Goal: Transaction & Acquisition: Purchase product/service

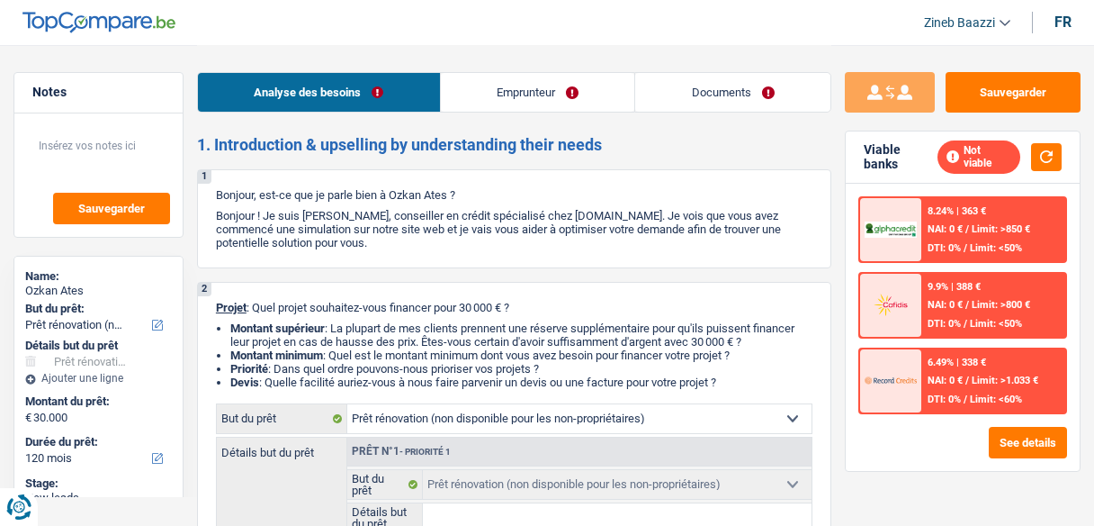
select select "renovation"
select select "120"
select select "renovation"
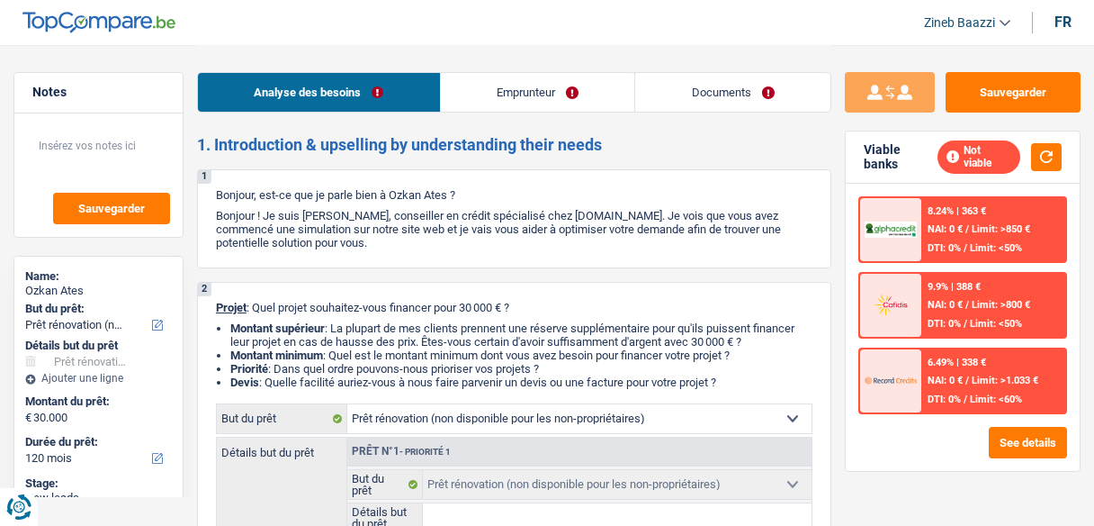
select select "120"
select select "mutuality"
select select "mutualityIndemnity"
select select "renovation"
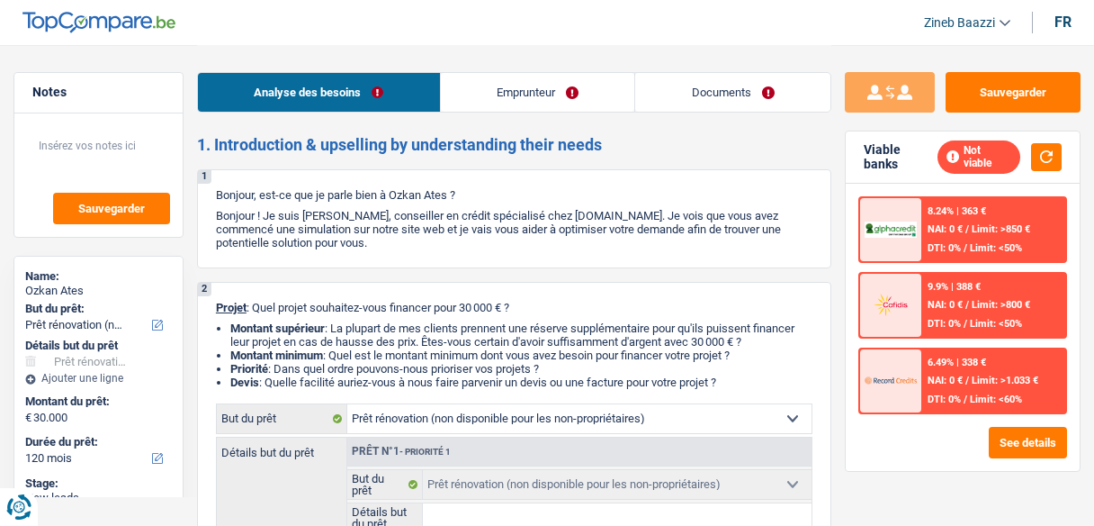
select select "120"
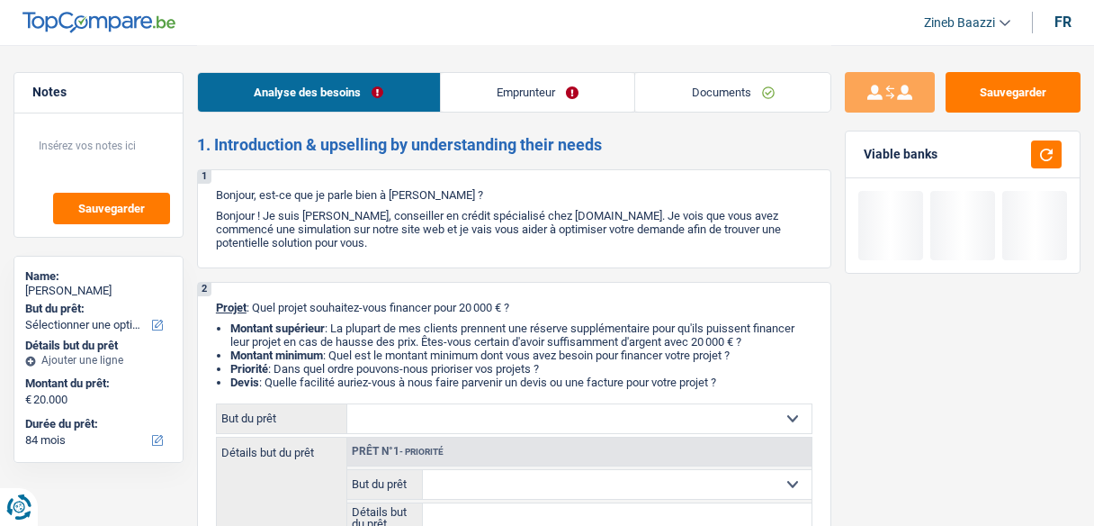
select select "84"
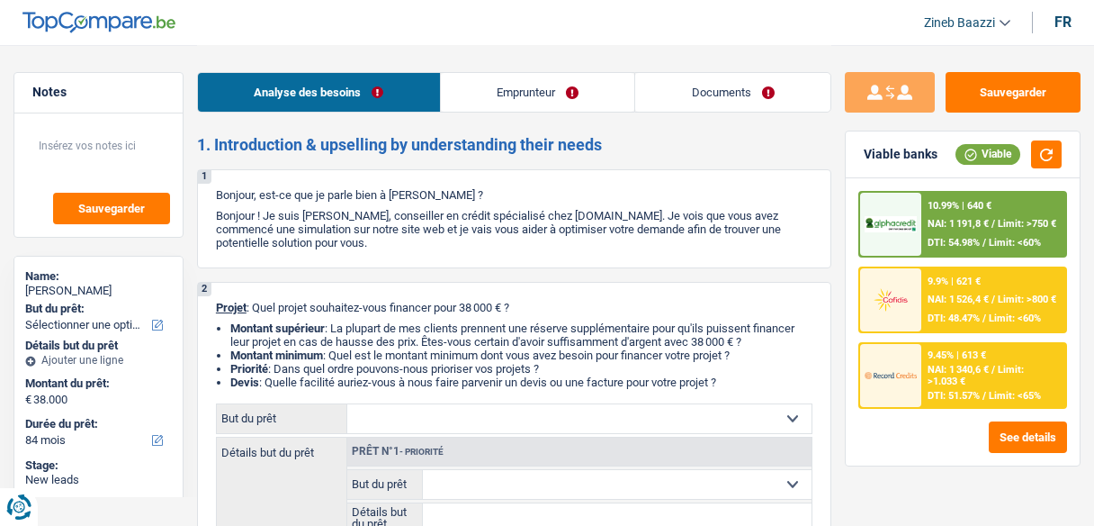
select select "84"
select select "publicEmployee"
select select "familyAllowances"
select select "netSalary"
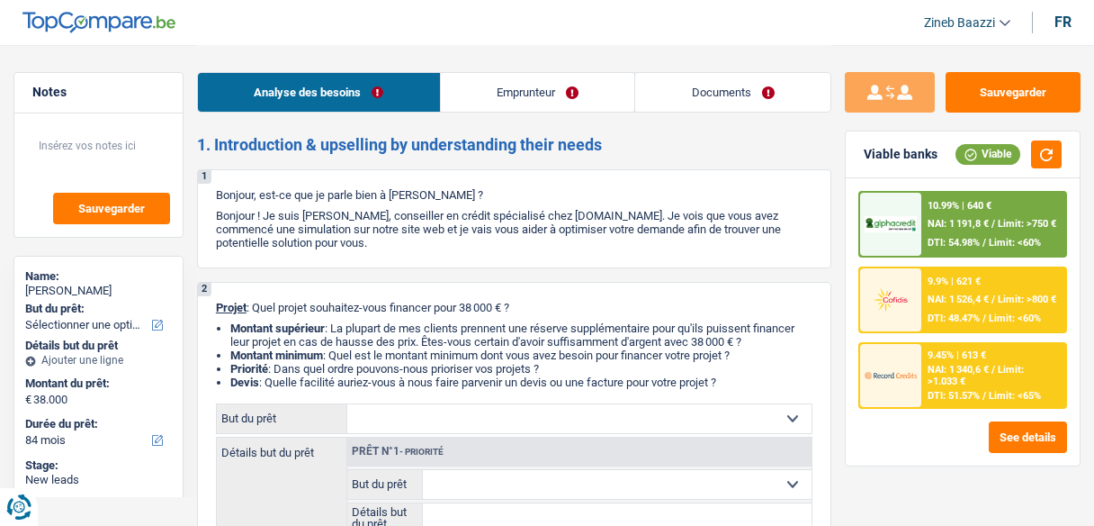
select select "mealVouchers"
select select "alimony"
select select "ownerWithMortgage"
select select "mortgage"
select select "300"
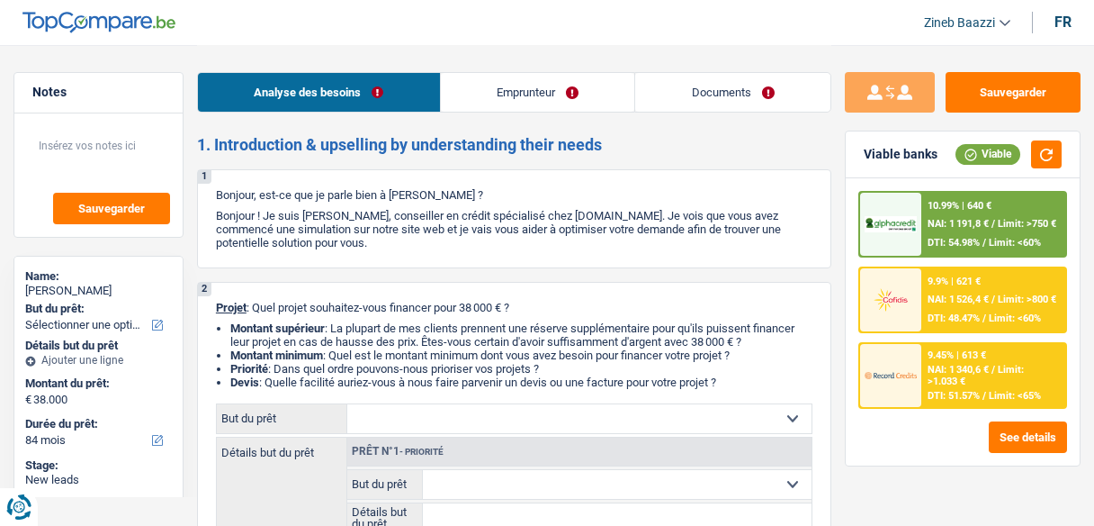
select select "mortgage"
select select "120"
select select "84"
click at [1041, 156] on button "button" at bounding box center [1046, 154] width 31 height 28
drag, startPoint x: 465, startPoint y: 294, endPoint x: 523, endPoint y: 310, distance: 59.6
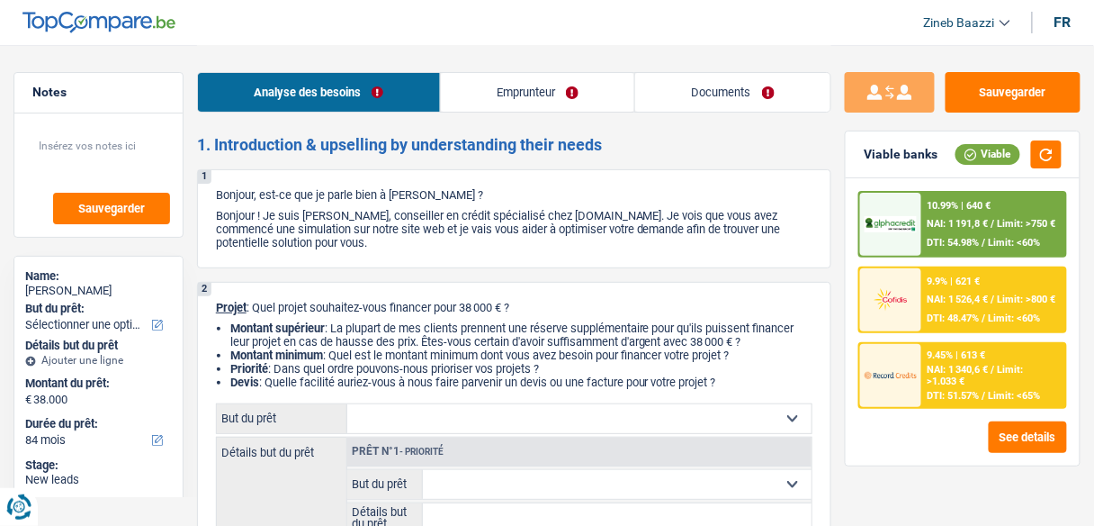
click at [523, 310] on div "2 Projet : Quel projet souhaitez-vous financer pour 38 000 € ? Montant supérieu…" at bounding box center [514, 482] width 634 height 400
click at [523, 310] on p "Projet : Quel projet souhaitez-vous financer pour 38 000 € ?" at bounding box center [514, 307] width 597 height 13
drag, startPoint x: 457, startPoint y: 220, endPoint x: 787, endPoint y: 262, distance: 333.0
click at [787, 262] on div "1 Bonjour, est-ce que je parle bien à Laura Stockmans ? Bonjour ! Je suis Zineb…" at bounding box center [514, 218] width 634 height 99
click at [786, 263] on div "1 Bonjour, est-ce que je parle bien à Laura Stockmans ? Bonjour ! Je suis Zineb…" at bounding box center [514, 218] width 634 height 99
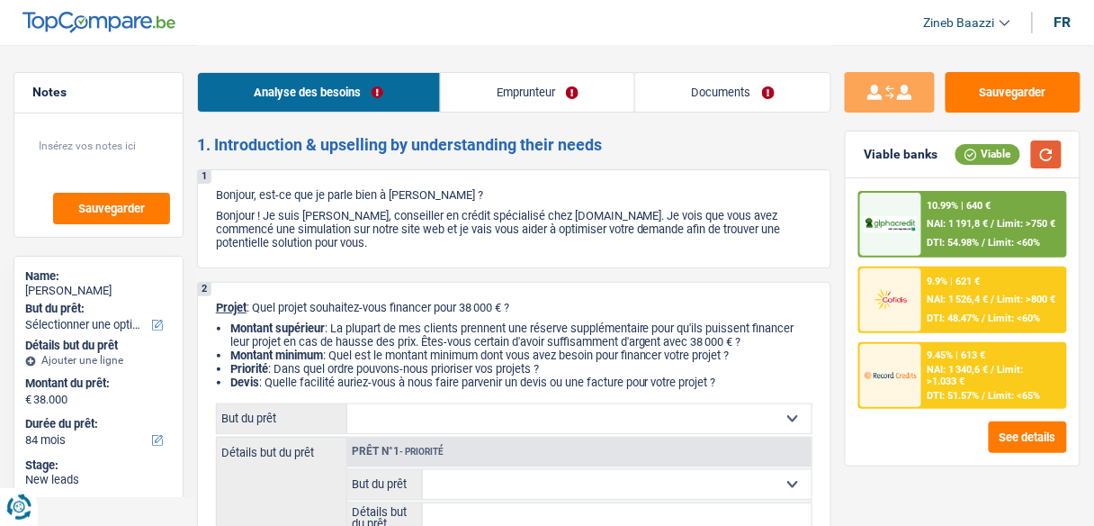
click at [1039, 150] on button "button" at bounding box center [1046, 154] width 31 height 28
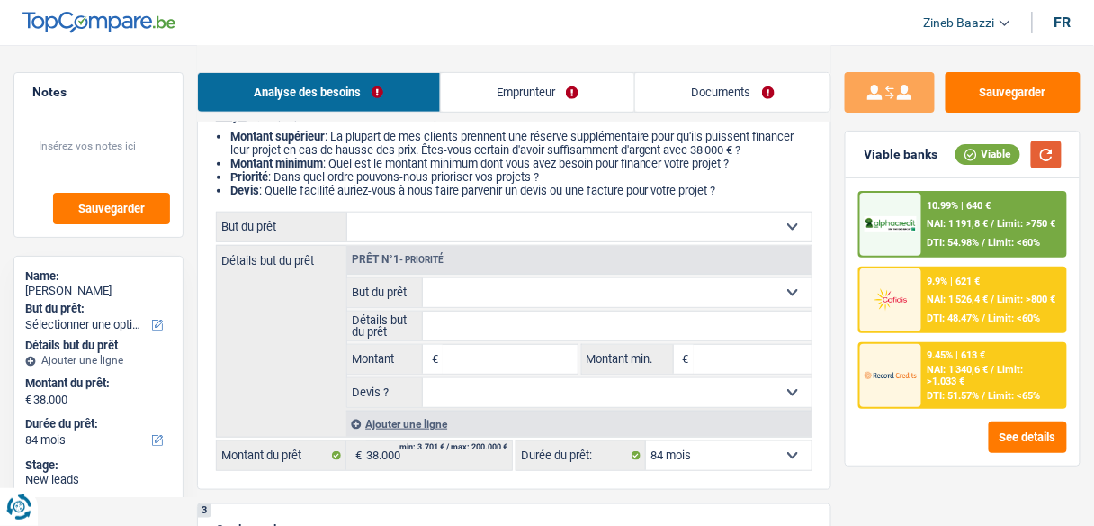
scroll to position [288, 0]
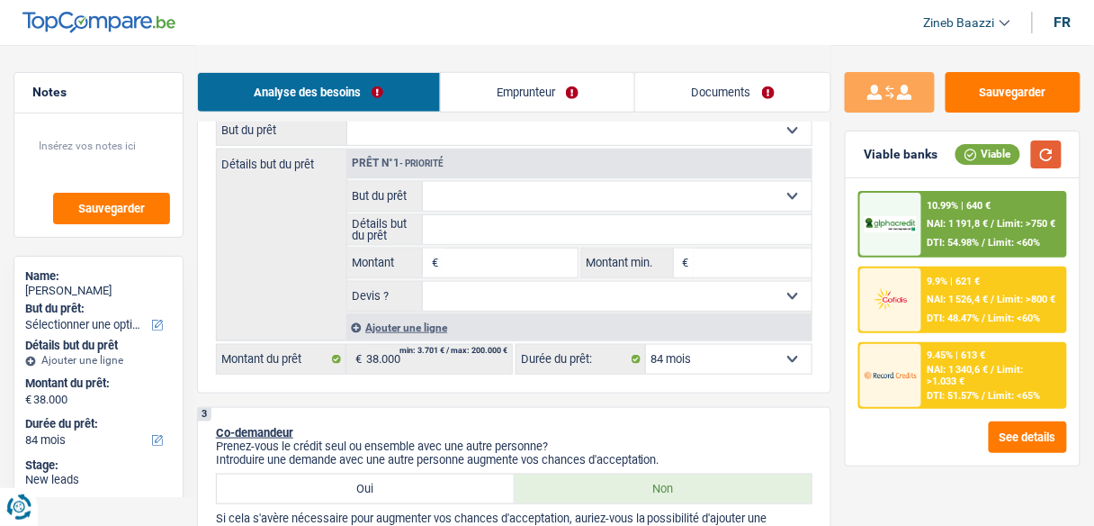
click at [1052, 162] on button "button" at bounding box center [1046, 154] width 31 height 28
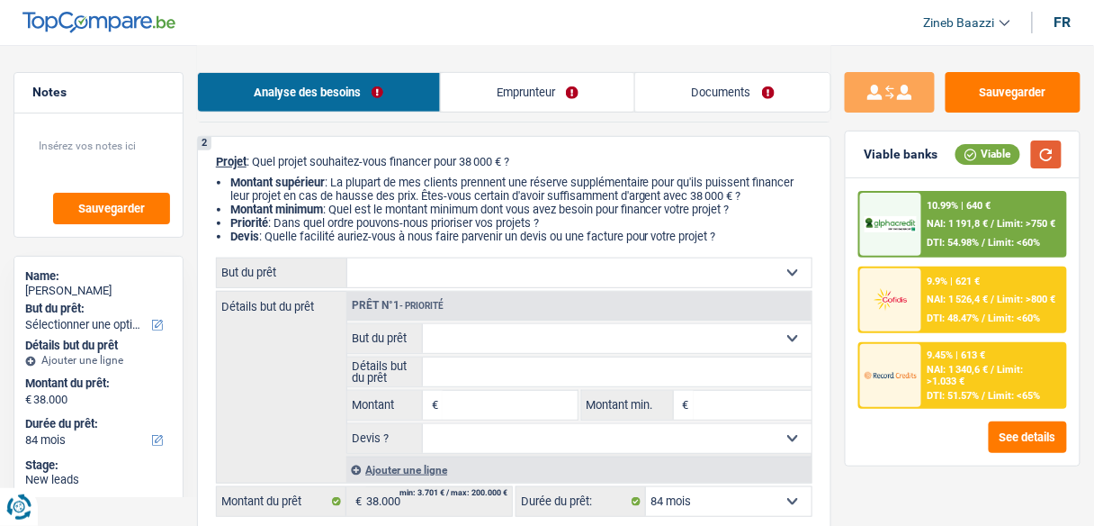
scroll to position [216, 0]
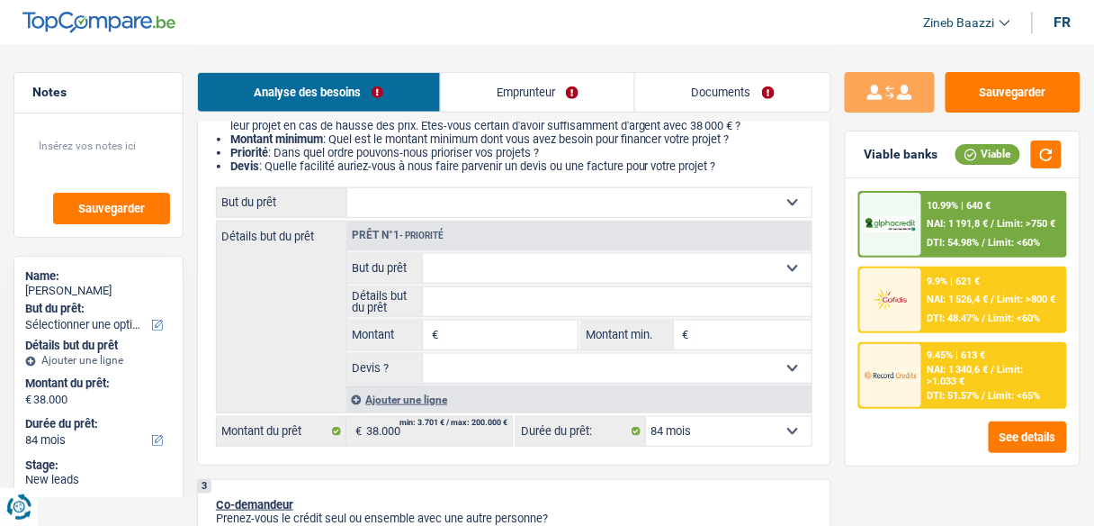
click at [480, 205] on select "Confort maison: meubles, textile, peinture, électroménager, outillage non-profe…" at bounding box center [579, 202] width 464 height 29
click at [481, 175] on div "2 Projet : Quel projet souhaitez-vous financer pour 38 000 € ? Montant supérieu…" at bounding box center [514, 266] width 634 height 400
click at [468, 215] on select "Confort maison: meubles, textile, peinture, électroménager, outillage non-profe…" at bounding box center [579, 202] width 464 height 29
click at [466, 214] on select "Confort maison: meubles, textile, peinture, électroménager, outillage non-profe…" at bounding box center [579, 202] width 464 height 29
click at [418, 203] on select "Confort maison: meubles, textile, peinture, électroménager, outillage non-profe…" at bounding box center [579, 202] width 464 height 29
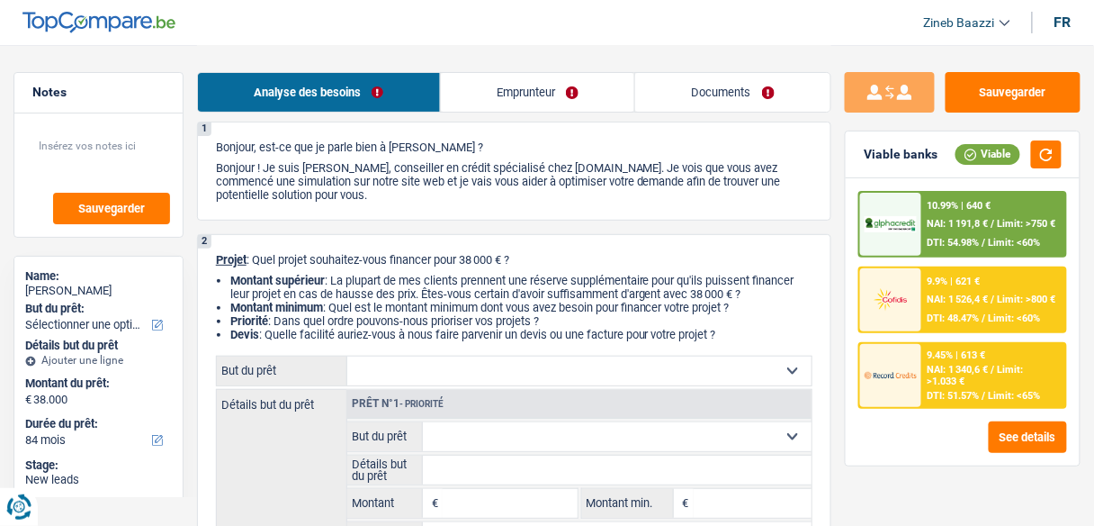
scroll to position [0, 0]
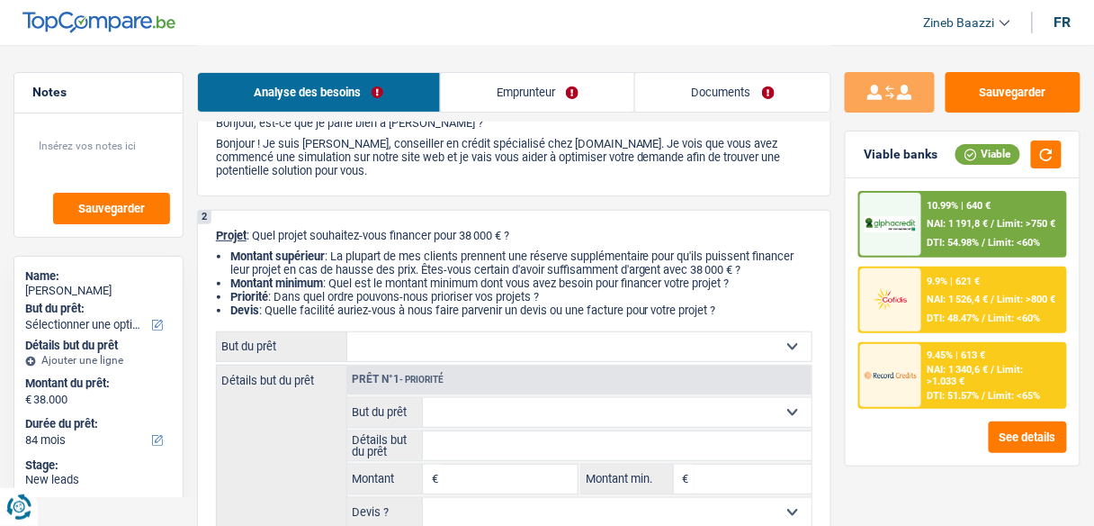
click at [460, 265] on li "Montant supérieur : La plupart de mes clients prennent une réserve supplémentai…" at bounding box center [521, 262] width 582 height 27
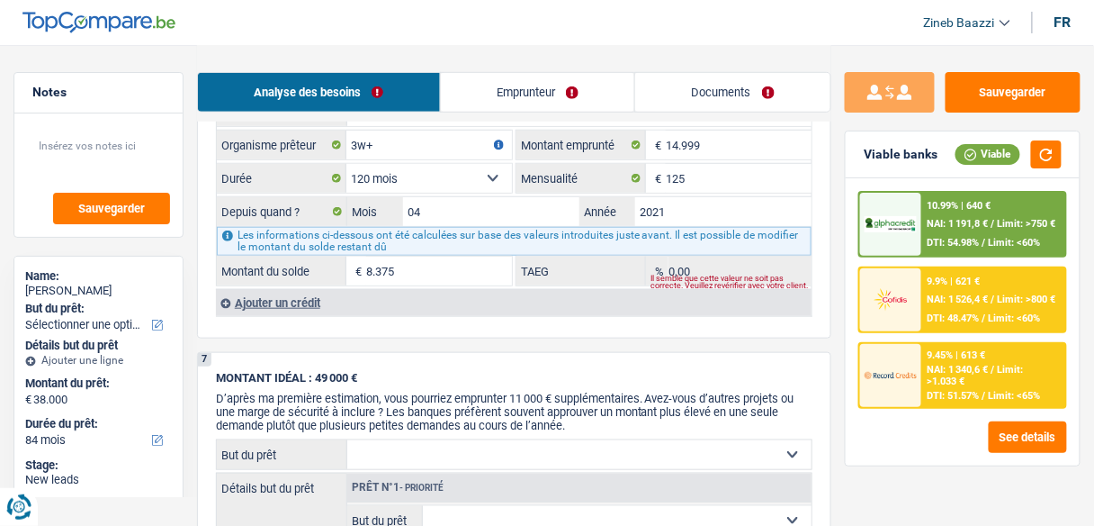
scroll to position [2160, 0]
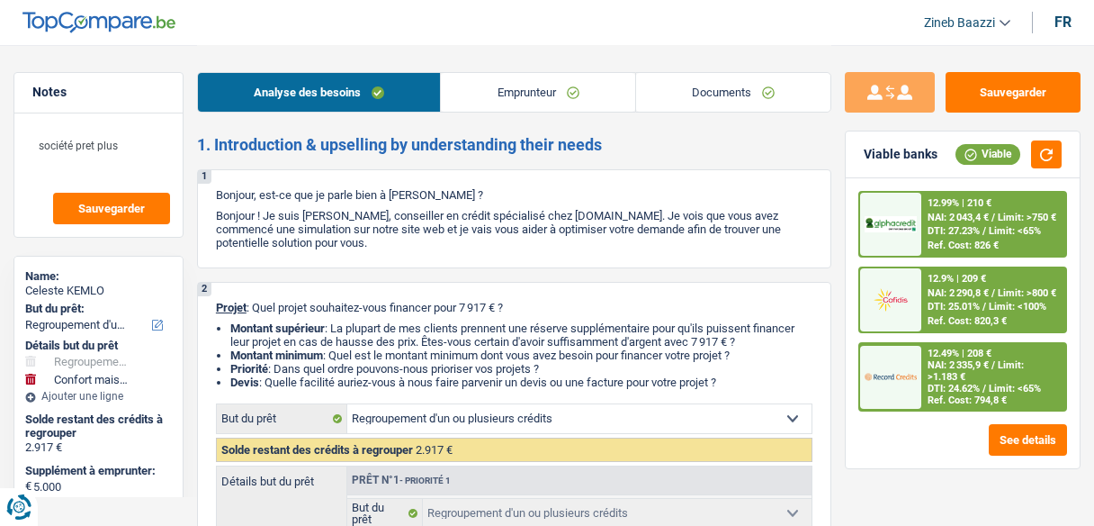
select select "refinancing"
select select "household"
select select "48"
select select "refinancing"
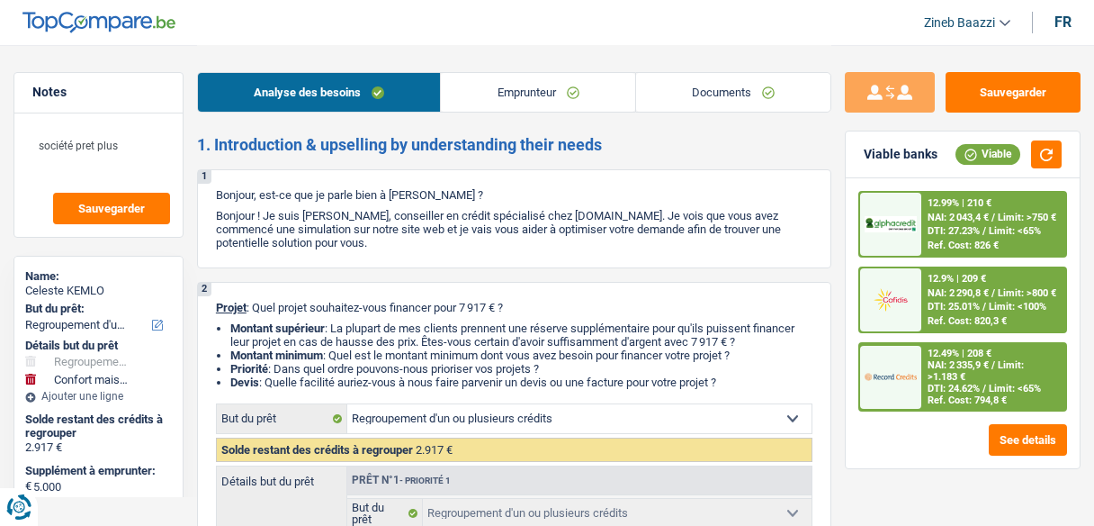
select select "refinancing"
select select "yes"
select select "household"
select select "false"
select select "48"
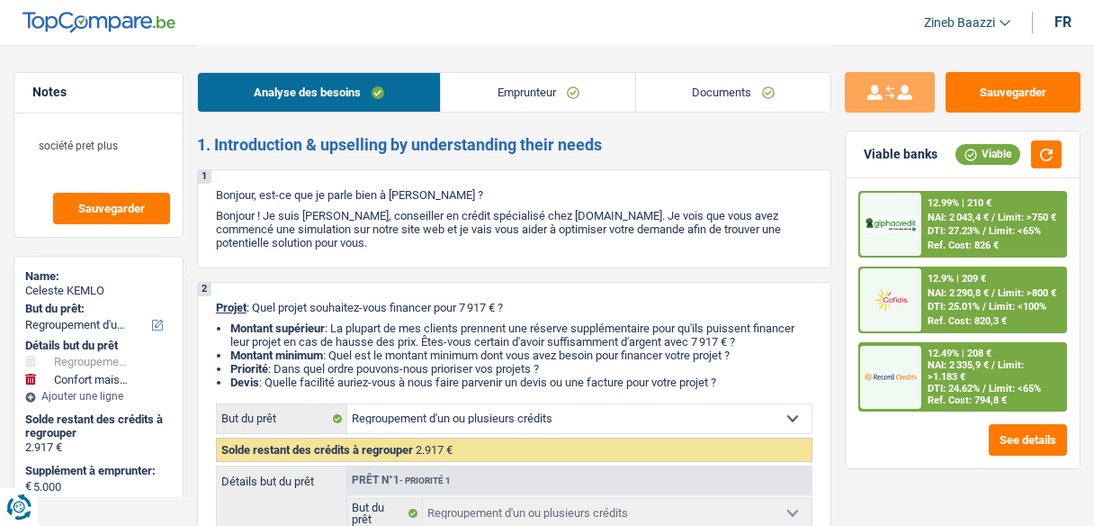
select select "privateEmployee"
select select "familyAllowances"
select select "netSalary"
select select "mealVouchers"
select select "ownerWithMortgage"
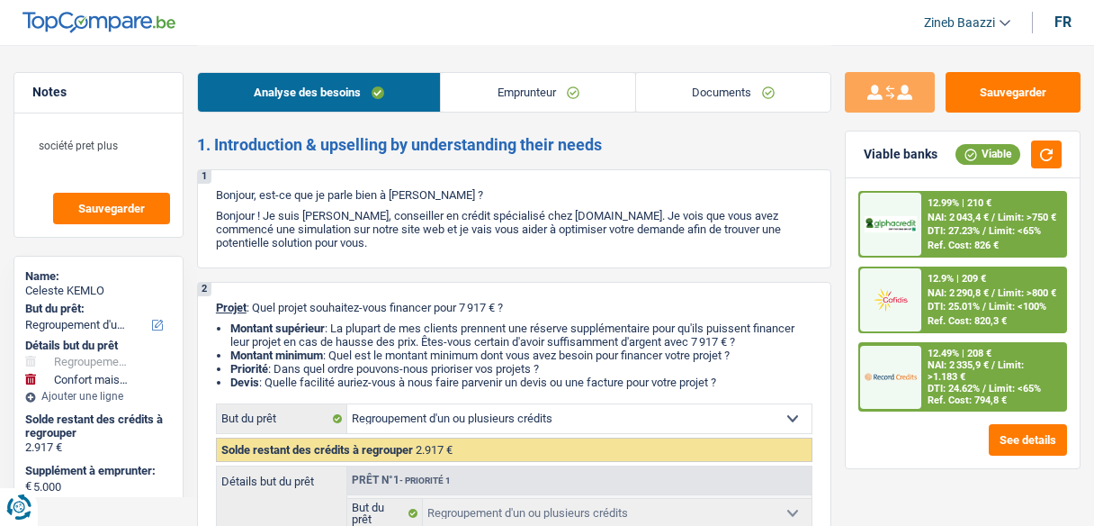
select select "mortgage"
select select "180"
select select "personalLoan"
select select "smallWorks"
select select "42"
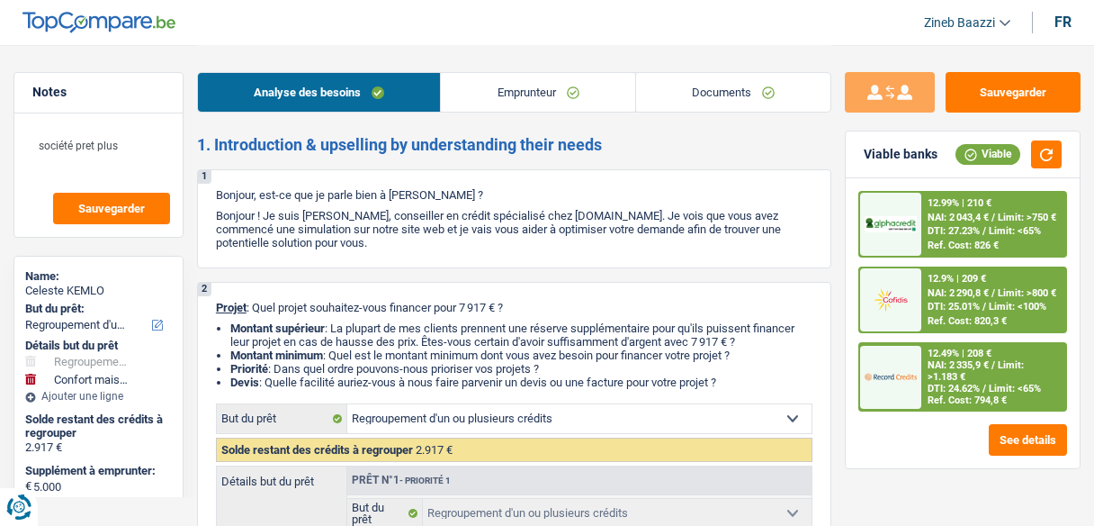
select select "personalLoan"
select select "hobbies"
select select "24"
select select "personalLoan"
select select "homeFurnishingOrRelocation"
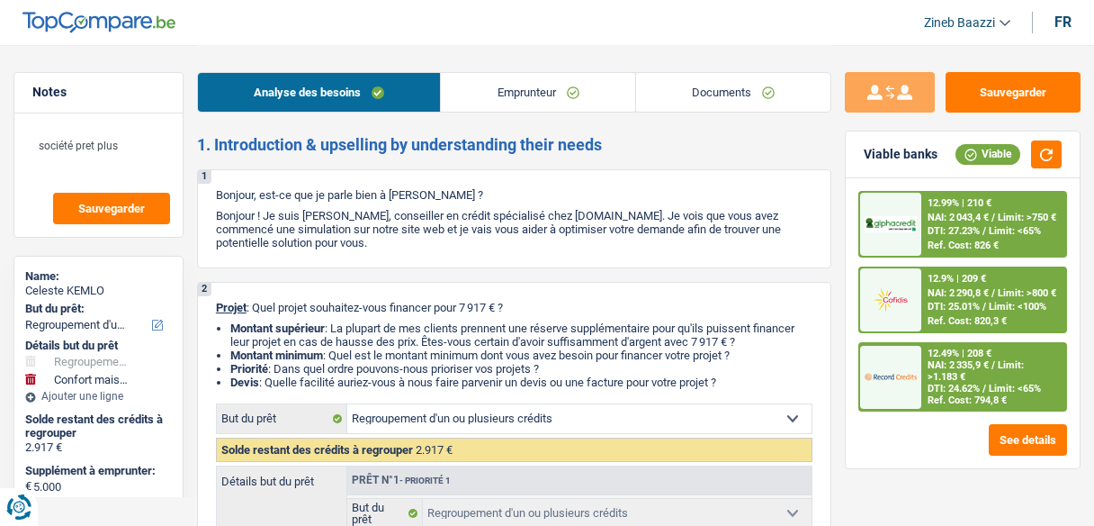
select select "36"
select select "refinancing"
select select "yes"
select select "household"
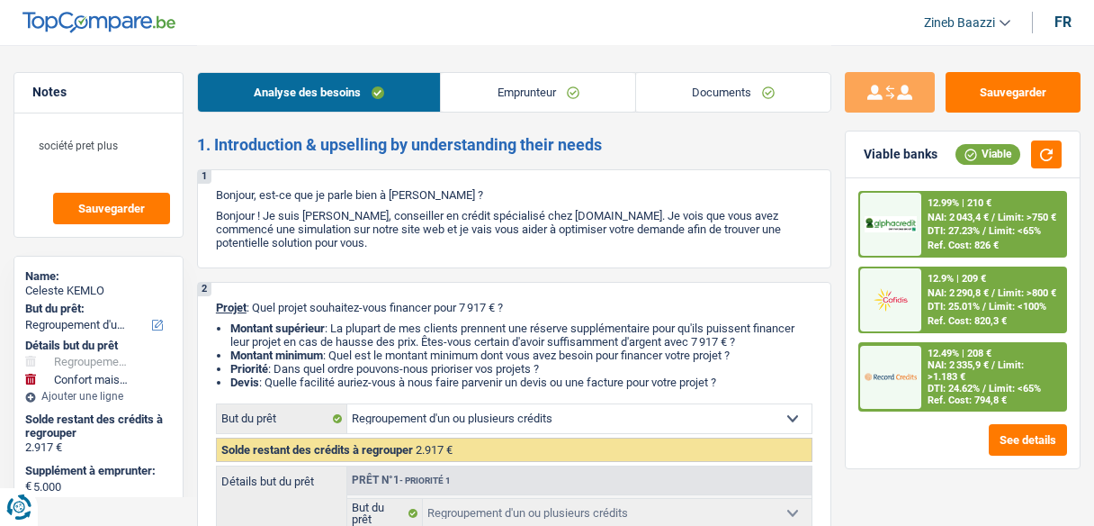
select select "false"
select select "48"
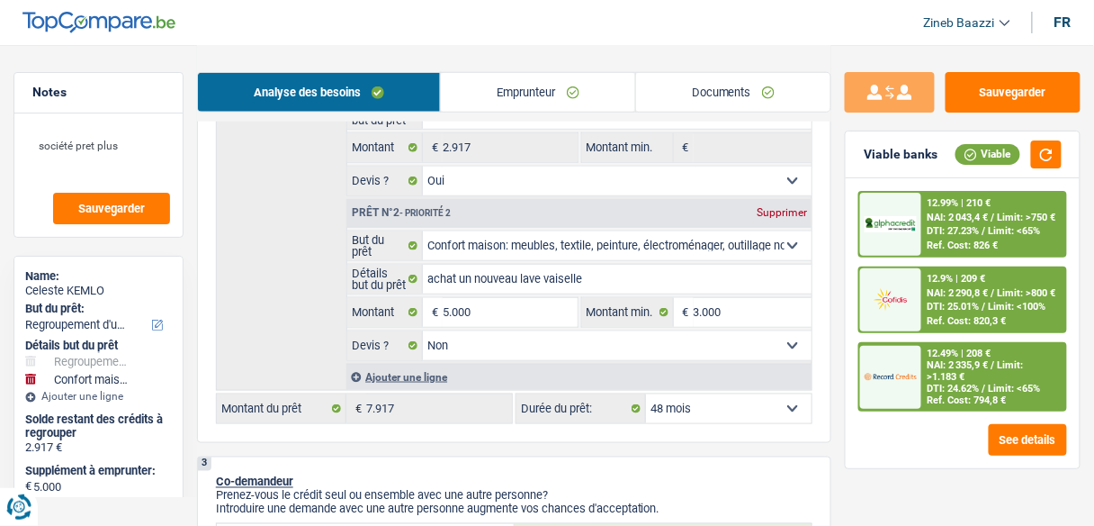
scroll to position [360, 0]
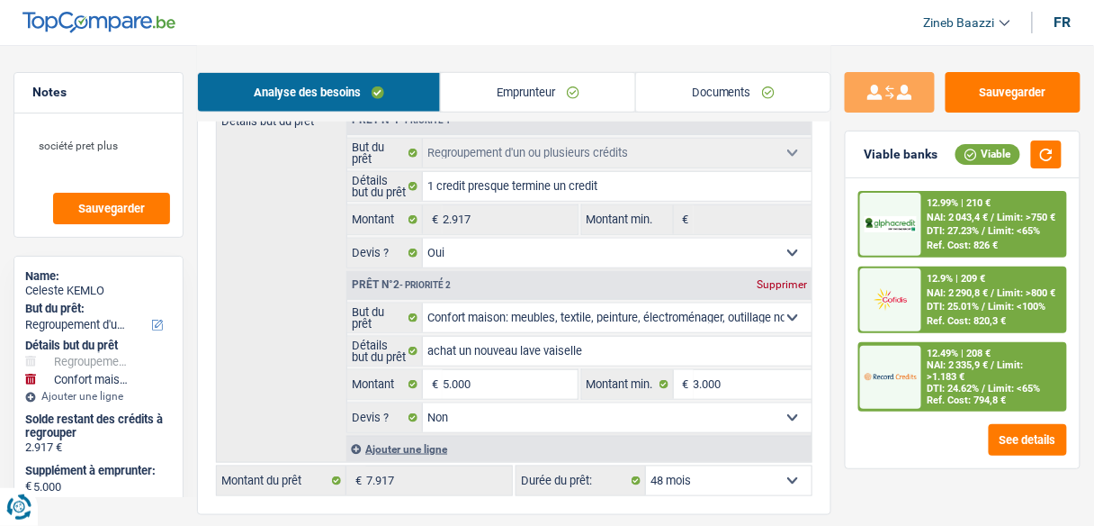
click at [712, 86] on link "Documents" at bounding box center [733, 92] width 194 height 39
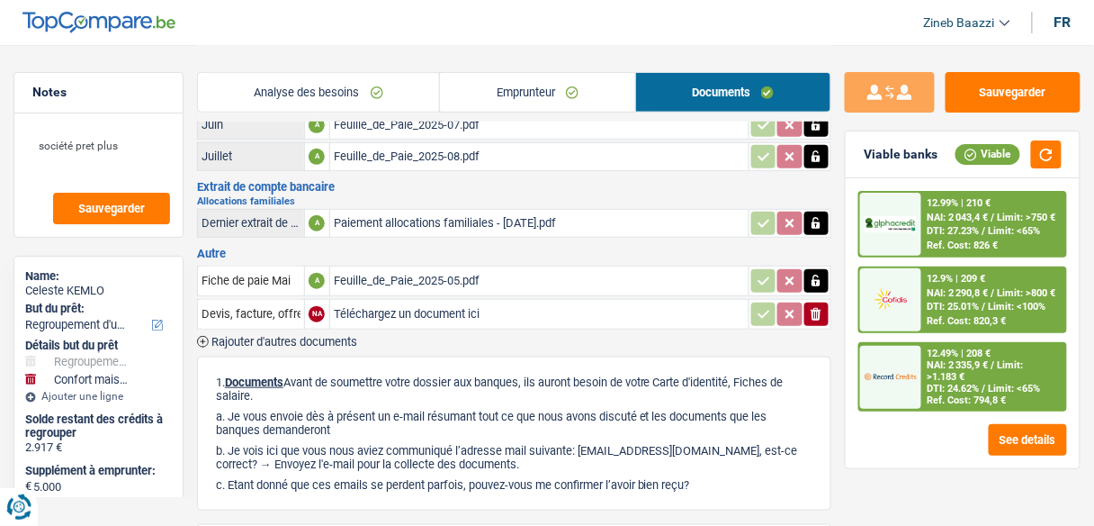
scroll to position [0, 0]
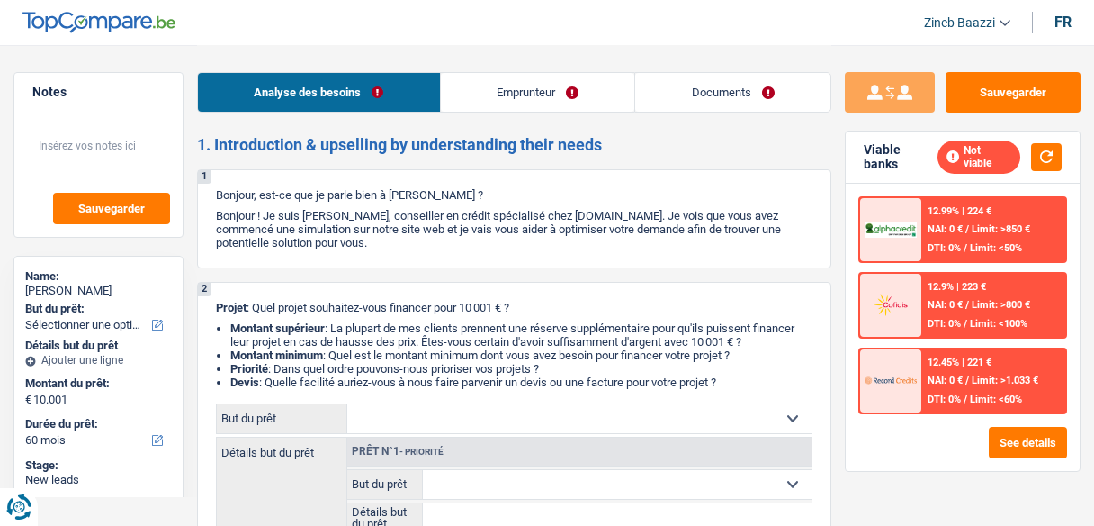
select select "60"
select select "publicEmployee"
select select "familyAllowances"
select select "netSalary"
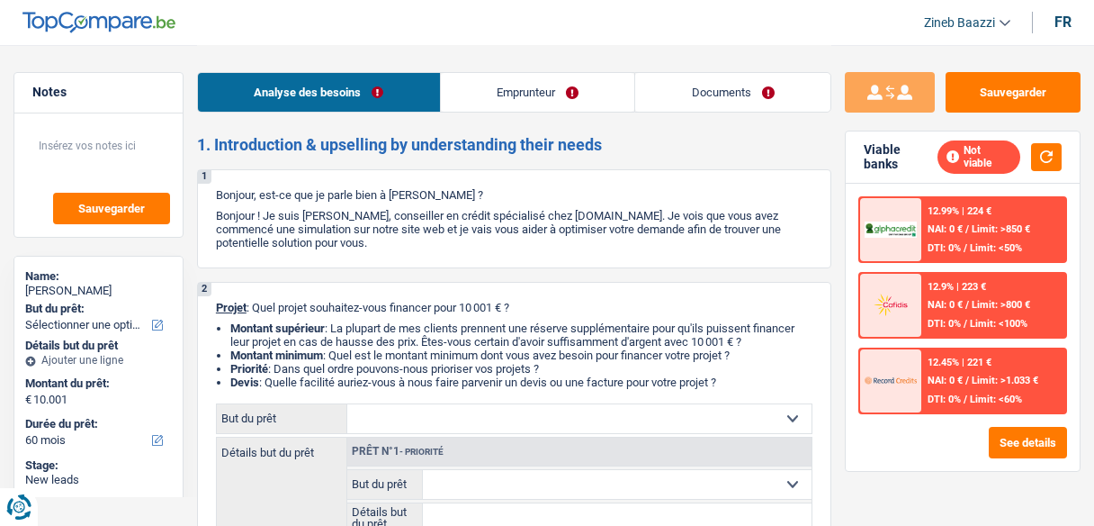
select select "mealVouchers"
select select "rents"
select select "60"
drag, startPoint x: 390, startPoint y: 229, endPoint x: 600, endPoint y: 292, distance: 220.1
click at [433, 264] on div "1 Bonjour, est-ce que je parle bien à Wendy Godart ? Bonjour ! Je suis Zineb Ba…" at bounding box center [514, 218] width 634 height 99
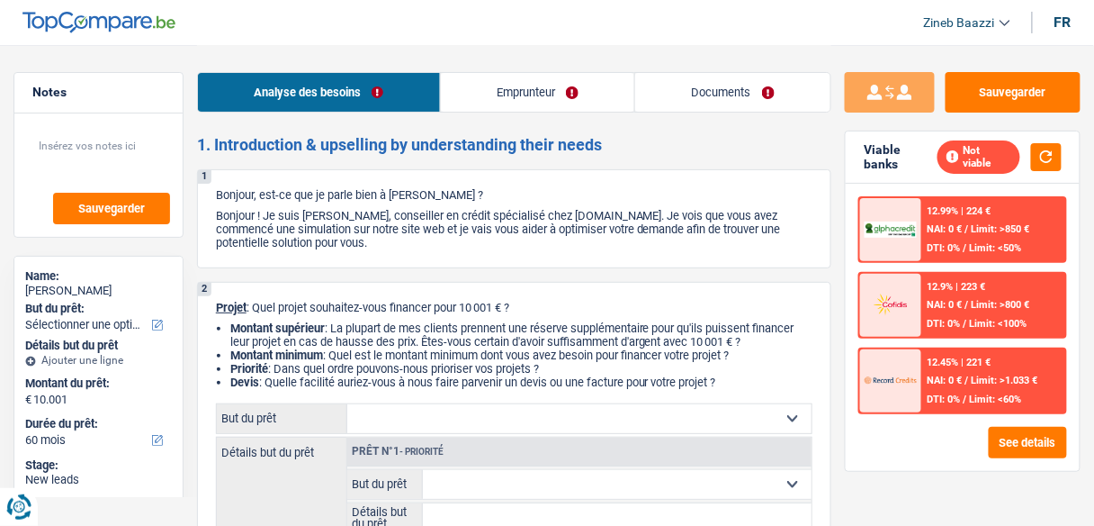
click at [1072, 157] on div "Viable banks Not viable" at bounding box center [963, 157] width 234 height 52
click at [1047, 162] on button "button" at bounding box center [1046, 157] width 31 height 28
drag, startPoint x: 326, startPoint y: 218, endPoint x: 504, endPoint y: 242, distance: 179.8
click at [504, 242] on p "Bonjour ! Je suis [PERSON_NAME], conseiller en crédit spécialisé chez [DOMAIN_N…" at bounding box center [514, 229] width 597 height 40
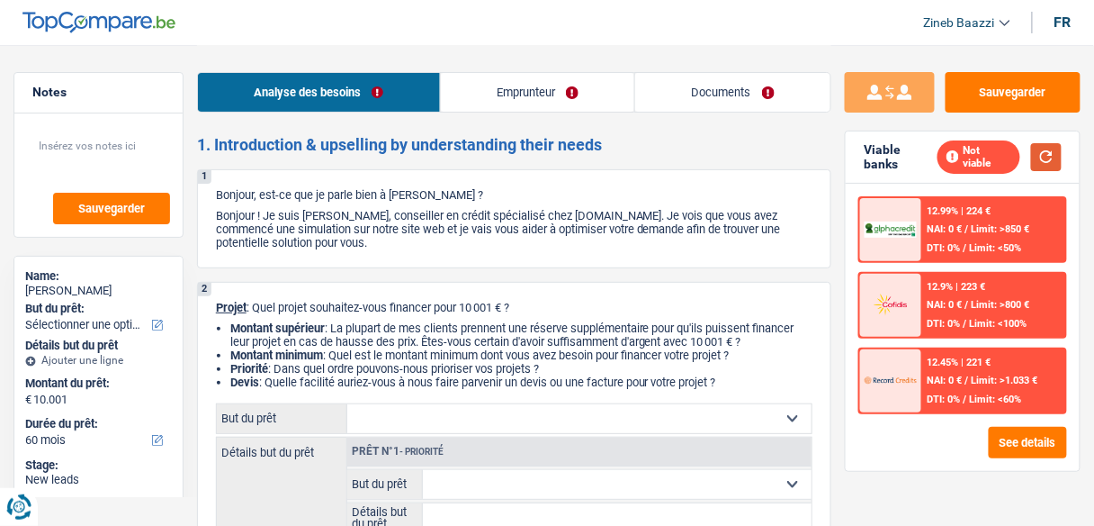
click at [1050, 157] on button "button" at bounding box center [1046, 157] width 31 height 28
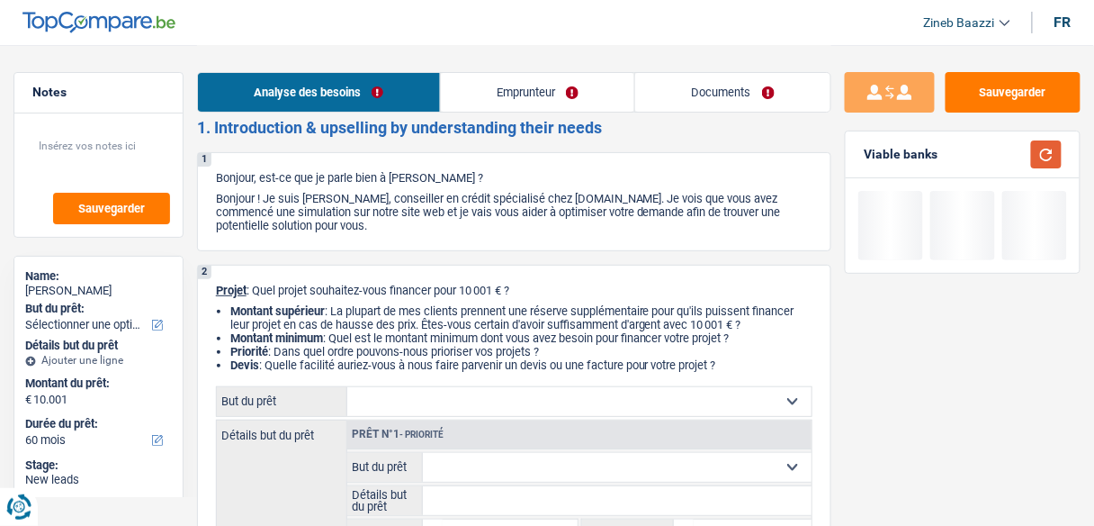
scroll to position [144, 0]
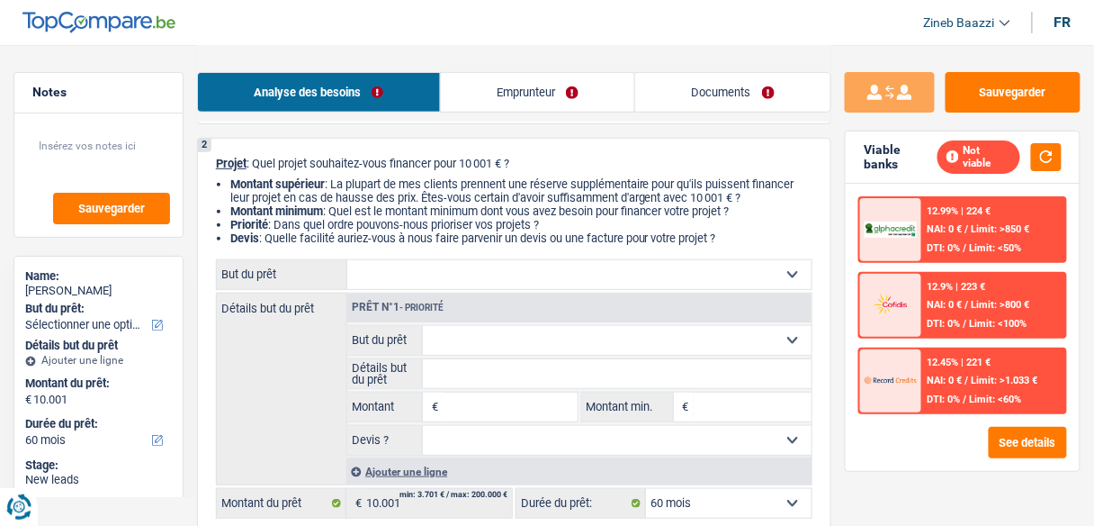
click at [477, 275] on select "Confort maison: meubles, textile, peinture, électroménager, outillage non-profe…" at bounding box center [579, 274] width 464 height 29
click at [479, 277] on select "Confort maison: meubles, textile, peinture, électroménager, outillage non-profe…" at bounding box center [579, 274] width 464 height 29
click at [481, 275] on select "Confort maison: meubles, textile, peinture, électroménager, outillage non-profe…" at bounding box center [579, 274] width 464 height 29
click at [307, 337] on div "Détails but du prêt Prêt n°1 - Priorité Confort maison: meubles, textile, peint…" at bounding box center [514, 388] width 597 height 193
click at [418, 176] on div "2 Projet : Quel projet souhaitez-vous financer pour 10 001 € ? Montant supérieu…" at bounding box center [514, 338] width 634 height 400
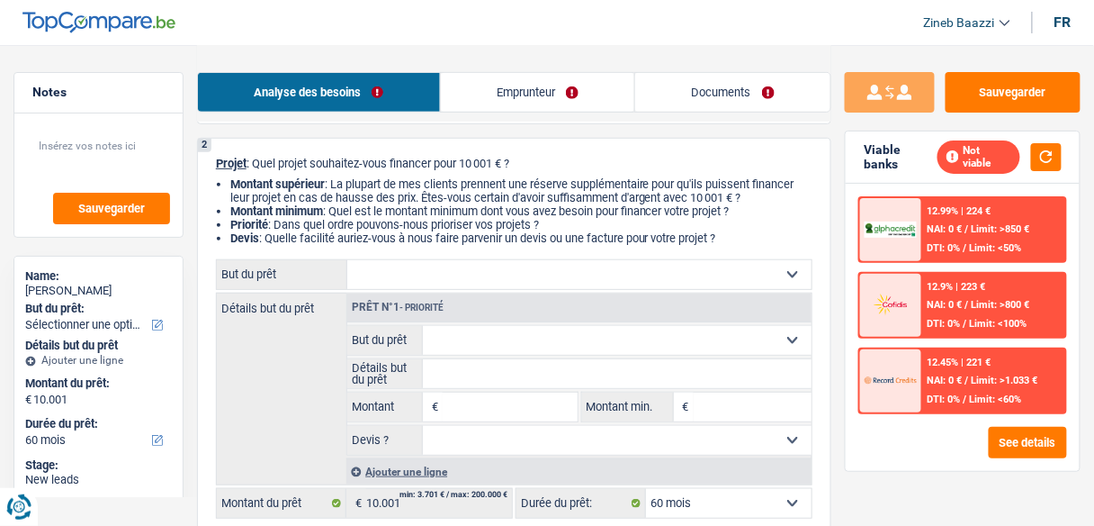
click at [425, 284] on select "Confort maison: meubles, textile, peinture, électroménager, outillage non-profe…" at bounding box center [579, 274] width 464 height 29
click at [262, 366] on div "Détails but du prêt Prêt n°1 - Priorité Confort maison: meubles, textile, peint…" at bounding box center [514, 388] width 597 height 193
click at [464, 93] on link "Emprunteur" at bounding box center [538, 92] width 194 height 39
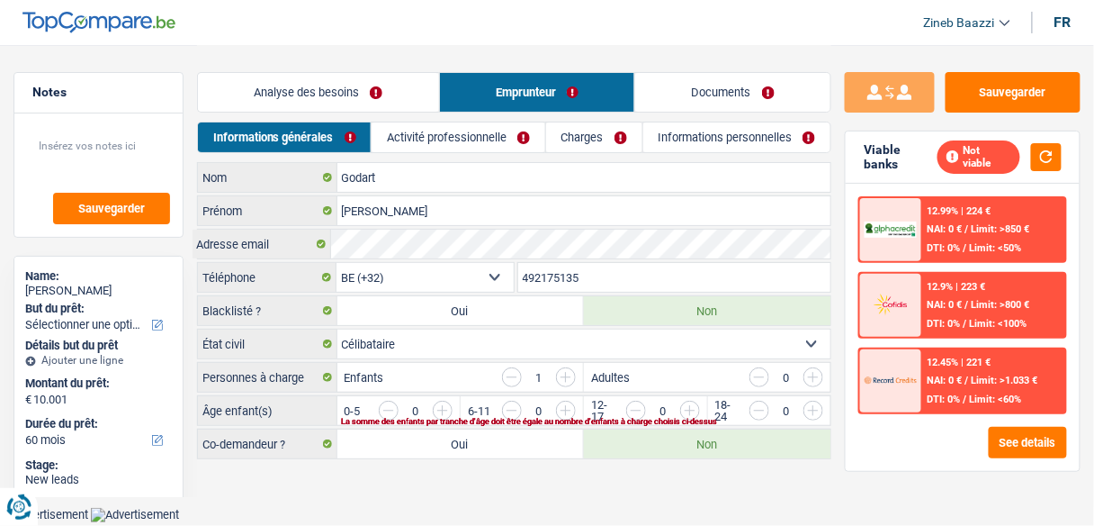
scroll to position [0, 0]
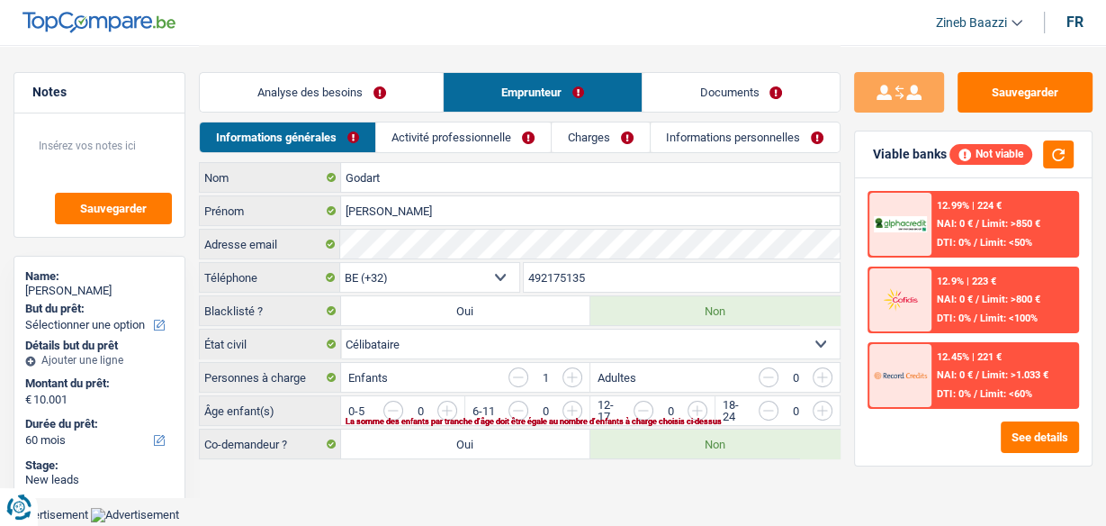
click at [463, 132] on link "Activité professionnelle" at bounding box center [463, 137] width 175 height 30
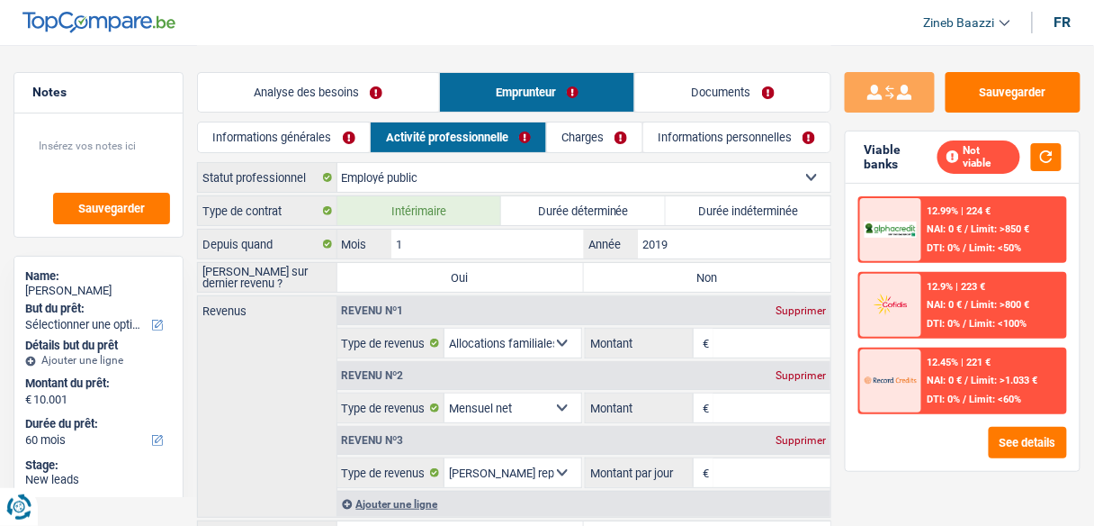
click at [589, 128] on link "Charges" at bounding box center [594, 137] width 95 height 30
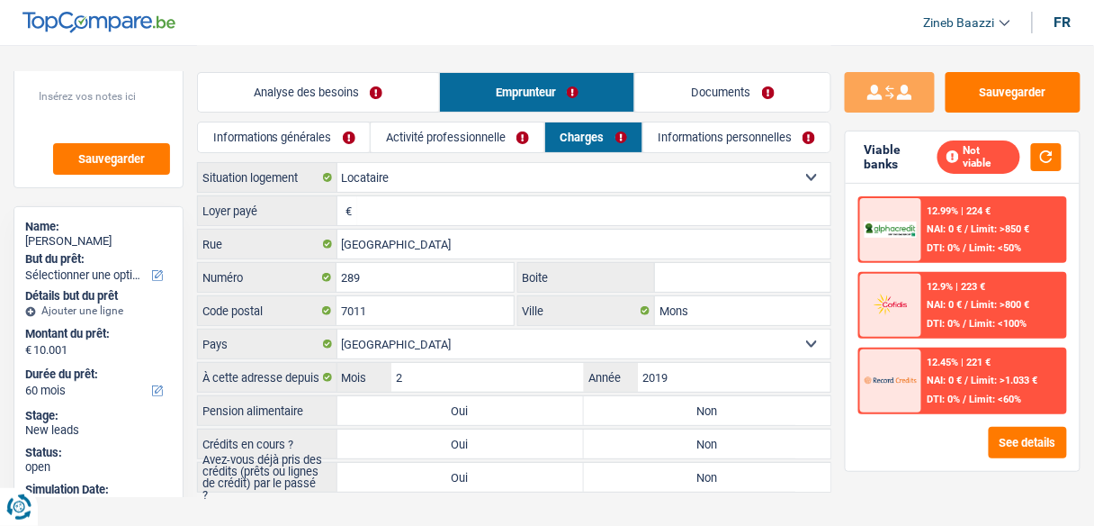
scroll to position [94, 0]
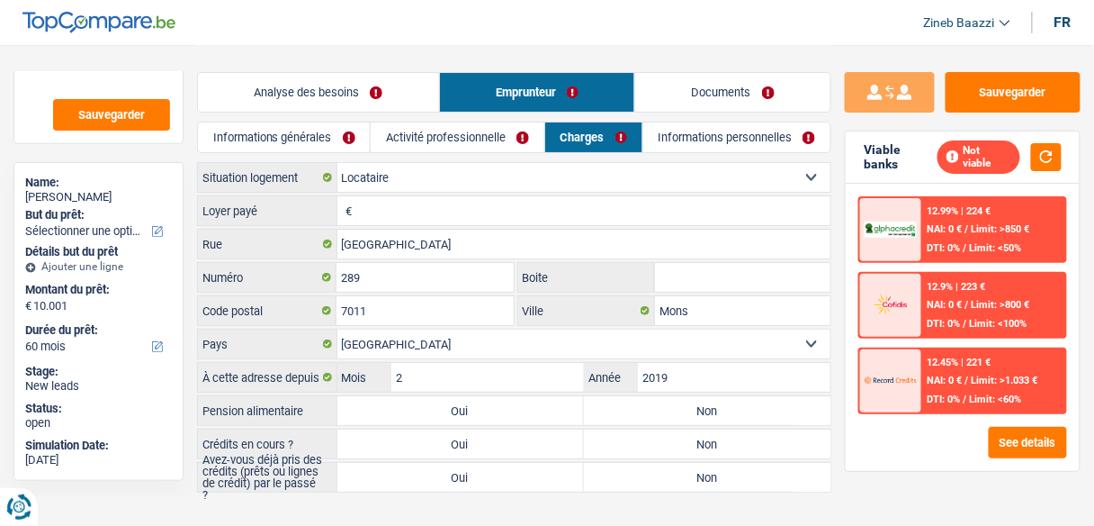
click at [292, 134] on link "Informations générales" at bounding box center [284, 137] width 173 height 30
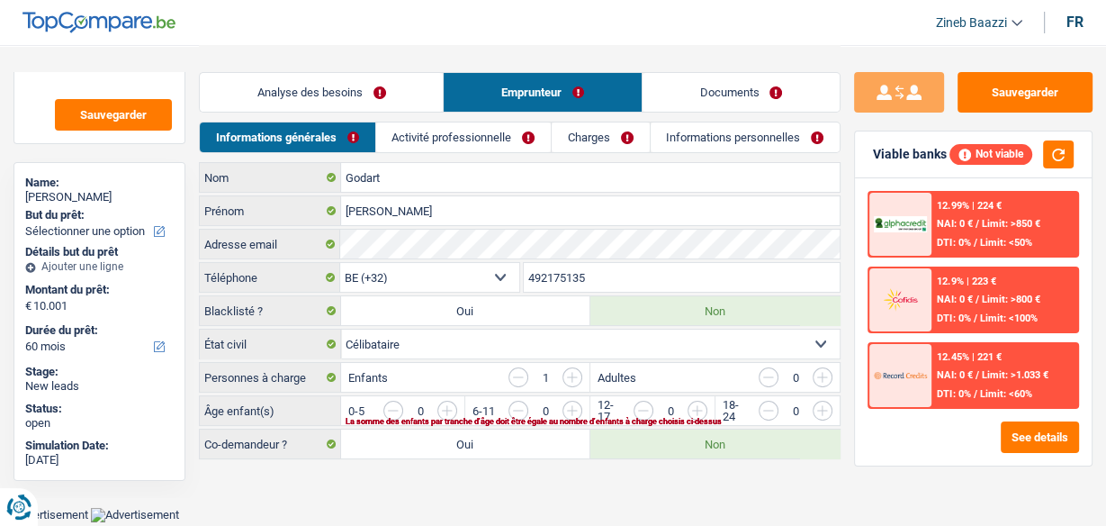
click at [464, 133] on link "Activité professionnelle" at bounding box center [463, 137] width 175 height 30
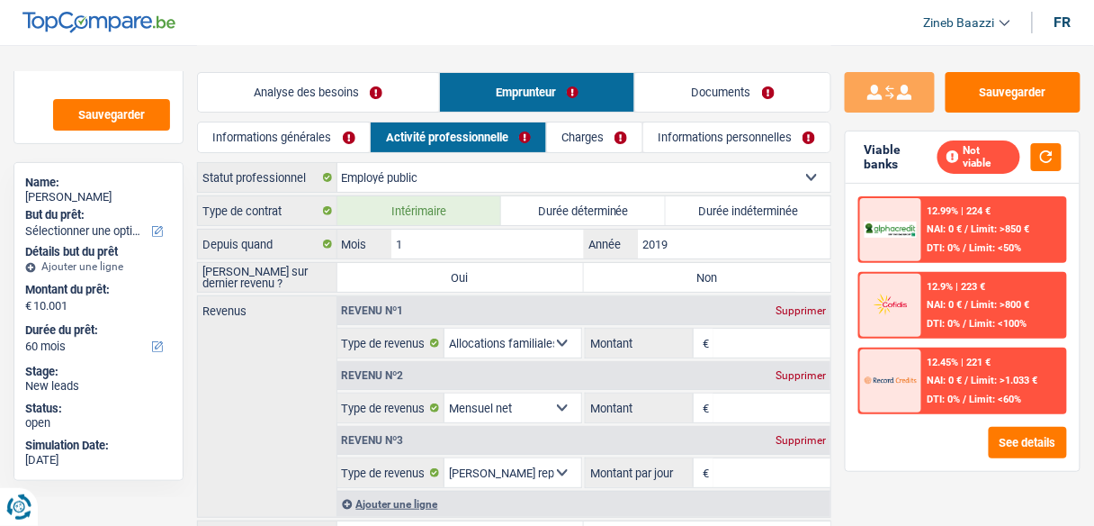
click at [571, 130] on link "Charges" at bounding box center [594, 137] width 95 height 30
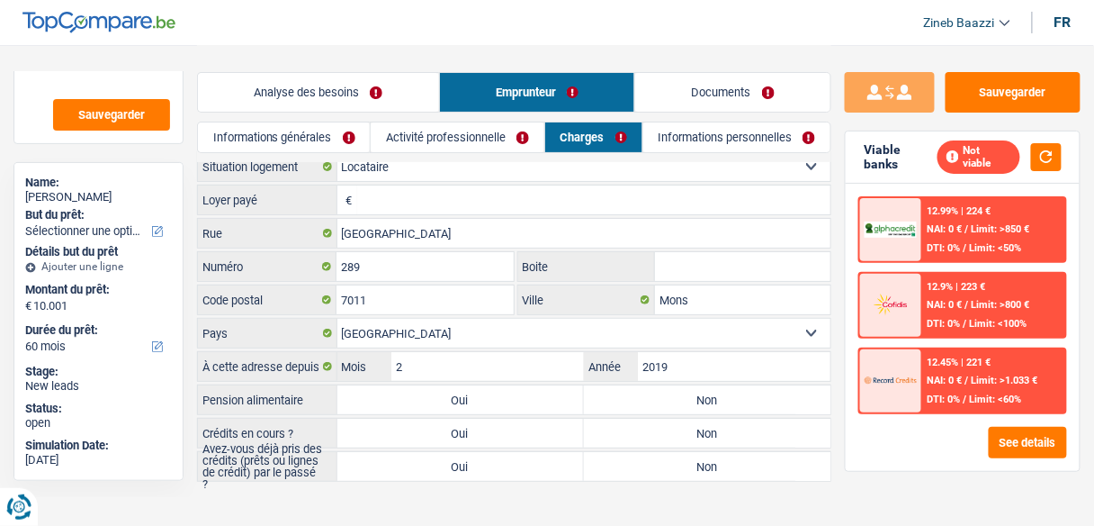
scroll to position [22, 0]
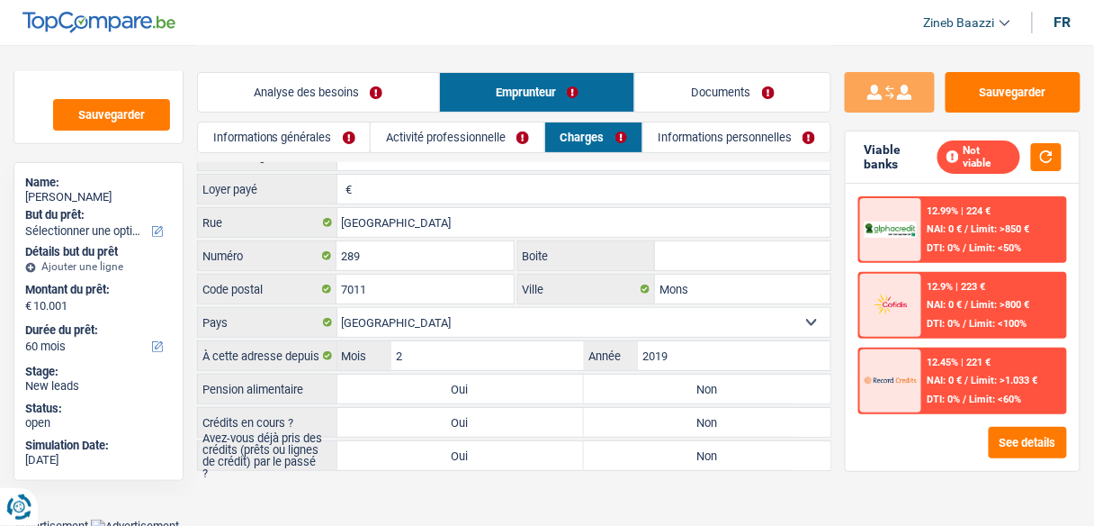
click at [428, 135] on link "Activité professionnelle" at bounding box center [458, 137] width 174 height 30
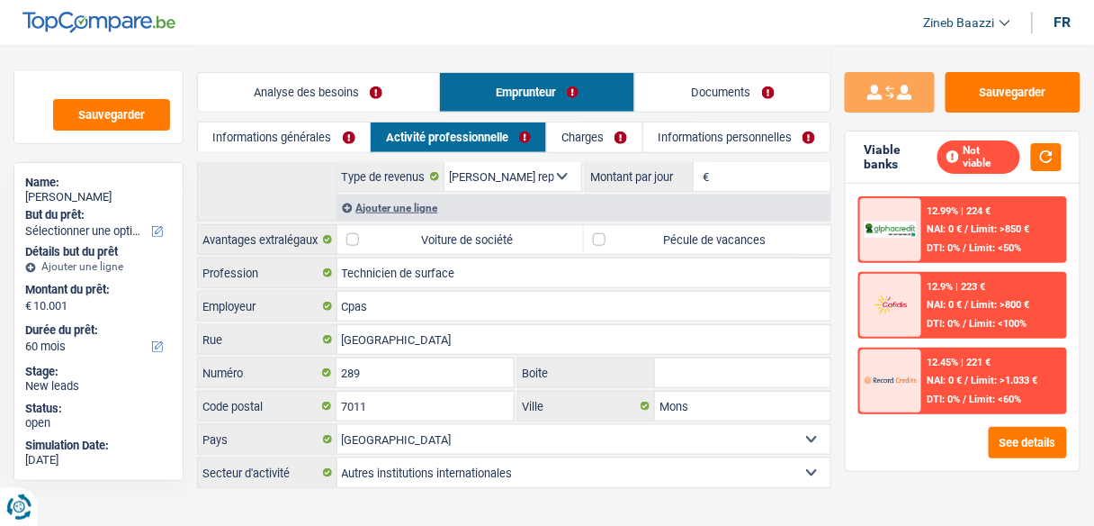
scroll to position [0, 0]
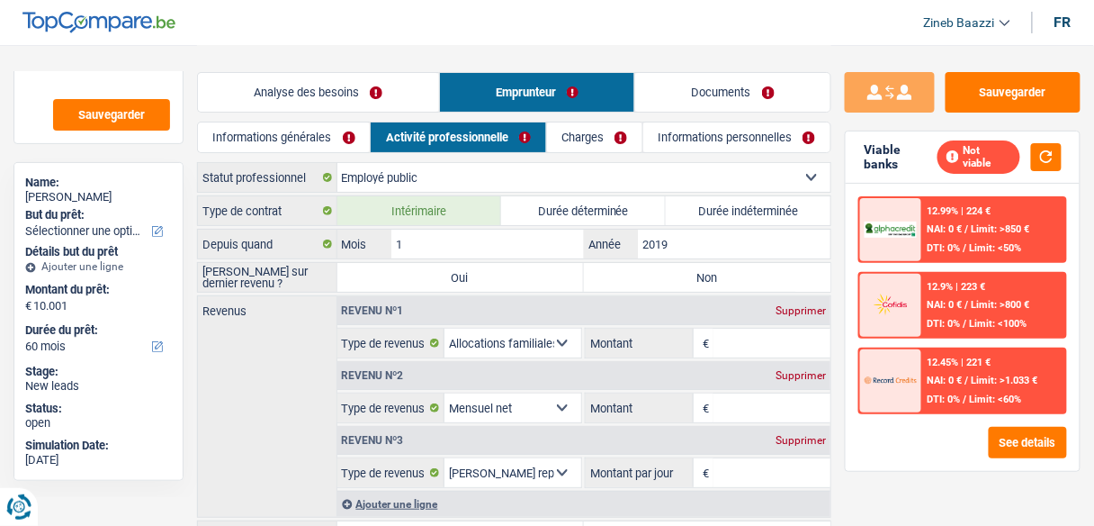
click at [338, 144] on link "Informations générales" at bounding box center [284, 137] width 172 height 30
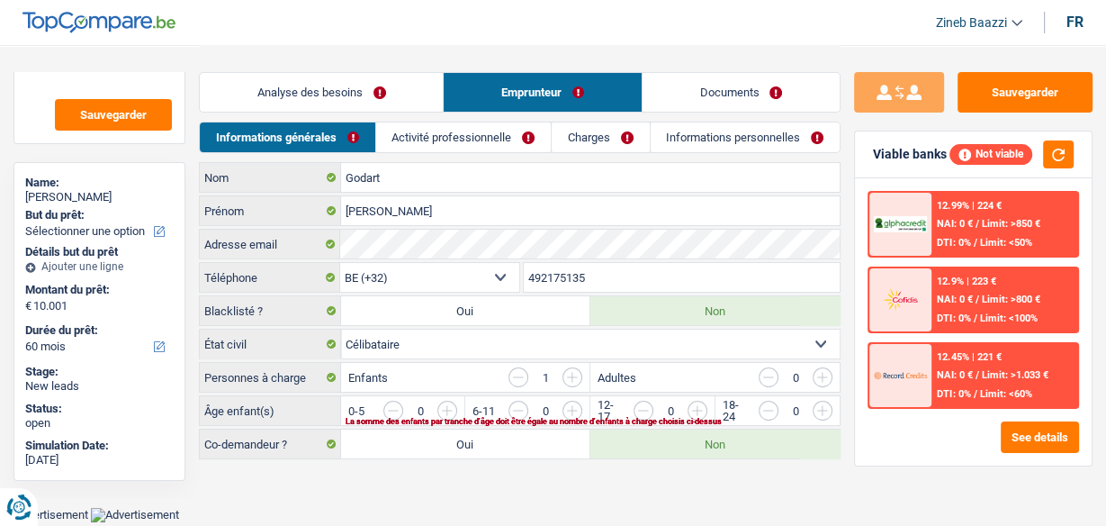
click at [700, 131] on link "Informations personnelles" at bounding box center [745, 137] width 189 height 30
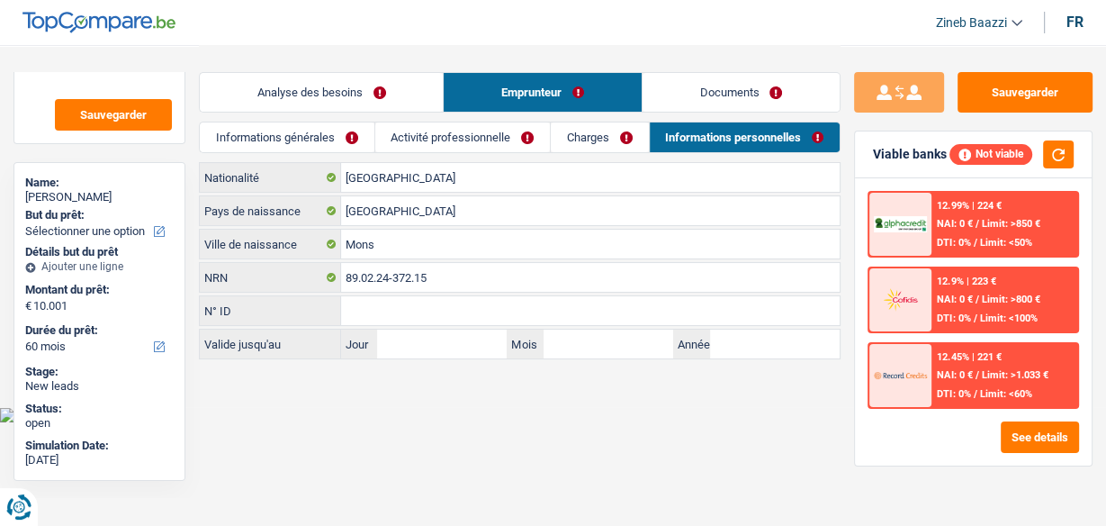
click at [298, 90] on link "Analyse des besoins" at bounding box center [321, 92] width 243 height 39
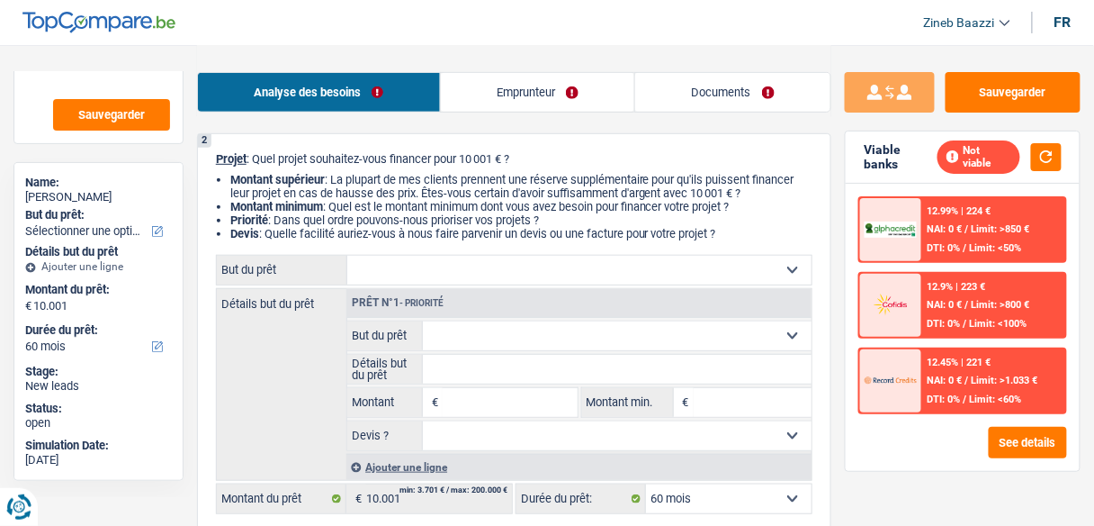
scroll to position [144, 0]
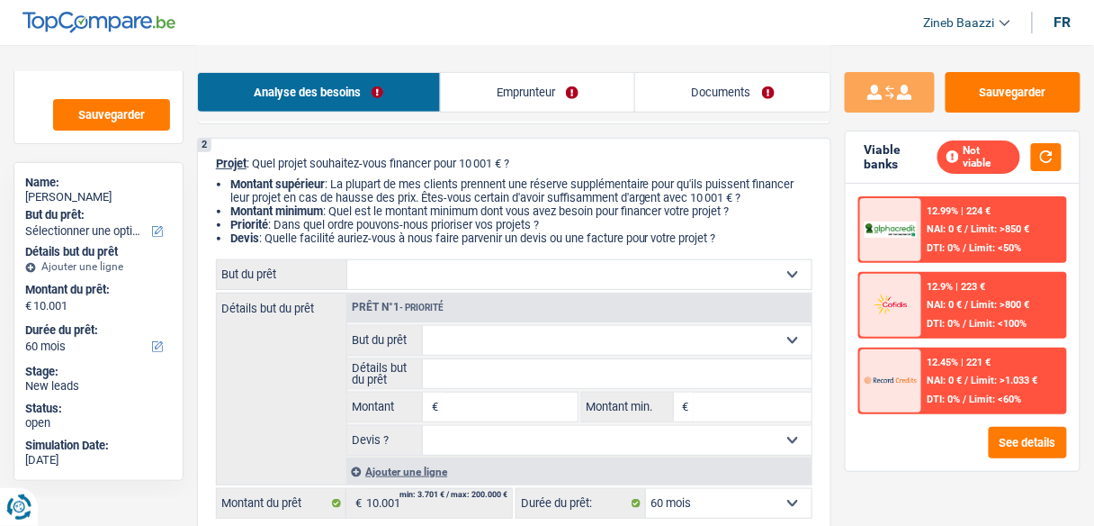
click at [481, 277] on select "Confort maison: meubles, textile, peinture, électroménager, outillage non-profe…" at bounding box center [579, 274] width 464 height 29
select select "household"
click at [347, 261] on select "Confort maison: meubles, textile, peinture, électroménager, outillage non-profe…" at bounding box center [579, 274] width 464 height 29
select select "household"
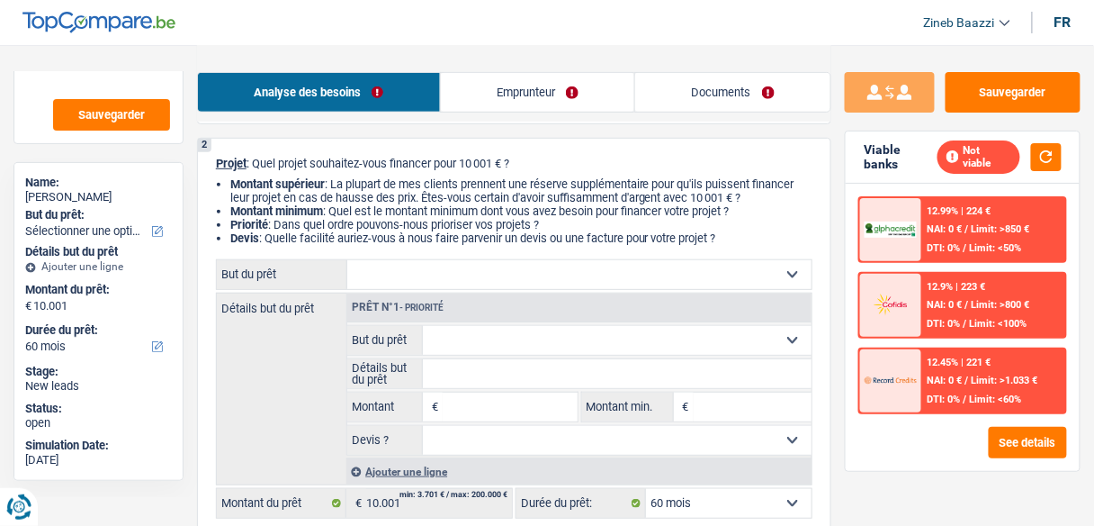
type input "10.001"
select select "household"
type input "10.001"
select select "household"
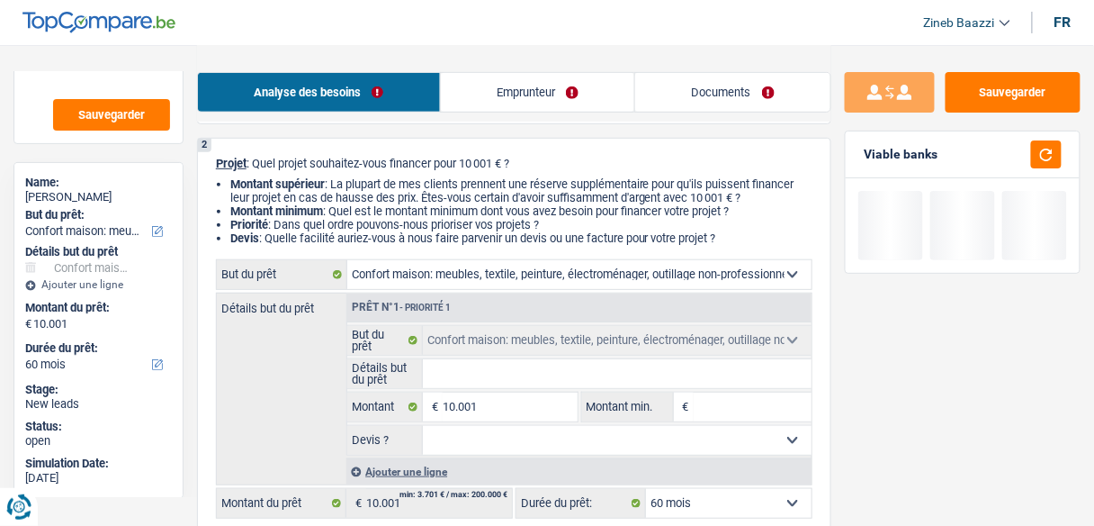
click at [465, 374] on input "Détails but du prêt" at bounding box center [617, 373] width 389 height 29
type input "a"
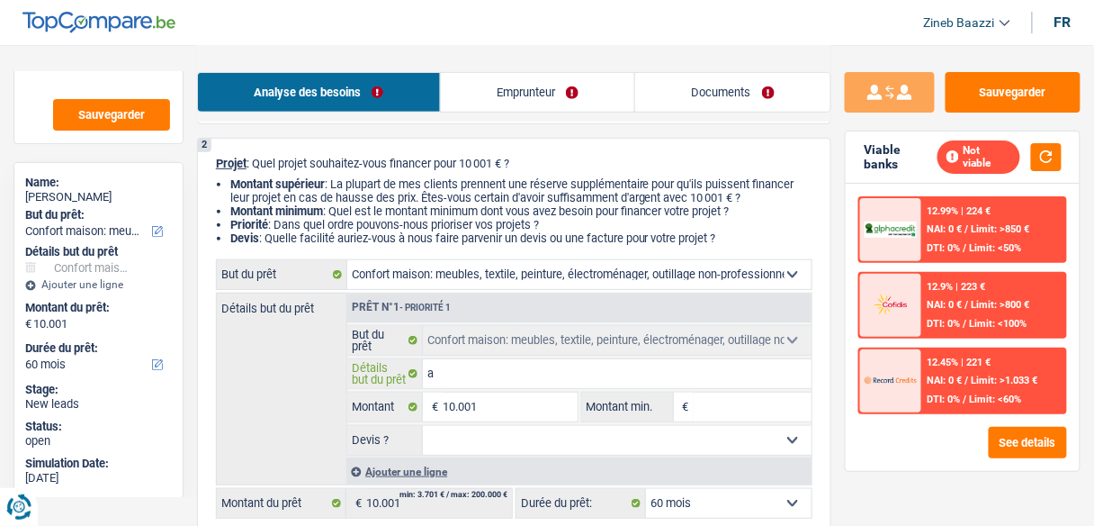
type input "ac"
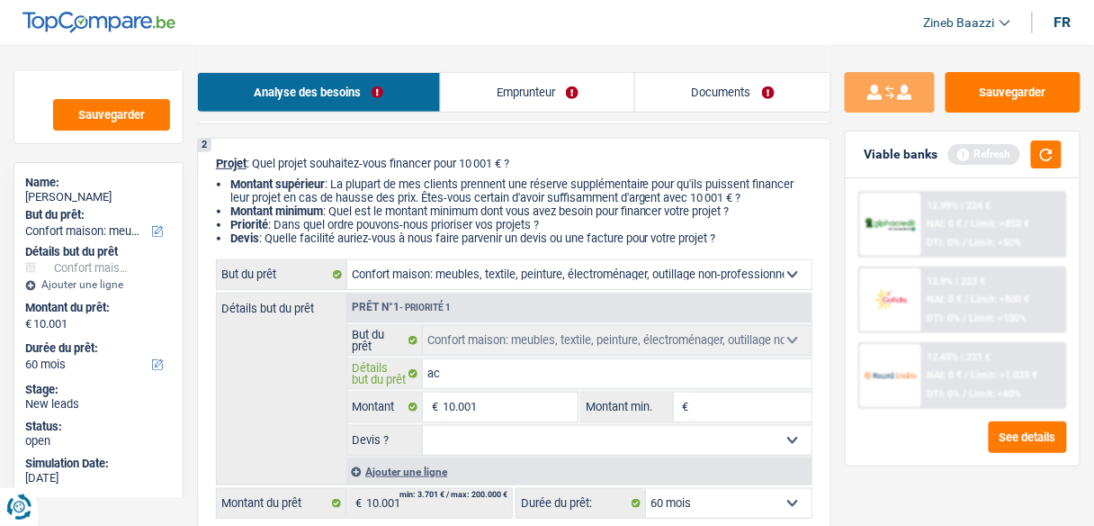
type input "ach"
type input "ache"
type input "ach"
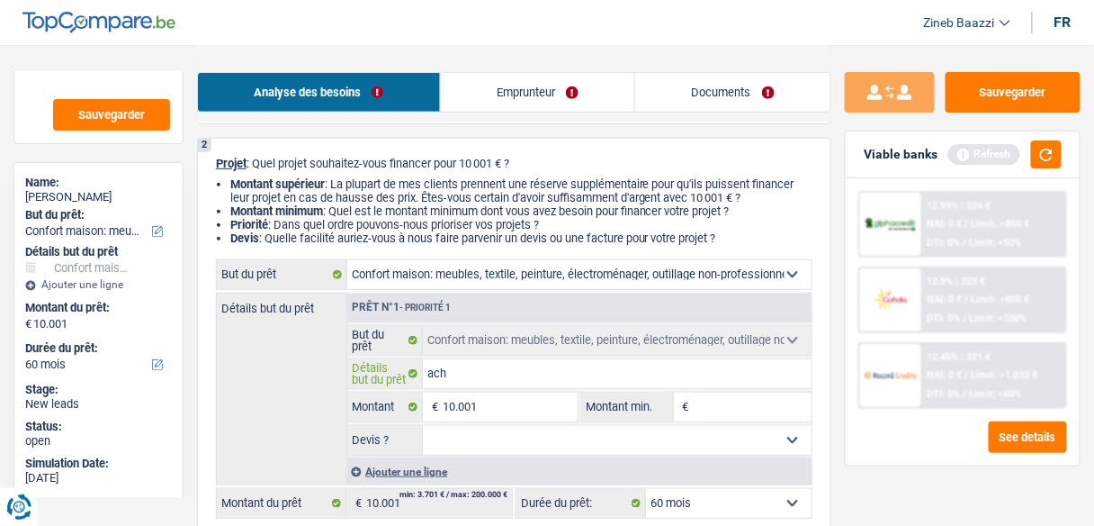
type input "ach"
type input "ache"
type input "achet"
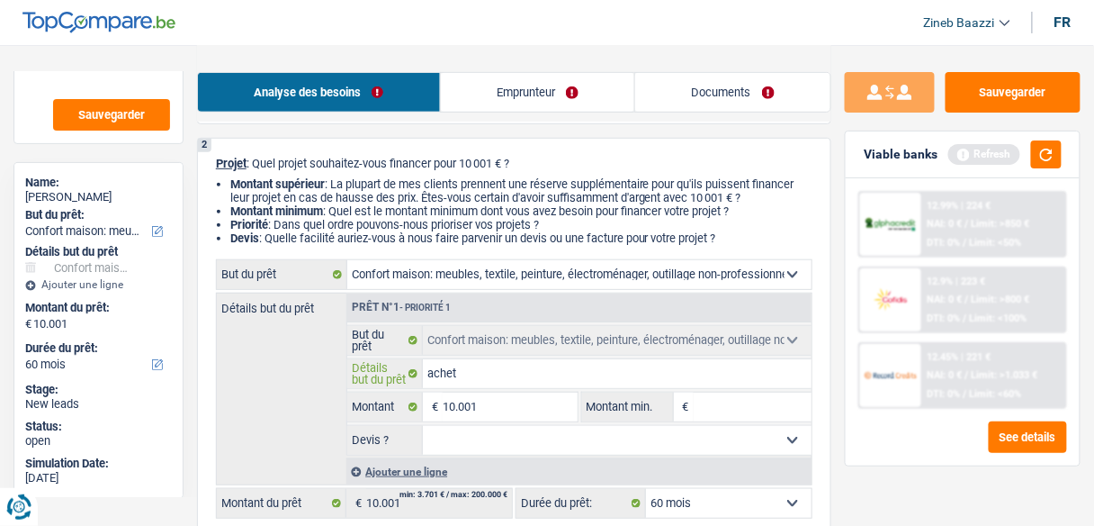
type input "achete"
type input "acheter"
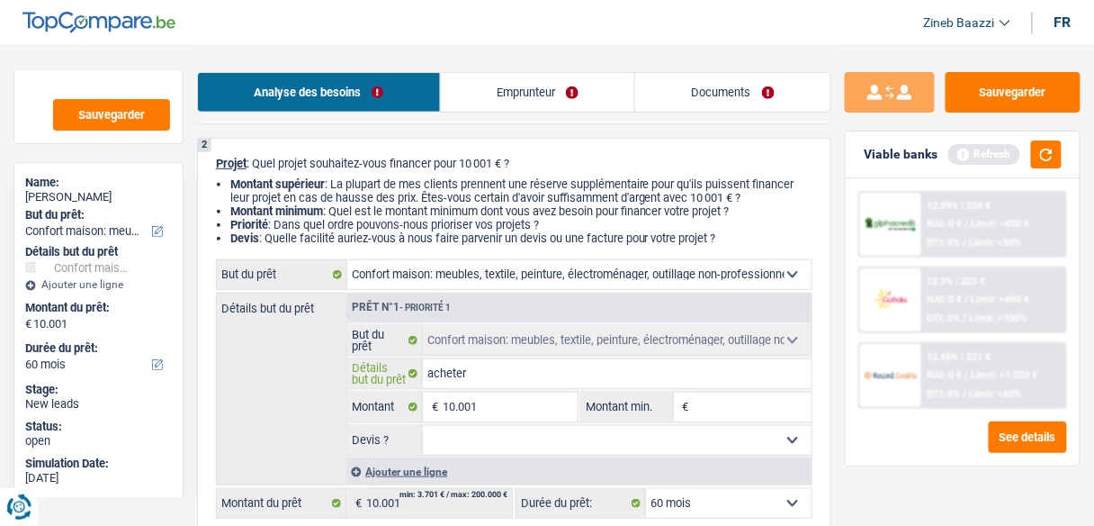
type input "acheter"
type input "acheter u"
type input "acheter un"
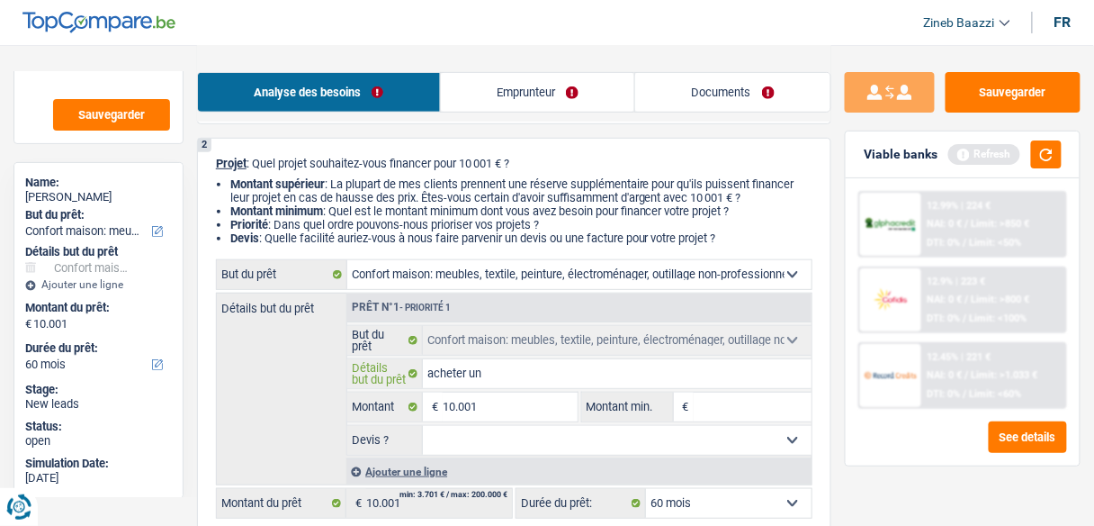
type input "acheter une"
type input "acheter une c"
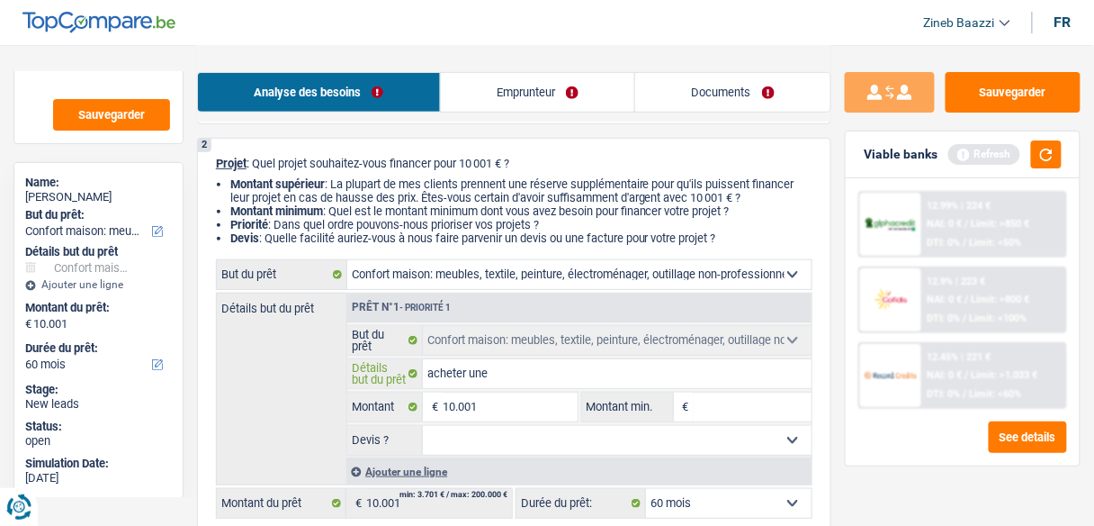
type input "acheter une c"
type input "acheter une ch"
type input "acheter une cha"
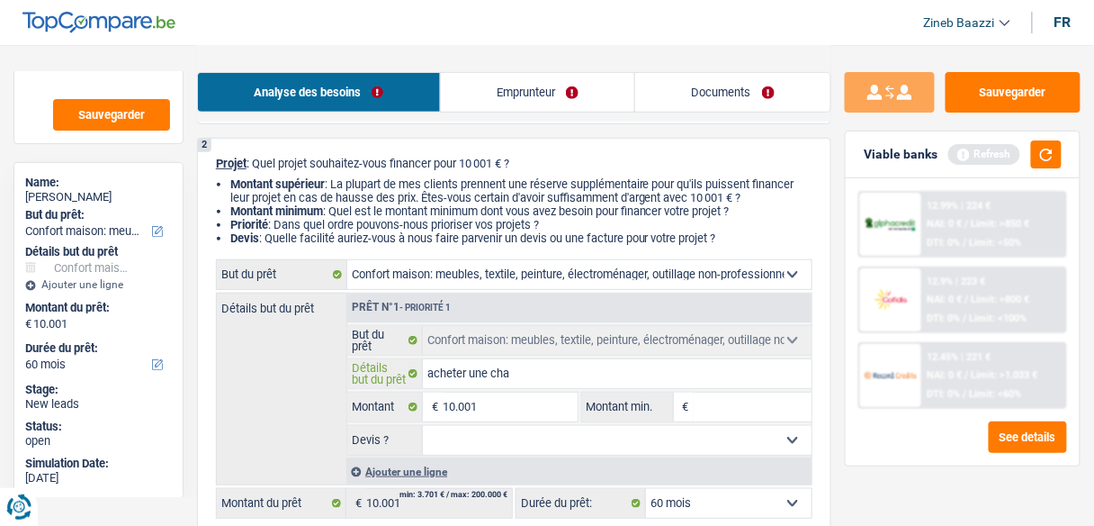
type input "acheter une cham"
type input "acheter une chamb"
type input "acheter une chambr"
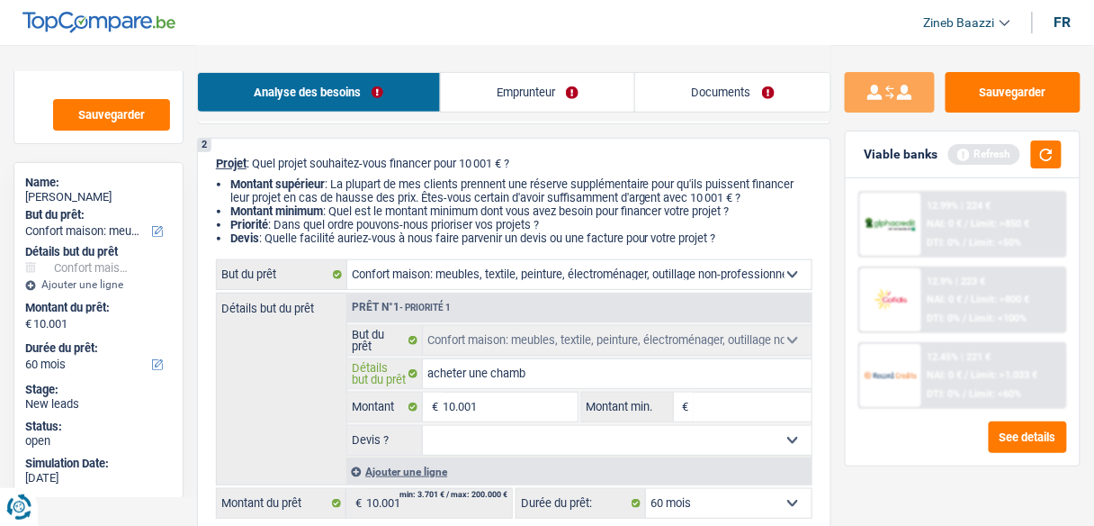
type input "acheter une chambr"
type input "acheter une chambre"
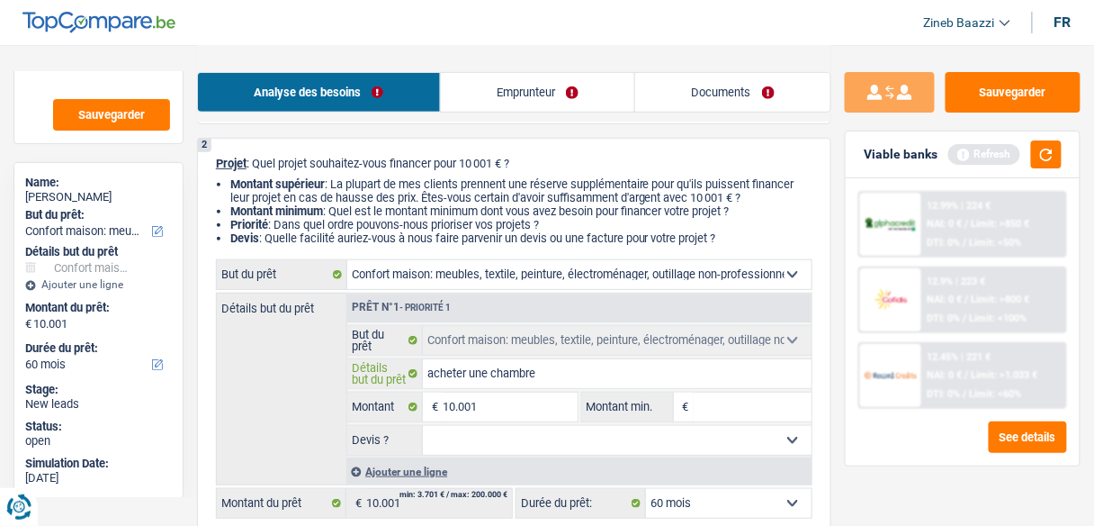
type input "acheter une chambre a"
type input "acheter une chambre a c"
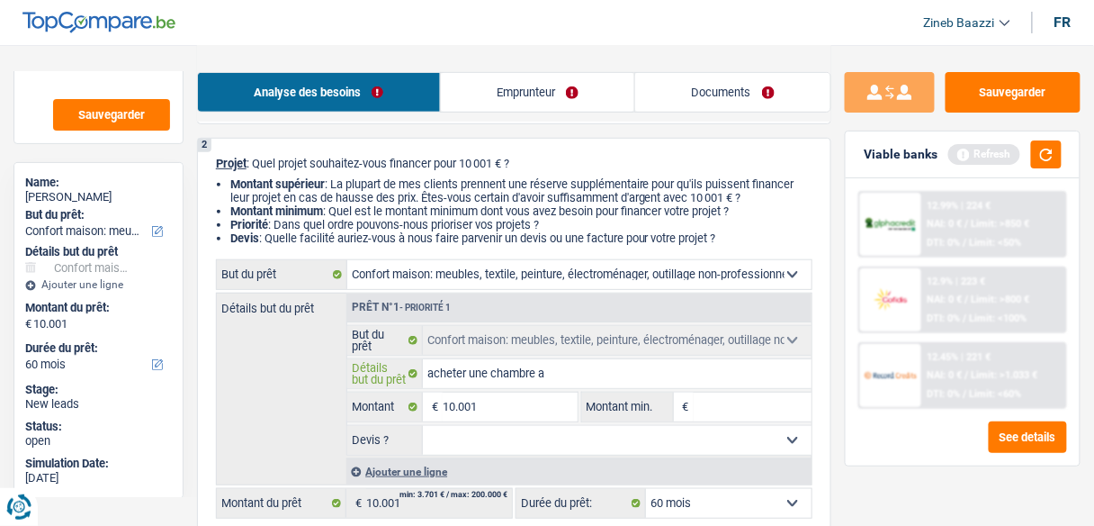
type input "acheter une chambre a c"
type input "acheter une chambre a cp"
type input "acheter une chambre a cpu"
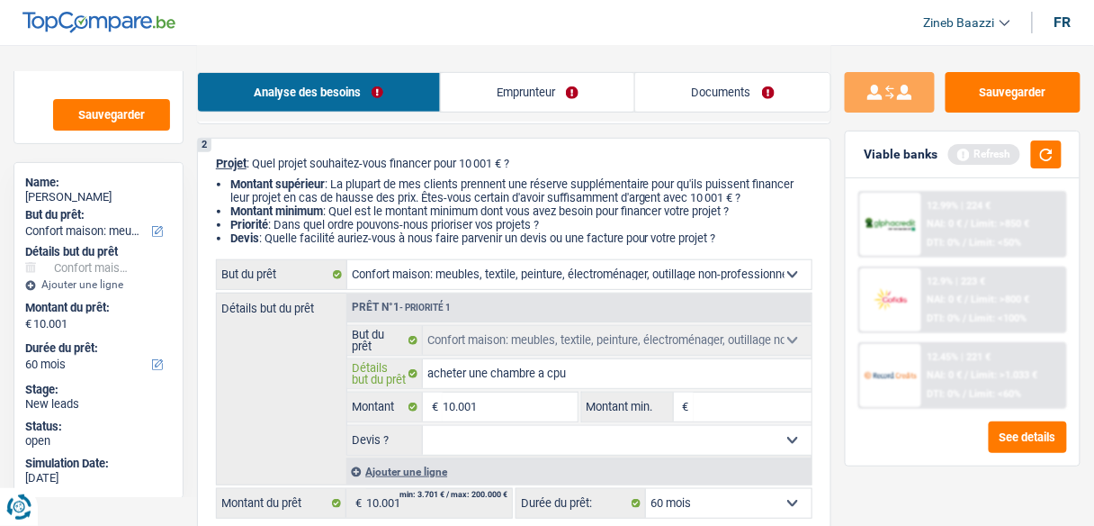
type input "acheter une chambre a cpuc"
type input "acheter une chambre a cpuch"
type input "acheter une chambre a cpuche"
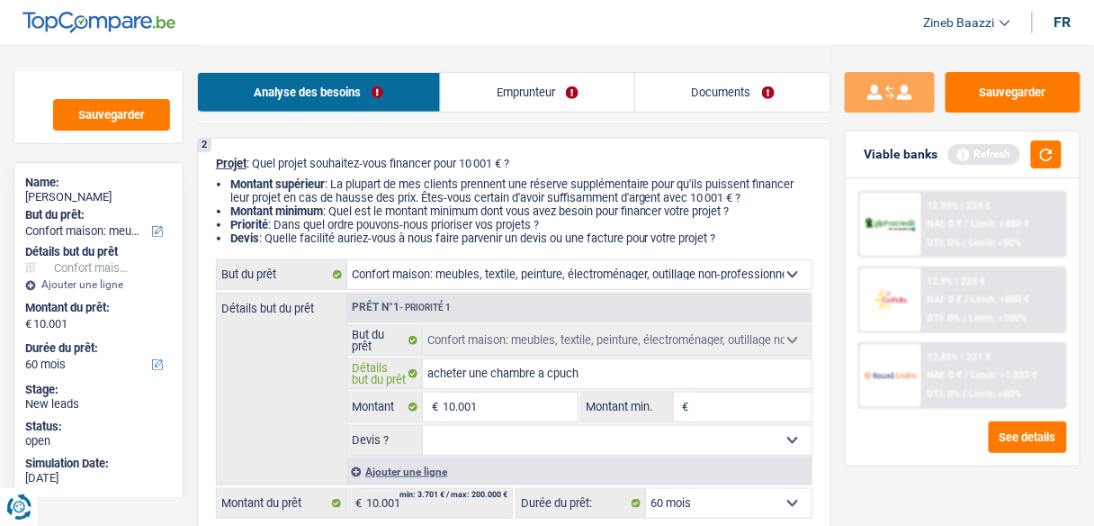
type input "acheter une chambre a cpuche"
type input "acheter une chambre a cpucher"
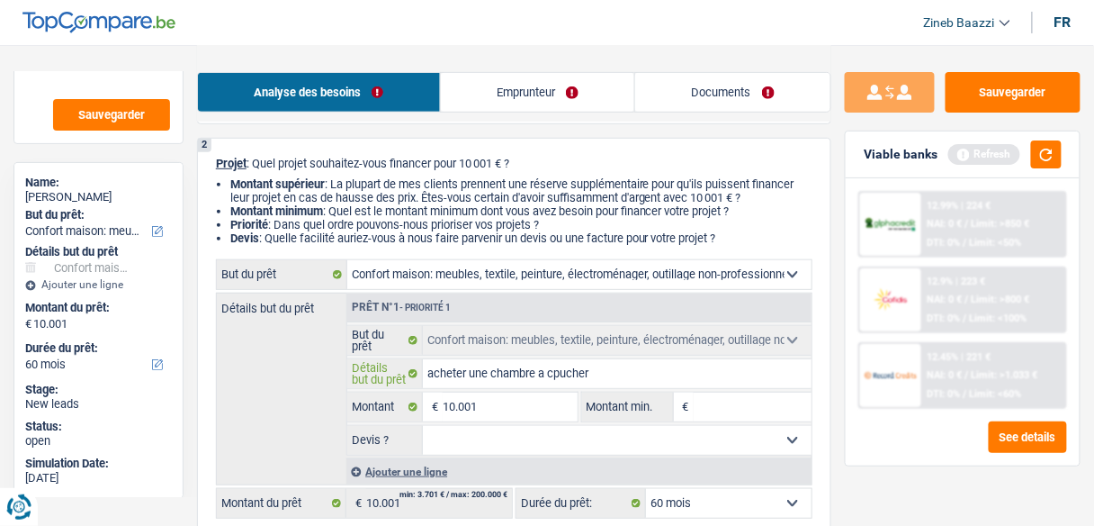
type input "acheter une chambre a cpucher"
type input "acheter une chambre a cpuche"
type input "acheter une chambre a cpuch"
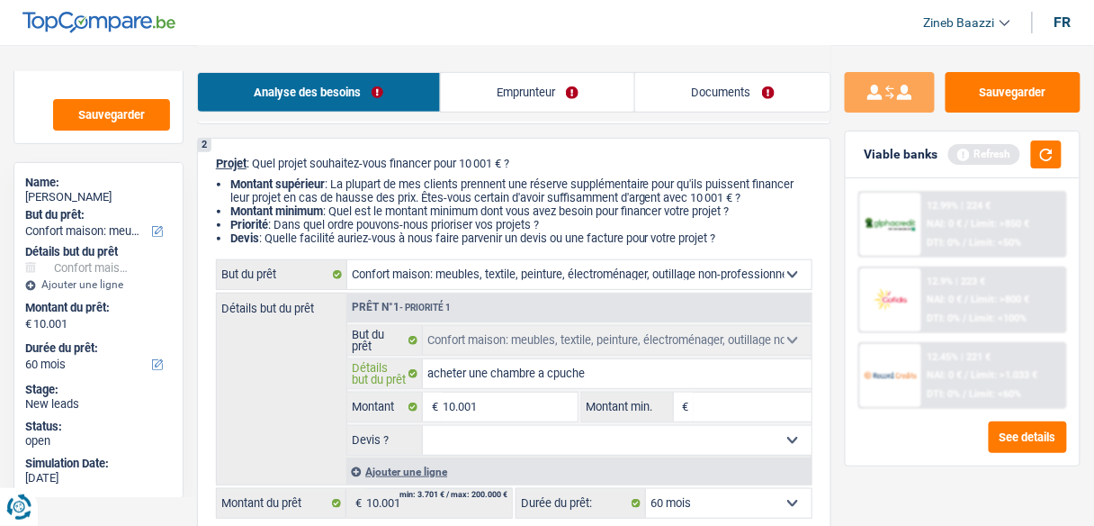
type input "acheter une chambre a cpuch"
type input "acheter une chambre a cpuc"
type input "acheter une chambre a cpu"
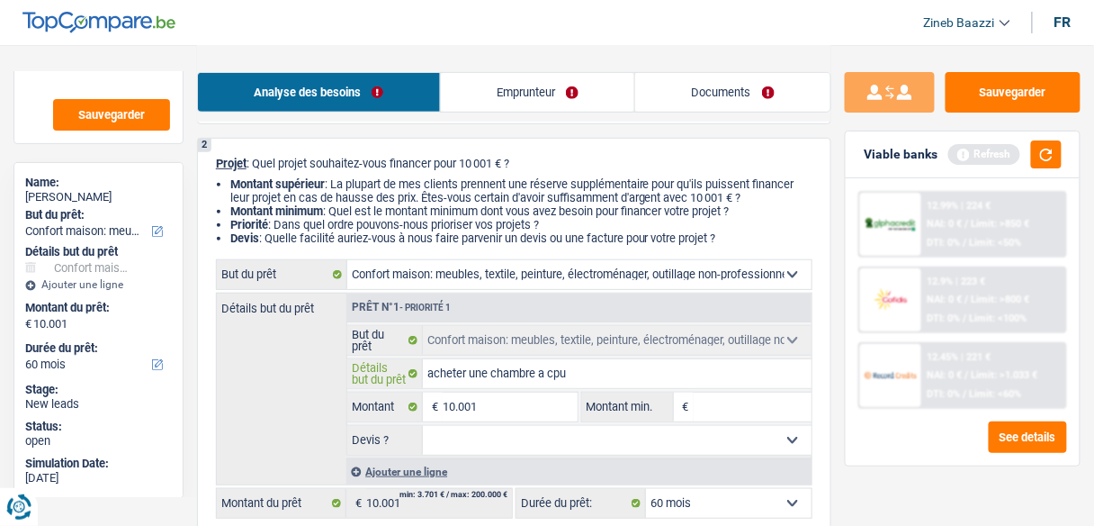
type input "acheter une chambre a cp"
type input "acheter une chambre a c"
type input "acheter une chambre a co"
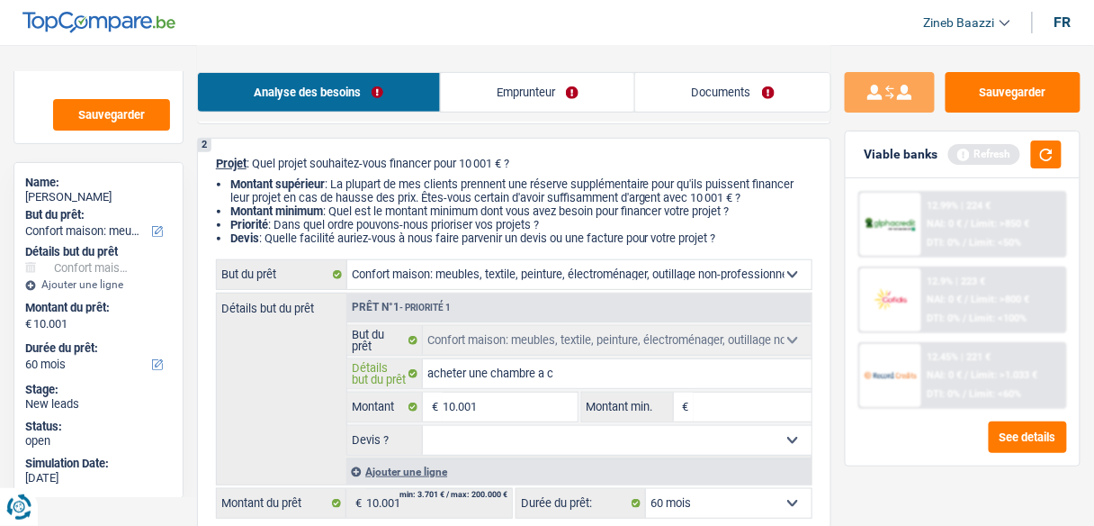
type input "acheter une chambre a co"
type input "acheter une chambre a cou"
type input "acheter une chambre a couc"
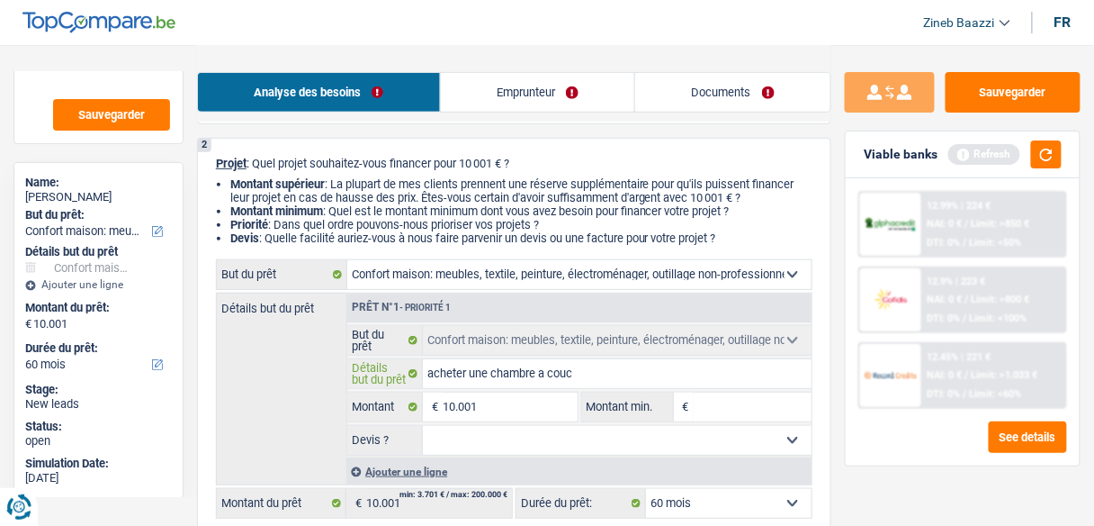
type input "acheter une chambre a couch"
type input "acheter une chambre a couche"
type input "acheter une chambre a coucher"
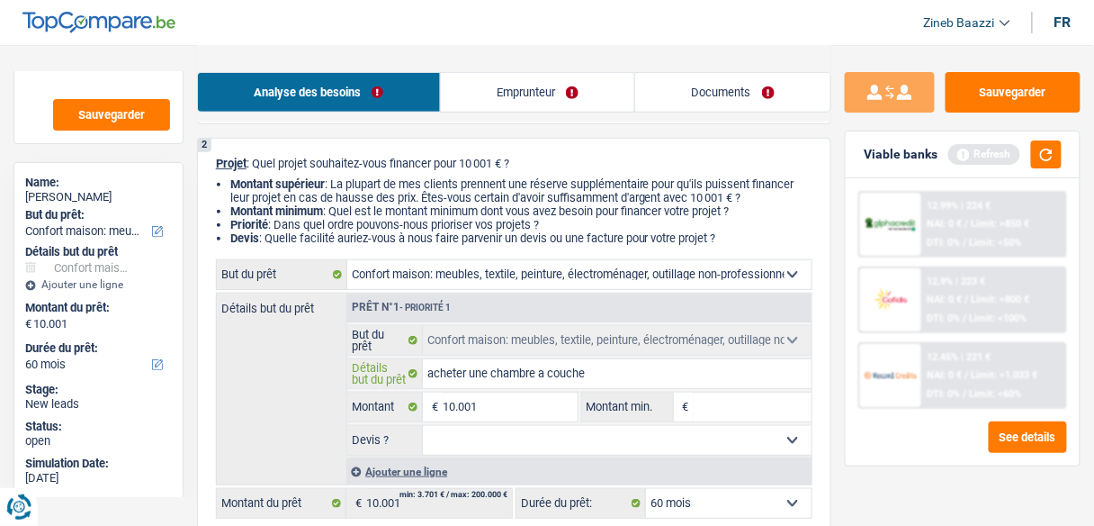
type input "acheter une chambre a coucher"
drag, startPoint x: 1052, startPoint y: 158, endPoint x: 1027, endPoint y: 174, distance: 29.5
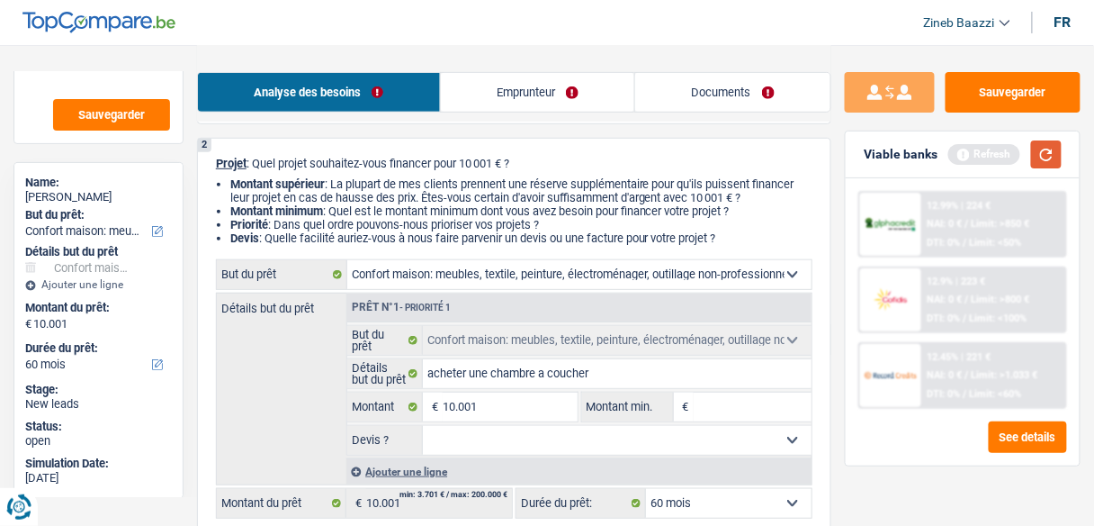
click at [1052, 158] on button "button" at bounding box center [1046, 154] width 31 height 28
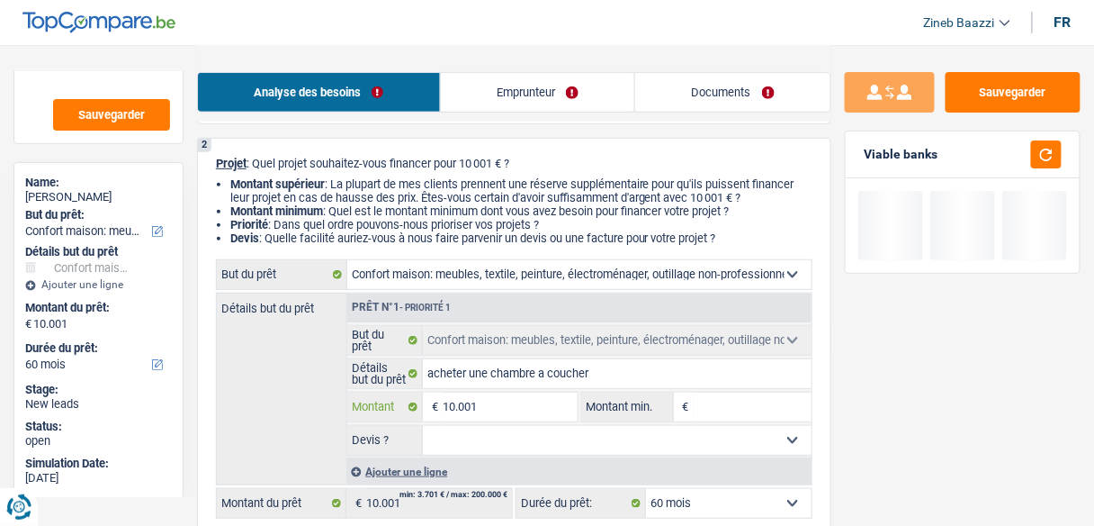
click at [478, 403] on input "10.001" at bounding box center [510, 406] width 134 height 29
type input "1.000"
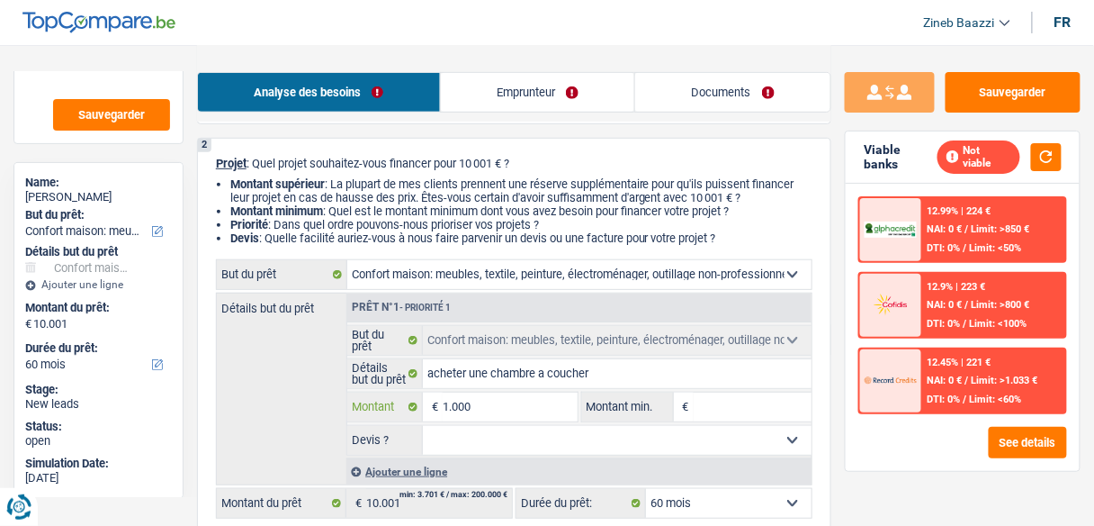
type input "100"
type input "10"
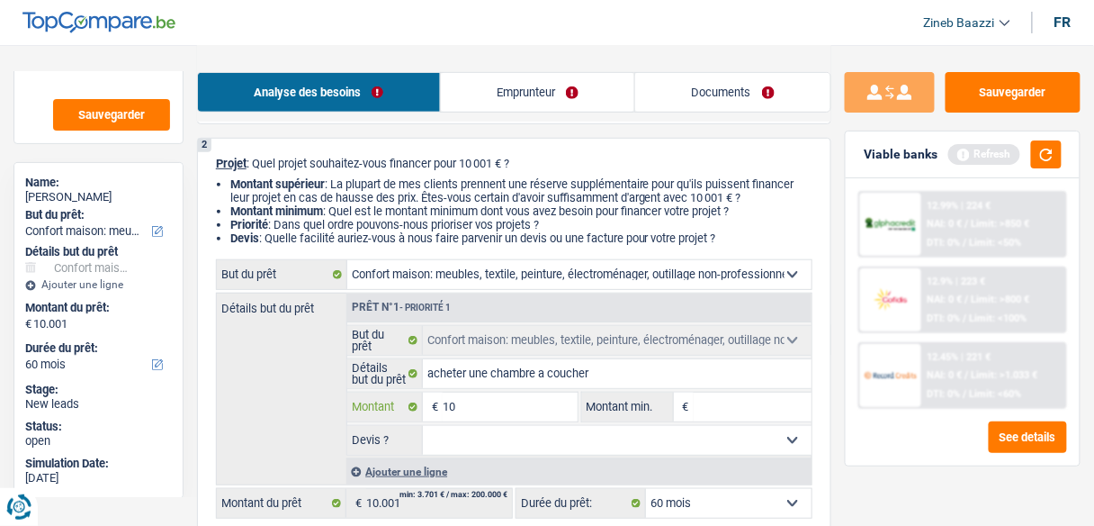
type input "1"
type input "15"
type input "150"
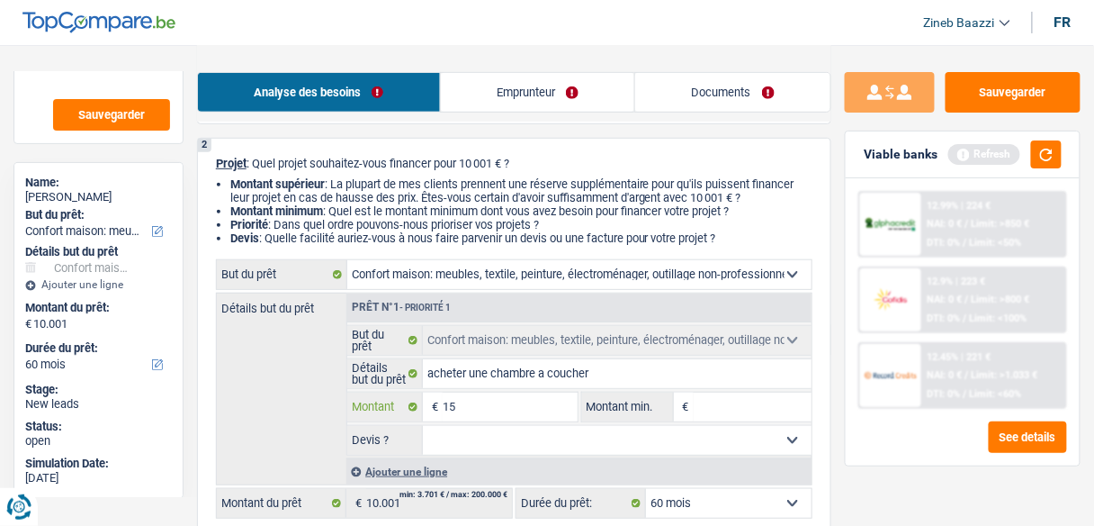
type input "150"
type input "1.500"
type input "15.001"
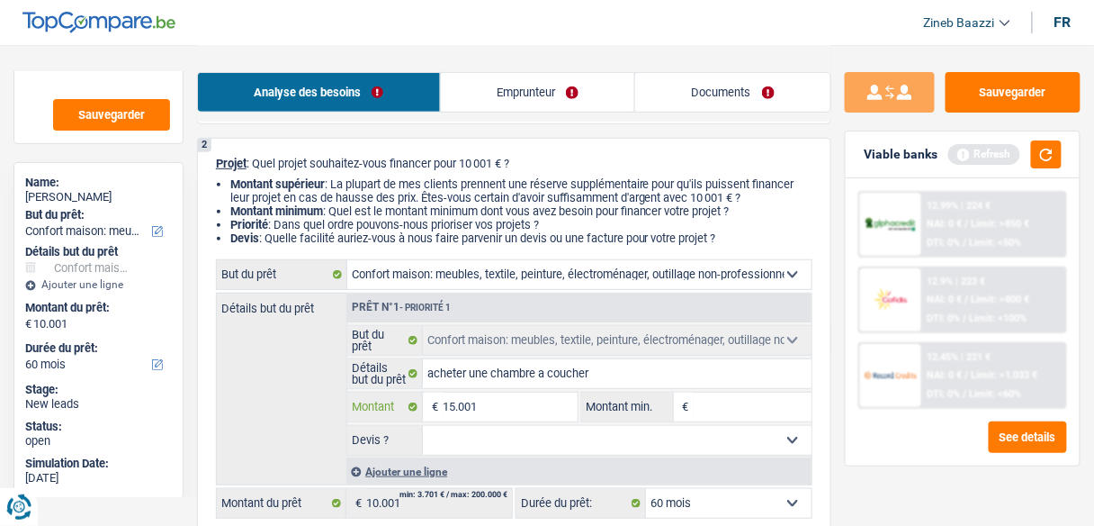
type input "15.001"
click at [713, 411] on input "Montant min." at bounding box center [753, 406] width 118 height 29
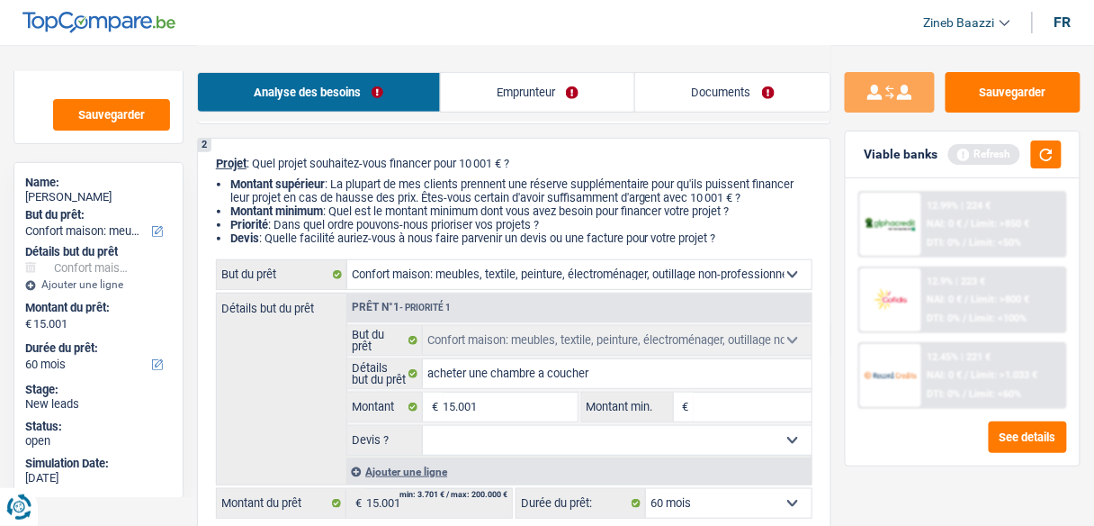
select select "84"
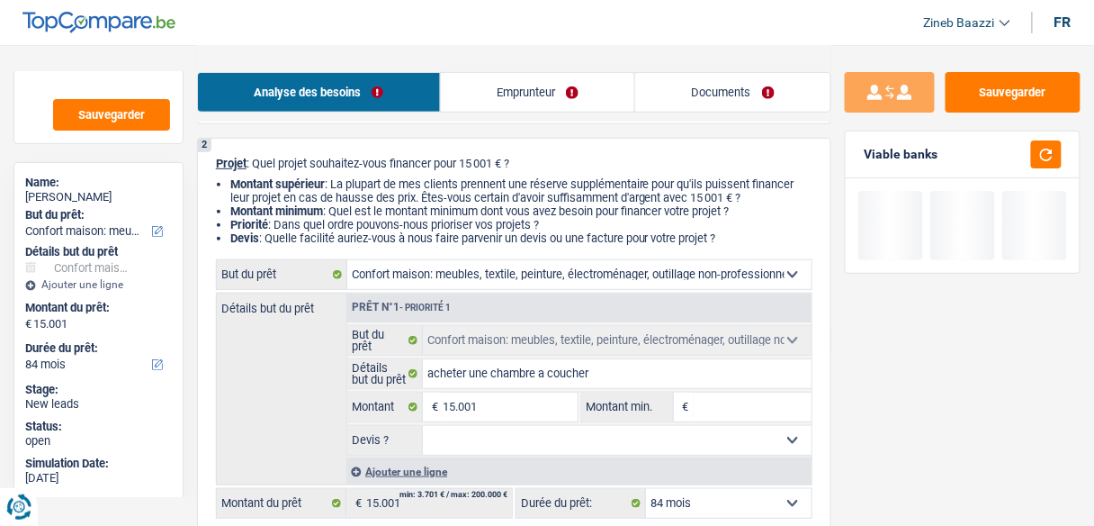
type input "1"
type input "10"
type input "100"
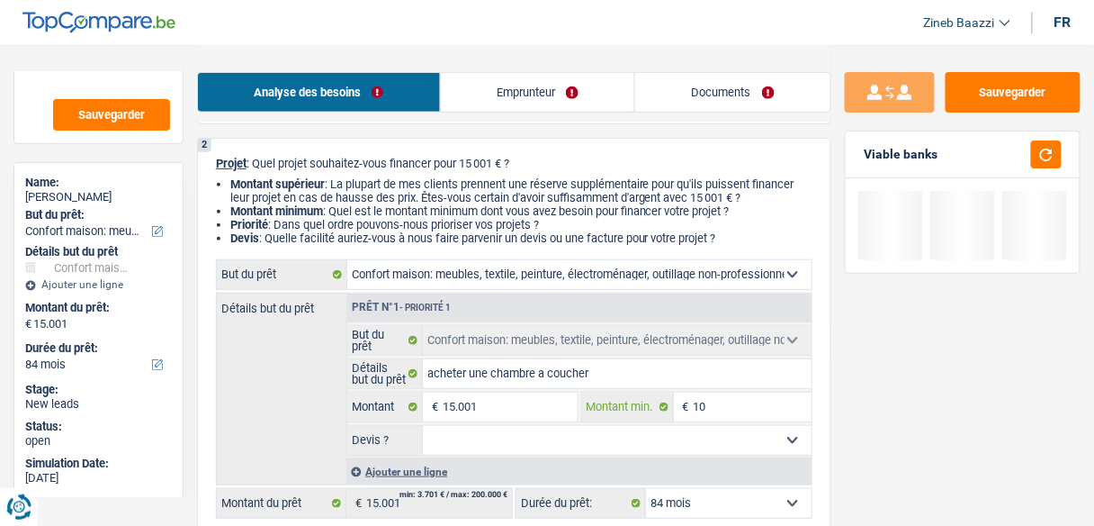
type input "100"
type input "1.000"
type input "10.000"
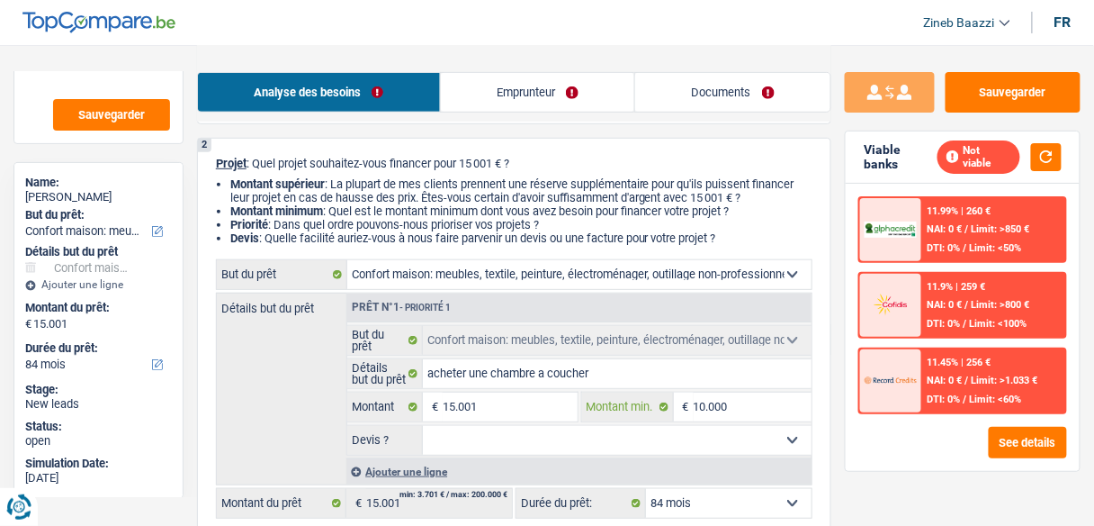
type input "10.000"
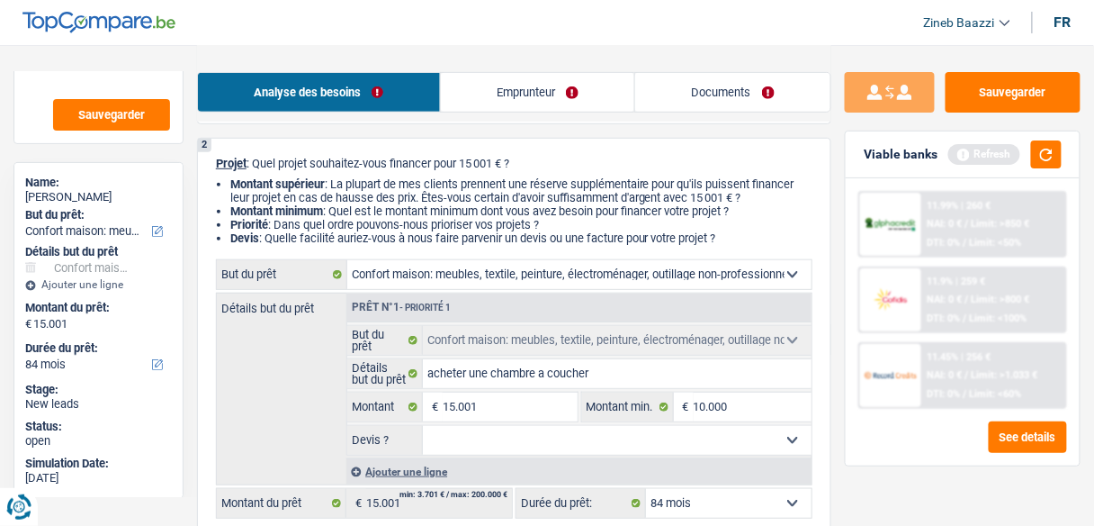
click at [630, 445] on select "Oui Non Non répondu Sélectionner une option" at bounding box center [617, 440] width 389 height 29
select select "false"
click at [423, 426] on select "Oui Non Non répondu Sélectionner une option" at bounding box center [617, 440] width 389 height 29
select select "false"
click at [292, 367] on div "Détails but du prêt Prêt n°1 - Priorité 1 Confort maison: meubles, textile, pei…" at bounding box center [514, 388] width 597 height 193
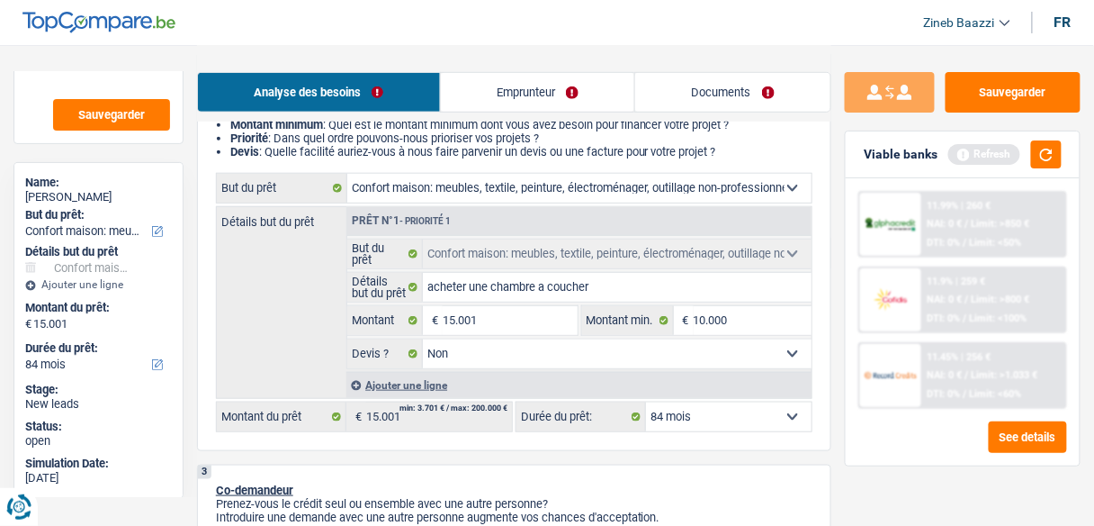
scroll to position [360, 0]
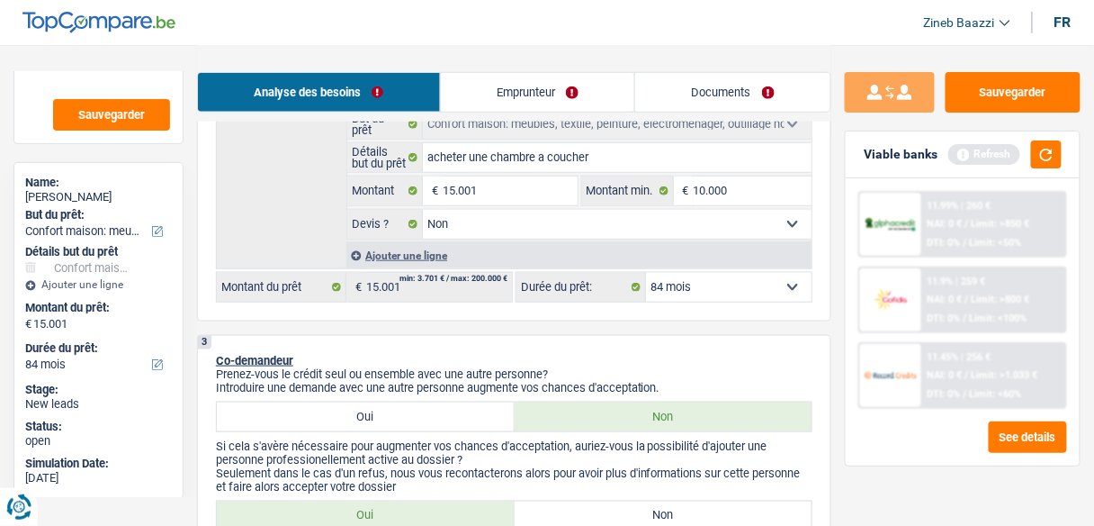
click at [681, 290] on select "12 mois 18 mois 24 mois 30 mois 36 mois 42 mois 48 mois 60 mois 72 mois 84 mois…" at bounding box center [729, 287] width 166 height 29
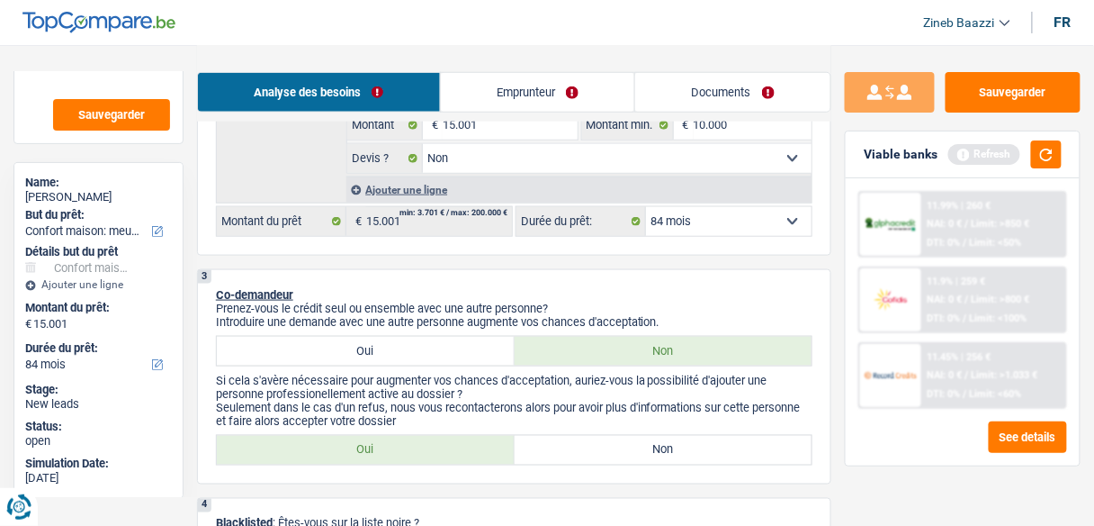
scroll to position [504, 0]
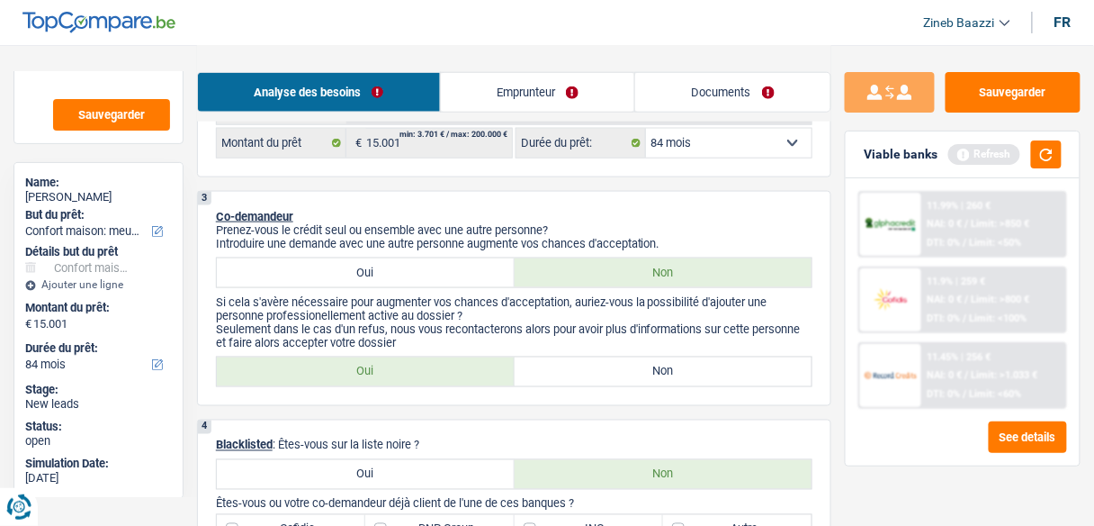
click at [1064, 148] on div "Viable banks Refresh" at bounding box center [963, 154] width 234 height 47
click at [1056, 149] on button "button" at bounding box center [1046, 154] width 31 height 28
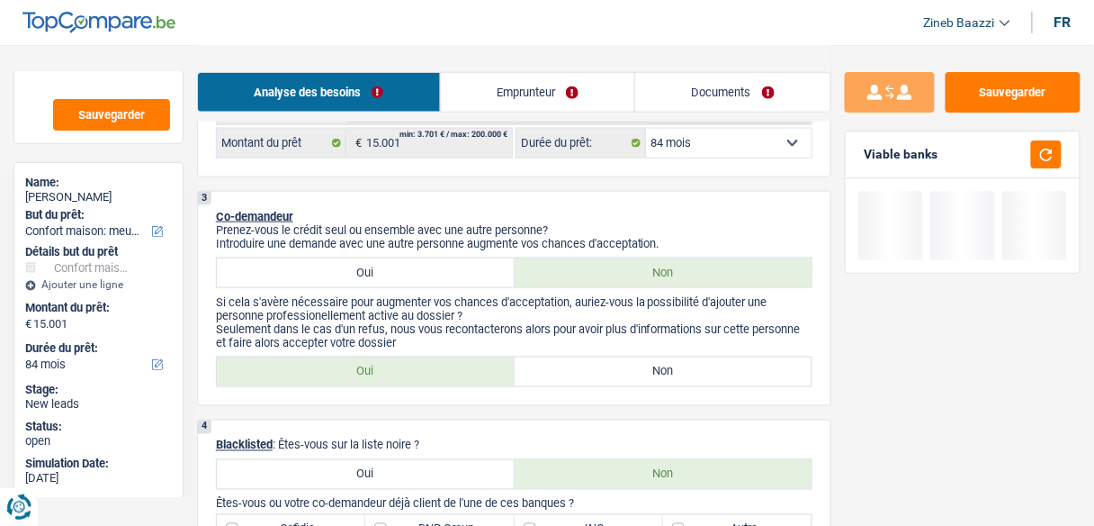
click at [588, 364] on label "Non" at bounding box center [664, 371] width 298 height 29
click at [588, 364] on input "Non" at bounding box center [664, 371] width 298 height 29
radio input "true"
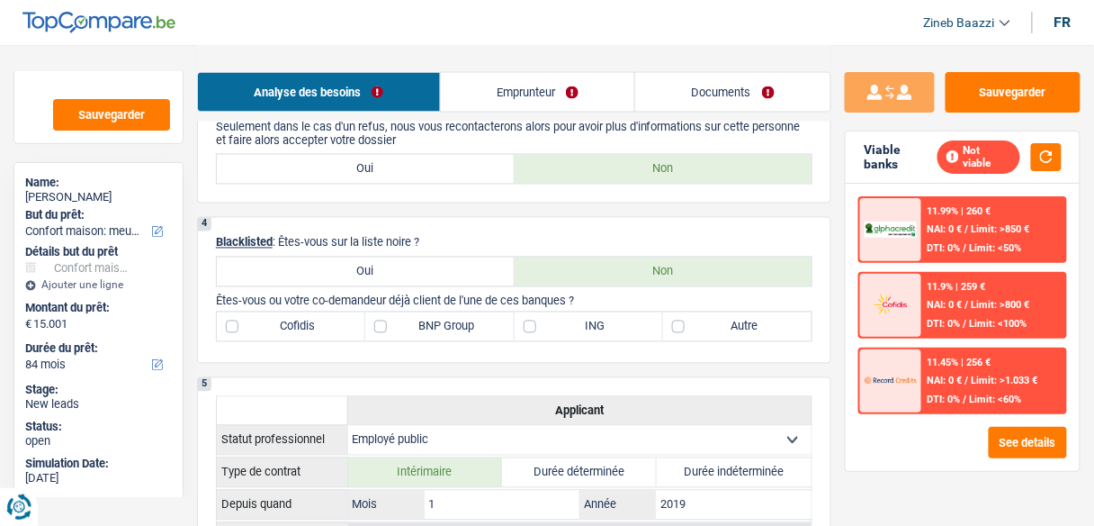
scroll to position [720, 0]
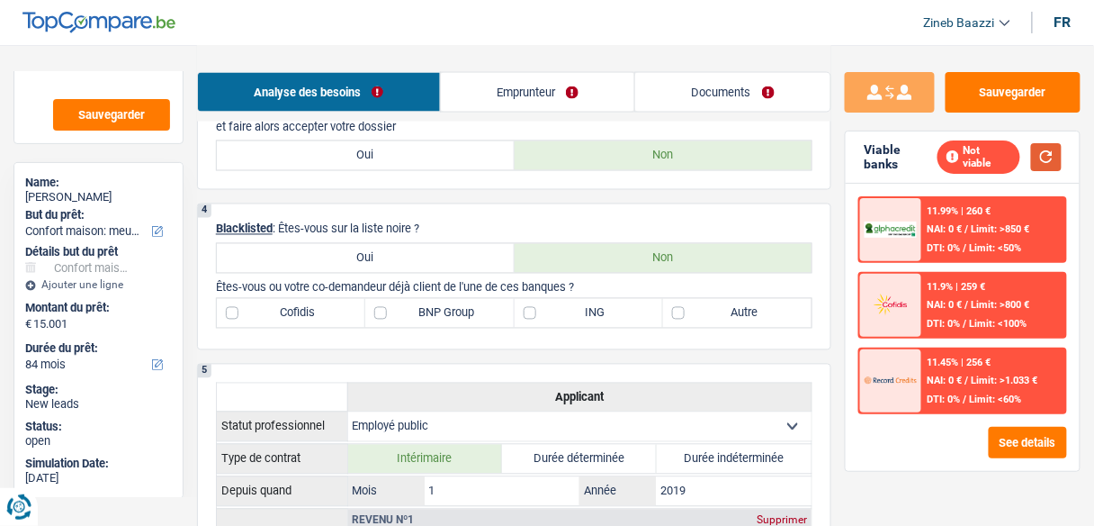
click at [1054, 150] on button "button" at bounding box center [1046, 157] width 31 height 28
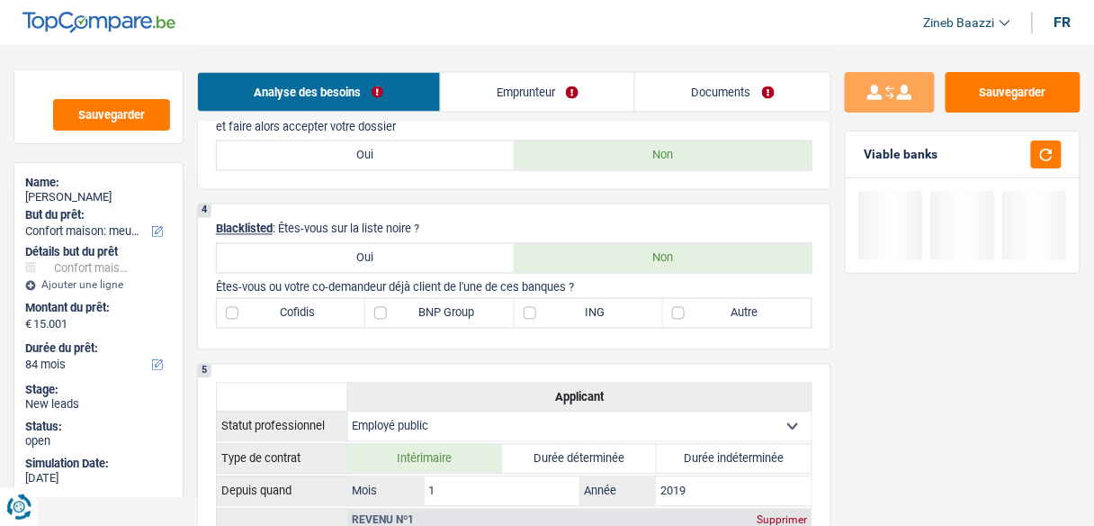
click at [713, 218] on div "4 Blacklisted : Êtes-vous sur la liste noire ? Oui Non Êtes-vous ou votre co-de…" at bounding box center [514, 276] width 634 height 147
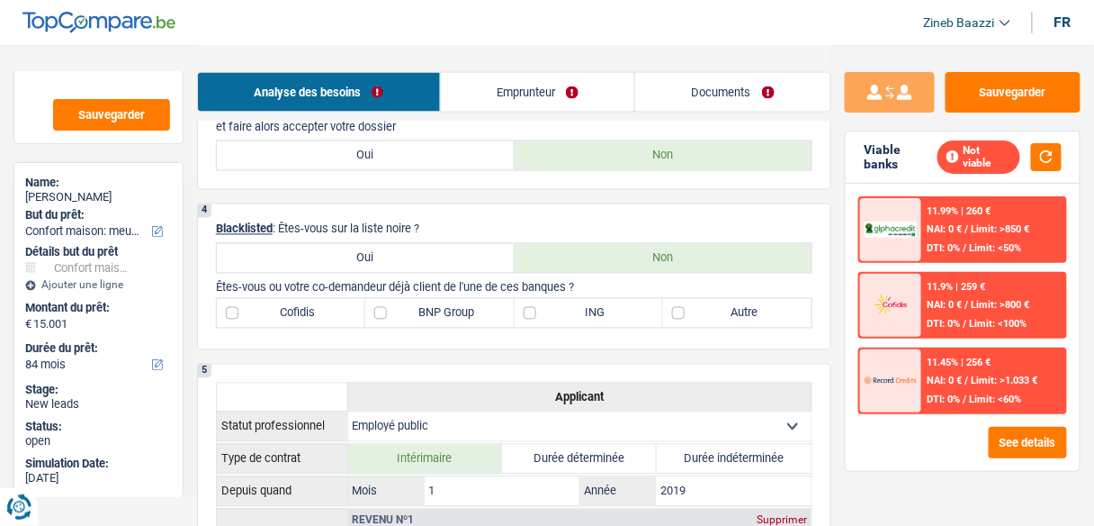
click at [731, 306] on label "Autre" at bounding box center [737, 313] width 148 height 29
click at [731, 306] on input "Autre" at bounding box center [737, 313] width 148 height 29
checkbox input "true"
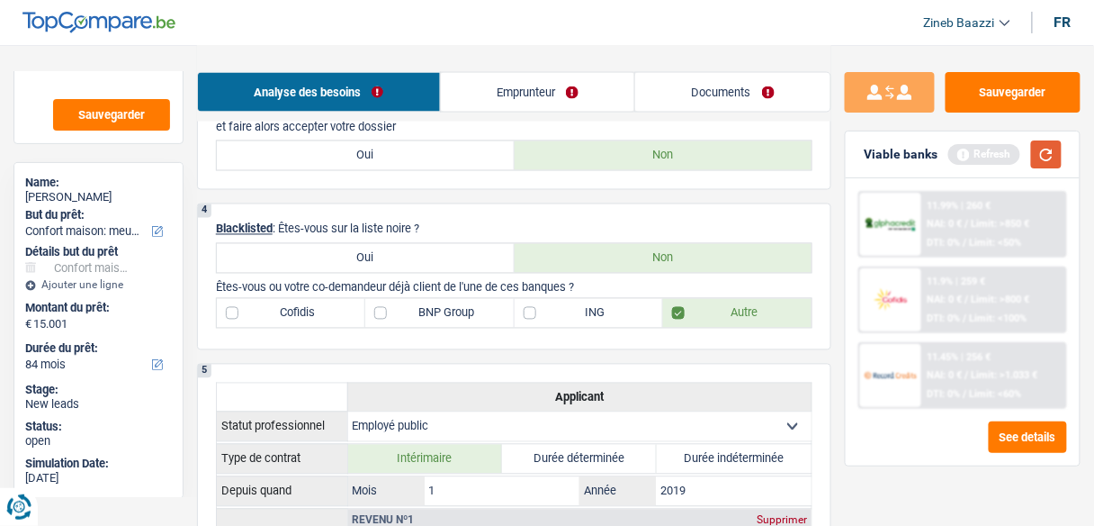
click at [1041, 162] on button "button" at bounding box center [1046, 154] width 31 height 28
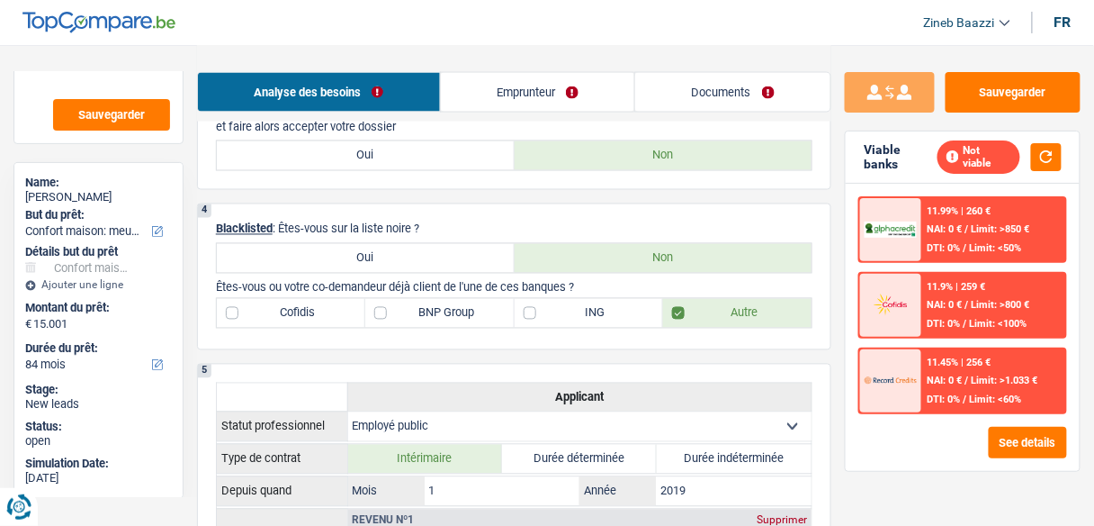
drag, startPoint x: 533, startPoint y: 358, endPoint x: 480, endPoint y: 370, distance: 54.4
click at [531, 360] on div "1. Introduction & upselling by understanding their needs 1 Bonjour, est-ce que …" at bounding box center [514, 466] width 634 height 2102
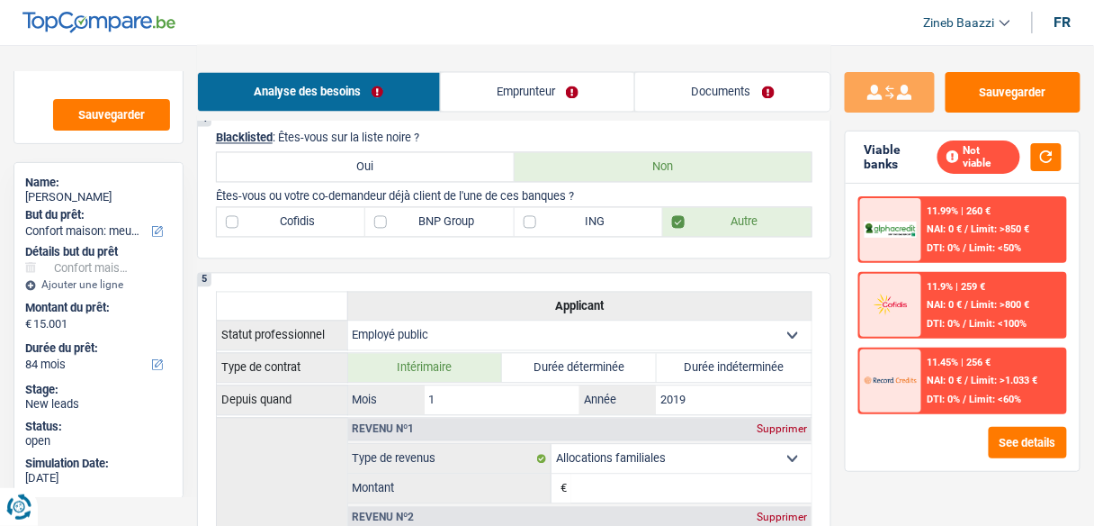
scroll to position [864, 0]
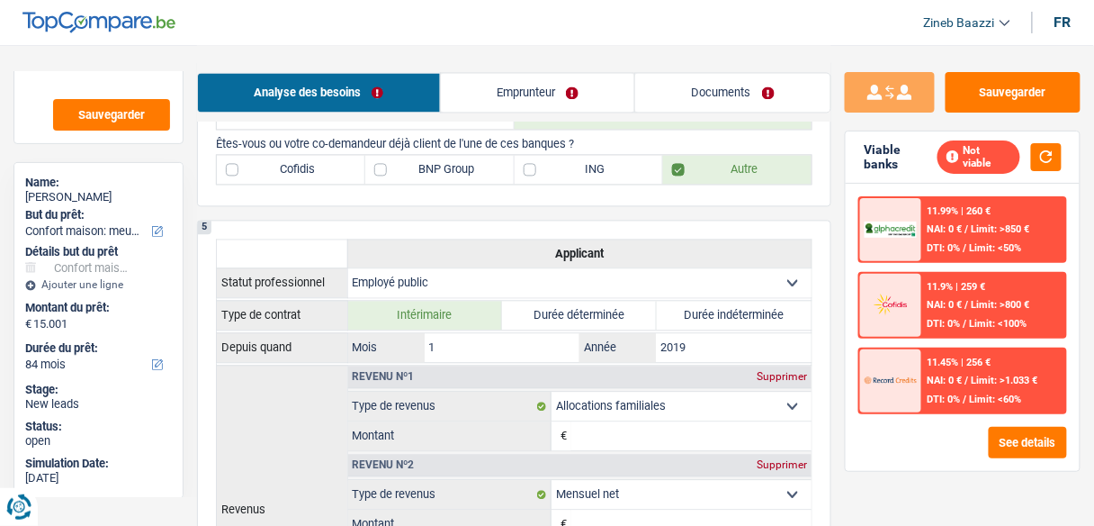
click at [502, 120] on div "Analyse des besoins Emprunteur Documents" at bounding box center [514, 83] width 634 height 76
click at [495, 104] on link "Emprunteur" at bounding box center [538, 92] width 194 height 39
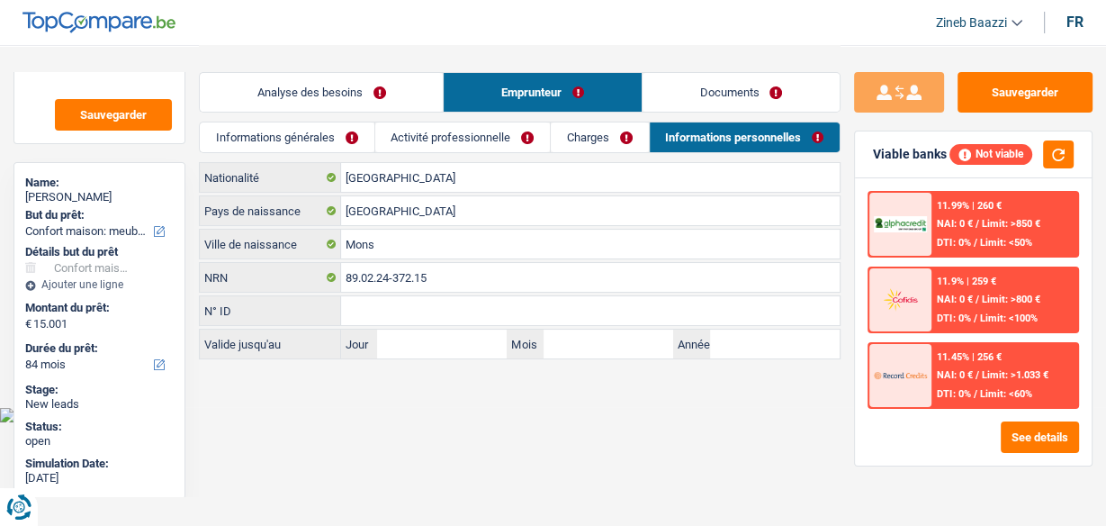
click at [301, 154] on div "Informations générales Activité professionnelle Charges Informations personnell…" at bounding box center [520, 141] width 642 height 40
click at [420, 146] on link "Activité professionnelle" at bounding box center [462, 137] width 175 height 30
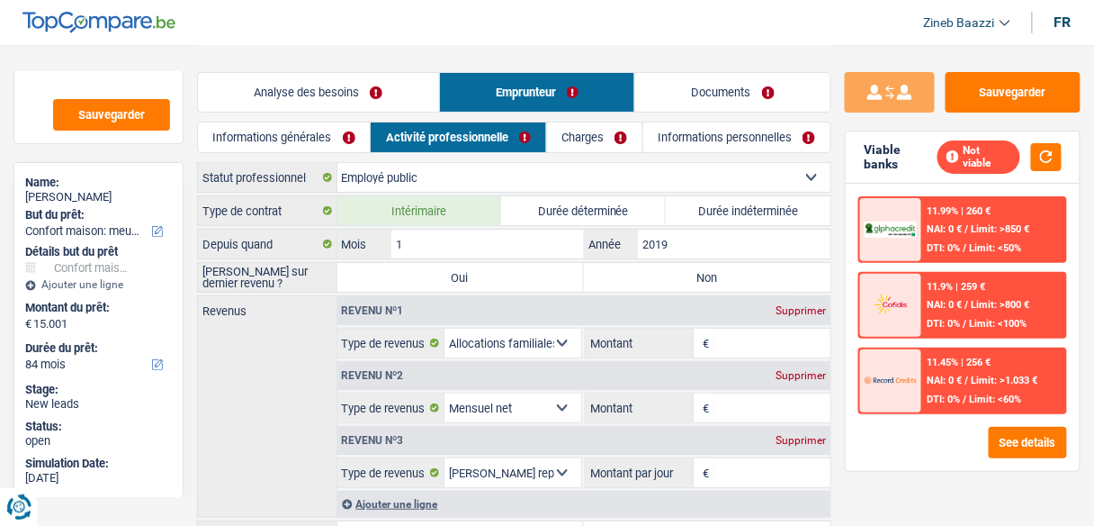
click at [714, 202] on label "Durée indéterminée" at bounding box center [748, 210] width 165 height 29
click at [714, 202] on input "Durée indéterminée" at bounding box center [748, 210] width 165 height 29
radio input "true"
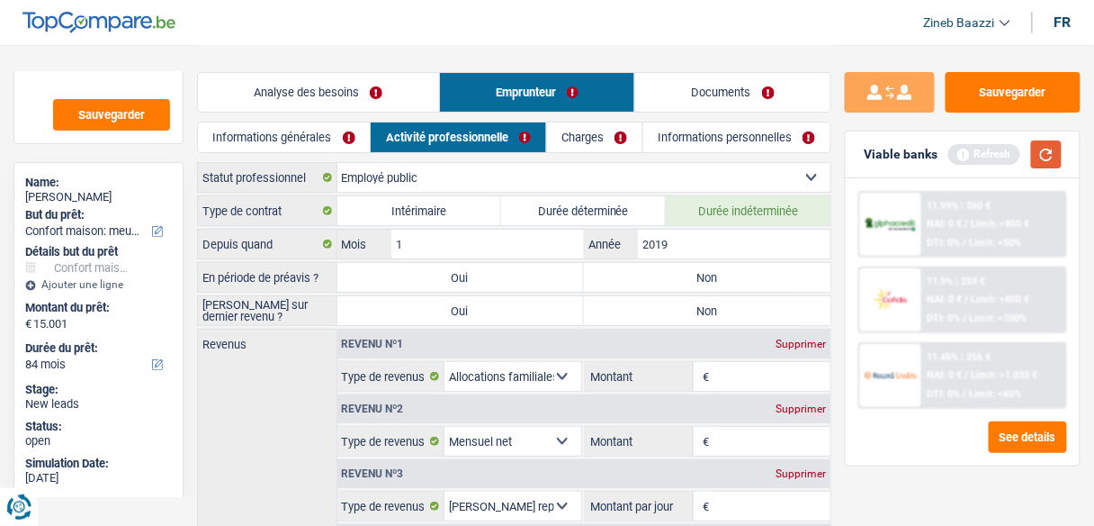
click at [1046, 158] on button "button" at bounding box center [1046, 154] width 31 height 28
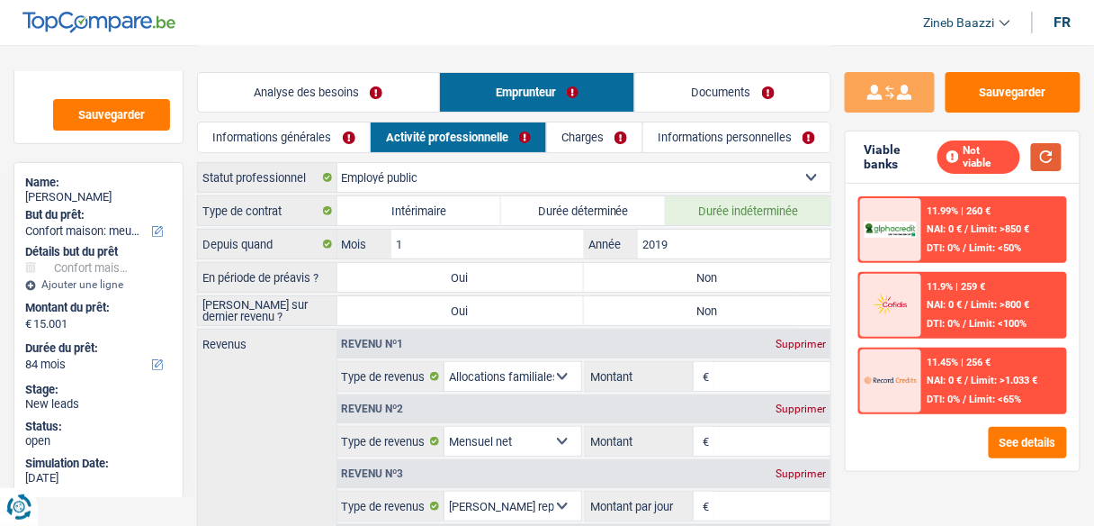
click at [1048, 152] on button "button" at bounding box center [1046, 157] width 31 height 28
click at [706, 280] on label "Non" at bounding box center [707, 277] width 247 height 29
click at [706, 280] on input "Non" at bounding box center [707, 277] width 247 height 29
radio input "true"
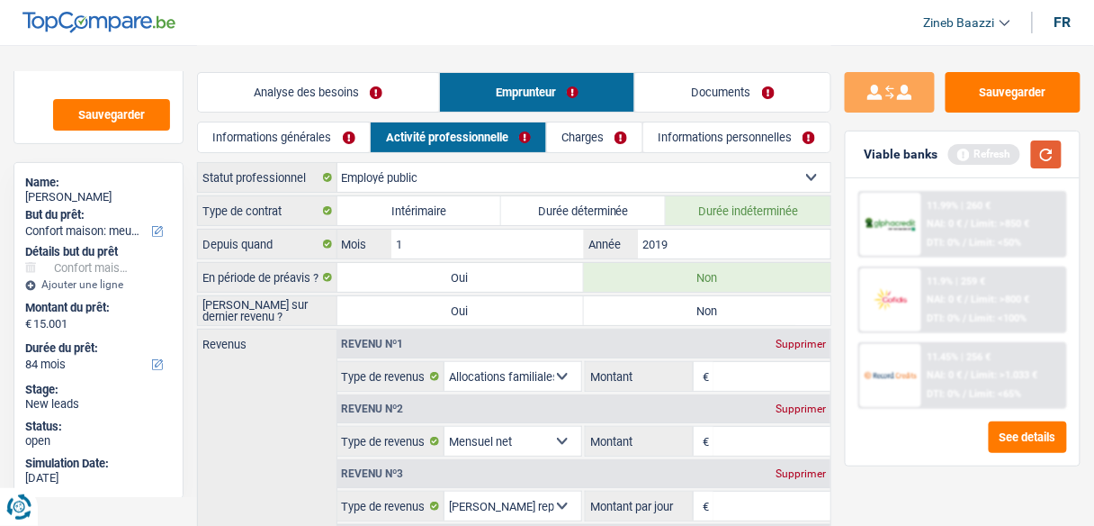
click at [1039, 147] on button "button" at bounding box center [1046, 154] width 31 height 28
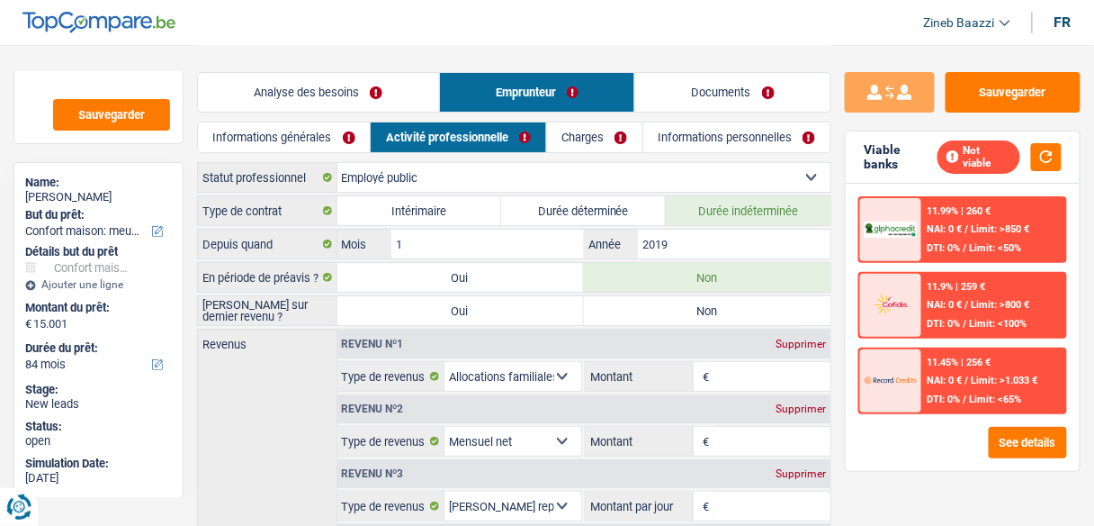
click at [621, 318] on label "Non" at bounding box center [707, 310] width 247 height 29
click at [621, 318] on input "Non" at bounding box center [707, 310] width 247 height 29
radio input "true"
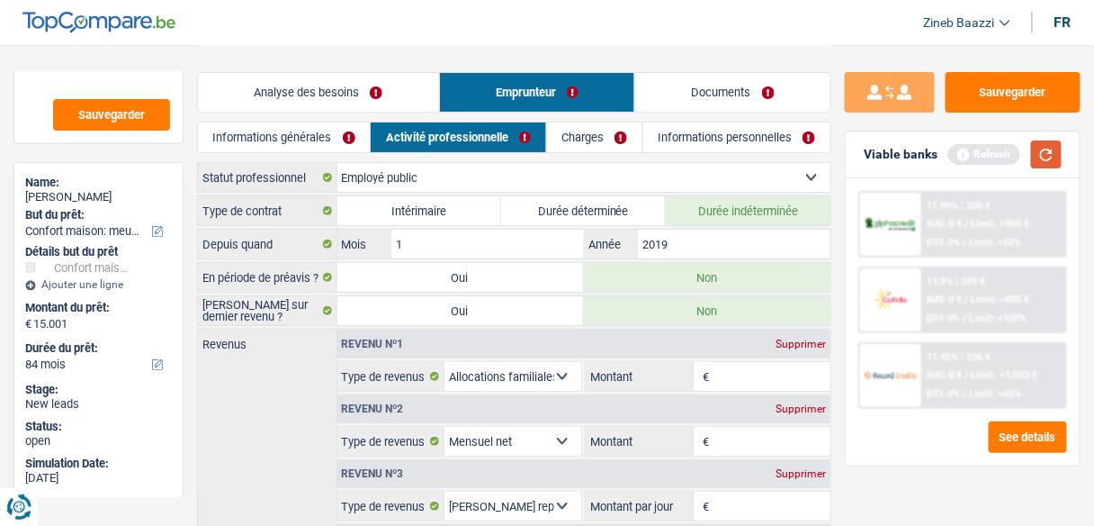
click at [1041, 157] on button "button" at bounding box center [1046, 154] width 31 height 28
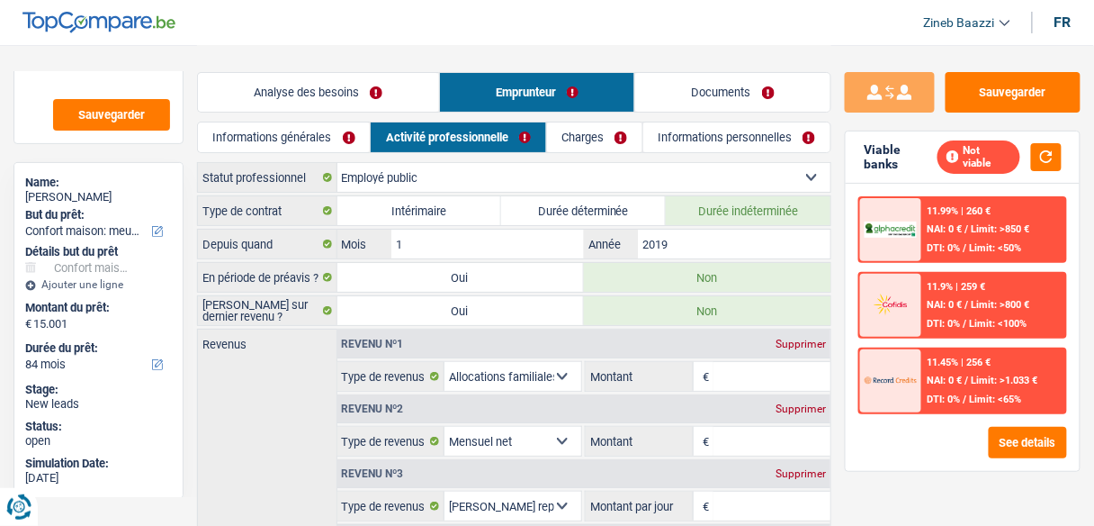
click at [745, 378] on input "Montant" at bounding box center [772, 376] width 117 height 29
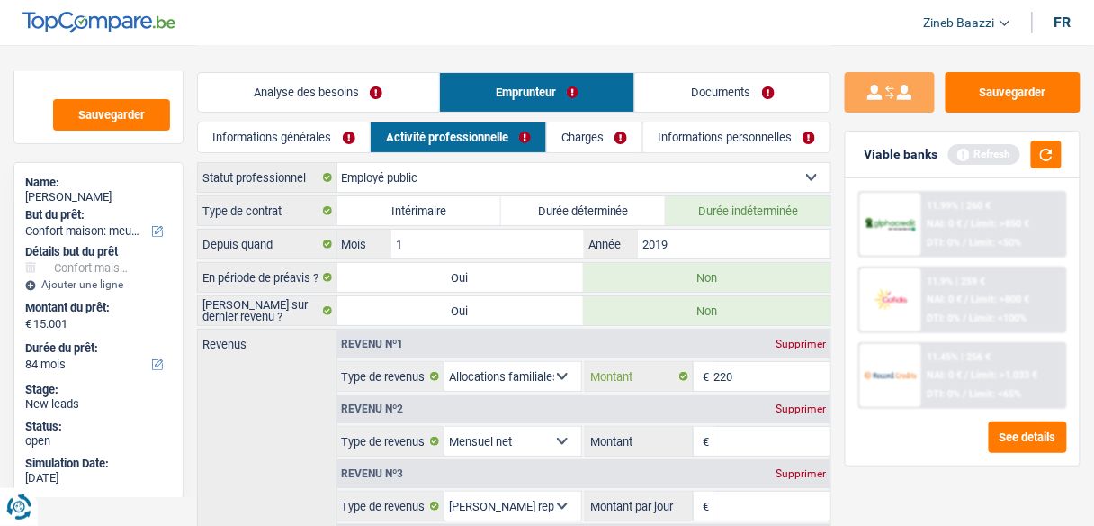
type input "220"
click at [791, 450] on input "Montant" at bounding box center [772, 441] width 117 height 29
click at [1057, 154] on button "button" at bounding box center [1046, 154] width 31 height 28
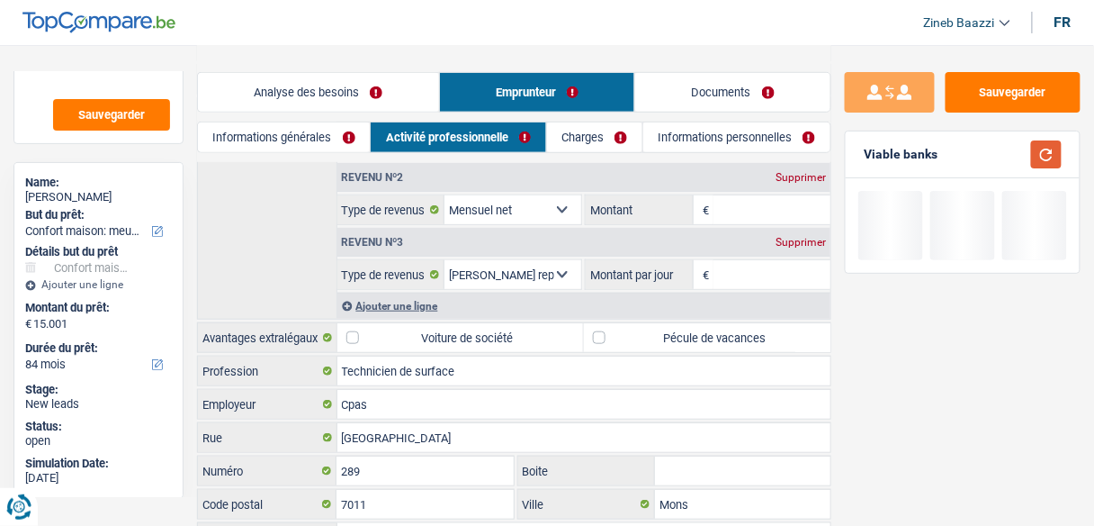
scroll to position [72, 0]
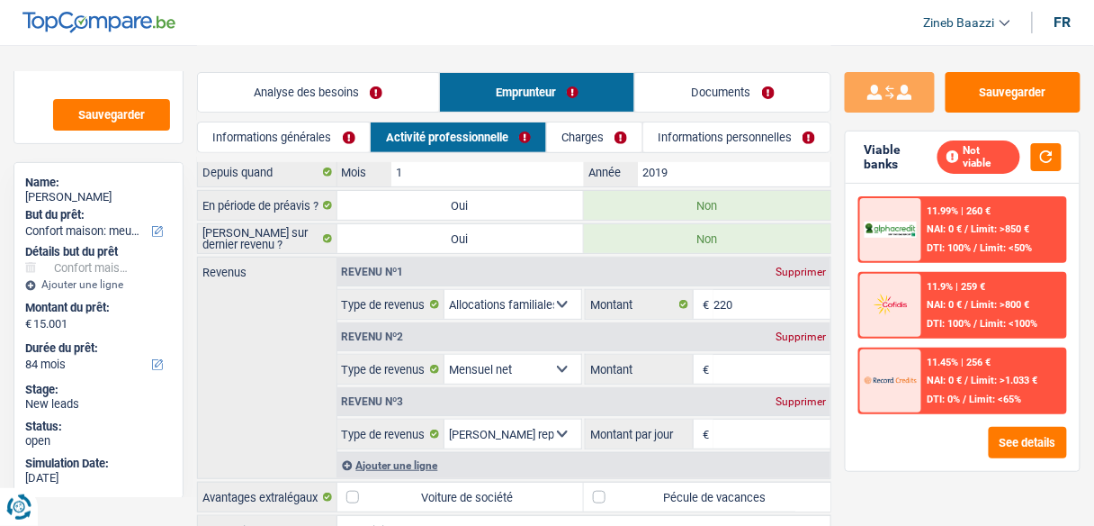
click at [753, 366] on input "Montant" at bounding box center [772, 369] width 117 height 29
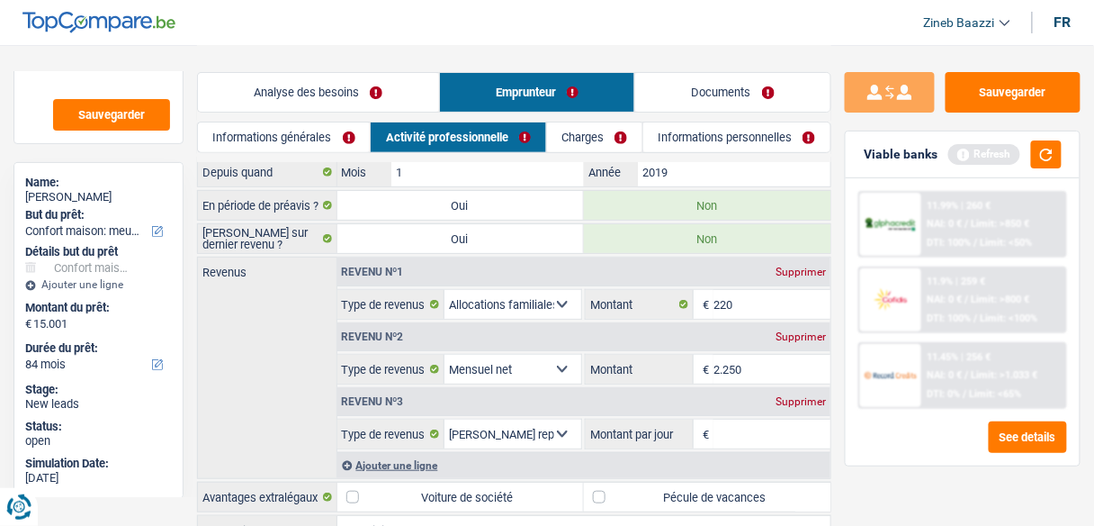
type input "2.250"
click at [751, 431] on input "Montant par jour" at bounding box center [772, 433] width 117 height 29
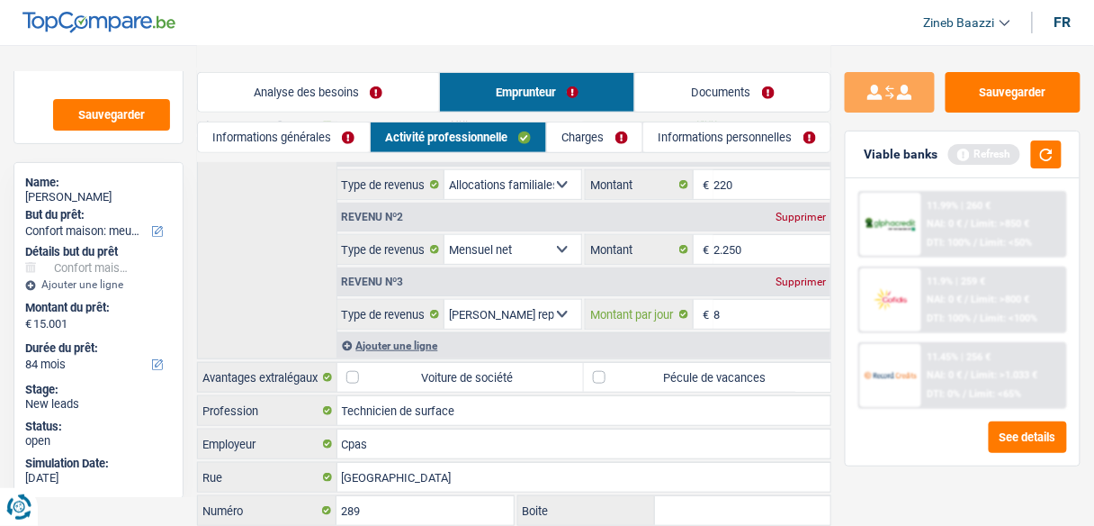
scroll to position [288, 0]
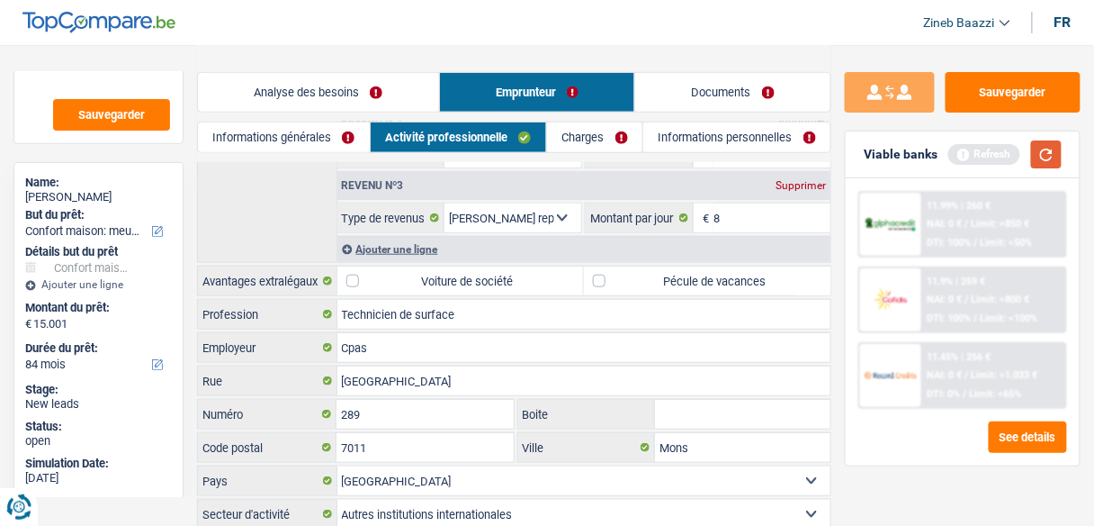
type input "8,0"
click at [1047, 155] on button "button" at bounding box center [1046, 154] width 31 height 28
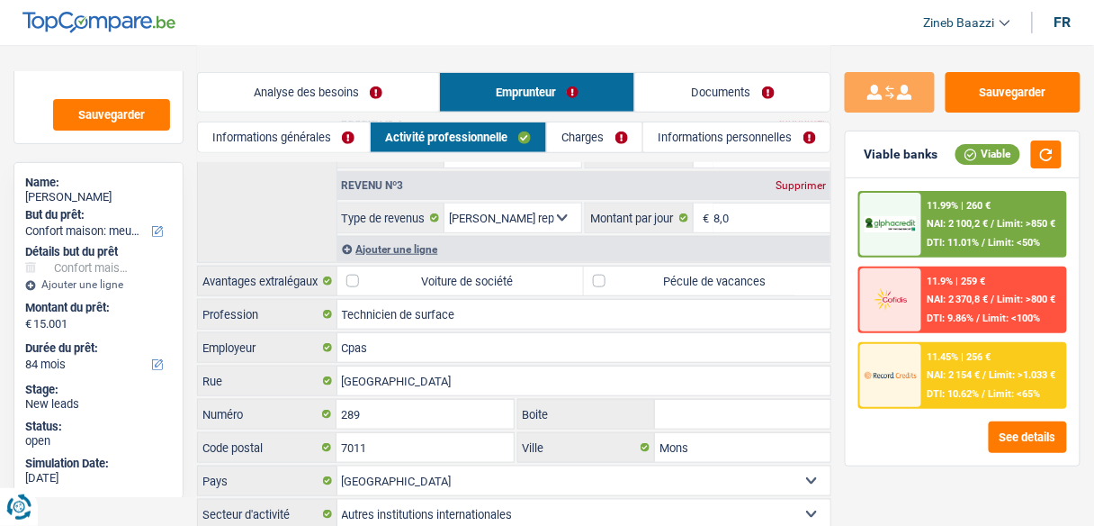
click at [619, 281] on label "Pécule de vacances" at bounding box center [707, 280] width 247 height 29
click at [619, 281] on input "Pécule de vacances" at bounding box center [707, 280] width 247 height 29
checkbox input "true"
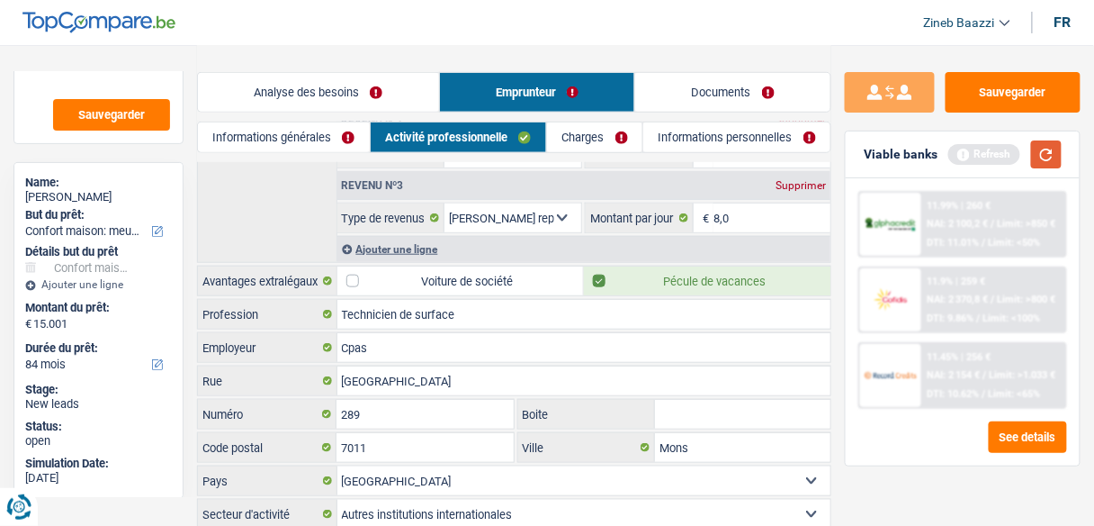
click at [1056, 147] on button "button" at bounding box center [1046, 154] width 31 height 28
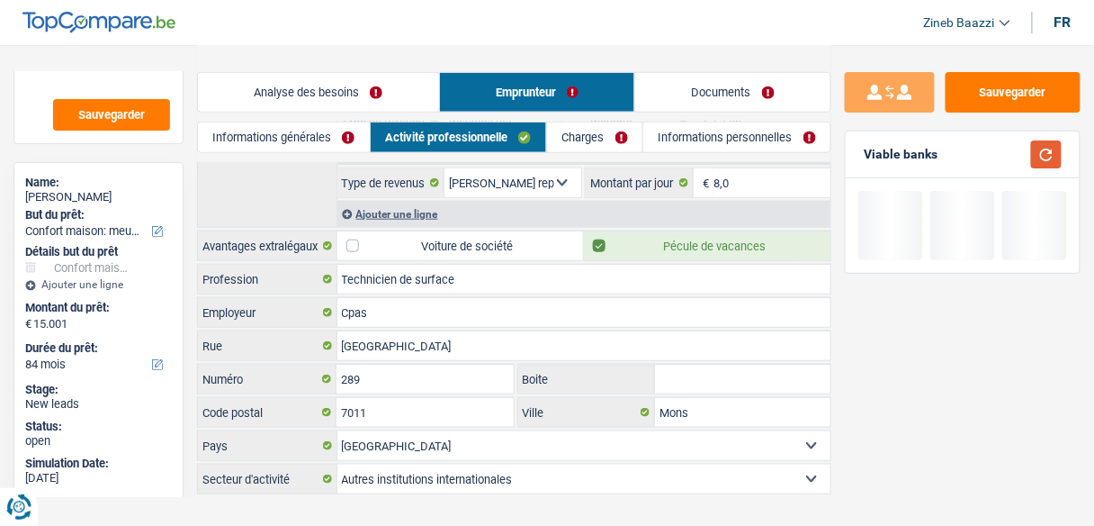
scroll to position [342, 0]
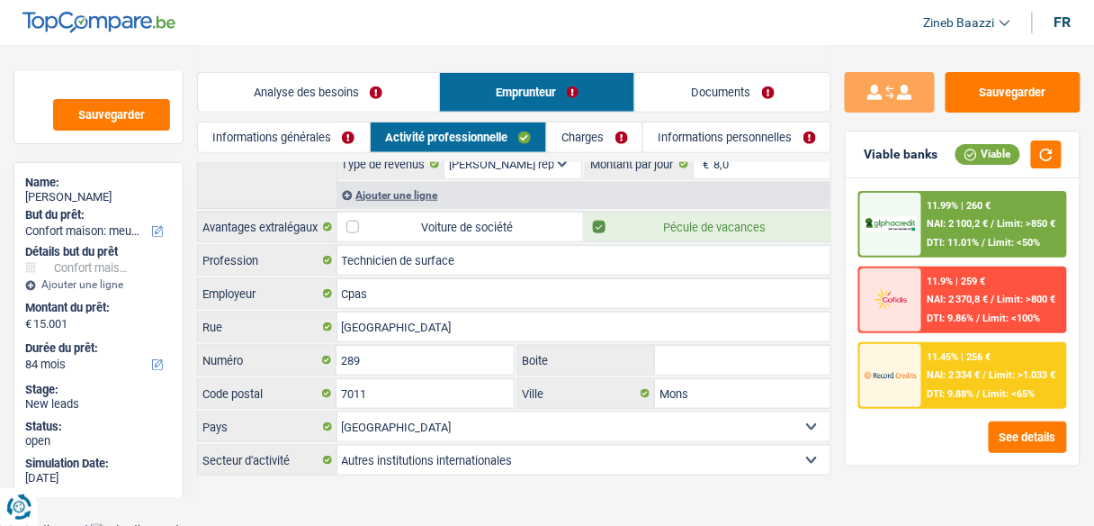
click at [603, 146] on link "Charges" at bounding box center [594, 137] width 95 height 30
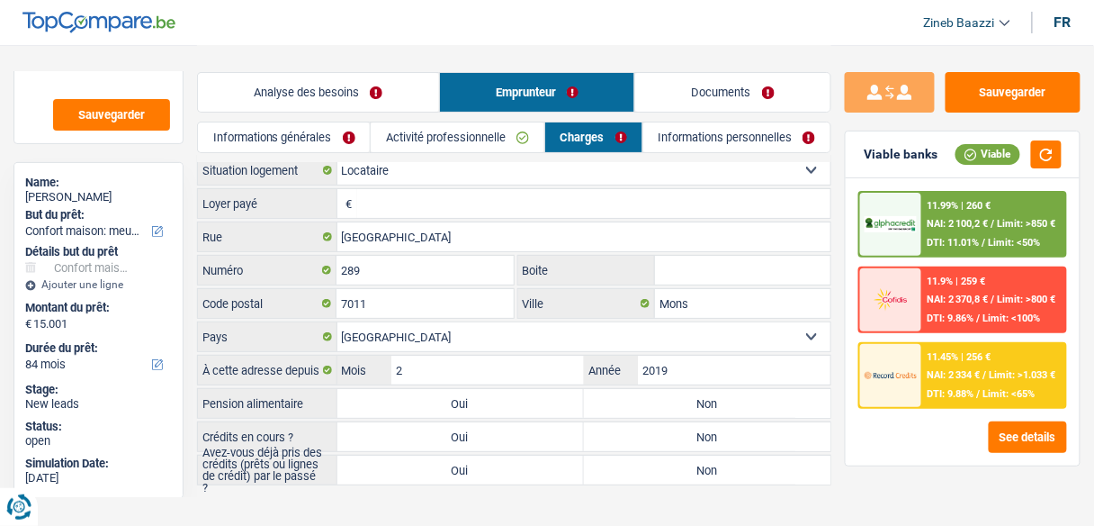
scroll to position [0, 0]
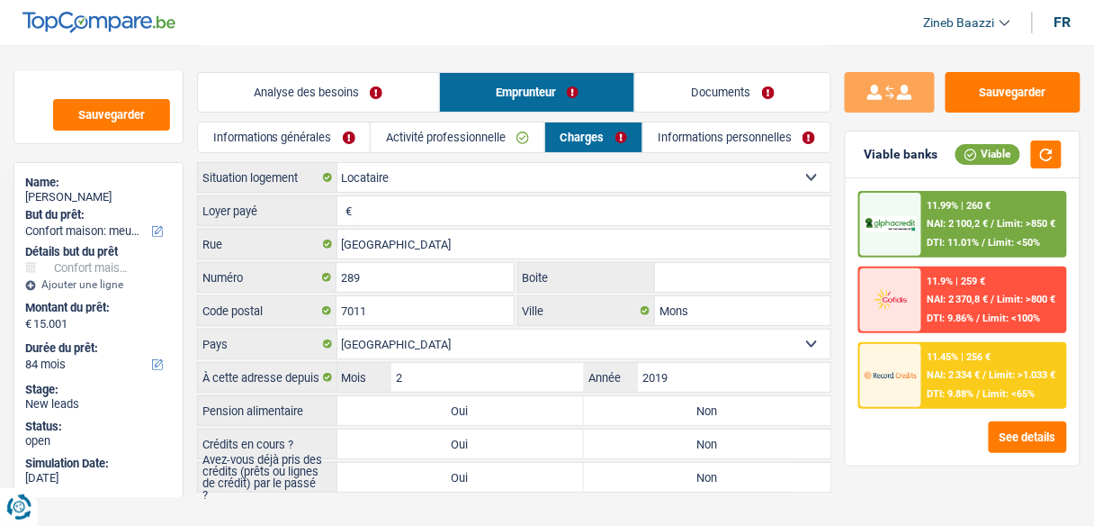
click at [381, 202] on input "Loyer payé" at bounding box center [594, 210] width 474 height 29
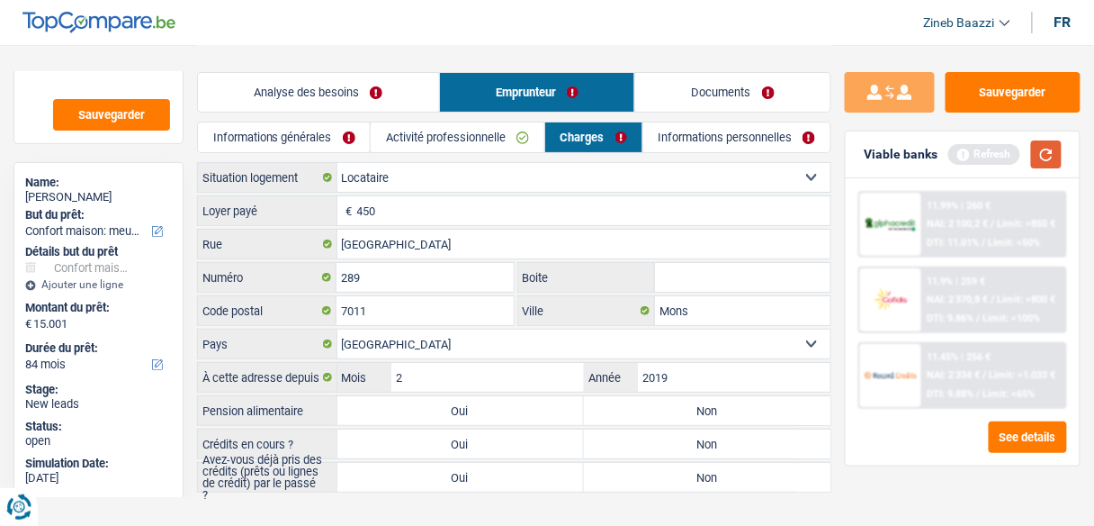
type input "450"
click at [1043, 149] on button "button" at bounding box center [1046, 154] width 31 height 28
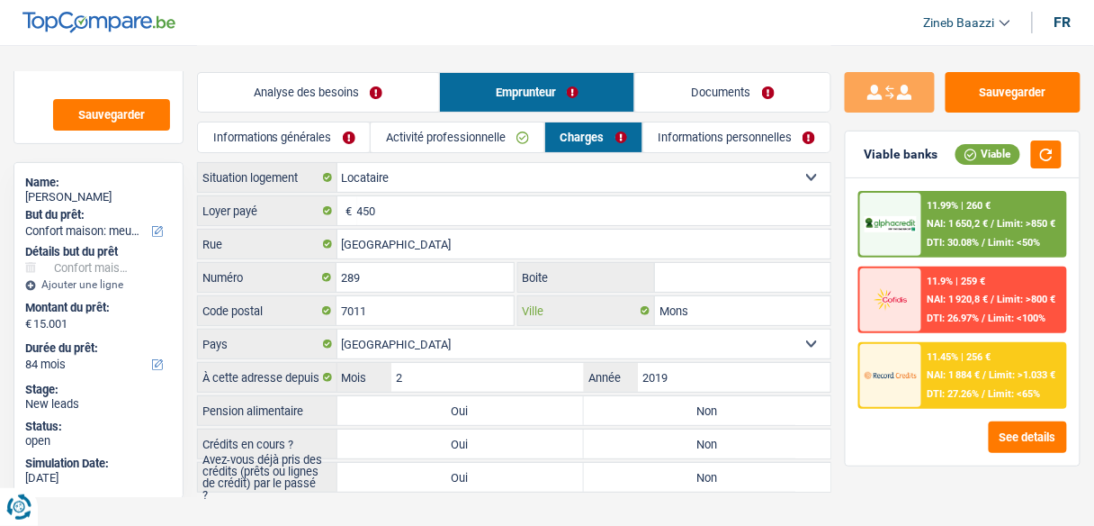
click at [704, 305] on input "Mons" at bounding box center [742, 310] width 175 height 29
click at [435, 506] on main "Notes Sauvegarder Name: Wendy Godart But du prêt: Confort maison: meubles, text…" at bounding box center [547, 270] width 1094 height 540
click at [670, 407] on label "Non" at bounding box center [707, 410] width 247 height 29
click at [670, 407] on input "Non" at bounding box center [707, 410] width 247 height 29
radio input "true"
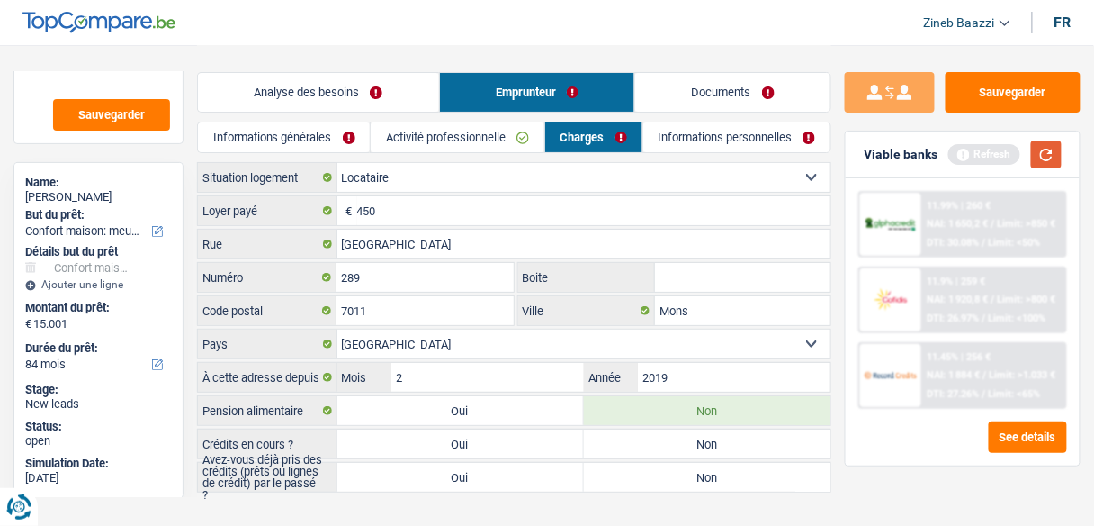
drag, startPoint x: 1062, startPoint y: 157, endPoint x: 1041, endPoint y: 168, distance: 23.8
click at [1058, 158] on button "button" at bounding box center [1046, 154] width 31 height 28
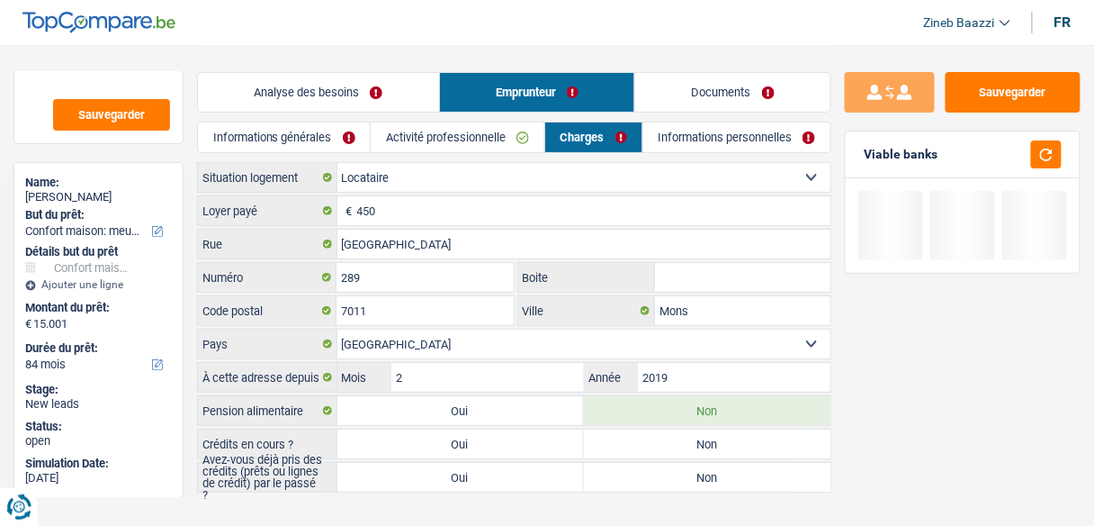
click at [474, 436] on label "Oui" at bounding box center [460, 443] width 247 height 29
click at [474, 436] on input "Oui" at bounding box center [460, 443] width 247 height 29
radio input "true"
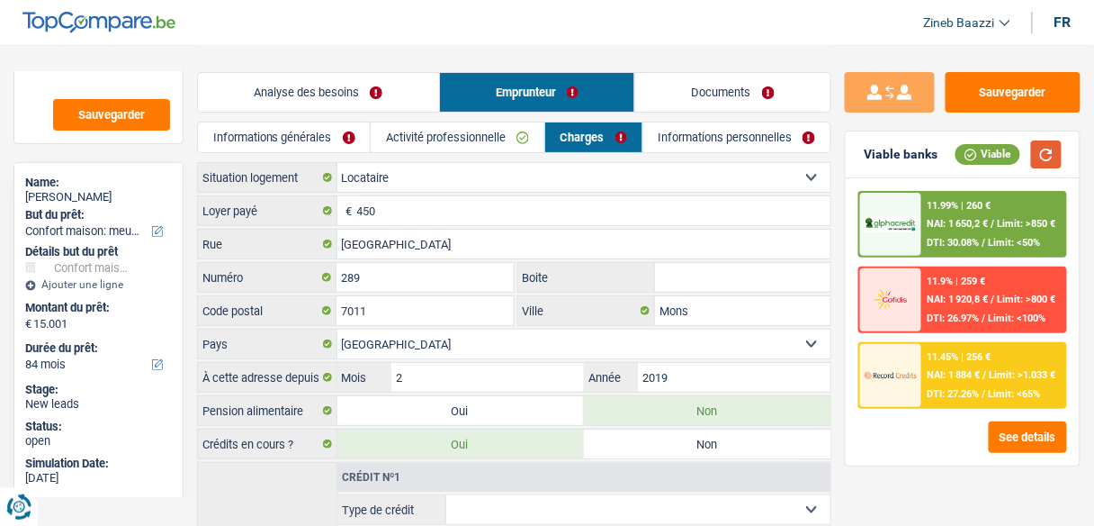
click at [1047, 148] on button "button" at bounding box center [1046, 154] width 31 height 28
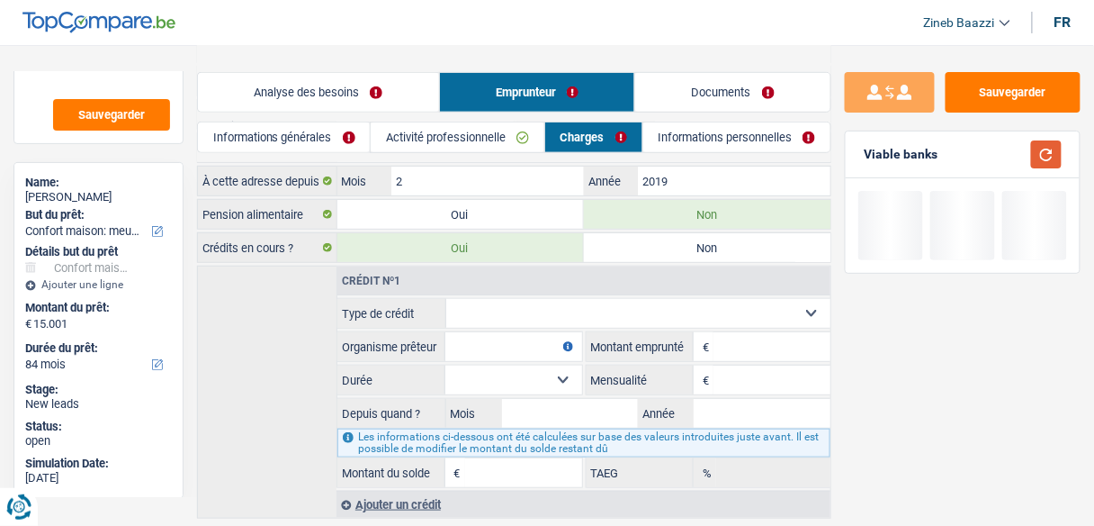
scroll to position [216, 0]
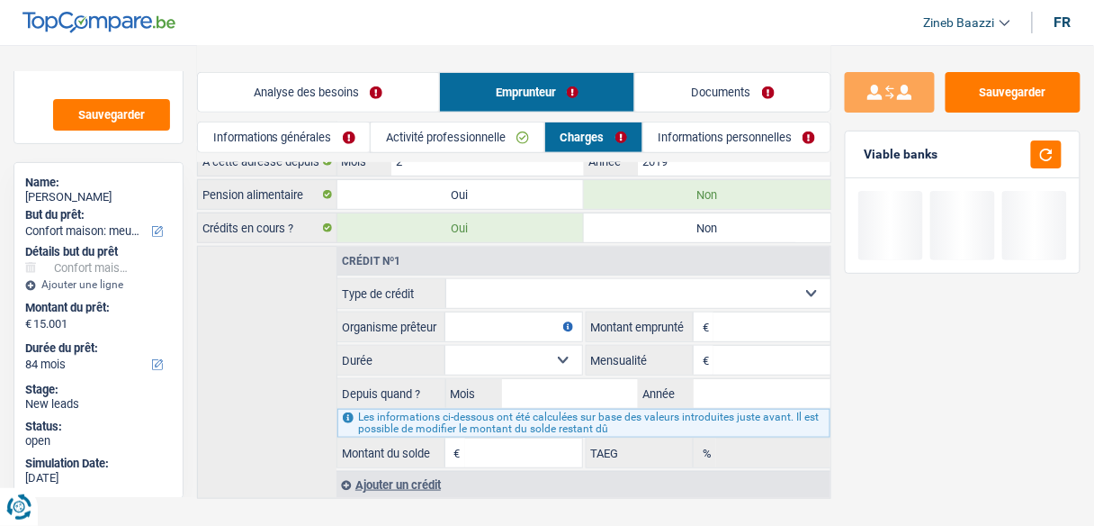
click at [675, 292] on select "Carte ou ouverture de crédit Prêt hypothécaire Vente à tempérament Prêt à tempé…" at bounding box center [638, 293] width 385 height 29
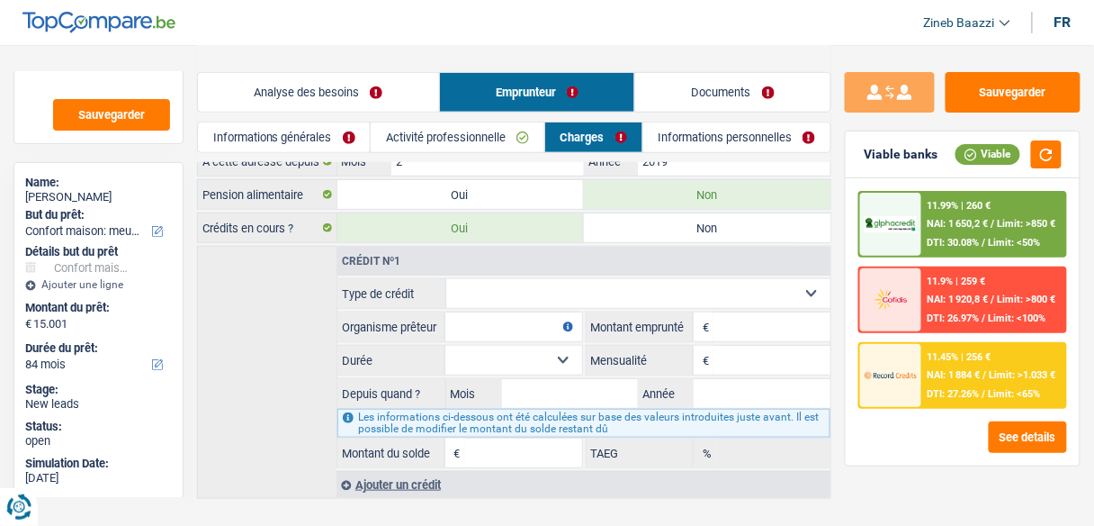
select select "carLoan"
type input "0"
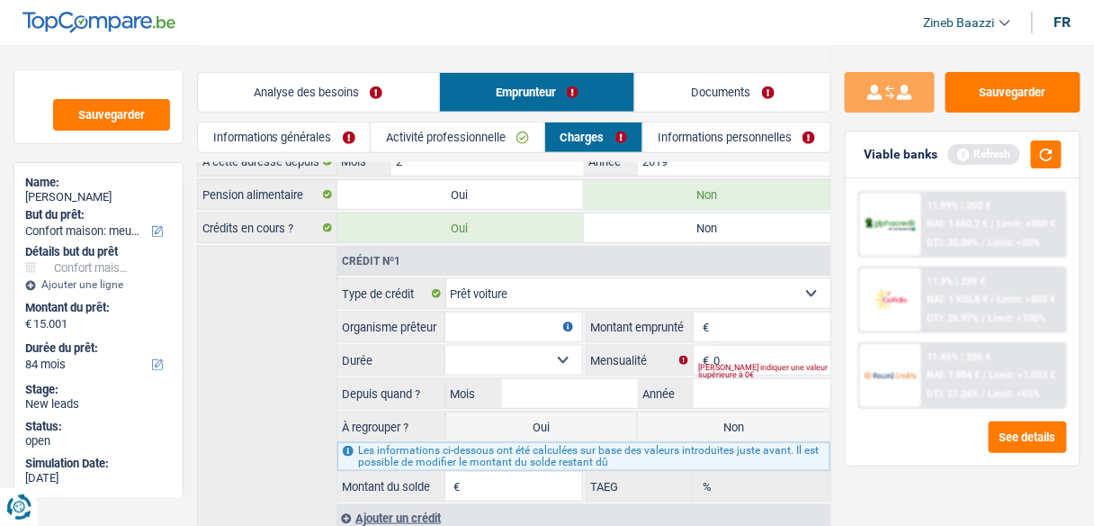
click at [526, 327] on input "Organisme prêteur" at bounding box center [513, 326] width 137 height 29
click at [745, 319] on input "Montant" at bounding box center [772, 326] width 117 height 29
type input "5.000"
click at [534, 328] on input "Organisme prêteur" at bounding box center [513, 326] width 137 height 29
type input "belfius"
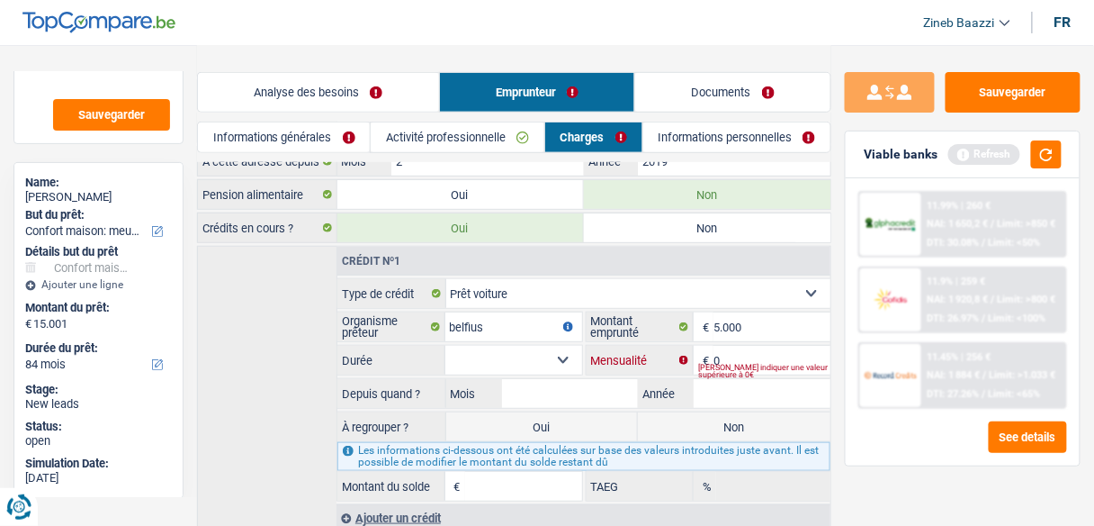
click at [739, 347] on input "0" at bounding box center [772, 360] width 117 height 29
click at [1046, 149] on button "button" at bounding box center [1046, 154] width 31 height 28
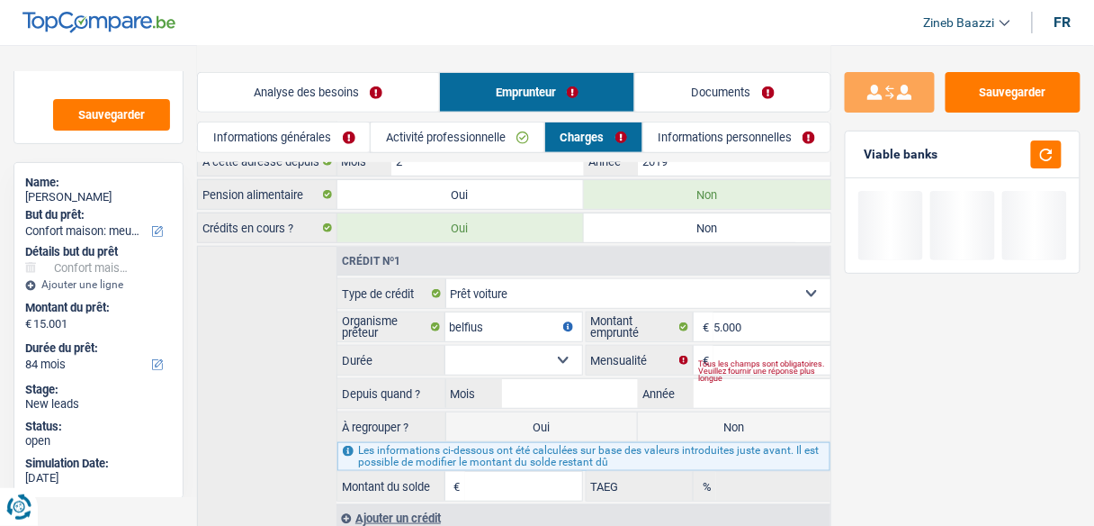
click at [751, 367] on div "Tous les champs sont obligatoires. Veuillez fournir une réponse plus longue" at bounding box center [764, 370] width 132 height 7
click at [715, 349] on input "Mensualité" at bounding box center [772, 360] width 117 height 29
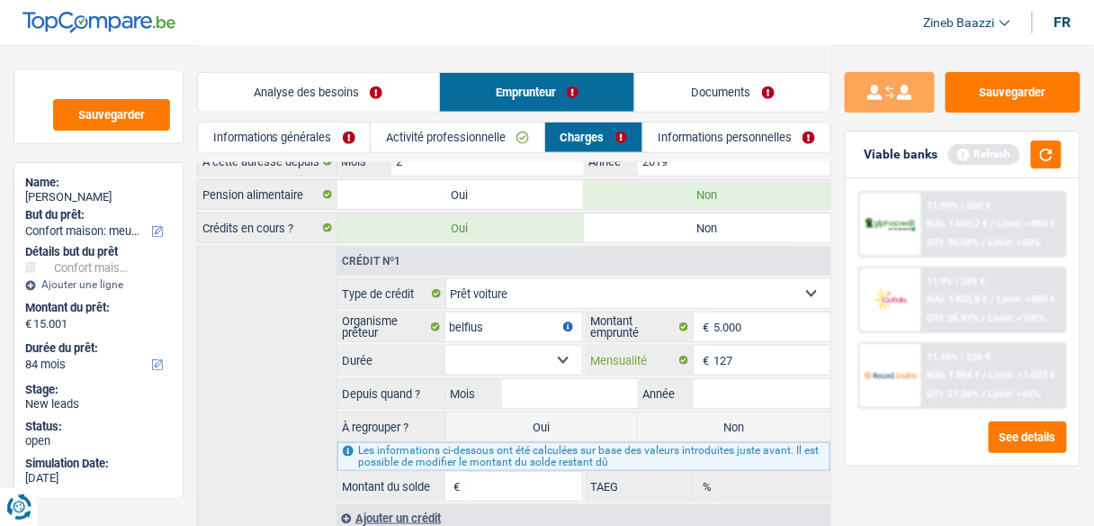
type input "127"
click at [478, 346] on select "12 mois 18 mois 24 mois 30 mois 36 mois Sélectionner une option" at bounding box center [513, 360] width 137 height 29
click at [1044, 153] on button "button" at bounding box center [1046, 154] width 31 height 28
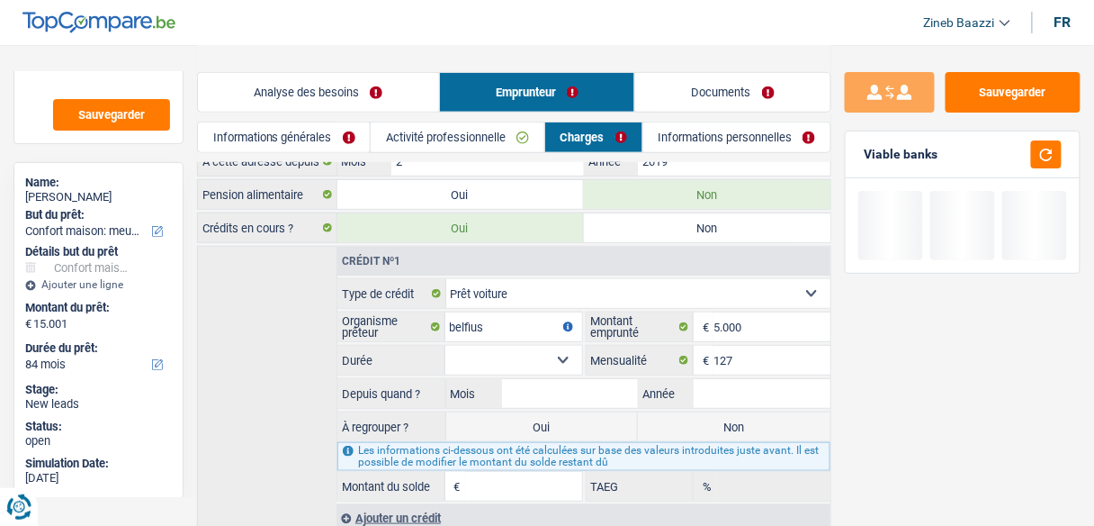
click at [535, 353] on select "12 mois 18 mois 24 mois 30 mois 36 mois Sélectionner une option" at bounding box center [513, 360] width 137 height 29
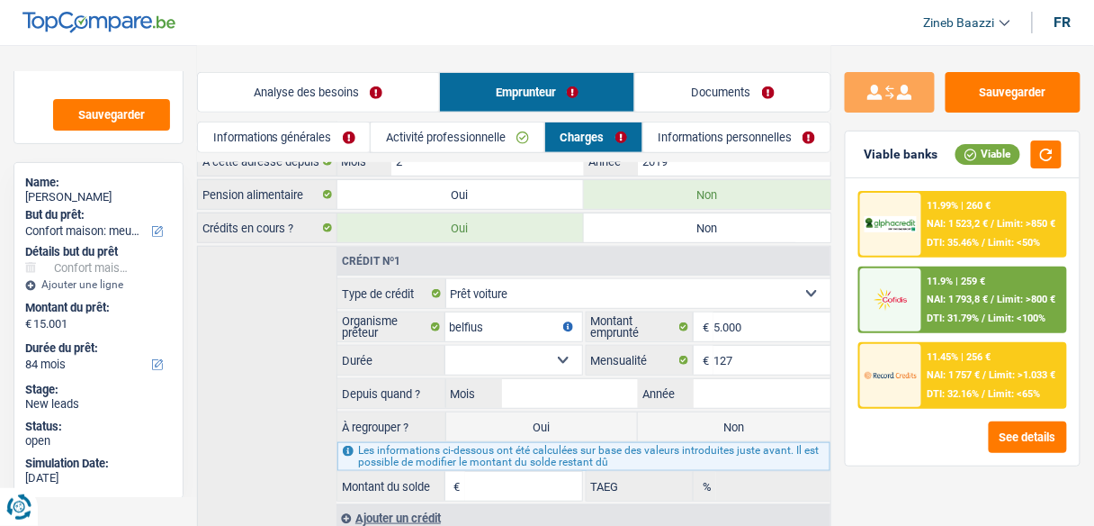
select select "36"
click at [445, 346] on select "12 mois 18 mois 24 mois 30 mois 36 mois Sélectionner une option" at bounding box center [513, 360] width 137 height 29
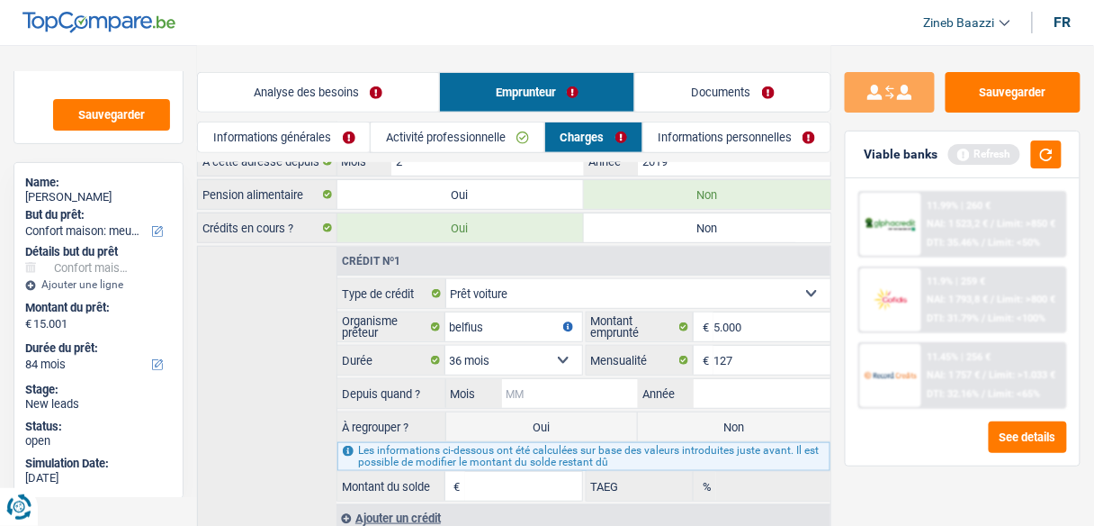
click at [515, 384] on input "Mois" at bounding box center [570, 393] width 137 height 29
click at [1037, 155] on button "button" at bounding box center [1046, 154] width 31 height 28
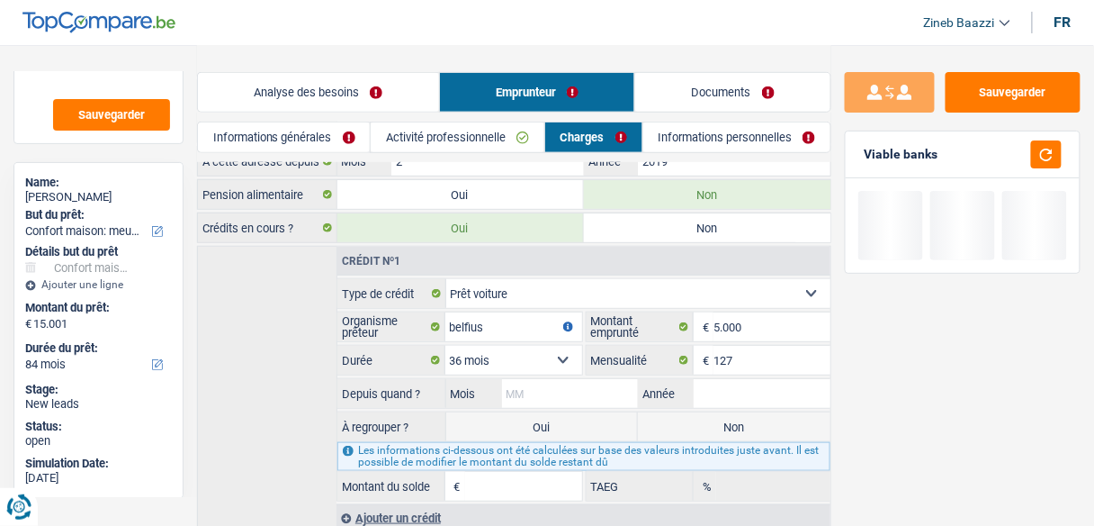
click at [629, 383] on input "Mois" at bounding box center [570, 393] width 137 height 29
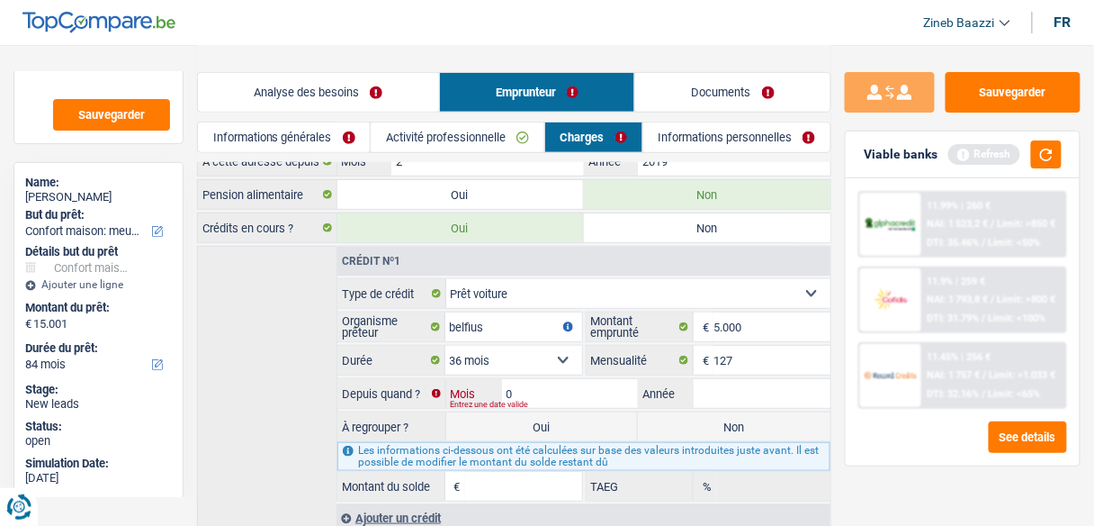
type input "09"
type input "2024"
type input "3.238"
type input "0,00"
click at [1037, 162] on button "button" at bounding box center [1046, 154] width 31 height 28
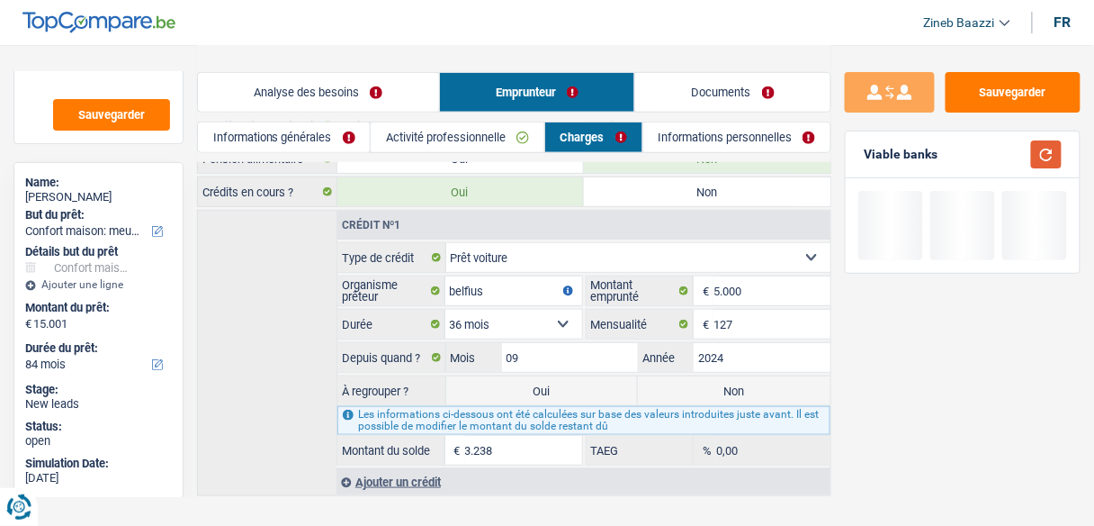
scroll to position [273, 0]
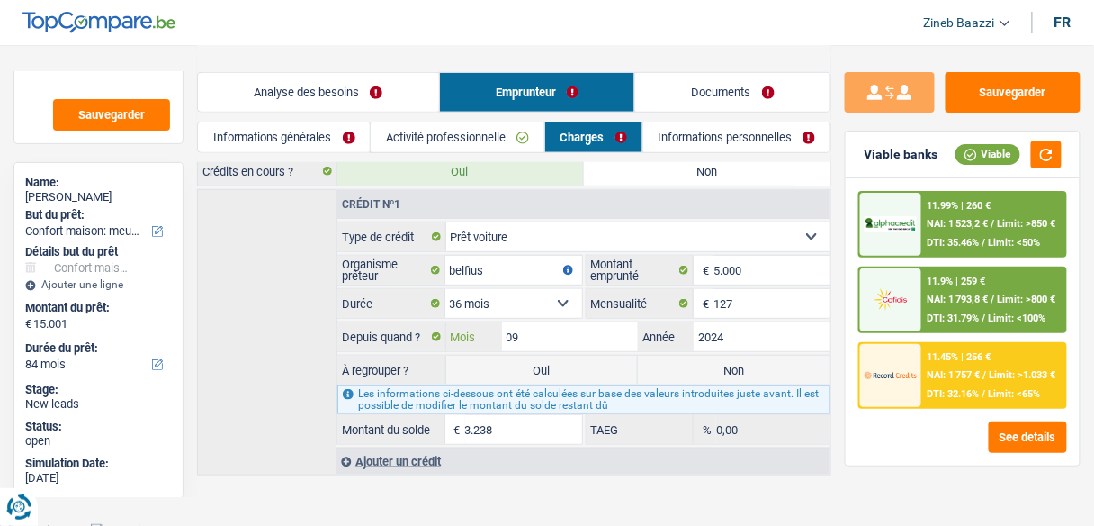
click at [583, 336] on input "09" at bounding box center [570, 336] width 137 height 29
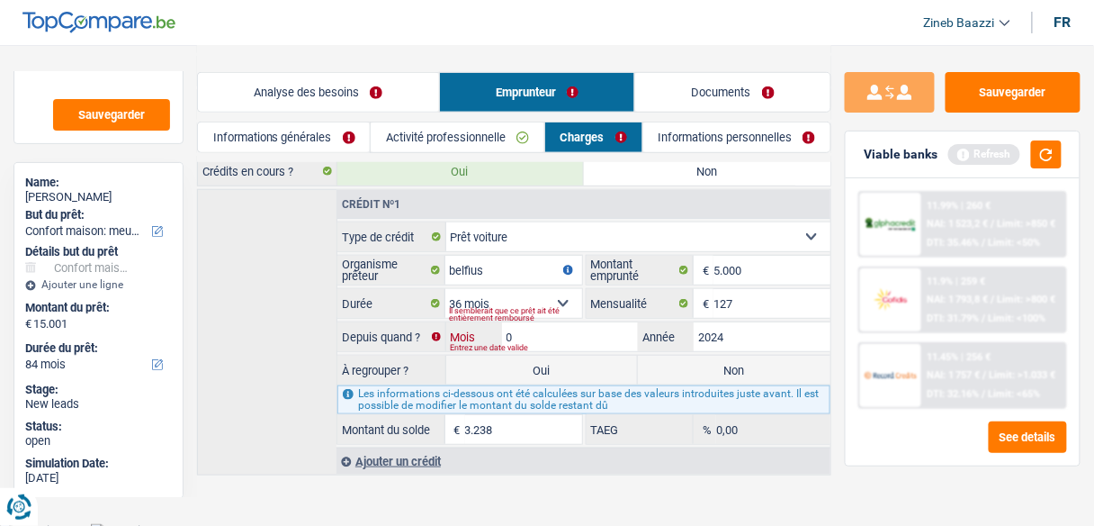
type input "01"
type input "2.117"
type input "2025"
type input "3.814"
click at [1058, 156] on button "button" at bounding box center [1046, 154] width 31 height 28
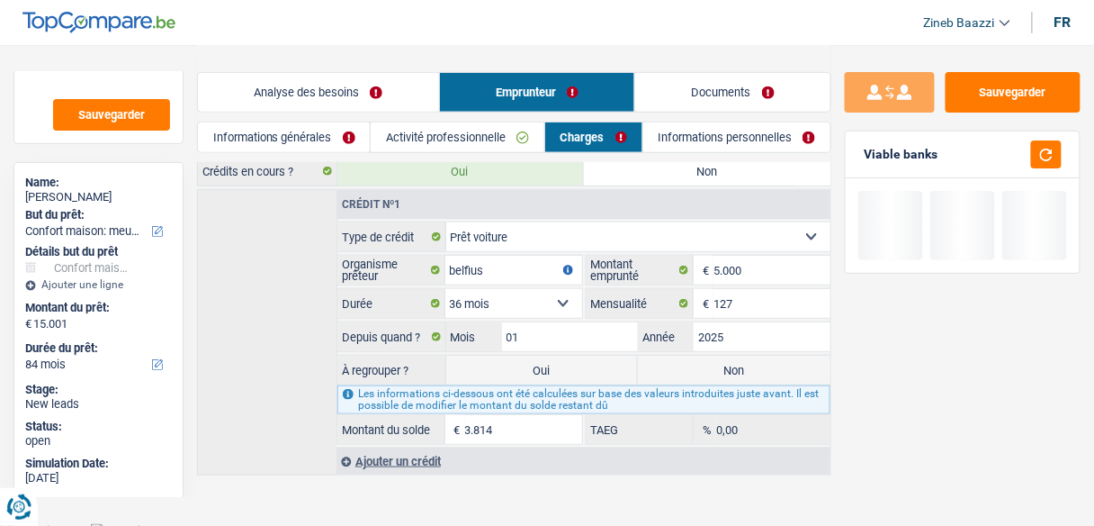
click at [237, 336] on div "Crédit nº1 Carte ou ouverture de crédit Prêt hypothécaire Vente à tempérament P…" at bounding box center [514, 332] width 634 height 286
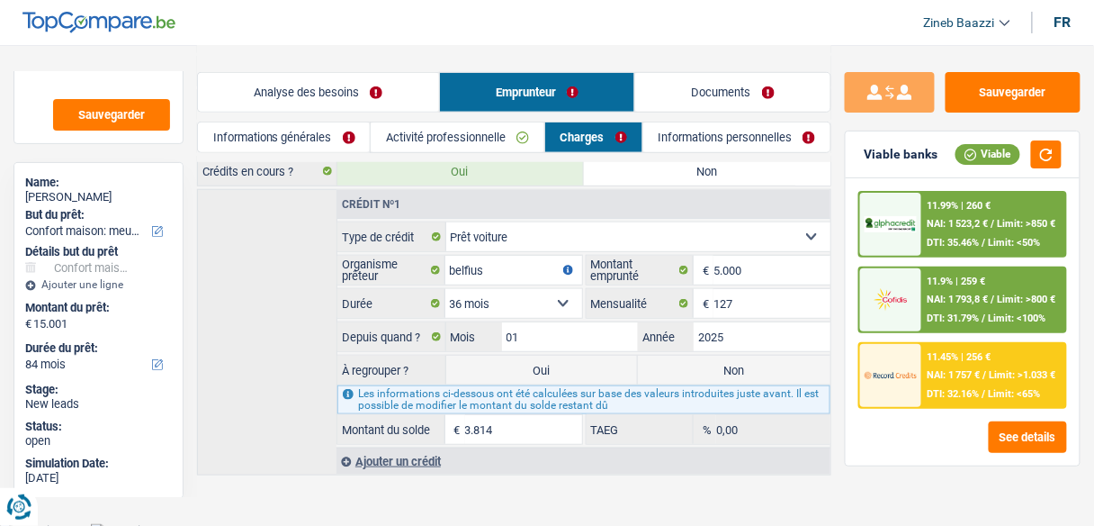
click at [411, 452] on div "Ajouter un crédit" at bounding box center [584, 460] width 494 height 27
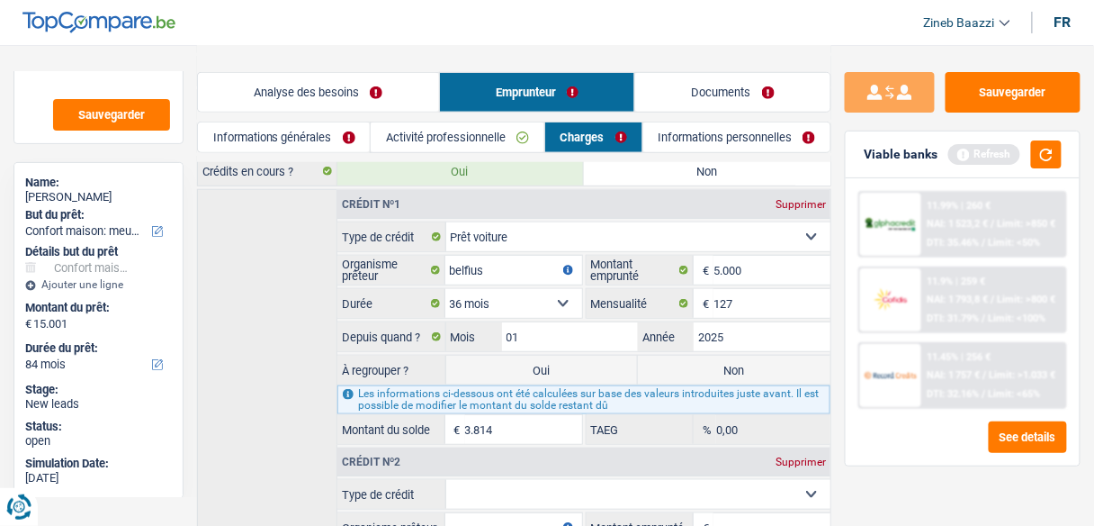
click at [597, 355] on label "Oui" at bounding box center [542, 369] width 193 height 29
click at [597, 355] on input "Oui" at bounding box center [542, 369] width 193 height 29
radio input "true"
type input "18.815"
select select "refinancing"
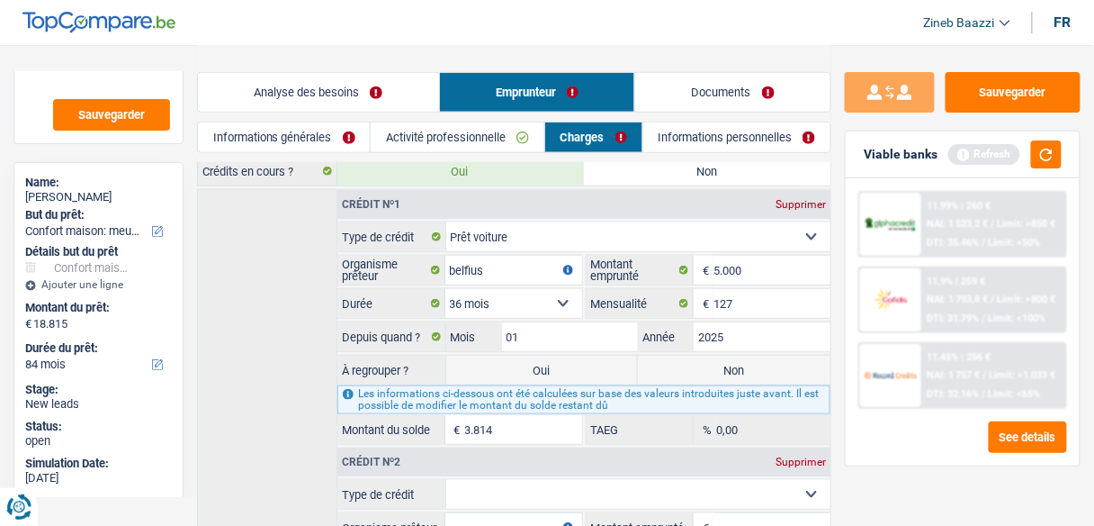
select select "refinancing"
select select "household"
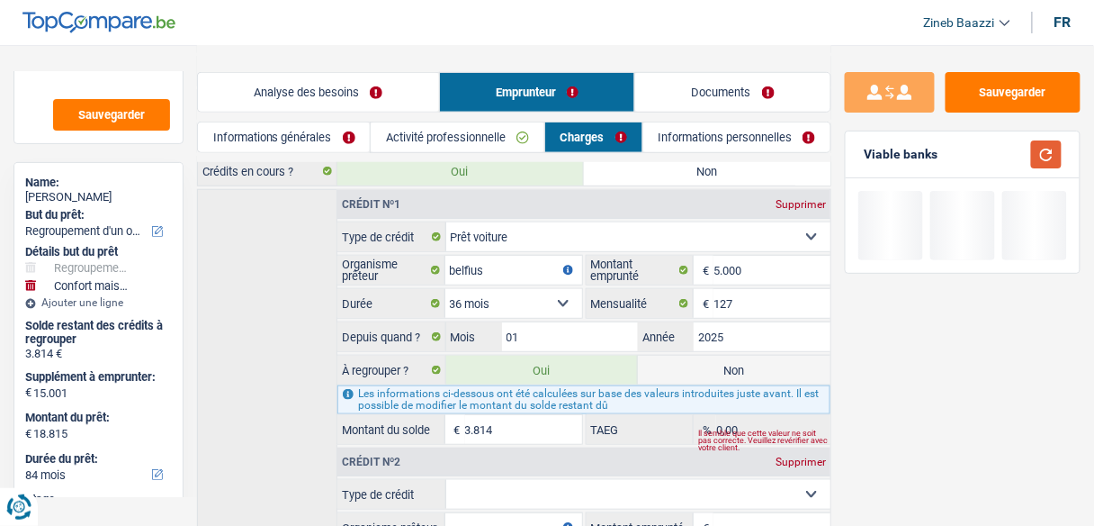
click at [1052, 157] on button "button" at bounding box center [1046, 154] width 31 height 28
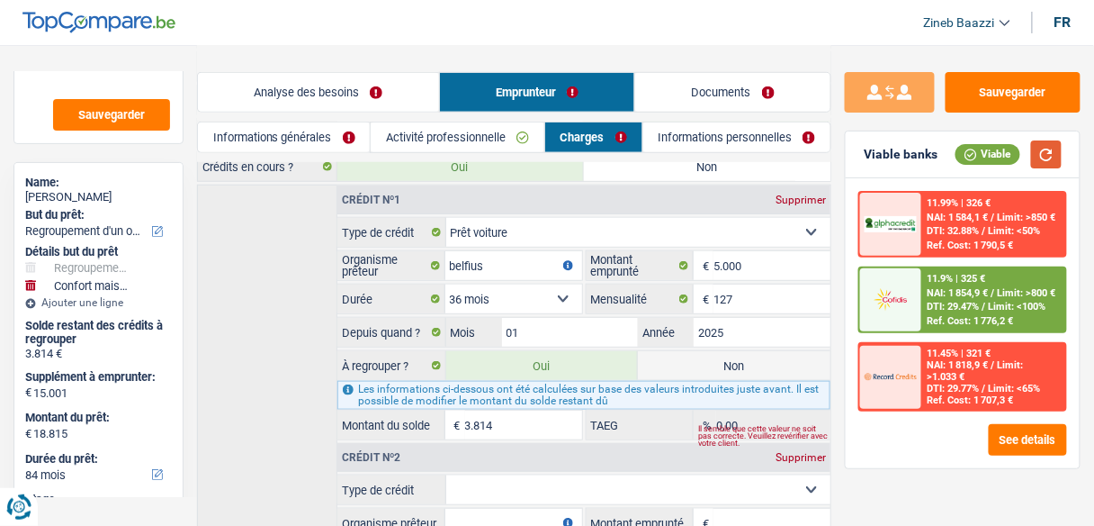
scroll to position [489, 0]
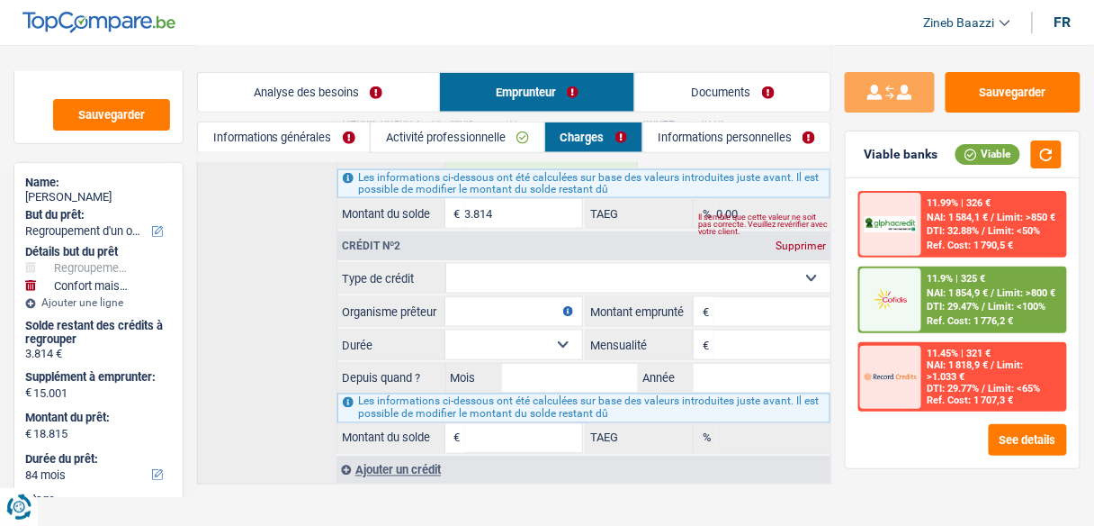
click at [1030, 155] on div "Viable" at bounding box center [1009, 154] width 106 height 28
click at [1046, 155] on button "button" at bounding box center [1046, 154] width 31 height 28
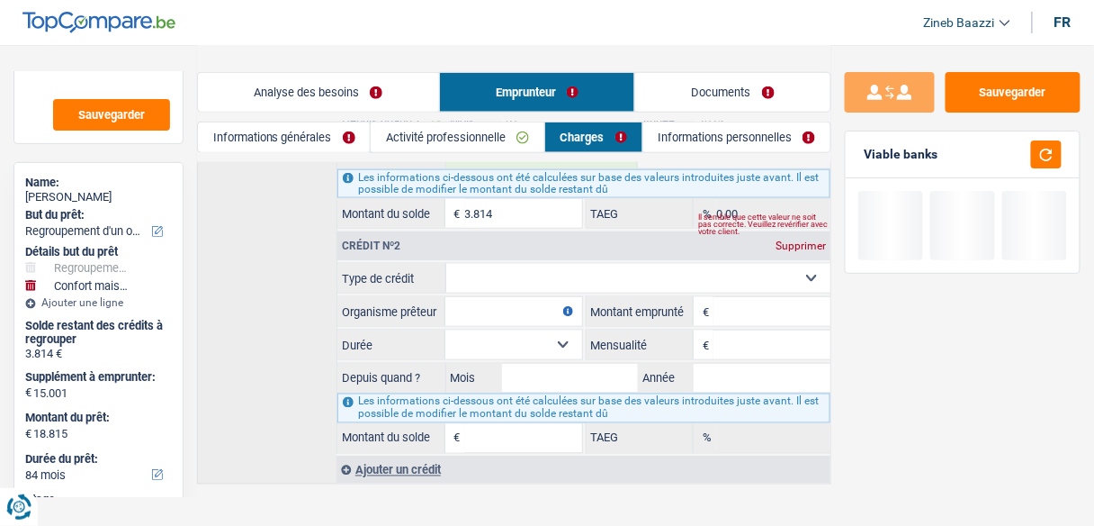
click at [780, 269] on select "Carte ou ouverture de crédit Prêt hypothécaire Vente à tempérament Prêt à tempé…" at bounding box center [638, 278] width 385 height 29
select select "cardOrCredit"
type input "0"
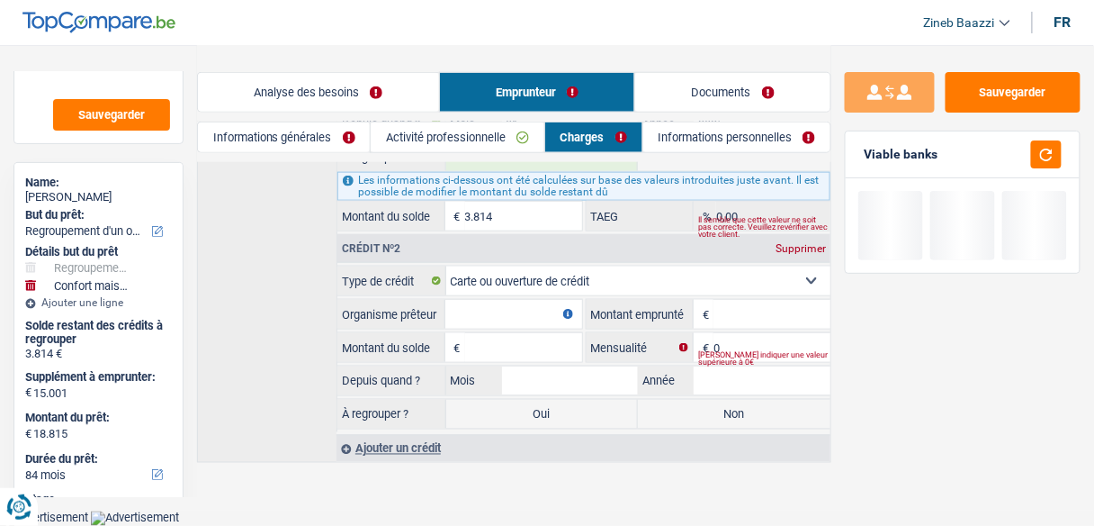
scroll to position [470, 0]
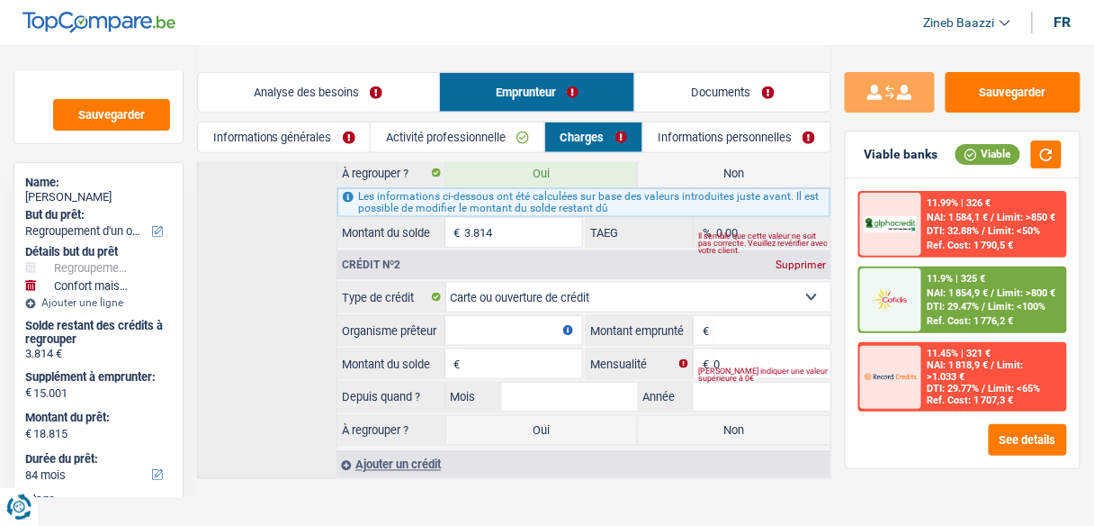
click at [522, 316] on input "Organisme prêteur" at bounding box center [513, 330] width 137 height 29
click at [774, 328] on input "Montant" at bounding box center [772, 330] width 117 height 29
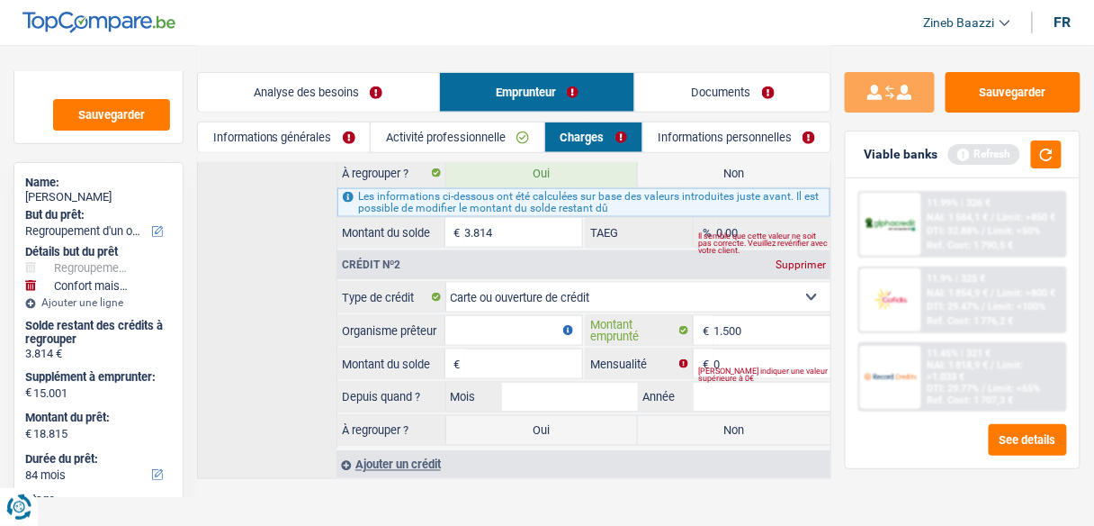
type input "1.500"
click at [534, 318] on input "Organisme prêteur" at bounding box center [513, 330] width 137 height 29
click at [550, 364] on input "Montant du solde" at bounding box center [523, 363] width 117 height 29
type input "1.500"
click at [756, 349] on input "0" at bounding box center [772, 363] width 117 height 29
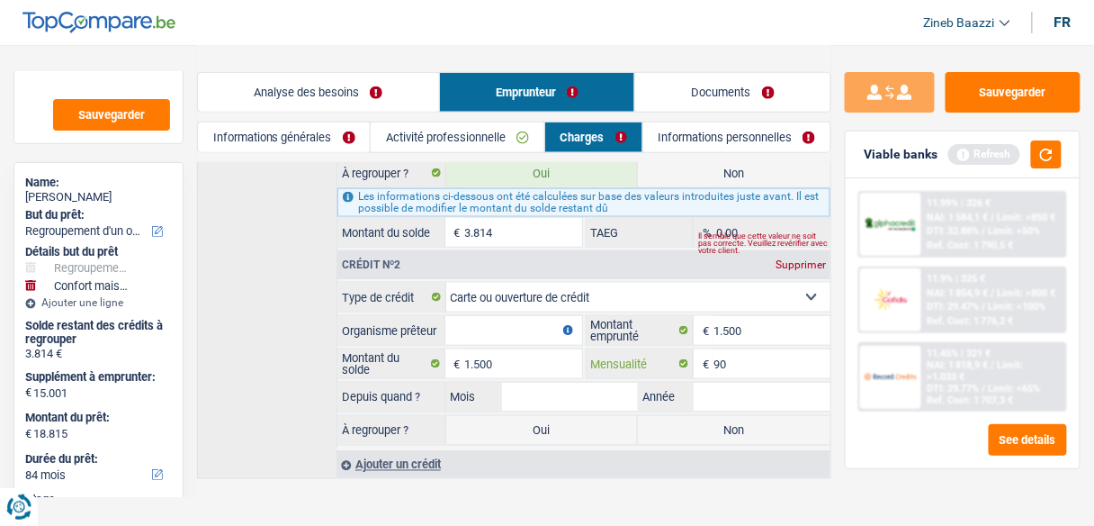
type input "90"
click at [536, 349] on input "1.500" at bounding box center [523, 363] width 117 height 29
click at [535, 319] on input "Organisme prêteur" at bounding box center [513, 330] width 137 height 29
type input "belfius"
click at [529, 416] on label "Oui" at bounding box center [542, 430] width 193 height 29
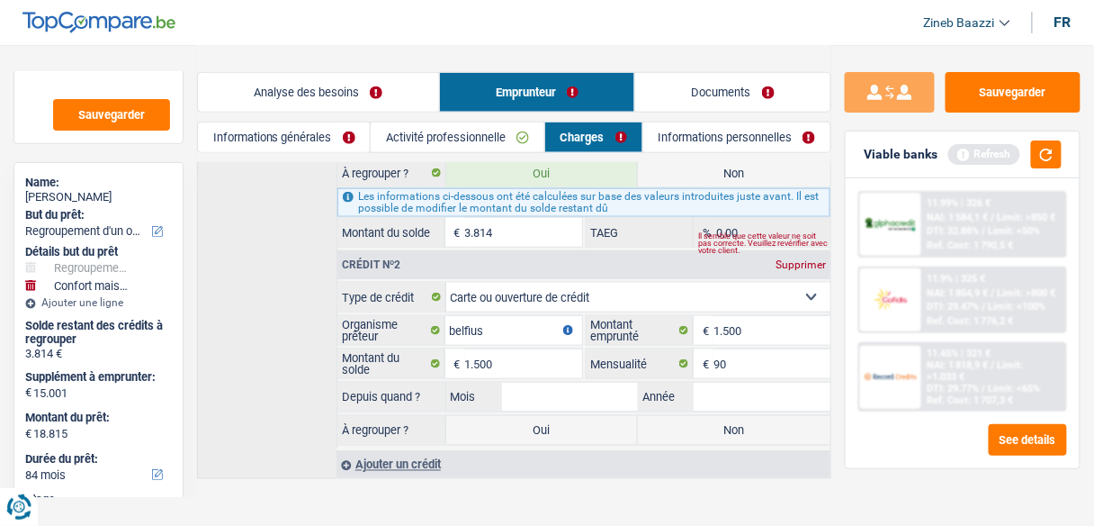
click at [529, 416] on input "Oui" at bounding box center [542, 430] width 193 height 29
radio input "true"
type input "20.315"
select select "120"
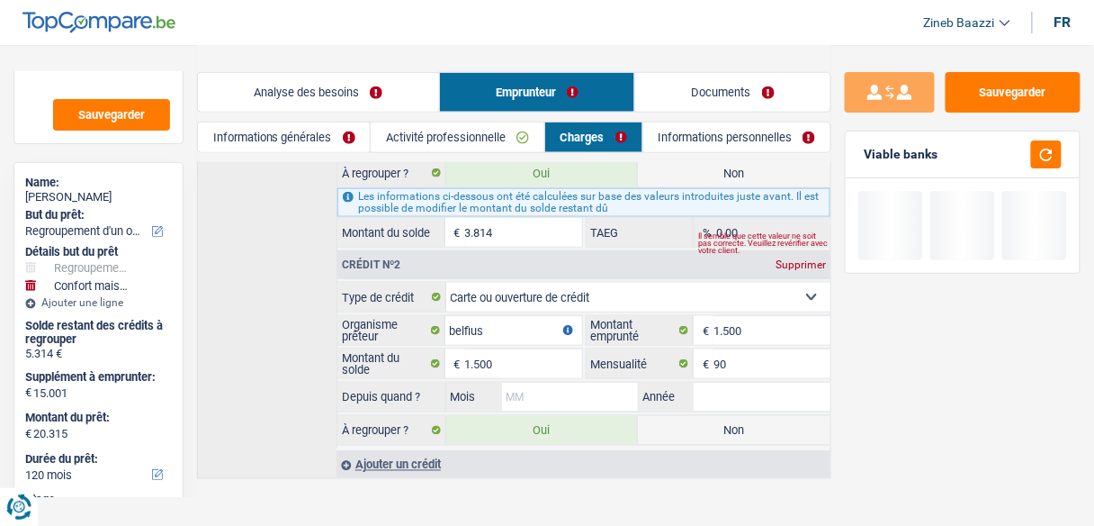
click at [537, 389] on input "Mois" at bounding box center [570, 396] width 137 height 29
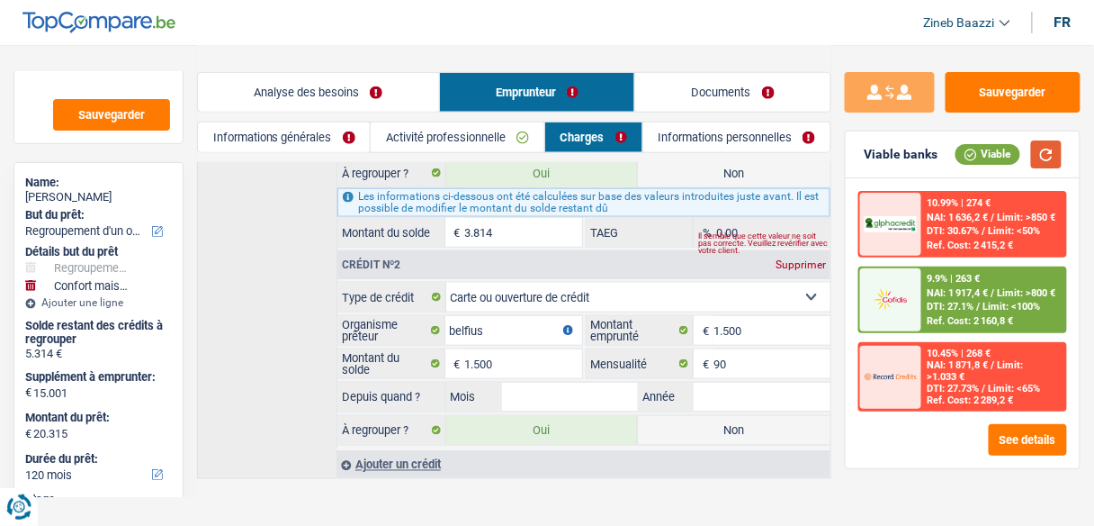
drag, startPoint x: 1051, startPoint y: 146, endPoint x: 1044, endPoint y: 163, distance: 18.6
click at [1051, 148] on button "button" at bounding box center [1046, 154] width 31 height 28
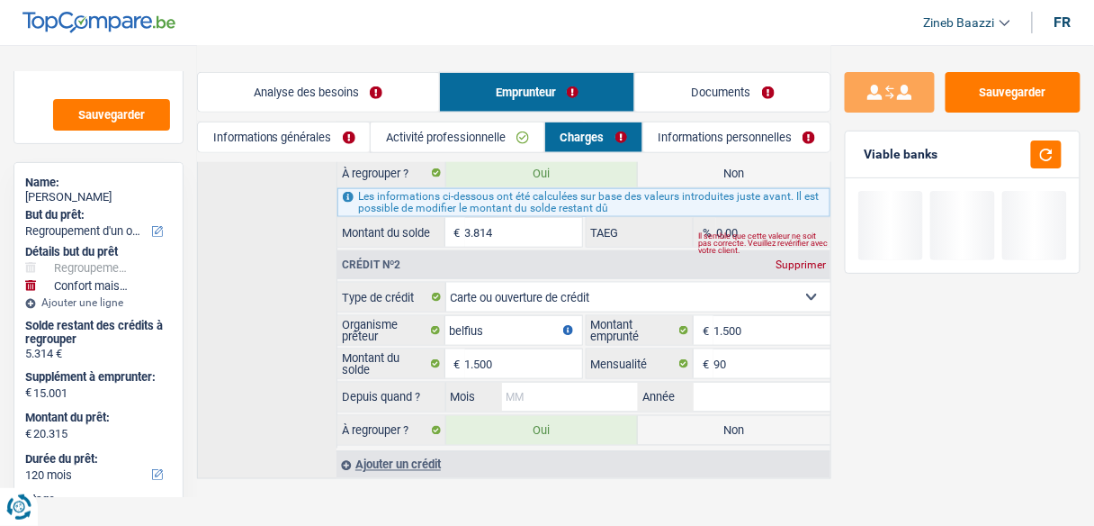
click at [595, 382] on input "Mois" at bounding box center [570, 396] width 137 height 29
type input "04"
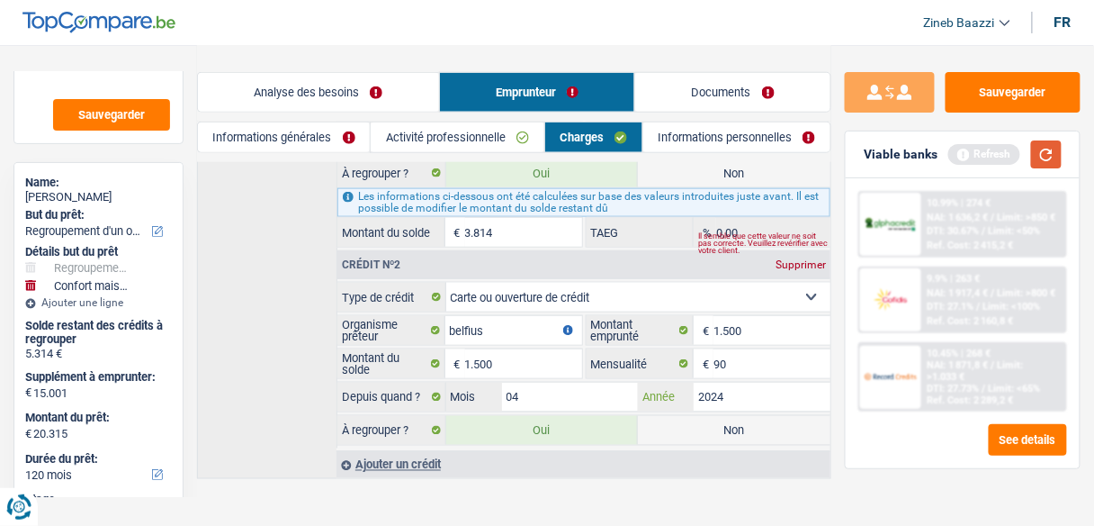
type input "2024"
click at [1046, 164] on button "button" at bounding box center [1046, 154] width 31 height 28
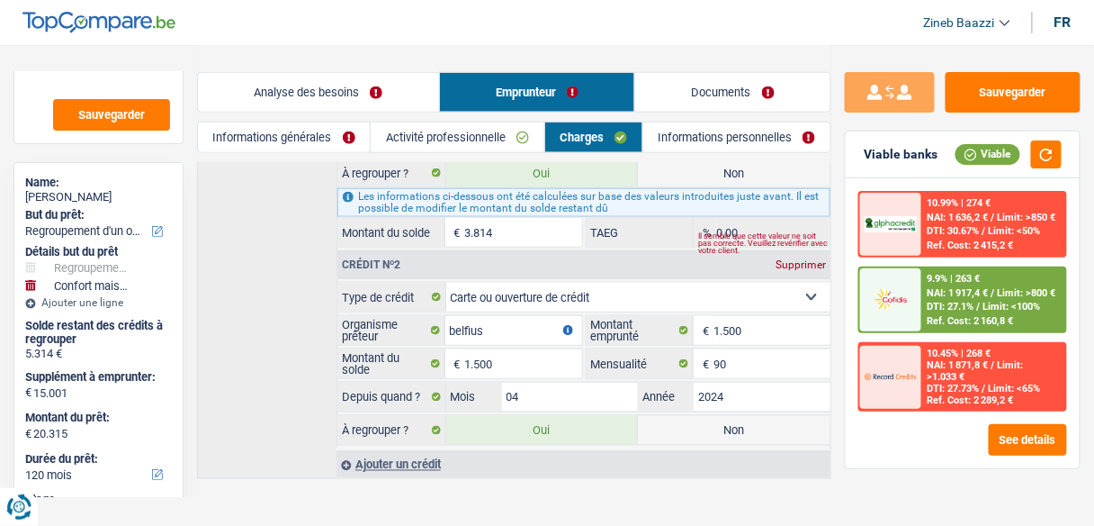
click at [905, 226] on img at bounding box center [891, 224] width 52 height 16
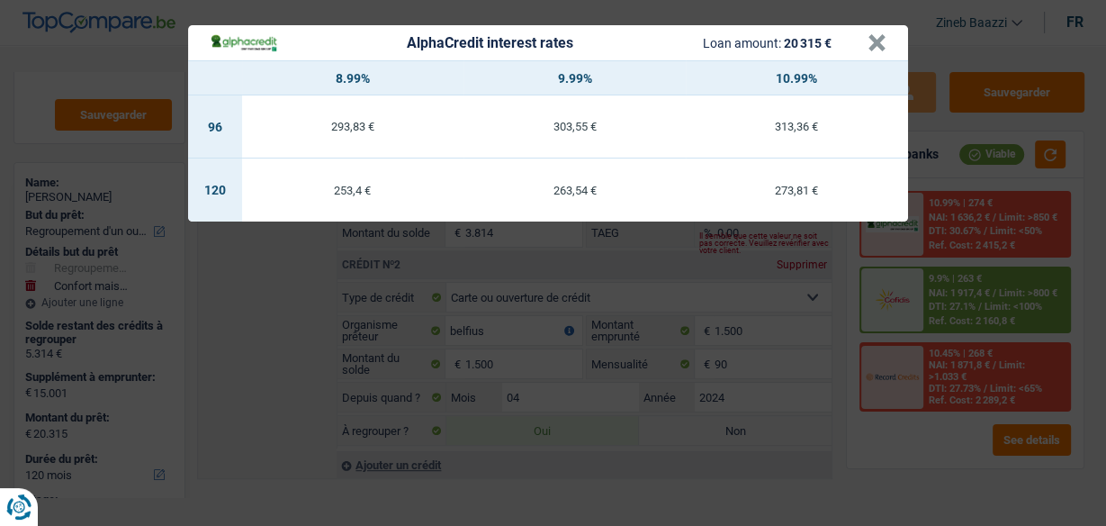
drag, startPoint x: 912, startPoint y: 54, endPoint x: 877, endPoint y: 62, distance: 35.1
click at [877, 62] on div "AlphaCredit interest rates Loan amount: 20 315 € × 8.99% 9.99% 10.99% 96 293,83…" at bounding box center [553, 263] width 1106 height 526
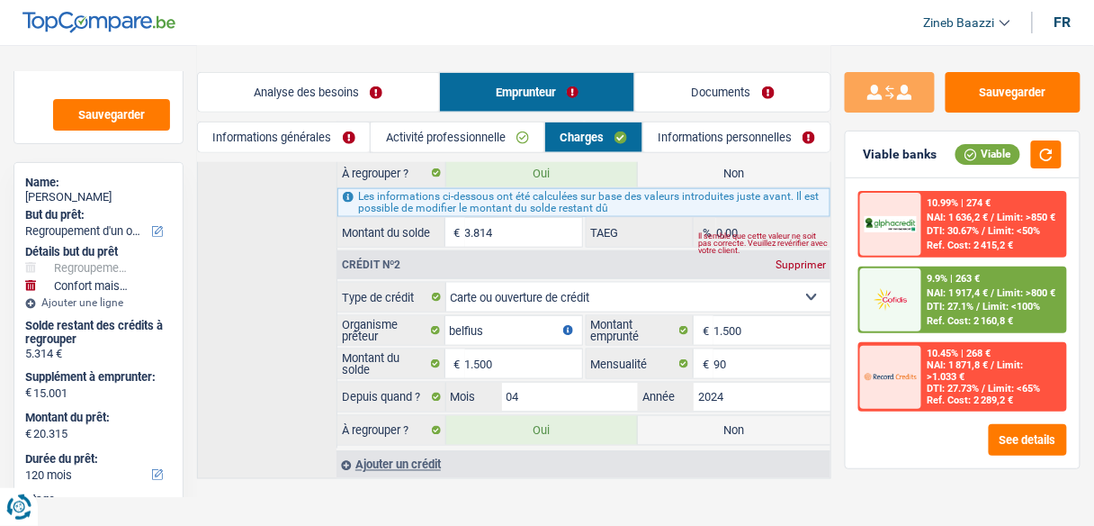
click at [943, 220] on span "NAI: 1 636,2 €" at bounding box center [958, 217] width 61 height 12
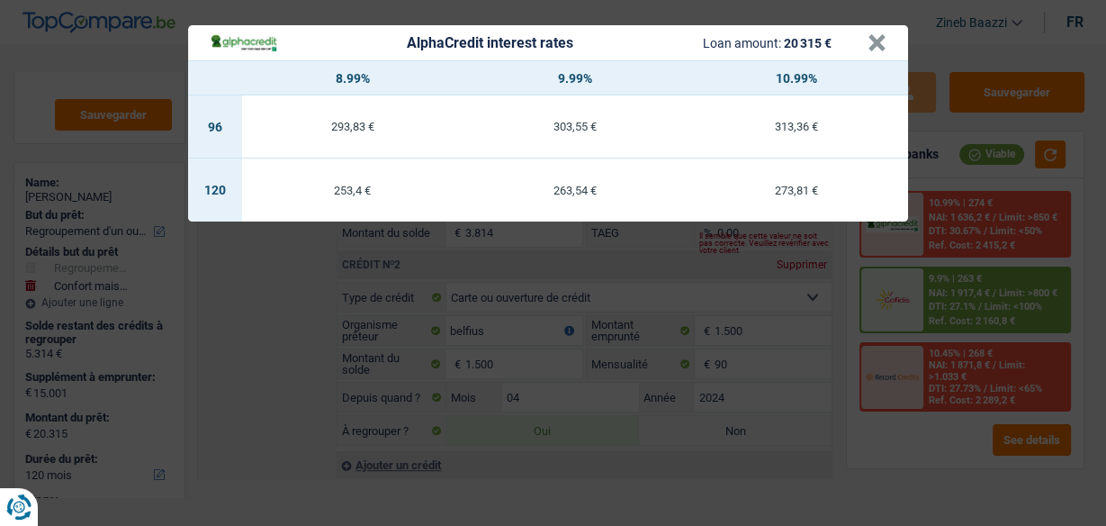
click at [890, 45] on header "AlphaCredit interest rates Loan amount: 20 315 € ×" at bounding box center [548, 42] width 720 height 35
click at [871, 39] on button "×" at bounding box center [876, 43] width 19 height 18
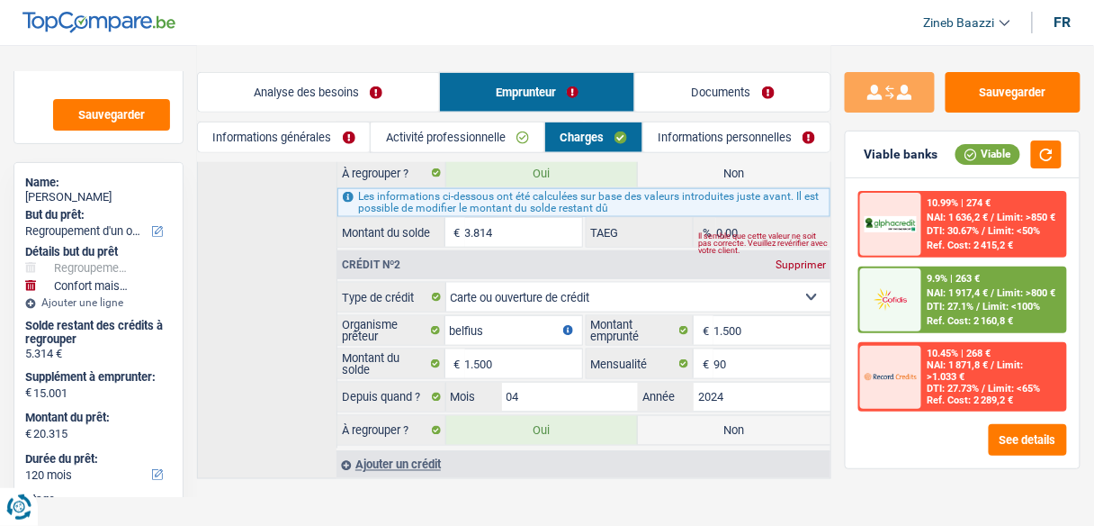
click at [298, 143] on link "Informations générales" at bounding box center [284, 137] width 172 height 30
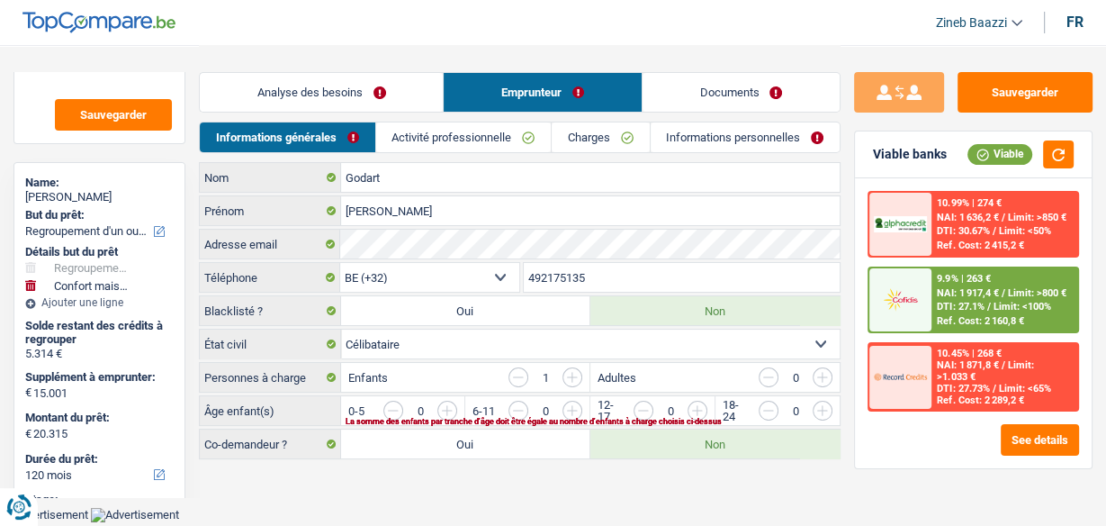
click at [571, 403] on input "button" at bounding box center [882, 414] width 640 height 29
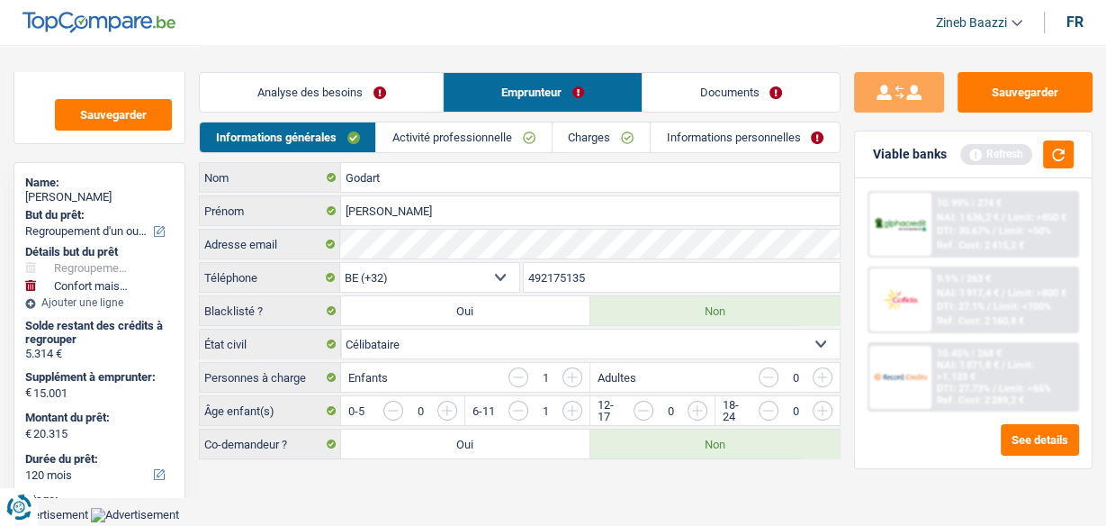
click at [650, 483] on main "Notes Sauvegarder Name: Wendy Godart But du prêt: Confort maison: meubles, text…" at bounding box center [553, 253] width 1106 height 507
click at [455, 137] on link "Activité professionnelle" at bounding box center [463, 137] width 175 height 30
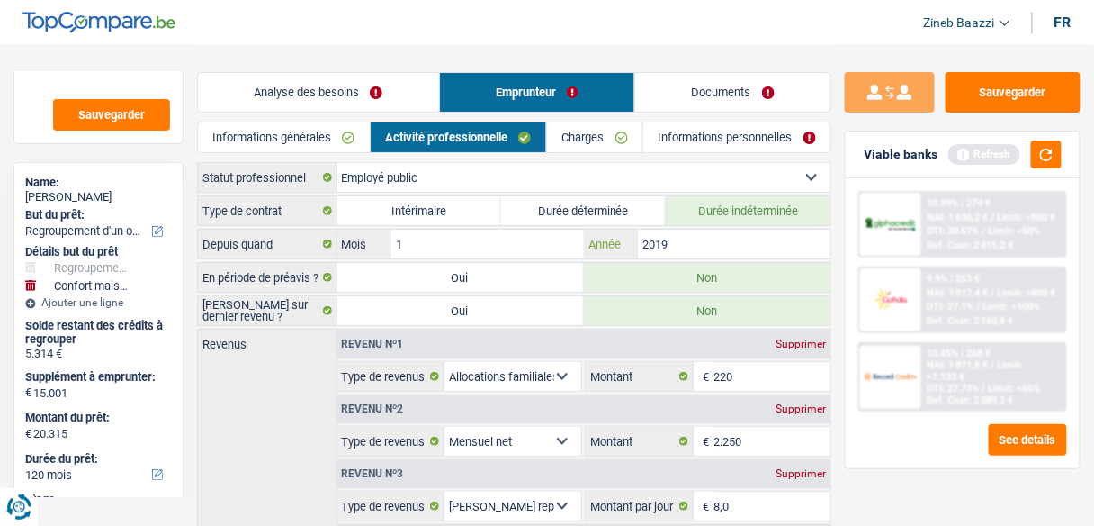
click at [670, 249] on input "2019" at bounding box center [734, 243] width 193 height 29
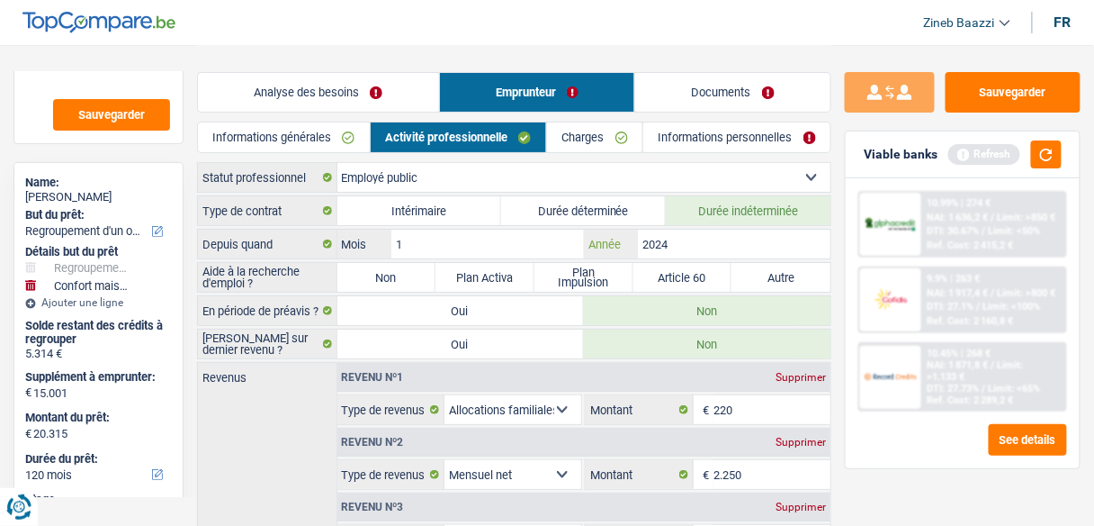
type input "2024"
click at [373, 283] on label "Non" at bounding box center [386, 277] width 99 height 29
click at [373, 283] on input "Non" at bounding box center [386, 277] width 99 height 29
radio input "true"
click at [1051, 152] on button "button" at bounding box center [1046, 154] width 31 height 28
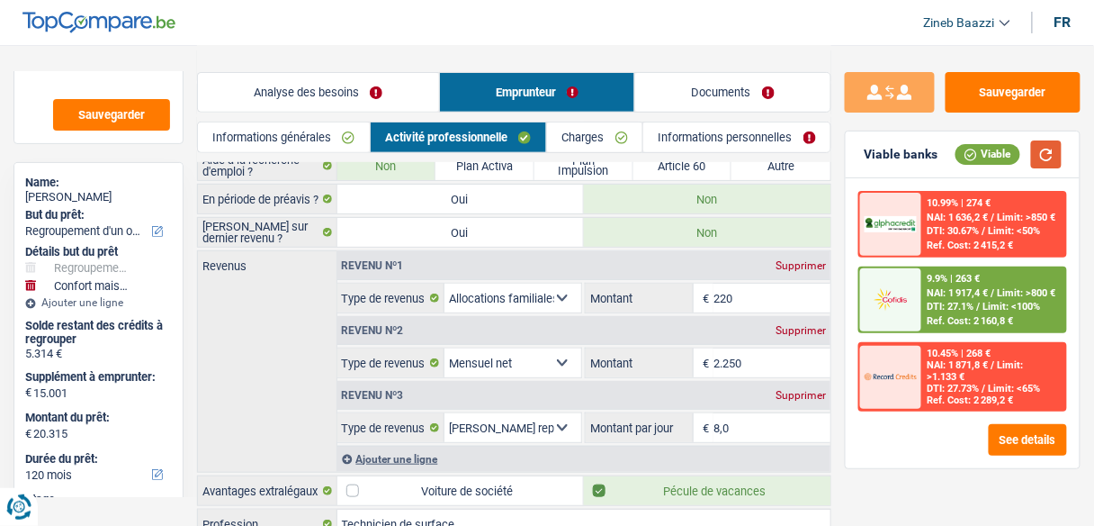
scroll to position [144, 0]
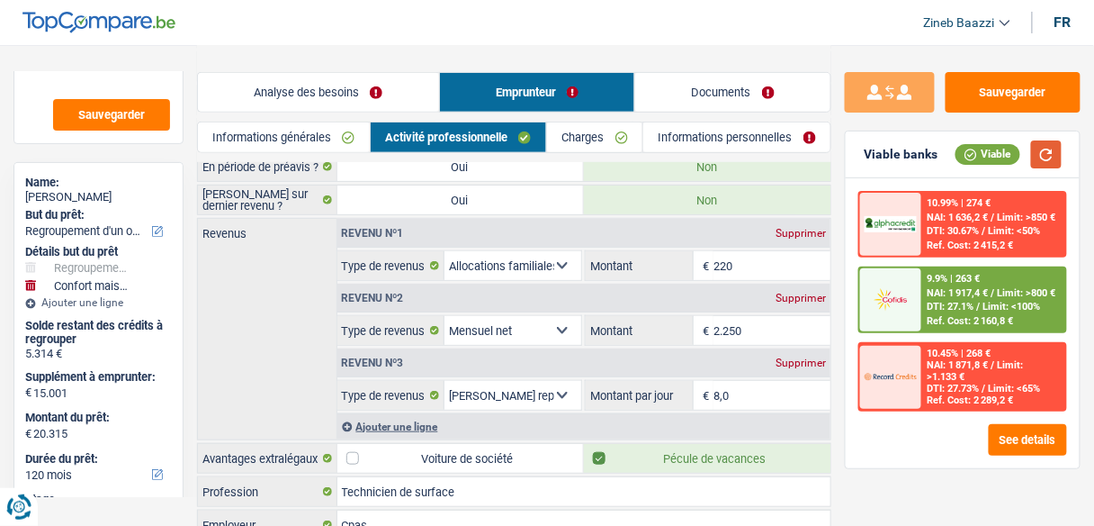
click at [1038, 162] on button "button" at bounding box center [1046, 154] width 31 height 28
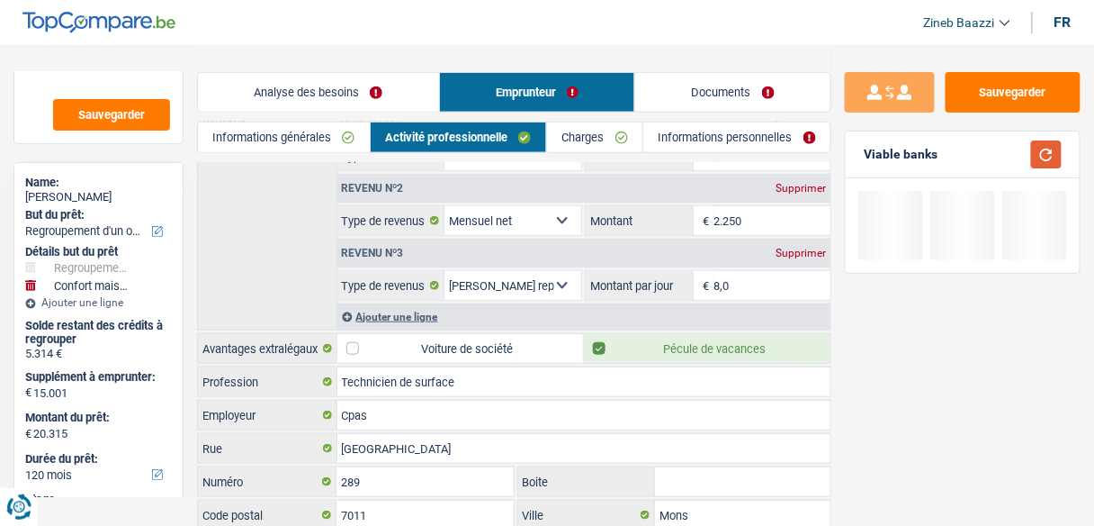
scroll to position [360, 0]
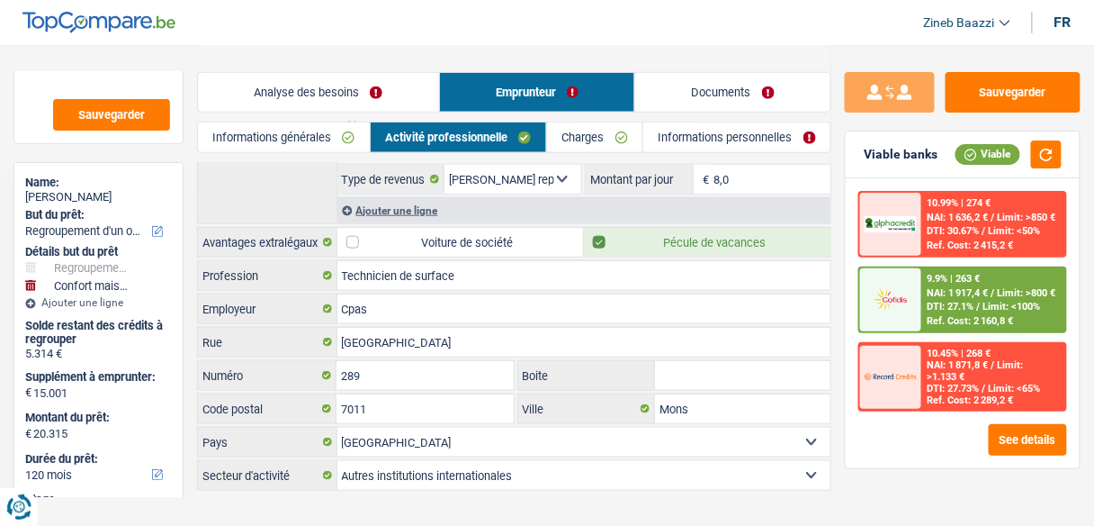
click at [585, 139] on link "Charges" at bounding box center [594, 137] width 95 height 30
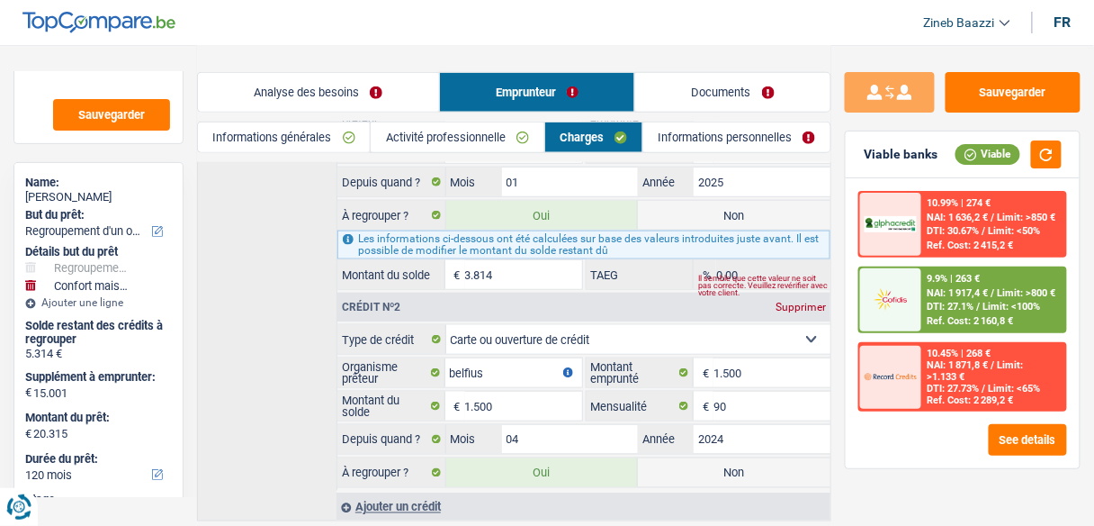
scroll to position [432, 0]
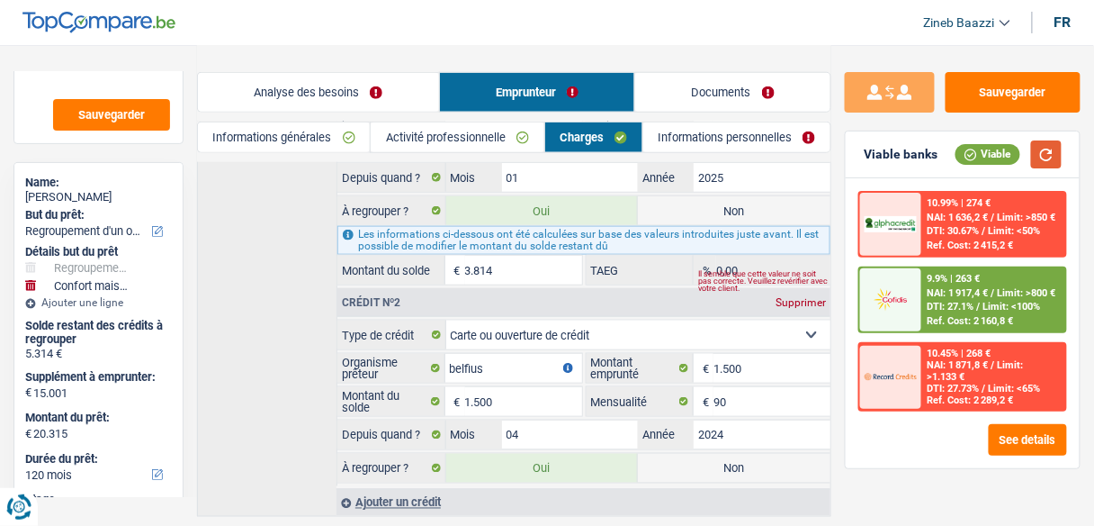
click at [1040, 166] on button "button" at bounding box center [1046, 154] width 31 height 28
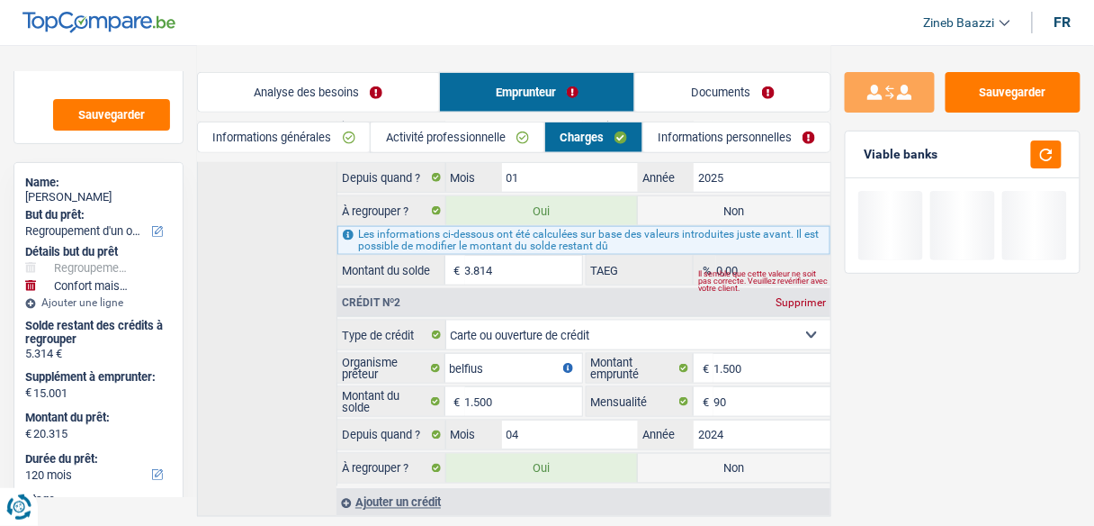
click at [683, 144] on link "Informations personnelles" at bounding box center [736, 137] width 187 height 30
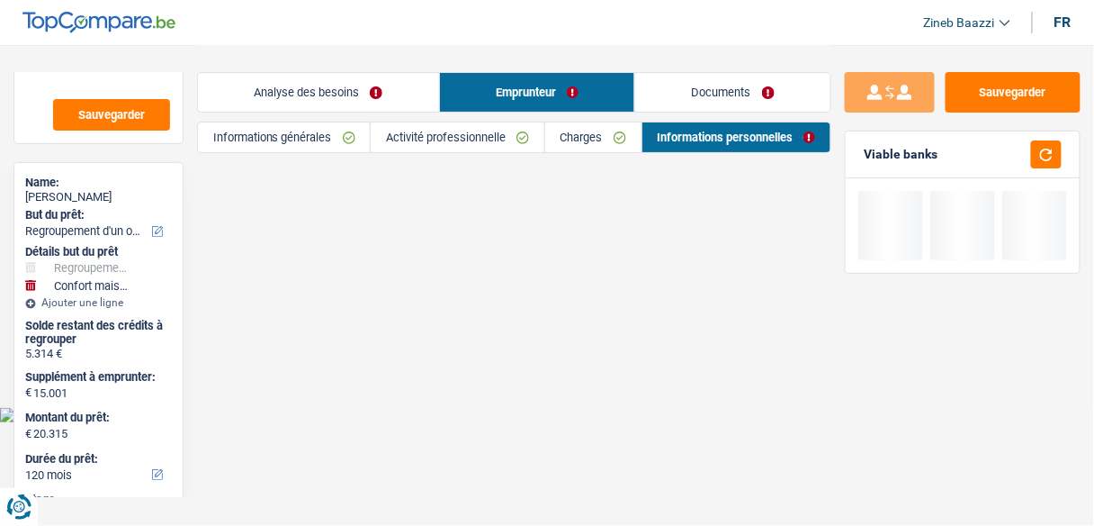
scroll to position [0, 0]
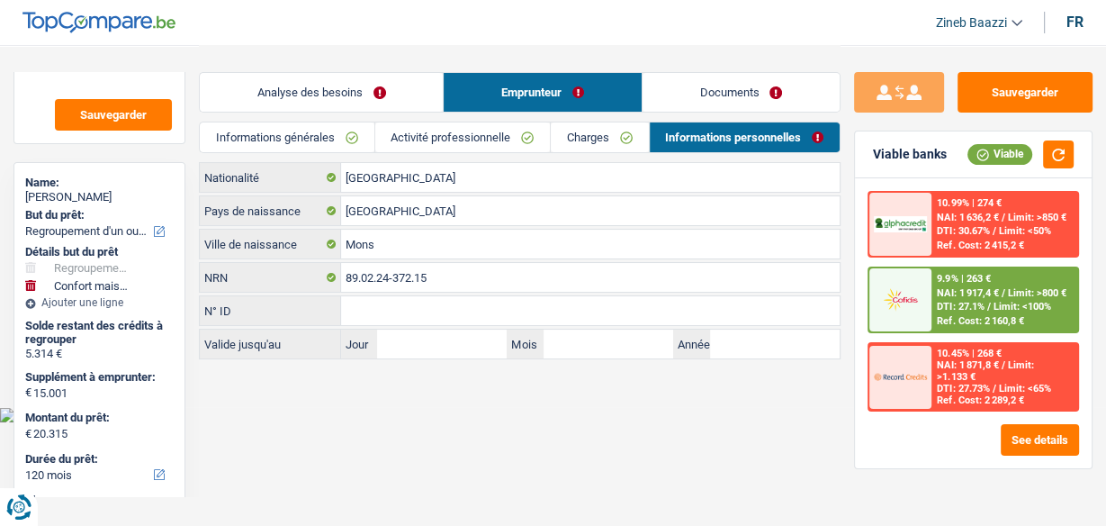
drag, startPoint x: 482, startPoint y: 428, endPoint x: 721, endPoint y: 184, distance: 341.7
click at [484, 422] on html "Vous avez le contrôle de vos données Nous utilisons des cookies, tout comme nos…" at bounding box center [553, 211] width 1106 height 422
click at [707, 109] on link "Documents" at bounding box center [741, 92] width 197 height 39
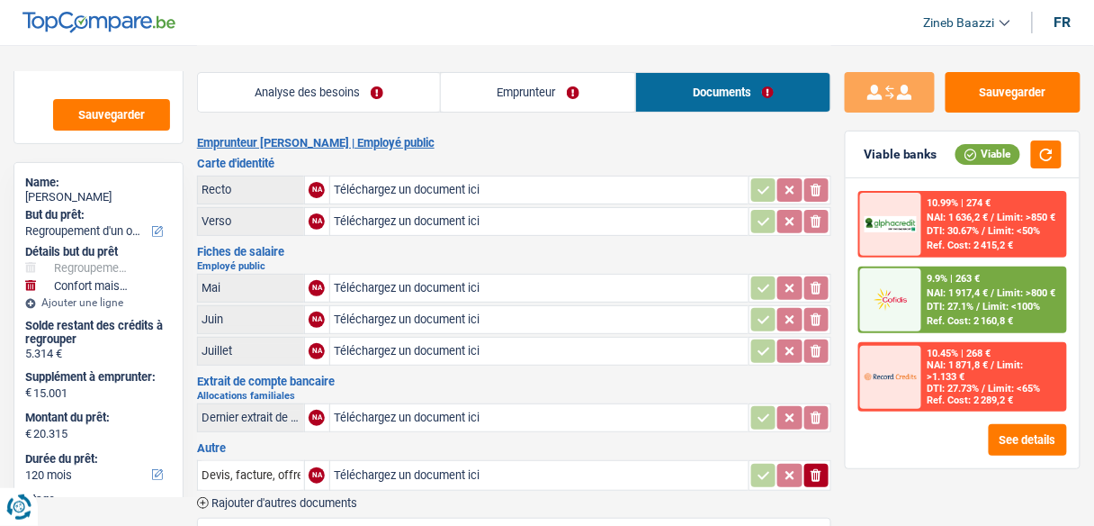
click at [377, 113] on div "Analyse des besoins Emprunteur Documents" at bounding box center [514, 83] width 634 height 76
click at [380, 96] on link "Analyse des besoins" at bounding box center [319, 92] width 242 height 39
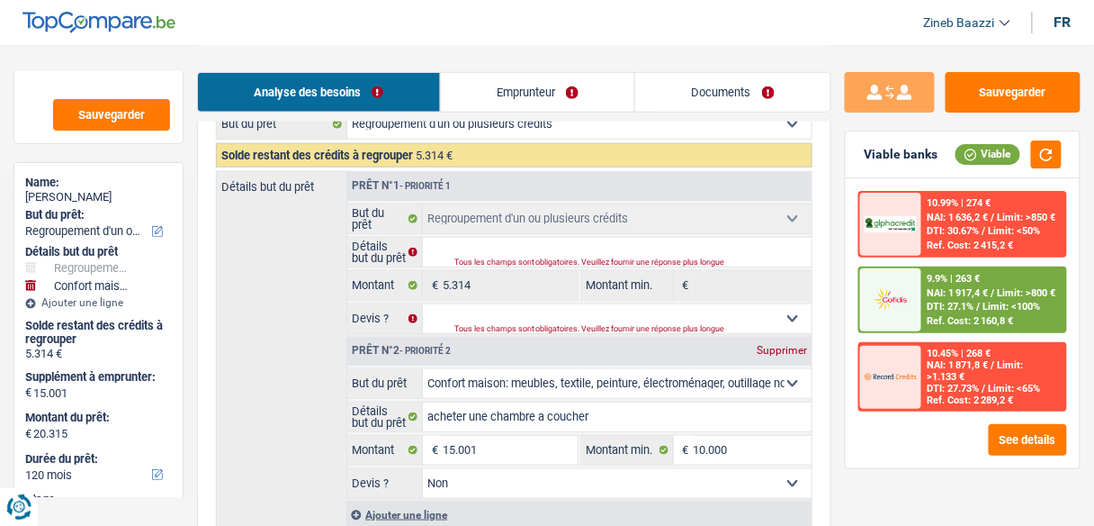
scroll to position [288, 0]
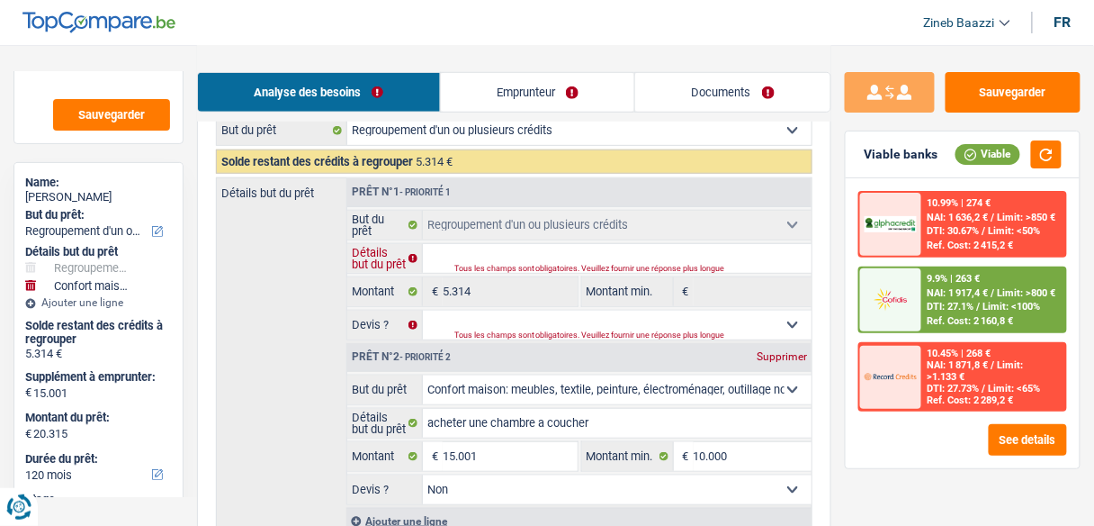
click at [475, 262] on input "Détails but du prêt" at bounding box center [617, 258] width 389 height 29
type input "c"
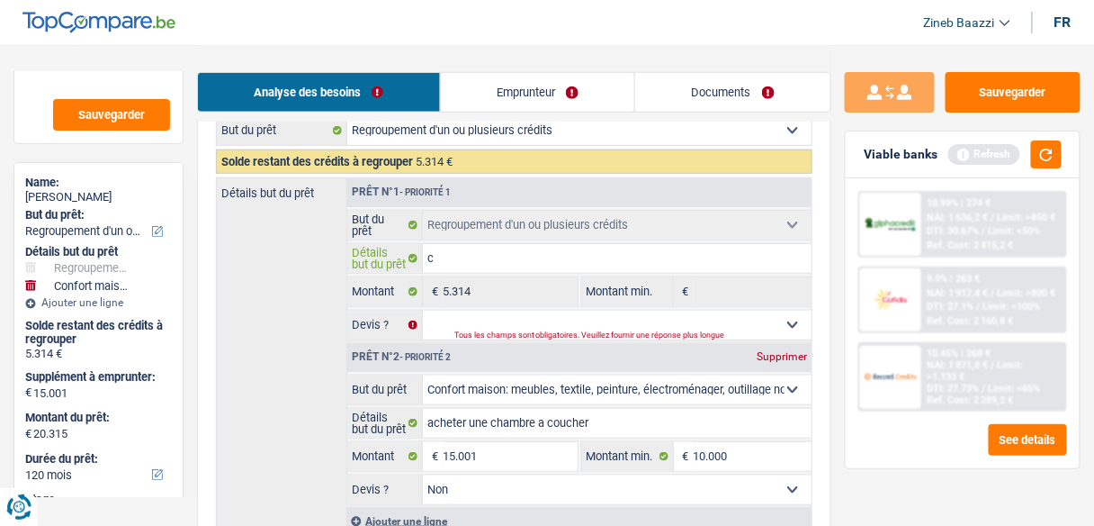
type input "cl"
type input "clo"
type input "clot"
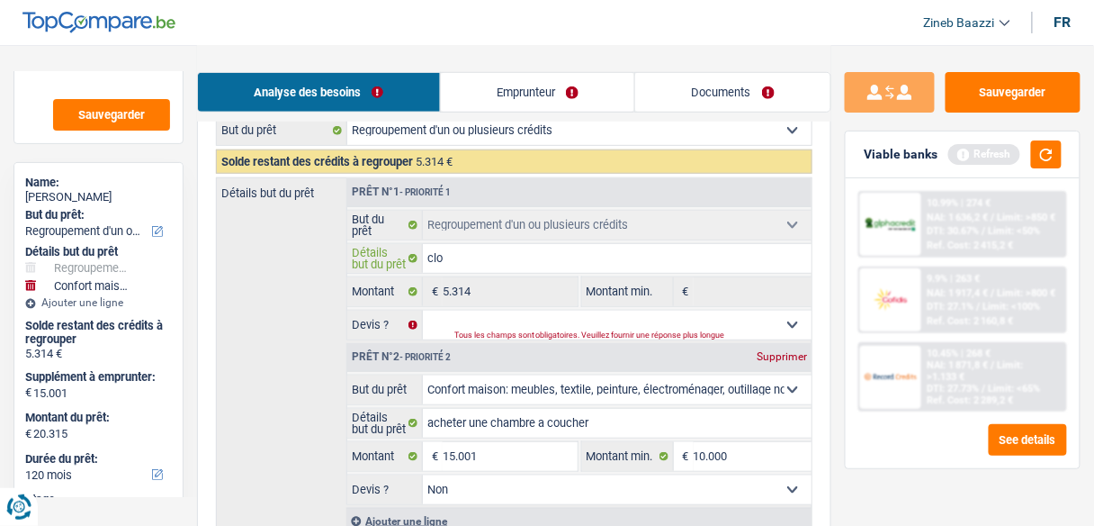
type input "clot"
type input "clotu"
type input "clotur"
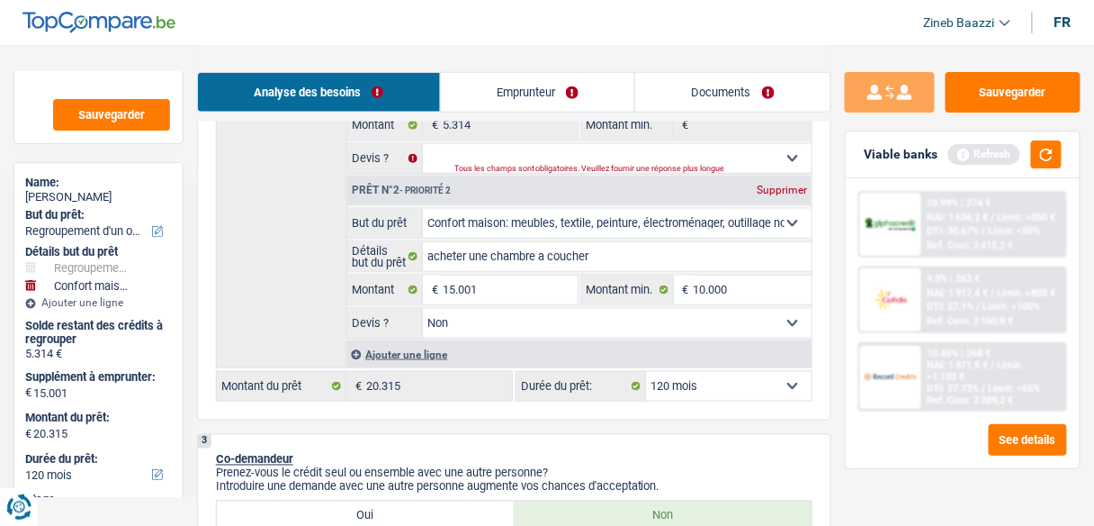
scroll to position [360, 0]
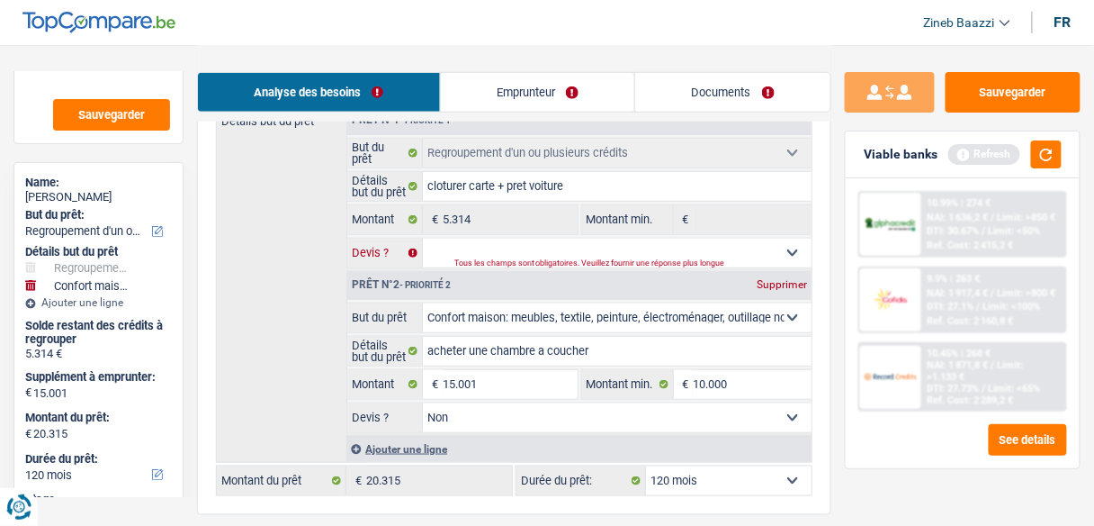
click at [634, 245] on select "Oui Non Non répondu Sélectionner une option" at bounding box center [617, 252] width 389 height 29
click at [423, 238] on select "Oui Non Non répondu Sélectionner une option" at bounding box center [617, 252] width 389 height 29
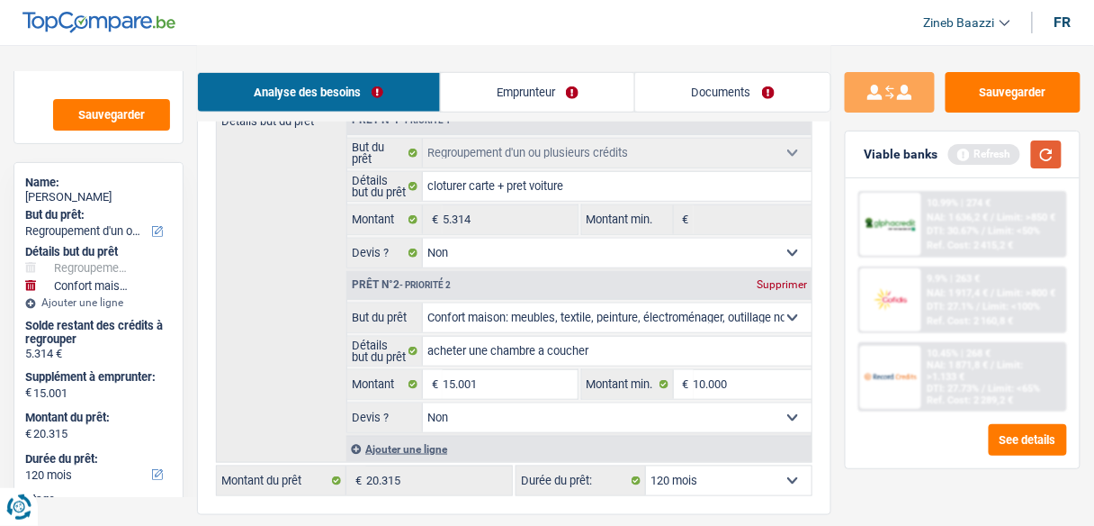
click at [1038, 140] on button "button" at bounding box center [1046, 154] width 31 height 28
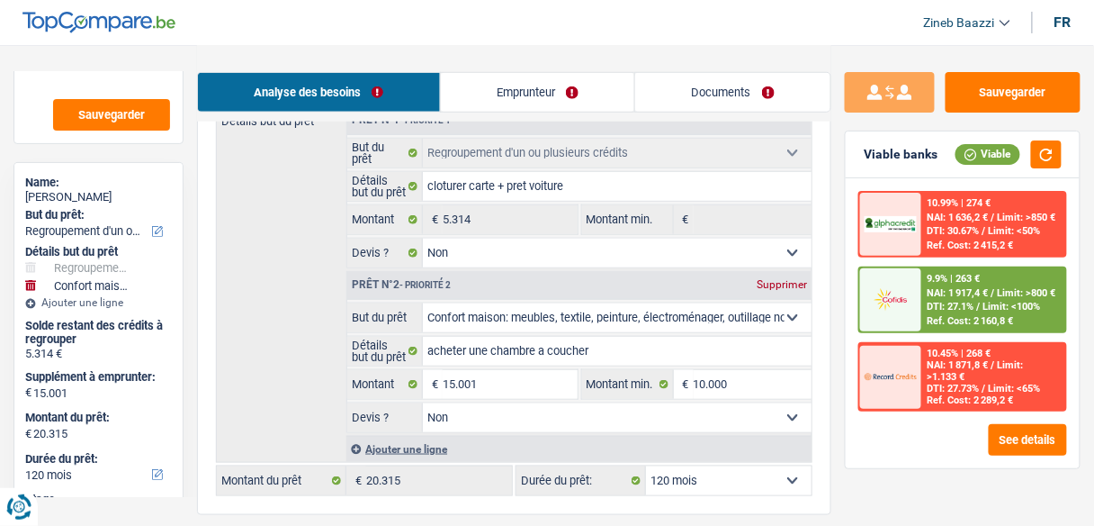
click at [919, 322] on div at bounding box center [890, 299] width 61 height 63
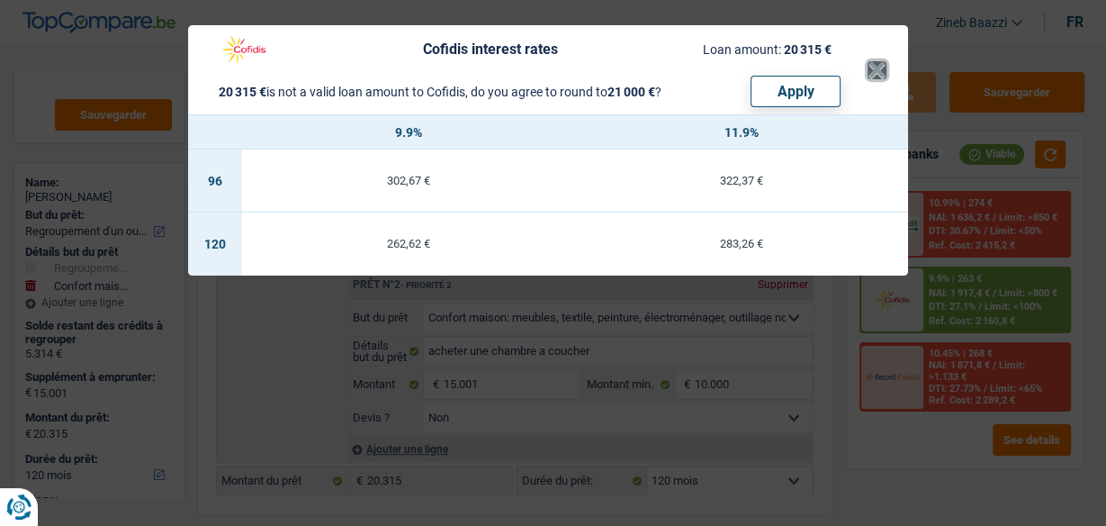
click at [874, 74] on button "×" at bounding box center [876, 70] width 19 height 18
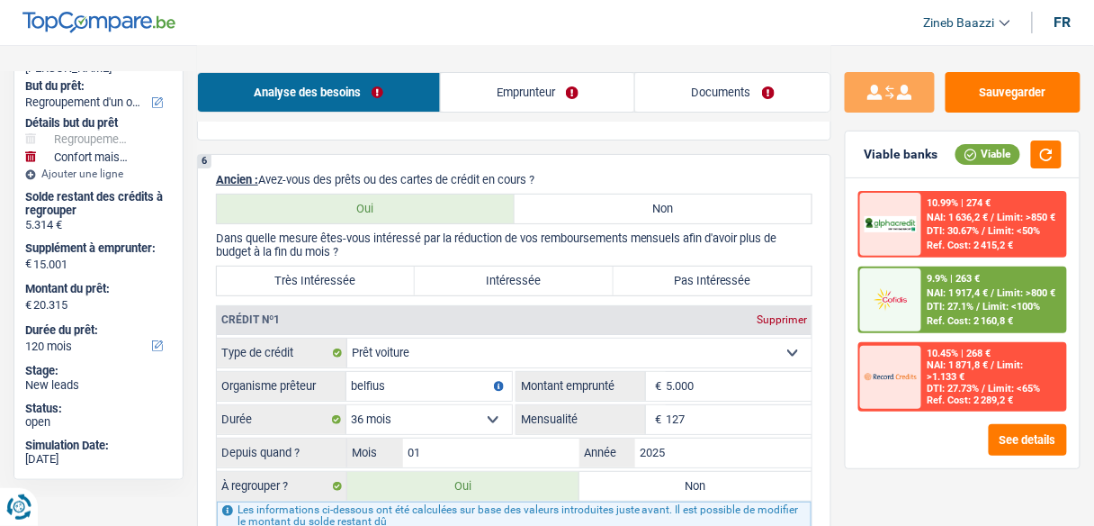
scroll to position [1656, 0]
drag, startPoint x: 1047, startPoint y: 129, endPoint x: 1045, endPoint y: 144, distance: 15.4
click at [1045, 134] on div "Sauvegarder Viable banks Viable 10.99% | 274 € NAI: 1 636,2 € / Limit: >850 € D…" at bounding box center [962, 284] width 263 height 425
click at [1046, 157] on button "button" at bounding box center [1046, 154] width 31 height 28
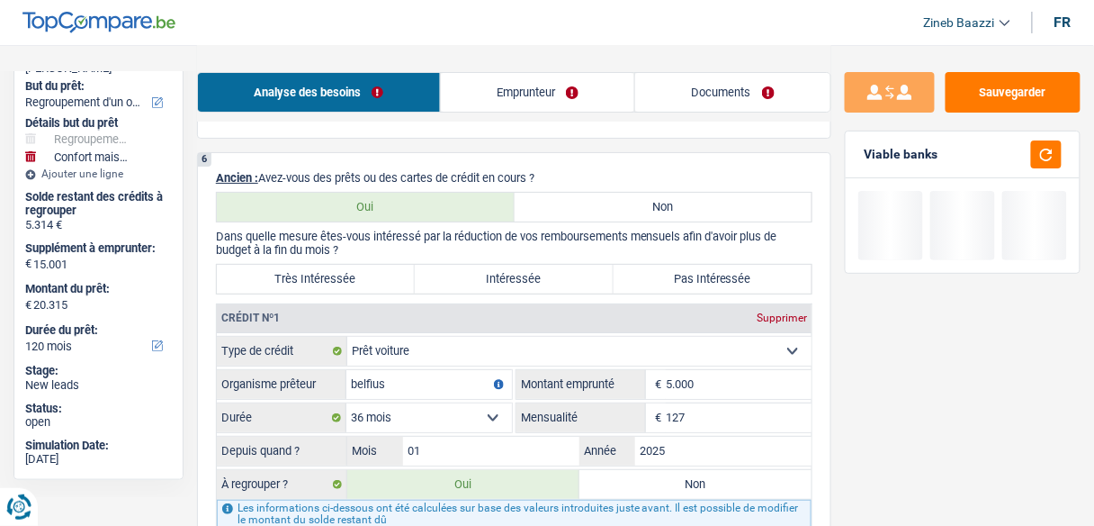
click at [288, 265] on label "Très Intéressée" at bounding box center [316, 279] width 198 height 29
click at [288, 265] on input "Très Intéressée" at bounding box center [316, 279] width 198 height 29
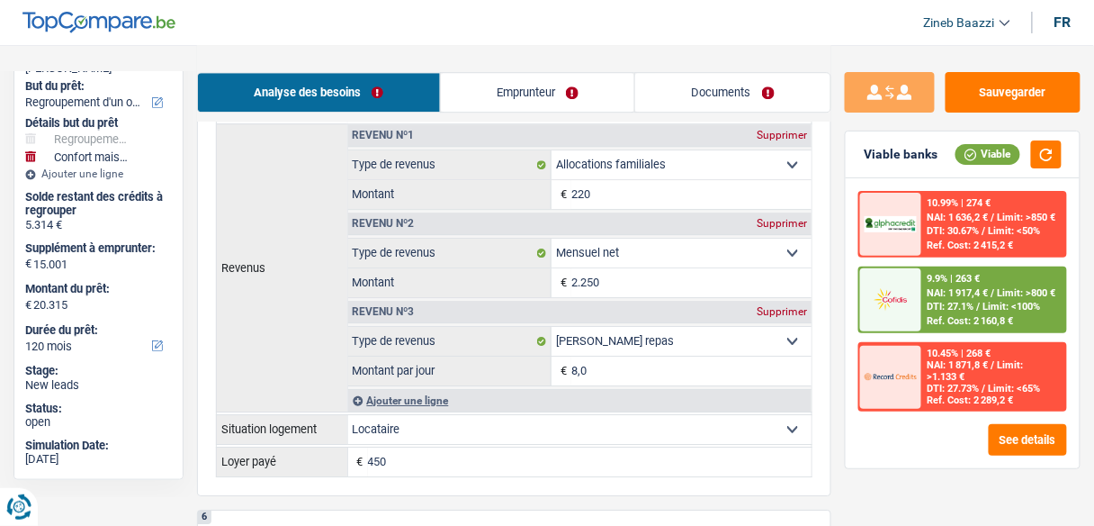
scroll to position [1296, 0]
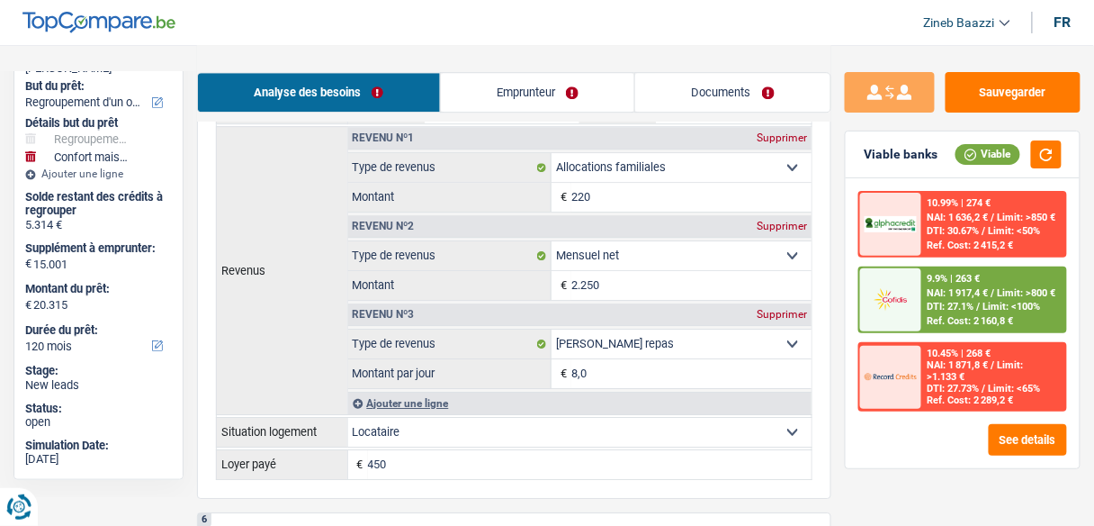
click at [919, 276] on div at bounding box center [890, 299] width 61 height 63
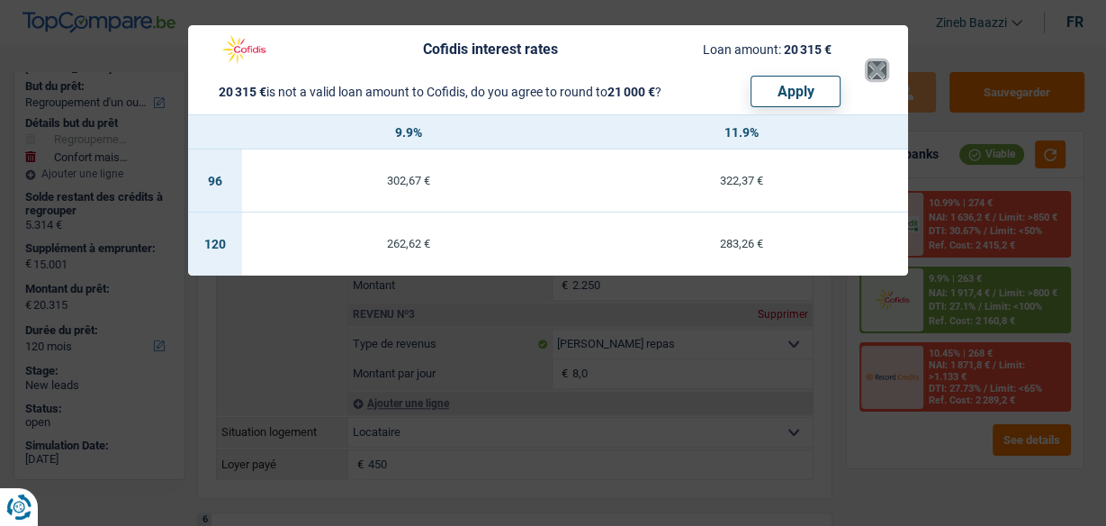
click at [885, 73] on button "×" at bounding box center [876, 70] width 19 height 18
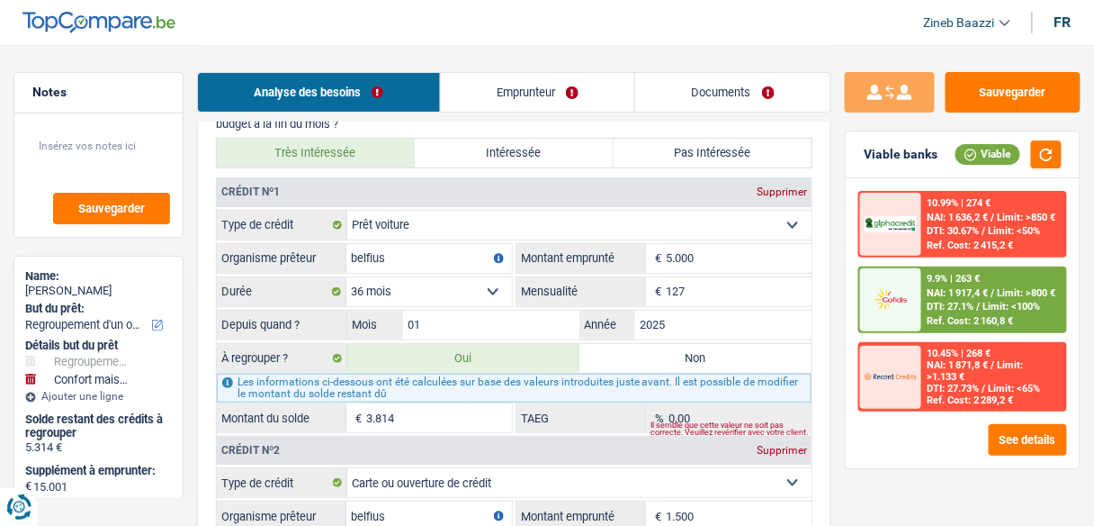
scroll to position [1872, 0]
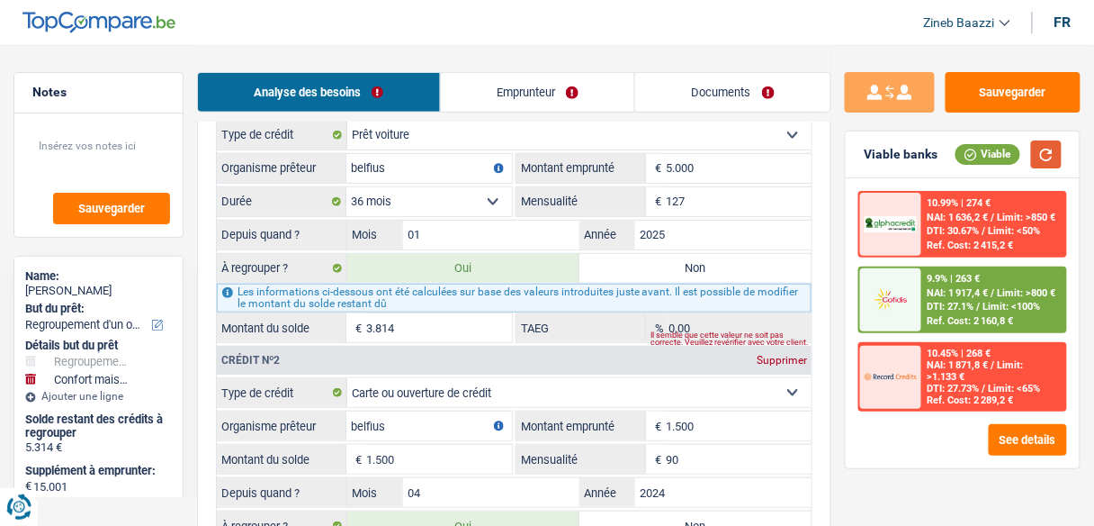
click at [1039, 148] on button "button" at bounding box center [1046, 154] width 31 height 28
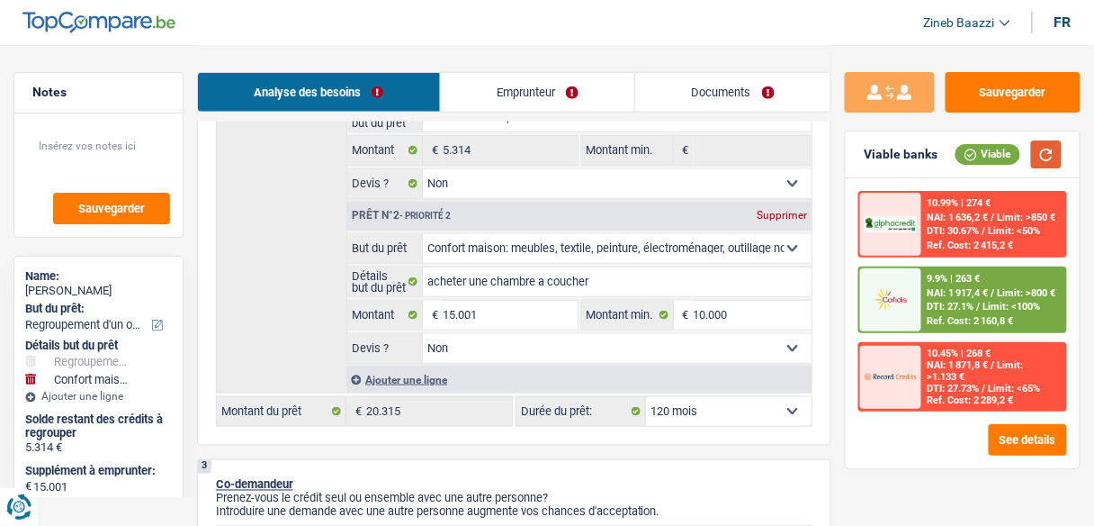
scroll to position [432, 0]
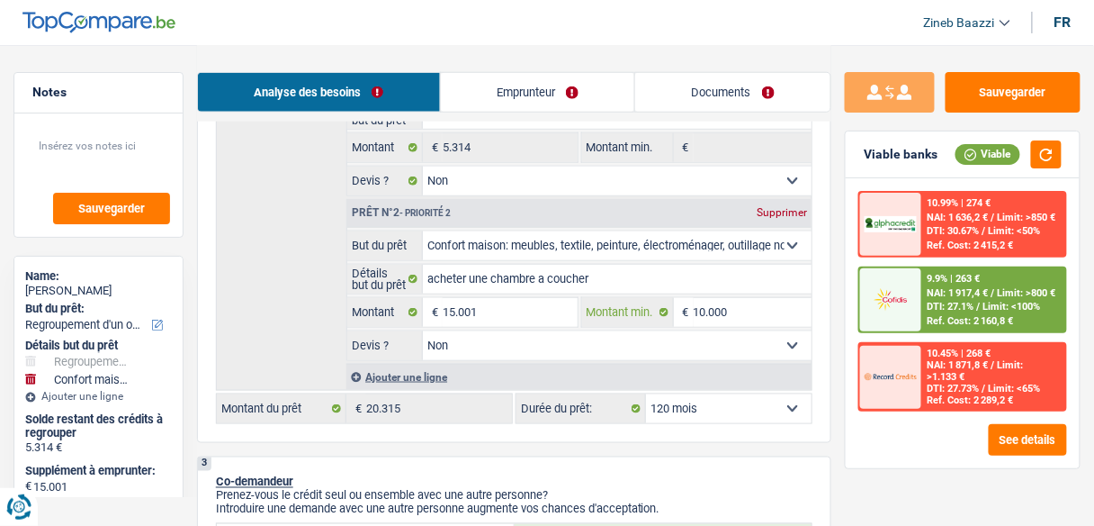
click at [705, 308] on input "10.000" at bounding box center [753, 312] width 118 height 29
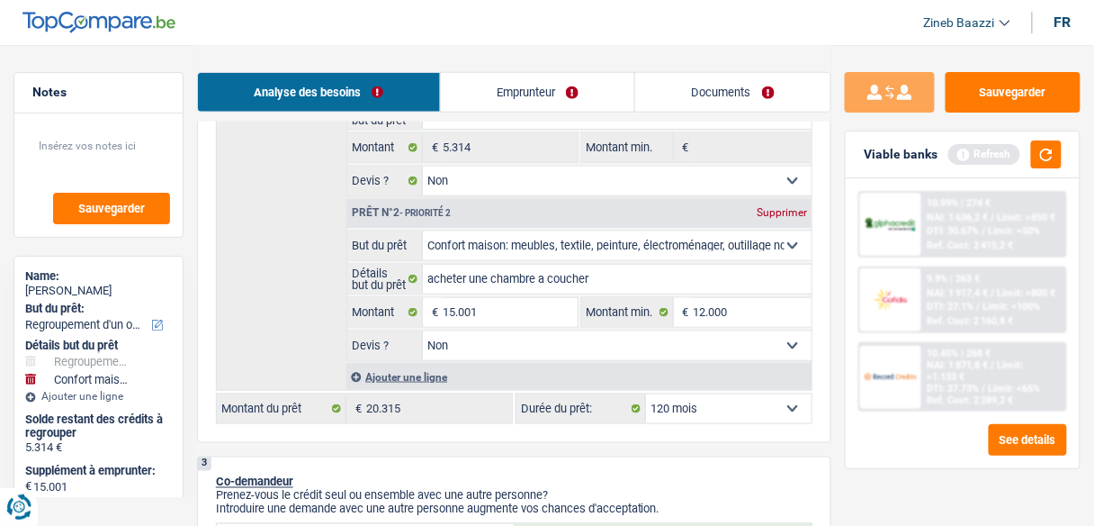
click at [911, 478] on div "Sauvegarder Viable banks Refresh 10.99% | 274 € NAI: 1 636,2 € / Limit: >850 € …" at bounding box center [962, 284] width 263 height 425
click at [1046, 157] on button "button" at bounding box center [1046, 154] width 31 height 28
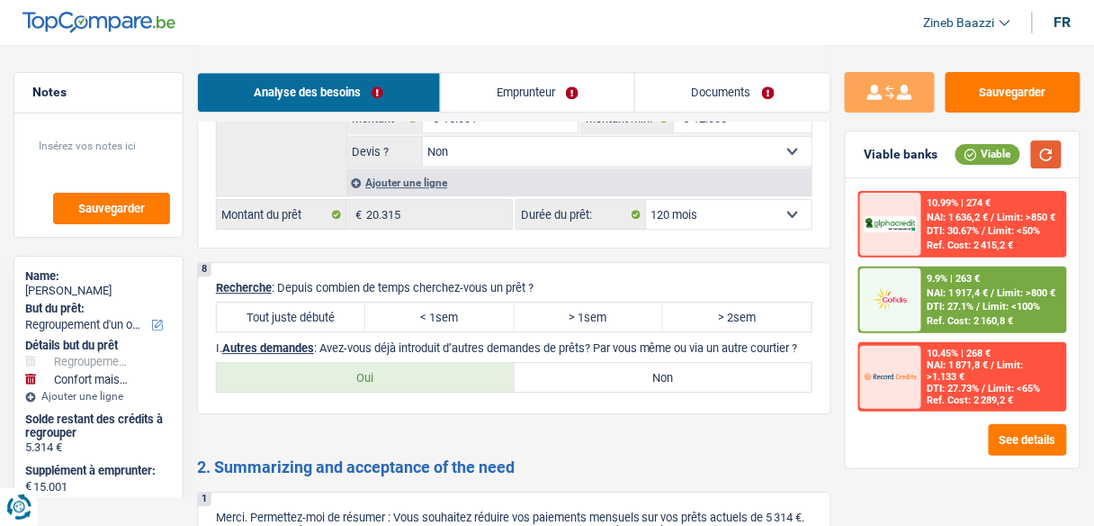
scroll to position [2880, 0]
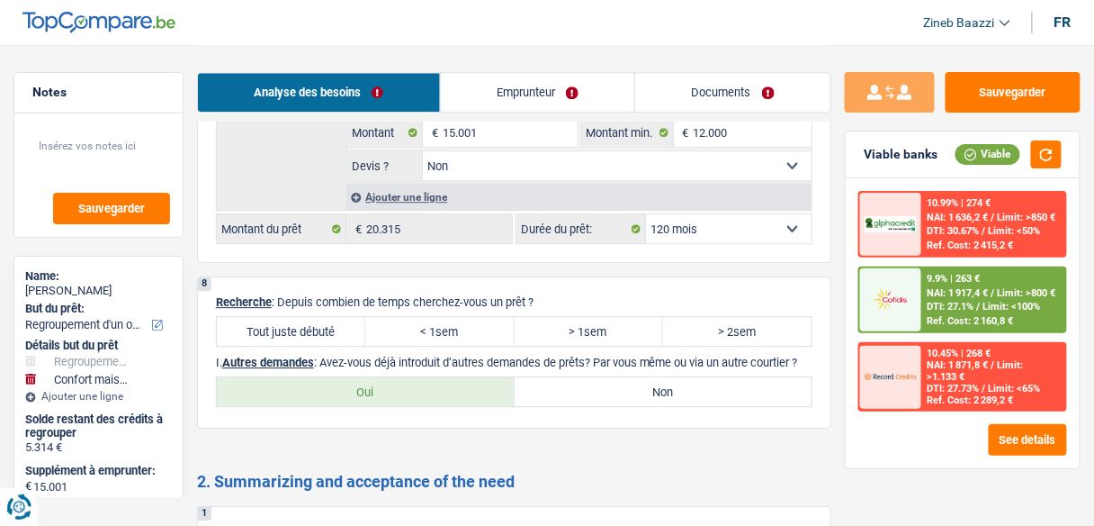
click at [328, 317] on label "Tout juste débuté" at bounding box center [291, 331] width 148 height 29
click at [328, 317] on input "Tout juste débuté" at bounding box center [291, 331] width 148 height 29
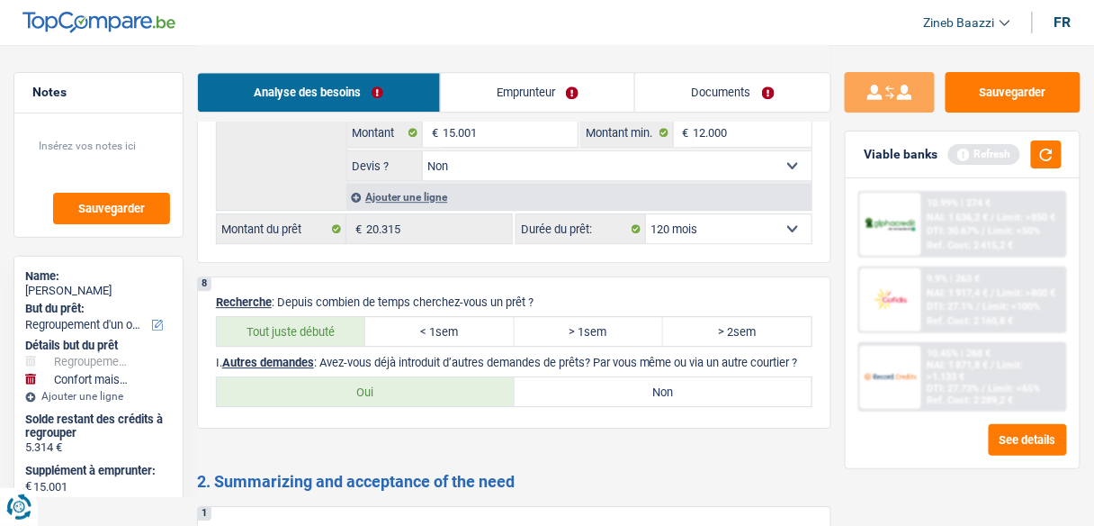
click at [366, 355] on p "I. Autres demandes : Avez-vous déjà introduit d’autres demandes de prêts? Par v…" at bounding box center [514, 361] width 597 height 13
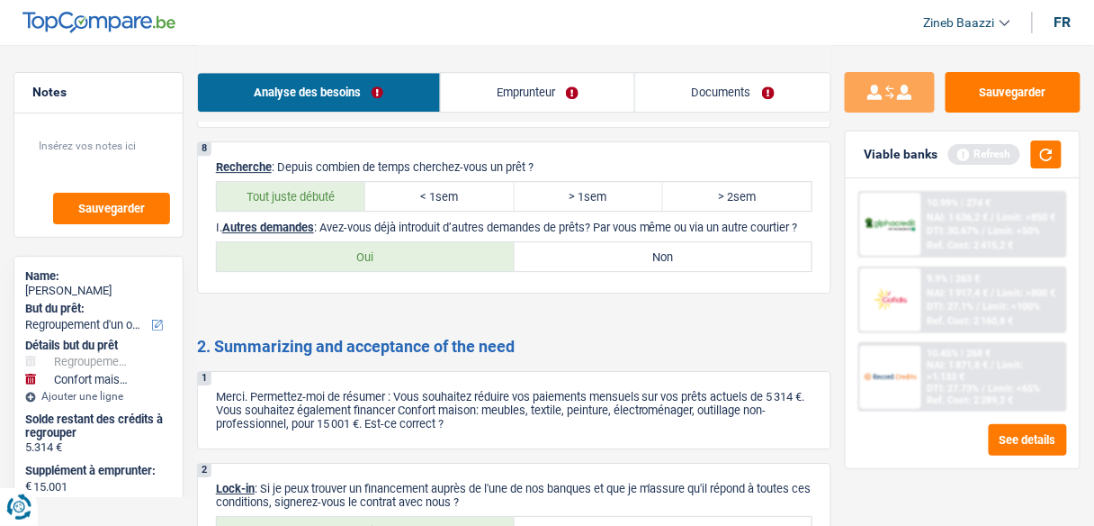
scroll to position [2952, 0]
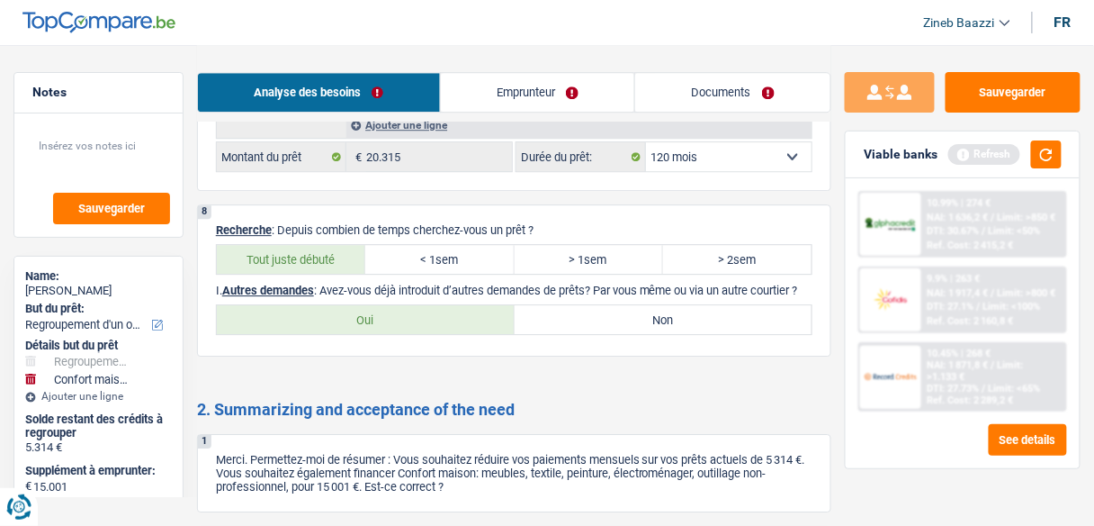
click at [568, 305] on label "Non" at bounding box center [664, 319] width 298 height 29
click at [568, 305] on input "Non" at bounding box center [664, 319] width 298 height 29
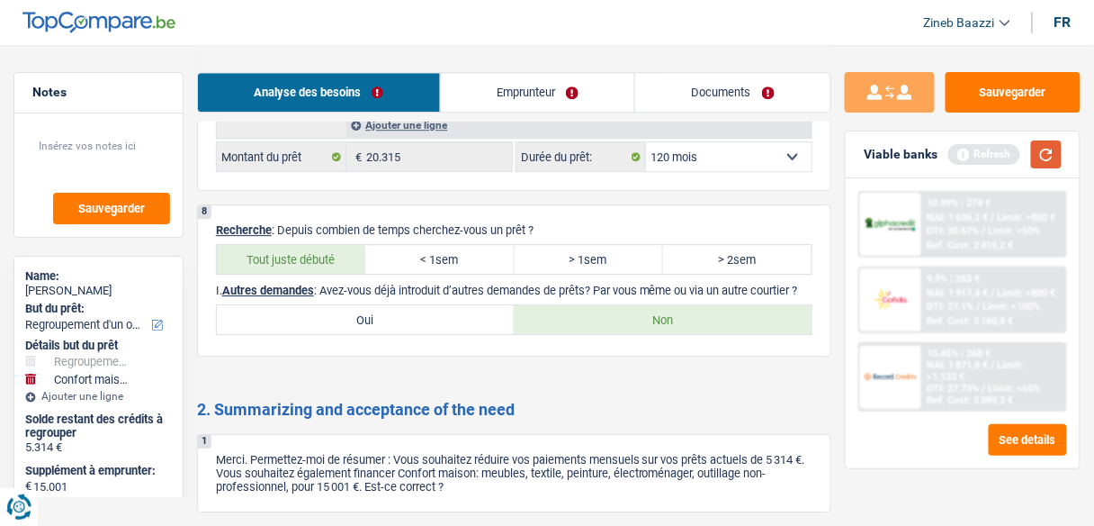
click at [1051, 162] on button "button" at bounding box center [1046, 154] width 31 height 28
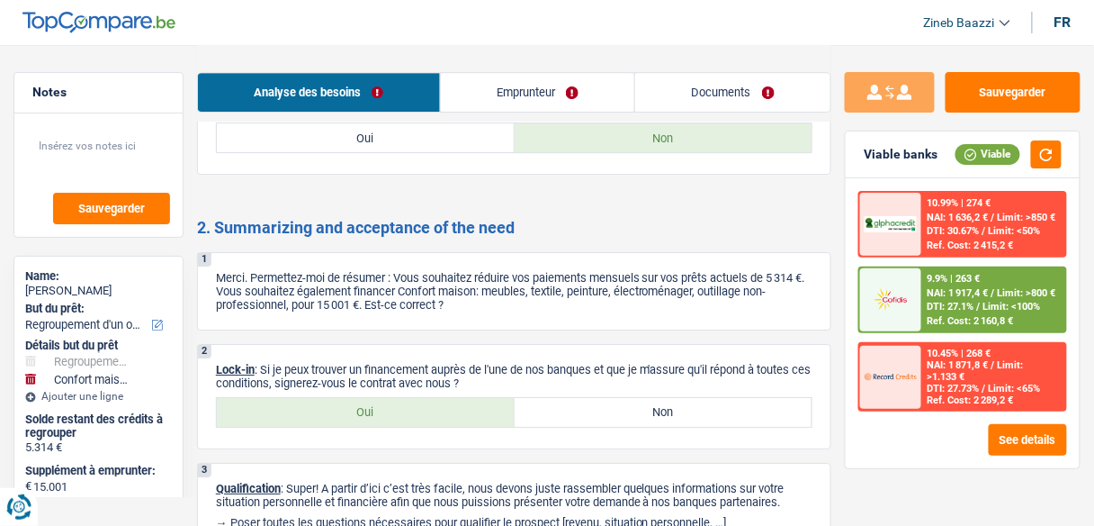
scroll to position [3168, 0]
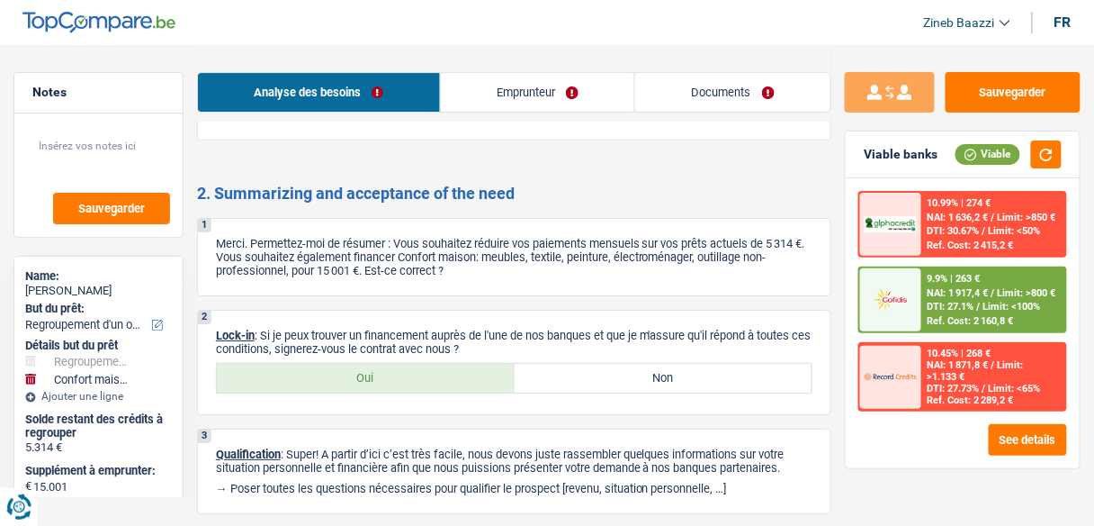
click at [499, 367] on label "Oui" at bounding box center [366, 378] width 298 height 29
click at [499, 367] on input "Oui" at bounding box center [366, 378] width 298 height 29
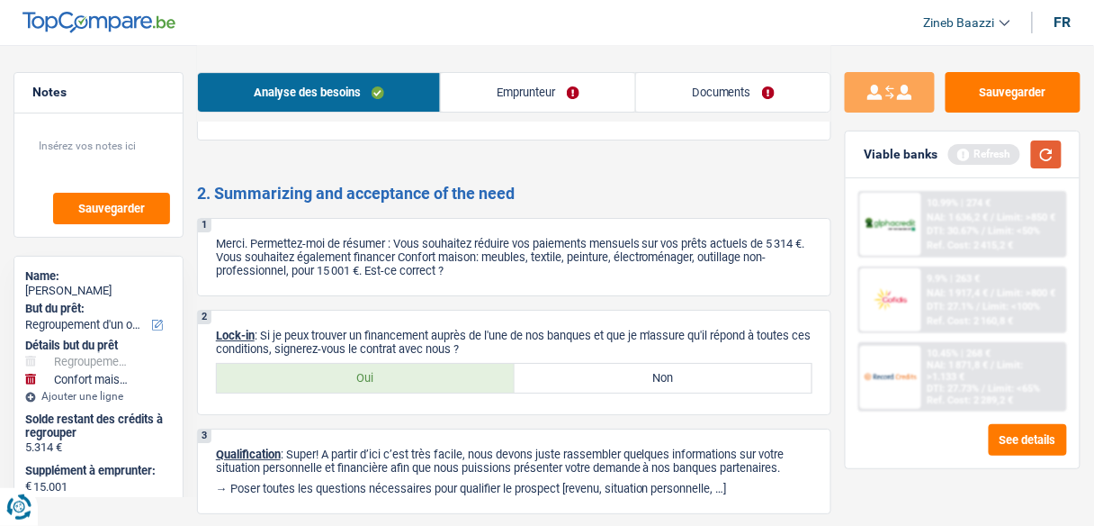
click at [1039, 142] on button "button" at bounding box center [1046, 154] width 31 height 28
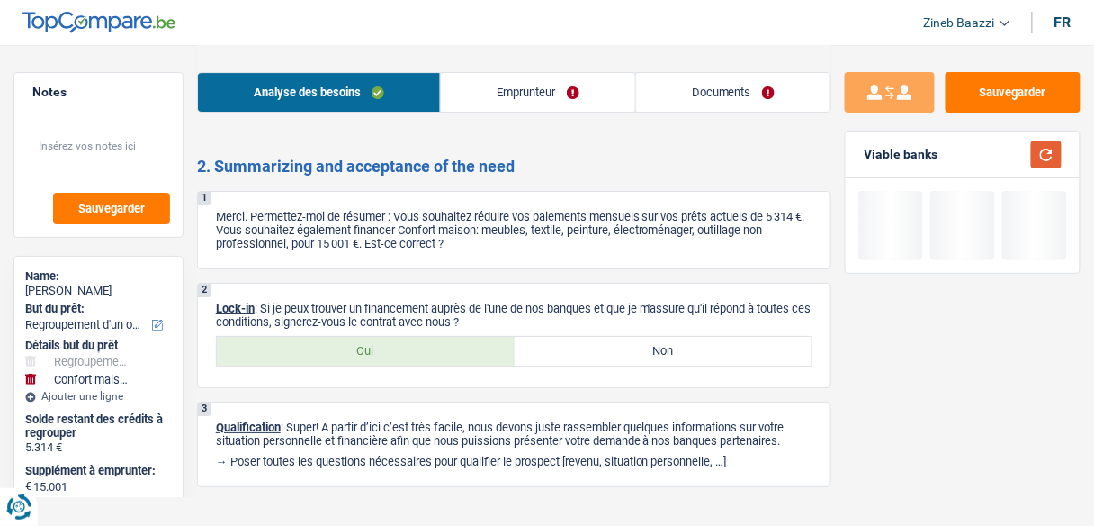
scroll to position [3209, 0]
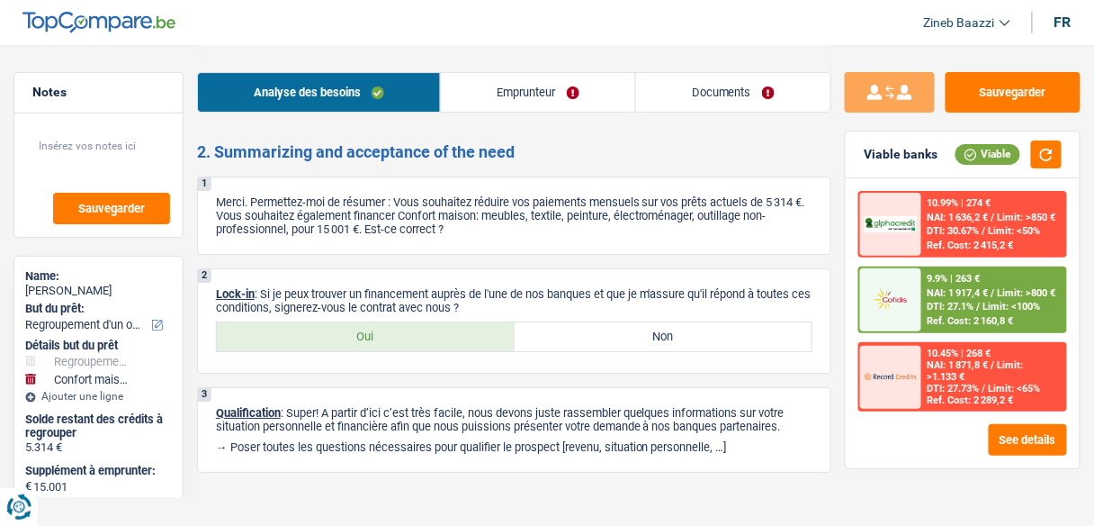
click at [678, 78] on link "Documents" at bounding box center [733, 92] width 194 height 39
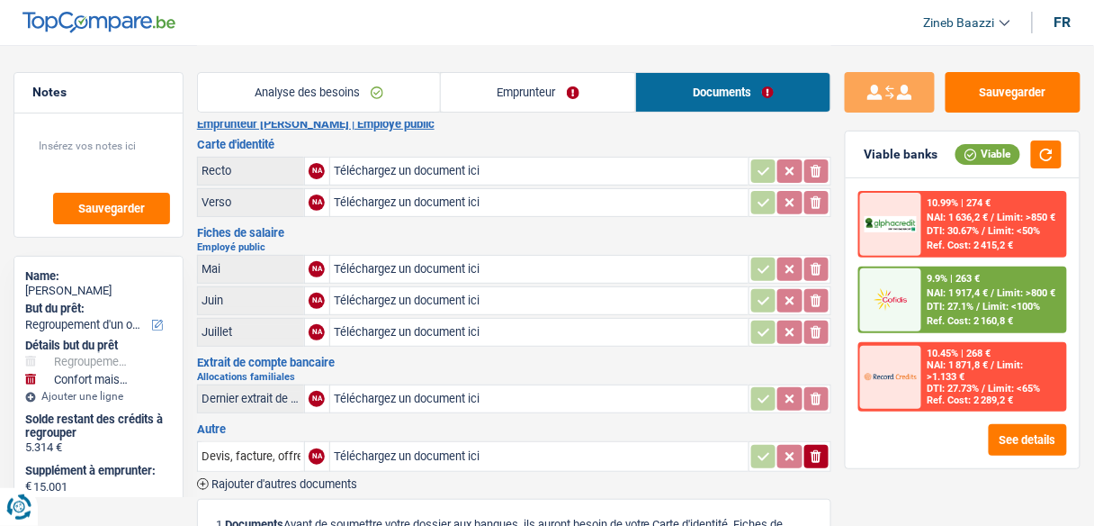
scroll to position [0, 0]
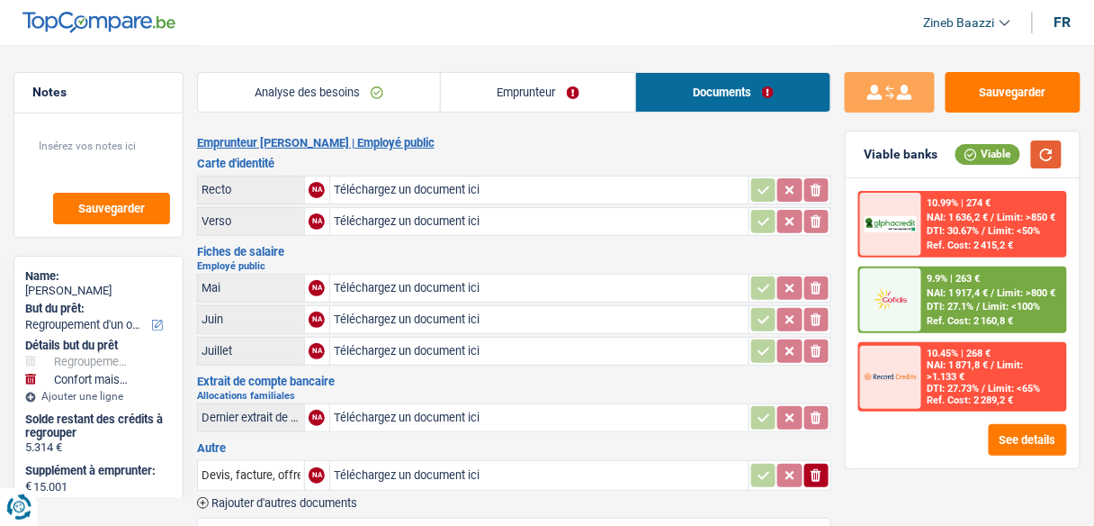
click at [1048, 141] on button "button" at bounding box center [1046, 154] width 31 height 28
click at [259, 104] on link "Analyse des besoins" at bounding box center [319, 92] width 242 height 39
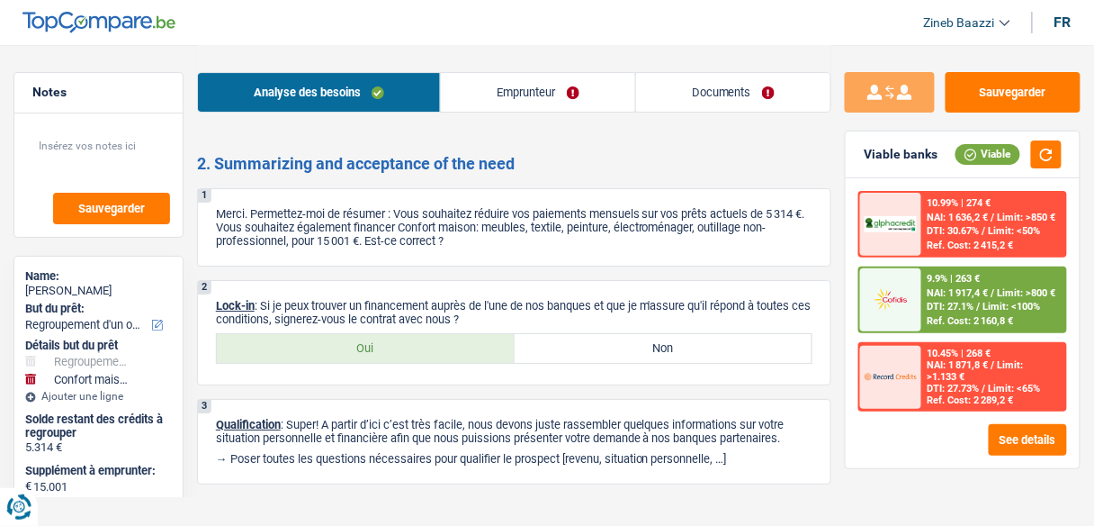
scroll to position [3209, 0]
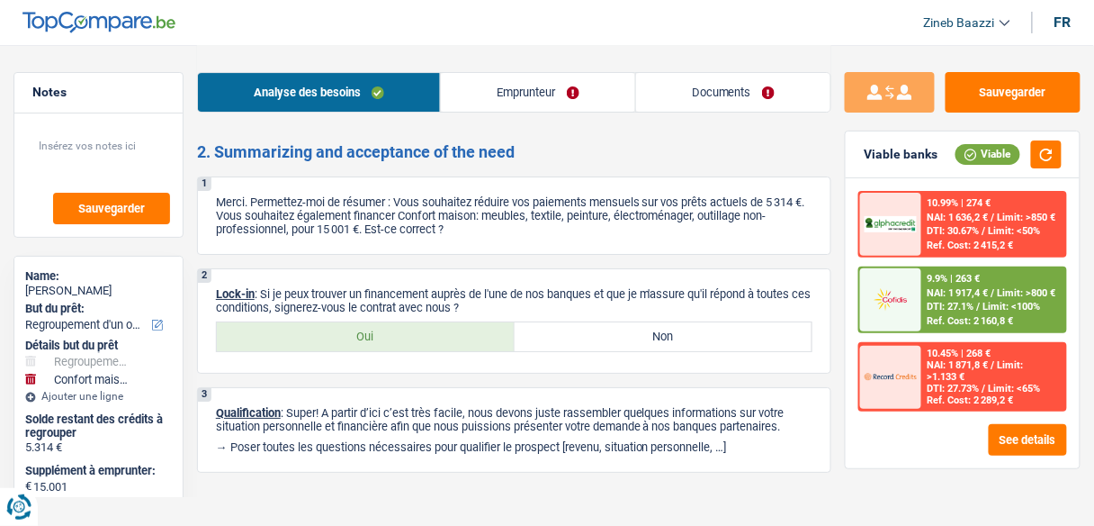
drag, startPoint x: 479, startPoint y: 442, endPoint x: 476, endPoint y: 410, distance: 31.6
click at [480, 442] on div "3 Qualification : Super! A partir d’ici c’est très facile, nous devons juste ra…" at bounding box center [514, 429] width 634 height 85
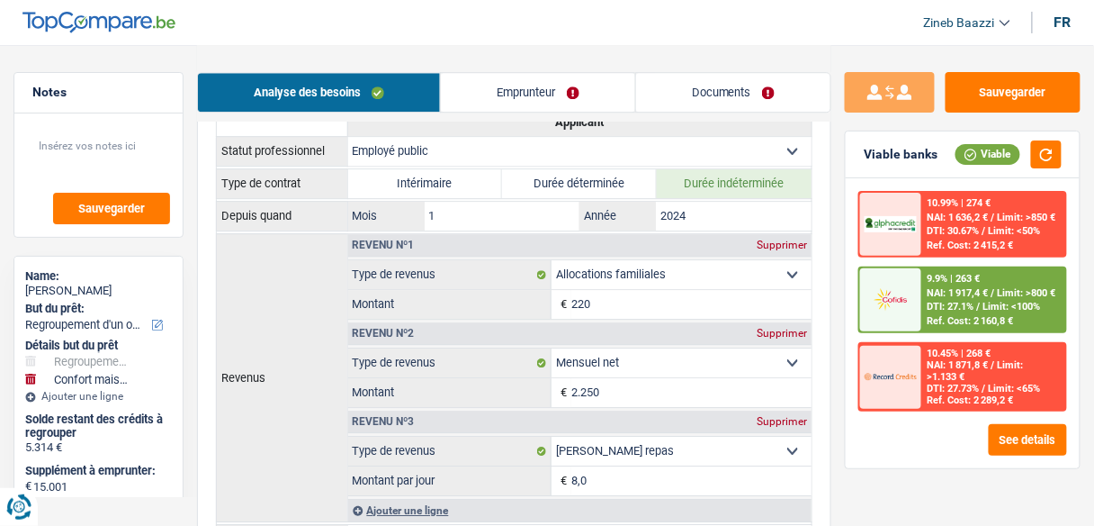
scroll to position [977, 0]
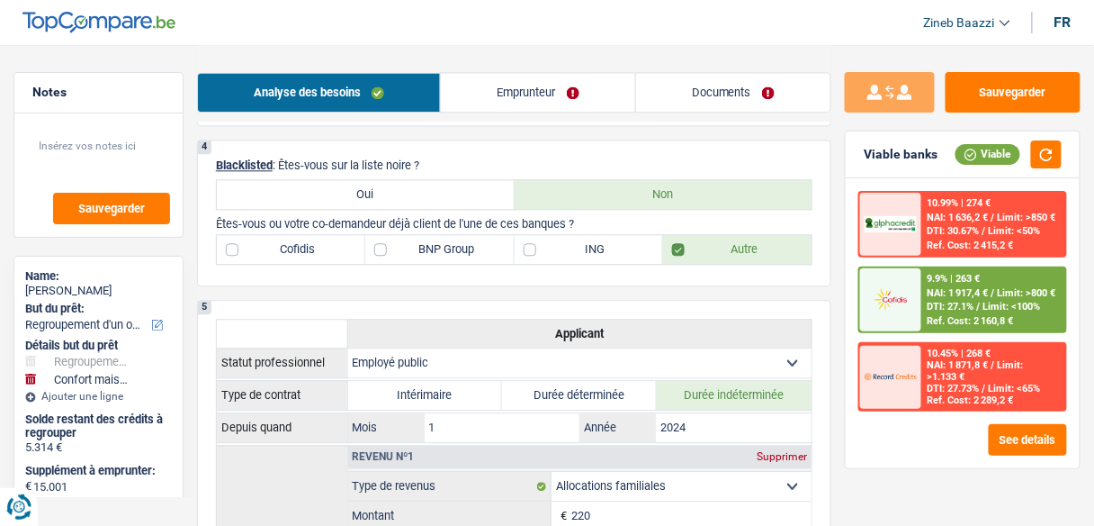
click at [502, 93] on link "Emprunteur" at bounding box center [537, 92] width 193 height 39
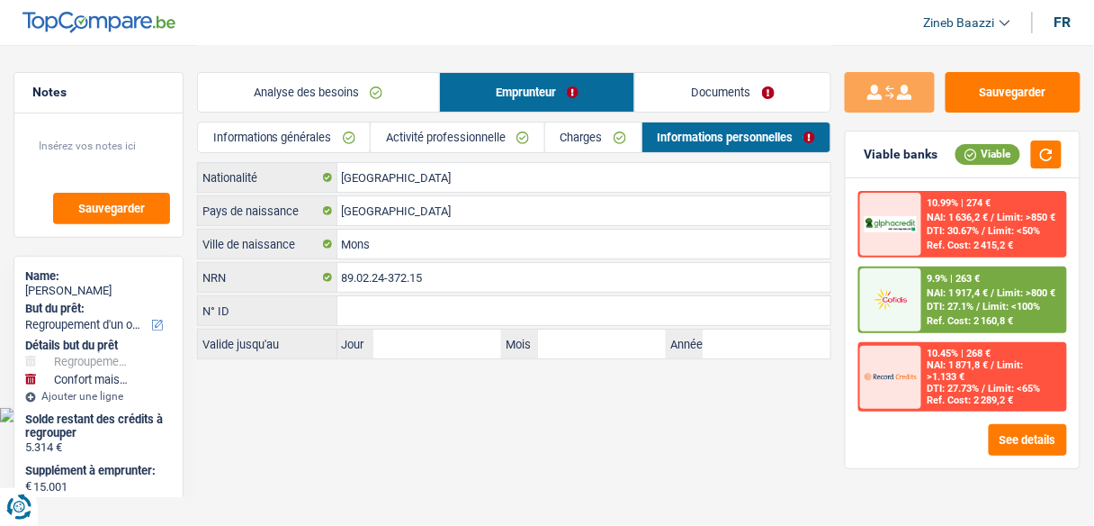
scroll to position [0, 0]
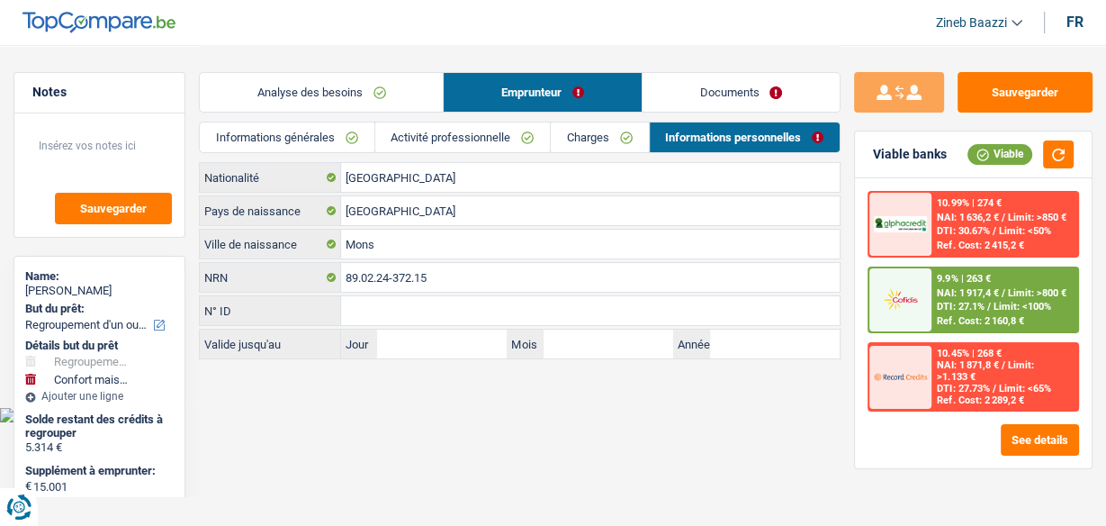
click at [358, 74] on link "Analyse des besoins" at bounding box center [321, 92] width 243 height 39
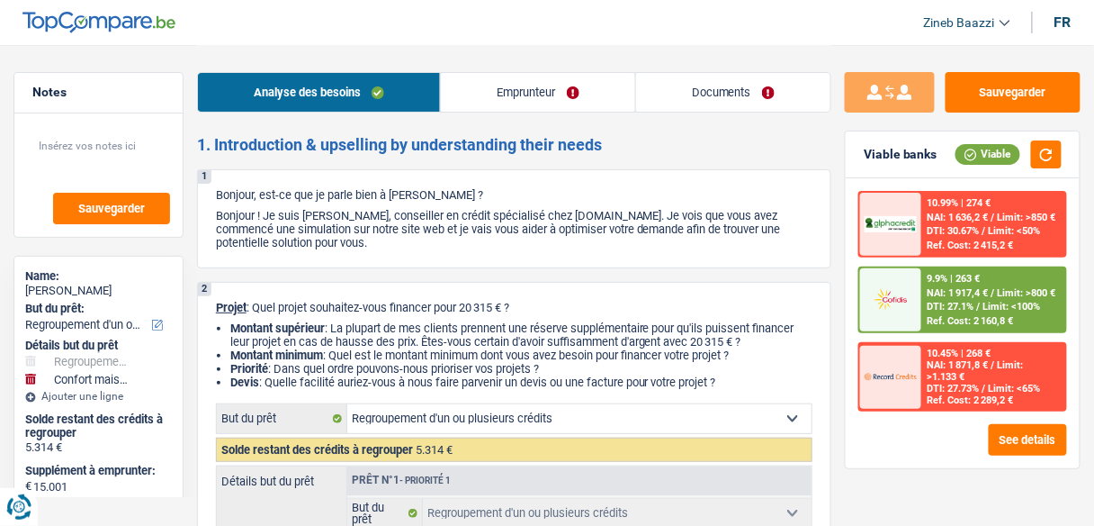
click at [541, 96] on link "Emprunteur" at bounding box center [537, 92] width 193 height 39
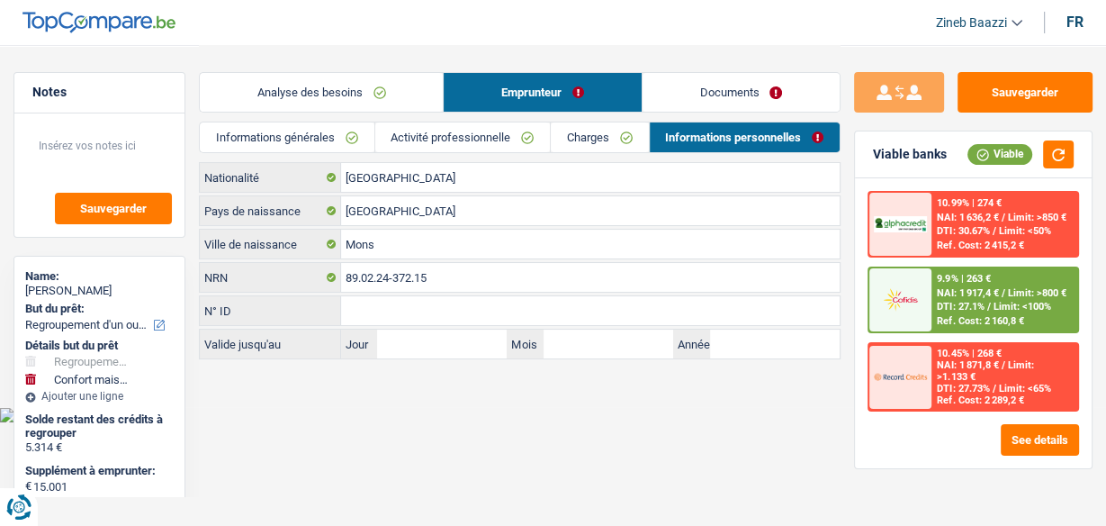
click at [319, 147] on link "Informations générales" at bounding box center [287, 137] width 174 height 30
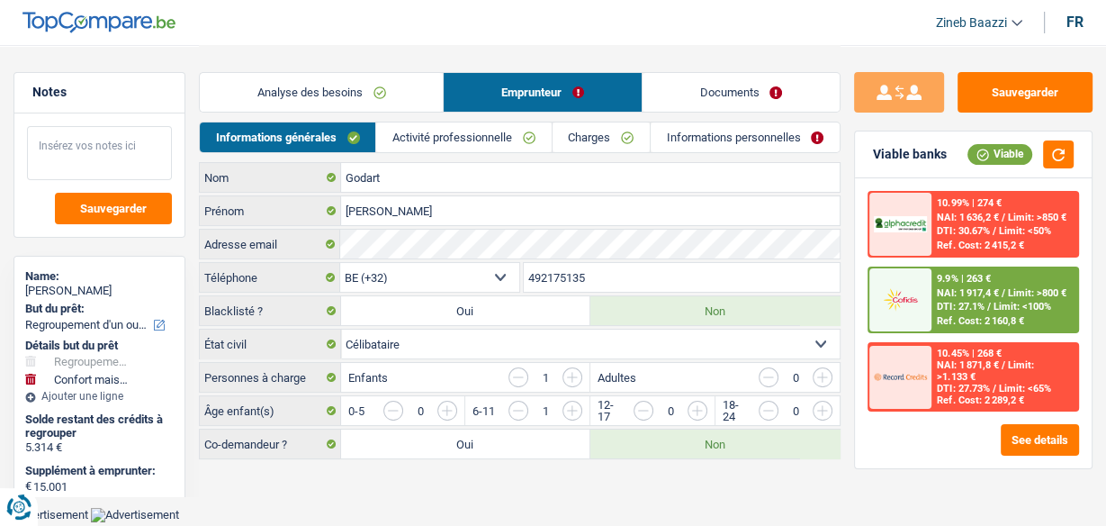
click at [85, 145] on textarea at bounding box center [99, 153] width 145 height 54
click at [369, 90] on link "Analyse des besoins" at bounding box center [321, 92] width 243 height 39
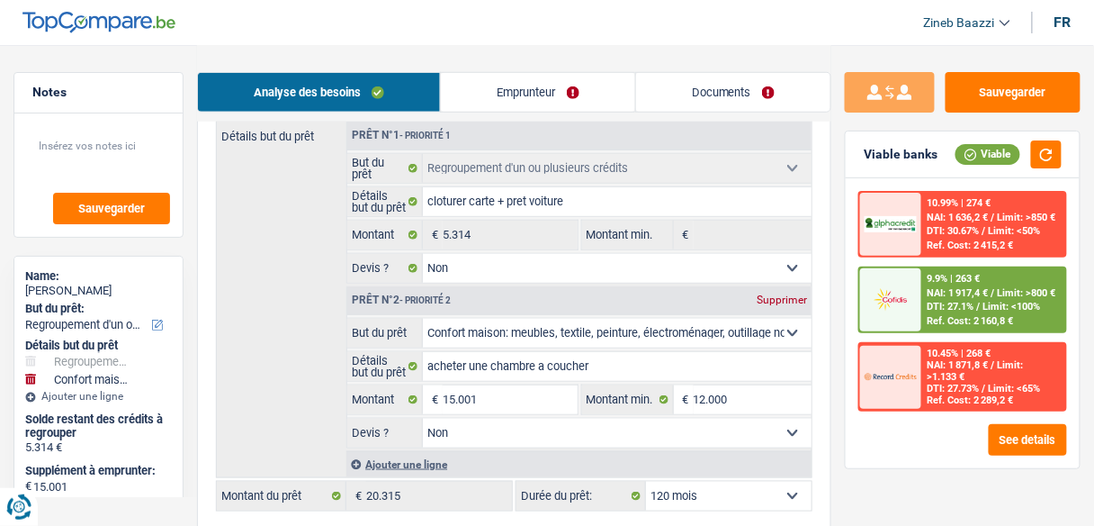
scroll to position [360, 0]
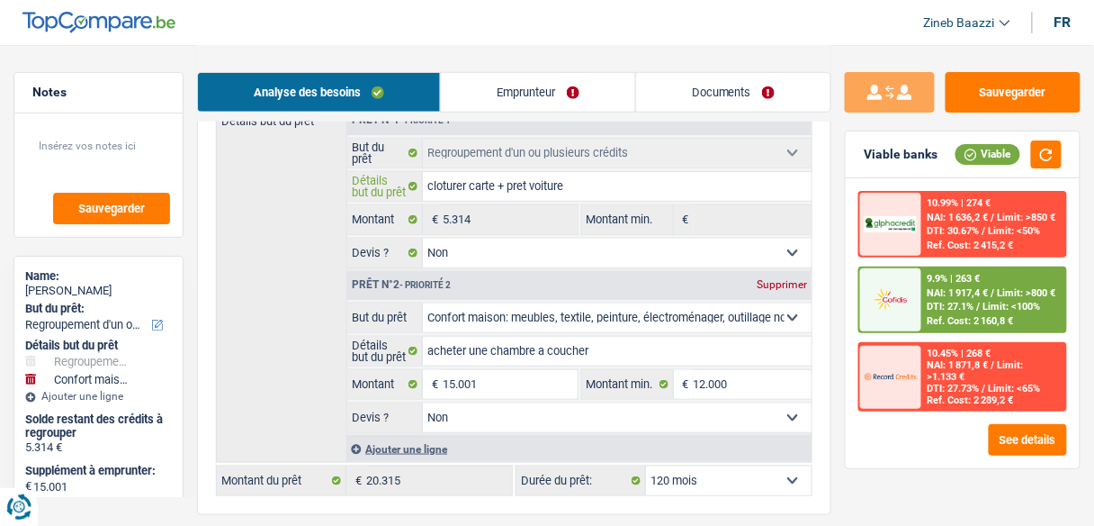
click at [593, 191] on input "cloturer carte + pret voiture" at bounding box center [617, 186] width 389 height 29
click at [592, 347] on input "acheter une chambre a coucher" at bounding box center [617, 351] width 389 height 29
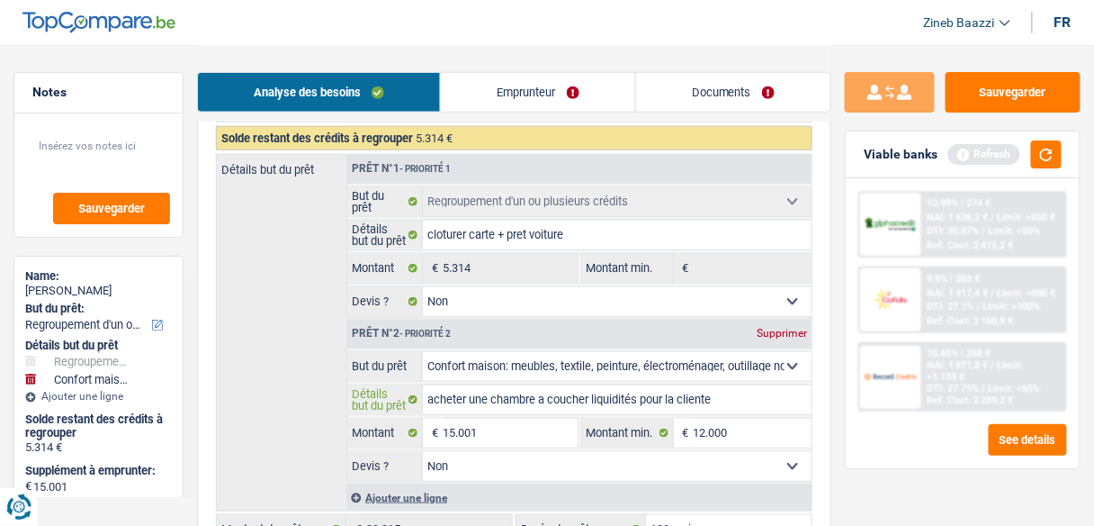
scroll to position [216, 0]
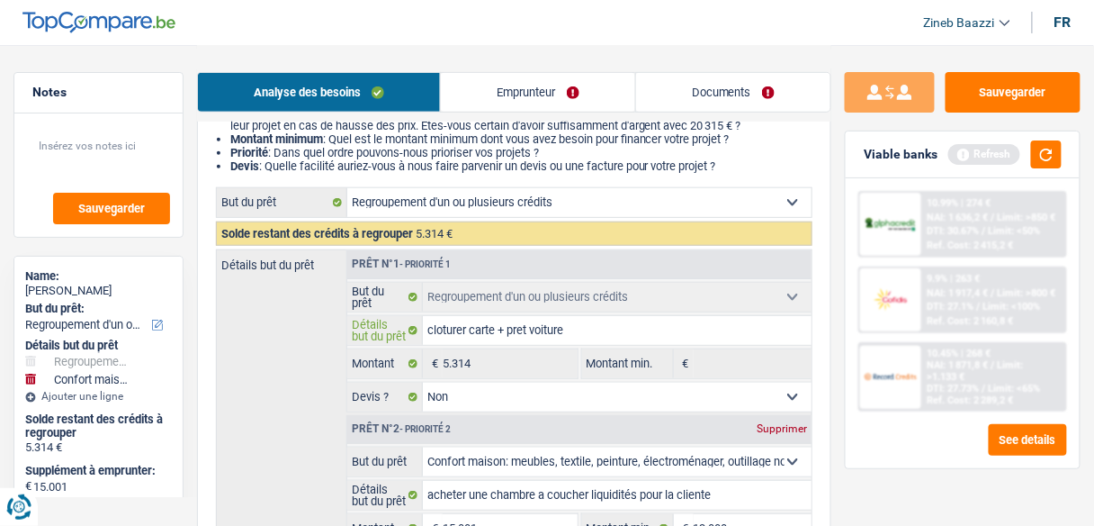
click at [602, 328] on input "cloturer carte + pret voiture" at bounding box center [617, 330] width 389 height 29
click at [525, 392] on select "Oui Non Non répondu Sélectionner une option" at bounding box center [617, 396] width 389 height 29
click at [423, 382] on select "Oui Non Non répondu Sélectionner une option" at bounding box center [617, 396] width 389 height 29
click at [243, 369] on div "Détails but du prêt Prêt n°1 - Priorité 1 Confort maison: meubles, textile, pei…" at bounding box center [514, 427] width 597 height 357
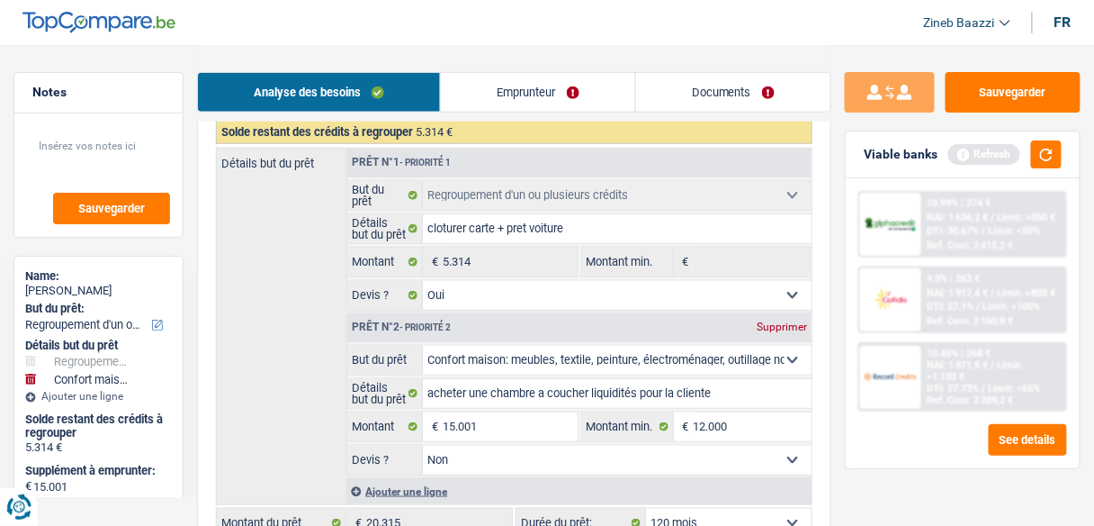
scroll to position [360, 0]
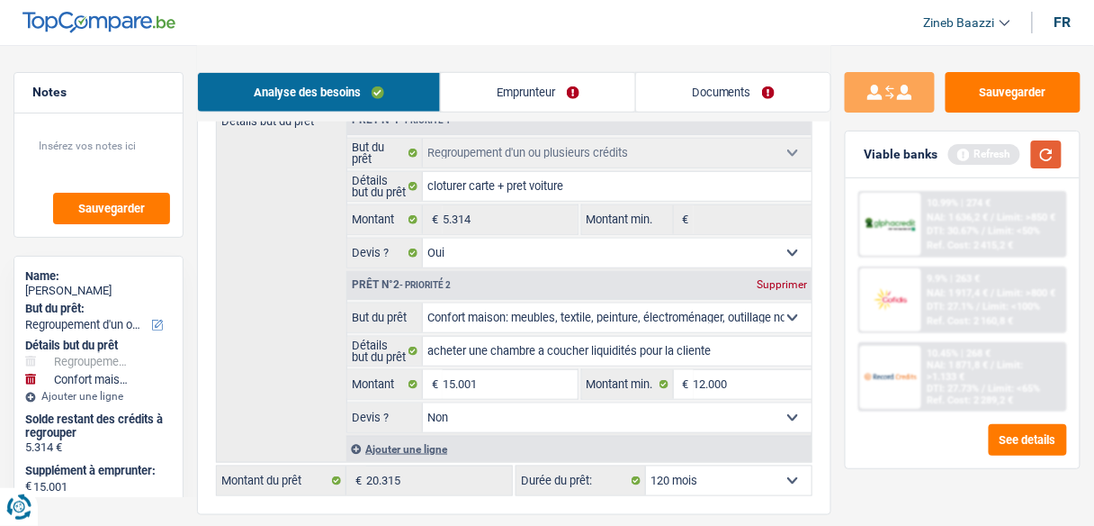
click at [1051, 150] on button "button" at bounding box center [1046, 154] width 31 height 28
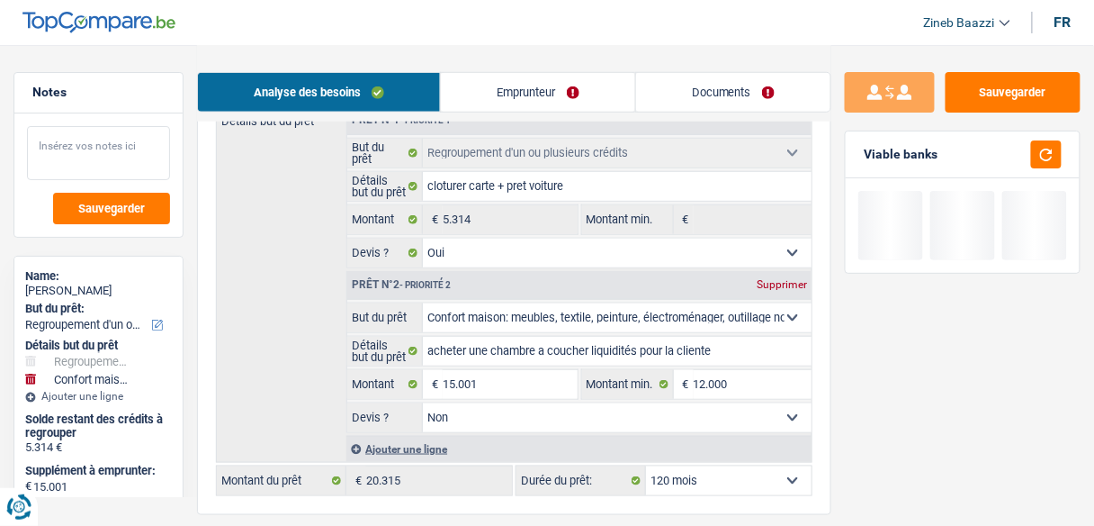
click at [79, 155] on textarea at bounding box center [98, 153] width 143 height 54
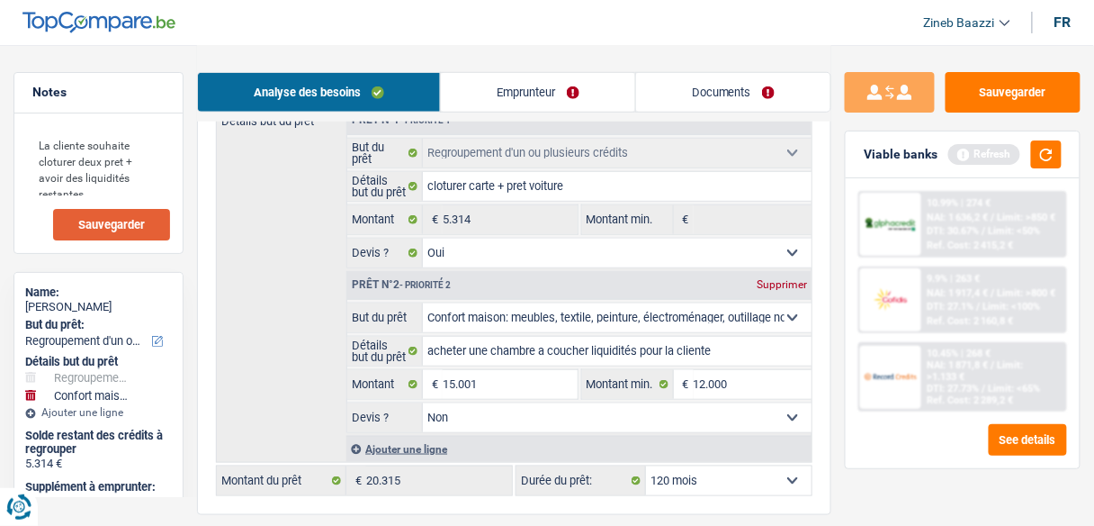
click at [113, 220] on span "Sauvegarder" at bounding box center [111, 225] width 67 height 12
click at [988, 101] on button "Sauvegarder" at bounding box center [1013, 92] width 135 height 40
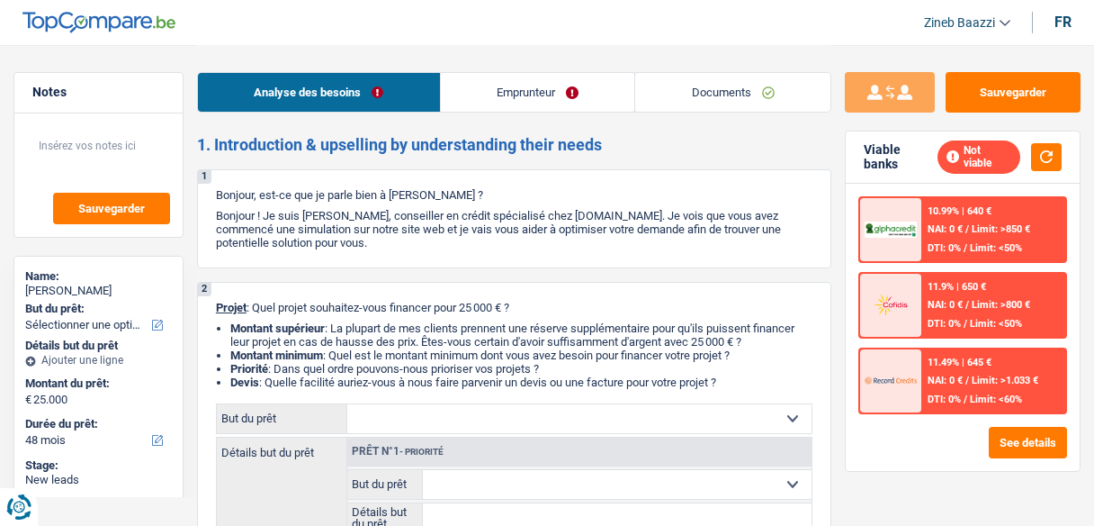
select select "48"
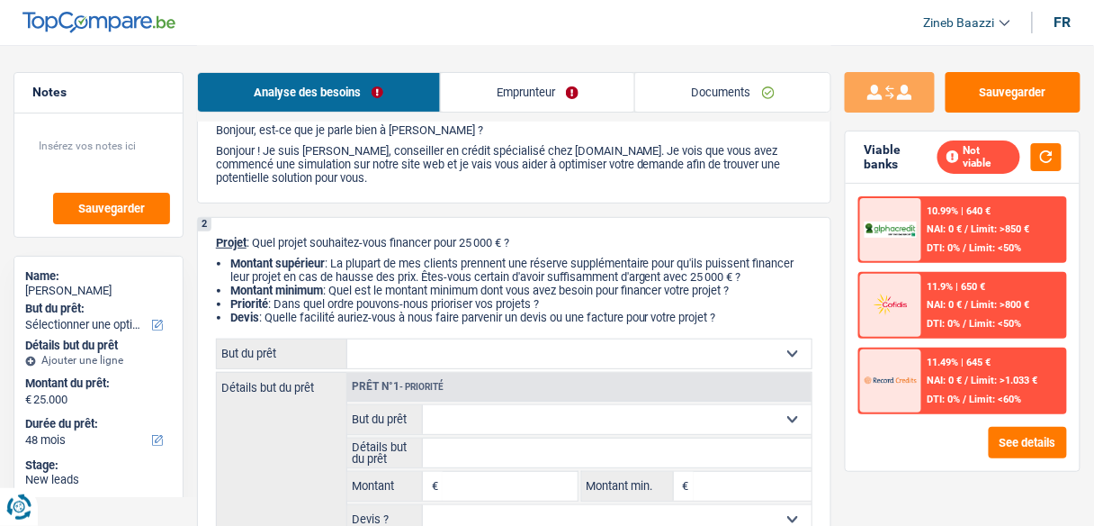
scroll to position [144, 0]
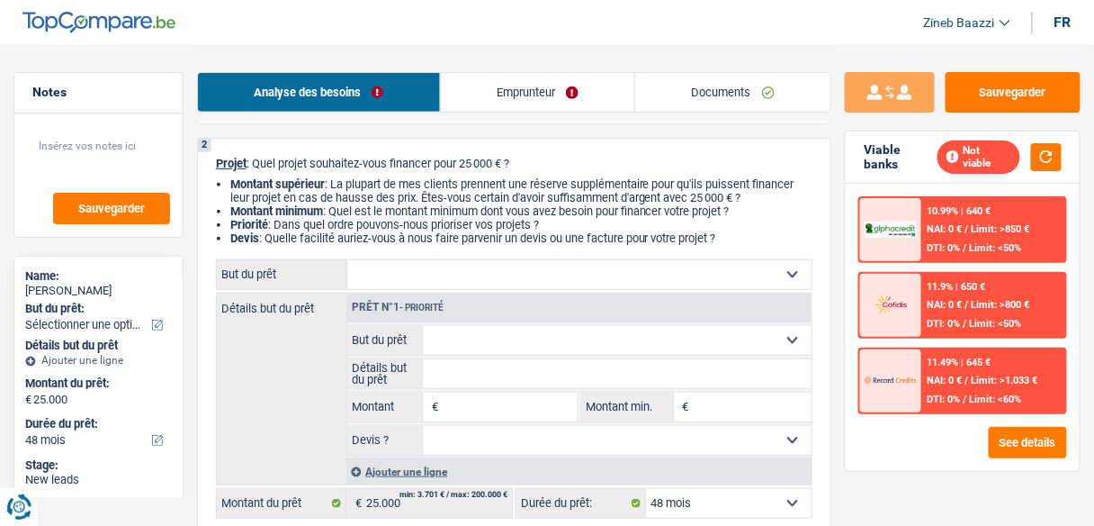
click at [536, 58] on div "Analyse des besoins Emprunteur Documents" at bounding box center [514, 83] width 634 height 76
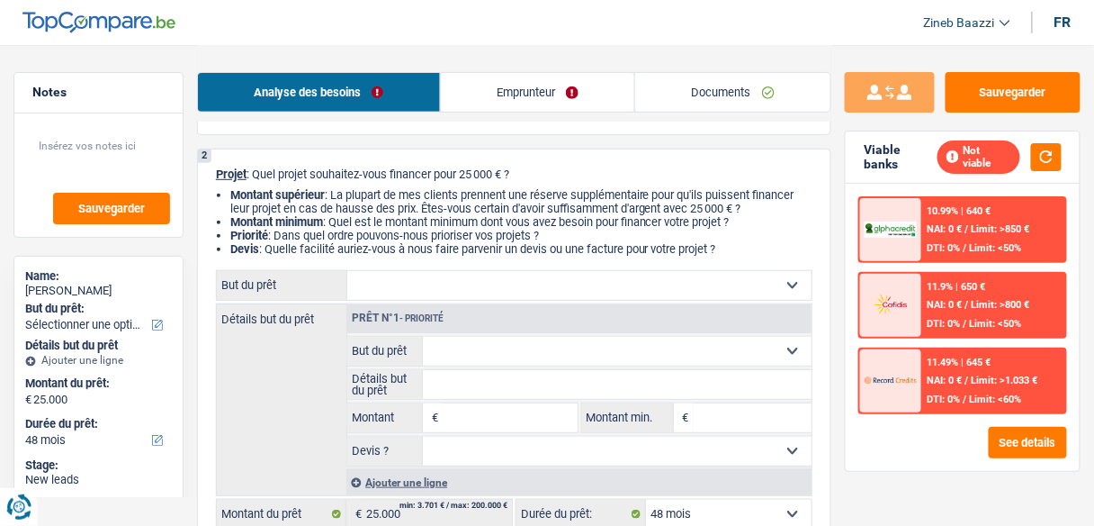
scroll to position [0, 0]
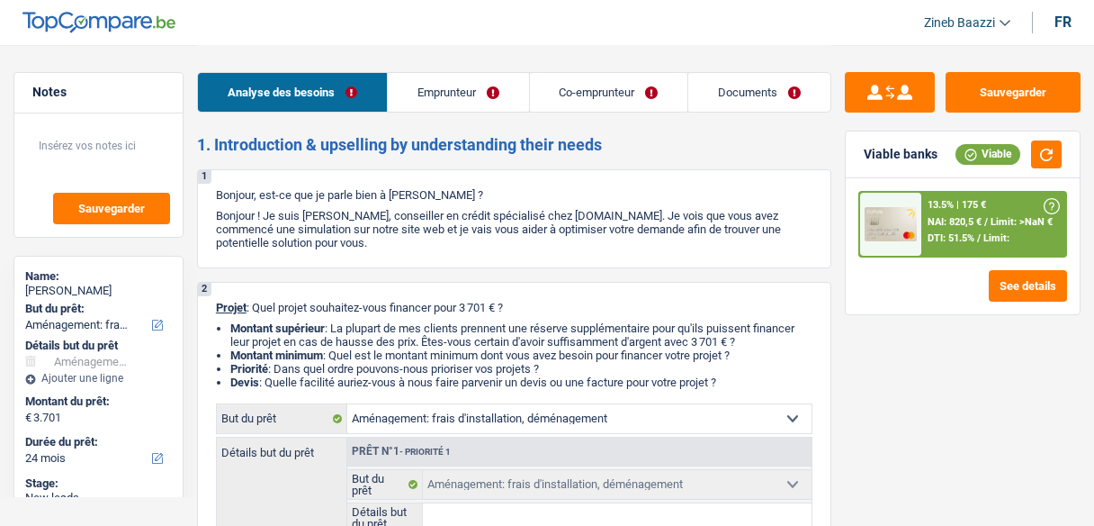
select select "movingOrInstallation"
select select "24"
select select "movingOrInstallation"
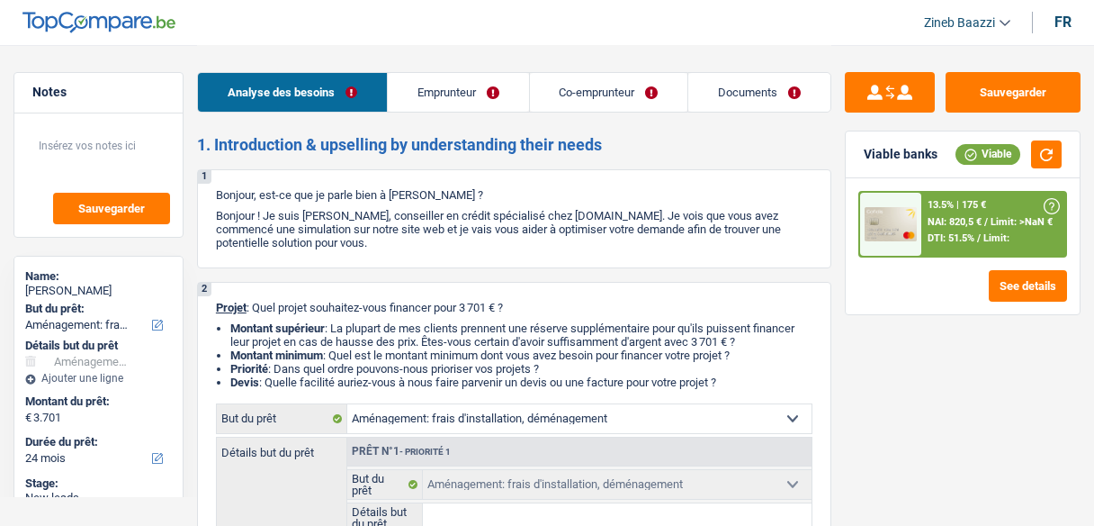
select select "24"
select select "retired"
select select "familyAllowances"
select select "pension"
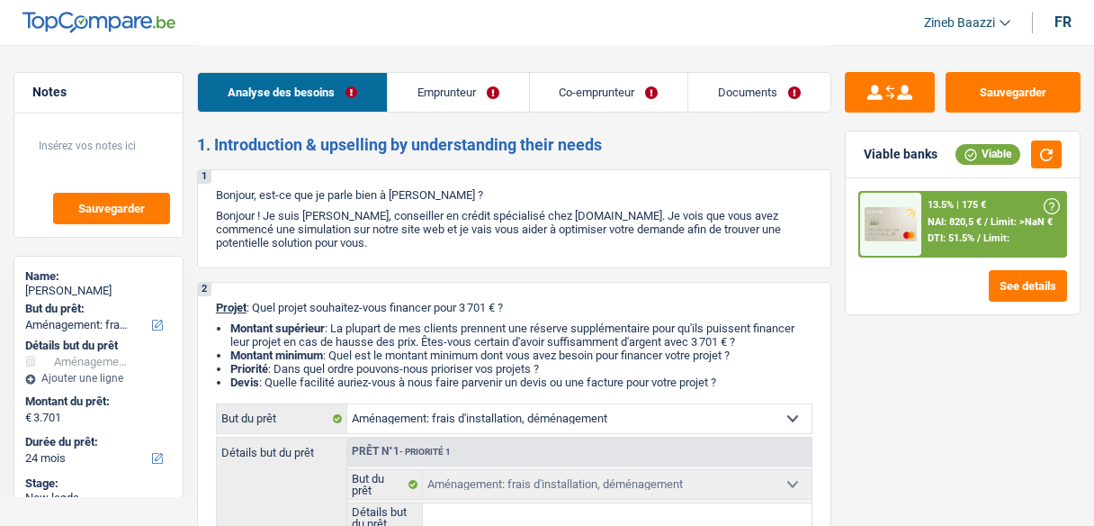
select select "pension"
select select "rents"
select select "movingOrInstallation"
select select "24"
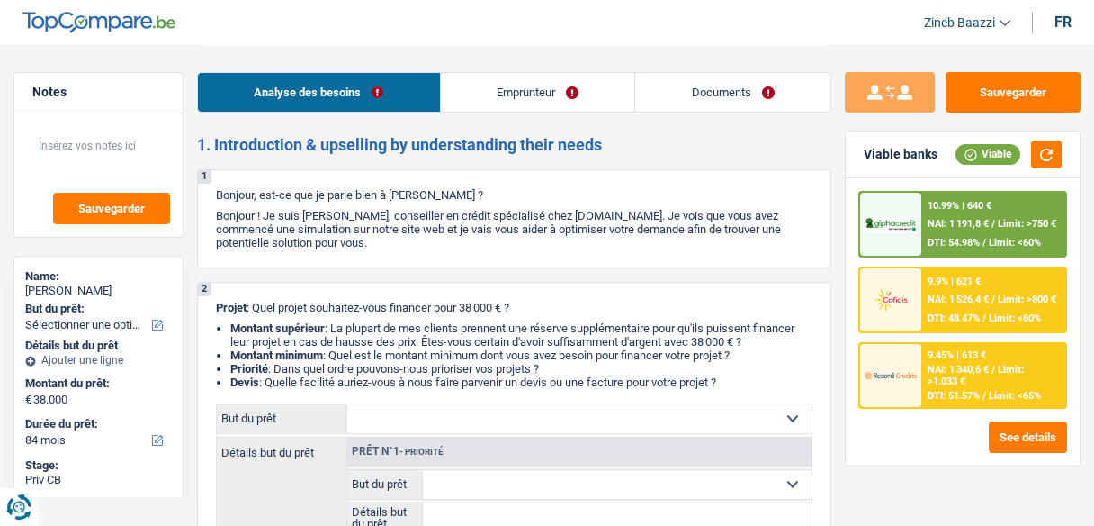
select select "84"
select select "publicEmployee"
select select "familyAllowances"
select select "netSalary"
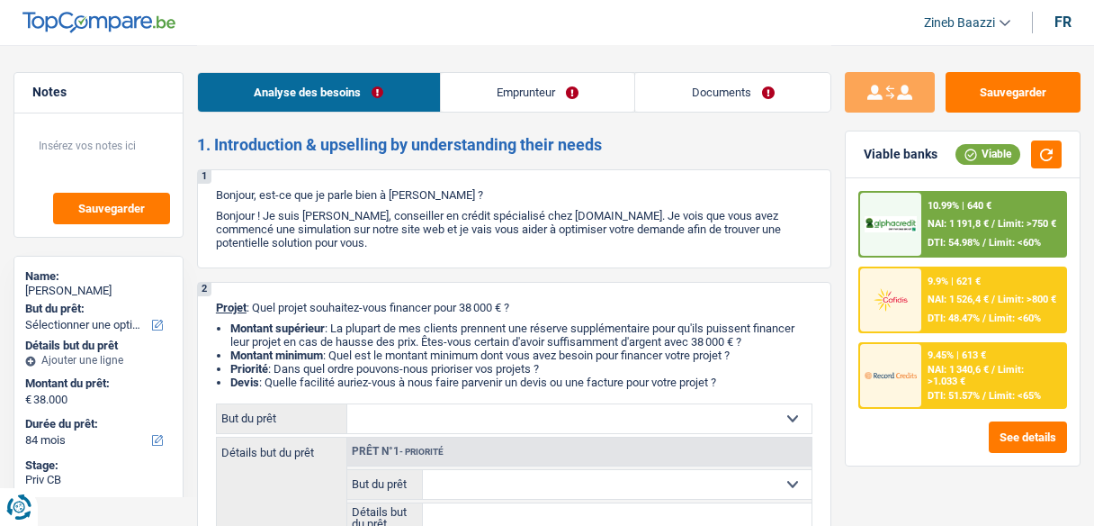
select select "mealVouchers"
select select "alimony"
select select "ownerWithMortgage"
select select "mortgage"
select select "300"
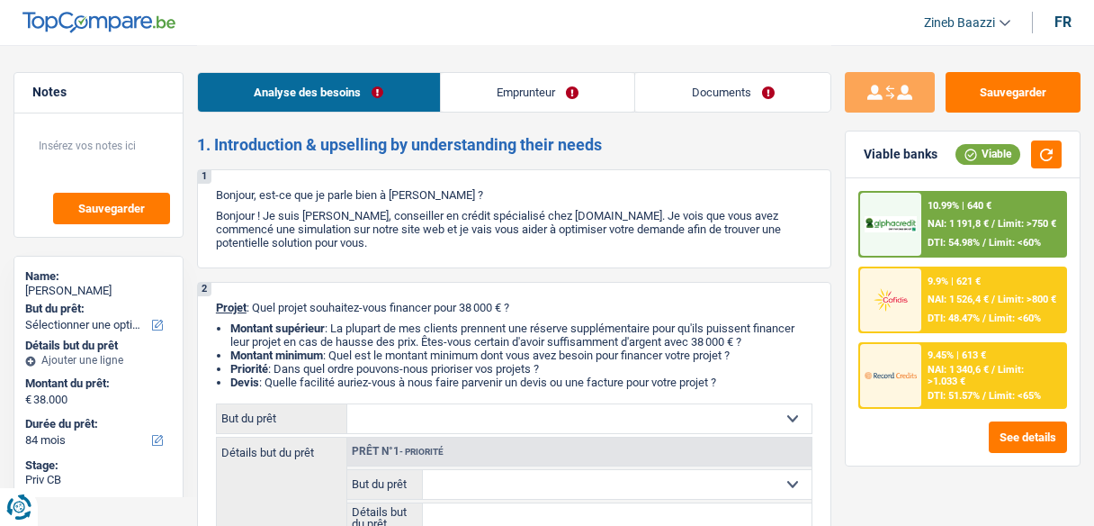
select select "mortgage"
select select "120"
select select "84"
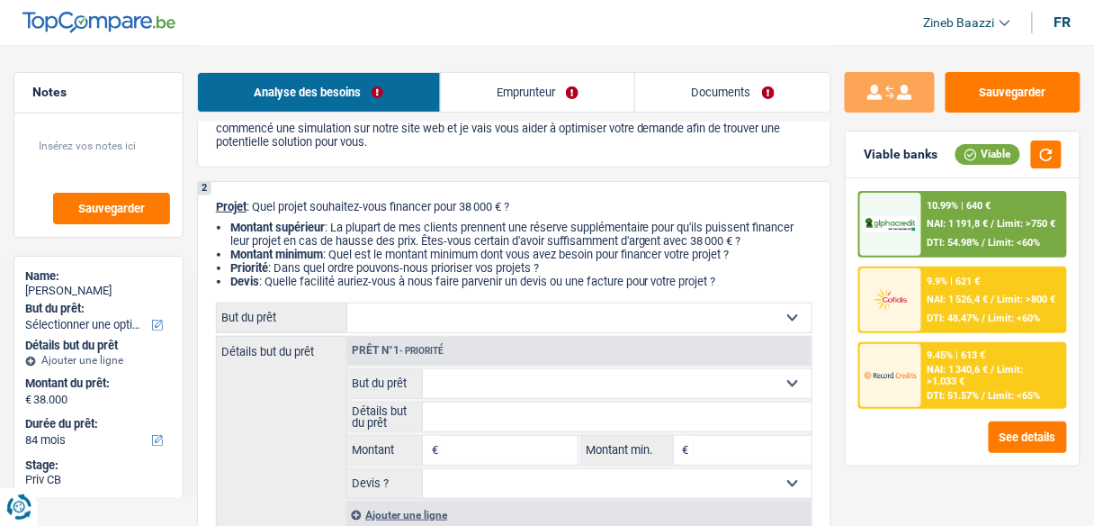
scroll to position [144, 0]
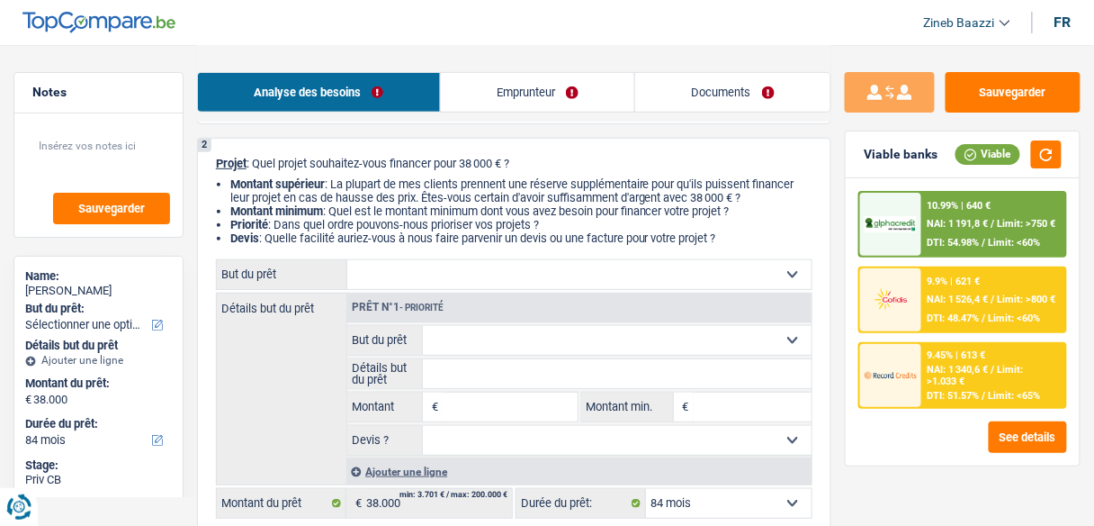
click at [396, 270] on select "Confort maison: meubles, textile, peinture, électroménager, outillage non-profe…" at bounding box center [579, 274] width 464 height 29
click at [299, 34] on header "Zineb Baazzi Se déconnecter fr" at bounding box center [547, 23] width 1094 height 46
click at [455, 269] on select "Confort maison: meubles, textile, peinture, électroménager, outillage non-profe…" at bounding box center [579, 274] width 464 height 29
select select "household"
click at [347, 261] on select "Confort maison: meubles, textile, peinture, électroménager, outillage non-profe…" at bounding box center [579, 274] width 464 height 29
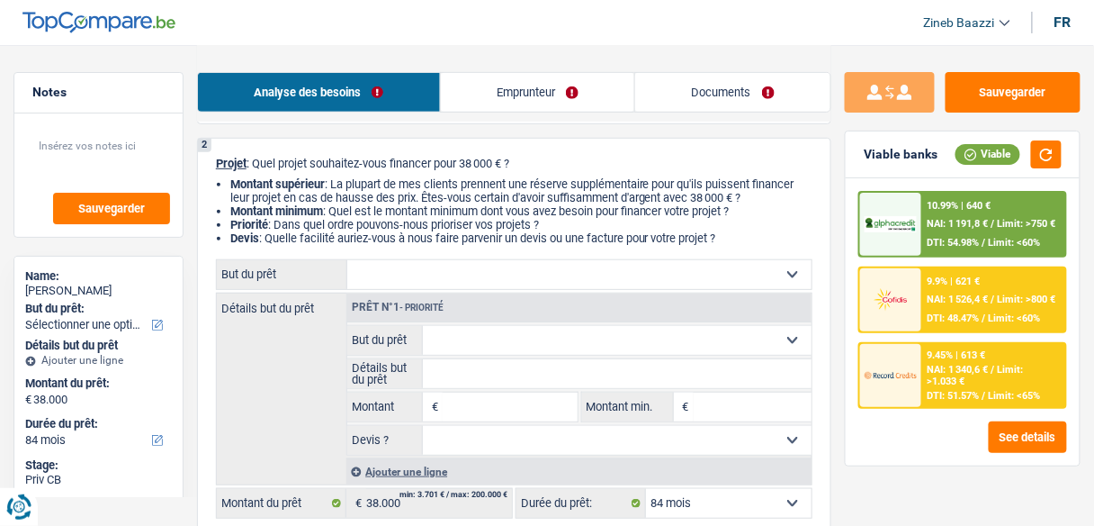
select select "household"
type input "38.000"
select select "household"
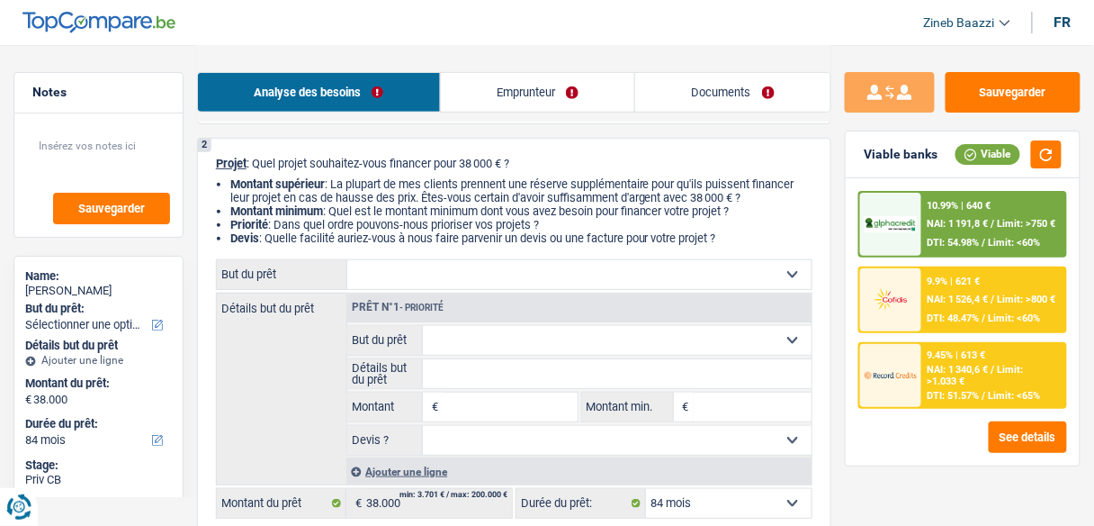
type input "38.000"
select select "household"
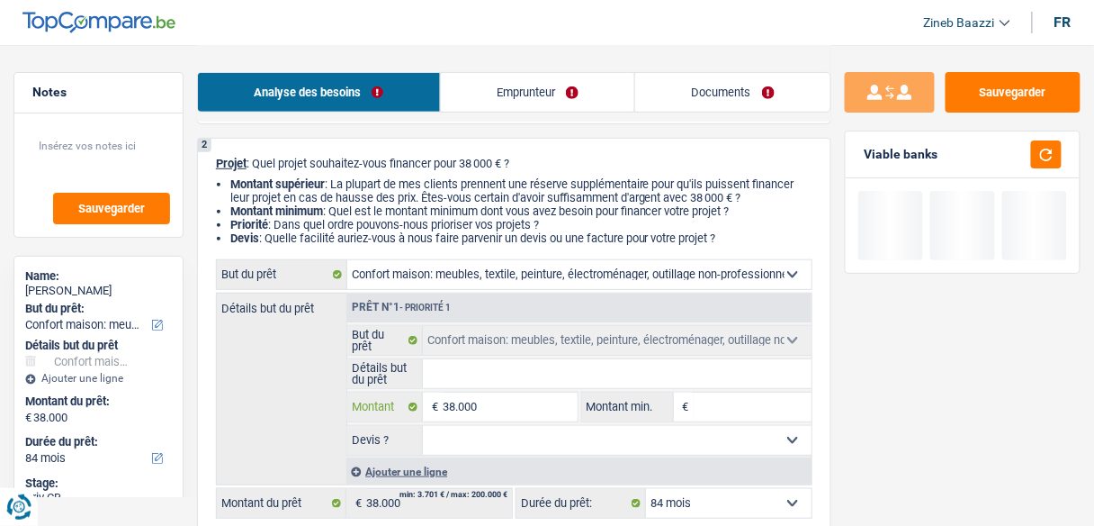
click at [476, 406] on input "38.000" at bounding box center [510, 406] width 134 height 29
click at [463, 410] on input "38.000" at bounding box center [510, 406] width 134 height 29
click at [731, 405] on input "Montant min." at bounding box center [753, 406] width 118 height 29
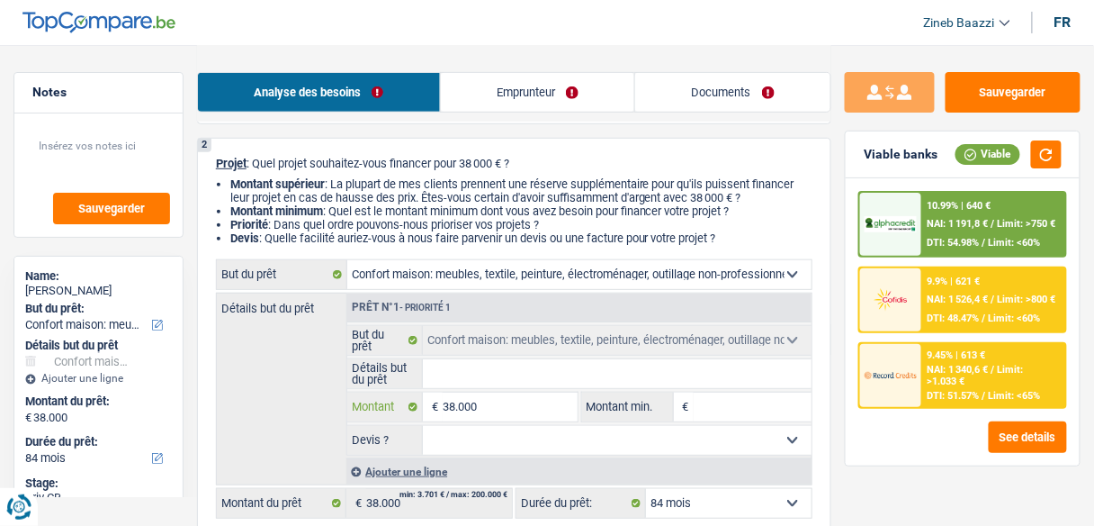
click at [463, 407] on input "38.000" at bounding box center [510, 406] width 134 height 29
click at [516, 394] on input "38.000" at bounding box center [510, 406] width 134 height 29
click at [507, 403] on input "38.000" at bounding box center [510, 406] width 134 height 29
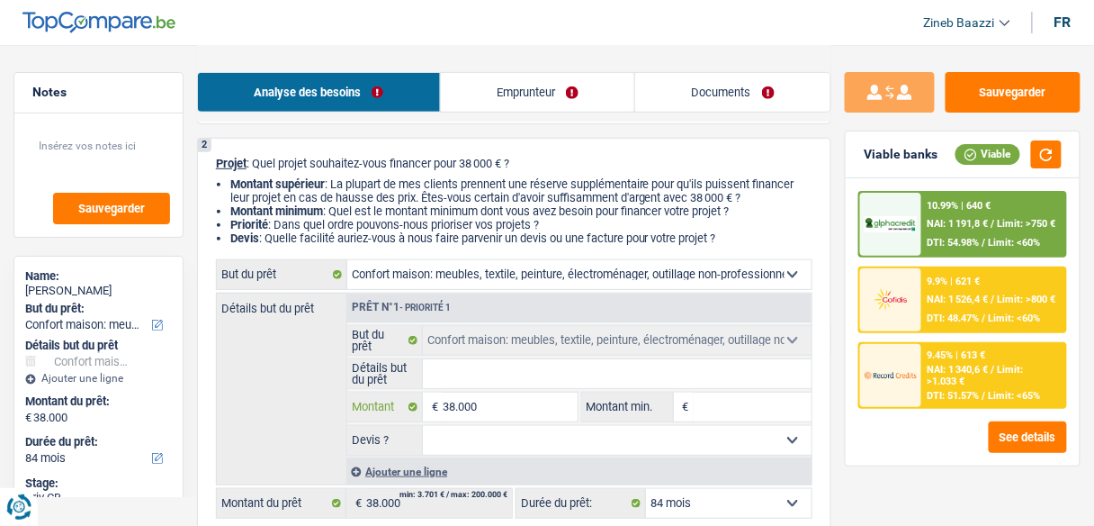
click at [507, 403] on input "38.000" at bounding box center [510, 406] width 134 height 29
click at [509, 416] on input "38.000" at bounding box center [510, 406] width 134 height 29
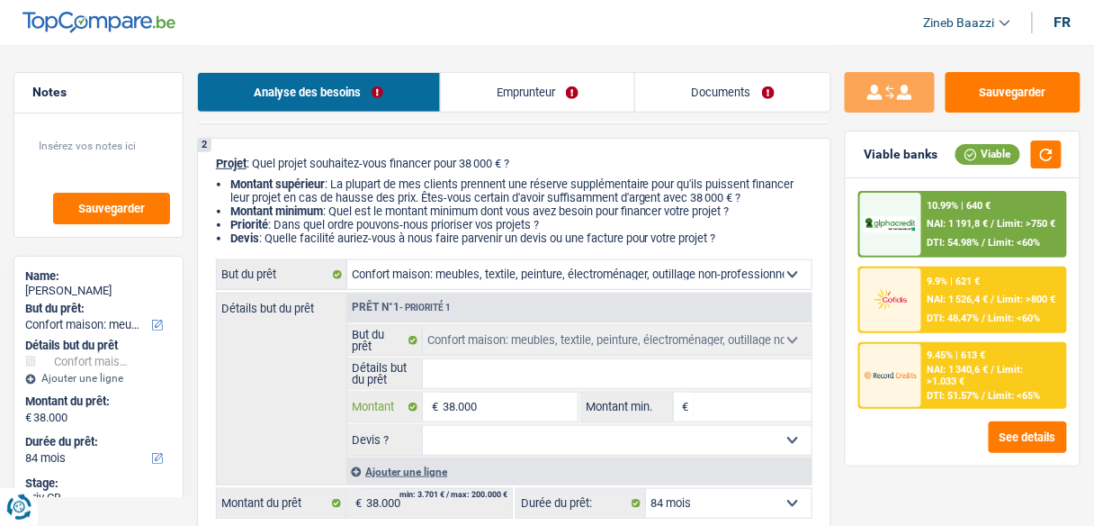
type input "4"
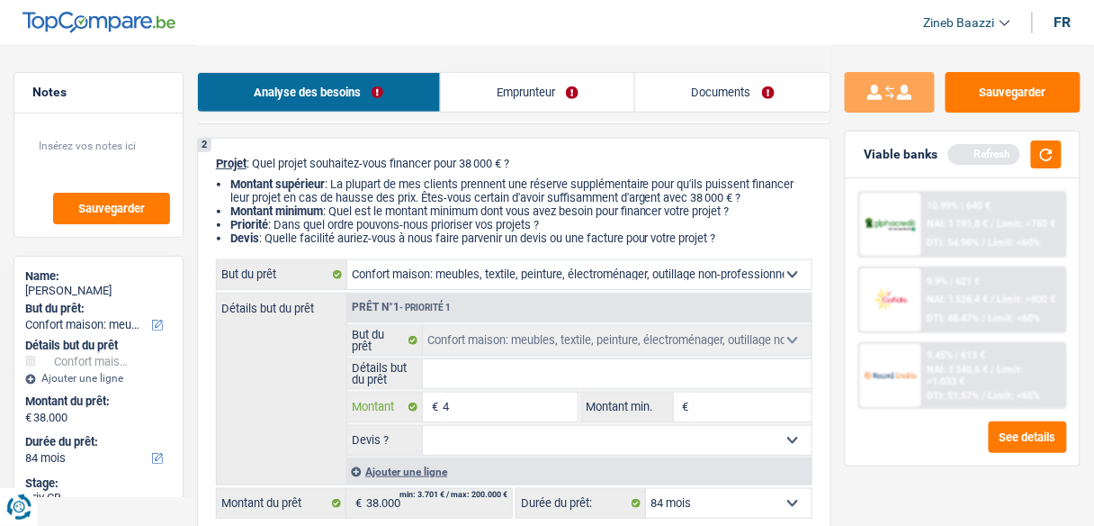
type input "40"
type input "400"
type input "4.000"
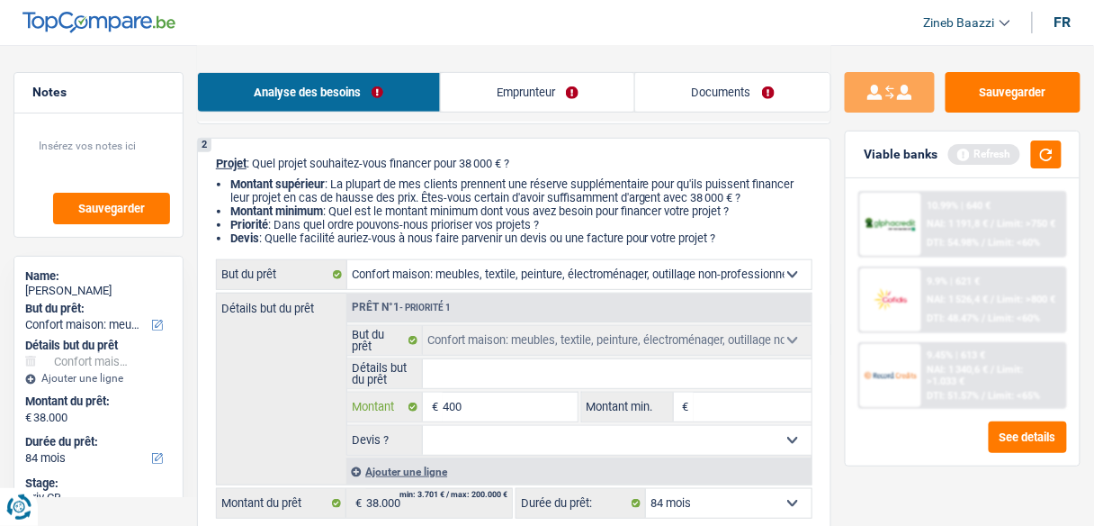
type input "4.000"
type input "40.000"
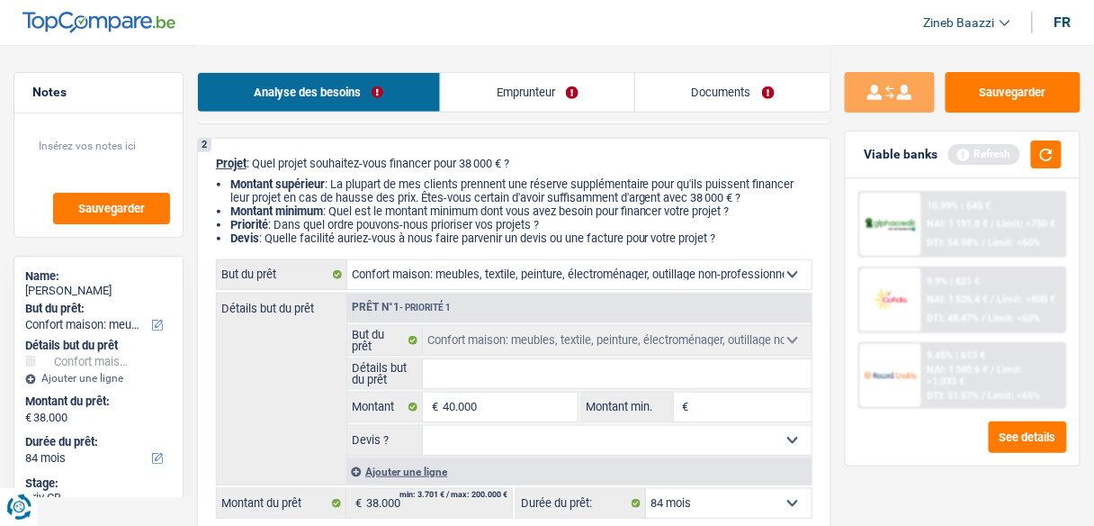
select select "144"
type input "40.000"
select select "144"
type input "40.000"
select select "144"
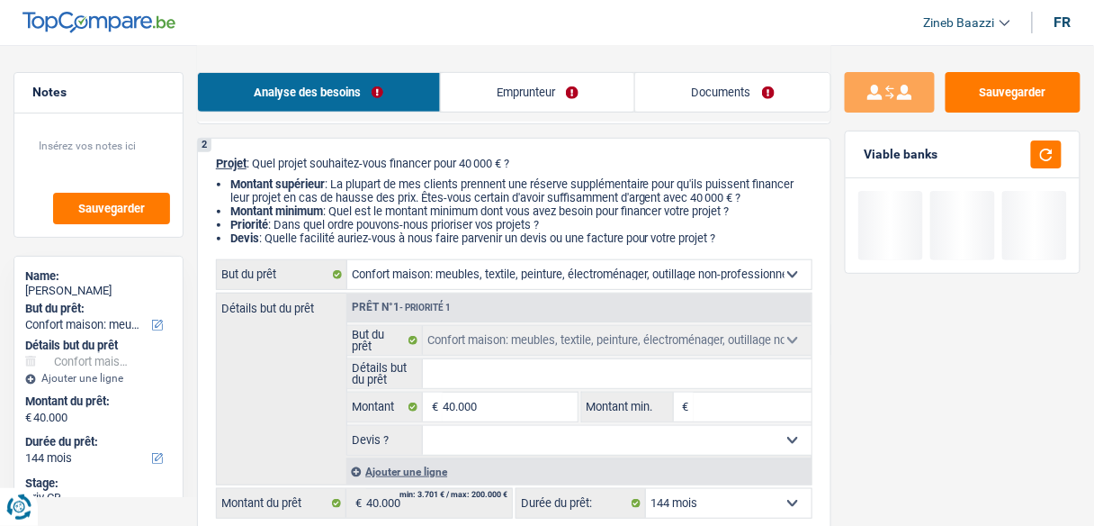
click at [785, 409] on input "Montant min." at bounding box center [753, 406] width 118 height 29
type input "3"
type input "38"
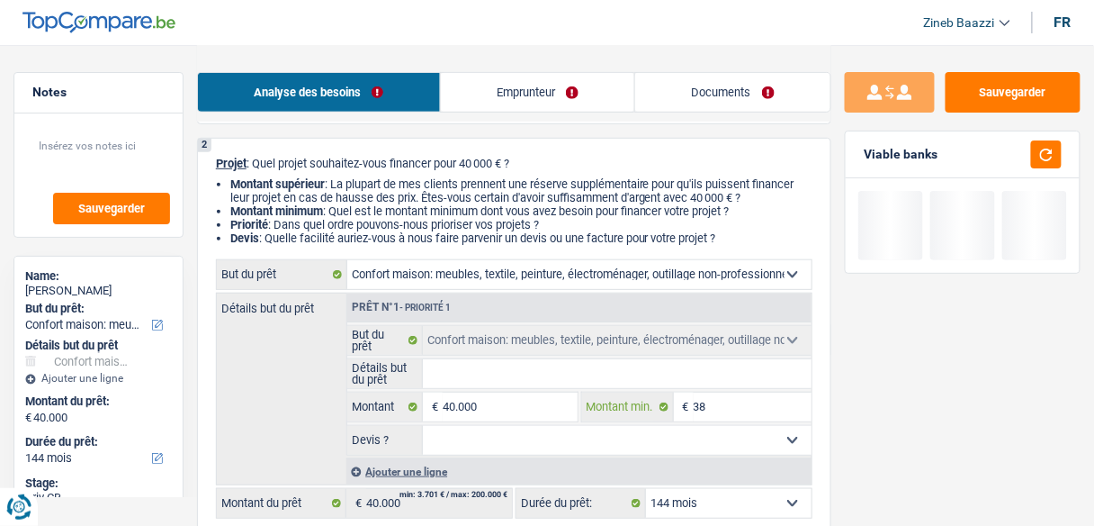
type input "380"
type input "3.800"
type input "38.000"
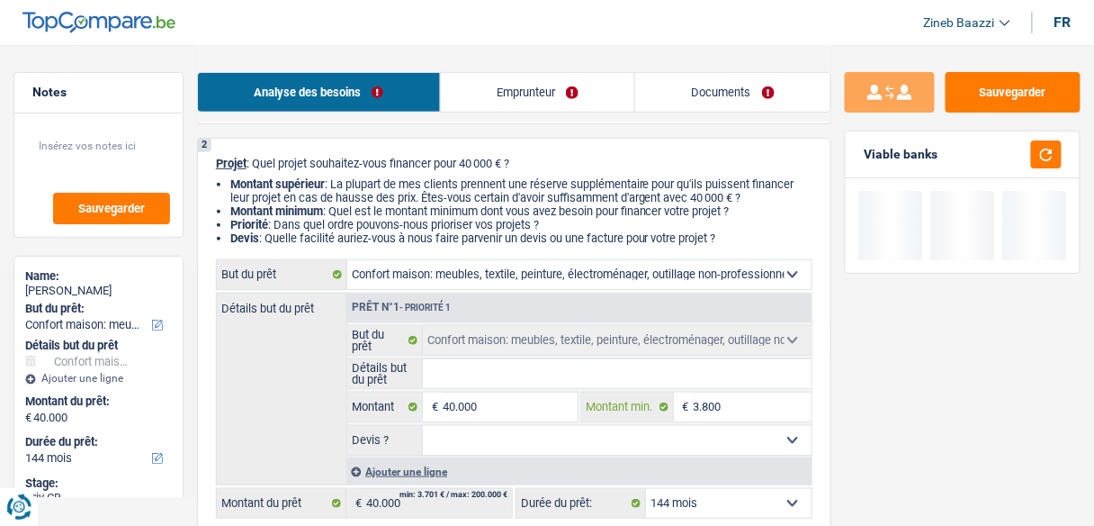
type input "38.000"
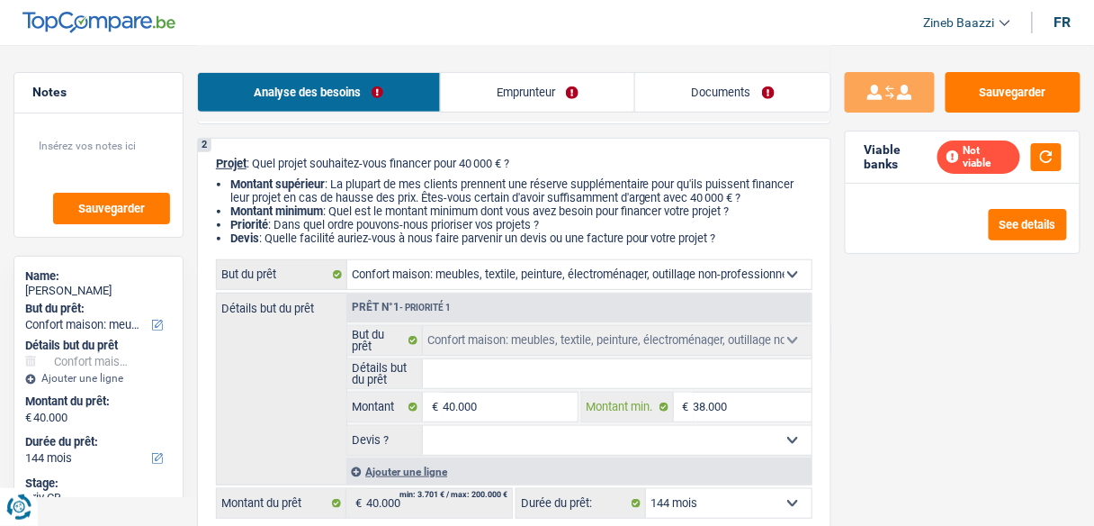
type input "38.000"
click at [475, 379] on input "Détails but du prêt" at bounding box center [617, 373] width 389 height 29
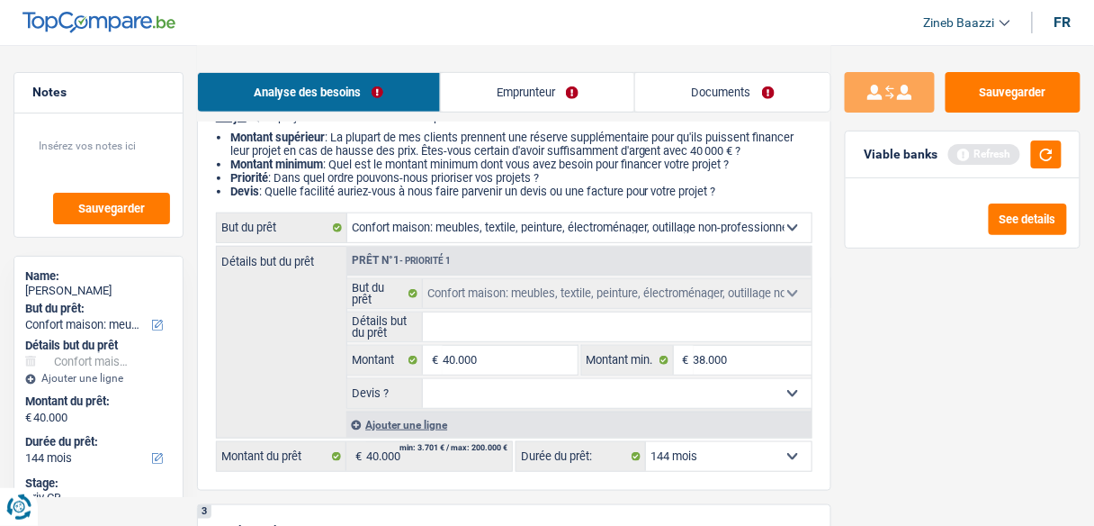
scroll to position [216, 0]
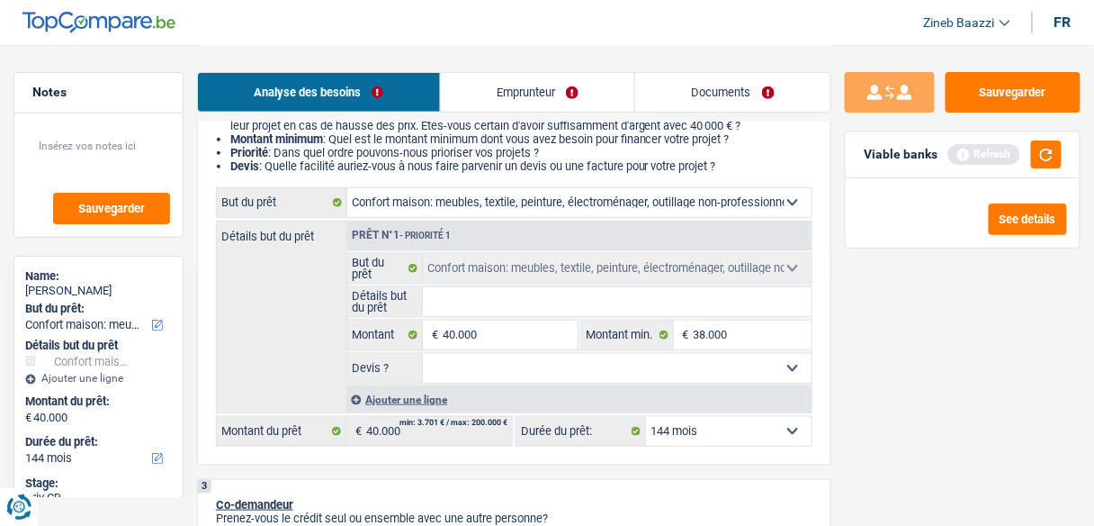
click at [463, 214] on select "Confort maison: meubles, textile, peinture, électroménager, outillage non-profe…" at bounding box center [579, 202] width 464 height 29
click at [438, 205] on select "Confort maison: meubles, textile, peinture, électroménager, outillage non-profe…" at bounding box center [579, 202] width 464 height 29
click at [503, 78] on link "Emprunteur" at bounding box center [538, 92] width 194 height 39
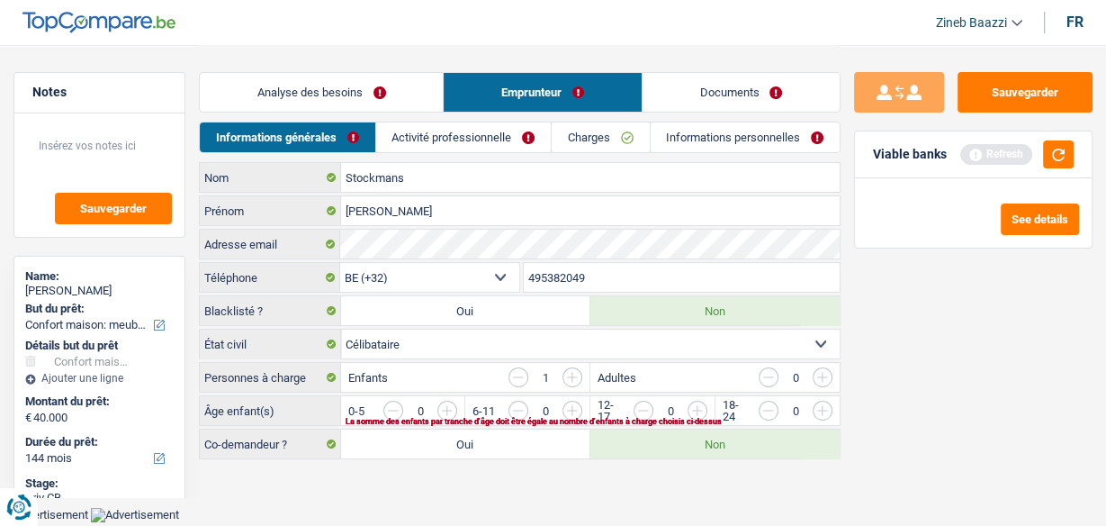
click at [439, 130] on link "Activité professionnelle" at bounding box center [463, 137] width 175 height 30
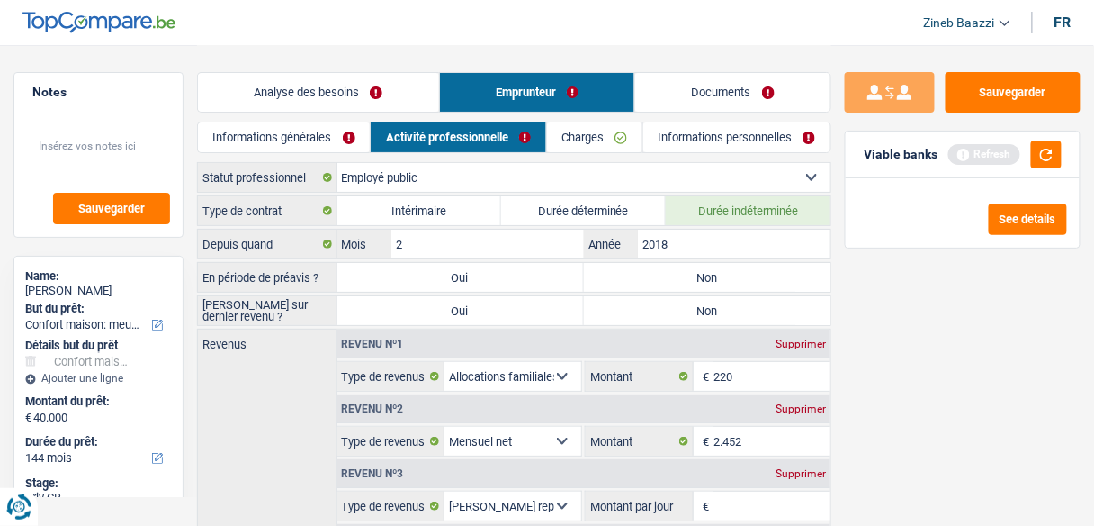
click at [689, 283] on label "Non" at bounding box center [707, 277] width 247 height 29
click at [689, 283] on input "Non" at bounding box center [707, 277] width 247 height 29
radio input "true"
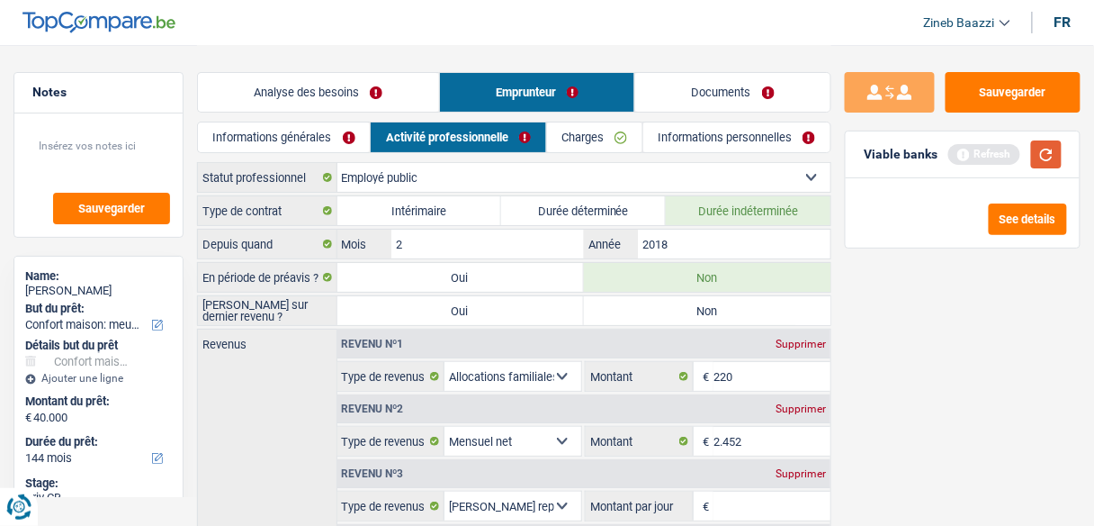
click at [1044, 149] on button "button" at bounding box center [1046, 154] width 31 height 28
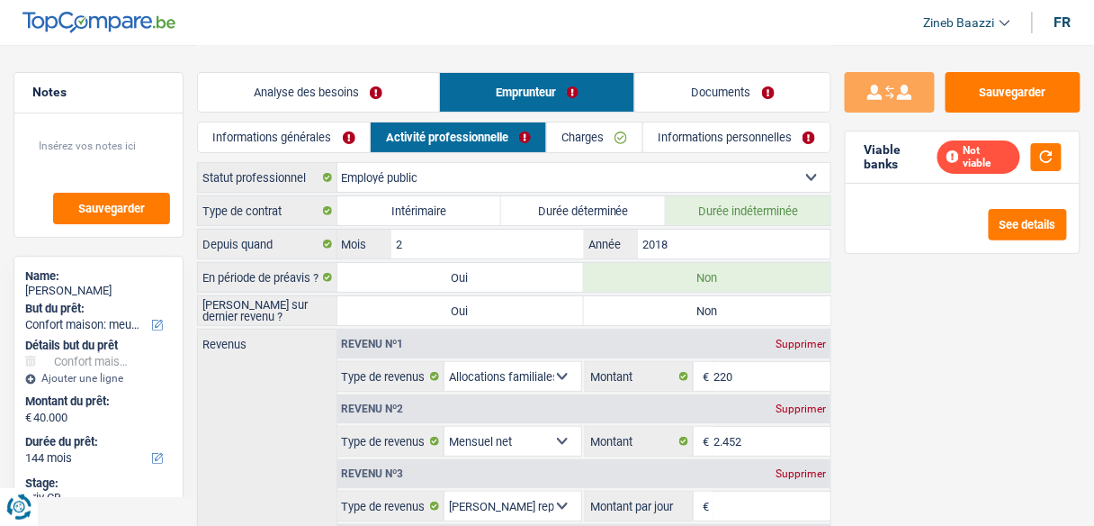
click at [670, 306] on label "Non" at bounding box center [707, 310] width 247 height 29
click at [670, 306] on input "Non" at bounding box center [707, 310] width 247 height 29
radio input "true"
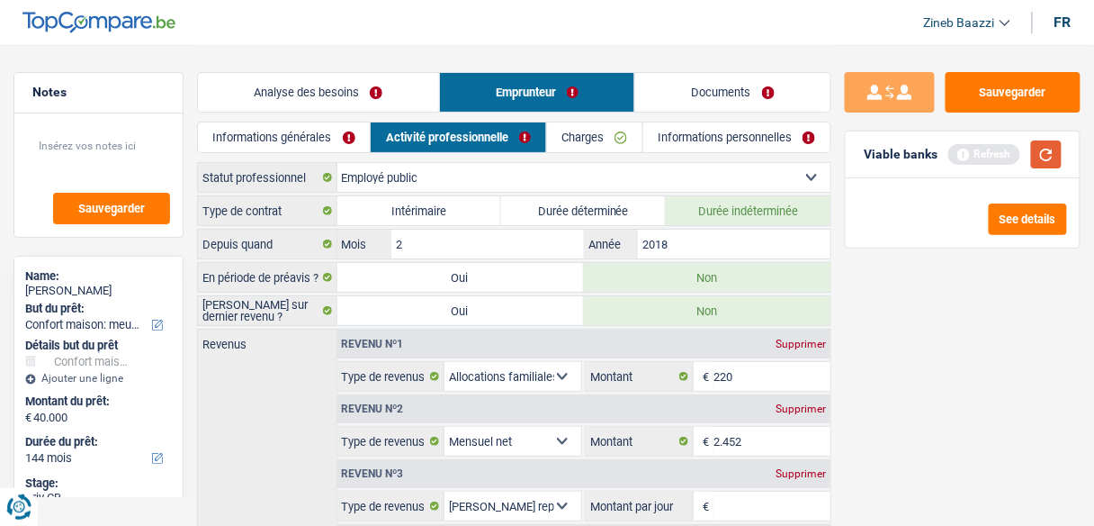
click at [1044, 155] on button "button" at bounding box center [1046, 154] width 31 height 28
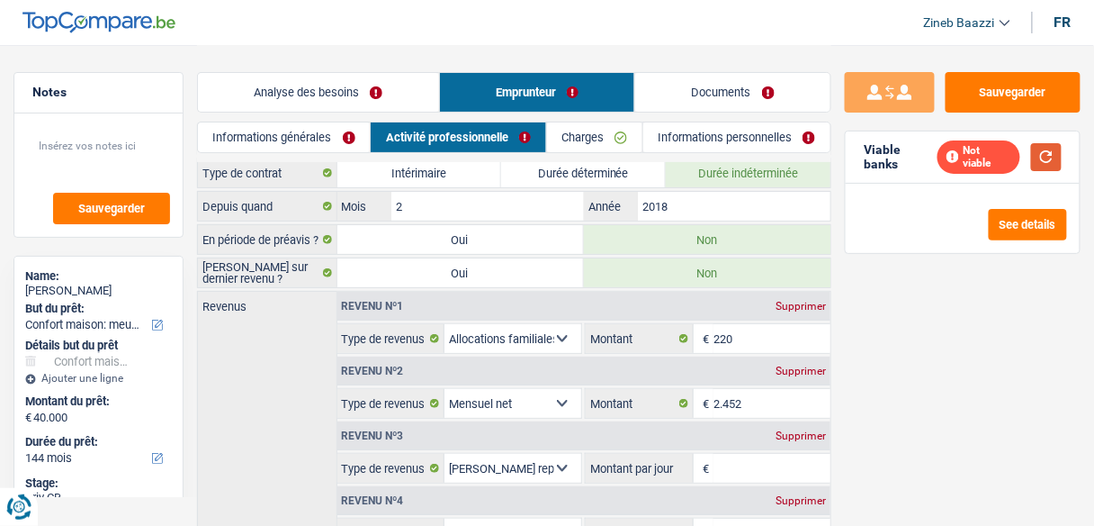
scroll to position [72, 0]
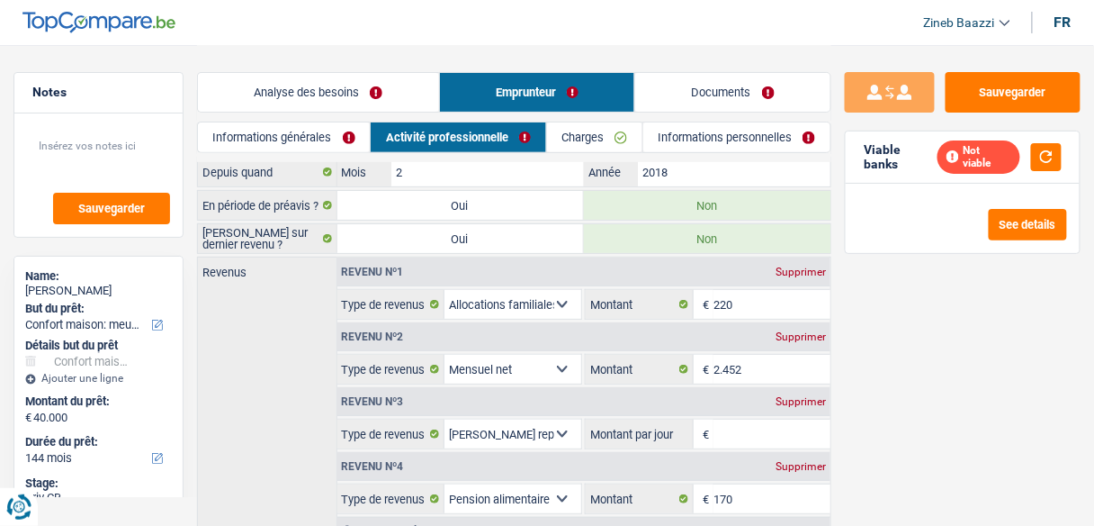
click at [759, 319] on div "Revenu nº2 Supprimer Allocation d'handicap Allocations chômage Allocations fami…" at bounding box center [584, 351] width 494 height 65
click at [753, 304] on input "220" at bounding box center [772, 304] width 117 height 29
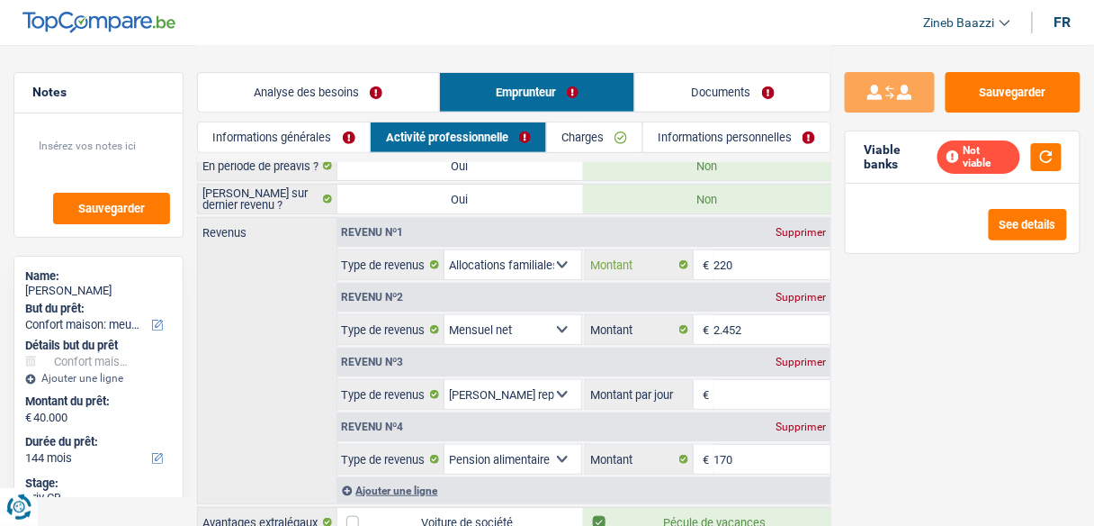
scroll to position [144, 0]
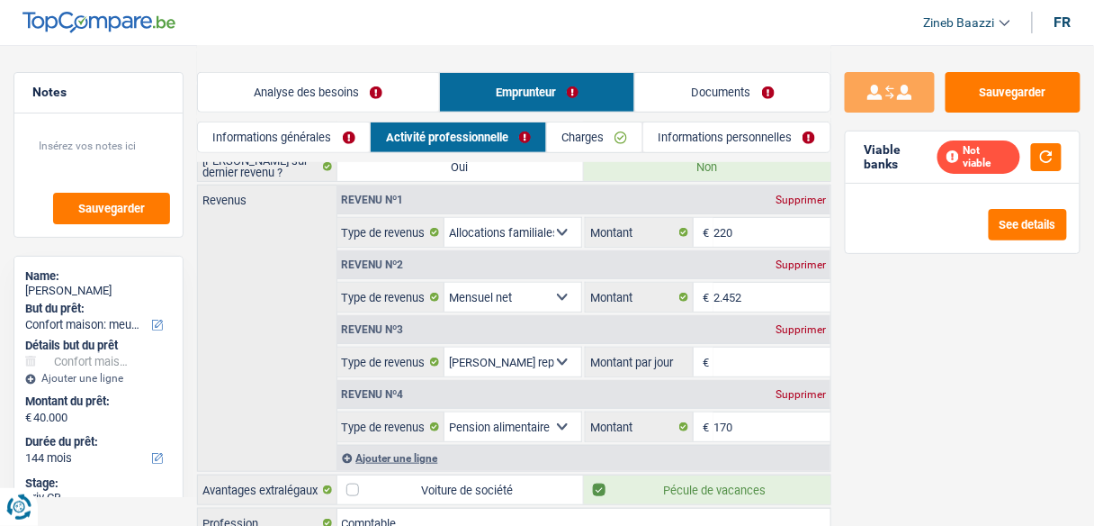
click at [741, 359] on input "Montant par jour" at bounding box center [772, 361] width 117 height 29
click at [1039, 165] on button "button" at bounding box center [1046, 157] width 31 height 28
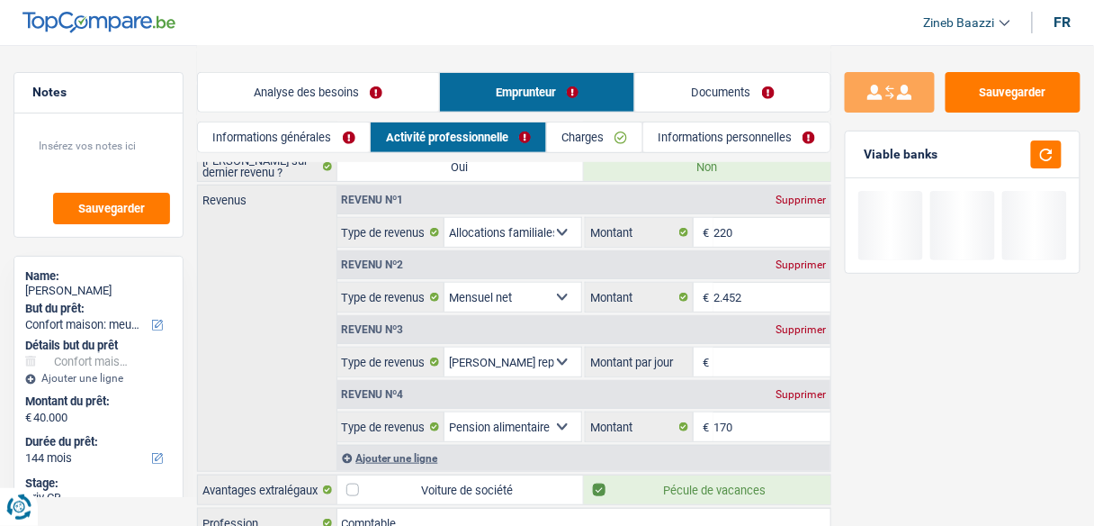
click at [796, 347] on input "Montant par jour" at bounding box center [772, 361] width 117 height 29
type input "6,0"
click at [1063, 150] on div "Viable banks Refresh" at bounding box center [963, 154] width 234 height 47
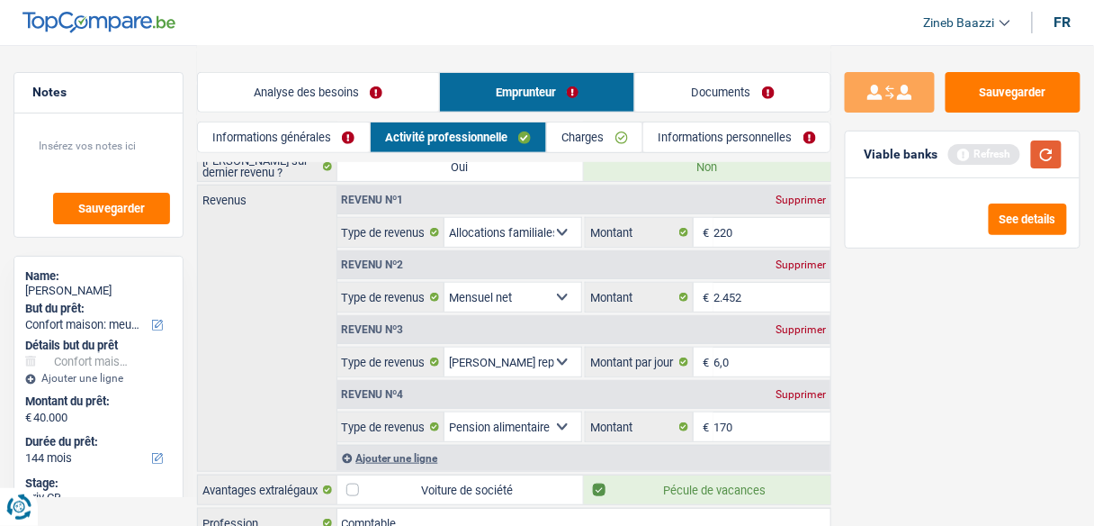
click at [1057, 155] on button "button" at bounding box center [1046, 154] width 31 height 28
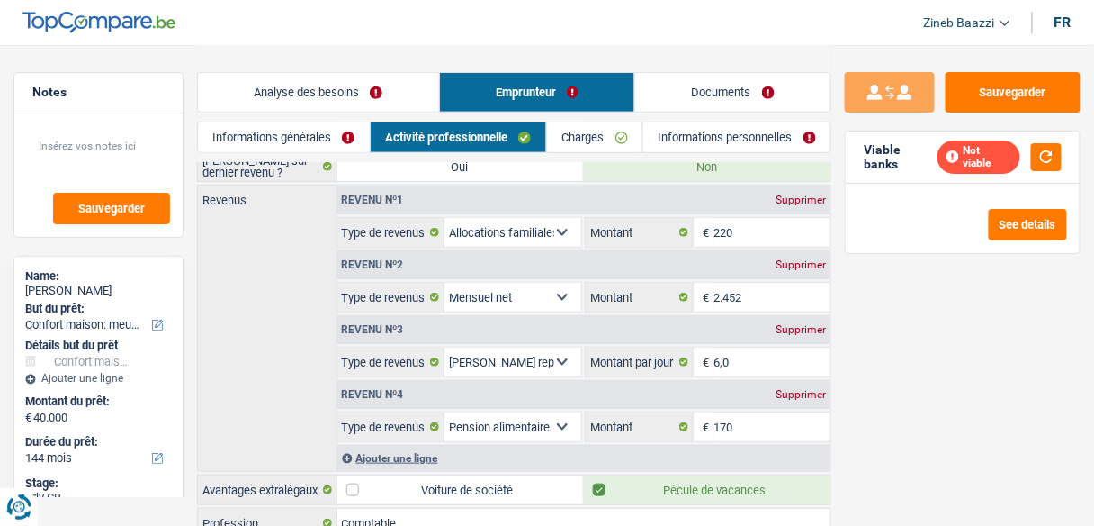
click at [274, 146] on link "Informations générales" at bounding box center [284, 137] width 172 height 30
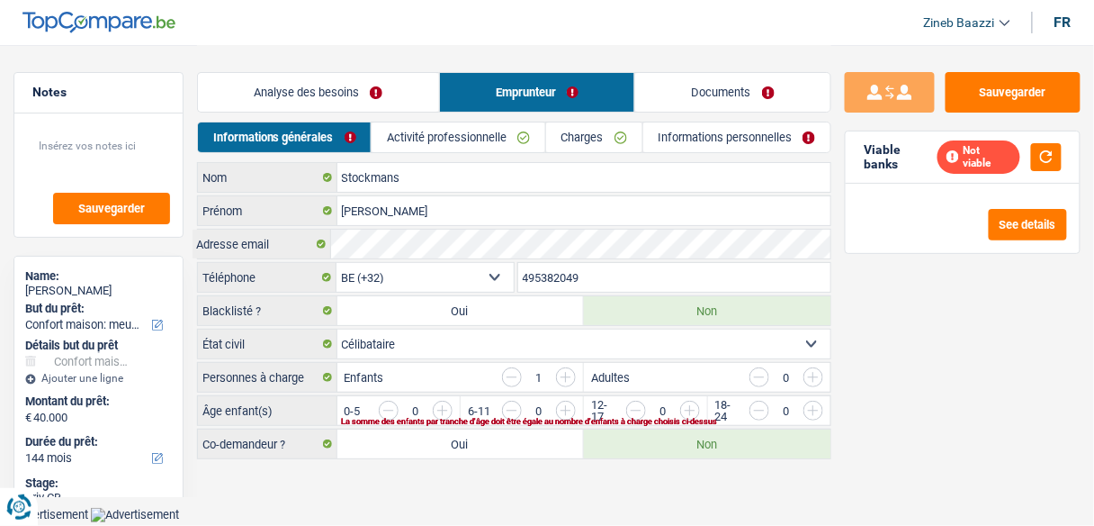
scroll to position [0, 0]
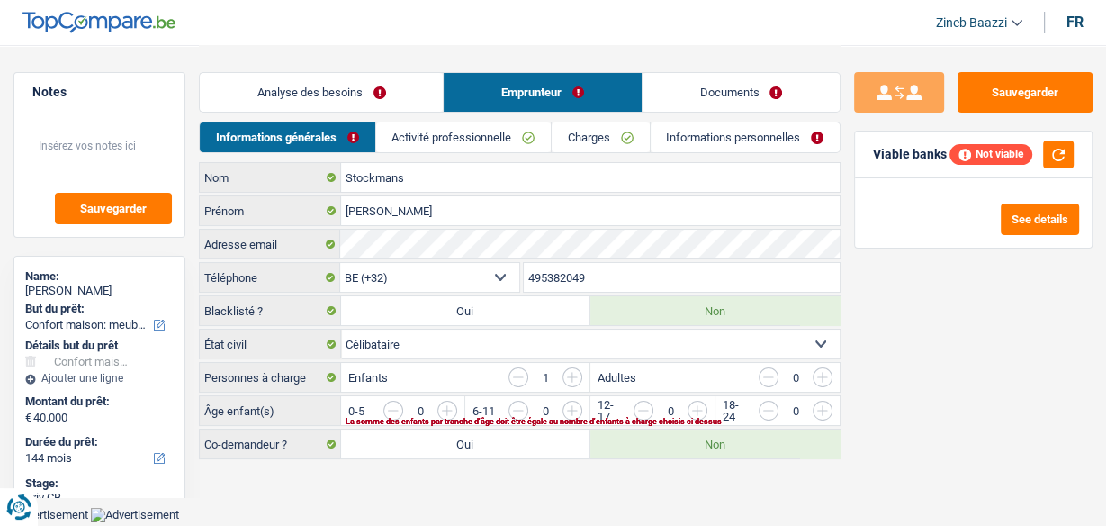
click at [311, 87] on link "Analyse des besoins" at bounding box center [321, 92] width 243 height 39
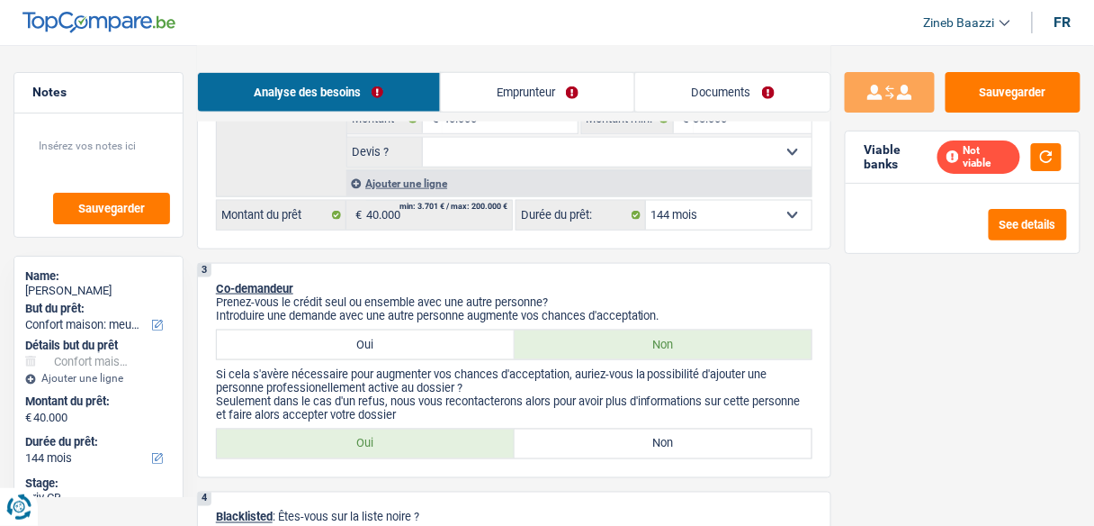
scroll to position [504, 0]
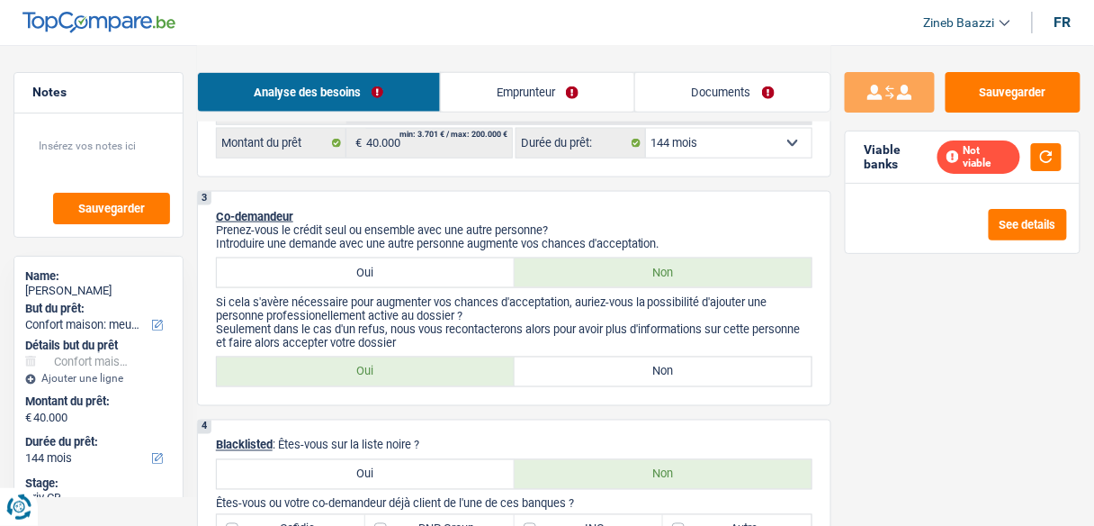
click at [554, 370] on label "Non" at bounding box center [664, 371] width 298 height 29
click at [554, 370] on input "Non" at bounding box center [664, 371] width 298 height 29
radio input "true"
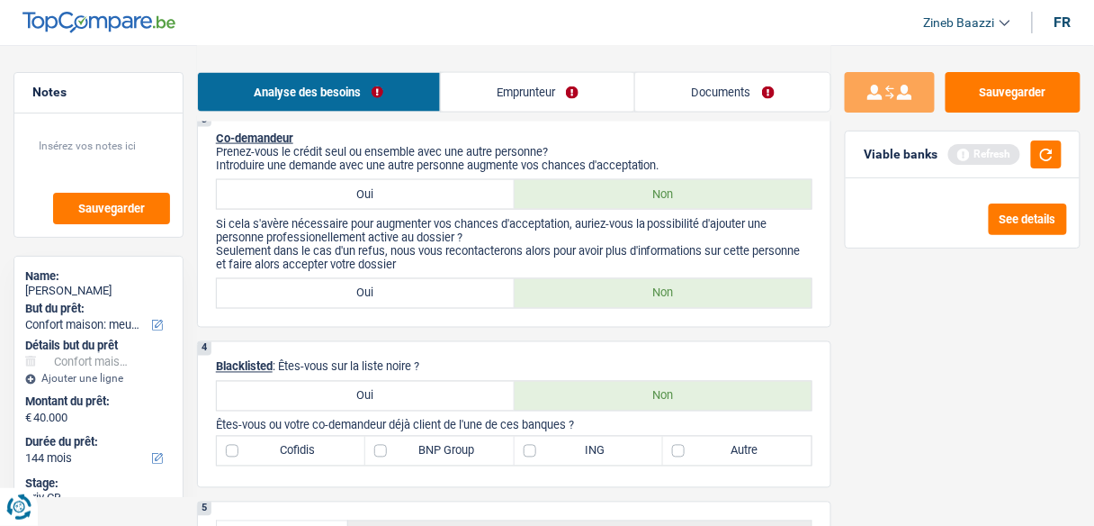
scroll to position [720, 0]
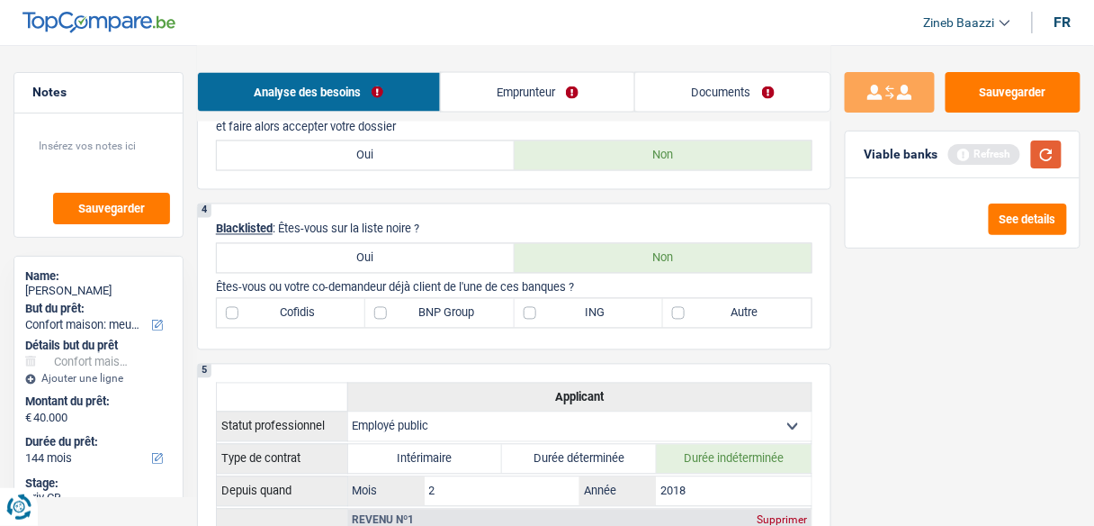
click at [1054, 150] on button "button" at bounding box center [1046, 154] width 31 height 28
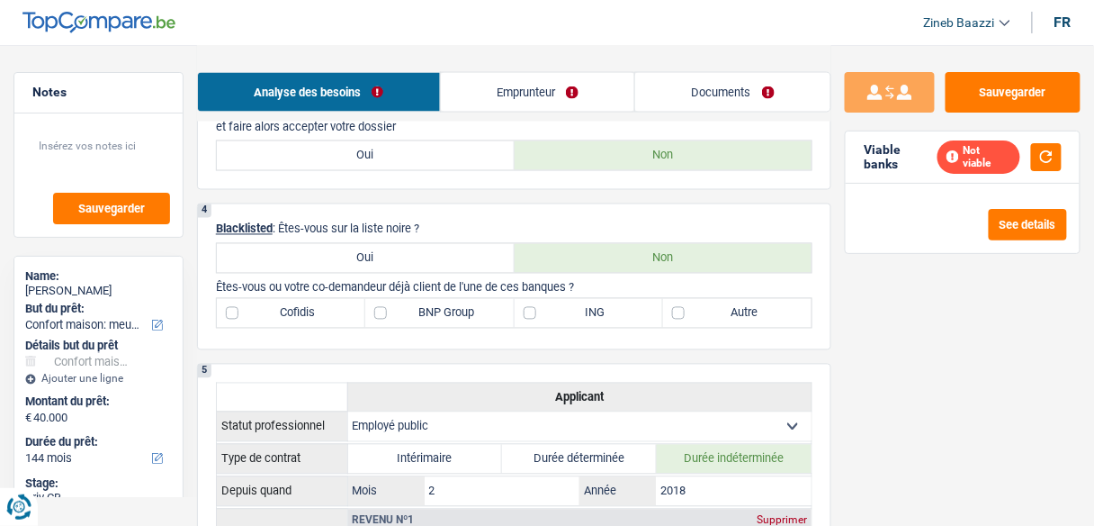
click at [725, 315] on label "Autre" at bounding box center [737, 313] width 148 height 29
click at [725, 315] on input "Autre" at bounding box center [737, 313] width 148 height 29
checkbox input "true"
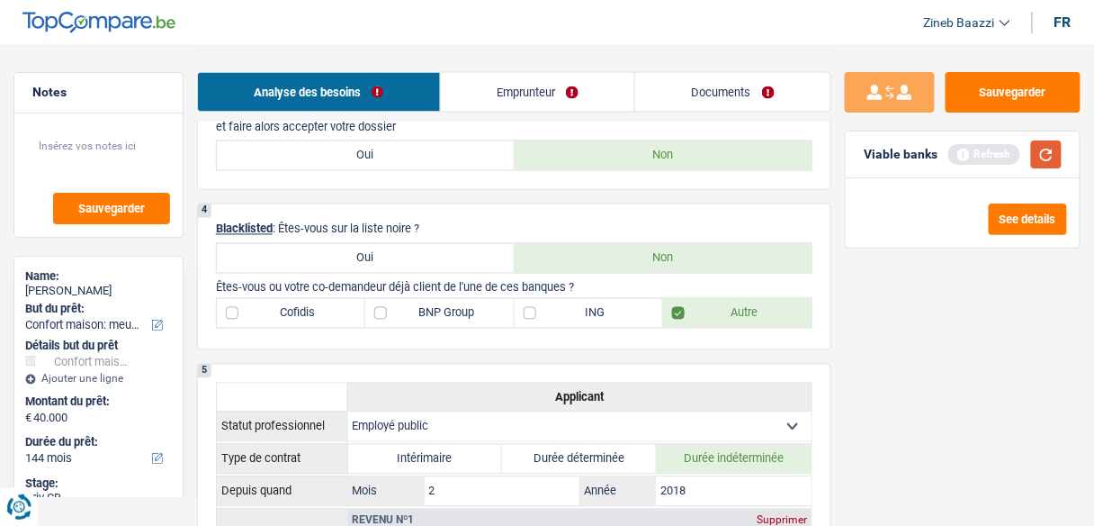
click at [1058, 147] on button "button" at bounding box center [1046, 154] width 31 height 28
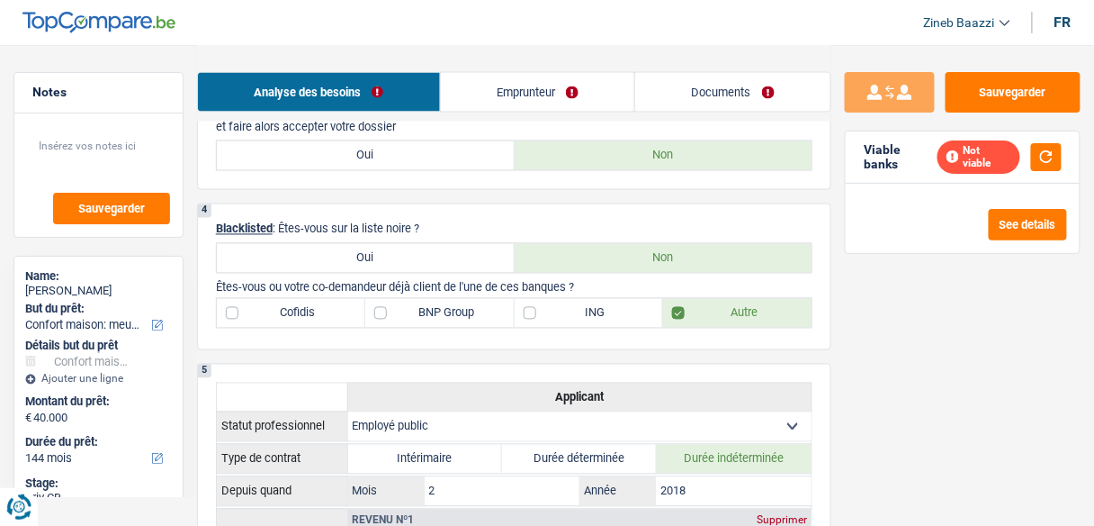
click at [429, 314] on label "BNP Group" at bounding box center [439, 313] width 148 height 29
click at [429, 314] on input "BNP Group" at bounding box center [439, 313] width 148 height 29
checkbox input "true"
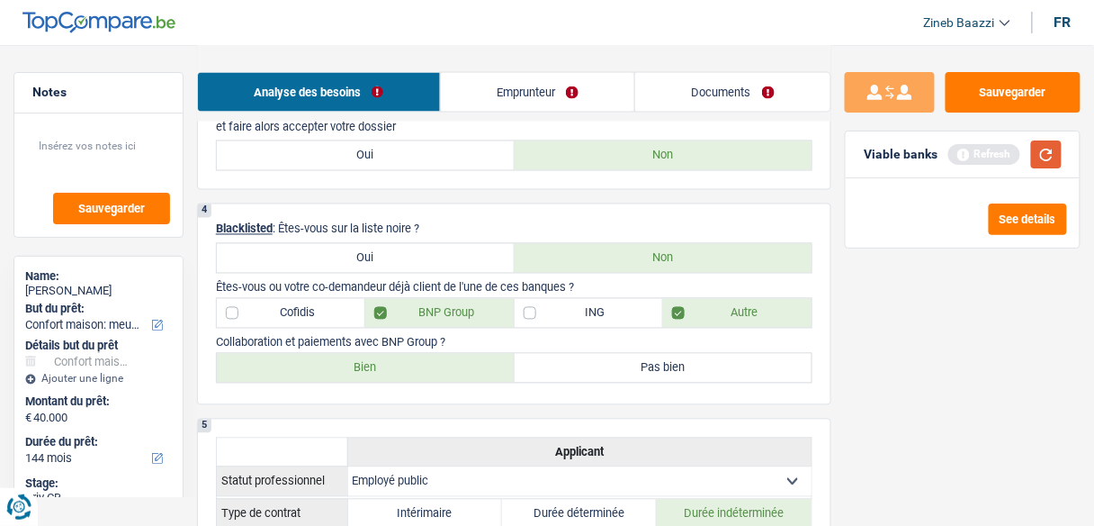
click at [1038, 166] on button "button" at bounding box center [1046, 154] width 31 height 28
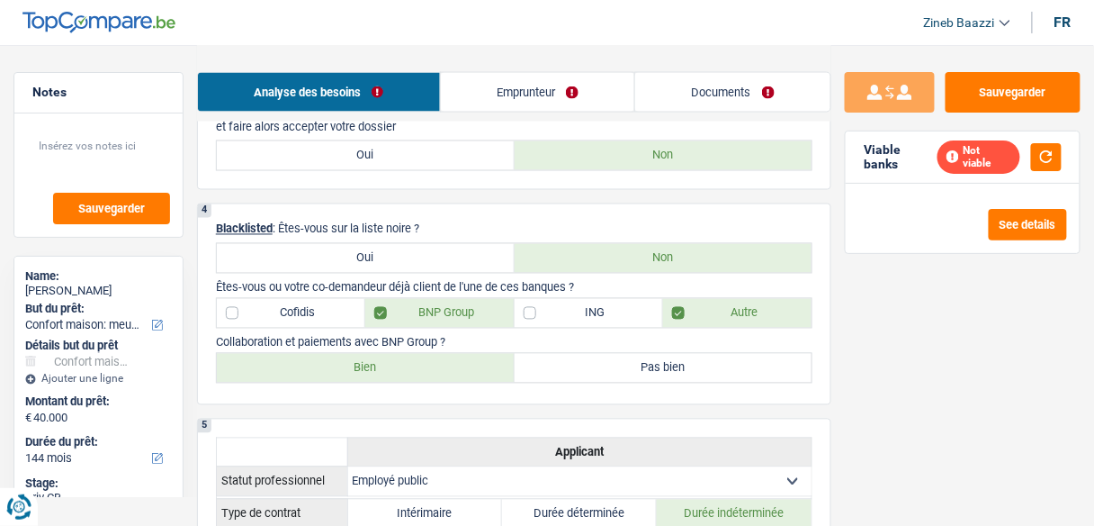
click at [319, 358] on label "Bien" at bounding box center [366, 368] width 298 height 29
click at [319, 358] on input "Bien" at bounding box center [366, 368] width 298 height 29
radio input "true"
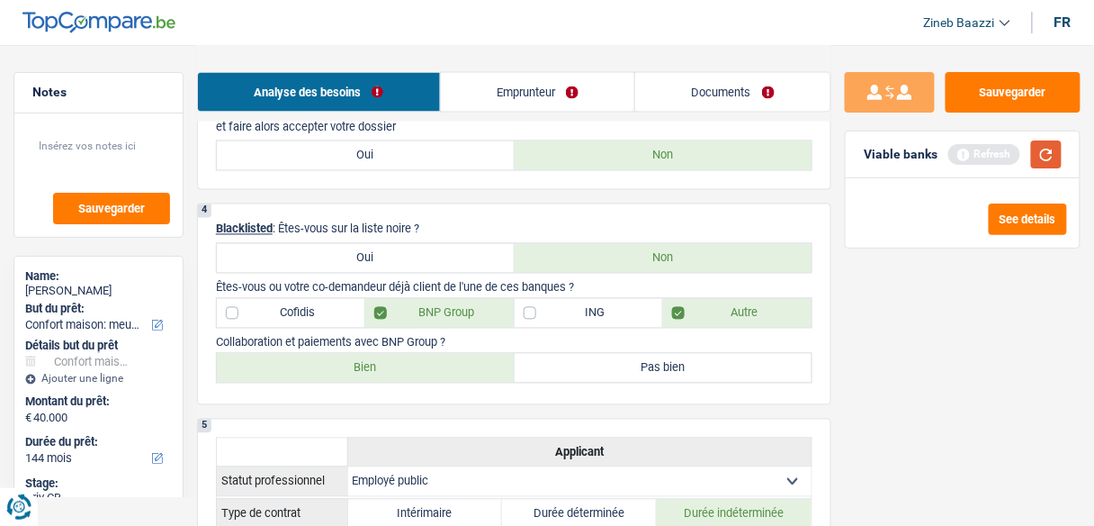
click at [1053, 159] on button "button" at bounding box center [1046, 154] width 31 height 28
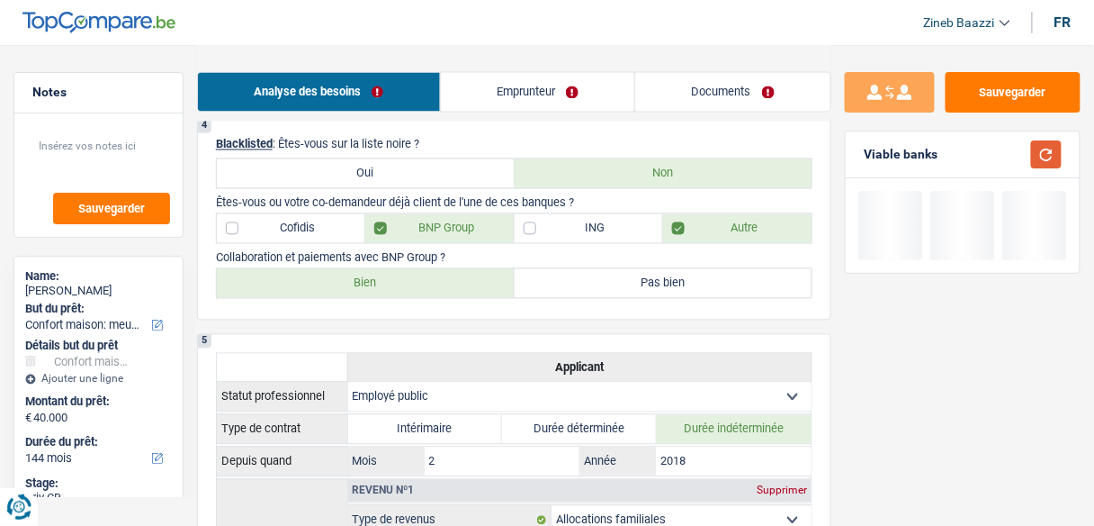
scroll to position [864, 0]
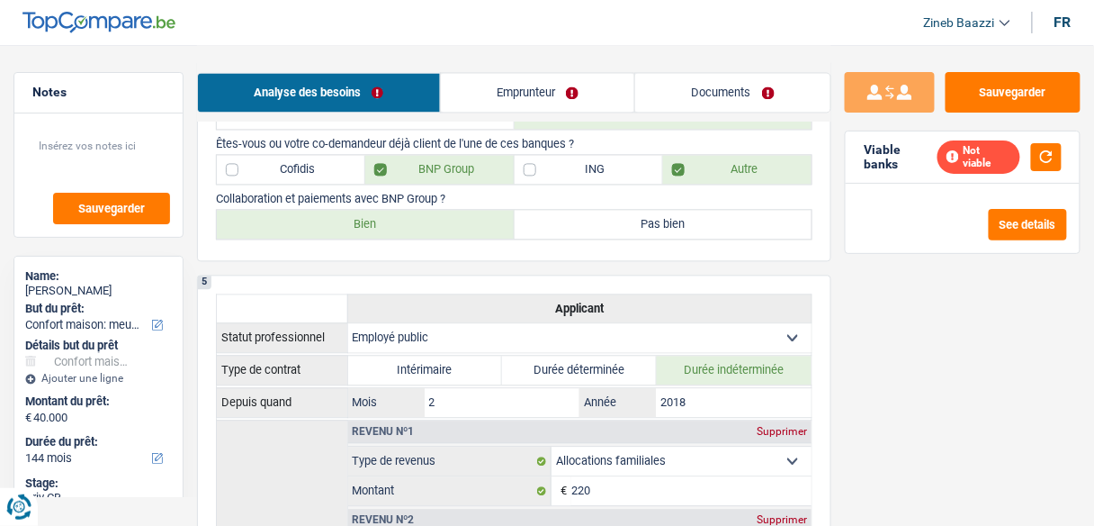
click at [561, 99] on link "Emprunteur" at bounding box center [538, 92] width 194 height 39
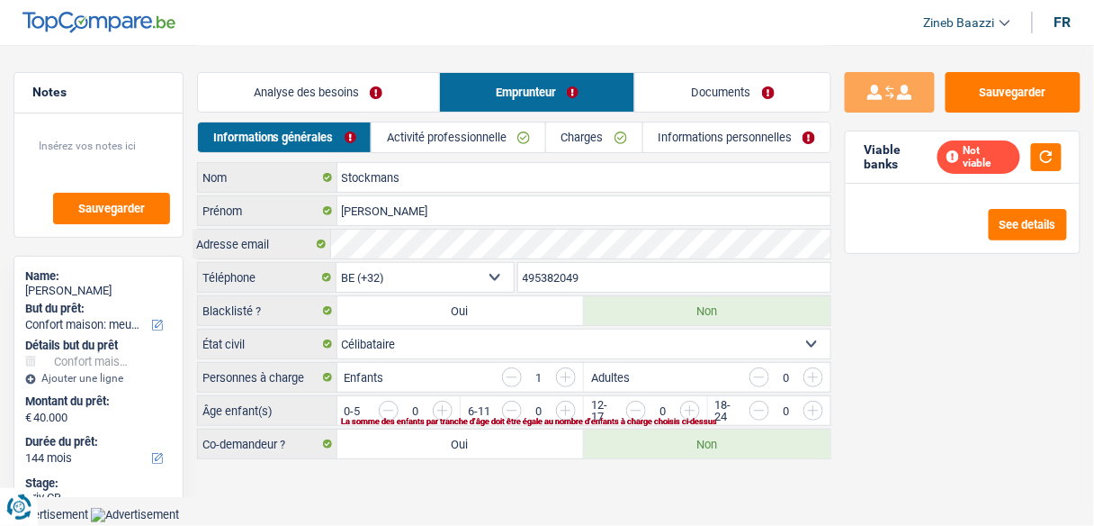
scroll to position [0, 0]
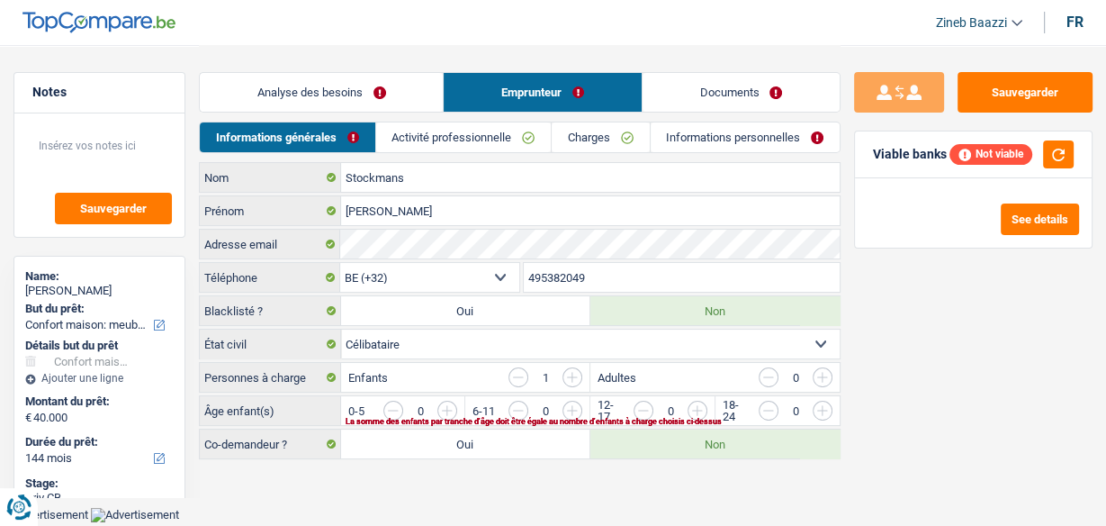
click at [580, 127] on link "Charges" at bounding box center [600, 137] width 97 height 30
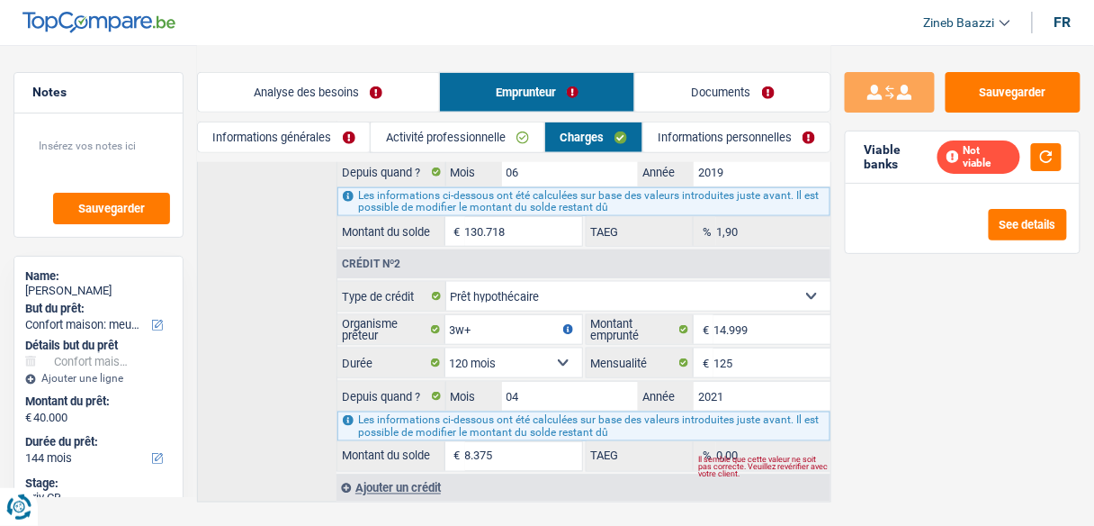
scroll to position [428, 0]
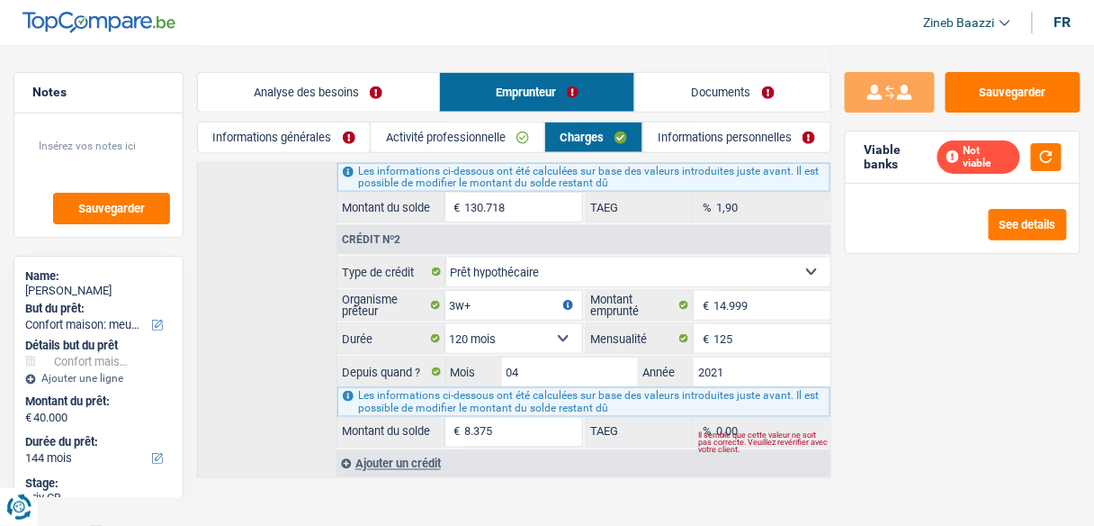
click at [508, 270] on select "Carte ou ouverture de crédit Prêt hypothécaire Vente à tempérament Prêt à tempé…" at bounding box center [638, 271] width 385 height 29
select select "renovationLoan"
select select
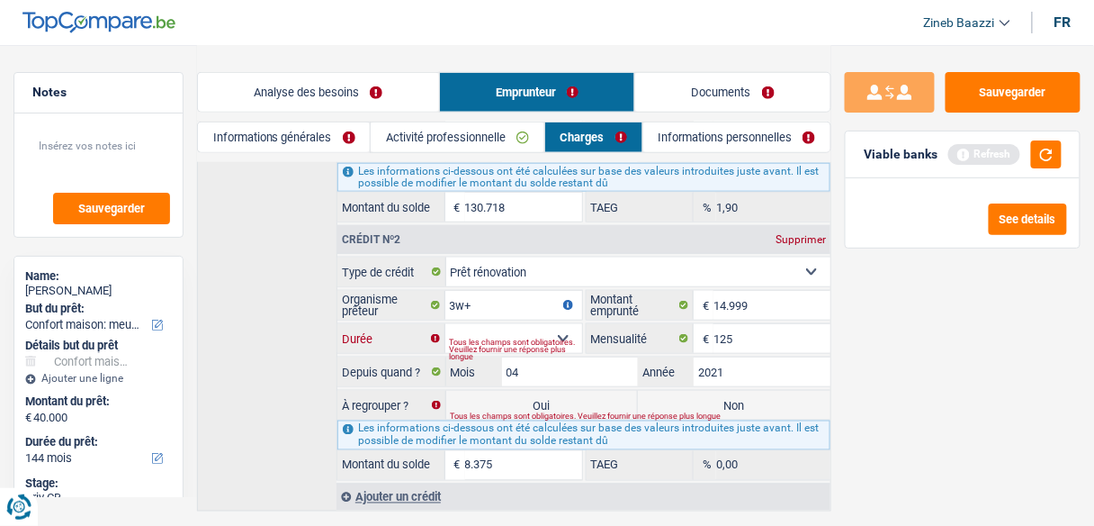
click at [470, 324] on select "12 mois 18 mois 24 mois 30 mois 36 mois 42 mois 48 mois 60 mois Sélectionner un…" at bounding box center [513, 338] width 137 height 29
click at [773, 324] on input "125" at bounding box center [772, 338] width 117 height 29
click at [527, 346] on div "Tous les champs sont obligatoires. Veuillez fournir une réponse plus longue" at bounding box center [516, 349] width 132 height 7
click at [495, 346] on div "Tous les champs sont obligatoires. Veuillez fournir une réponse plus longue" at bounding box center [516, 349] width 132 height 7
click at [562, 346] on div "Tous les champs sont obligatoires. Veuillez fournir une réponse plus longue" at bounding box center [516, 349] width 132 height 7
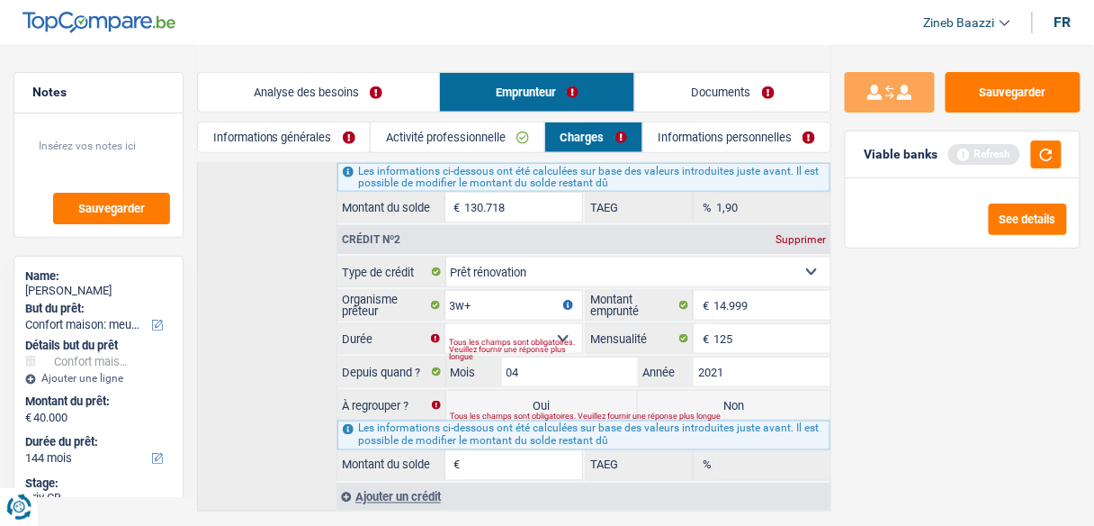
click at [560, 346] on div "Tous les champs sont obligatoires. Veuillez fournir une réponse plus longue" at bounding box center [516, 349] width 132 height 7
click at [482, 324] on select "12 mois 18 mois 24 mois 30 mois 36 mois 42 mois 48 mois 60 mois Sélectionner un…" at bounding box center [513, 338] width 137 height 29
select select "60"
click at [445, 324] on select "12 mois 18 mois 24 mois 30 mois 36 mois 42 mois 48 mois 60 mois Sélectionner un…" at bounding box center [513, 338] width 137 height 29
type input "952"
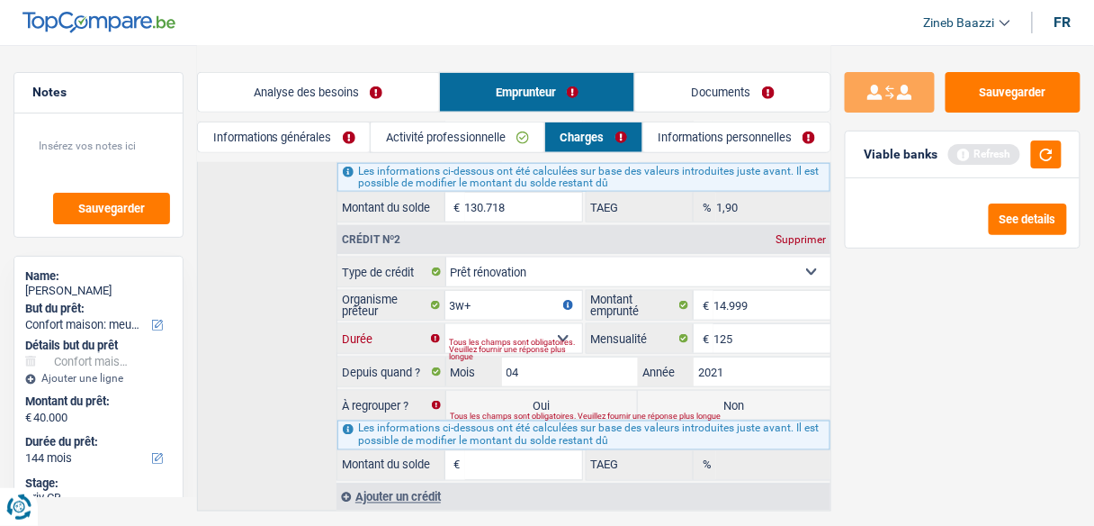
type input "0,00"
click at [1049, 161] on button "button" at bounding box center [1046, 154] width 31 height 28
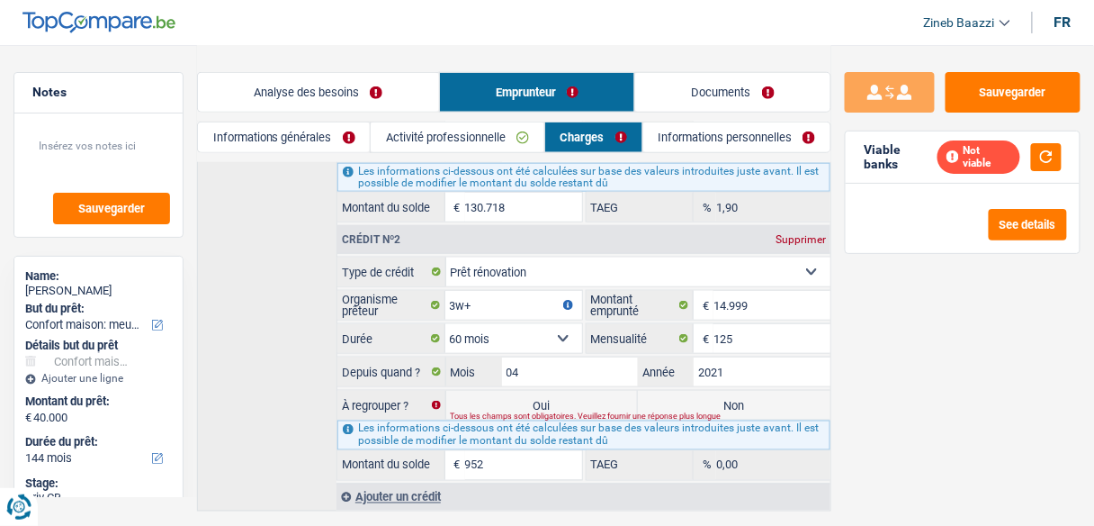
click at [687, 394] on label "Non" at bounding box center [734, 405] width 193 height 29
click at [687, 394] on input "Non" at bounding box center [734, 405] width 193 height 29
radio input "true"
click at [772, 412] on div "Tous les champs sont obligatoires. Veuillez fournir une réponse plus longue" at bounding box center [621, 415] width 341 height 7
click at [743, 392] on label "Non" at bounding box center [734, 405] width 193 height 29
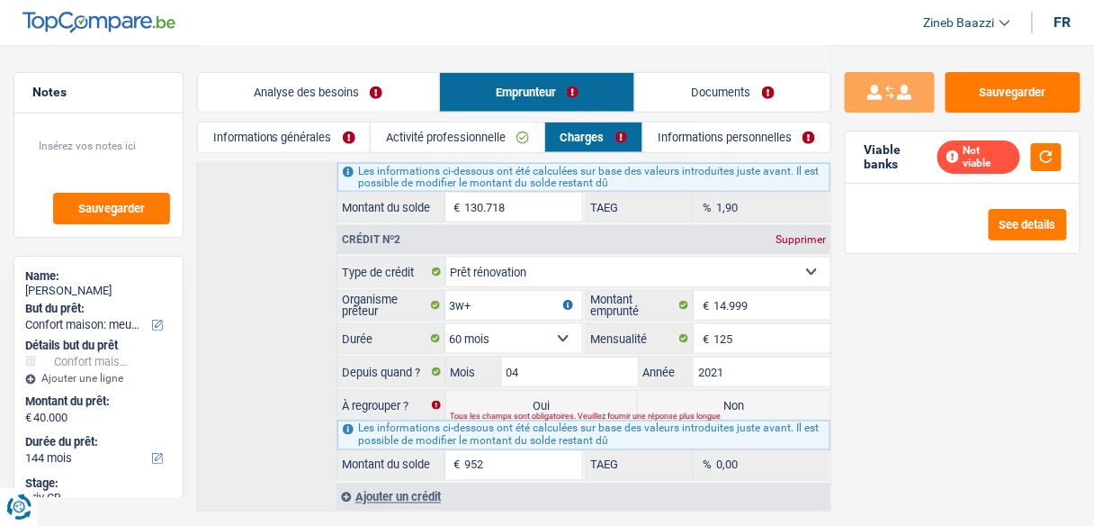
click at [743, 392] on input "Non" at bounding box center [734, 405] width 193 height 29
click at [743, 392] on label "Non" at bounding box center [734, 405] width 193 height 29
click at [743, 392] on input "Non" at bounding box center [734, 405] width 193 height 29
drag, startPoint x: 545, startPoint y: 389, endPoint x: 465, endPoint y: 389, distance: 80.1
click at [545, 391] on label "Oui" at bounding box center [542, 405] width 193 height 29
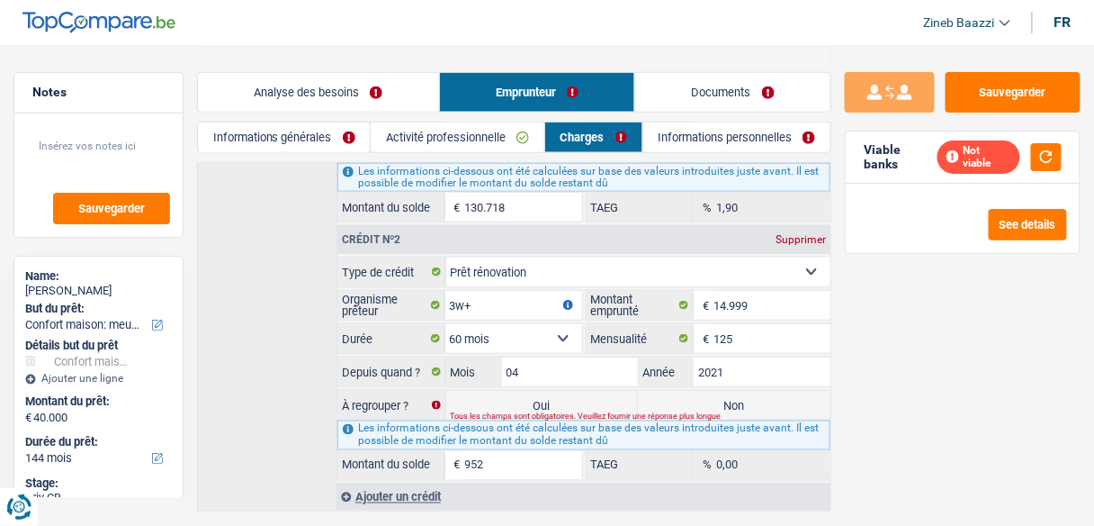
click at [545, 391] on input "Oui" at bounding box center [542, 405] width 193 height 29
radio input "true"
type input "40.952"
radio input "false"
select select "refinancing"
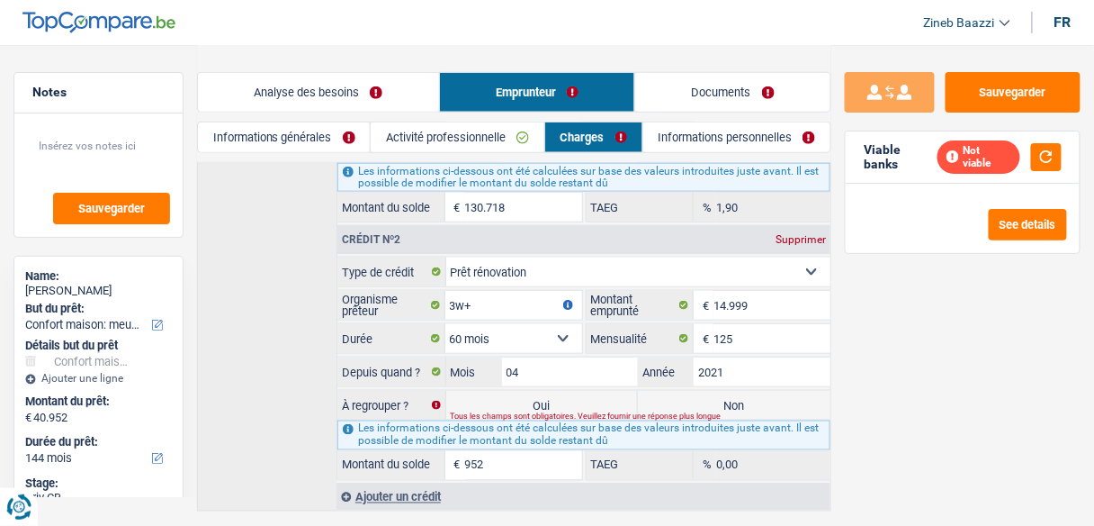
select select "refinancing"
select select "household"
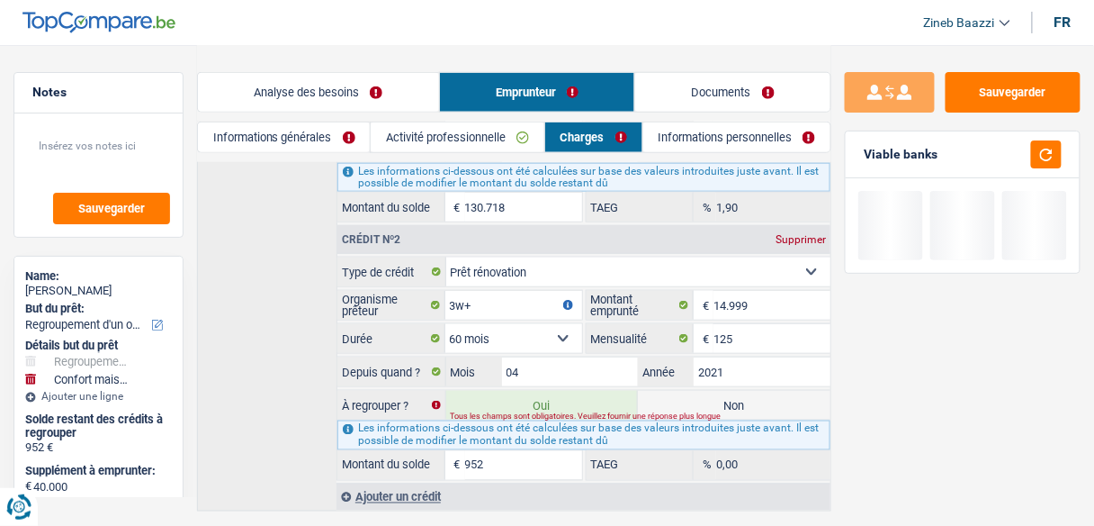
click at [691, 391] on label "Non" at bounding box center [734, 405] width 193 height 29
click at [691, 391] on input "Non" at bounding box center [734, 405] width 193 height 29
radio input "true"
select select "household"
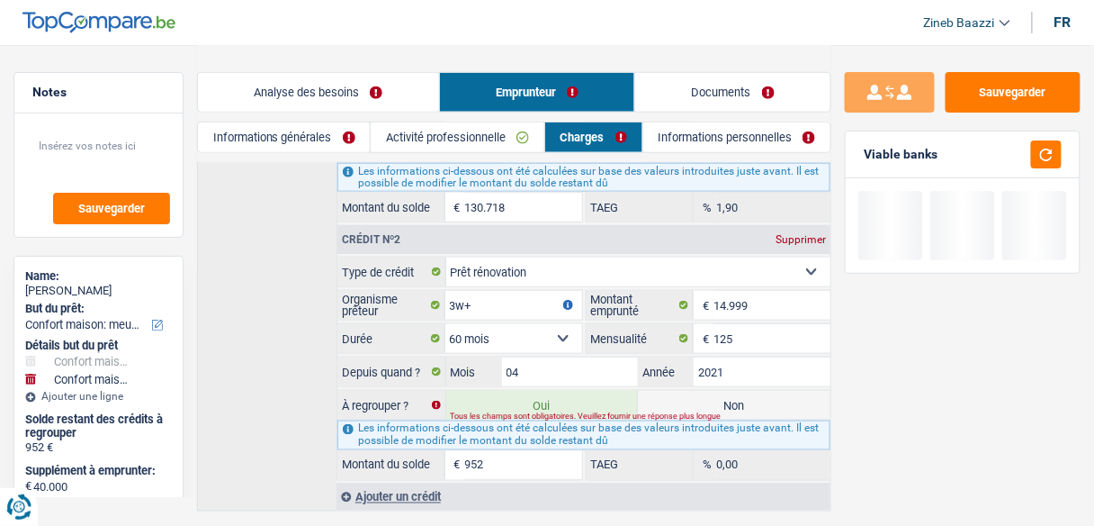
radio input "false"
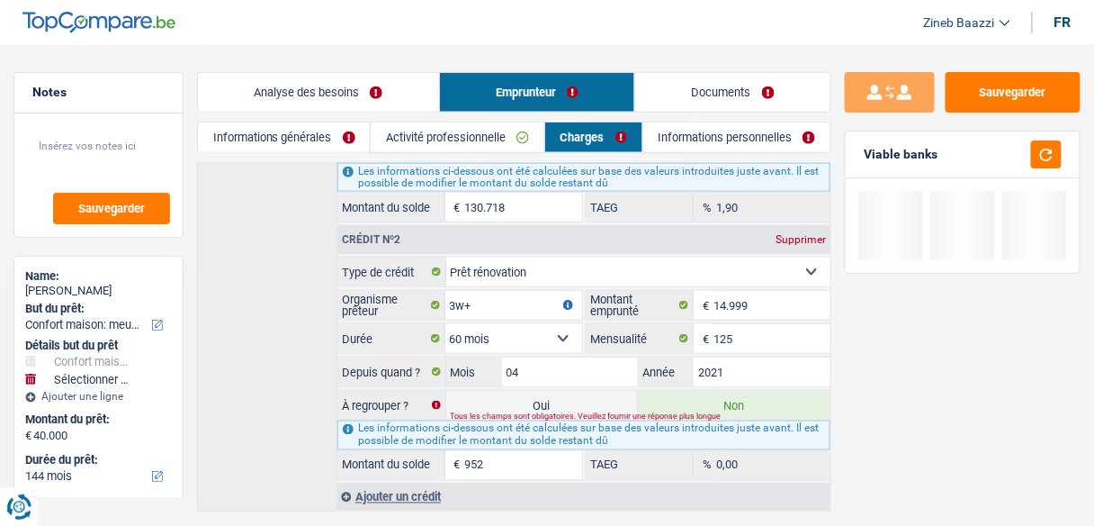
click at [691, 391] on label "Non" at bounding box center [734, 405] width 193 height 29
click at [691, 391] on input "Non" at bounding box center [734, 405] width 193 height 29
click at [1042, 158] on button "button" at bounding box center [1046, 154] width 31 height 28
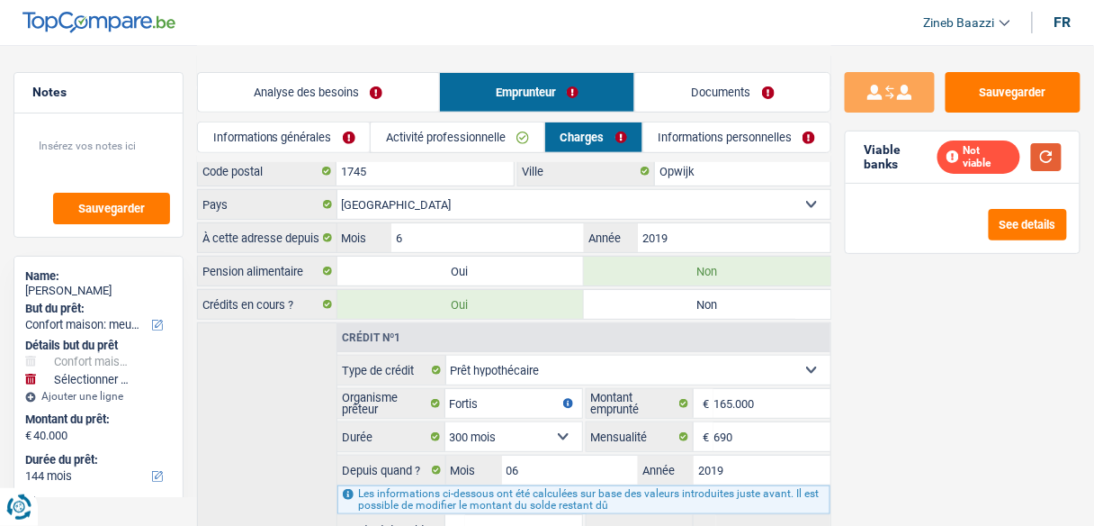
scroll to position [0, 0]
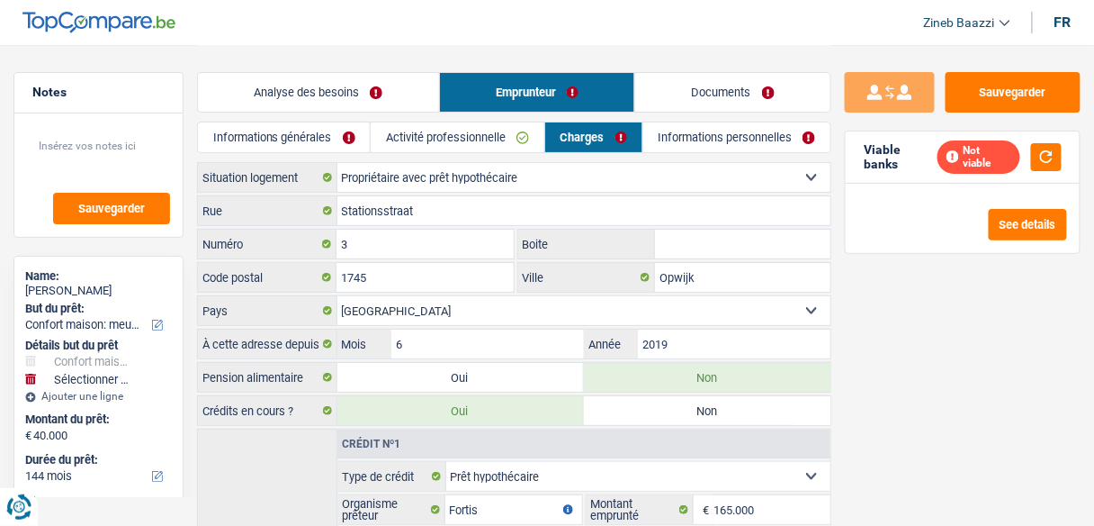
click at [289, 131] on link "Informations générales" at bounding box center [284, 137] width 173 height 30
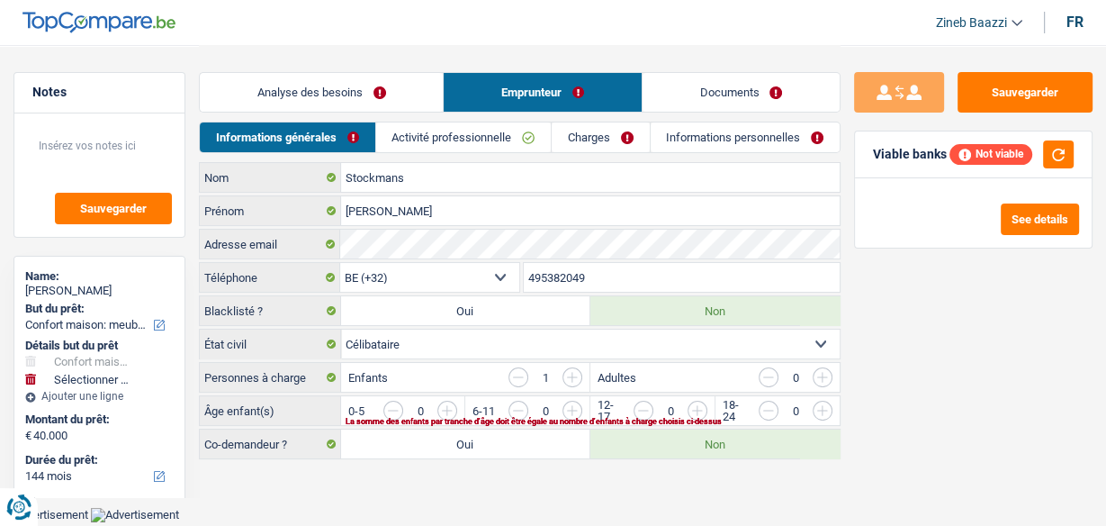
click at [343, 81] on link "Analyse des besoins" at bounding box center [321, 92] width 243 height 39
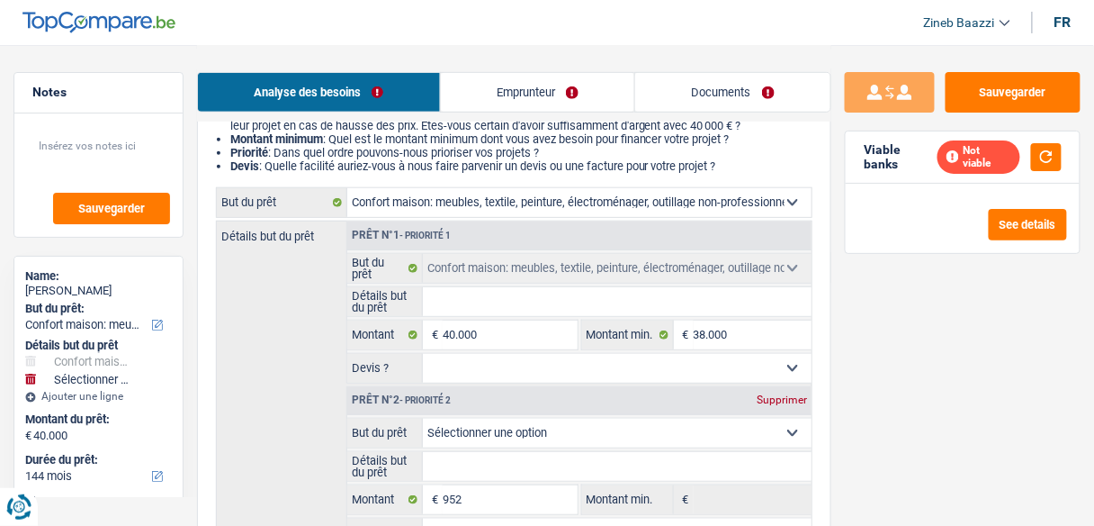
scroll to position [360, 0]
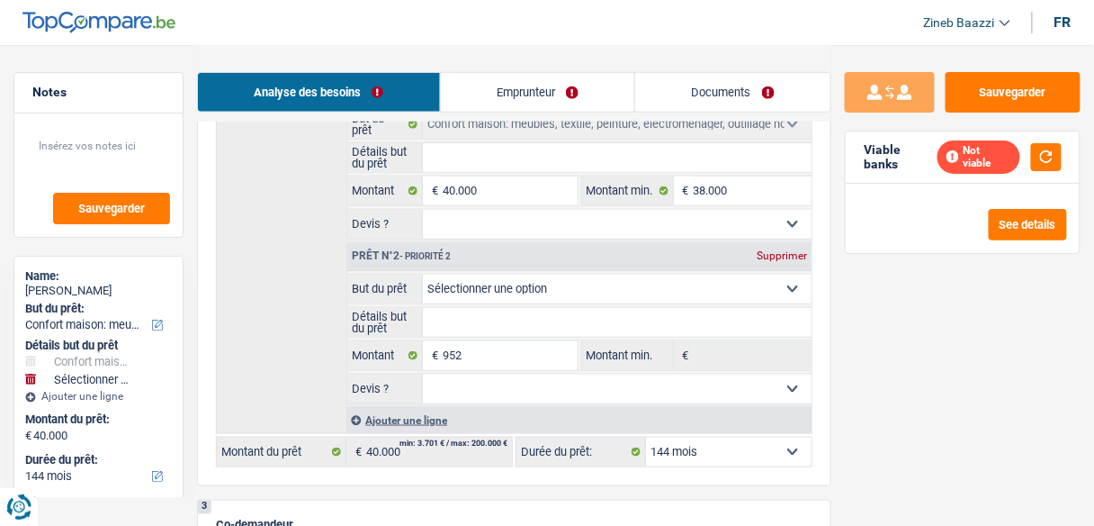
click at [529, 299] on select "Confort maison: meubles, textile, peinture, électroménager, outillage non-profe…" at bounding box center [617, 288] width 389 height 29
select select "tech"
click at [423, 274] on select "Confort maison: meubles, textile, peinture, électroménager, outillage non-profe…" at bounding box center [617, 288] width 389 height 29
select select "tech"
type input "40.952"
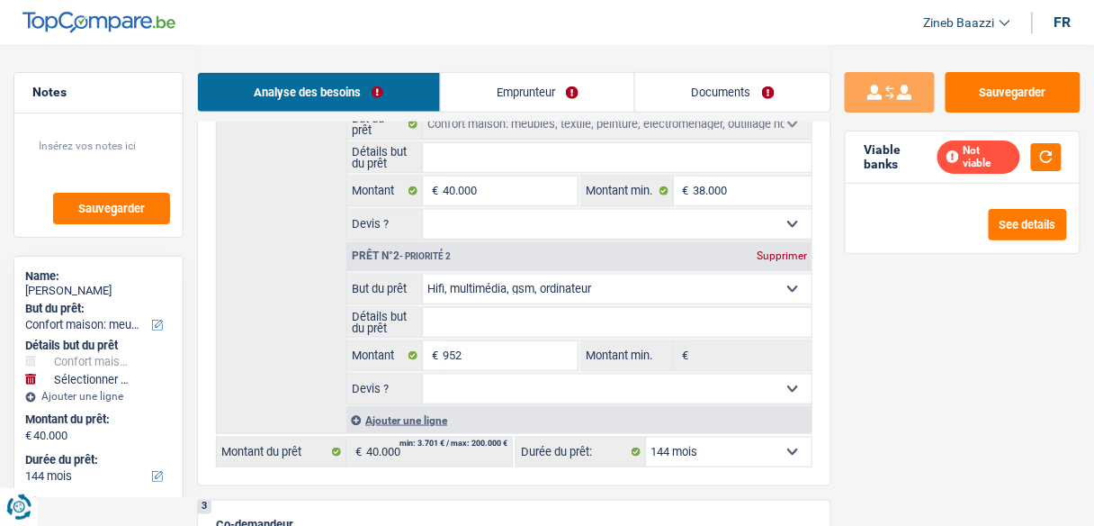
type input "40.952"
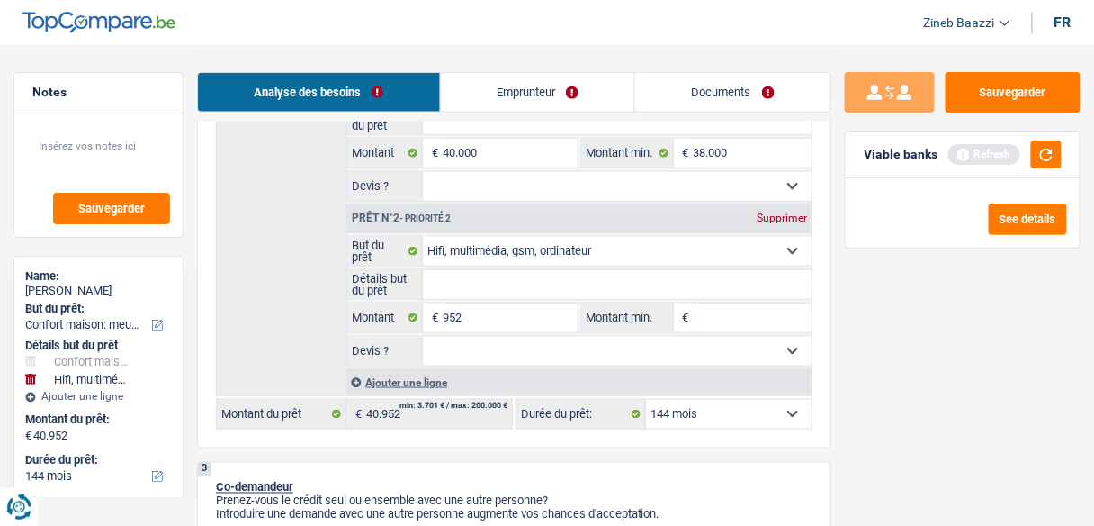
scroll to position [432, 0]
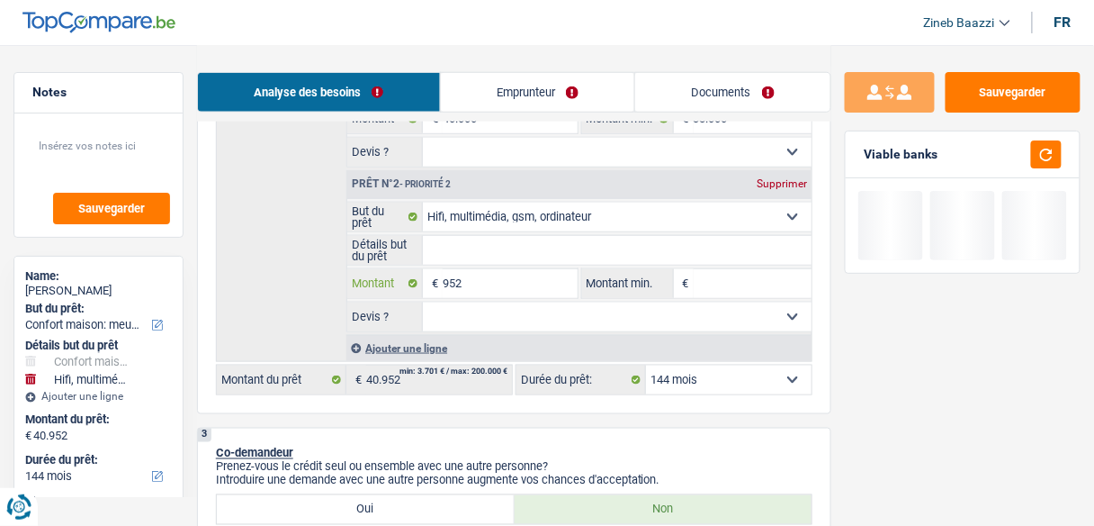
click at [497, 288] on input "952" at bounding box center [510, 283] width 134 height 29
type input "9"
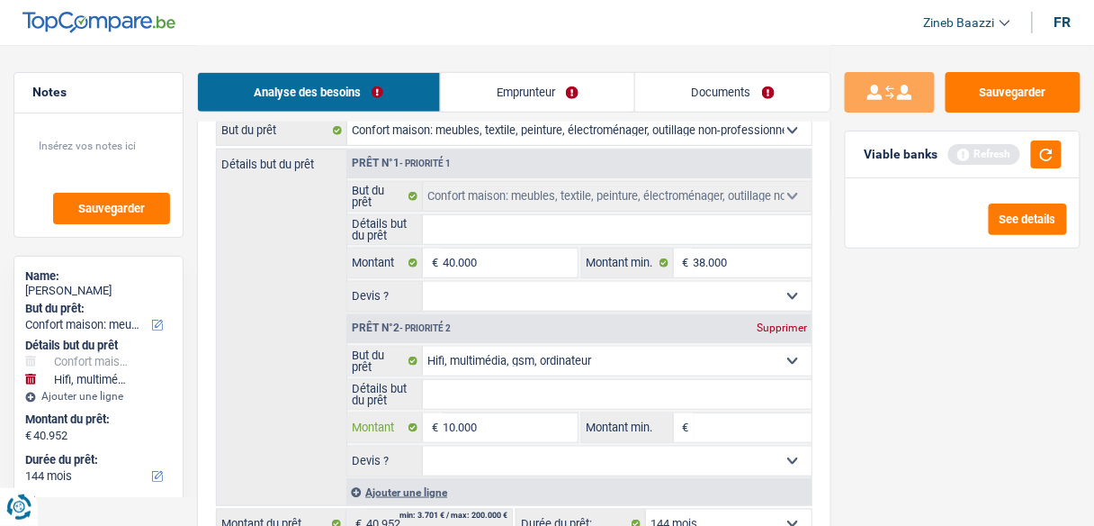
scroll to position [288, 0]
type input "10.000"
type input "50.000"
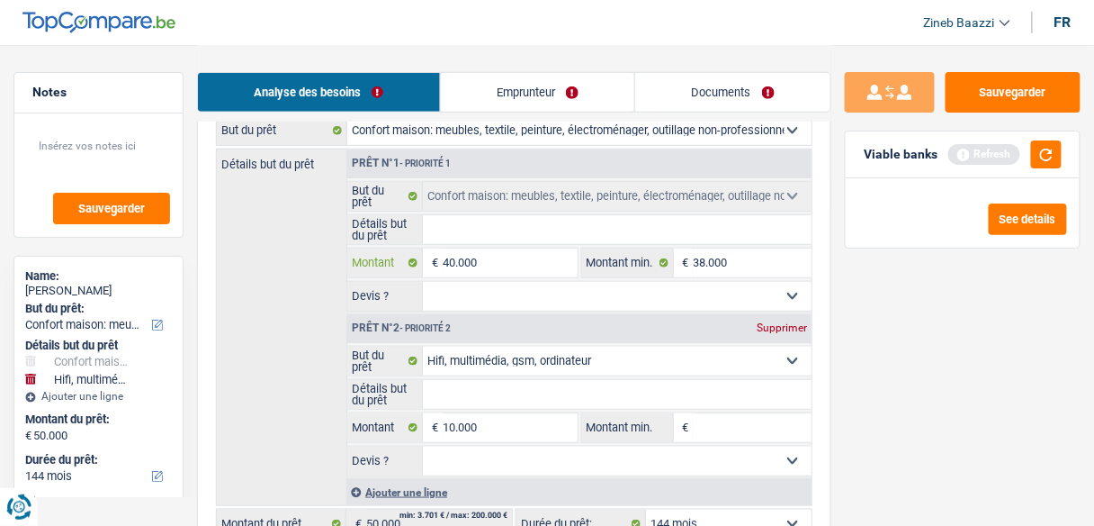
click at [525, 263] on input "40.000" at bounding box center [510, 262] width 134 height 29
click at [524, 262] on input "40.000" at bounding box center [510, 262] width 134 height 29
click at [523, 264] on input "40.000" at bounding box center [510, 262] width 134 height 29
type input "3"
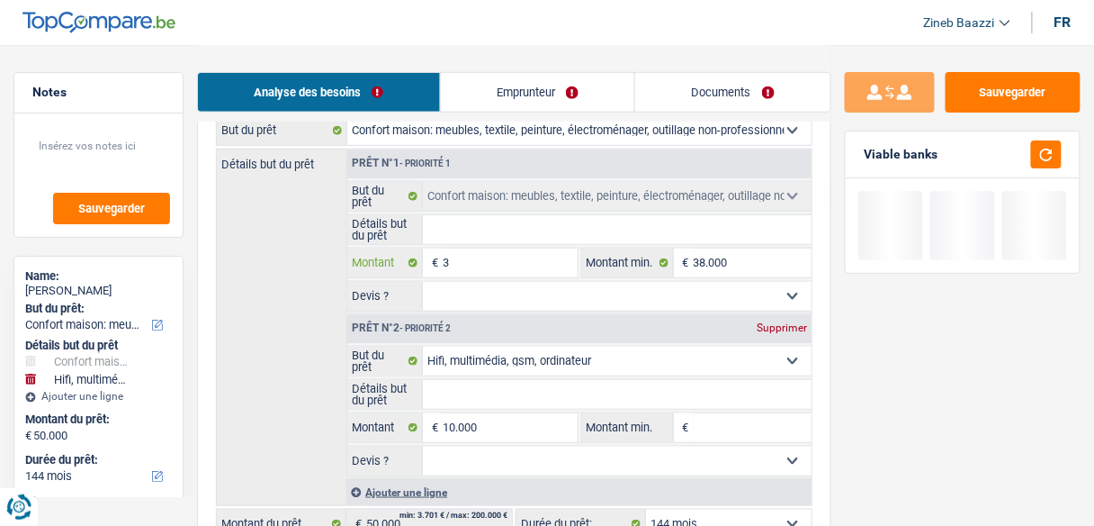
type input "38"
type input "380"
type input "3.800"
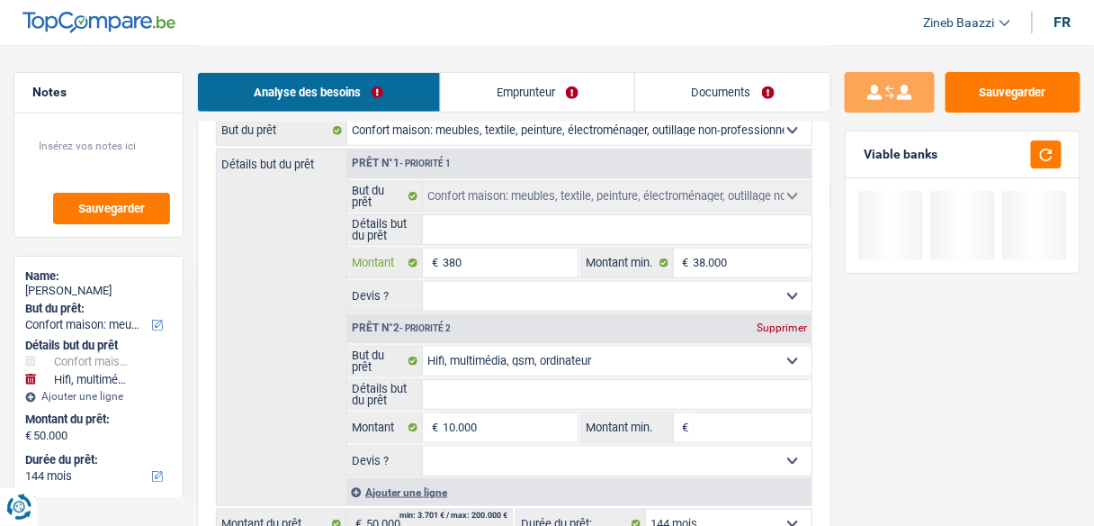
type input "3.800"
type input "38.000"
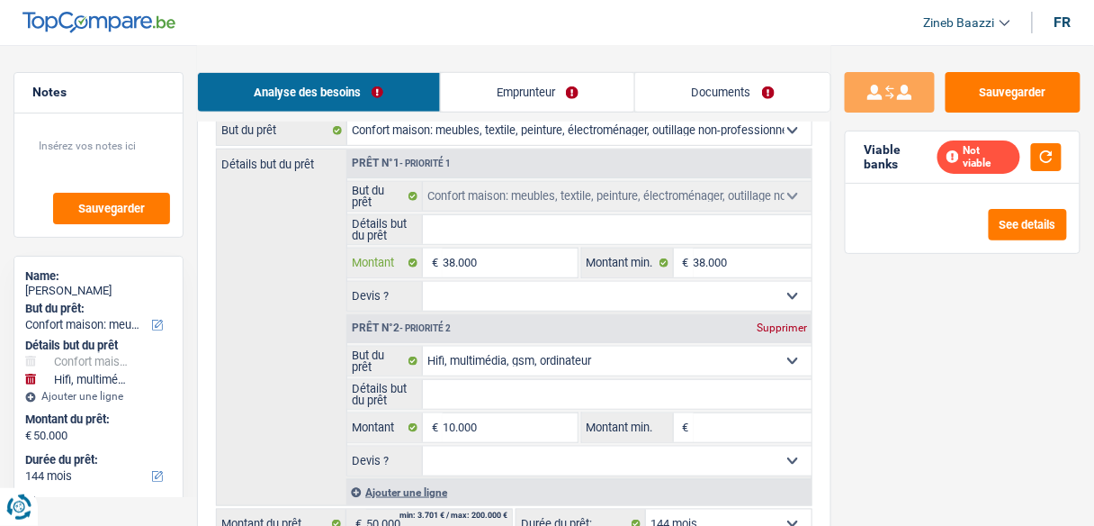
type input "38.000"
type input "48.000"
click at [731, 274] on input "38.000" at bounding box center [753, 262] width 118 height 29
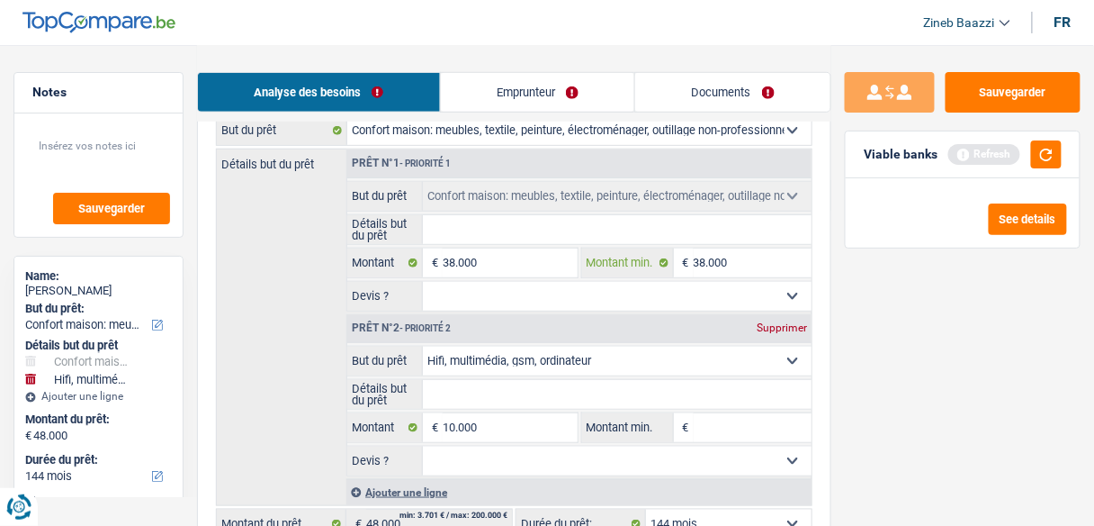
click at [706, 265] on input "38.000" at bounding box center [753, 262] width 118 height 29
click at [704, 264] on input "38.000" at bounding box center [753, 262] width 118 height 29
type input "2"
type input "20"
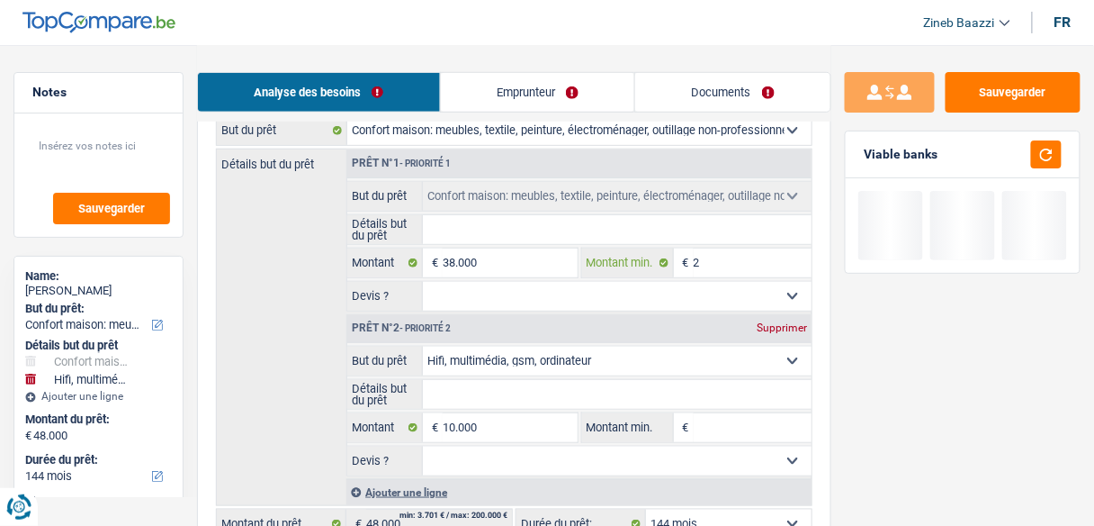
type input "20"
type input "200"
type input "2.000"
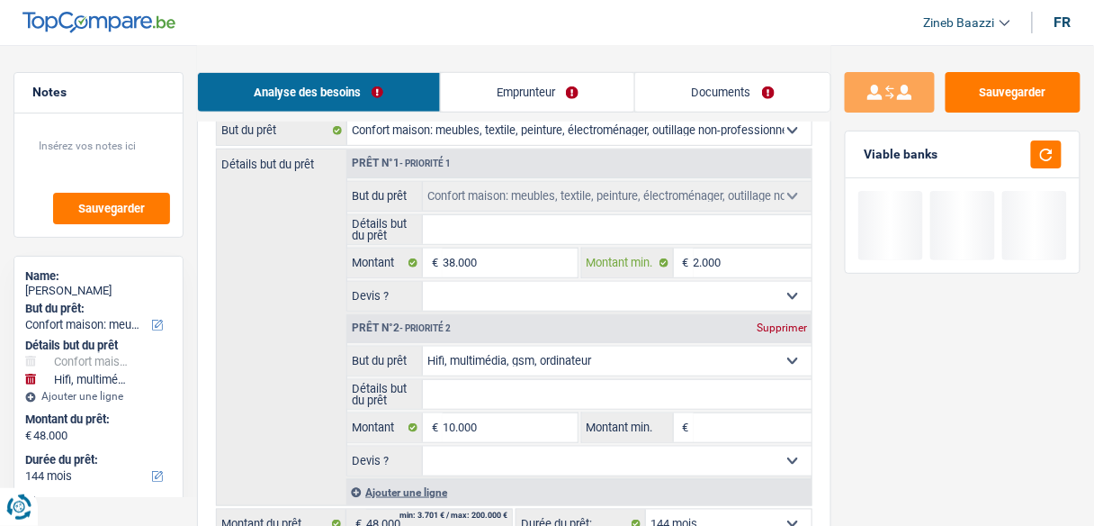
type input "20.000"
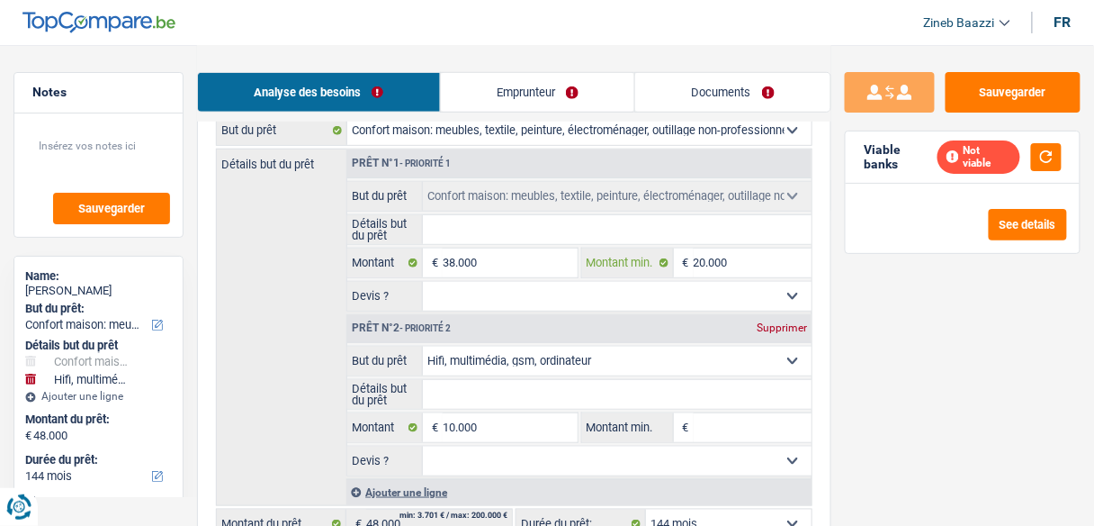
type input "2.000"
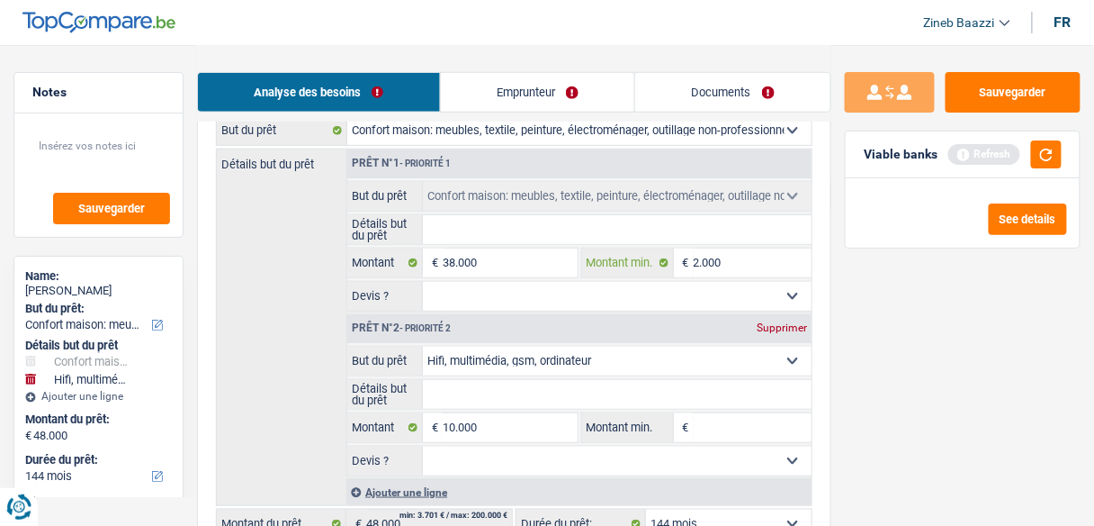
type input "200"
type input "20"
type input "2"
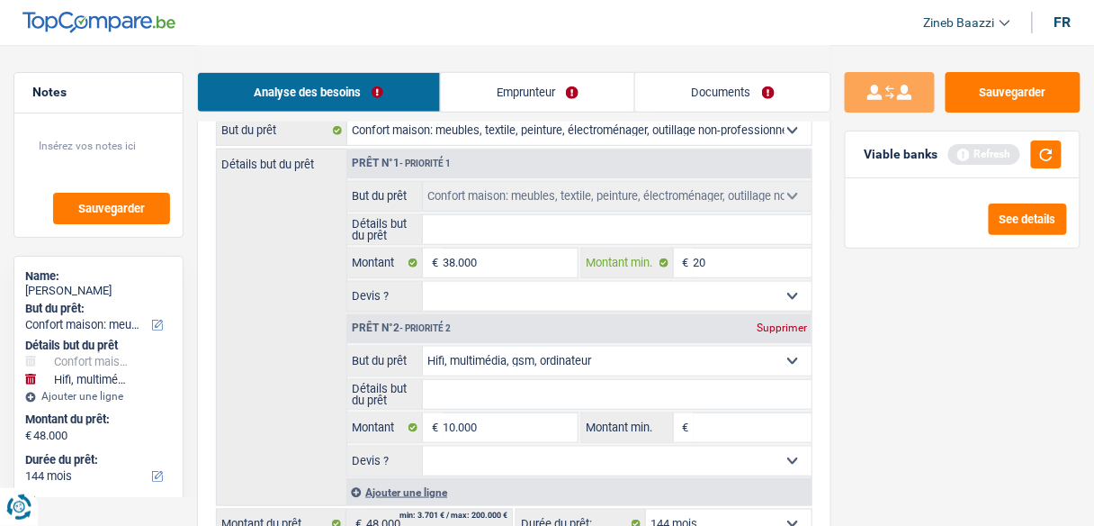
type input "2"
type input "25"
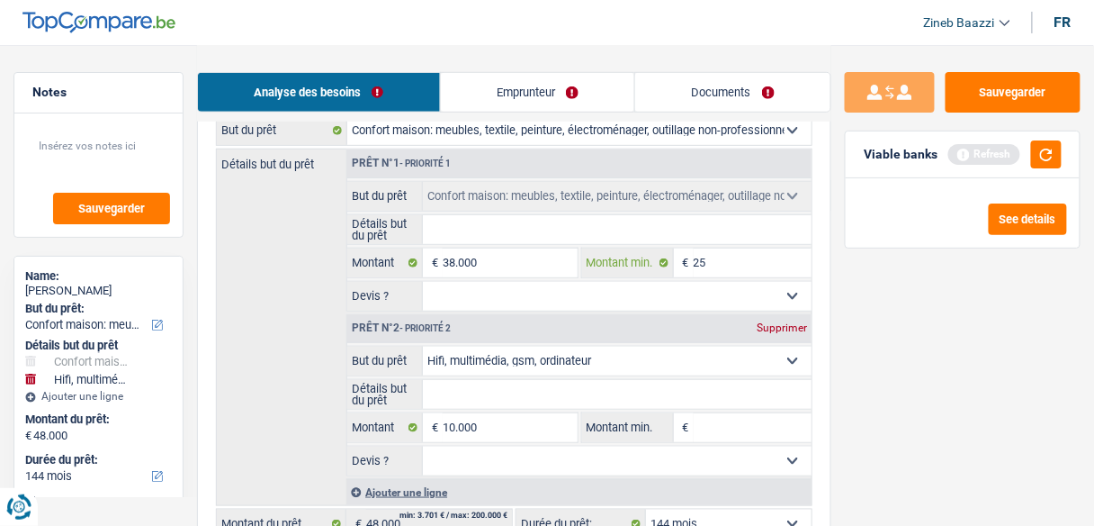
type input "250"
type input "2.500"
type input "25.000"
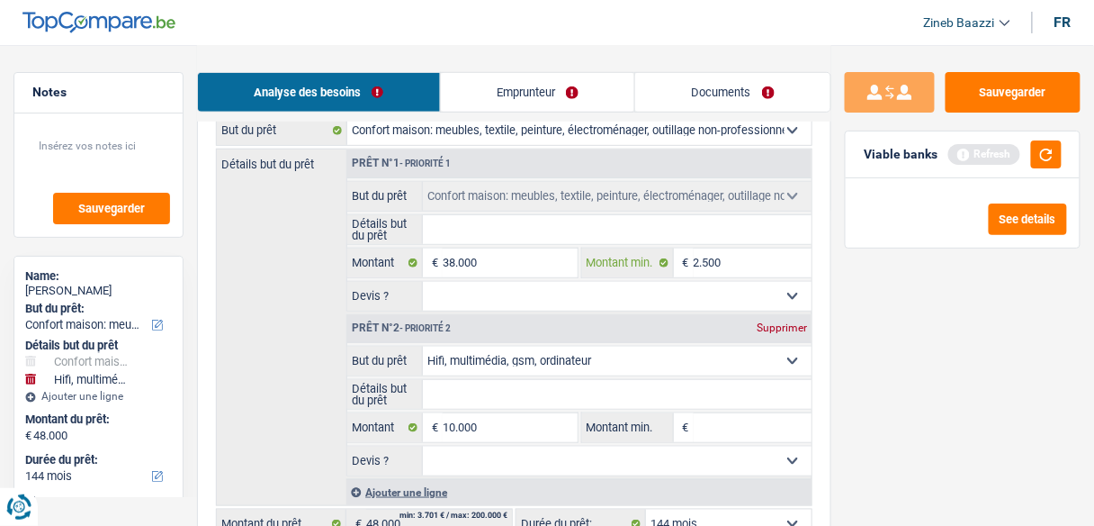
type input "25.000"
click at [1042, 142] on button "button" at bounding box center [1046, 154] width 31 height 28
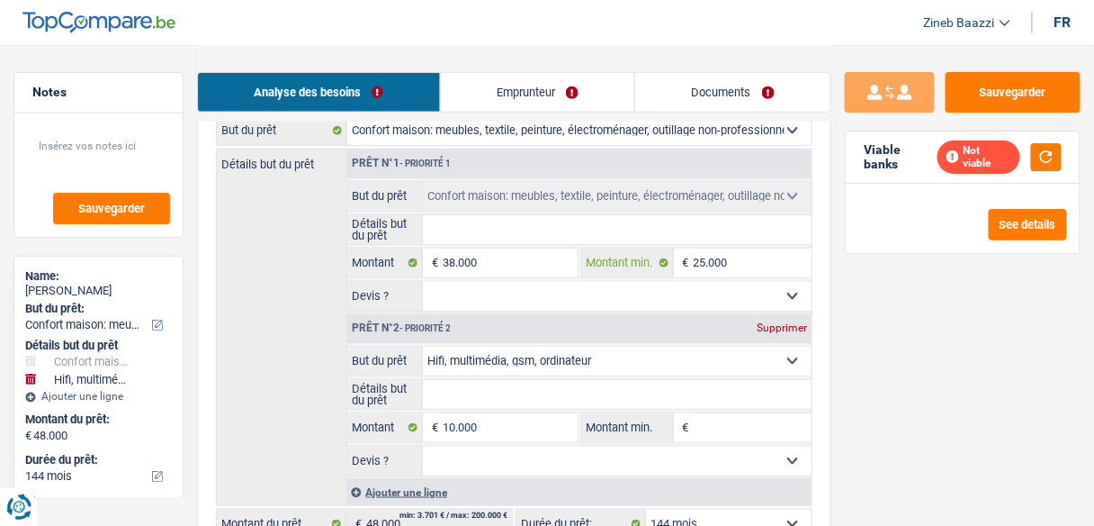
click at [713, 264] on input "25.000" at bounding box center [753, 262] width 118 height 29
click at [712, 264] on input "25.000" at bounding box center [753, 262] width 118 height 29
click at [710, 263] on input "25.000" at bounding box center [753, 262] width 118 height 29
type input "3"
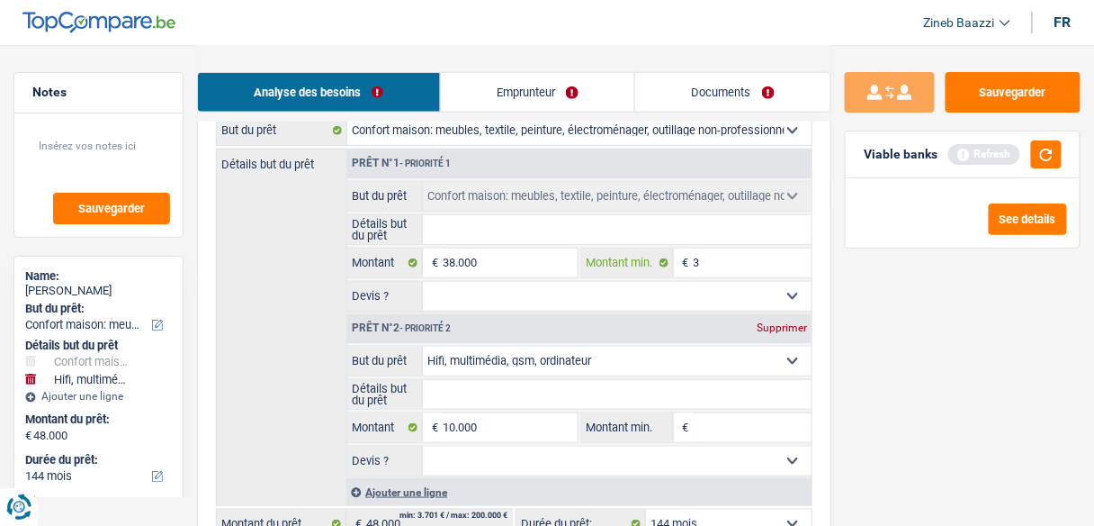
type input "30"
type input "300"
type input "3.000"
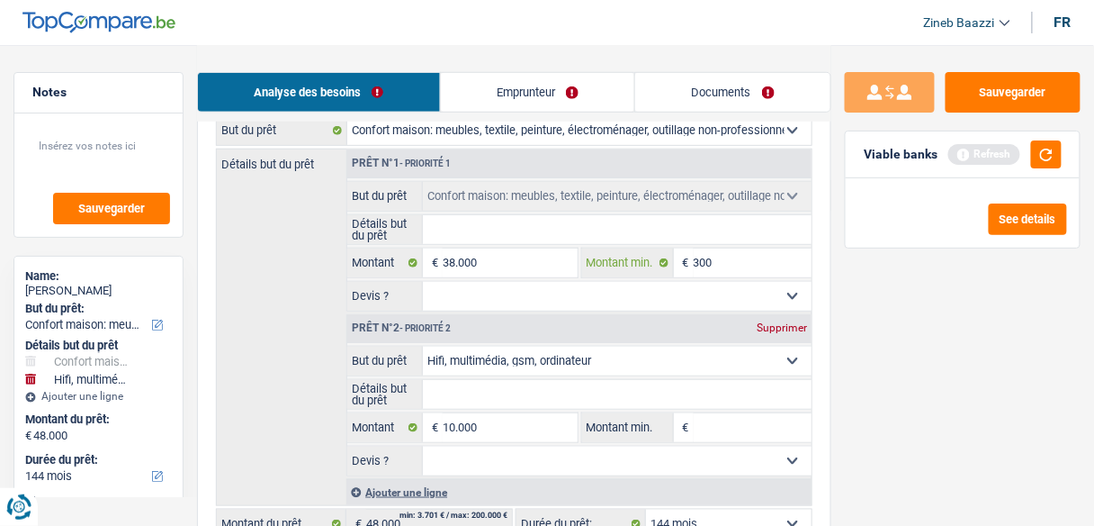
type input "3.000"
type input "30.000"
click at [665, 296] on select "Oui Non Non répondu Sélectionner une option" at bounding box center [617, 296] width 389 height 29
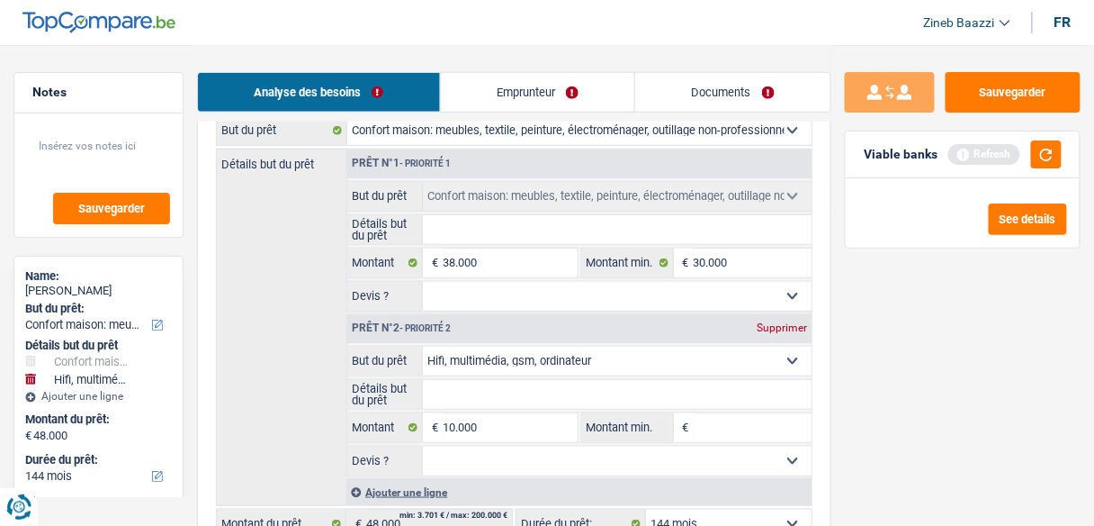
select select "yes"
click at [423, 282] on select "Oui Non Non répondu Sélectionner une option" at bounding box center [617, 296] width 389 height 29
select select "yes"
click at [482, 229] on input "Détails but du prêt" at bounding box center [617, 229] width 389 height 29
type input "a"
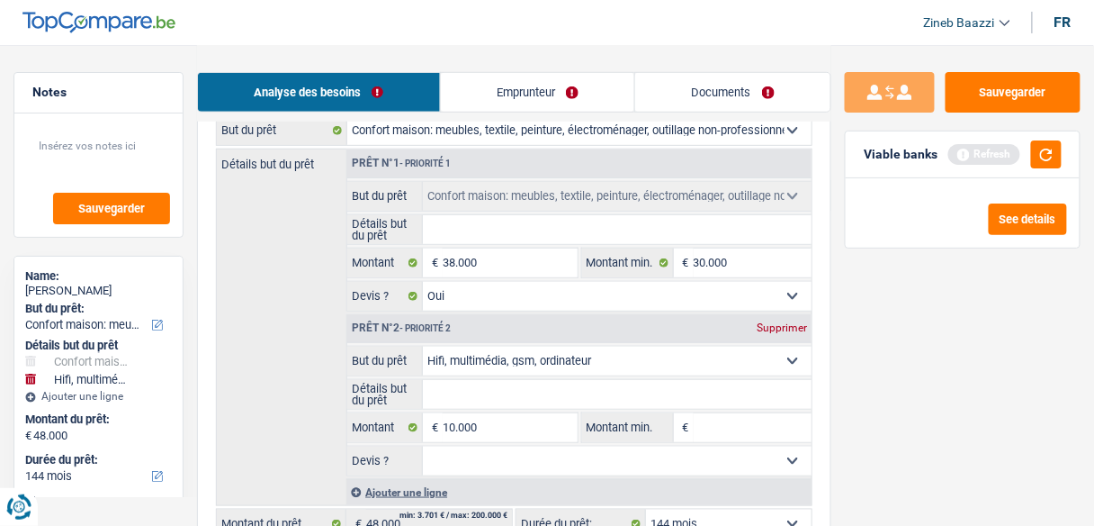
type input "a"
type input "ac"
type input "ach"
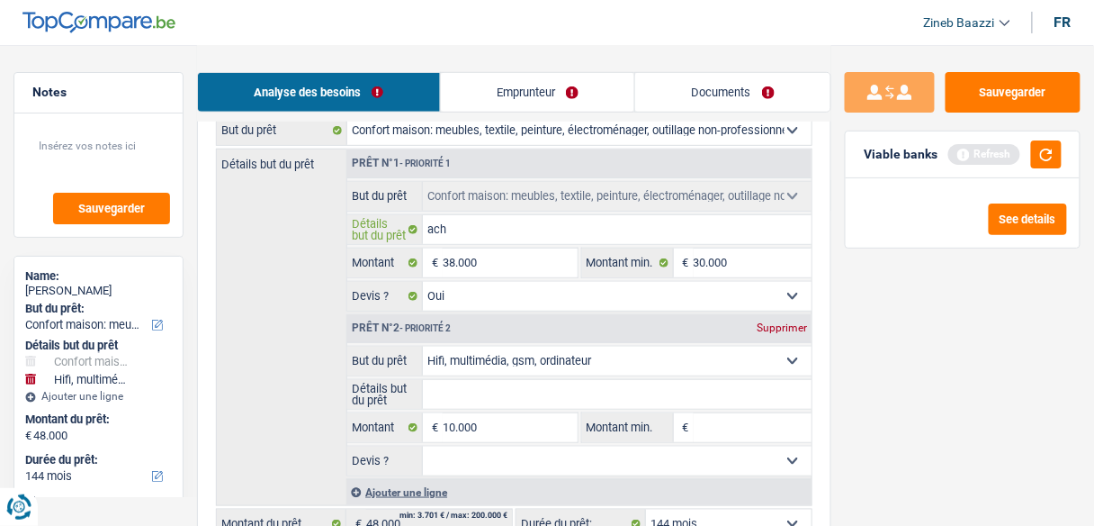
type input "achz"
type input "achzt"
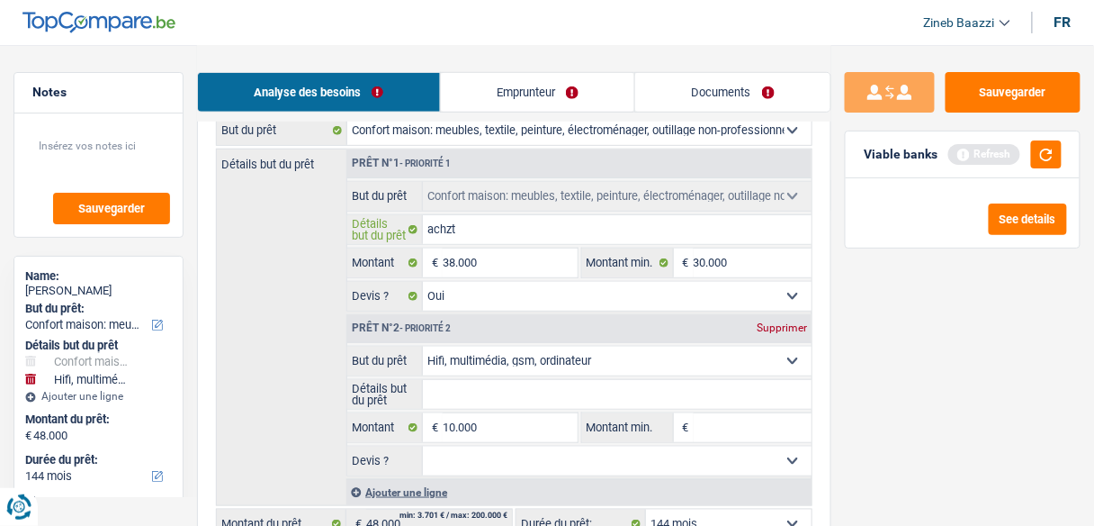
type input "achzt"
type input "achzt d"
type input "achzt de"
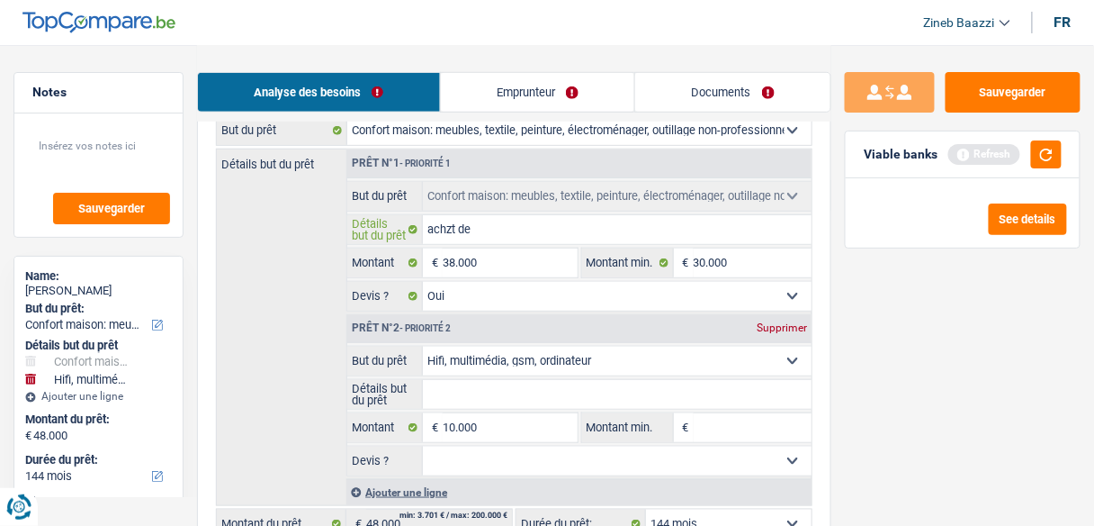
type input "achzt de"
type input "achzt de r"
type input "achzt de"
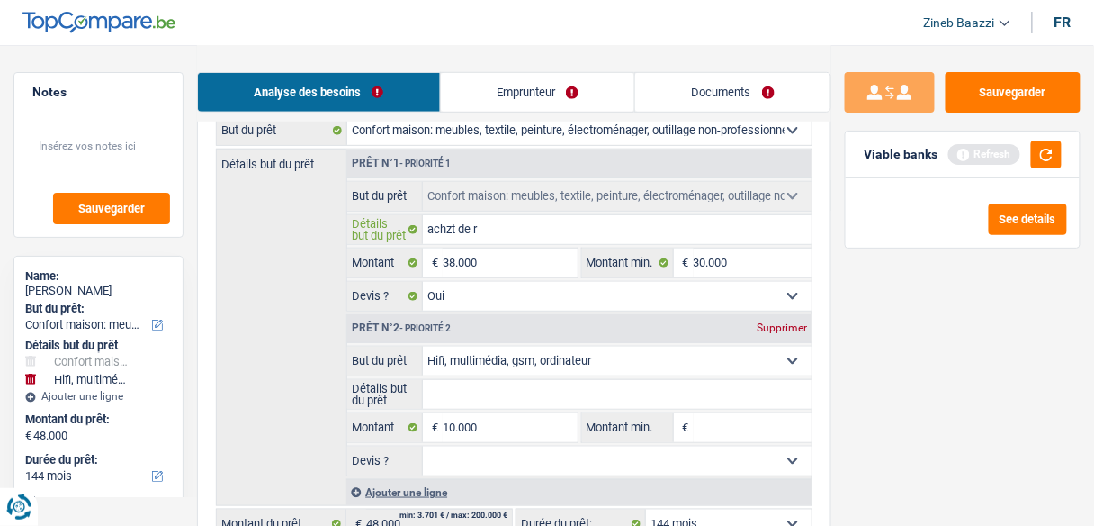
type input "achzt de"
type input "achzt de m"
type input "achzt de me"
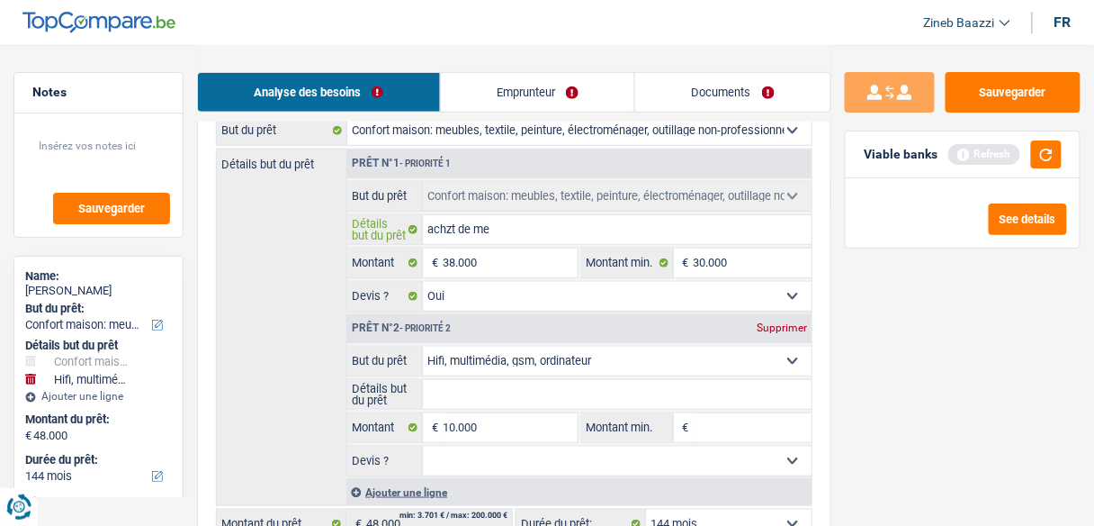
type input "achzt de meu"
type input "achzt de meub"
type input "achzt de meubl"
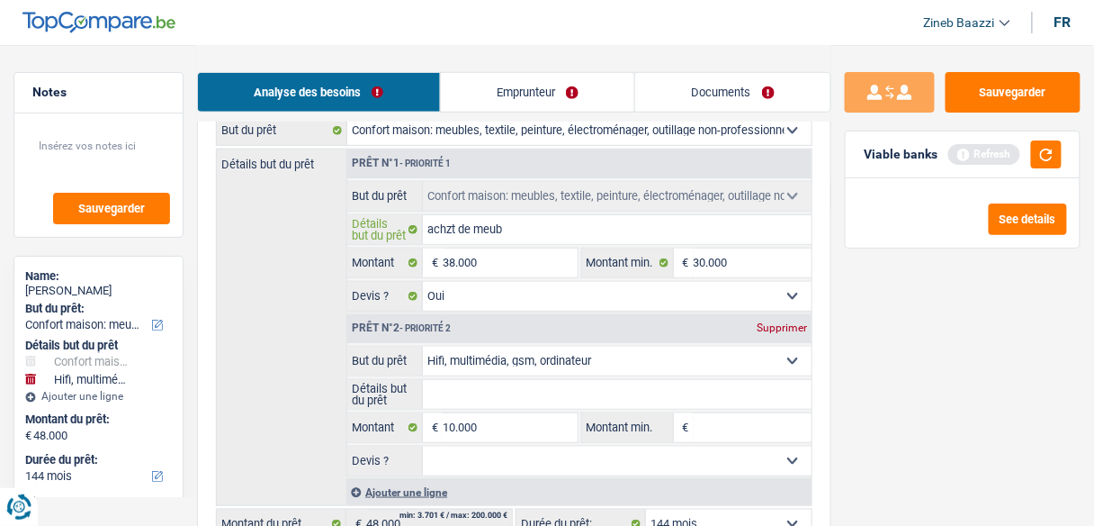
type input "achzt de meubl"
type input "achzt de meuble"
type input "achzt de meubles"
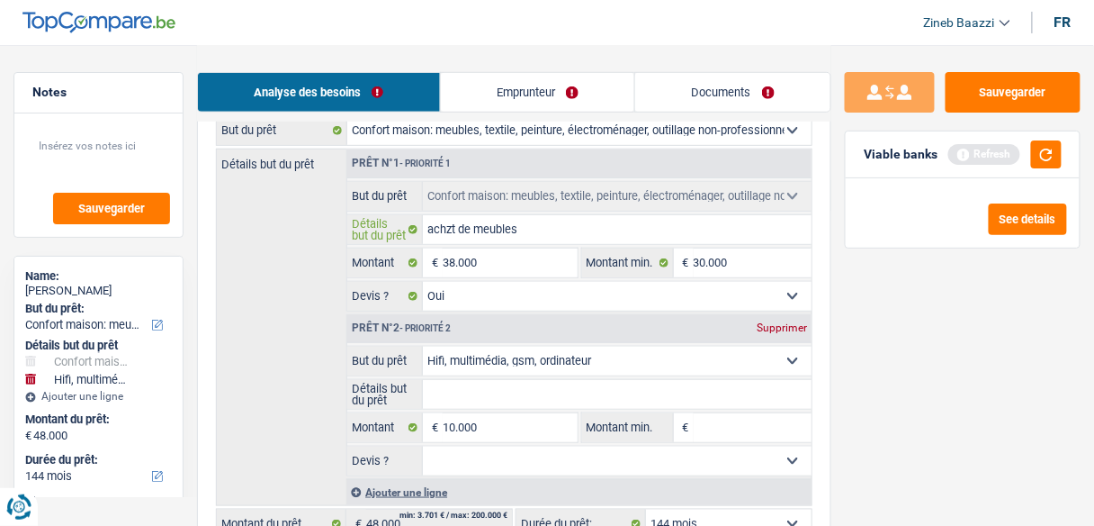
type input "achzt de meubles"
click at [1037, 153] on button "button" at bounding box center [1046, 154] width 31 height 28
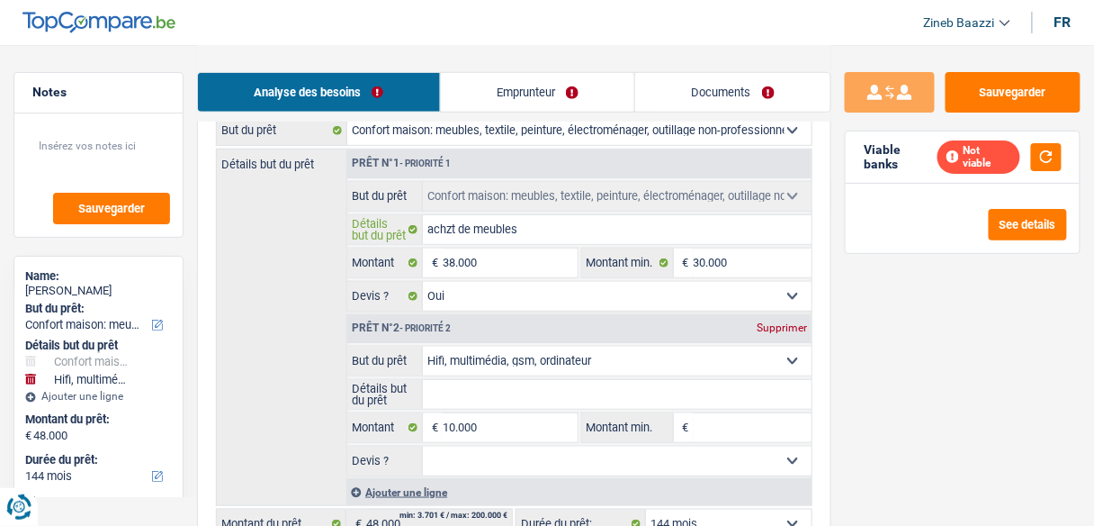
click at [505, 232] on input "achzt de meubles" at bounding box center [617, 229] width 389 height 29
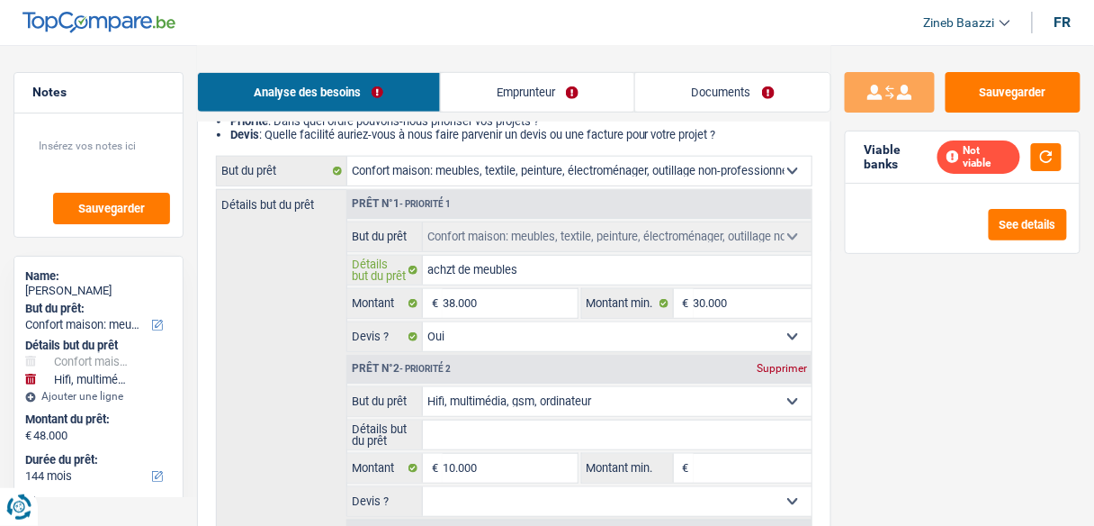
scroll to position [216, 0]
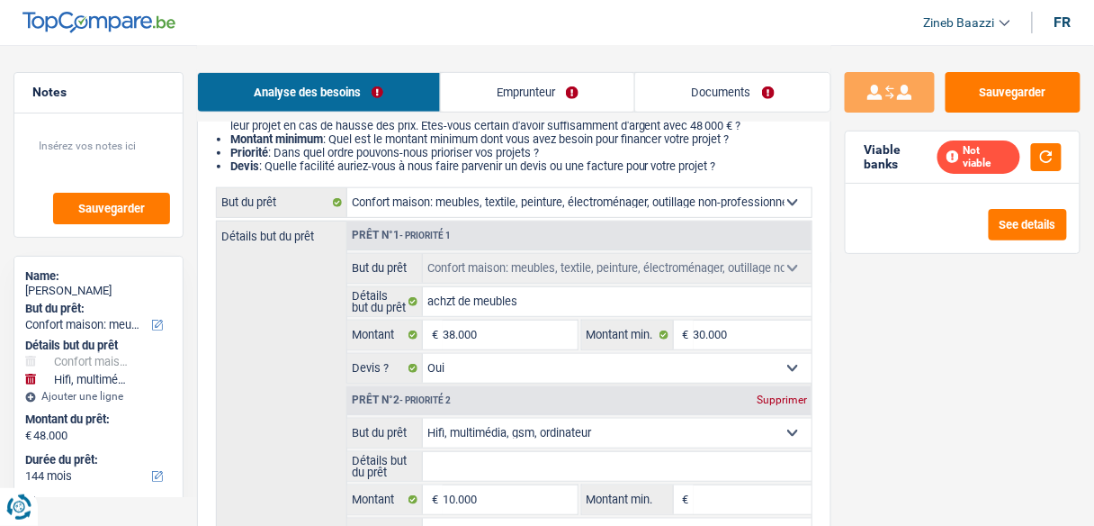
click at [529, 190] on select "Confort maison: meubles, textile, peinture, électroménager, outillage non-profe…" at bounding box center [579, 202] width 464 height 29
select select "renovation"
click at [347, 189] on select "Confort maison: meubles, textile, peinture, électroménager, outillage non-profe…" at bounding box center [579, 202] width 464 height 29
select select "renovation"
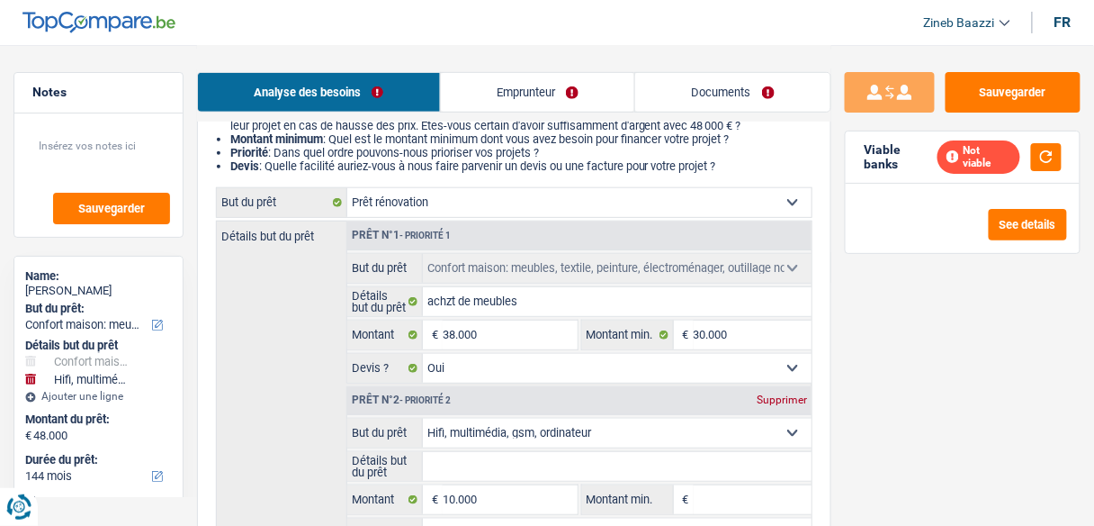
select select
select select "renovation"
select select
select select "renovation"
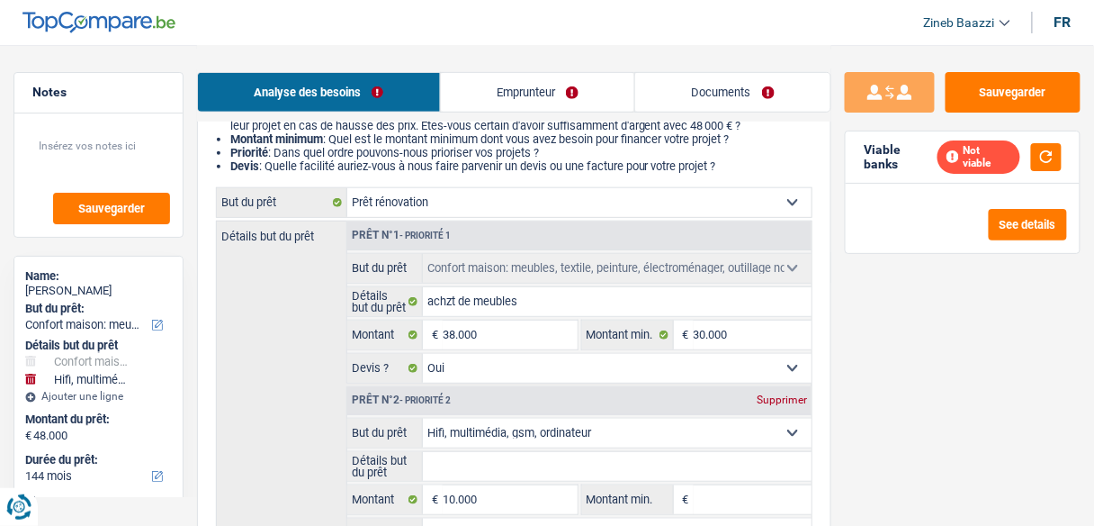
select select "household"
type input "achzt de meubles"
type input "38.000"
type input "30.000"
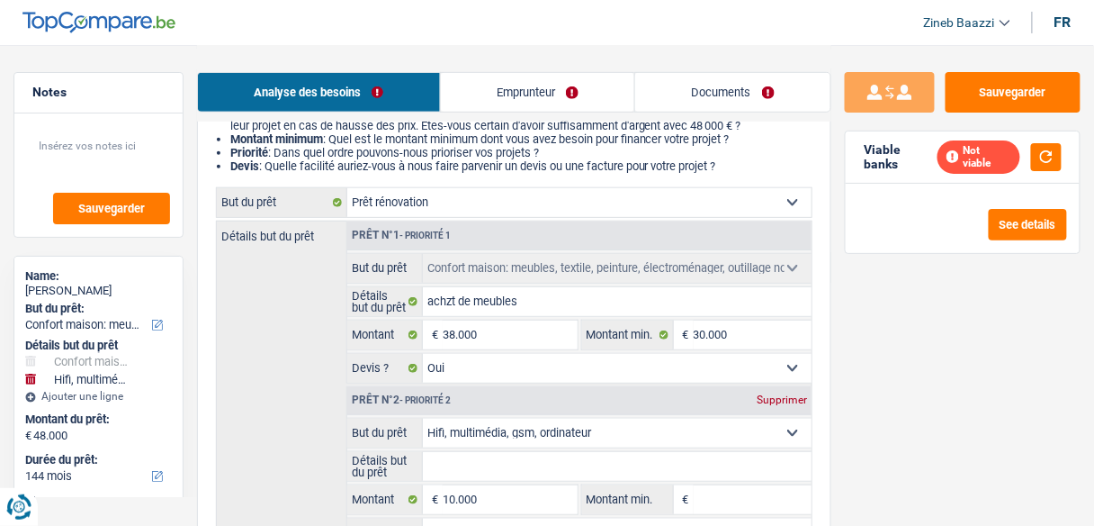
select select "yes"
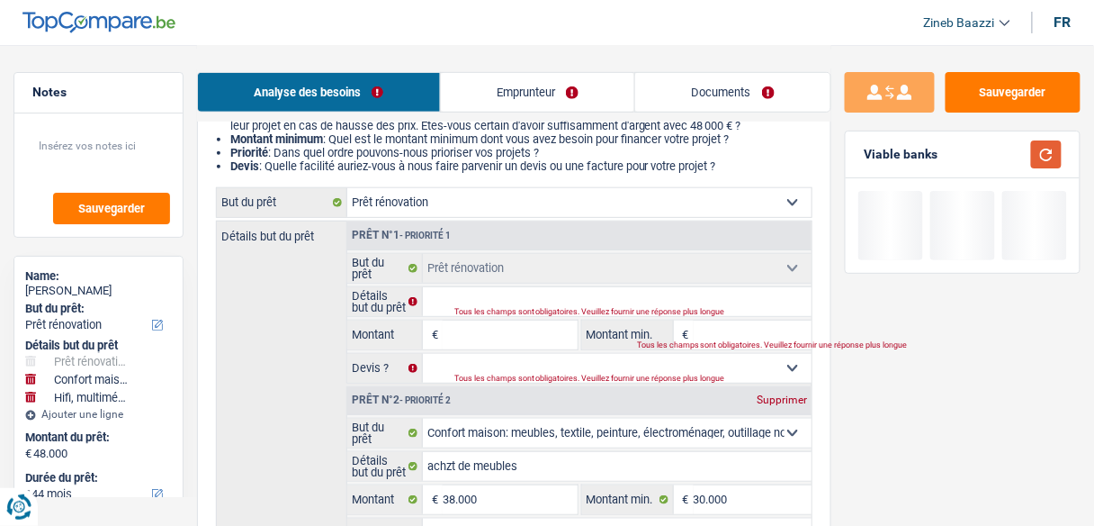
click at [1035, 167] on button "button" at bounding box center [1046, 154] width 31 height 28
click at [1039, 154] on button "button" at bounding box center [1046, 154] width 31 height 28
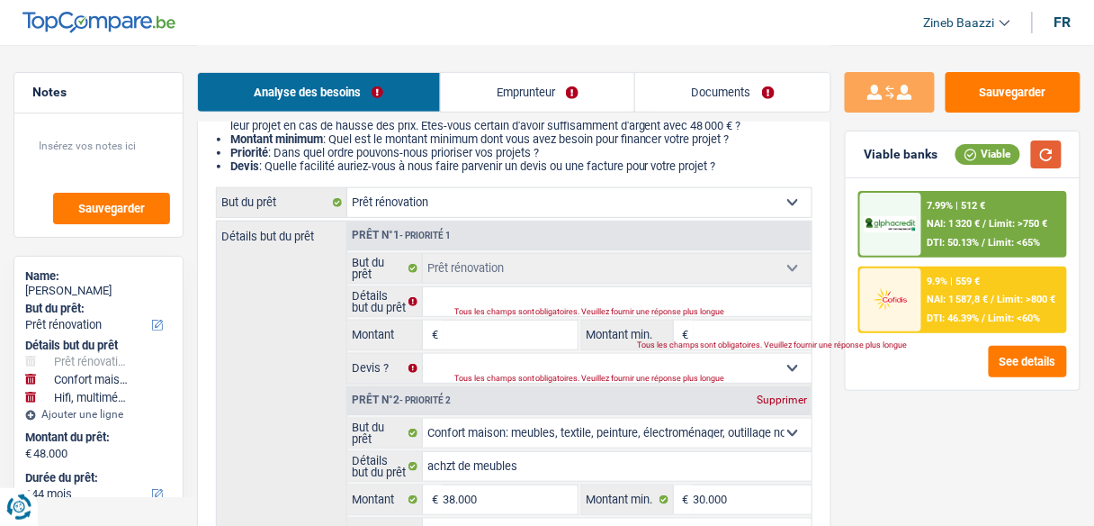
scroll to position [288, 0]
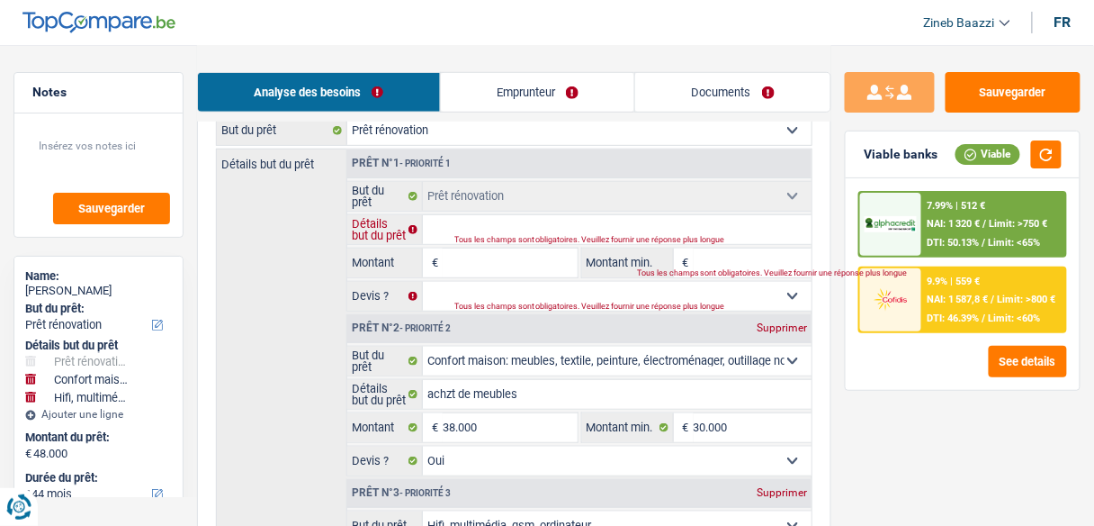
click at [540, 230] on input "Détails but du prêt" at bounding box center [617, 229] width 389 height 29
click at [457, 253] on input "Montant" at bounding box center [510, 262] width 134 height 29
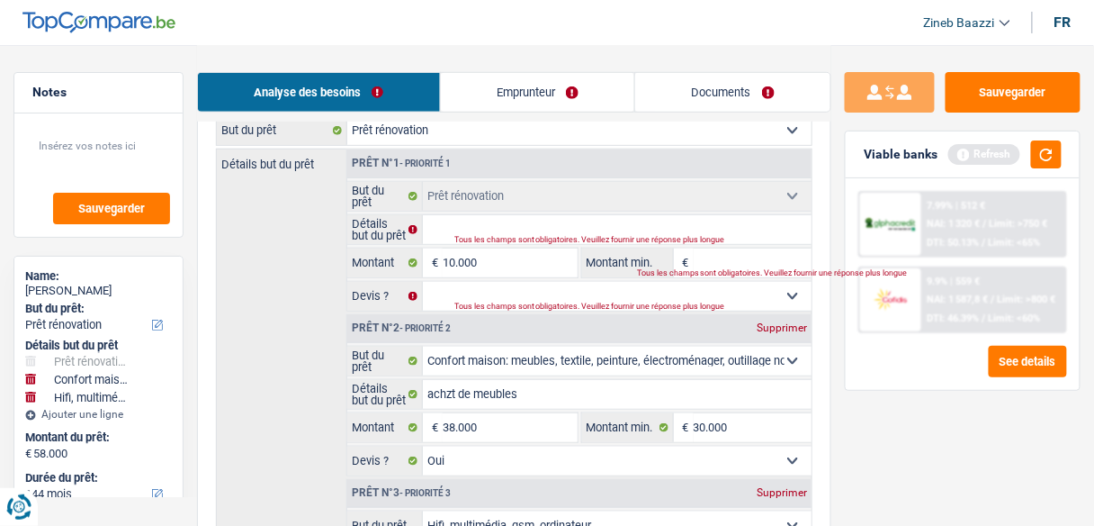
click at [716, 247] on fieldset "Confort maison: meubles, textile, peinture, électroménager, outillage non-profe…" at bounding box center [579, 246] width 464 height 130
click at [712, 255] on input "Montant min." at bounding box center [753, 262] width 118 height 29
click at [699, 232] on input "Détails but du prêt" at bounding box center [617, 229] width 389 height 29
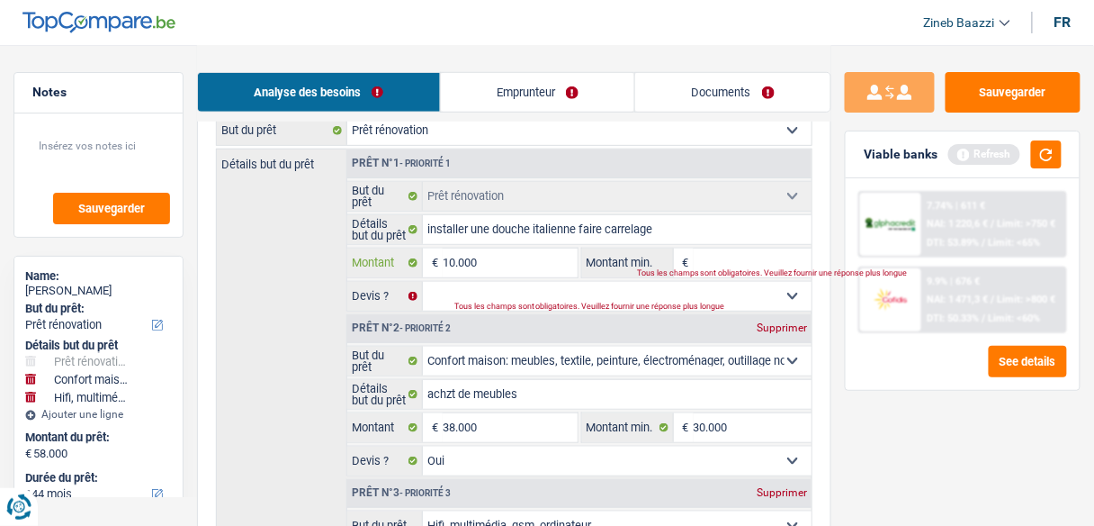
click at [481, 263] on input "10.000" at bounding box center [510, 262] width 134 height 29
click at [1033, 163] on button "button" at bounding box center [1046, 154] width 31 height 28
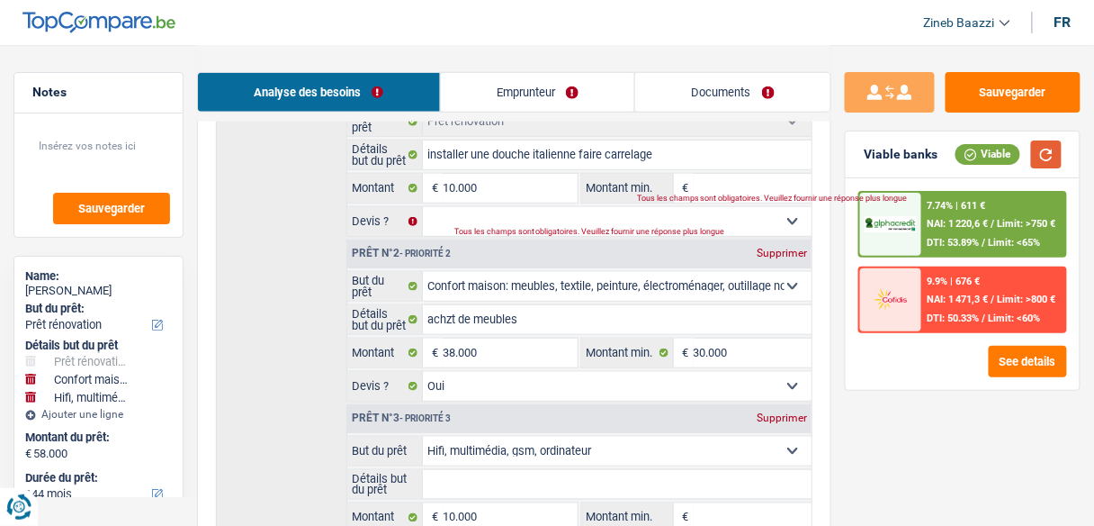
scroll to position [360, 0]
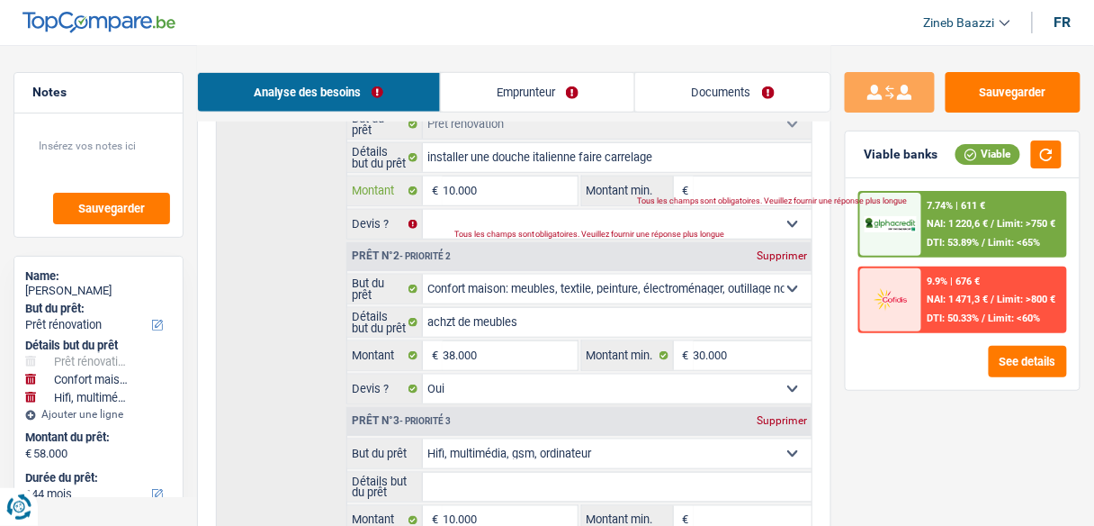
click at [537, 196] on input "10.000" at bounding box center [510, 190] width 134 height 29
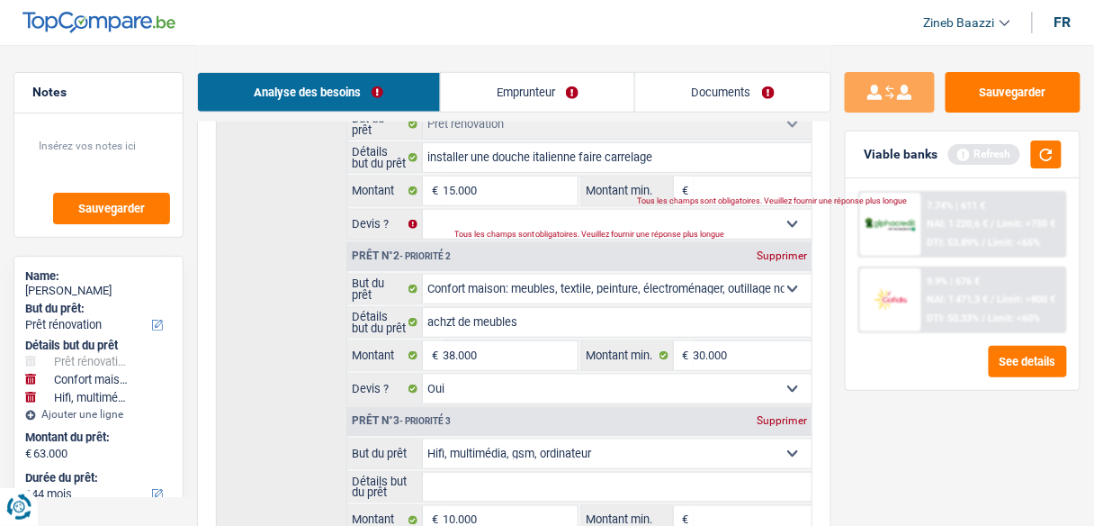
click at [693, 191] on span "€" at bounding box center [684, 190] width 20 height 29
click at [698, 191] on input "Montant min." at bounding box center [753, 190] width 118 height 29
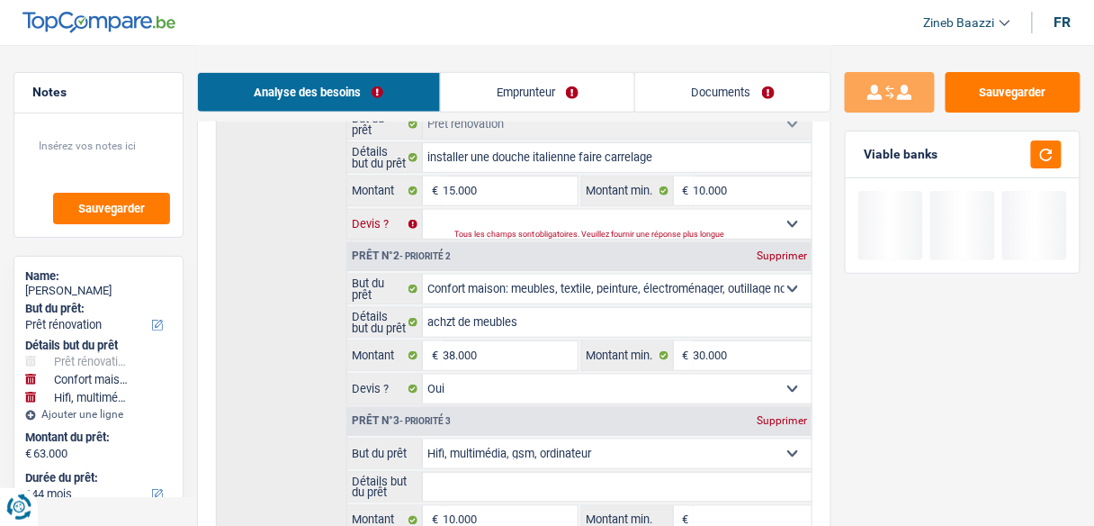
click at [701, 226] on select "Oui Non Non répondu Sélectionner une option" at bounding box center [617, 224] width 389 height 29
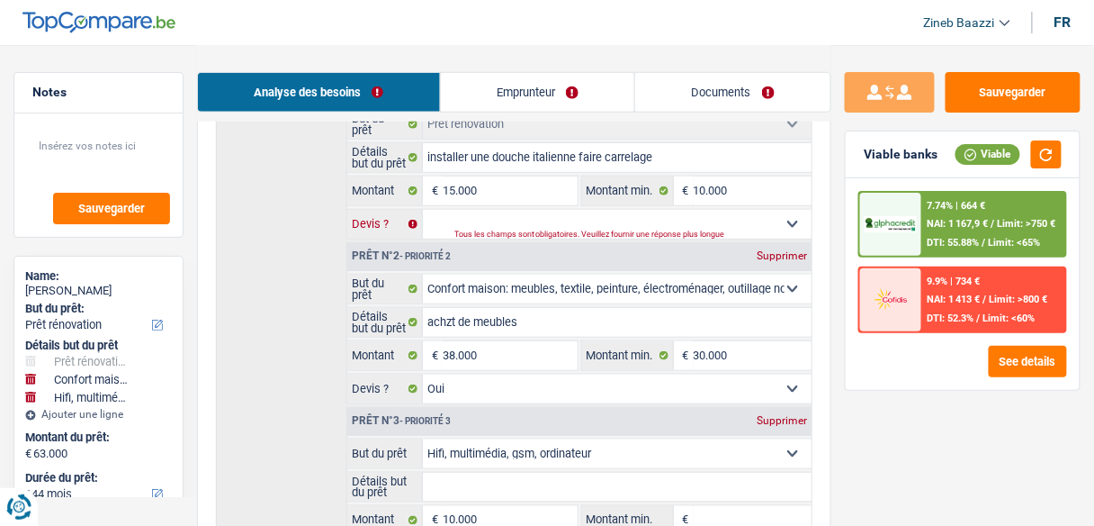
click at [423, 210] on select "Oui Non Non répondu Sélectionner une option" at bounding box center [617, 224] width 389 height 29
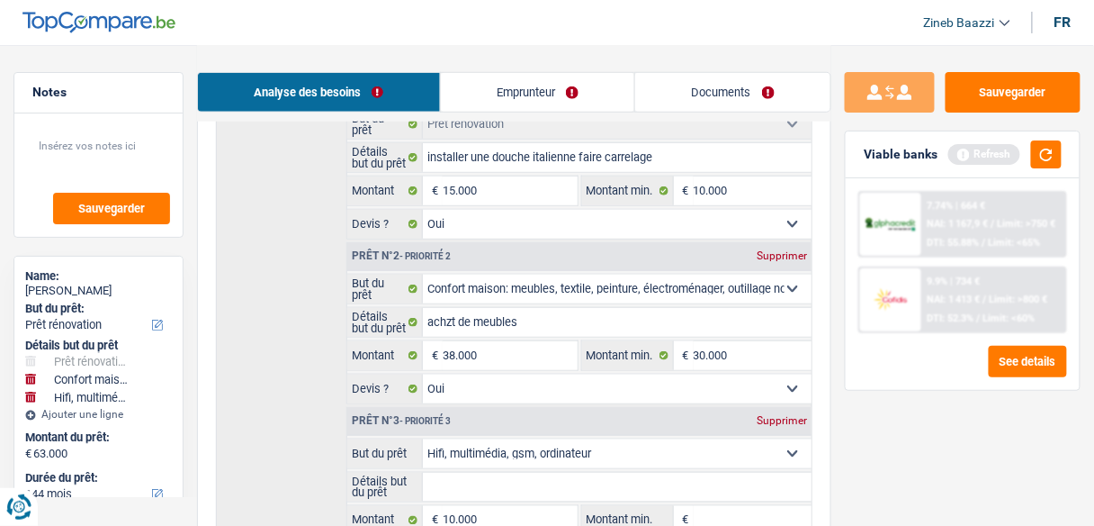
click at [1038, 168] on div "Viable banks Refresh" at bounding box center [963, 154] width 234 height 47
click at [1051, 157] on button "button" at bounding box center [1046, 154] width 31 height 28
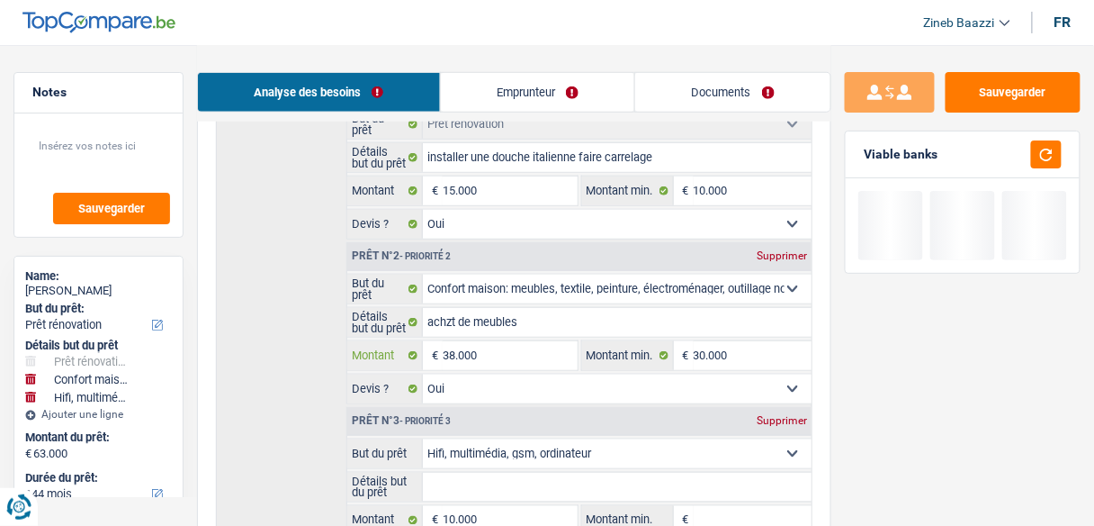
click at [453, 352] on input "38.000" at bounding box center [510, 355] width 134 height 29
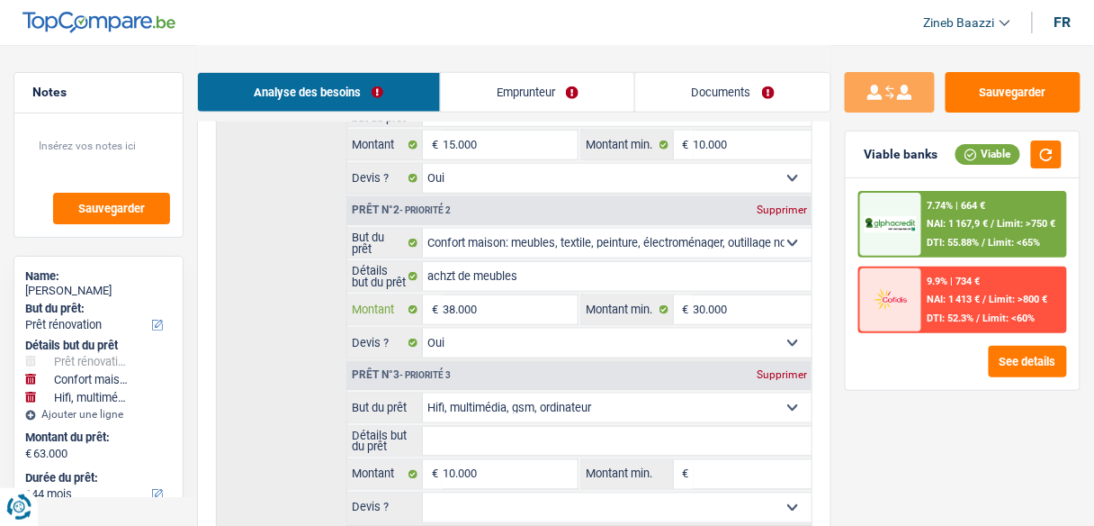
scroll to position [432, 0]
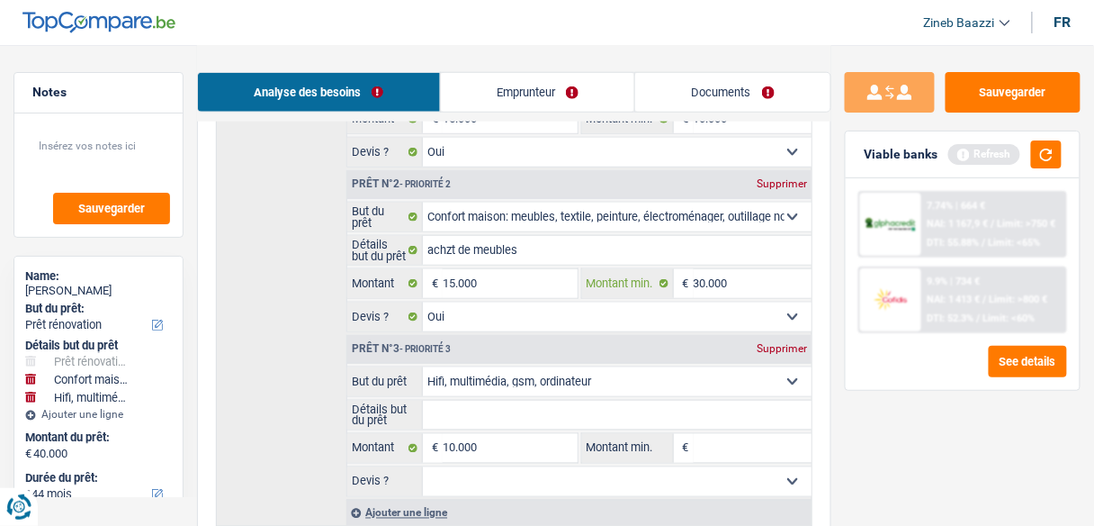
click at [721, 286] on input "30.000" at bounding box center [753, 283] width 118 height 29
click at [1049, 148] on button "button" at bounding box center [1046, 154] width 31 height 28
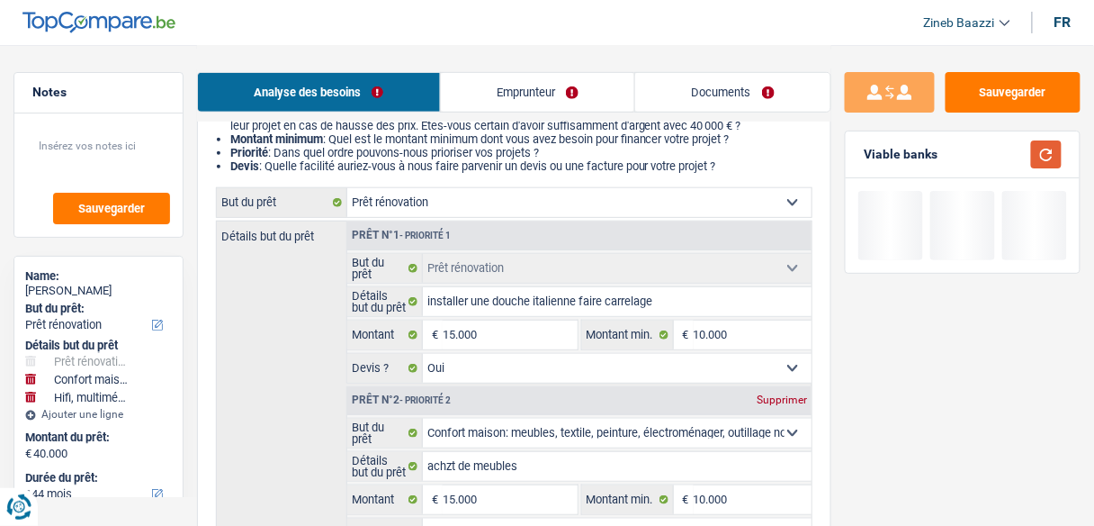
scroll to position [216, 0]
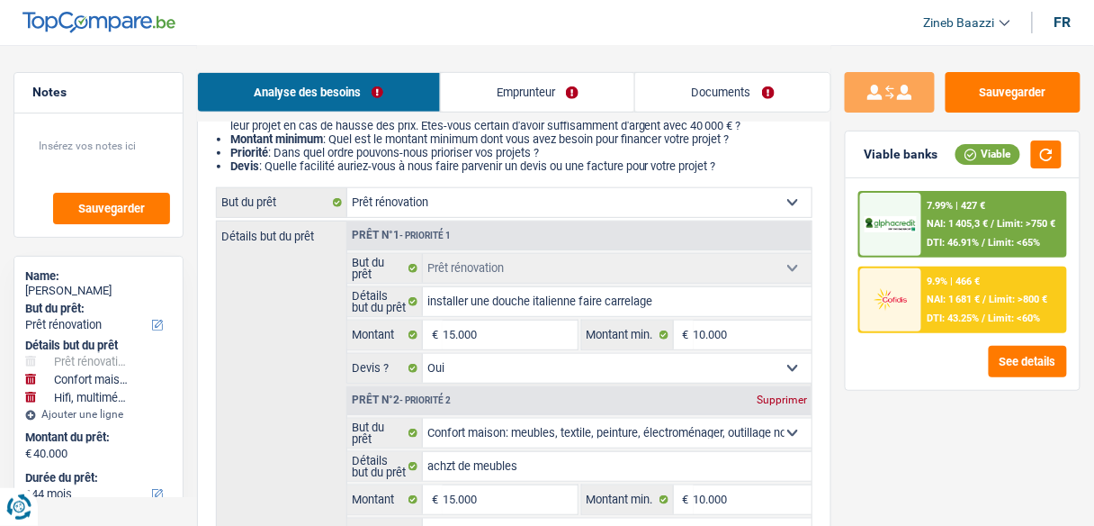
click at [562, 207] on select "Confort maison: meubles, textile, peinture, électroménager, outillage non-profe…" at bounding box center [579, 202] width 464 height 29
click at [347, 189] on select "Confort maison: meubles, textile, peinture, électroménager, outillage non-profe…" at bounding box center [579, 202] width 464 height 29
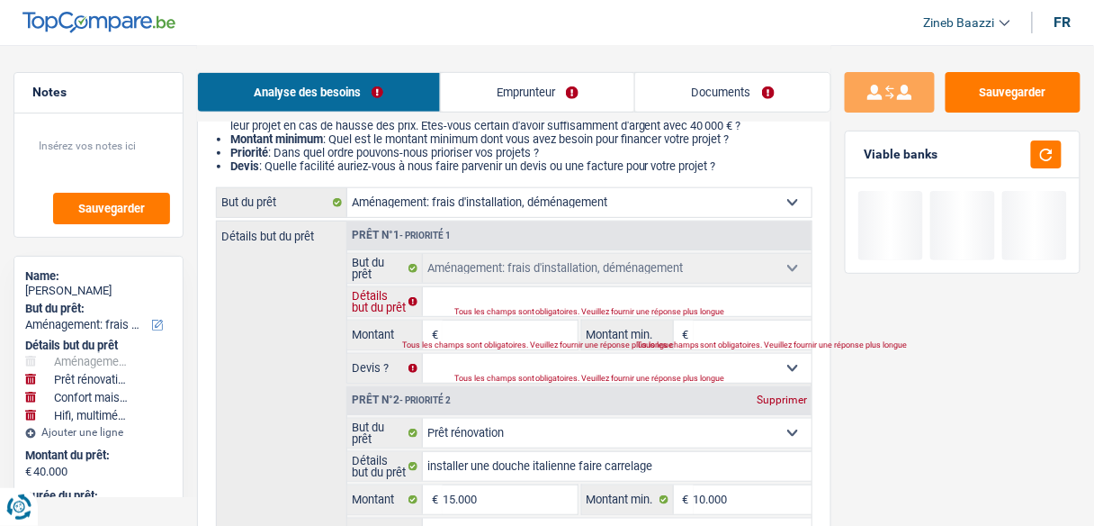
click at [461, 301] on input "Détails but du prêt" at bounding box center [617, 301] width 389 height 29
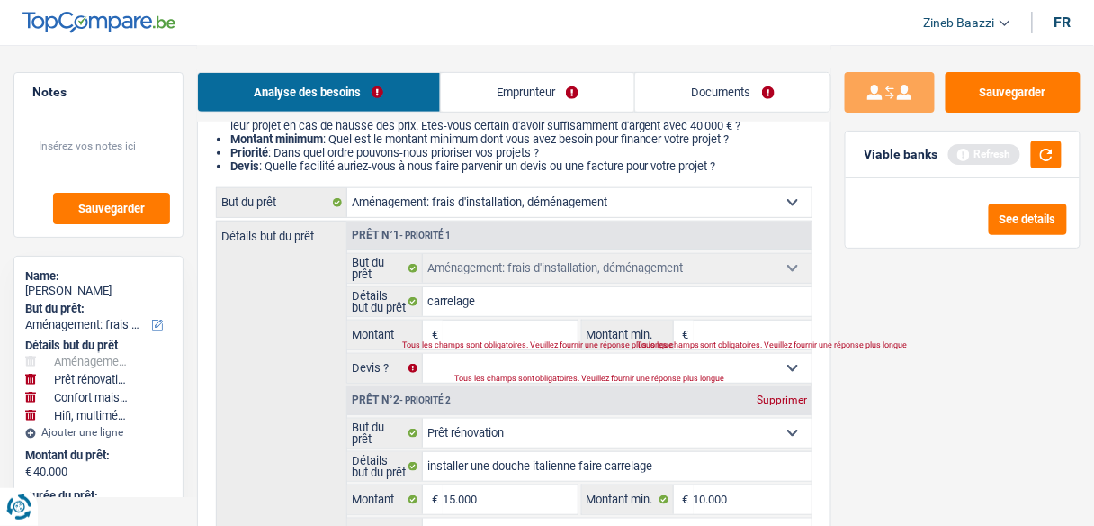
click at [562, 329] on input "Montant" at bounding box center [510, 334] width 134 height 29
click at [767, 344] on div "Tous les champs sont obligatoires. Veuillez fournir une réponse plus longue" at bounding box center [715, 345] width 157 height 7
click at [767, 334] on input "Montant min." at bounding box center [753, 334] width 118 height 29
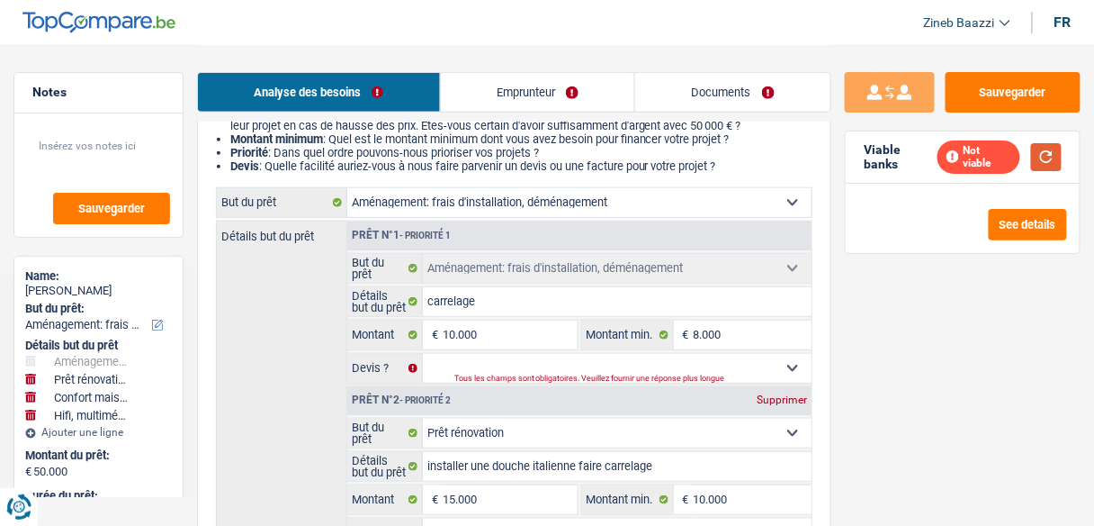
click at [1054, 157] on button "button" at bounding box center [1046, 157] width 31 height 28
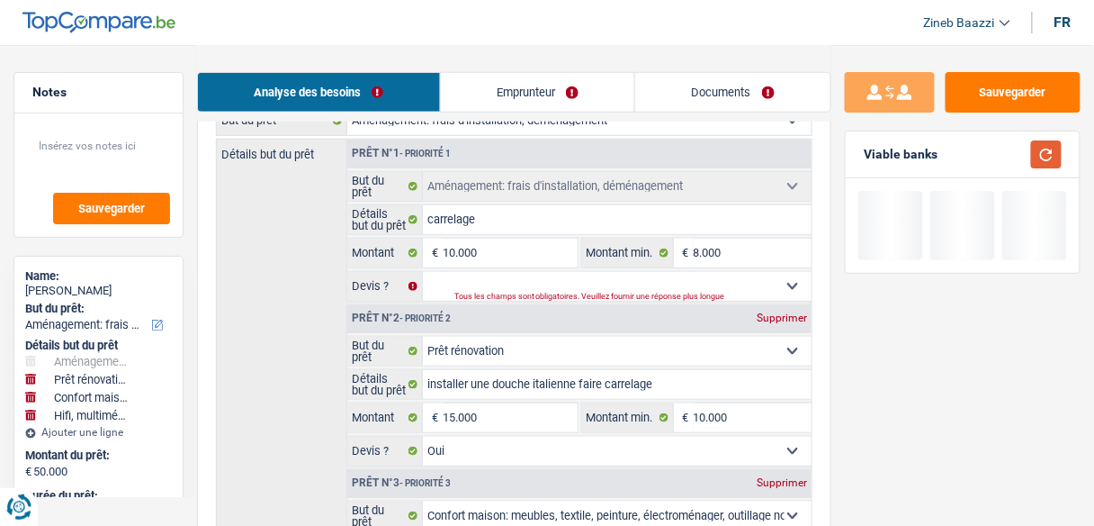
scroll to position [360, 0]
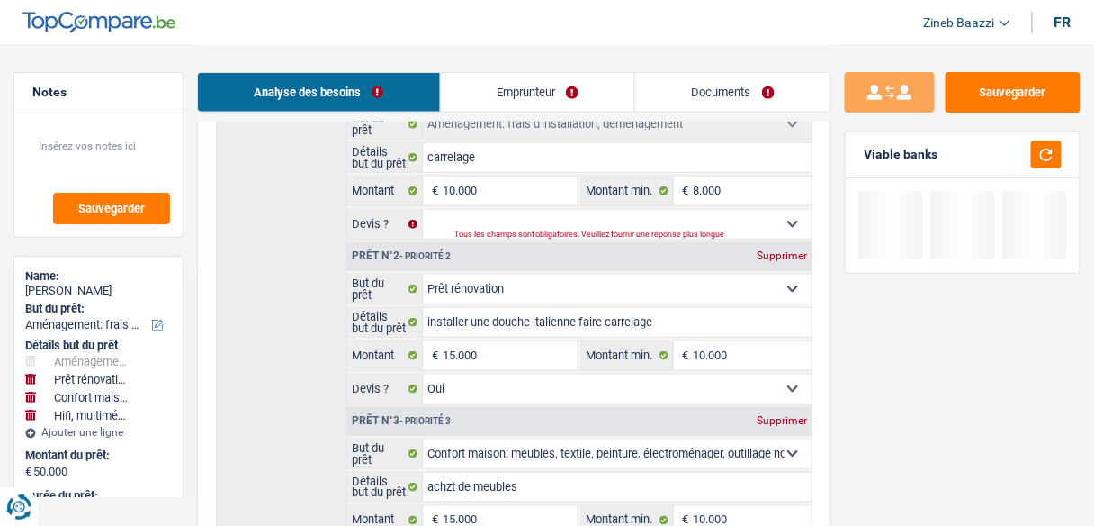
click at [489, 301] on select "Confort maison: meubles, textile, peinture, électroménager, outillage non-profe…" at bounding box center [617, 288] width 389 height 29
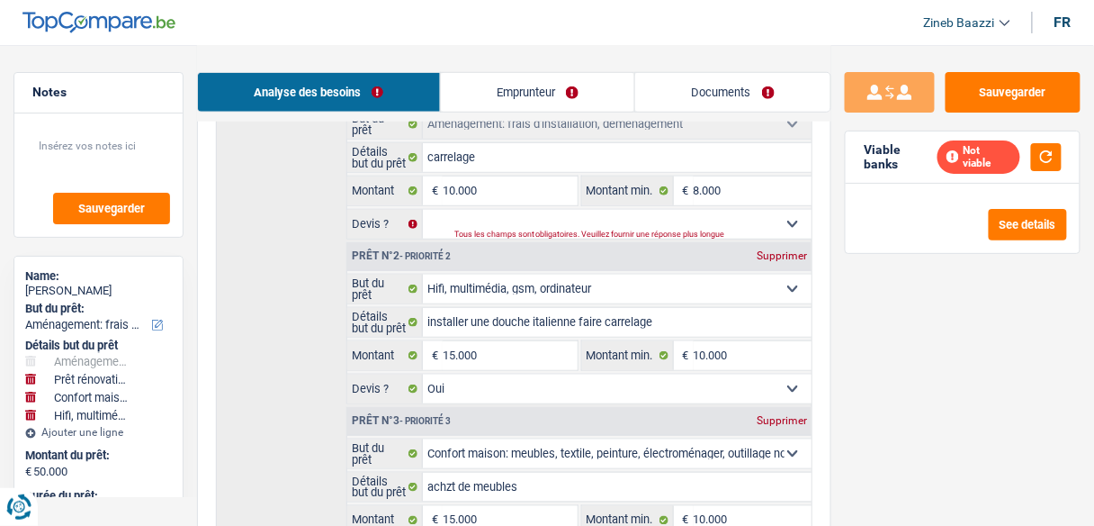
click at [423, 274] on select "Confort maison: meubles, textile, peinture, électroménager, outillage non-profe…" at bounding box center [617, 288] width 389 height 29
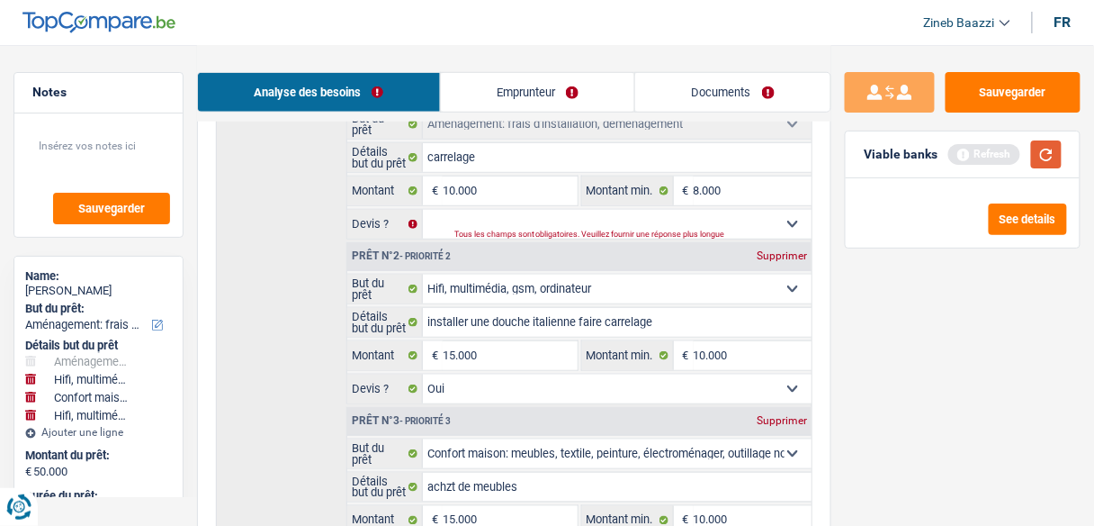
click at [1039, 160] on button "button" at bounding box center [1046, 154] width 31 height 28
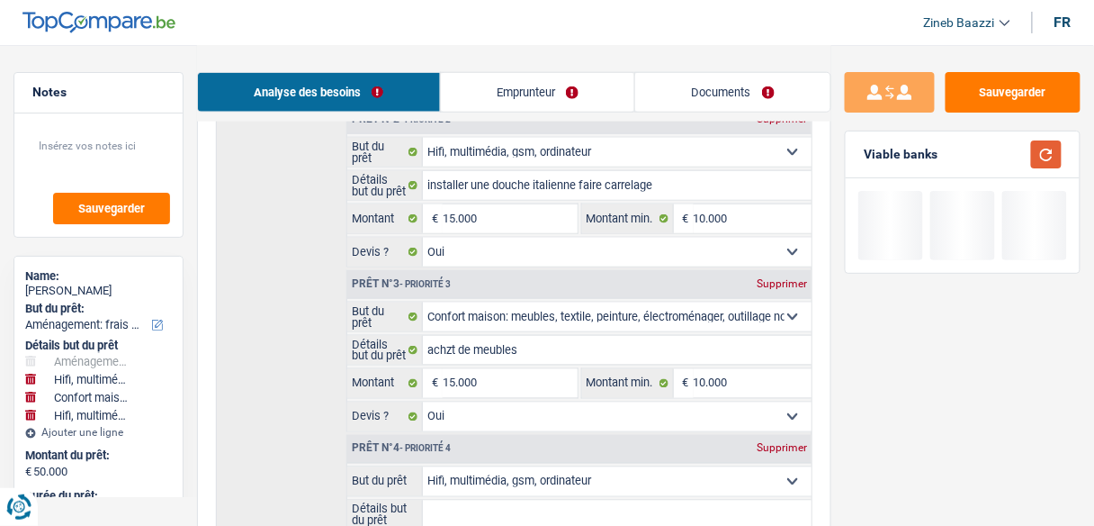
scroll to position [504, 0]
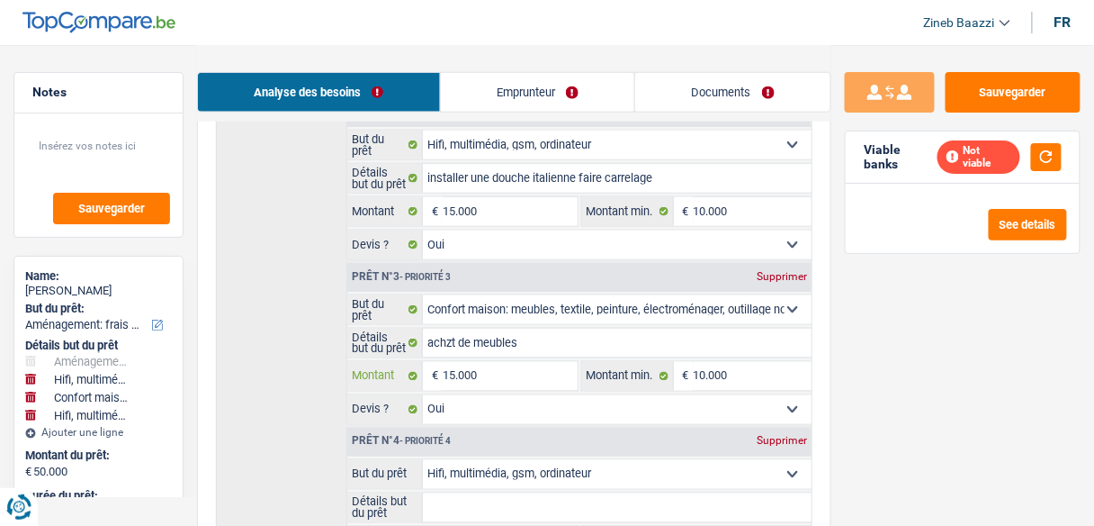
click at [463, 371] on input "15.000" at bounding box center [510, 376] width 134 height 29
click at [781, 282] on div "Prêt n°3 - Priorité 3 Supprimer" at bounding box center [579, 277] width 464 height 29
click at [797, 275] on div "Supprimer" at bounding box center [781, 276] width 59 height 11
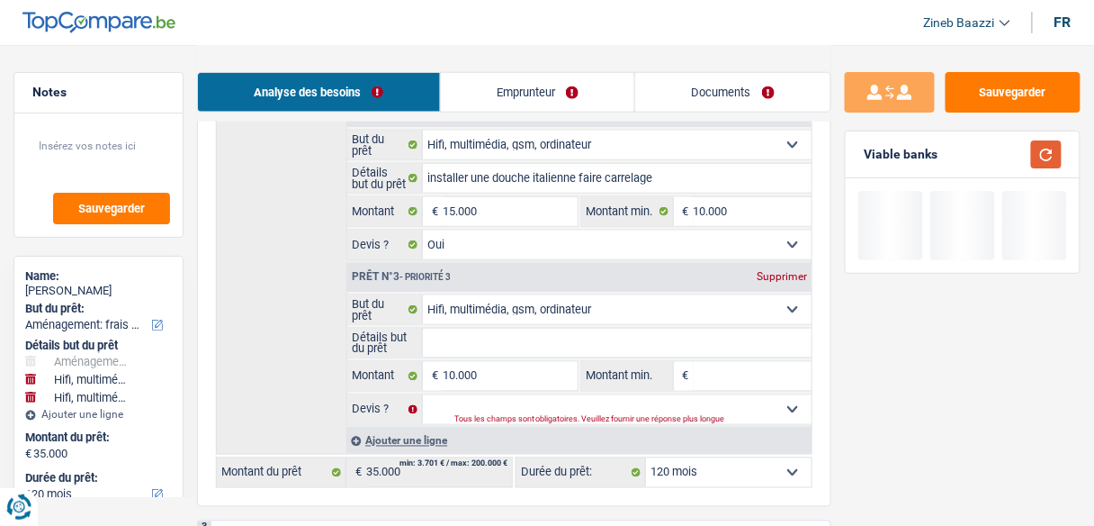
click at [1040, 155] on button "button" at bounding box center [1046, 154] width 31 height 28
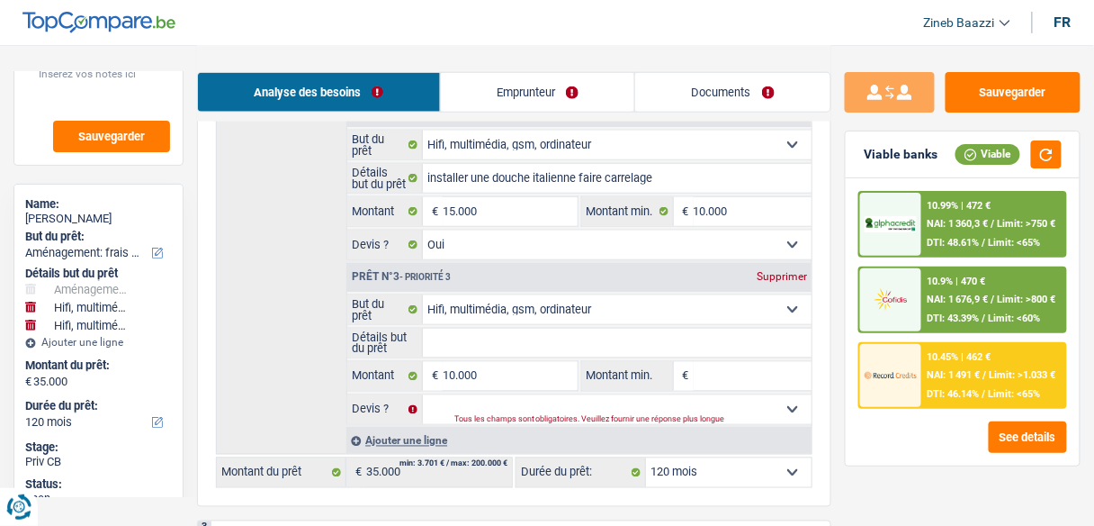
click at [396, 438] on div "Ajouter une ligne" at bounding box center [578, 440] width 465 height 26
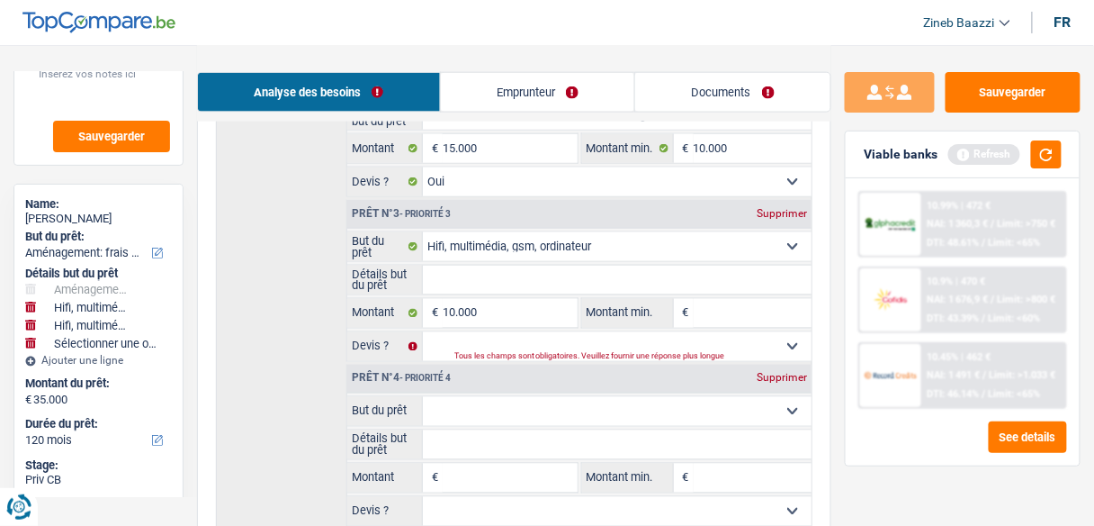
scroll to position [648, 0]
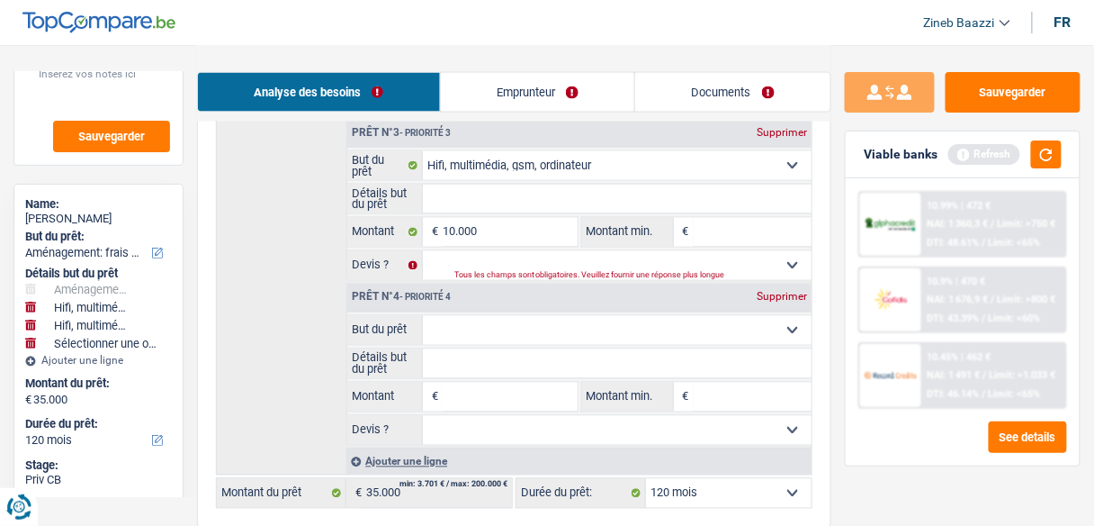
click at [457, 334] on select "Confort maison: meubles, textile, peinture, électroménager, outillage non-profe…" at bounding box center [617, 330] width 389 height 29
click at [423, 316] on select "Confort maison: meubles, textile, peinture, électroménager, outillage non-profe…" at bounding box center [617, 330] width 389 height 29
click at [450, 349] on input "Détails but du prêt" at bounding box center [617, 363] width 389 height 29
click at [457, 382] on input "Montant" at bounding box center [510, 396] width 134 height 29
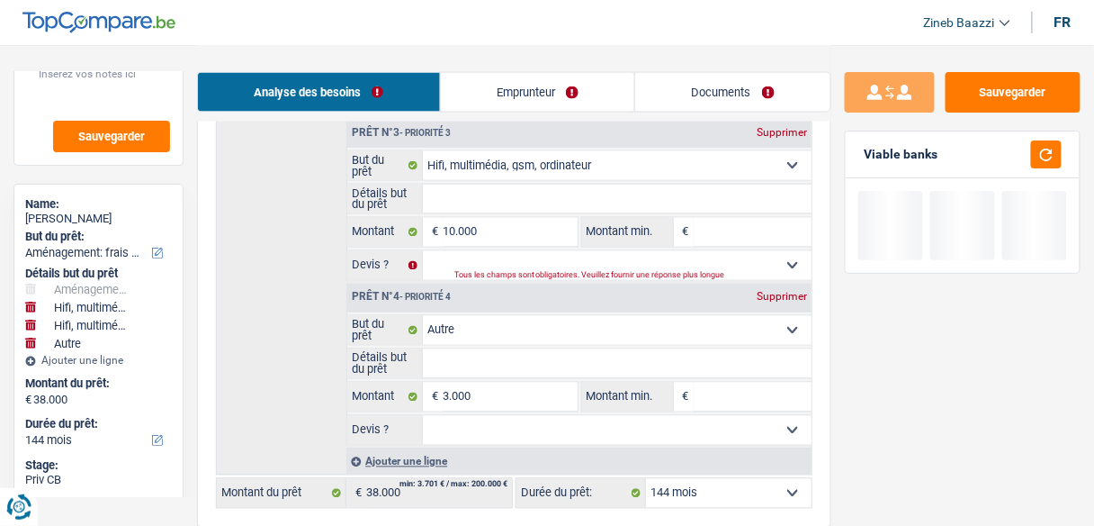
click at [709, 382] on input "Montant min." at bounding box center [753, 396] width 118 height 29
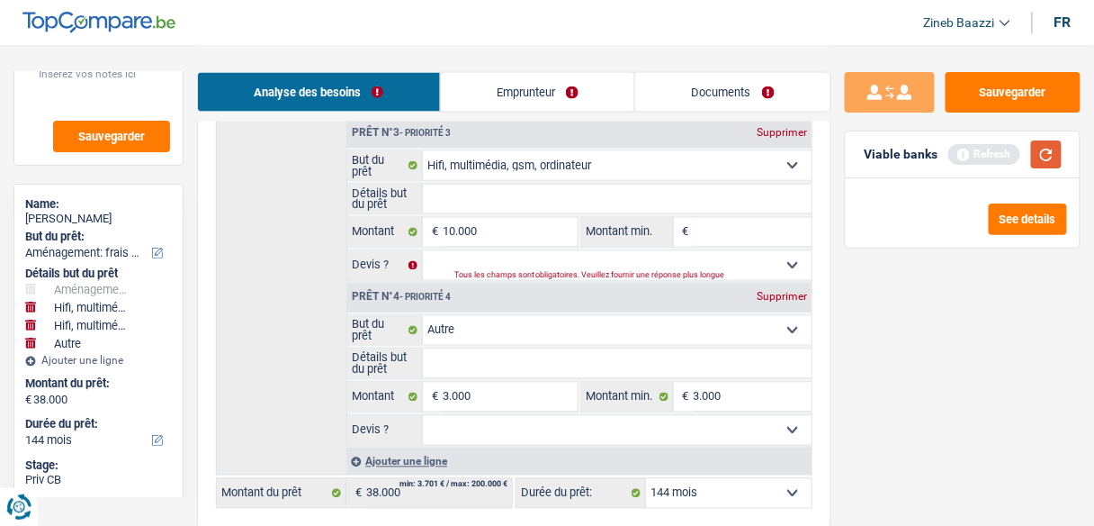
drag, startPoint x: 1033, startPoint y: 154, endPoint x: 1035, endPoint y: 163, distance: 9.2
click at [1035, 163] on div "Viable banks Refresh" at bounding box center [963, 154] width 234 height 47
click at [1035, 163] on button "button" at bounding box center [1046, 154] width 31 height 28
click at [483, 365] on input "Détails but du prêt" at bounding box center [617, 363] width 389 height 29
click at [445, 206] on input "Détails but du prêt" at bounding box center [617, 198] width 389 height 29
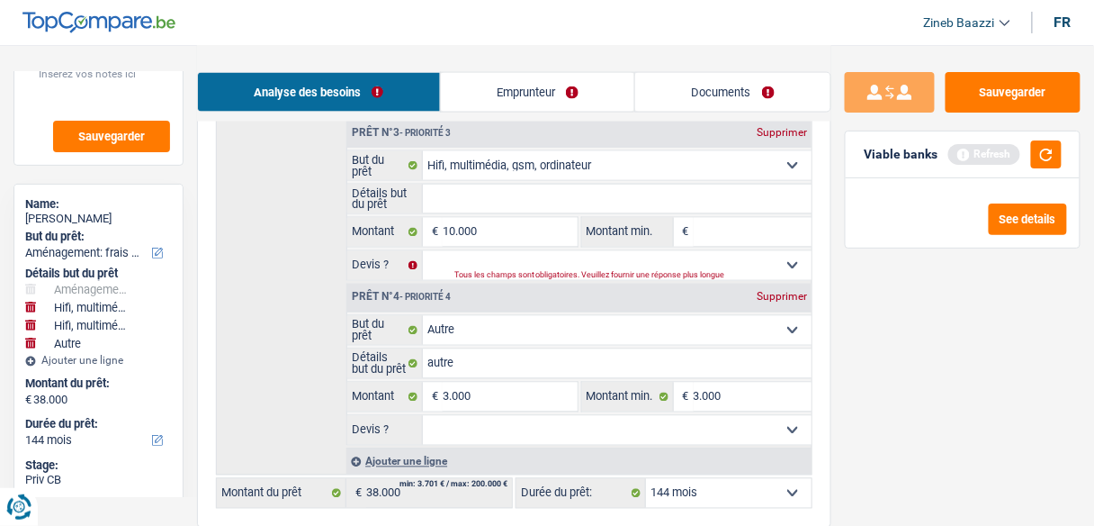
click at [445, 184] on input "Détails but du prêt" at bounding box center [617, 198] width 389 height 29
click at [749, 226] on input "Montant min." at bounding box center [753, 232] width 118 height 29
click at [1044, 157] on button "button" at bounding box center [1046, 154] width 31 height 28
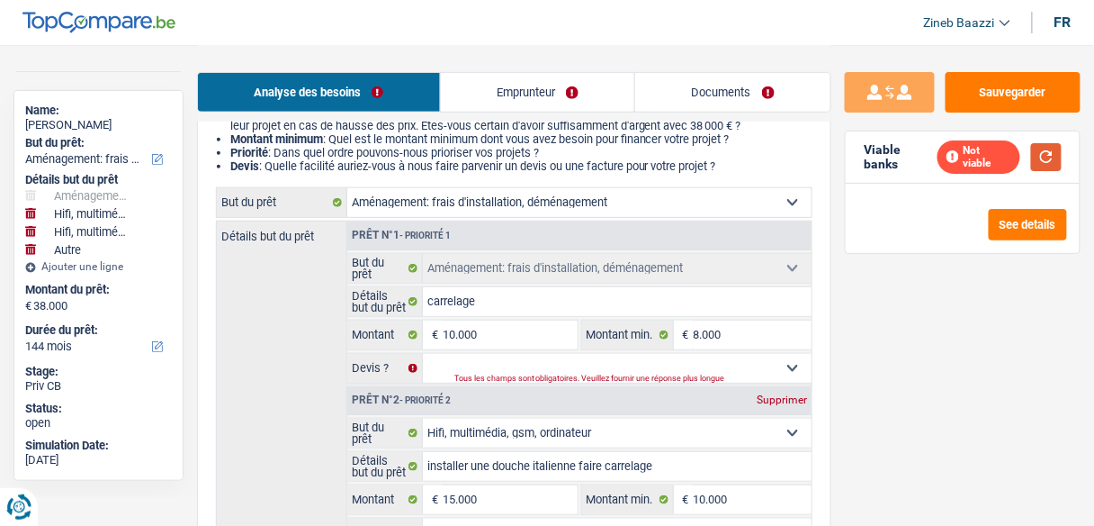
scroll to position [216, 0]
click at [487, 357] on select "Oui Non Non répondu Sélectionner une option" at bounding box center [617, 368] width 389 height 29
click at [423, 354] on select "Oui Non Non répondu Sélectionner une option" at bounding box center [617, 368] width 389 height 29
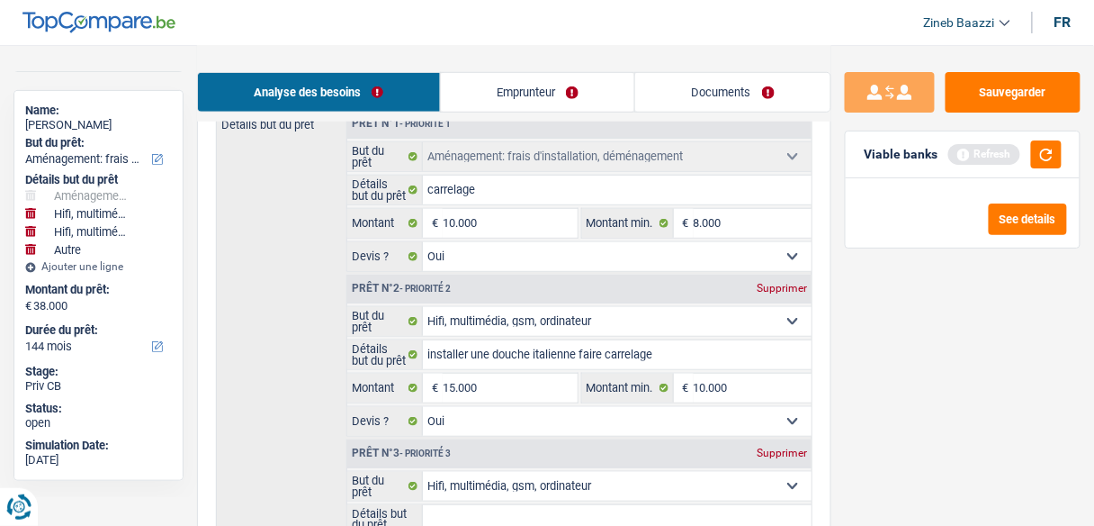
scroll to position [432, 0]
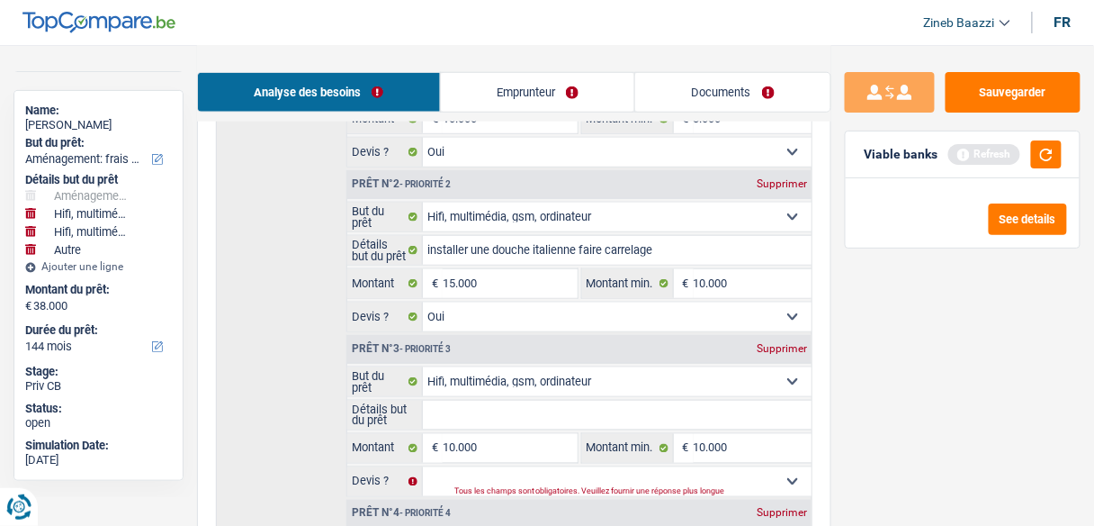
click at [470, 415] on input "Détails but du prêt" at bounding box center [617, 414] width 389 height 29
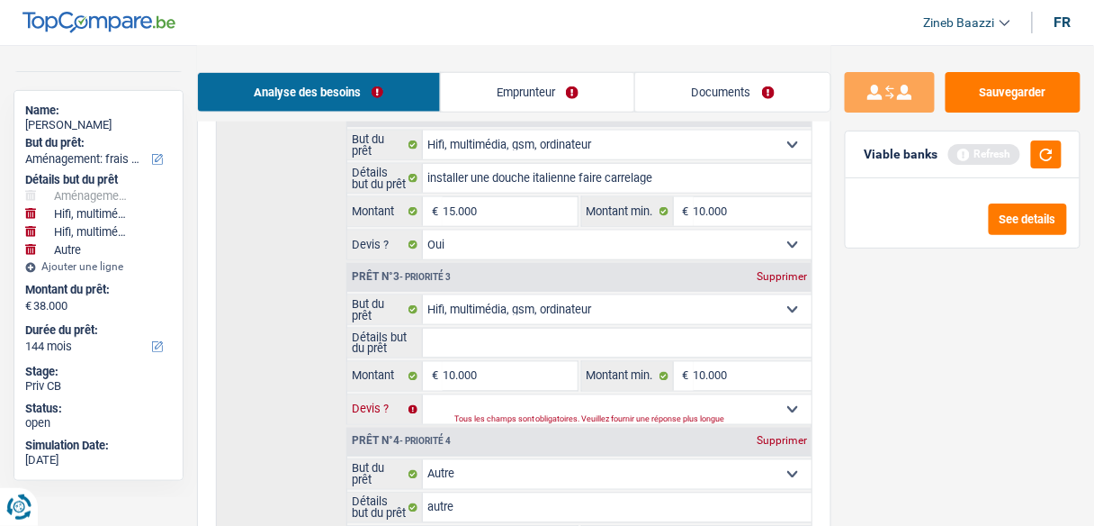
click at [472, 404] on select "Oui Non Non répondu Sélectionner une option" at bounding box center [617, 409] width 389 height 29
click at [475, 403] on select "Oui Non Non répondu Sélectionner une option" at bounding box center [617, 409] width 389 height 29
click at [423, 395] on select "Oui Non Non répondu Sélectionner une option" at bounding box center [617, 409] width 389 height 29
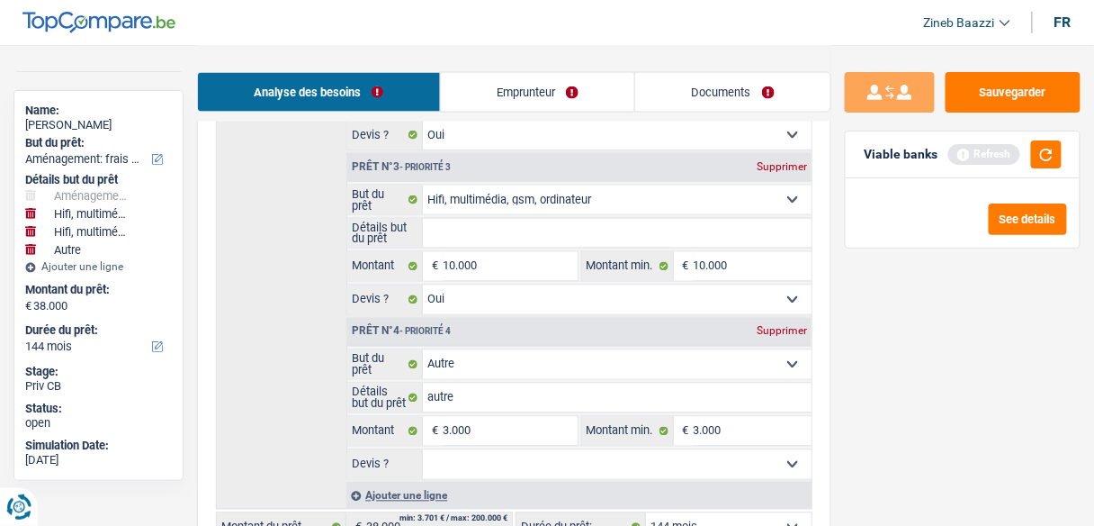
scroll to position [792, 0]
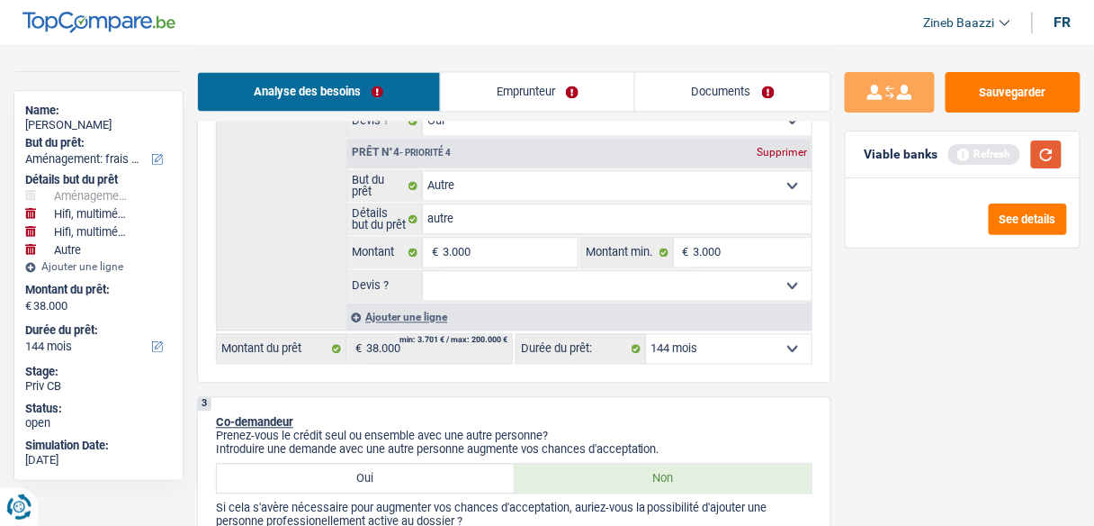
click at [1041, 140] on button "button" at bounding box center [1046, 154] width 31 height 28
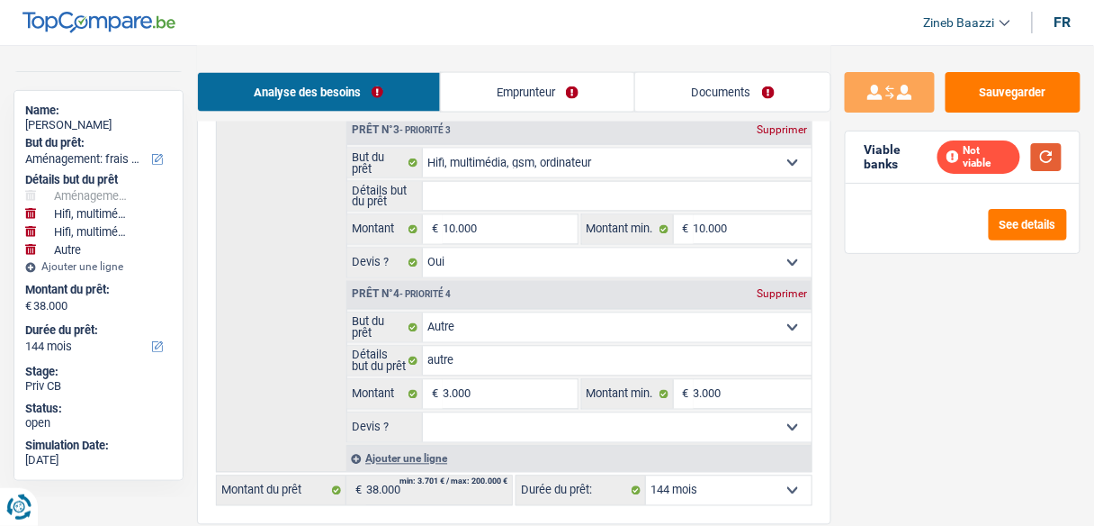
scroll to position [648, 0]
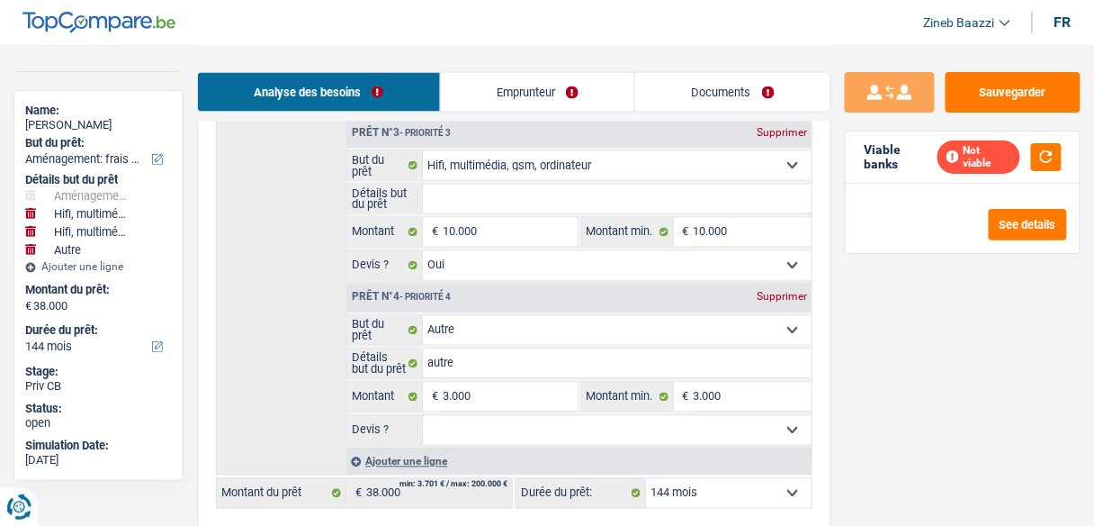
click at [451, 416] on select "Oui Non Non répondu Sélectionner une option" at bounding box center [617, 430] width 389 height 29
click at [423, 416] on select "Oui Non Non répondu Sélectionner une option" at bounding box center [617, 430] width 389 height 29
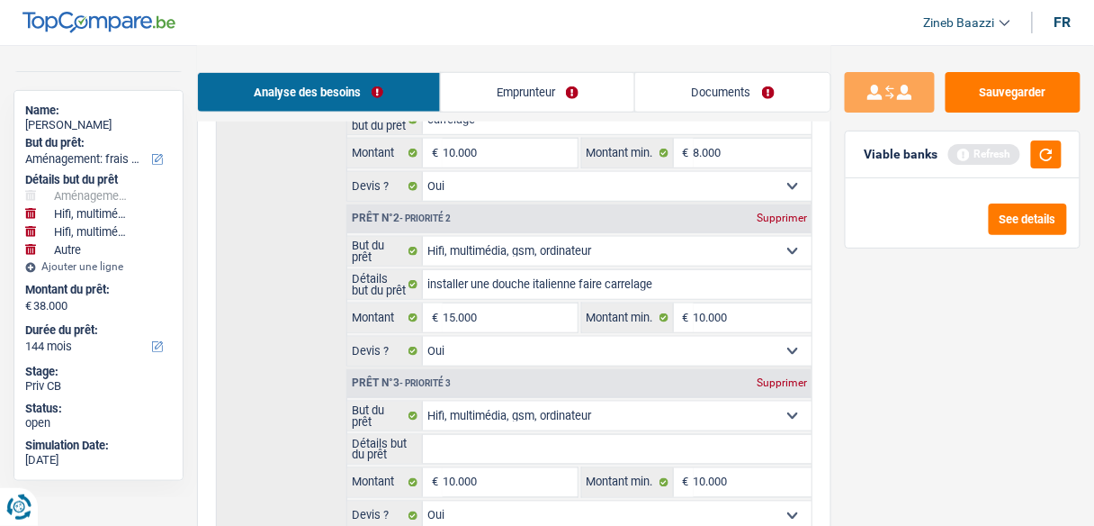
scroll to position [432, 0]
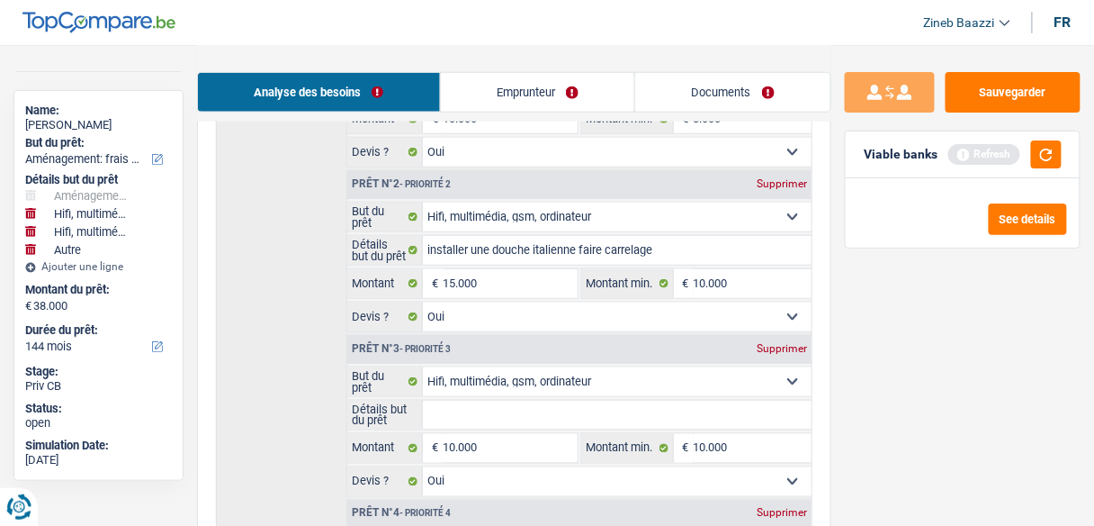
click at [589, 373] on select "Confort maison: meubles, textile, peinture, électroménager, outillage non-profe…" at bounding box center [617, 381] width 389 height 29
click at [423, 367] on select "Confort maison: meubles, textile, peinture, électroménager, outillage non-profe…" at bounding box center [617, 381] width 389 height 29
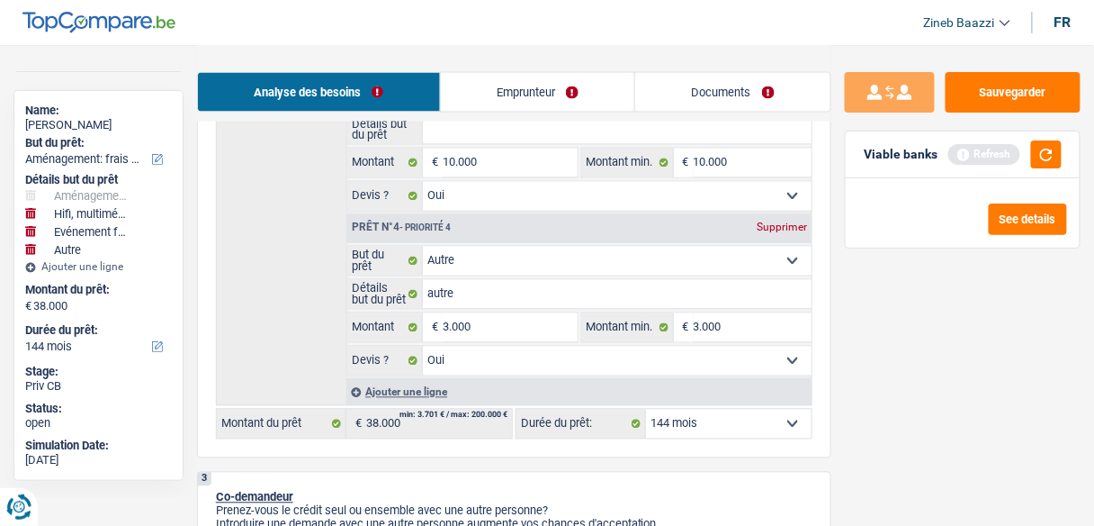
scroll to position [720, 0]
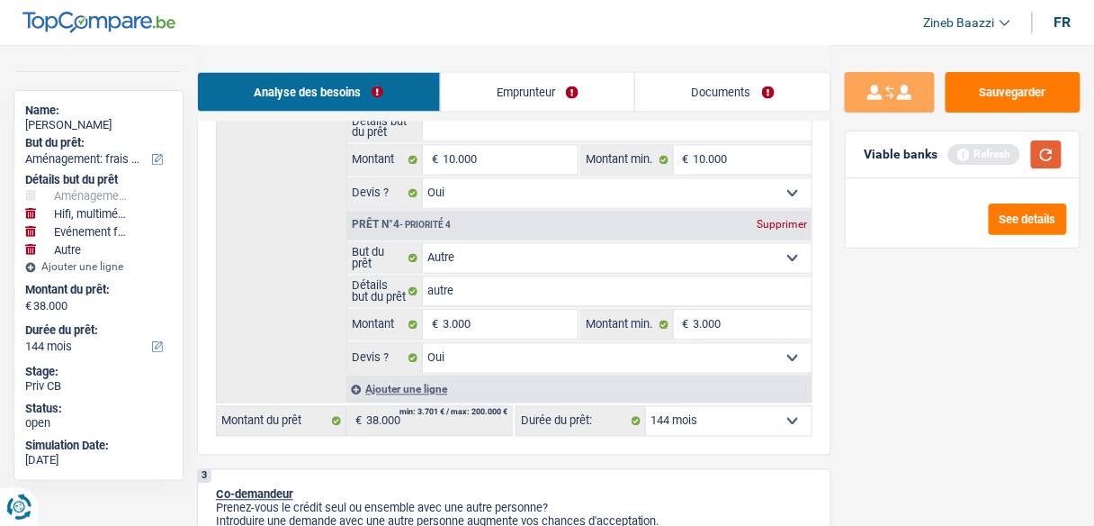
click at [1047, 144] on button "button" at bounding box center [1046, 154] width 31 height 28
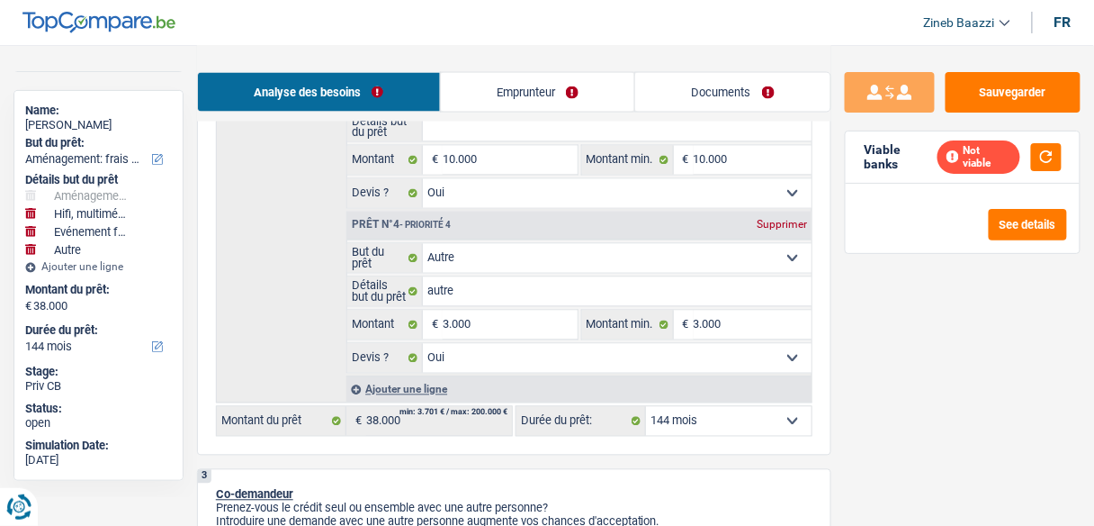
click at [695, 418] on select "12 mois 18 mois 24 mois 30 mois 36 mois 42 mois 48 mois 60 mois 72 mois 84 mois…" at bounding box center [729, 421] width 166 height 29
click at [646, 407] on select "12 mois 18 mois 24 mois 30 mois 36 mois 42 mois 48 mois 60 mois 72 mois 84 mois…" at bounding box center [729, 421] width 166 height 29
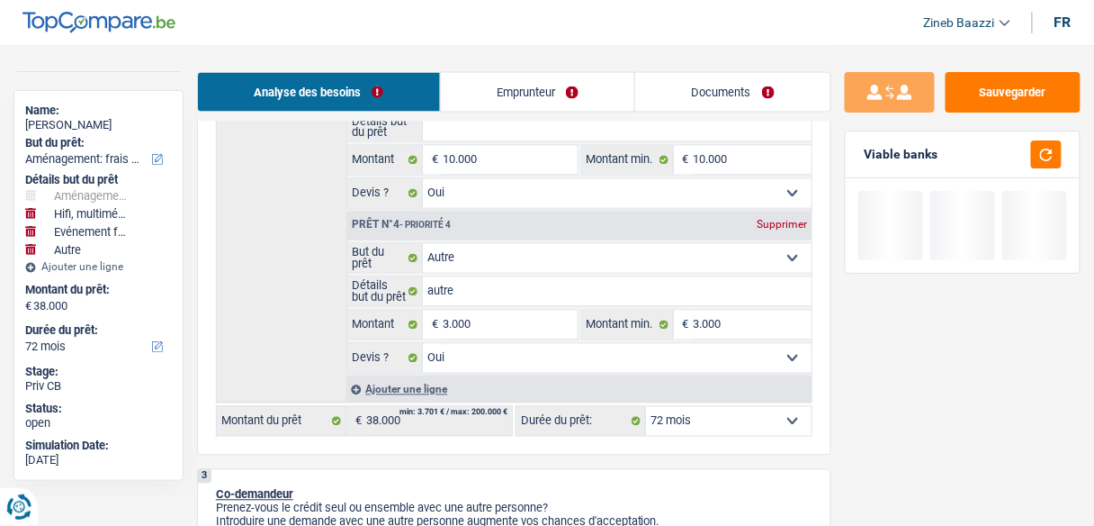
click at [1045, 138] on div "Viable banks" at bounding box center [963, 154] width 234 height 47
click at [1051, 172] on div "Viable banks" at bounding box center [963, 154] width 234 height 47
click at [1041, 160] on button "button" at bounding box center [1046, 154] width 31 height 28
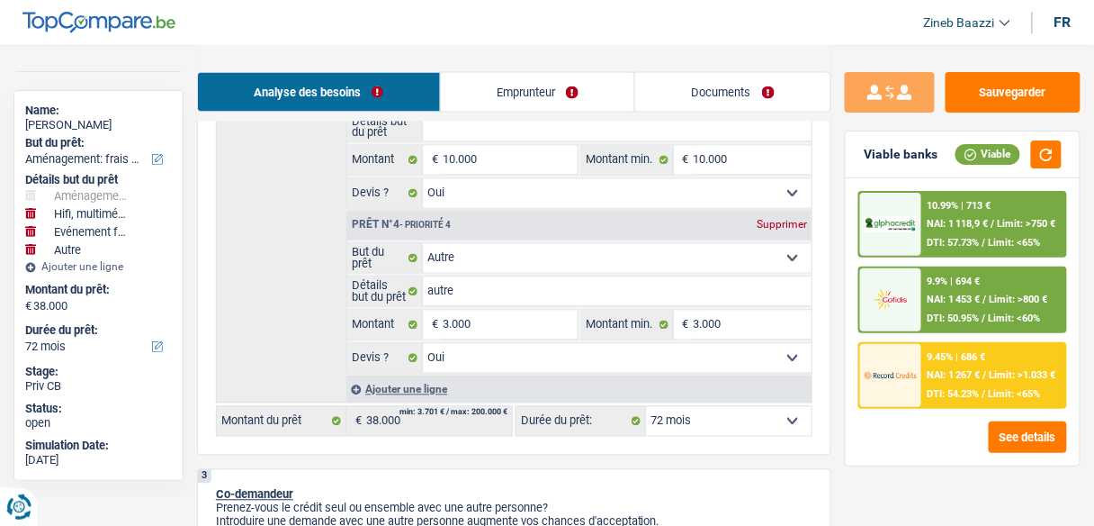
click at [745, 416] on select "12 mois 18 mois 24 mois 30 mois 36 mois 42 mois 48 mois 60 mois 72 mois 84 mois…" at bounding box center [729, 421] width 166 height 29
click at [646, 407] on select "12 mois 18 mois 24 mois 30 mois 36 mois 42 mois 48 mois 60 mois 72 mois 84 mois…" at bounding box center [729, 421] width 166 height 29
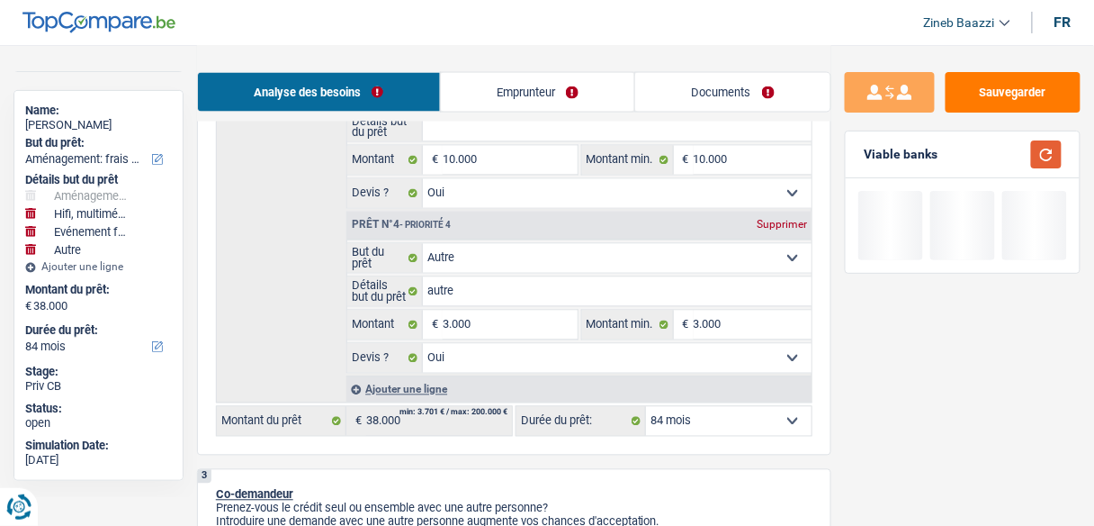
click at [1049, 152] on button "button" at bounding box center [1046, 154] width 31 height 28
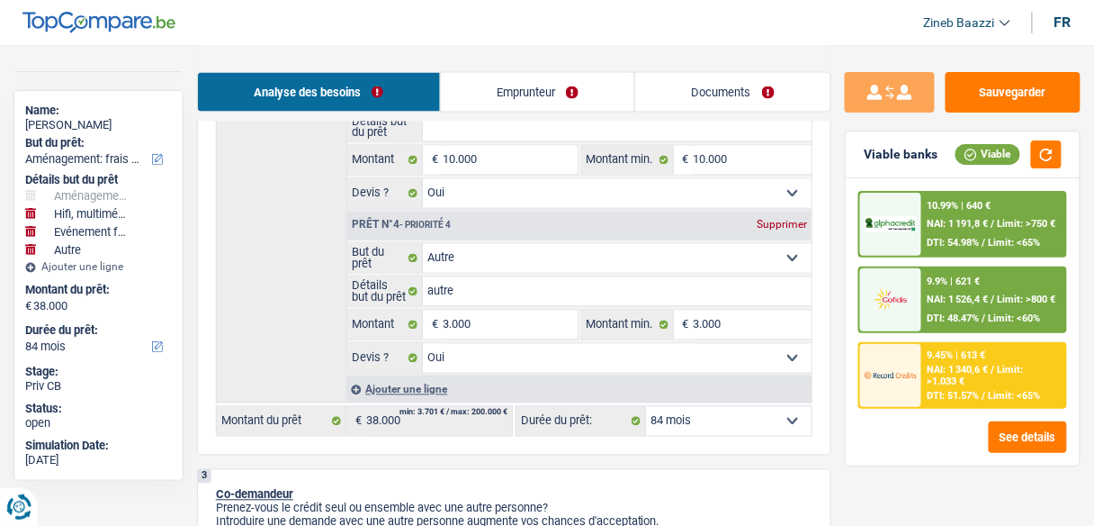
click at [955, 364] on span "NAI: 1 340,6 €" at bounding box center [958, 370] width 61 height 12
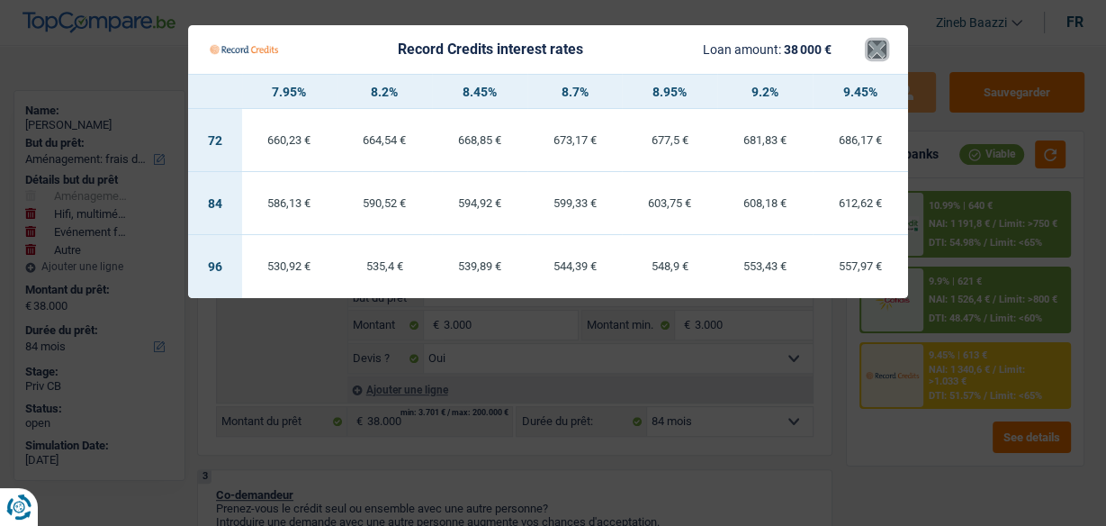
click at [882, 46] on button "×" at bounding box center [876, 49] width 19 height 18
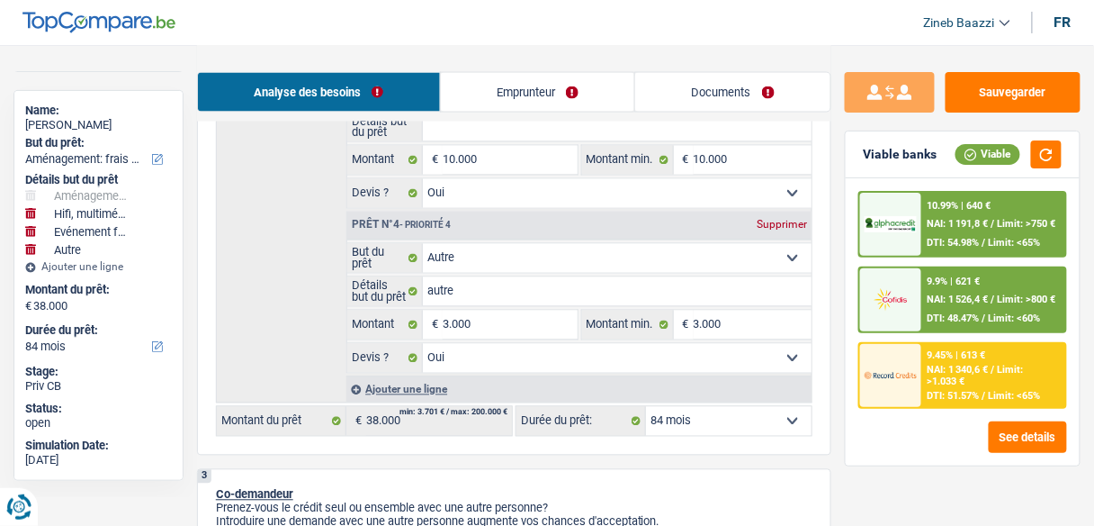
click at [963, 214] on div "10.99% | 640 € NAI: 1 191,8 € / Limit: >750 € DTI: 54.98% / Limit: <65%" at bounding box center [993, 224] width 143 height 63
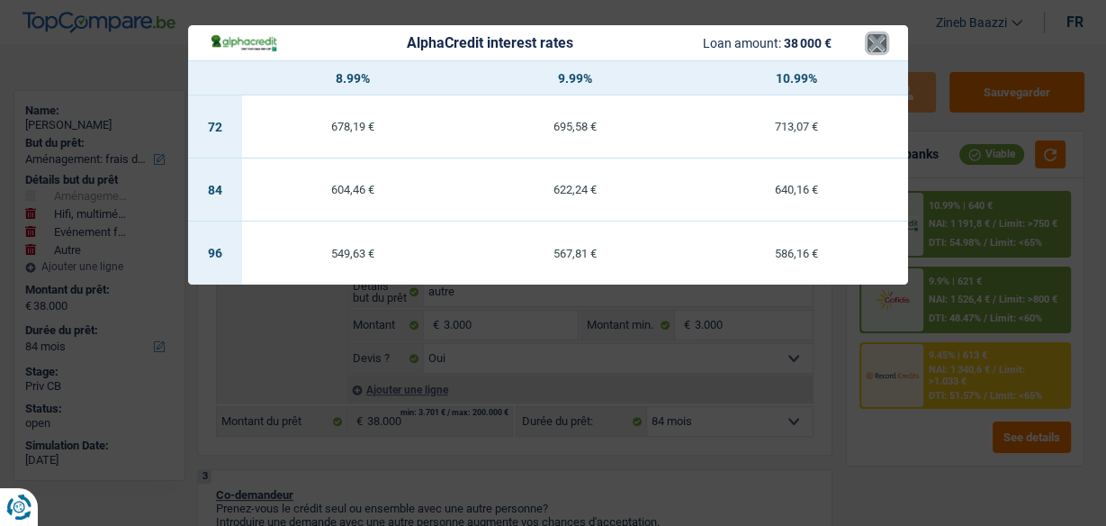
click at [885, 52] on button "×" at bounding box center [876, 43] width 19 height 18
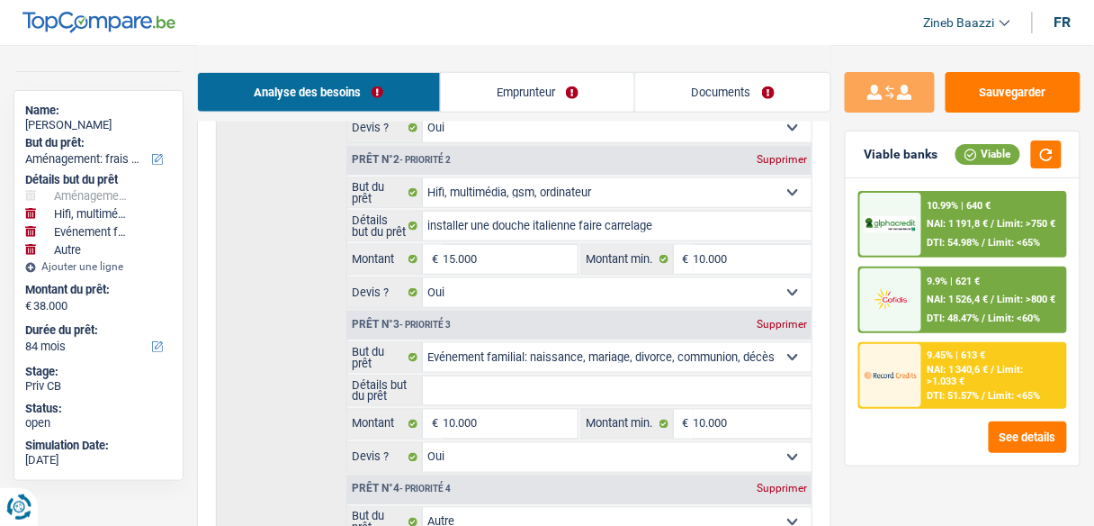
scroll to position [432, 0]
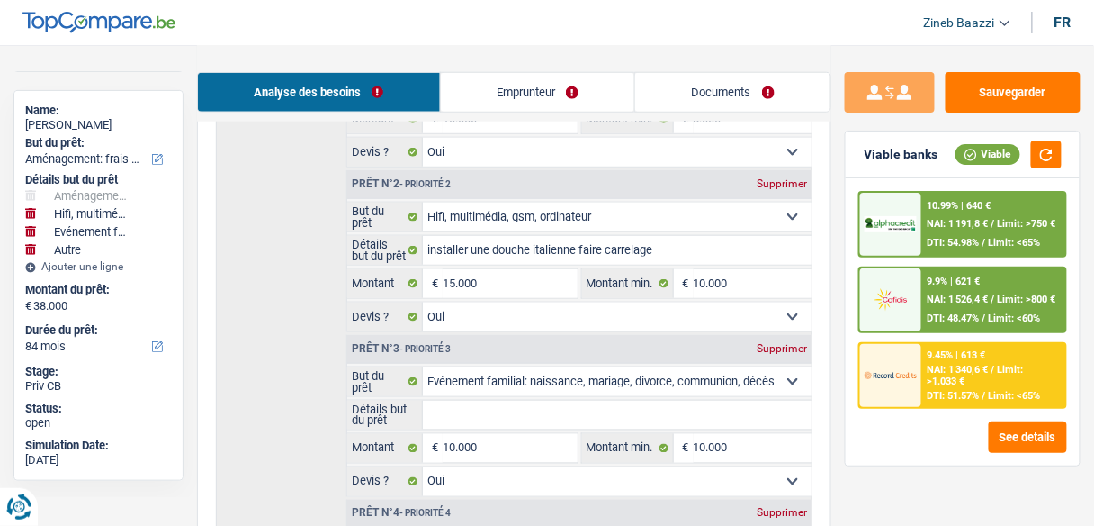
click at [949, 249] on div "10.99% | 640 € NAI: 1 191,8 € / Limit: >750 € DTI: 54.98% / Limit: <65%" at bounding box center [993, 224] width 143 height 63
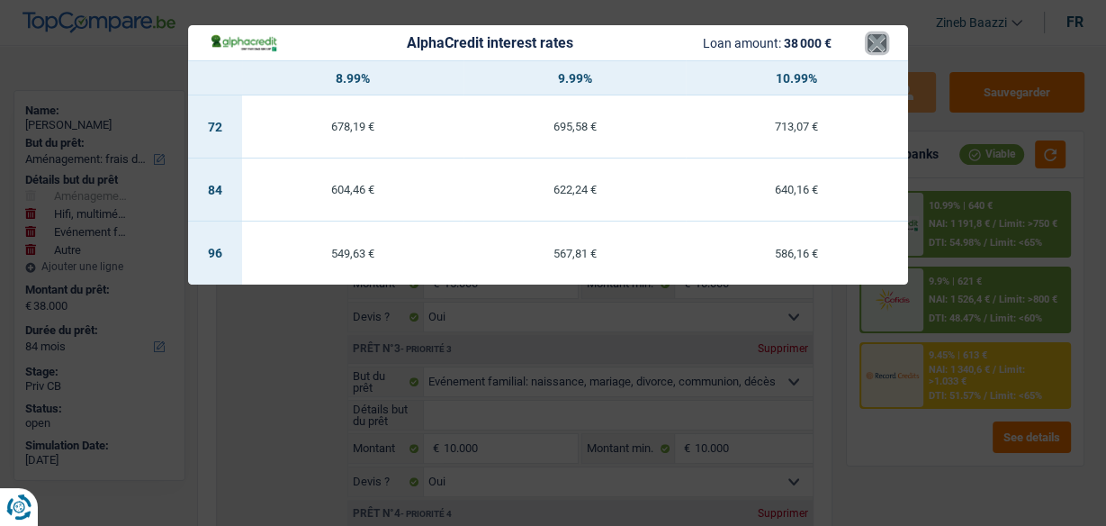
click at [878, 50] on button "×" at bounding box center [876, 43] width 19 height 18
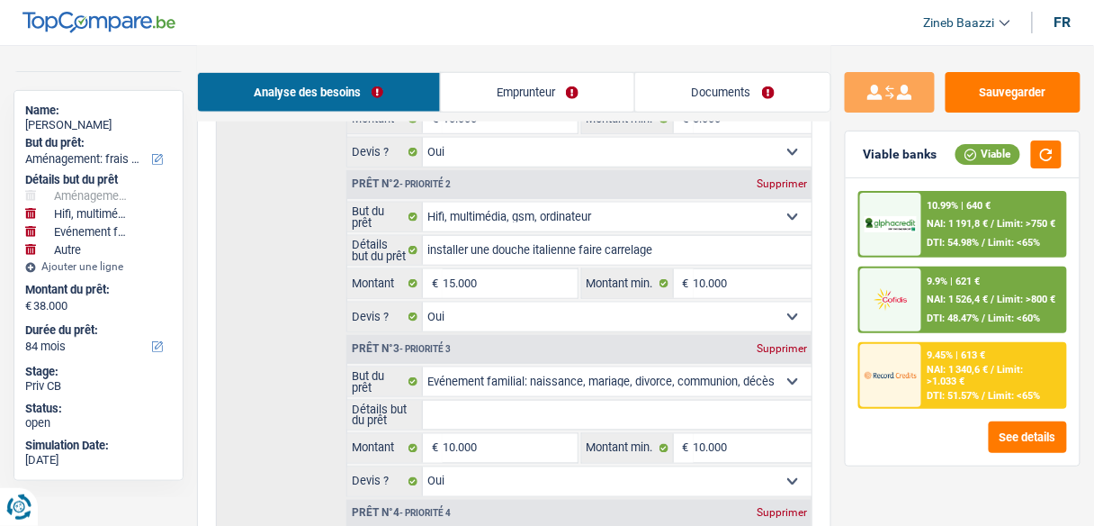
click at [934, 230] on div "10.99% | 640 € NAI: 1 191,8 € / Limit: >750 € DTI: 54.98% / Limit: <65%" at bounding box center [993, 224] width 143 height 63
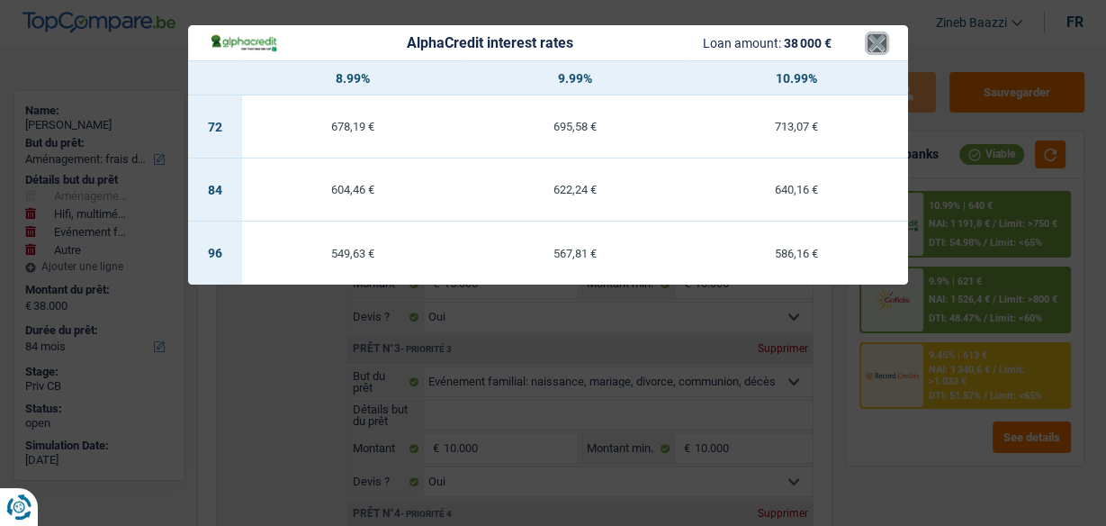
click at [868, 46] on button "×" at bounding box center [876, 43] width 19 height 18
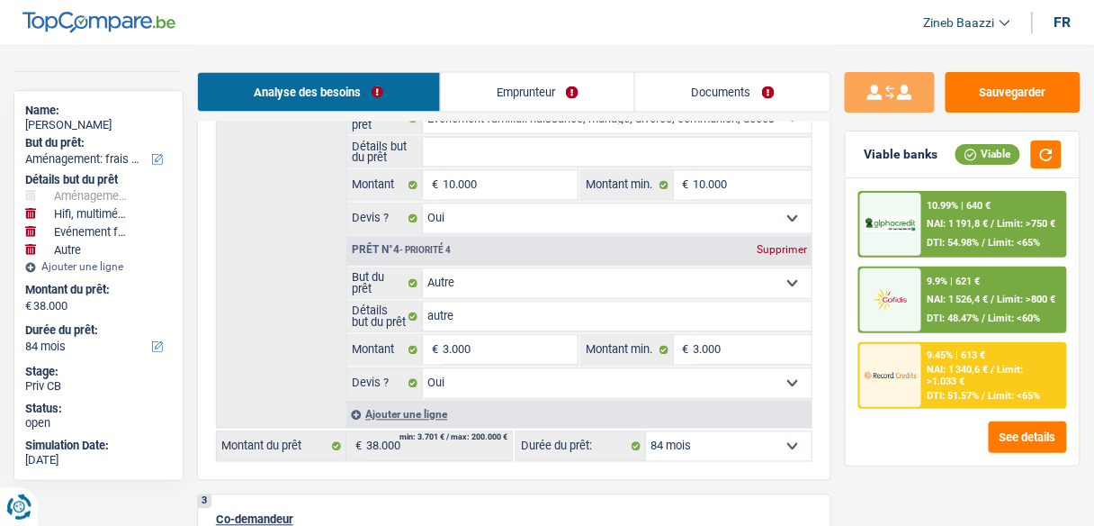
scroll to position [720, 0]
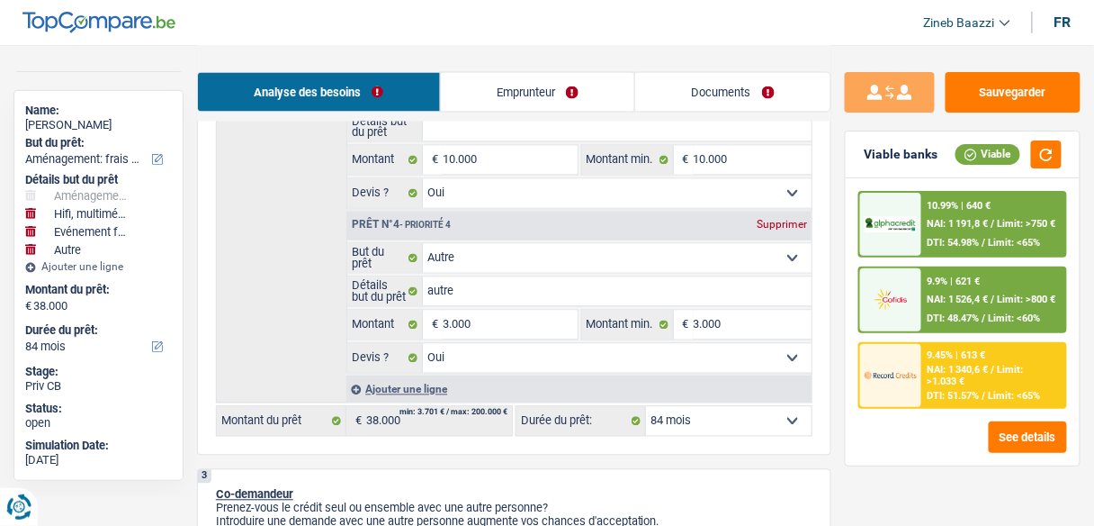
click at [733, 419] on select "12 mois 18 mois 24 mois 30 mois 36 mois 42 mois 48 mois 60 mois 72 mois 84 mois…" at bounding box center [729, 421] width 166 height 29
click at [857, 445] on div "10.99% | 640 € NAI: 1 191,8 € / Limit: >750 € DTI: 54.98% / Limit: <65% 9.9% | …" at bounding box center [963, 321] width 234 height 287
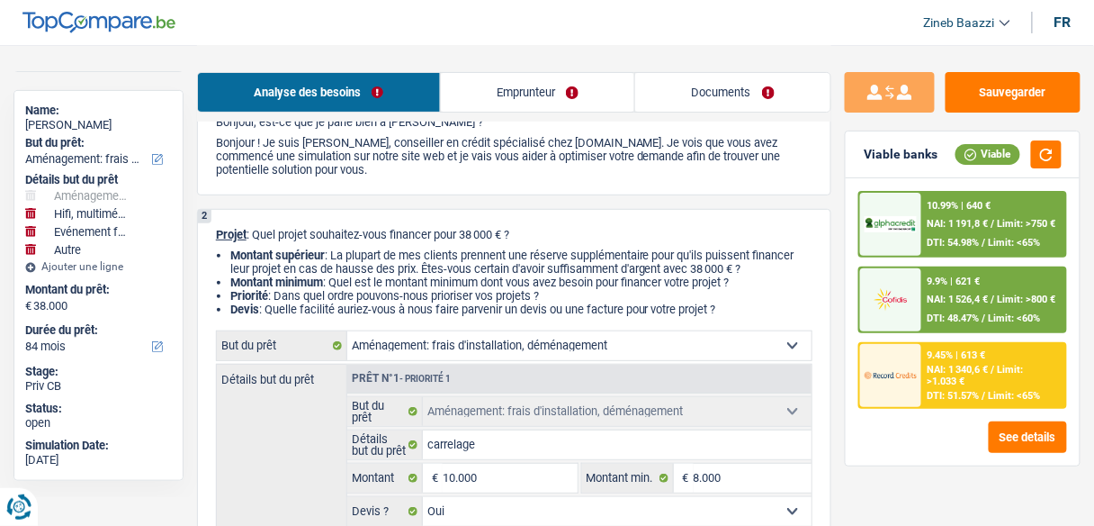
scroll to position [216, 0]
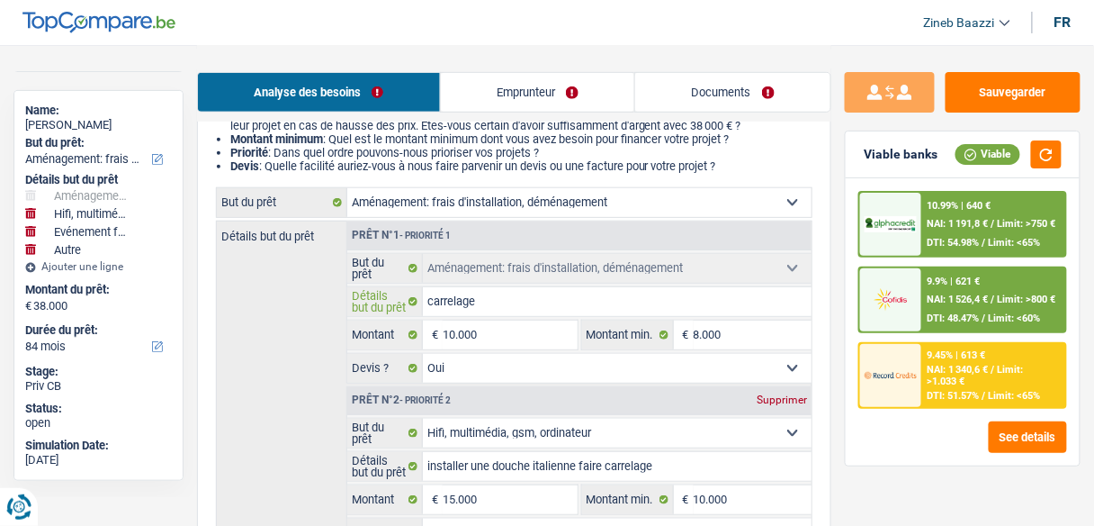
click at [476, 301] on input "carrelage" at bounding box center [617, 301] width 389 height 29
click at [1040, 162] on button "button" at bounding box center [1046, 154] width 31 height 28
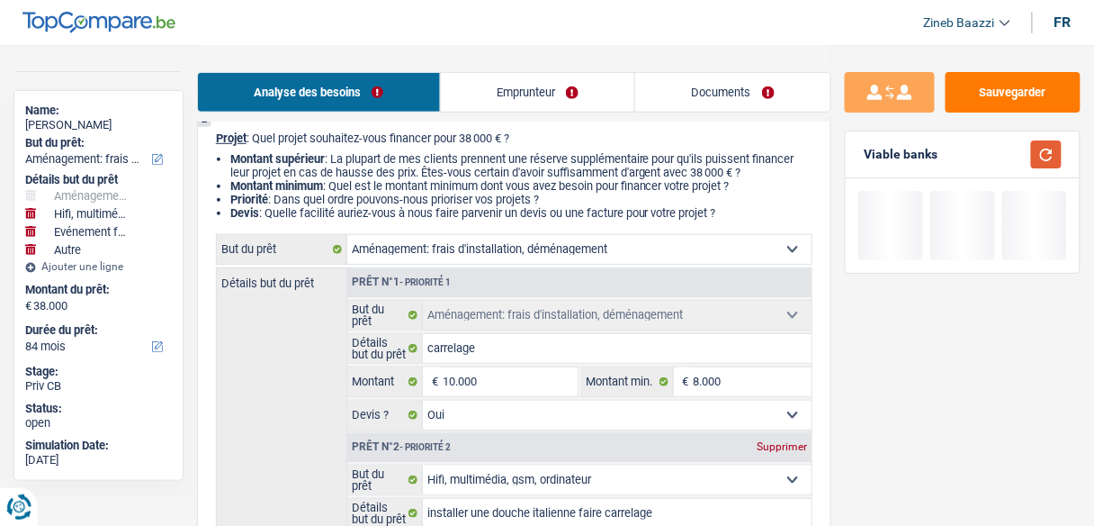
scroll to position [144, 0]
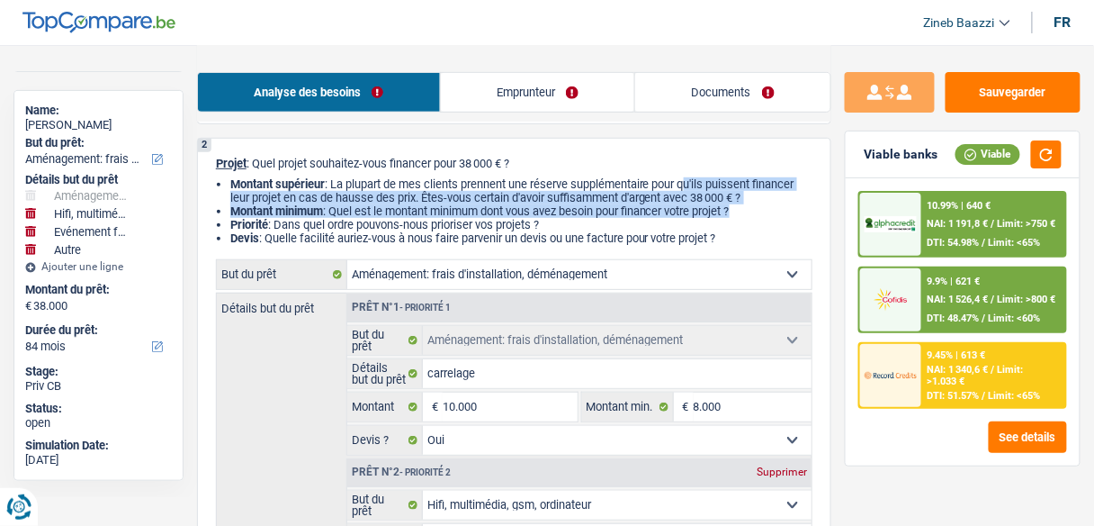
drag, startPoint x: 692, startPoint y: 189, endPoint x: 753, endPoint y: 210, distance: 64.6
click at [753, 210] on ul "Montant supérieur : La plupart de mes clients prennent une réserve supplémentai…" at bounding box center [514, 210] width 597 height 67
click at [753, 210] on li "Montant minimum : Quel est le montant minimum dont vous avez besoin pour financ…" at bounding box center [521, 210] width 582 height 13
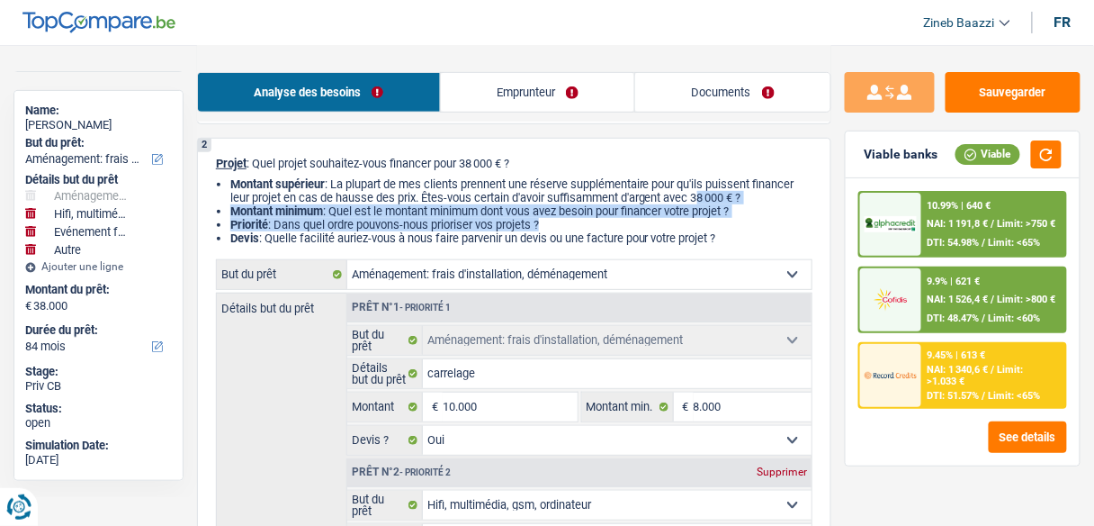
drag, startPoint x: 705, startPoint y: 200, endPoint x: 760, endPoint y: 224, distance: 60.0
click at [760, 224] on ul "Montant supérieur : La plupart de mes clients prennent une réserve supplémentai…" at bounding box center [514, 210] width 597 height 67
click at [760, 224] on li "Priorité : Dans quel ordre pouvons-nous prioriser vos projets ?" at bounding box center [521, 224] width 582 height 13
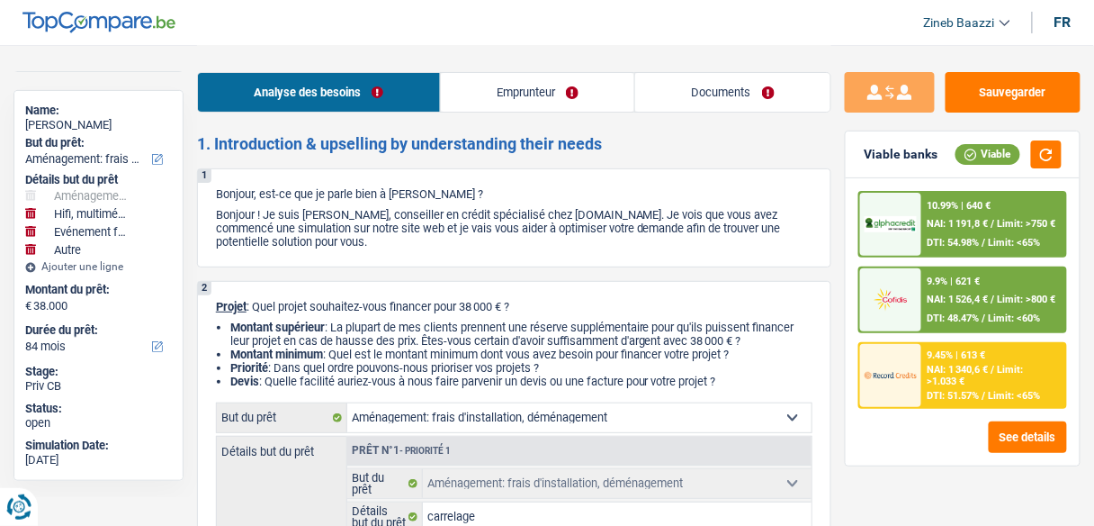
scroll to position [0, 0]
click at [554, 102] on link "Emprunteur" at bounding box center [538, 92] width 194 height 39
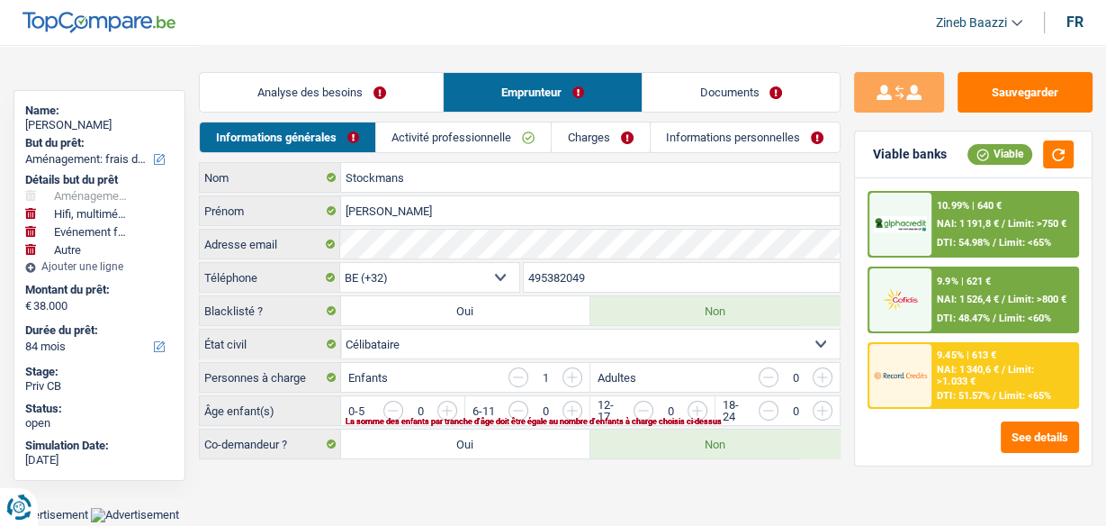
click at [418, 135] on link "Activité professionnelle" at bounding box center [463, 137] width 175 height 30
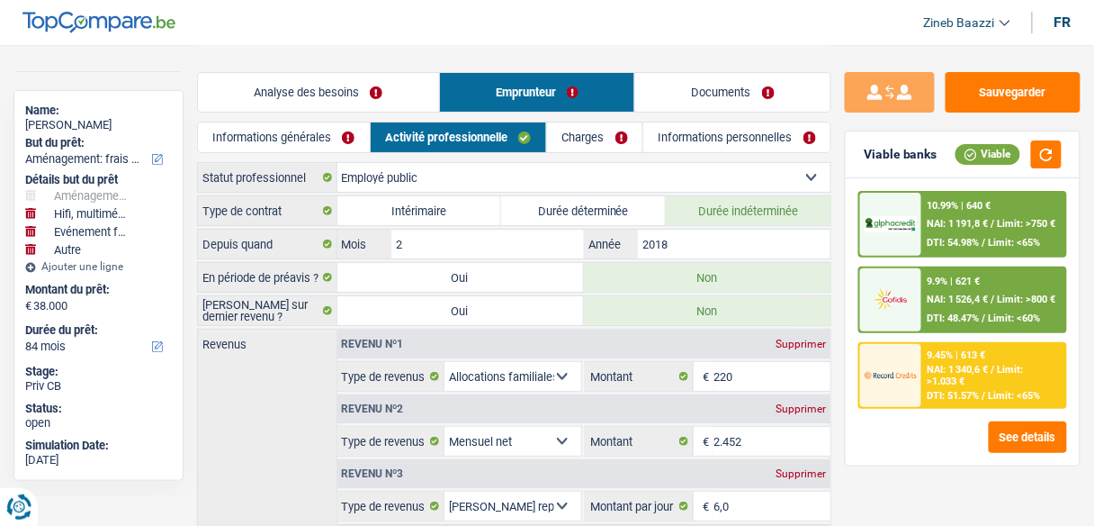
click at [568, 129] on link "Charges" at bounding box center [594, 137] width 95 height 30
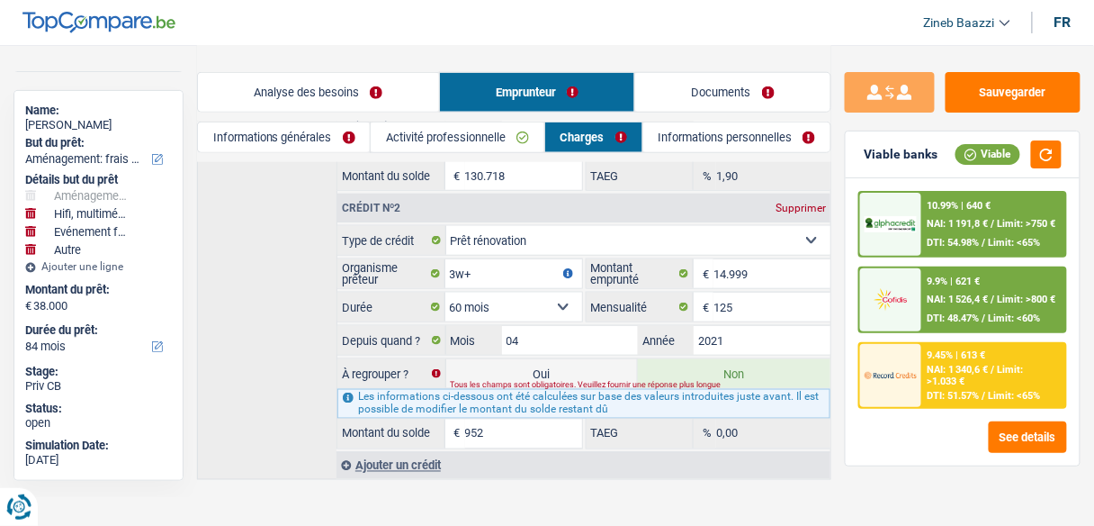
scroll to position [461, 0]
click at [680, 140] on link "Informations personnelles" at bounding box center [737, 137] width 188 height 30
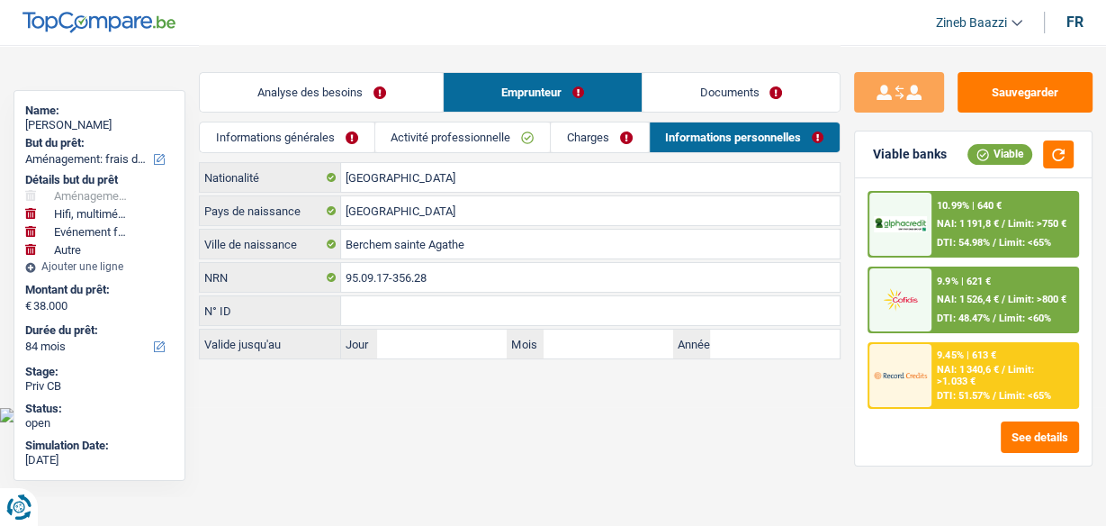
click at [360, 88] on link "Analyse des besoins" at bounding box center [321, 92] width 243 height 39
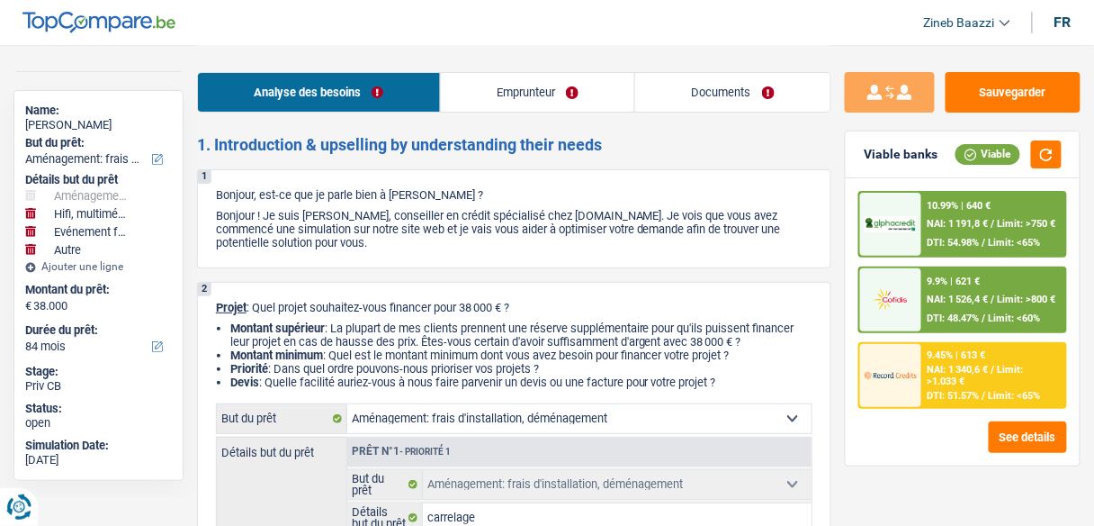
click at [948, 294] on span "NAI: 1 526,4 €" at bounding box center [958, 299] width 61 height 12
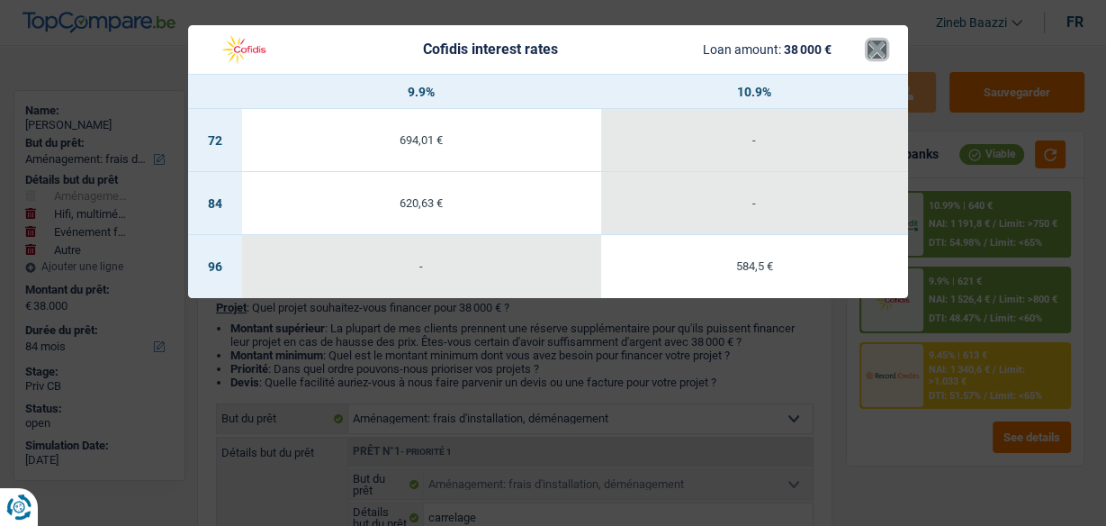
click at [878, 58] on button "×" at bounding box center [876, 49] width 19 height 18
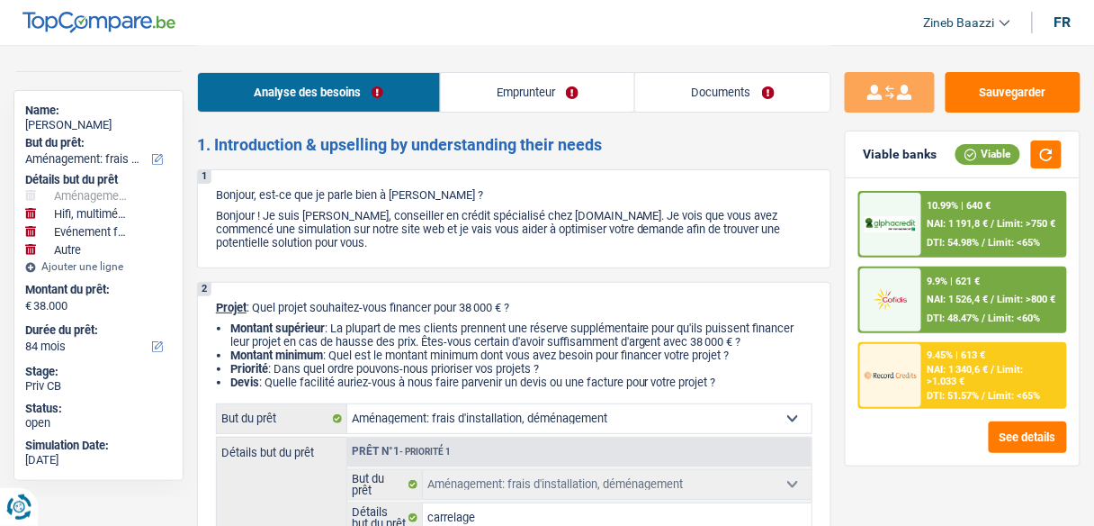
click at [883, 211] on div at bounding box center [890, 224] width 61 height 63
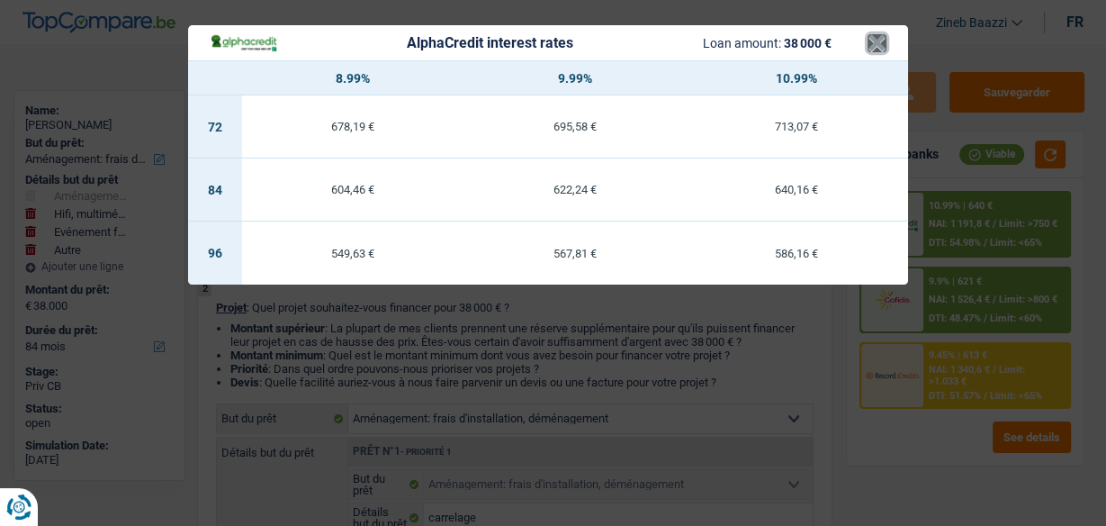
click at [876, 44] on button "×" at bounding box center [876, 43] width 19 height 18
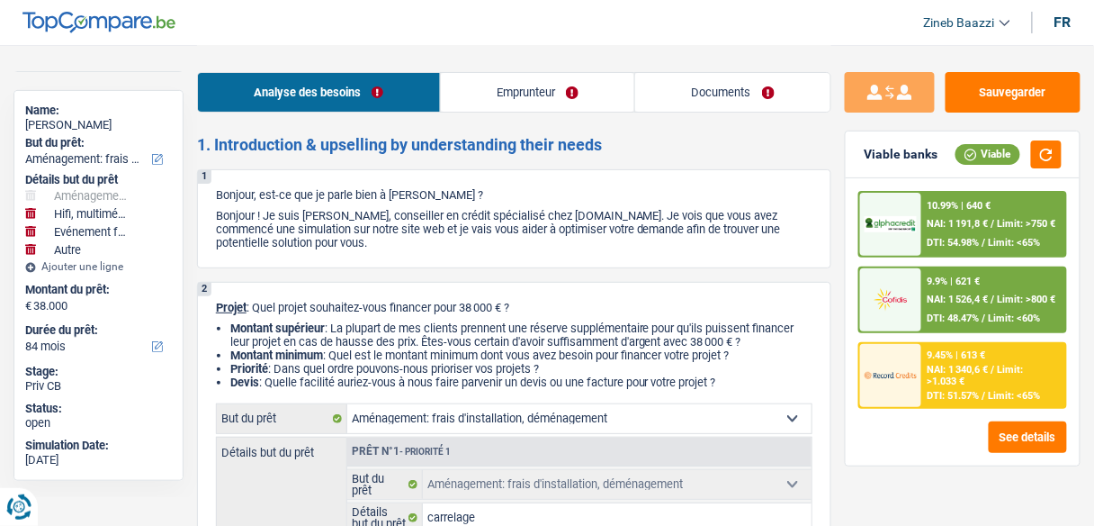
click at [923, 284] on div "9.9% | 621 € NAI: 1 526,4 € / Limit: >800 € DTI: 48.47% / Limit: <60%" at bounding box center [993, 299] width 143 height 63
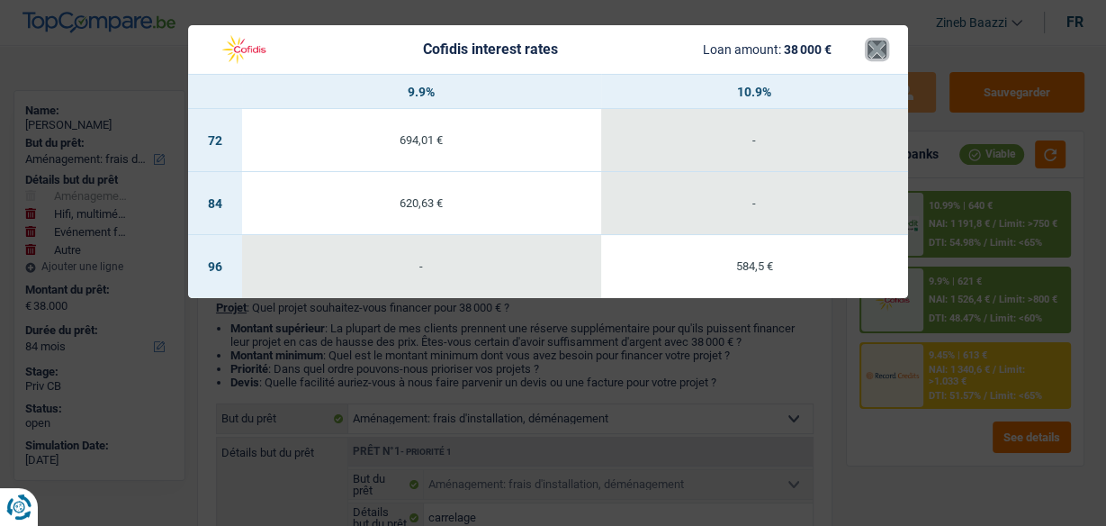
click at [876, 48] on button "×" at bounding box center [876, 49] width 19 height 18
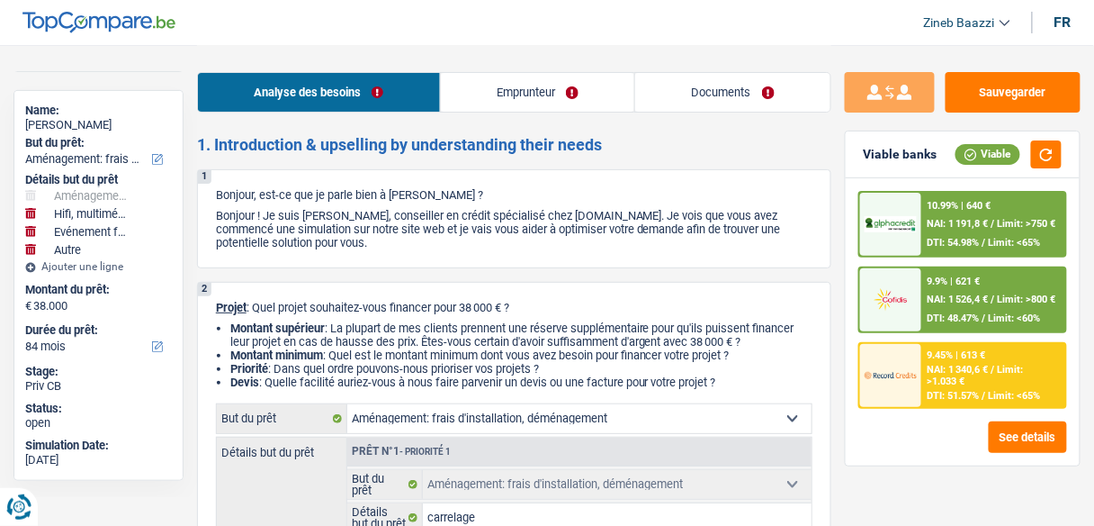
click at [912, 45] on header "Zineb Baazzi Se déconnecter fr" at bounding box center [547, 23] width 1094 height 46
click at [686, 103] on link "Documents" at bounding box center [732, 92] width 195 height 39
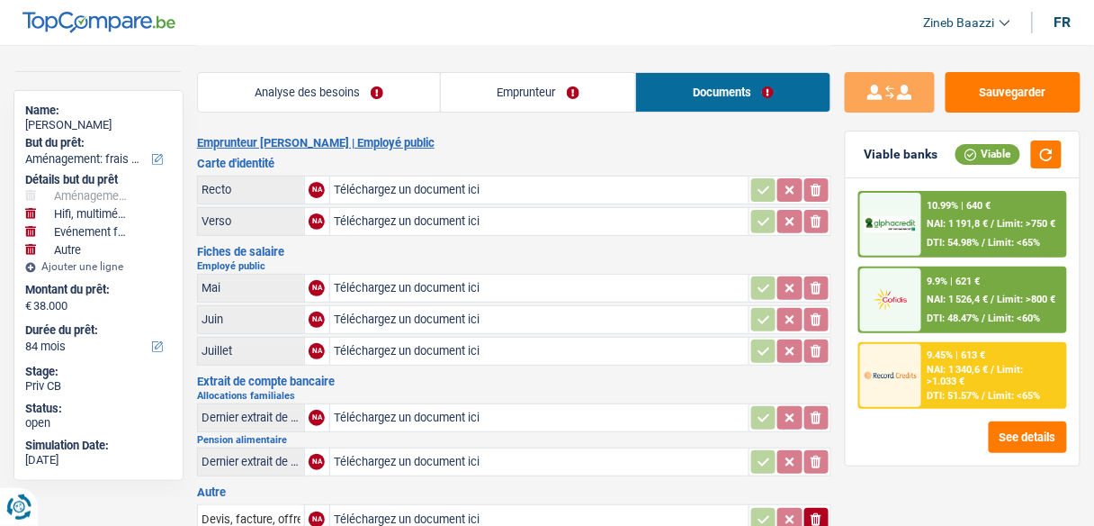
click at [498, 157] on h3 "Carte d'identité" at bounding box center [514, 163] width 634 height 12
click at [1046, 163] on button "button" at bounding box center [1046, 154] width 31 height 28
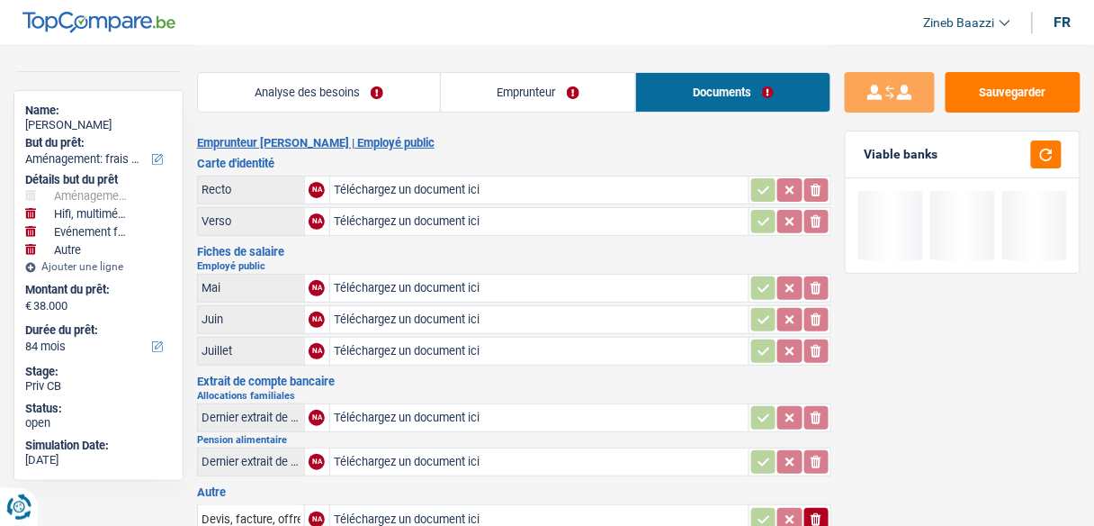
click at [334, 89] on link "Analyse des besoins" at bounding box center [319, 92] width 242 height 39
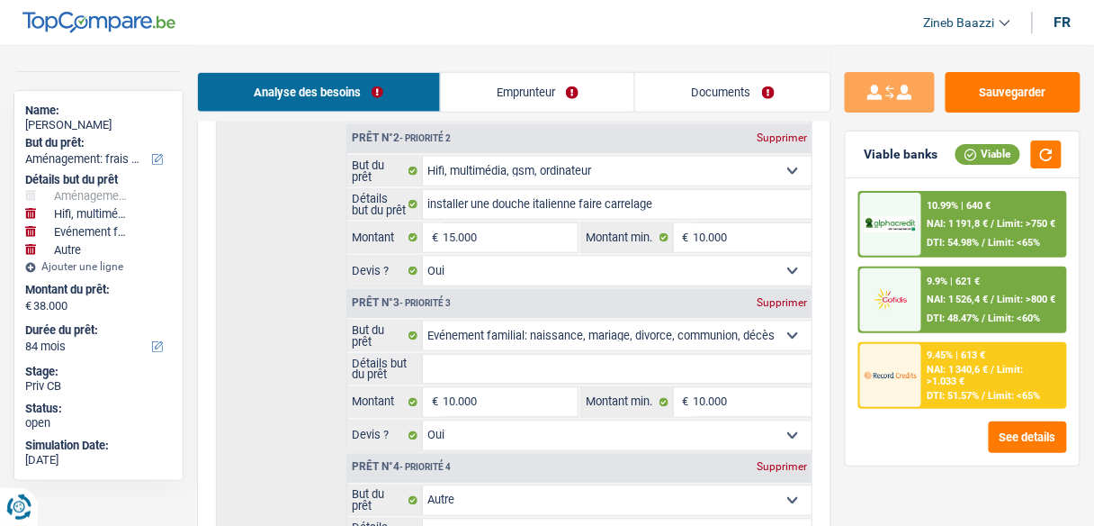
scroll to position [504, 0]
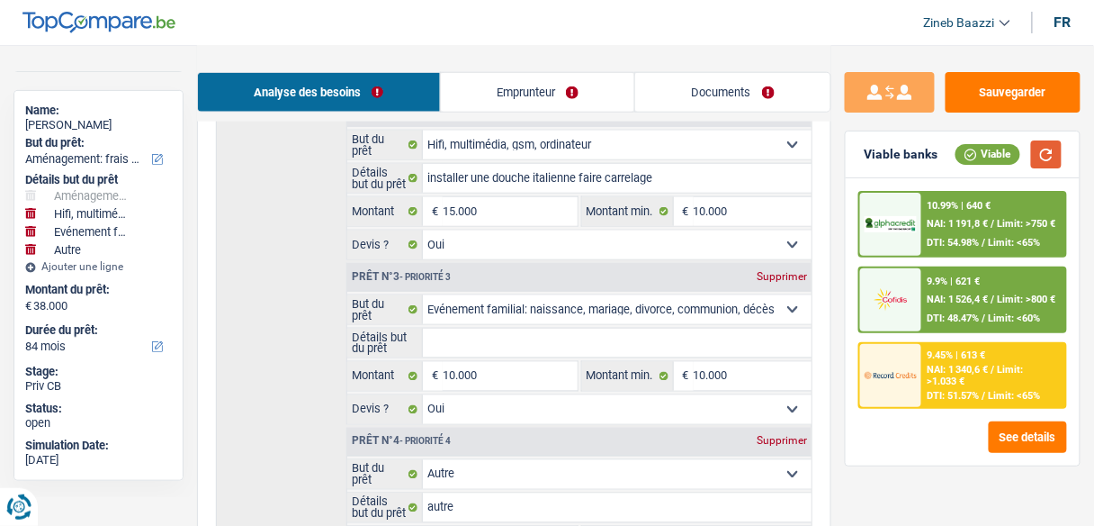
click at [1043, 157] on button "button" at bounding box center [1046, 154] width 31 height 28
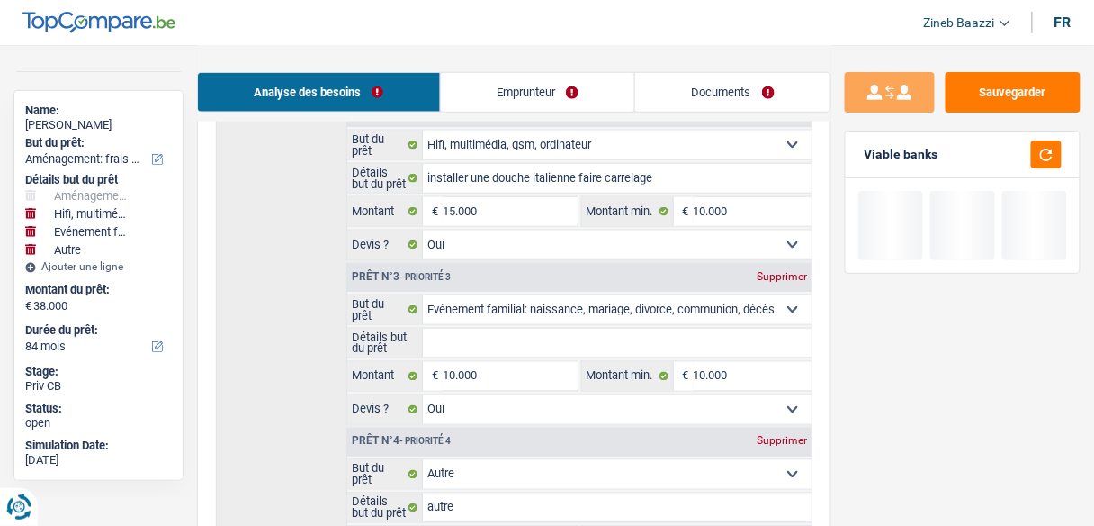
click at [445, 341] on input "Détails but du prêt" at bounding box center [617, 342] width 389 height 29
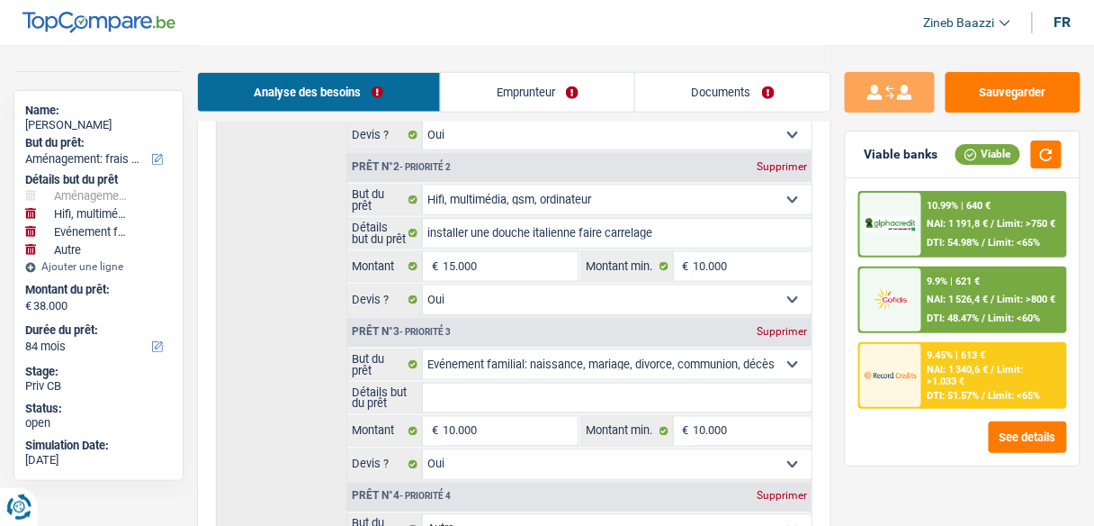
scroll to position [432, 0]
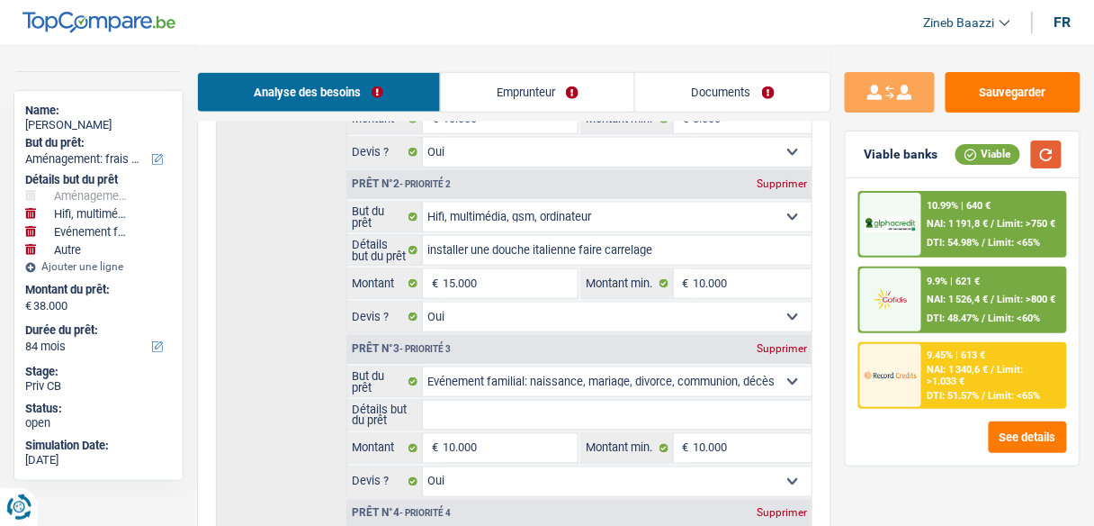
click at [1044, 163] on button "button" at bounding box center [1046, 154] width 31 height 28
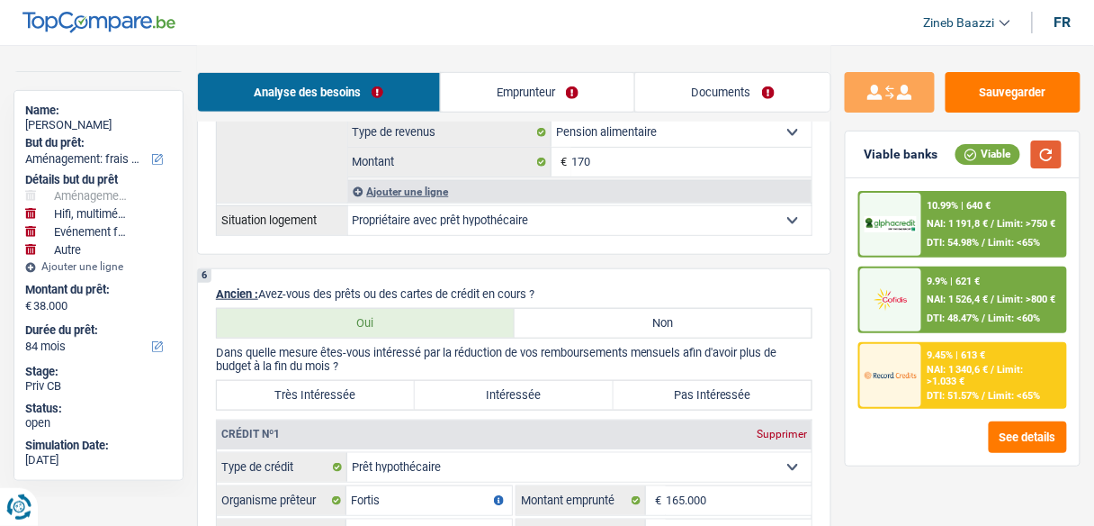
scroll to position [1944, 0]
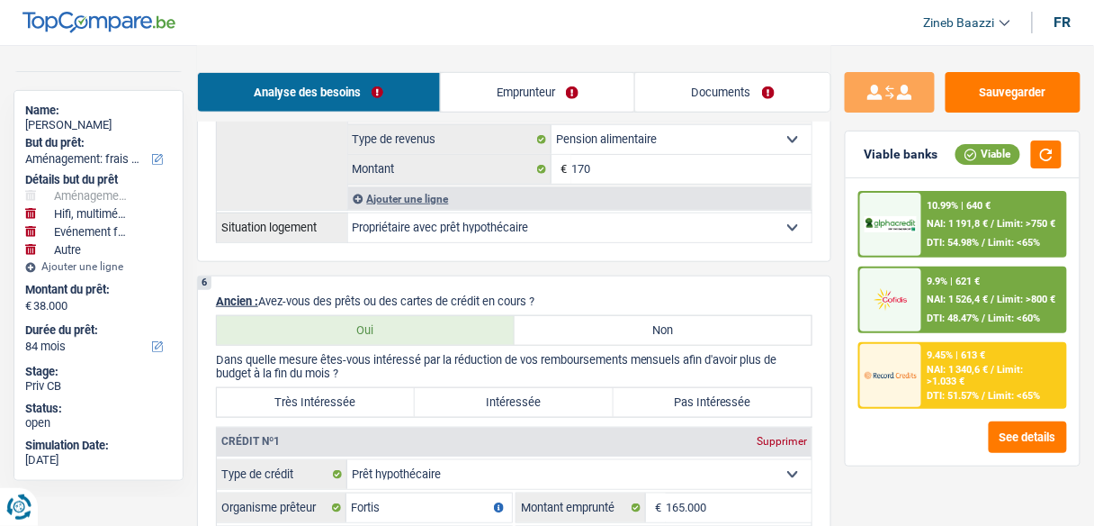
click at [401, 388] on label "Très Intéressée" at bounding box center [316, 402] width 198 height 29
click at [401, 388] on input "Très Intéressée" at bounding box center [316, 402] width 198 height 29
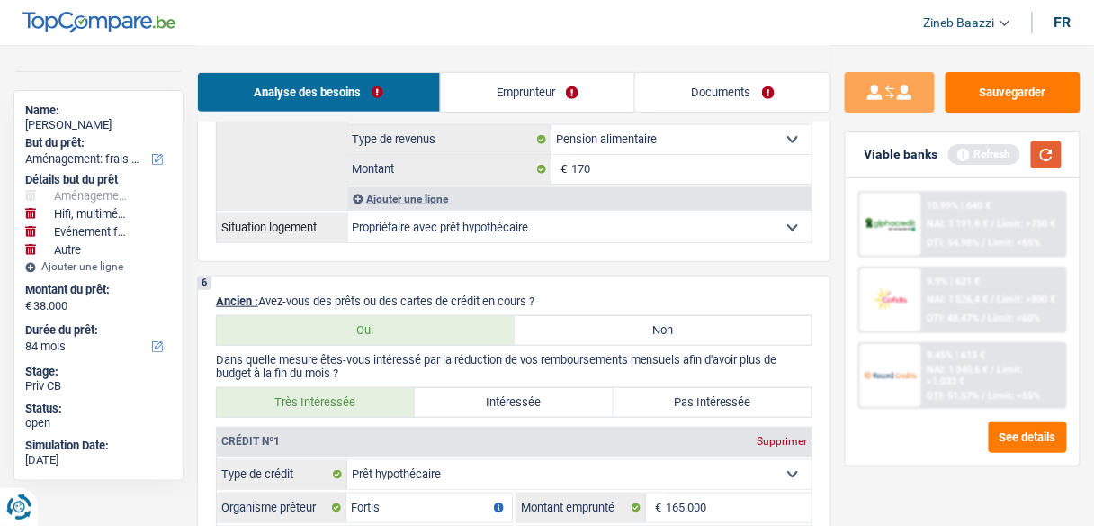
click at [1041, 155] on button "button" at bounding box center [1046, 154] width 31 height 28
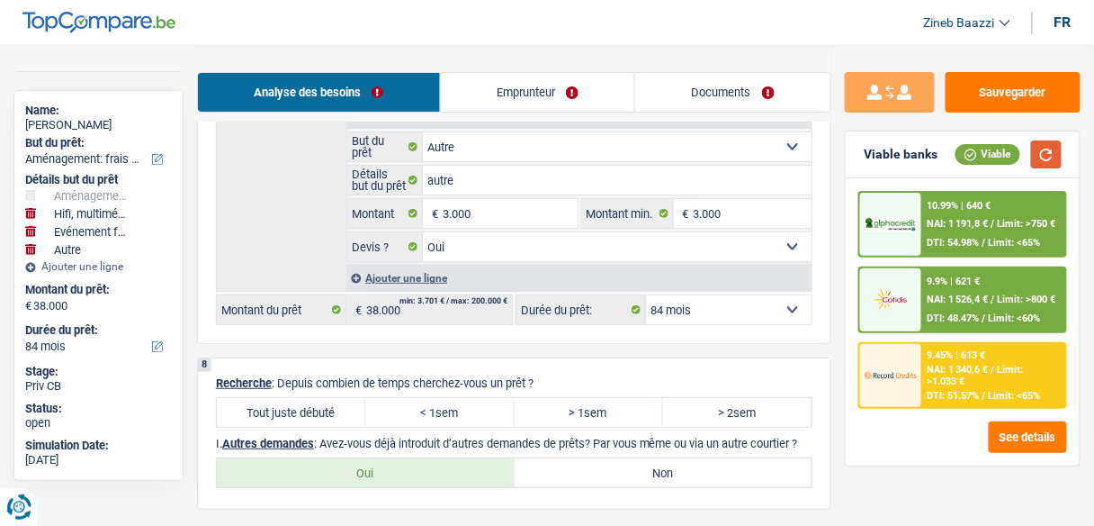
scroll to position [3600, 0]
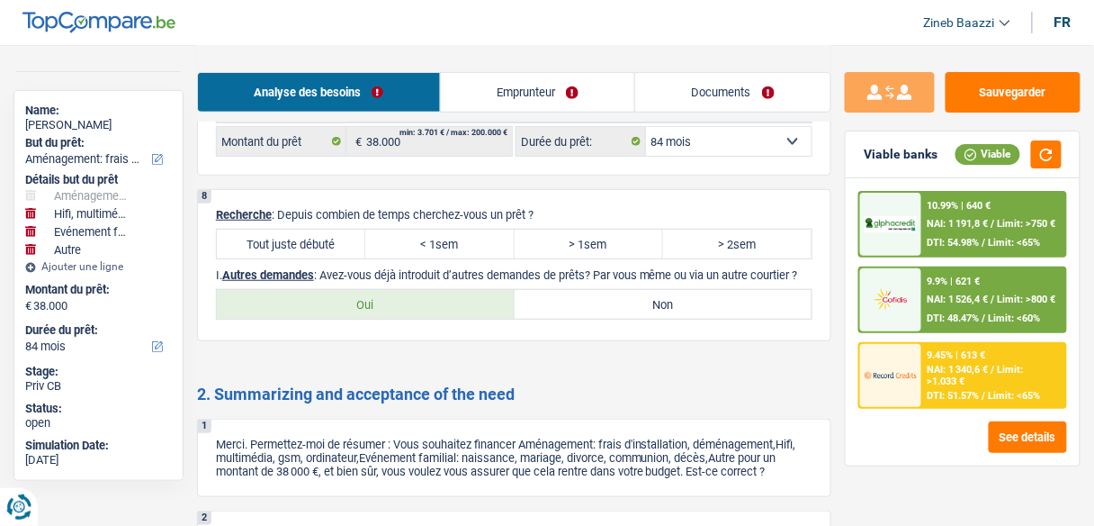
click at [330, 229] on label "Tout juste débuté" at bounding box center [291, 243] width 148 height 29
click at [330, 229] on input "Tout juste débuté" at bounding box center [291, 243] width 148 height 29
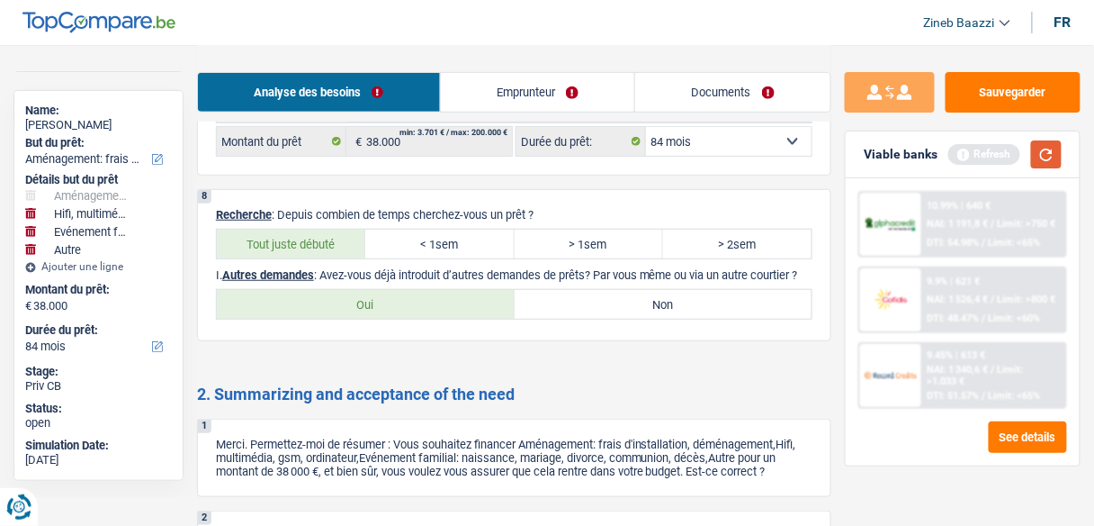
click at [1051, 154] on button "button" at bounding box center [1046, 154] width 31 height 28
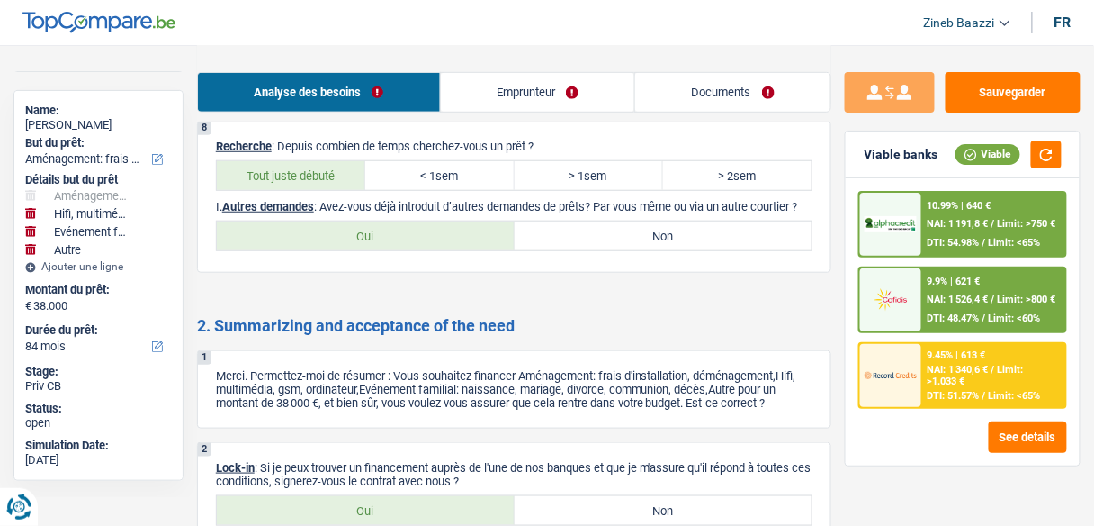
scroll to position [3672, 0]
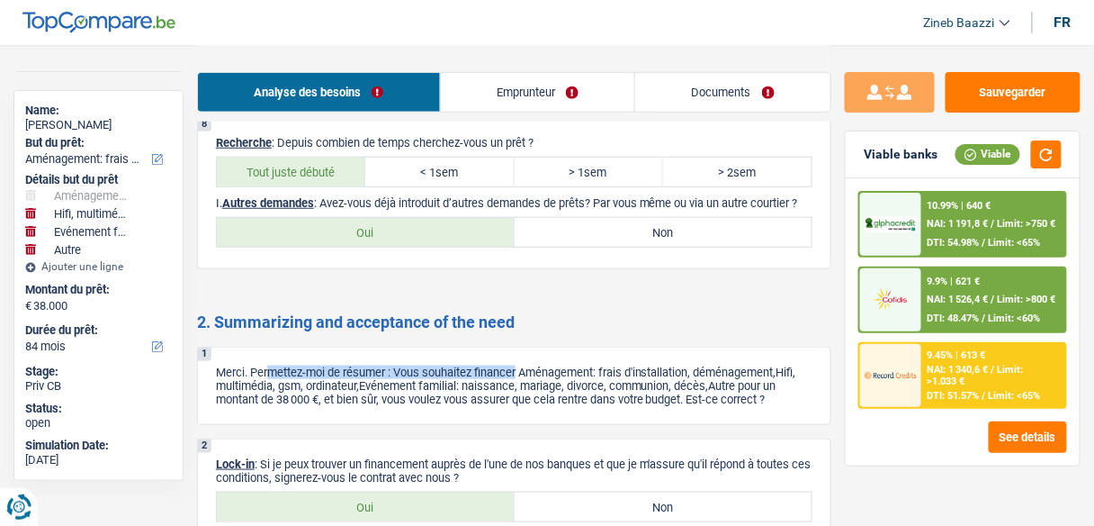
drag, startPoint x: 273, startPoint y: 341, endPoint x: 521, endPoint y: 344, distance: 248.4
click at [521, 365] on p "Merci. Permettez-moi de résumer : Vous souhaitez financer Aménagement: frais d'…" at bounding box center [514, 385] width 597 height 40
click at [688, 85] on link "Documents" at bounding box center [732, 92] width 195 height 39
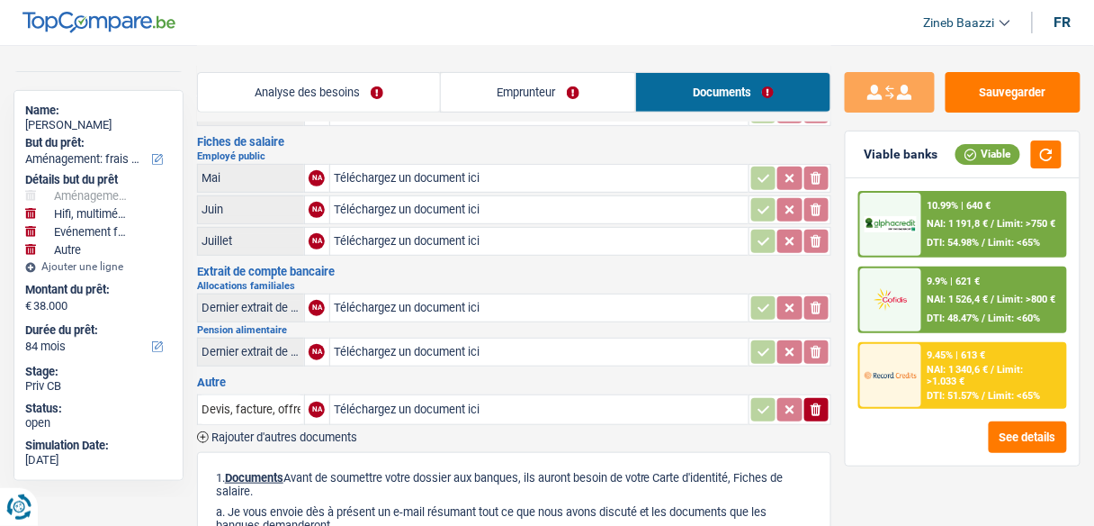
scroll to position [144, 0]
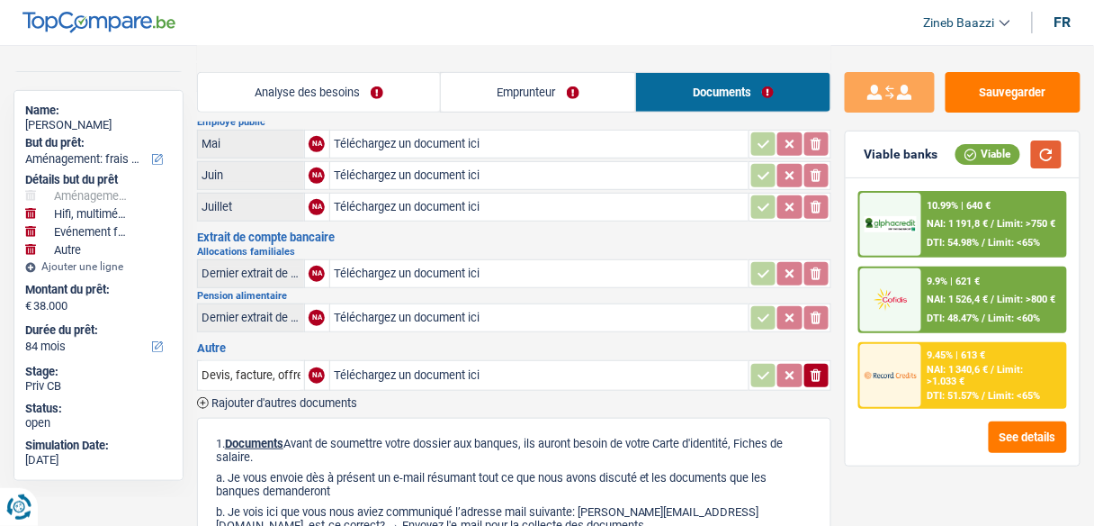
click at [1060, 148] on button "button" at bounding box center [1046, 154] width 31 height 28
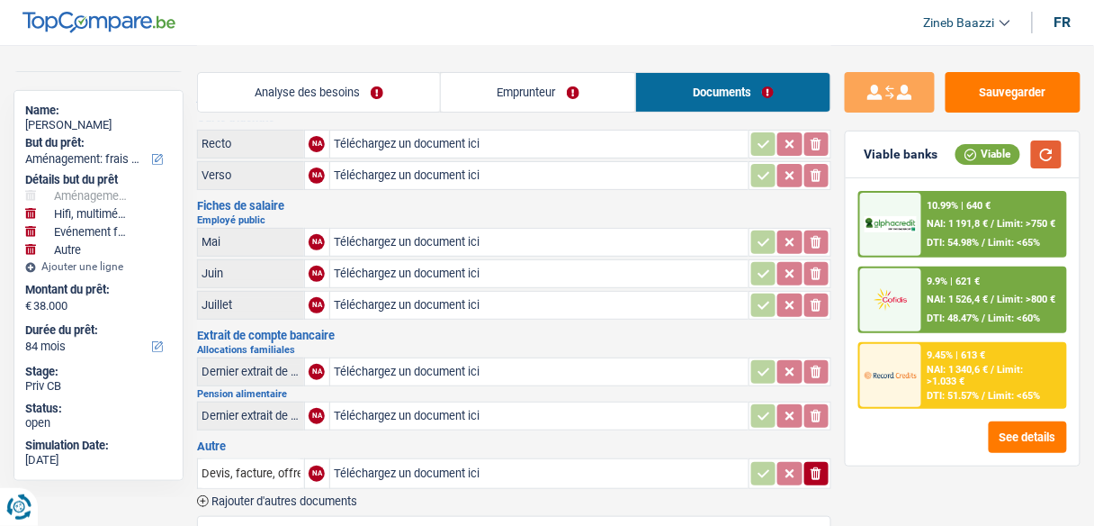
scroll to position [72, 0]
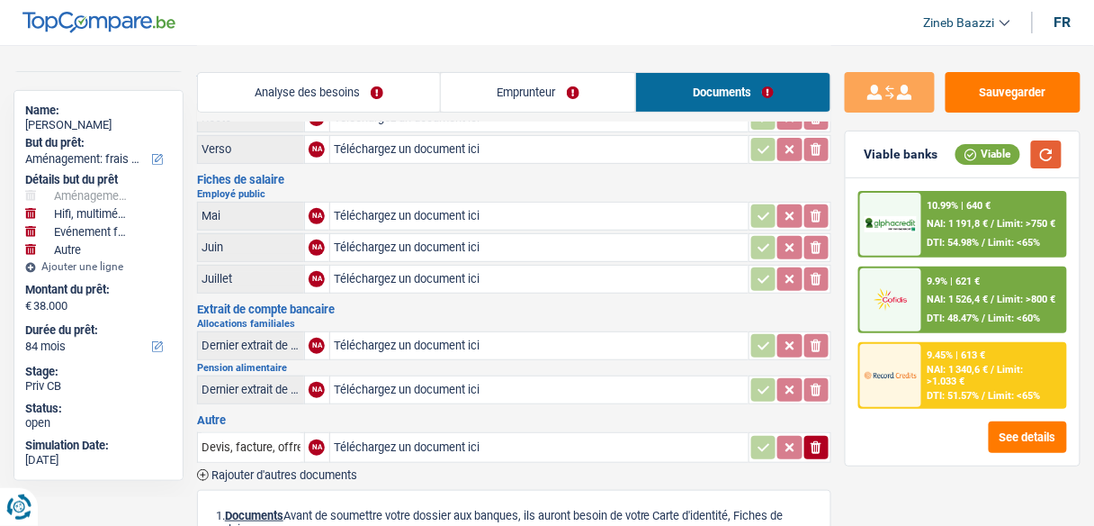
click at [1054, 161] on button "button" at bounding box center [1046, 154] width 31 height 28
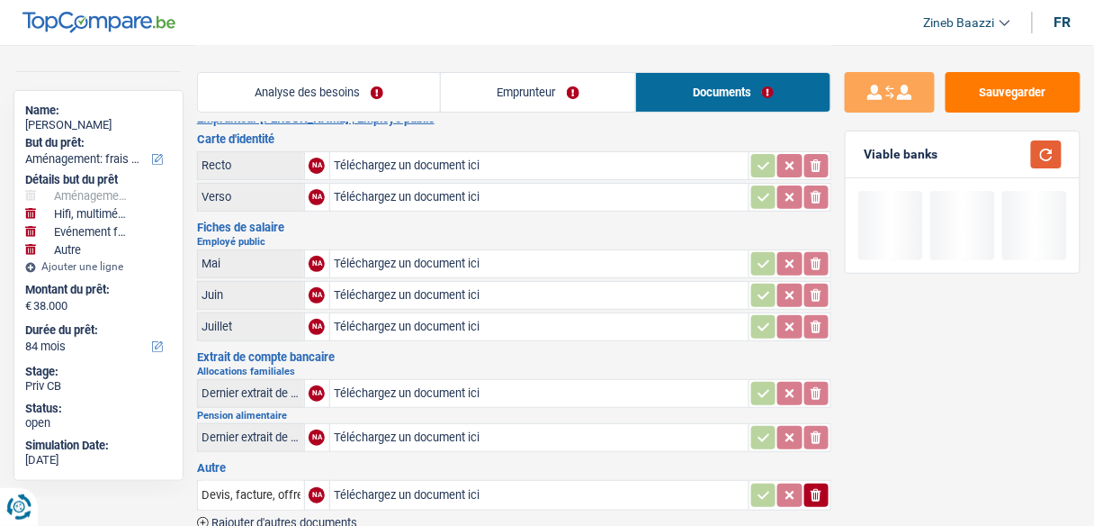
scroll to position [0, 0]
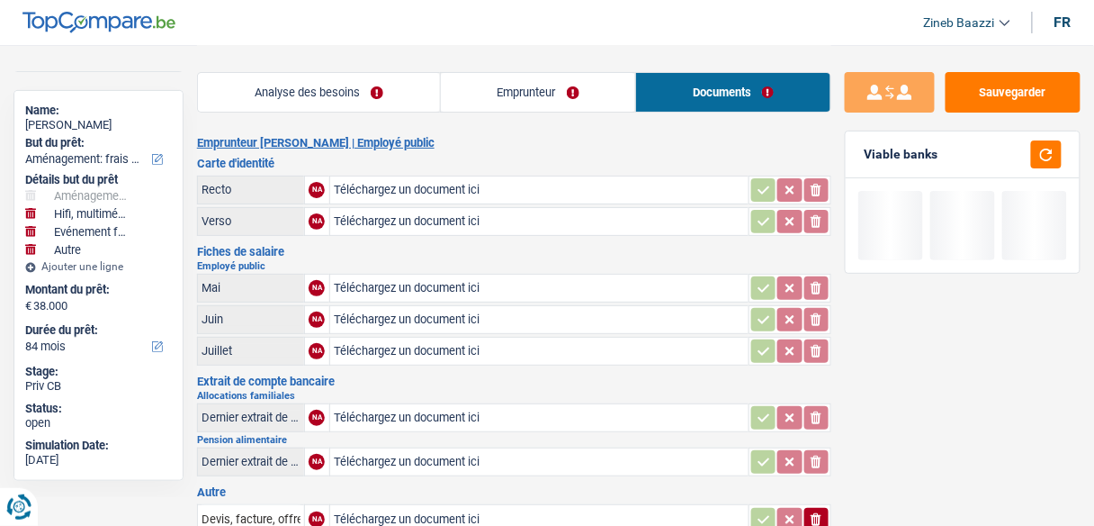
click at [502, 148] on h2 "Emprunteur Laura Stockmans | Employé public" at bounding box center [514, 143] width 634 height 14
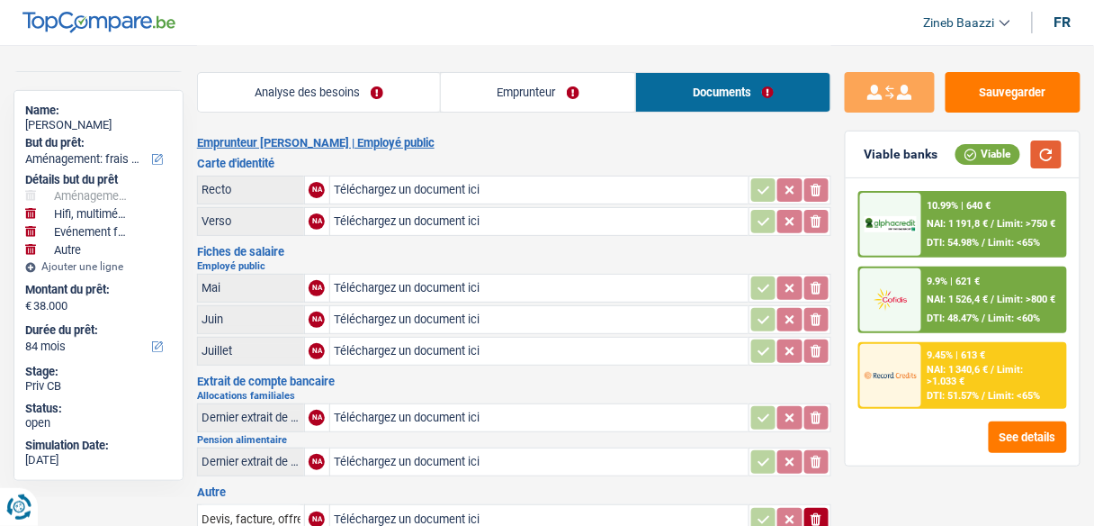
click at [1046, 148] on button "button" at bounding box center [1046, 154] width 31 height 28
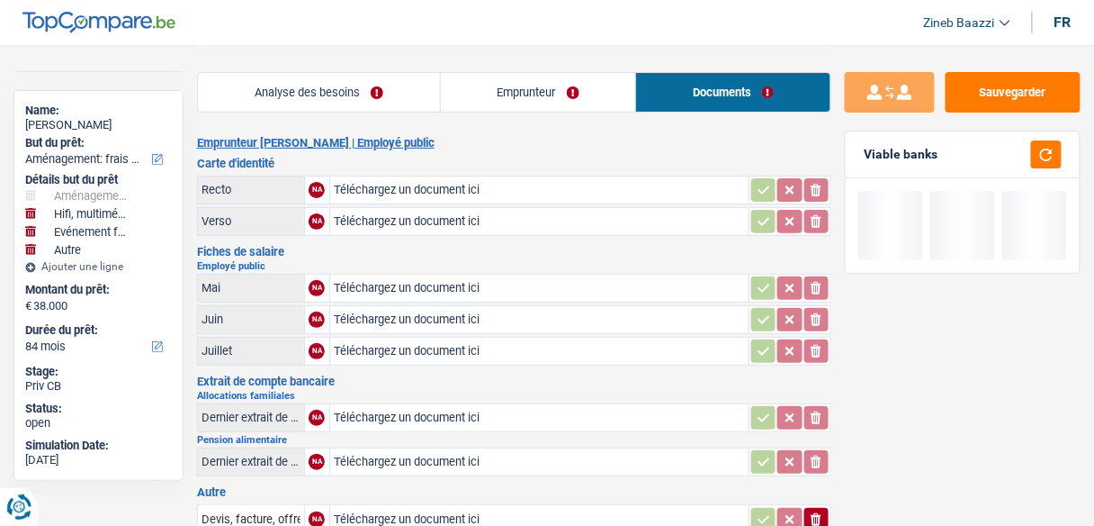
click at [356, 104] on link "Analyse des besoins" at bounding box center [319, 92] width 242 height 39
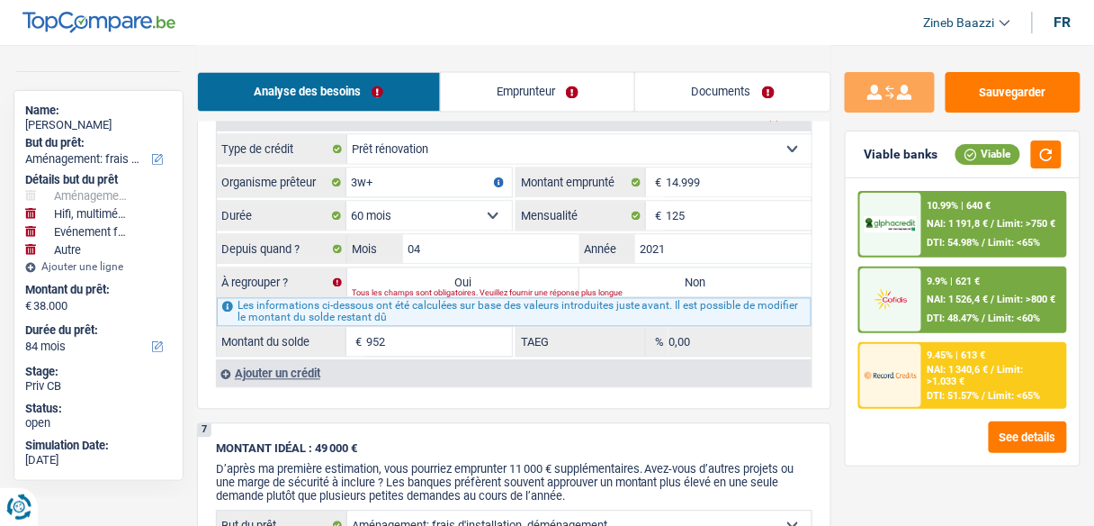
scroll to position [2376, 0]
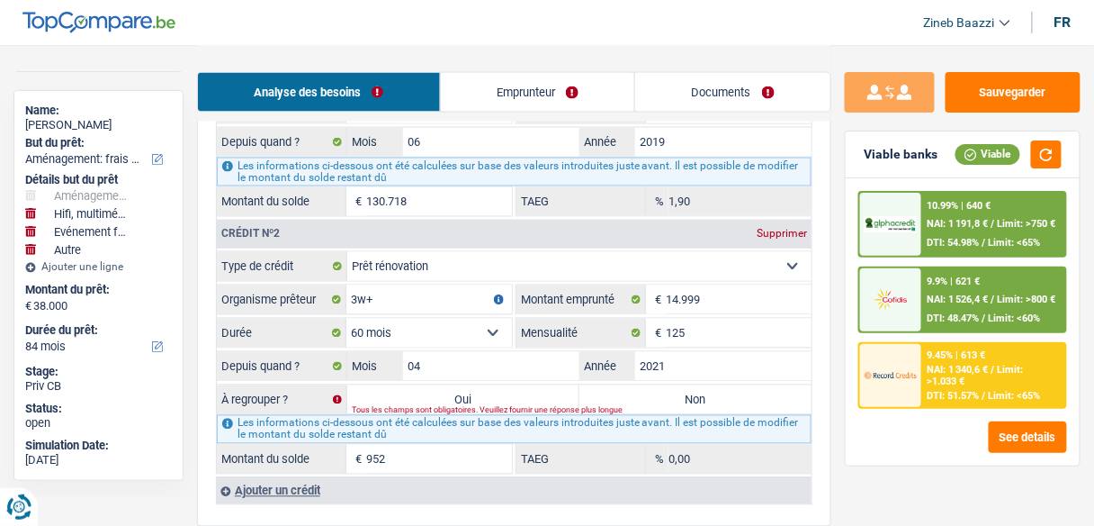
click at [694, 385] on label "Non" at bounding box center [696, 399] width 232 height 29
click at [694, 385] on input "Non" at bounding box center [696, 399] width 232 height 29
click at [689, 385] on label "Non" at bounding box center [696, 399] width 232 height 29
click at [689, 385] on input "Non" at bounding box center [696, 399] width 232 height 29
click at [652, 385] on label "Non" at bounding box center [696, 399] width 232 height 29
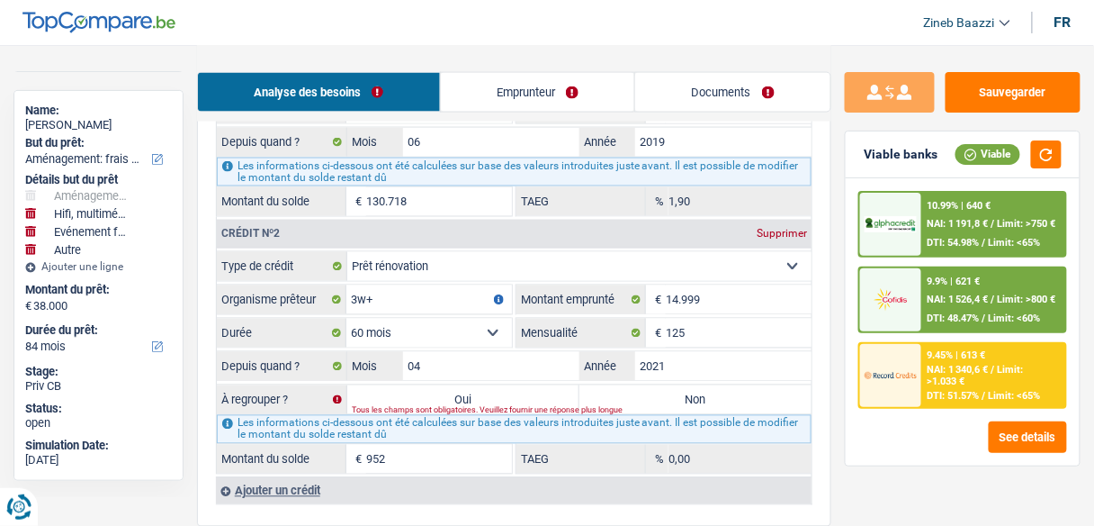
click at [652, 385] on input "Non" at bounding box center [696, 399] width 232 height 29
click at [653, 385] on label "Non" at bounding box center [696, 399] width 232 height 29
click at [653, 385] on input "Non" at bounding box center [696, 399] width 232 height 29
click at [710, 385] on label "Non" at bounding box center [696, 399] width 232 height 29
click at [710, 385] on input "Non" at bounding box center [696, 399] width 232 height 29
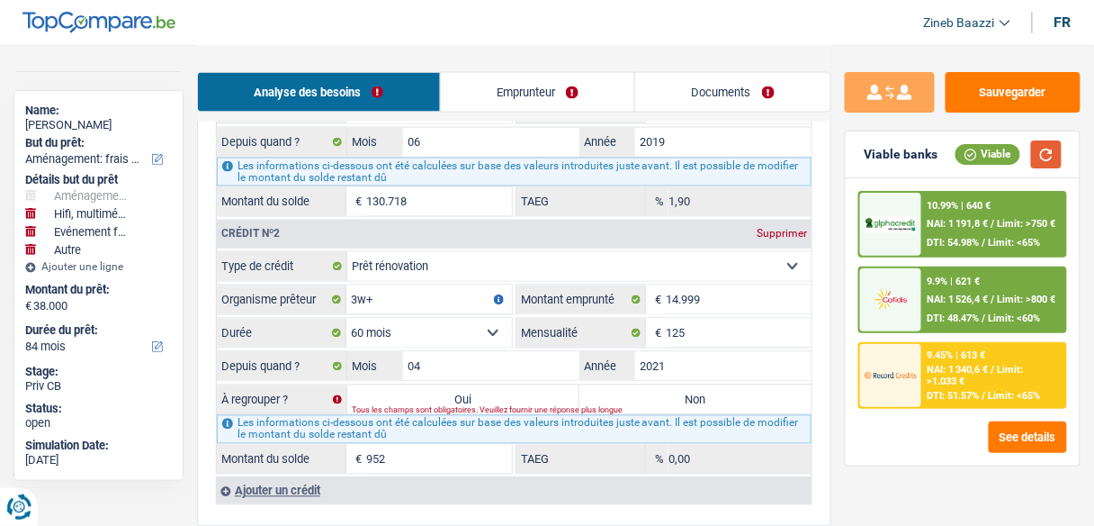
click at [1047, 152] on button "button" at bounding box center [1046, 154] width 31 height 28
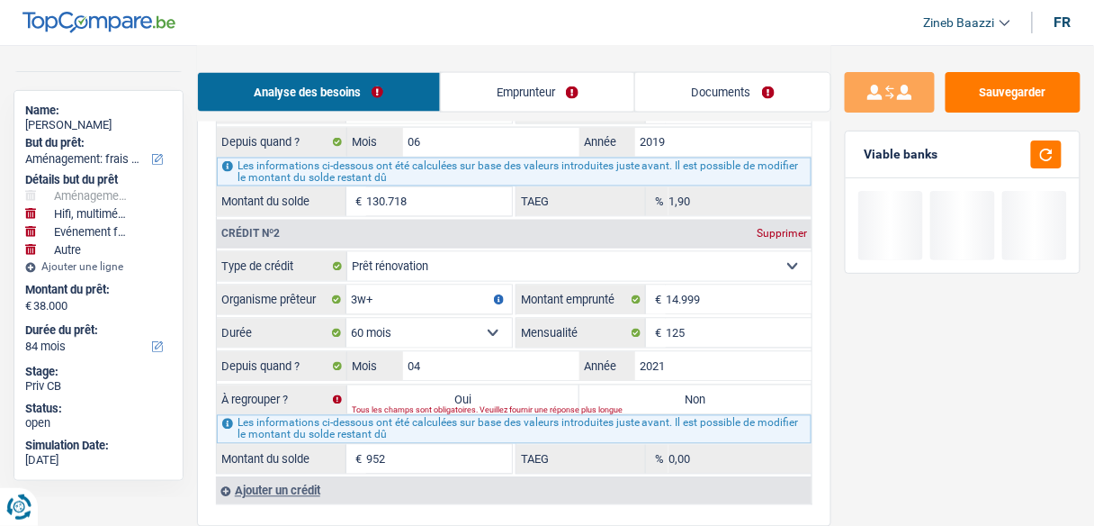
click at [690, 385] on label "Non" at bounding box center [696, 399] width 232 height 29
click at [690, 385] on input "Non" at bounding box center [696, 399] width 232 height 29
click at [697, 385] on label "Non" at bounding box center [696, 399] width 232 height 29
click at [697, 385] on input "Non" at bounding box center [696, 399] width 232 height 29
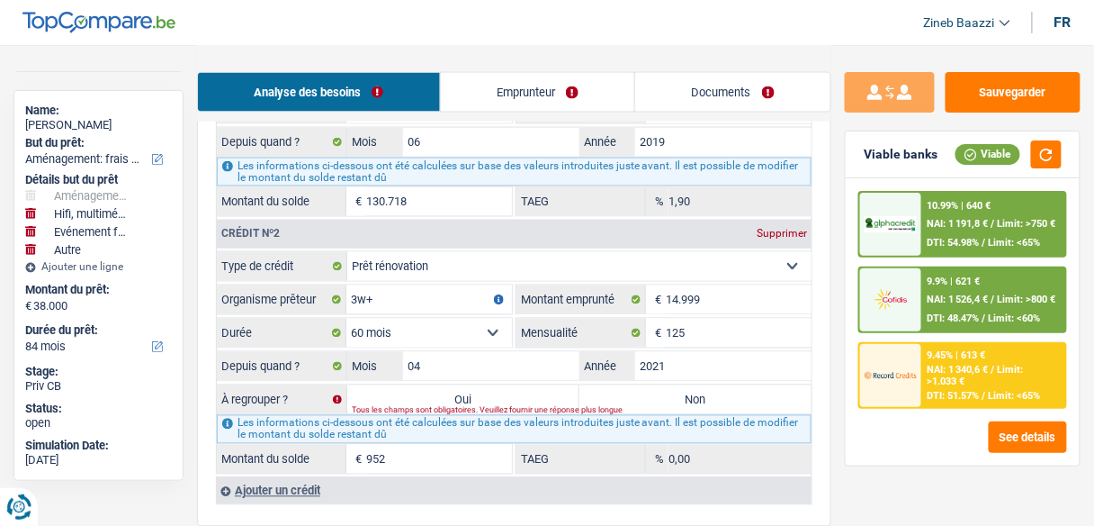
click at [728, 385] on label "Non" at bounding box center [696, 399] width 232 height 29
click at [728, 385] on input "Non" at bounding box center [696, 399] width 232 height 29
click at [698, 385] on label "Non" at bounding box center [696, 399] width 232 height 29
click at [698, 385] on input "Non" at bounding box center [696, 399] width 232 height 29
click at [698, 385] on label "Non" at bounding box center [696, 399] width 232 height 29
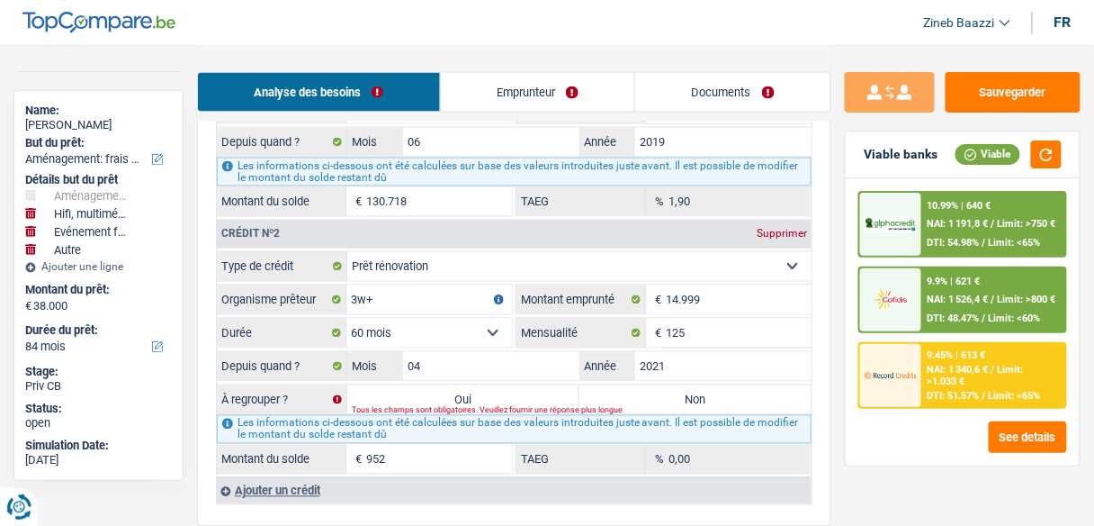
click at [698, 385] on input "Non" at bounding box center [696, 399] width 232 height 29
click at [1047, 155] on button "button" at bounding box center [1046, 154] width 31 height 28
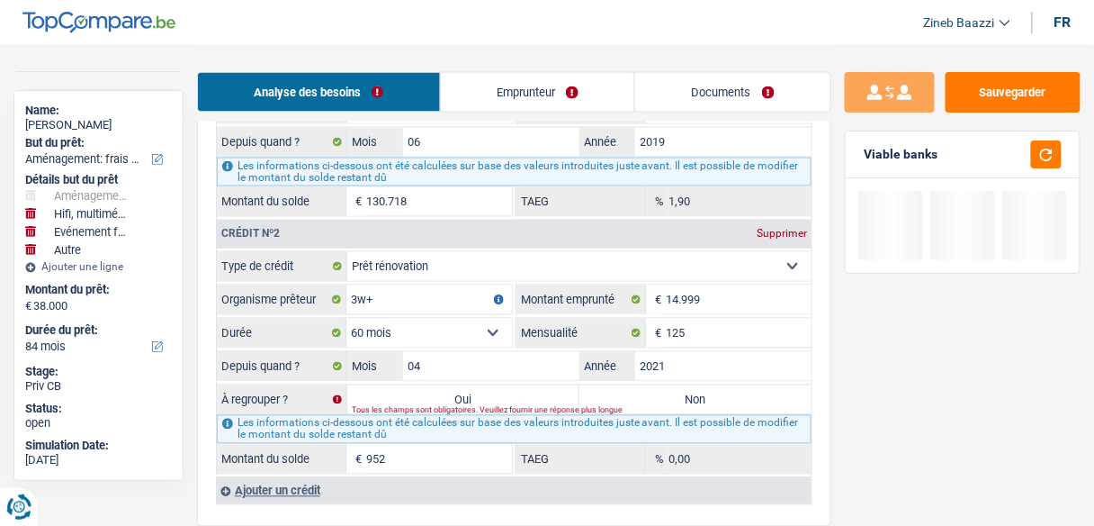
click at [723, 407] on div "Tous les champs sont obligatoires. Veuillez fournir une réponse plus longue" at bounding box center [558, 410] width 412 height 7
click at [694, 385] on label "Non" at bounding box center [696, 399] width 232 height 29
click at [694, 385] on input "Non" at bounding box center [696, 399] width 232 height 29
click at [690, 385] on label "Non" at bounding box center [696, 399] width 232 height 29
click at [690, 385] on input "Non" at bounding box center [696, 399] width 232 height 29
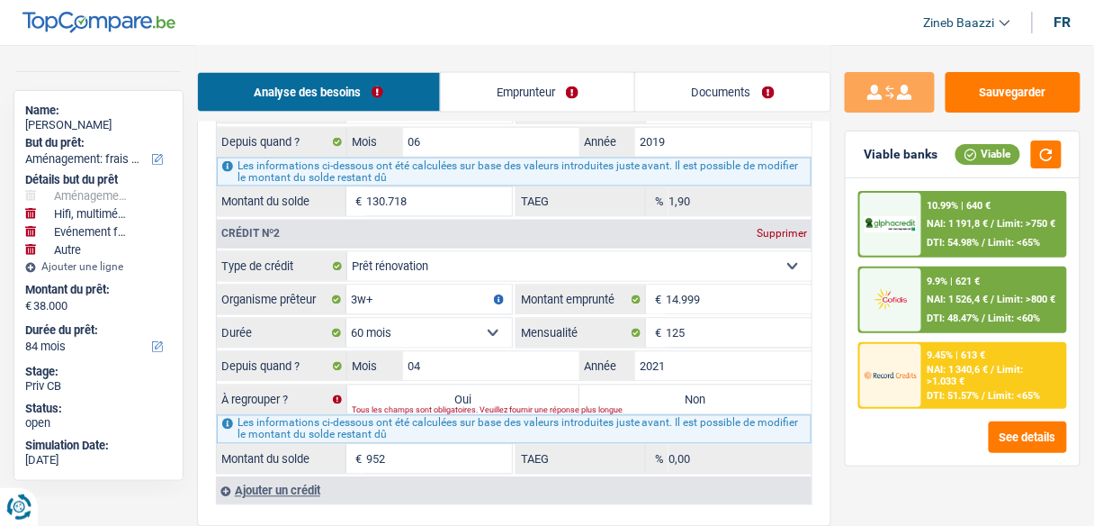
click at [690, 385] on label "Non" at bounding box center [696, 399] width 232 height 29
click at [690, 385] on input "Non" at bounding box center [696, 399] width 232 height 29
click at [672, 385] on label "Non" at bounding box center [696, 399] width 232 height 29
click at [672, 385] on input "Non" at bounding box center [696, 399] width 232 height 29
click at [672, 385] on label "Non" at bounding box center [696, 399] width 232 height 29
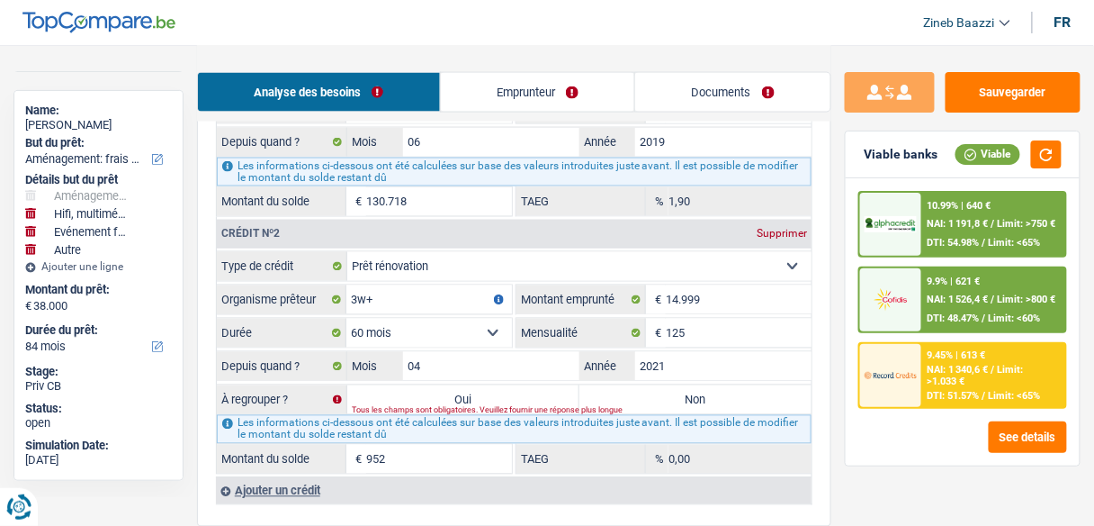
click at [672, 385] on input "Non" at bounding box center [696, 399] width 232 height 29
click at [672, 385] on label "Non" at bounding box center [696, 399] width 232 height 29
click at [672, 385] on input "Non" at bounding box center [696, 399] width 232 height 29
click at [672, 385] on label "Non" at bounding box center [696, 399] width 232 height 29
click at [672, 385] on input "Non" at bounding box center [696, 399] width 232 height 29
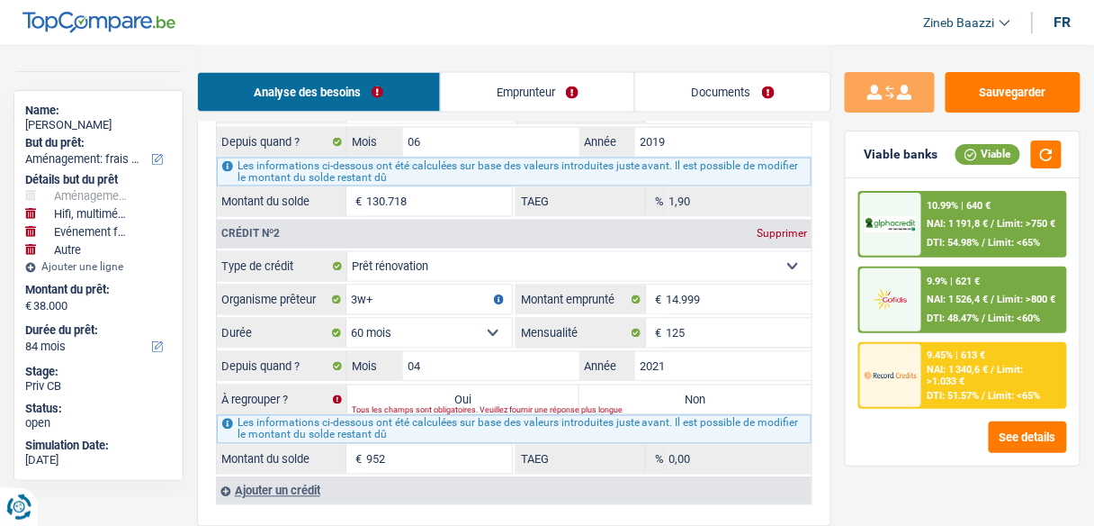
click at [672, 385] on label "Non" at bounding box center [696, 399] width 232 height 29
click at [672, 385] on input "Non" at bounding box center [696, 399] width 232 height 29
click at [672, 385] on label "Non" at bounding box center [696, 399] width 232 height 29
click at [672, 385] on input "Non" at bounding box center [696, 399] width 232 height 29
click at [412, 448] on div "Crédit nº1 Supprimer Carte ou ouverture de crédit Prêt hypothécaire Vente à tem…" at bounding box center [514, 250] width 596 height 509
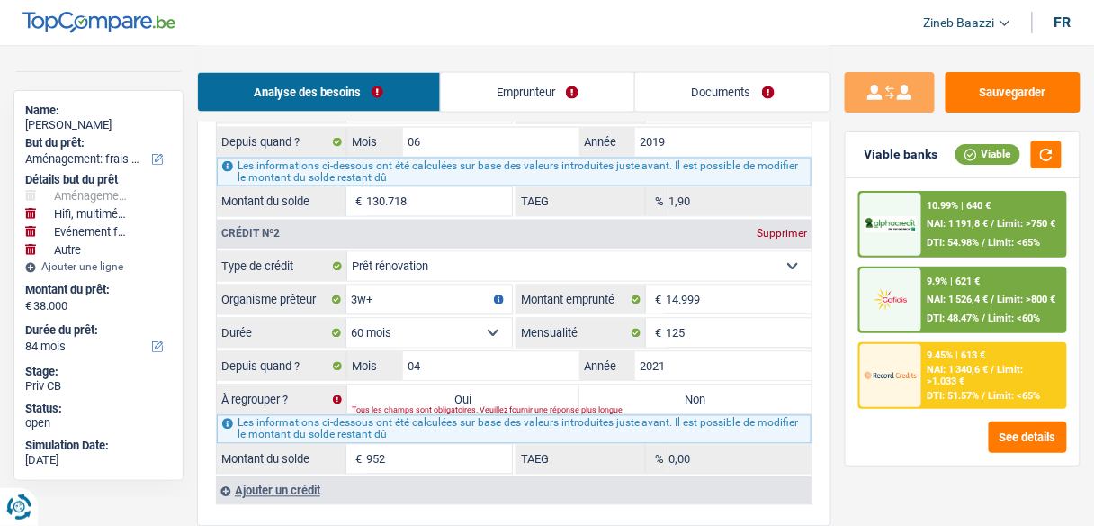
click at [425, 445] on input "952" at bounding box center [439, 459] width 146 height 29
click at [648, 385] on label "Non" at bounding box center [696, 399] width 232 height 29
click at [648, 385] on input "Non" at bounding box center [696, 399] width 232 height 29
click at [648, 385] on label "Non" at bounding box center [696, 399] width 232 height 29
click at [648, 385] on input "Non" at bounding box center [696, 399] width 232 height 29
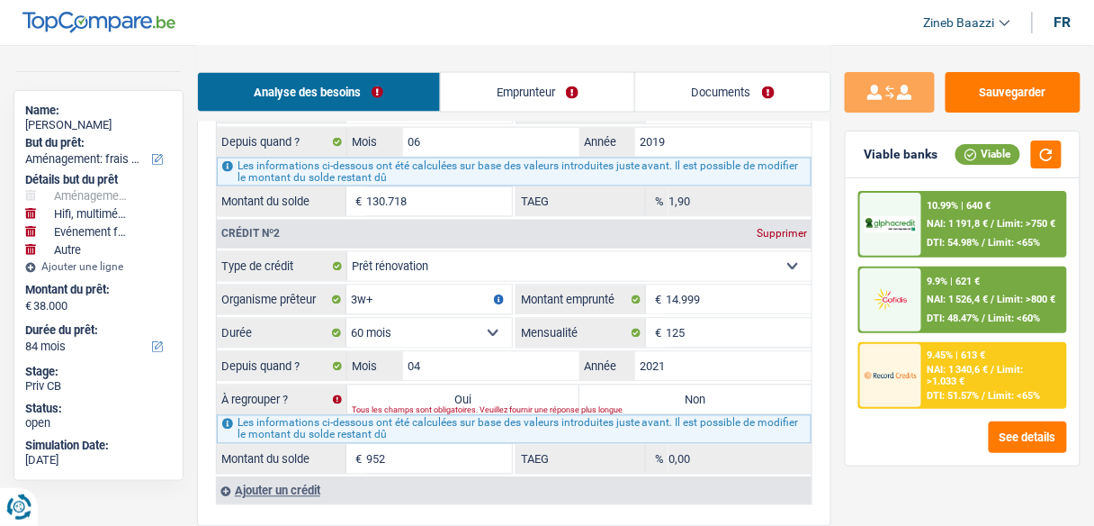
click at [648, 385] on label "Non" at bounding box center [696, 399] width 232 height 29
click at [648, 385] on input "Non" at bounding box center [696, 399] width 232 height 29
click at [510, 385] on label "Oui" at bounding box center [463, 399] width 232 height 29
click at [510, 385] on input "Oui" at bounding box center [463, 399] width 232 height 29
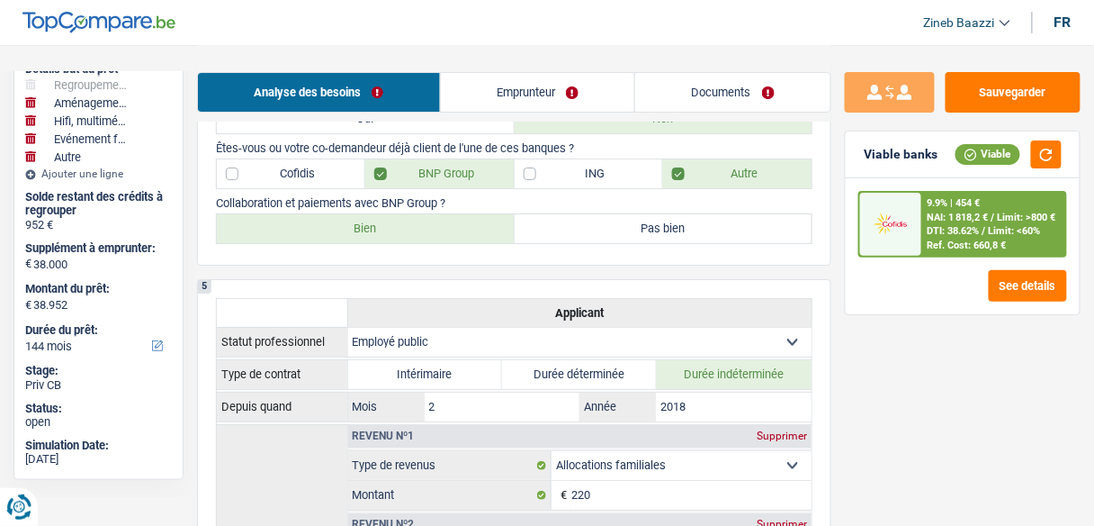
scroll to position [1512, 0]
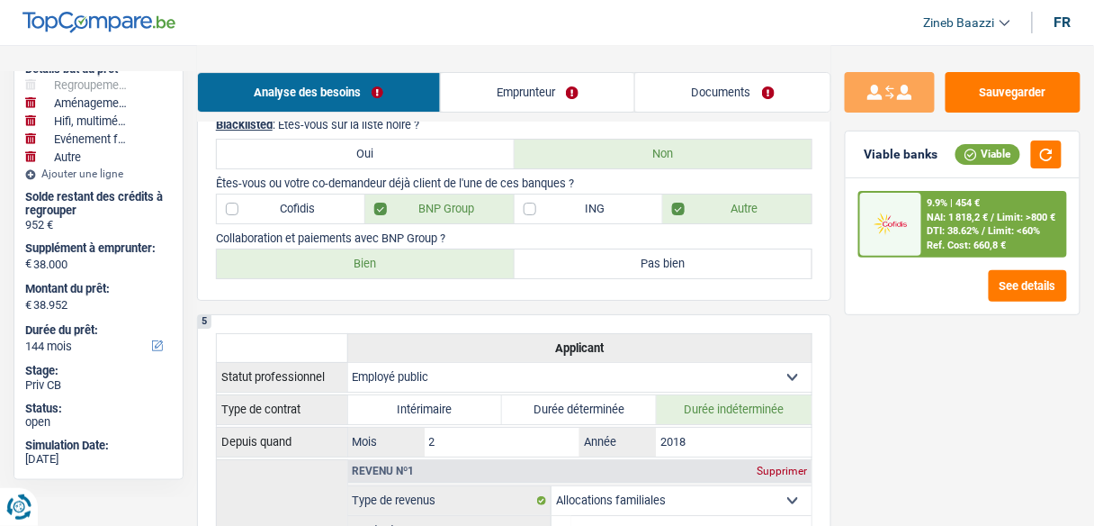
click at [521, 103] on link "Emprunteur" at bounding box center [538, 92] width 194 height 39
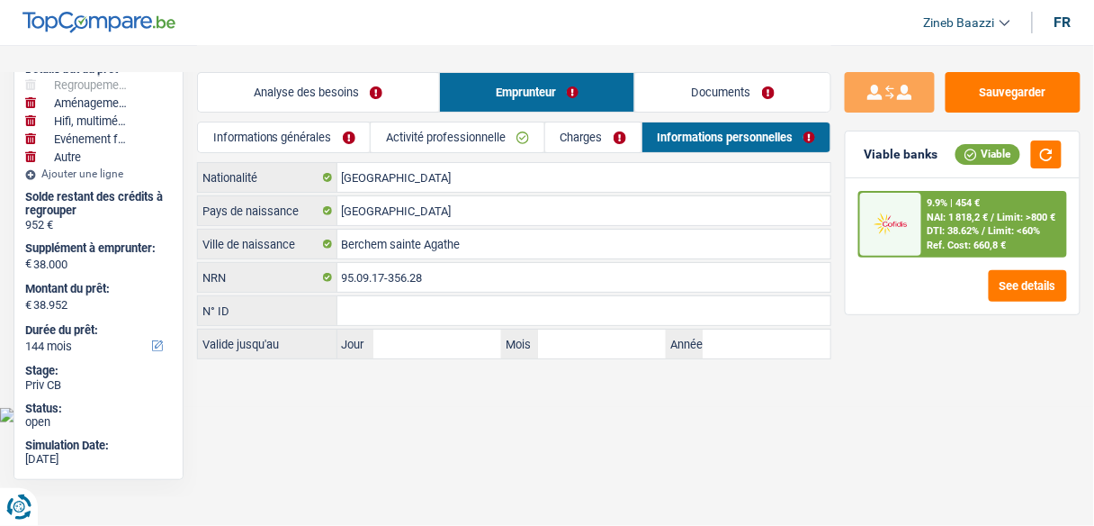
scroll to position [0, 0]
click at [578, 144] on link "Charges" at bounding box center [599, 137] width 97 height 30
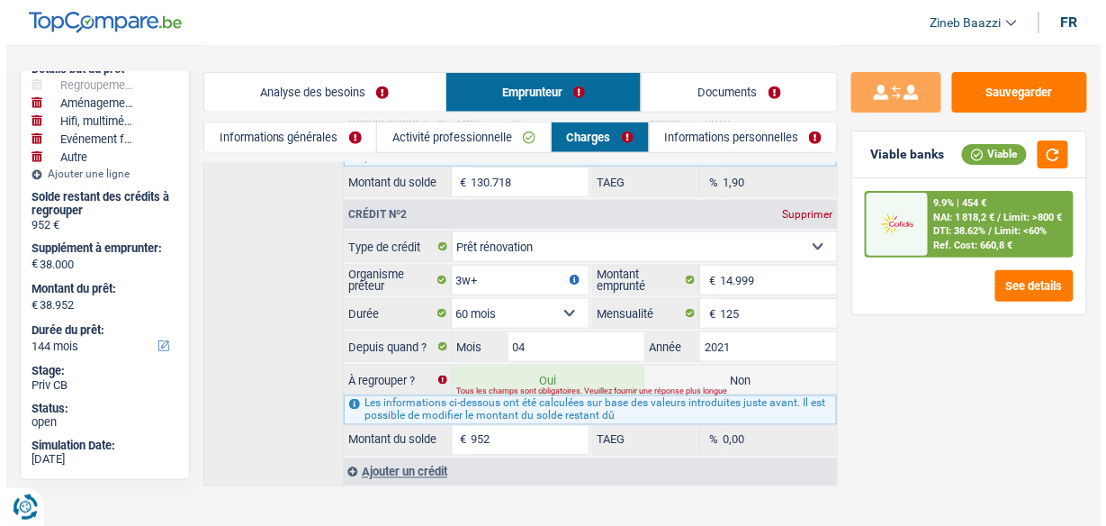
scroll to position [461, 0]
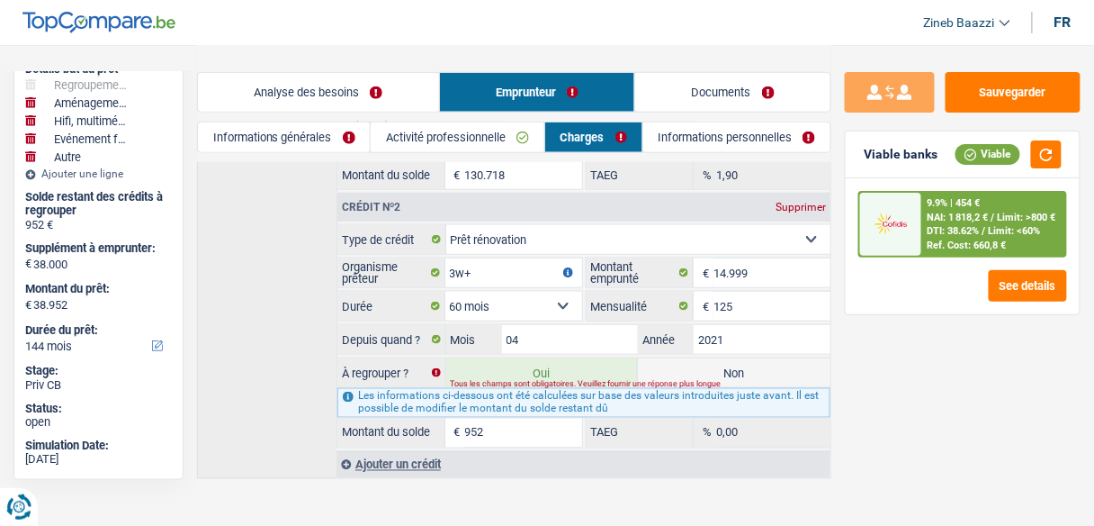
click at [943, 265] on div "9.9% | 454 € NAI: 1 818,2 € / Limit: >800 € DTI: 38.62% / Limit: <60% Ref. Cost…" at bounding box center [963, 246] width 234 height 136
click at [939, 243] on div "Ref. Cost: 660,8 €" at bounding box center [967, 245] width 79 height 12
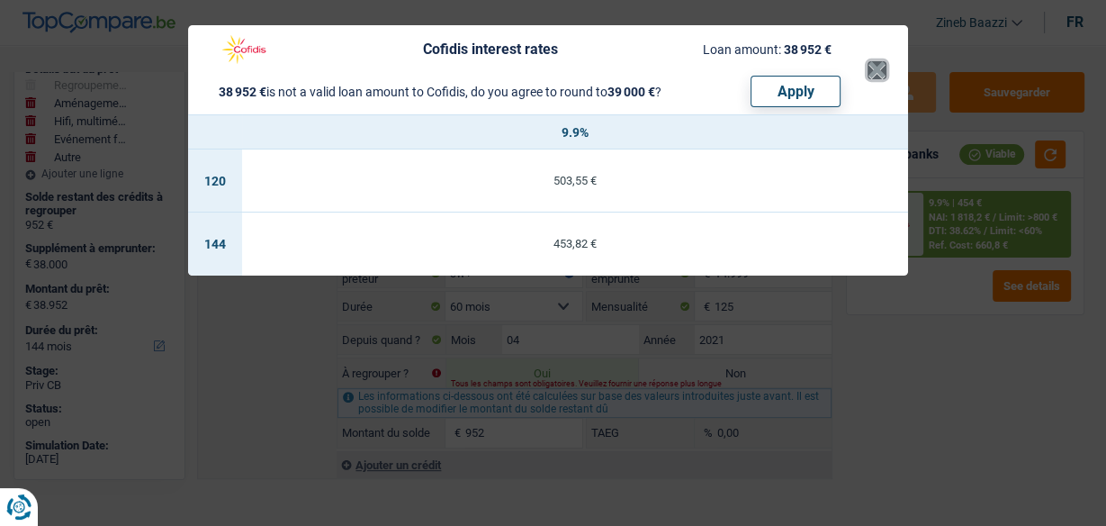
click at [882, 72] on button "×" at bounding box center [876, 70] width 19 height 18
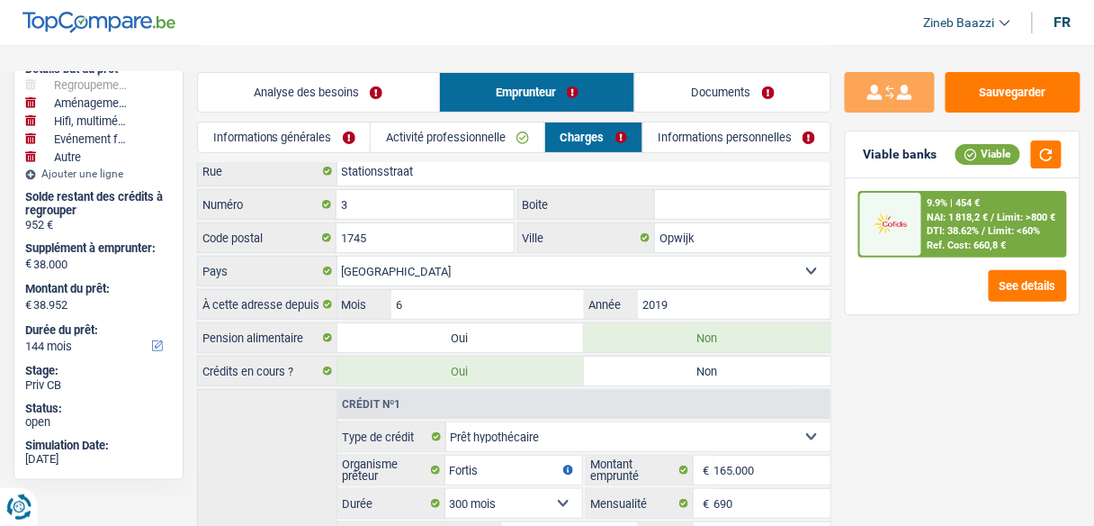
scroll to position [0, 0]
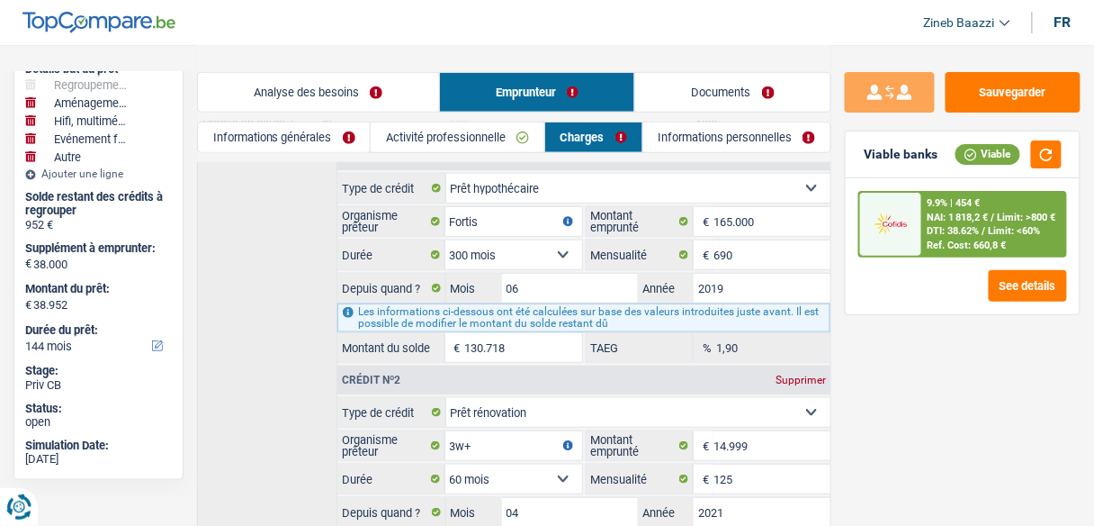
click at [284, 86] on link "Analyse des besoins" at bounding box center [318, 92] width 241 height 39
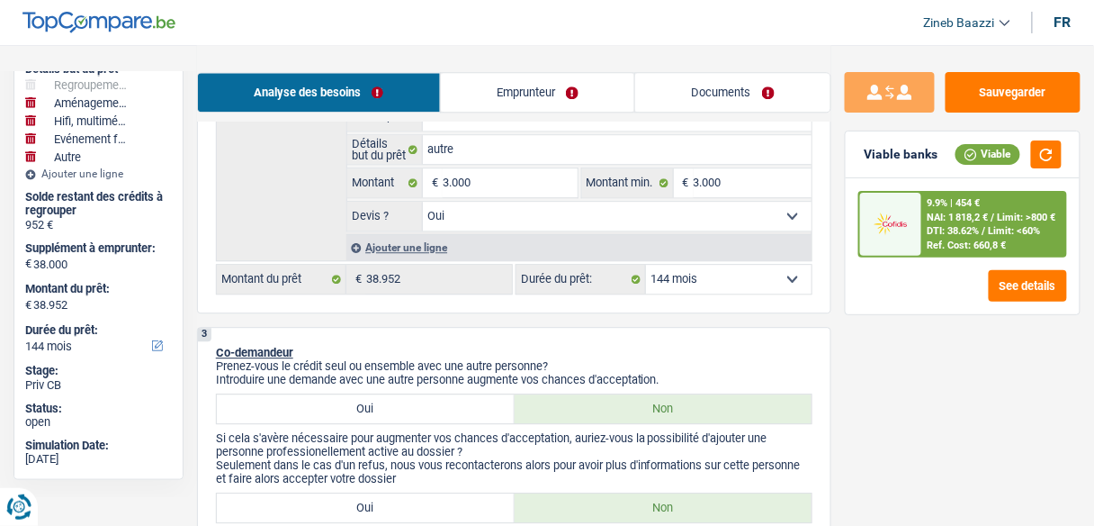
scroll to position [1152, 0]
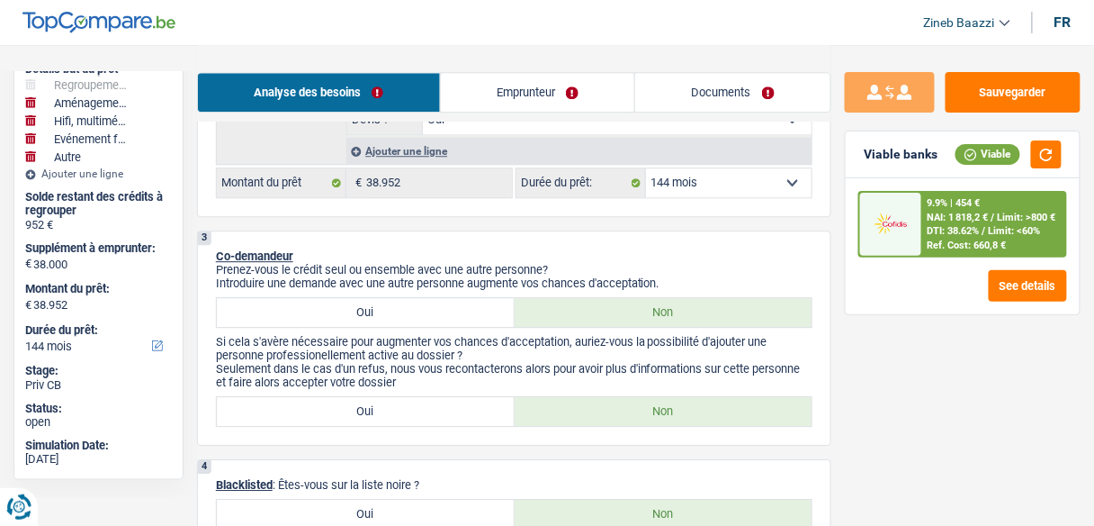
click at [759, 170] on select "12 mois 18 mois 24 mois 30 mois 36 mois 42 mois 48 mois 60 mois 72 mois 84 mois…" at bounding box center [729, 182] width 166 height 29
click at [646, 168] on select "12 mois 18 mois 24 mois 30 mois 36 mois 42 mois 48 mois 60 mois 72 mois 84 mois…" at bounding box center [729, 182] width 166 height 29
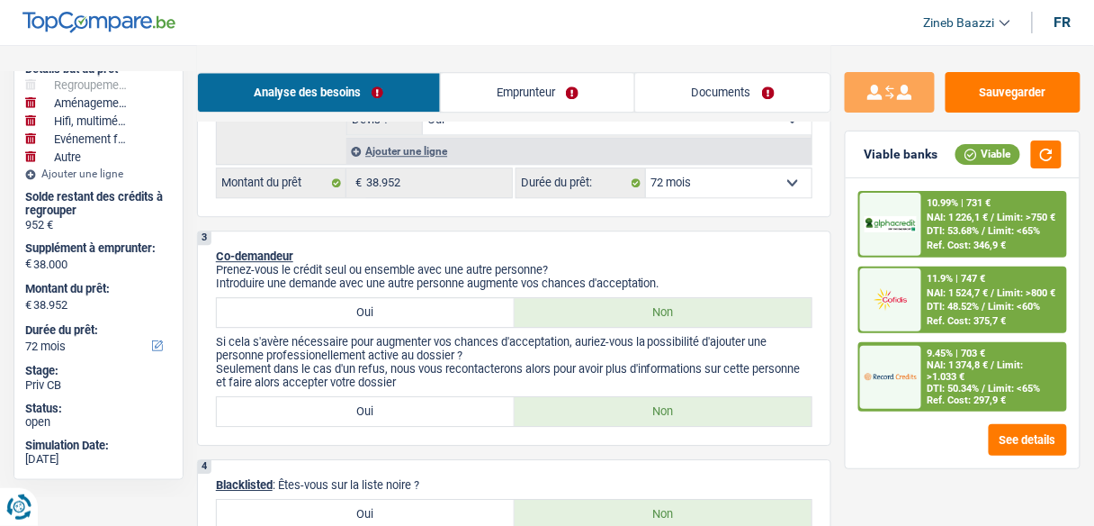
click at [663, 93] on link "Documents" at bounding box center [732, 92] width 195 height 39
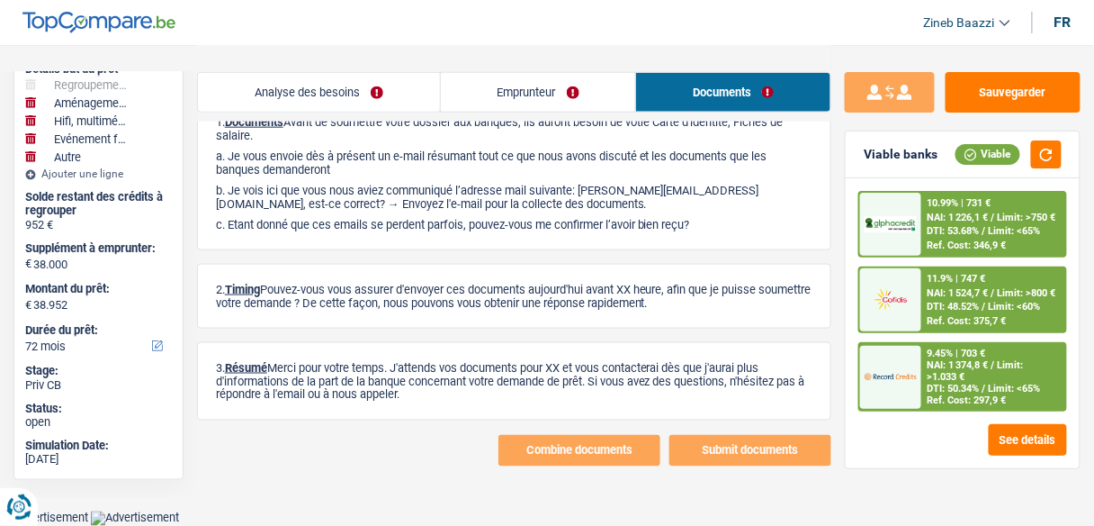
scroll to position [455, 0]
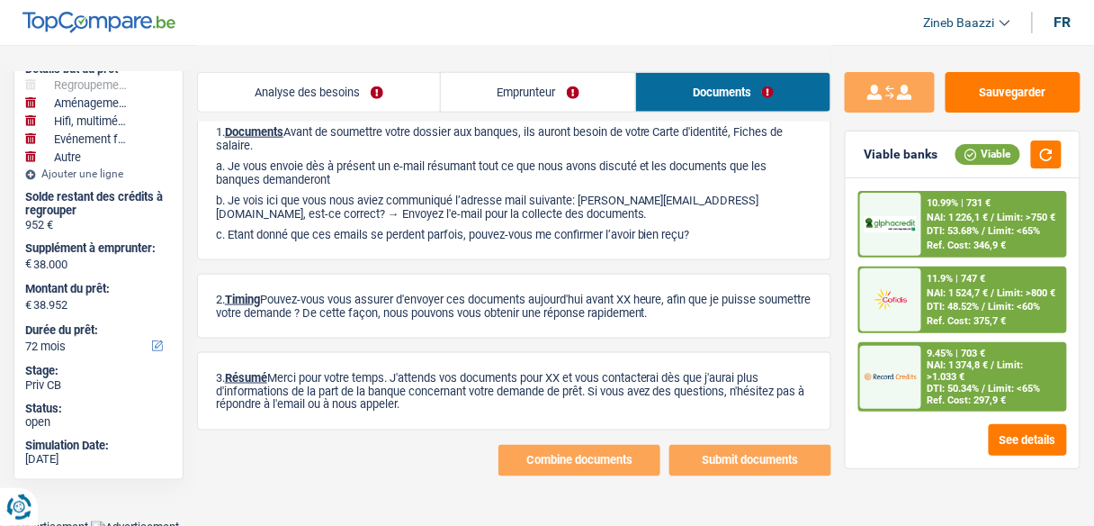
click at [561, 101] on link "Emprunteur" at bounding box center [538, 92] width 195 height 39
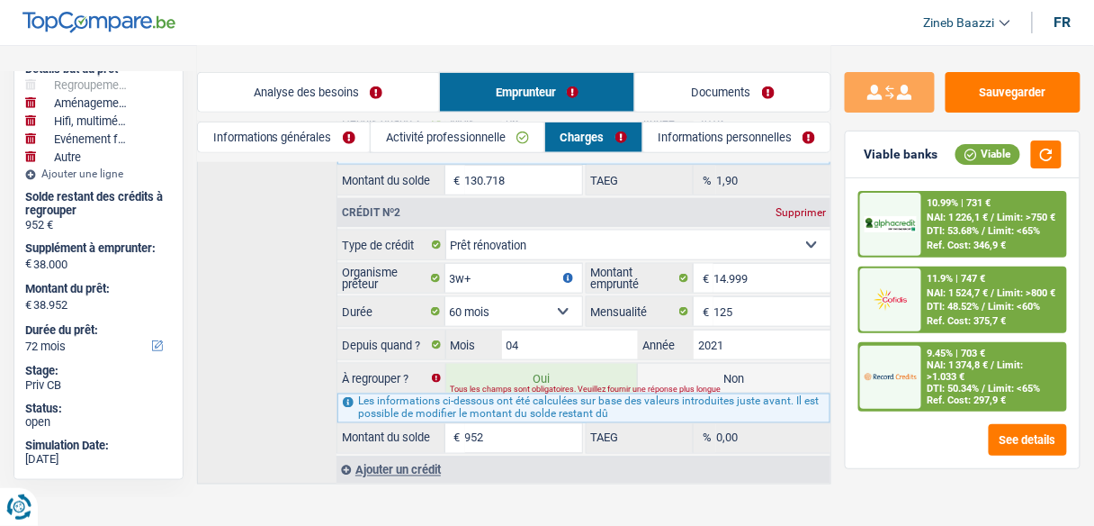
click at [703, 368] on label "Non" at bounding box center [734, 378] width 193 height 29
click at [703, 368] on input "Non" at bounding box center [734, 378] width 193 height 29
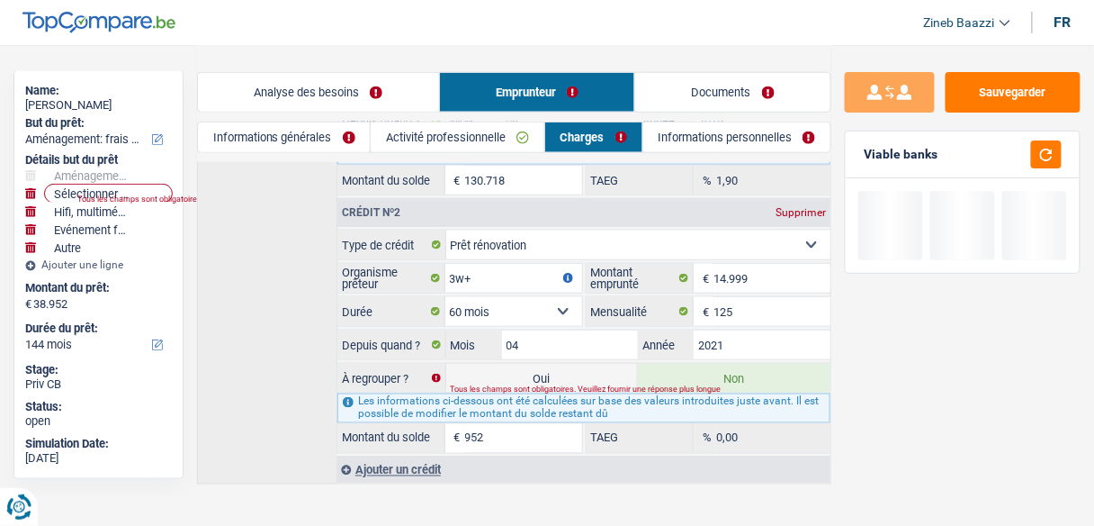
scroll to position [184, 0]
click at [1035, 152] on button "button" at bounding box center [1046, 154] width 31 height 28
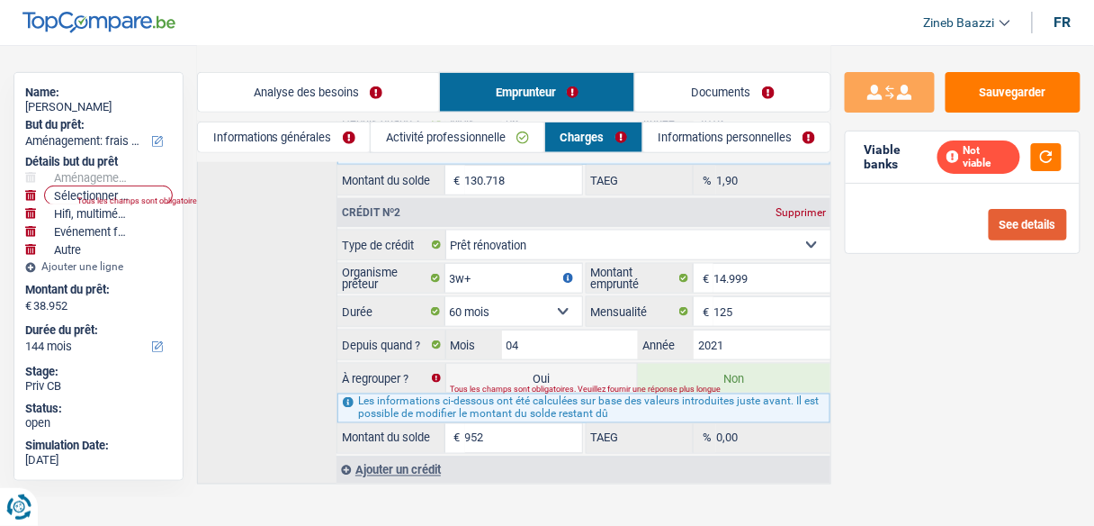
click at [1031, 220] on button "See details" at bounding box center [1028, 224] width 78 height 31
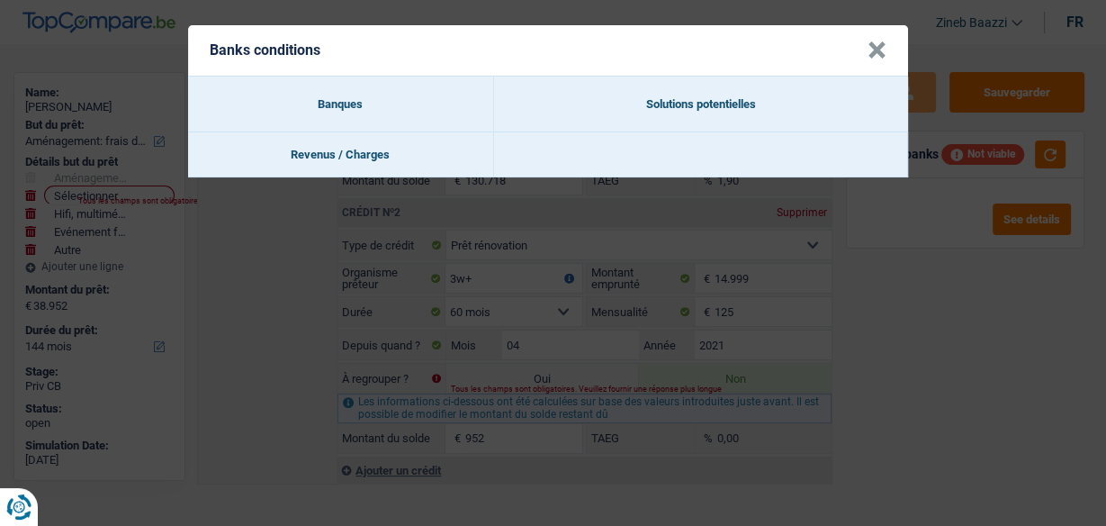
click at [873, 49] on button "×" at bounding box center [876, 50] width 19 height 18
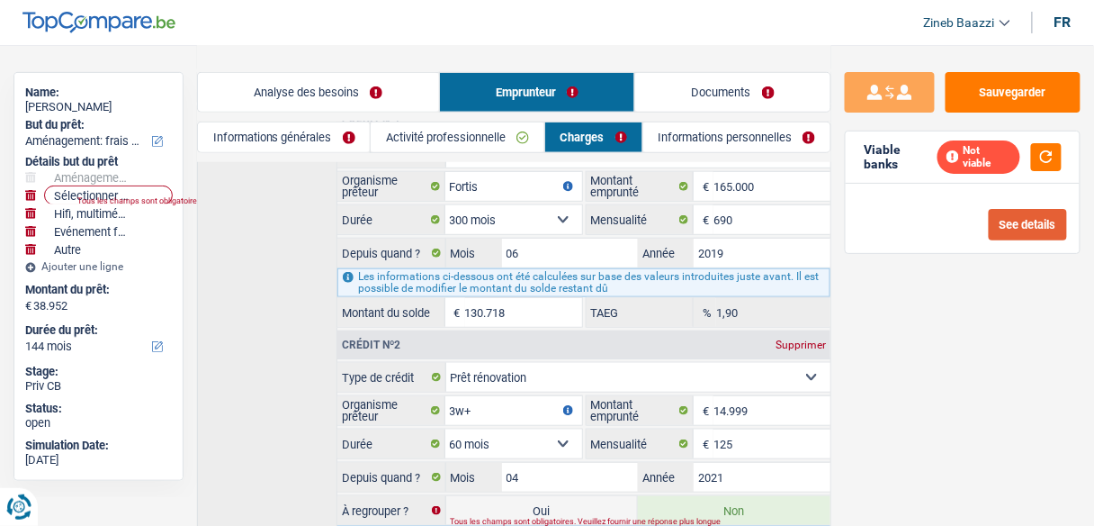
scroll to position [167, 0]
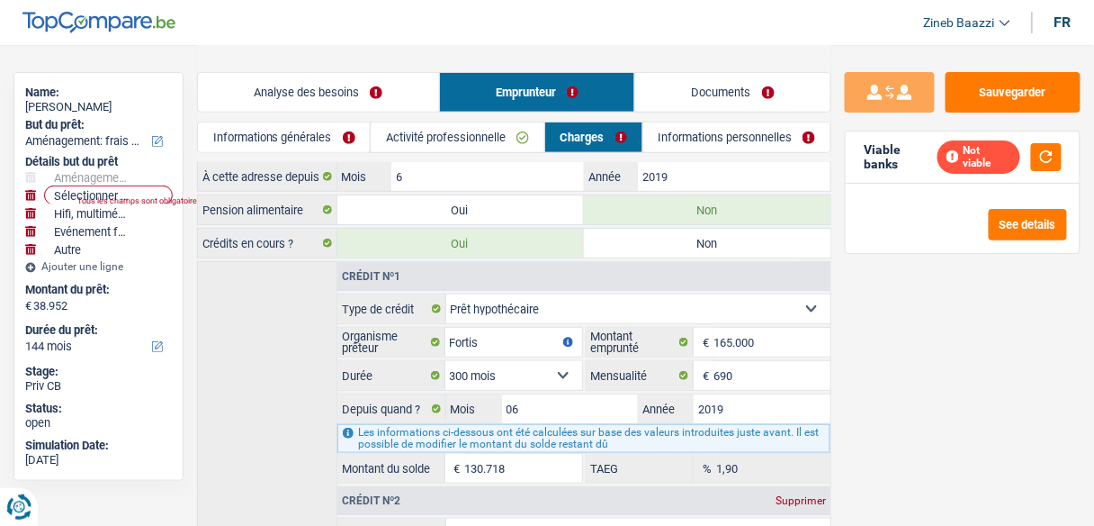
click at [307, 101] on link "Analyse des besoins" at bounding box center [318, 92] width 241 height 39
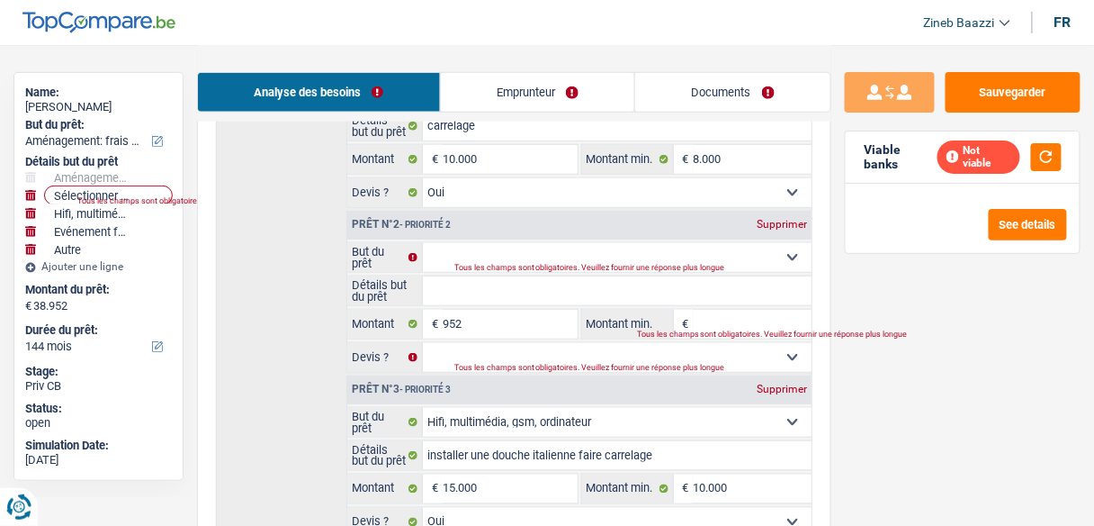
scroll to position [383, 0]
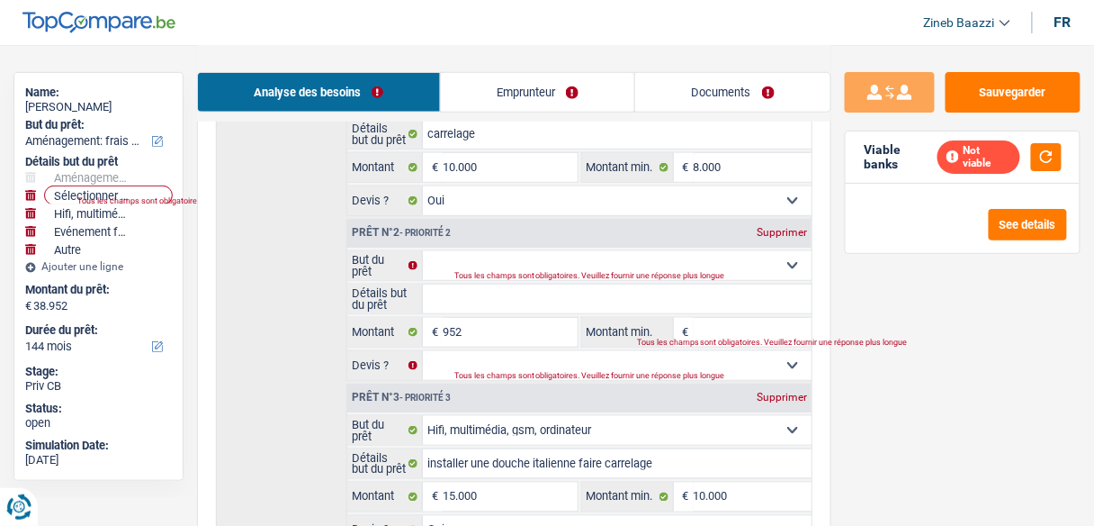
click at [785, 227] on div "Supprimer" at bounding box center [781, 232] width 59 height 11
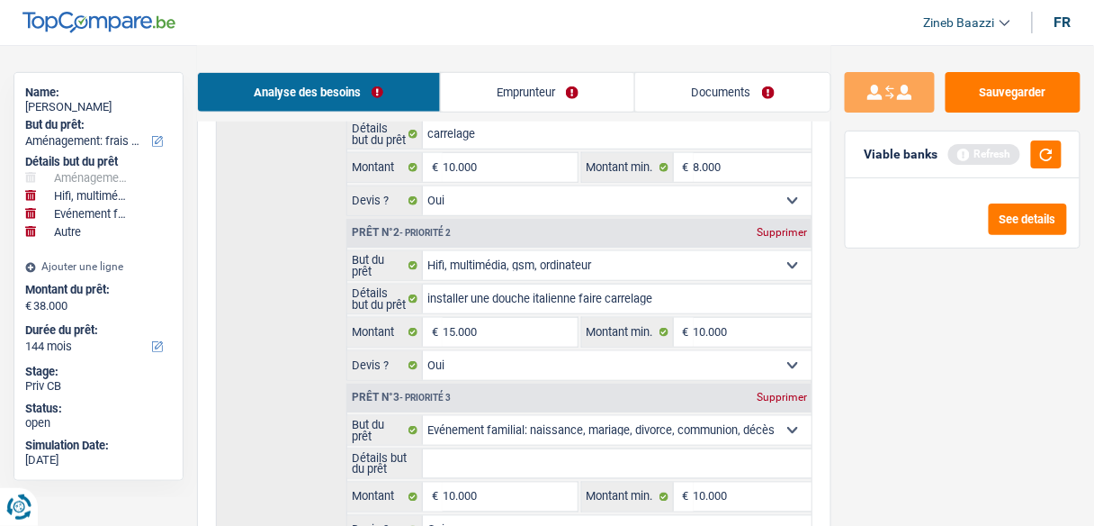
scroll to position [166, 0]
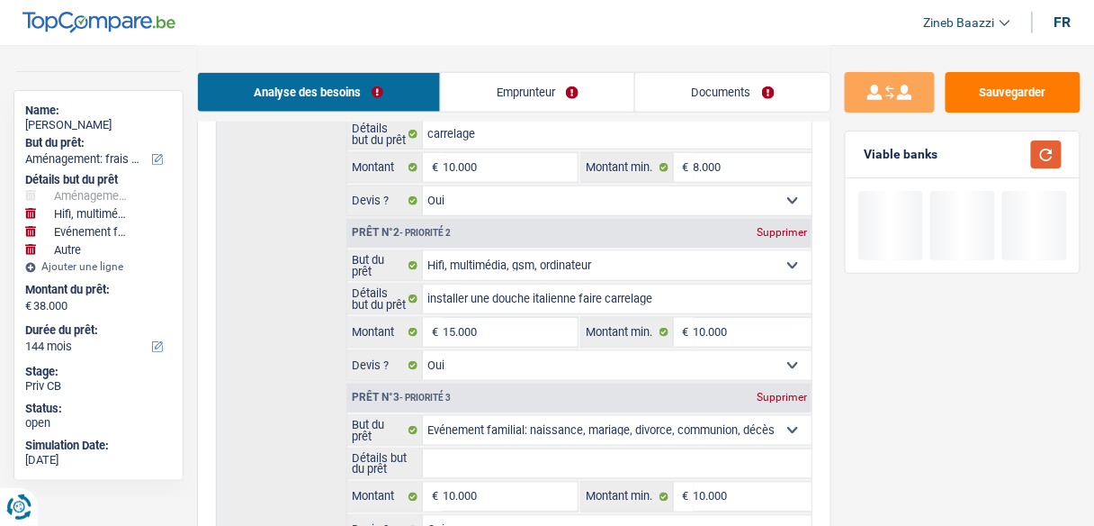
click at [1042, 154] on button "button" at bounding box center [1046, 154] width 31 height 28
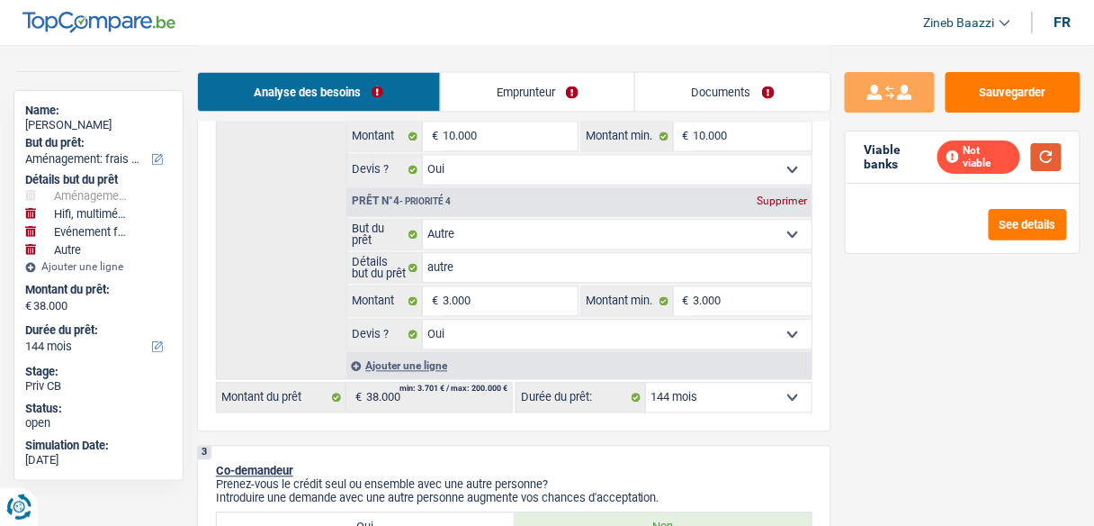
scroll to position [743, 0]
click at [685, 392] on select "12 mois 18 mois 24 mois 30 mois 36 mois 42 mois 48 mois 60 mois 72 mois 84 mois…" at bounding box center [729, 397] width 166 height 29
click at [646, 383] on select "12 mois 18 mois 24 mois 30 mois 36 mois 42 mois 48 mois 60 mois 72 mois 84 mois…" at bounding box center [729, 397] width 166 height 29
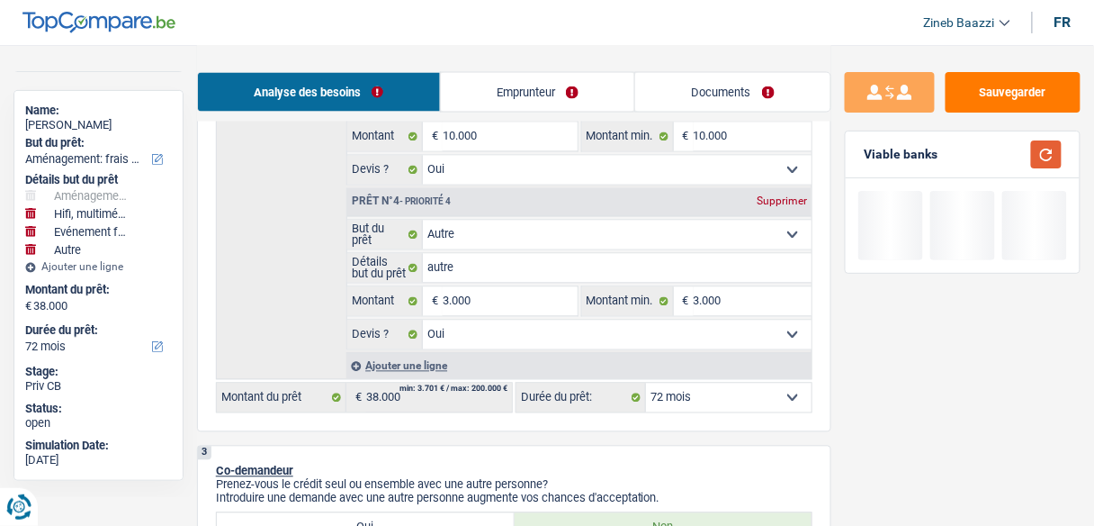
click at [1044, 148] on button "button" at bounding box center [1046, 154] width 31 height 28
click at [907, 310] on div "Sauvegarder Viable banks" at bounding box center [962, 284] width 263 height 425
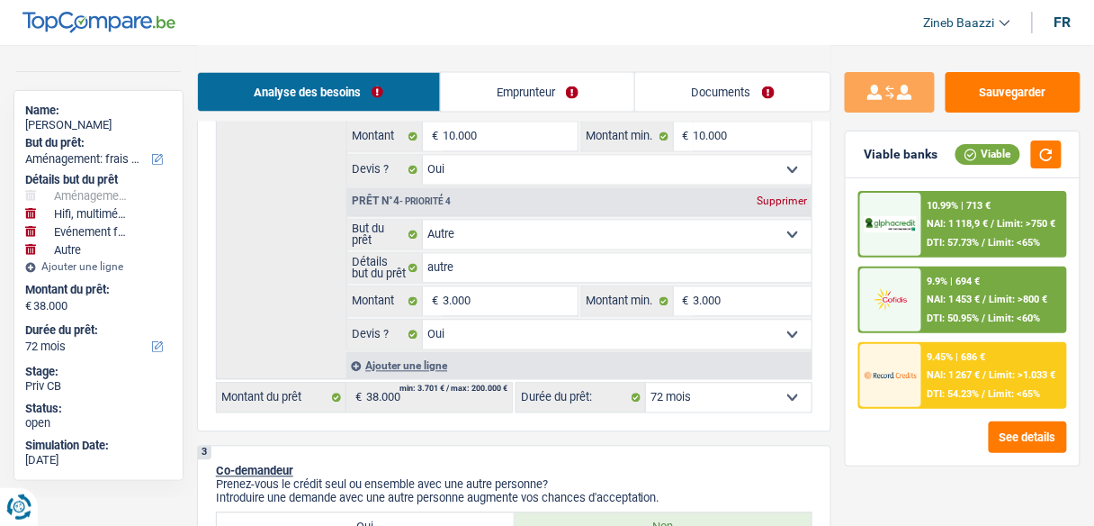
click at [702, 393] on select "12 mois 18 mois 24 mois 30 mois 36 mois 42 mois 48 mois 60 mois 72 mois 84 mois…" at bounding box center [729, 397] width 166 height 29
click at [646, 383] on select "12 mois 18 mois 24 mois 30 mois 36 mois 42 mois 48 mois 60 mois 72 mois 84 mois…" at bounding box center [729, 397] width 166 height 29
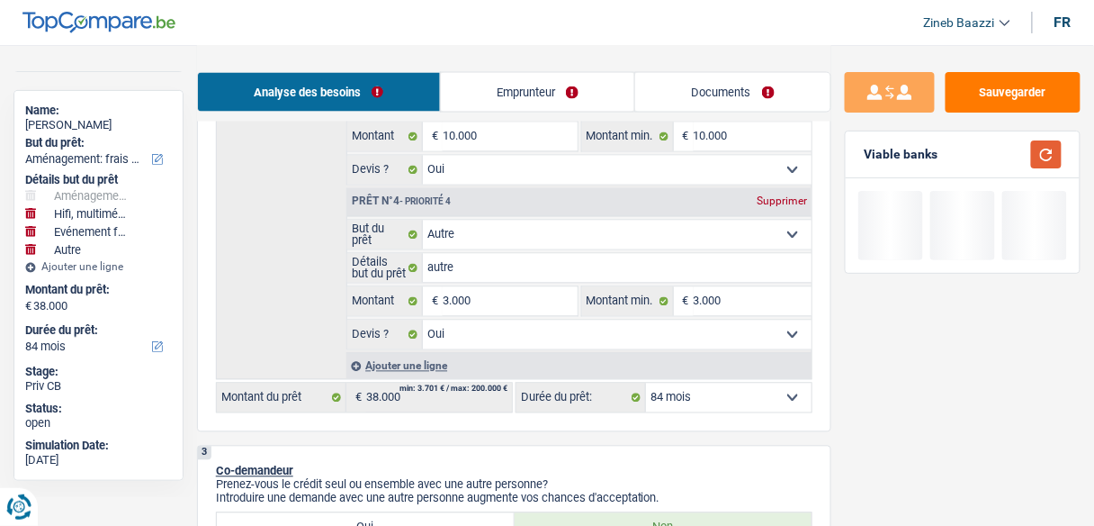
click at [1046, 160] on button "button" at bounding box center [1046, 154] width 31 height 28
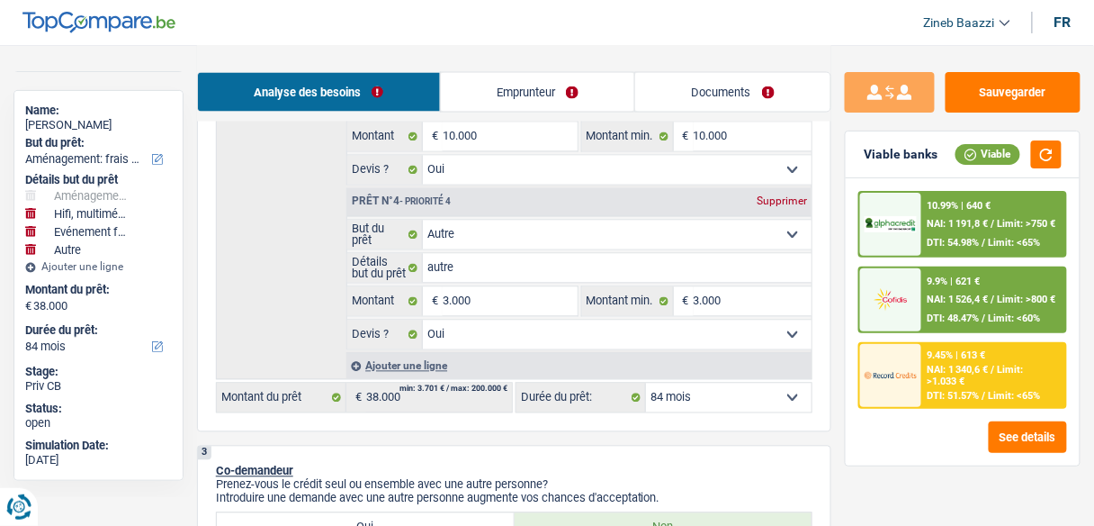
click at [928, 319] on span "DTI: 48.47%" at bounding box center [954, 318] width 52 height 12
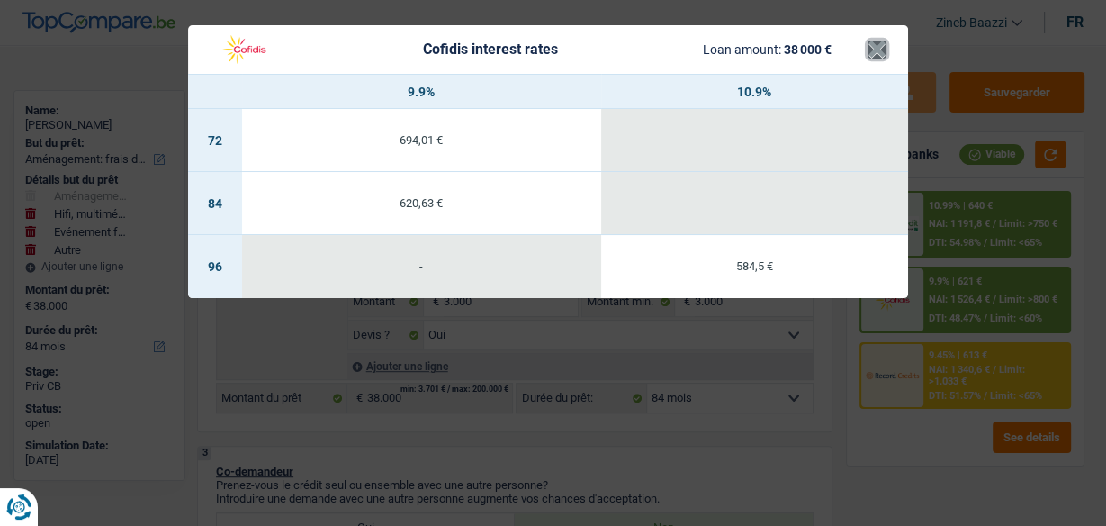
click at [885, 48] on button "×" at bounding box center [876, 49] width 19 height 18
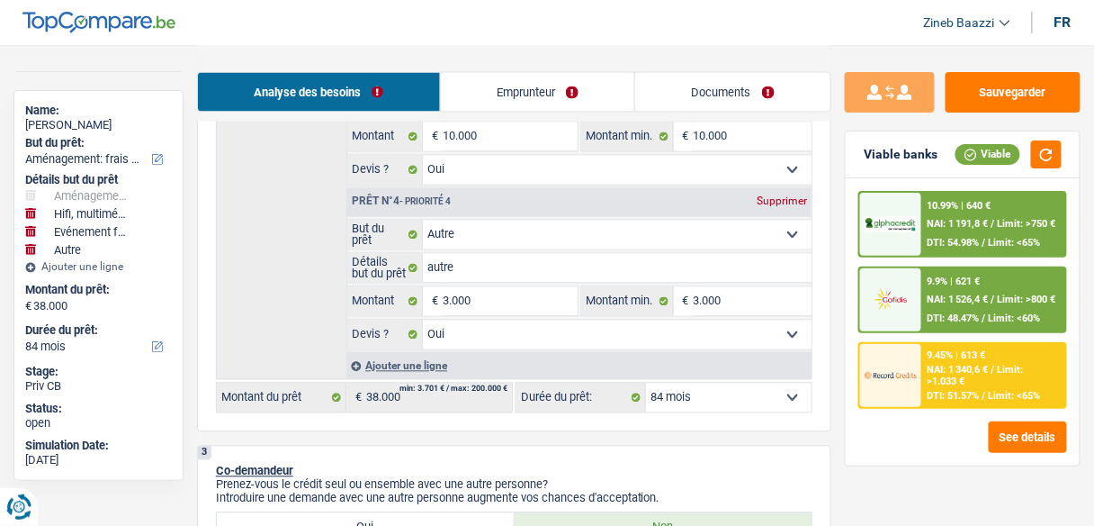
click at [914, 222] on img at bounding box center [891, 224] width 52 height 16
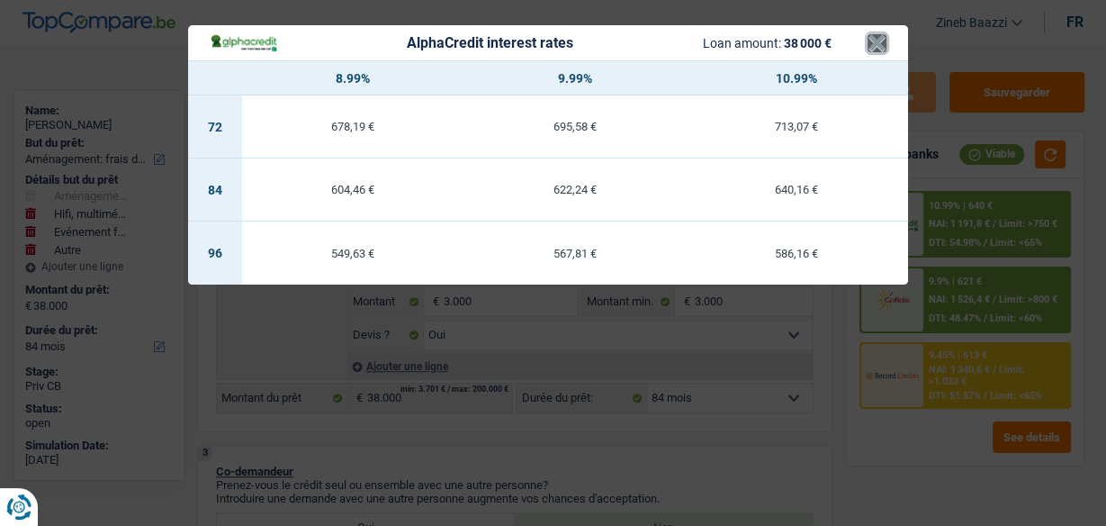
click at [876, 49] on button "×" at bounding box center [876, 43] width 19 height 18
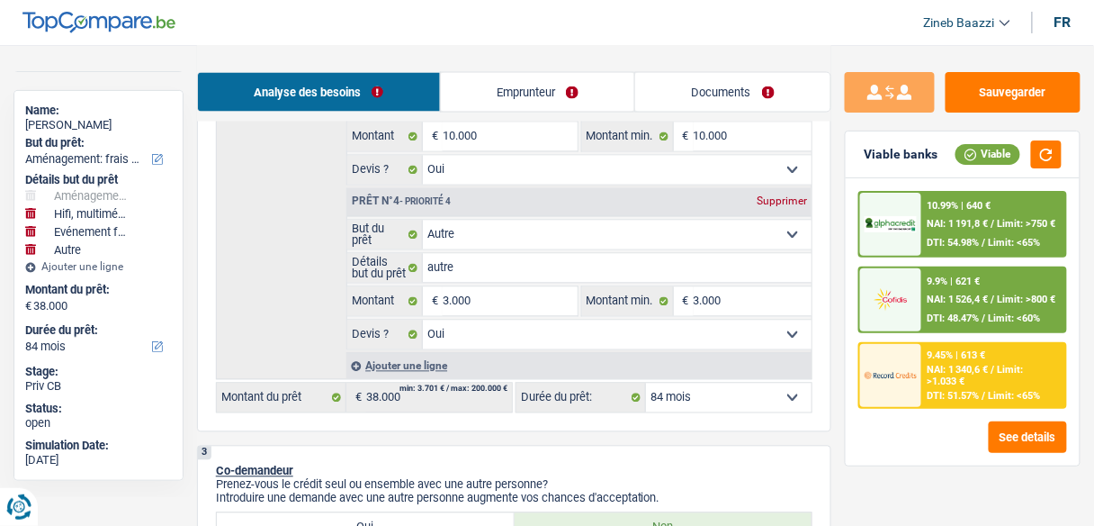
click at [914, 397] on div at bounding box center [890, 375] width 61 height 63
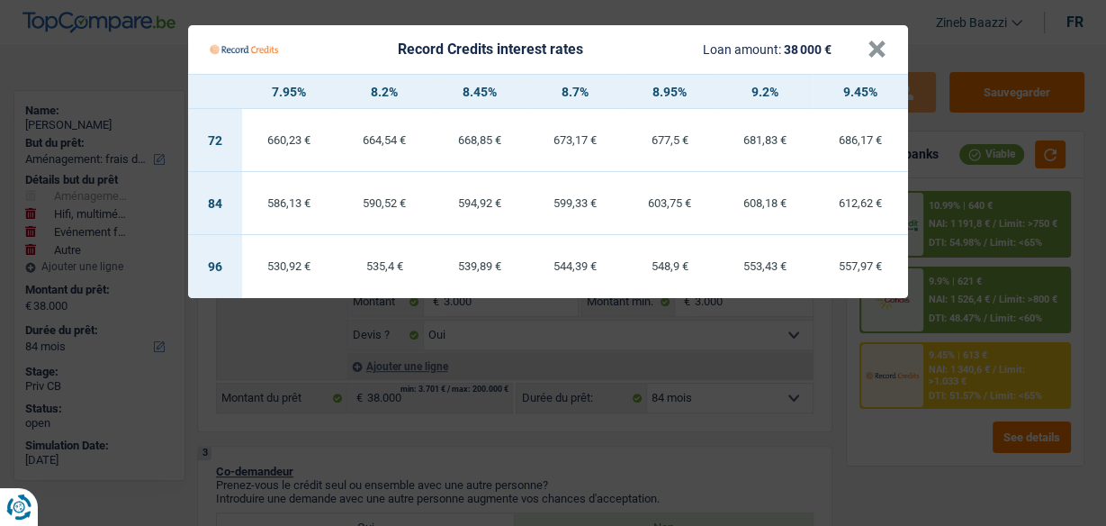
click at [891, 51] on Credits___BV_modal_header_ "Record Credits interest rates Loan amount: 38 000 € ×" at bounding box center [548, 49] width 720 height 49
click at [868, 57] on button "×" at bounding box center [876, 49] width 19 height 18
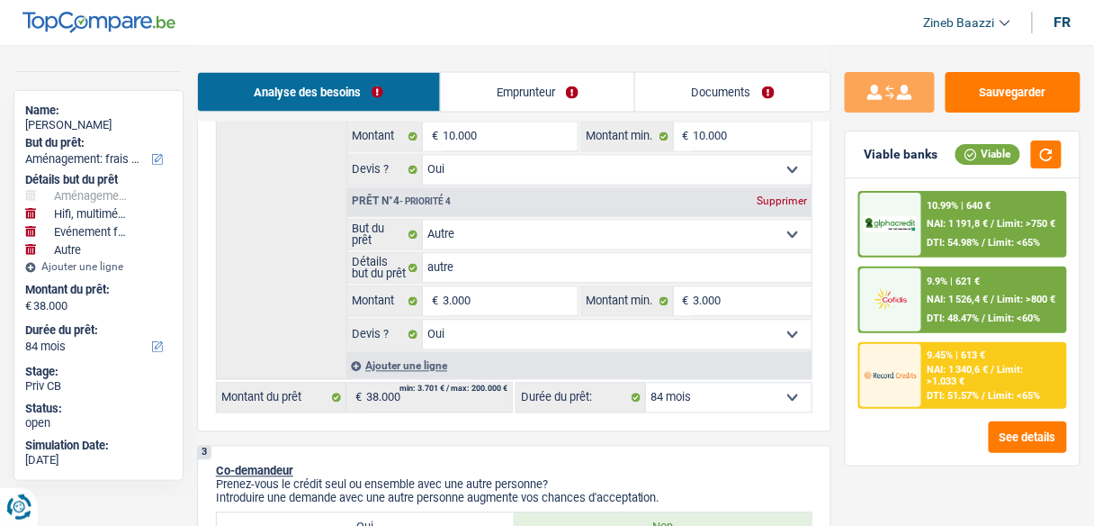
click at [914, 375] on img at bounding box center [891, 375] width 52 height 26
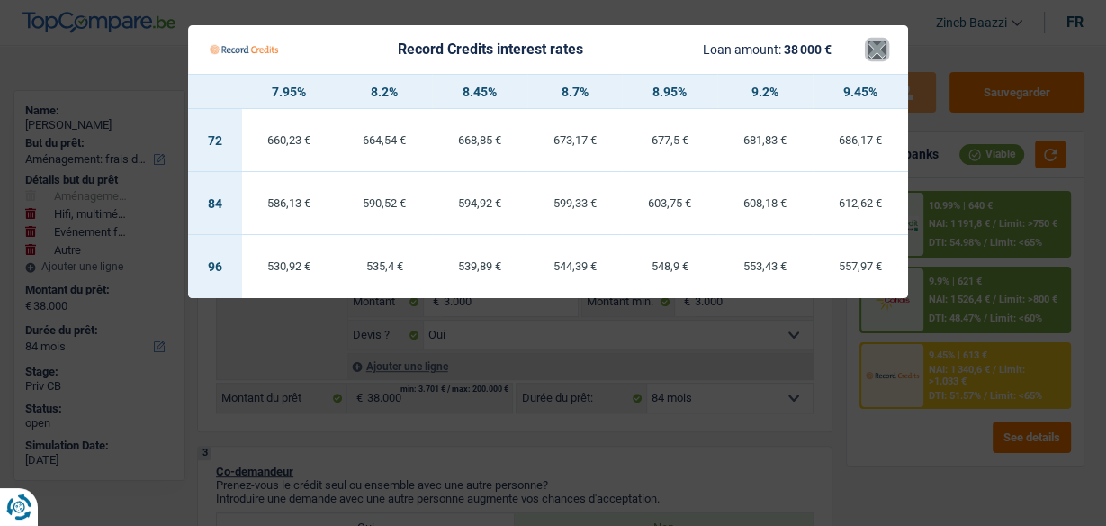
click at [880, 48] on button "×" at bounding box center [876, 49] width 19 height 18
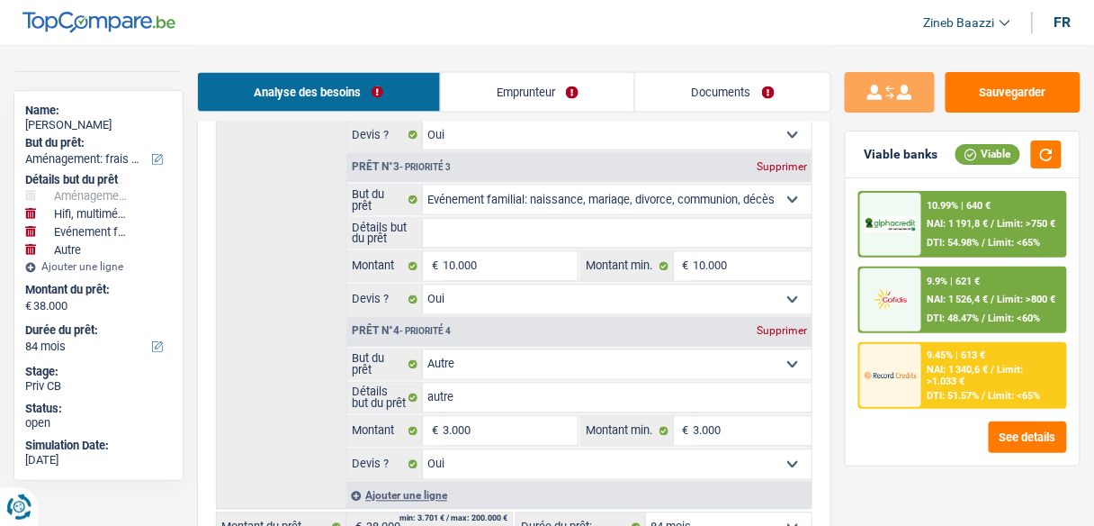
scroll to position [504, 0]
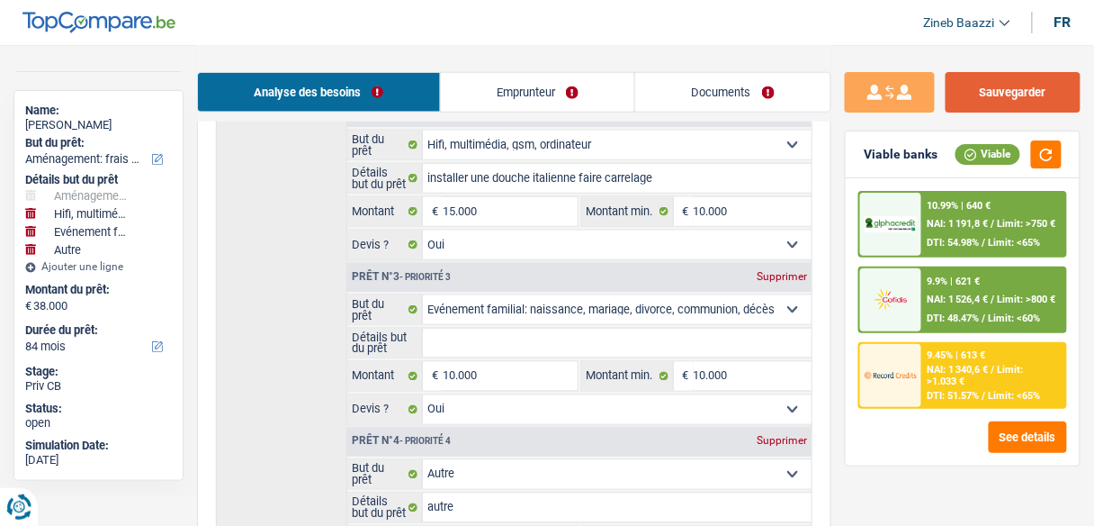
drag, startPoint x: 1006, startPoint y: 97, endPoint x: 957, endPoint y: 86, distance: 49.8
click at [1006, 97] on button "Sauvegarder" at bounding box center [1013, 92] width 135 height 40
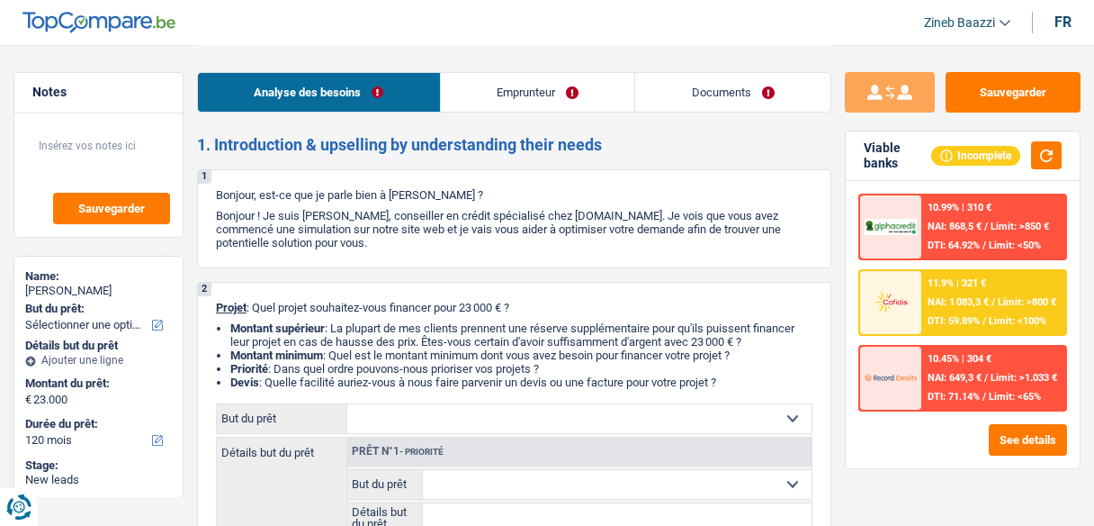
select select "120"
select select "publicEmployee"
select select "familyAllowances"
select select "netSalary"
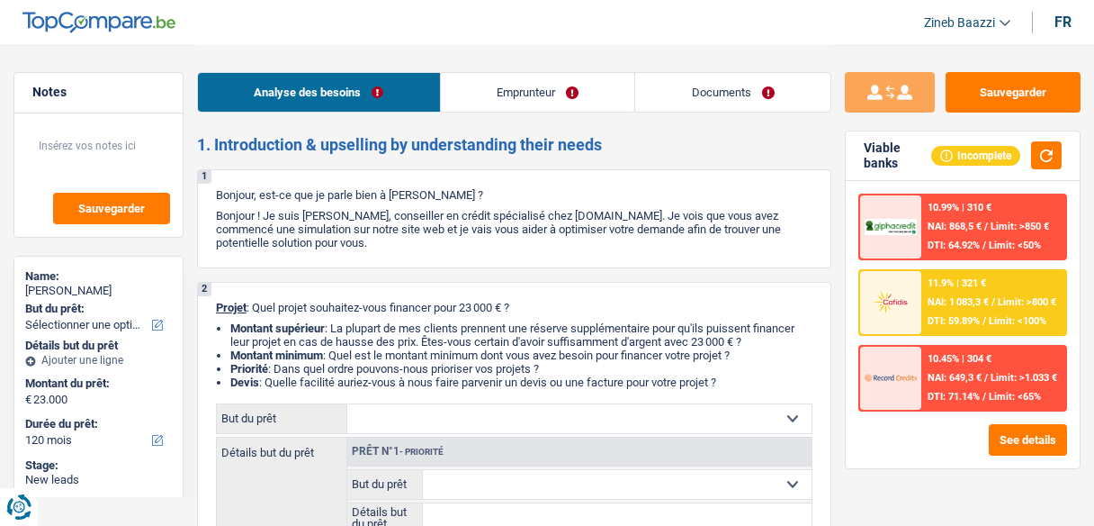
select select "mealVouchers"
select select "rents"
select select "creditConsolidation"
select select "120"
select select "cardOrCredit"
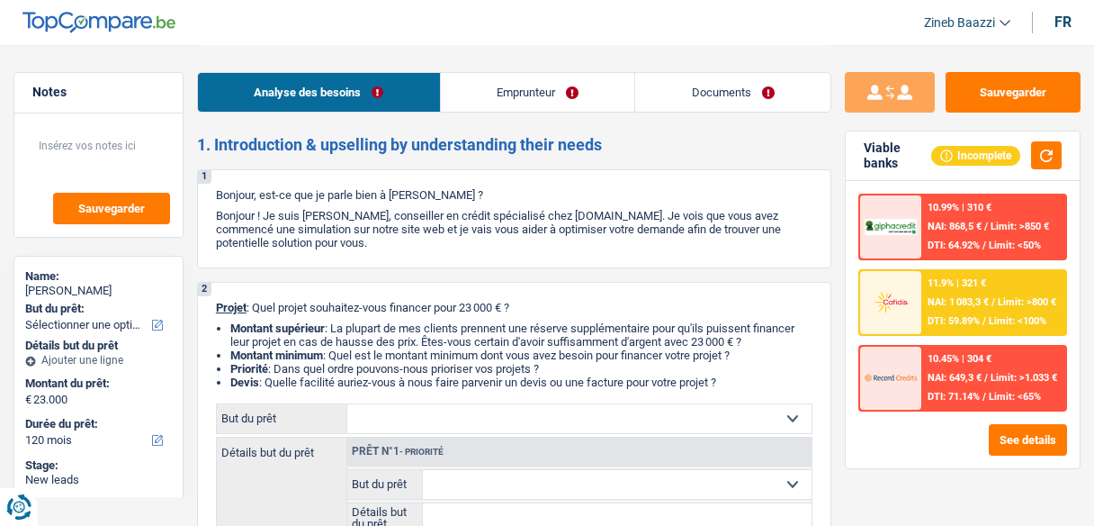
select select "120"
click at [459, 419] on select "Confort maison: meubles, textile, peinture, électroménager, outillage non-profe…" at bounding box center [579, 418] width 464 height 29
click at [461, 421] on select "Confort maison: meubles, textile, peinture, électroménager, outillage non-profe…" at bounding box center [579, 418] width 464 height 29
click at [292, 358] on strong "Montant minimum" at bounding box center [276, 354] width 93 height 13
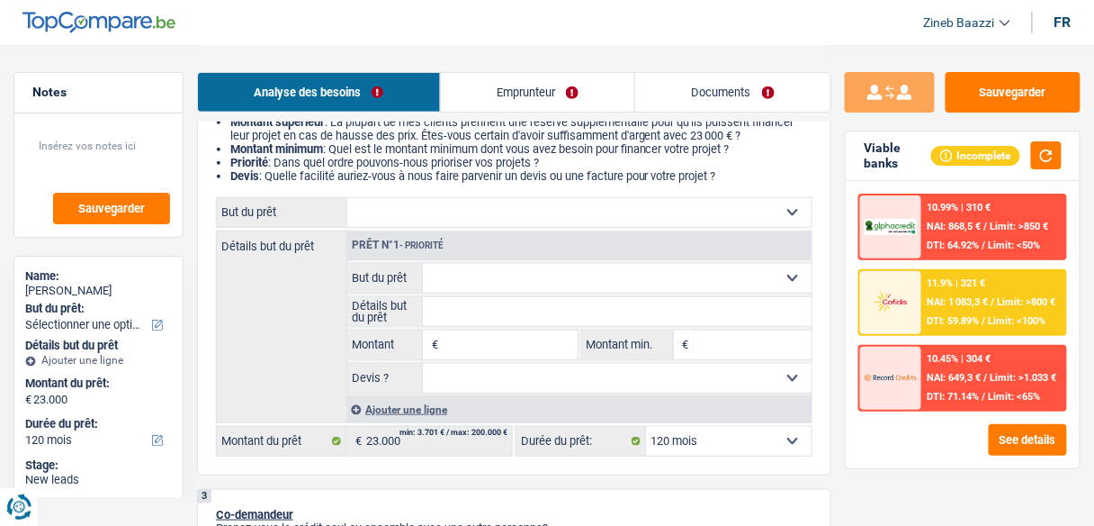
scroll to position [216, 0]
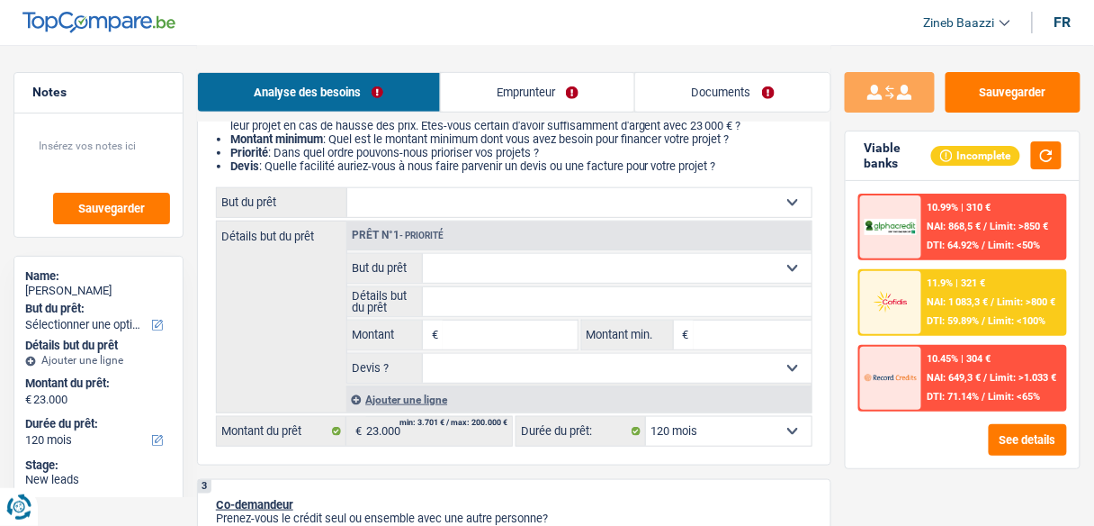
click at [536, 85] on link "Emprunteur" at bounding box center [538, 92] width 194 height 39
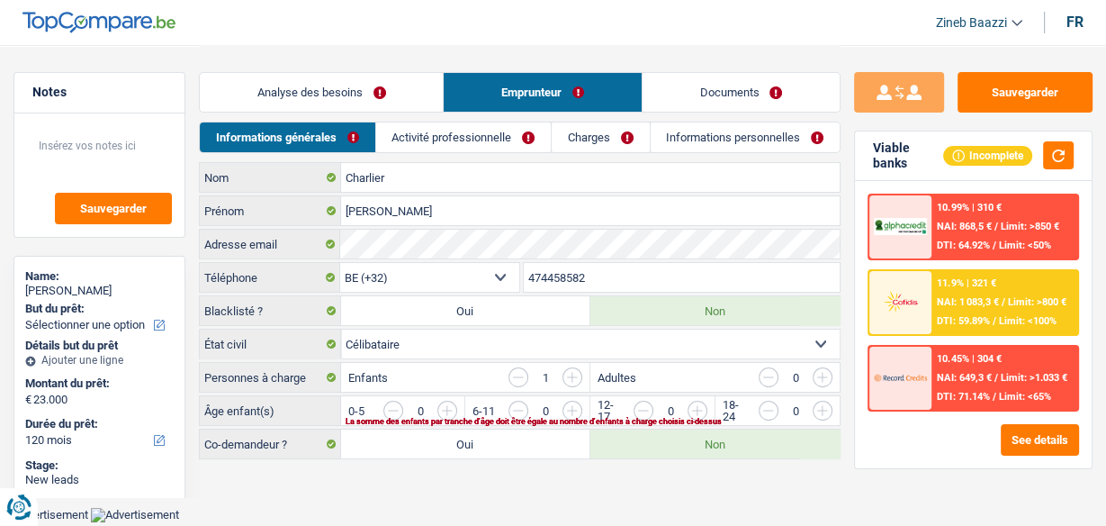
click at [584, 123] on link "Charges" at bounding box center [600, 137] width 97 height 30
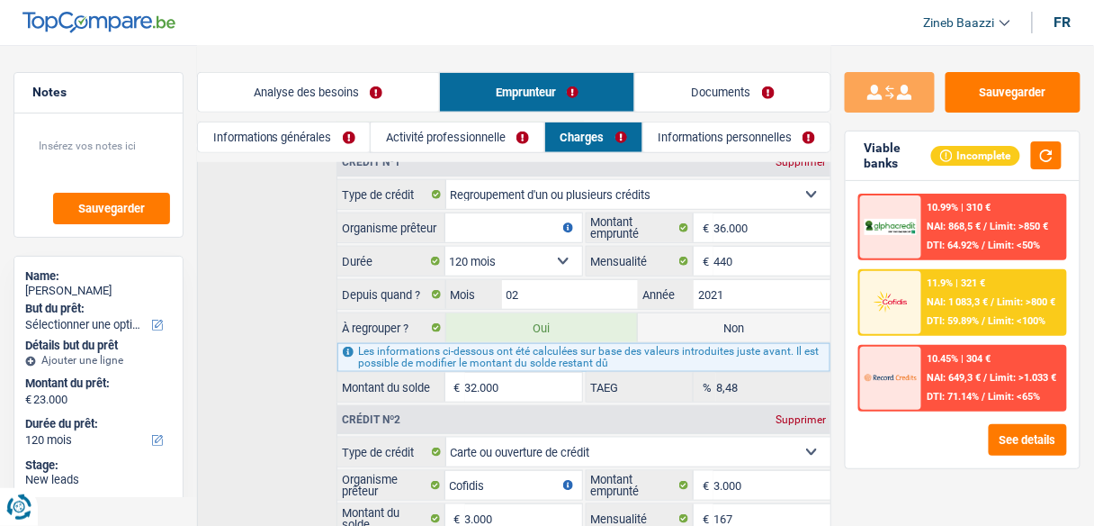
scroll to position [216, 0]
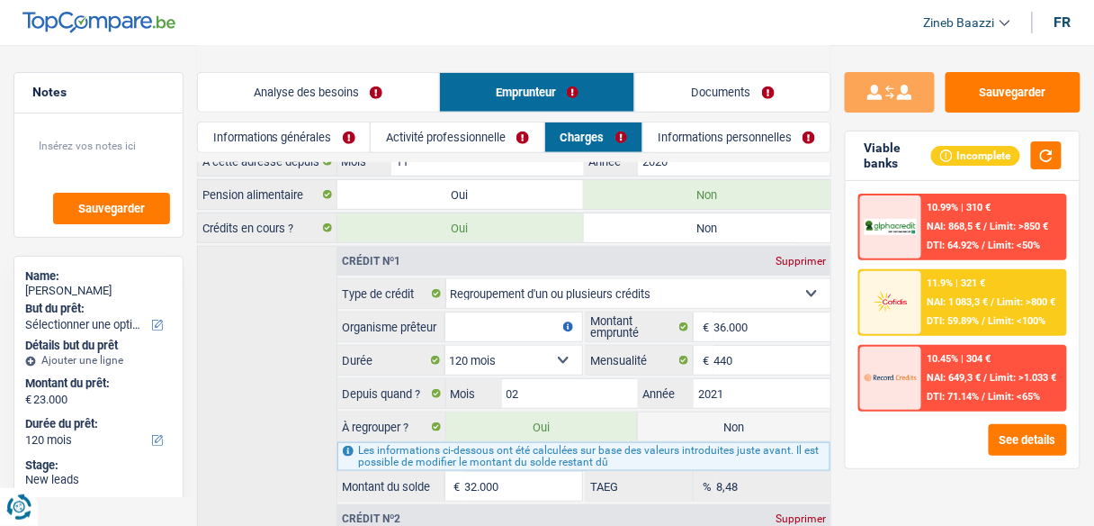
click at [524, 318] on input "Organisme prêteur" at bounding box center [513, 326] width 137 height 29
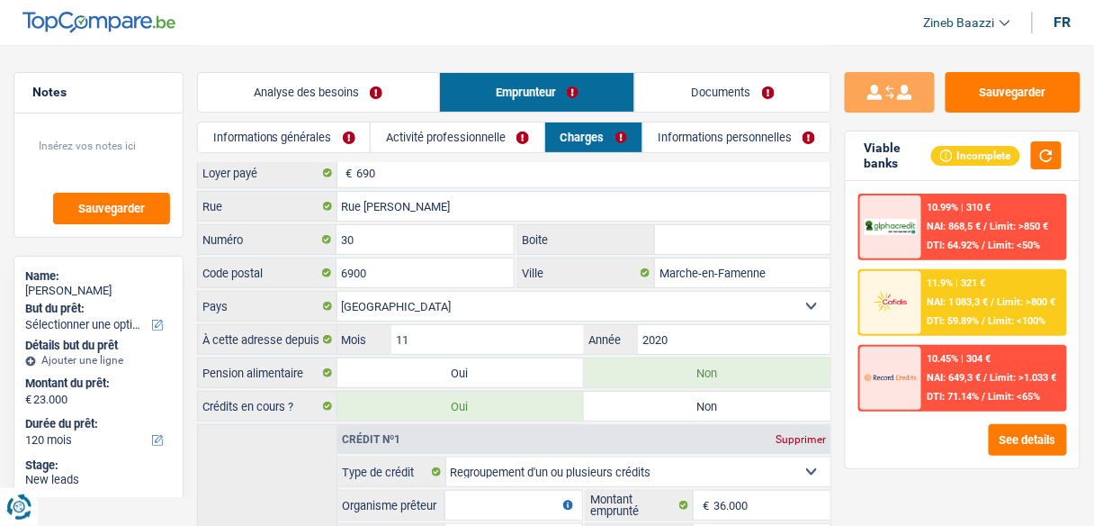
scroll to position [0, 0]
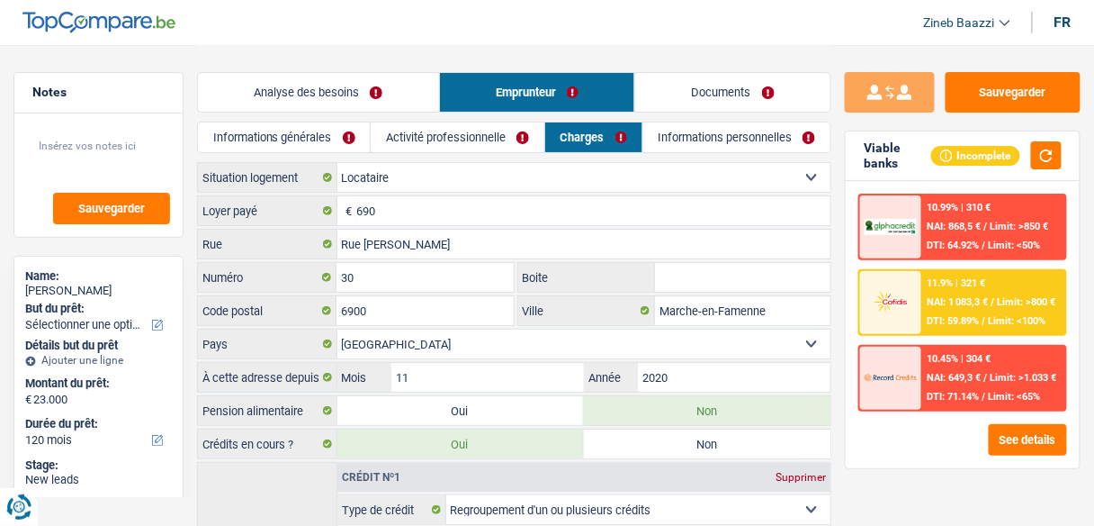
click at [295, 102] on link "Analyse des besoins" at bounding box center [318, 92] width 241 height 39
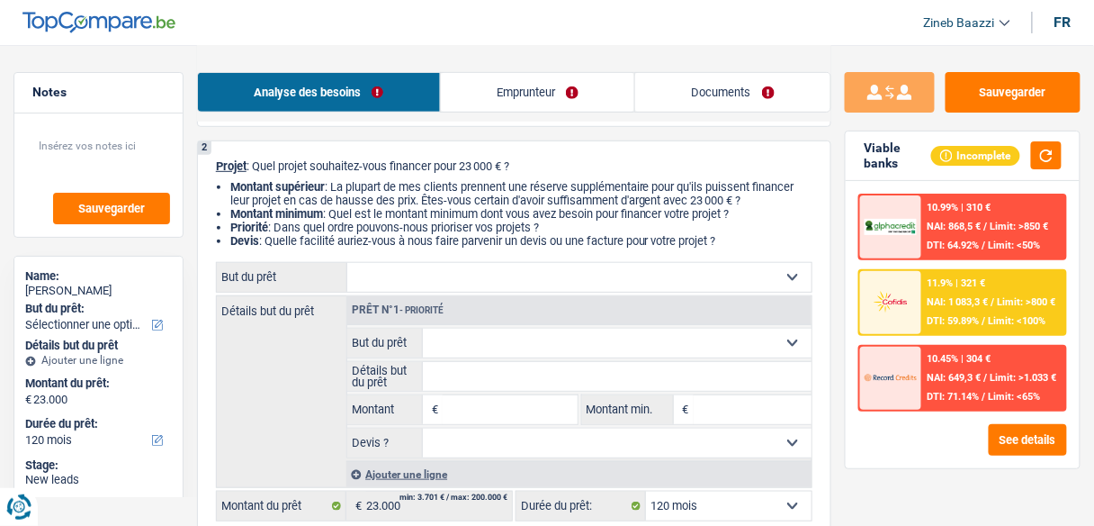
scroll to position [144, 0]
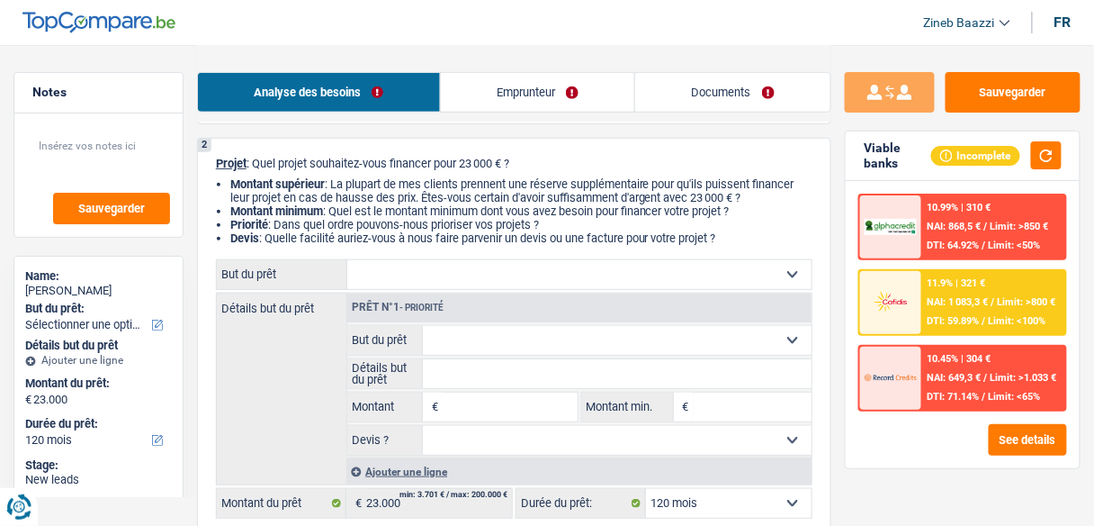
click at [457, 272] on select "Confort maison: meubles, textile, peinture, électroménager, outillage non-profe…" at bounding box center [579, 274] width 464 height 29
click at [452, 279] on select "Confort maison: meubles, textile, peinture, électroménager, outillage non-profe…" at bounding box center [579, 274] width 464 height 29
click at [519, 84] on link "Emprunteur" at bounding box center [538, 92] width 194 height 39
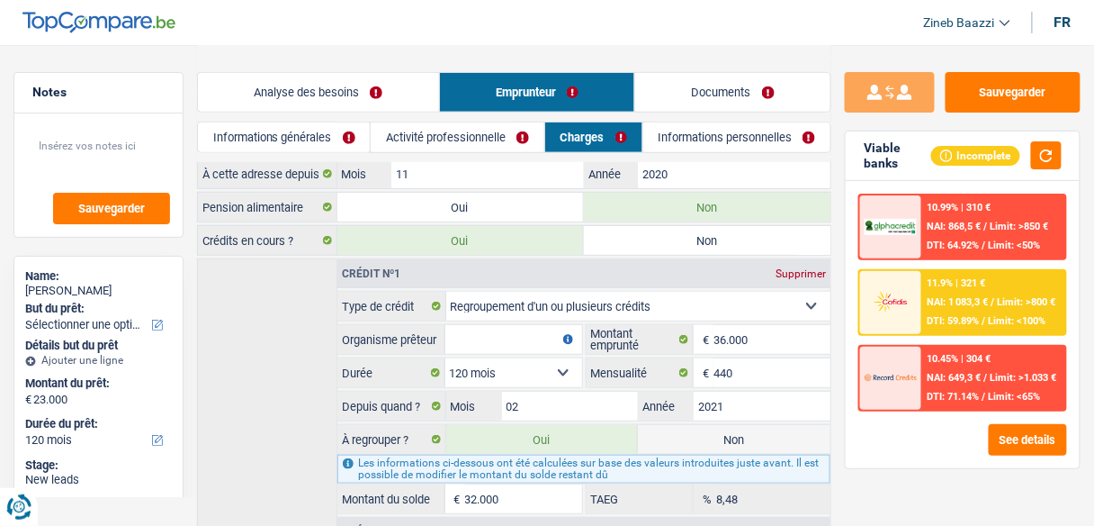
scroll to position [288, 0]
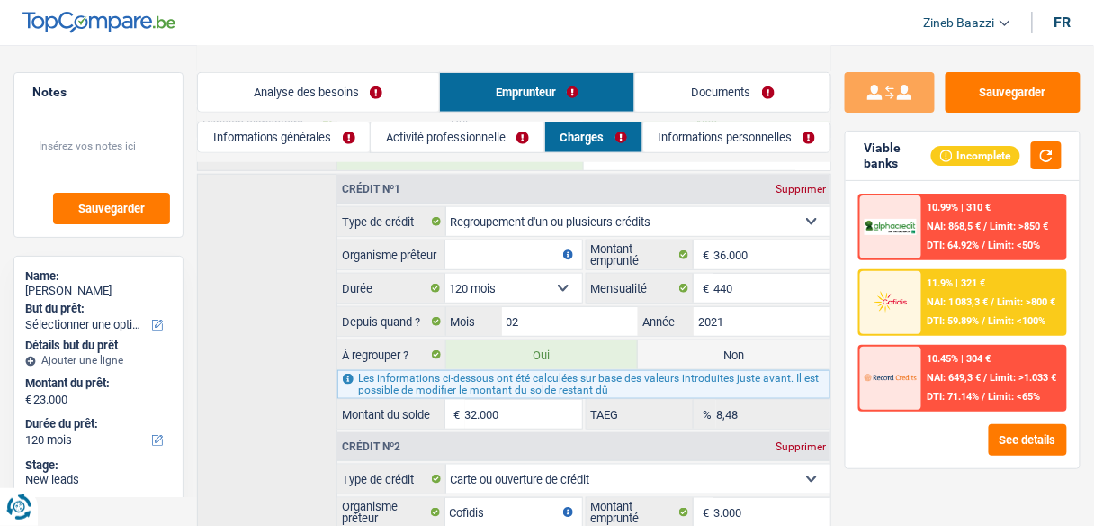
click at [496, 211] on select "Carte ou ouverture de crédit Prêt hypothécaire Vente à tempérament Prêt à tempé…" at bounding box center [638, 221] width 385 height 29
click at [298, 248] on div "Crédit nº1 Supprimer Carte ou ouverture de crédit Prêt hypothécaire Vente à tem…" at bounding box center [514, 417] width 634 height 487
click at [745, 251] on input "36.000" at bounding box center [772, 254] width 117 height 29
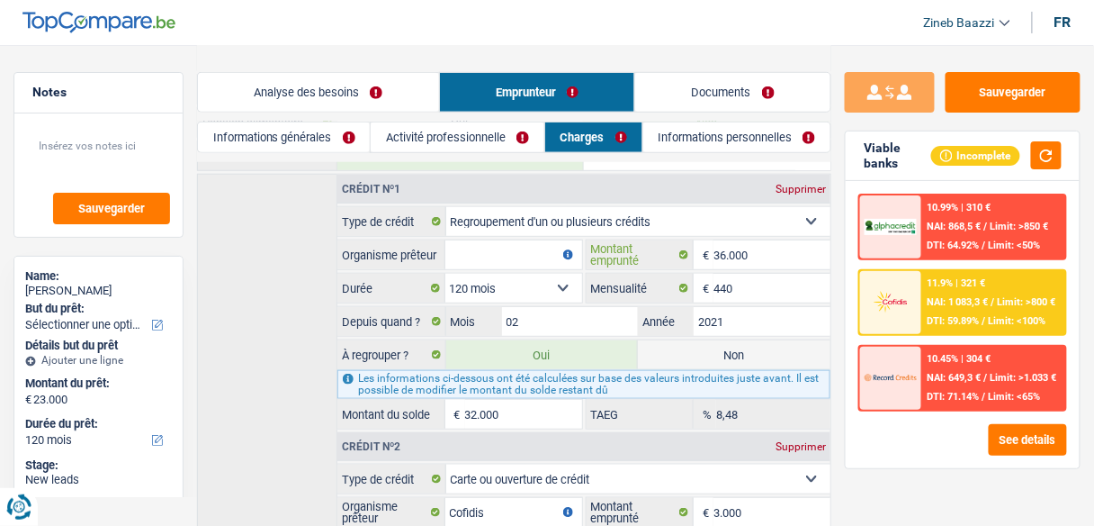
type input "4"
select select
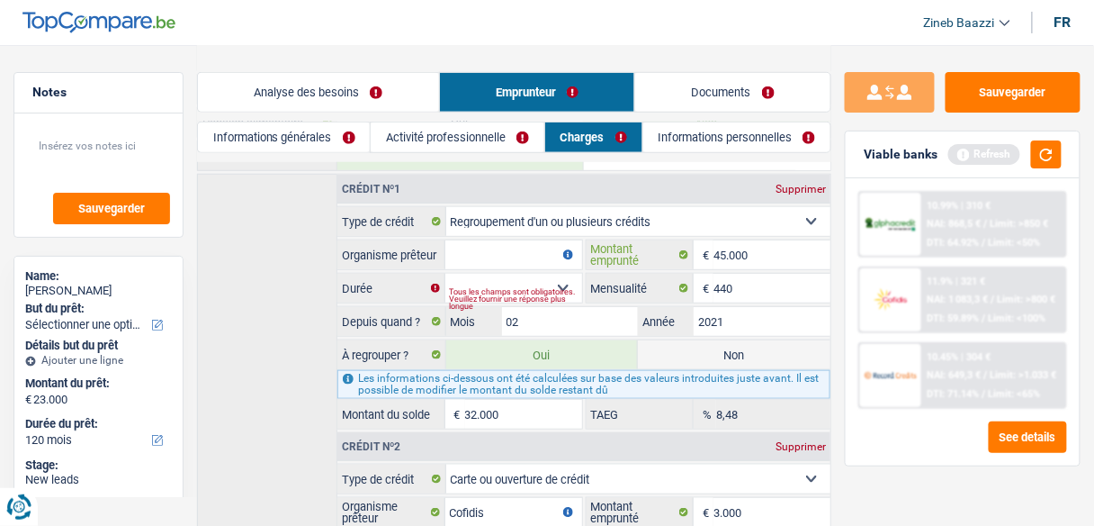
type input "45.000"
click at [461, 249] on input "Organisme prêteur" at bounding box center [513, 254] width 137 height 29
click at [534, 295] on div "Tous les champs sont obligatoires. Veuillez fournir une réponse plus longue" at bounding box center [516, 298] width 132 height 7
click at [558, 295] on div "Tous les champs sont obligatoires. Veuillez fournir une réponse plus longue" at bounding box center [516, 298] width 132 height 7
click at [560, 295] on div "Tous les champs sont obligatoires. Veuillez fournir une réponse plus longue" at bounding box center [516, 298] width 132 height 7
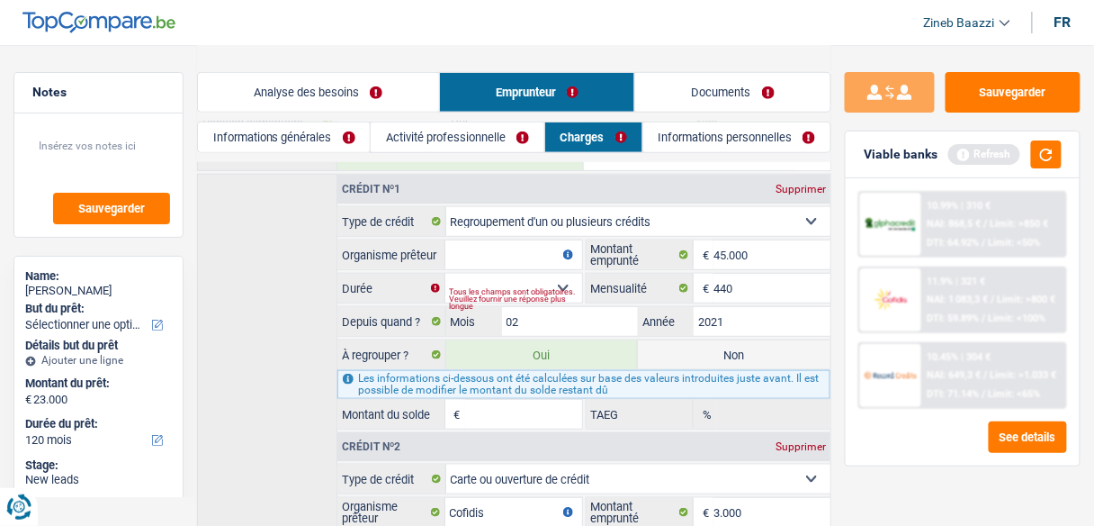
click at [564, 295] on div "Tous les champs sont obligatoires. Veuillez fournir une réponse plus longue" at bounding box center [516, 298] width 132 height 7
click at [508, 274] on select "12 mois 18 mois 24 mois 30 mois 36 mois 42 mois 48 mois 60 mois 72 mois 84 mois…" at bounding box center [513, 288] width 137 height 29
select select "120"
click at [445, 274] on select "12 mois 18 mois 24 mois 30 mois 36 mois 42 mois 48 mois 60 mois 72 mois 84 mois…" at bounding box center [513, 288] width 137 height 29
type input "26.183"
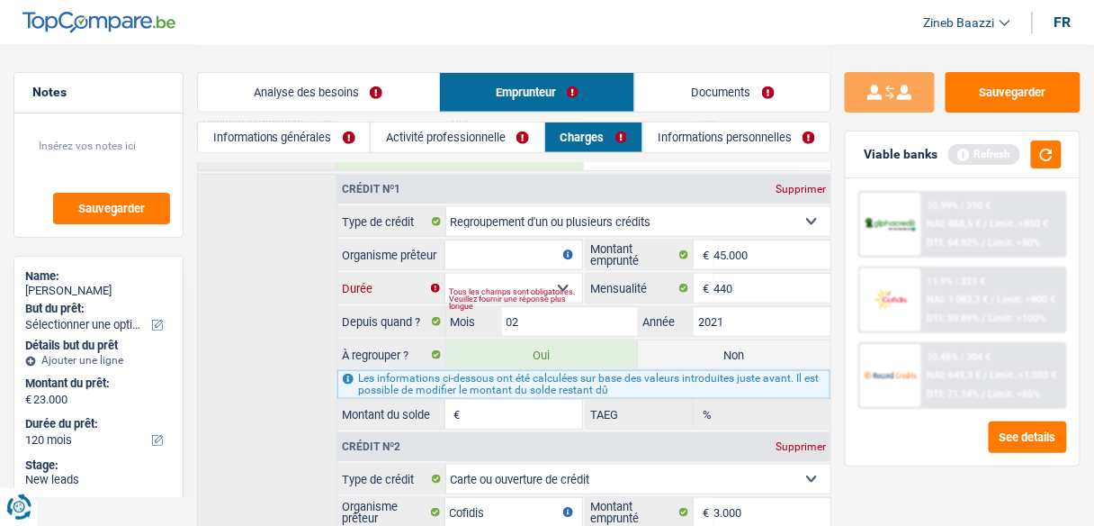
type input "3,31"
click at [735, 280] on input "440" at bounding box center [772, 288] width 117 height 29
type input "567"
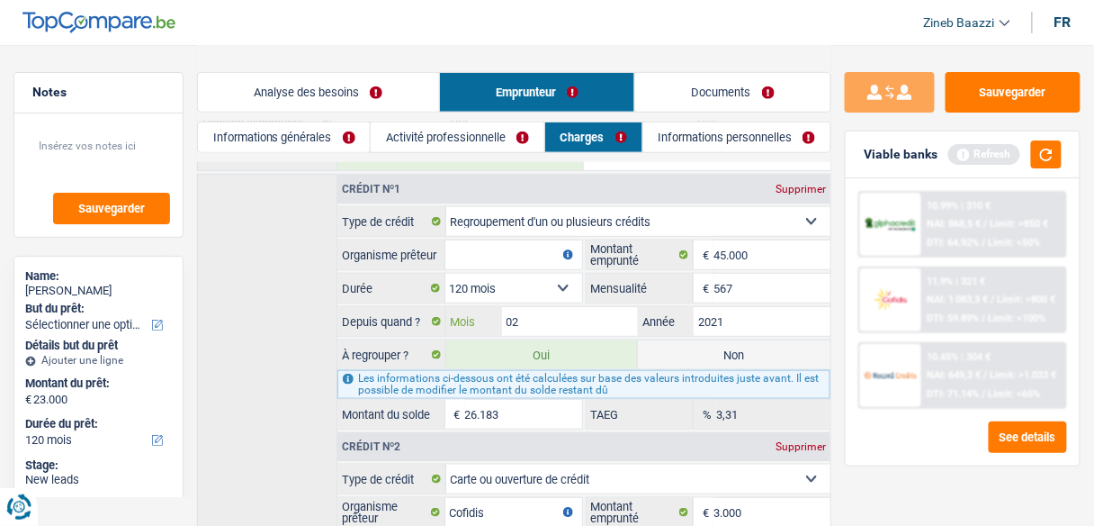
type input "29.177"
type input "9,25"
click at [563, 321] on input "02" at bounding box center [570, 321] width 137 height 29
click at [1055, 164] on button "button" at bounding box center [1046, 154] width 31 height 28
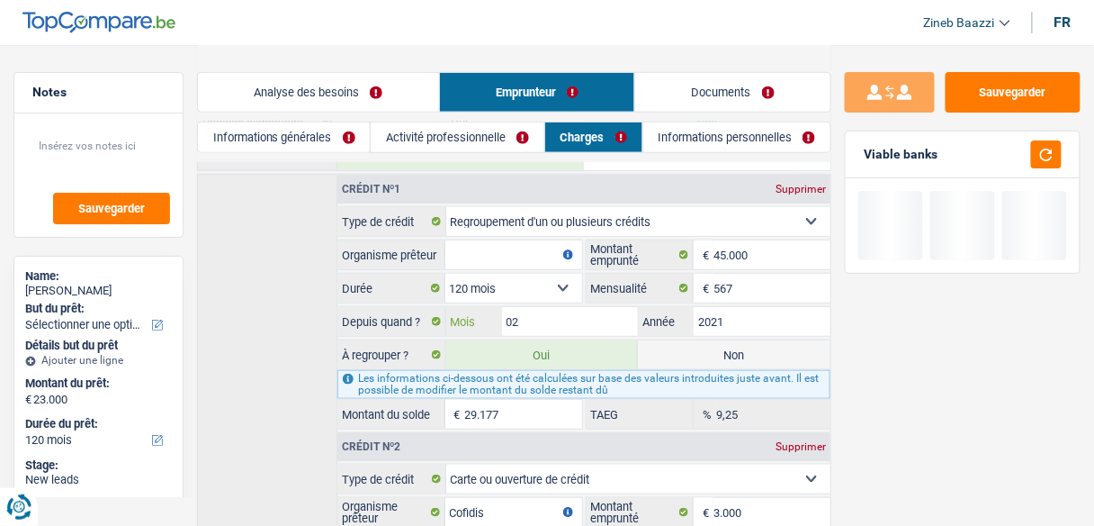
click at [539, 324] on input "02" at bounding box center [570, 321] width 137 height 29
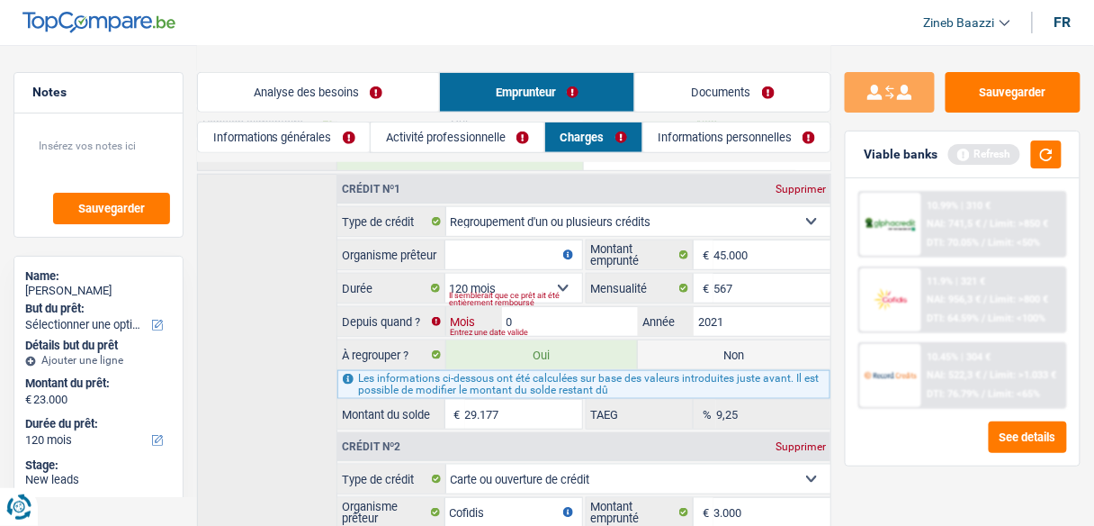
type input "01"
type input "28.826"
click at [739, 307] on input "2021" at bounding box center [762, 321] width 137 height 29
type input "2023"
type input "36.580"
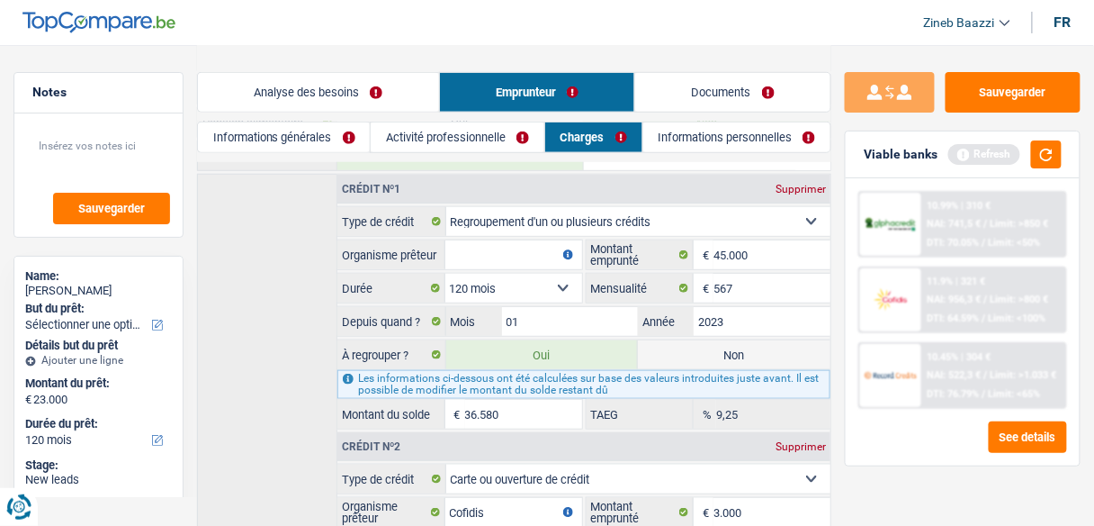
click at [492, 248] on input "Organisme prêteur" at bounding box center [513, 254] width 137 height 29
click at [477, 247] on input "Organisme prêteur" at bounding box center [513, 254] width 137 height 29
click at [499, 253] on input "Organisme prêteur" at bounding box center [513, 254] width 137 height 29
type input "elantis"
click at [296, 272] on div "Crédit nº1 Supprimer Carte ou ouverture de crédit Prêt hypothécaire Vente à tem…" at bounding box center [514, 417] width 634 height 487
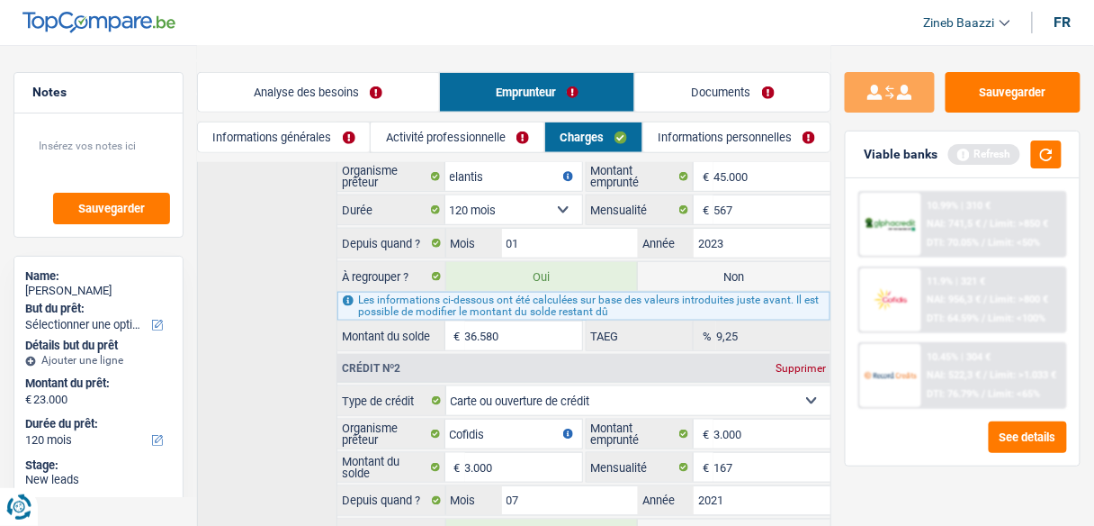
scroll to position [398, 0]
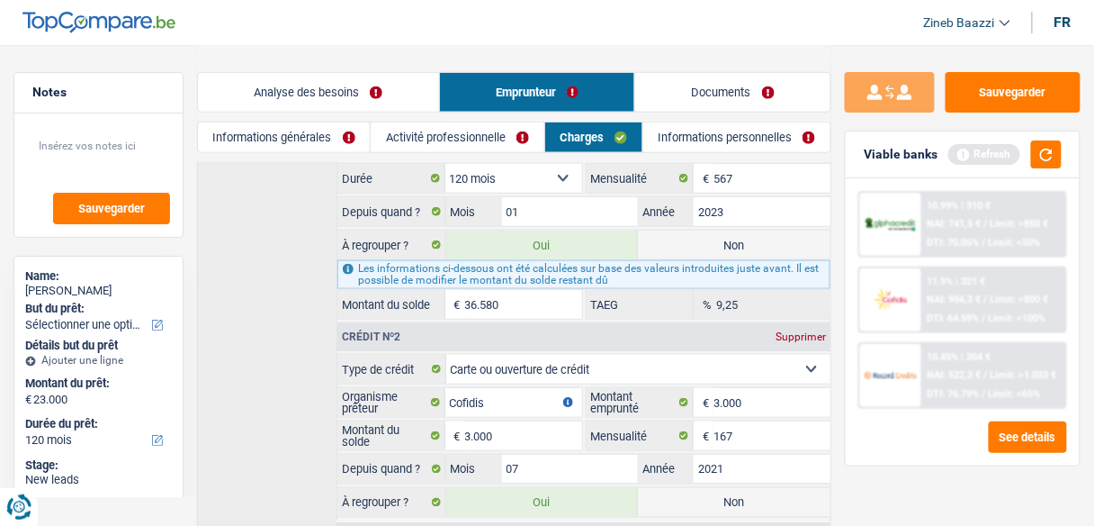
click at [548, 355] on select "Carte ou ouverture de crédit Prêt hypothécaire Vente à tempérament Prêt à tempé…" at bounding box center [638, 369] width 385 height 29
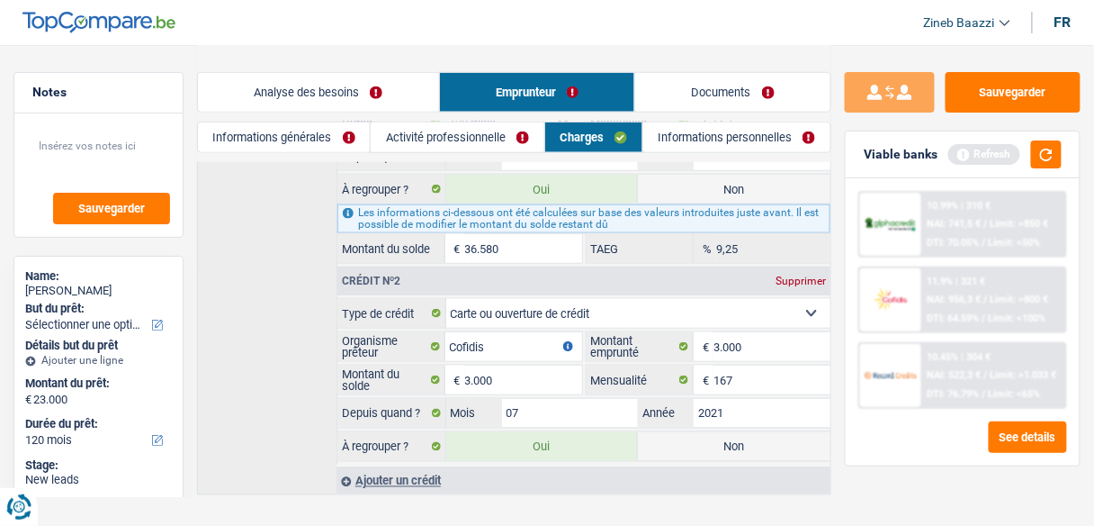
scroll to position [470, 0]
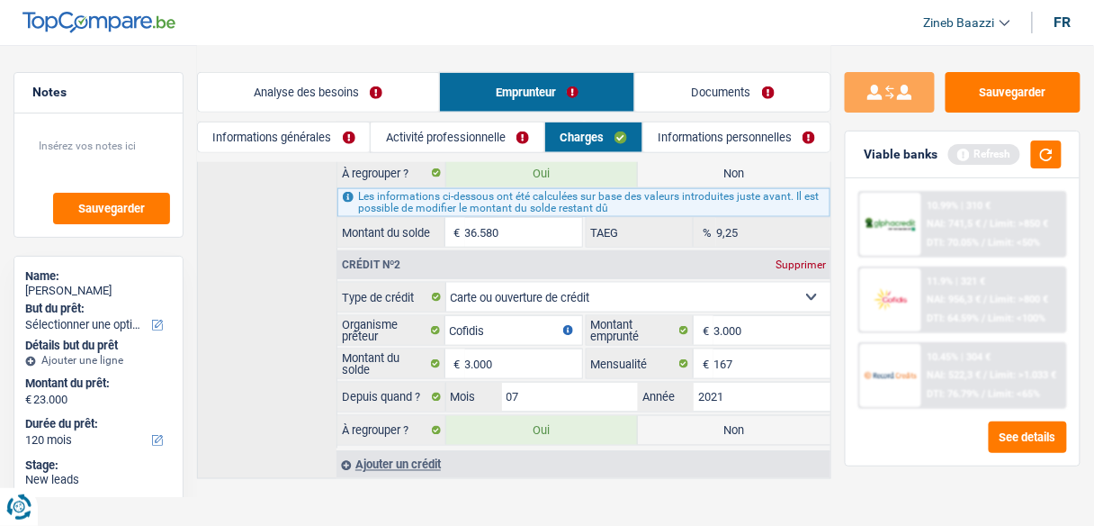
click at [540, 283] on select "Carte ou ouverture de crédit Prêt hypothécaire Vente à tempérament Prêt à tempé…" at bounding box center [638, 297] width 385 height 29
drag, startPoint x: 261, startPoint y: 321, endPoint x: 311, endPoint y: 327, distance: 50.7
click at [261, 321] on div "Crédit nº1 Supprimer Carte ou ouverture de crédit Prêt hypothécaire Vente à tem…" at bounding box center [514, 235] width 634 height 487
click at [735, 316] on input "3.000" at bounding box center [772, 330] width 117 height 29
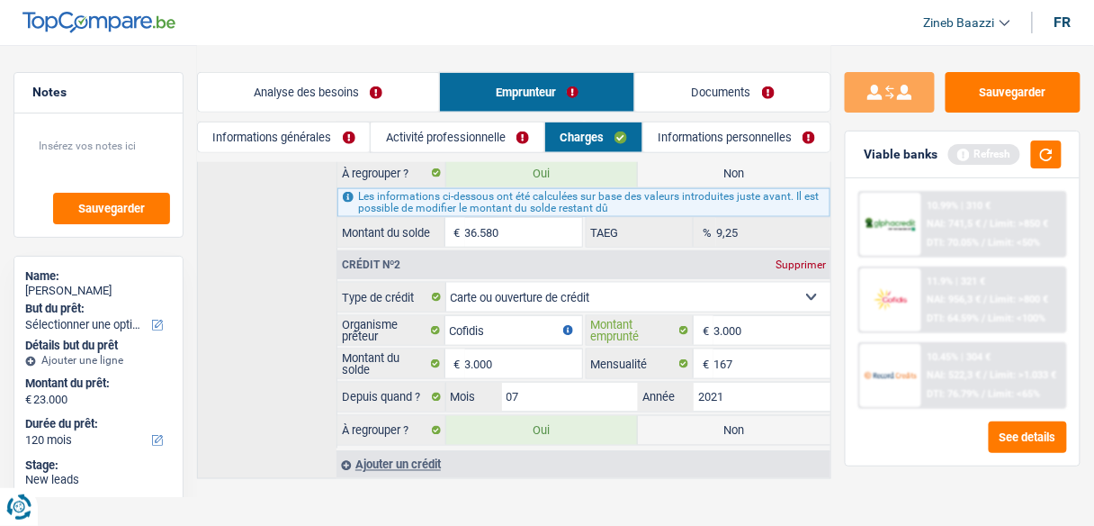
click at [735, 316] on input "3.000" at bounding box center [772, 330] width 117 height 29
type input "18.000"
click at [533, 389] on input "07" at bounding box center [570, 396] width 137 height 29
type input "08"
type input "2024"
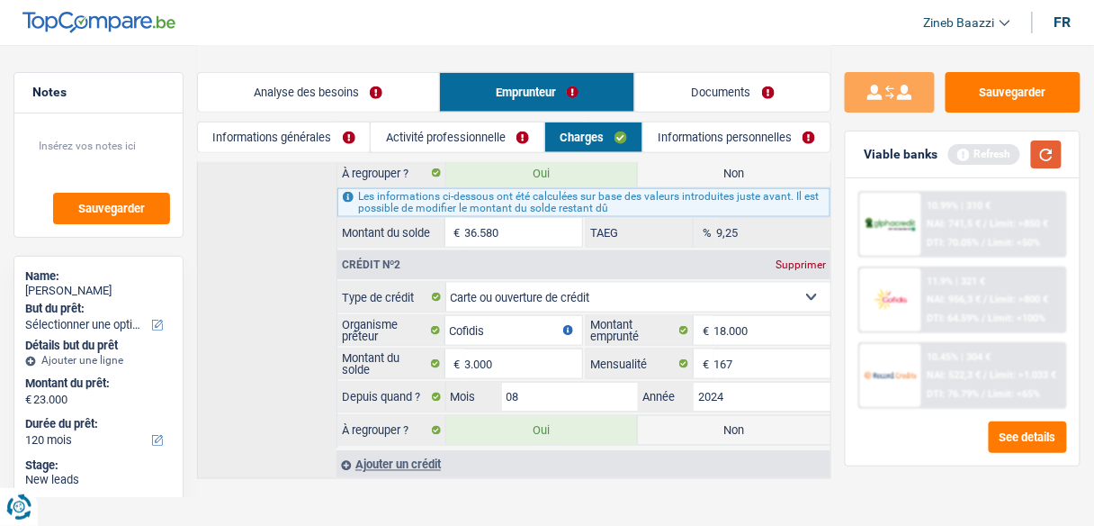
click at [1048, 142] on button "button" at bounding box center [1046, 154] width 31 height 28
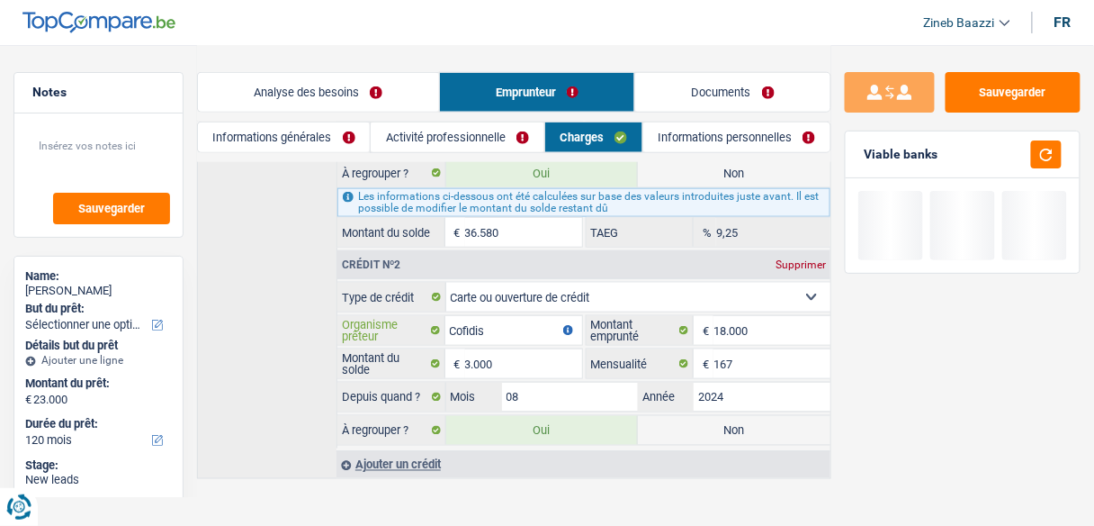
click at [472, 328] on input "Cofidis" at bounding box center [513, 330] width 137 height 29
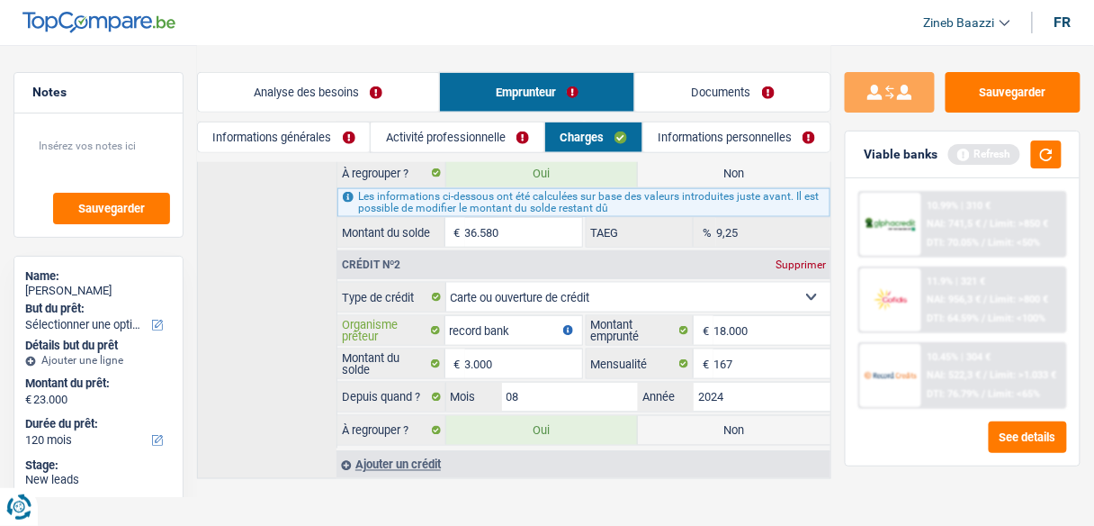
type input "record bank"
click at [1002, 131] on div "Viable banks Refresh" at bounding box center [963, 154] width 234 height 47
drag, startPoint x: 1045, startPoint y: 130, endPoint x: 1046, endPoint y: 140, distance: 10.8
click at [1046, 136] on div "Viable banks Refresh 10.99% | 310 € NAI: 741,5 € / Limit: >850 € DTI: 70.05% / …" at bounding box center [963, 298] width 236 height 336
click at [1046, 140] on button "button" at bounding box center [1046, 154] width 31 height 28
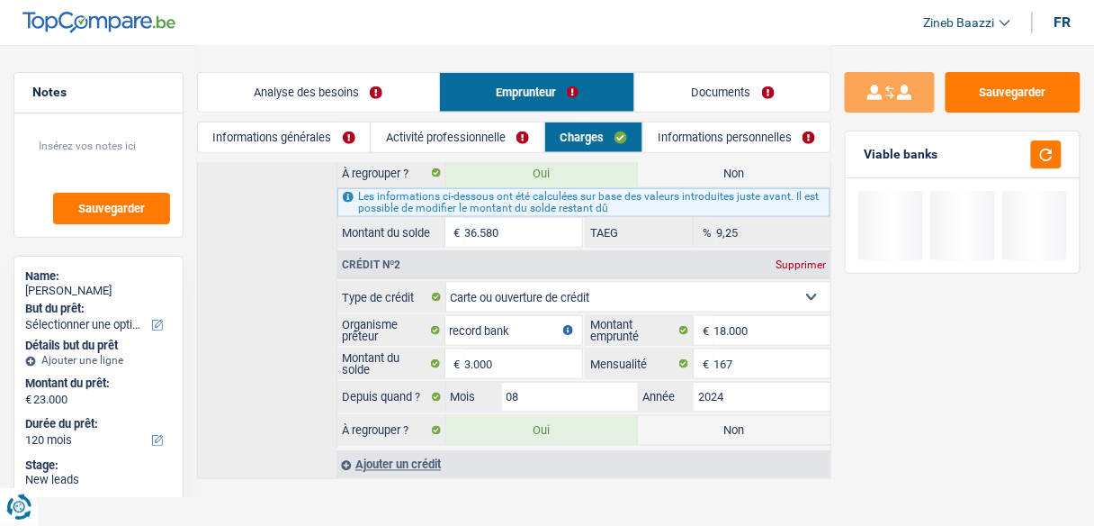
click at [619, 290] on select "Carte ou ouverture de crédit Prêt hypothécaire Vente à tempérament Prêt à tempé…" at bounding box center [638, 297] width 385 height 29
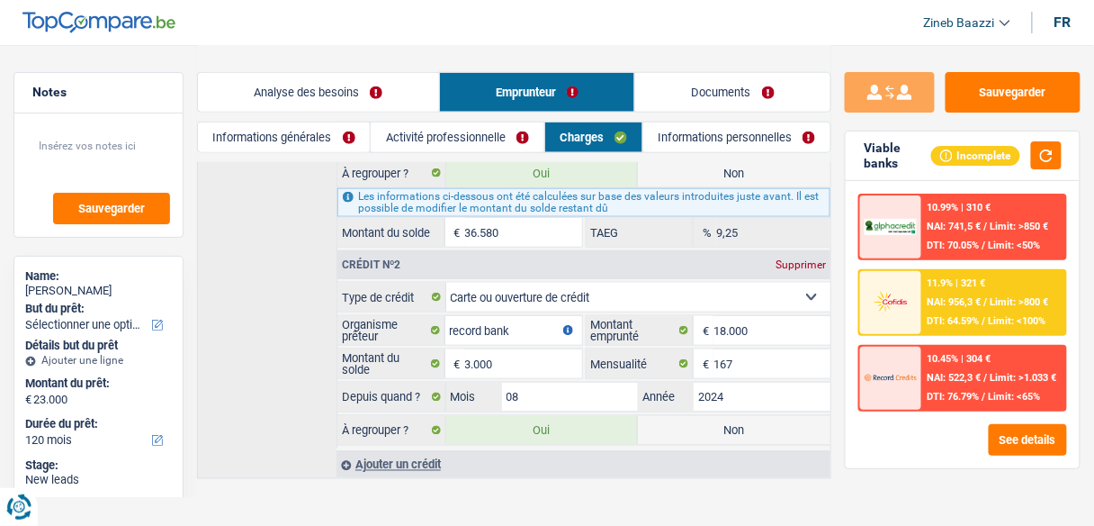
select select "personalLoan"
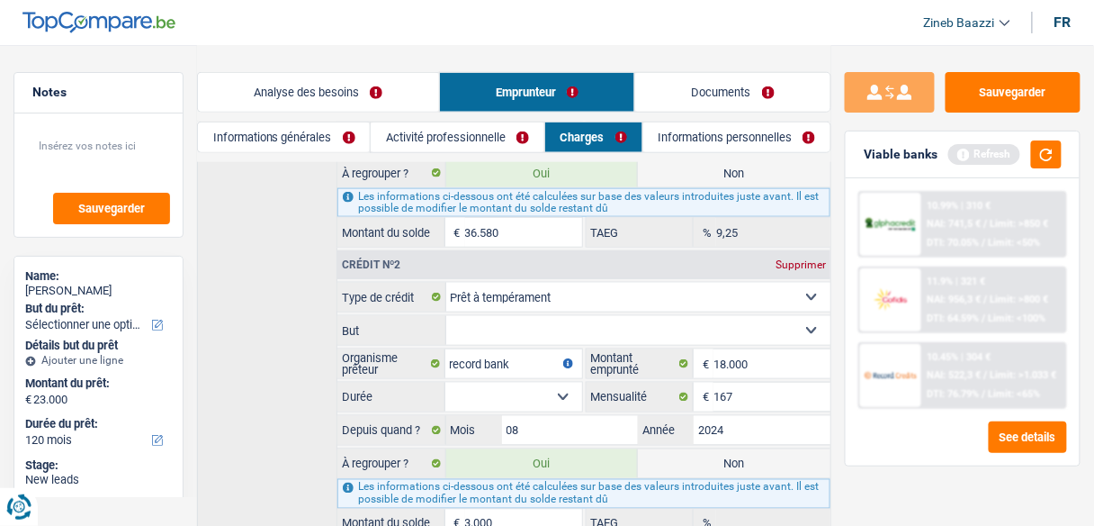
click at [510, 334] on fieldset "Carte ou ouverture de crédit Prêt hypothécaire Vente à tempérament Prêt à tempé…" at bounding box center [583, 410] width 493 height 256
click at [501, 321] on select "Confort maison: meubles, textile, peinture, électroménager, outillage non-profe…" at bounding box center [638, 330] width 385 height 29
select select "familyEvent"
click at [446, 316] on select "Confort maison: meubles, textile, peinture, électroménager, outillage non-profe…" at bounding box center [638, 330] width 385 height 29
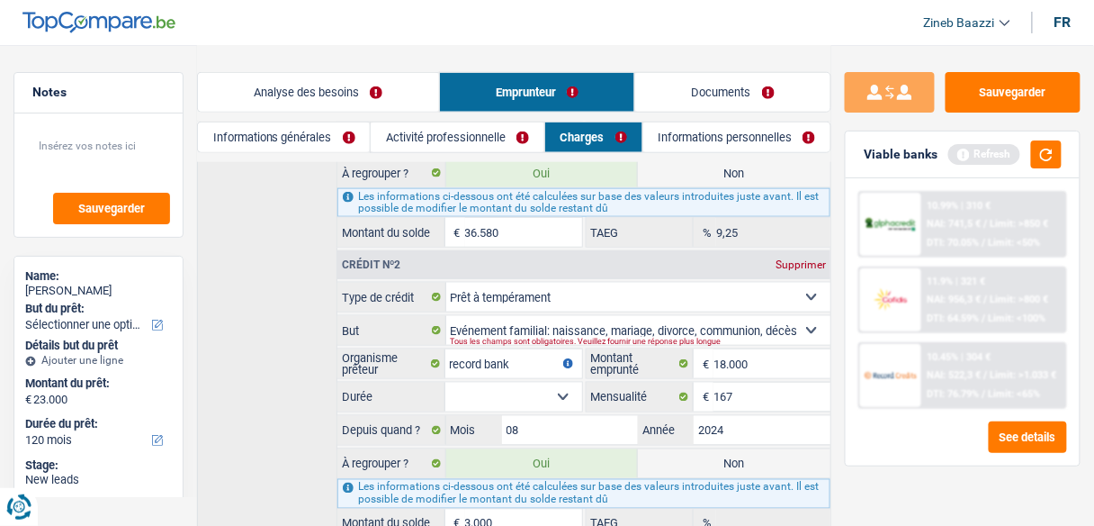
click at [272, 283] on div "Crédit nº1 Supprimer Carte ou ouverture de crédit Prêt hypothécaire Vente à tem…" at bounding box center [514, 281] width 634 height 578
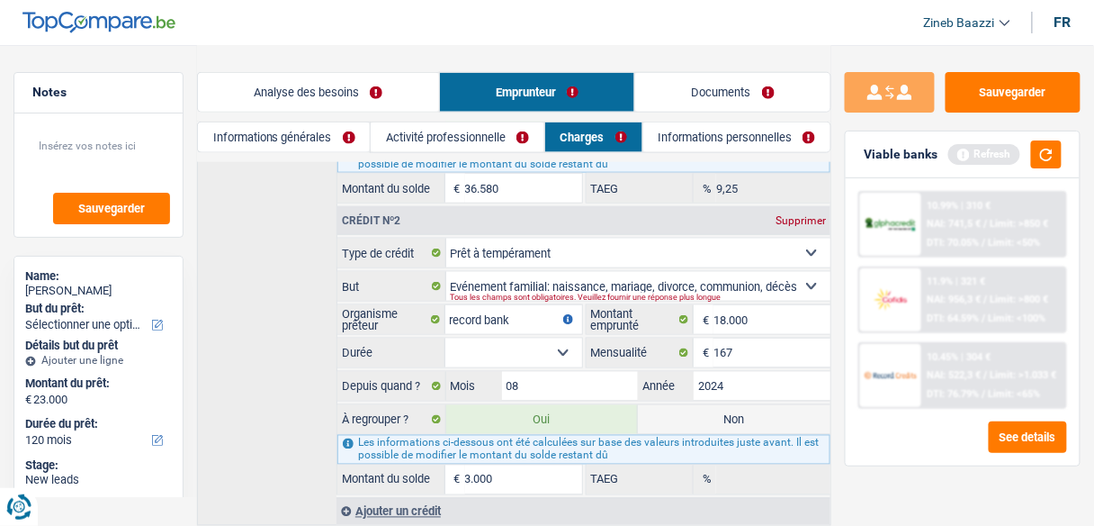
scroll to position [559, 0]
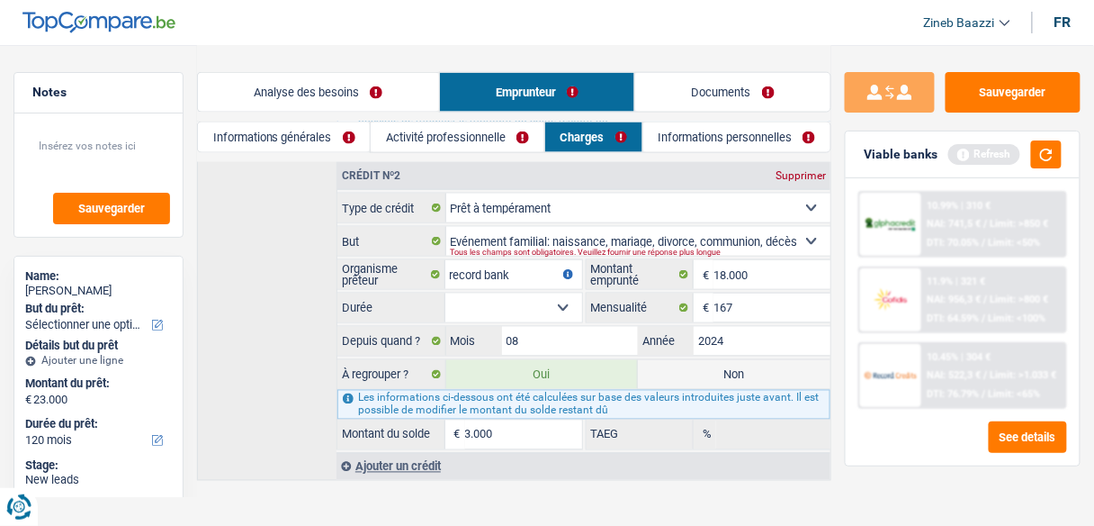
click at [558, 294] on select "12 mois 18 mois 24 mois 30 mois 36 mois 42 mois 48 mois 60 mois 72 mois 84 mois…" at bounding box center [513, 307] width 137 height 29
select select "84"
click at [445, 293] on select "12 mois 18 mois 24 mois 30 mois 36 mois 42 mois 48 mois 60 mois 72 mois 84 mois…" at bounding box center [513, 307] width 137 height 29
type input "14.627"
type input "0,00"
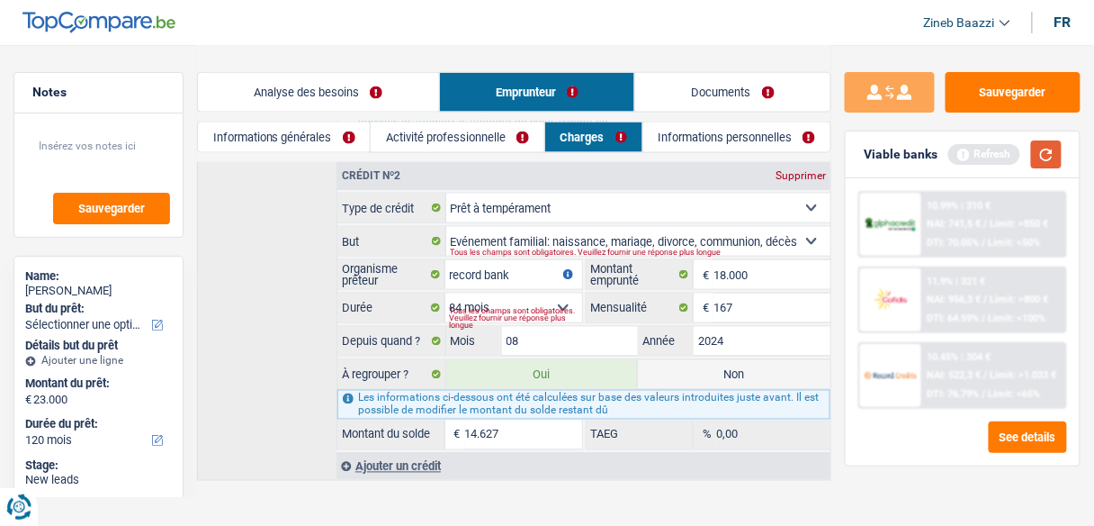
click at [1037, 158] on button "button" at bounding box center [1046, 154] width 31 height 28
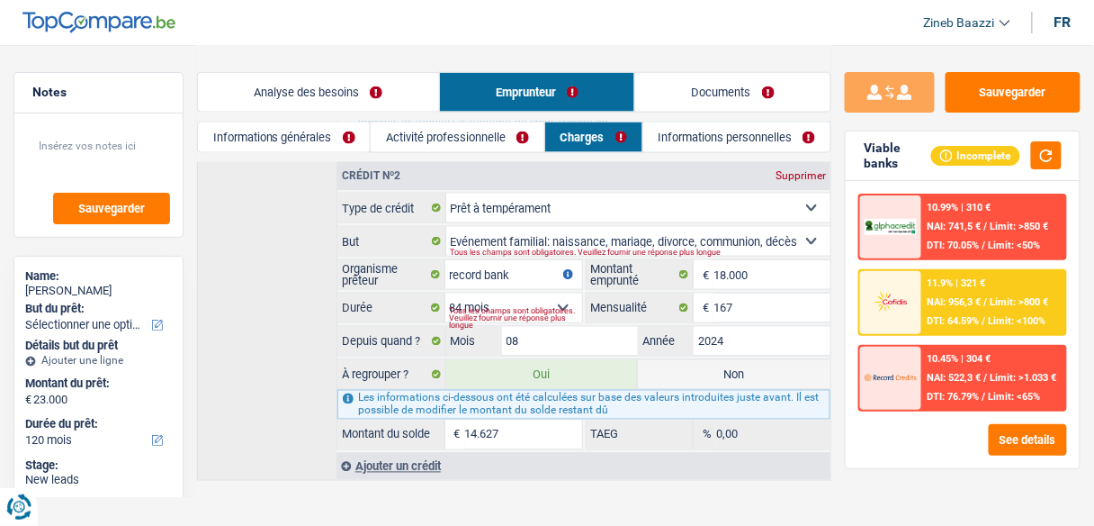
click at [665, 360] on label "Non" at bounding box center [734, 374] width 193 height 29
click at [665, 360] on input "Non" at bounding box center [734, 374] width 193 height 29
radio input "true"
select select "refinancing"
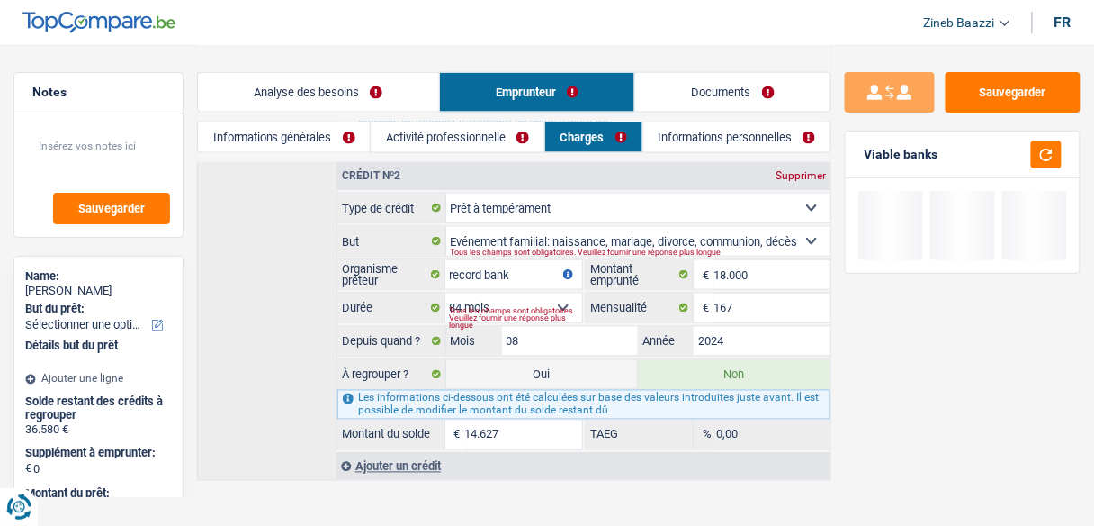
select select "refinancing"
radio input "false"
click at [1057, 155] on button "button" at bounding box center [1046, 154] width 31 height 28
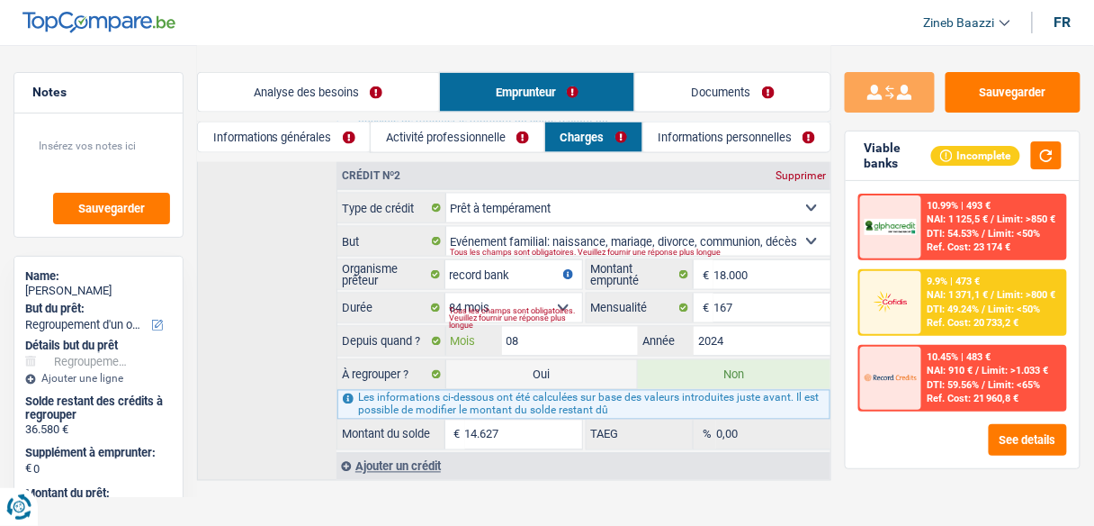
click at [617, 327] on input "08" at bounding box center [570, 341] width 137 height 29
type input "0"
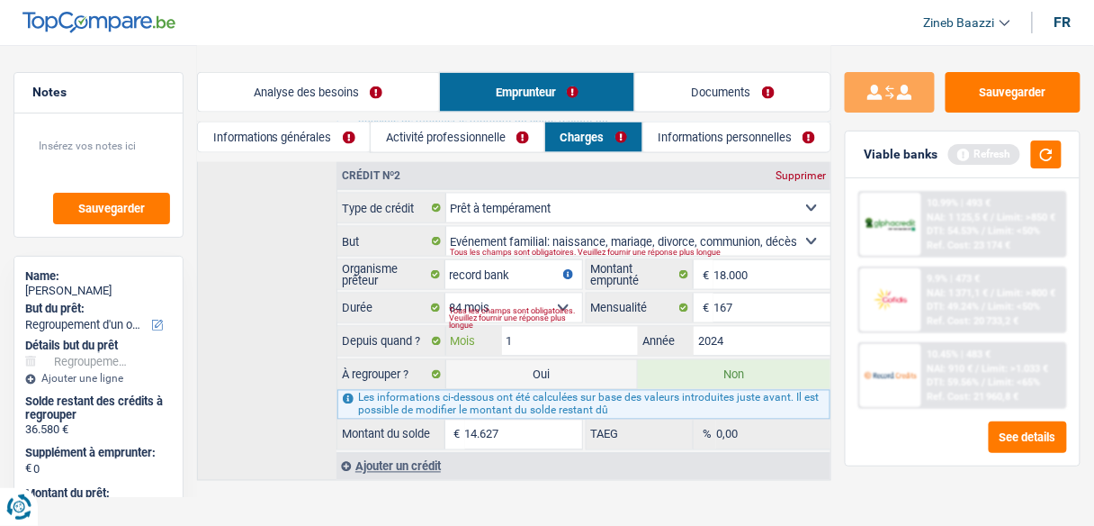
type input "10"
type input "15.130"
click at [1061, 153] on button "button" at bounding box center [1046, 154] width 31 height 28
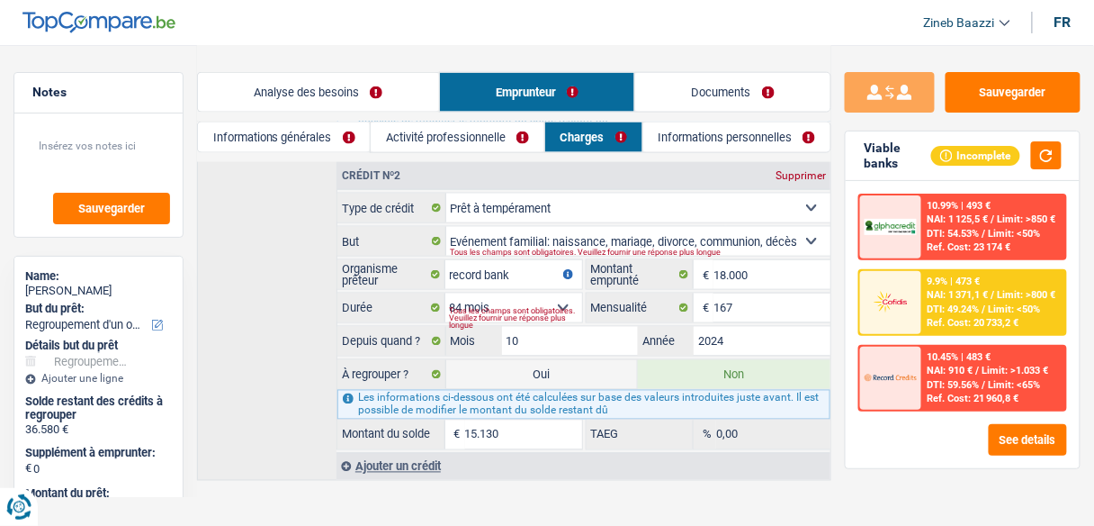
click at [562, 315] on div "Tous les champs sont obligatoires. Veuillez fournir une réponse plus longue" at bounding box center [516, 318] width 132 height 7
click at [566, 315] on div "Tous les champs sont obligatoires. Veuillez fournir une réponse plus longue" at bounding box center [516, 318] width 132 height 7
click at [567, 315] on div "Tous les champs sont obligatoires. Veuillez fournir une réponse plus longue" at bounding box center [516, 318] width 132 height 7
click at [557, 293] on select "12 mois 18 mois 24 mois 30 mois 36 mois 42 mois 48 mois 60 mois 72 mois 84 mois…" at bounding box center [513, 307] width 137 height 29
click at [445, 293] on select "12 mois 18 mois 24 mois 30 mois 36 mois 42 mois 48 mois 60 mois 72 mois 84 mois…" at bounding box center [513, 307] width 137 height 29
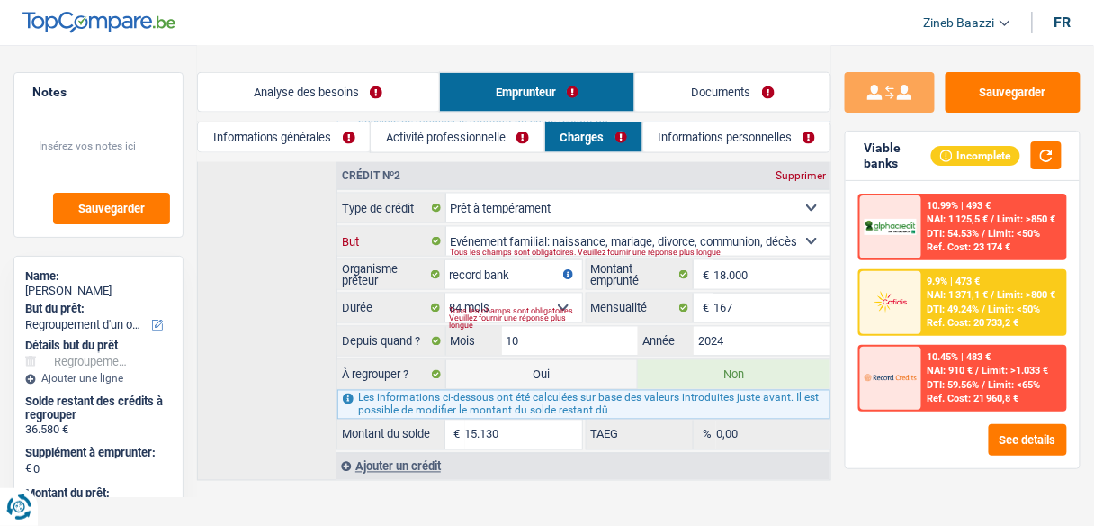
click at [497, 229] on select "Confort maison: meubles, textile, peinture, électroménager, outillage non-profe…" at bounding box center [638, 241] width 385 height 29
click at [446, 227] on select "Confort maison: meubles, textile, peinture, électroménager, outillage non-profe…" at bounding box center [638, 241] width 385 height 29
click at [521, 259] on fieldset "record bank Organisme prêteur Veillez à ne pas indiquer le nom du courtier, mai…" at bounding box center [459, 274] width 245 height 31
click at [517, 231] on select "Confort maison: meubles, textile, peinture, électroménager, outillage non-profe…" at bounding box center [638, 241] width 385 height 29
click at [446, 227] on select "Confort maison: meubles, textile, peinture, électroménager, outillage non-profe…" at bounding box center [638, 241] width 385 height 29
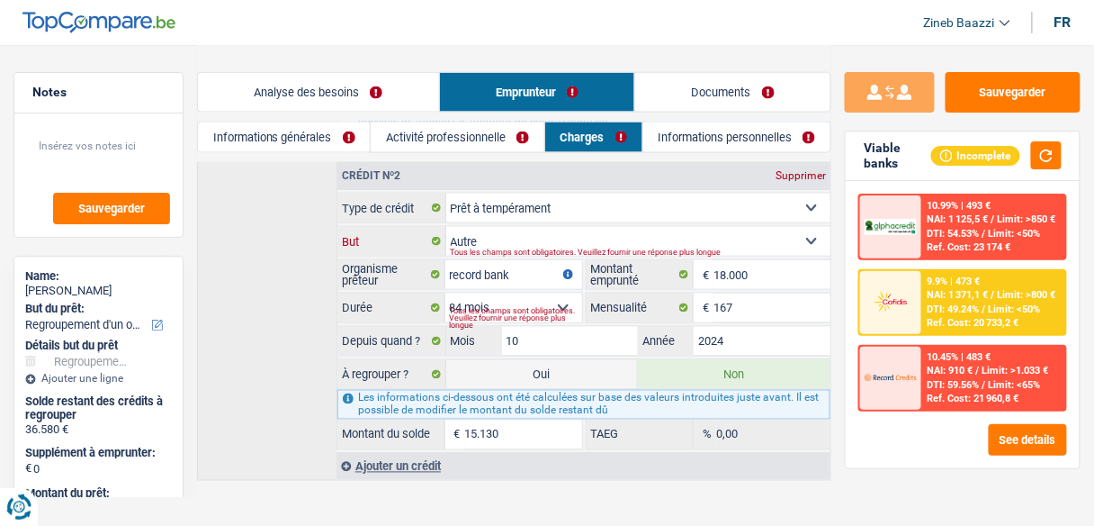
click at [621, 232] on select "Confort maison: meubles, textile, peinture, électroménager, outillage non-profe…" at bounding box center [638, 241] width 385 height 29
click at [446, 227] on select "Confort maison: meubles, textile, peinture, électroménager, outillage non-profe…" at bounding box center [638, 241] width 385 height 29
click at [490, 227] on select "Confort maison: meubles, textile, peinture, électroménager, outillage non-profe…" at bounding box center [638, 241] width 385 height 29
select select "familyEvent"
click at [446, 227] on select "Confort maison: meubles, textile, peinture, électroménager, outillage non-profe…" at bounding box center [638, 241] width 385 height 29
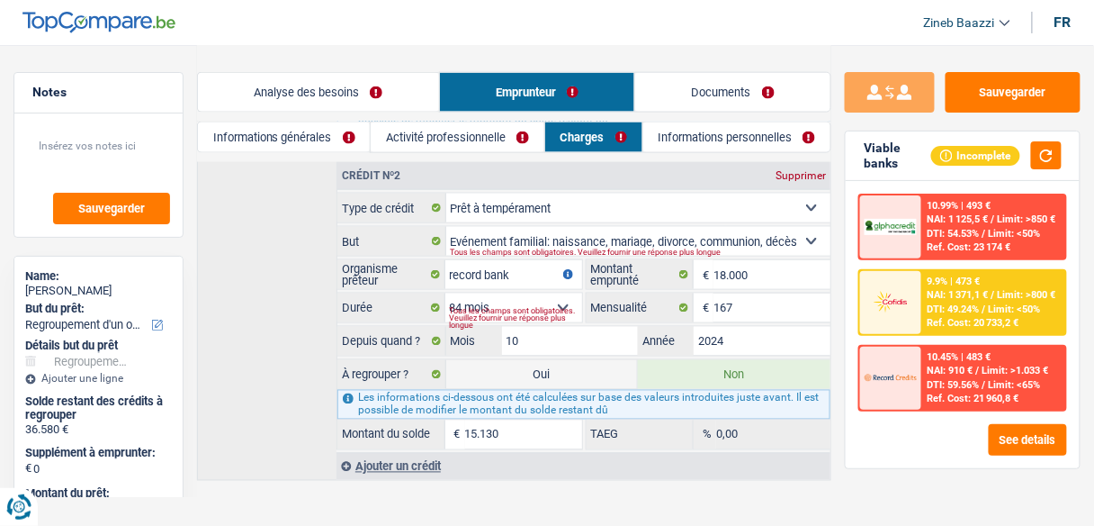
click at [305, 238] on div "Crédit nº1 Supprimer Carte ou ouverture de crédit Prêt hypothécaire Vente à tem…" at bounding box center [514, 192] width 634 height 578
click at [1040, 152] on button "button" at bounding box center [1046, 155] width 31 height 28
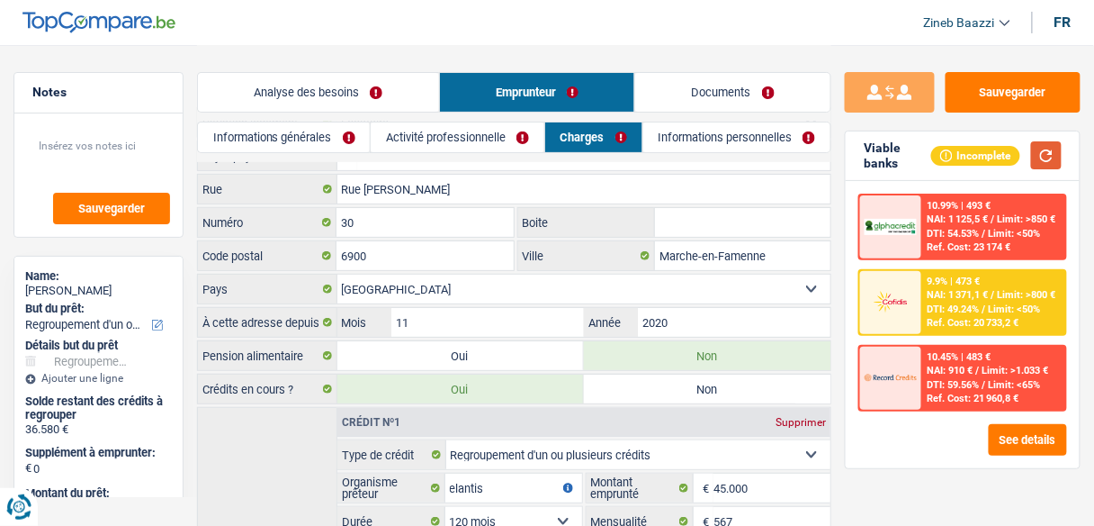
scroll to position [271, 0]
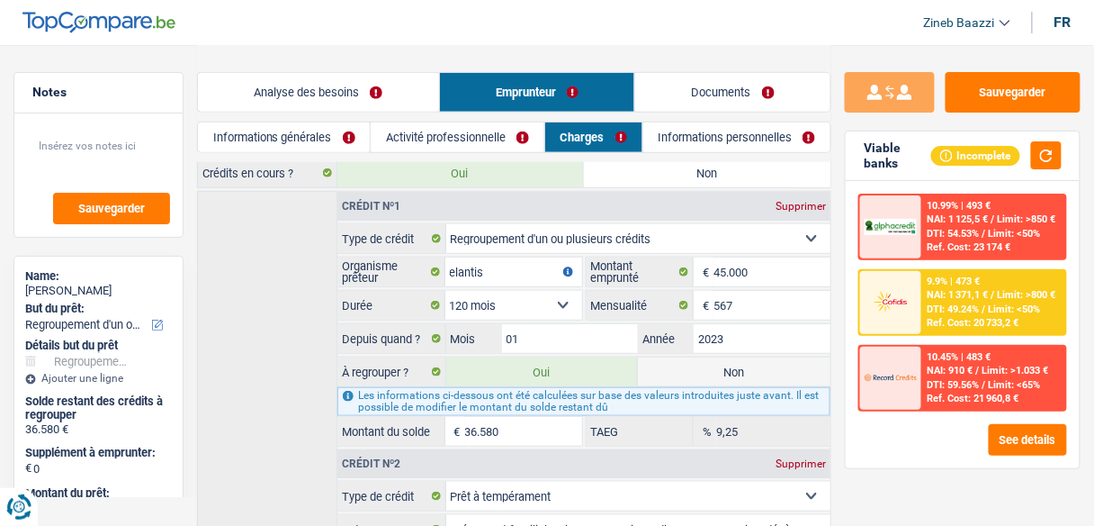
click at [769, 360] on label "Non" at bounding box center [734, 371] width 193 height 29
click at [769, 360] on input "Non" at bounding box center [734, 371] width 193 height 29
radio input "true"
select select
select select "24"
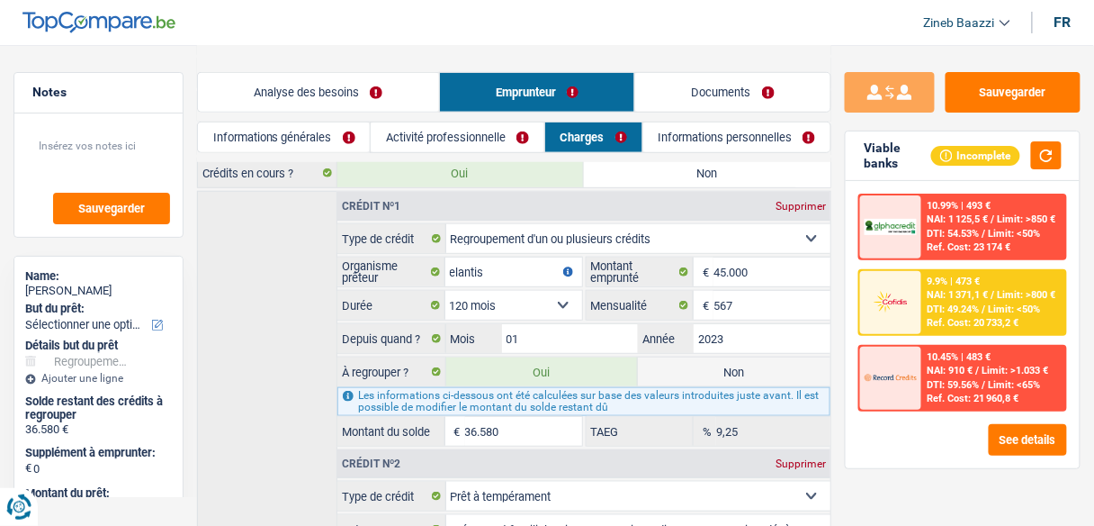
radio input "false"
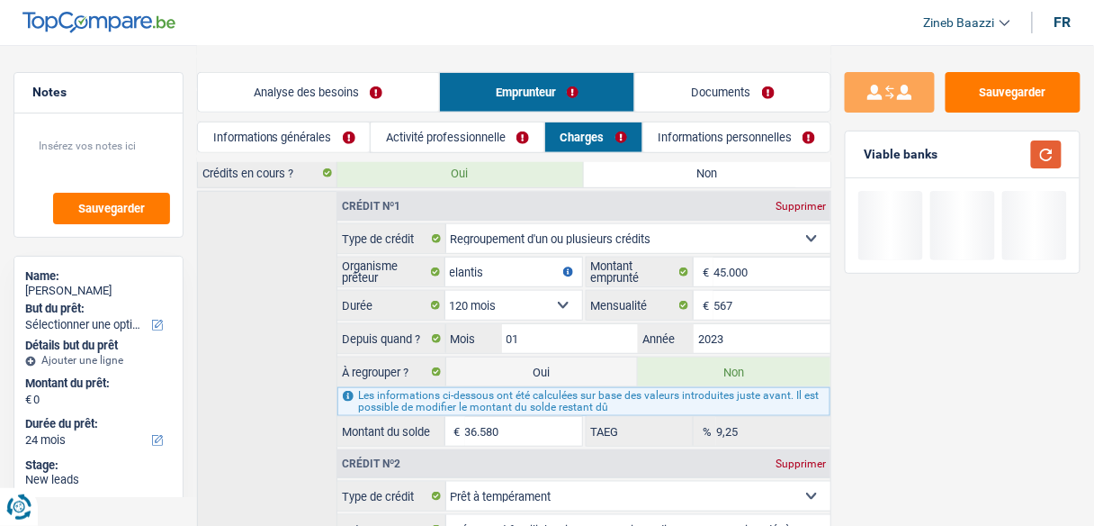
drag, startPoint x: 1037, startPoint y: 146, endPoint x: 1017, endPoint y: 155, distance: 21.7
click at [1037, 146] on button "button" at bounding box center [1046, 154] width 31 height 28
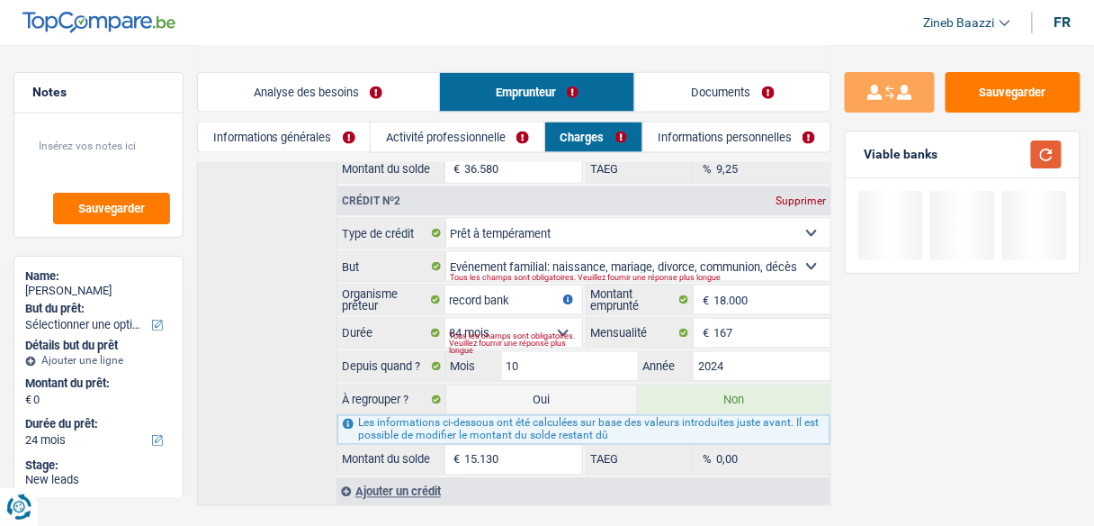
scroll to position [559, 0]
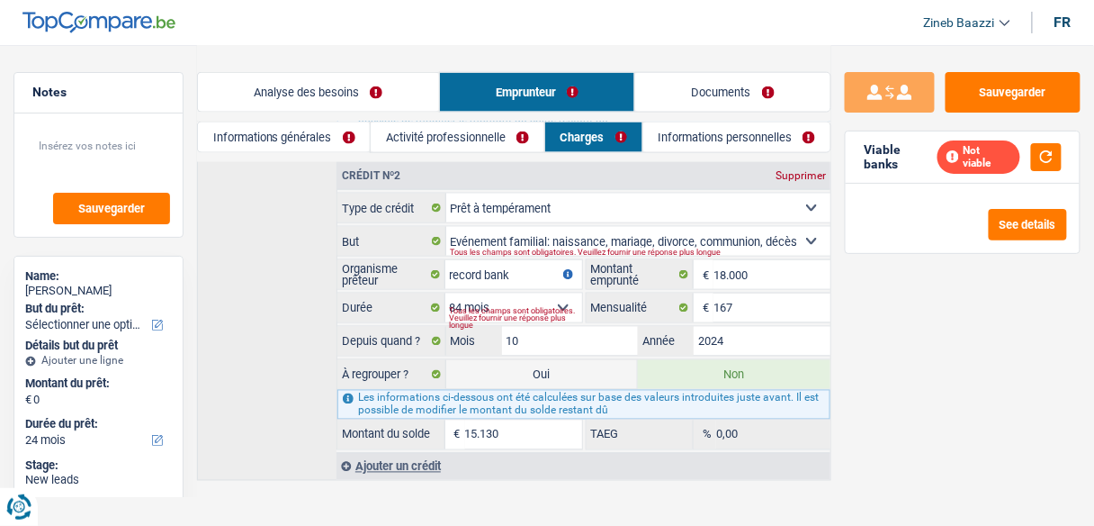
click at [564, 360] on label "Oui" at bounding box center [542, 374] width 193 height 29
click at [564, 360] on input "Oui" at bounding box center [542, 374] width 193 height 29
radio input "true"
radio input "false"
type input "15.130"
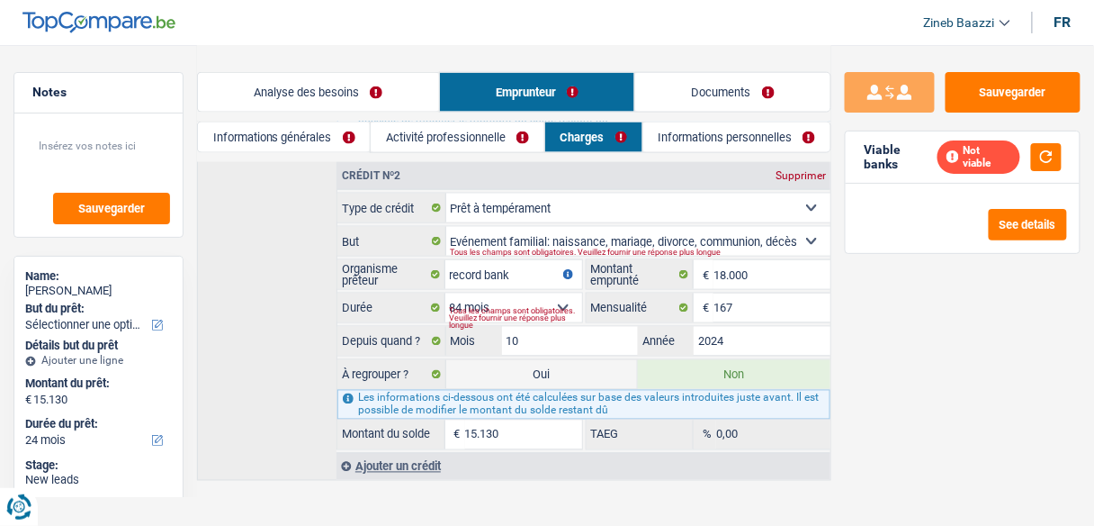
select select "refinancing"
select select "84"
select select "refinancing"
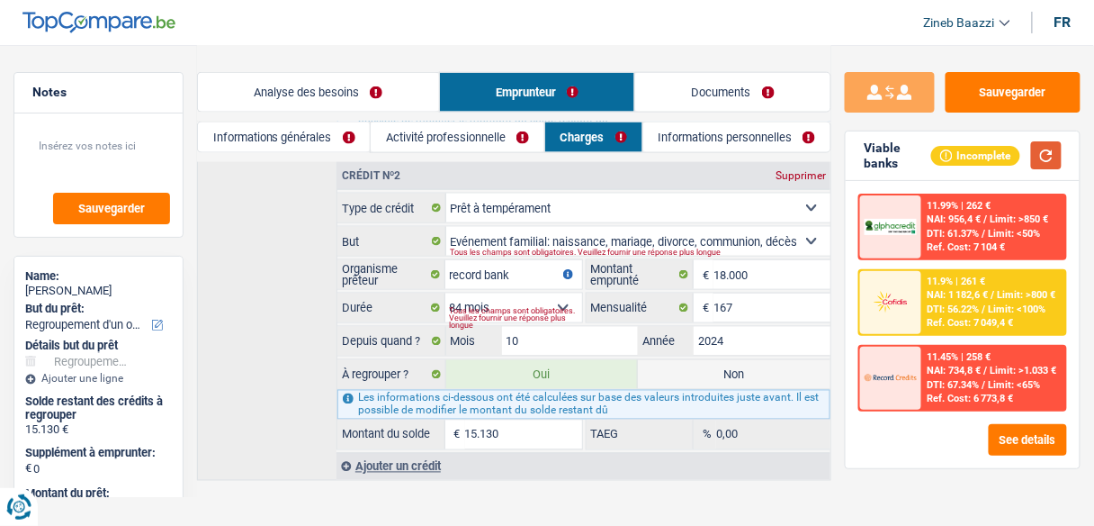
click at [1056, 158] on button "button" at bounding box center [1046, 155] width 31 height 28
click at [722, 297] on input "167" at bounding box center [772, 307] width 117 height 29
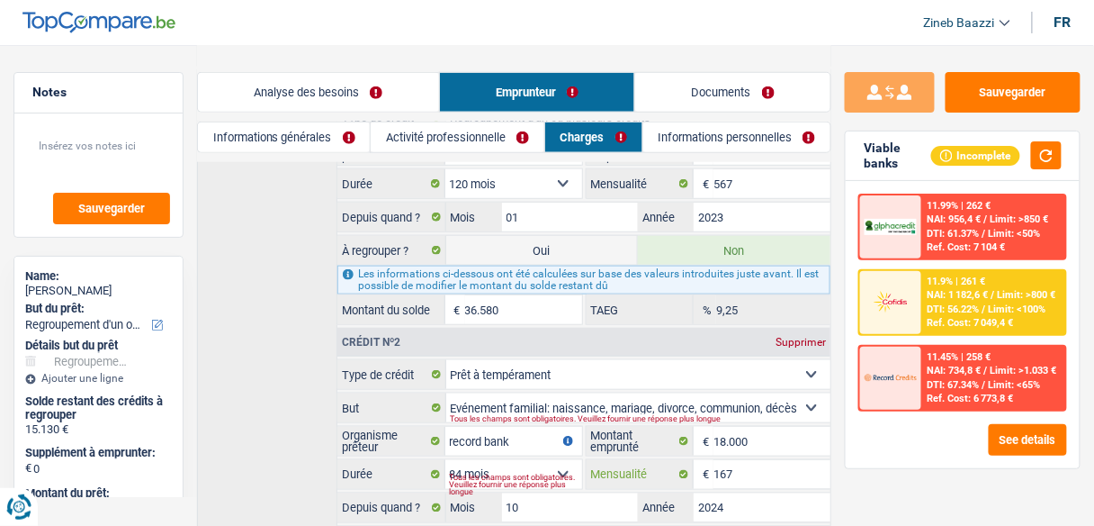
scroll to position [487, 0]
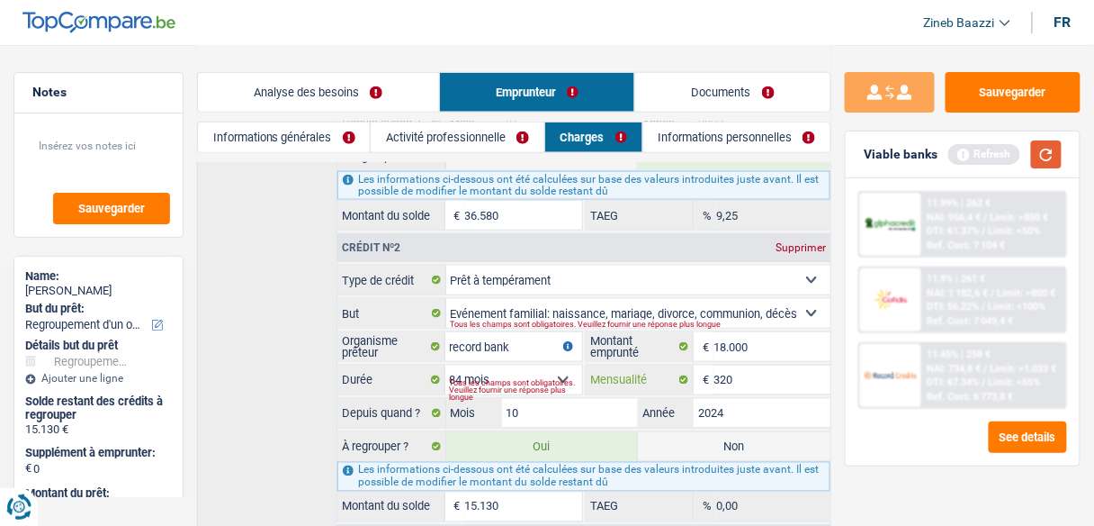
type input "320"
type input "16.420"
type input "12,94"
click at [1050, 148] on button "button" at bounding box center [1046, 154] width 31 height 28
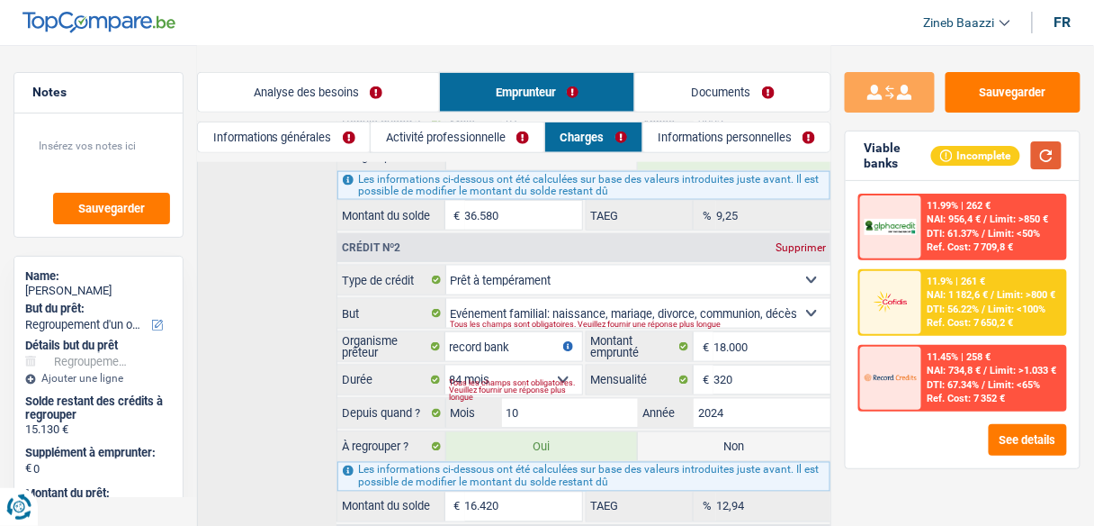
click at [1054, 155] on button "button" at bounding box center [1046, 155] width 31 height 28
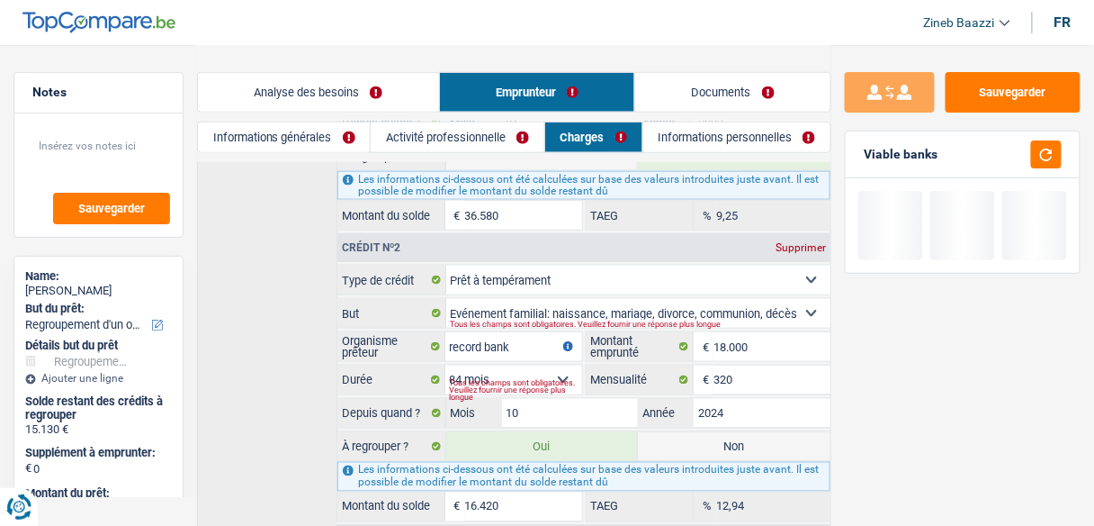
click at [300, 329] on div "Crédit nº1 Supprimer Carte ou ouverture de crédit Prêt hypothécaire Vente à tem…" at bounding box center [514, 264] width 634 height 578
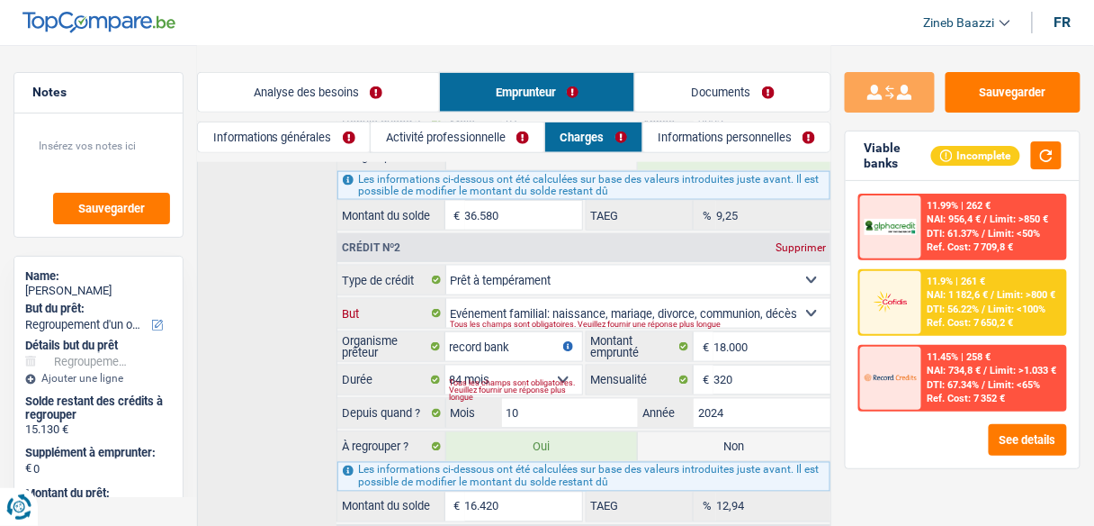
drag, startPoint x: 542, startPoint y: 288, endPoint x: 544, endPoint y: 298, distance: 10.1
click at [542, 299] on select "Confort maison: meubles, textile, peinture, électroménager, outillage non-profe…" at bounding box center [638, 313] width 385 height 29
click at [544, 306] on select "Confort maison: meubles, textile, peinture, électroménager, outillage non-profe…" at bounding box center [638, 313] width 385 height 29
click at [540, 320] on div "Tous les champs sont obligatoires. Veuillez fournir une réponse plus longue" at bounding box center [621, 323] width 341 height 7
click at [535, 320] on div "Tous les champs sont obligatoires. Veuillez fournir une réponse plus longue" at bounding box center [621, 323] width 341 height 7
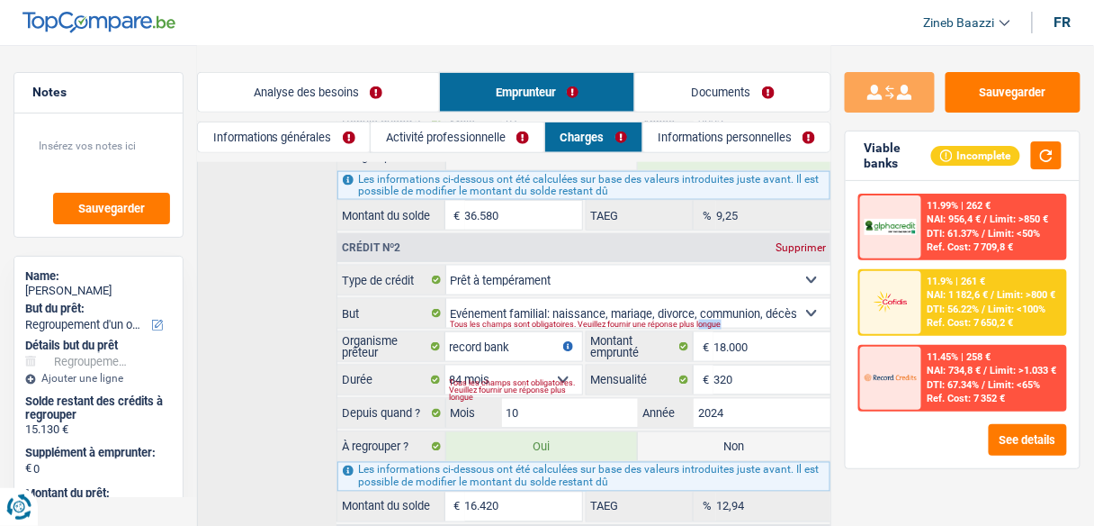
drag, startPoint x: 755, startPoint y: 310, endPoint x: 790, endPoint y: 320, distance: 36.7
click at [778, 319] on fieldset "Carte ou ouverture de crédit Prêt hypothécaire Vente à tempérament Prêt à tempé…" at bounding box center [583, 393] width 493 height 256
click at [807, 300] on select "Confort maison: meubles, textile, peinture, électroménager, outillage non-profe…" at bounding box center [638, 313] width 385 height 29
click at [446, 299] on select "Confort maison: meubles, textile, peinture, électroménager, outillage non-profe…" at bounding box center [638, 313] width 385 height 29
drag, startPoint x: 270, startPoint y: 360, endPoint x: 310, endPoint y: 361, distance: 40.5
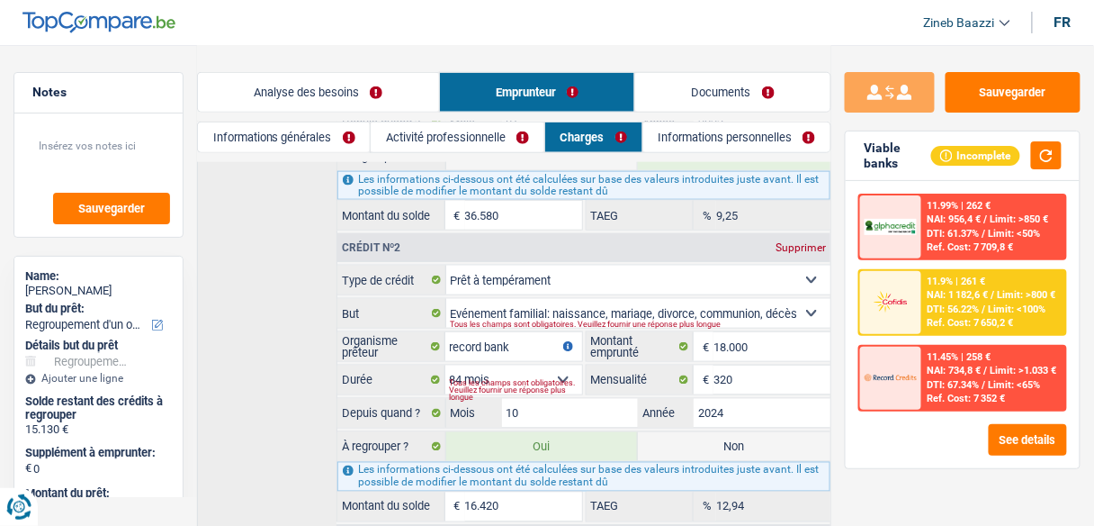
click at [266, 358] on div "Crédit nº1 Supprimer Carte ou ouverture de crédit Prêt hypothécaire Vente à tem…" at bounding box center [514, 264] width 634 height 578
click at [513, 387] on div "Tous les champs sont obligatoires. Veuillez fournir une réponse plus longue" at bounding box center [516, 390] width 132 height 7
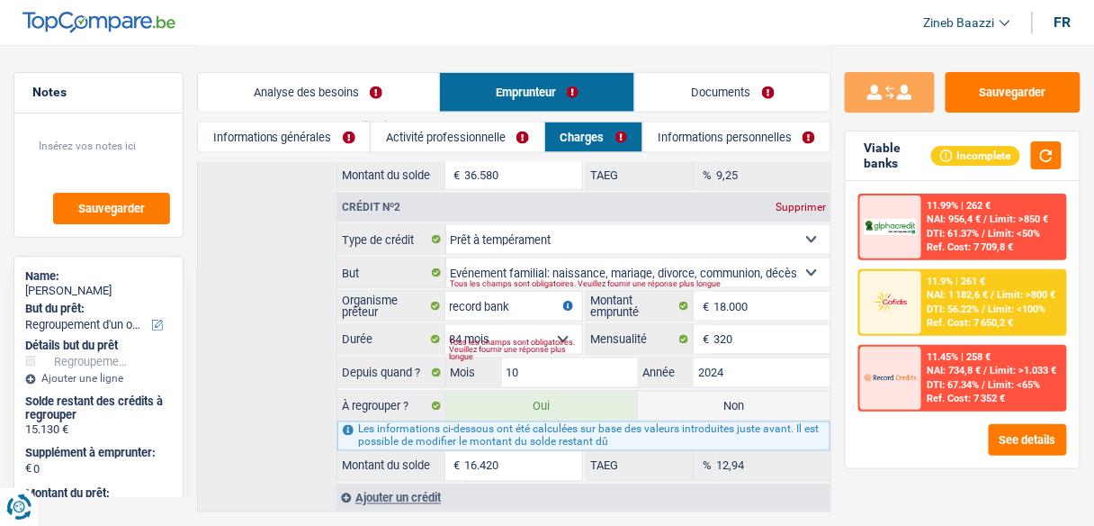
scroll to position [559, 0]
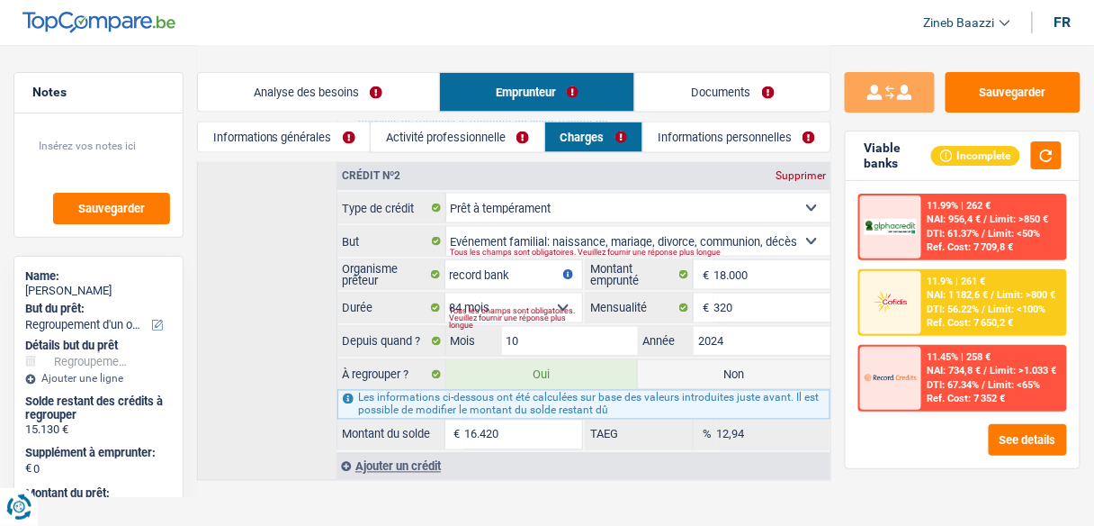
click at [418, 147] on link "Activité professionnelle" at bounding box center [458, 137] width 174 height 30
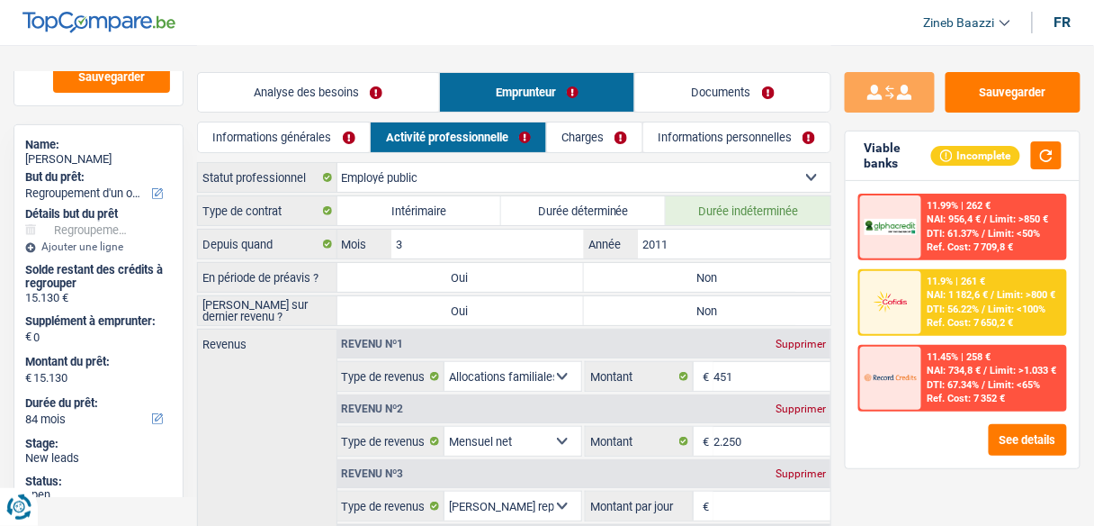
scroll to position [204, 0]
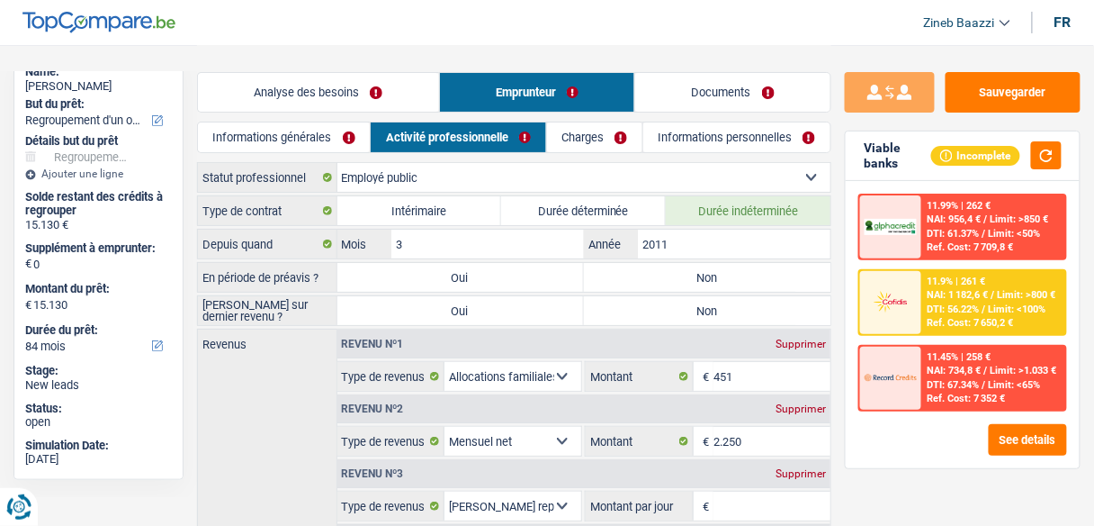
click at [348, 101] on link "Analyse des besoins" at bounding box center [318, 92] width 241 height 39
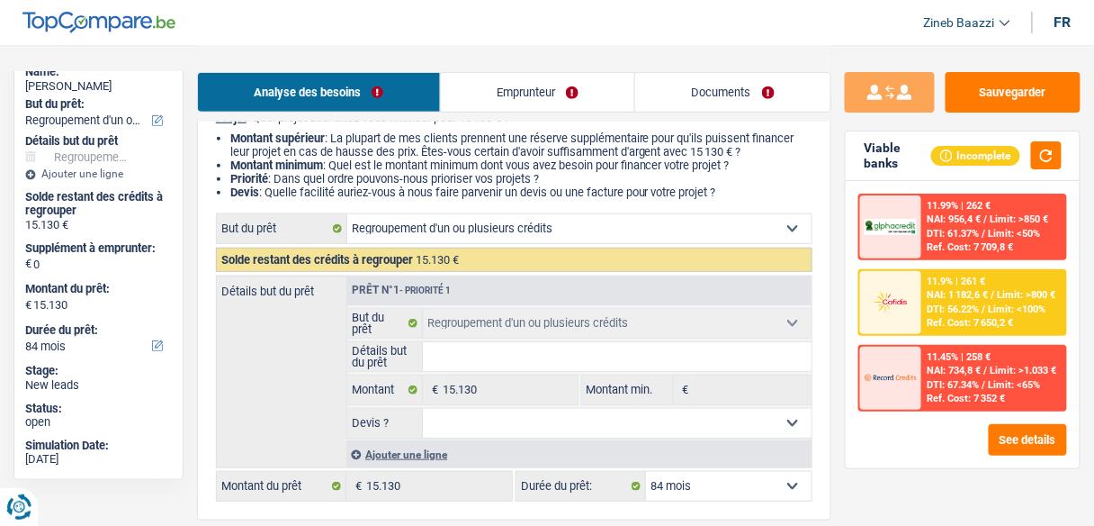
scroll to position [288, 0]
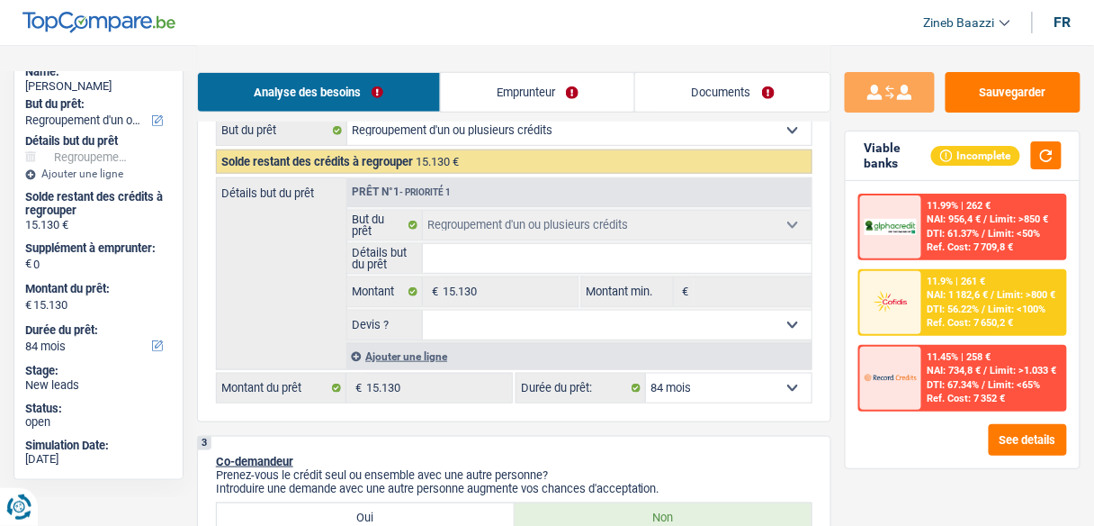
click at [413, 358] on div "Ajouter une ligne" at bounding box center [578, 356] width 465 height 26
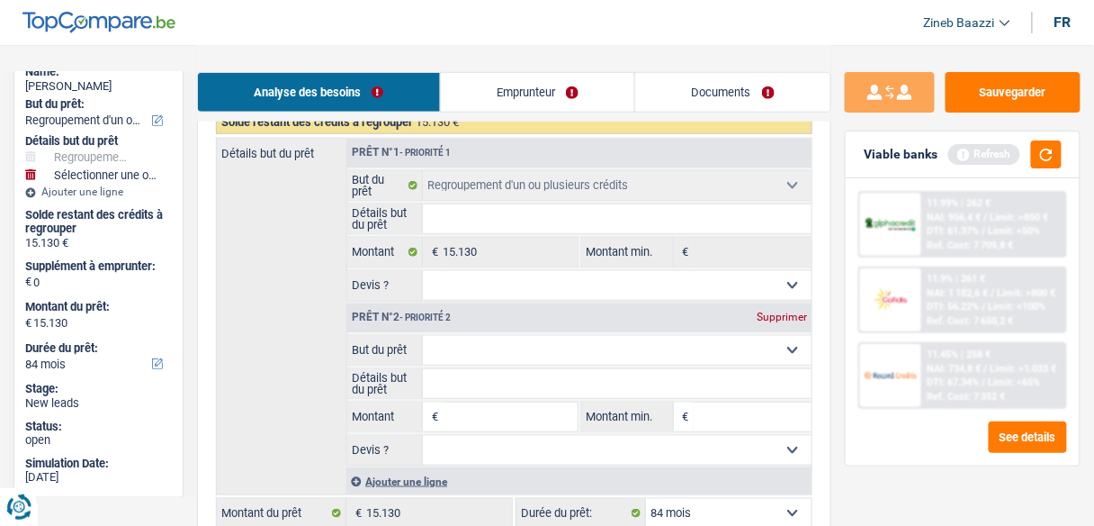
scroll to position [360, 0]
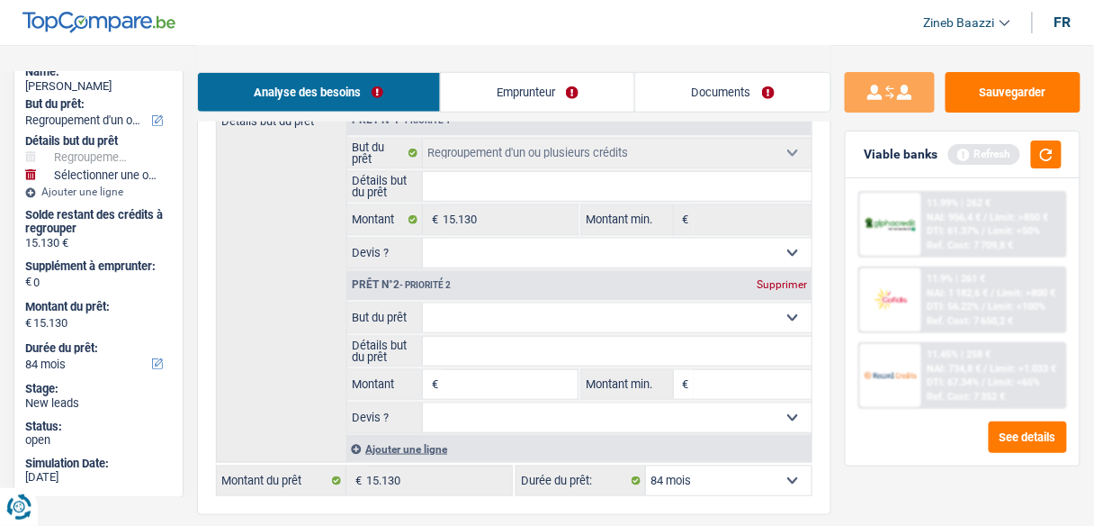
click at [465, 319] on select "Confort maison: meubles, textile, peinture, électroménager, outillage non-profe…" at bounding box center [617, 317] width 389 height 29
select select "household"
click at [423, 303] on select "Confort maison: meubles, textile, peinture, électroménager, outillage non-profe…" at bounding box center [617, 317] width 389 height 29
select select "household"
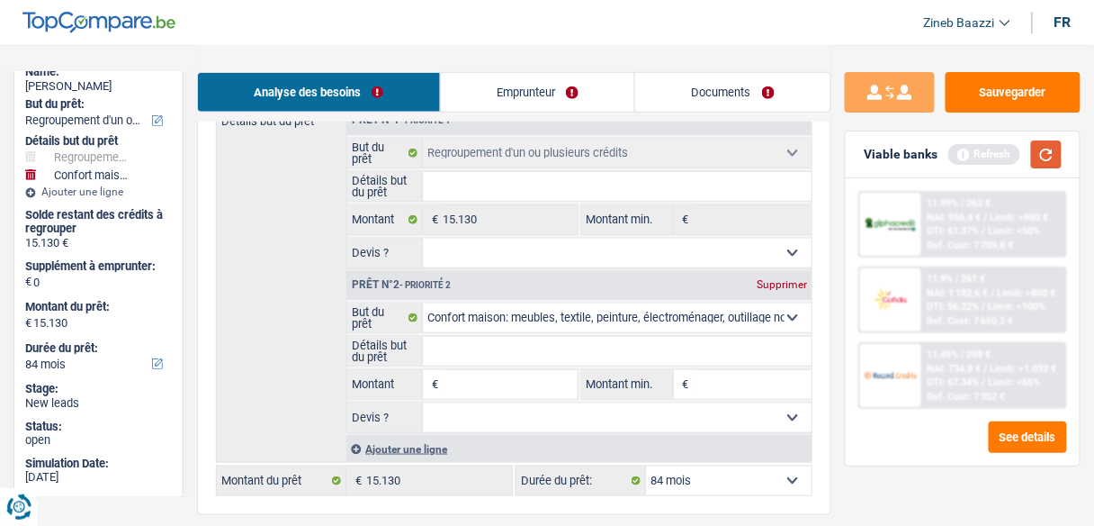
click at [1062, 160] on button "button" at bounding box center [1046, 154] width 31 height 28
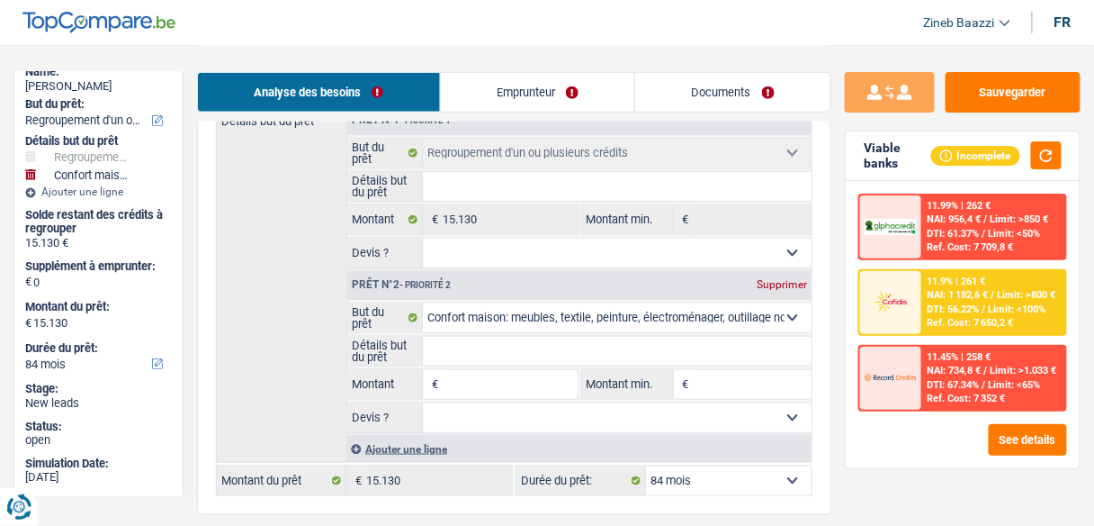
click at [768, 474] on select "12 mois 18 mois 24 mois 30 mois 36 mois 42 mois 48 mois 60 mois 72 mois 84 mois…" at bounding box center [729, 480] width 166 height 29
click at [630, 349] on input "Détails but du prêt" at bounding box center [617, 351] width 389 height 29
click at [626, 321] on select "Confort maison: meubles, textile, peinture, électroménager, outillage non-profe…" at bounding box center [617, 317] width 389 height 29
select select "other"
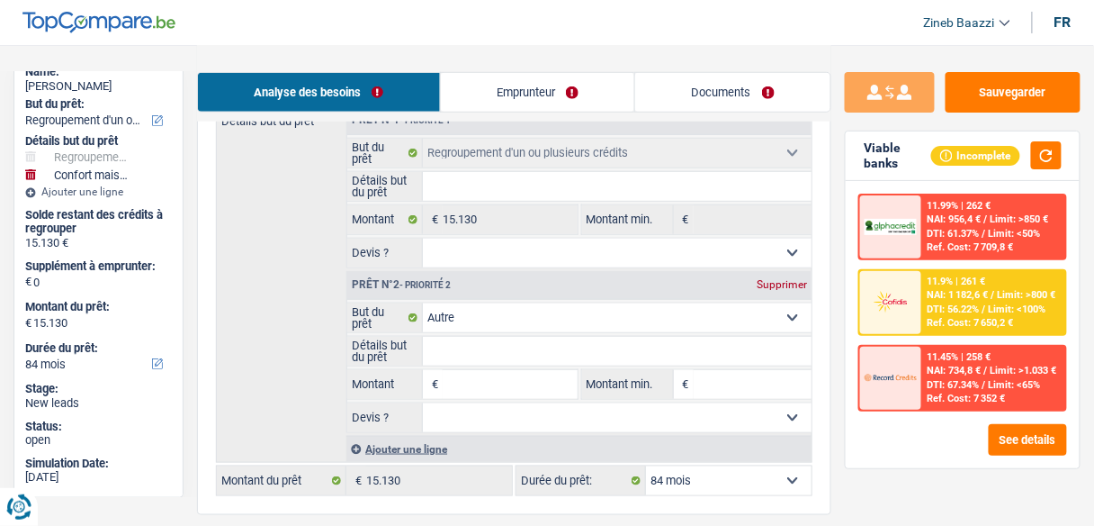
click at [423, 303] on select "Confort maison: meubles, textile, peinture, électroménager, outillage non-profe…" at bounding box center [617, 317] width 389 height 29
select select "other"
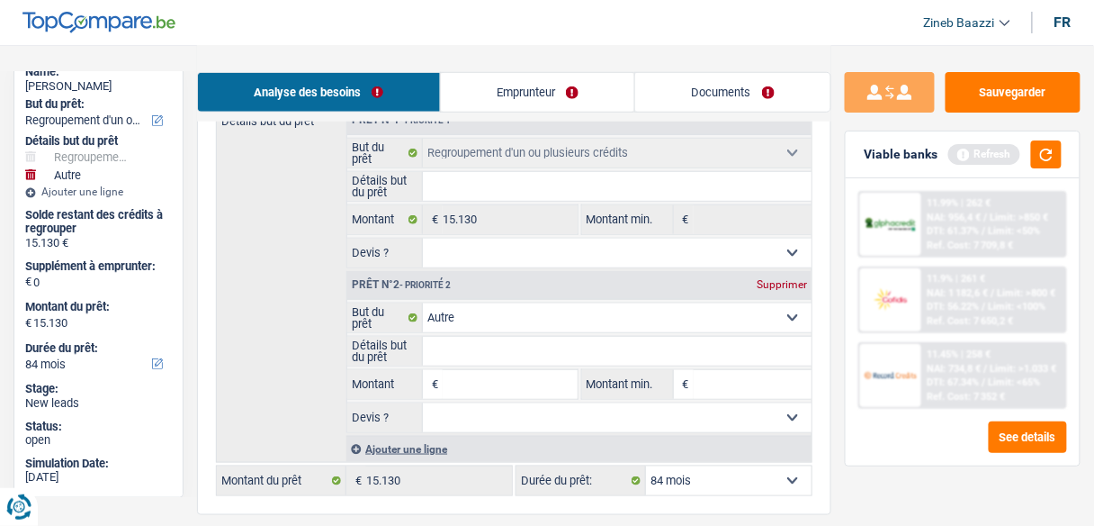
click at [538, 342] on input "Détails but du prêt" at bounding box center [617, 351] width 389 height 29
click at [1047, 171] on div "Viable banks Refresh" at bounding box center [963, 154] width 234 height 47
drag, startPoint x: 1040, startPoint y: 150, endPoint x: 1032, endPoint y: 162, distance: 14.2
click at [1038, 153] on button "button" at bounding box center [1046, 154] width 31 height 28
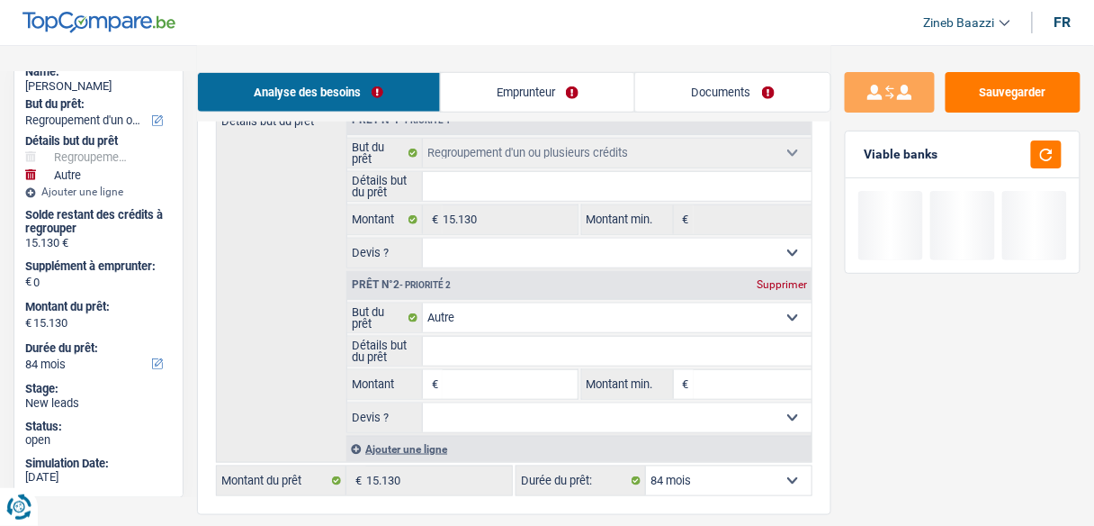
click at [451, 358] on input "Détails but du prêt" at bounding box center [617, 351] width 389 height 29
click at [465, 382] on input "Montant" at bounding box center [510, 384] width 134 height 29
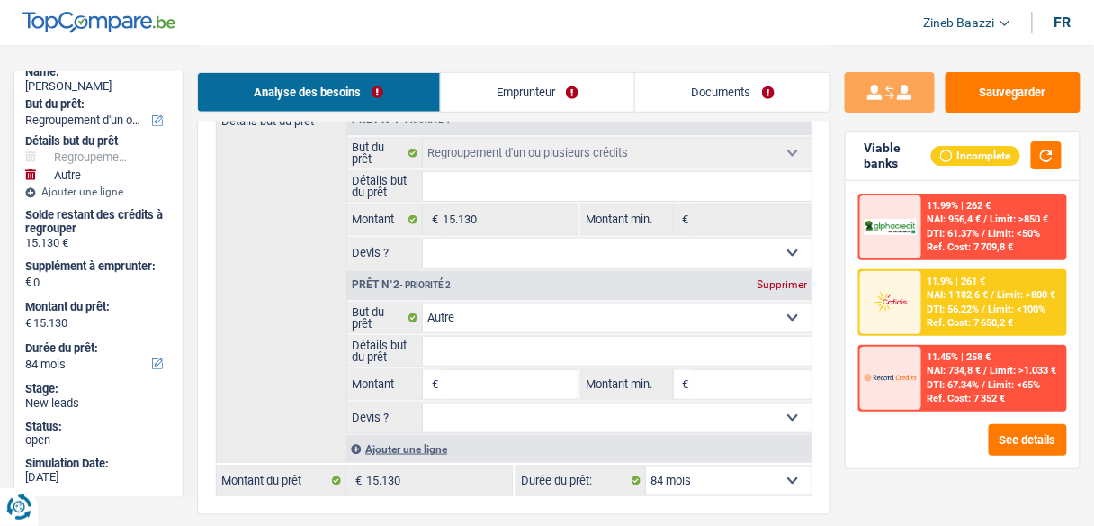
type input "3"
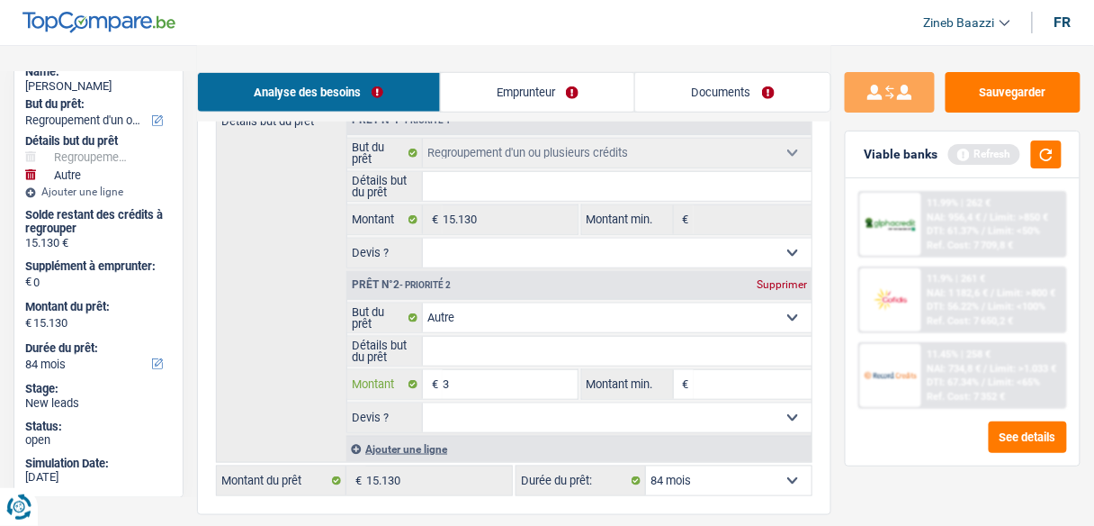
type input "30"
type input "300"
type input "3.000"
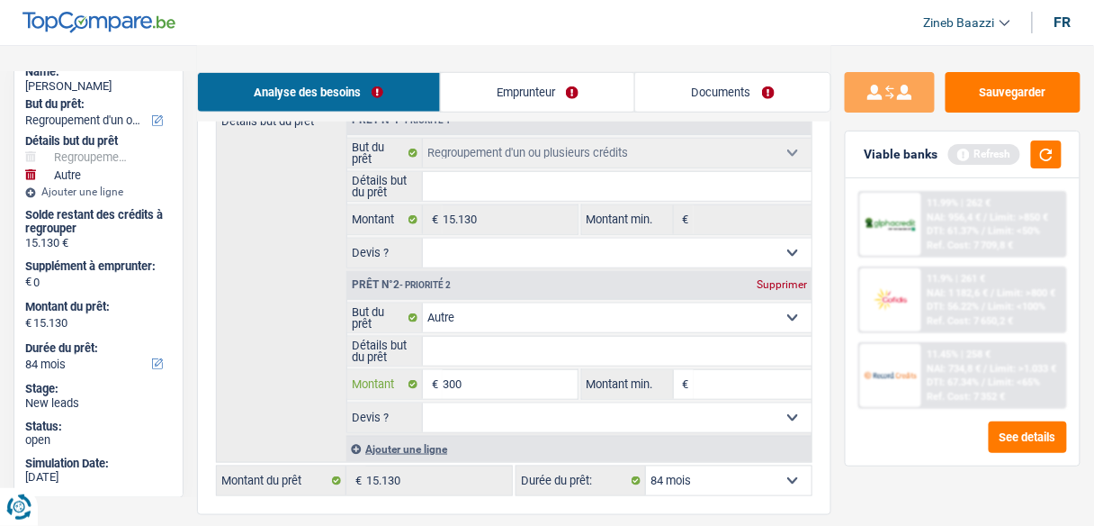
type input "3.000"
type input "30.000"
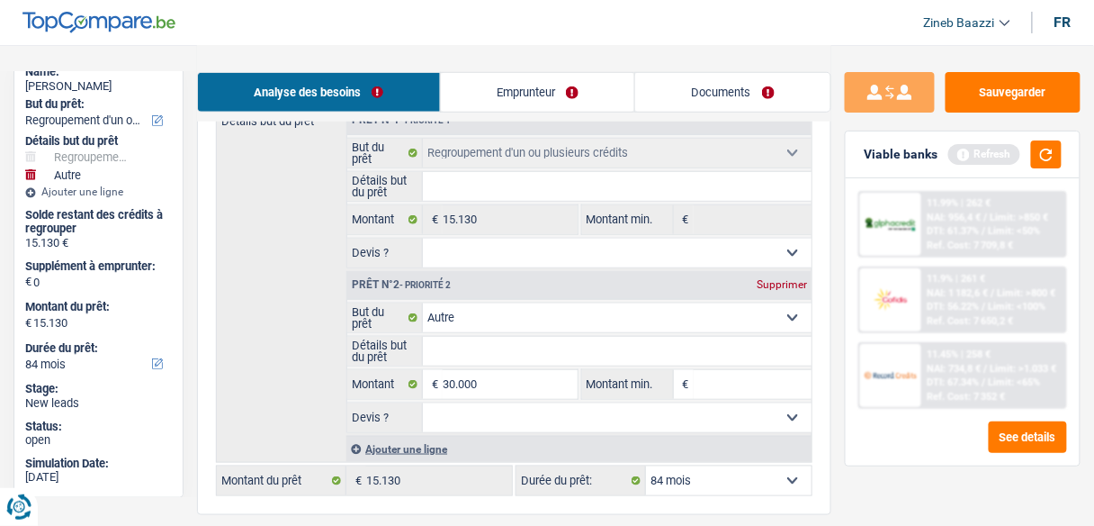
type input "45.130"
click at [695, 385] on input "Montant min." at bounding box center [753, 384] width 118 height 29
select select "144"
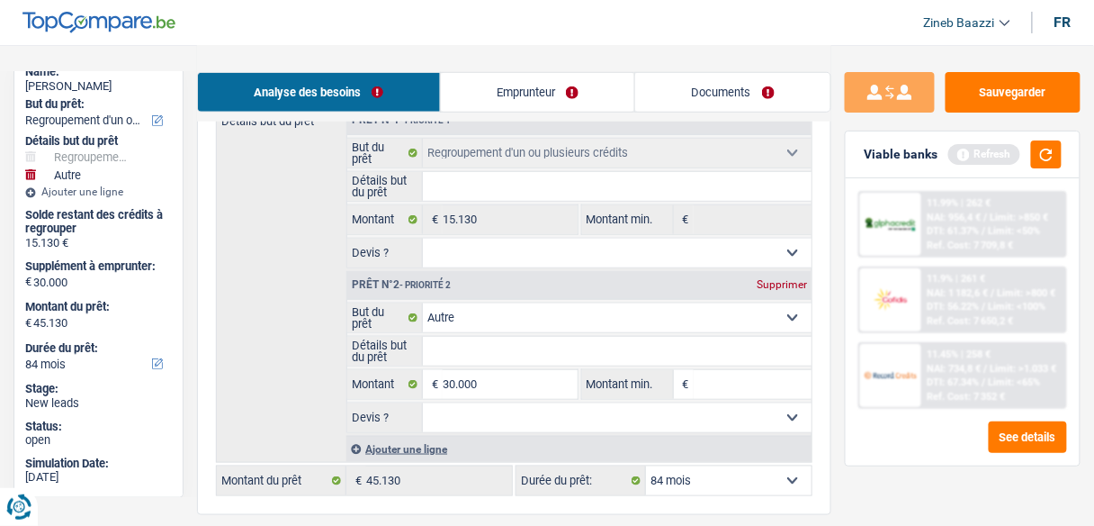
select select "144"
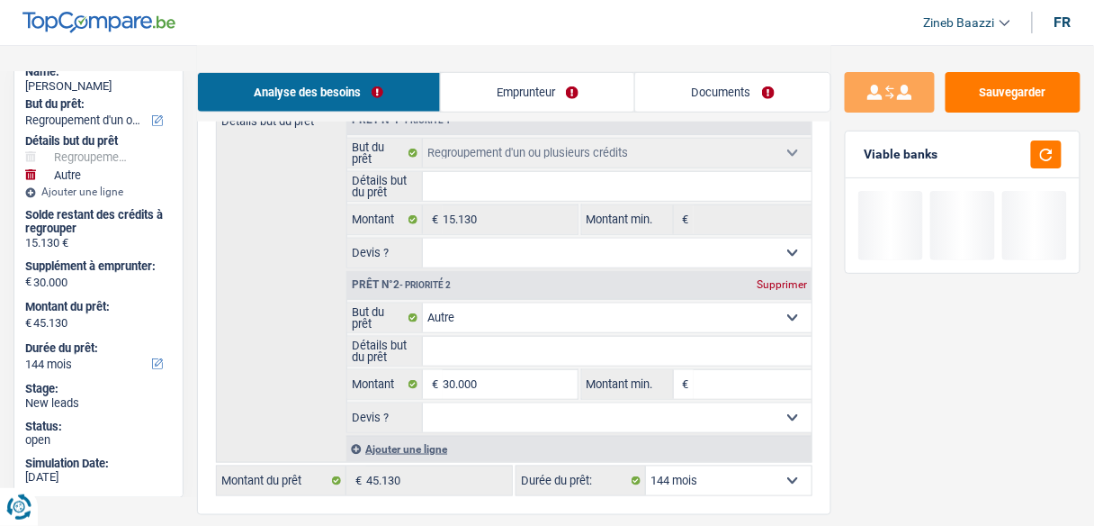
type input "3"
type input "30"
type input "300"
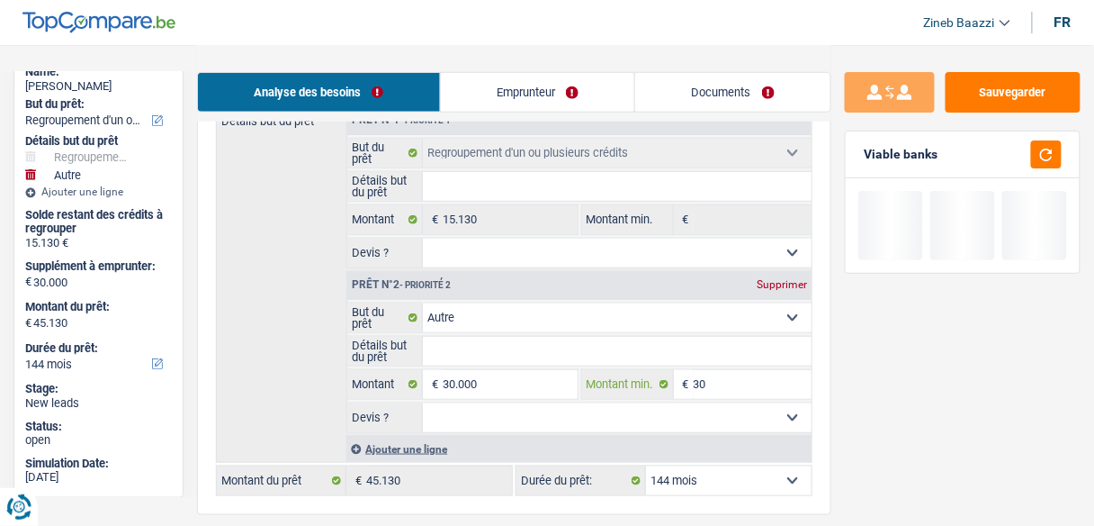
type input "300"
type input "3.000"
type input "30.000"
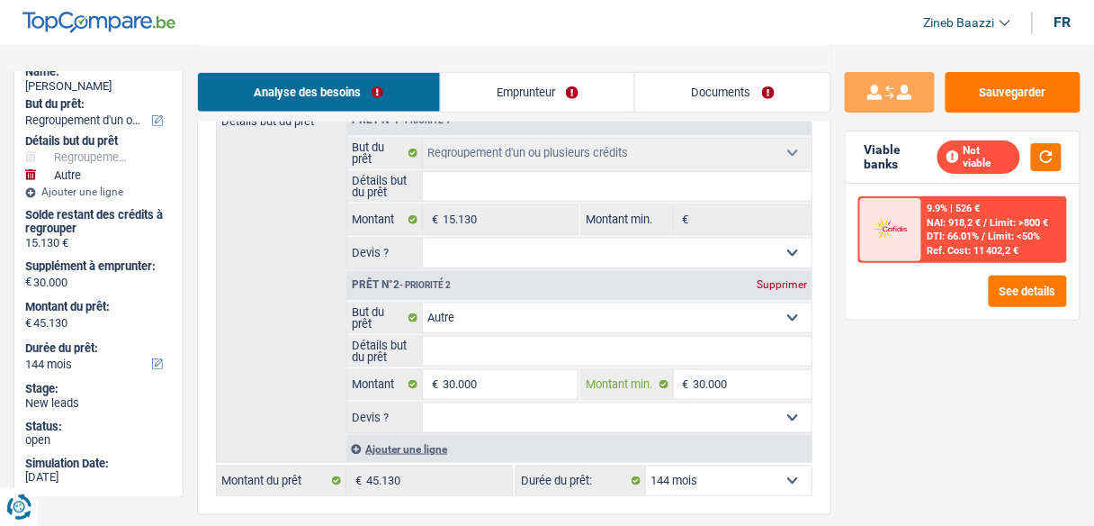
click at [706, 381] on input "30.000" at bounding box center [753, 384] width 118 height 29
type input "3.000"
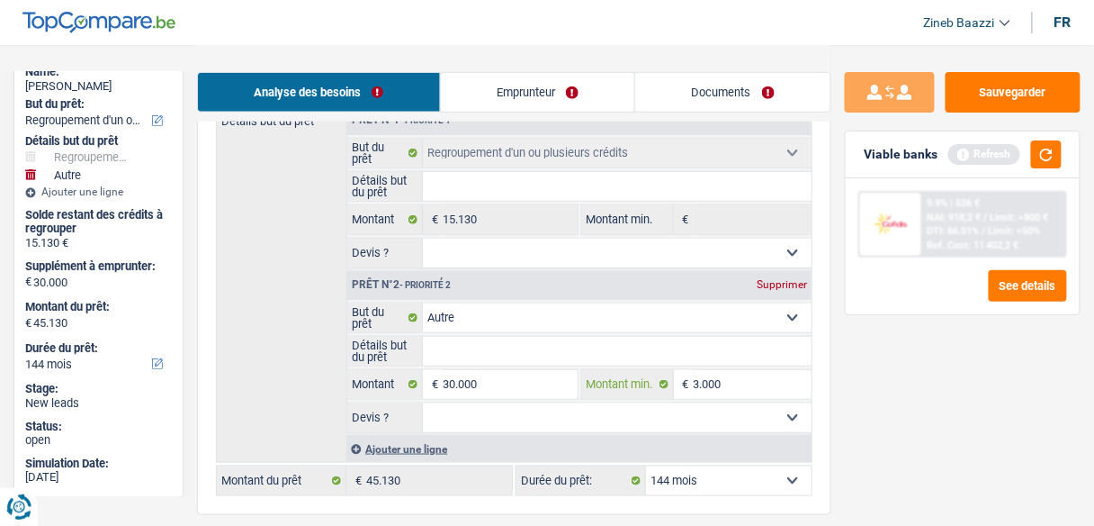
type input "35.000"
click at [1048, 150] on button "button" at bounding box center [1046, 154] width 31 height 28
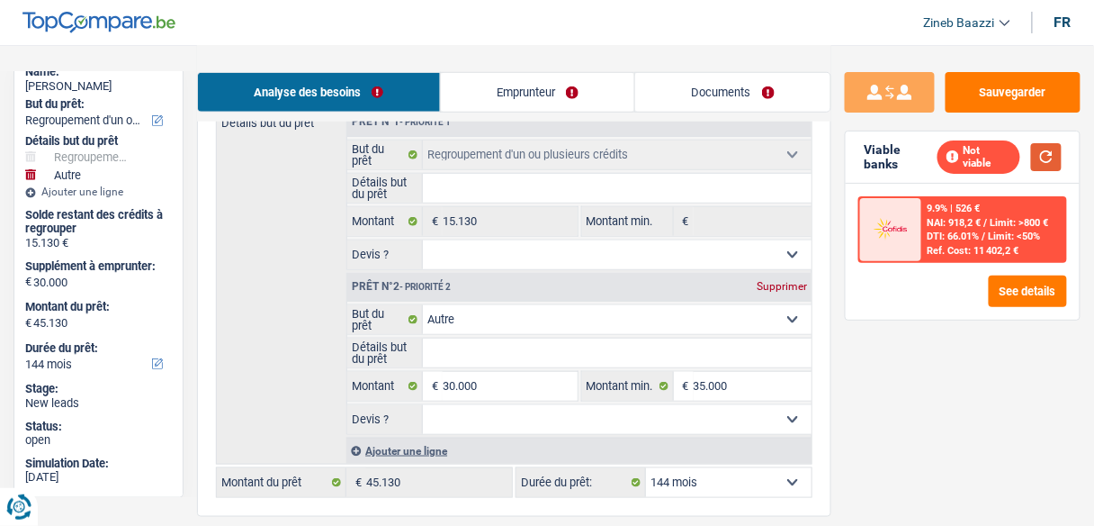
scroll to position [432, 0]
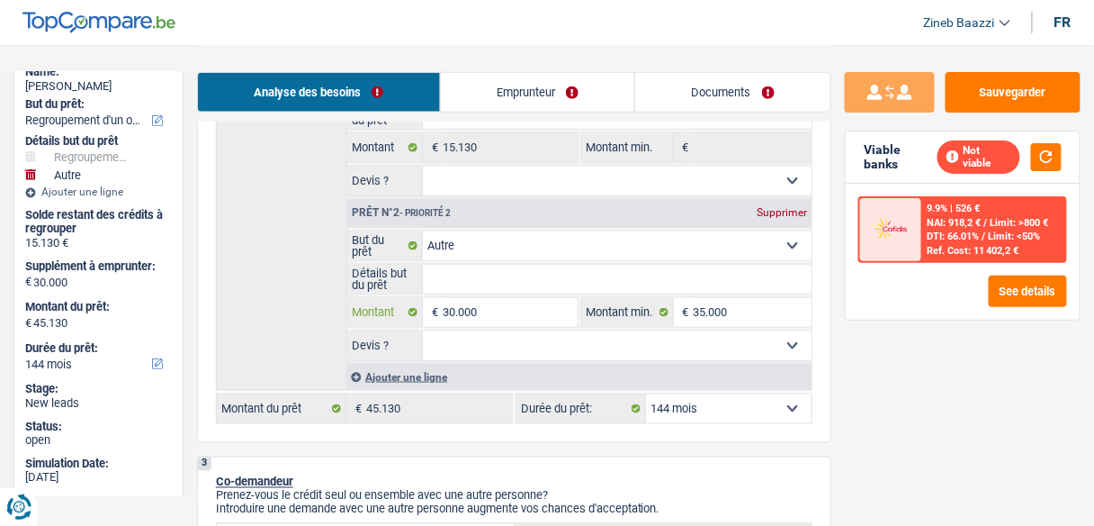
click at [469, 306] on input "30.000" at bounding box center [510, 312] width 134 height 29
type input "1"
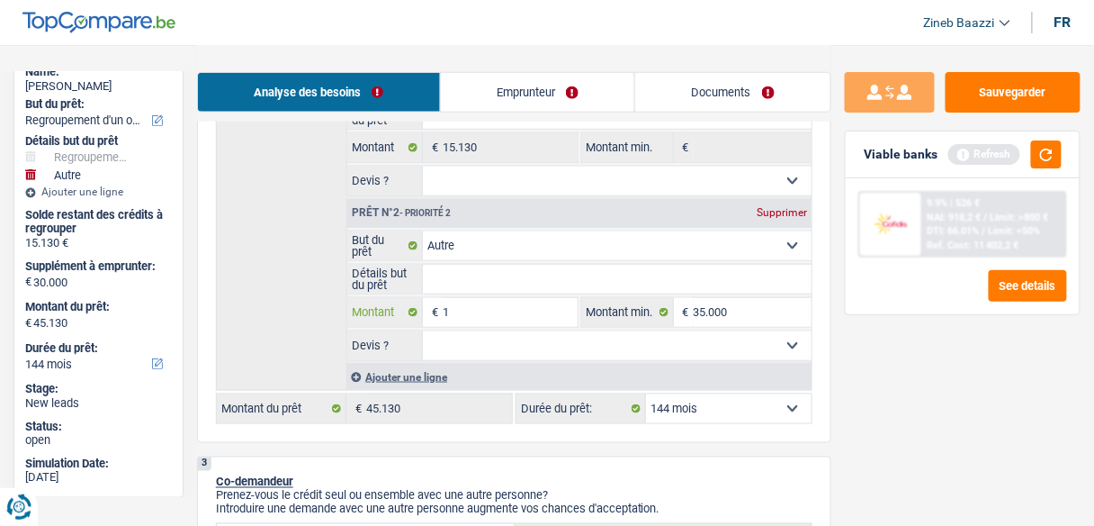
type input "13"
type input "130"
type input "1.300"
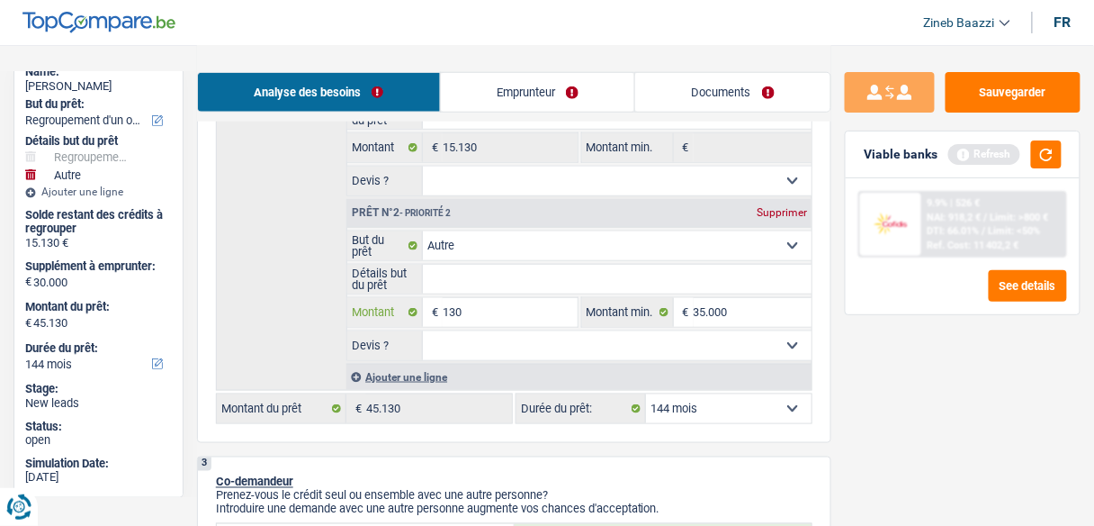
type input "1.300"
type input "13.000"
select select "120"
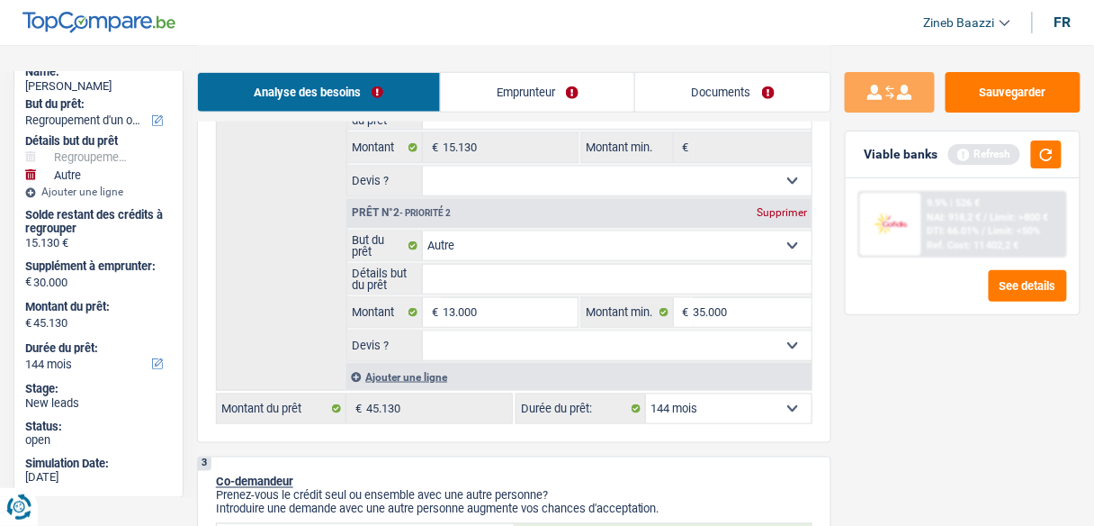
select select "120"
type input "13.000"
type input "28.130"
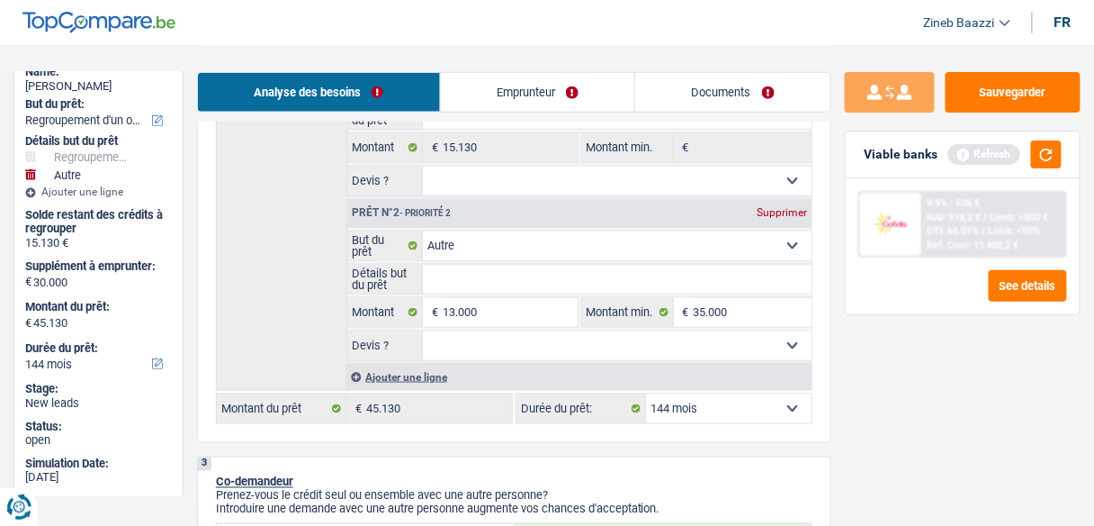
type input "28.130"
click at [685, 300] on span "€" at bounding box center [684, 312] width 20 height 29
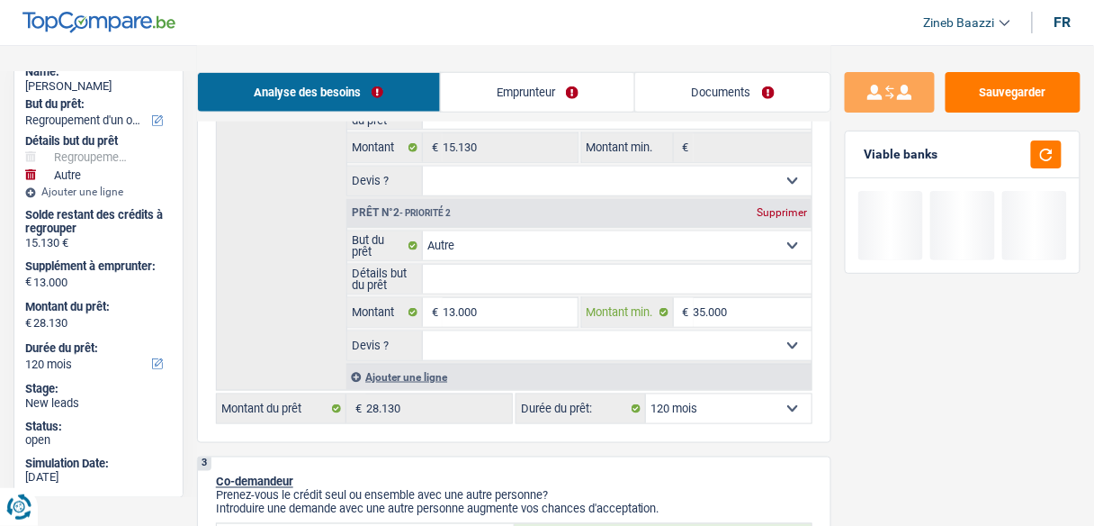
click at [709, 300] on input "35.000" at bounding box center [753, 312] width 118 height 29
type input "1"
type input "13"
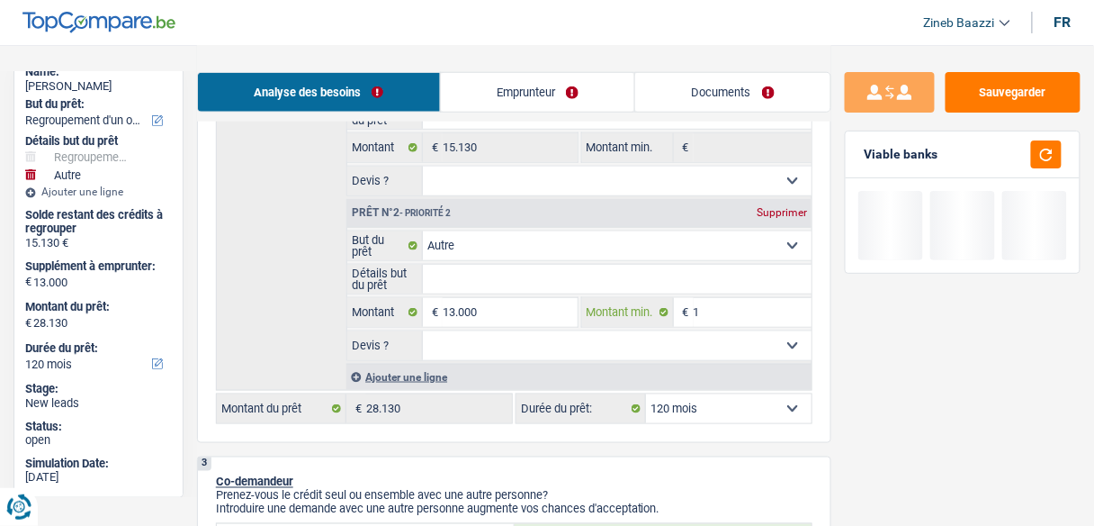
type input "13"
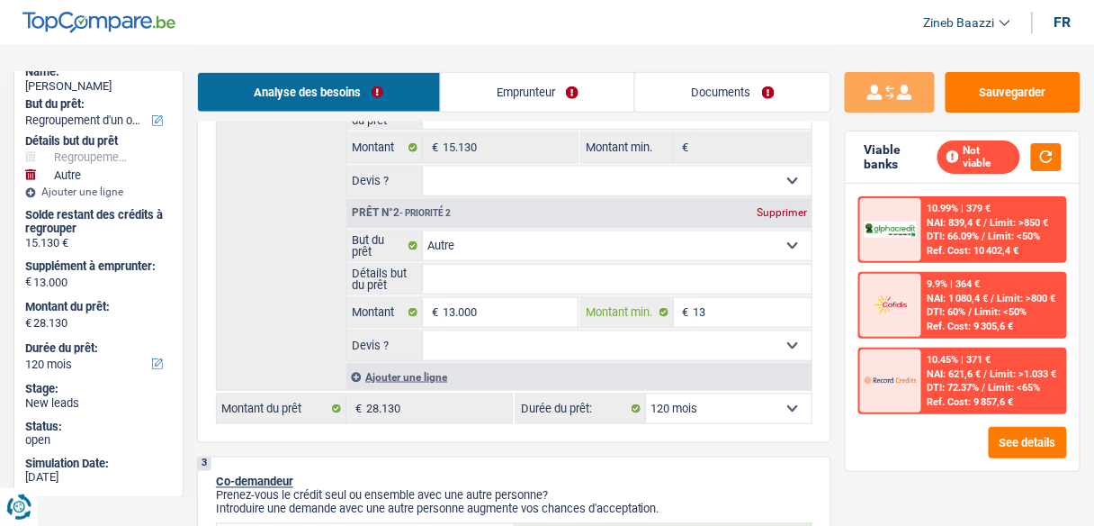
type input "130"
type input "1.300"
type input "13.000"
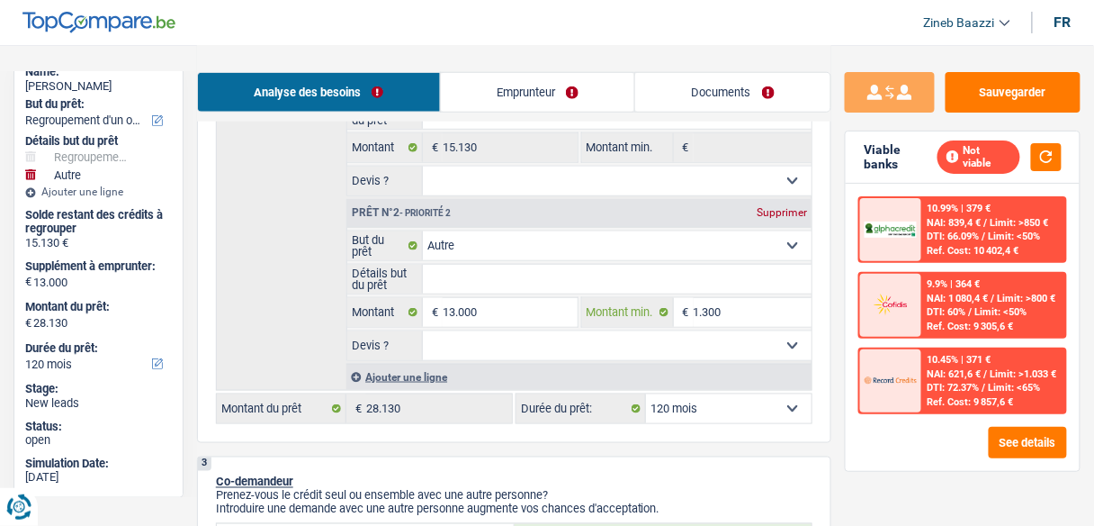
type input "13.000"
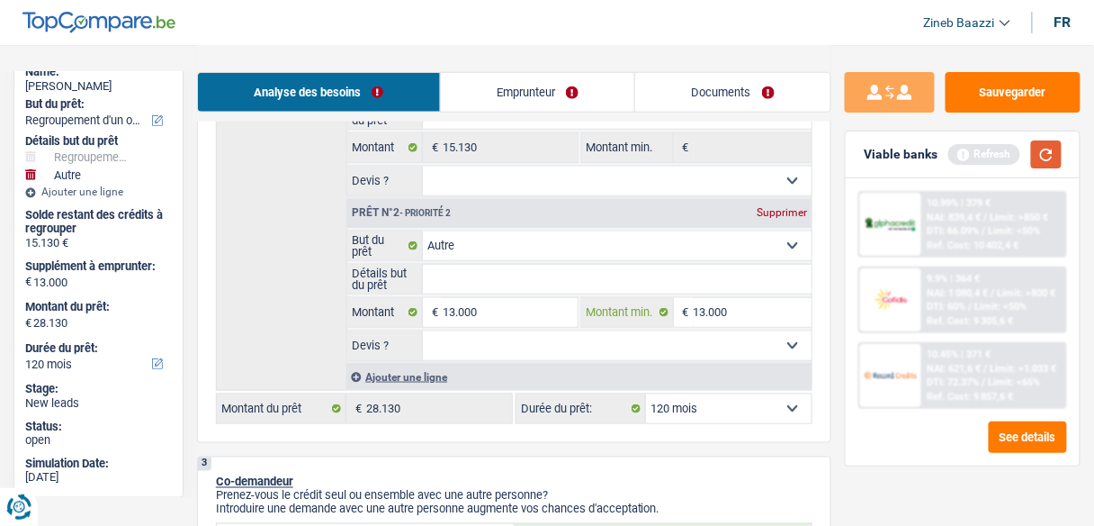
type input "13.000"
click at [1049, 162] on button "button" at bounding box center [1046, 154] width 31 height 28
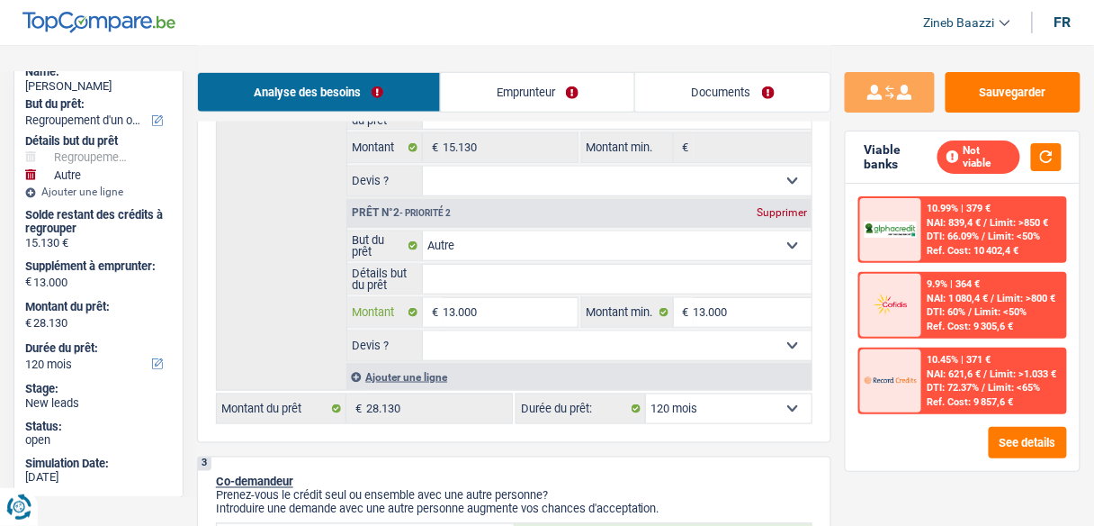
click at [458, 301] on input "13.000" at bounding box center [510, 312] width 134 height 29
type input "134.000"
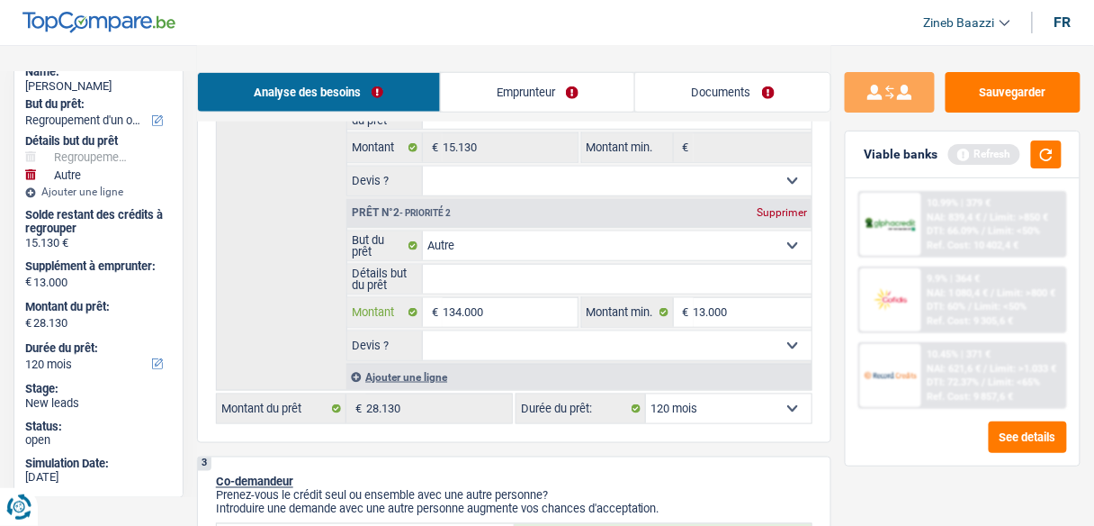
type input "13.000"
type input "1.000"
type input "14.000"
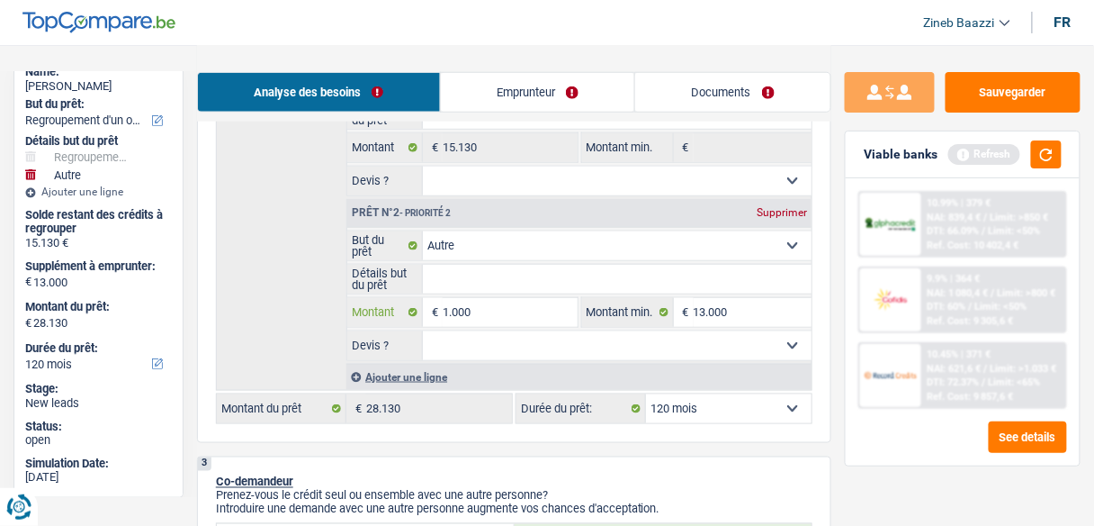
type input "14.000"
type input "29.130"
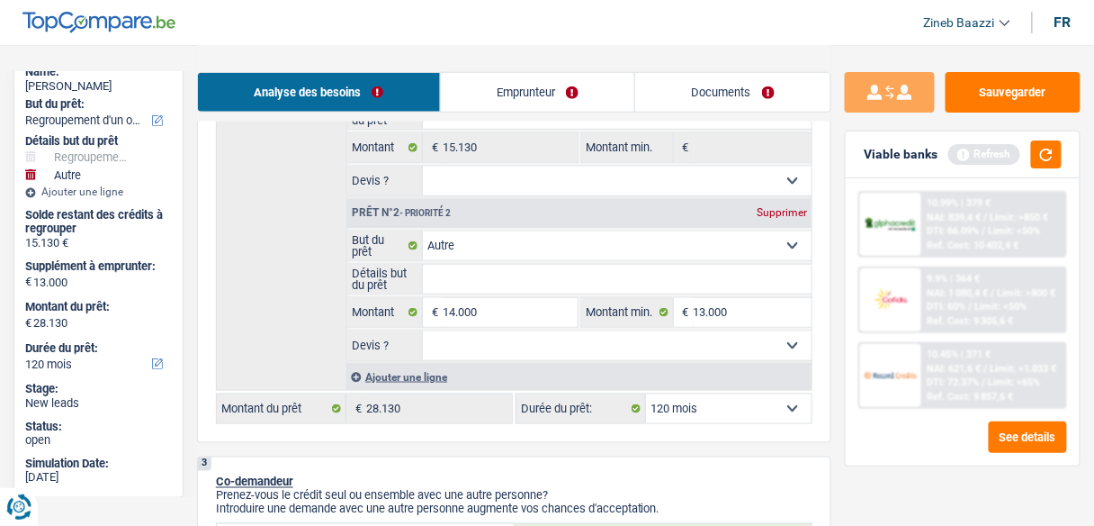
type input "29.130"
click at [309, 331] on div "Détails but du prêt Prêt n°1 - Priorité 1 Confort maison: meubles, textile, pei…" at bounding box center [514, 211] width 597 height 357
click at [1060, 162] on button "button" at bounding box center [1046, 154] width 31 height 28
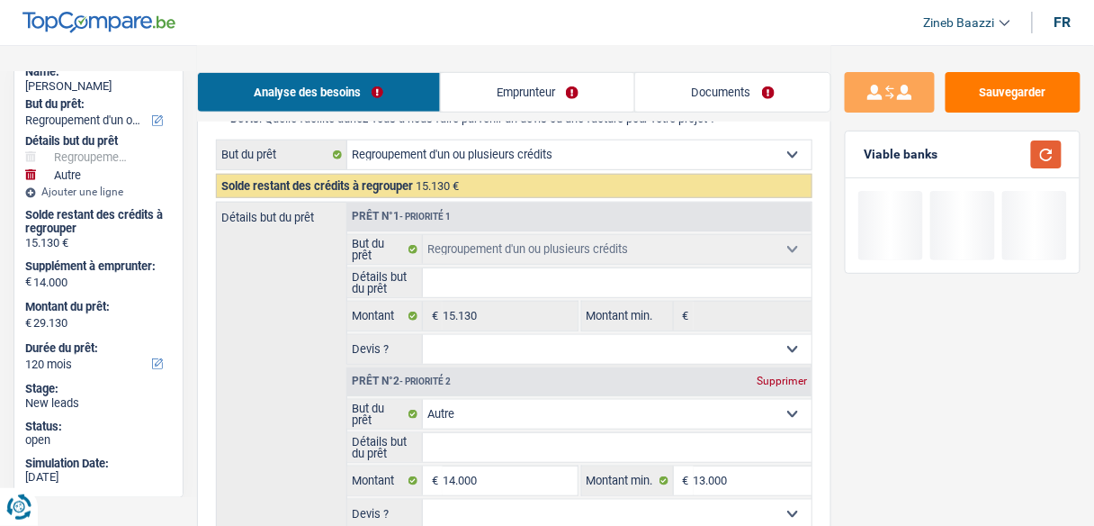
scroll to position [216, 0]
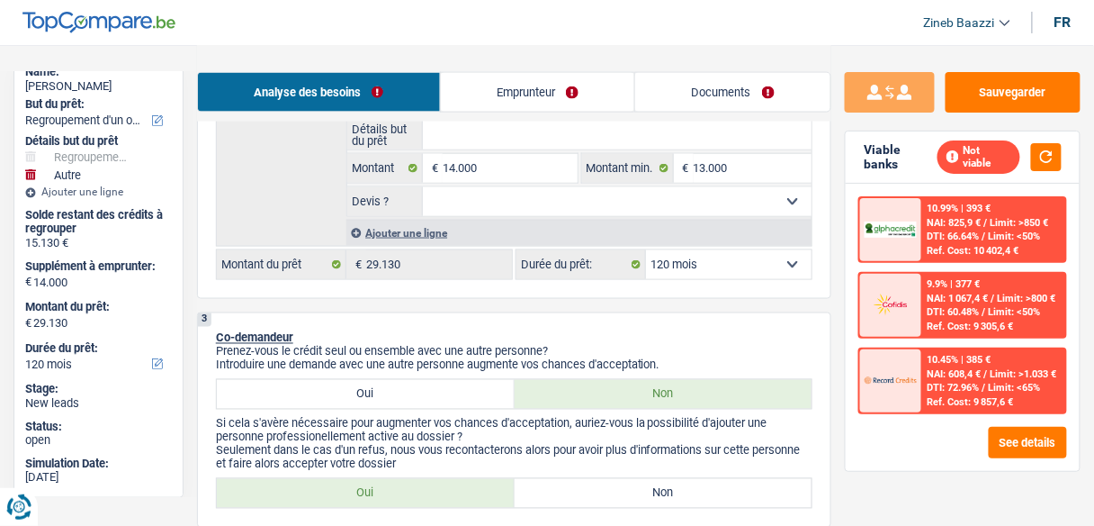
click at [508, 78] on link "Emprunteur" at bounding box center [538, 92] width 194 height 39
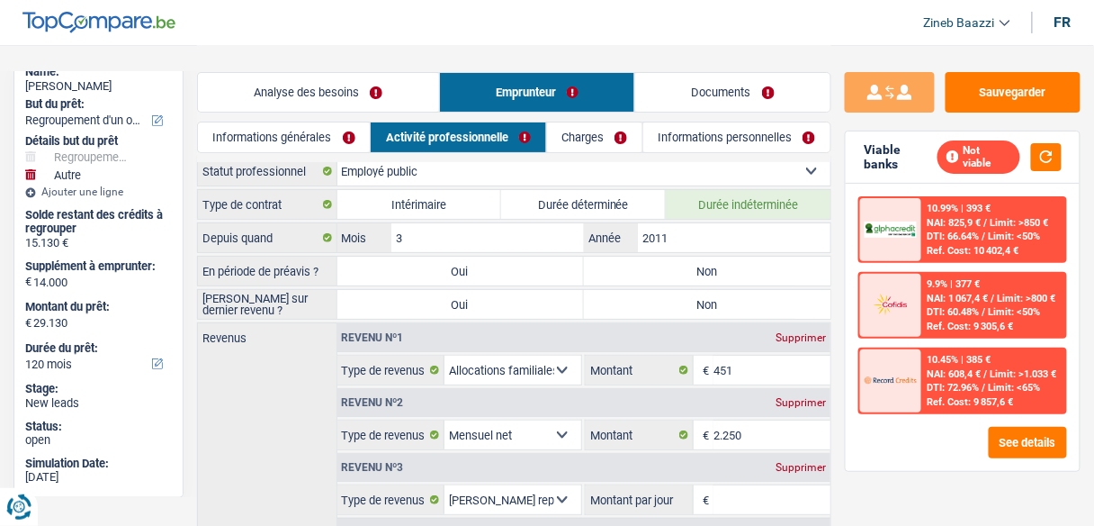
scroll to position [0, 0]
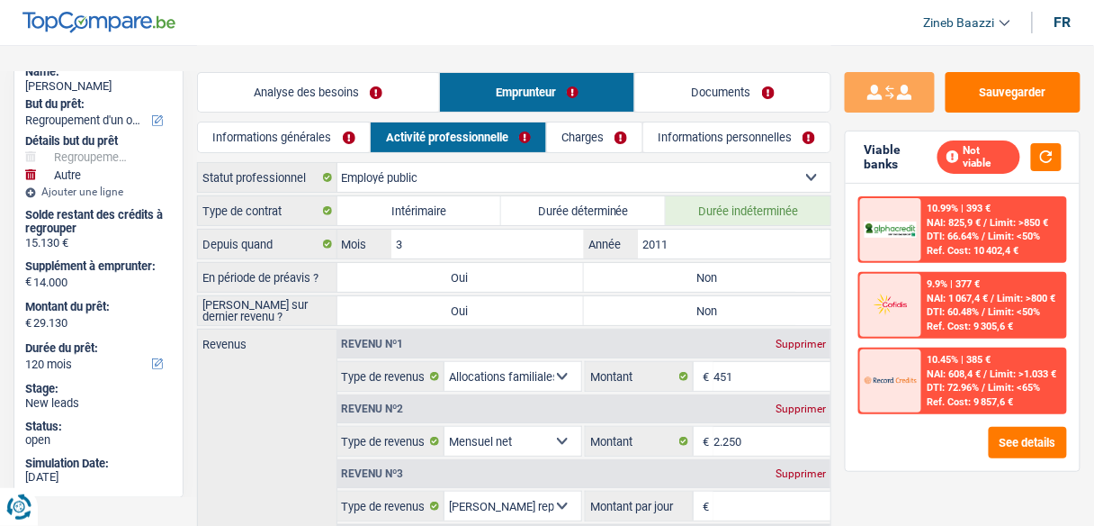
click at [653, 270] on label "Non" at bounding box center [707, 277] width 247 height 29
click at [653, 270] on input "Non" at bounding box center [707, 277] width 247 height 29
radio input "true"
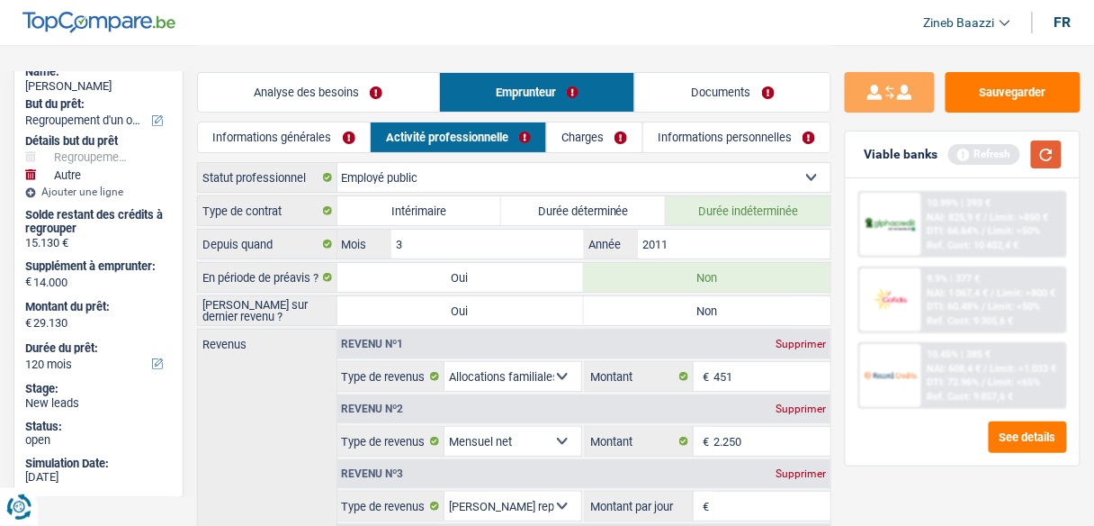
click at [1053, 160] on button "button" at bounding box center [1046, 154] width 31 height 28
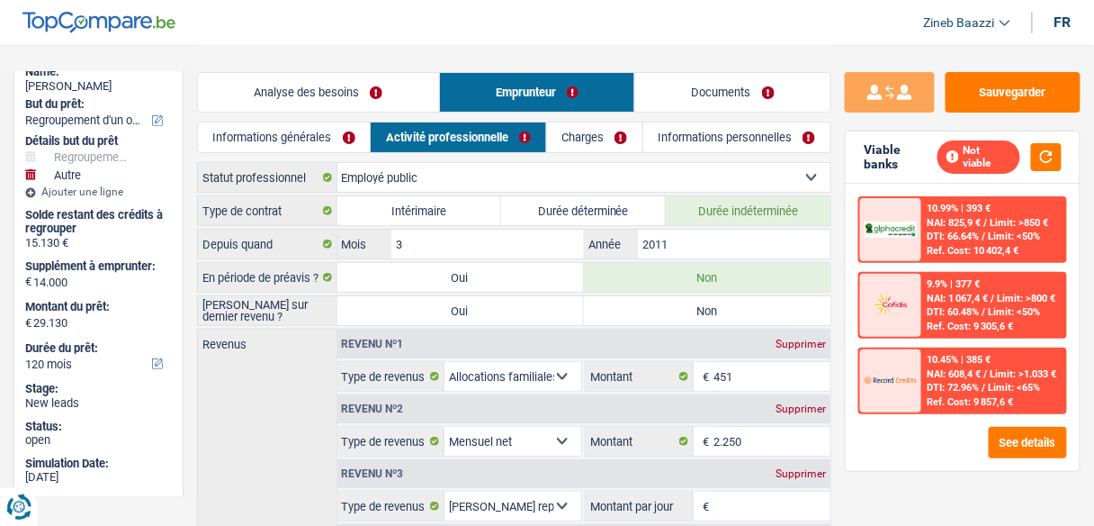
click at [689, 305] on label "Non" at bounding box center [707, 310] width 247 height 29
click at [689, 305] on input "Non" at bounding box center [707, 310] width 247 height 29
radio input "true"
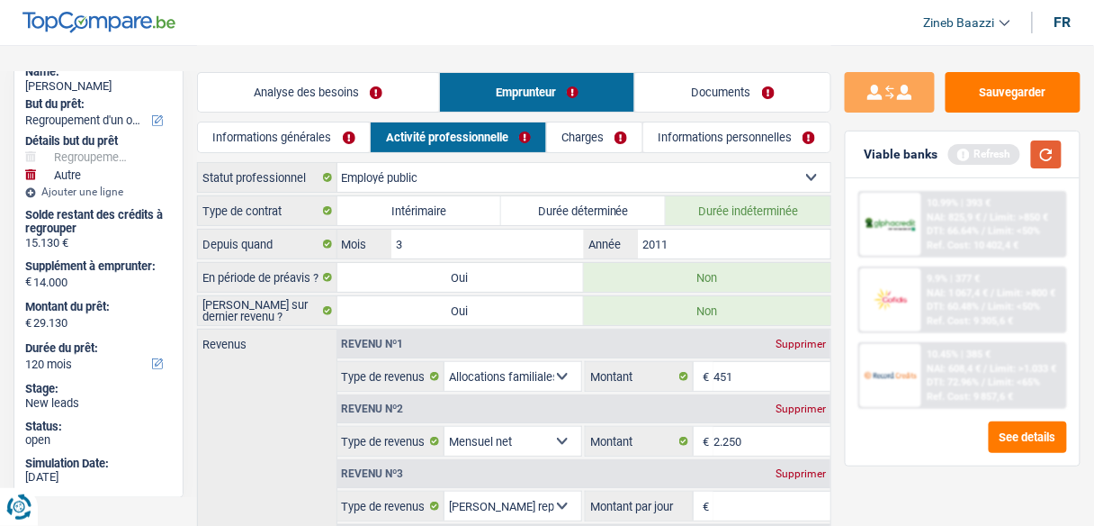
click at [1041, 150] on button "button" at bounding box center [1046, 154] width 31 height 28
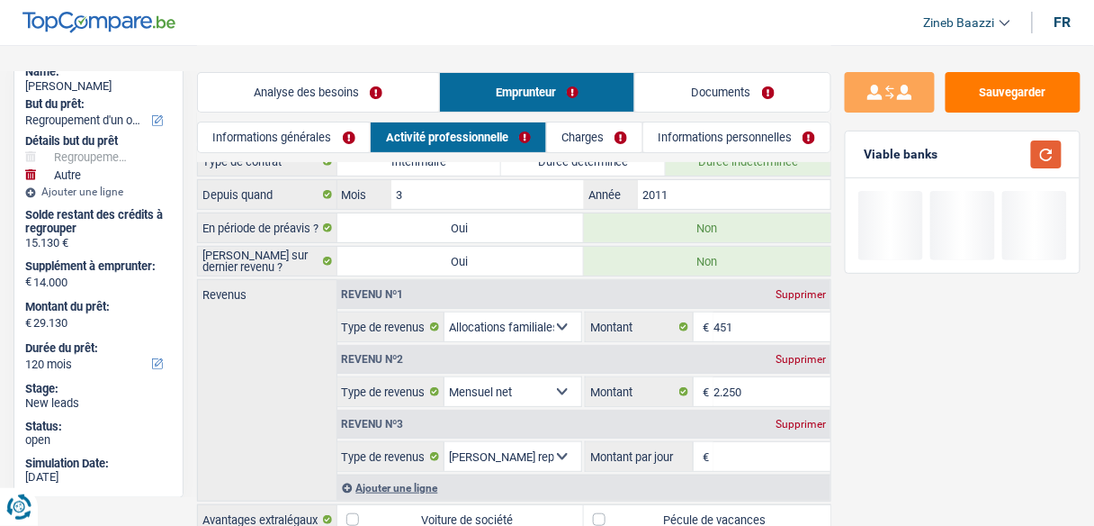
scroll to position [144, 0]
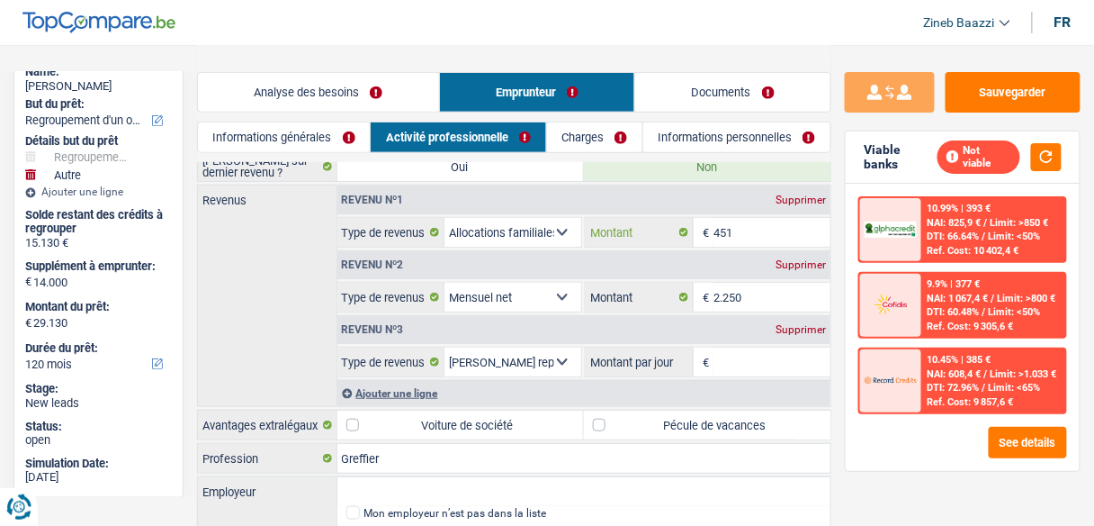
click at [767, 228] on input "451" at bounding box center [772, 232] width 117 height 29
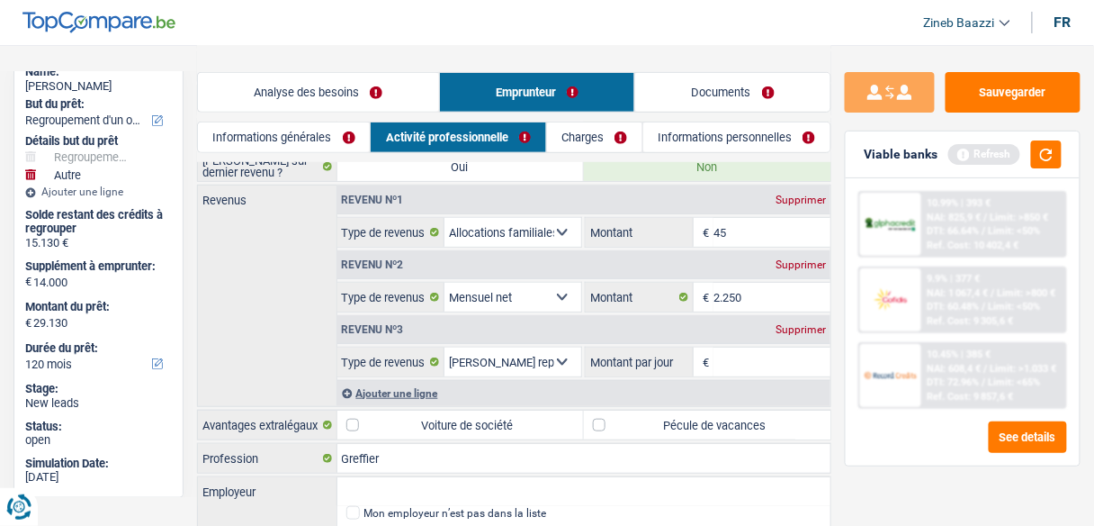
type input "4"
type input "550"
click at [1056, 160] on button "button" at bounding box center [1046, 154] width 31 height 28
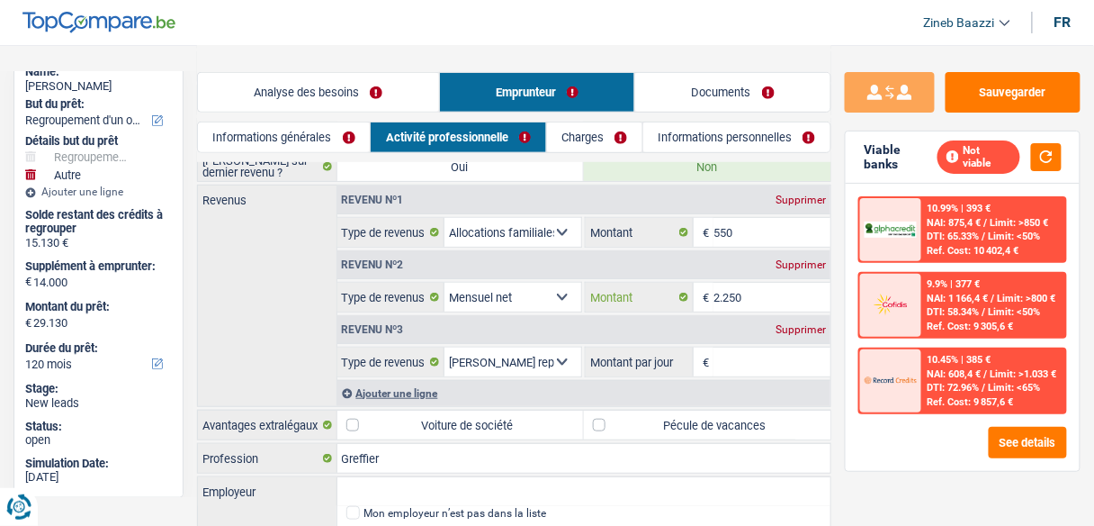
click at [739, 301] on input "2.250" at bounding box center [772, 297] width 117 height 29
click at [736, 302] on input "2.250" at bounding box center [772, 297] width 117 height 29
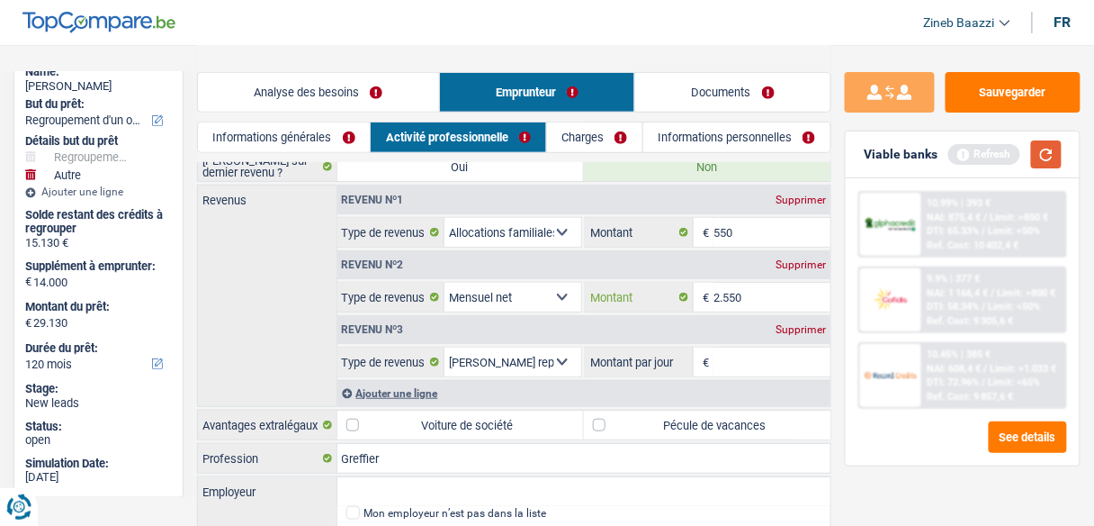
type input "2.550"
click at [1048, 161] on button "button" at bounding box center [1046, 154] width 31 height 28
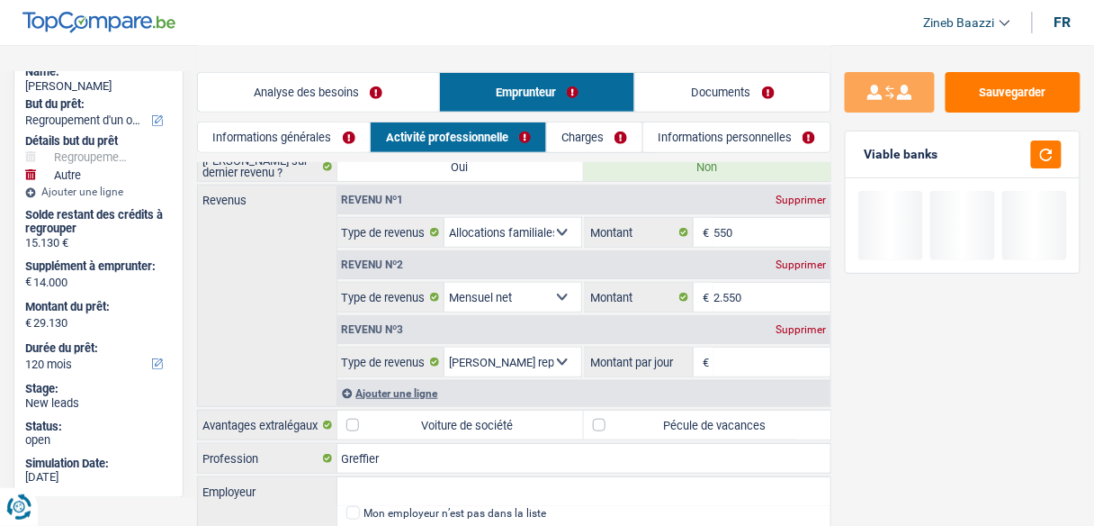
drag, startPoint x: 336, startPoint y: 324, endPoint x: 316, endPoint y: 315, distance: 21.7
click at [317, 316] on div "Revenus Revenu nº1 Supprimer Allocation d'handicap Allocations chômage Allocati…" at bounding box center [514, 295] width 634 height 222
click at [316, 315] on div "Revenus Revenu nº1 Supprimer Allocation d'handicap Allocations chômage Allocati…" at bounding box center [514, 295] width 634 height 222
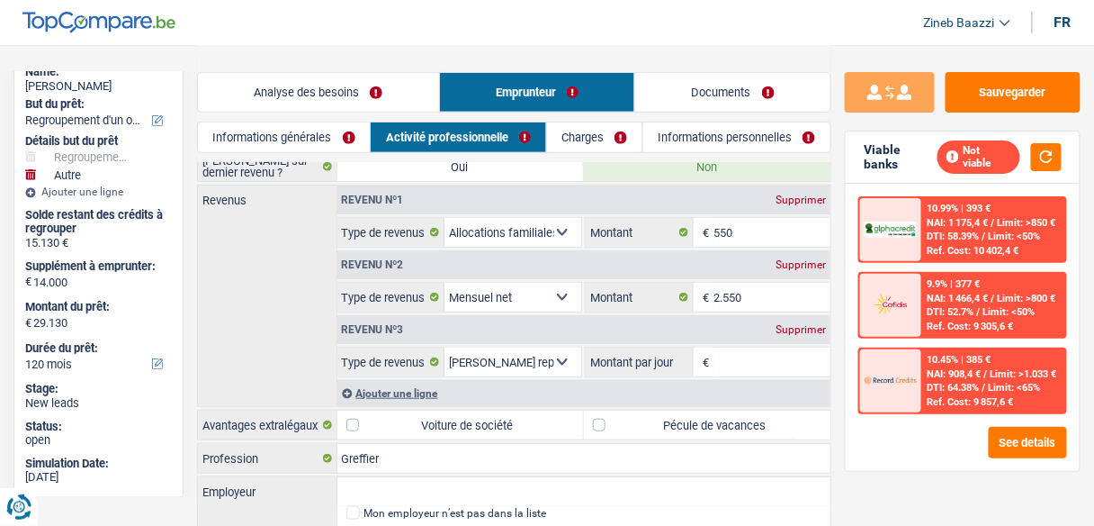
click at [528, 333] on div "Revenu nº3 Supprimer" at bounding box center [584, 329] width 494 height 29
drag, startPoint x: 1056, startPoint y: 162, endPoint x: 1047, endPoint y: 171, distance: 12.1
click at [1053, 162] on button "button" at bounding box center [1046, 157] width 31 height 28
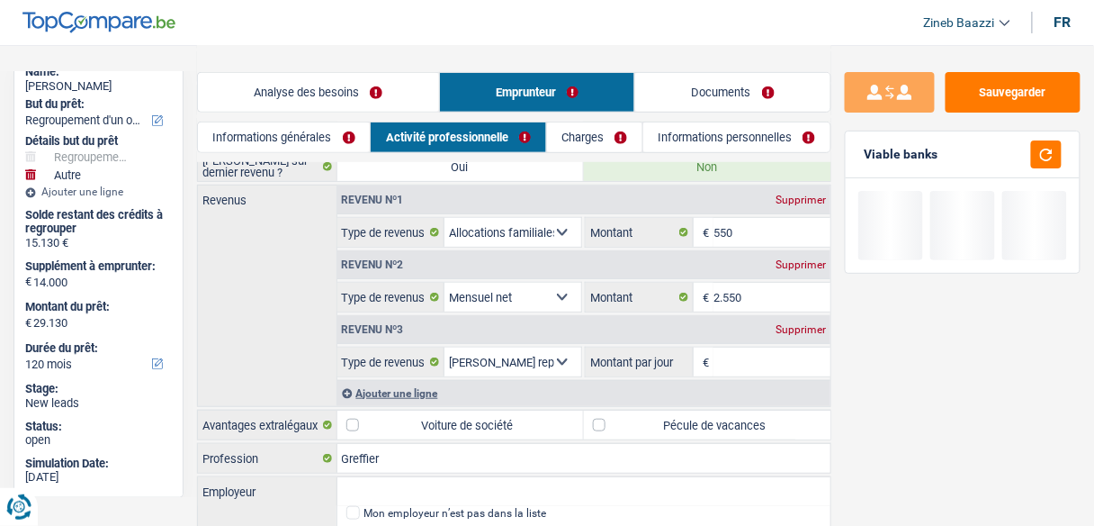
click at [287, 322] on div "Revenus Revenu nº1 Supprimer Allocation d'handicap Allocations chômage Allocati…" at bounding box center [514, 295] width 634 height 222
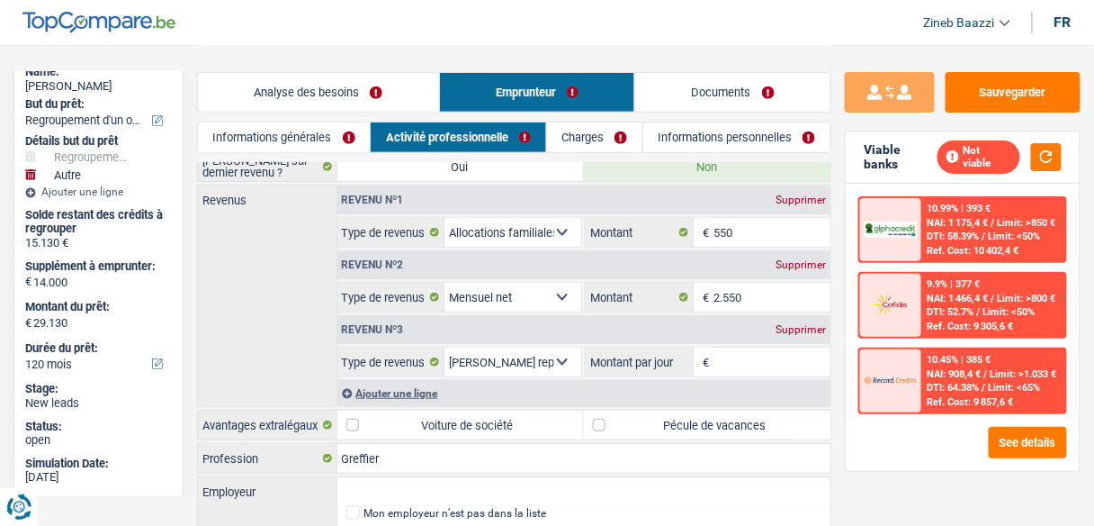
click at [755, 357] on input "Montant par jour" at bounding box center [772, 361] width 117 height 29
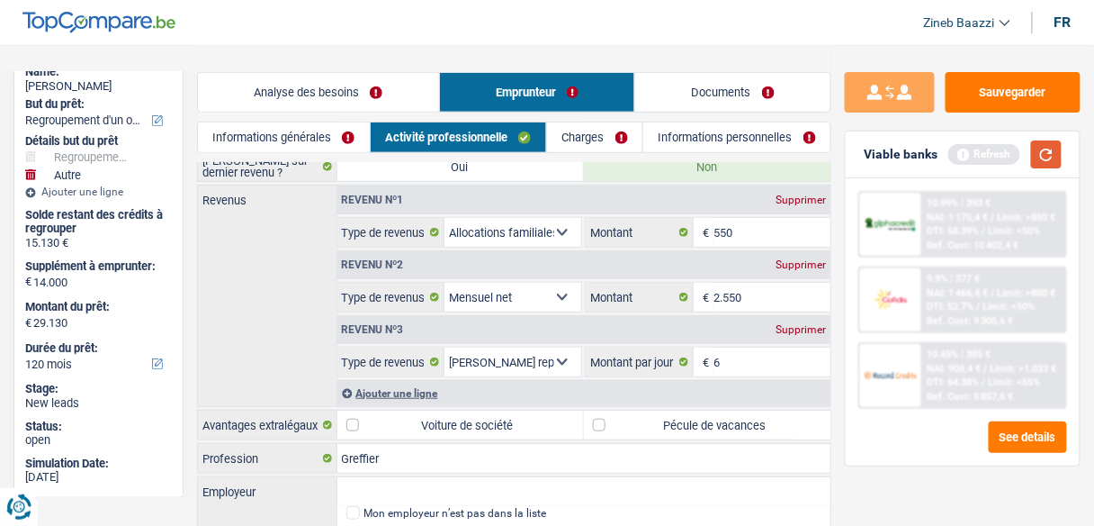
type input "6,0"
click at [1055, 160] on button "button" at bounding box center [1046, 154] width 31 height 28
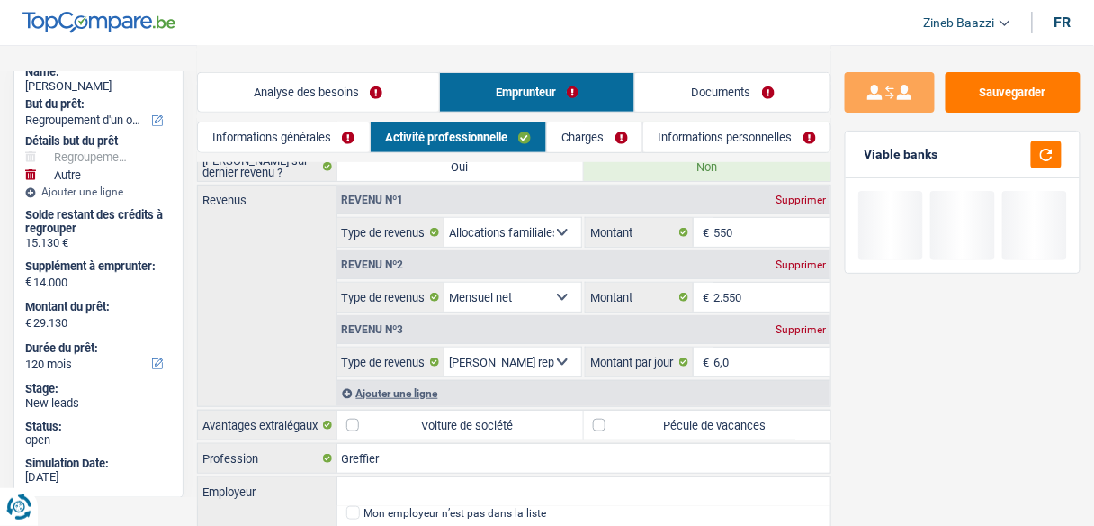
drag, startPoint x: 265, startPoint y: 295, endPoint x: 256, endPoint y: 296, distance: 9.9
click at [256, 296] on div "Revenus Revenu nº1 Supprimer Allocation d'handicap Allocations chômage Allocati…" at bounding box center [514, 295] width 634 height 222
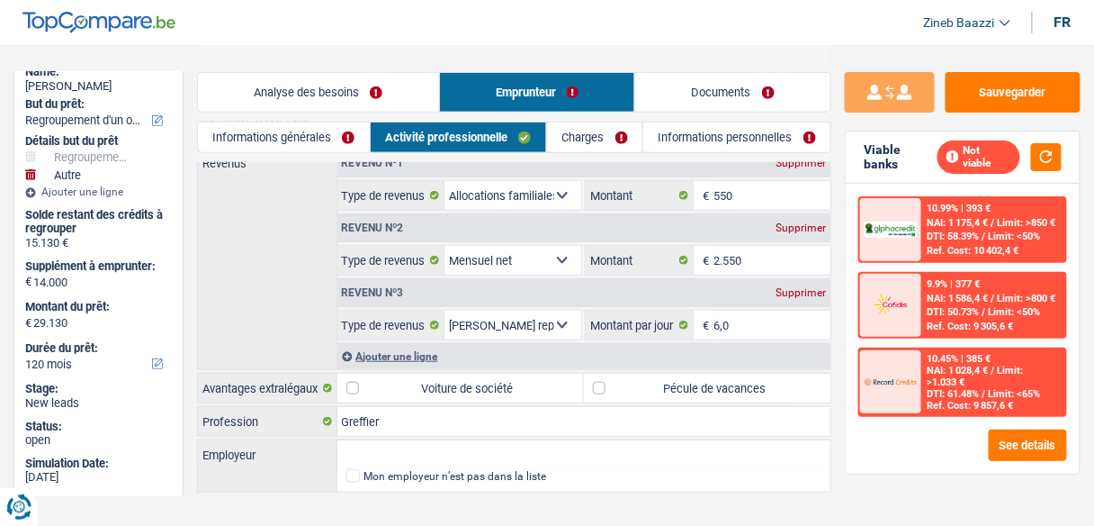
scroll to position [202, 0]
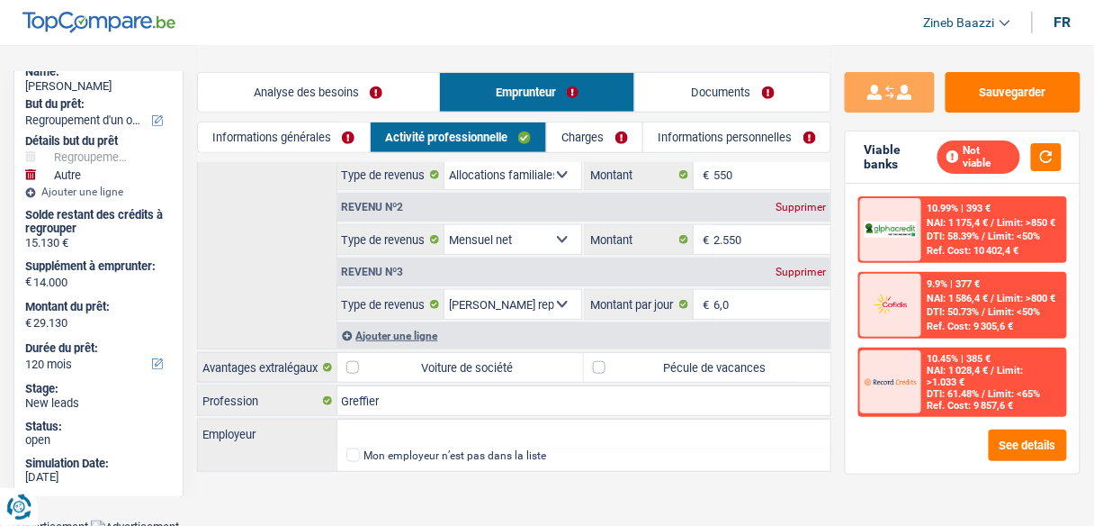
click at [647, 370] on label "Pécule de vacances" at bounding box center [707, 367] width 247 height 29
click at [647, 370] on input "Pécule de vacances" at bounding box center [707, 367] width 247 height 29
checkbox input "true"
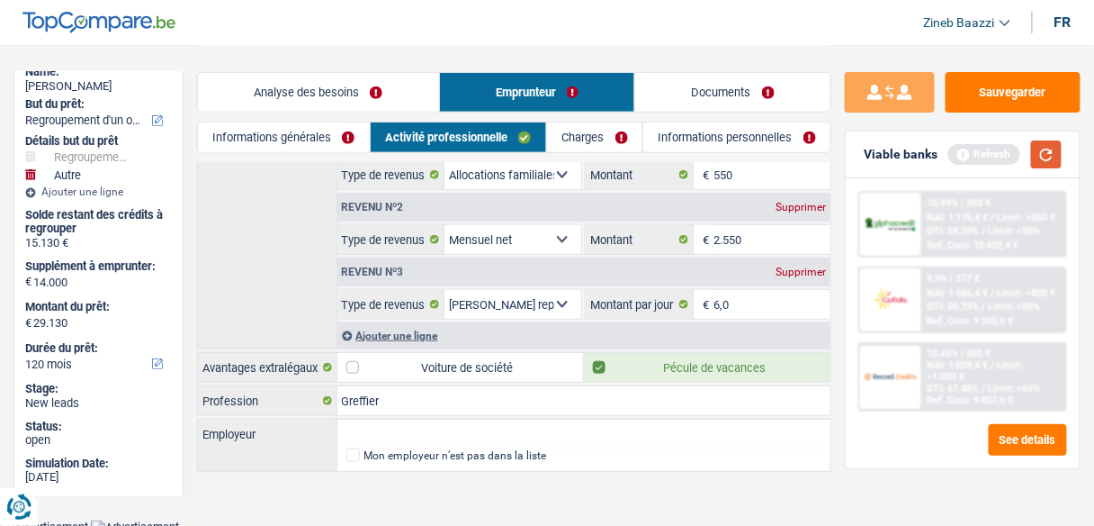
click at [1041, 167] on button "button" at bounding box center [1046, 154] width 31 height 28
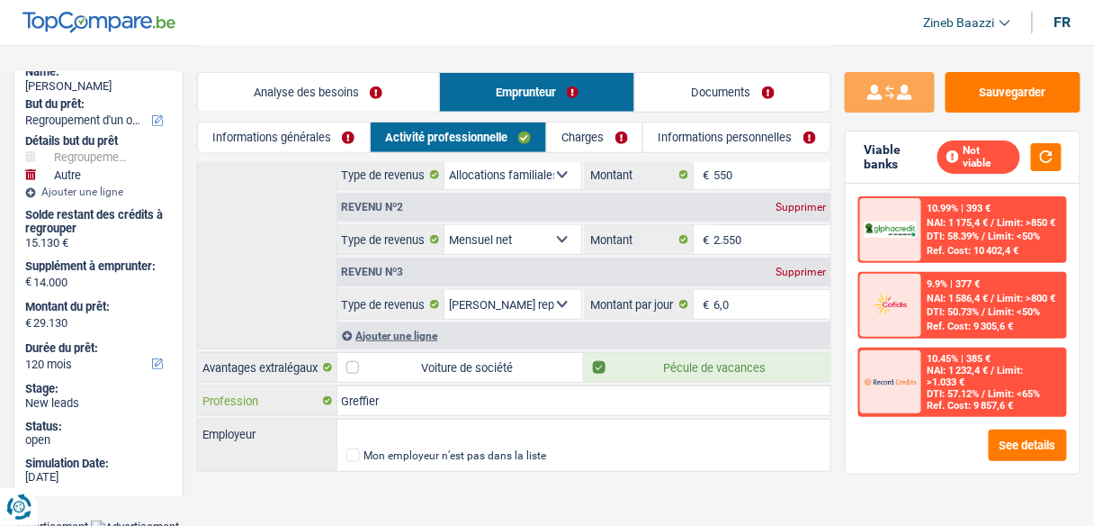
click at [502, 399] on input "Greffier" at bounding box center [584, 400] width 494 height 29
click at [408, 419] on input "Employeur" at bounding box center [584, 433] width 494 height 29
click at [588, 142] on link "Charges" at bounding box center [594, 137] width 95 height 30
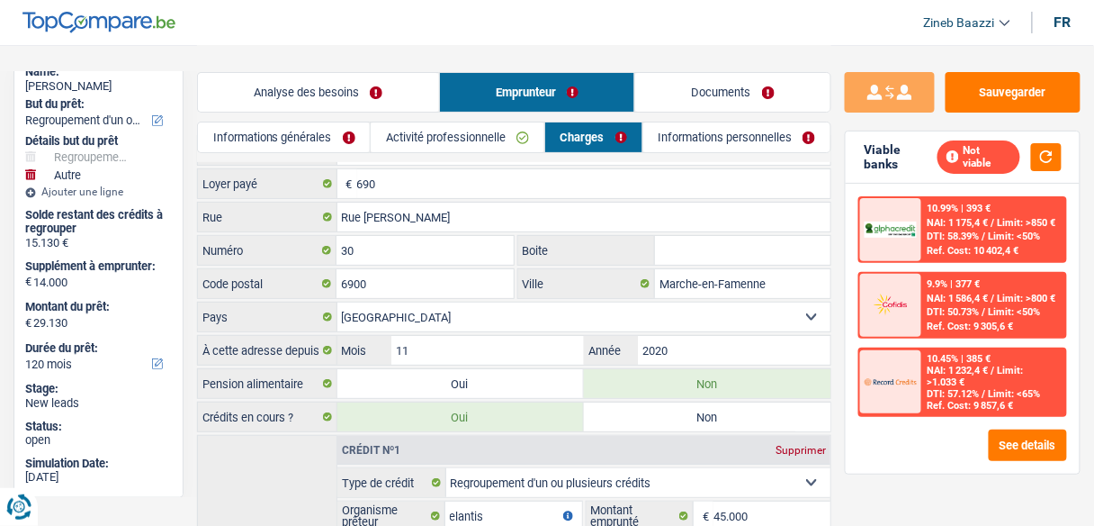
scroll to position [0, 0]
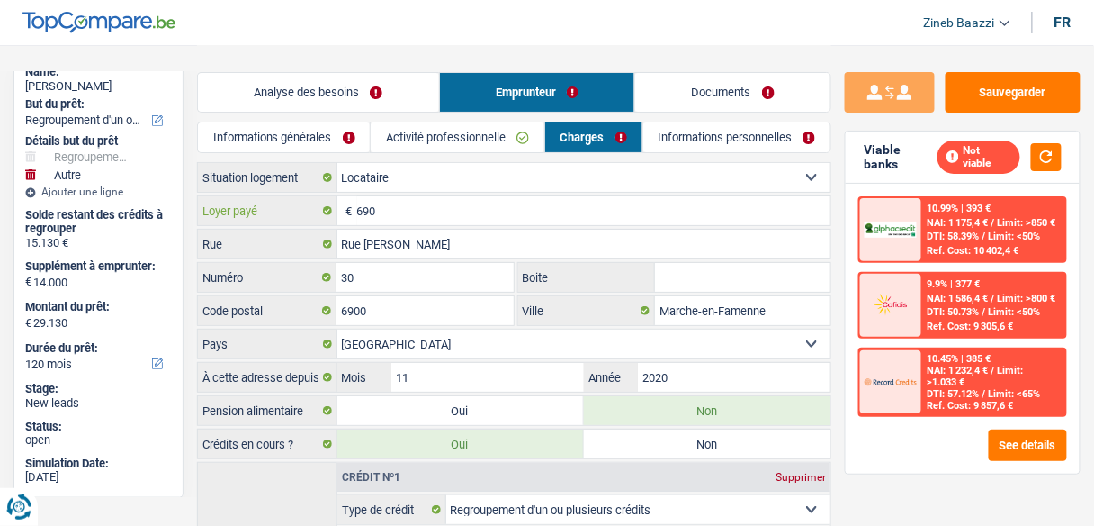
click at [383, 211] on input "690" at bounding box center [594, 210] width 474 height 29
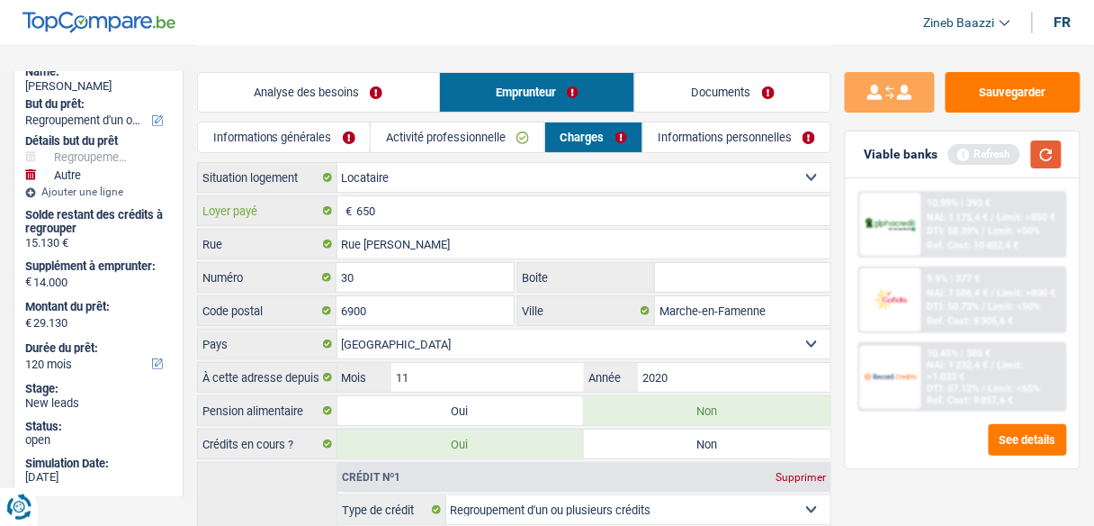
type input "650"
click at [1043, 160] on button "button" at bounding box center [1046, 154] width 31 height 28
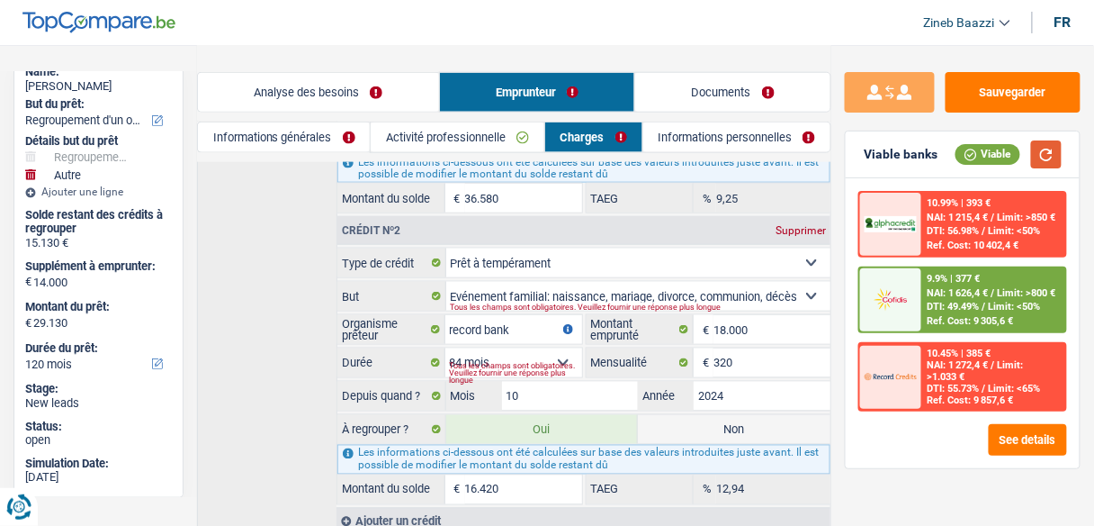
scroll to position [559, 0]
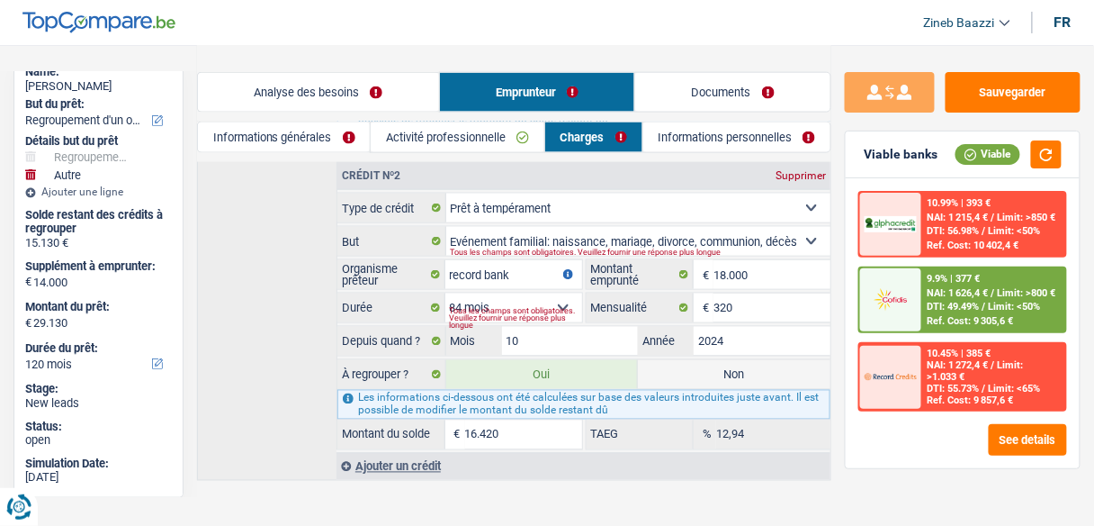
click at [503, 424] on input "16.420" at bounding box center [523, 434] width 117 height 29
click at [533, 315] on div "Tous les champs sont obligatoires. Veuillez fournir une réponse plus longue" at bounding box center [516, 318] width 132 height 7
click at [537, 315] on div "Tous les champs sont obligatoires. Veuillez fournir une réponse plus longue" at bounding box center [516, 318] width 132 height 7
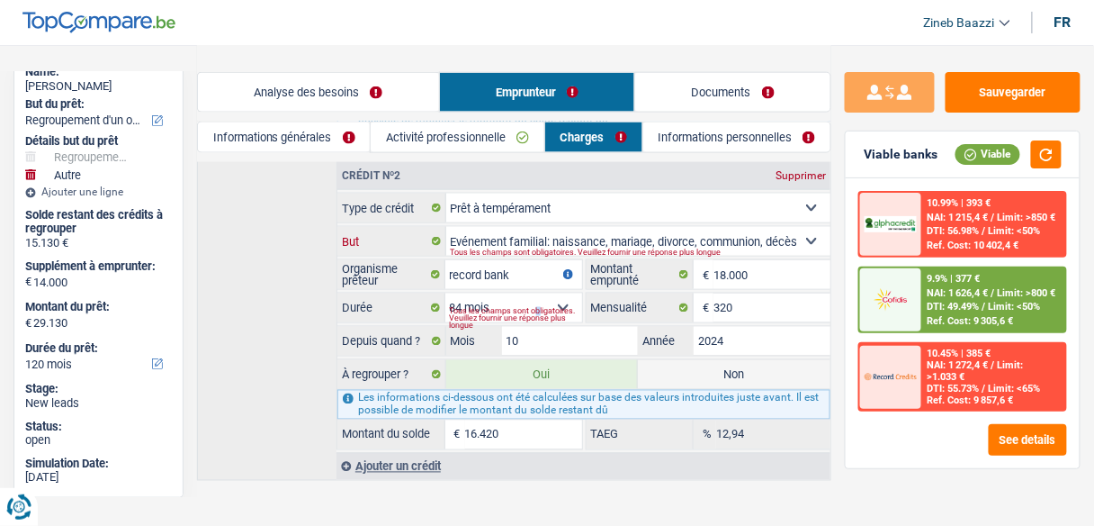
click at [585, 232] on select "Confort maison: meubles, textile, peinture, électroménager, outillage non-profe…" at bounding box center [638, 241] width 385 height 29
select select "other"
click at [446, 227] on select "Confort maison: meubles, textile, peinture, électroménager, outillage non-profe…" at bounding box center [638, 241] width 385 height 29
click at [494, 248] on div "Tous les champs sont obligatoires. Veuillez fournir une réponse plus longue" at bounding box center [621, 251] width 341 height 7
click at [498, 248] on div "Tous les champs sont obligatoires. Veuillez fournir une réponse plus longue" at bounding box center [621, 251] width 341 height 7
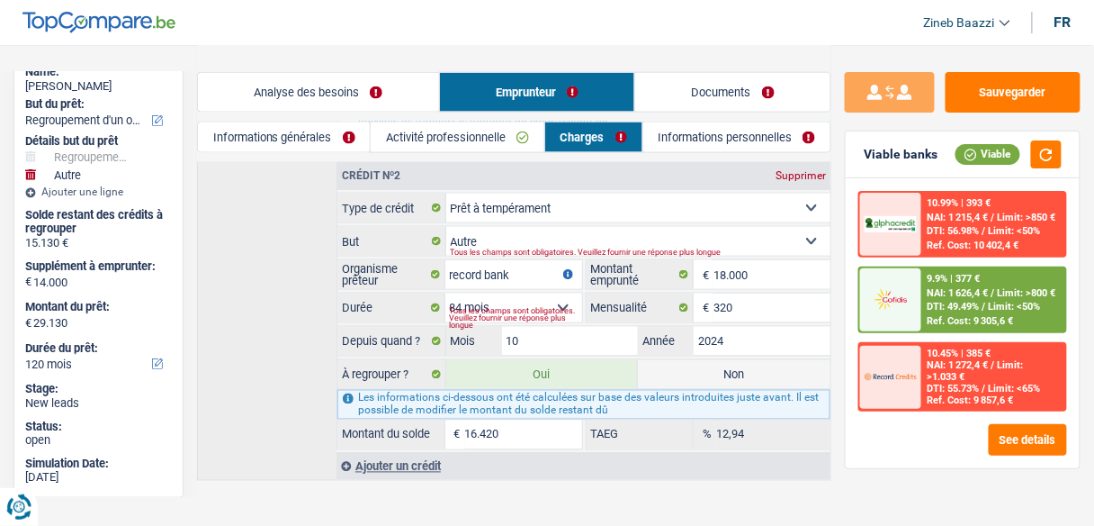
click at [498, 248] on div "Tous les champs sont obligatoires. Veuillez fournir une réponse plus longue" at bounding box center [621, 251] width 341 height 7
click at [559, 293] on select "12 mois 18 mois 24 mois 30 mois 36 mois 42 mois 48 mois 60 mois 72 mois 84 mois…" at bounding box center [513, 307] width 137 height 29
click at [445, 293] on select "12 mois 18 mois 24 mois 30 mois 36 mois 42 mois 48 mois 60 mois 72 mois 84 mois…" at bounding box center [513, 307] width 137 height 29
click at [343, 97] on link "Analyse des besoins" at bounding box center [318, 92] width 241 height 39
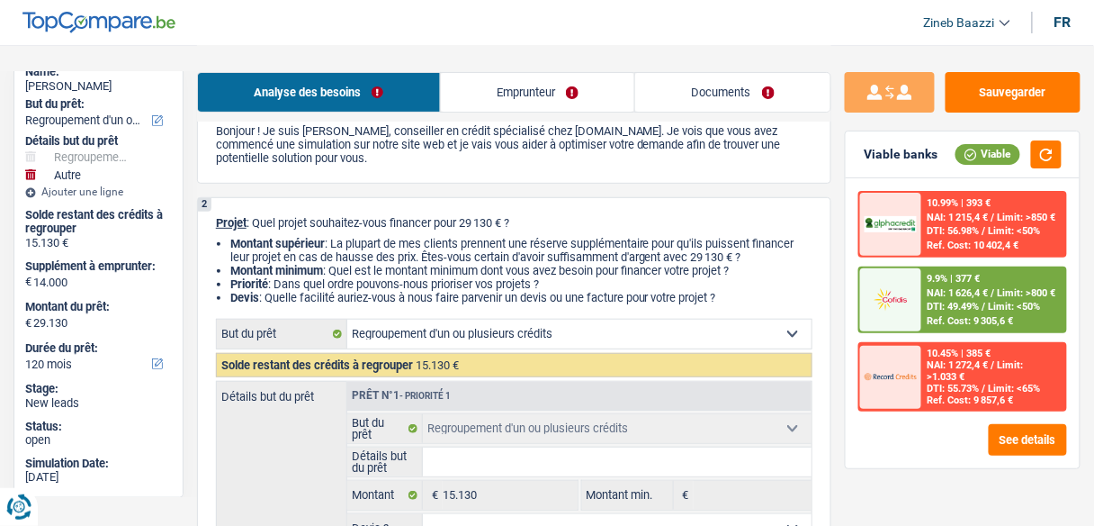
scroll to position [216, 0]
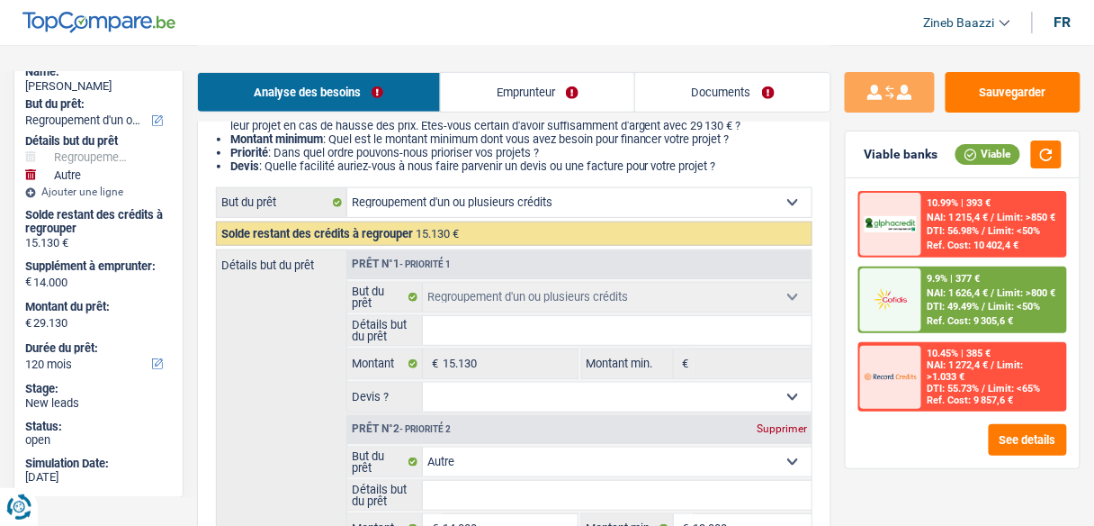
click at [500, 319] on input "Détails but du prêt" at bounding box center [617, 330] width 389 height 29
type input "r"
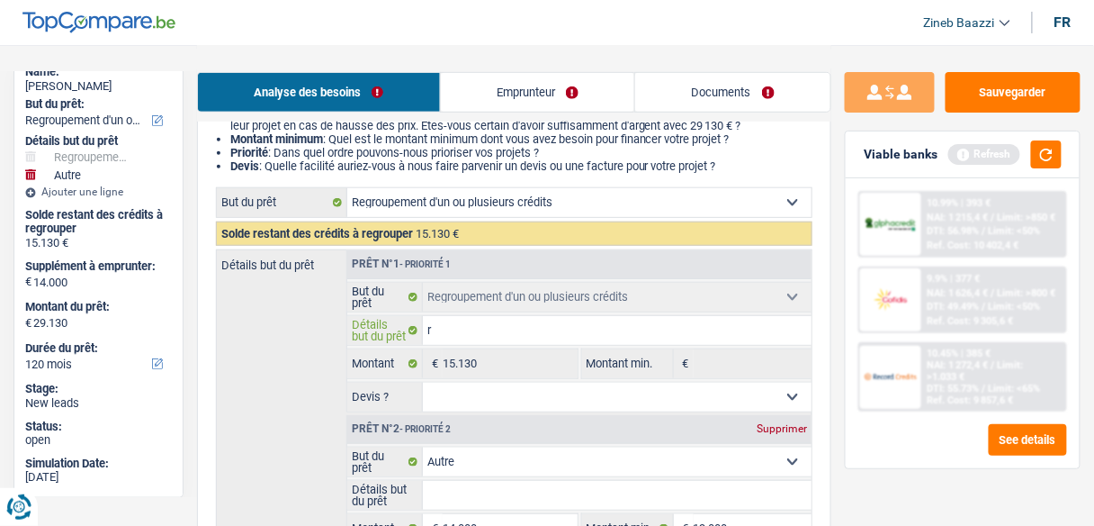
type input "re"
type input "reg"
type input "regr"
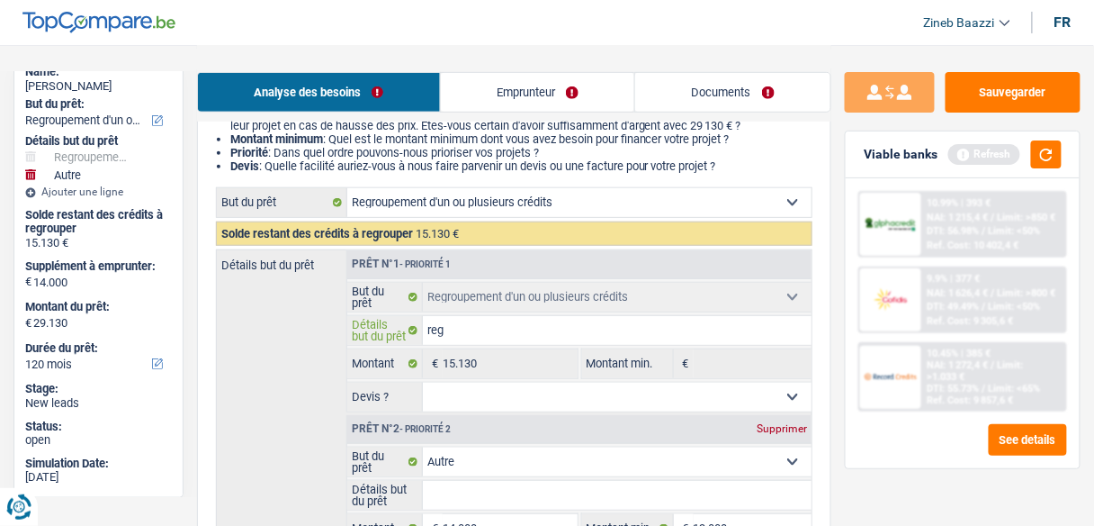
type input "regr"
type input "regro"
type input "regrou"
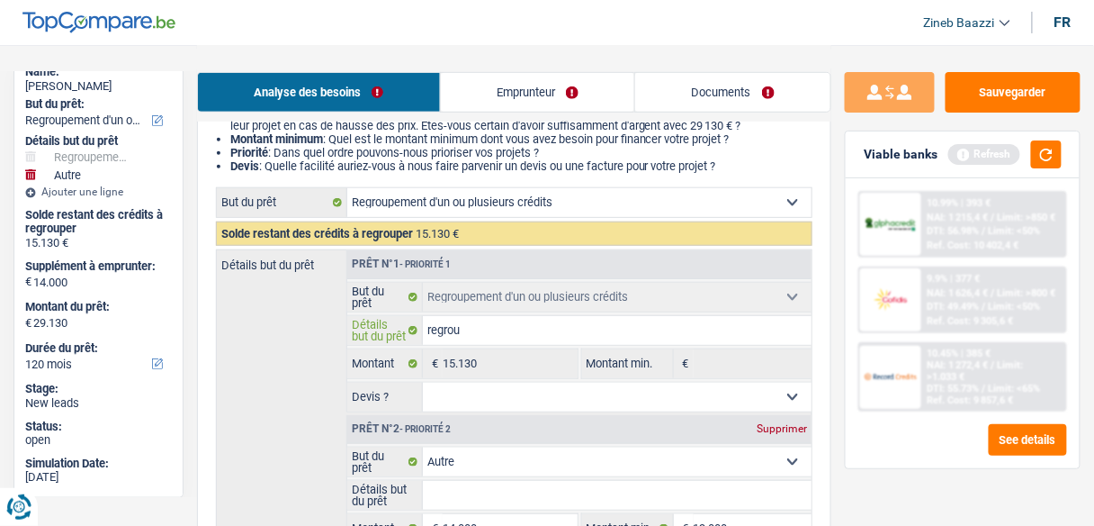
type input "regroup"
type input "regroupe"
type input "regroupem"
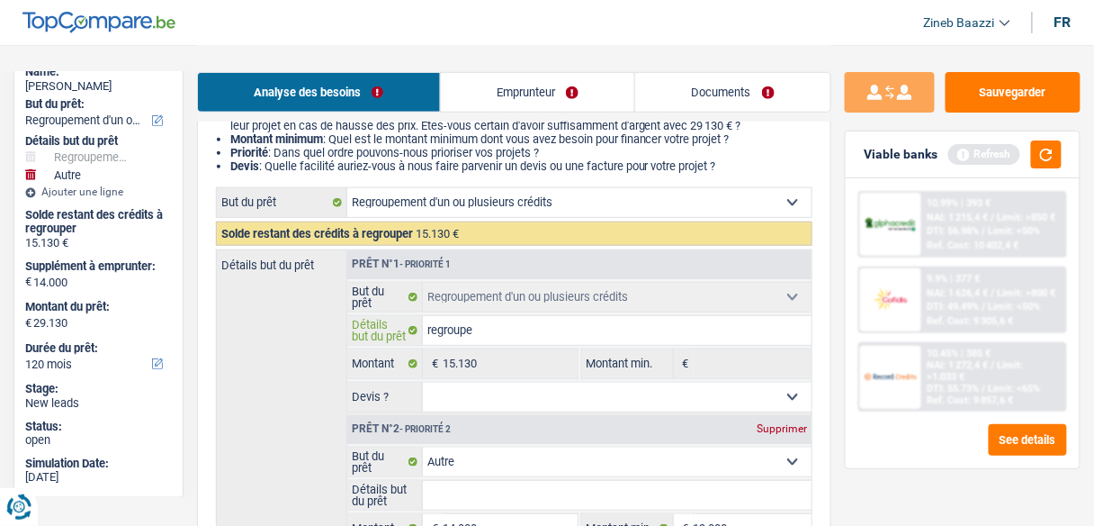
type input "regroupem"
type input "regroupeme"
type input "regroupemen"
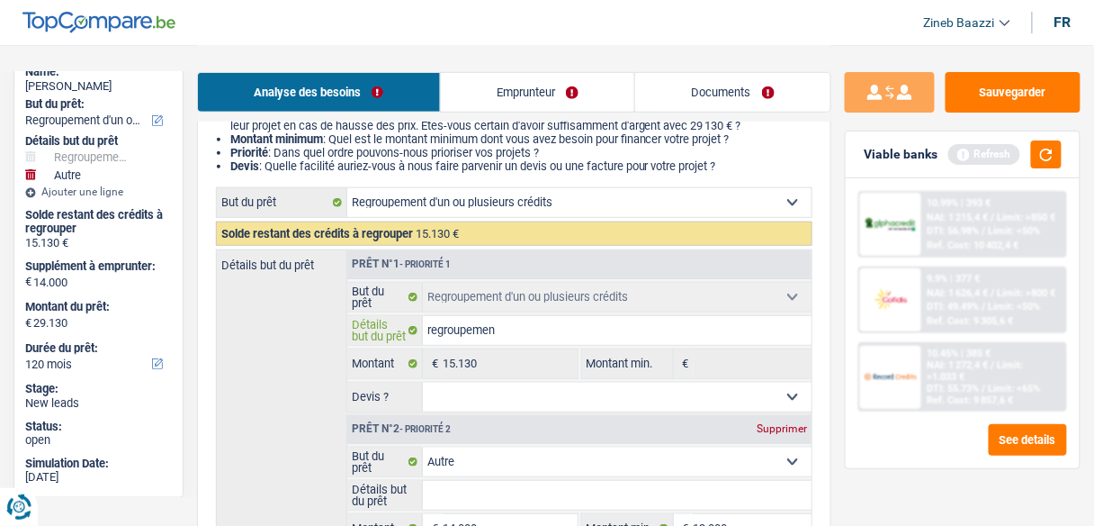
type input "regroupement"
type input "regroupement p"
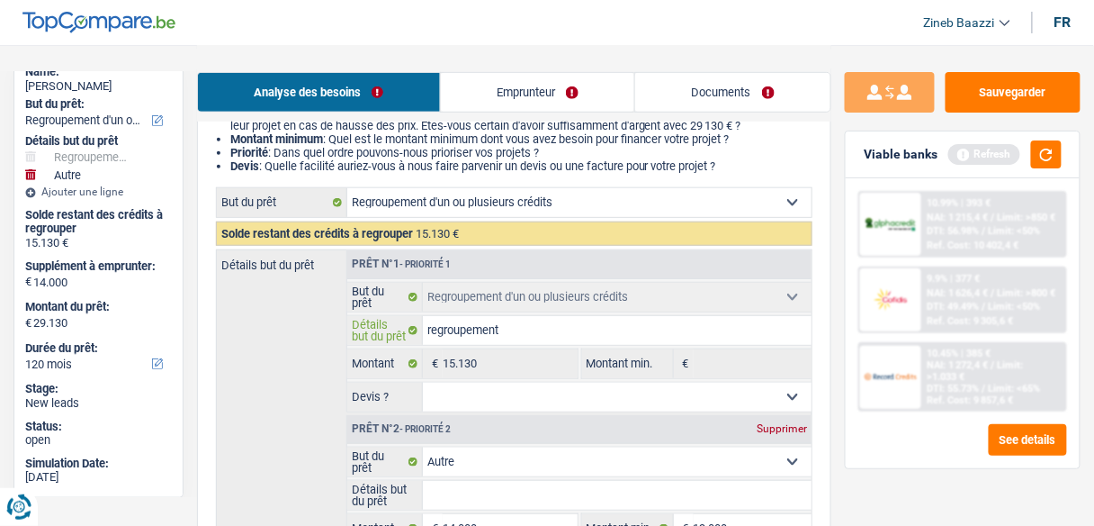
type input "regroupement p"
type input "regroupement pr"
type input "regroupement pre"
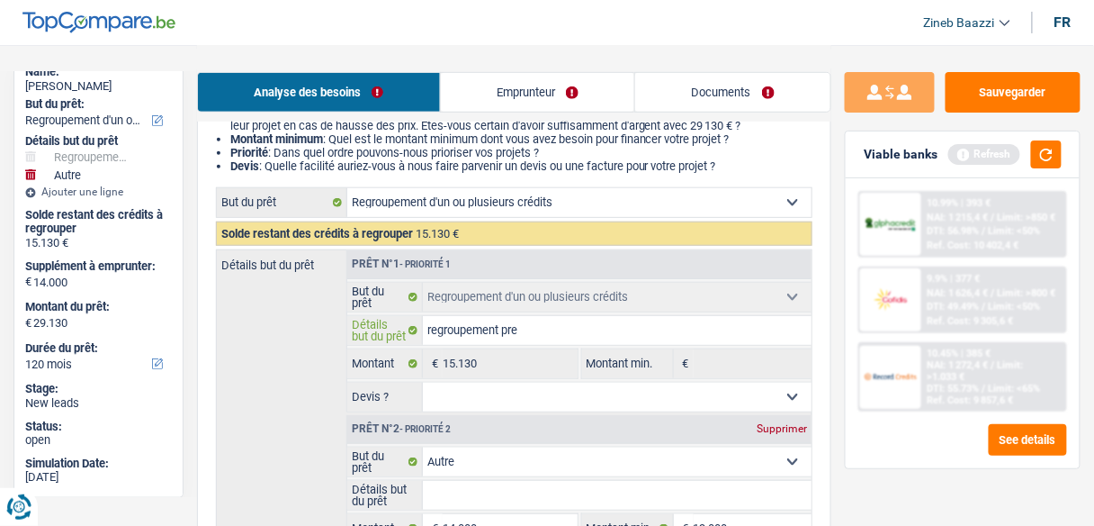
type input "regroupement pret"
type input "regroupement pret e"
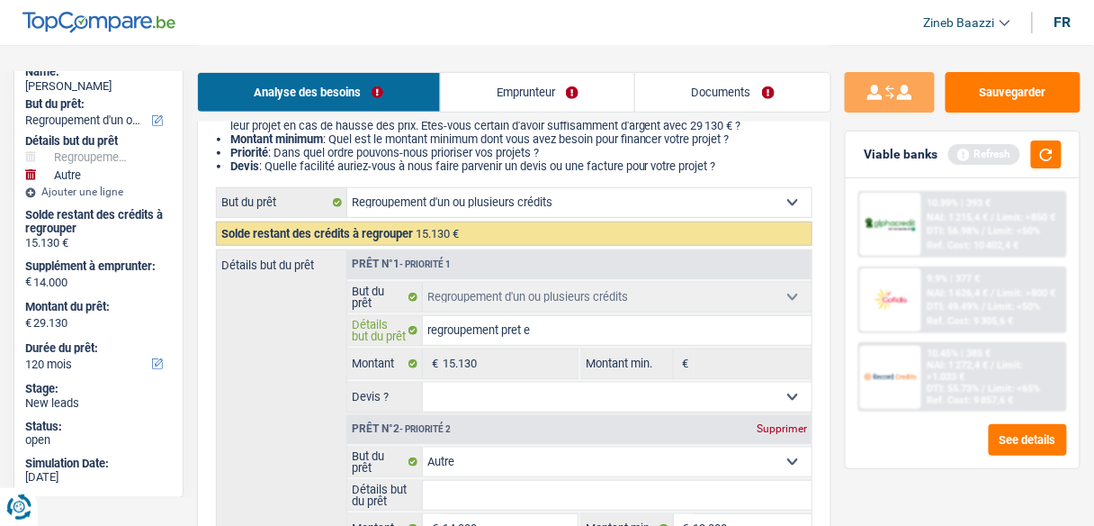
type input "regroupement pret e"
type input "regroupement pret el"
type input "regroupement pret ela"
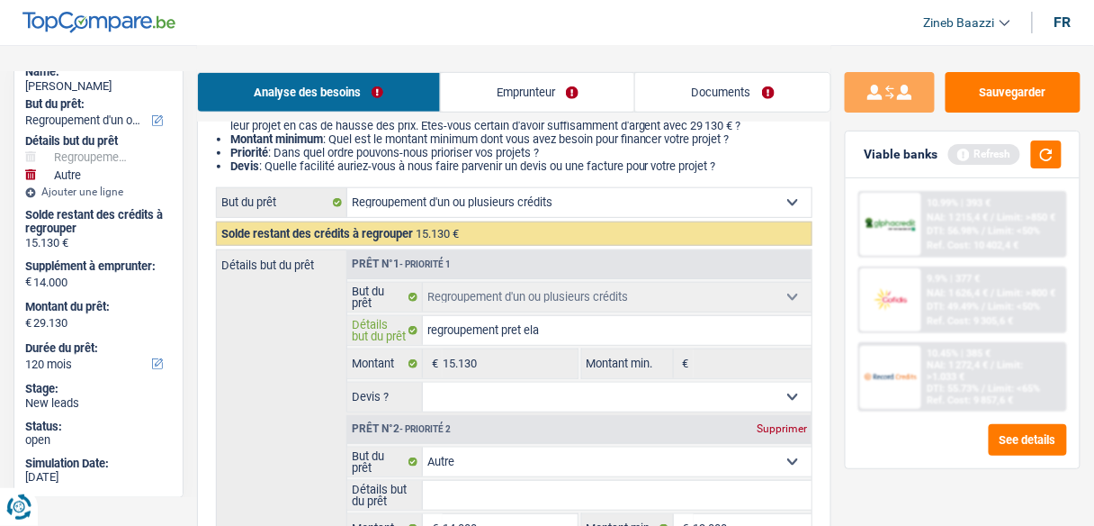
type input "regroupement pret elan"
type input "regroupement pret elant"
type input "regroupement pret elan"
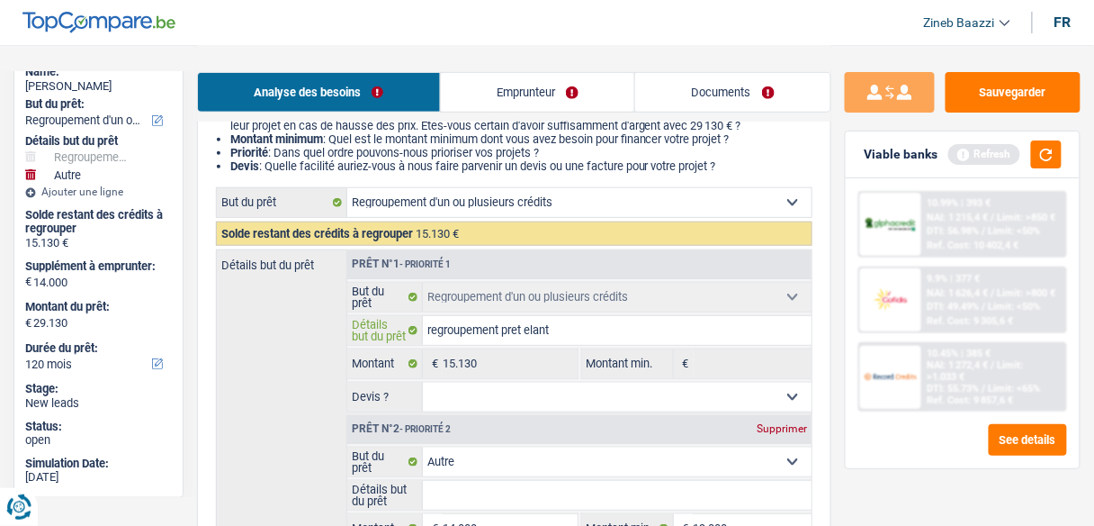
type input "regroupement pret elan"
type input "regroupement pret ela"
type input "regroupement pret el"
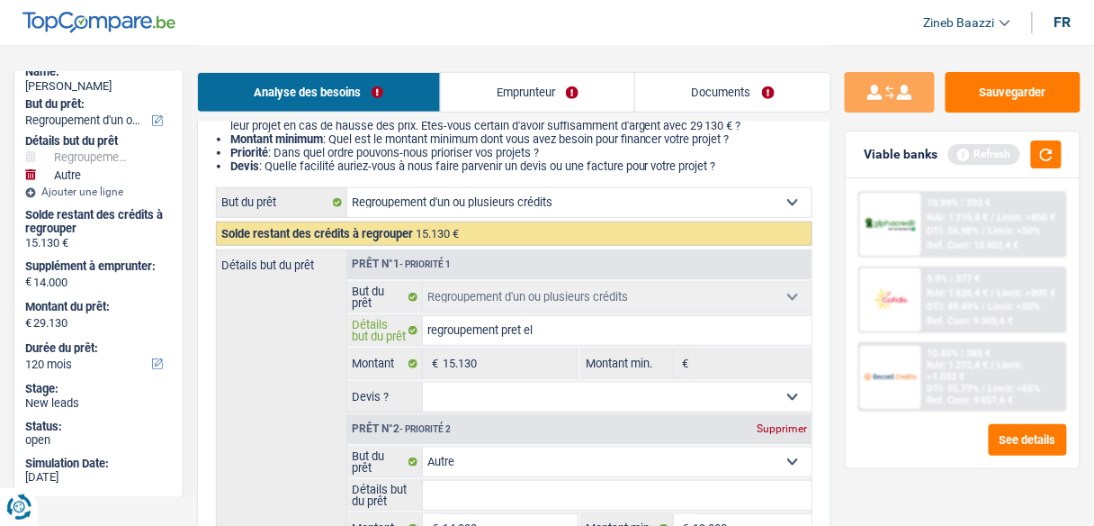
type input "regroupement pret e"
click at [456, 396] on select "Oui Non Non répondu Sélectionner une option" at bounding box center [617, 396] width 389 height 29
click at [423, 382] on select "Oui Non Non répondu Sélectionner une option" at bounding box center [617, 396] width 389 height 29
click at [290, 355] on div "Détails but du prêt Prêt n°1 - Priorité 1 Confort maison: meubles, textile, pei…" at bounding box center [514, 427] width 597 height 357
click at [682, 94] on link "Documents" at bounding box center [732, 92] width 195 height 39
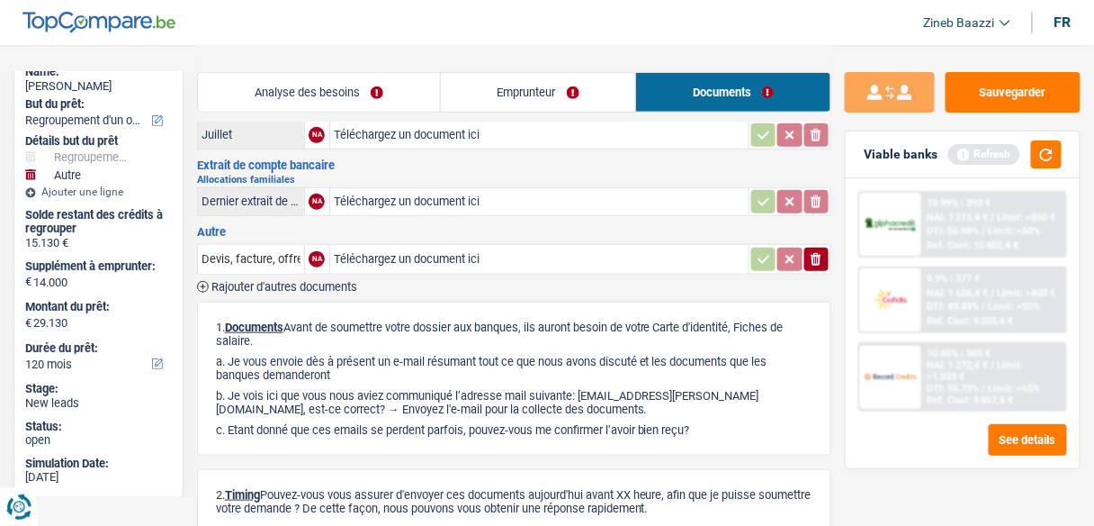
click at [502, 90] on link "Emprunteur" at bounding box center [538, 92] width 195 height 39
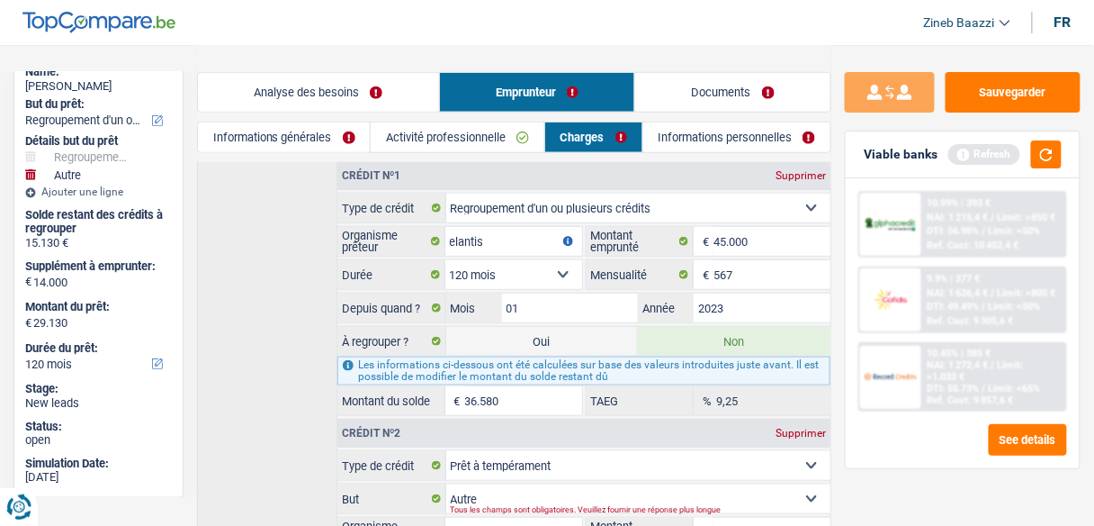
scroll to position [559, 0]
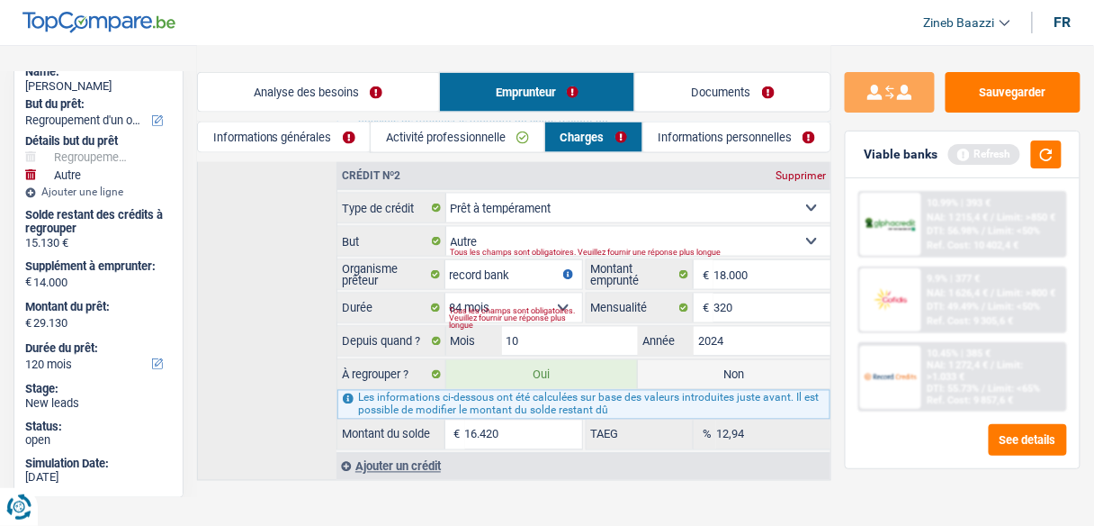
click at [506, 420] on input "16.420" at bounding box center [523, 434] width 117 height 29
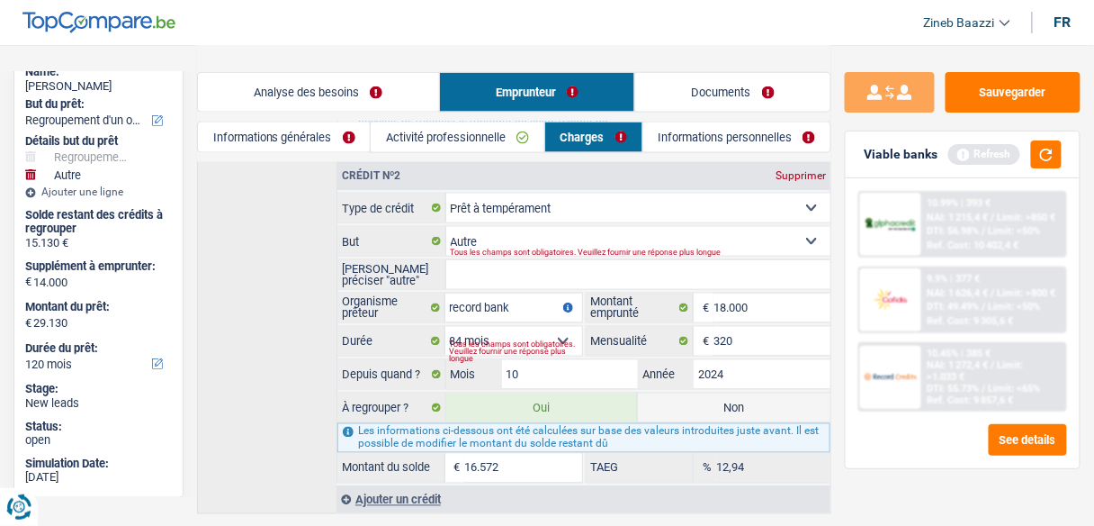
click at [271, 328] on div "Crédit nº1 Supprimer Carte ou ouverture de crédit Prêt hypothécaire Vente à tem…" at bounding box center [514, 208] width 634 height 611
click at [494, 455] on input "16.572" at bounding box center [523, 468] width 117 height 29
click at [492, 454] on input "16.572" at bounding box center [523, 468] width 117 height 29
click at [178, 362] on div "Name: Magali Charlier But du prêt: Confort maison: meubles, textile, peinture, …" at bounding box center [98, 274] width 170 height 446
click at [268, 382] on div "Crédit nº1 Supprimer Carte ou ouverture de crédit Prêt hypothécaire Vente à tem…" at bounding box center [514, 208] width 634 height 611
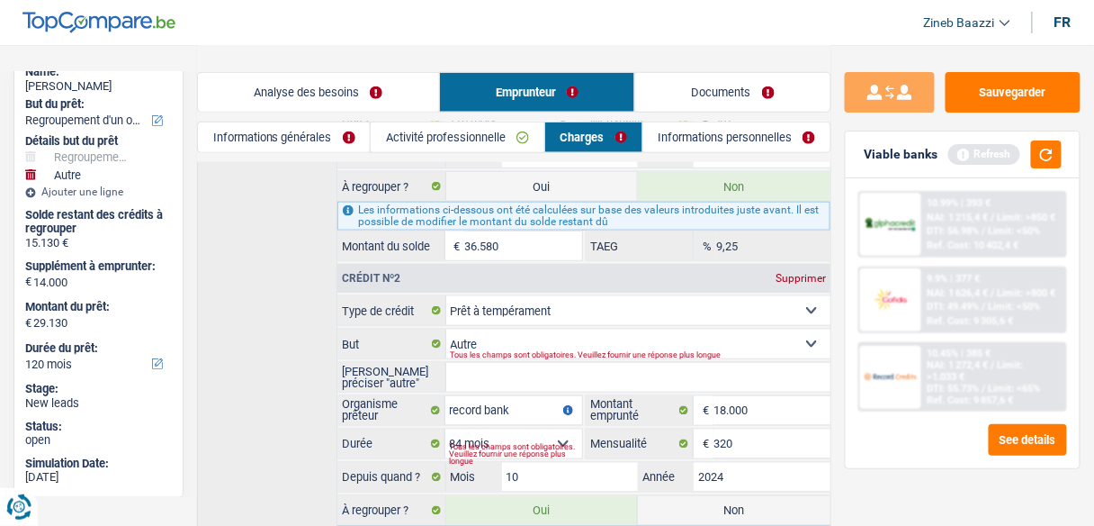
scroll to position [447, 0]
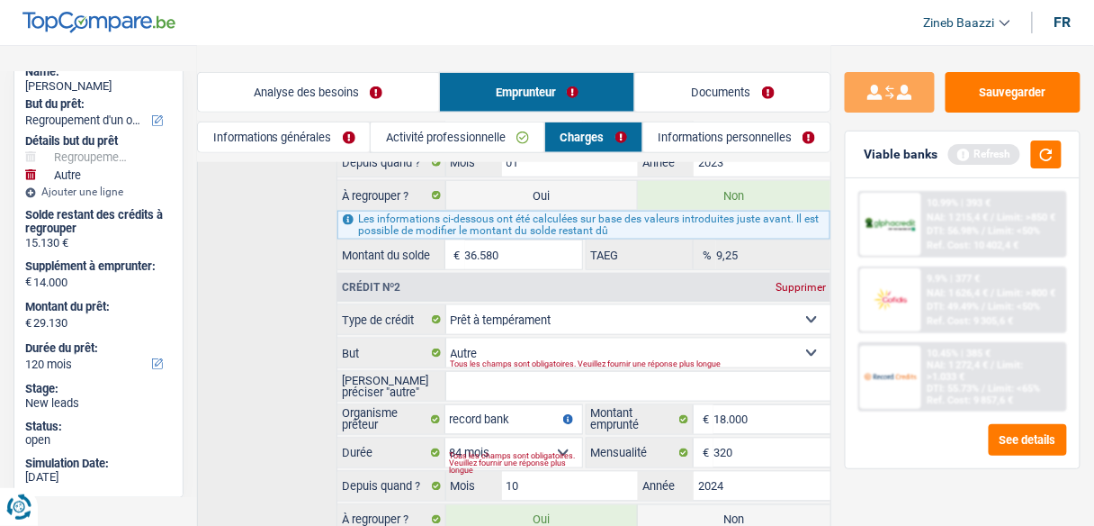
click at [515, 372] on input "Veuillez préciser "autre"" at bounding box center [638, 386] width 385 height 29
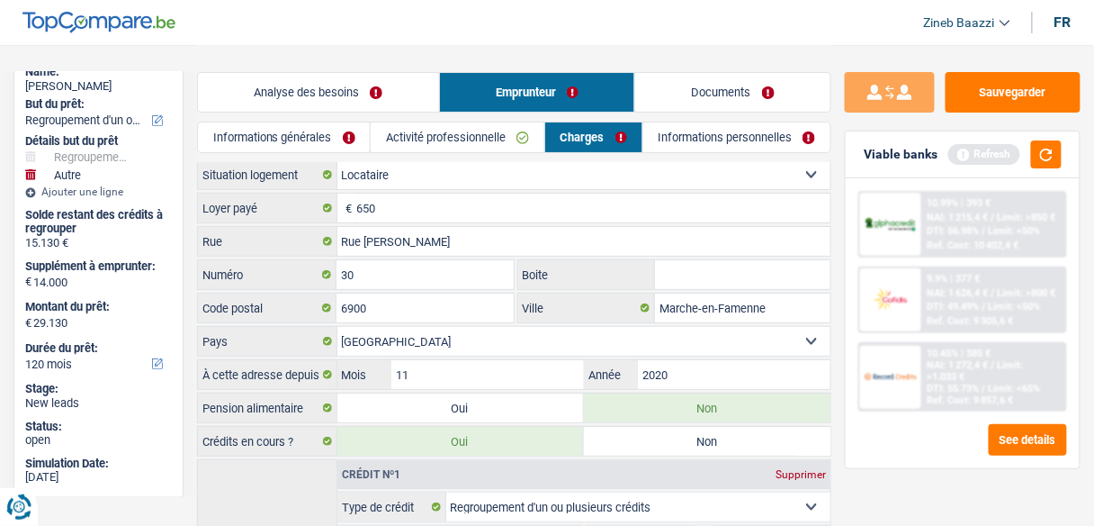
scroll to position [0, 0]
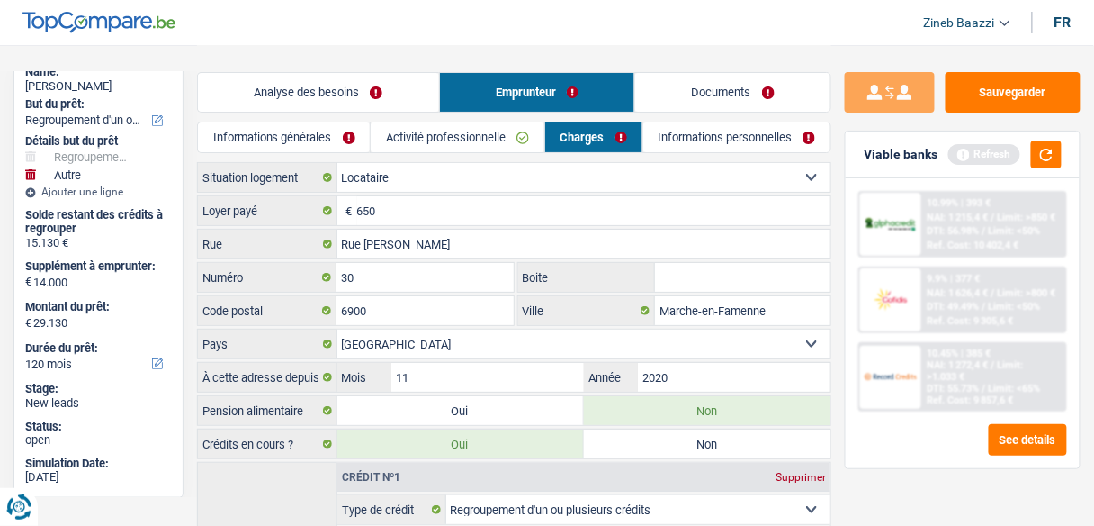
click at [466, 148] on link "Activité professionnelle" at bounding box center [458, 137] width 174 height 30
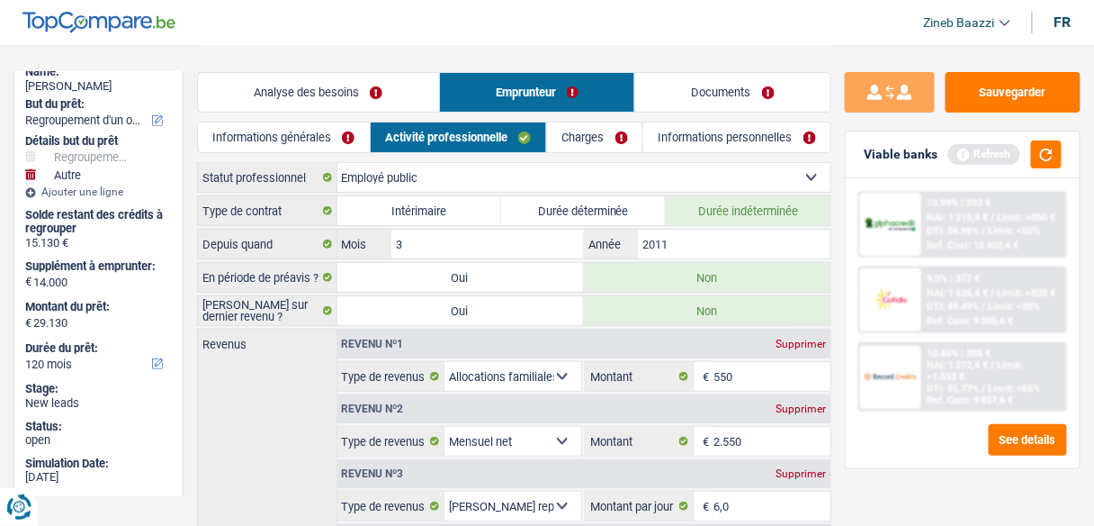
click at [326, 136] on link "Informations générales" at bounding box center [284, 137] width 172 height 30
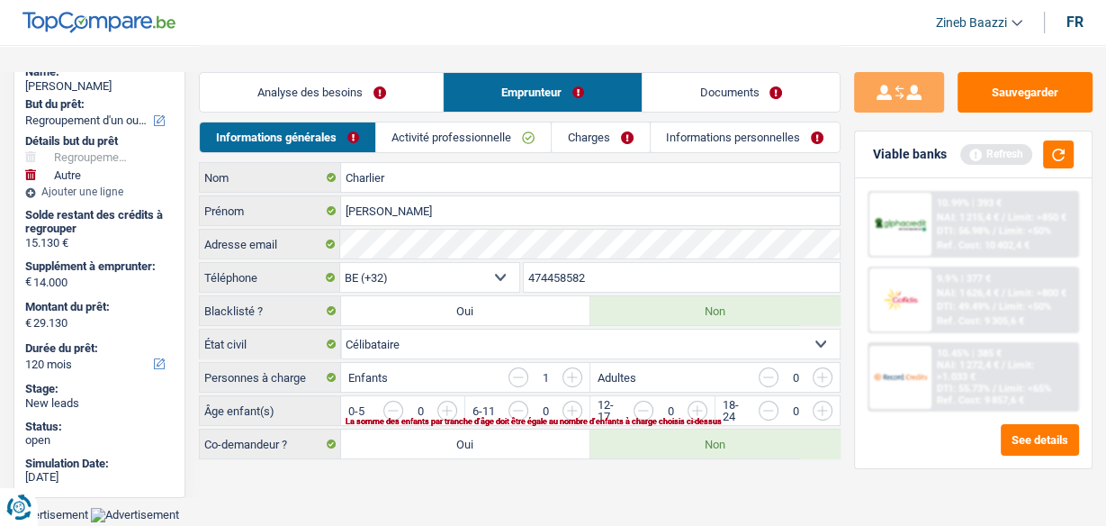
click at [365, 93] on link "Analyse des besoins" at bounding box center [321, 92] width 243 height 39
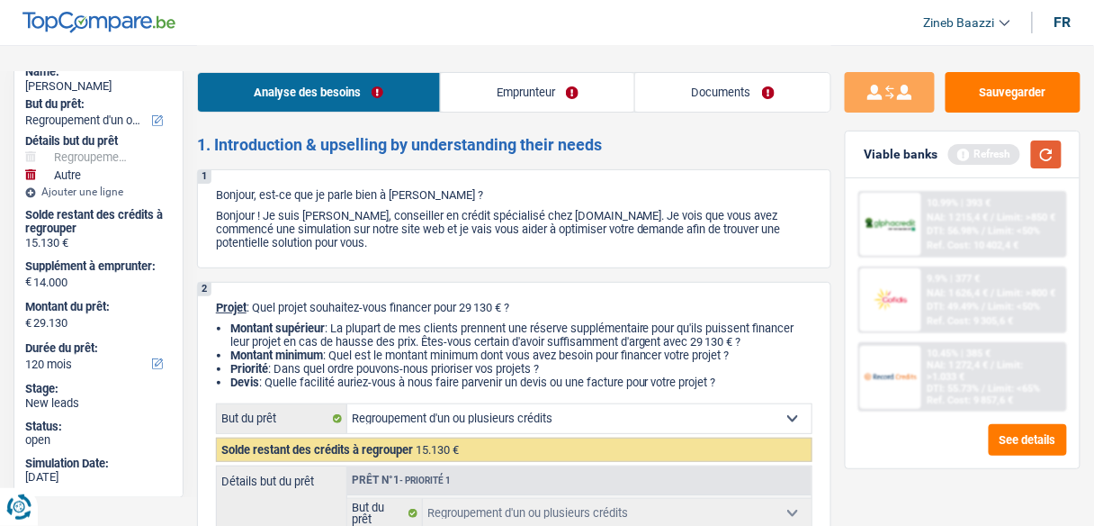
click at [1055, 161] on button "button" at bounding box center [1046, 154] width 31 height 28
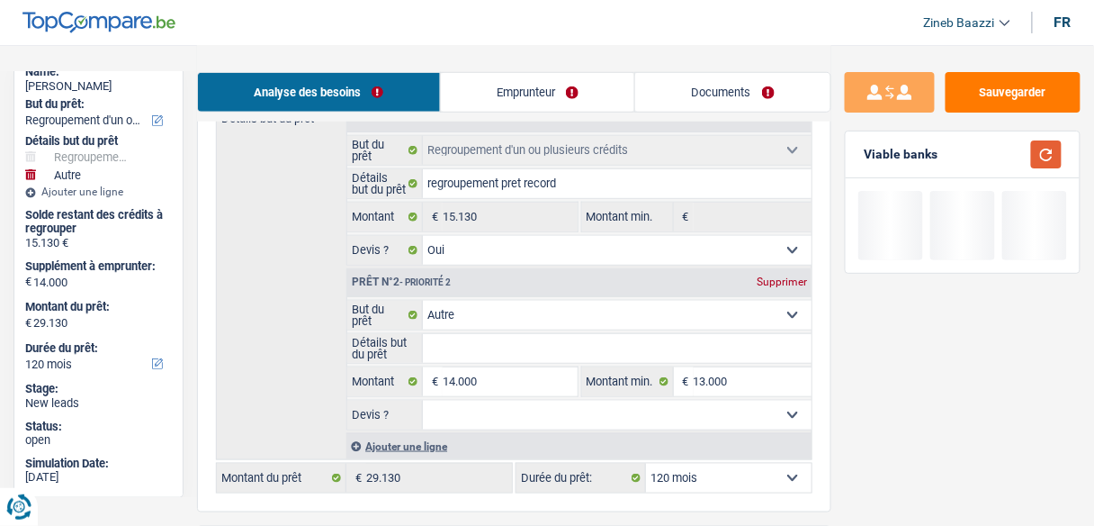
scroll to position [432, 0]
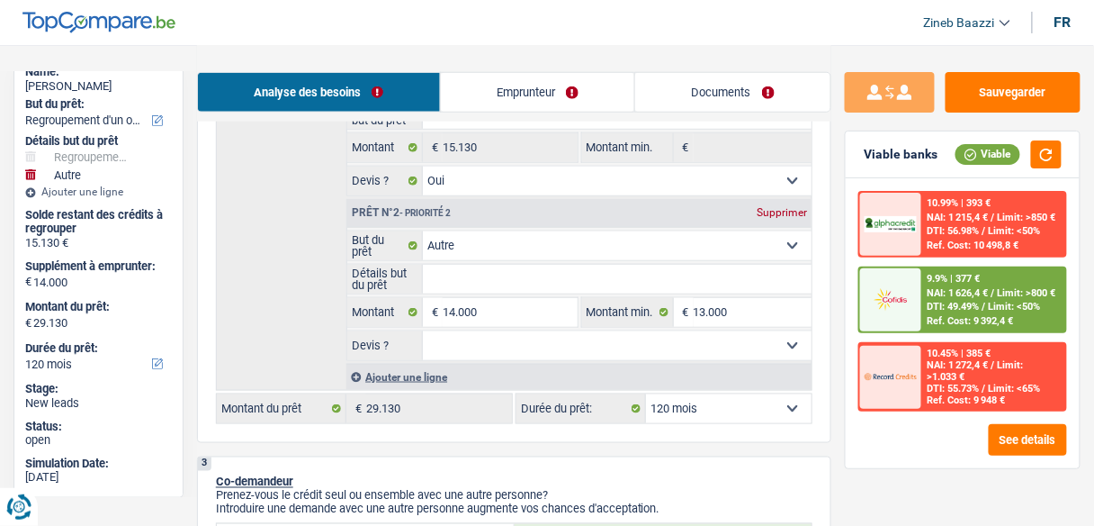
click at [899, 309] on img at bounding box center [891, 299] width 52 height 26
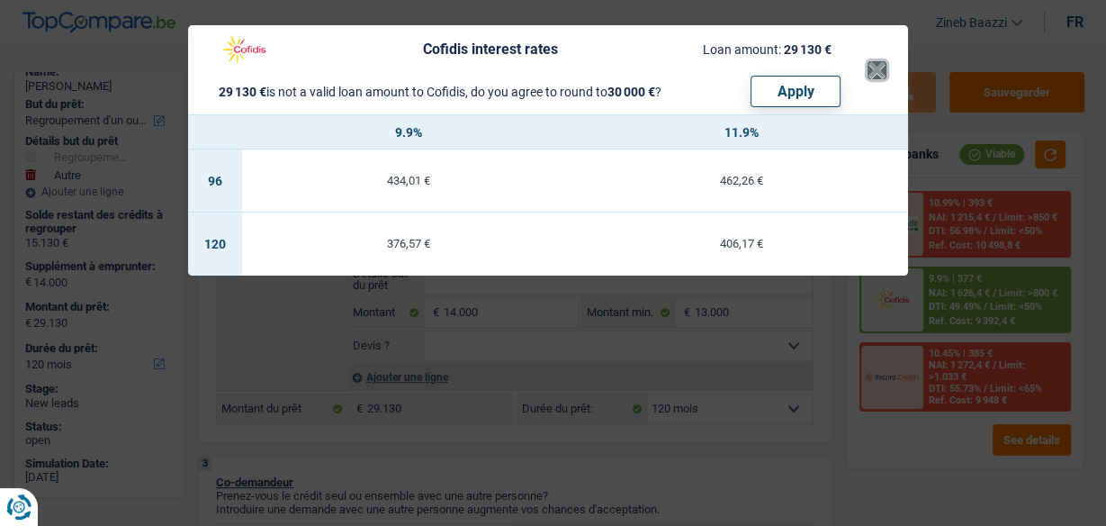
click at [871, 74] on button "×" at bounding box center [876, 70] width 19 height 18
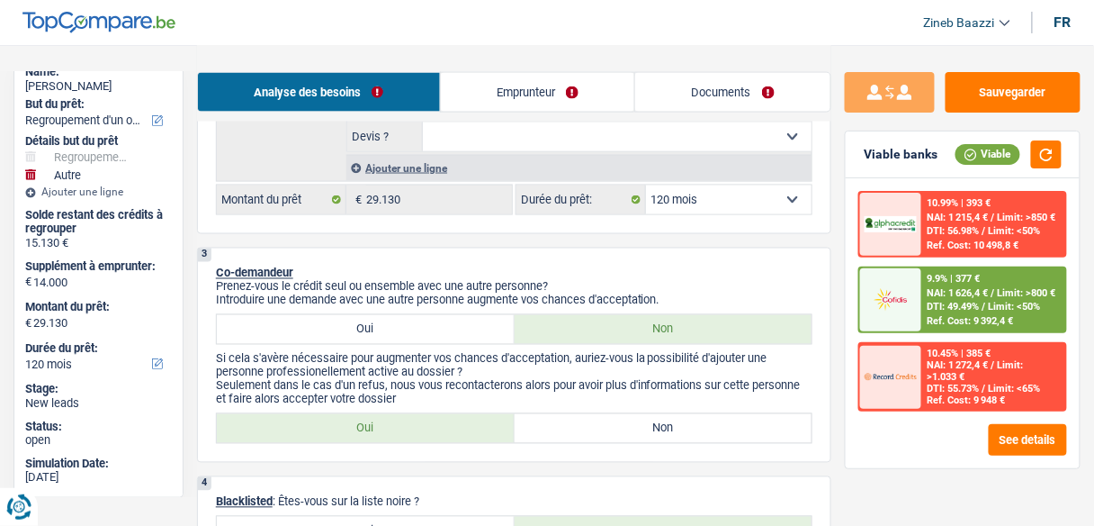
scroll to position [720, 0]
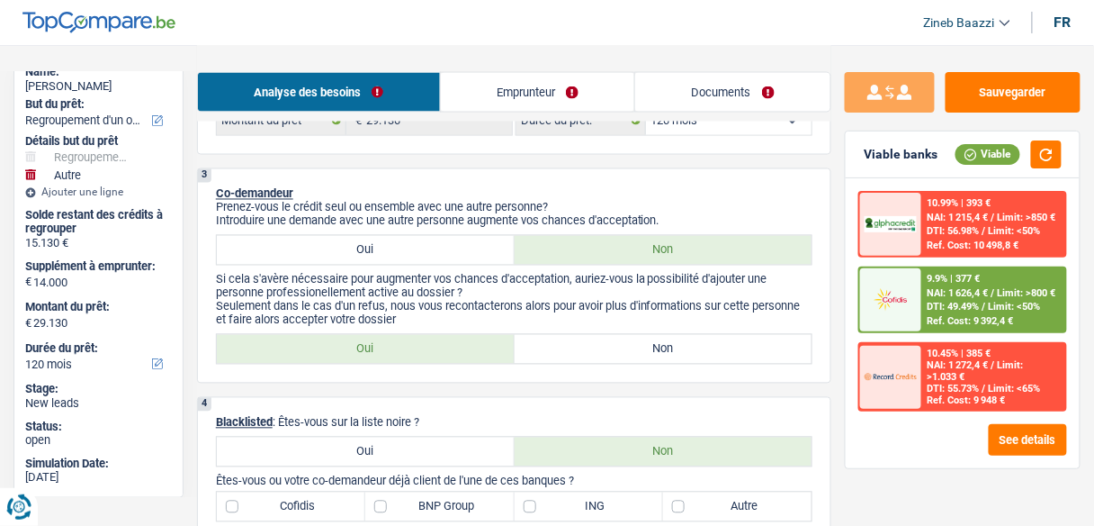
click at [572, 335] on label "Non" at bounding box center [664, 349] width 298 height 29
click at [572, 335] on input "Non" at bounding box center [664, 349] width 298 height 29
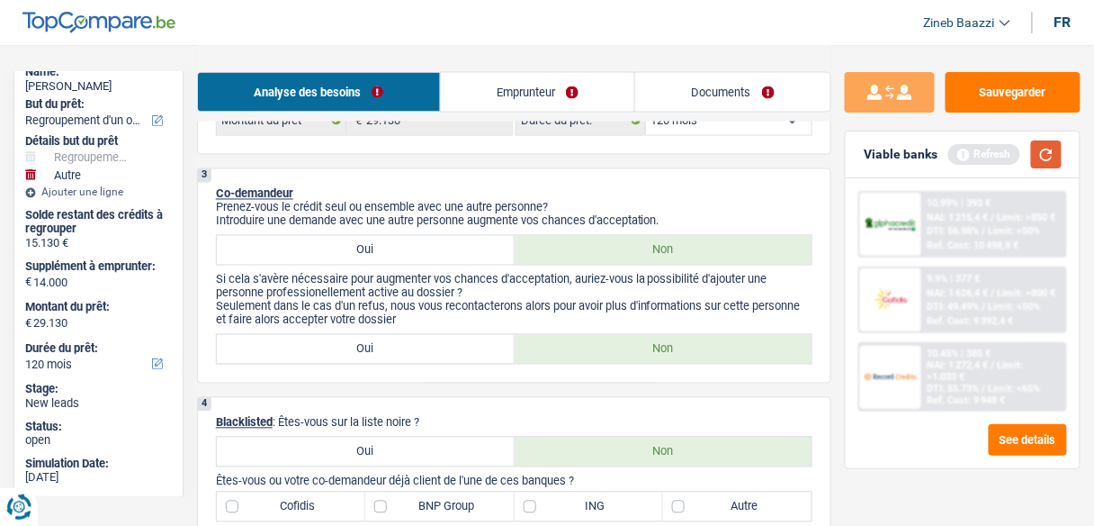
click at [1043, 146] on button "button" at bounding box center [1046, 154] width 31 height 28
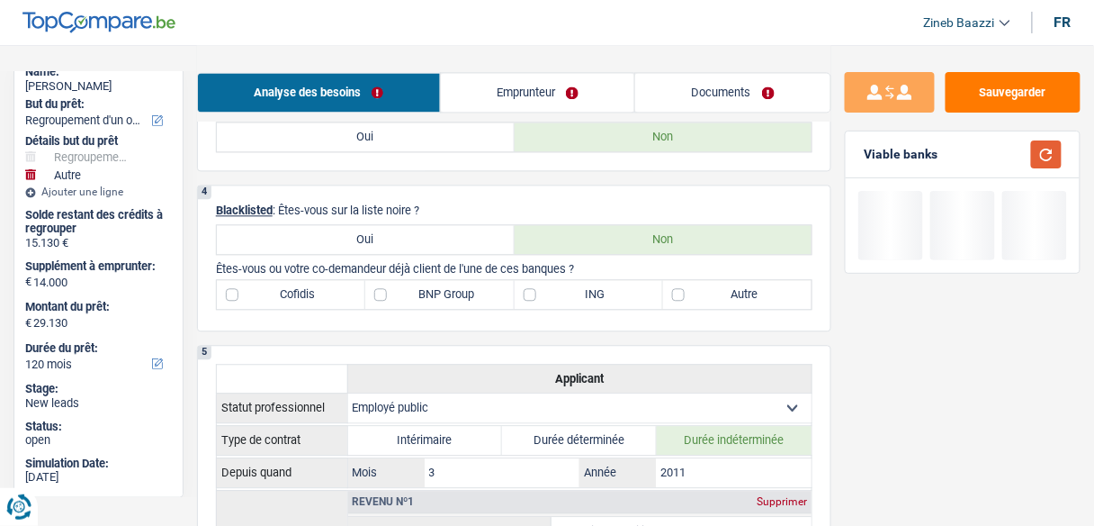
scroll to position [936, 0]
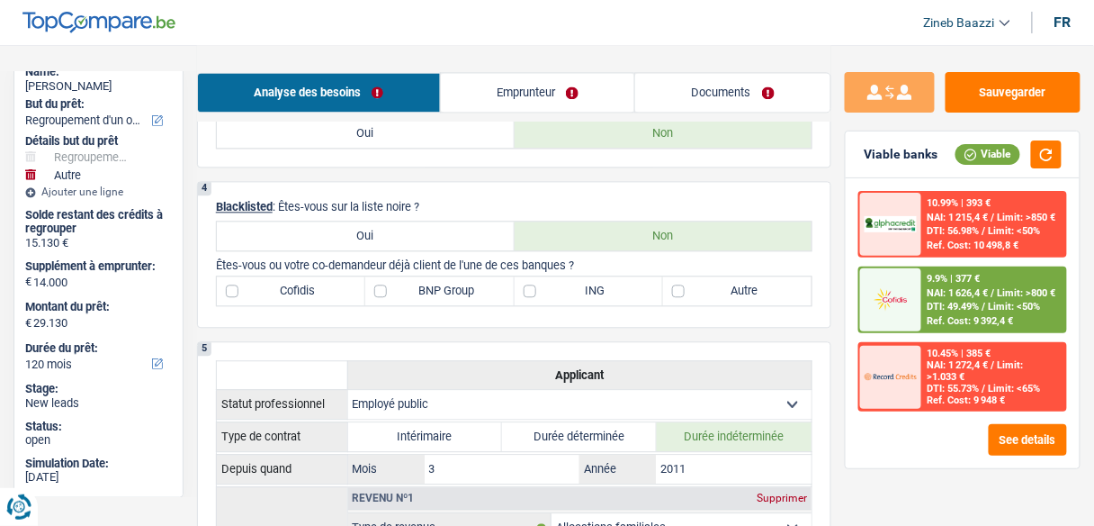
click at [757, 282] on label "Autre" at bounding box center [737, 290] width 148 height 29
click at [708, 300] on div "4 Blacklisted : Êtes-vous sur la liste noire ? Oui Non Êtes-vous ou votre co-de…" at bounding box center [514, 254] width 634 height 147
click at [714, 292] on label "Autre" at bounding box center [737, 290] width 148 height 29
click at [714, 292] on input "Autre" at bounding box center [737, 290] width 148 height 29
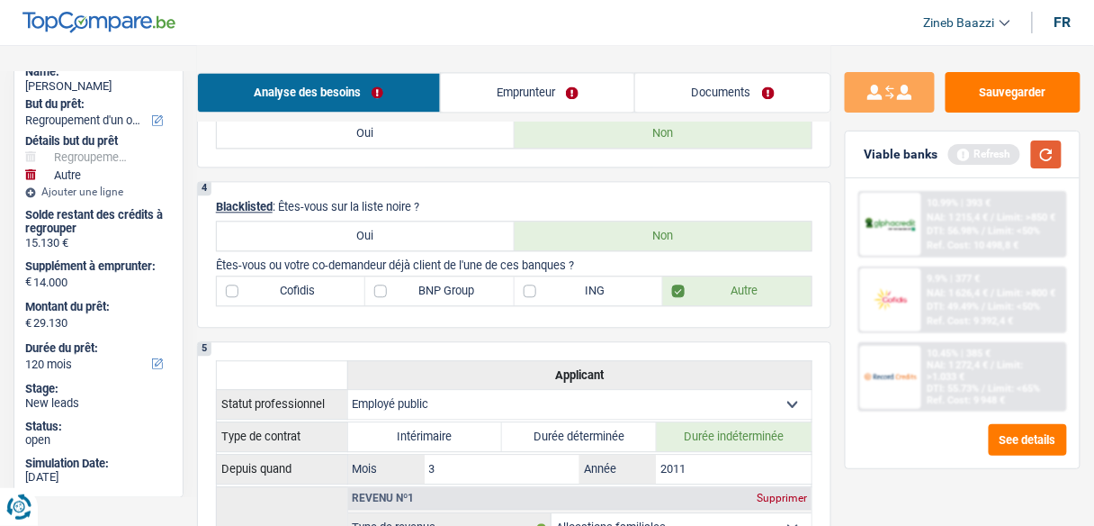
click at [1051, 157] on button "button" at bounding box center [1046, 154] width 31 height 28
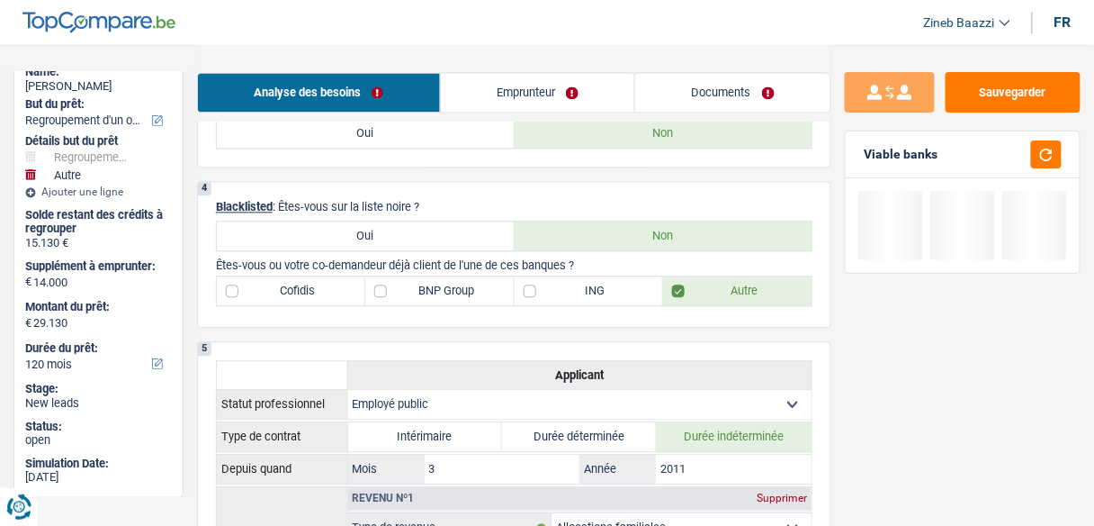
click at [587, 295] on label "ING" at bounding box center [589, 290] width 148 height 29
click at [587, 295] on input "ING" at bounding box center [589, 290] width 148 height 29
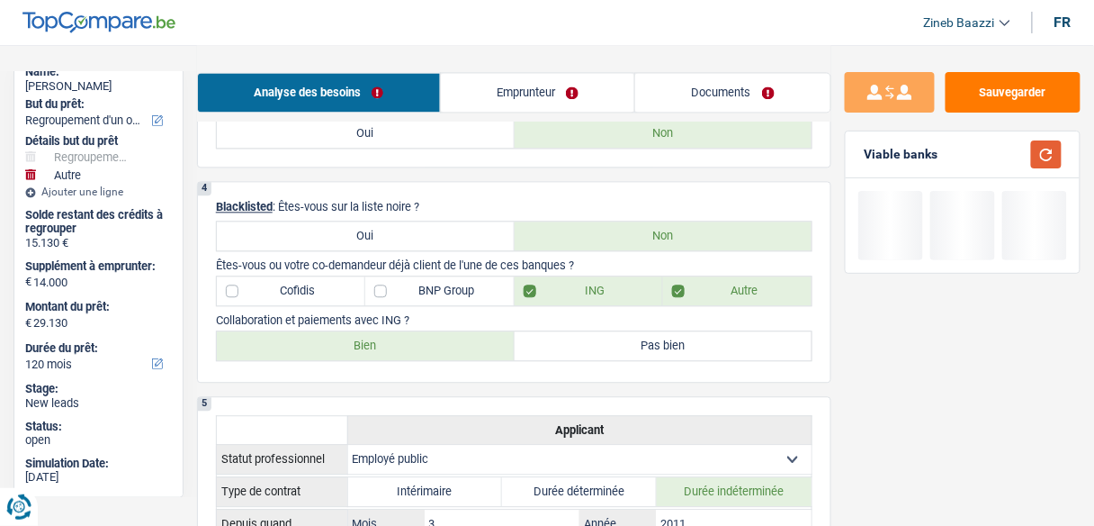
click at [1049, 158] on button "button" at bounding box center [1046, 154] width 31 height 28
click at [455, 334] on label "Bien" at bounding box center [366, 345] width 298 height 29
click at [455, 334] on input "Bien" at bounding box center [366, 345] width 298 height 29
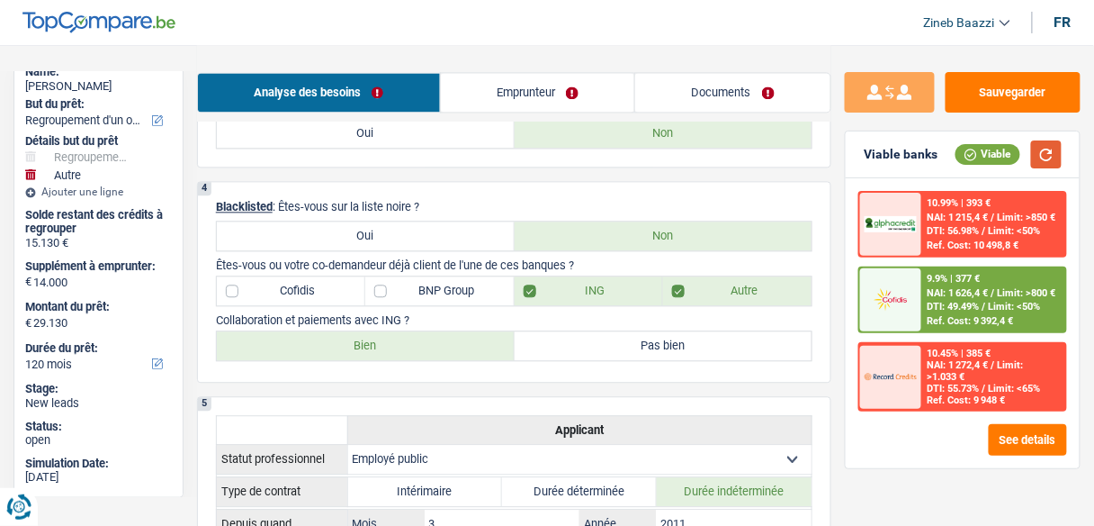
click at [1035, 165] on button "button" at bounding box center [1046, 154] width 31 height 28
click at [1062, 142] on div "Viable" at bounding box center [1009, 154] width 106 height 28
click at [547, 317] on p "Collaboration et paiements avec ING ?" at bounding box center [514, 319] width 597 height 13
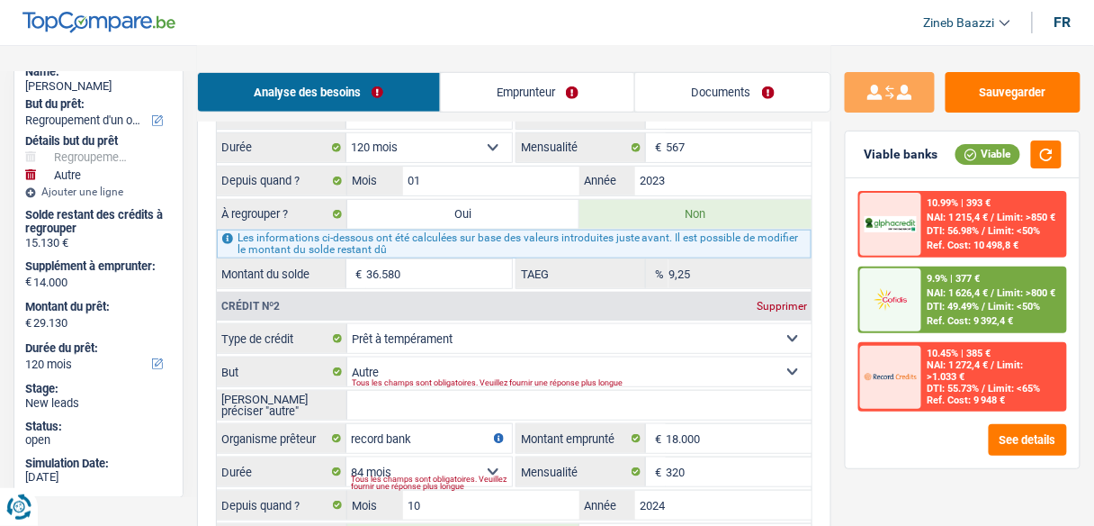
scroll to position [2016, 0]
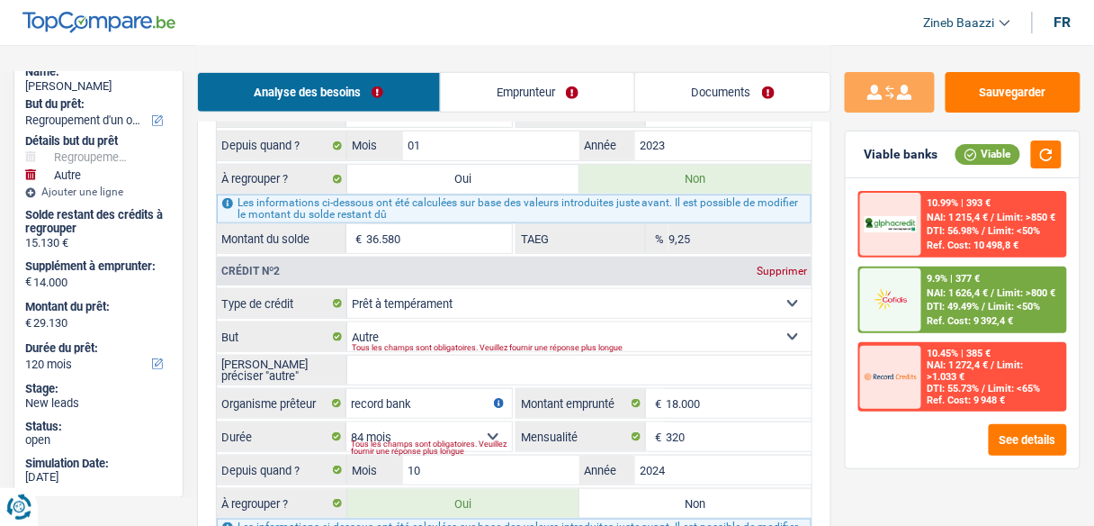
click at [530, 355] on input "Veuillez préciser "autre"" at bounding box center [579, 369] width 464 height 29
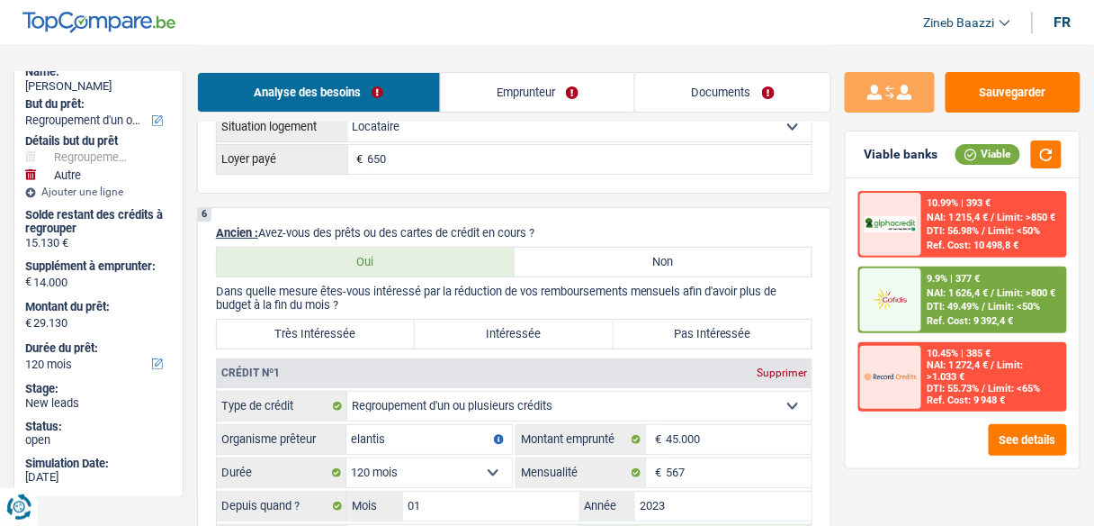
scroll to position [1584, 0]
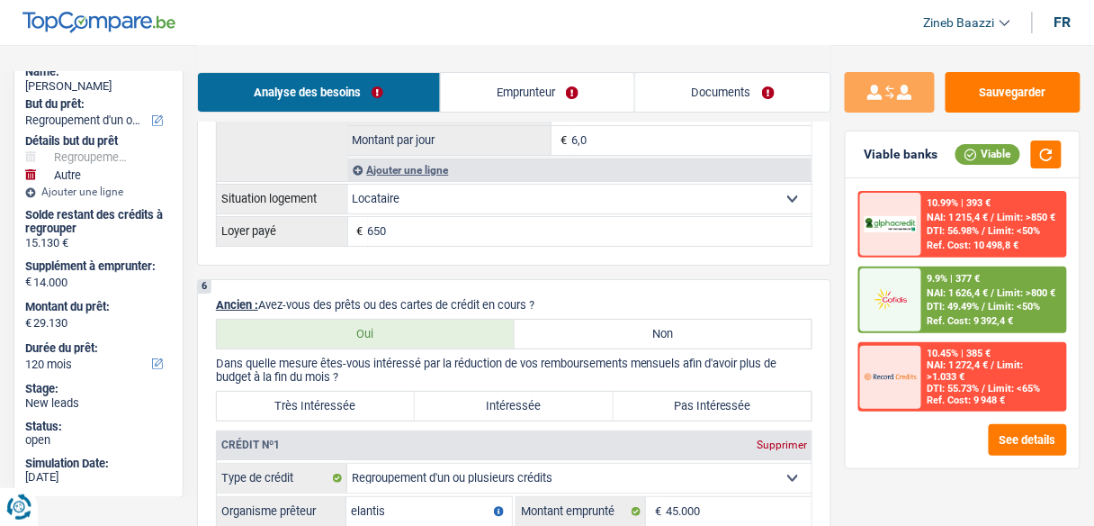
click at [374, 391] on label "Très Intéressée" at bounding box center [316, 405] width 198 height 29
click at [374, 391] on input "Très Intéressée" at bounding box center [316, 405] width 198 height 29
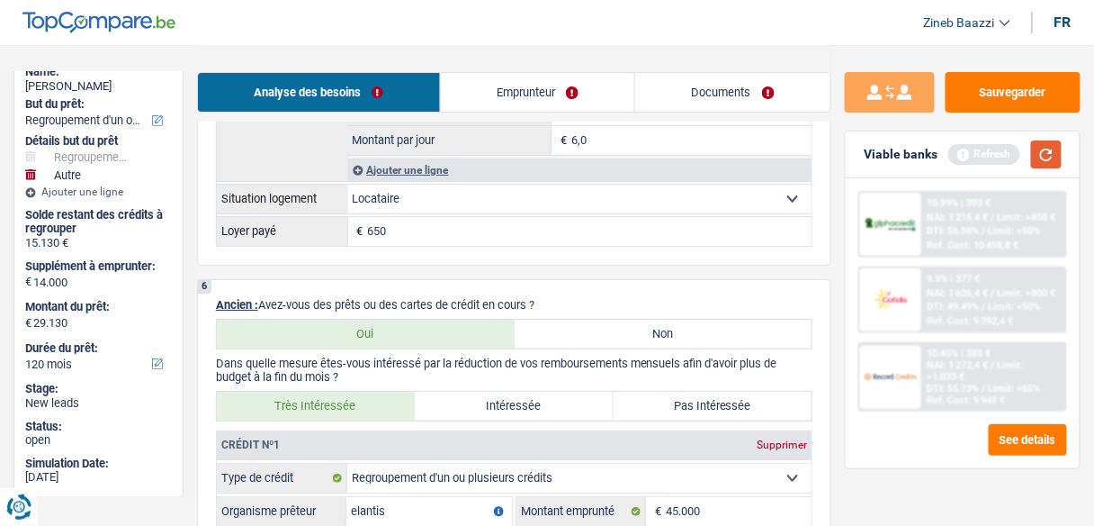
click at [1056, 152] on button "button" at bounding box center [1046, 154] width 31 height 28
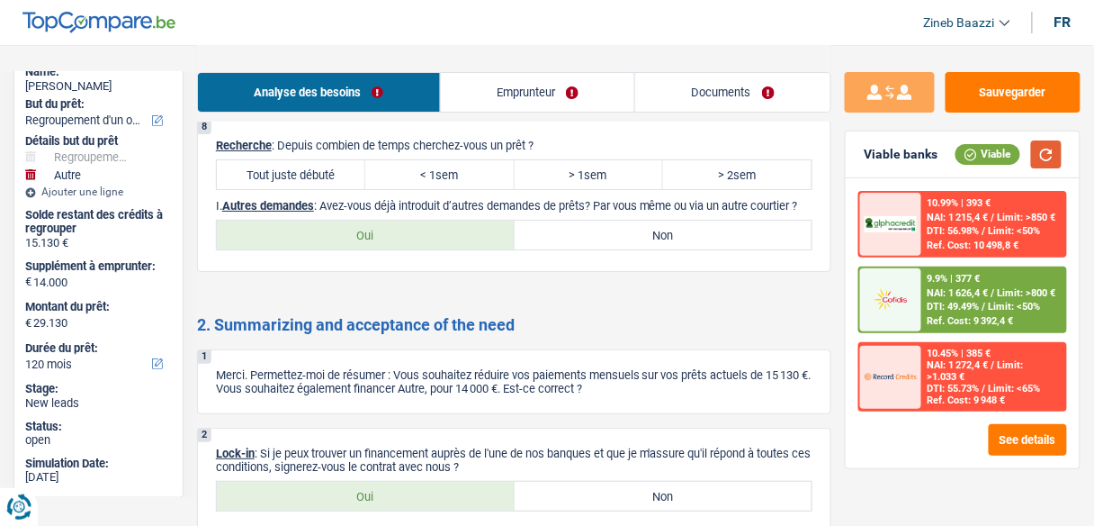
scroll to position [3168, 0]
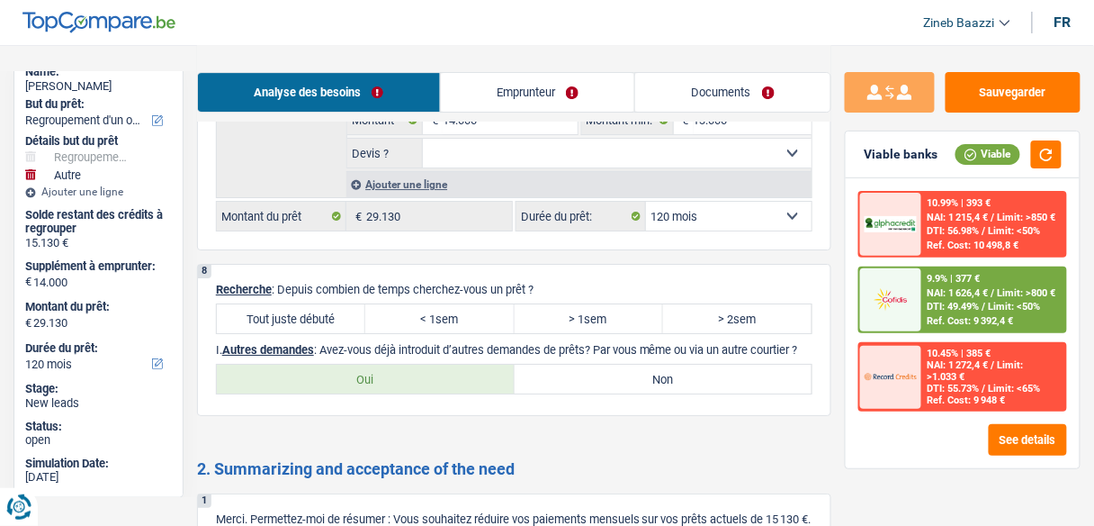
click at [1038, 169] on div "Viable banks Viable" at bounding box center [963, 154] width 234 height 47
click at [1034, 165] on button "button" at bounding box center [1046, 154] width 31 height 28
click at [292, 315] on label "Tout juste débuté" at bounding box center [291, 318] width 148 height 29
click at [292, 315] on input "Tout juste débuté" at bounding box center [291, 318] width 148 height 29
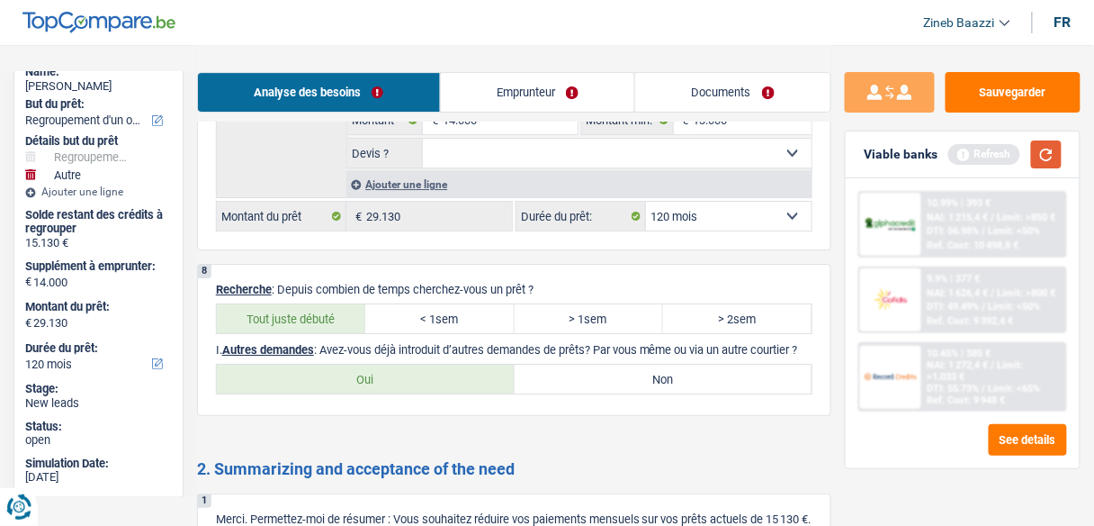
click at [1045, 165] on button "button" at bounding box center [1046, 154] width 31 height 28
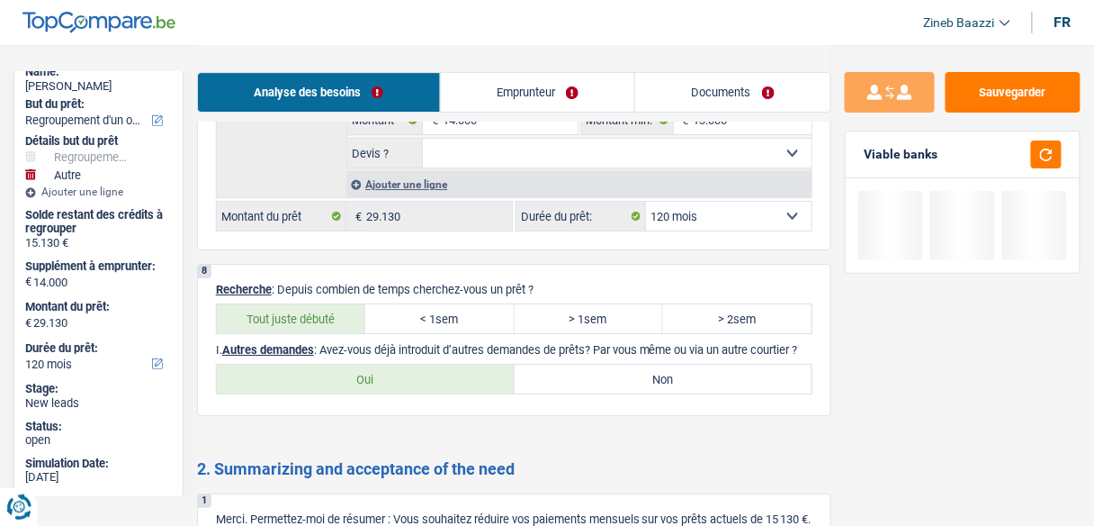
click at [587, 392] on label "Non" at bounding box center [664, 378] width 298 height 29
click at [587, 392] on input "Non" at bounding box center [664, 378] width 298 height 29
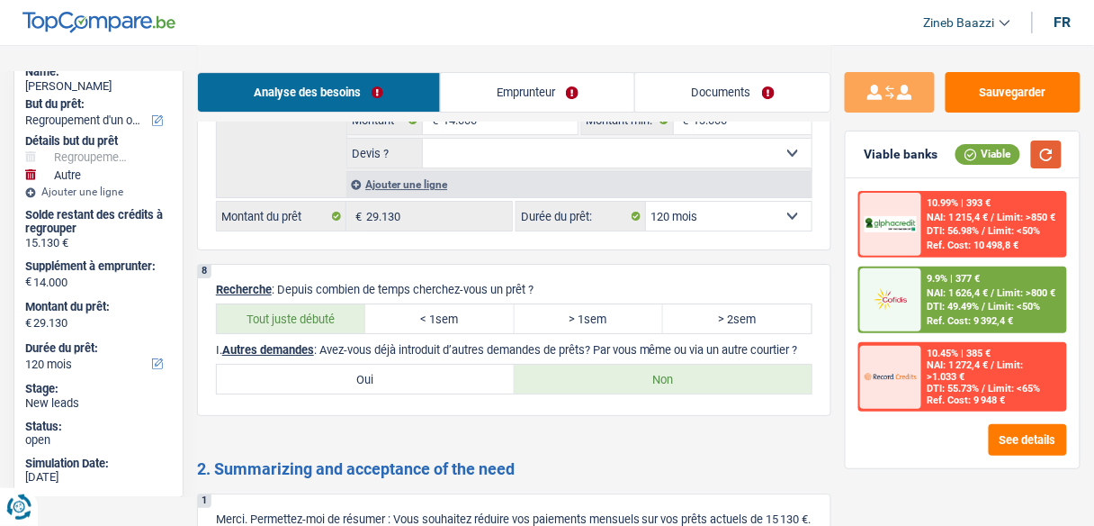
click at [1051, 155] on button "button" at bounding box center [1046, 154] width 31 height 28
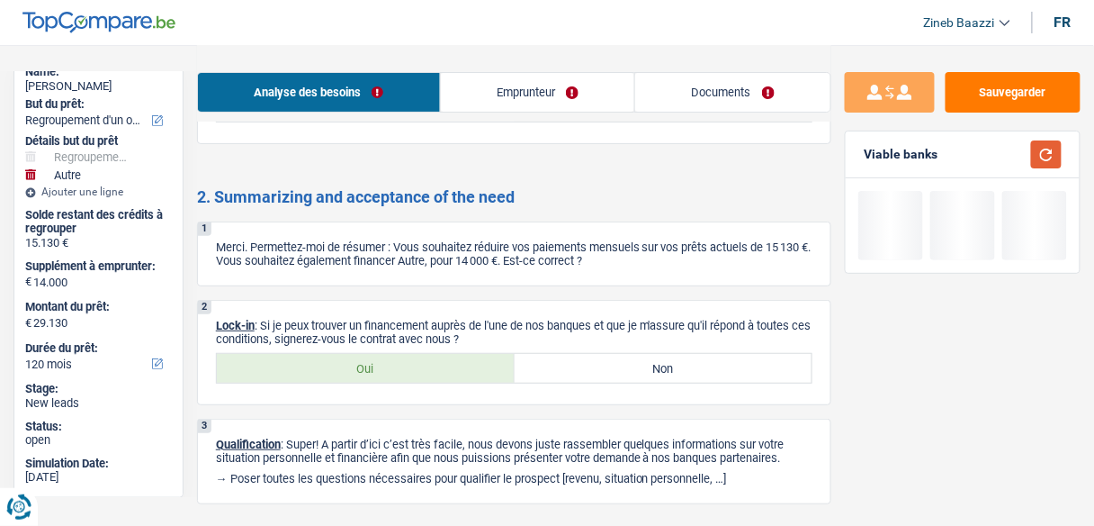
scroll to position [3456, 0]
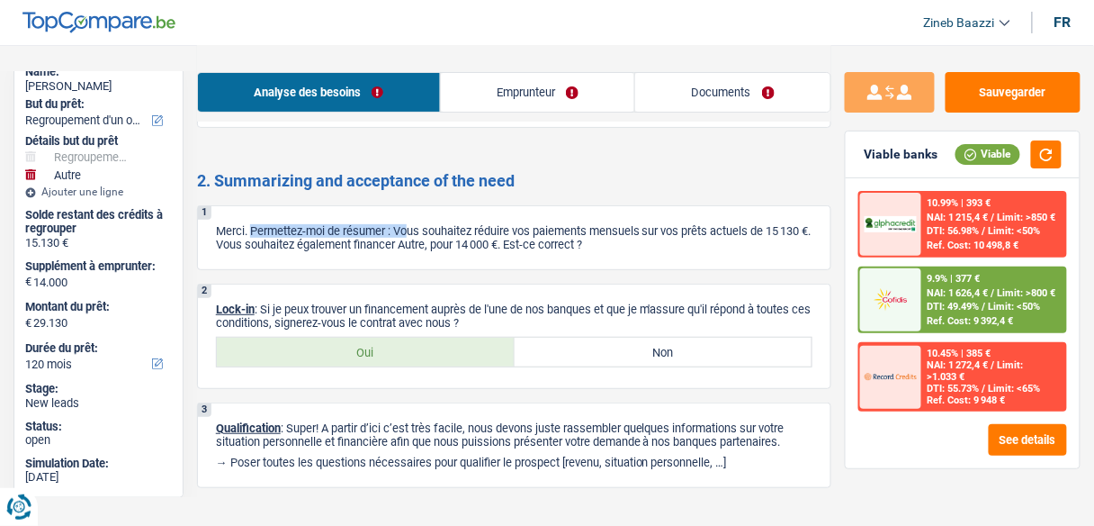
drag, startPoint x: 251, startPoint y: 237, endPoint x: 409, endPoint y: 237, distance: 158.4
click at [413, 238] on p "Merci. Permettez-moi de résumer : Vous souhaitez réduire vos paiements mensuels…" at bounding box center [514, 237] width 597 height 27
click at [383, 241] on p "Merci. Permettez-moi de résumer : Vous souhaitez réduire vos paiements mensuels…" at bounding box center [514, 237] width 597 height 27
click at [490, 85] on link "Emprunteur" at bounding box center [538, 92] width 194 height 39
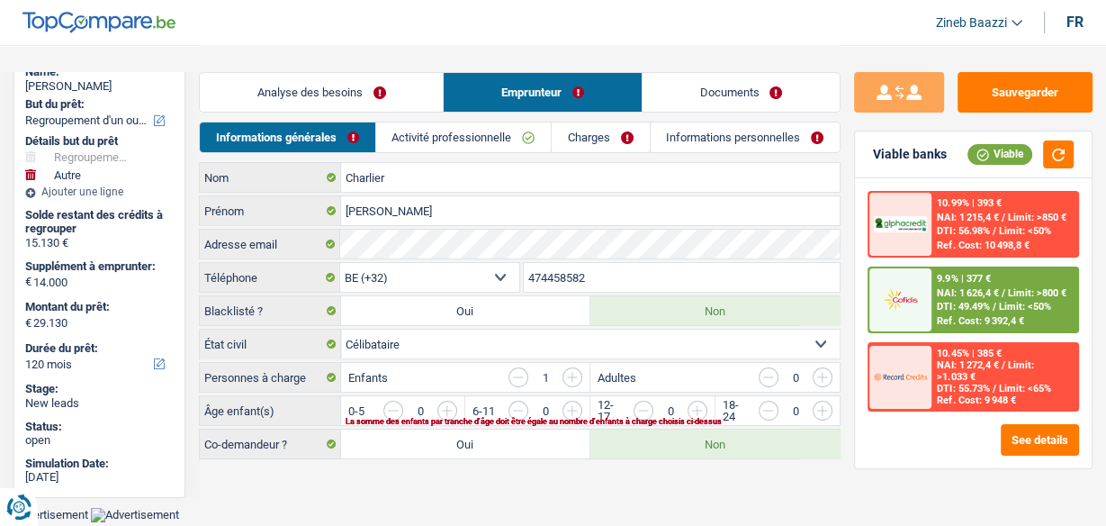
click at [391, 88] on link "Analyse des besoins" at bounding box center [321, 92] width 243 height 39
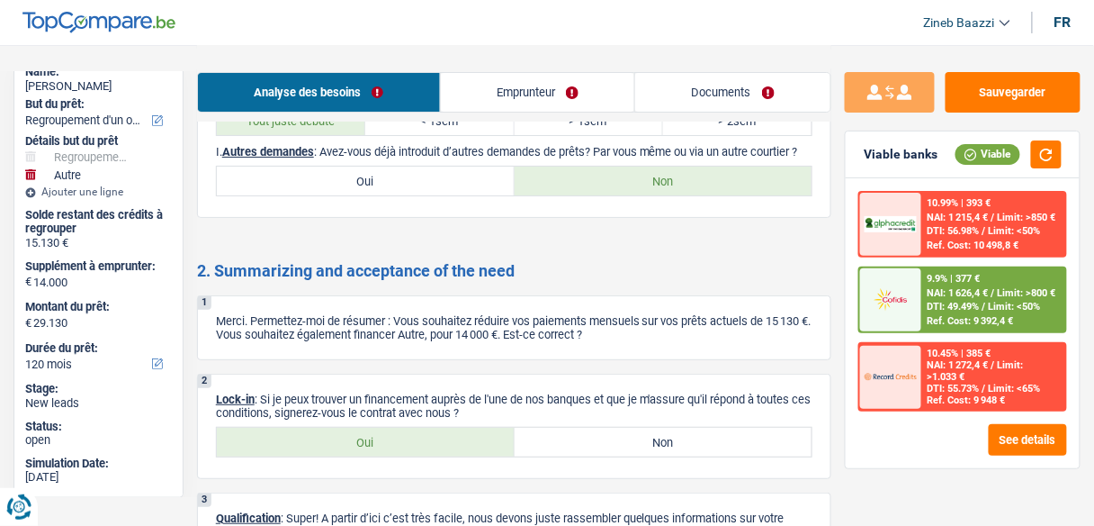
scroll to position [3456, 0]
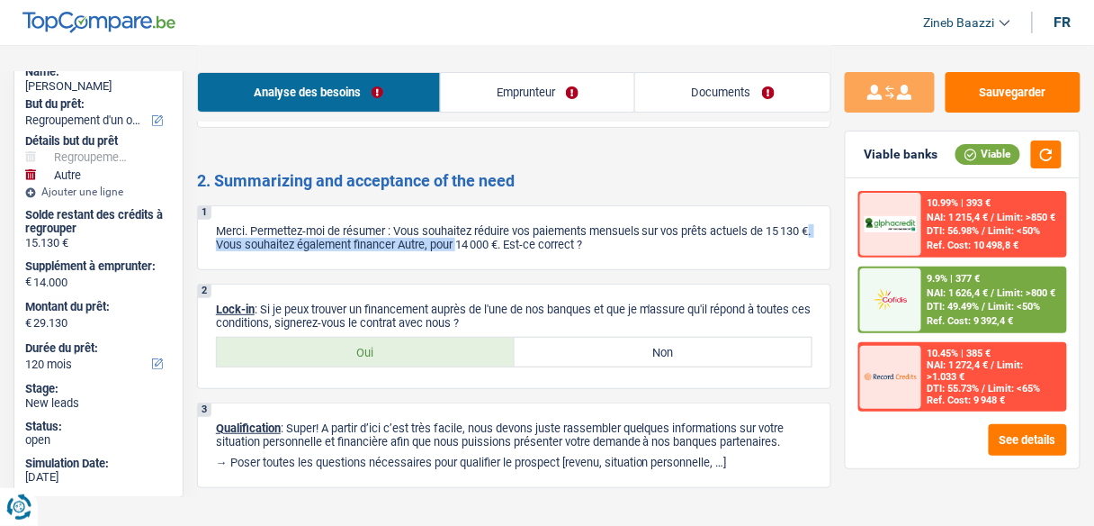
drag, startPoint x: 259, startPoint y: 254, endPoint x: 510, endPoint y: 258, distance: 251.1
click at [510, 251] on p "Merci. Permettez-moi de résumer : Vous souhaitez réduire vos paiements mensuels…" at bounding box center [514, 237] width 597 height 27
click at [517, 251] on p "Merci. Permettez-moi de résumer : Vous souhaitez réduire vos paiements mensuels…" at bounding box center [514, 237] width 597 height 27
drag, startPoint x: 510, startPoint y: 251, endPoint x: 656, endPoint y: 256, distance: 145.9
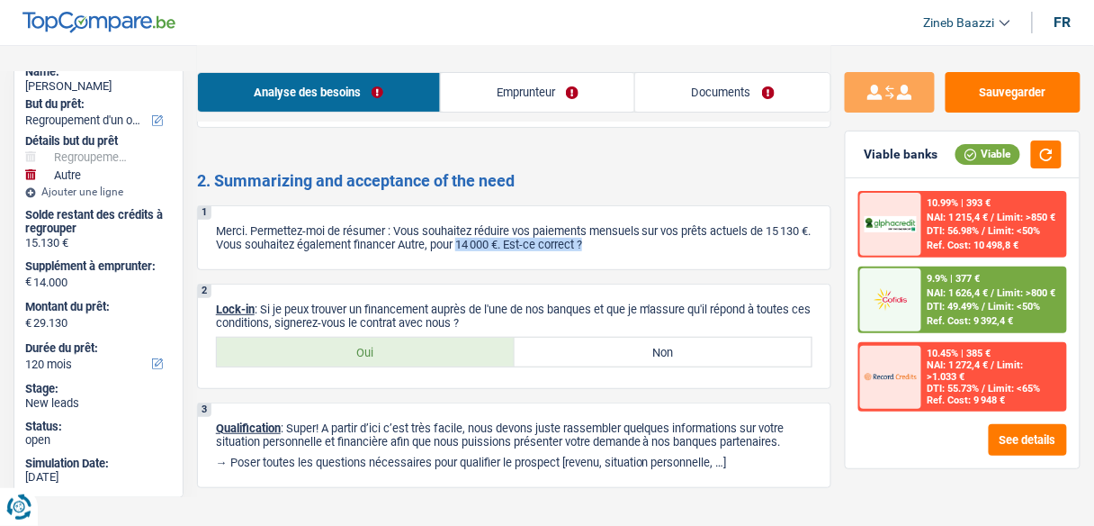
click at [656, 251] on p "Merci. Permettez-moi de résumer : Vous souhaitez réduire vos paiements mensuels…" at bounding box center [514, 237] width 597 height 27
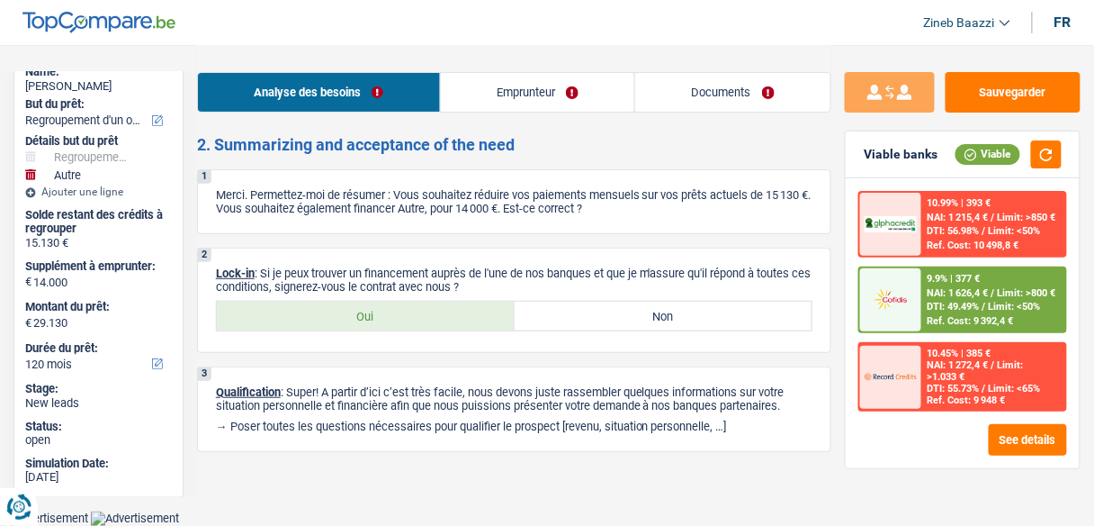
scroll to position [3499, 0]
click at [427, 445] on div "3 Qualification : Super! A partir d’ici c’est très facile, nous devons juste ra…" at bounding box center [514, 408] width 634 height 85
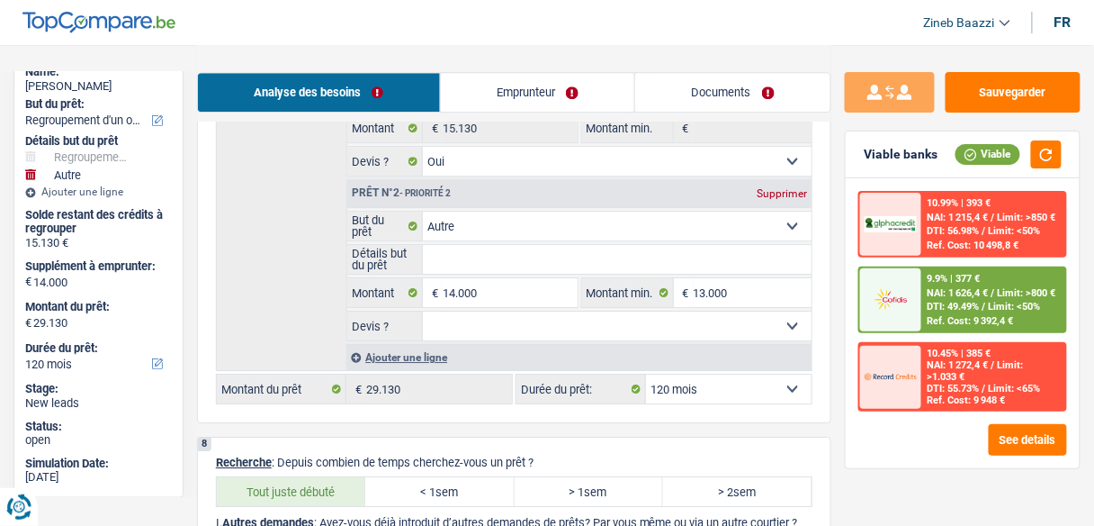
scroll to position [2923, 0]
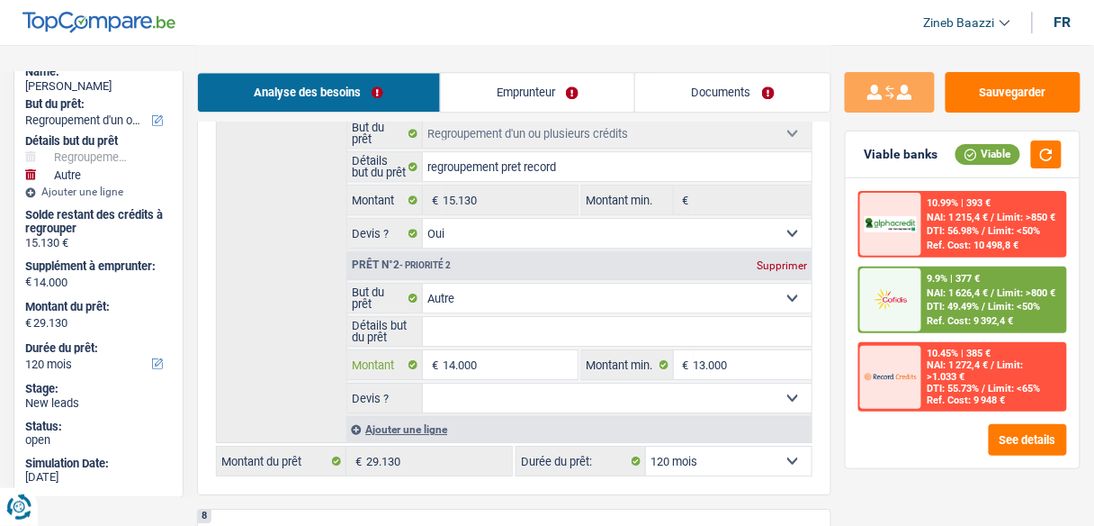
click at [465, 360] on input "14.000" at bounding box center [510, 364] width 134 height 29
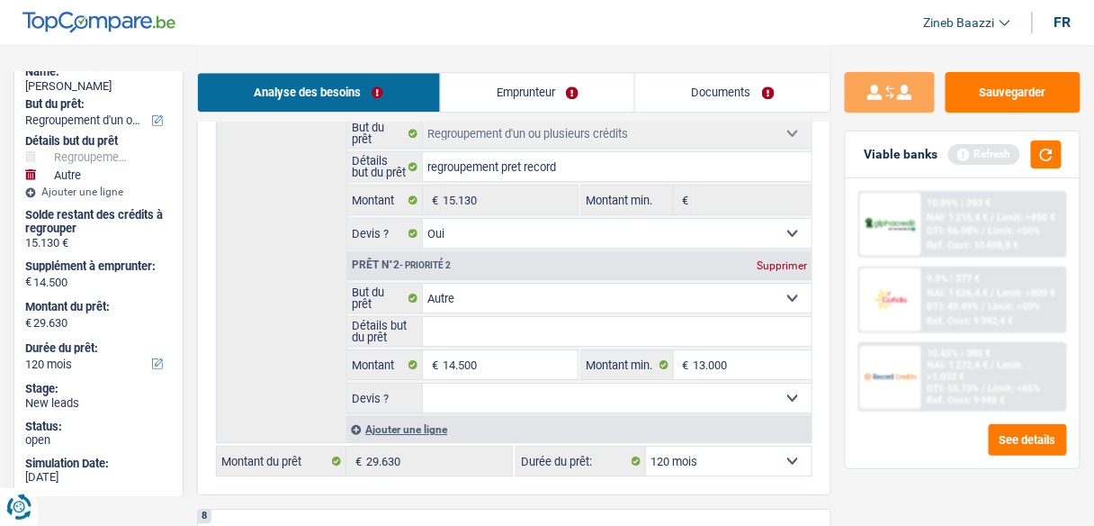
click at [904, 474] on div "Sauvegarder Viable banks Refresh 10.99% | 393 € NAI: 1 215,4 € / Limit: >850 € …" at bounding box center [962, 284] width 263 height 425
click at [1052, 149] on button "button" at bounding box center [1046, 154] width 31 height 28
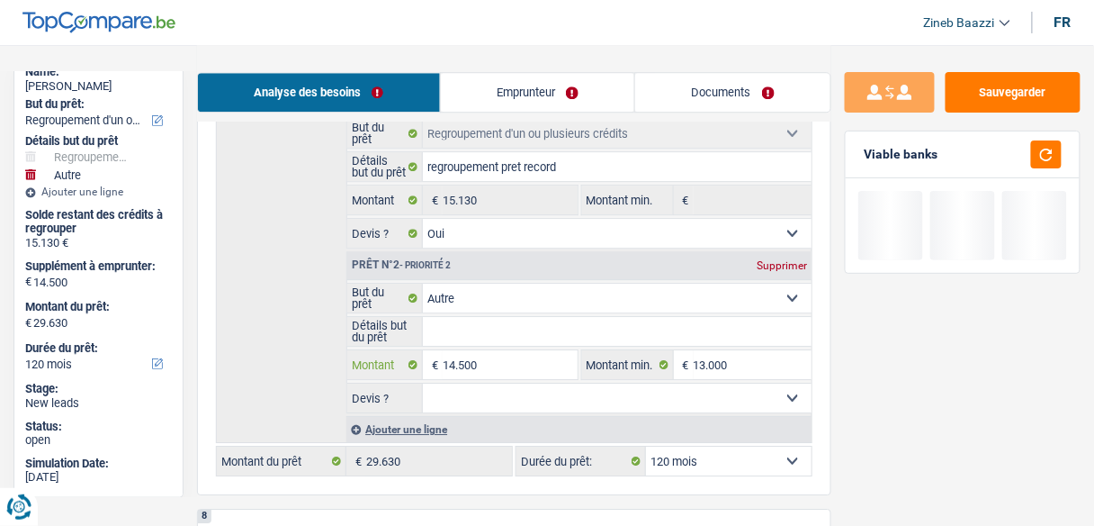
click at [462, 359] on input "14.500" at bounding box center [510, 364] width 134 height 29
click at [465, 359] on input "14.500" at bounding box center [510, 364] width 134 height 29
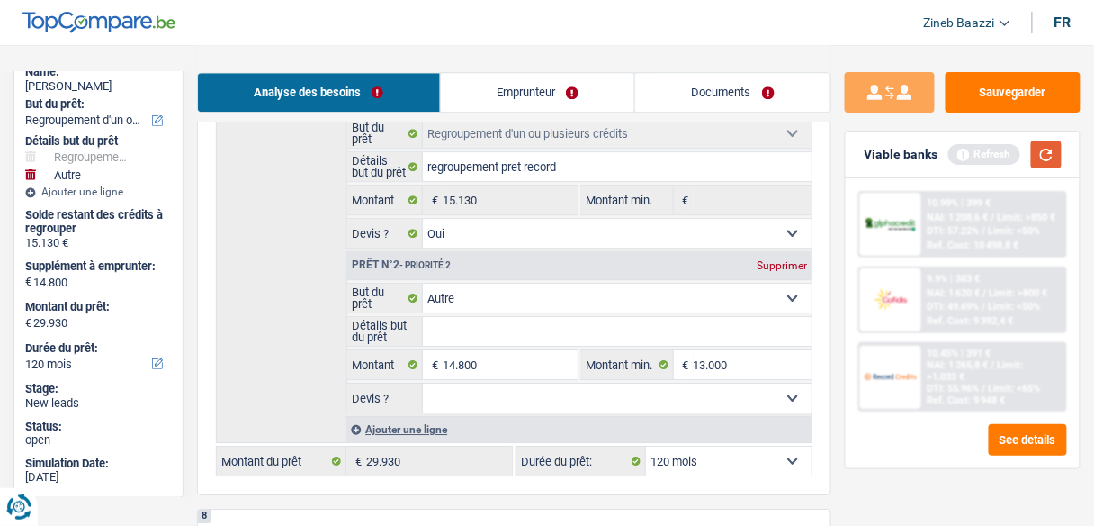
click at [1047, 156] on button "button" at bounding box center [1046, 154] width 31 height 28
click at [887, 472] on div "Sauvegarder Viable banks Refresh 10.99% | 403 € NAI: 1 204,6 € / Limit: >850 € …" at bounding box center [962, 284] width 263 height 425
click at [308, 374] on div "Détails but du prêt Prêt n°1 - Priorité 1 Confort maison: meubles, textile, pei…" at bounding box center [514, 263] width 597 height 357
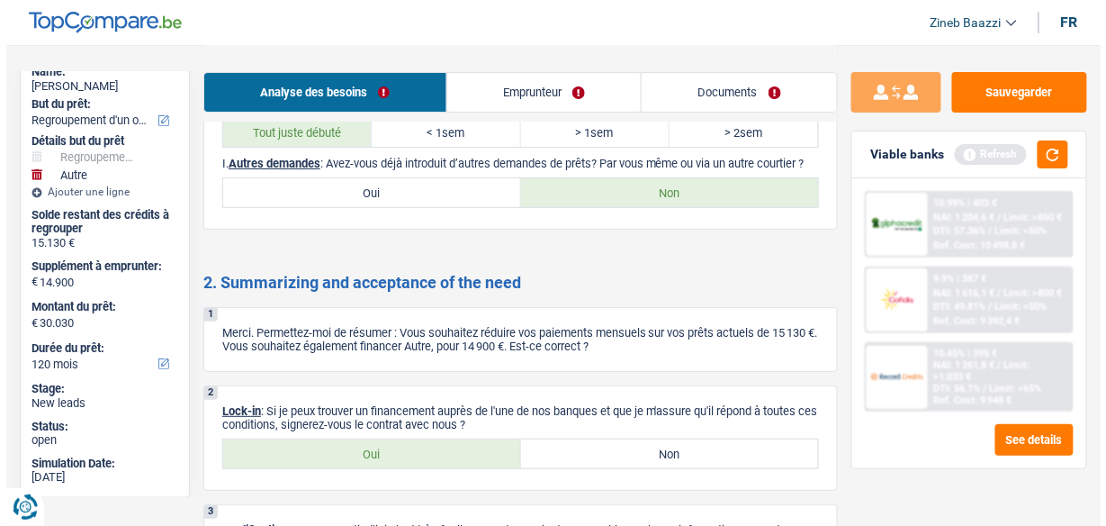
scroll to position [3499, 0]
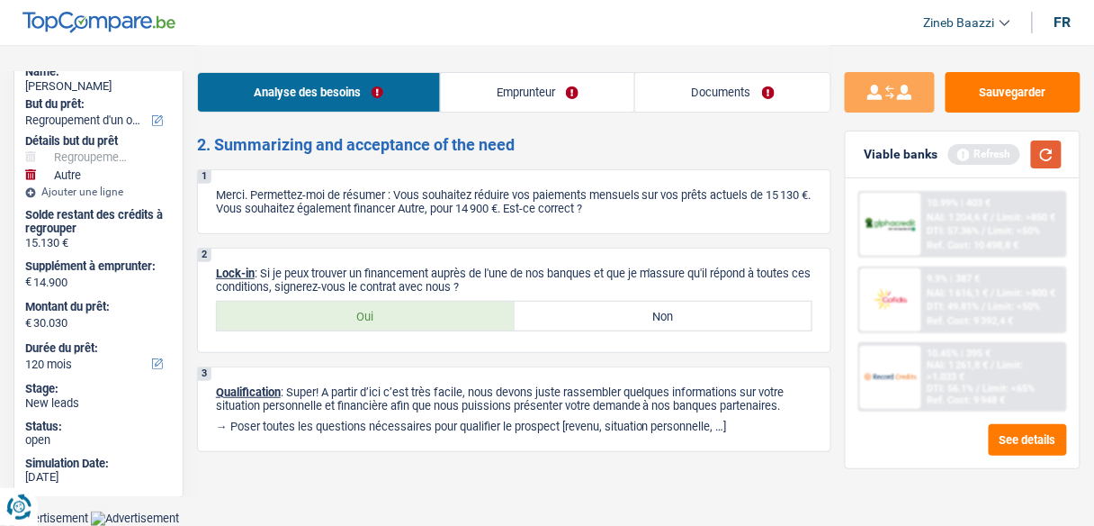
click at [1050, 160] on button "button" at bounding box center [1046, 154] width 31 height 28
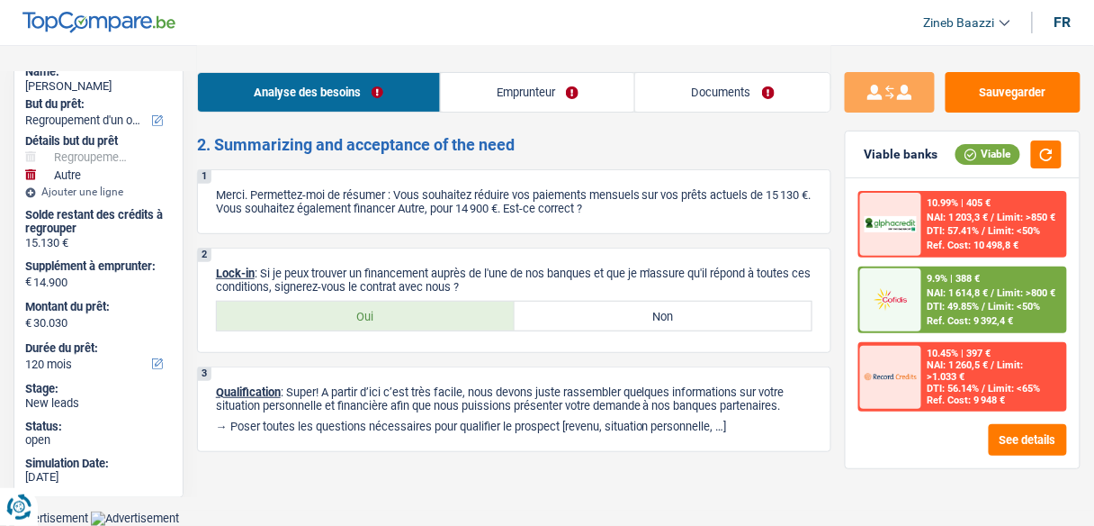
click at [957, 299] on div "9.9% | 388 € NAI: 1 614,8 € / Limit: >800 € DTI: 49.85% / Limit: <50% Ref. Cost…" at bounding box center [993, 299] width 143 height 63
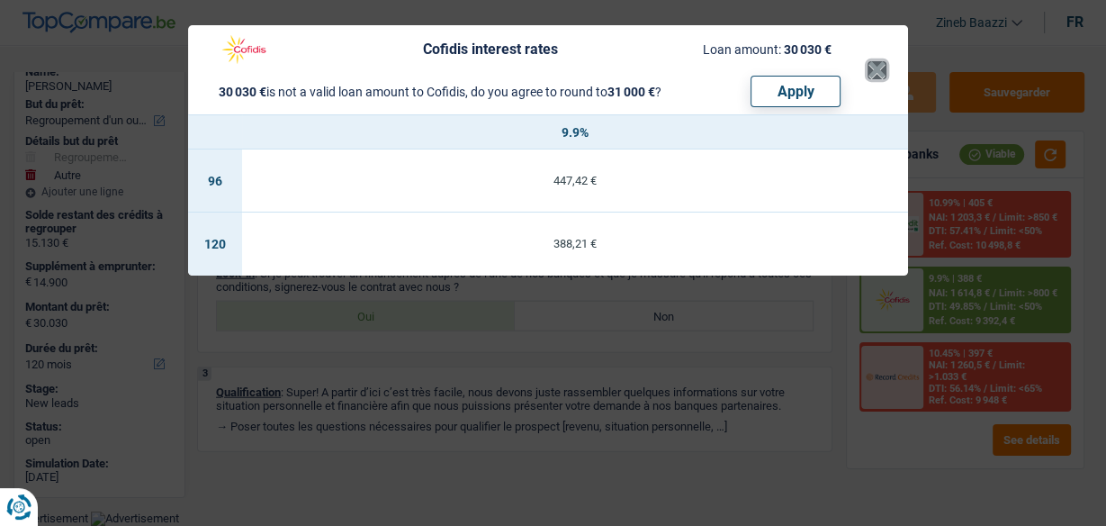
click at [868, 79] on button "×" at bounding box center [876, 70] width 19 height 18
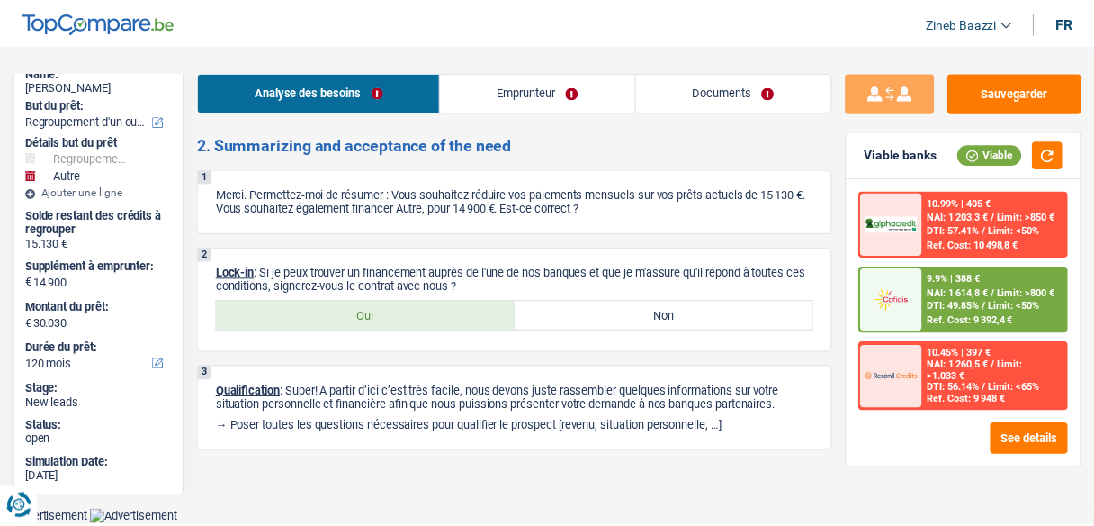
scroll to position [3471, 0]
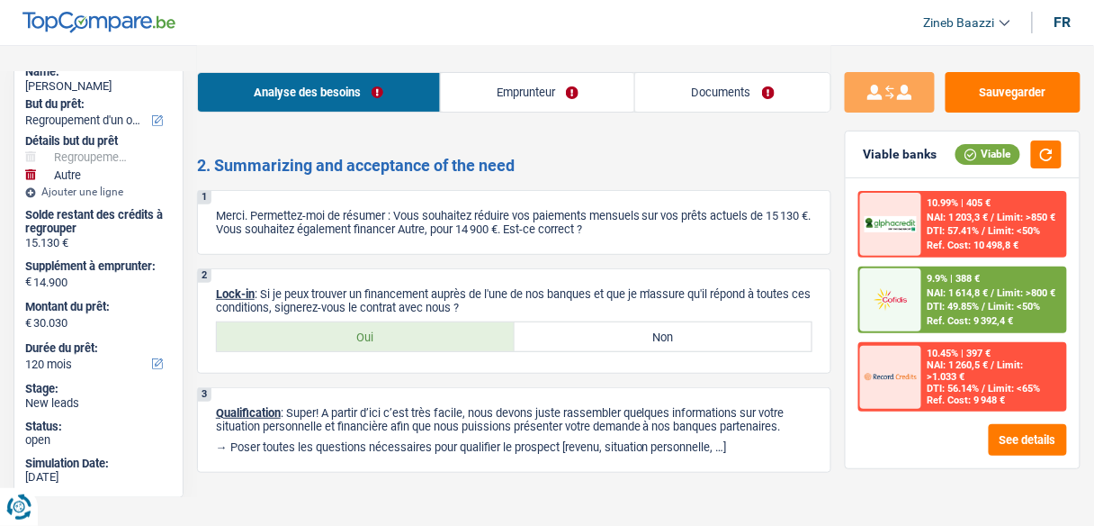
click at [954, 283] on div "9.9% | 388 €" at bounding box center [954, 279] width 53 height 12
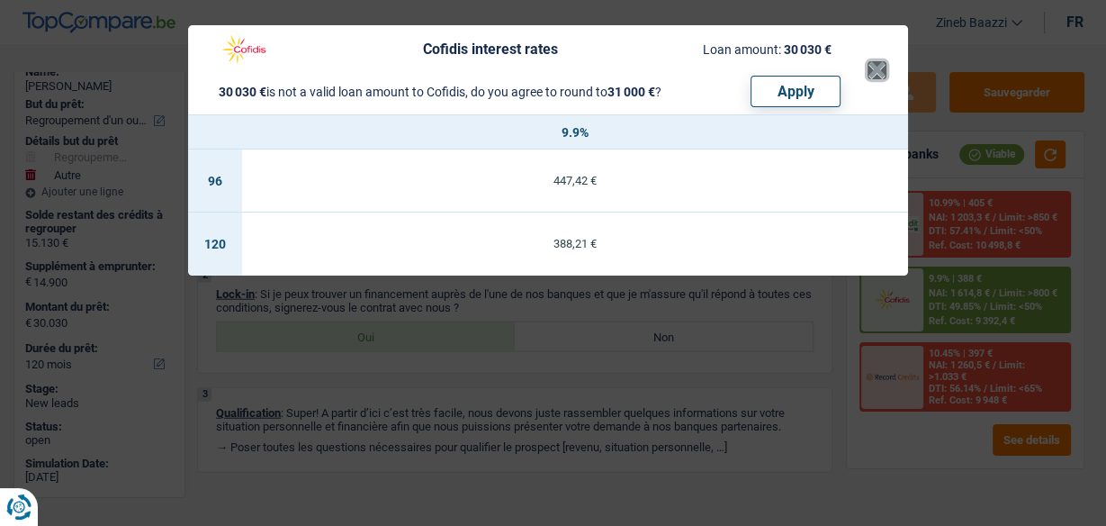
click at [884, 71] on button "×" at bounding box center [876, 70] width 19 height 18
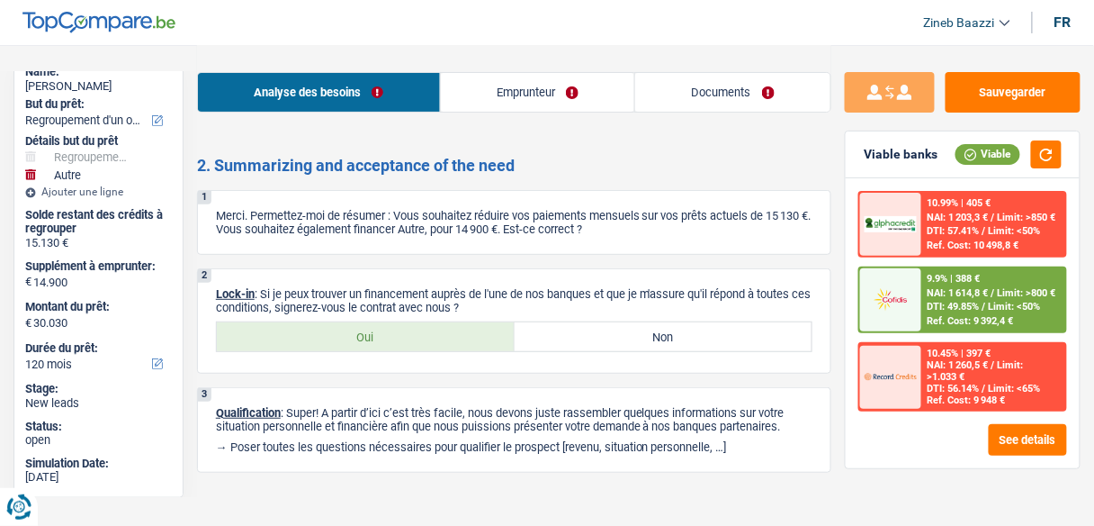
click at [934, 433] on div "See details" at bounding box center [962, 439] width 209 height 31
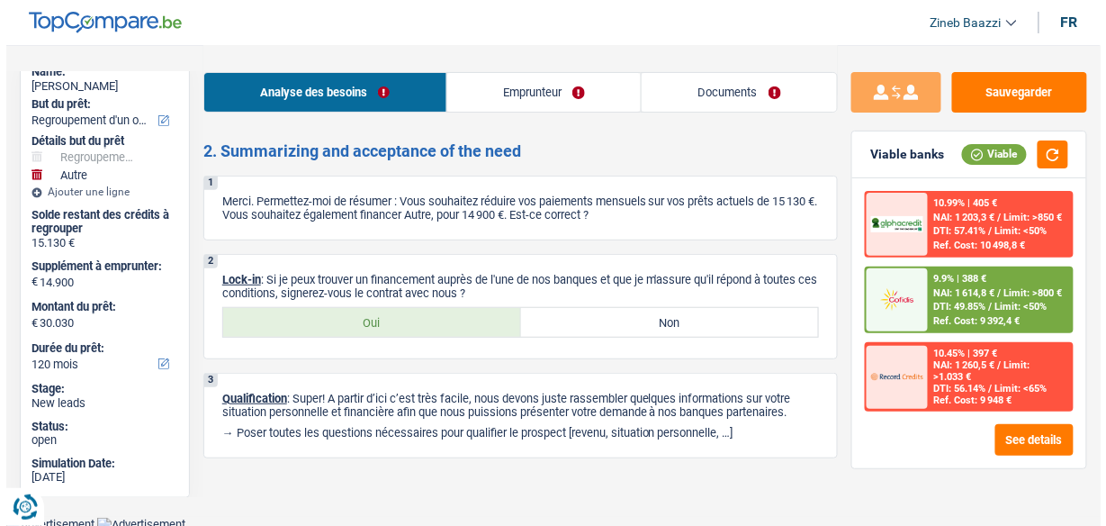
scroll to position [3499, 0]
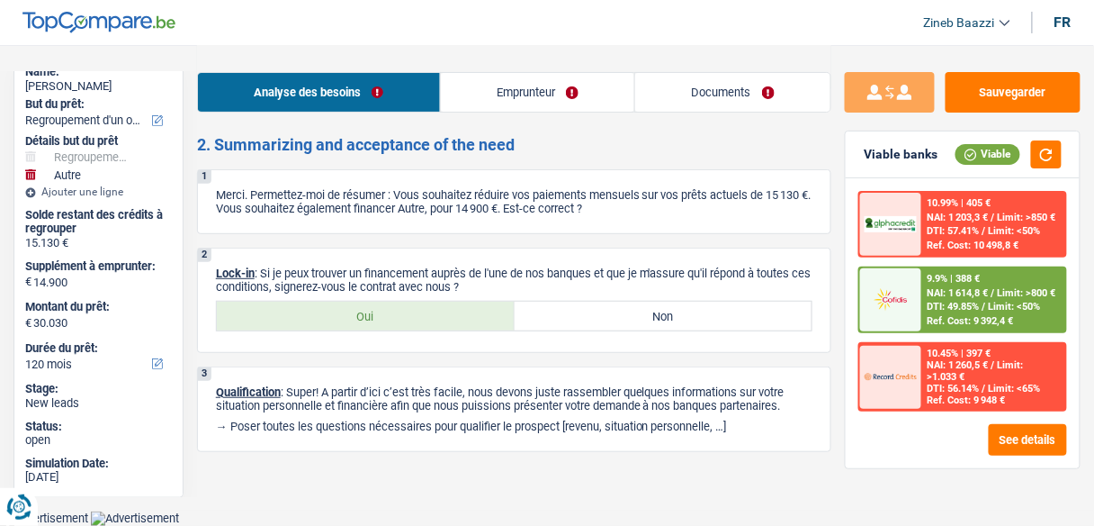
click at [937, 292] on span "NAI: 1 614,8 €" at bounding box center [958, 293] width 61 height 12
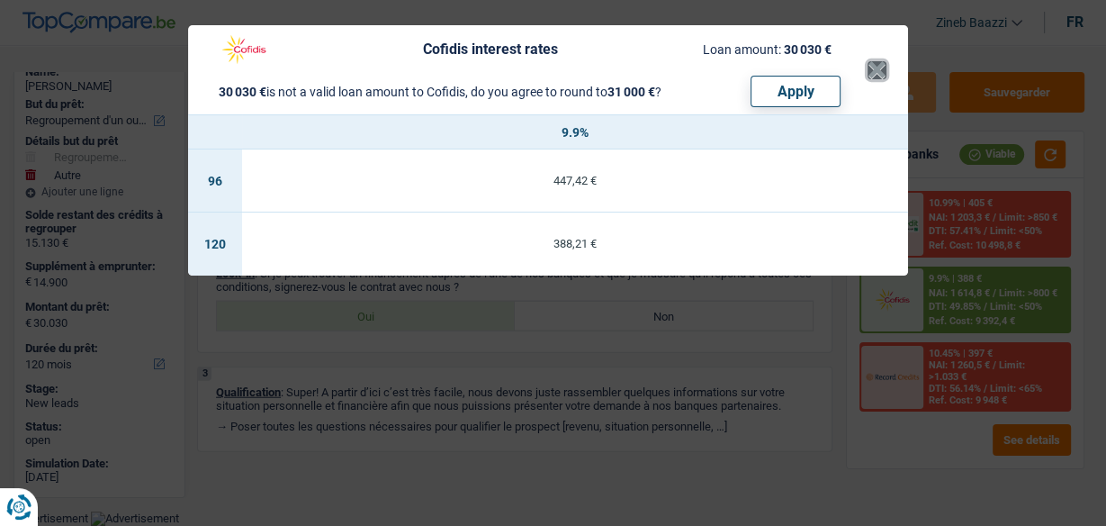
click at [885, 61] on button "×" at bounding box center [876, 70] width 19 height 18
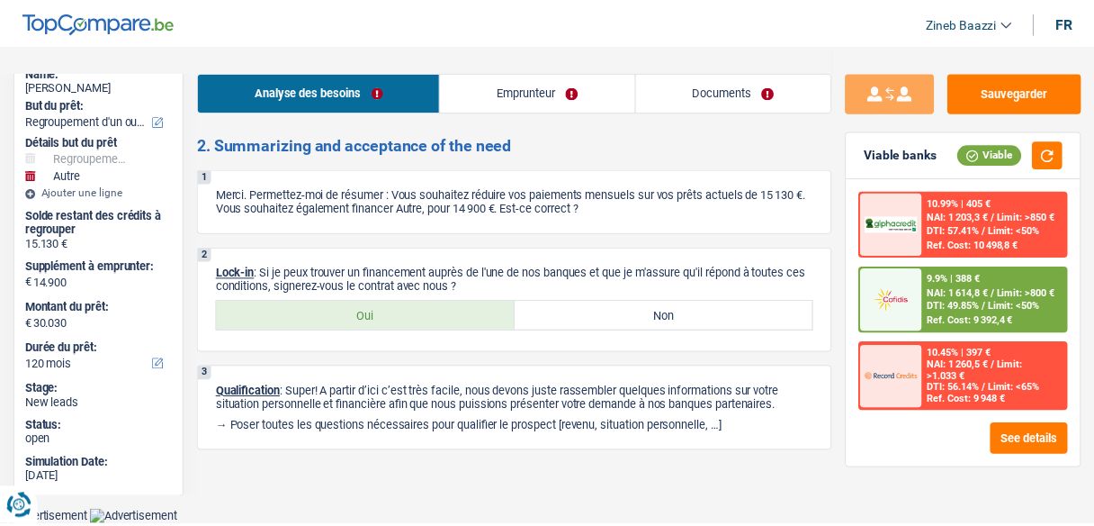
scroll to position [3471, 0]
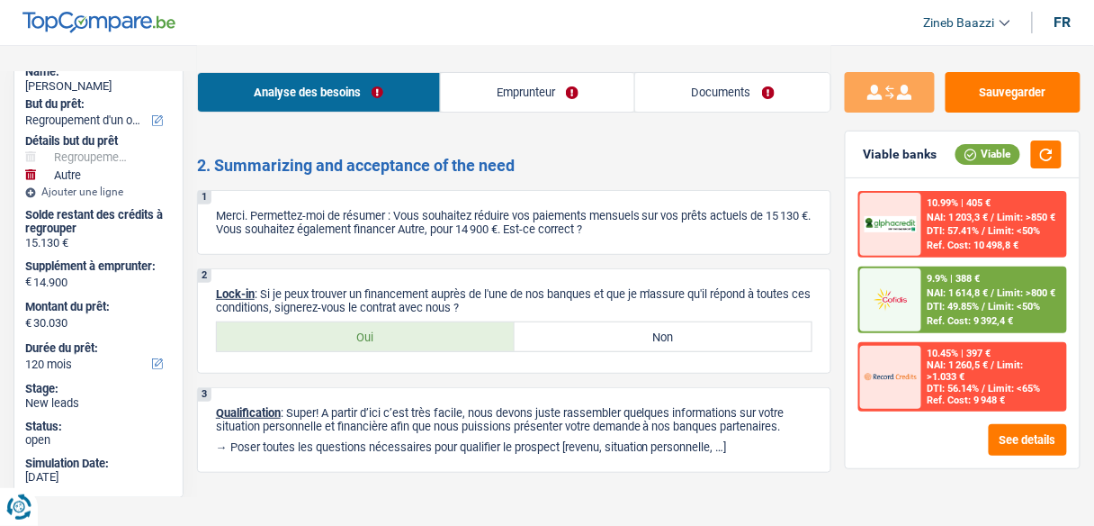
click at [948, 377] on span "Limit: >1.033 €" at bounding box center [976, 370] width 96 height 23
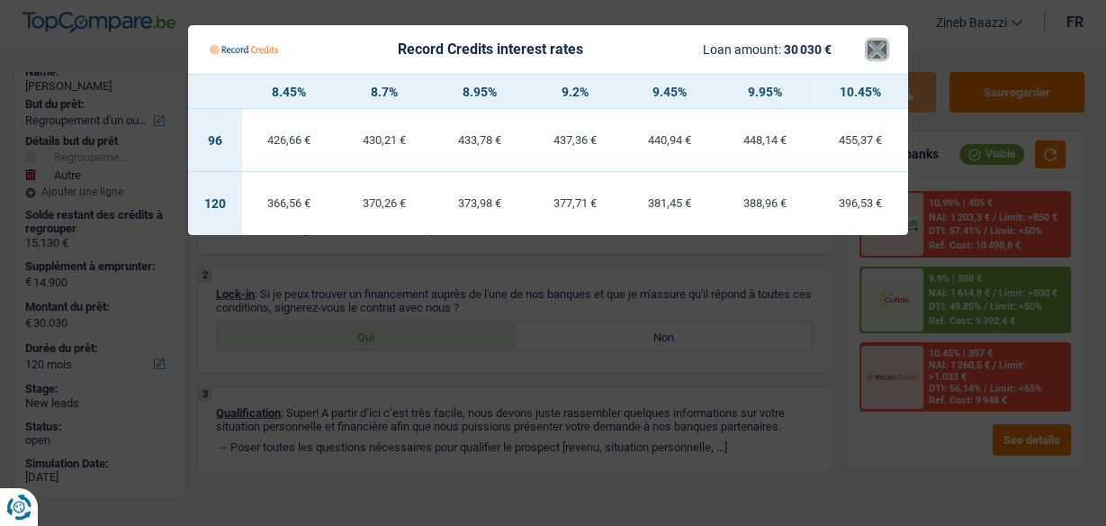
click at [869, 49] on button "×" at bounding box center [876, 49] width 19 height 18
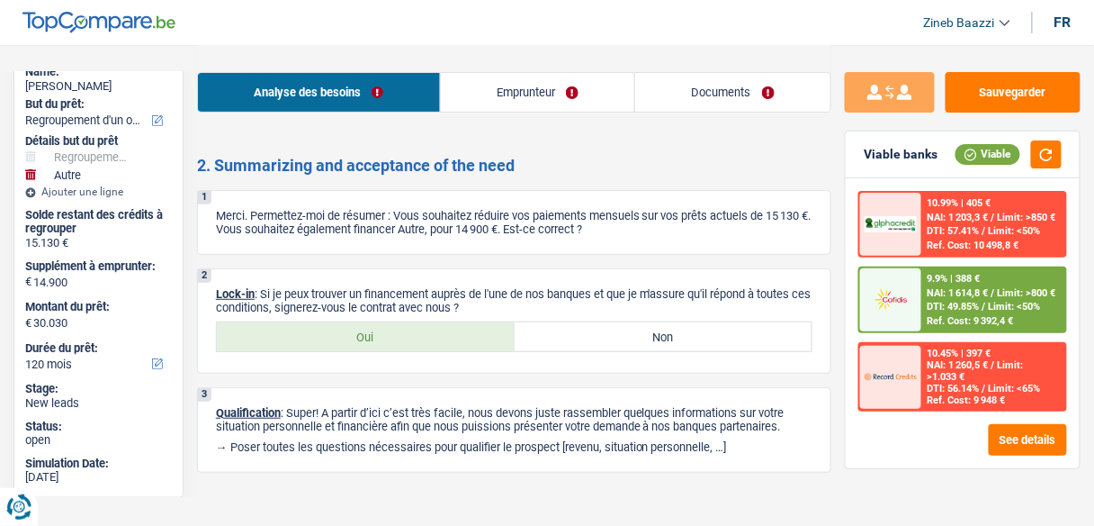
click at [949, 239] on div "Ref. Cost: 10 498,8 €" at bounding box center [974, 245] width 92 height 12
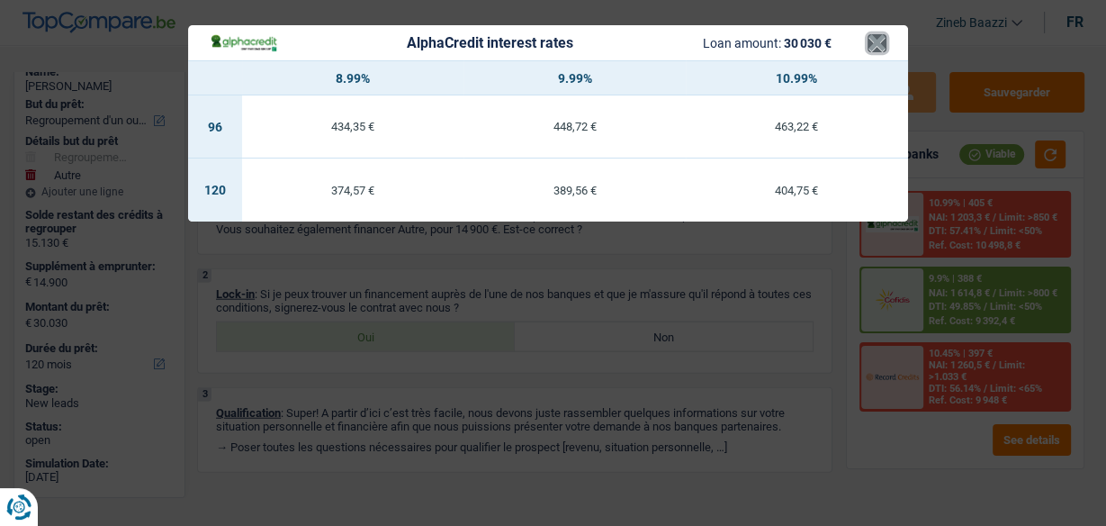
click at [875, 47] on button "×" at bounding box center [876, 43] width 19 height 18
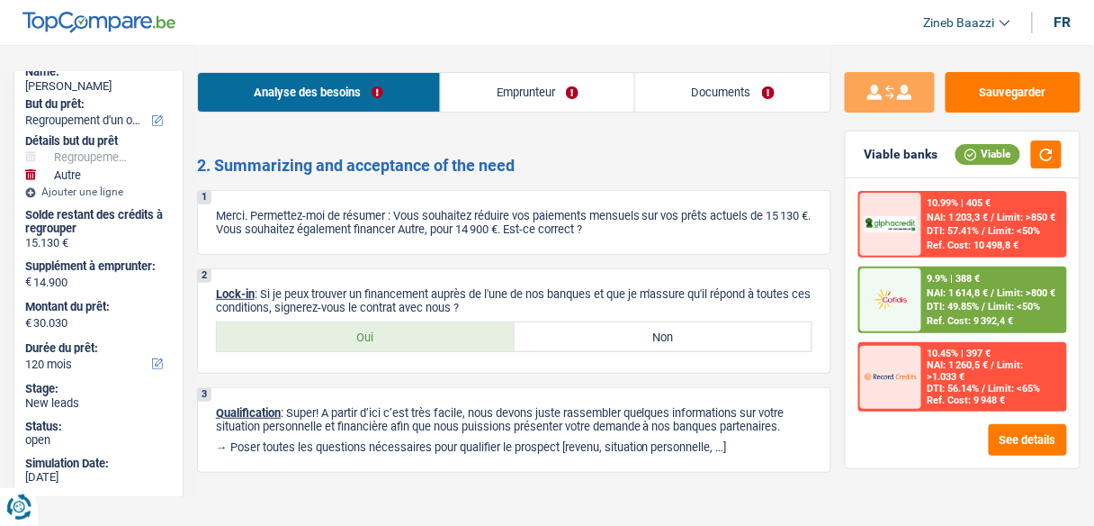
click at [934, 202] on div "10.99% | 405 €" at bounding box center [960, 203] width 64 height 12
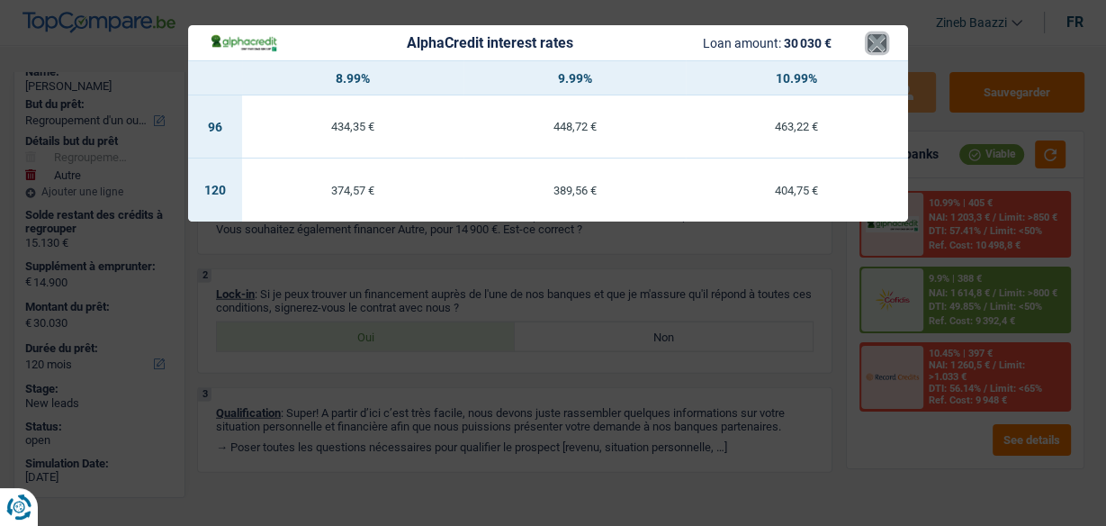
click at [879, 52] on button "×" at bounding box center [876, 43] width 19 height 18
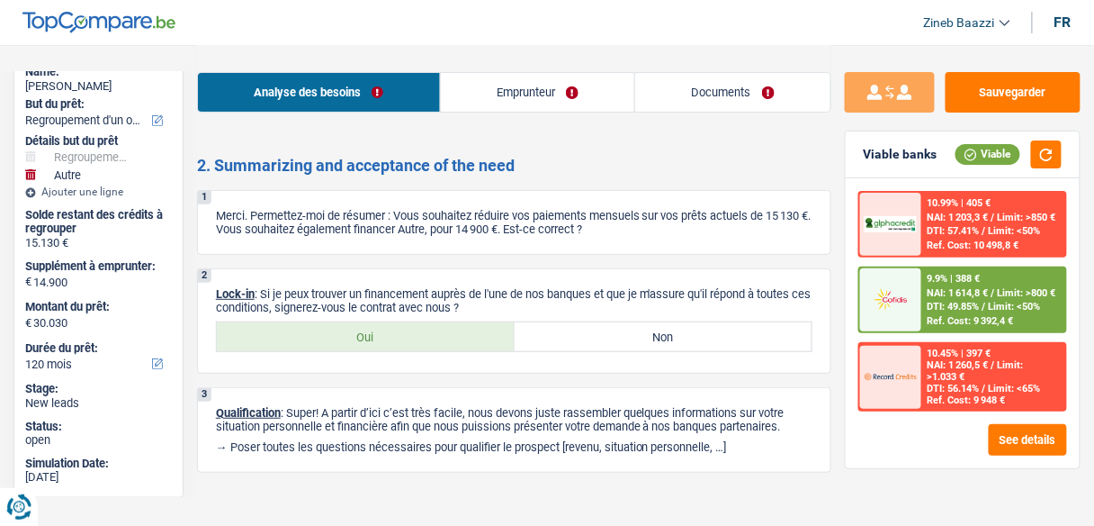
click at [913, 377] on img at bounding box center [891, 377] width 52 height 26
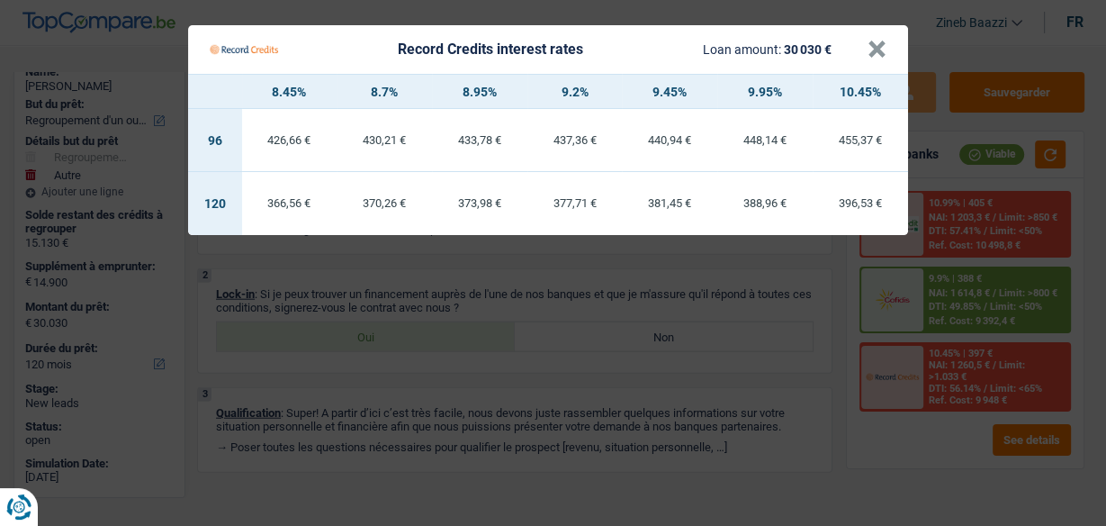
click at [865, 48] on div "Record Credits interest rates Loan amount: 30 030 €" at bounding box center [539, 49] width 658 height 34
click at [871, 49] on button "×" at bounding box center [876, 49] width 19 height 18
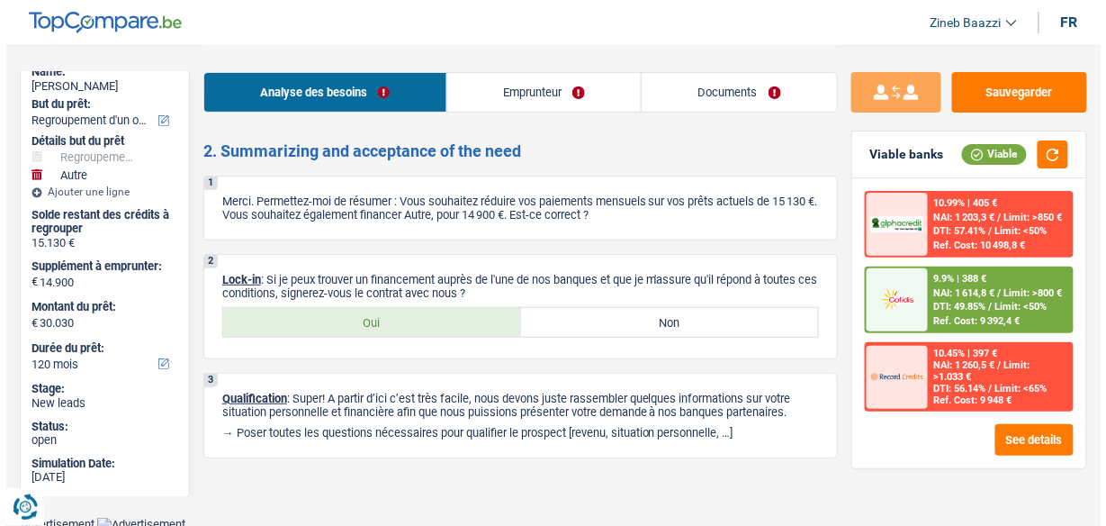
scroll to position [3499, 0]
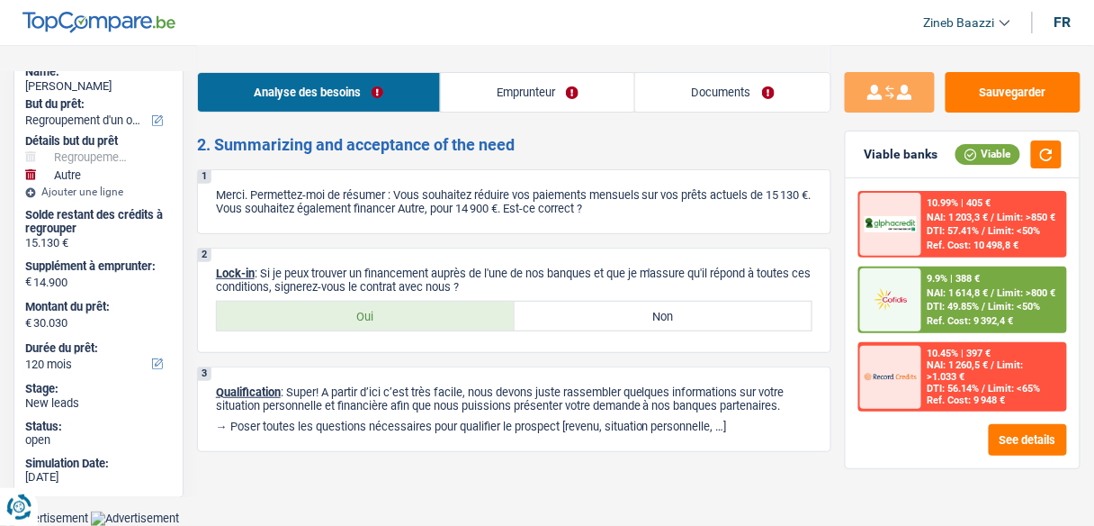
drag, startPoint x: 694, startPoint y: 272, endPoint x: 796, endPoint y: 285, distance: 103.5
click at [797, 287] on p "Lock-in : Si je peux trouver un financement auprès de l'une de nos banques et q…" at bounding box center [514, 279] width 597 height 27
click at [796, 285] on p "Lock-in : Si je peux trouver un financement auprès de l'une de nos banques et q…" at bounding box center [514, 279] width 597 height 27
drag, startPoint x: 723, startPoint y: 285, endPoint x: 357, endPoint y: 275, distance: 365.5
click at [357, 275] on p "Lock-in : Si je peux trouver un financement auprès de l'une de nos banques et q…" at bounding box center [514, 279] width 597 height 27
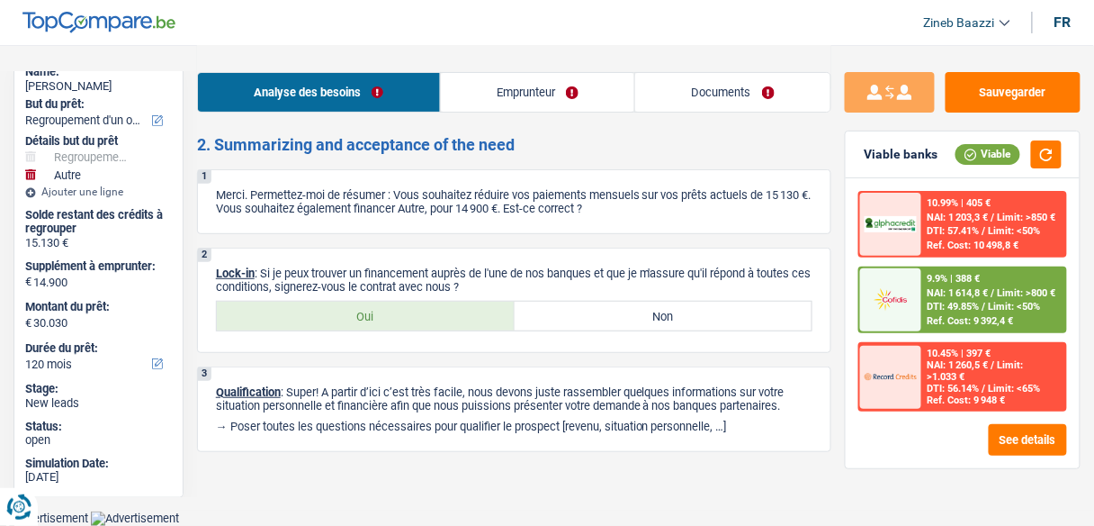
click at [529, 281] on p "Lock-in : Si je peux trouver un financement auprès de l'une de nos banques et q…" at bounding box center [514, 279] width 597 height 27
click at [941, 305] on span "DTI: 49.85%" at bounding box center [954, 307] width 52 height 12
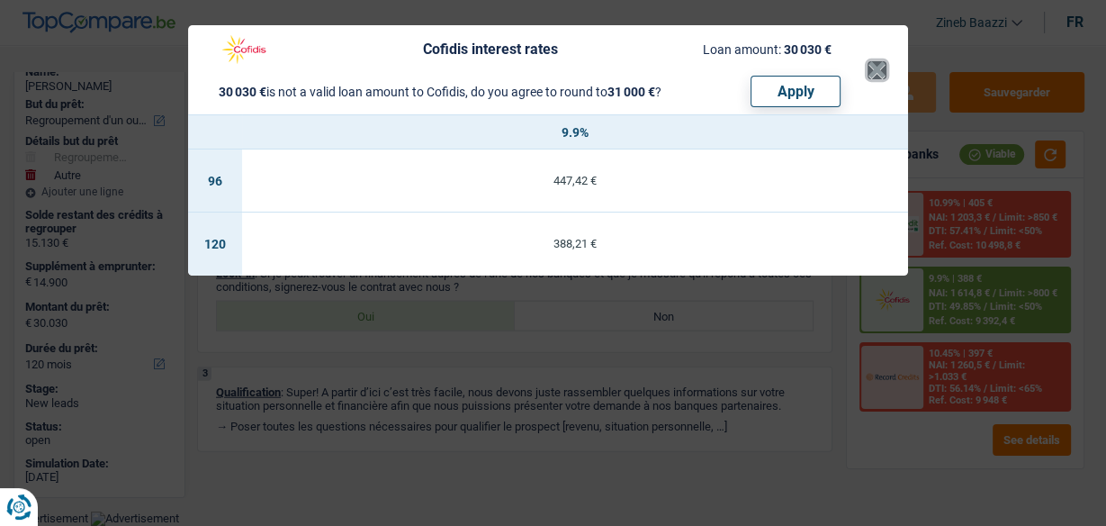
click at [879, 61] on button "×" at bounding box center [876, 70] width 19 height 18
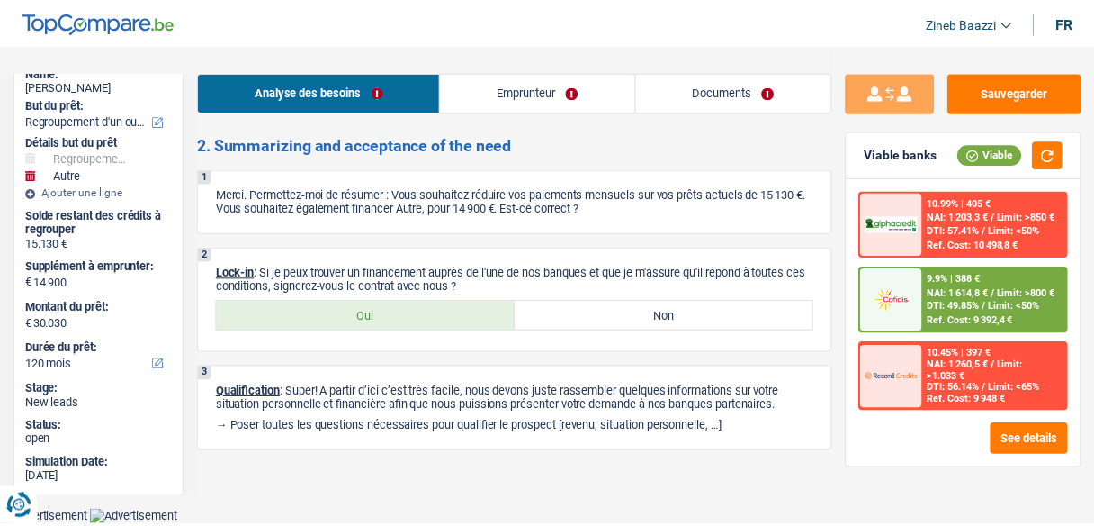
scroll to position [3471, 0]
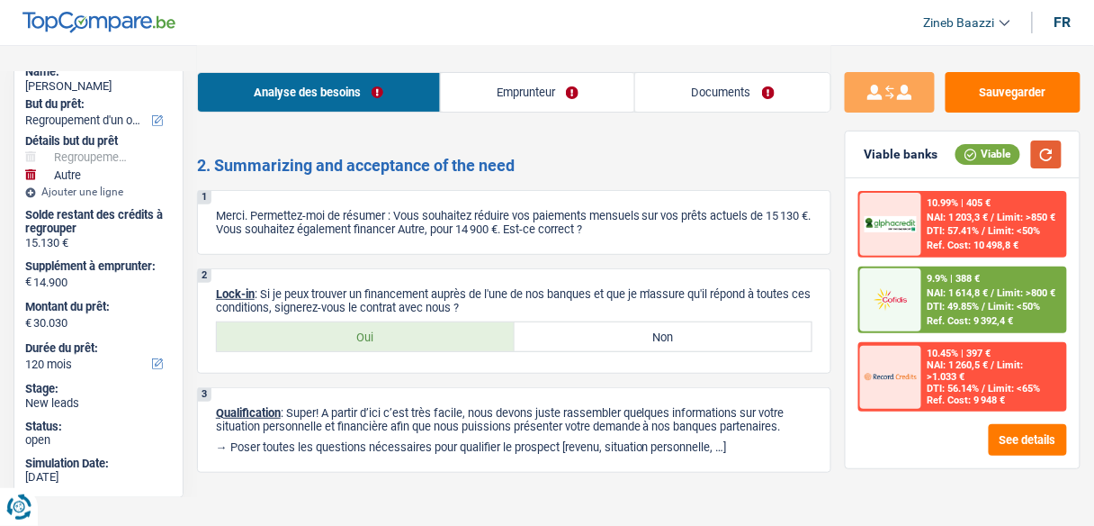
click at [1056, 153] on button "button" at bounding box center [1046, 154] width 31 height 28
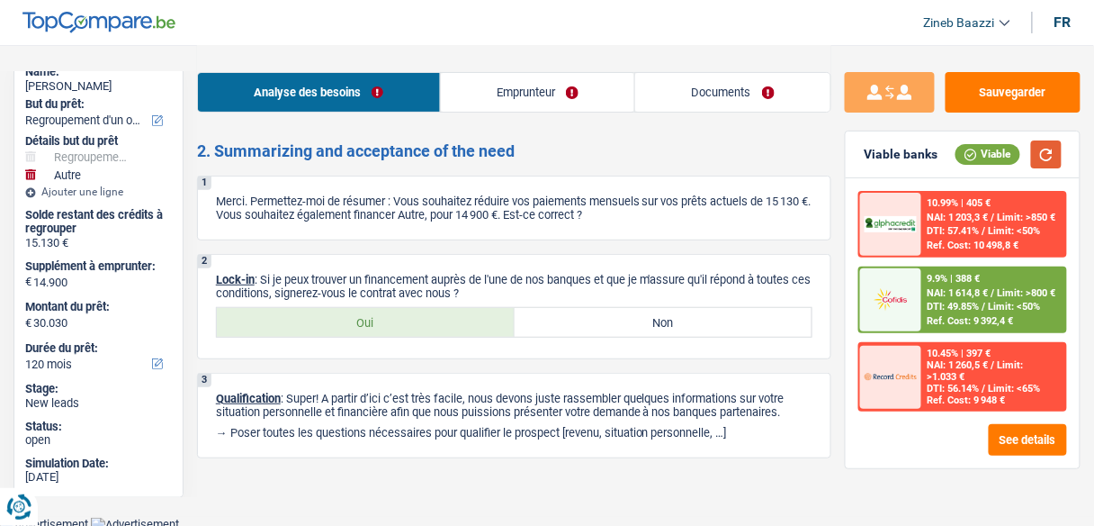
scroll to position [3499, 0]
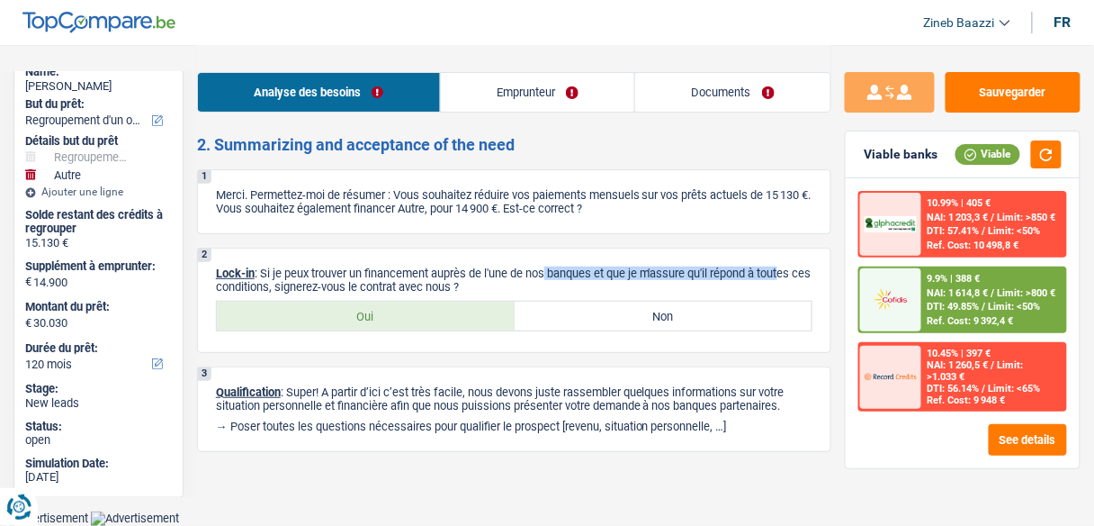
drag, startPoint x: 548, startPoint y: 274, endPoint x: 790, endPoint y: 278, distance: 242.1
click at [790, 278] on p "Lock-in : Si je peux trouver un financement auprès de l'une de nos banques et q…" at bounding box center [514, 279] width 597 height 27
click at [777, 282] on p "Lock-in : Si je peux trouver un financement auprès de l'une de nos banques et q…" at bounding box center [514, 279] width 597 height 27
click at [419, 324] on label "Oui" at bounding box center [366, 315] width 298 height 29
click at [419, 324] on input "Oui" at bounding box center [366, 315] width 298 height 29
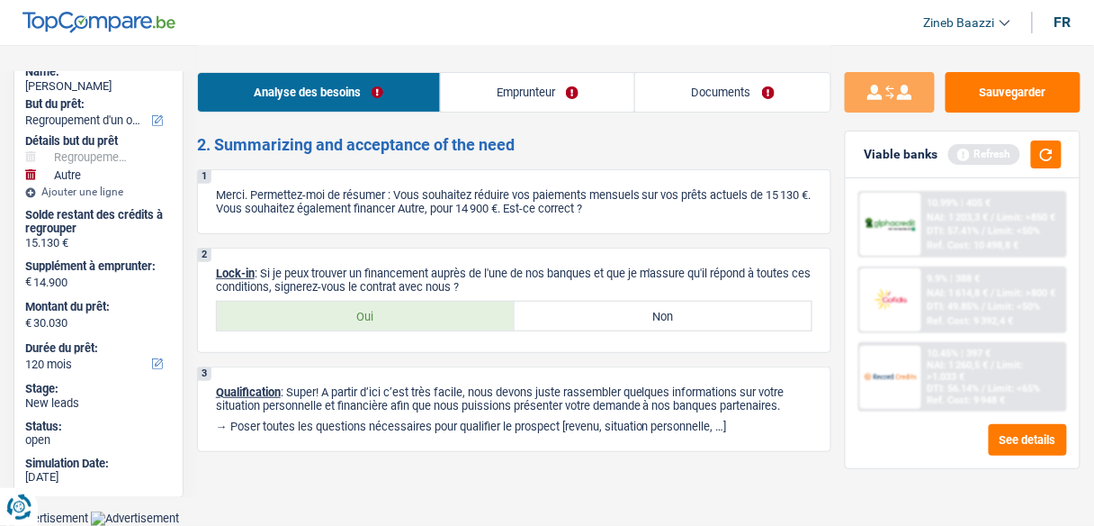
click at [660, 89] on link "Documents" at bounding box center [732, 92] width 195 height 39
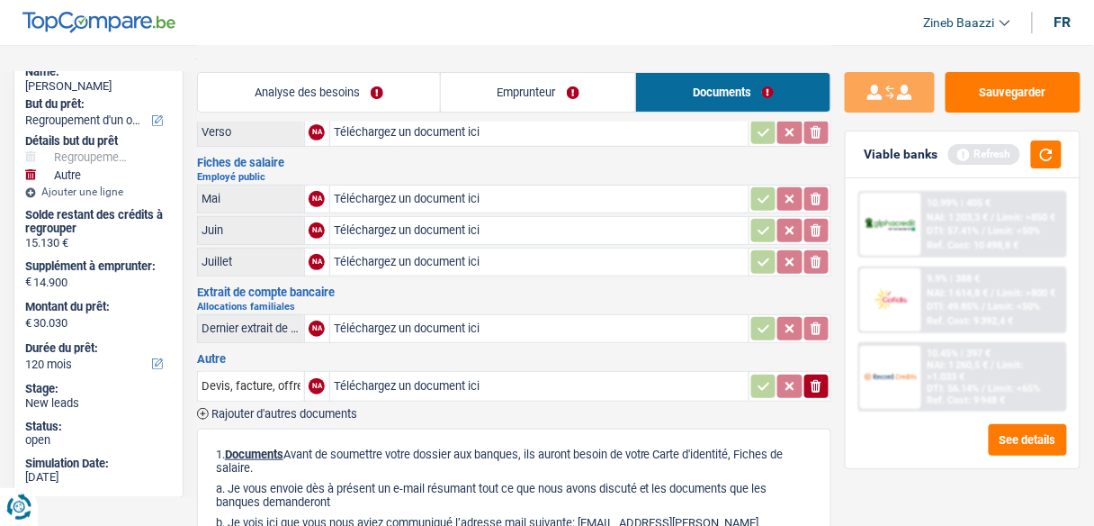
scroll to position [0, 0]
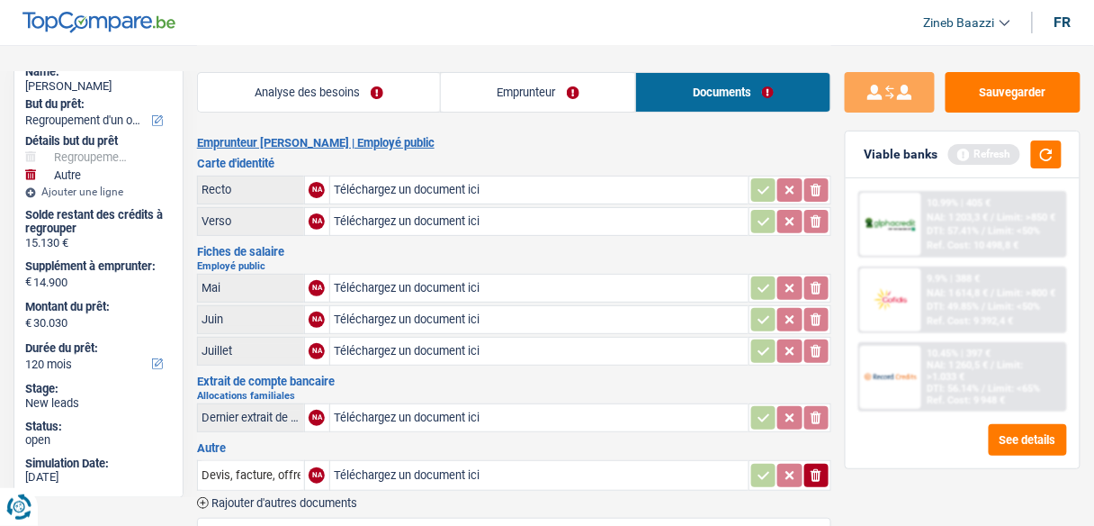
click at [538, 96] on link "Emprunteur" at bounding box center [538, 92] width 195 height 39
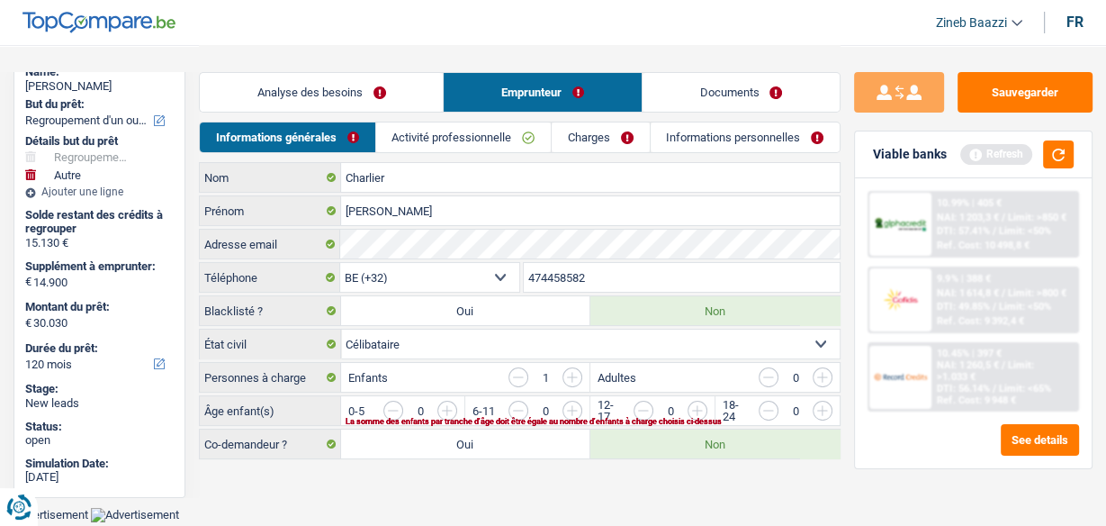
click at [604, 140] on link "Charges" at bounding box center [600, 137] width 97 height 30
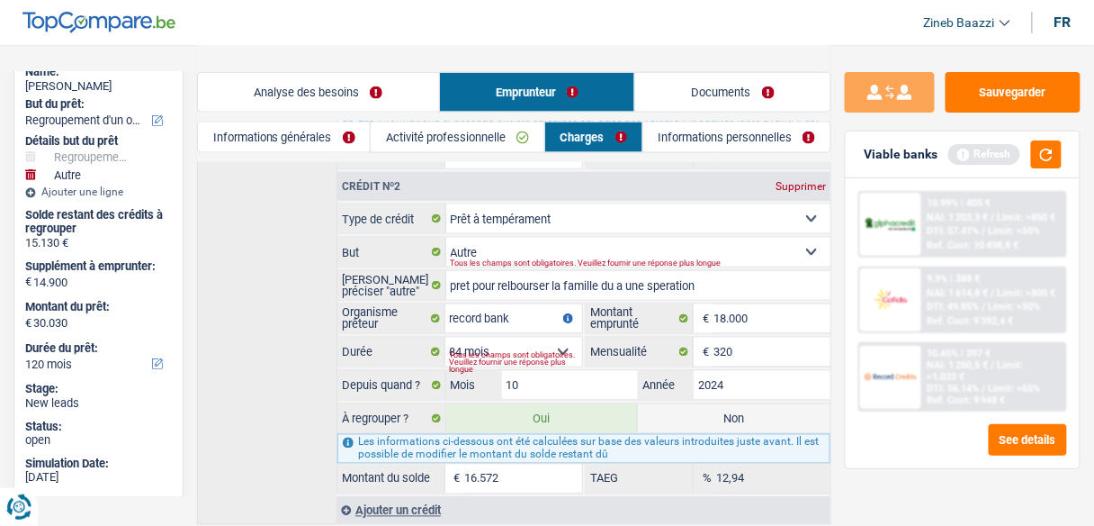
scroll to position [591, 0]
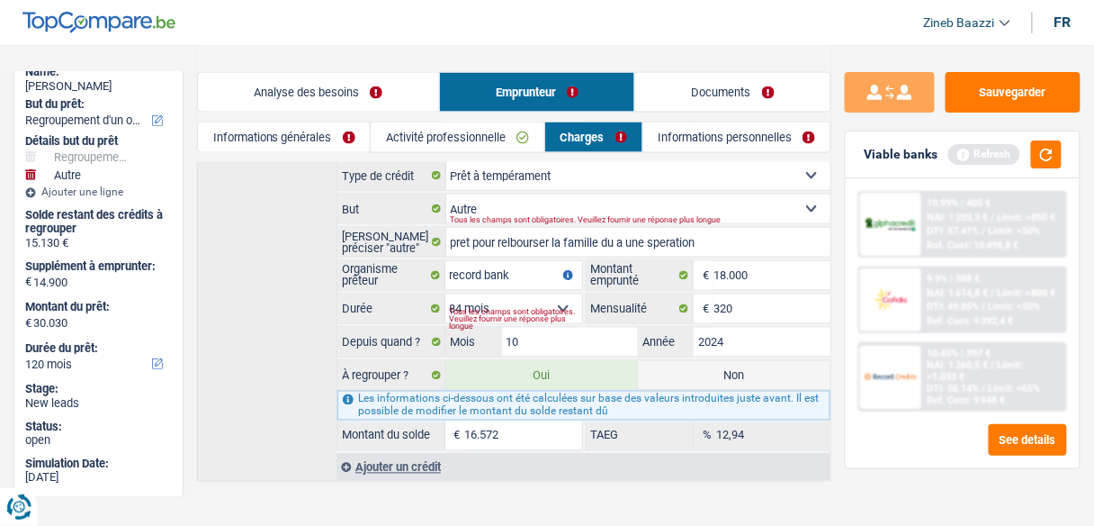
click at [653, 141] on link "Informations personnelles" at bounding box center [737, 137] width 188 height 30
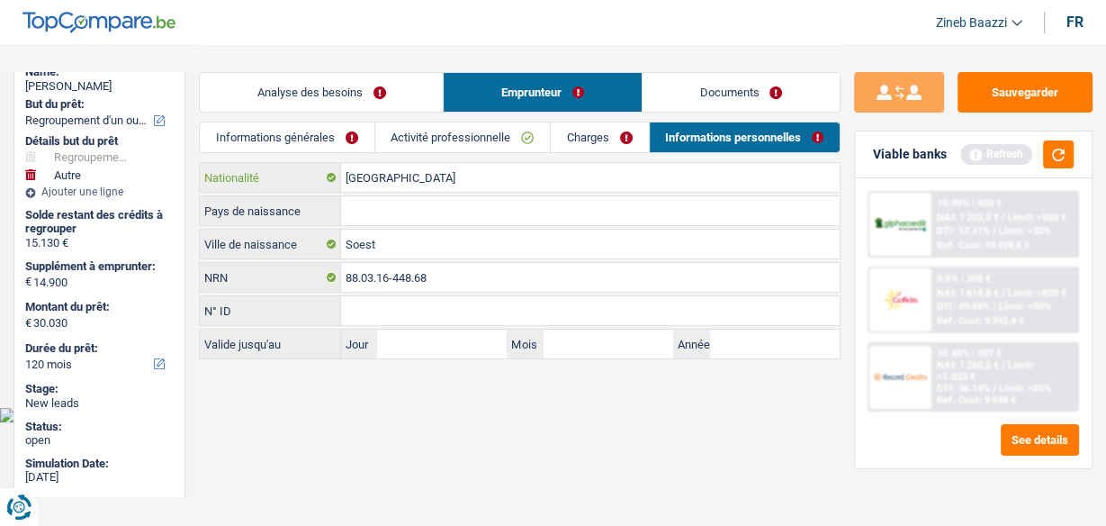
click at [424, 178] on input "[GEOGRAPHIC_DATA]" at bounding box center [590, 177] width 499 height 29
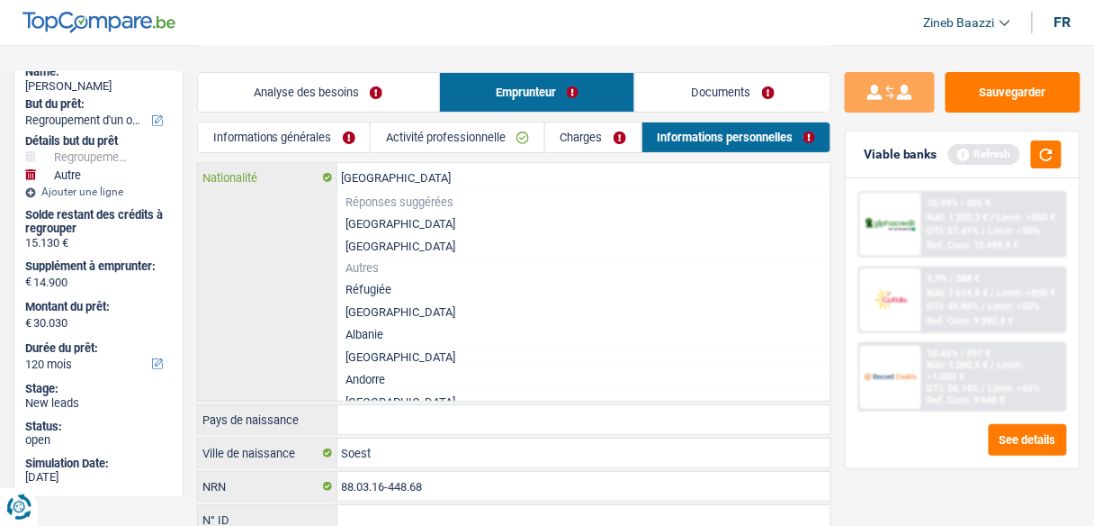
click at [413, 181] on input "[GEOGRAPHIC_DATA]" at bounding box center [584, 177] width 494 height 29
click at [251, 227] on div "Belgique Nationalité Réponses suggérées Belgique Luxembourg Autres Réfugiée Afg…" at bounding box center [514, 282] width 633 height 238
click at [277, 228] on div "Belgique Nationalité Réponses suggérées Belgique Luxembourg Autres Réfugiée Afg…" at bounding box center [514, 282] width 633 height 238
click at [469, 41] on header "Zineb Baazzi Se déconnecter fr" at bounding box center [547, 23] width 1094 height 46
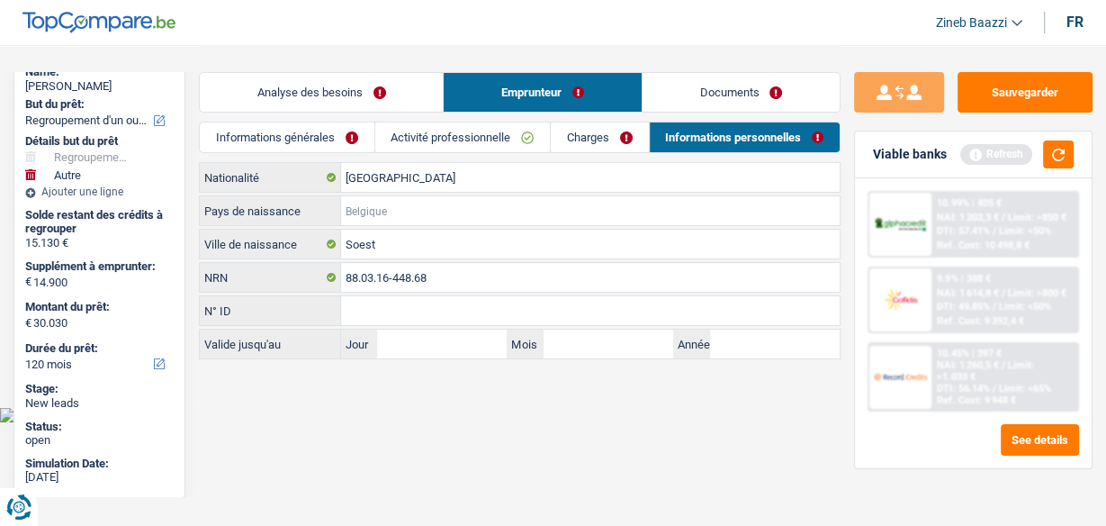
click at [385, 203] on input "Pays de naissance" at bounding box center [590, 210] width 499 height 29
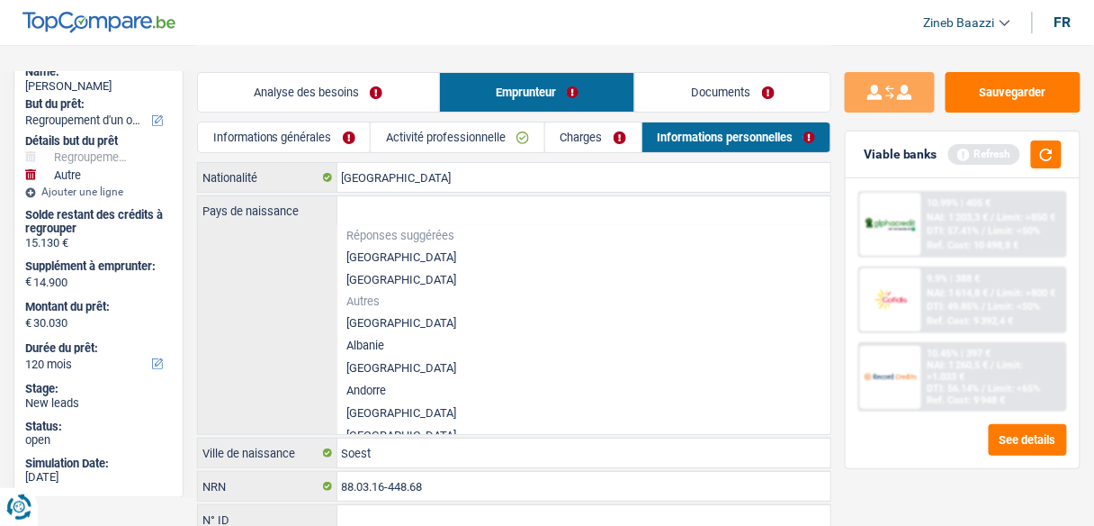
click at [371, 251] on li "[GEOGRAPHIC_DATA]" at bounding box center [584, 257] width 494 height 22
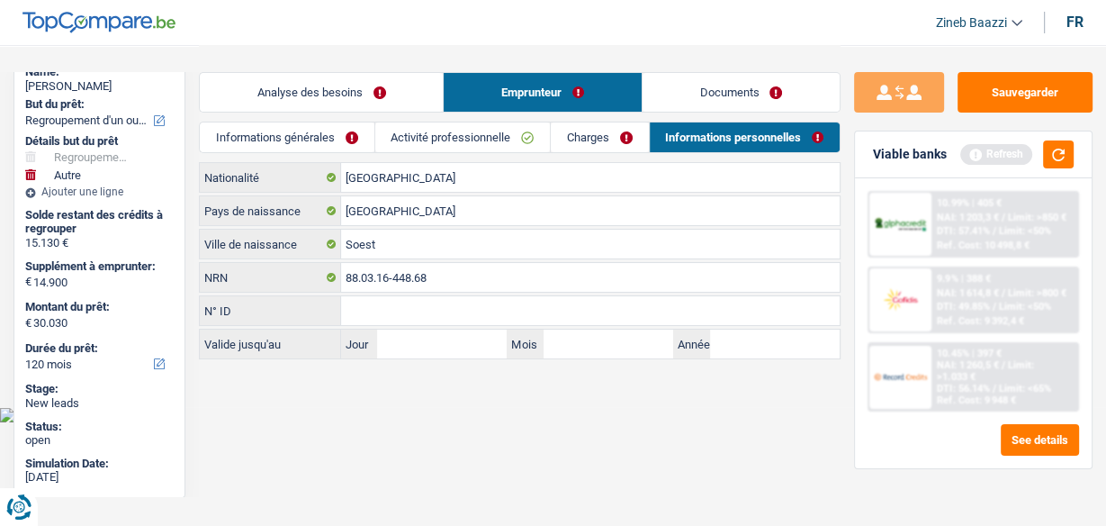
click at [607, 137] on link "Charges" at bounding box center [599, 137] width 97 height 30
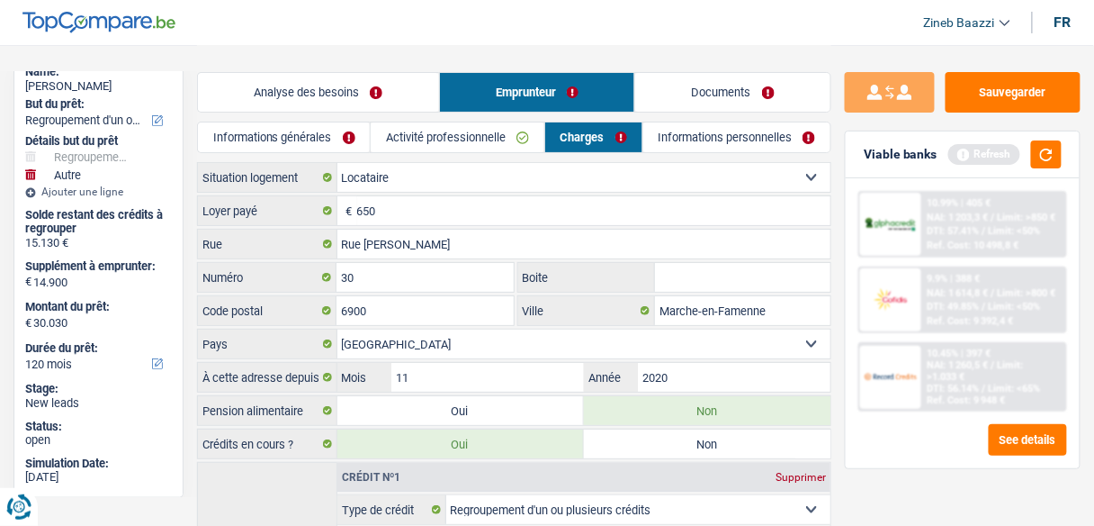
click at [502, 138] on link "Activité professionnelle" at bounding box center [458, 137] width 174 height 30
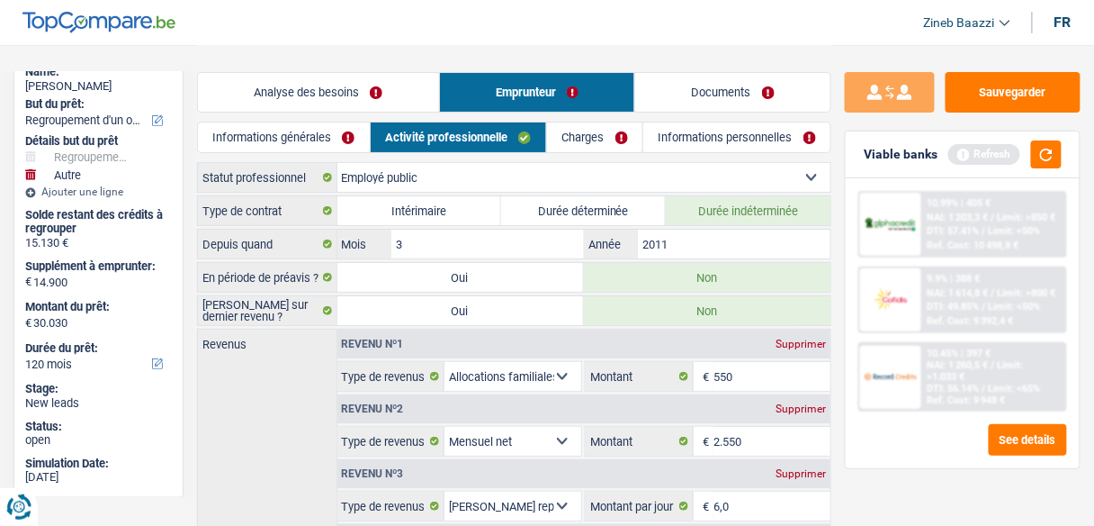
click at [692, 130] on link "Informations personnelles" at bounding box center [736, 137] width 187 height 30
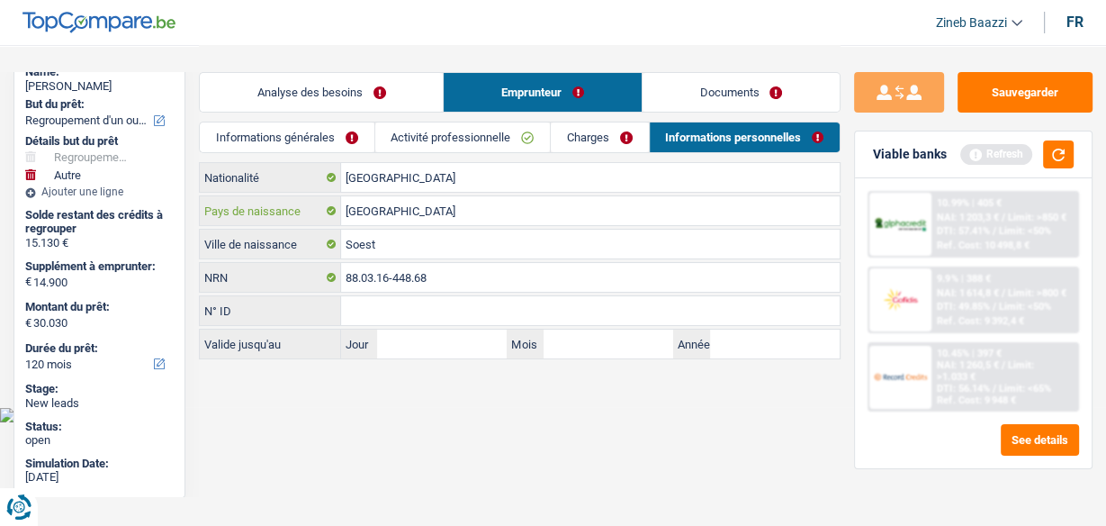
click at [346, 223] on input "[GEOGRAPHIC_DATA]" at bounding box center [590, 210] width 499 height 29
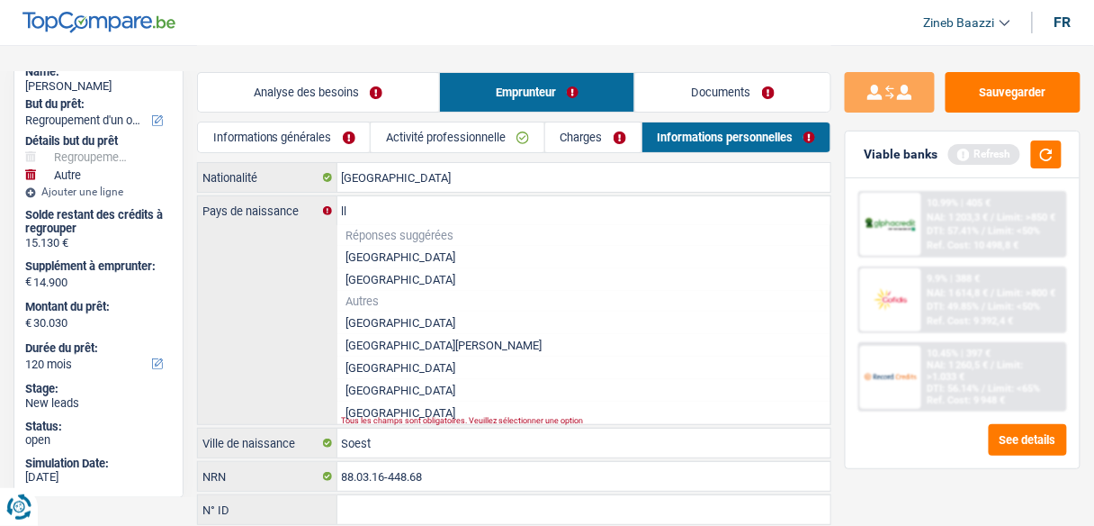
click at [374, 328] on li "[GEOGRAPHIC_DATA]" at bounding box center [584, 322] width 494 height 22
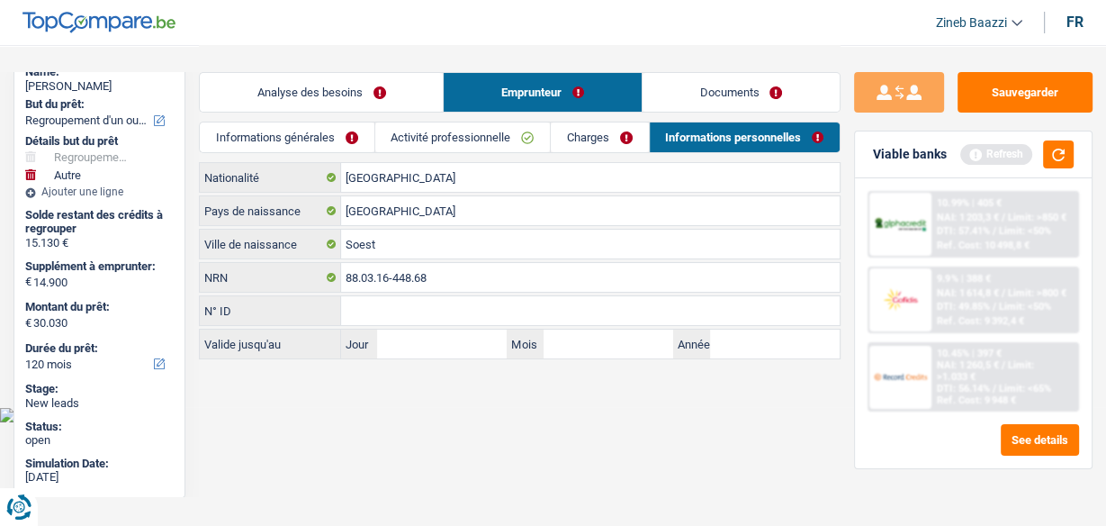
click at [439, 400] on main "Notes Sauvegarder Name: Magali Charlier But du prêt: Confort maison: meubles, t…" at bounding box center [553, 203] width 1106 height 407
click at [332, 142] on link "Informations générales" at bounding box center [287, 137] width 174 height 30
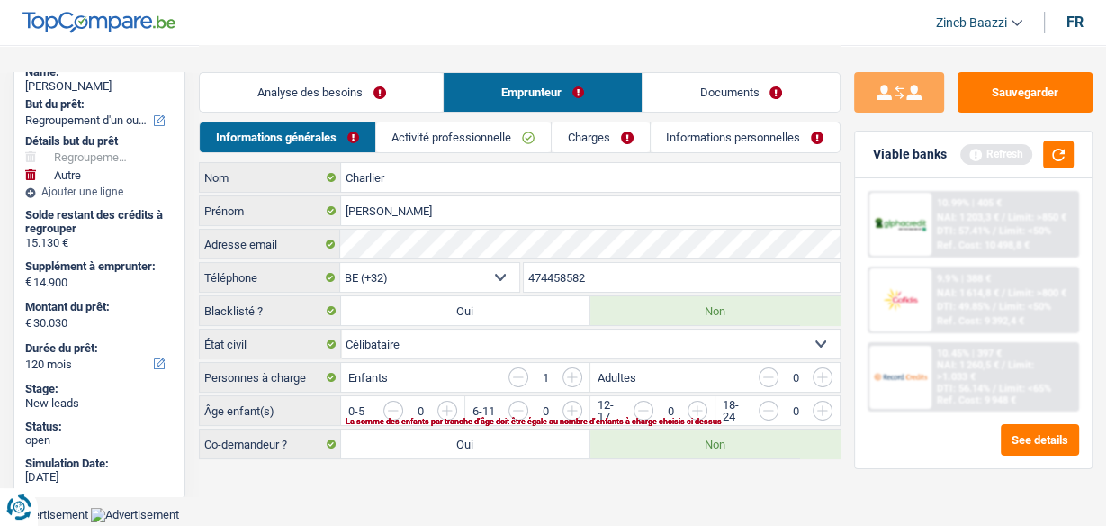
click at [574, 418] on div "La somme des enfants par tranche d'âge doit être égale au nombre d'enfants à ch…" at bounding box center [568, 421] width 444 height 7
click at [571, 403] on input "button" at bounding box center [882, 414] width 640 height 29
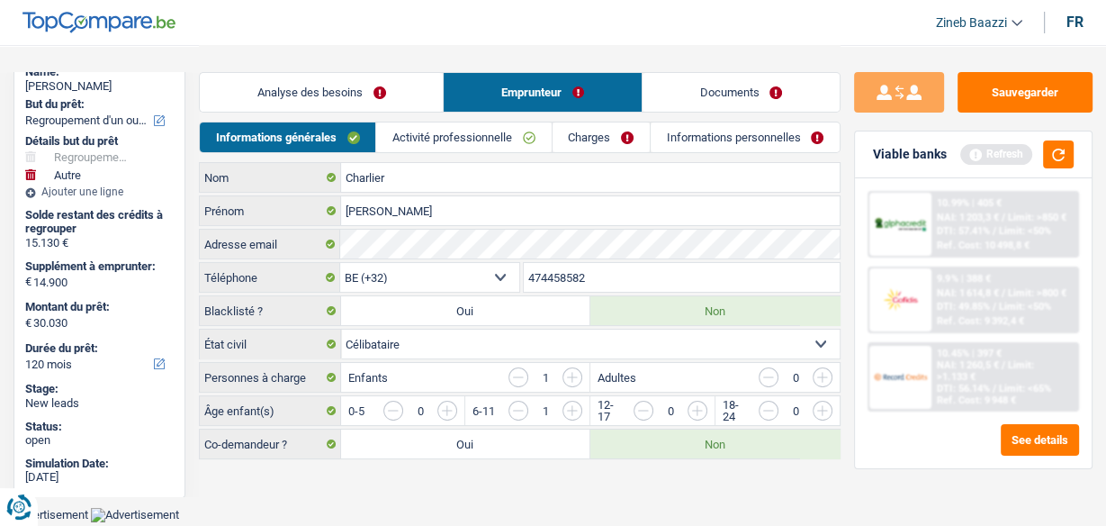
click at [511, 144] on link "Activité professionnelle" at bounding box center [463, 137] width 175 height 30
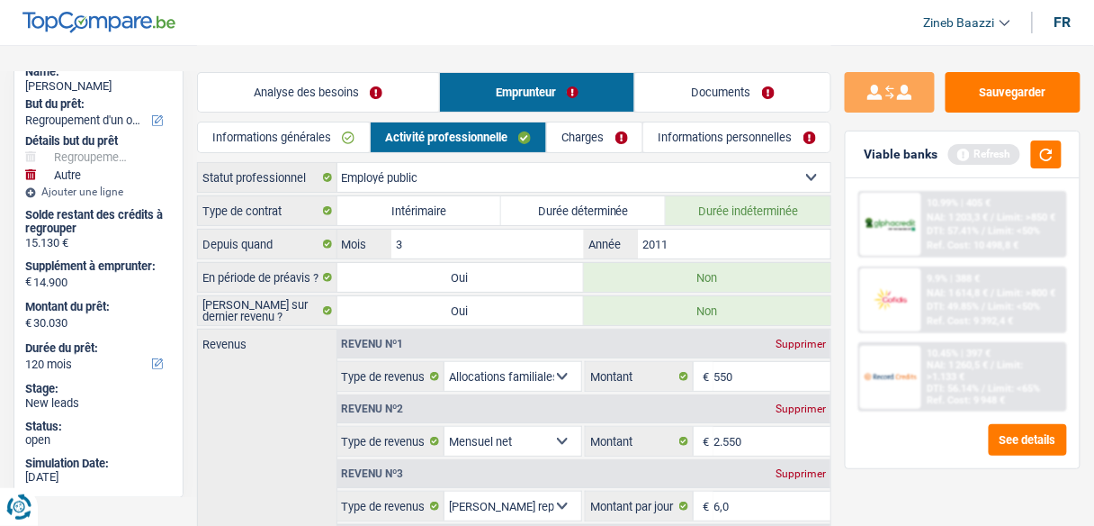
click at [582, 134] on link "Charges" at bounding box center [594, 137] width 95 height 30
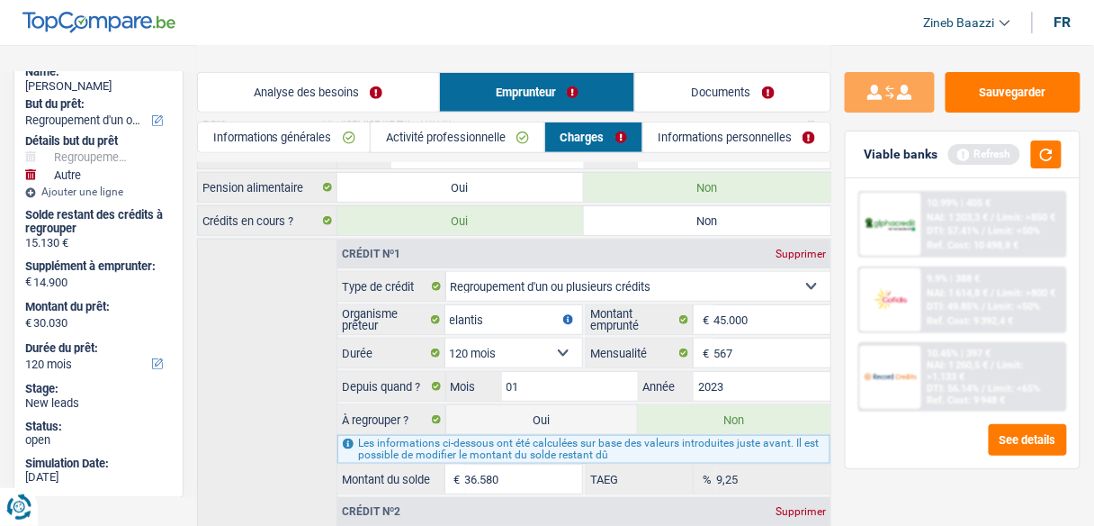
scroll to position [360, 0]
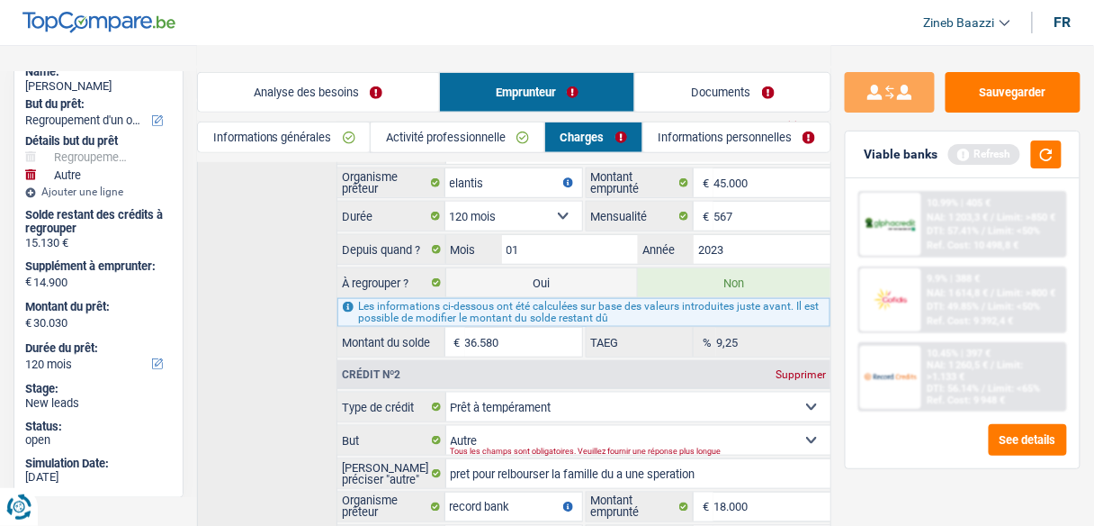
click at [742, 144] on link "Informations personnelles" at bounding box center [737, 137] width 188 height 30
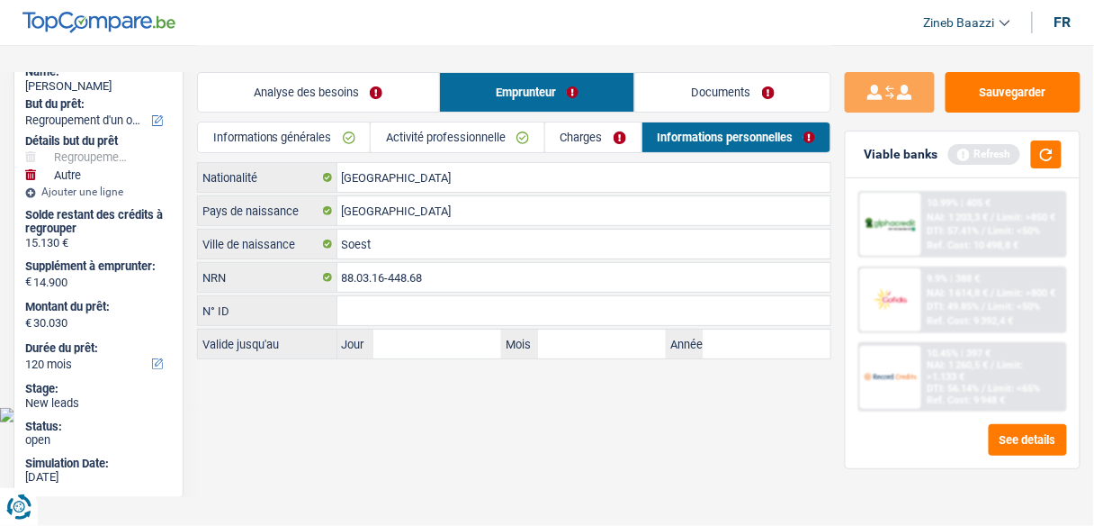
scroll to position [0, 0]
click at [735, 95] on link "Documents" at bounding box center [741, 92] width 197 height 39
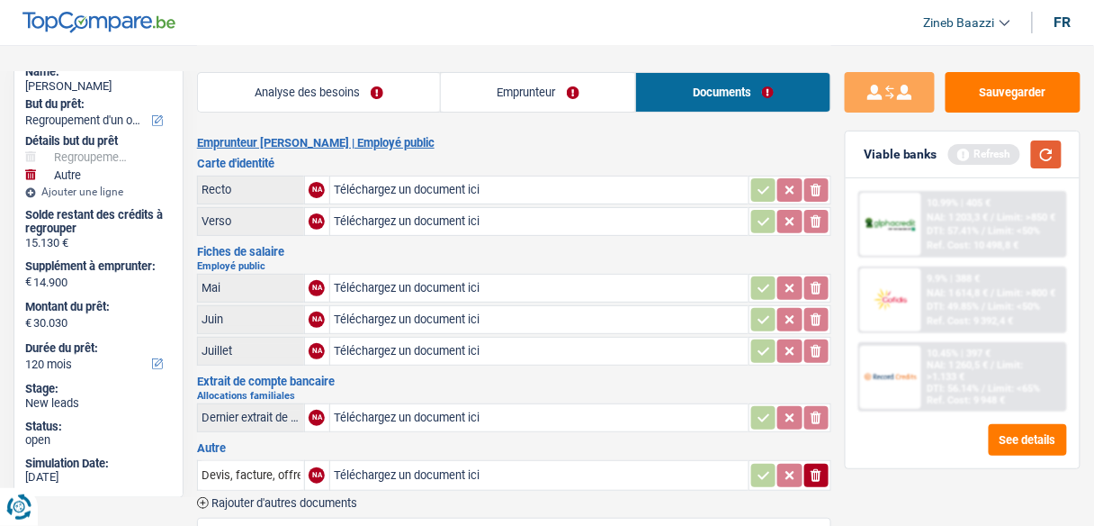
click at [1048, 145] on button "button" at bounding box center [1046, 154] width 31 height 28
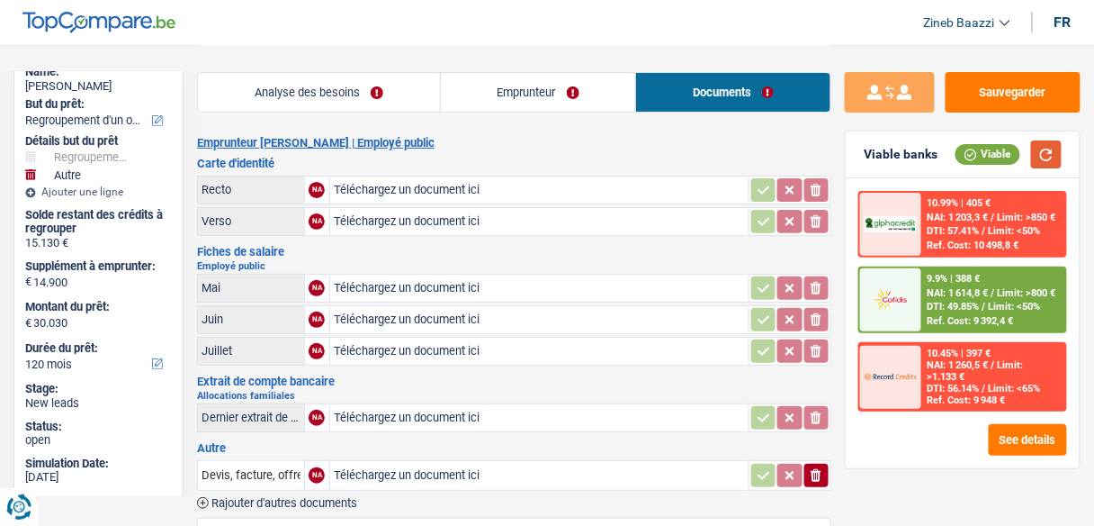
click at [1034, 152] on button "button" at bounding box center [1046, 154] width 31 height 28
click at [505, 77] on link "Emprunteur" at bounding box center [538, 92] width 195 height 39
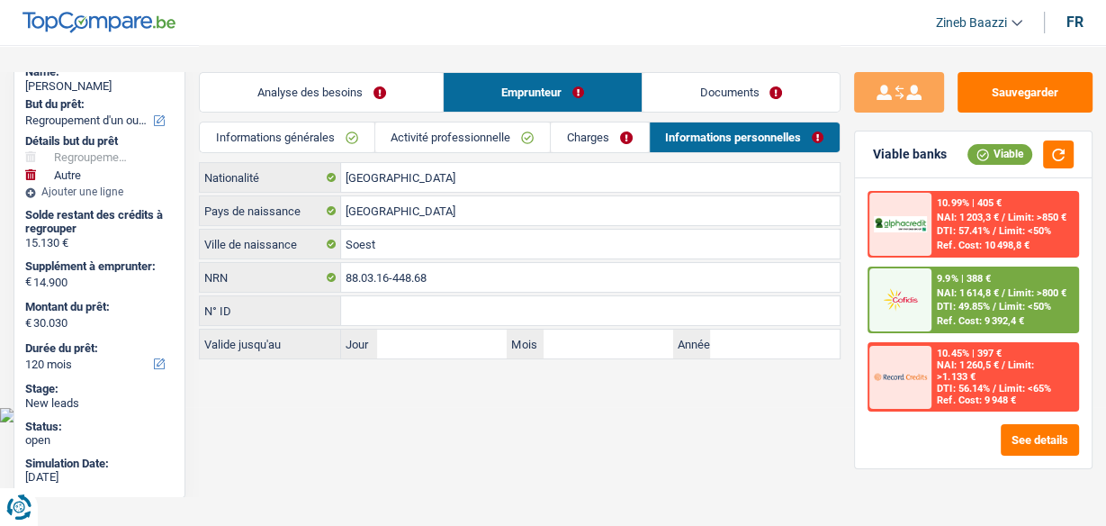
click at [592, 134] on link "Charges" at bounding box center [599, 137] width 97 height 30
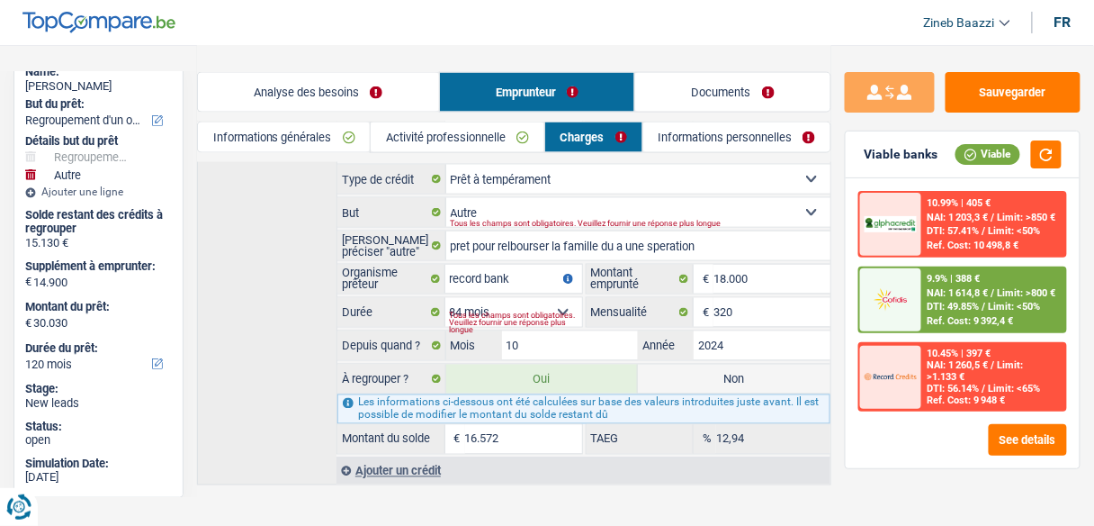
scroll to position [591, 0]
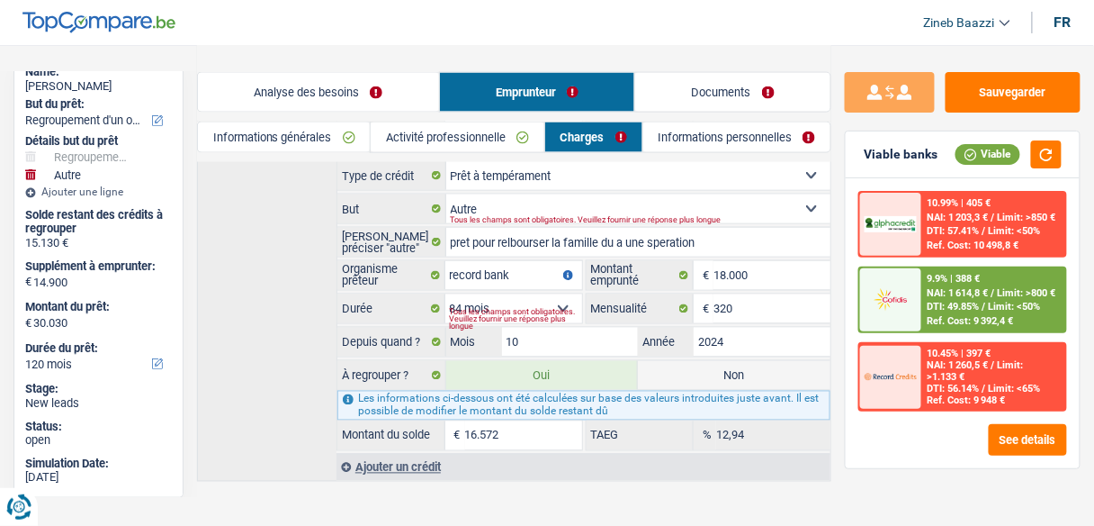
click at [310, 91] on link "Analyse des besoins" at bounding box center [318, 92] width 241 height 39
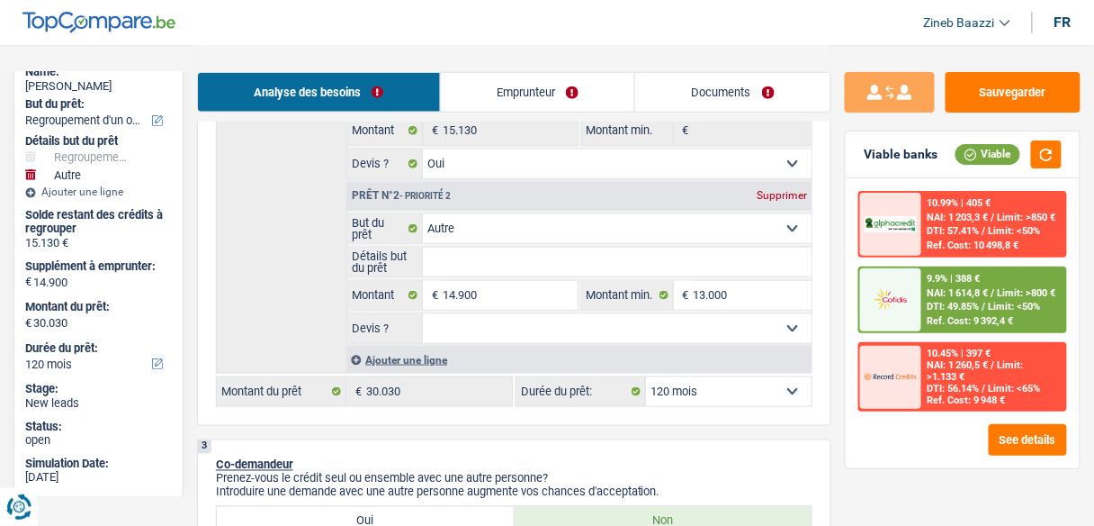
scroll to position [519, 0]
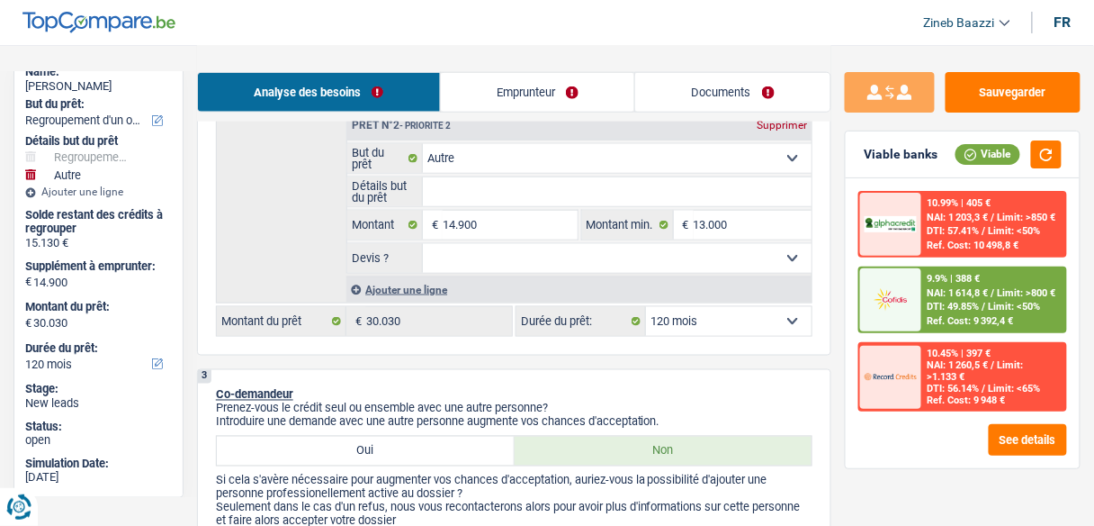
click at [691, 37] on header "Zineb Baazzi Se déconnecter fr" at bounding box center [547, 23] width 1094 height 46
click at [1056, 141] on button "button" at bounding box center [1046, 154] width 31 height 28
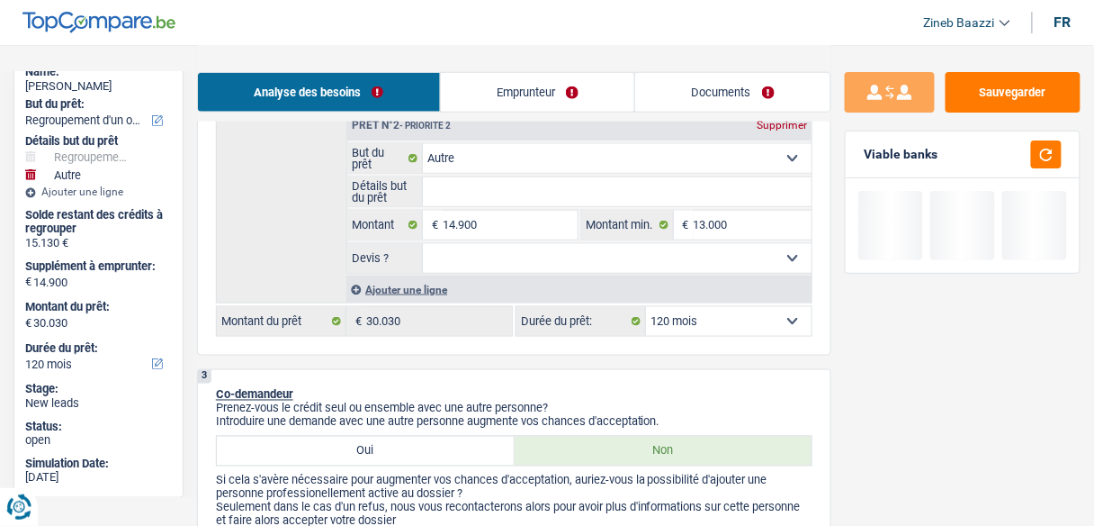
click at [738, 54] on div "Analyse des besoins Emprunteur Documents" at bounding box center [514, 83] width 634 height 76
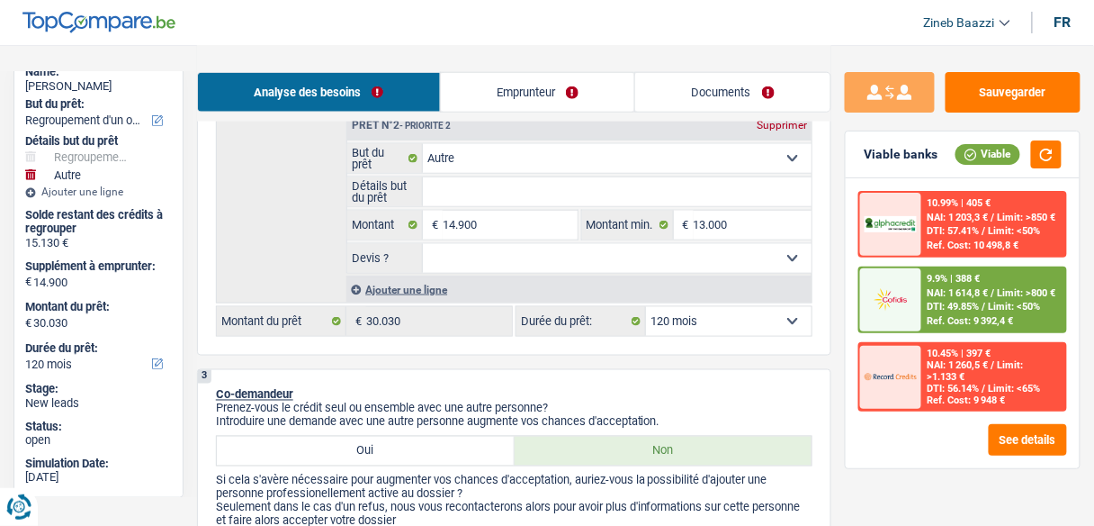
click at [738, 54] on div "Analyse des besoins Emprunteur Documents" at bounding box center [514, 83] width 634 height 76
click at [511, 85] on link "Emprunteur" at bounding box center [538, 92] width 194 height 39
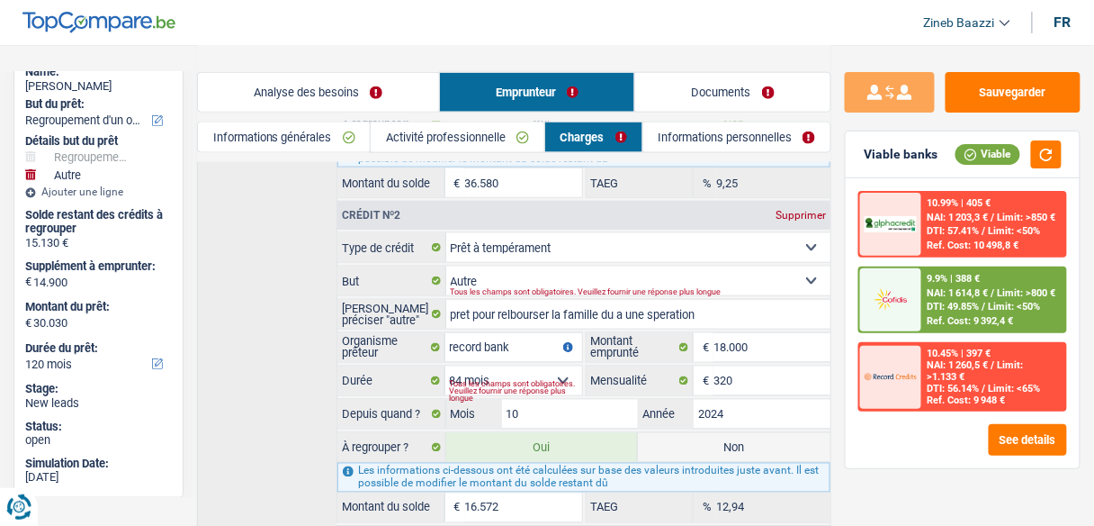
click at [322, 91] on link "Analyse des besoins" at bounding box center [318, 92] width 241 height 39
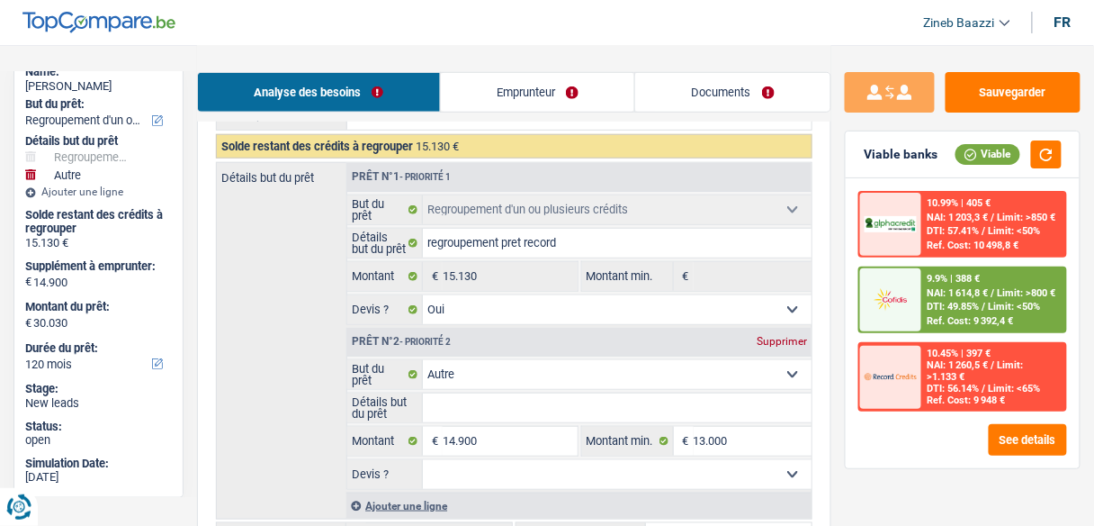
scroll to position [0, 0]
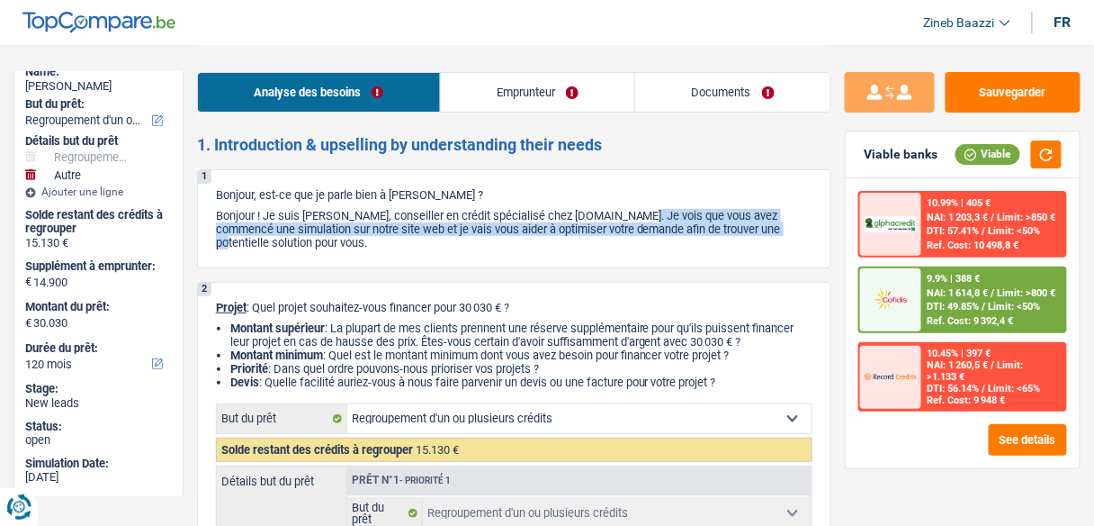
drag, startPoint x: 560, startPoint y: 216, endPoint x: 743, endPoint y: 233, distance: 184.4
click at [743, 233] on p "Bonjour ! Je suis [PERSON_NAME], conseiller en crédit spécialisé chez [DOMAIN_N…" at bounding box center [514, 229] width 597 height 40
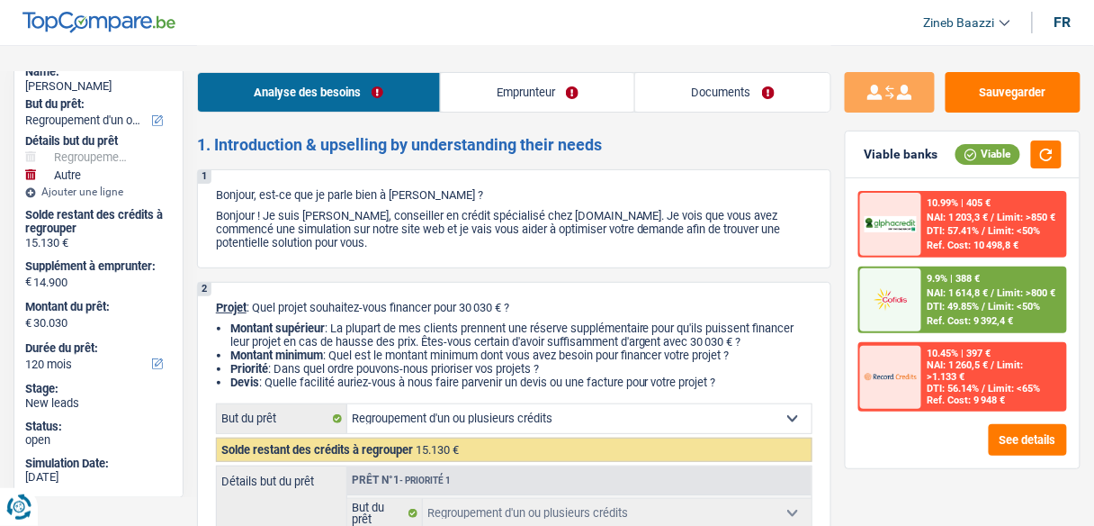
click at [770, 232] on p "Bonjour ! Je suis [PERSON_NAME], conseiller en crédit spécialisé chez [DOMAIN_N…" at bounding box center [514, 229] width 597 height 40
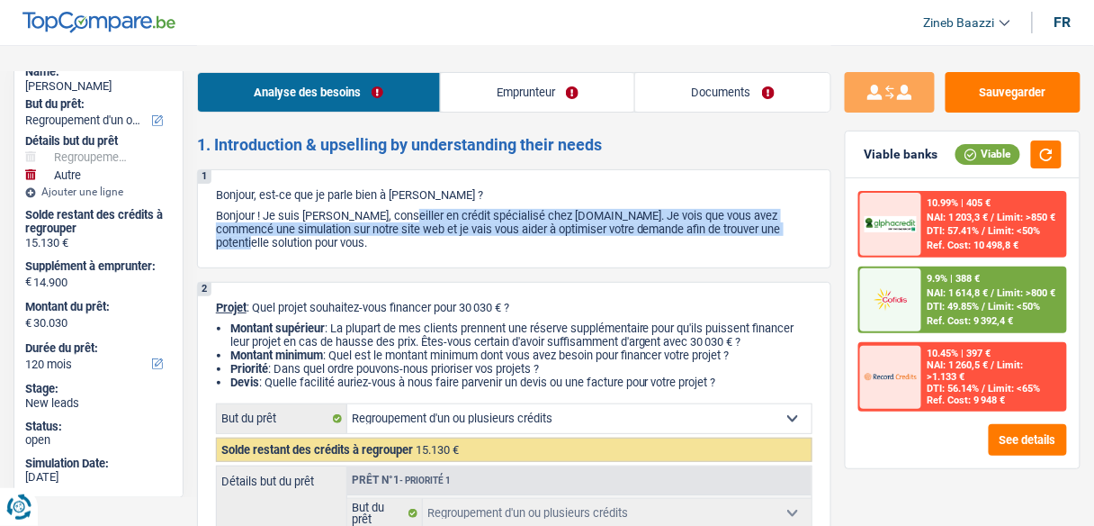
drag, startPoint x: 770, startPoint y: 232, endPoint x: 339, endPoint y: 218, distance: 431.3
click at [339, 218] on p "Bonjour ! Je suis [PERSON_NAME], conseiller en crédit spécialisé chez [DOMAIN_N…" at bounding box center [514, 229] width 597 height 40
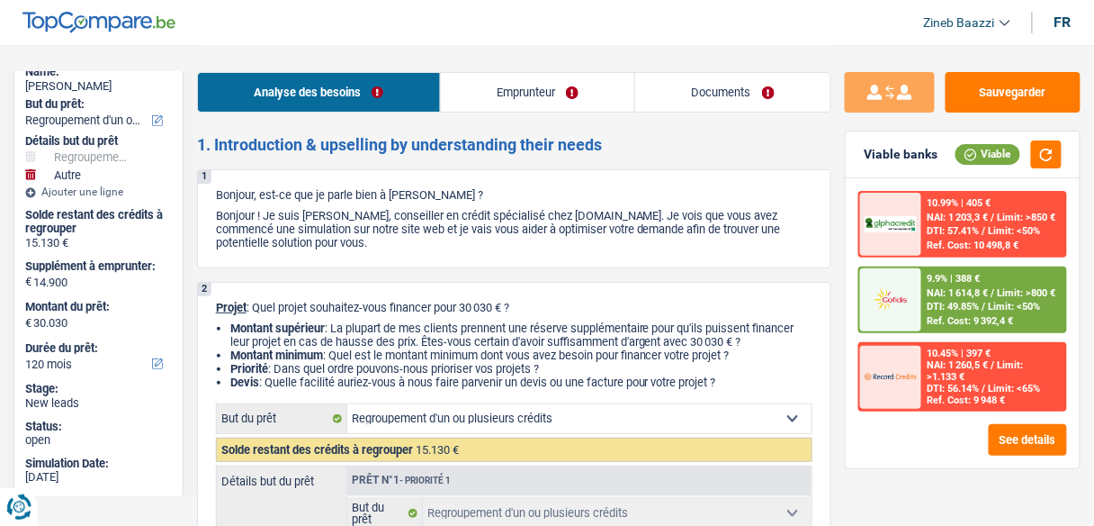
click at [317, 215] on p "Bonjour ! Je suis [PERSON_NAME], conseiller en crédit spécialisé chez [DOMAIN_N…" at bounding box center [514, 229] width 597 height 40
drag, startPoint x: 214, startPoint y: 206, endPoint x: 427, endPoint y: 250, distance: 217.8
click at [427, 250] on div "1 Bonjour, est-ce que je parle bien à Magali Charlier ? Bonjour ! Je suis Zineb…" at bounding box center [514, 218] width 634 height 99
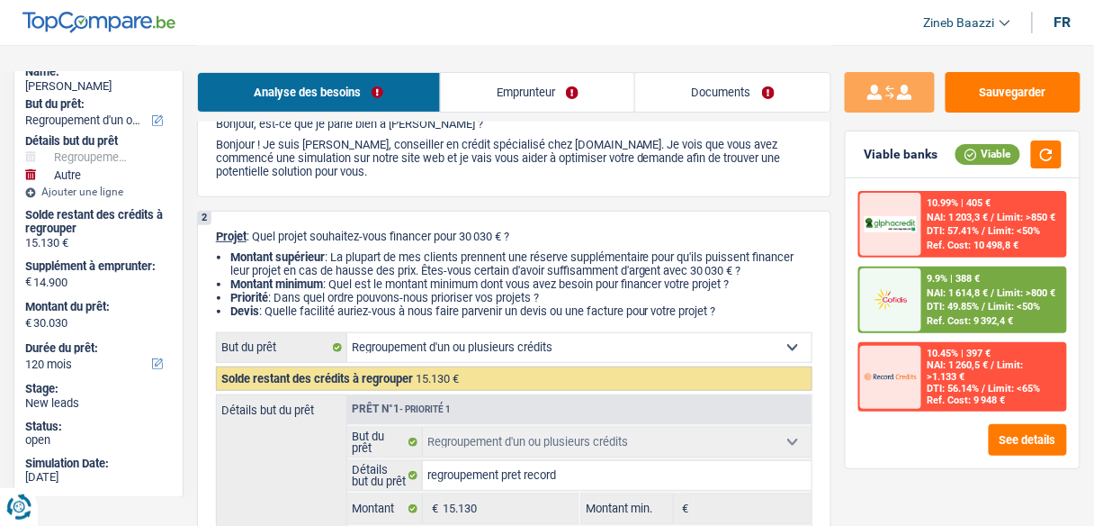
scroll to position [72, 0]
click at [1041, 148] on button "button" at bounding box center [1046, 154] width 31 height 28
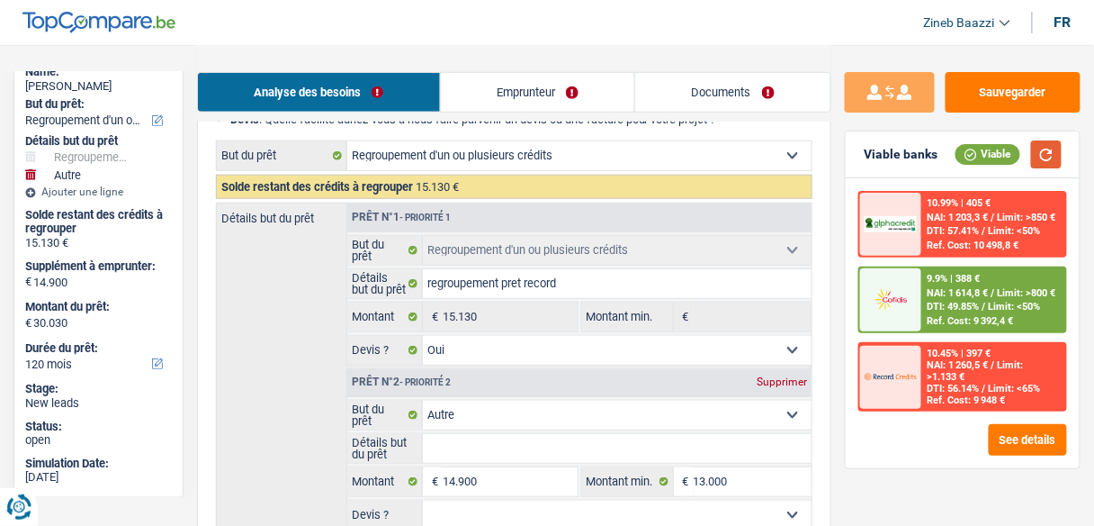
scroll to position [360, 0]
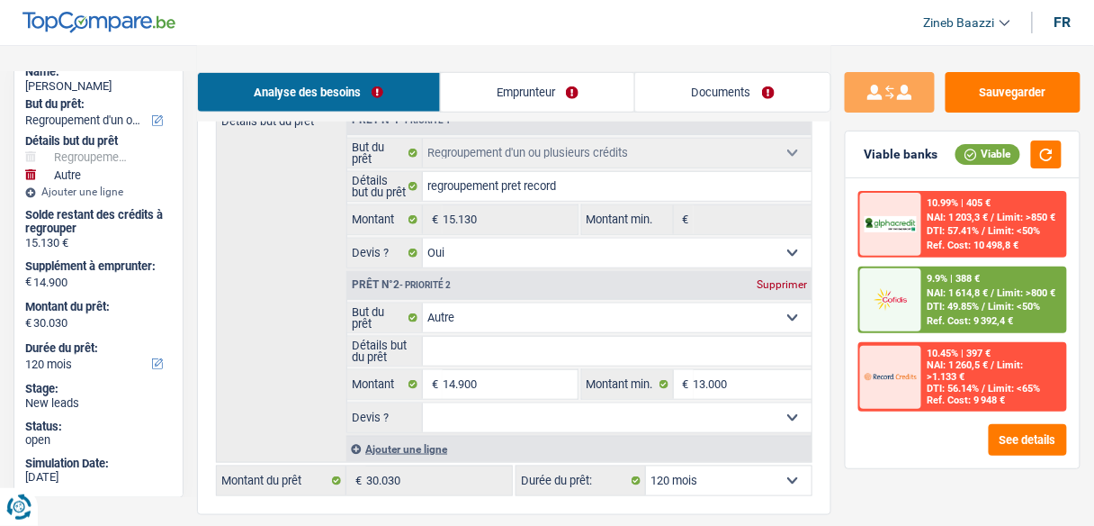
click at [516, 358] on input "Détails but du prêt" at bounding box center [617, 351] width 389 height 29
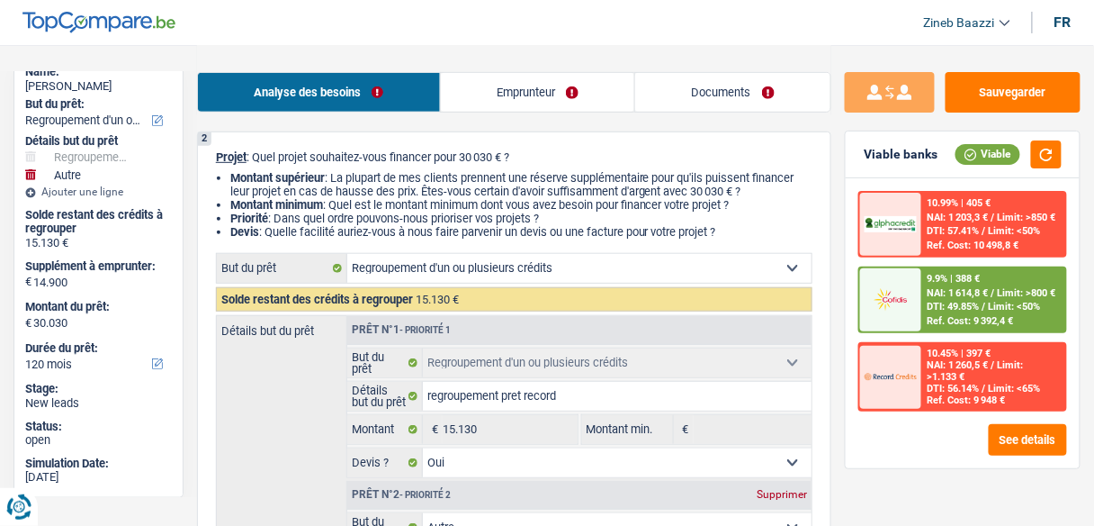
scroll to position [144, 0]
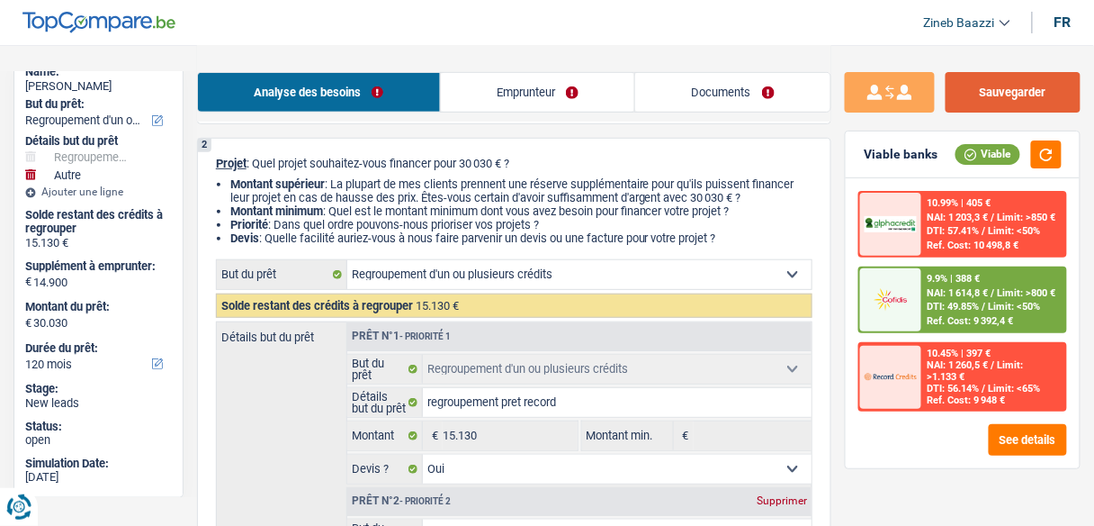
click at [991, 80] on button "Sauvegarder" at bounding box center [1013, 92] width 135 height 40
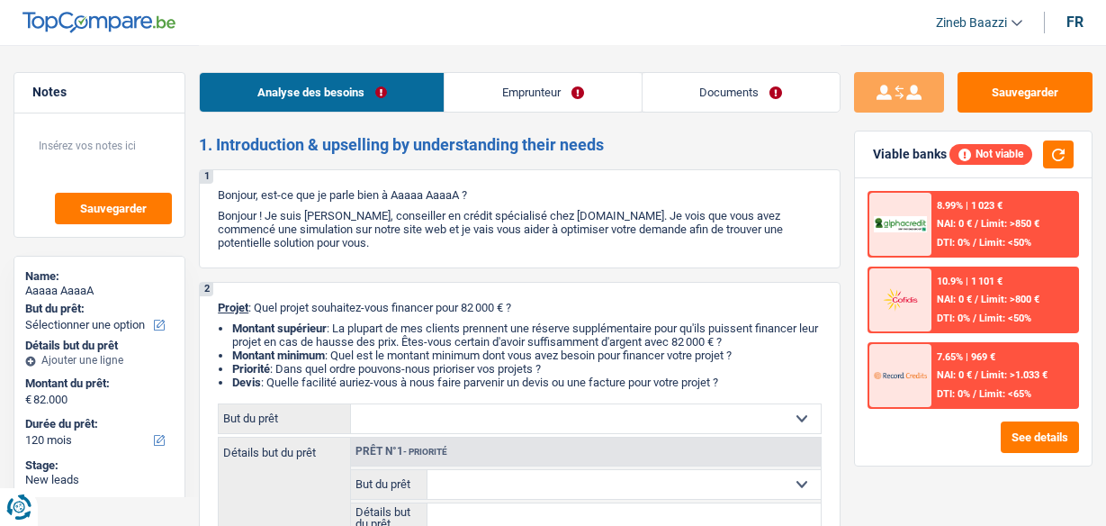
select select "120"
select select "publicEmployee"
select select "netSalary"
select select "mealVouchers"
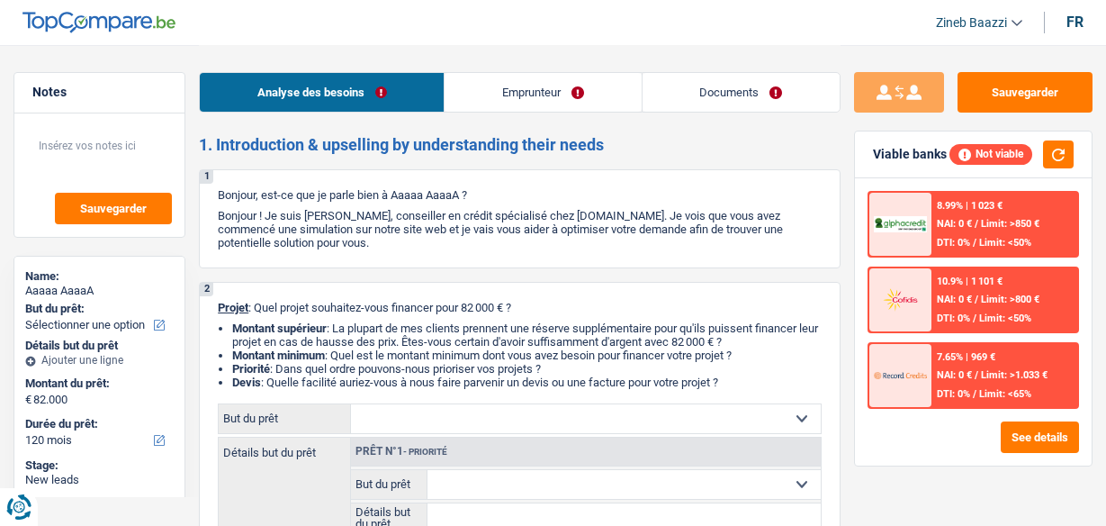
select select "120"
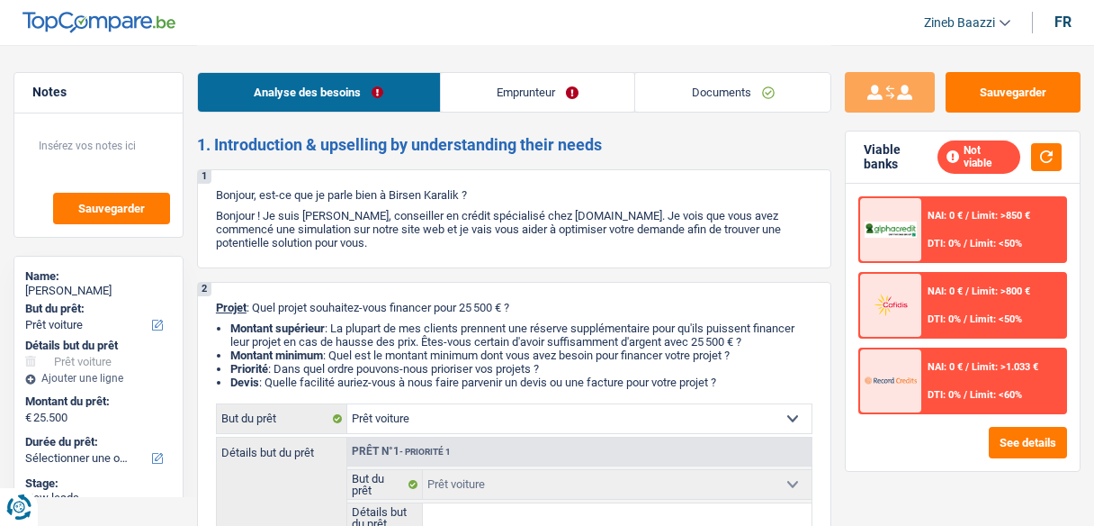
select select "car"
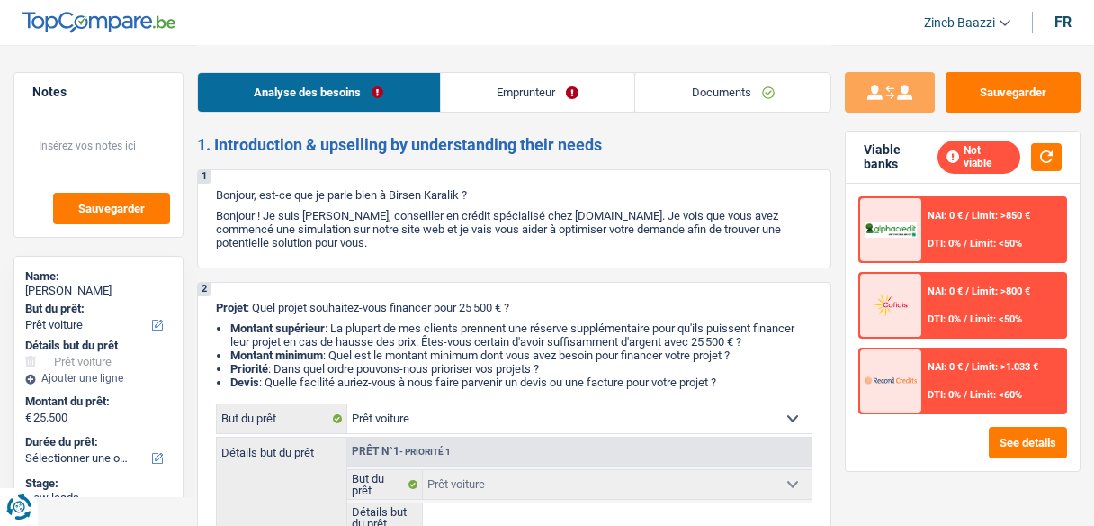
select select "car"
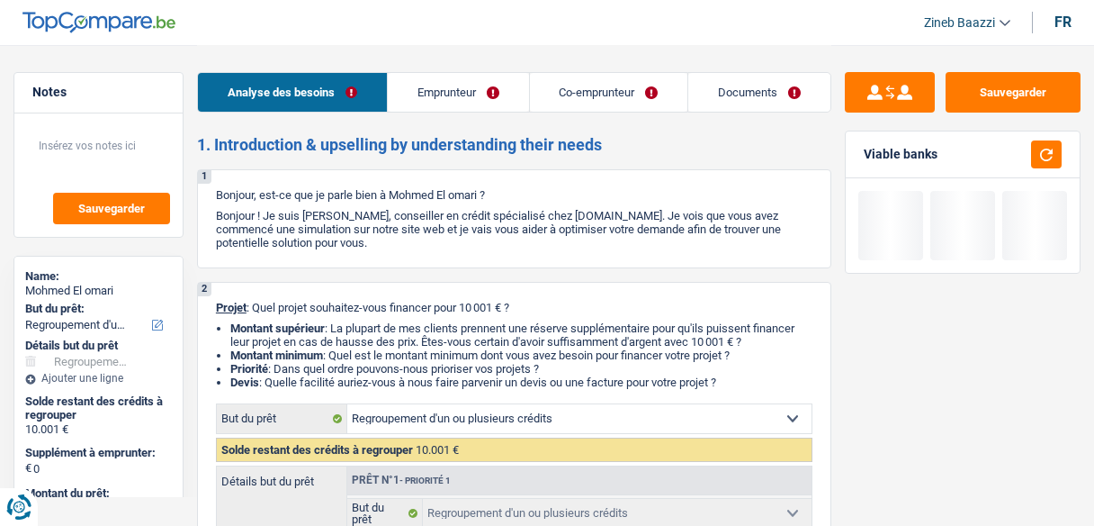
select select "refinancing"
select select "60"
select select "refinancing"
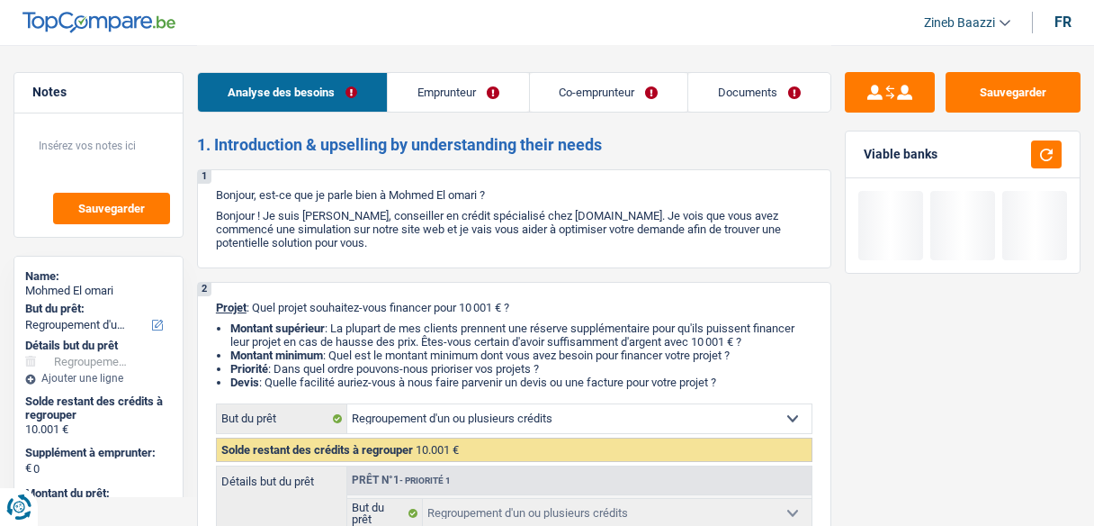
select select "60"
select select "retired"
select select "housewife"
select select "pension"
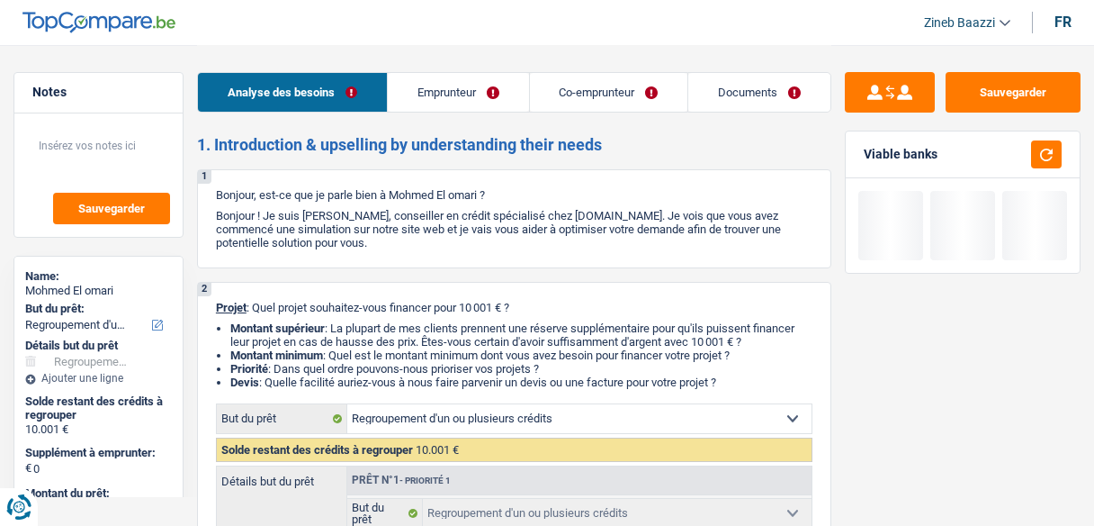
select select "familyAllowances"
select select "rents"
select select "refinancing"
select select "60"
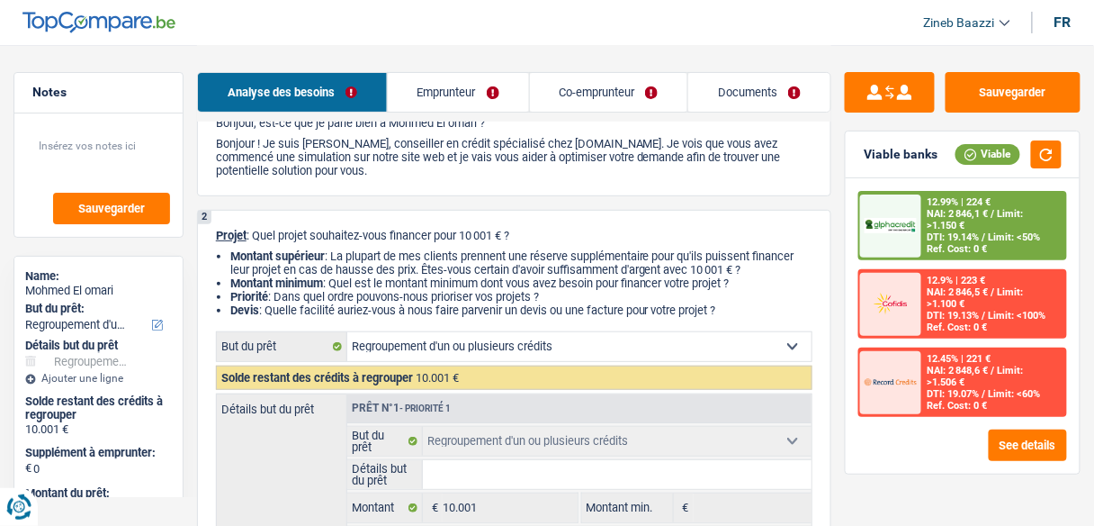
scroll to position [216, 0]
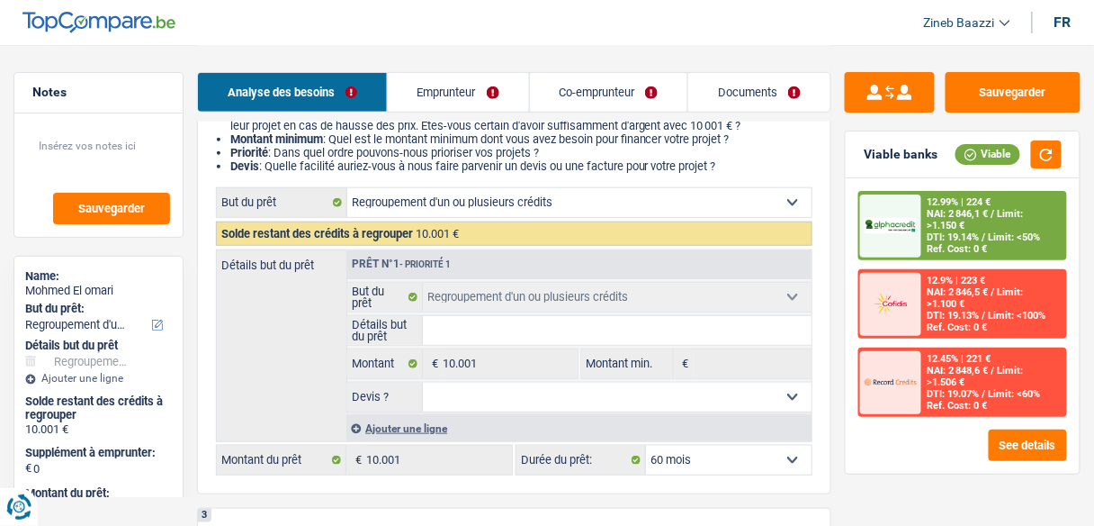
click at [494, 328] on input "Détails but du prêt" at bounding box center [617, 330] width 389 height 29
type input "p"
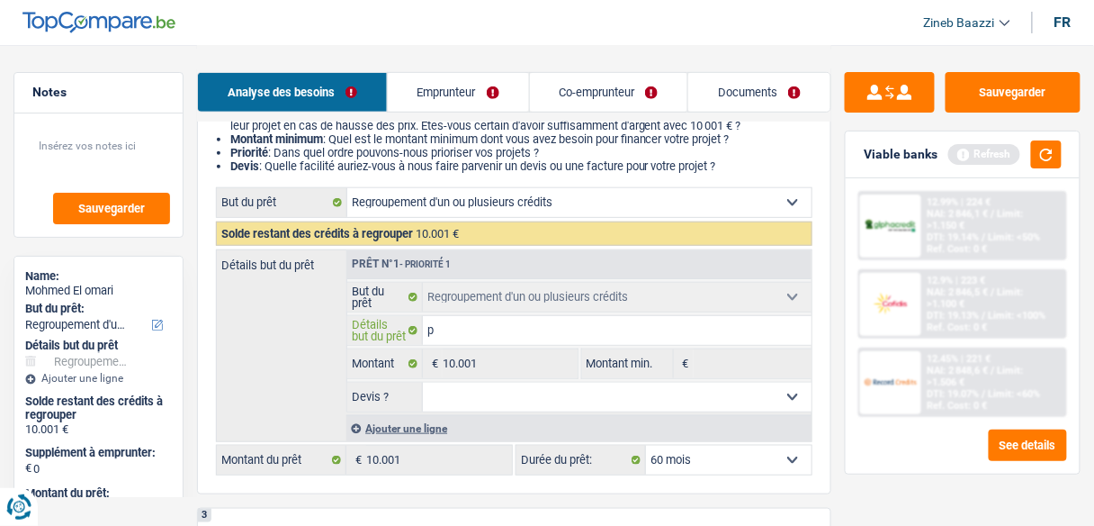
type input "pr"
type input "pre"
type input "pret"
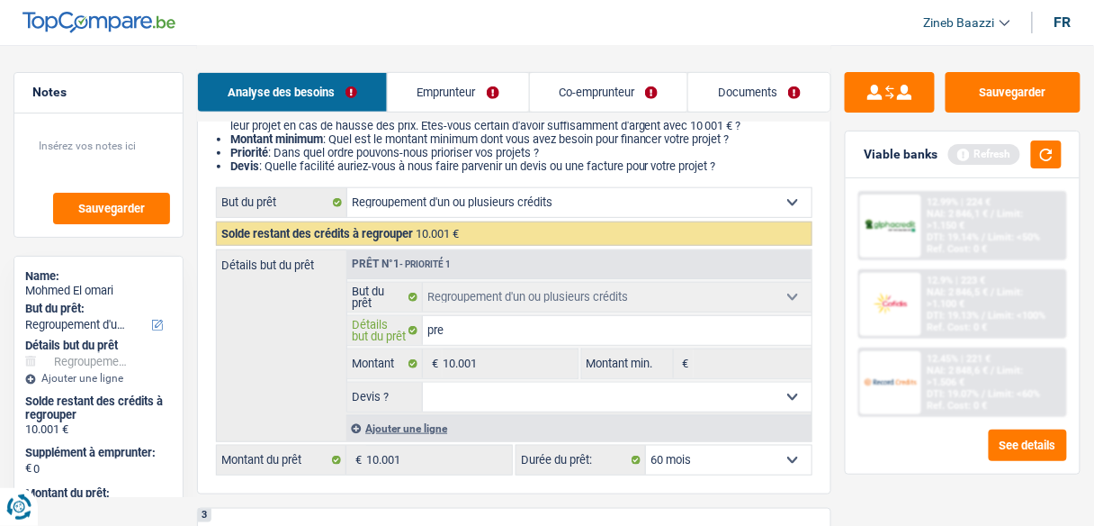
type input "pret"
type input "pret v"
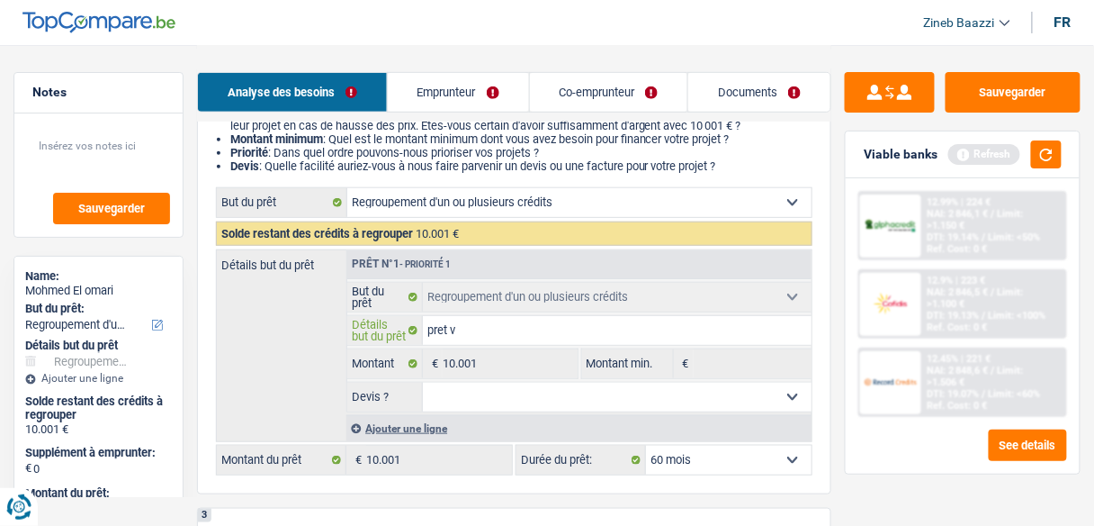
type input "pret vo"
type input "pret voi"
type input "pret voit"
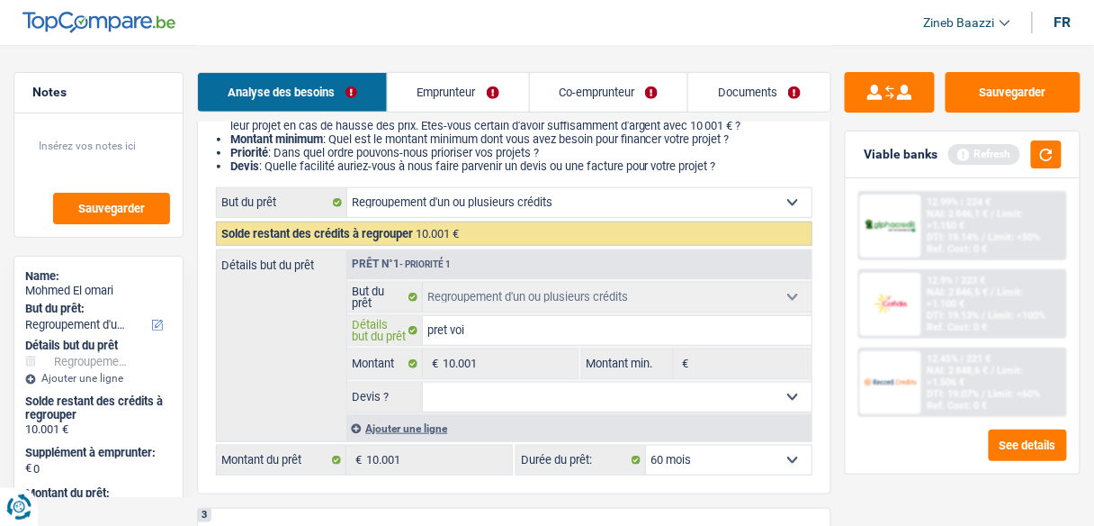
type input "pret voit"
type input "pret voitu"
type input "pret voitur"
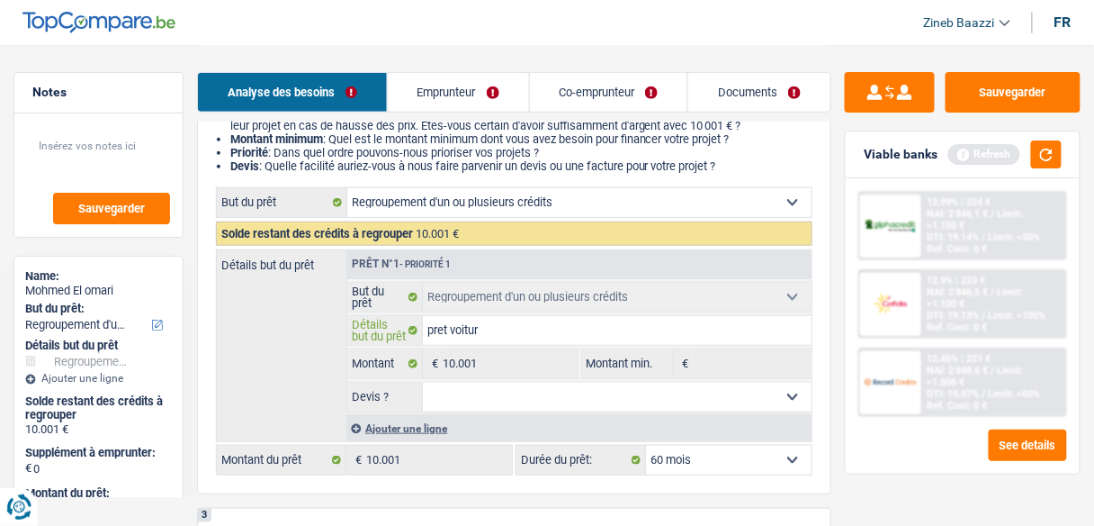
type input "pret voiture"
type input "pret voiture +"
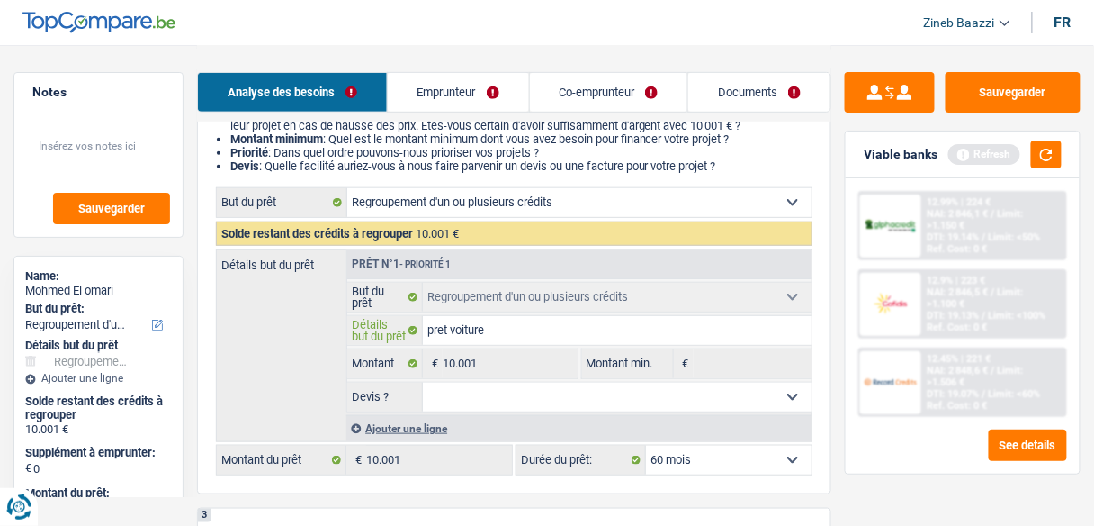
type input "pret voiture +"
type input "pret voiture + c"
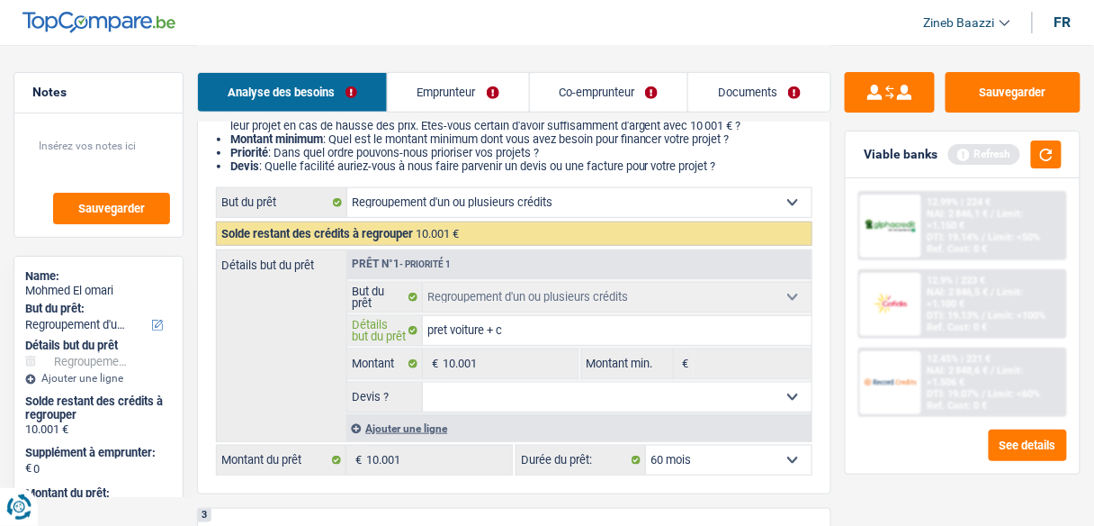
type input "pret voiture + cc"
click at [424, 401] on select "Oui Non Non répondu Sélectionner une option" at bounding box center [617, 396] width 389 height 29
click at [531, 336] on input "pret voiture + cc" at bounding box center [617, 330] width 389 height 29
click at [529, 336] on input "pret voiture + cc" at bounding box center [617, 330] width 389 height 29
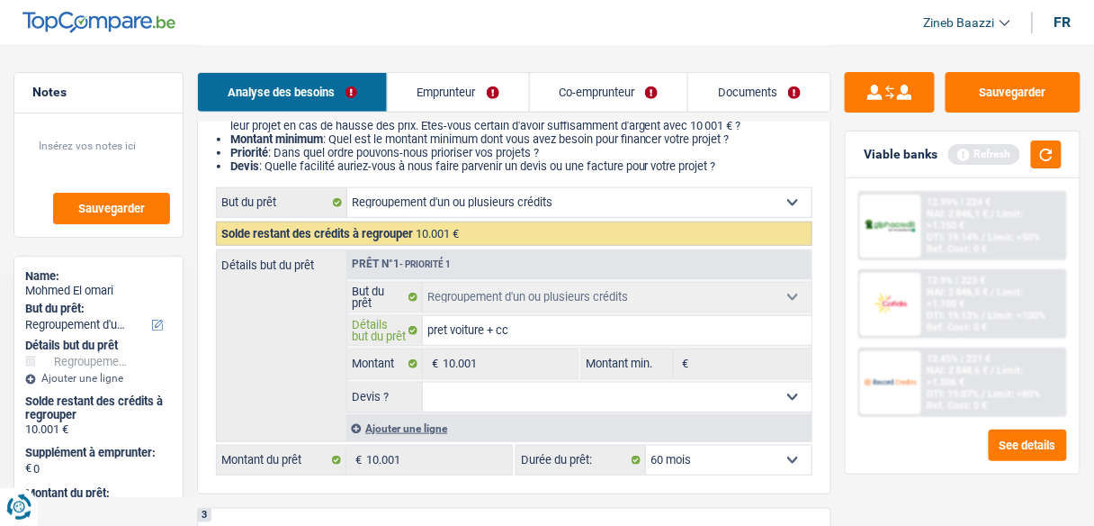
click at [529, 336] on input "pret voiture + cc" at bounding box center [617, 330] width 389 height 29
type input "pret voiture +"
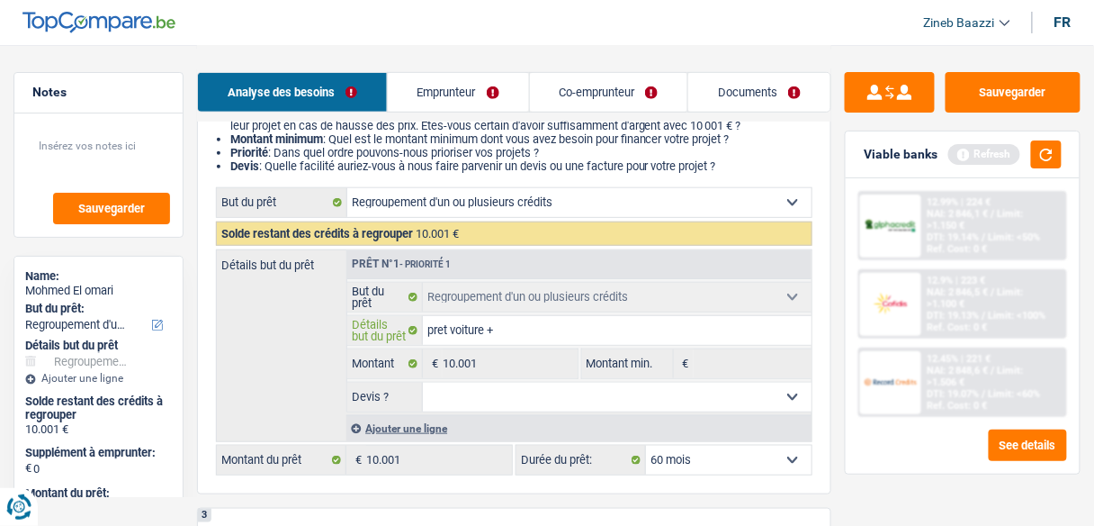
type input "pret voiture"
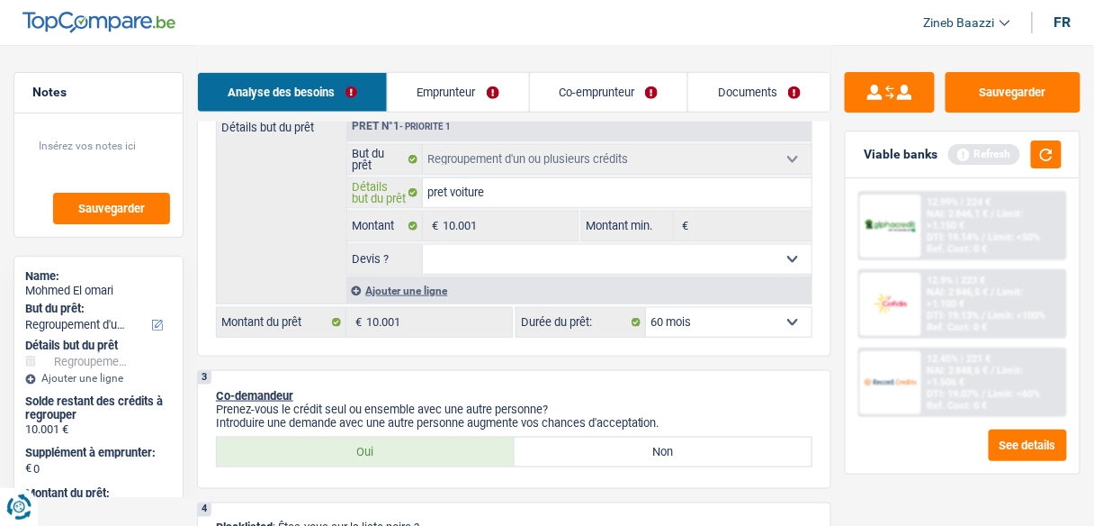
scroll to position [360, 0]
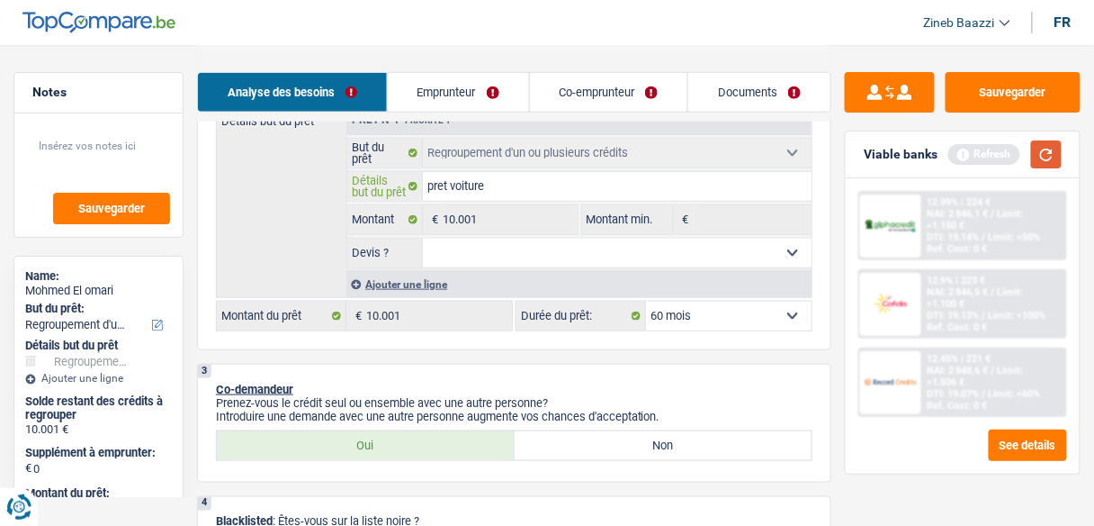
type input "pret voiture"
click at [1045, 150] on button "button" at bounding box center [1046, 154] width 31 height 28
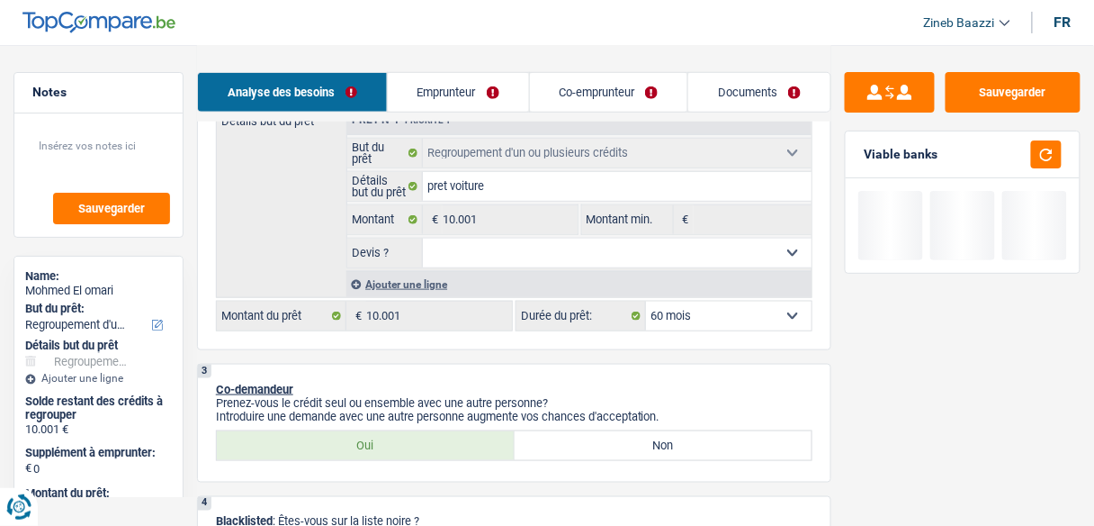
click at [572, 256] on select "Oui Non Non répondu Sélectionner une option" at bounding box center [617, 252] width 389 height 29
select select "false"
click at [423, 238] on select "Oui Non Non répondu Sélectionner une option" at bounding box center [617, 252] width 389 height 29
select select "false"
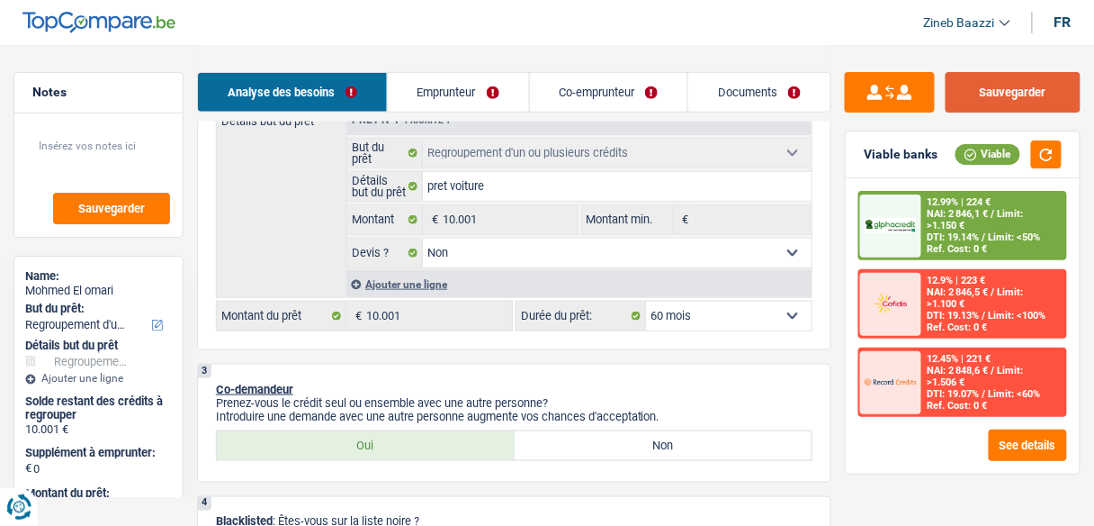
click at [991, 101] on button "Sauvegarder" at bounding box center [1013, 92] width 135 height 40
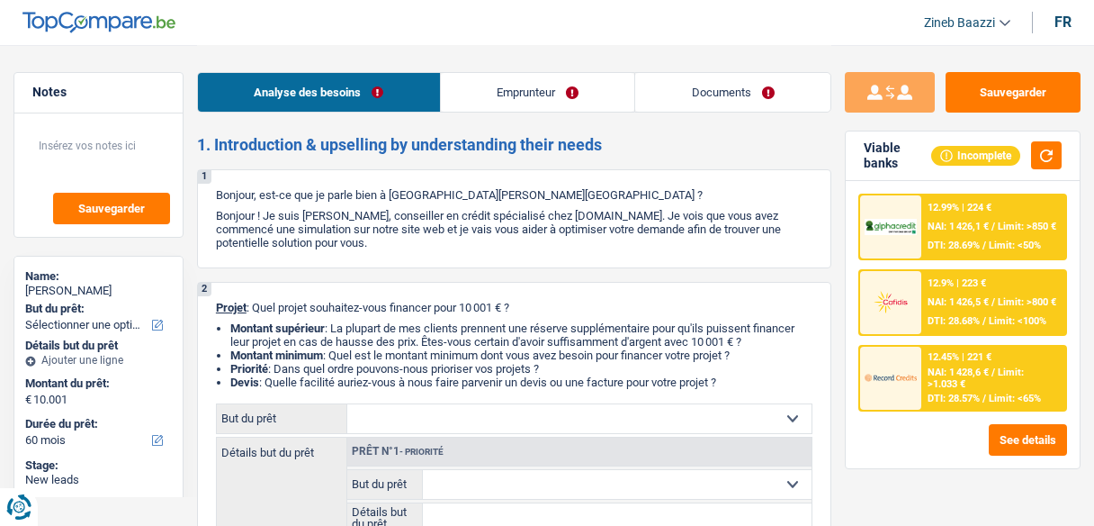
select select "60"
select select "worker"
select select "netSalary"
select select "rents"
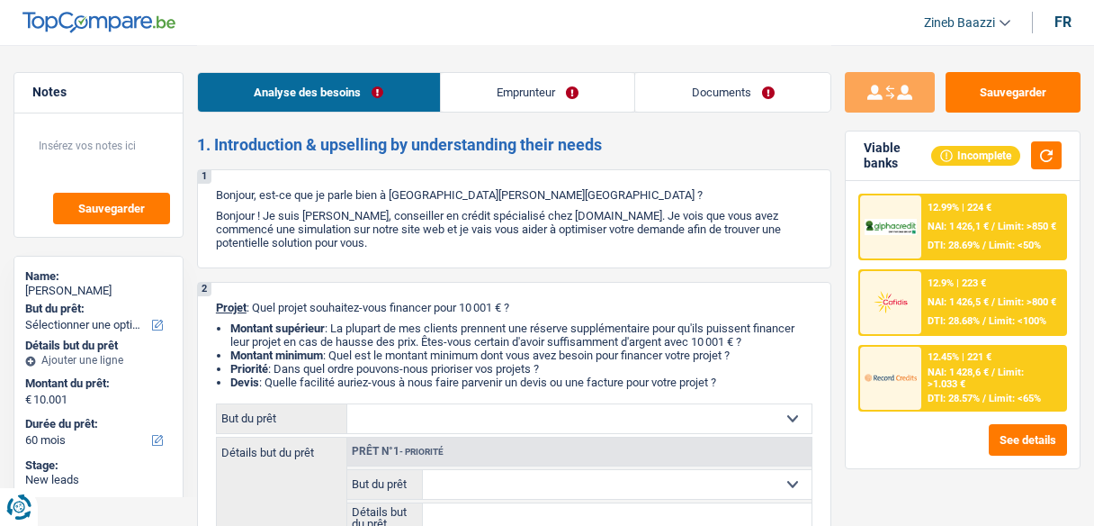
select select "60"
click at [1038, 155] on button "button" at bounding box center [1046, 155] width 31 height 28
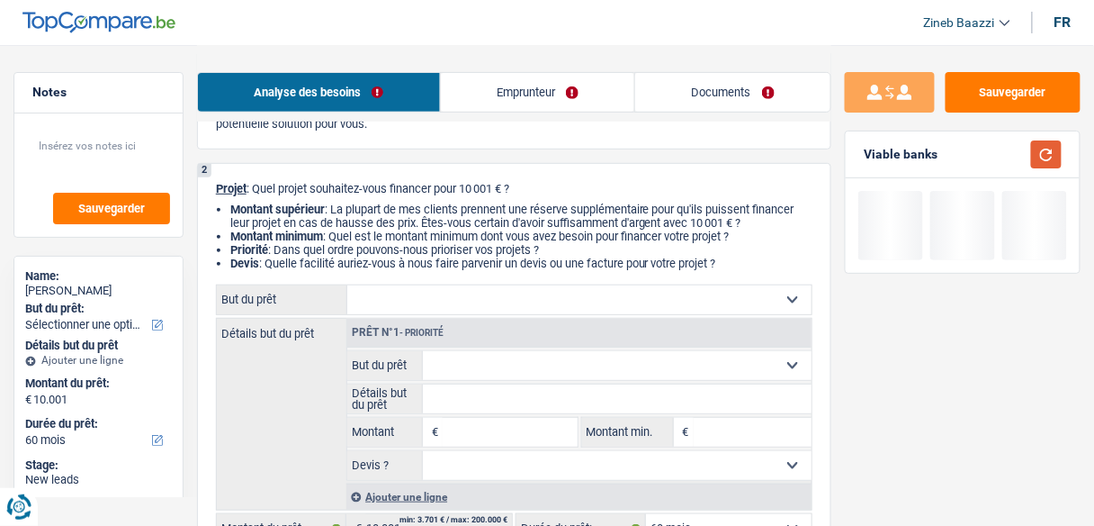
scroll to position [144, 0]
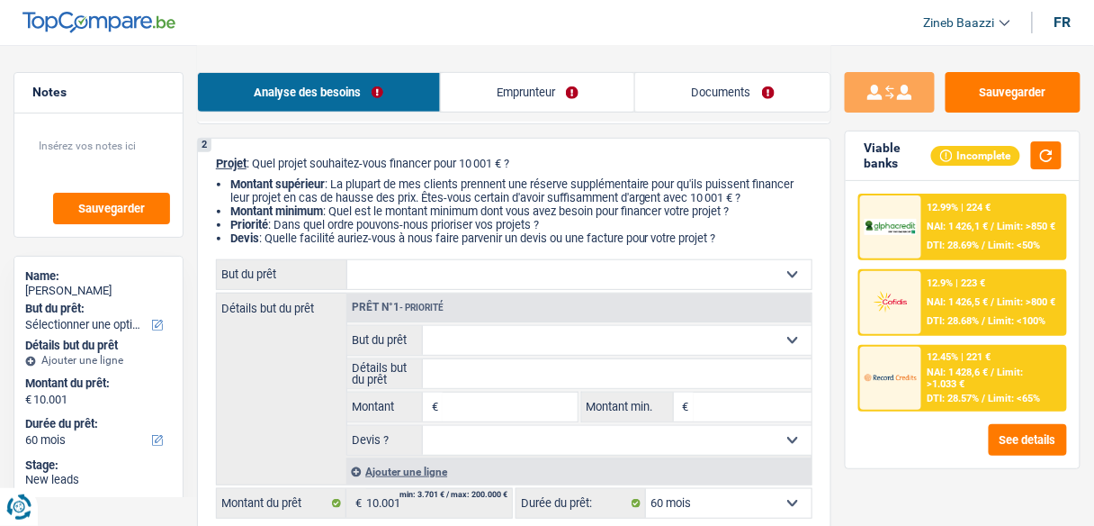
click at [375, 268] on select "Confort maison: meubles, textile, peinture, électroménager, outillage non-profe…" at bounding box center [579, 274] width 464 height 29
select select "household"
click at [347, 261] on select "Confort maison: meubles, textile, peinture, électroménager, outillage non-profe…" at bounding box center [579, 274] width 464 height 29
select select "household"
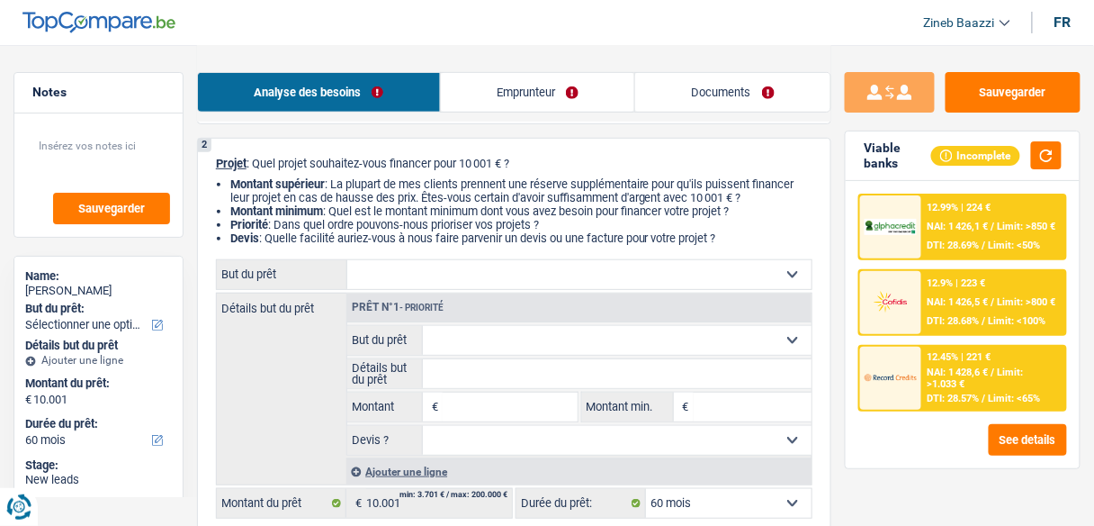
type input "10.001"
select select "household"
type input "10.001"
select select "household"
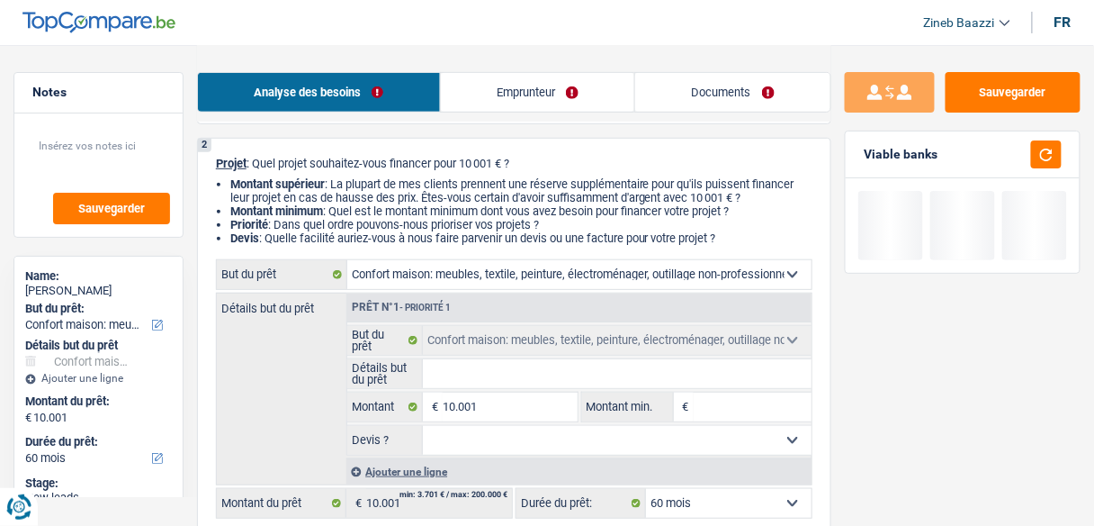
click at [510, 381] on input "Détails but du prêt" at bounding box center [617, 373] width 389 height 29
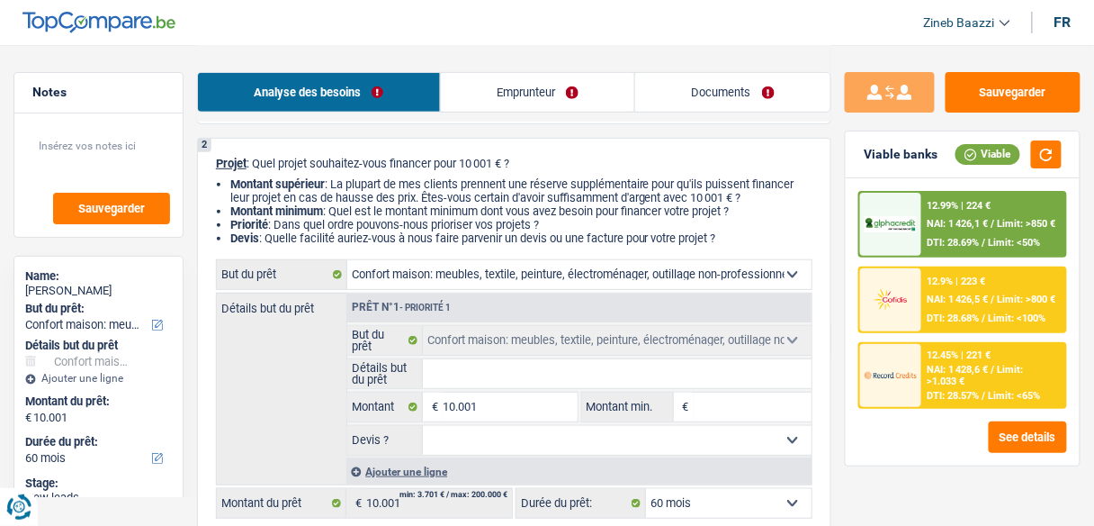
click at [490, 370] on input "Détails but du prêt" at bounding box center [617, 373] width 389 height 29
type input "a"
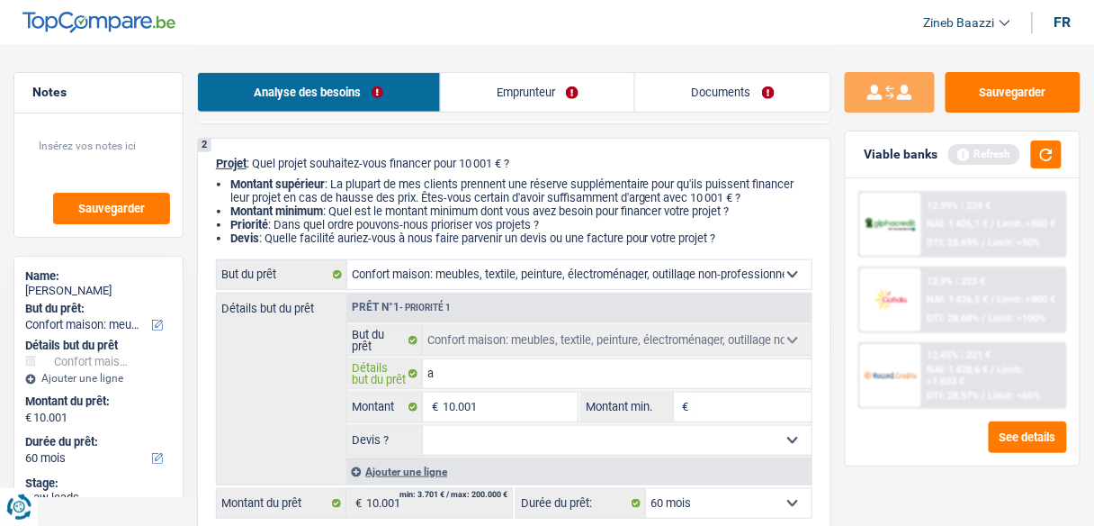
type input "ac"
type input "ach"
type input "acht"
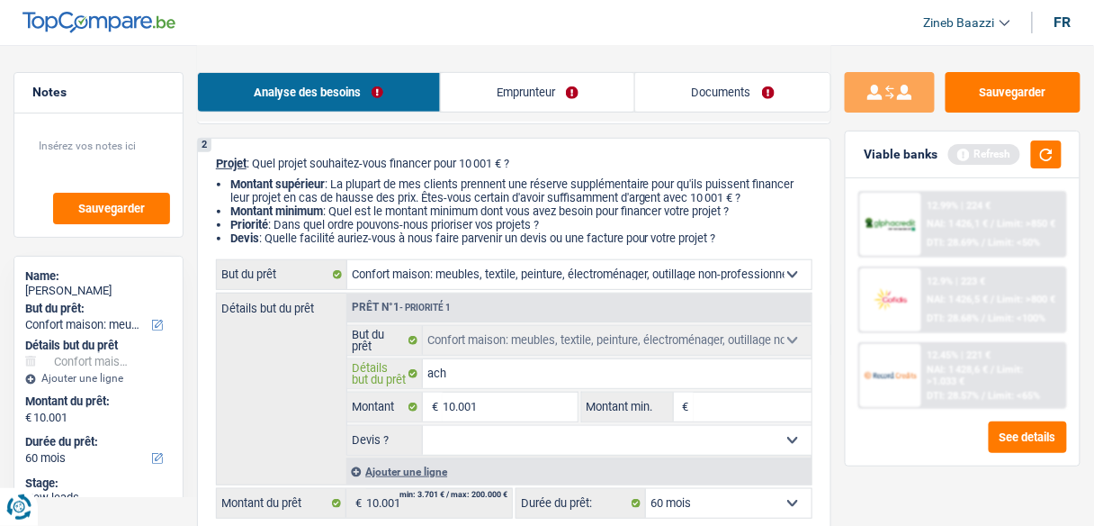
type input "acht"
type input "achte"
type input "achter"
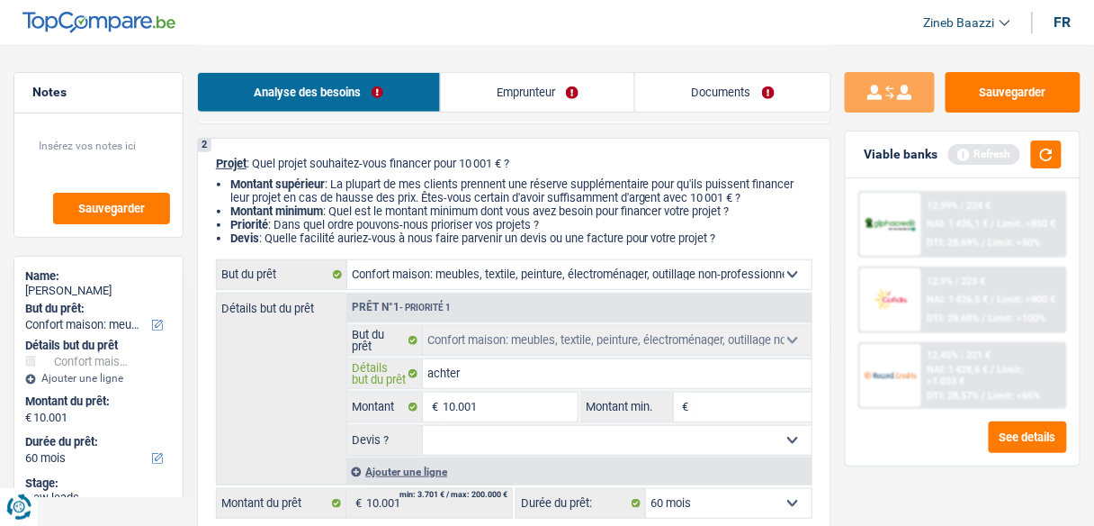
type input "achter"
click at [403, 270] on select "Confort maison: meubles, textile, peinture, électroménager, outillage non-profe…" at bounding box center [579, 274] width 464 height 29
click at [288, 360] on div "Détails but du prêt Prêt n°1 - Priorité 1 Confort maison: meubles, textile, pei…" at bounding box center [514, 388] width 597 height 193
click at [561, 363] on input "achter" at bounding box center [617, 373] width 389 height 29
click at [559, 364] on input "achter" at bounding box center [617, 373] width 389 height 29
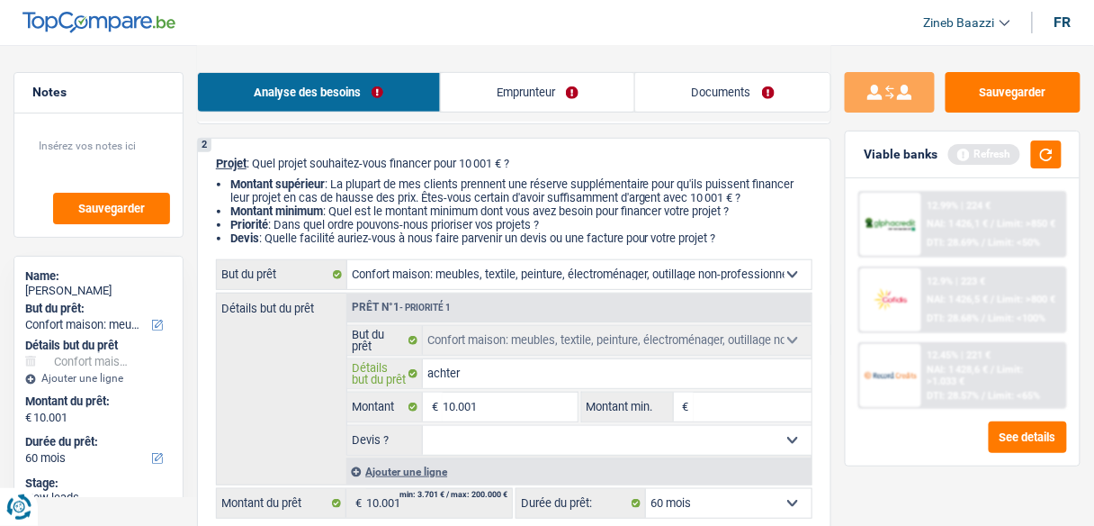
click at [557, 368] on input "achter" at bounding box center [617, 373] width 389 height 29
type input "a"
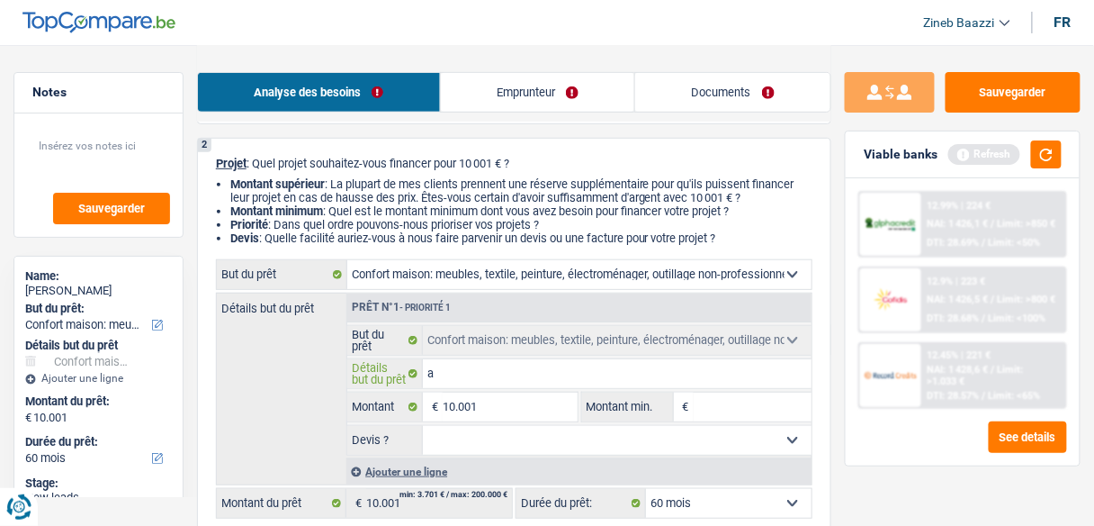
type input "ac"
type input "ach"
type input "acha"
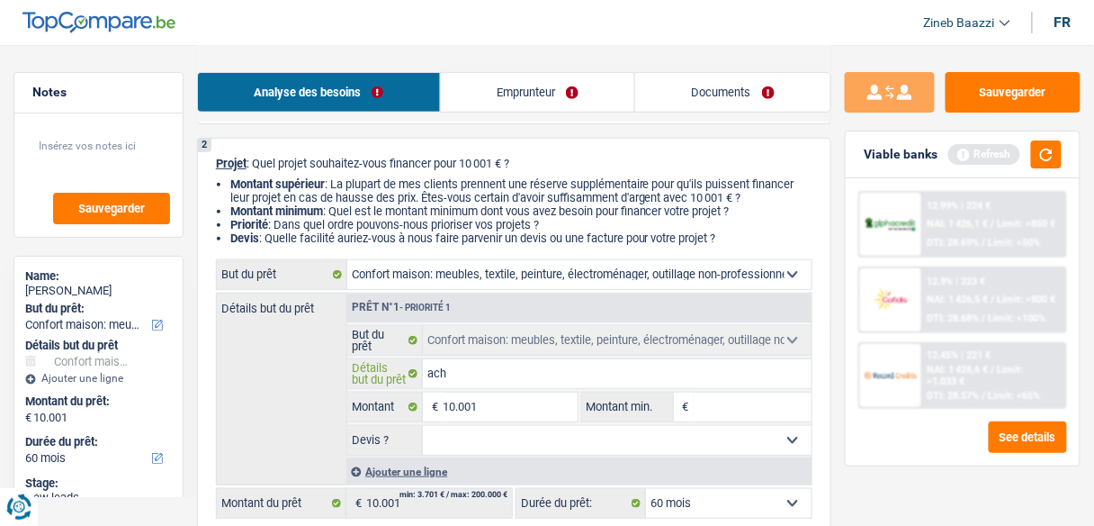
type input "acha"
type input "achar"
type input "acha"
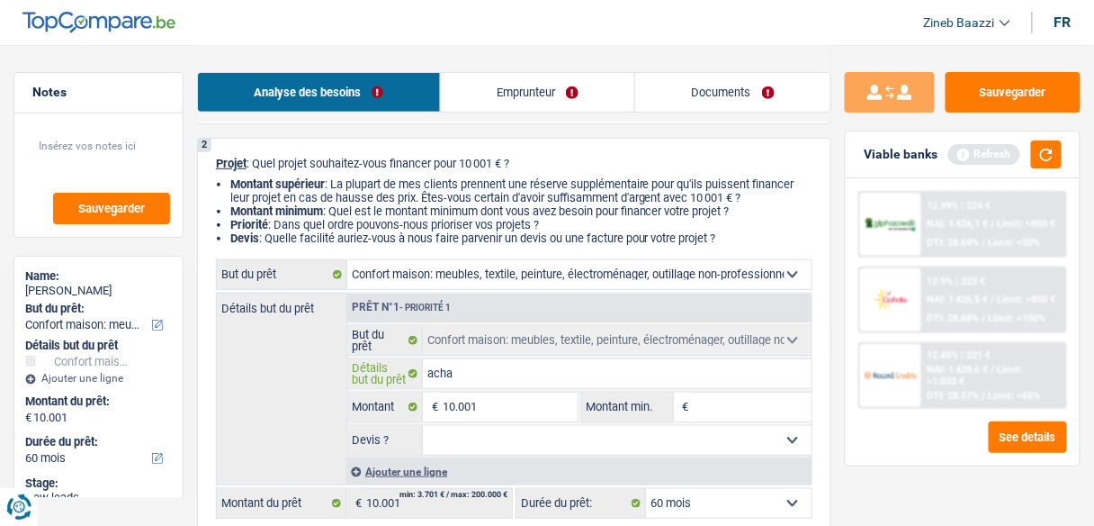
type input "achat"
type input "achat p"
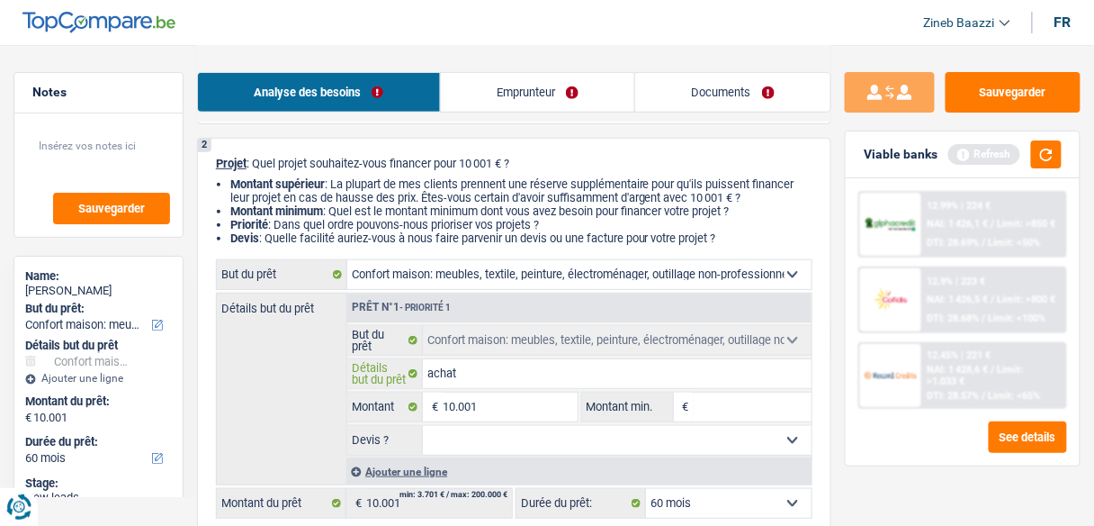
type input "achat p"
type input "achat pe"
type input "achat per"
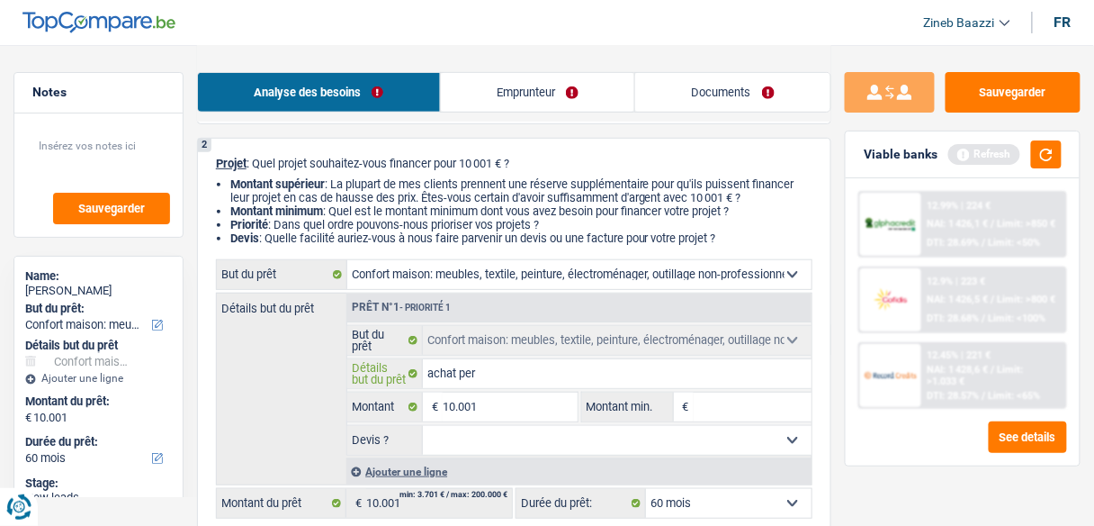
type input "achat pers"
type input "achat perso"
type input "achat person"
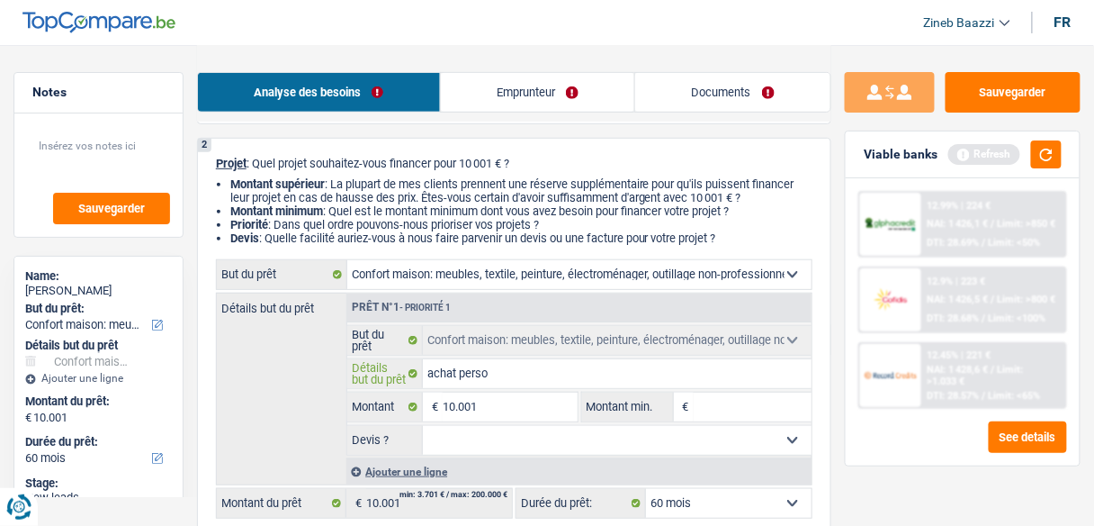
type input "achat person"
type input "achat personn"
type input "achat personne"
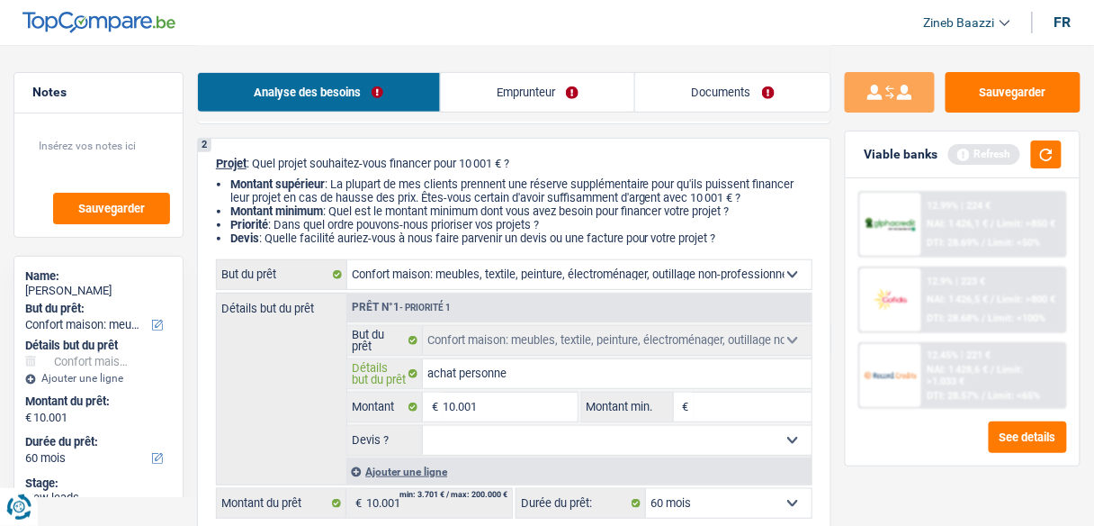
type input "achat personnel"
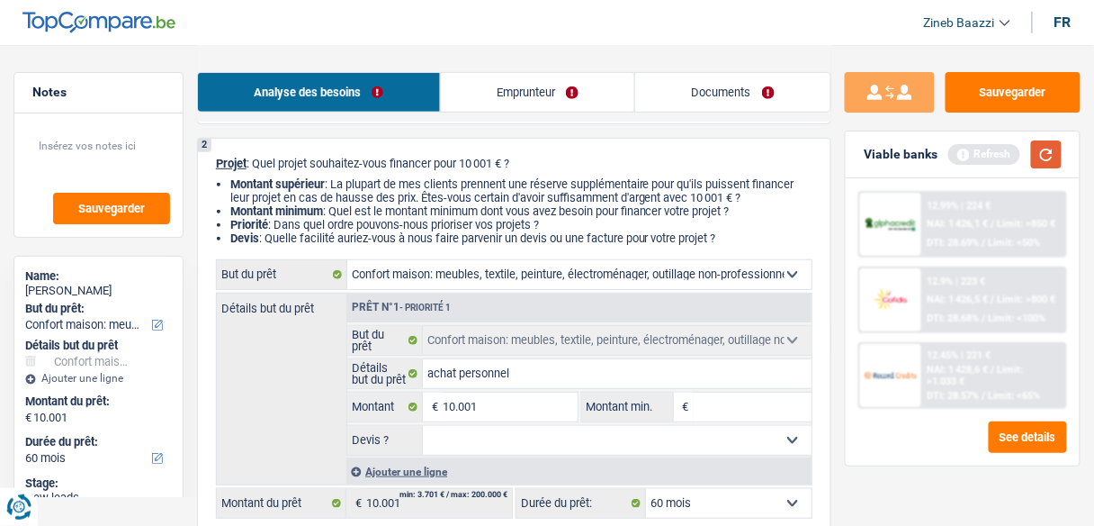
click at [1054, 163] on button "button" at bounding box center [1046, 154] width 31 height 28
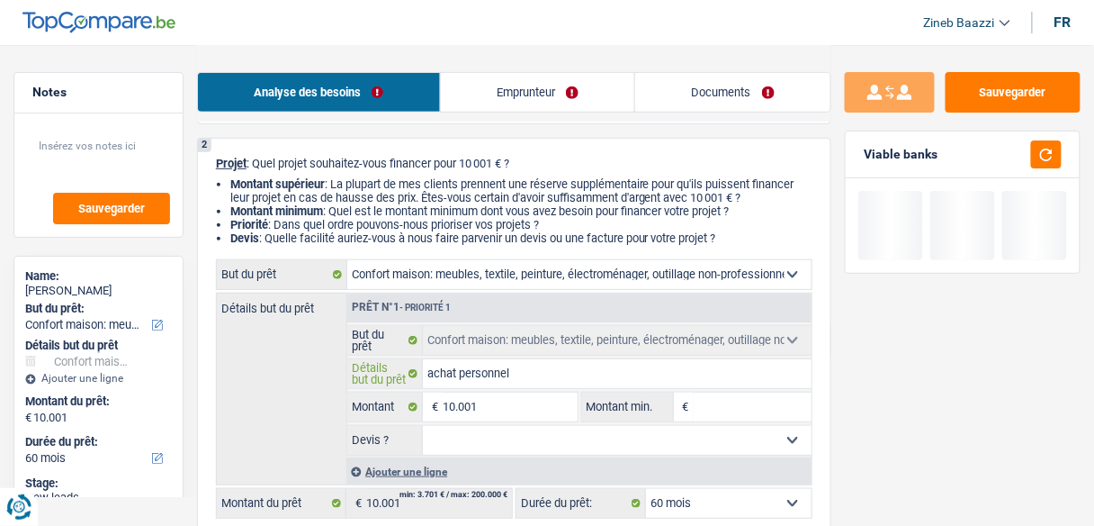
click at [677, 379] on input "achat personnel" at bounding box center [617, 373] width 389 height 29
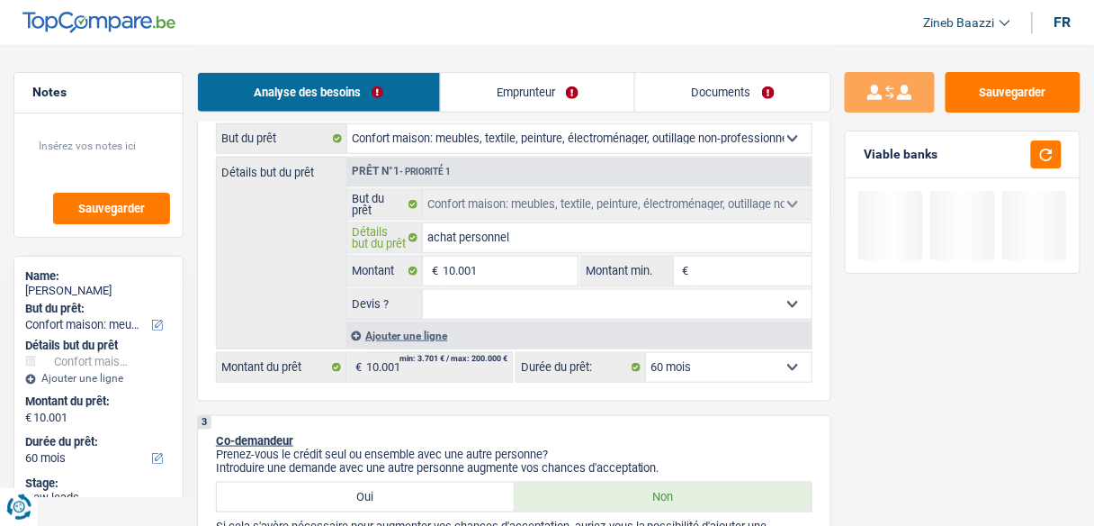
scroll to position [288, 0]
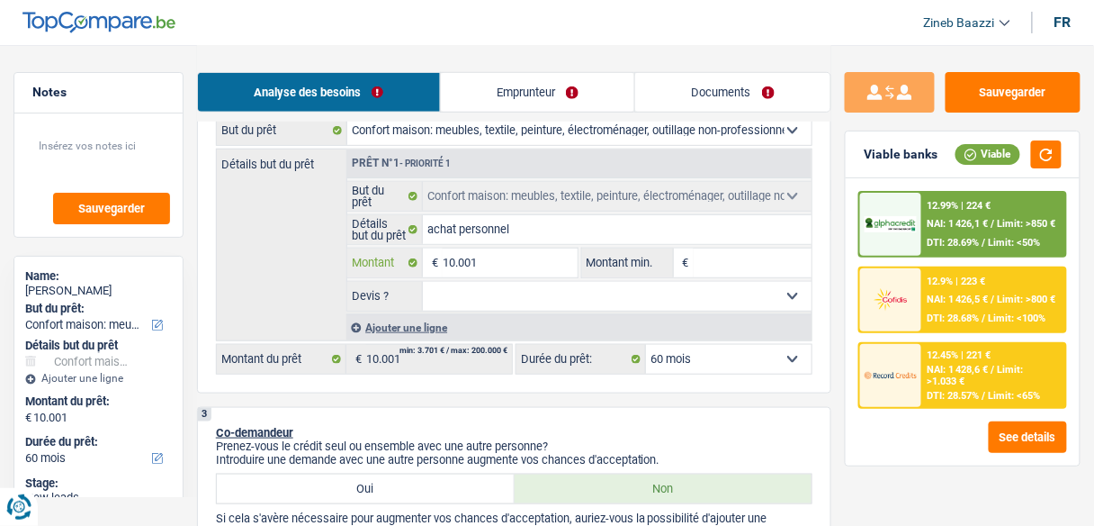
click at [457, 270] on input "10.001" at bounding box center [510, 262] width 134 height 29
type input "1.001"
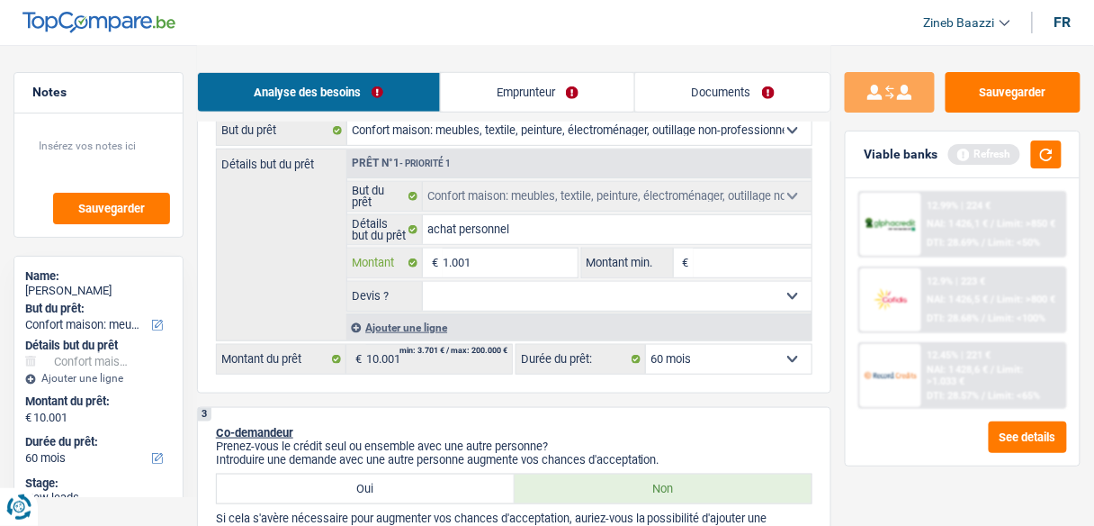
type input "15.001"
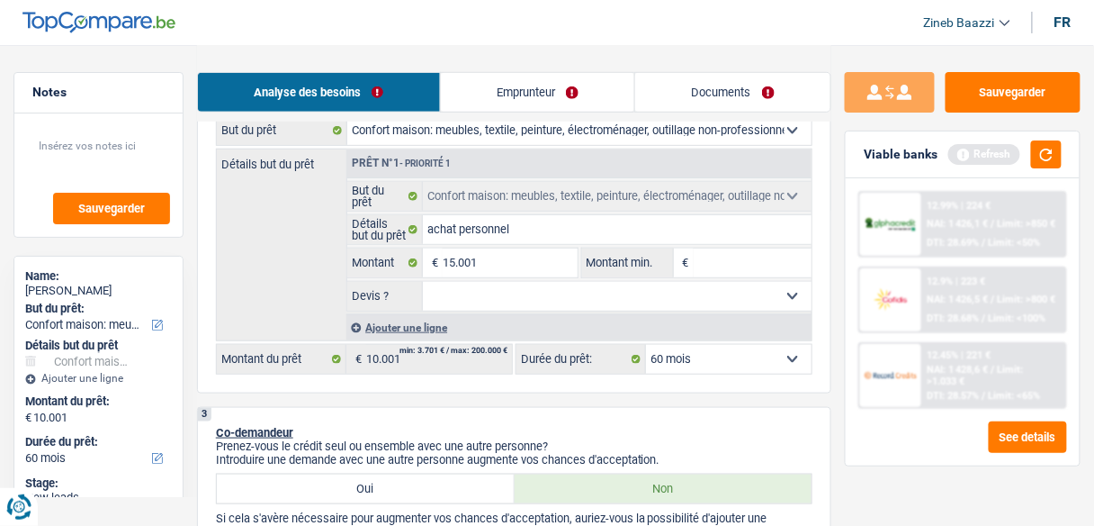
type input "15.001"
select select "84"
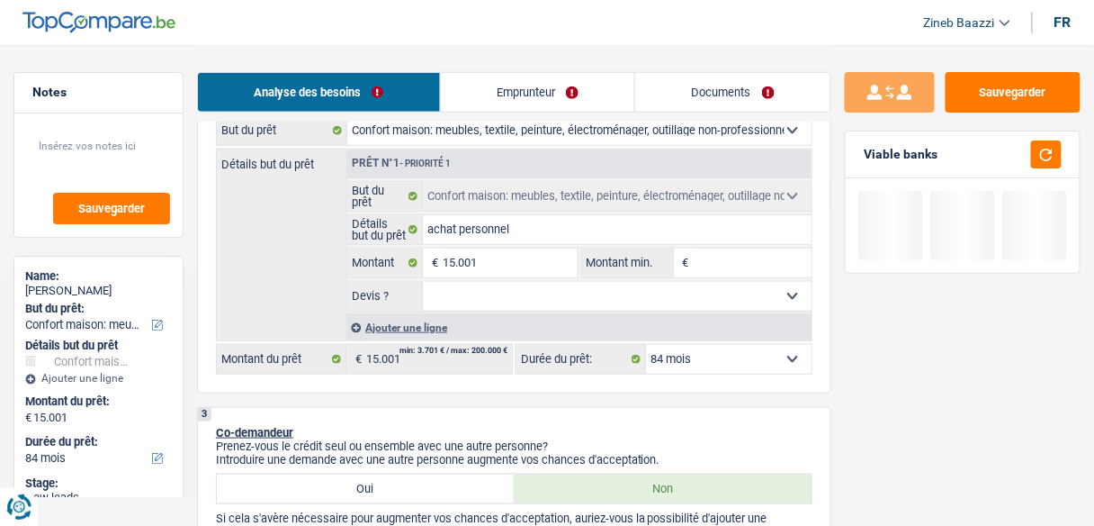
click at [766, 252] on input "Montant min." at bounding box center [753, 262] width 118 height 29
type input "1"
type input "10"
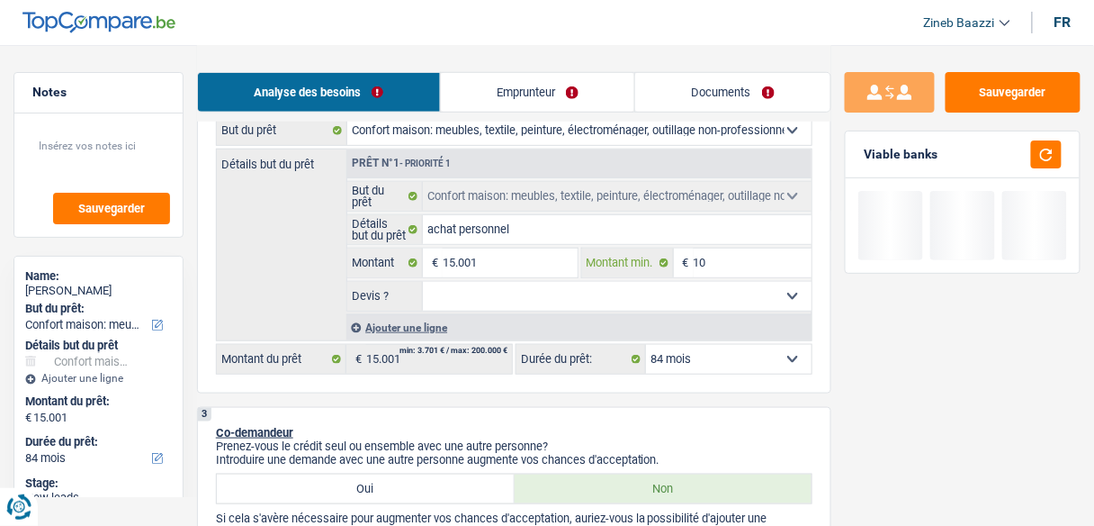
type input "100"
type input "1.000"
type input "10.000"
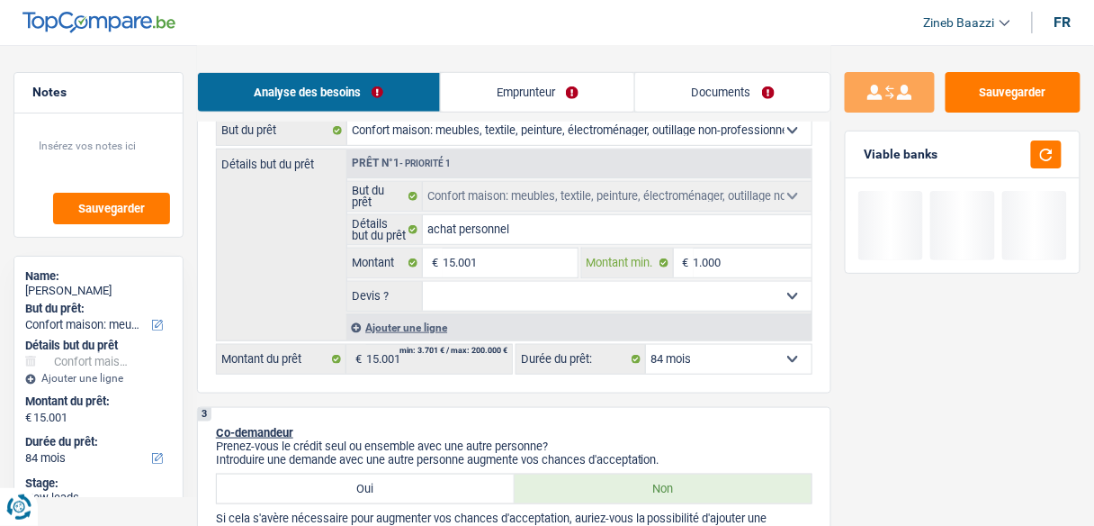
type input "10.000"
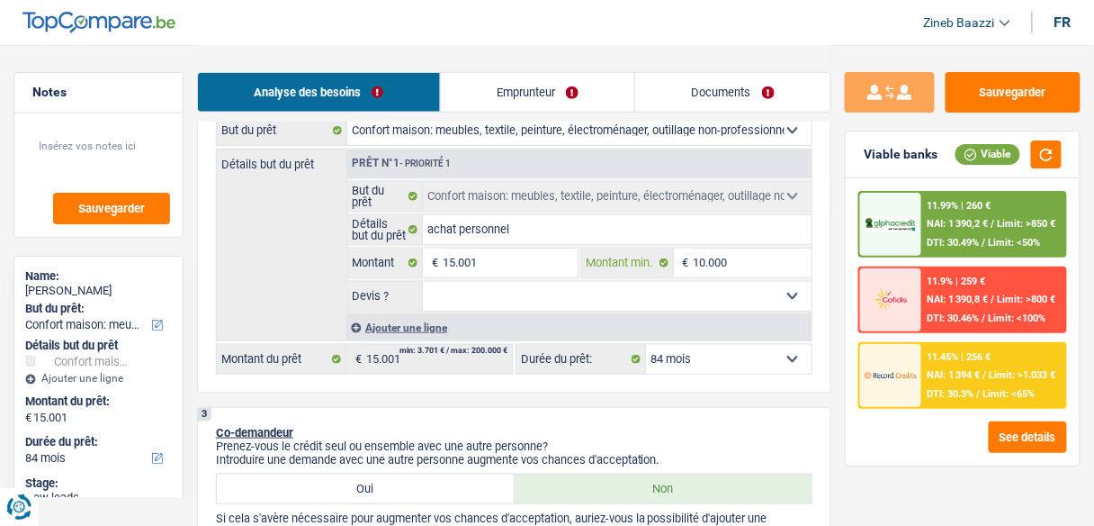
type input "10.000"
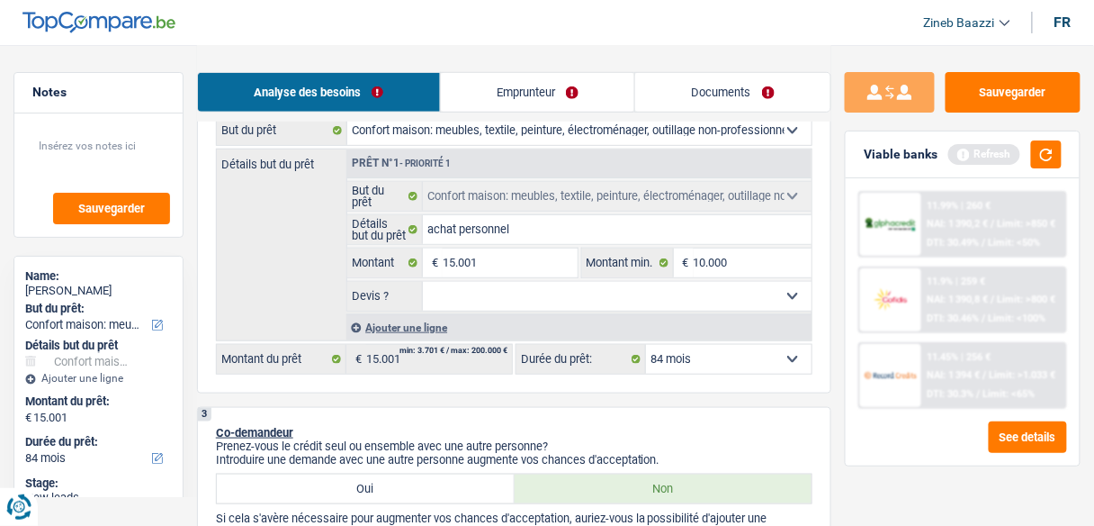
click at [499, 292] on select "Oui Non Non répondu Sélectionner une option" at bounding box center [617, 296] width 389 height 29
select select "false"
click at [423, 282] on select "Oui Non Non répondu Sélectionner une option" at bounding box center [617, 296] width 389 height 29
select select "false"
click at [1054, 148] on button "button" at bounding box center [1046, 154] width 31 height 28
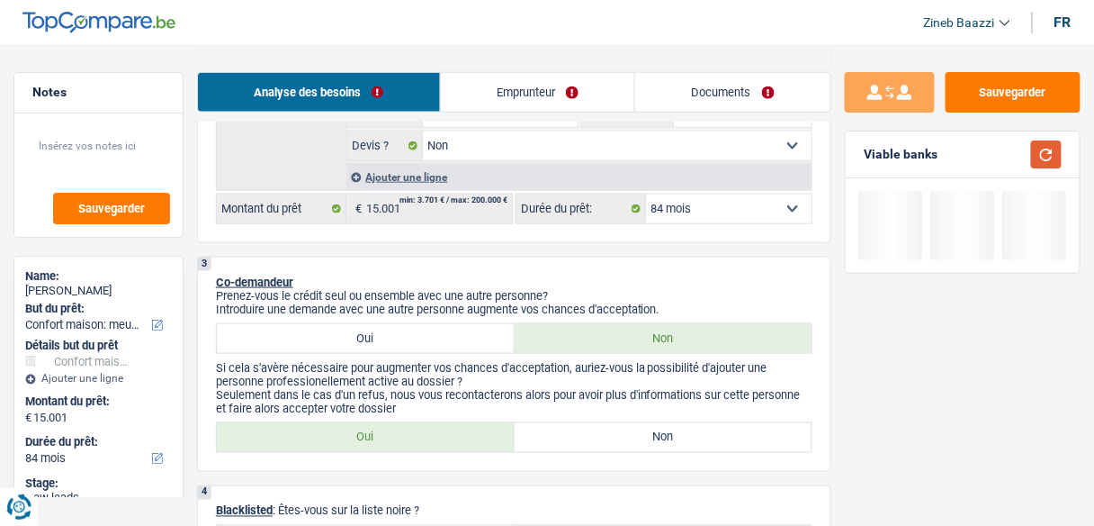
scroll to position [576, 0]
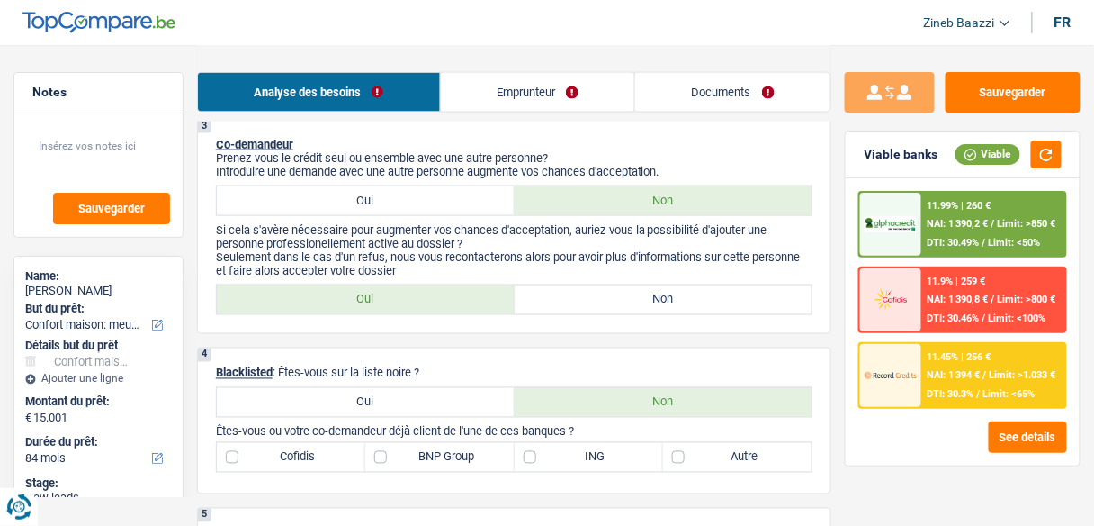
click at [555, 307] on label "Non" at bounding box center [664, 299] width 298 height 29
click at [555, 307] on input "Non" at bounding box center [664, 299] width 298 height 29
radio input "true"
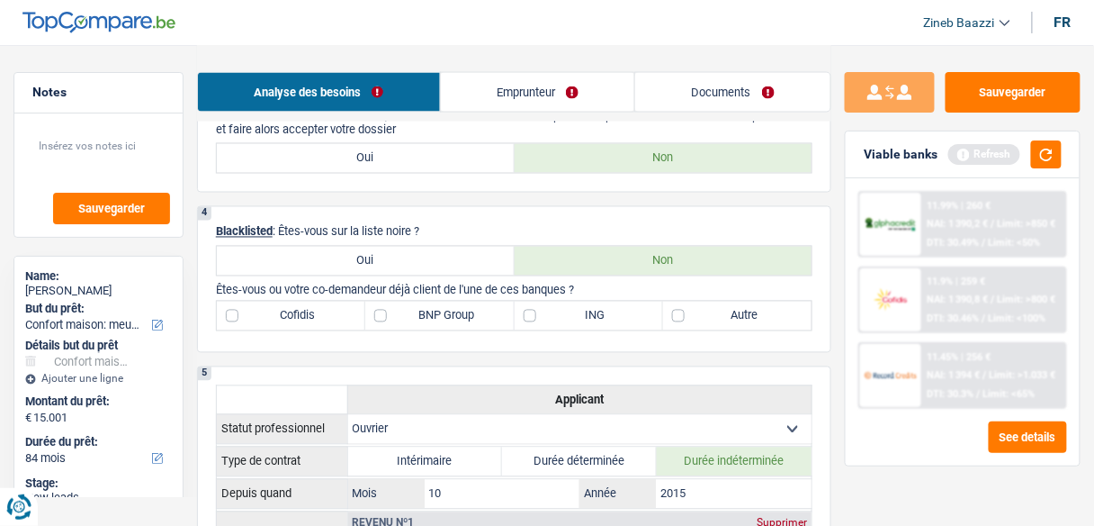
scroll to position [720, 0]
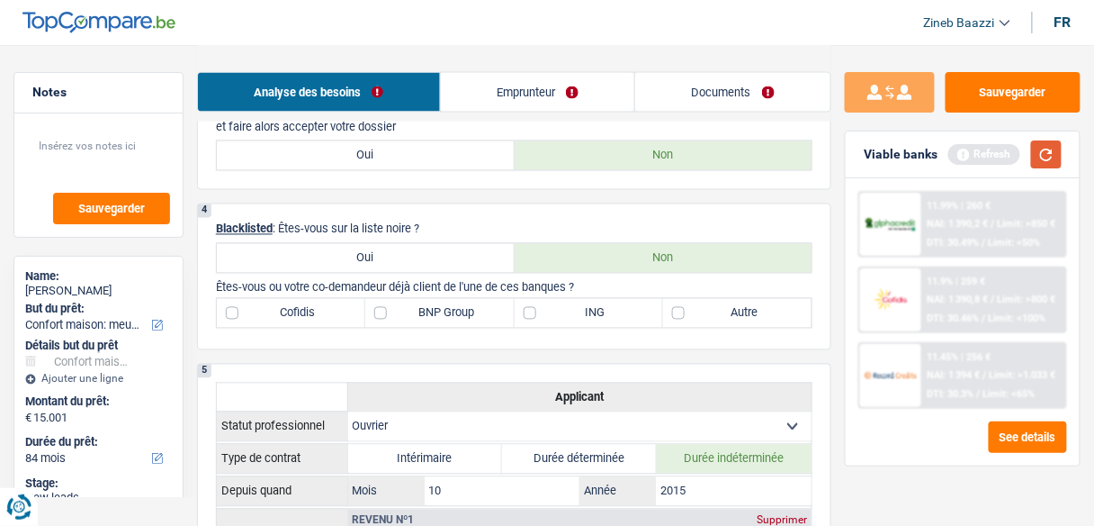
click at [1038, 159] on button "button" at bounding box center [1046, 154] width 31 height 28
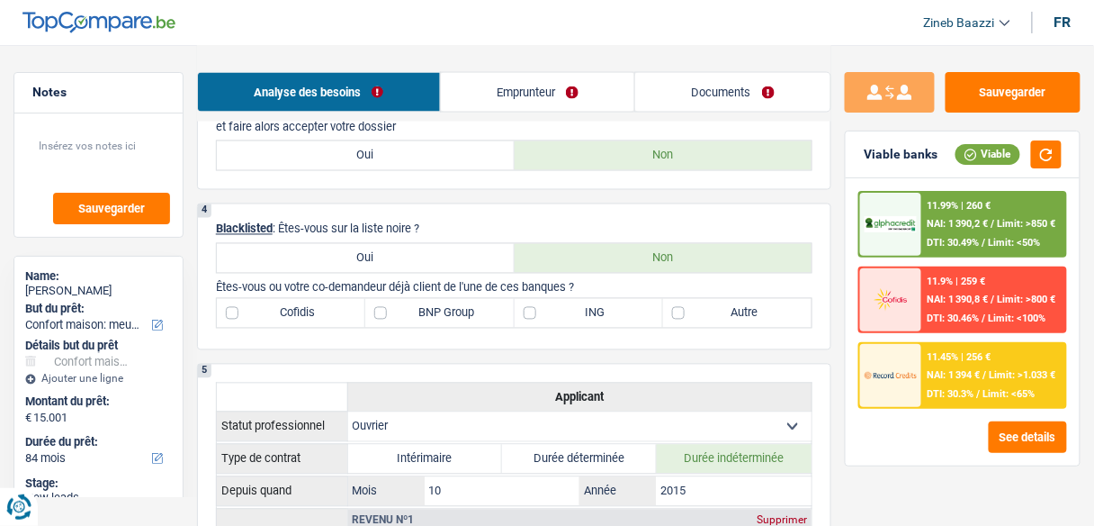
click at [554, 354] on div "1. Introduction & upselling by understanding their needs 1 Bonjour, est-ce que …" at bounding box center [514, 384] width 634 height 1939
click at [1052, 158] on button "button" at bounding box center [1046, 154] width 31 height 28
click at [937, 134] on div "Viable banks Viable" at bounding box center [963, 154] width 234 height 47
click at [1036, 163] on button "button" at bounding box center [1046, 154] width 31 height 28
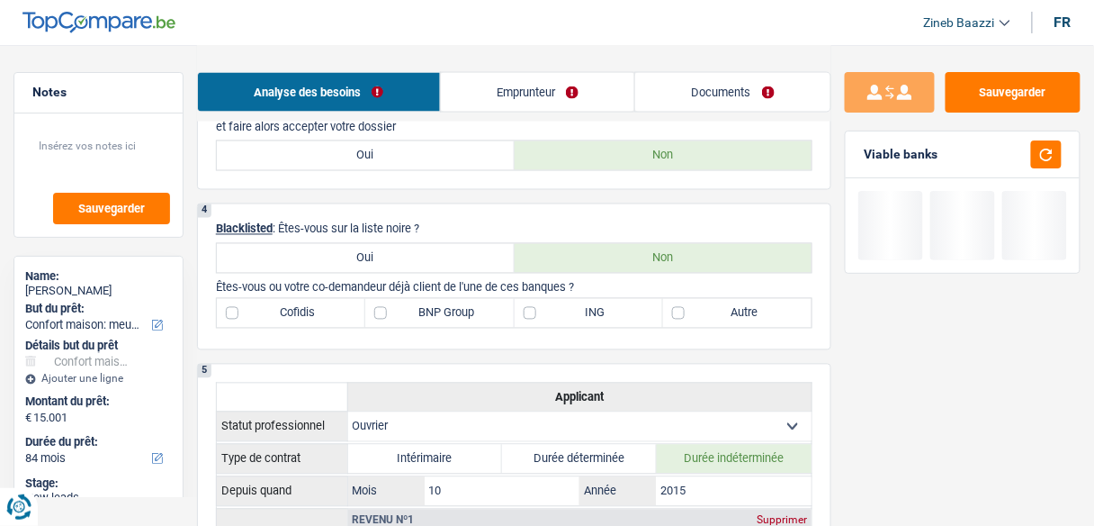
click at [753, 291] on div "4 Blacklisted : Êtes-vous sur la liste noire ? Oui Non Êtes-vous ou votre co-de…" at bounding box center [514, 276] width 634 height 147
drag, startPoint x: 748, startPoint y: 295, endPoint x: 746, endPoint y: 309, distance: 13.6
click at [746, 309] on div "4 Blacklisted : Êtes-vous sur la liste noire ? Oui Non Êtes-vous ou votre co-de…" at bounding box center [514, 276] width 634 height 147
click at [757, 302] on label "Autre" at bounding box center [737, 313] width 148 height 29
click at [757, 302] on input "Autre" at bounding box center [737, 313] width 148 height 29
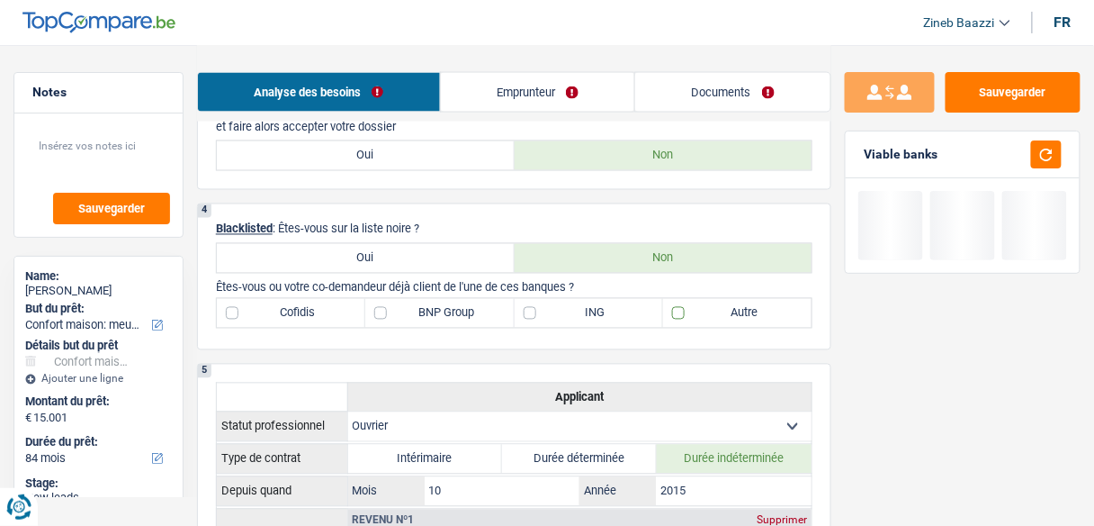
checkbox input "true"
click at [1043, 148] on button "button" at bounding box center [1046, 154] width 31 height 28
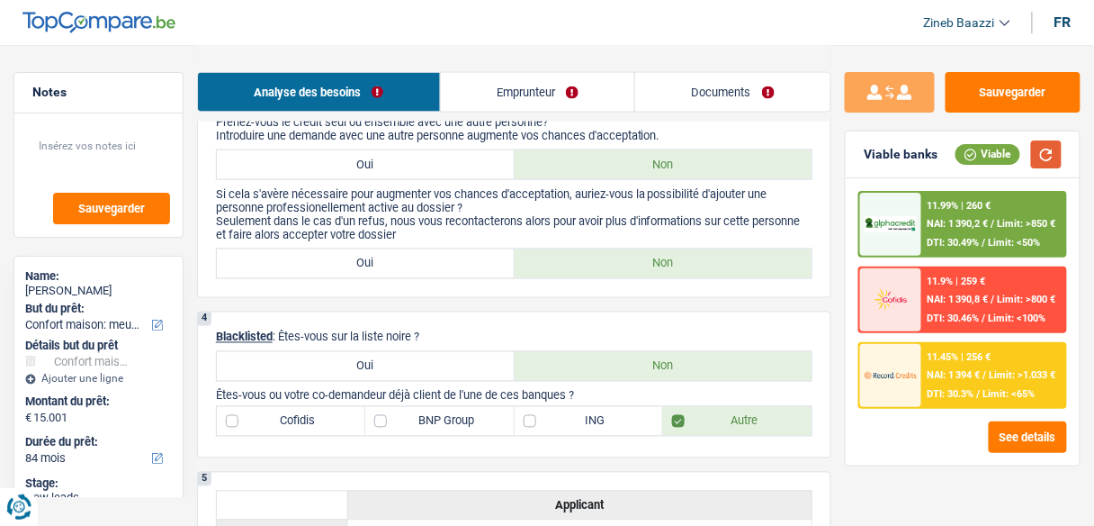
scroll to position [576, 0]
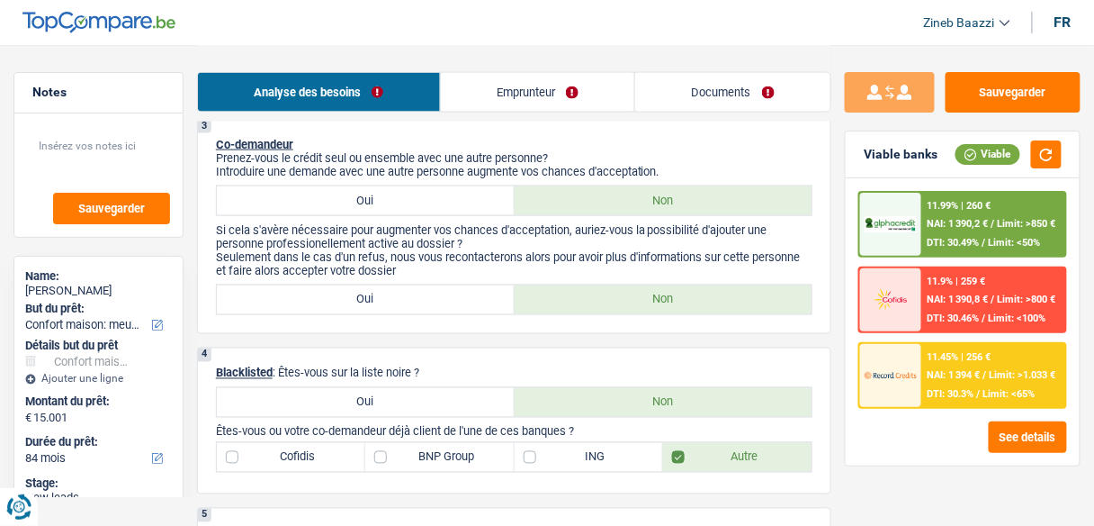
click at [496, 85] on link "Emprunteur" at bounding box center [538, 92] width 194 height 39
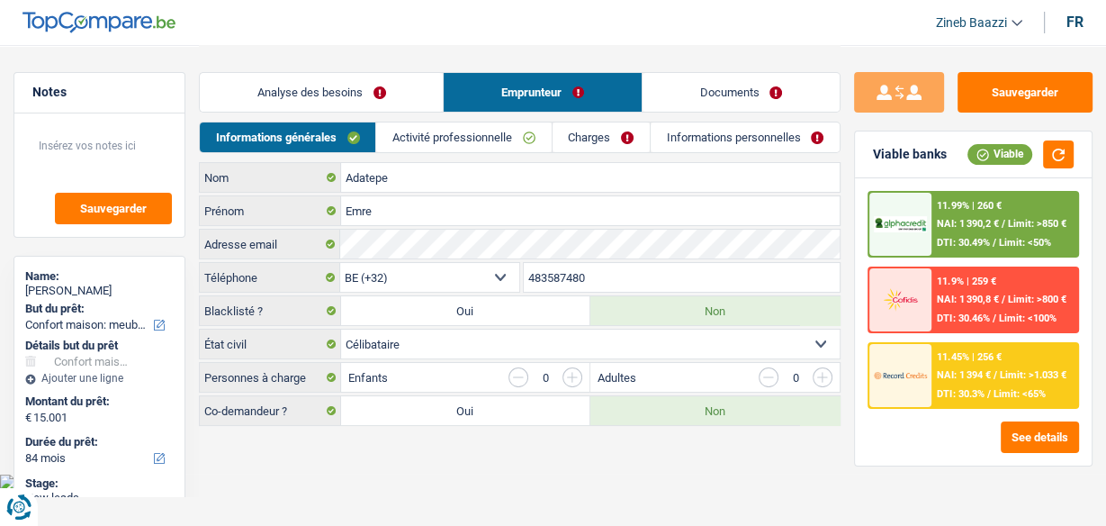
click at [409, 139] on link "Activité professionnelle" at bounding box center [463, 137] width 175 height 30
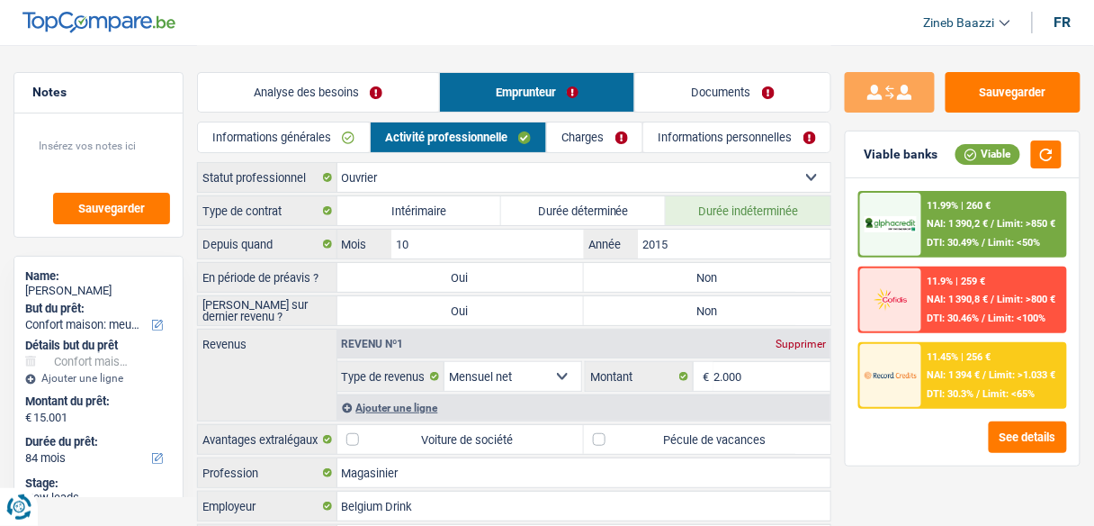
click at [681, 269] on label "Non" at bounding box center [707, 277] width 247 height 29
click at [681, 269] on input "Non" at bounding box center [707, 277] width 247 height 29
radio input "true"
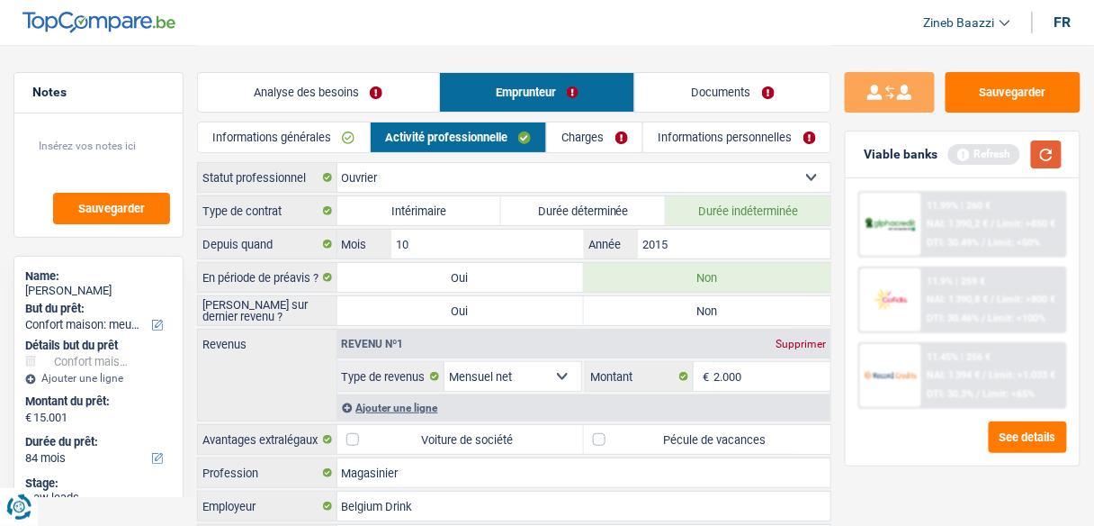
click at [1038, 154] on button "button" at bounding box center [1046, 154] width 31 height 28
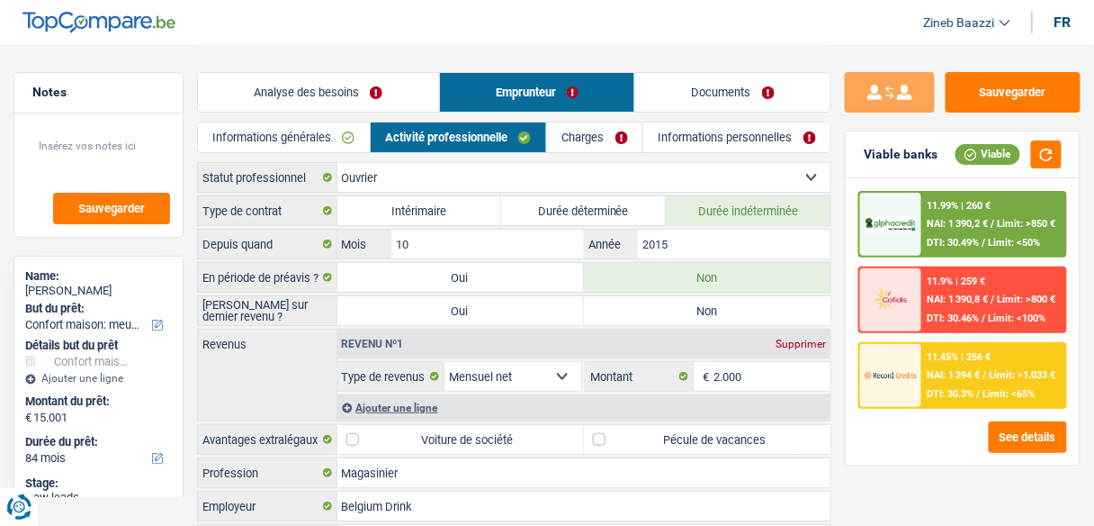
click at [296, 358] on div "Revenus Revenu nº1 Supprimer Allocation d'handicap Allocations chômage Allocati…" at bounding box center [514, 374] width 634 height 93
click at [1049, 156] on button "button" at bounding box center [1046, 154] width 31 height 28
click at [625, 301] on label "Non" at bounding box center [707, 310] width 247 height 29
click at [625, 301] on input "Non" at bounding box center [707, 310] width 247 height 29
radio input "true"
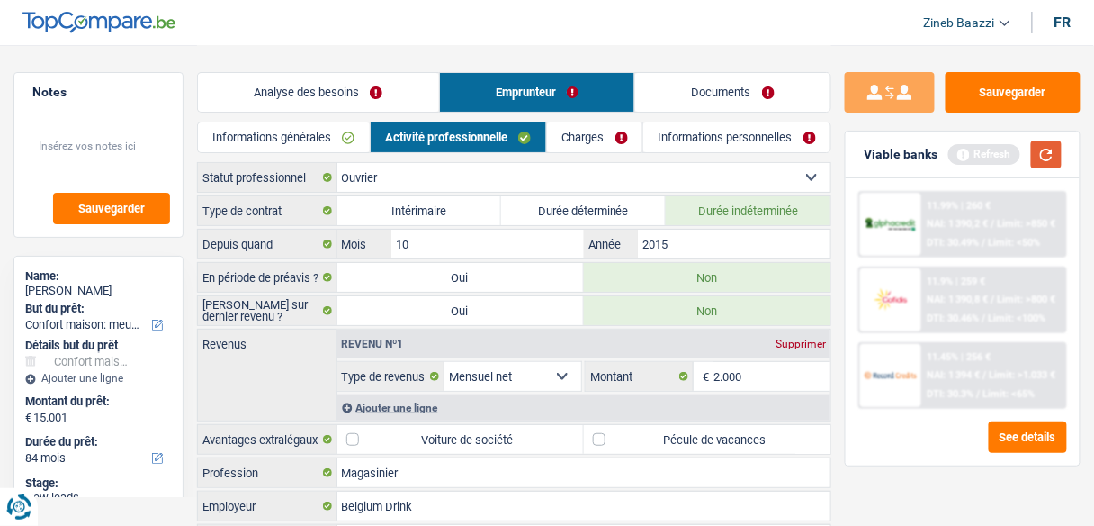
click at [1051, 159] on button "button" at bounding box center [1046, 154] width 31 height 28
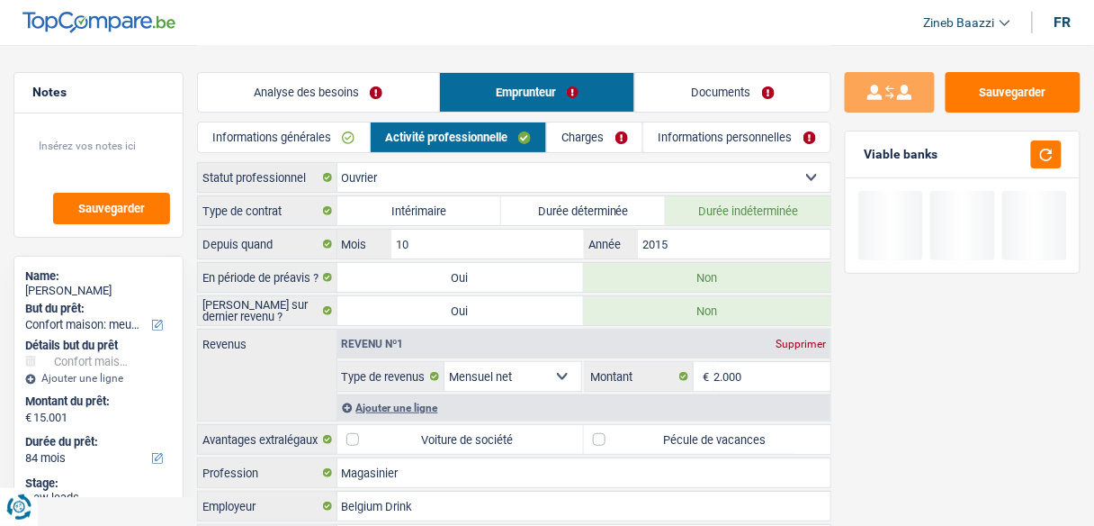
click at [427, 398] on div "Ajouter une ligne" at bounding box center [584, 407] width 494 height 26
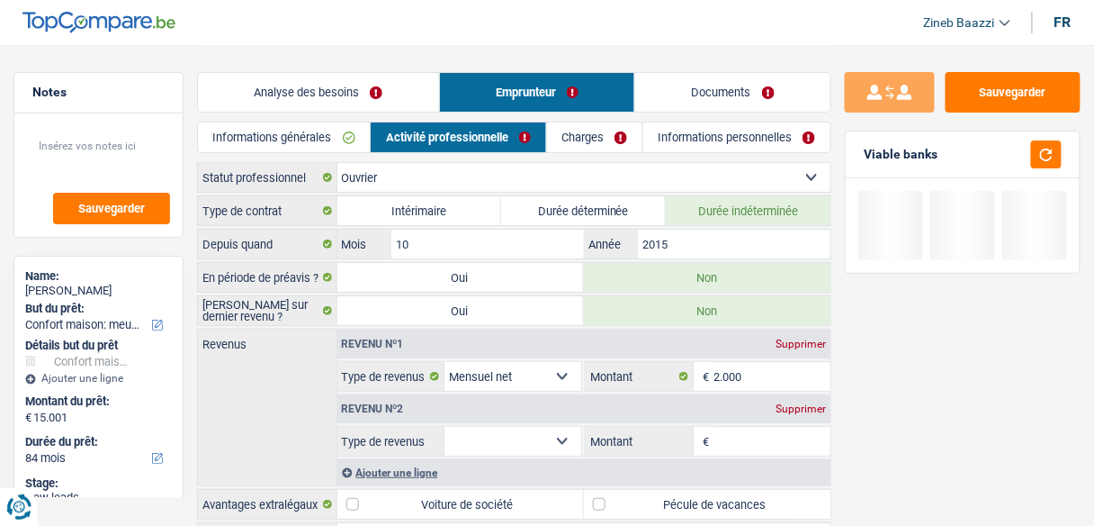
scroll to position [144, 0]
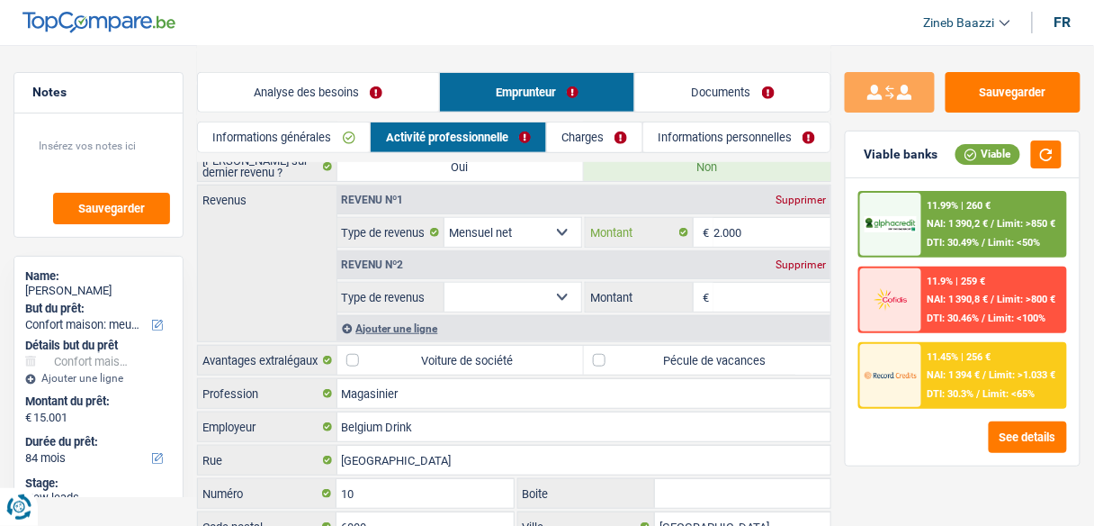
click at [731, 226] on input "2.000" at bounding box center [772, 232] width 117 height 29
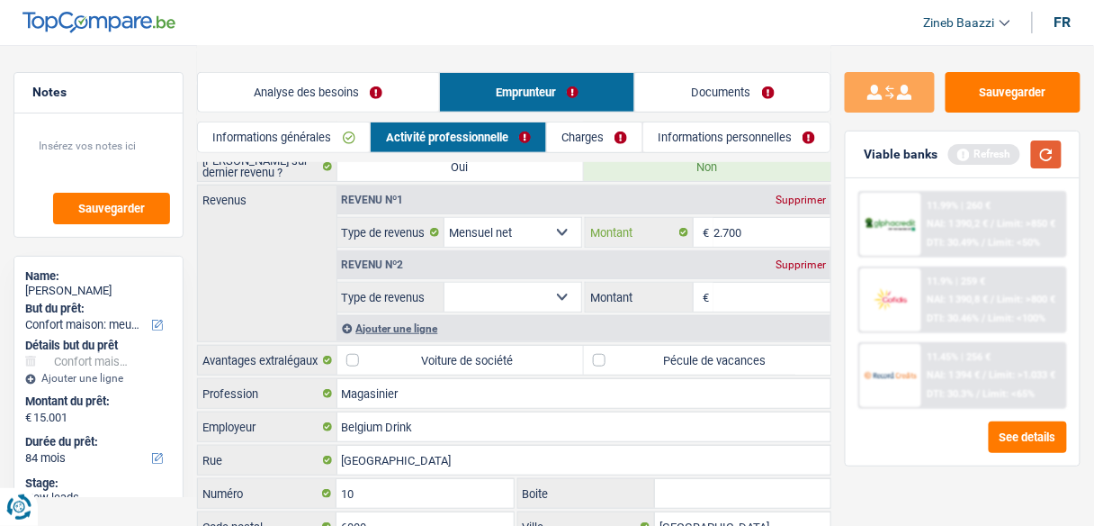
type input "2.700"
click at [1051, 154] on button "button" at bounding box center [1046, 154] width 31 height 28
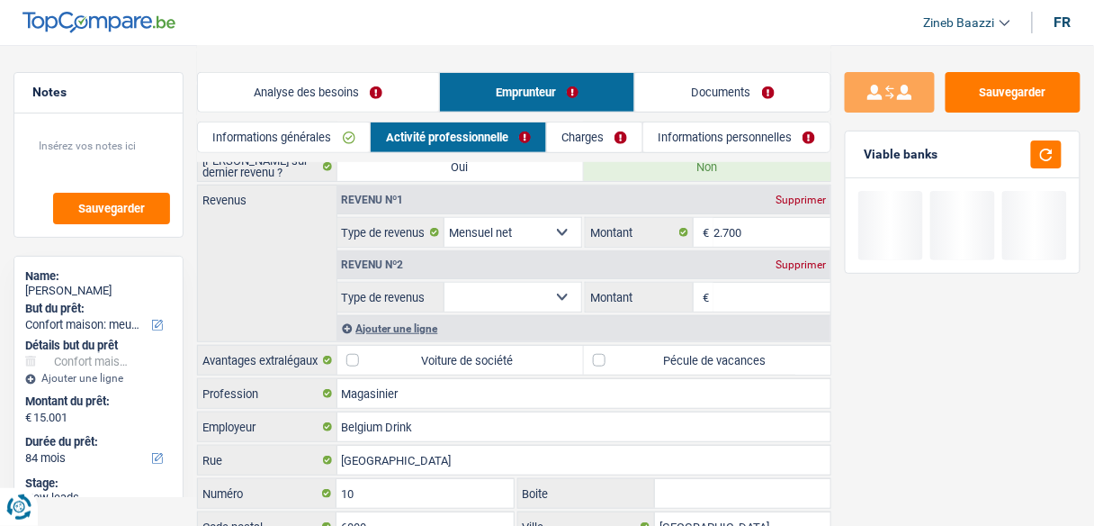
click at [519, 296] on select "Allocation d'handicap Allocations chômage Allocations familiales Chèques repas …" at bounding box center [513, 297] width 137 height 29
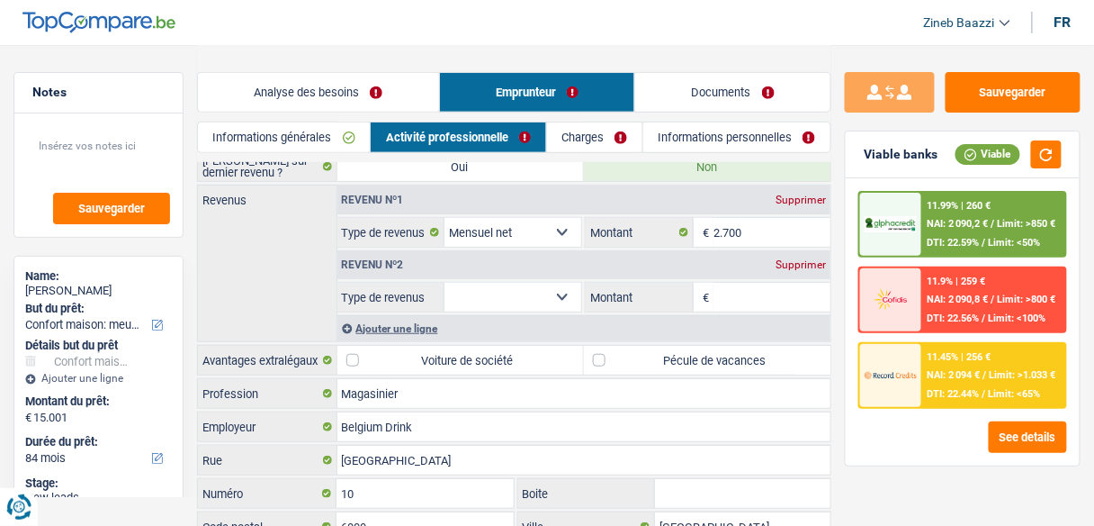
click at [272, 282] on div "Revenus Revenu nº1 Supprimer Allocation d'handicap Allocations chômage Allocati…" at bounding box center [514, 262] width 634 height 157
click at [508, 301] on select "Allocation d'handicap Allocations chômage Allocations familiales Chèques repas …" at bounding box center [513, 297] width 137 height 29
click at [547, 293] on select "Allocation d'handicap Allocations chômage Allocations familiales Chèques repas …" at bounding box center [513, 297] width 137 height 29
click at [795, 259] on div "Supprimer" at bounding box center [800, 264] width 59 height 11
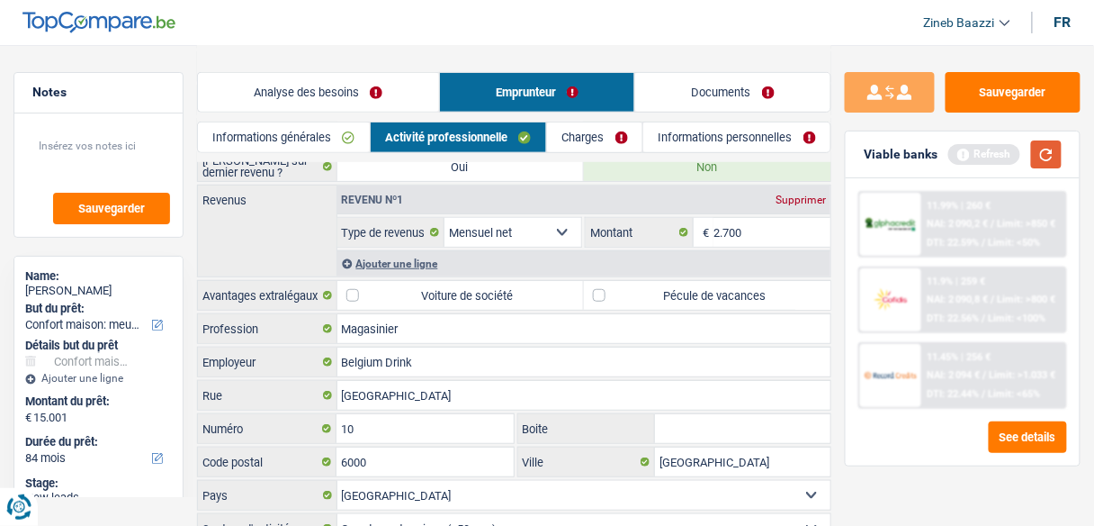
click at [1049, 150] on button "button" at bounding box center [1046, 154] width 31 height 28
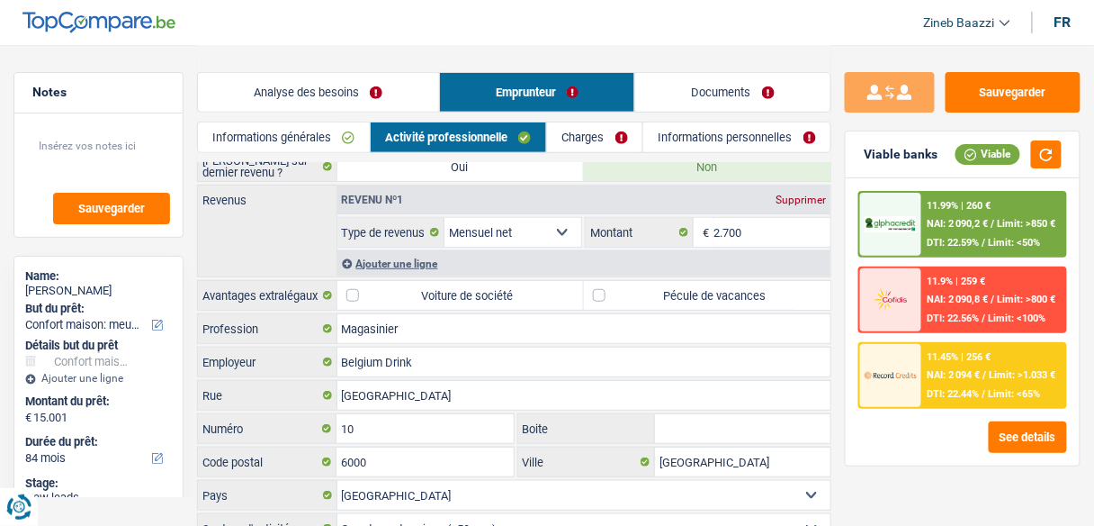
click at [597, 145] on link "Charges" at bounding box center [594, 137] width 95 height 30
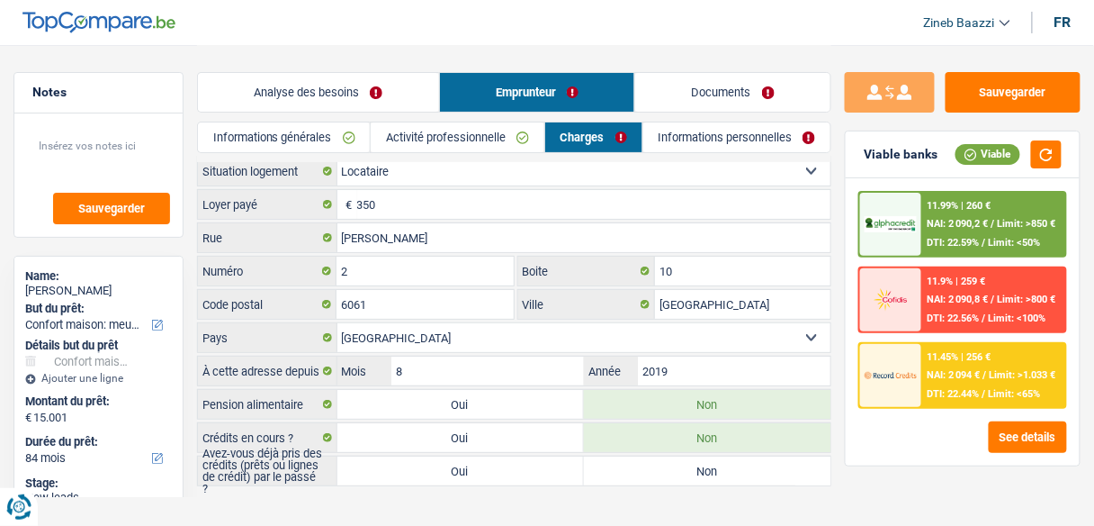
scroll to position [0, 0]
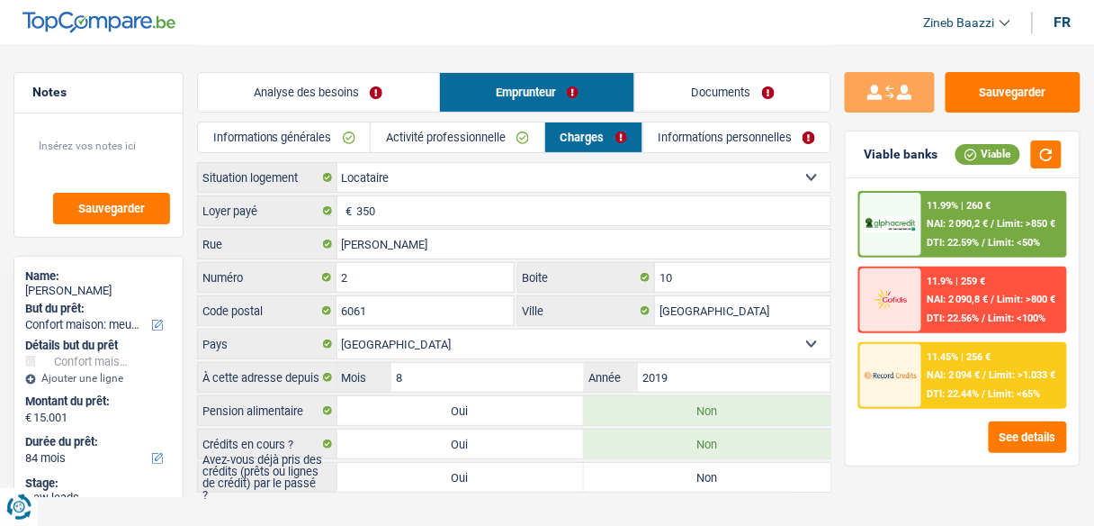
click at [453, 181] on select "Locataire Propriétaire avec prêt hypothécaire Propriétaire sans prêt hypothécai…" at bounding box center [584, 177] width 494 height 29
select select "ownerWithMortgage"
click at [337, 163] on select "Locataire Propriétaire avec prêt hypothécaire Propriétaire sans prêt hypothécai…" at bounding box center [584, 177] width 494 height 29
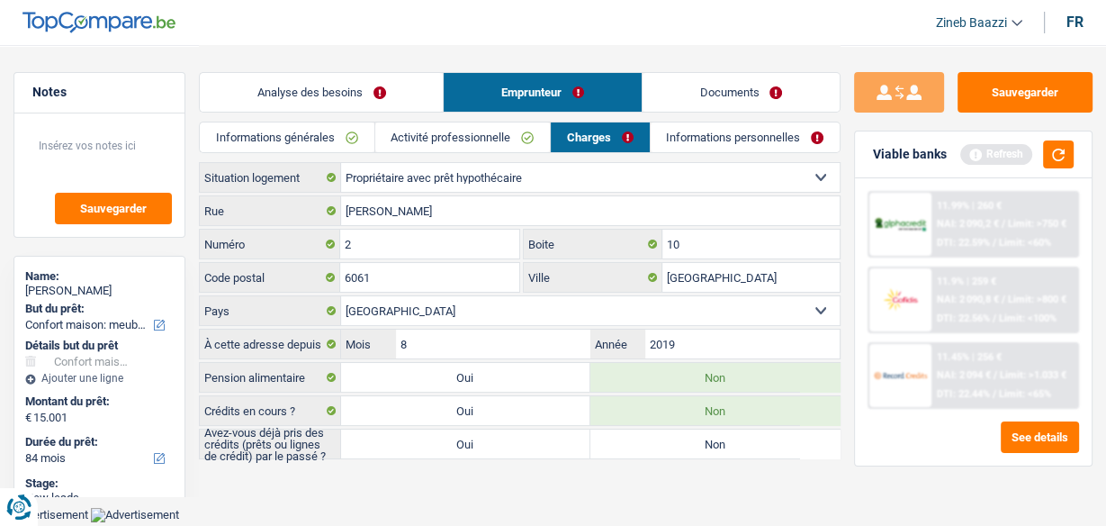
click at [427, 184] on select "Locataire Propriétaire avec prêt hypothécaire Propriétaire sans prêt hypothécai…" at bounding box center [590, 177] width 499 height 29
click at [341, 163] on select "Locataire Propriétaire avec prêt hypothécaire Propriétaire sans prêt hypothécai…" at bounding box center [590, 177] width 499 height 29
click at [428, 214] on input "[PERSON_NAME]" at bounding box center [590, 210] width 499 height 29
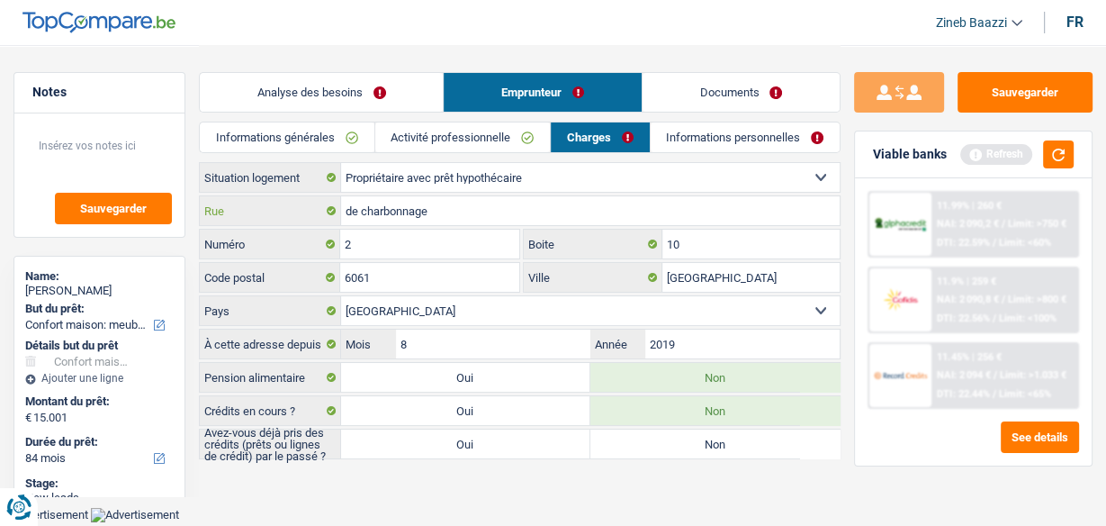
type input "de charbonnage"
click at [382, 278] on input "6061" at bounding box center [429, 277] width 178 height 29
type input "6200"
click at [406, 236] on input "2" at bounding box center [429, 243] width 178 height 29
click at [734, 279] on input "[GEOGRAPHIC_DATA]" at bounding box center [750, 277] width 177 height 29
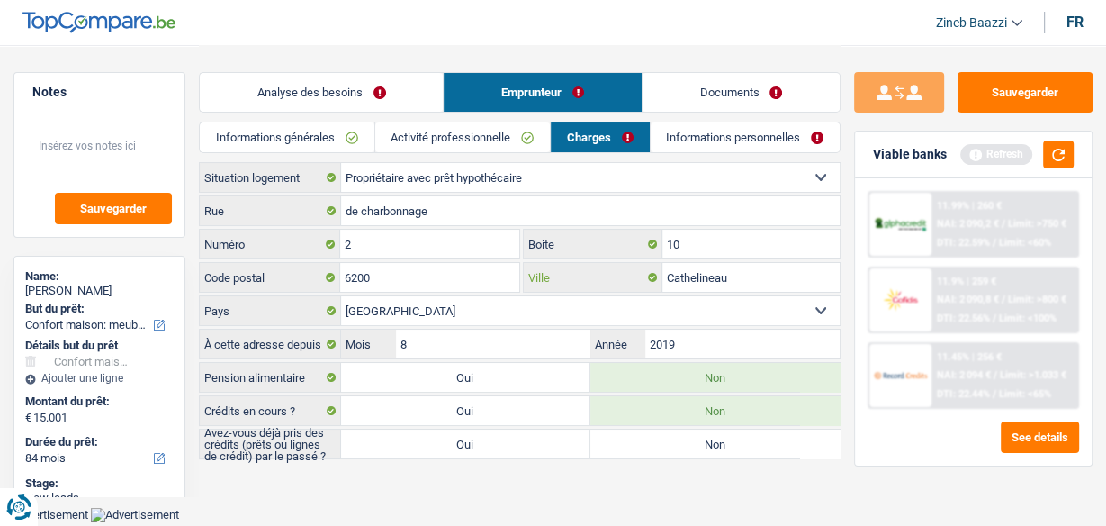
type input "Cathelineau"
click at [366, 247] on input "2" at bounding box center [429, 243] width 178 height 29
type input "70"
click at [1067, 164] on button "button" at bounding box center [1058, 154] width 31 height 28
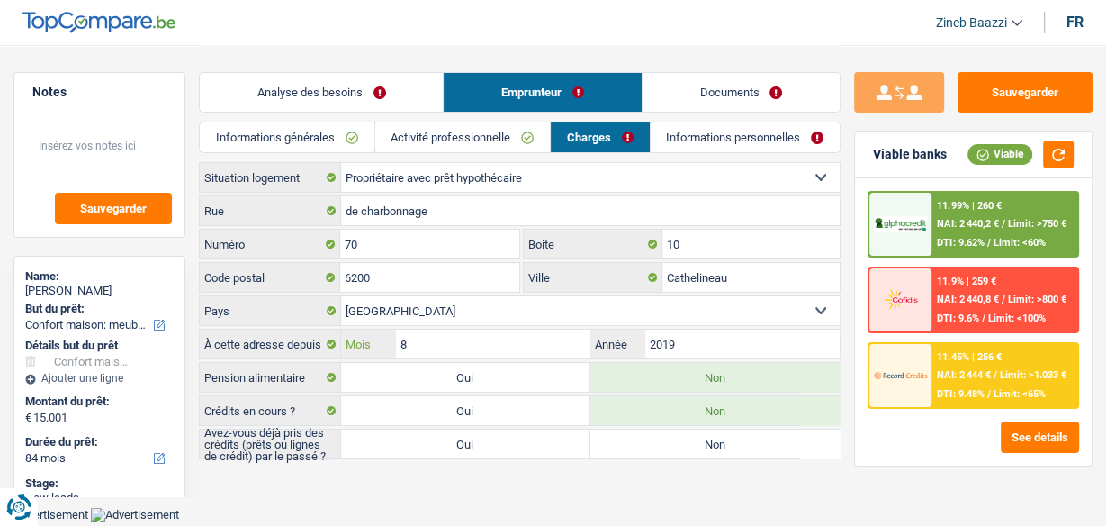
click at [475, 349] on input "8" at bounding box center [493, 343] width 194 height 29
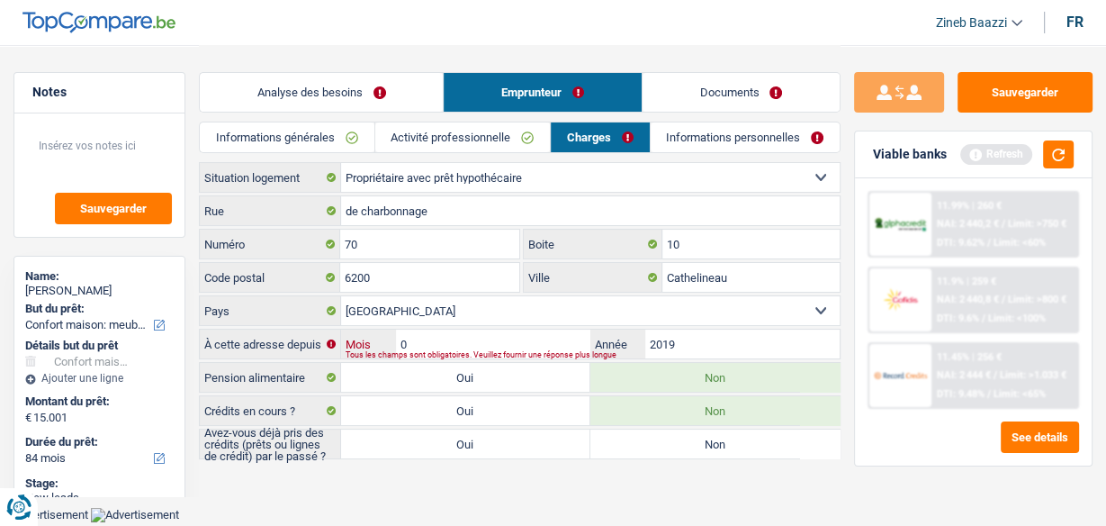
type input "04"
click at [708, 482] on main "Notes Sauvegarder Name: [PERSON_NAME] But du prêt: Confort maison: meubles, tex…" at bounding box center [553, 253] width 1106 height 507
click at [654, 445] on label "Non" at bounding box center [714, 443] width 249 height 29
click at [654, 445] on input "Non" at bounding box center [714, 443] width 249 height 29
radio input "true"
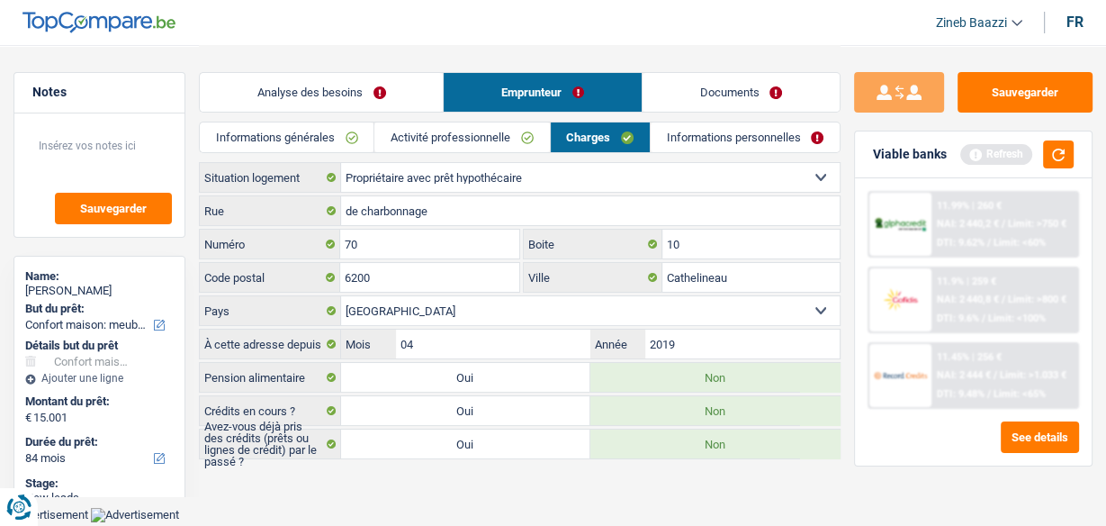
click at [357, 95] on link "Analyse des besoins" at bounding box center [321, 92] width 243 height 39
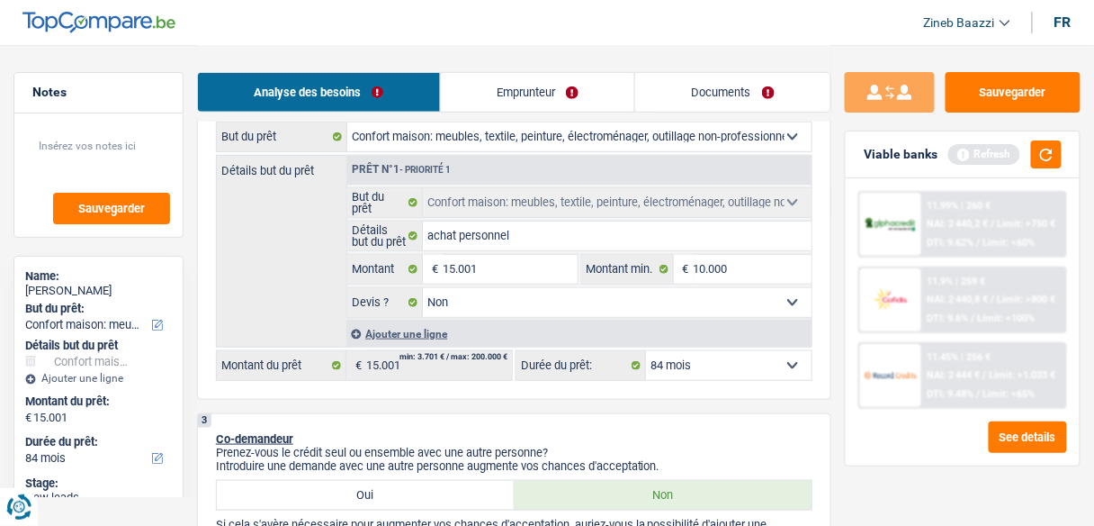
scroll to position [288, 0]
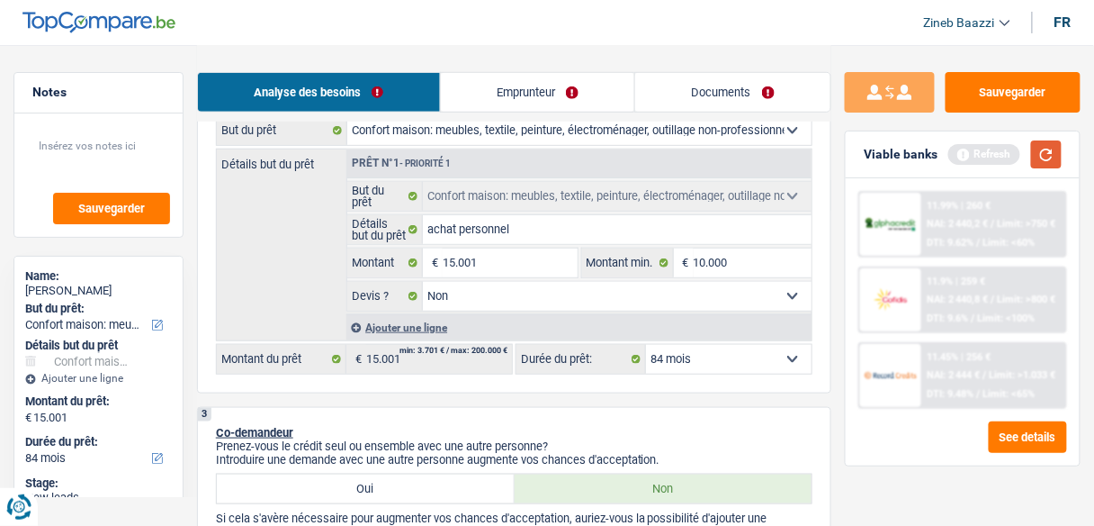
click at [1047, 146] on button "button" at bounding box center [1046, 154] width 31 height 28
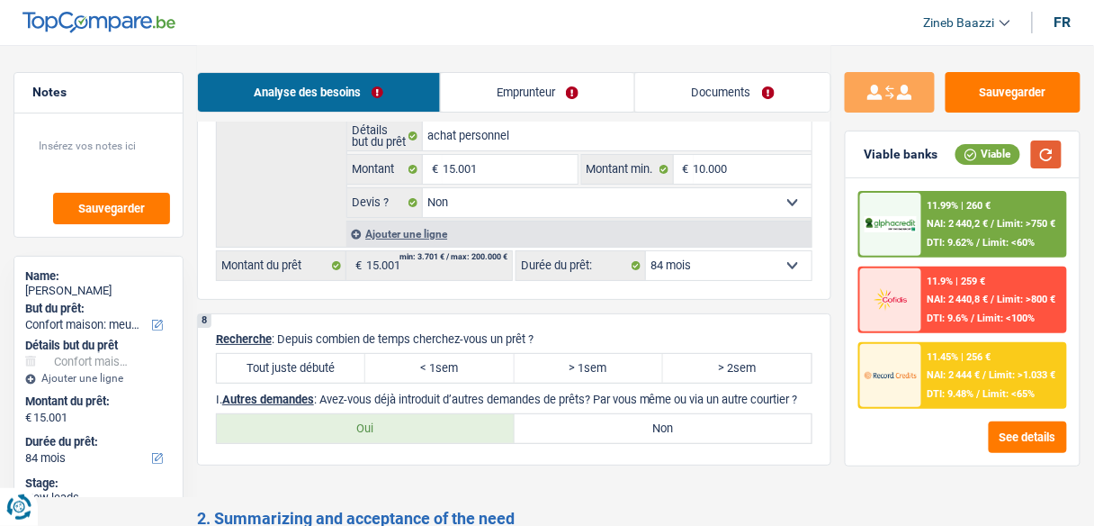
scroll to position [1656, 0]
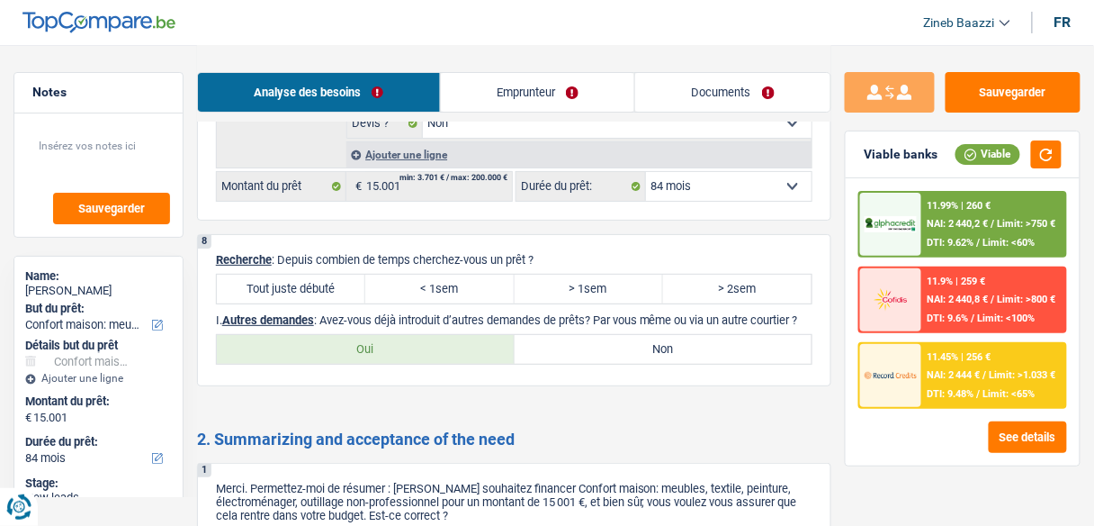
click at [304, 274] on label "Tout juste débuté" at bounding box center [291, 288] width 148 height 29
click at [304, 274] on input "Tout juste débuté" at bounding box center [291, 288] width 148 height 29
radio input "true"
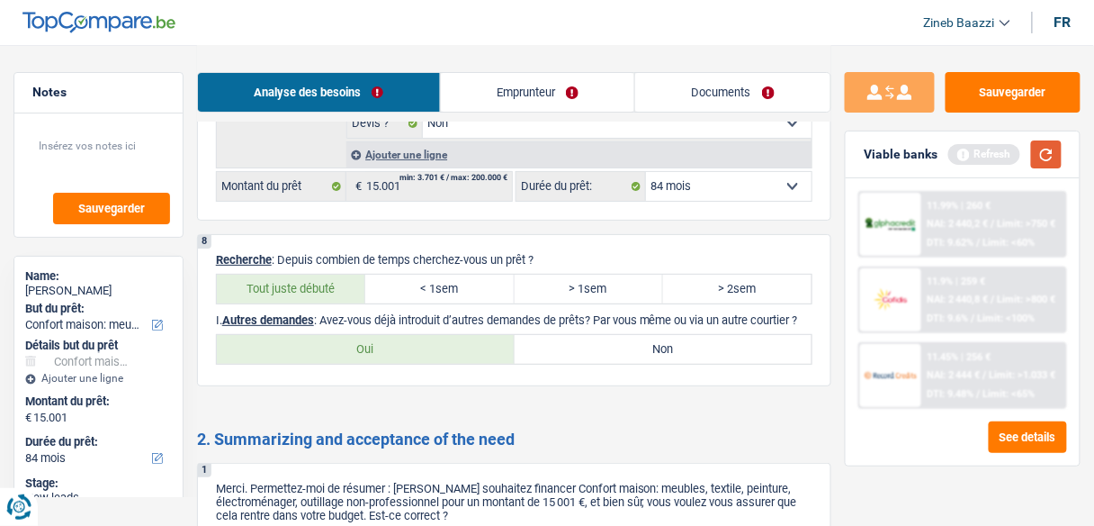
click at [1048, 151] on button "button" at bounding box center [1046, 154] width 31 height 28
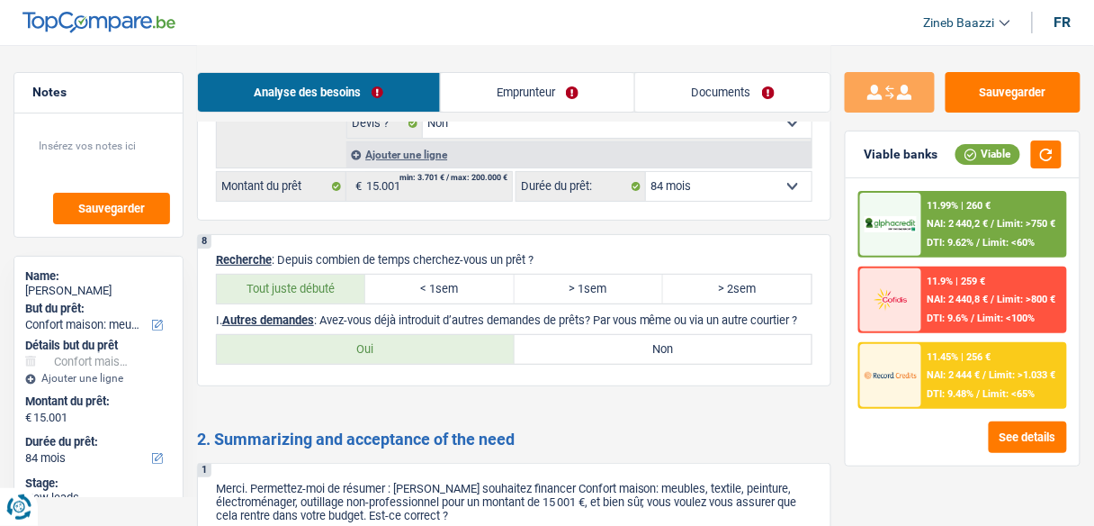
click at [488, 274] on label "< 1sem" at bounding box center [439, 288] width 148 height 29
click at [488, 274] on input "< 1sem" at bounding box center [439, 288] width 148 height 29
radio input "true"
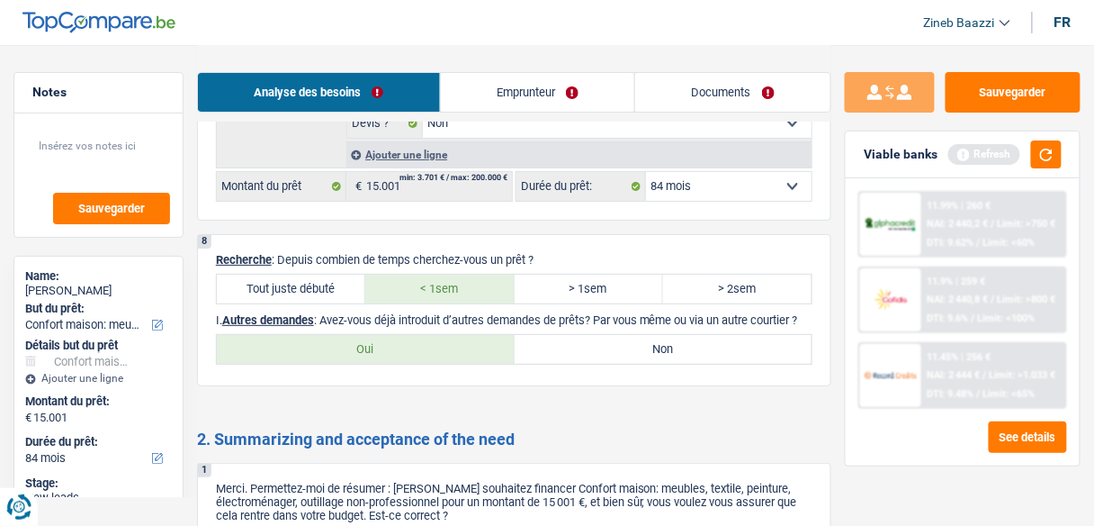
click at [544, 103] on link "Emprunteur" at bounding box center [538, 92] width 194 height 39
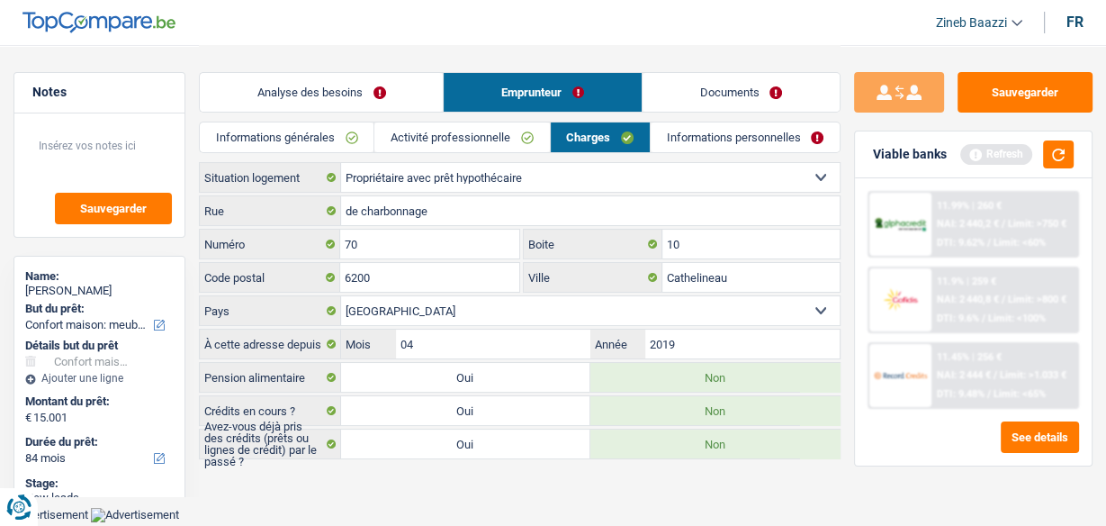
click at [688, 126] on link "Informations personnelles" at bounding box center [745, 137] width 189 height 30
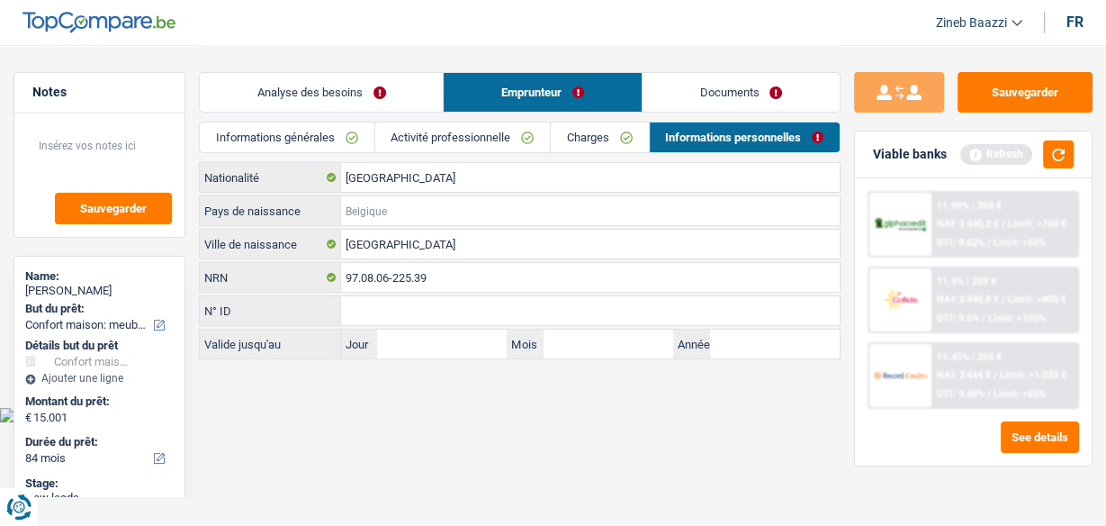
click at [371, 211] on input "Pays de naissance" at bounding box center [590, 210] width 499 height 29
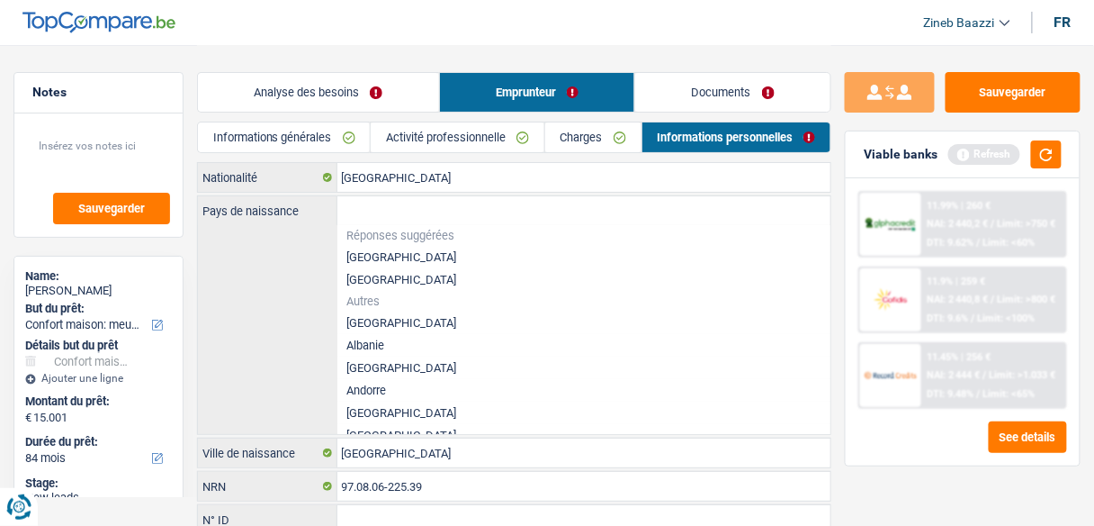
click at [414, 257] on li "[GEOGRAPHIC_DATA]" at bounding box center [584, 257] width 494 height 22
type input "[GEOGRAPHIC_DATA]"
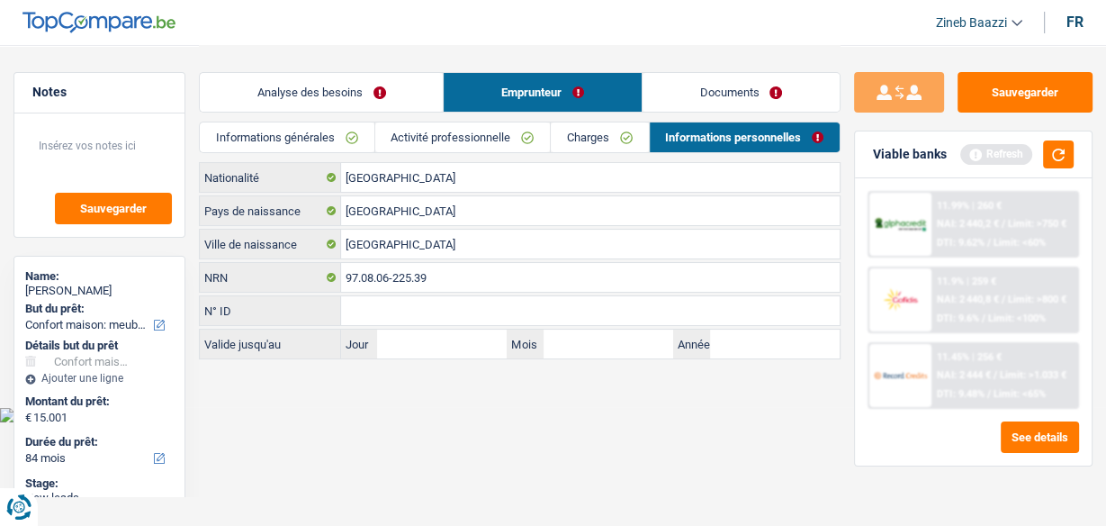
click at [680, 89] on link "Documents" at bounding box center [741, 92] width 197 height 39
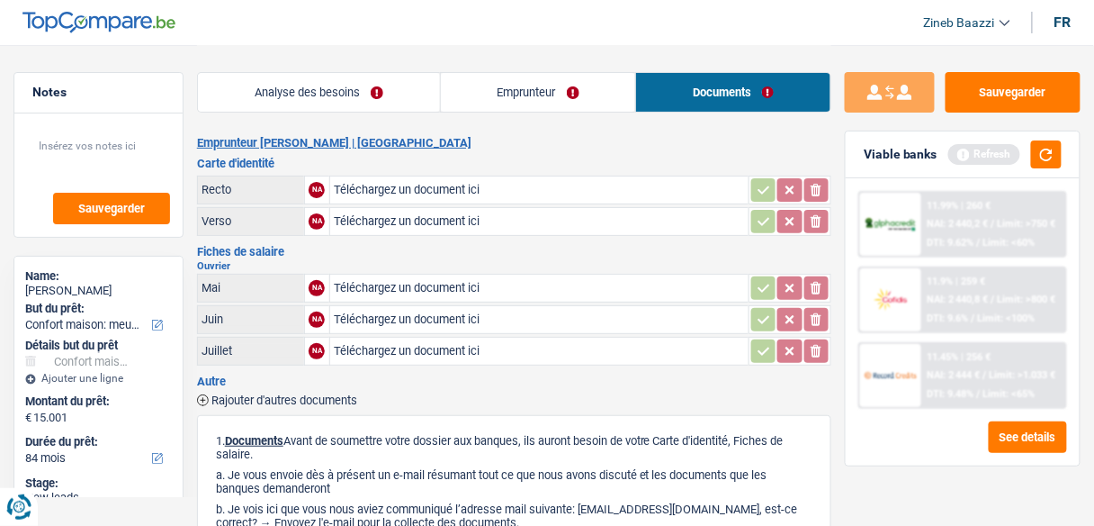
click at [553, 99] on link "Emprunteur" at bounding box center [538, 92] width 195 height 39
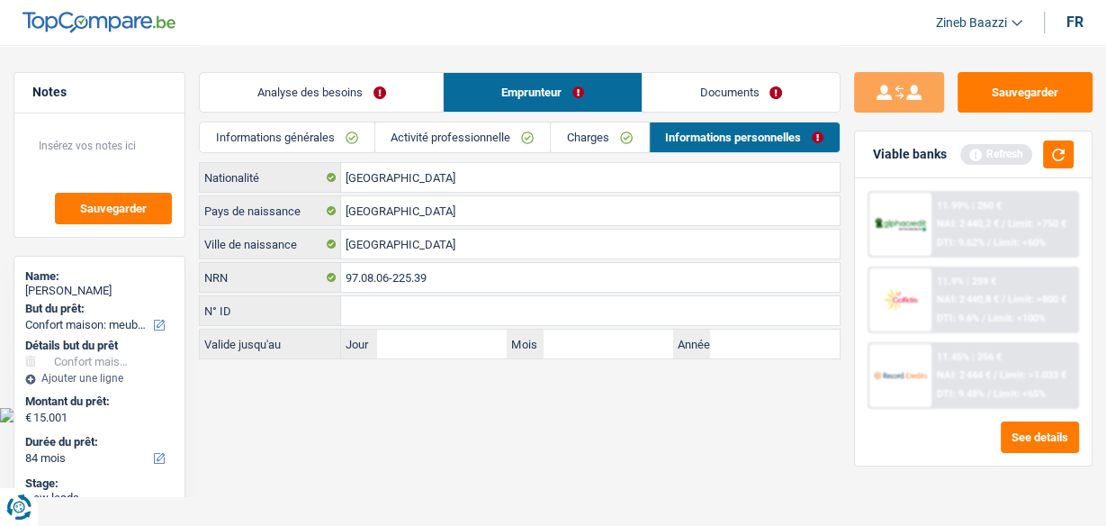
click at [579, 138] on link "Charges" at bounding box center [599, 137] width 97 height 30
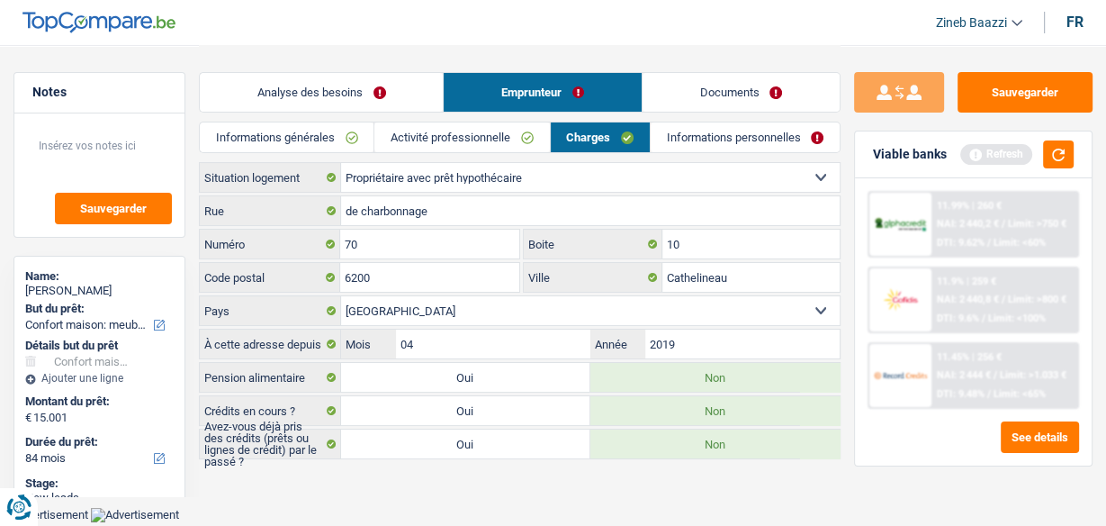
click at [504, 140] on link "Activité professionnelle" at bounding box center [461, 137] width 175 height 30
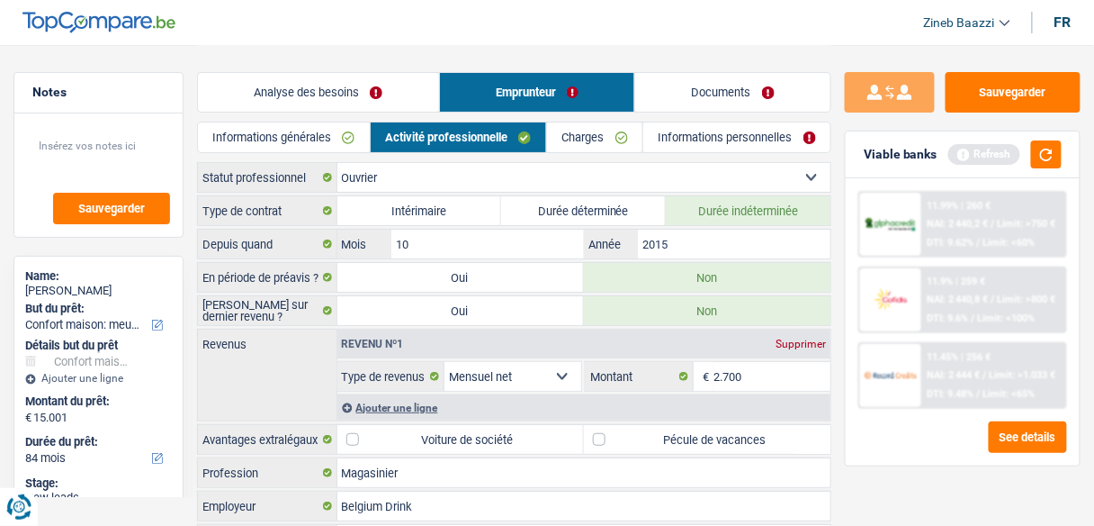
click at [322, 139] on link "Informations générales" at bounding box center [284, 137] width 172 height 30
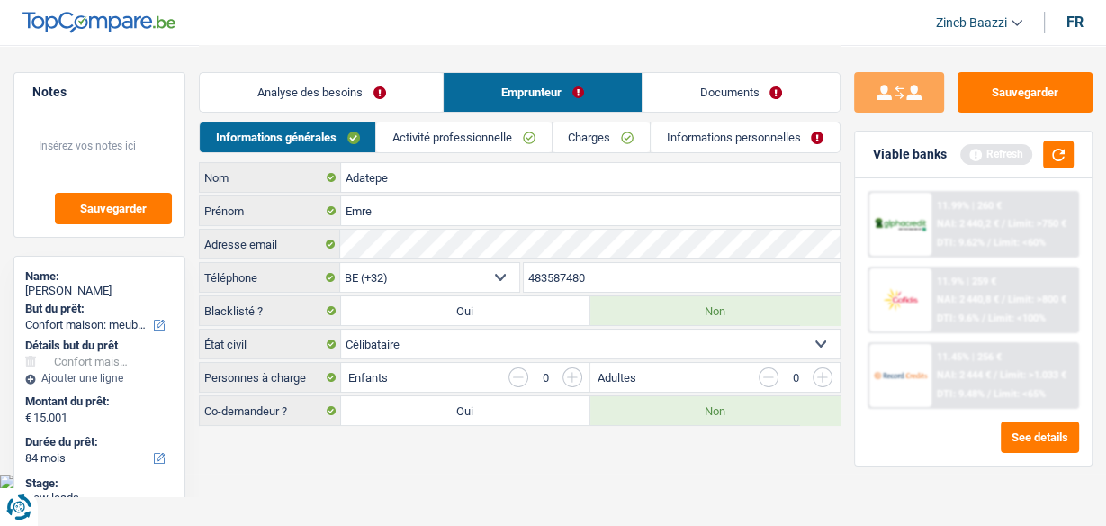
click at [268, 92] on link "Analyse des besoins" at bounding box center [321, 92] width 243 height 39
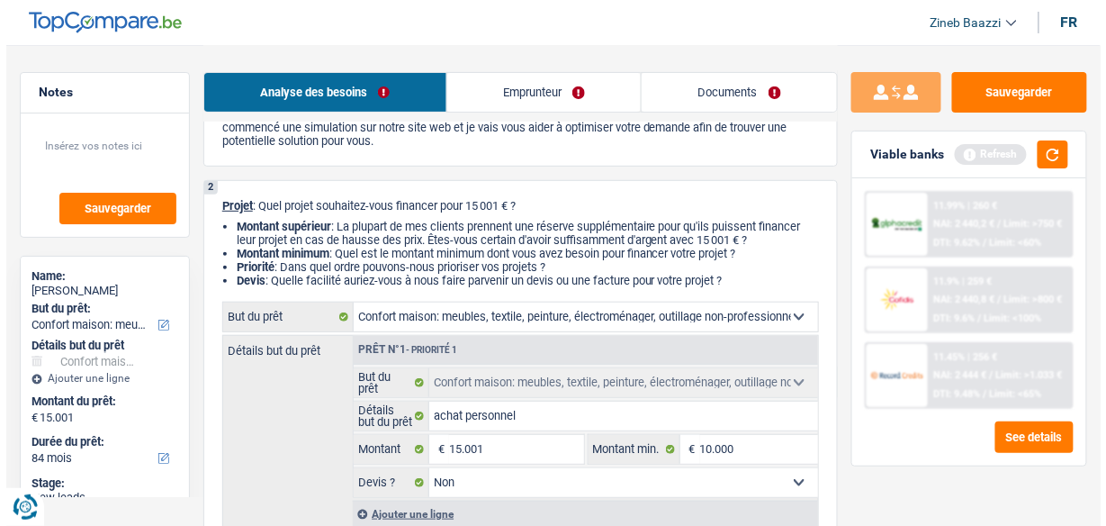
scroll to position [216, 0]
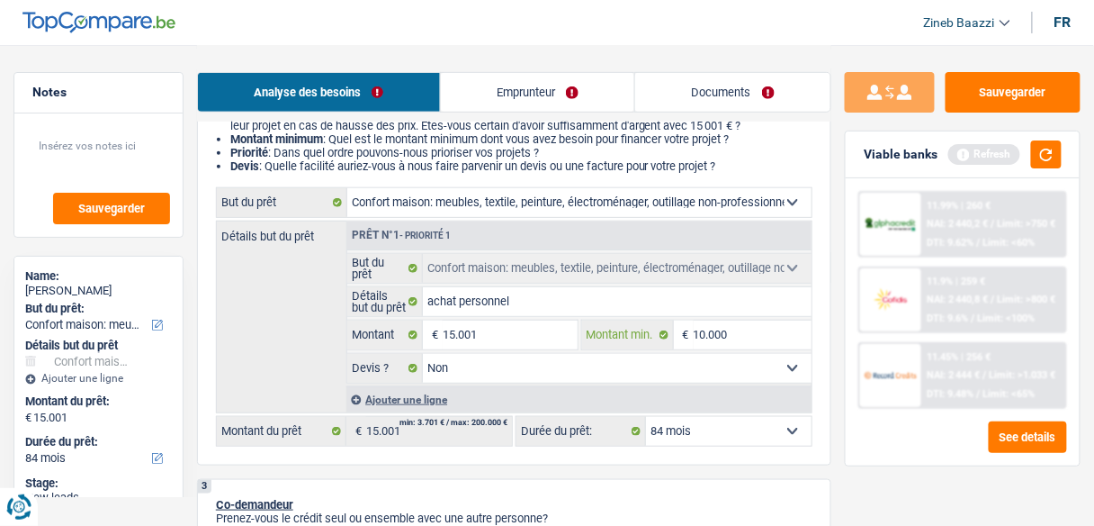
click at [708, 332] on input "10.000" at bounding box center [753, 334] width 118 height 29
type input "1.000"
type input "12.000"
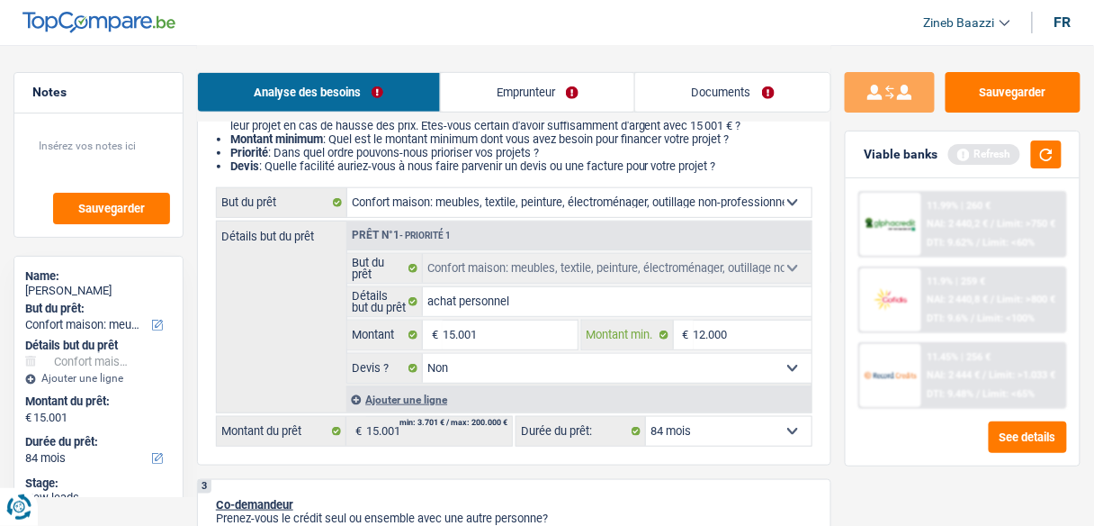
type input "12.000"
click at [1041, 137] on div "Viable banks Refresh" at bounding box center [963, 154] width 234 height 47
click at [1041, 141] on button "button" at bounding box center [1046, 154] width 31 height 28
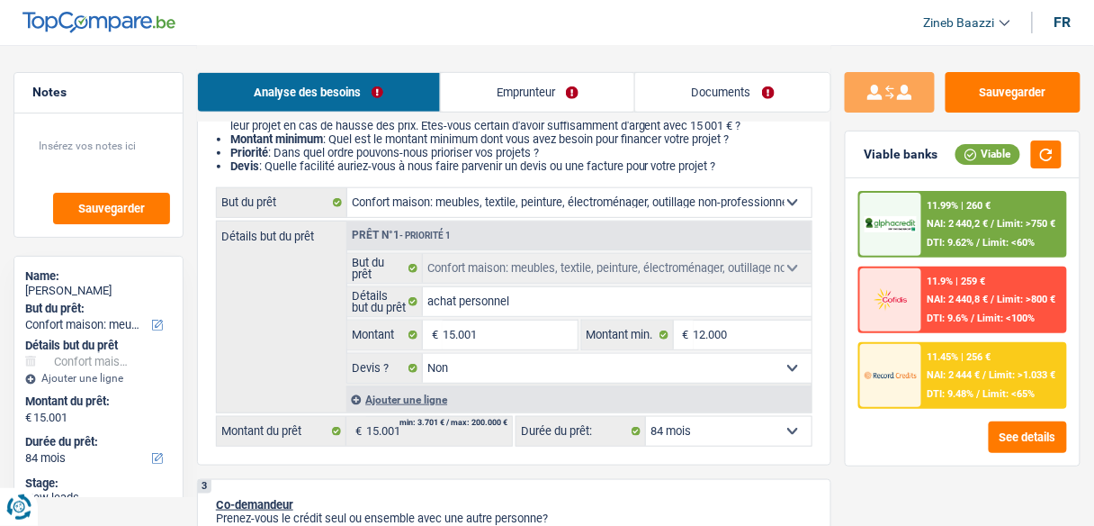
click at [936, 237] on span "DTI: 9.62%" at bounding box center [951, 243] width 47 height 12
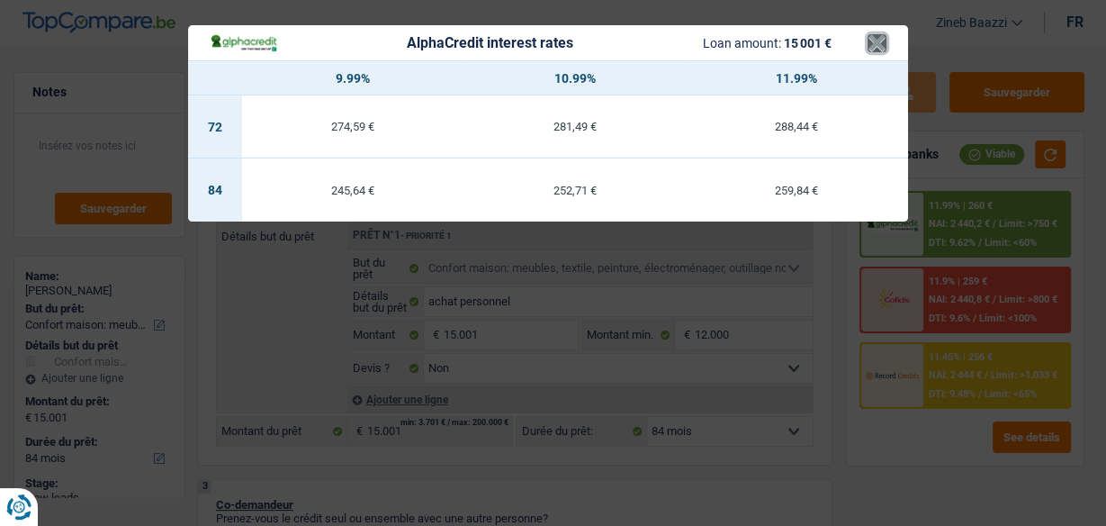
click at [880, 40] on button "×" at bounding box center [876, 43] width 19 height 18
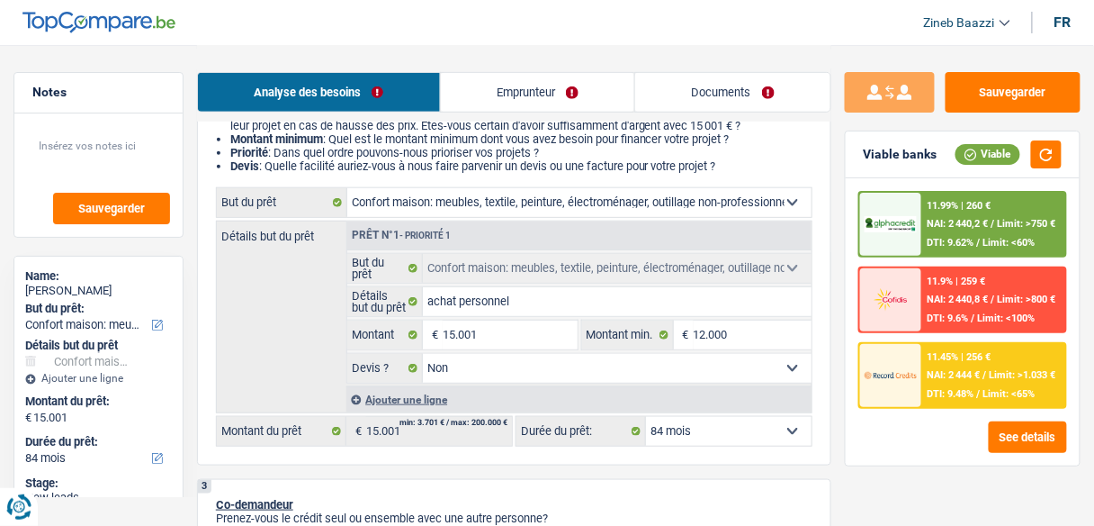
click at [943, 231] on div "11.99% | 260 € NAI: 2 440,2 € / Limit: >750 € DTI: 9.62% / Limit: <60%" at bounding box center [993, 224] width 143 height 63
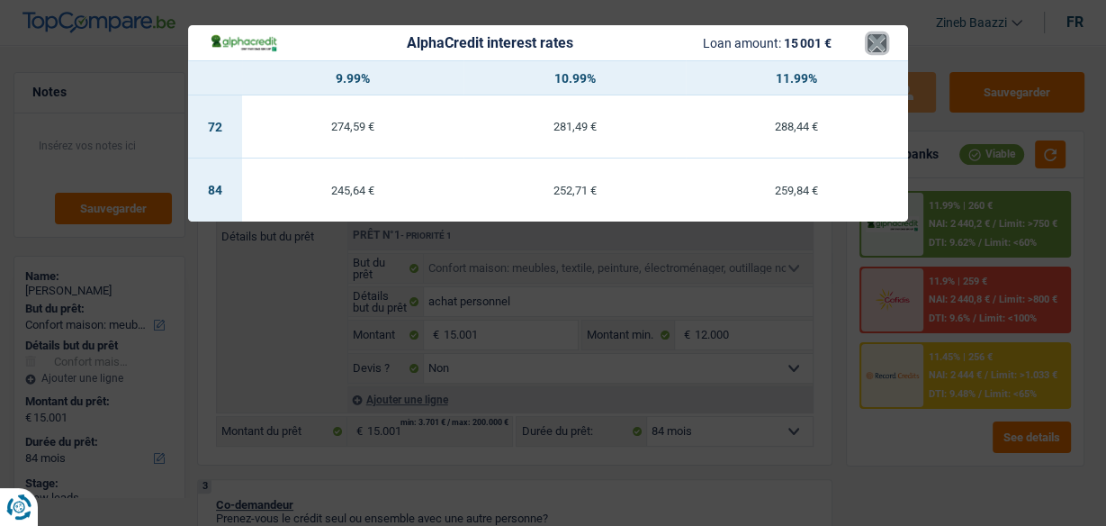
click at [867, 40] on button "×" at bounding box center [876, 43] width 19 height 18
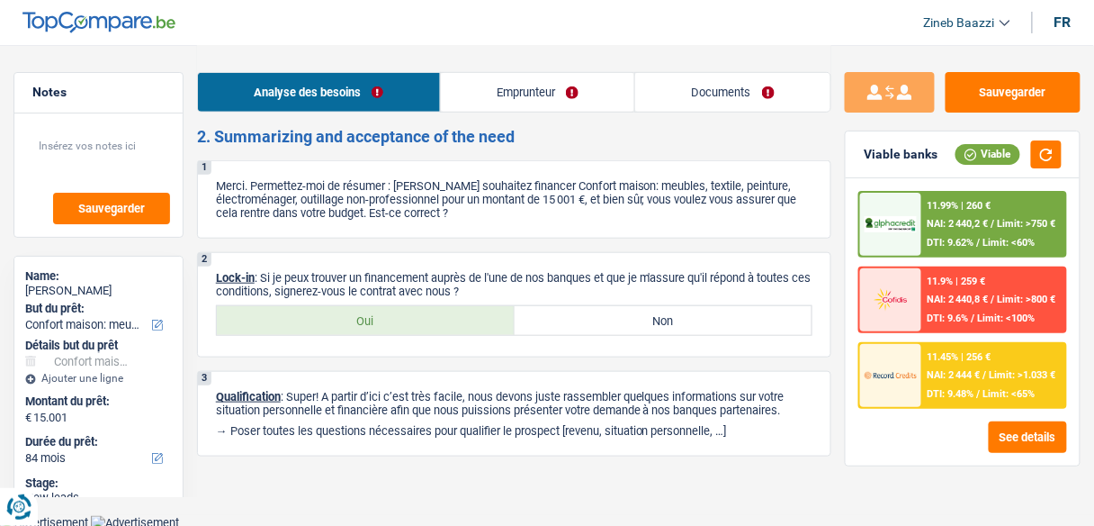
scroll to position [1961, 0]
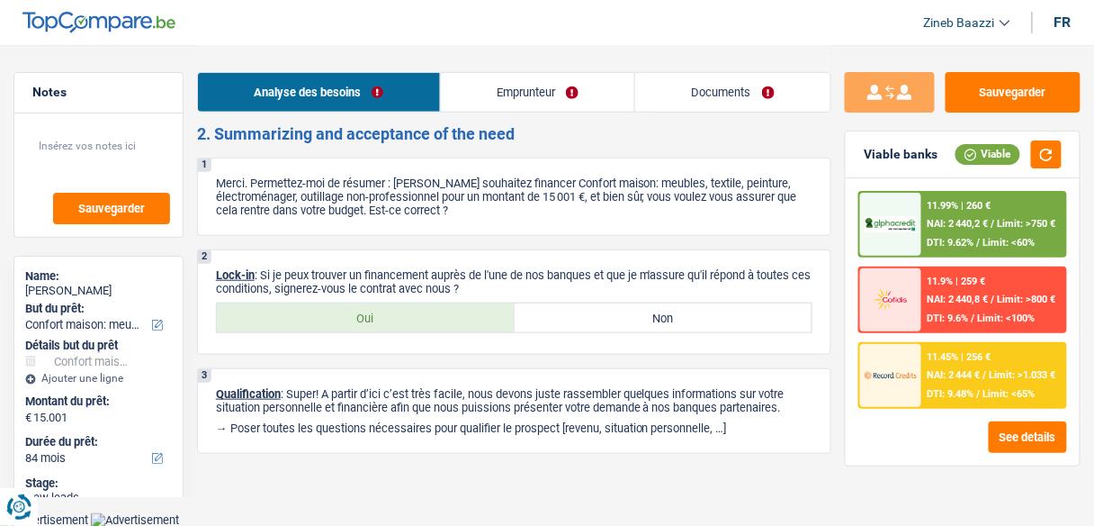
click at [470, 322] on label "Oui" at bounding box center [366, 317] width 298 height 29
click at [470, 322] on input "Oui" at bounding box center [366, 317] width 298 height 29
radio input "true"
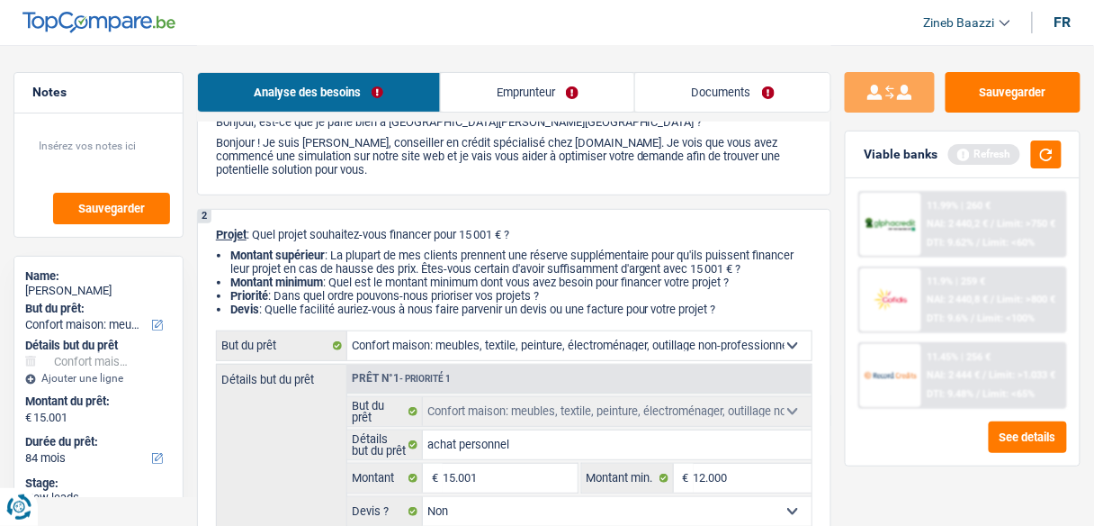
scroll to position [0, 0]
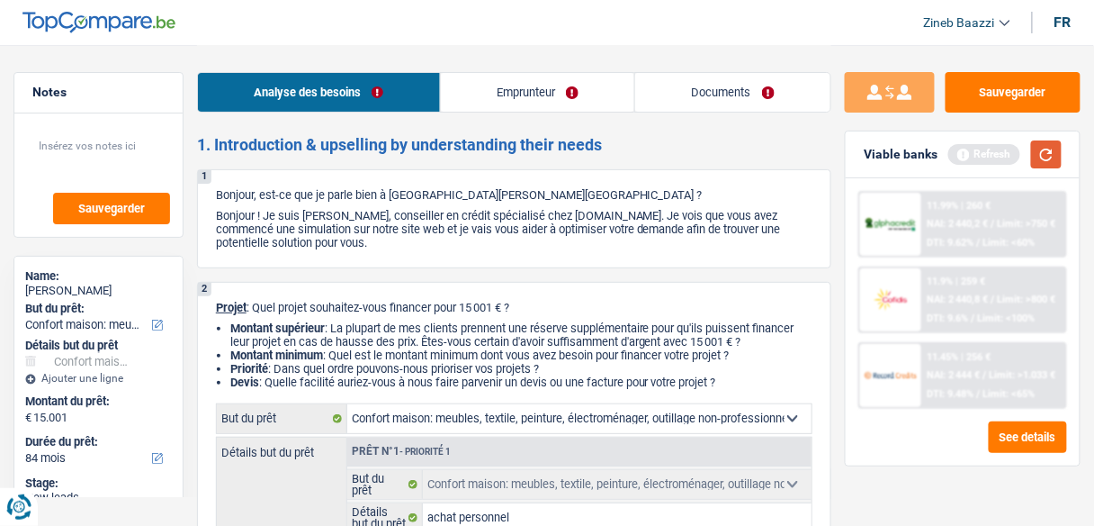
click at [1037, 158] on button "button" at bounding box center [1046, 154] width 31 height 28
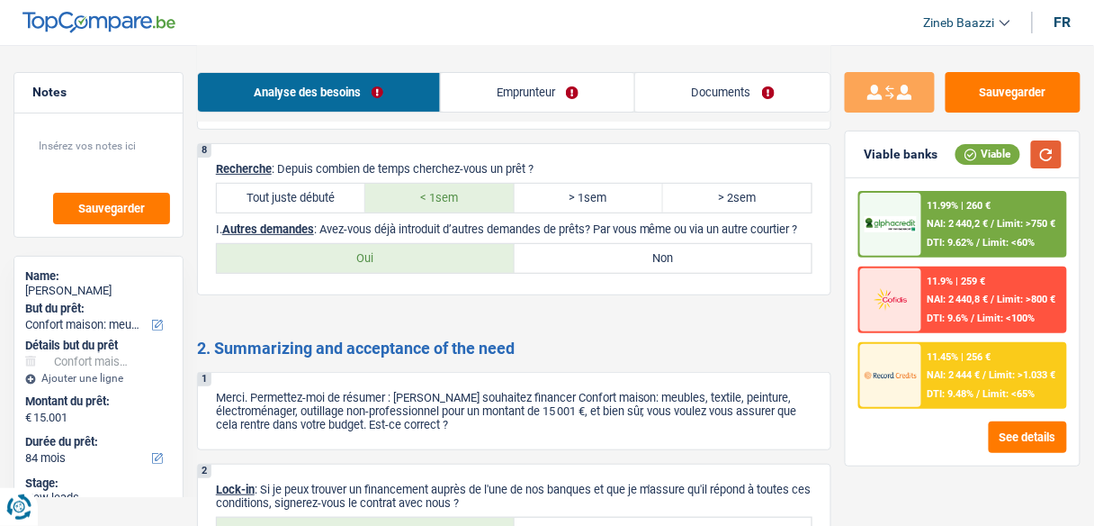
scroll to position [1800, 0]
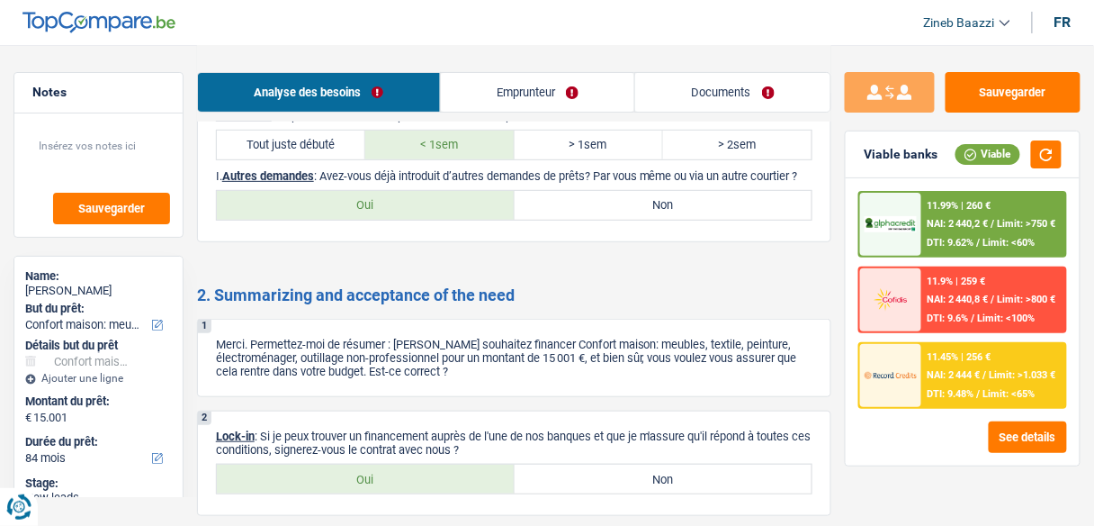
click at [528, 210] on label "Non" at bounding box center [664, 205] width 298 height 29
click at [528, 210] on input "Non" at bounding box center [664, 205] width 298 height 29
radio input "true"
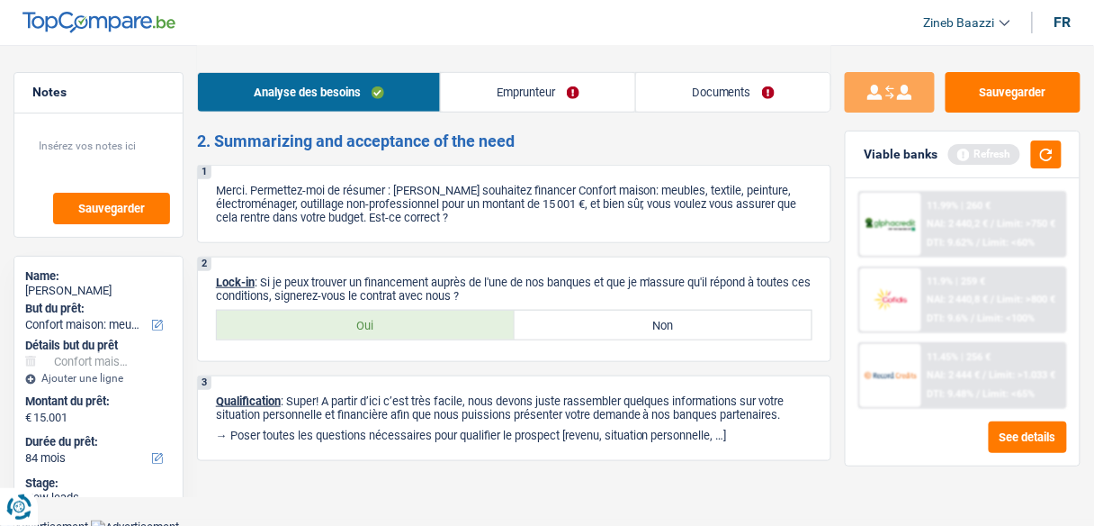
scroll to position [1961, 0]
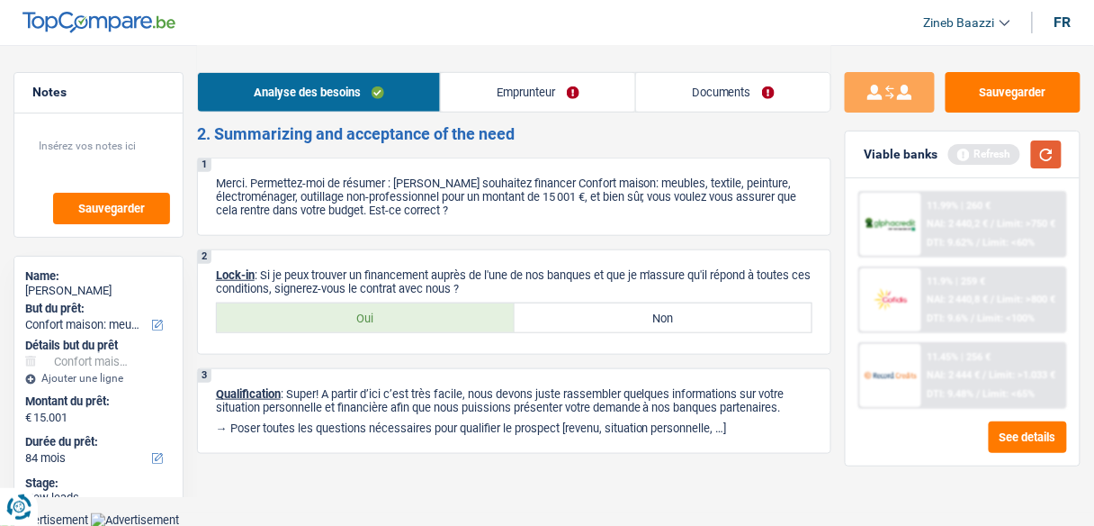
click at [1043, 147] on button "button" at bounding box center [1046, 154] width 31 height 28
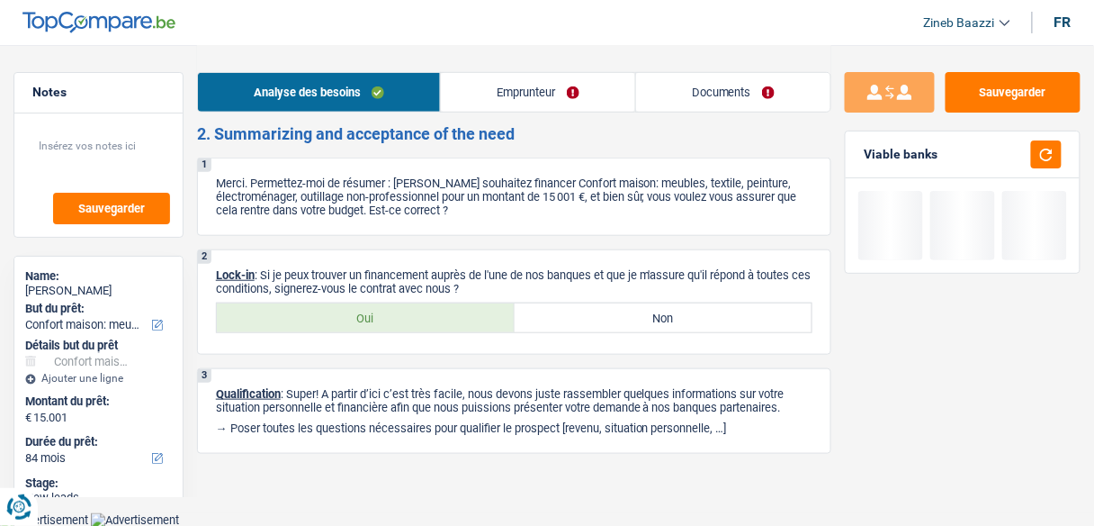
click at [724, 104] on link "Documents" at bounding box center [733, 92] width 194 height 39
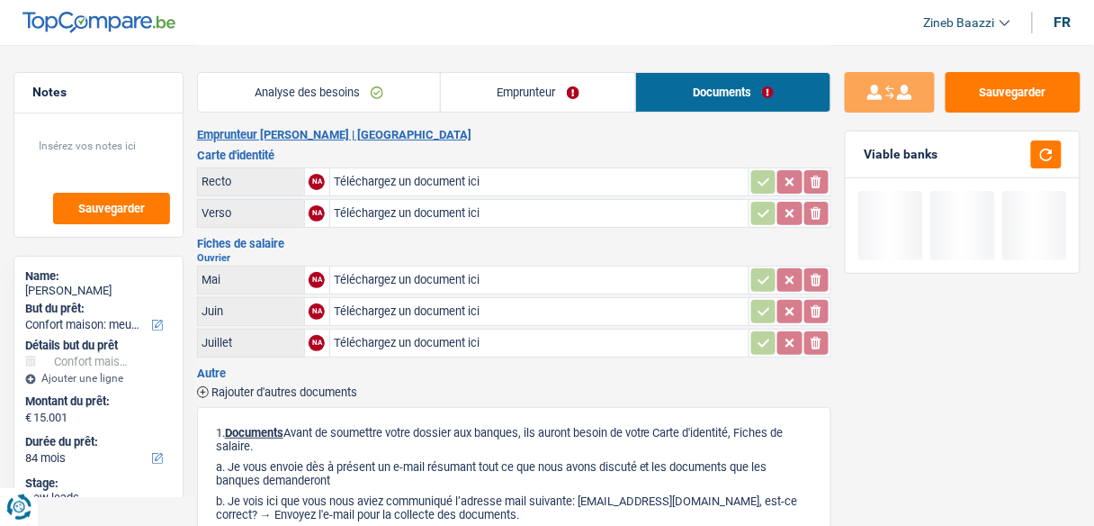
scroll to position [0, 0]
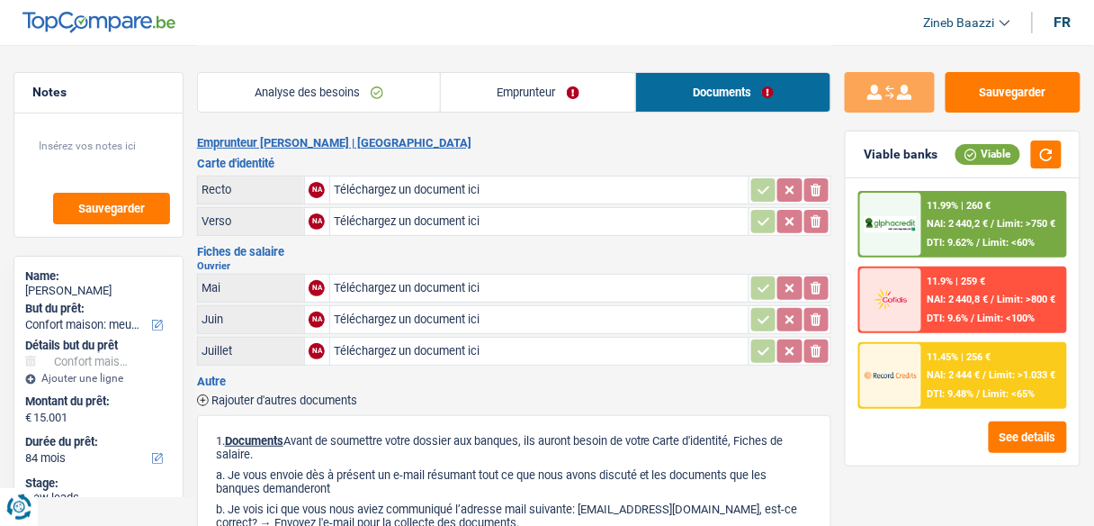
click at [85, 14] on img at bounding box center [98, 23] width 153 height 22
click at [95, 22] on img at bounding box center [98, 23] width 153 height 22
click at [1040, 76] on button "Sauvegarder" at bounding box center [1013, 92] width 135 height 40
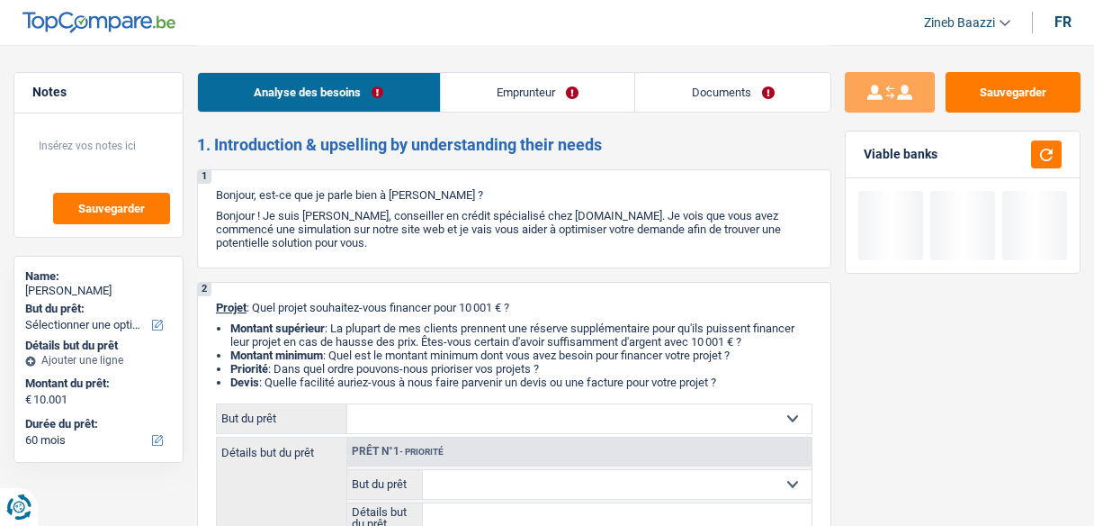
select select "60"
select select "mutuality"
select select "mutualityIndemnity"
select select "60"
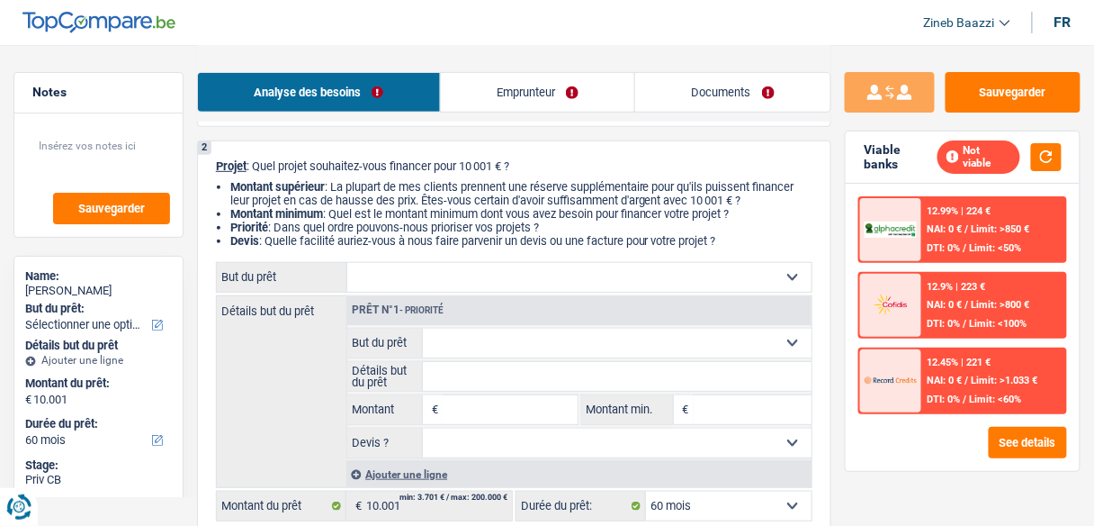
scroll to position [144, 0]
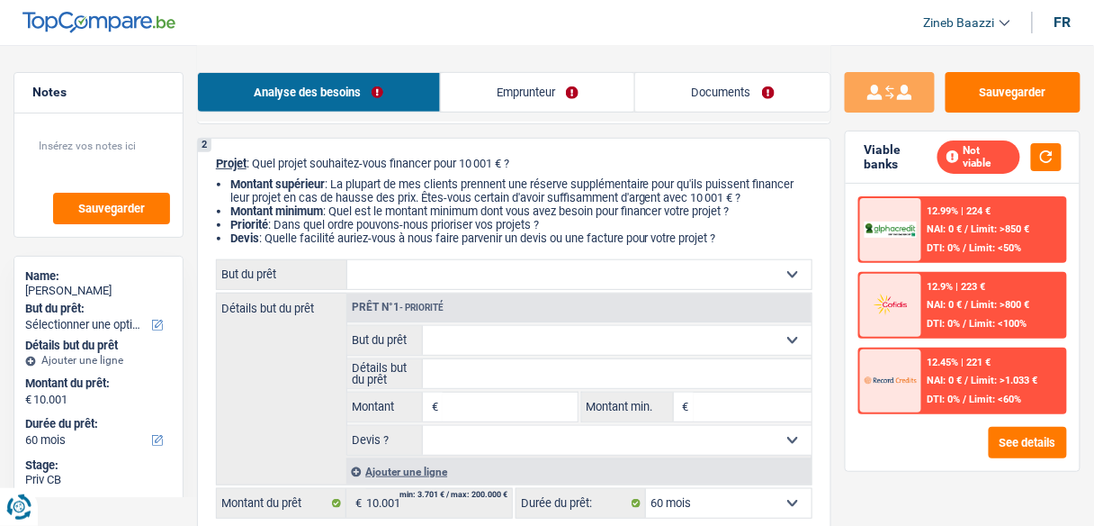
click at [490, 272] on select "Confort maison: meubles, textile, peinture, électroménager, outillage non-profe…" at bounding box center [579, 274] width 464 height 29
select select "household"
click at [347, 261] on select "Confort maison: meubles, textile, peinture, électroménager, outillage non-profe…" at bounding box center [579, 274] width 464 height 29
select select "household"
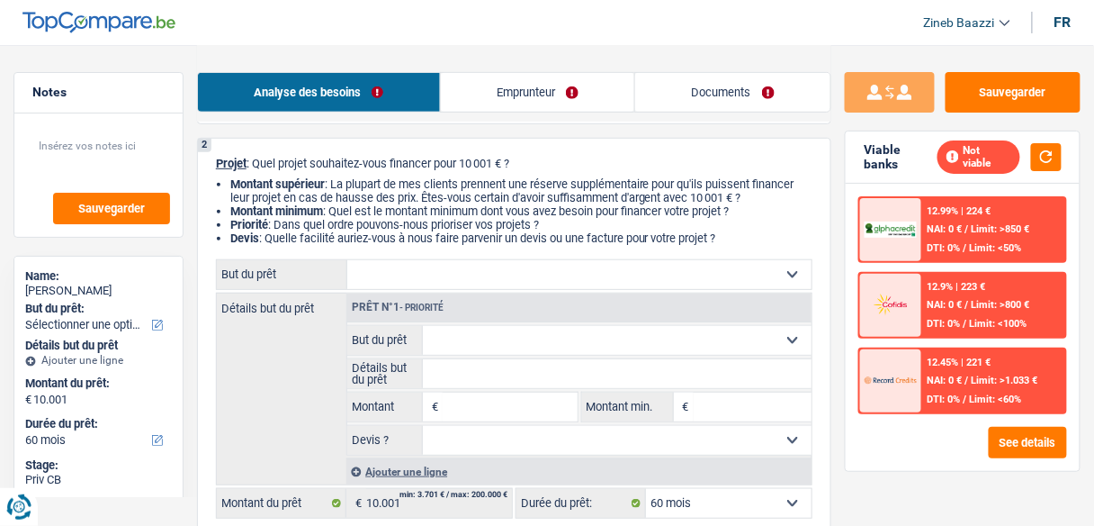
type input "10.001"
select select "household"
type input "10.001"
select select "household"
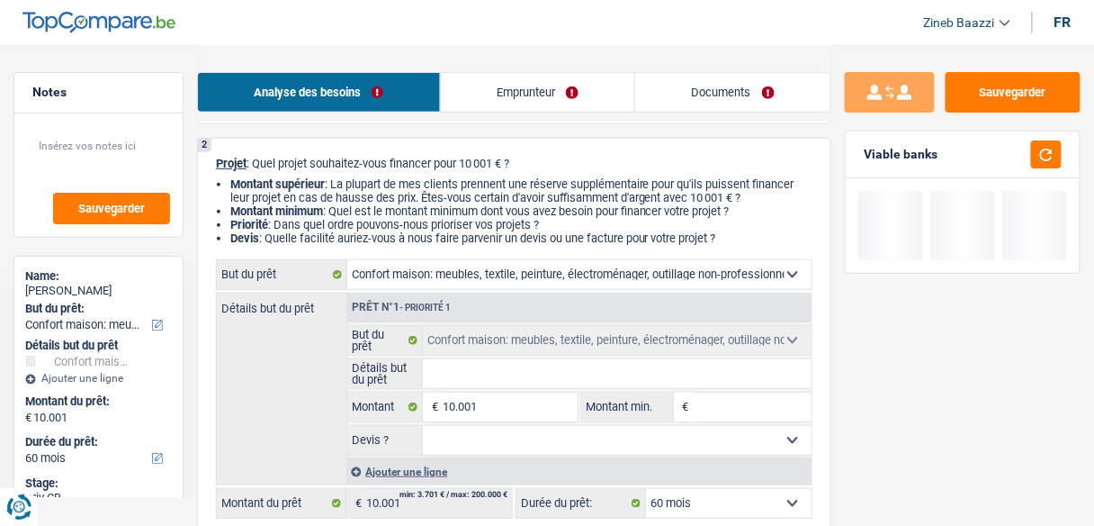
click at [485, 364] on input "Détails but du prêt" at bounding box center [617, 373] width 389 height 29
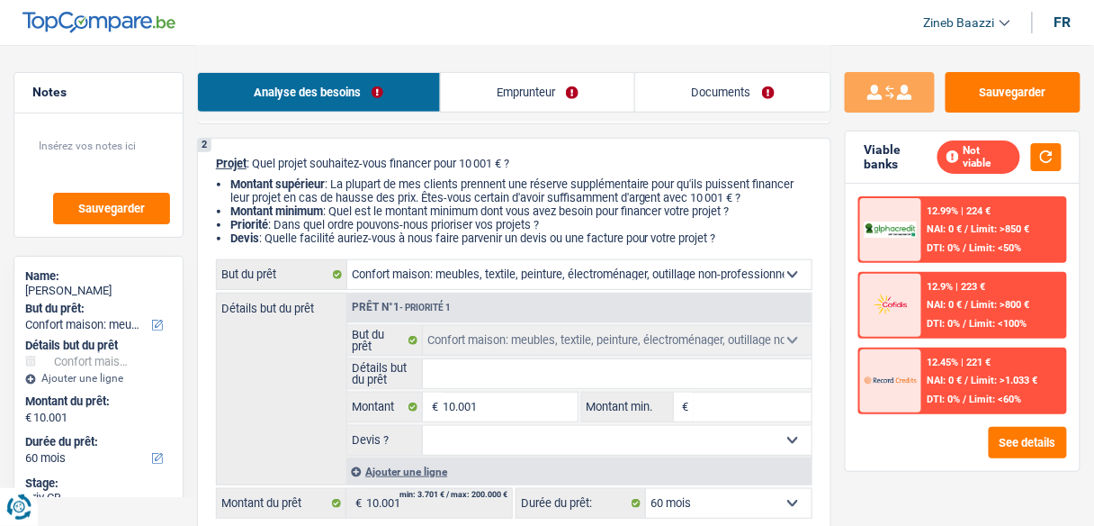
type input "a"
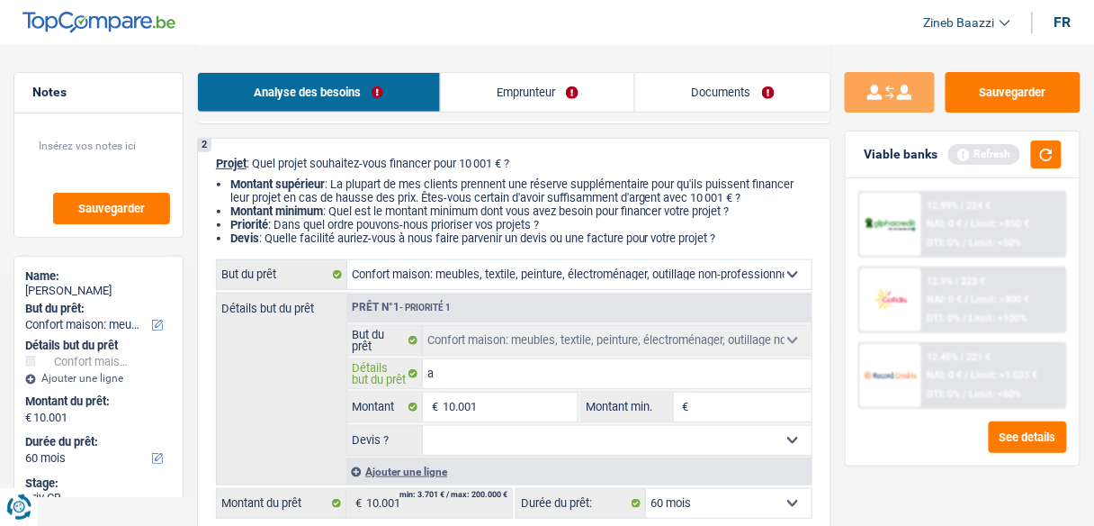
type input "ac"
type input "ach"
type input "ache"
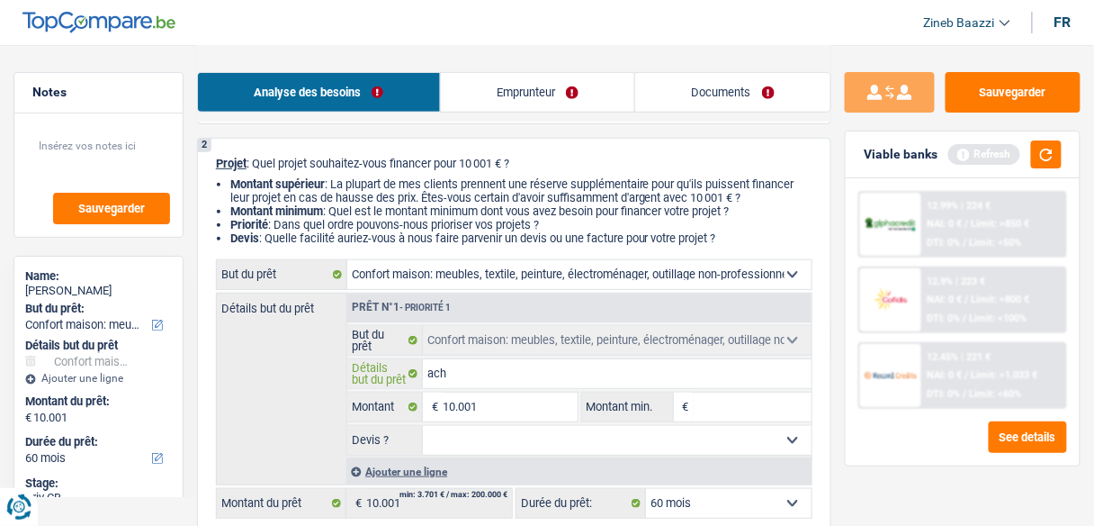
type input "ache"
type input "achet"
type input "achete"
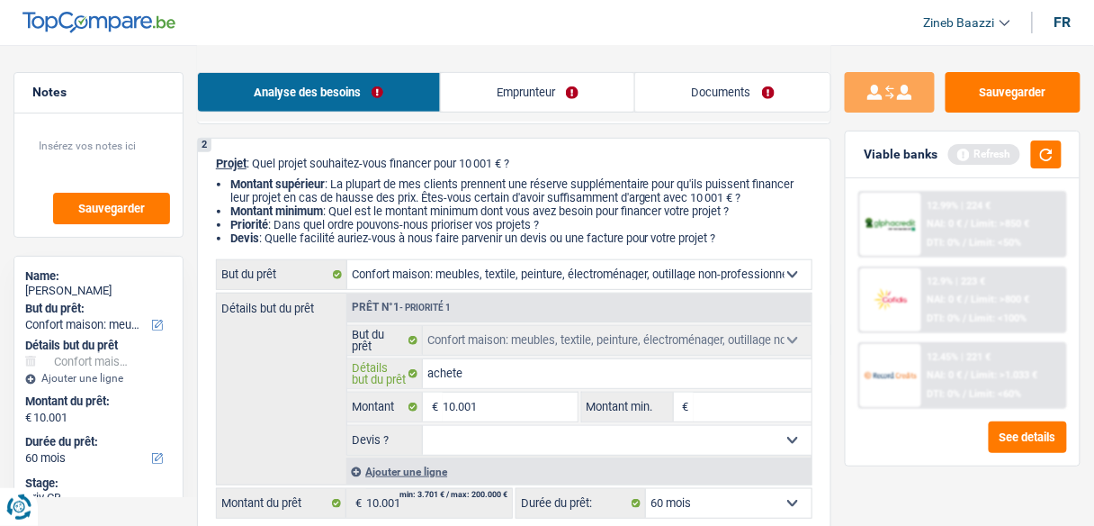
type input "acheter"
type input "acheter d"
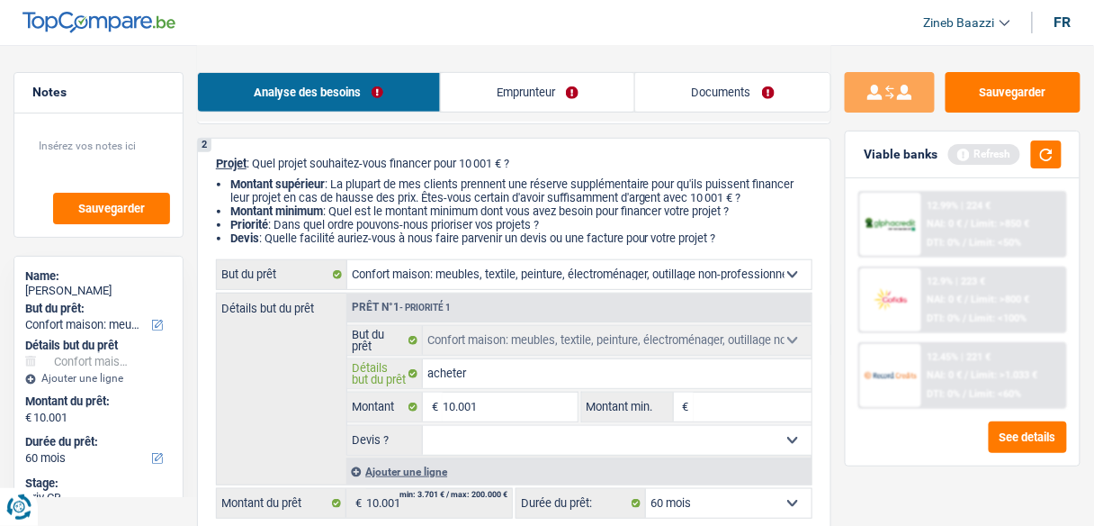
type input "acheter d"
type input "acheter de"
type input "acheter des"
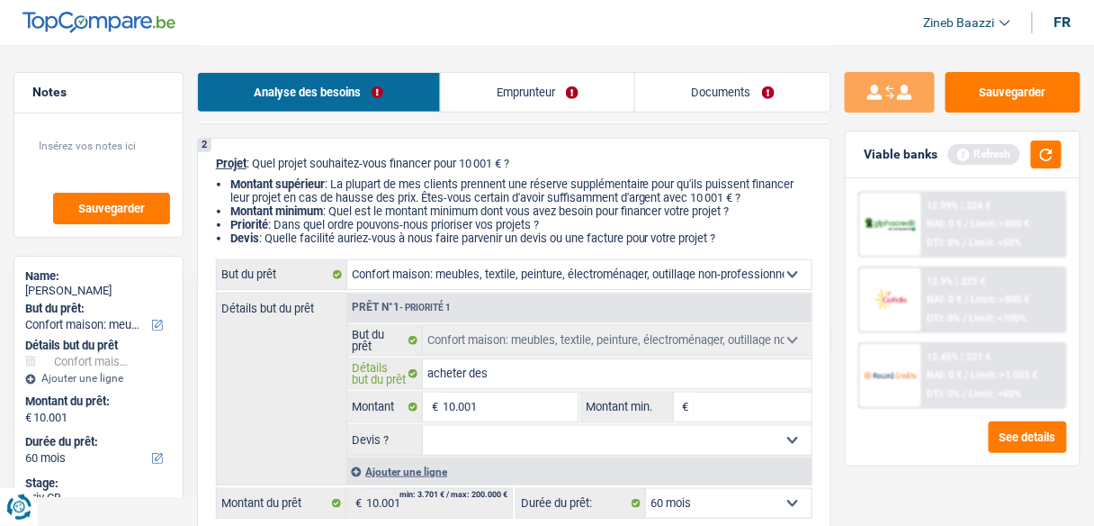
type input "acheter des"
type input "acheter des m"
type input "acheter des me"
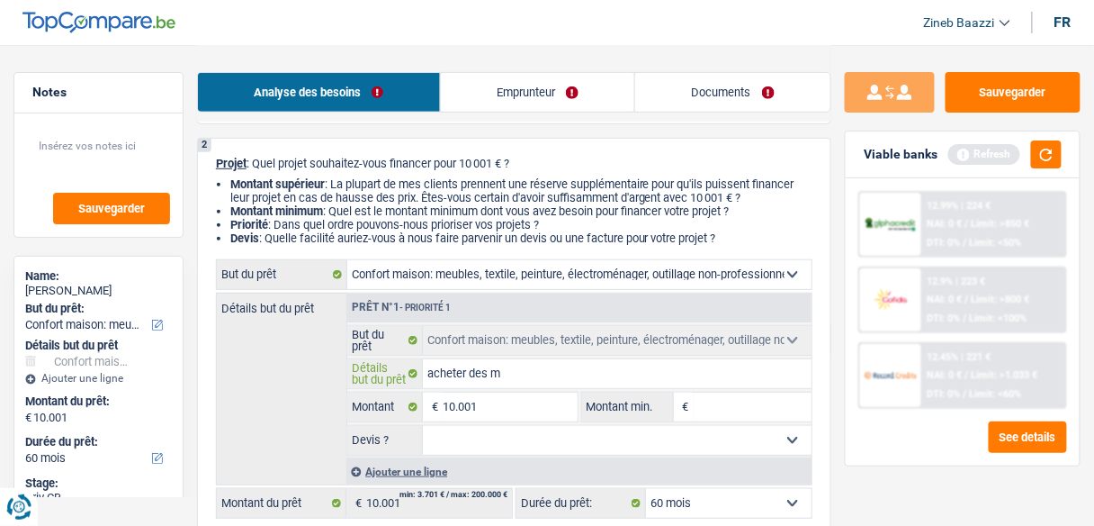
type input "acheter des me"
type input "acheter des meu"
type input "acheter des meub"
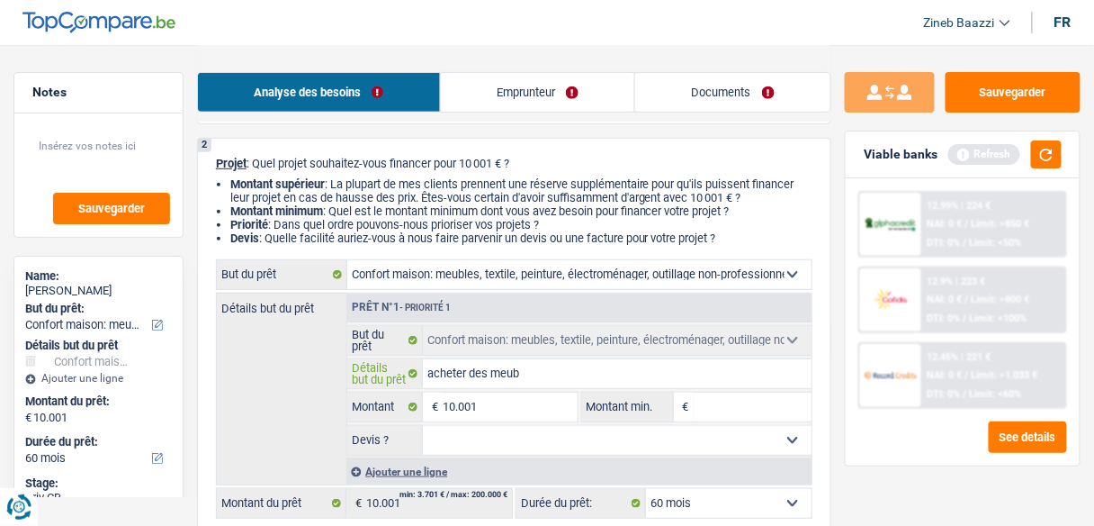
type input "acheter des meubl"
type input "acheter des meuble"
type input "acheter des meubles"
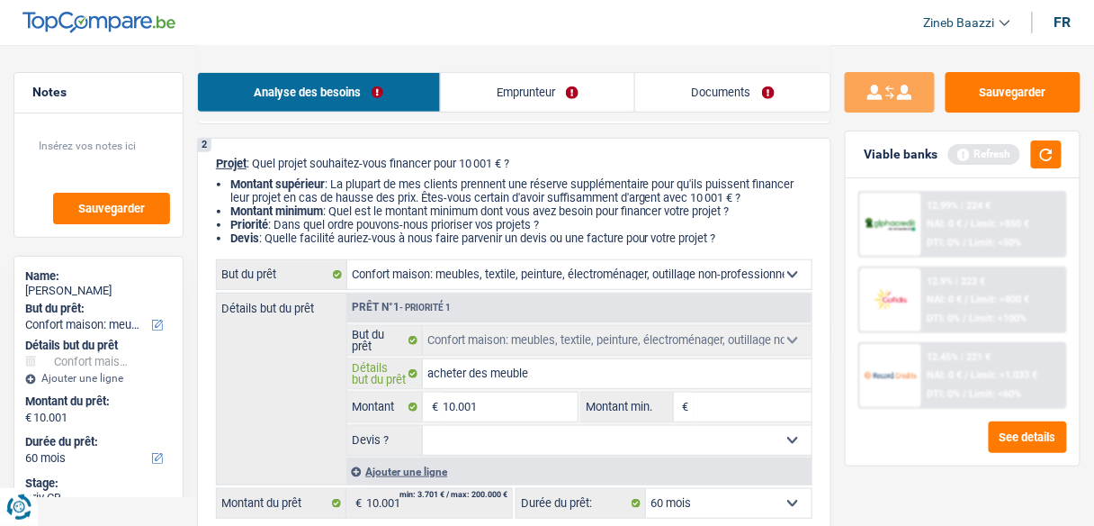
type input "acheter des meubles"
type input "acheter des meubles t"
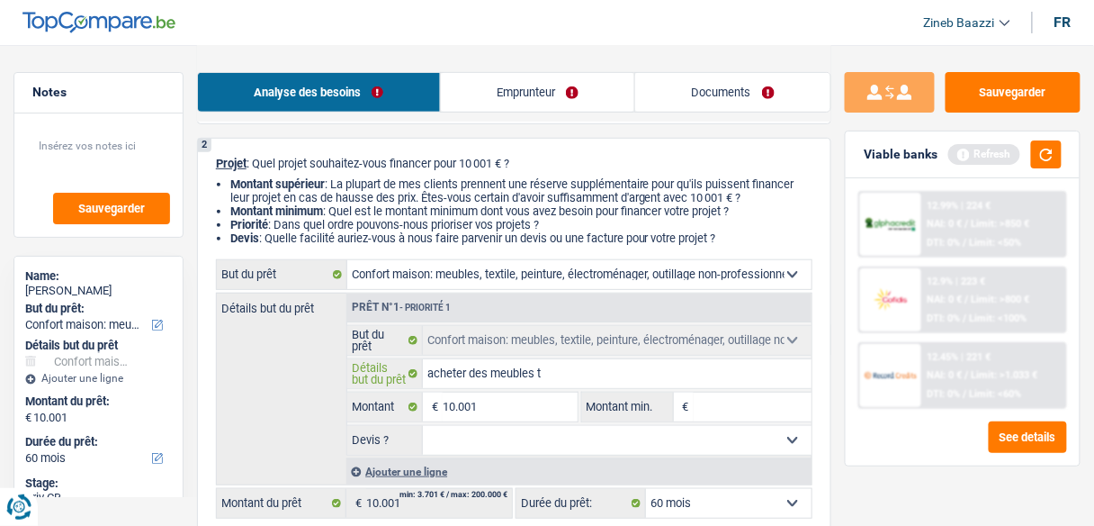
type input "acheter des meubles tv"
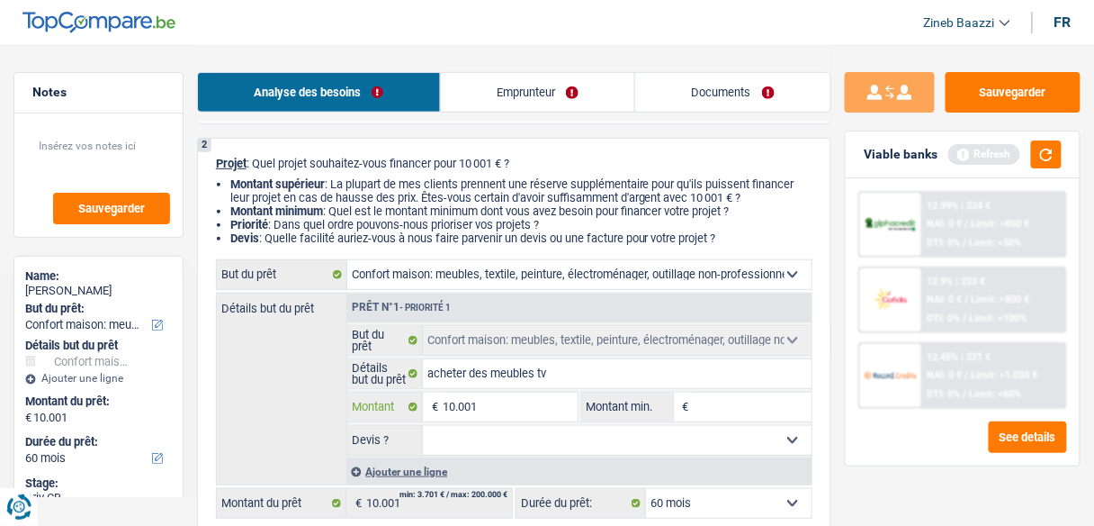
click at [481, 407] on input "10.001" at bounding box center [510, 406] width 134 height 29
type input "1"
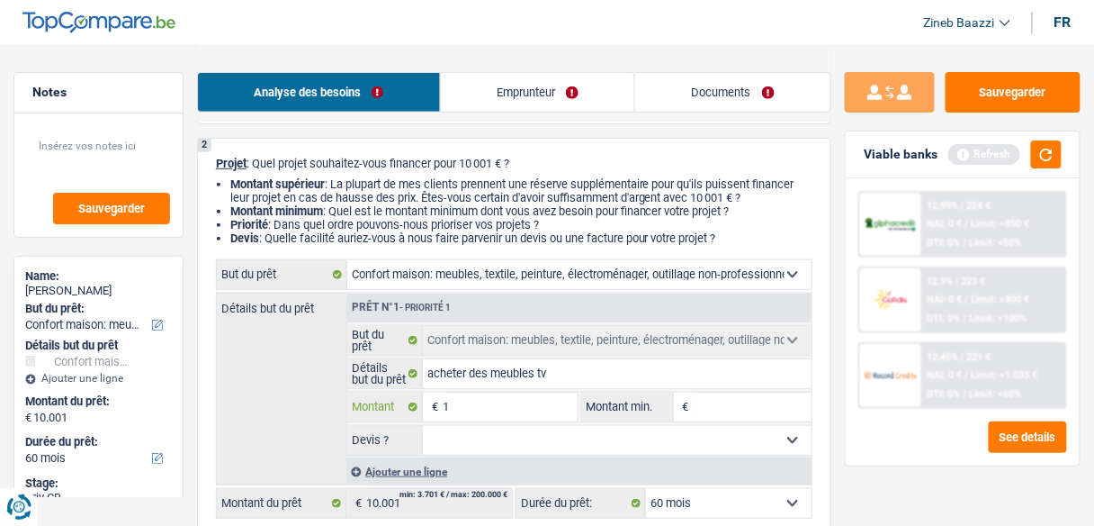
type input "15"
type input "150"
type input "1.500"
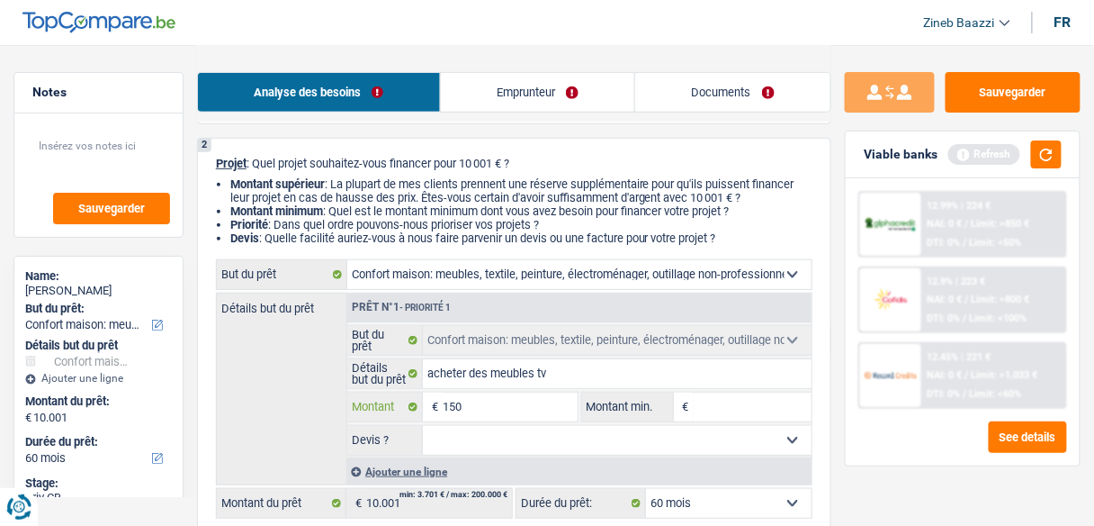
type input "1.500"
type input "15.000"
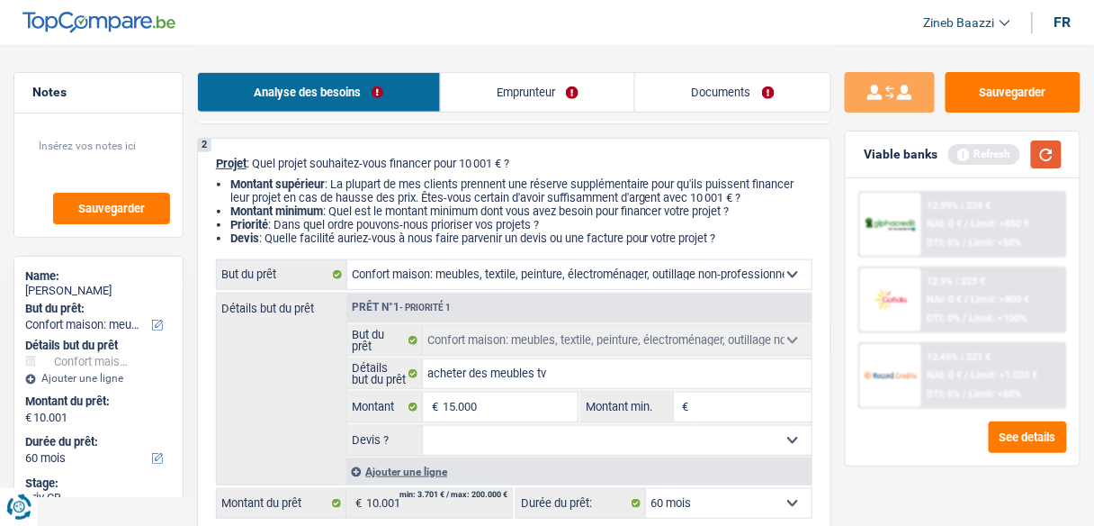
type input "15.000"
click at [1051, 157] on button "button" at bounding box center [1046, 154] width 31 height 28
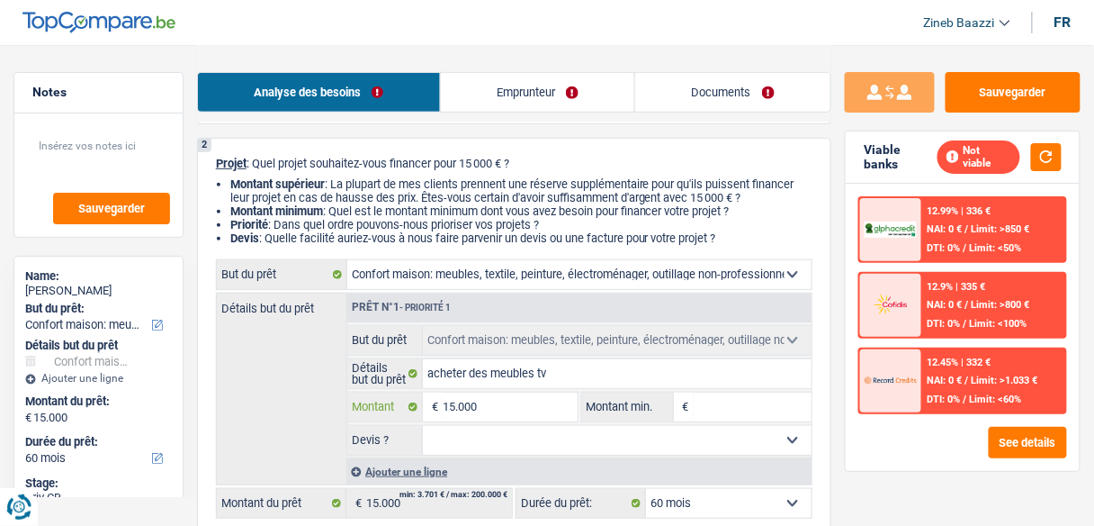
click at [491, 399] on input "15.000" at bounding box center [510, 406] width 134 height 29
click at [1042, 153] on button "button" at bounding box center [1046, 157] width 31 height 28
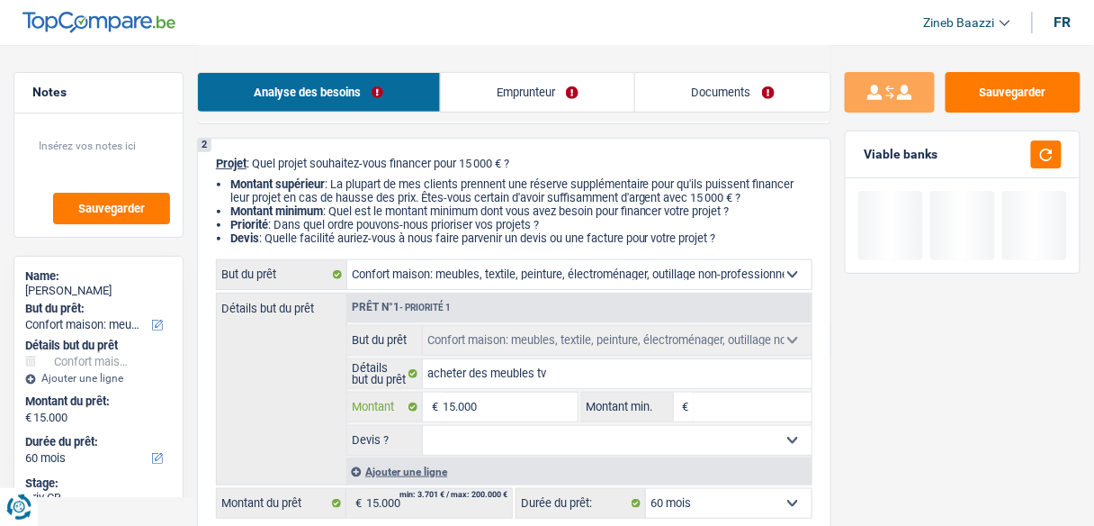
click at [492, 407] on input "15.000" at bounding box center [510, 406] width 134 height 29
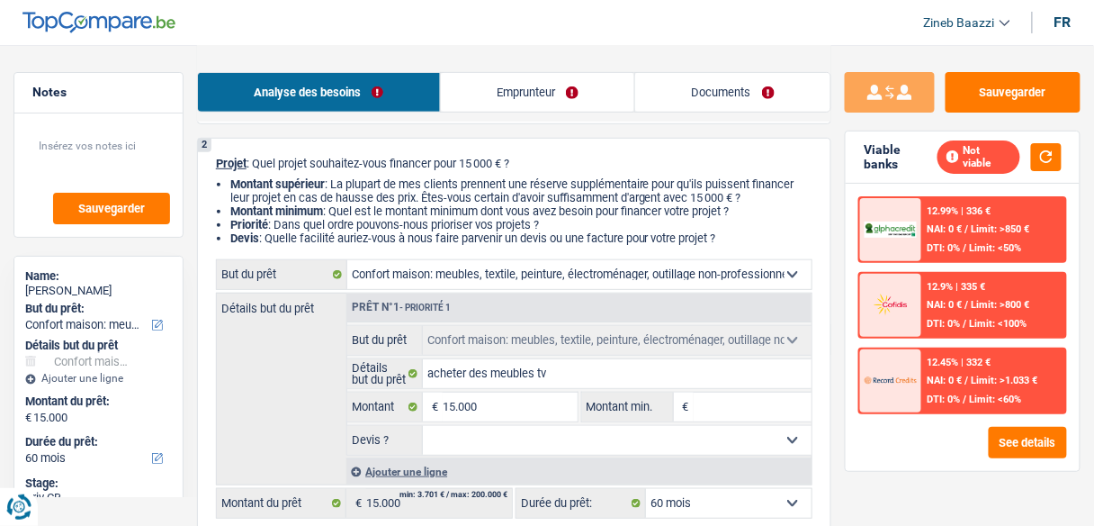
click at [691, 392] on span "€" at bounding box center [684, 406] width 20 height 29
click at [704, 400] on input "Montant min." at bounding box center [753, 406] width 118 height 29
type input "1"
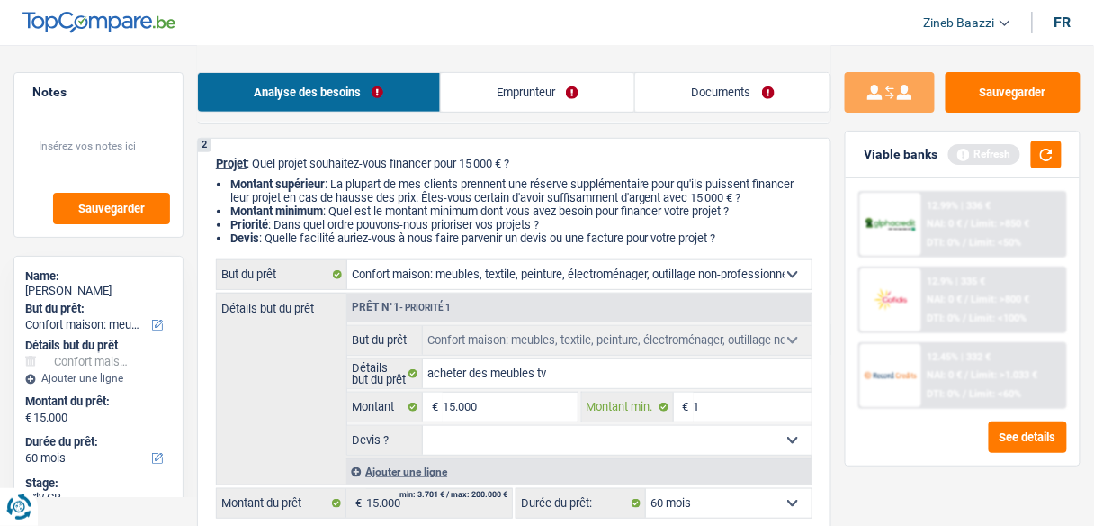
type input "10"
type input "100"
type input "1.000"
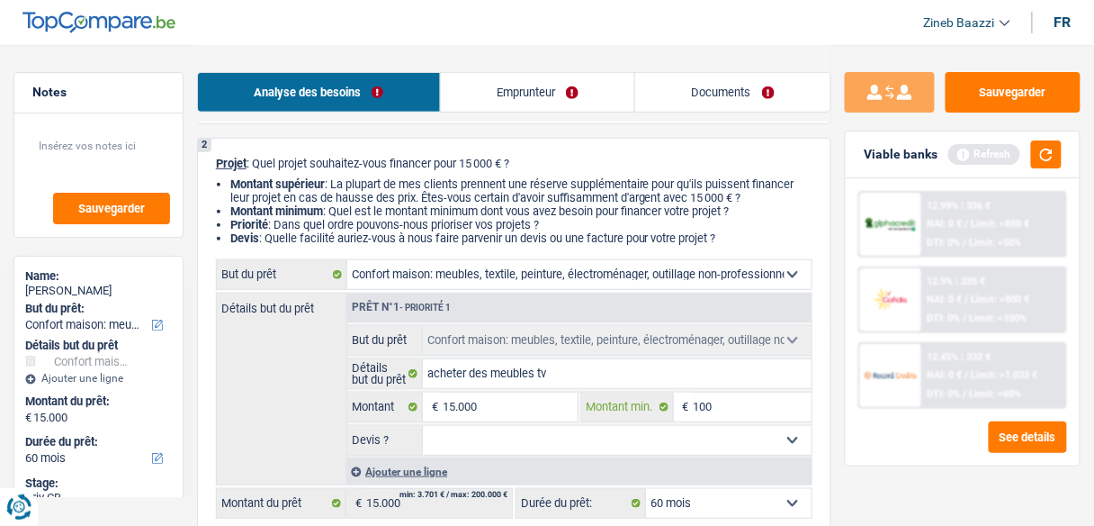
type input "1.000"
type input "10.000"
click at [547, 409] on input "15.000" at bounding box center [510, 406] width 134 height 29
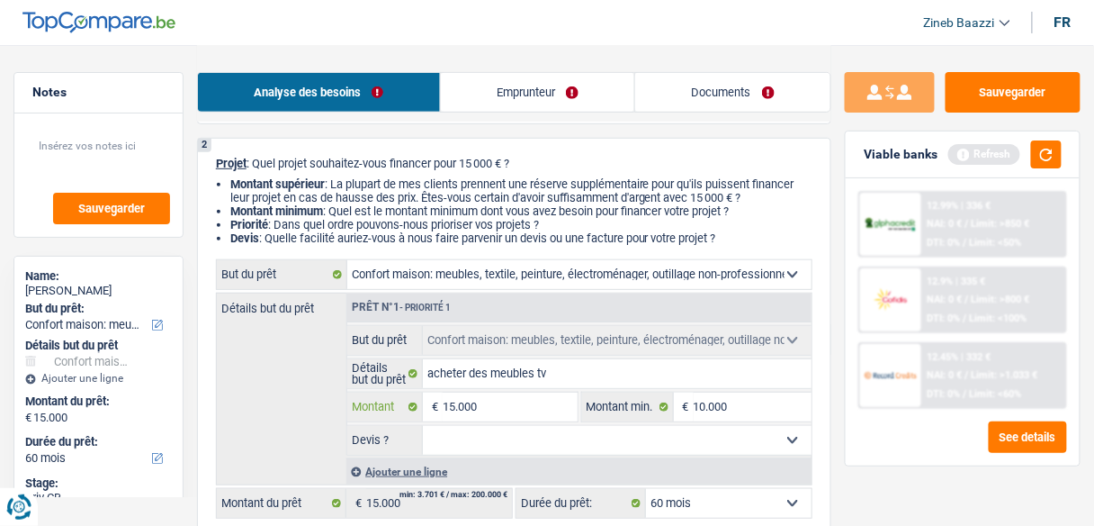
type input "1.500"
type input "15.001"
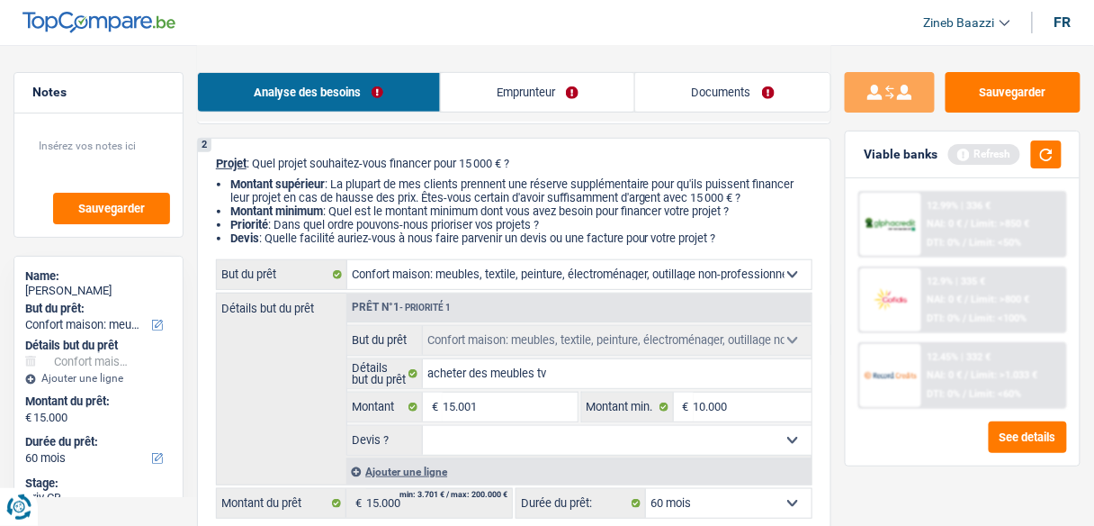
type input "15.001"
select select "84"
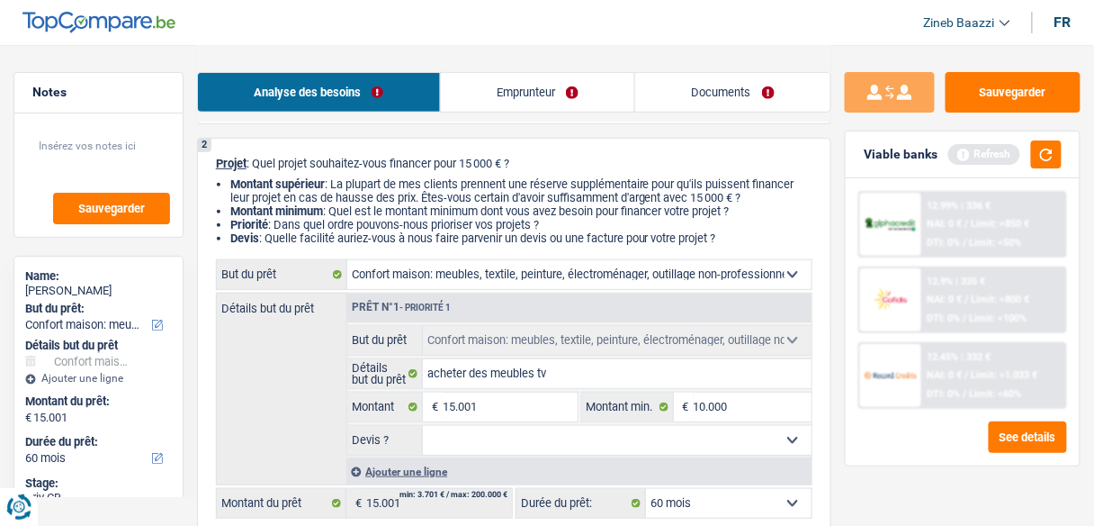
select select "84"
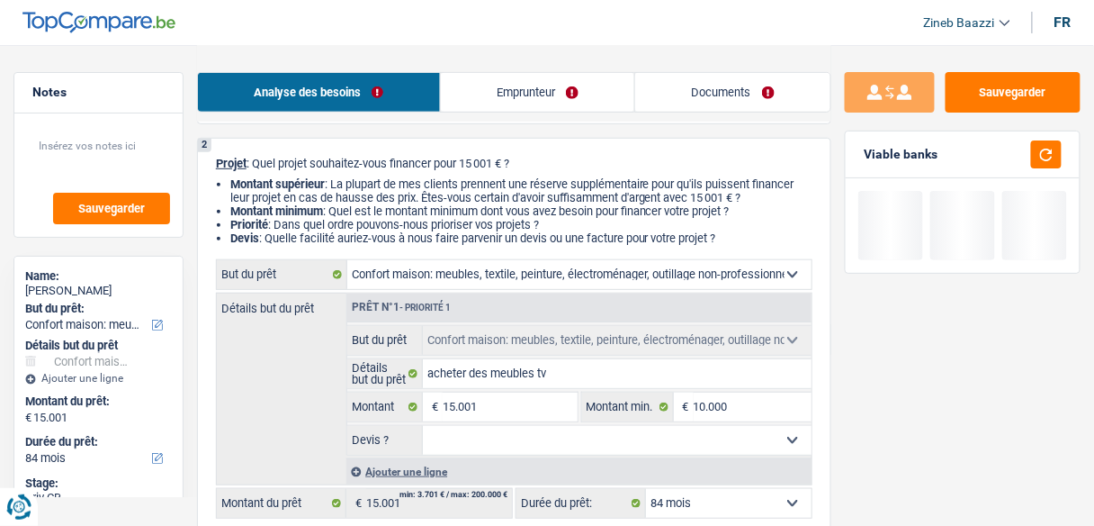
click at [577, 455] on div "Prêt n°1 - Priorité 1 Confort maison: meubles, textile, peinture, électroménage…" at bounding box center [578, 388] width 465 height 191
click at [574, 442] on select "Oui Non Non répondu Sélectionner une option" at bounding box center [617, 440] width 389 height 29
select select "yes"
click at [423, 426] on select "Oui Non Non répondu Sélectionner une option" at bounding box center [617, 440] width 389 height 29
select select "yes"
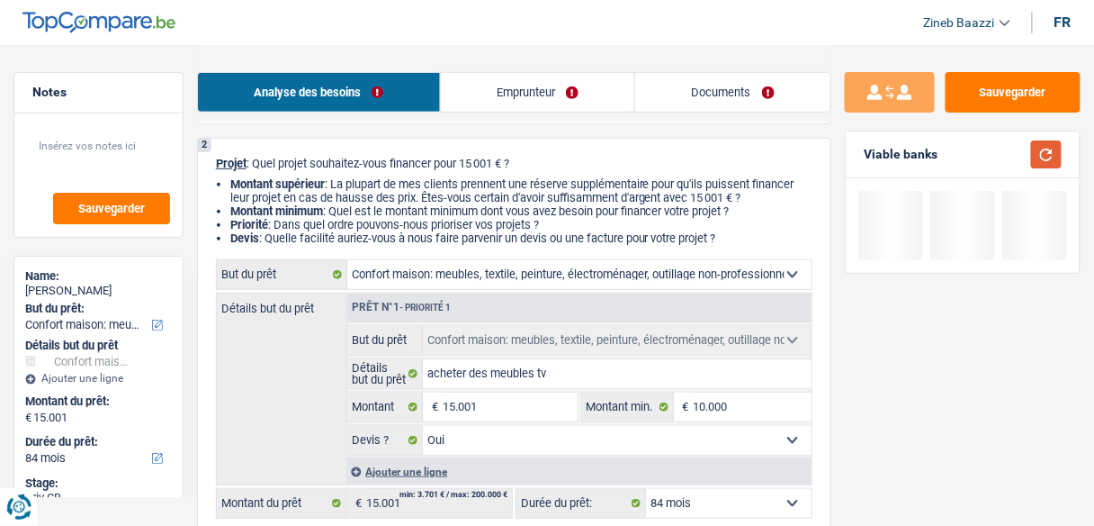
drag, startPoint x: 1041, startPoint y: 151, endPoint x: 1029, endPoint y: 154, distance: 12.0
click at [1038, 150] on button "button" at bounding box center [1046, 154] width 31 height 28
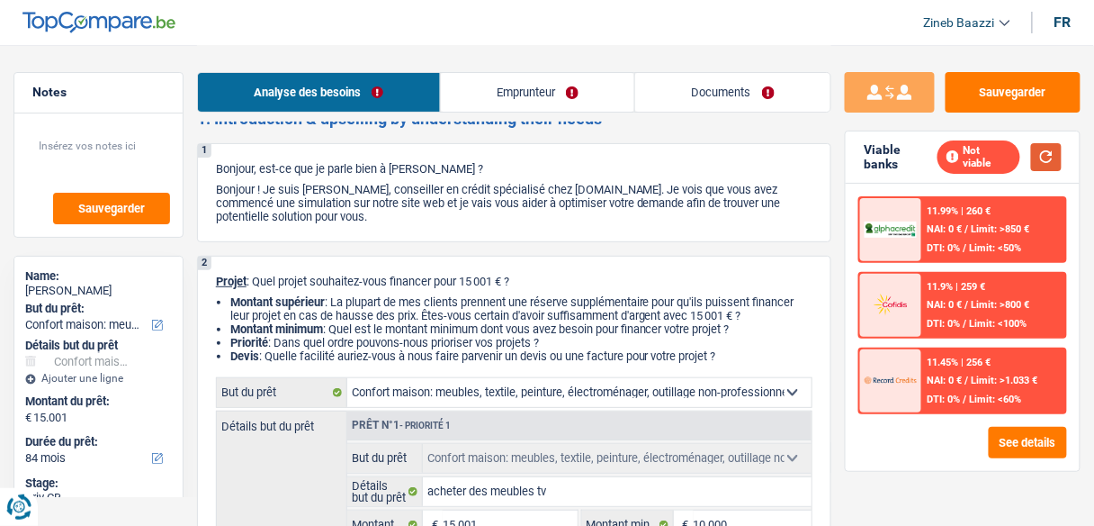
scroll to position [0, 0]
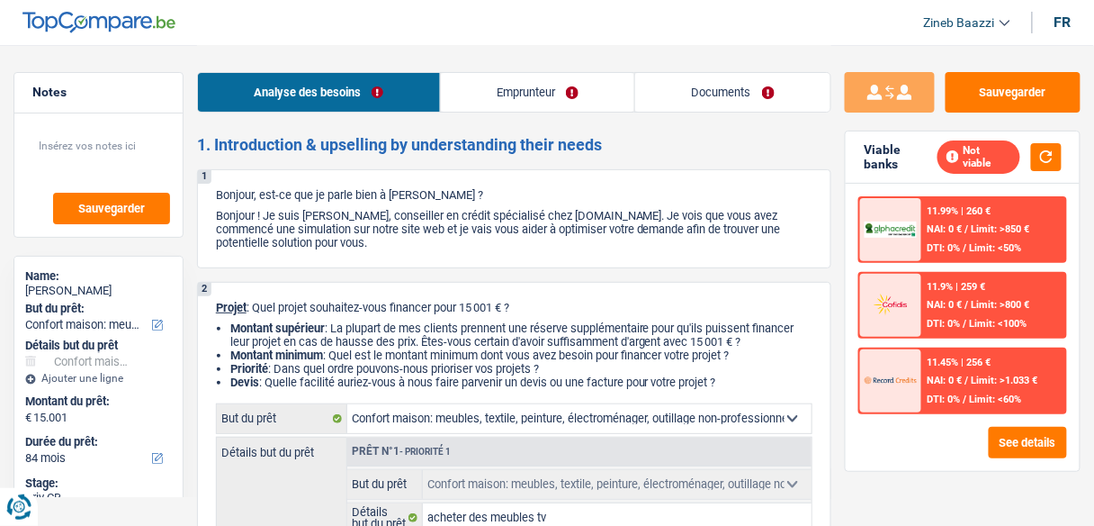
click at [540, 98] on link "Emprunteur" at bounding box center [538, 92] width 194 height 39
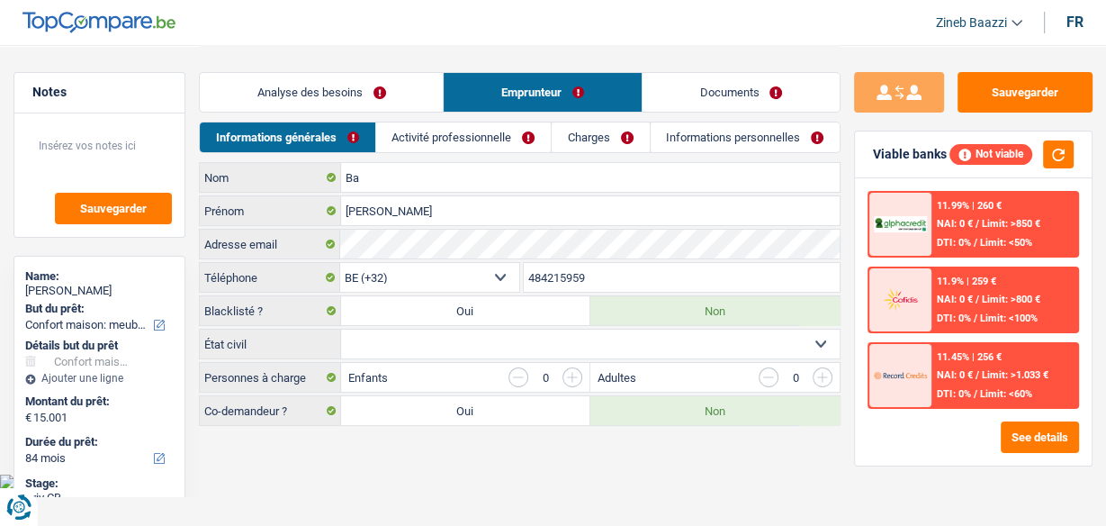
click at [403, 141] on link "Activité professionnelle" at bounding box center [463, 137] width 175 height 30
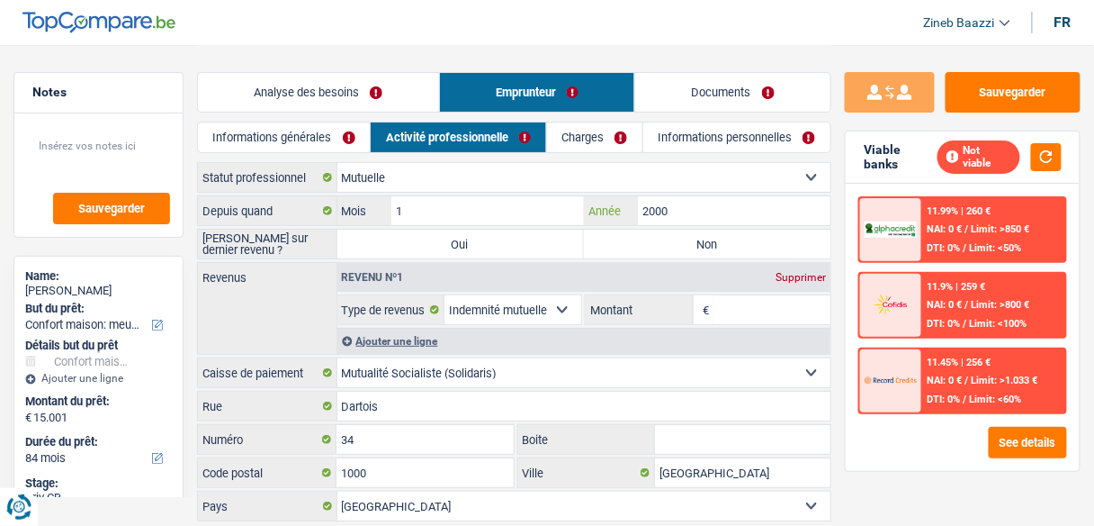
click at [689, 214] on input "2000" at bounding box center [734, 210] width 193 height 29
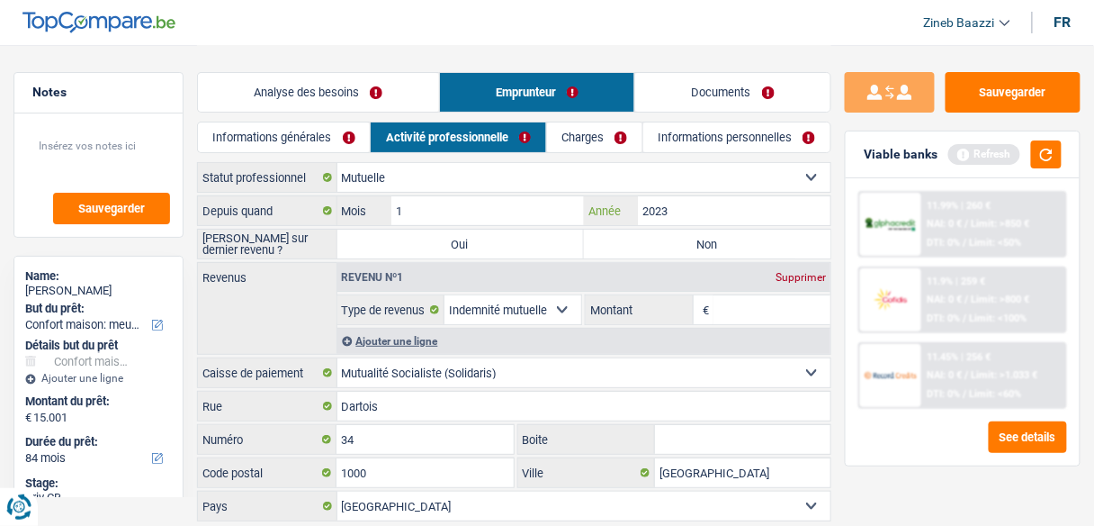
type input "2023"
click at [511, 222] on input "1" at bounding box center [487, 210] width 193 height 29
type input "10"
click at [1056, 143] on button "button" at bounding box center [1046, 154] width 31 height 28
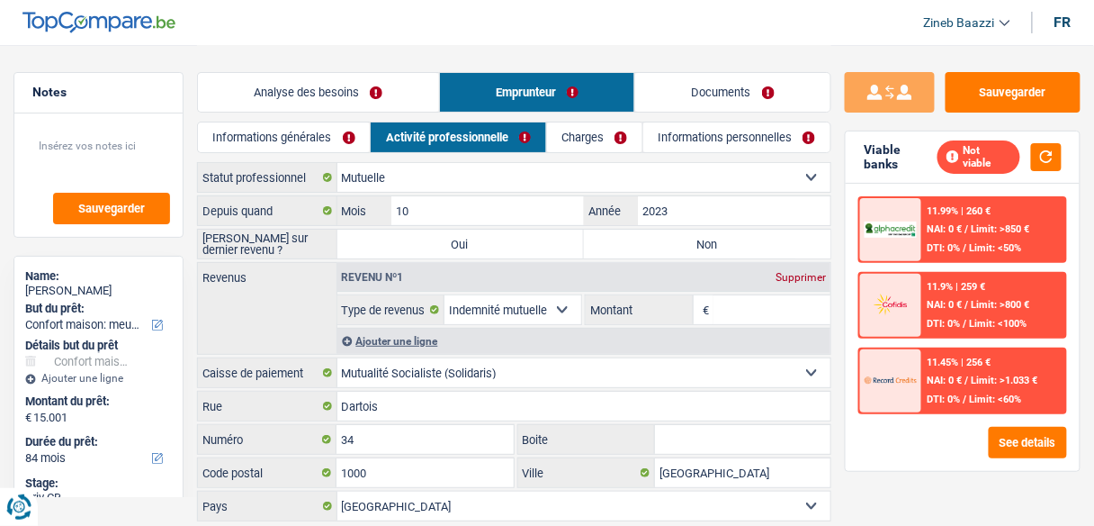
click at [743, 248] on label "Non" at bounding box center [707, 243] width 247 height 29
click at [743, 248] on input "Non" at bounding box center [707, 243] width 247 height 29
radio input "true"
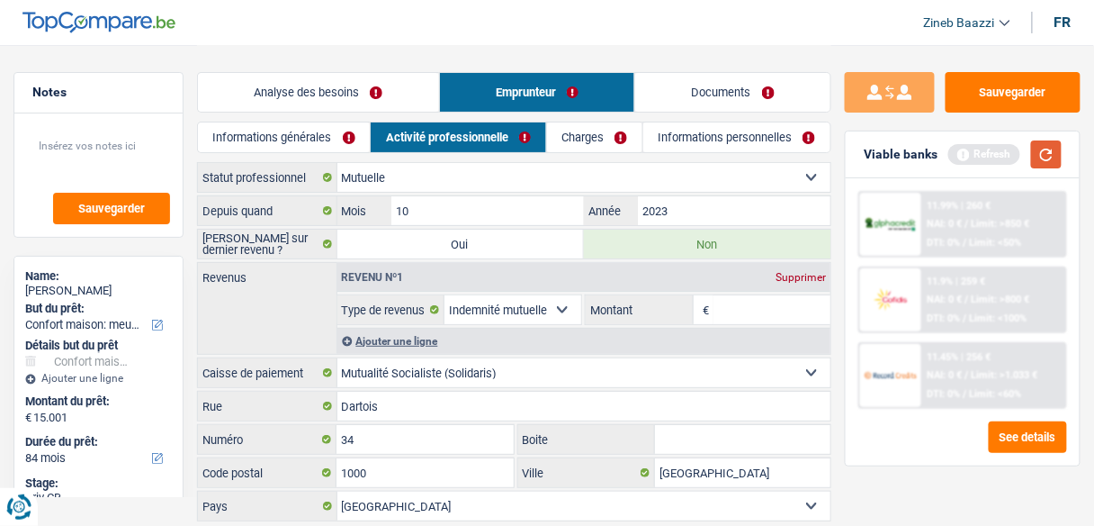
click at [1043, 150] on button "button" at bounding box center [1046, 154] width 31 height 28
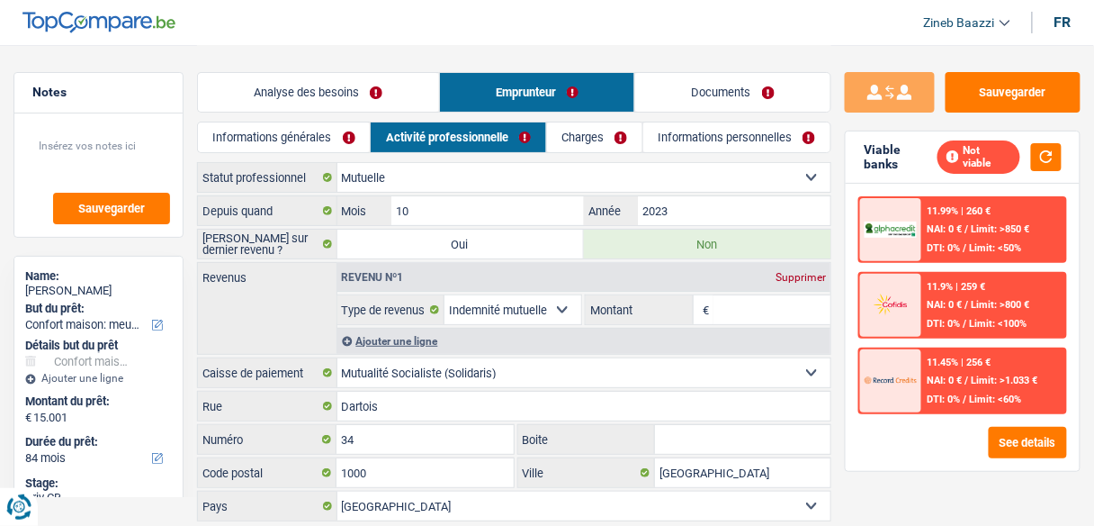
click at [780, 311] on input "Montant" at bounding box center [772, 309] width 117 height 29
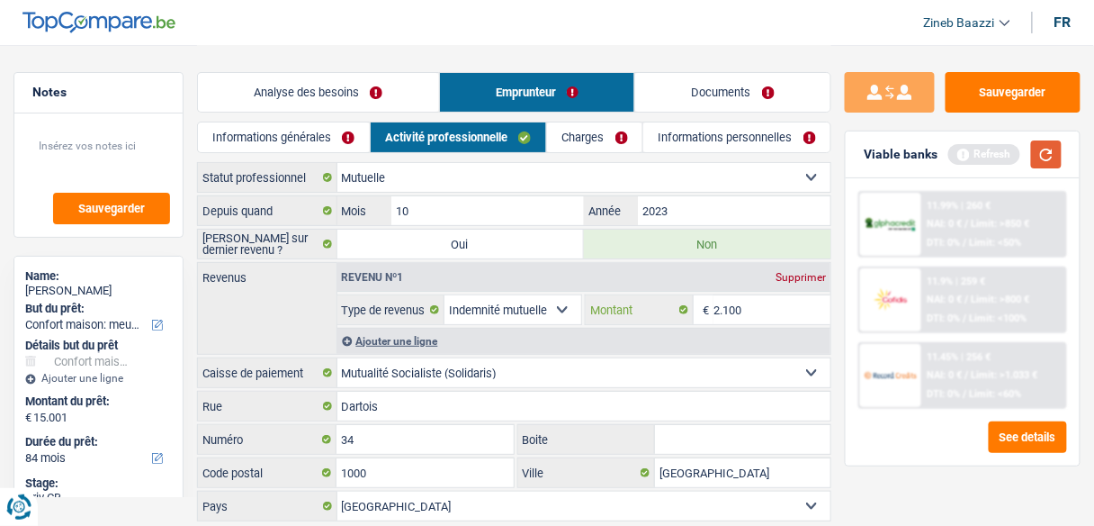
type input "2.100"
click at [1055, 155] on button "button" at bounding box center [1046, 154] width 31 height 28
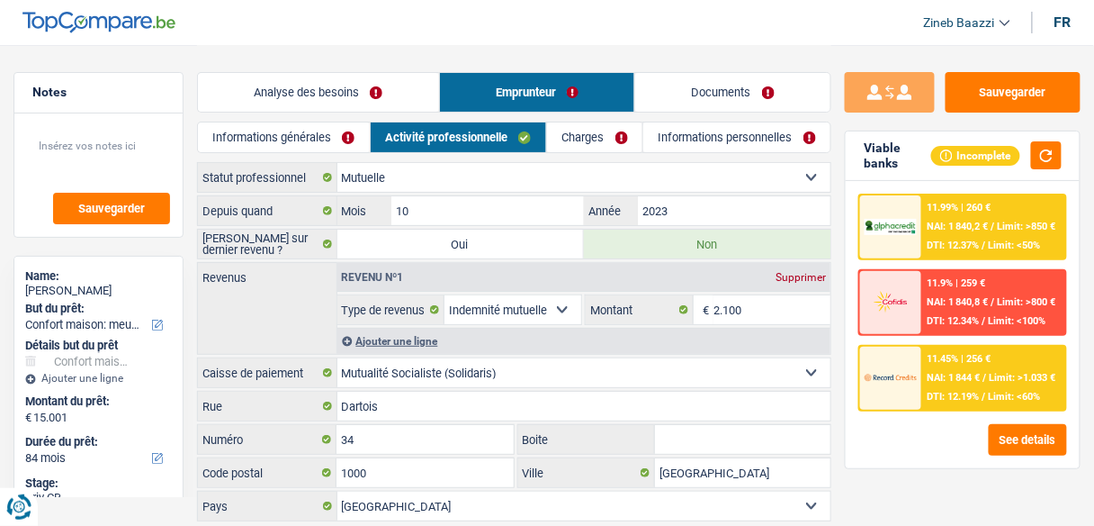
click at [395, 346] on div "Ajouter une ligne" at bounding box center [584, 341] width 494 height 26
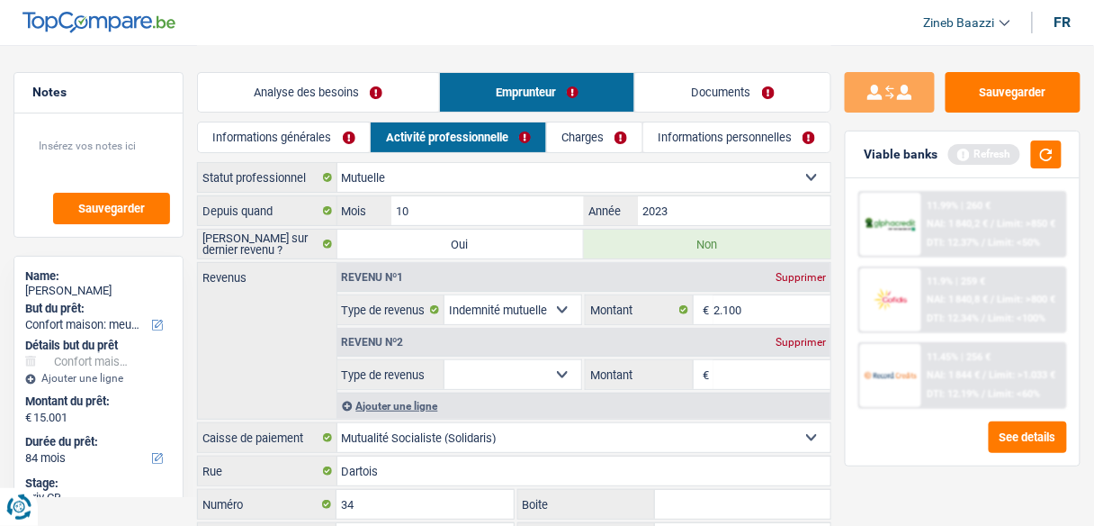
click at [279, 306] on div "Revenus Revenu nº1 Supprimer Allocation d'handicap Allocations chômage Allocati…" at bounding box center [514, 340] width 634 height 157
click at [554, 374] on select "Allocation d'handicap Allocations chômage Allocations familiales Chèques repas …" at bounding box center [513, 374] width 137 height 29
select select "familyAllowances"
click at [445, 360] on select "Allocation d'handicap Allocations chômage Allocations familiales Chèques repas …" at bounding box center [513, 374] width 137 height 29
click at [721, 373] on input "Montant" at bounding box center [772, 374] width 117 height 29
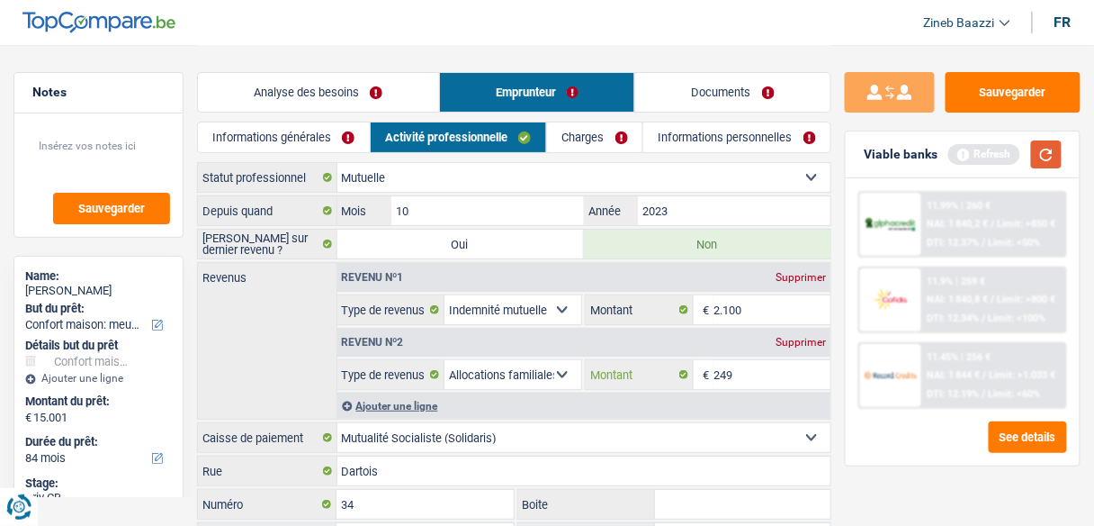
type input "249"
click at [1040, 154] on button "button" at bounding box center [1046, 154] width 31 height 28
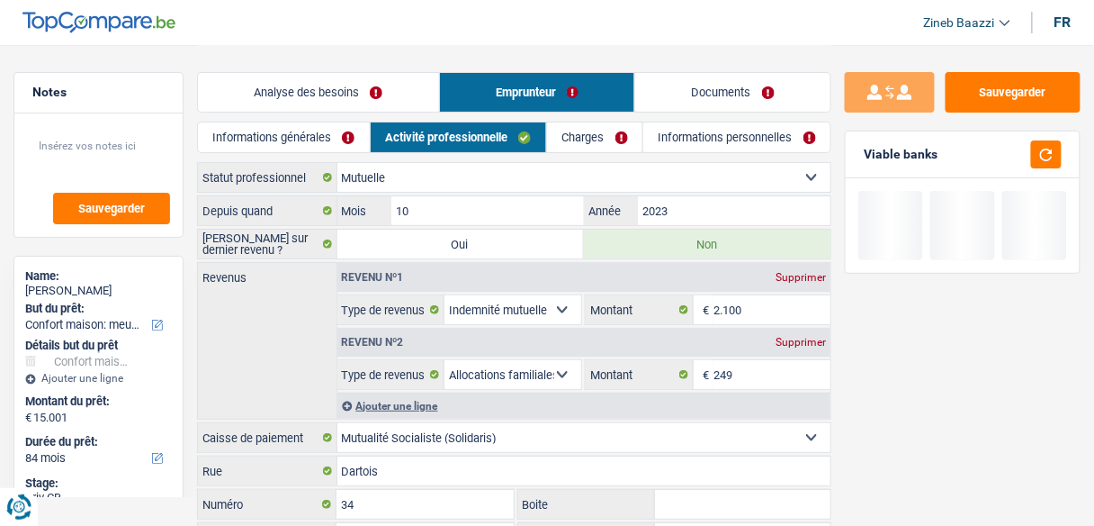
click at [292, 343] on div "Revenus Revenu nº1 Supprimer Allocation d'handicap Allocations chômage Allocati…" at bounding box center [514, 340] width 634 height 157
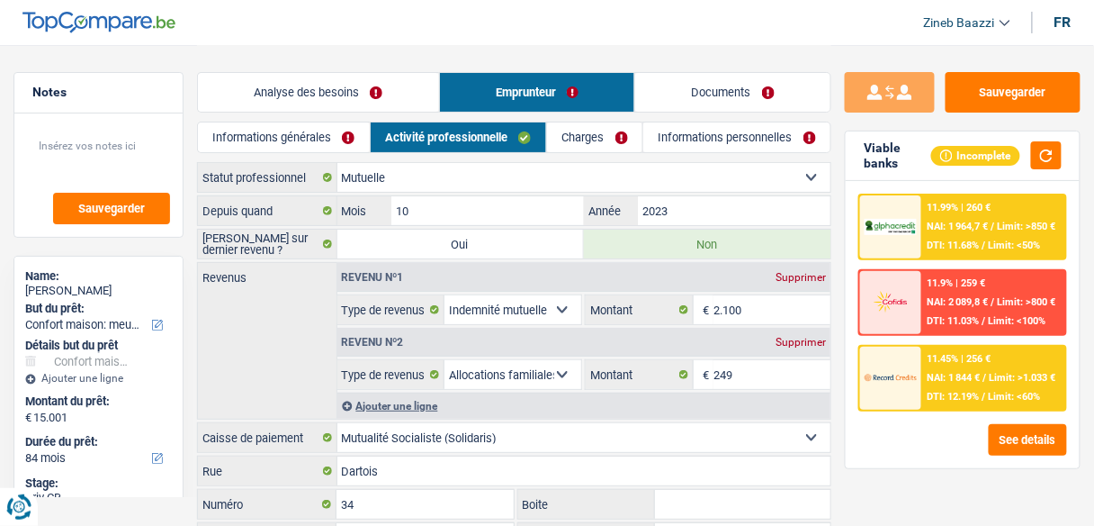
click at [261, 127] on link "Informations générales" at bounding box center [284, 137] width 172 height 30
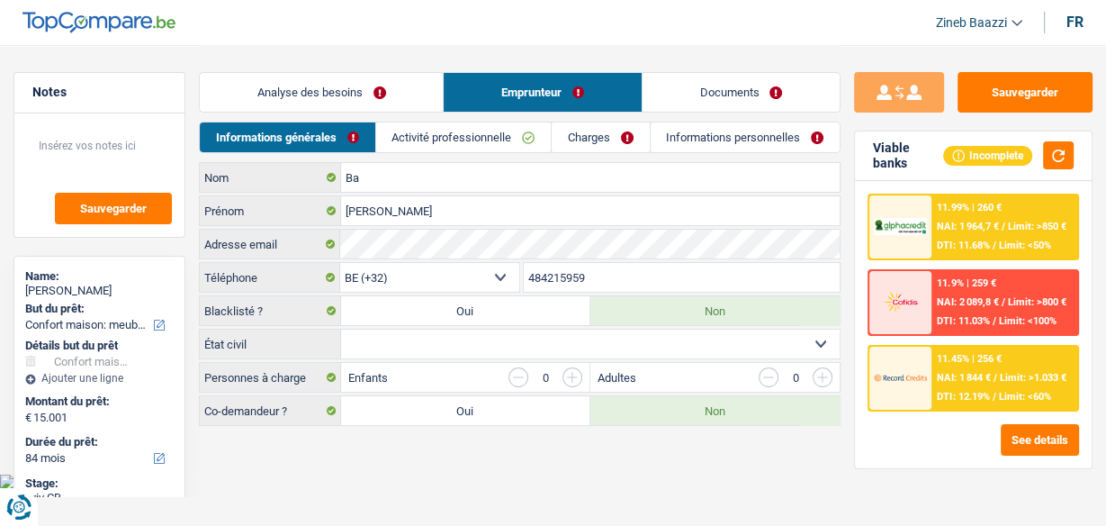
click at [331, 90] on link "Analyse des besoins" at bounding box center [321, 92] width 243 height 39
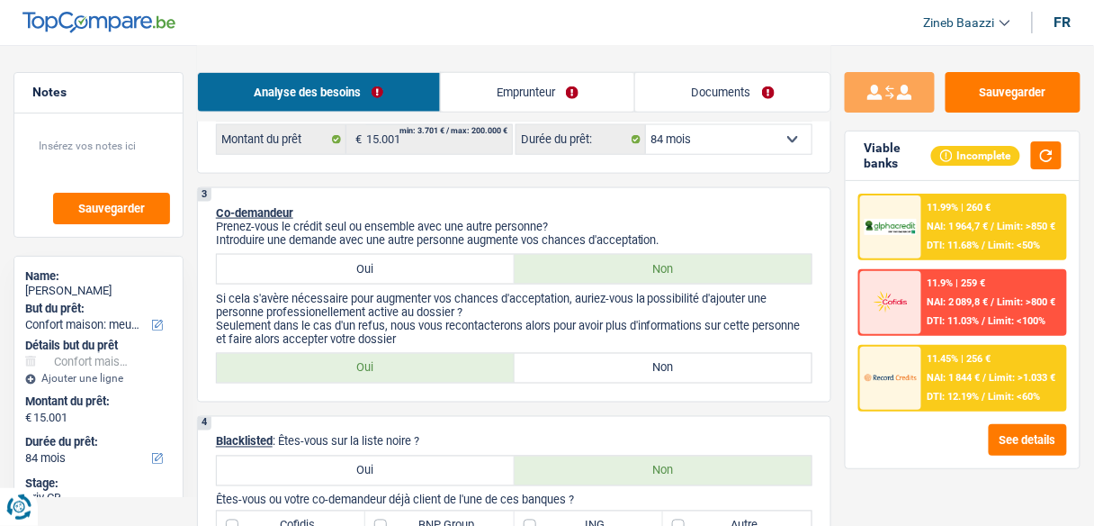
scroll to position [648, 0]
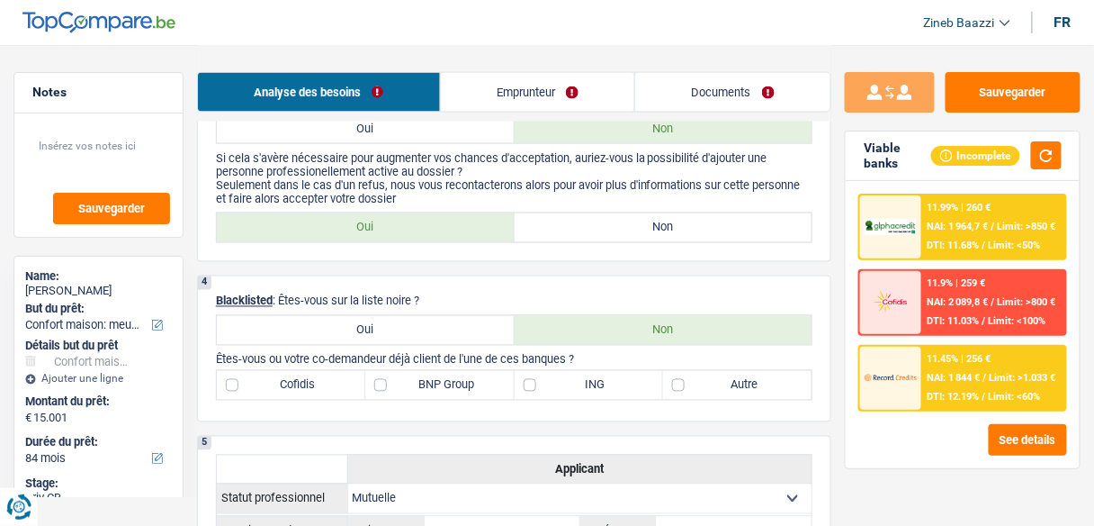
click at [576, 220] on label "Non" at bounding box center [664, 227] width 298 height 29
click at [576, 220] on input "Non" at bounding box center [664, 227] width 298 height 29
radio input "true"
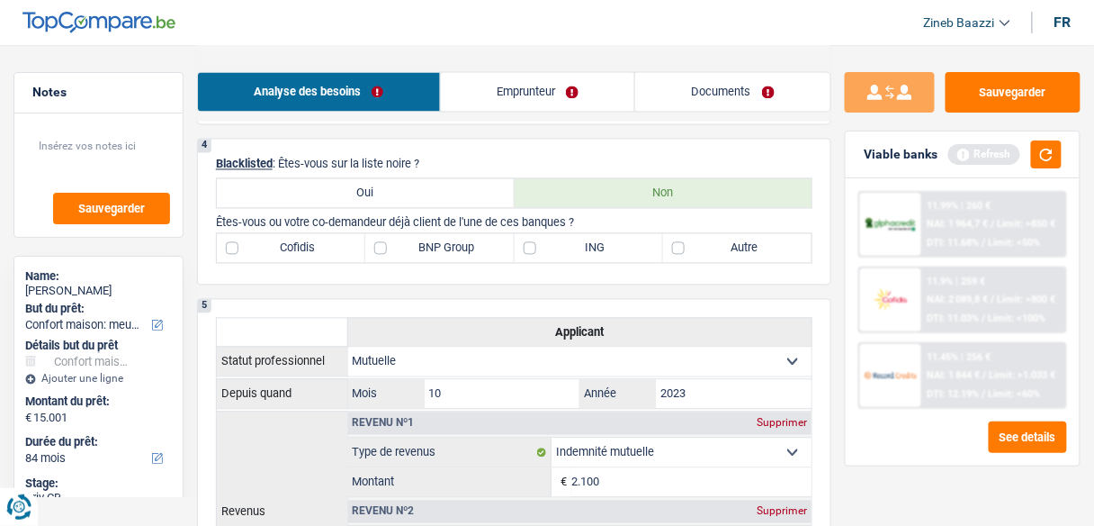
scroll to position [792, 0]
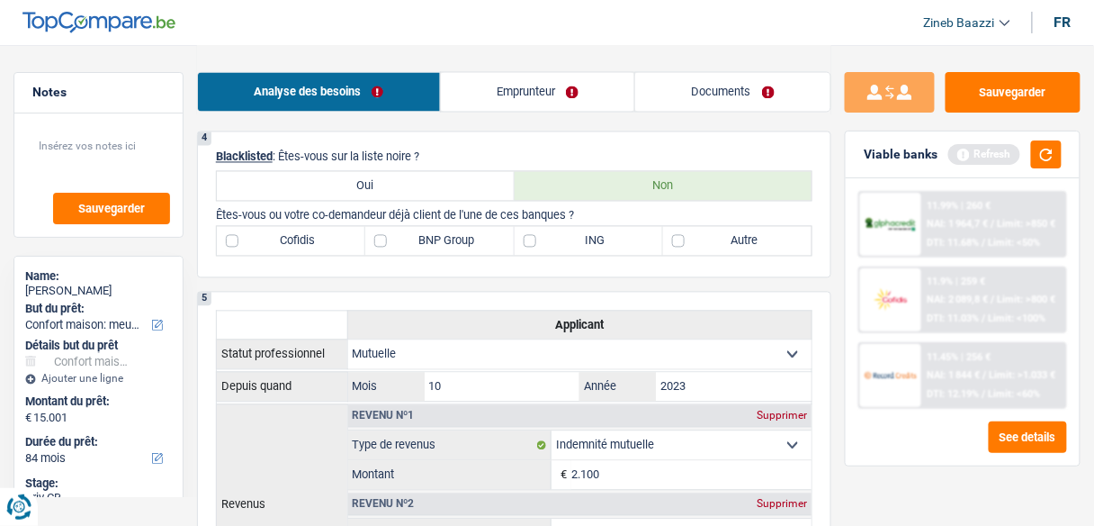
click at [471, 256] on div "4 Blacklisted : Êtes-vous sur la liste noire ? Oui Non Êtes-vous ou votre co-de…" at bounding box center [514, 204] width 634 height 147
click at [461, 241] on label "BNP Group" at bounding box center [439, 241] width 148 height 29
click at [461, 241] on input "BNP Group" at bounding box center [439, 241] width 148 height 29
checkbox input "true"
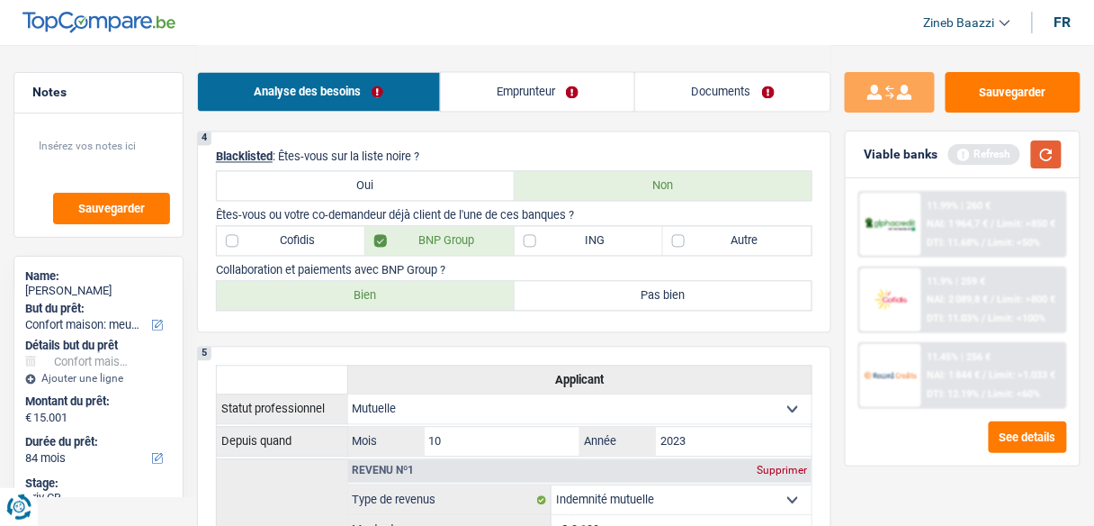
click at [1050, 152] on button "button" at bounding box center [1046, 154] width 31 height 28
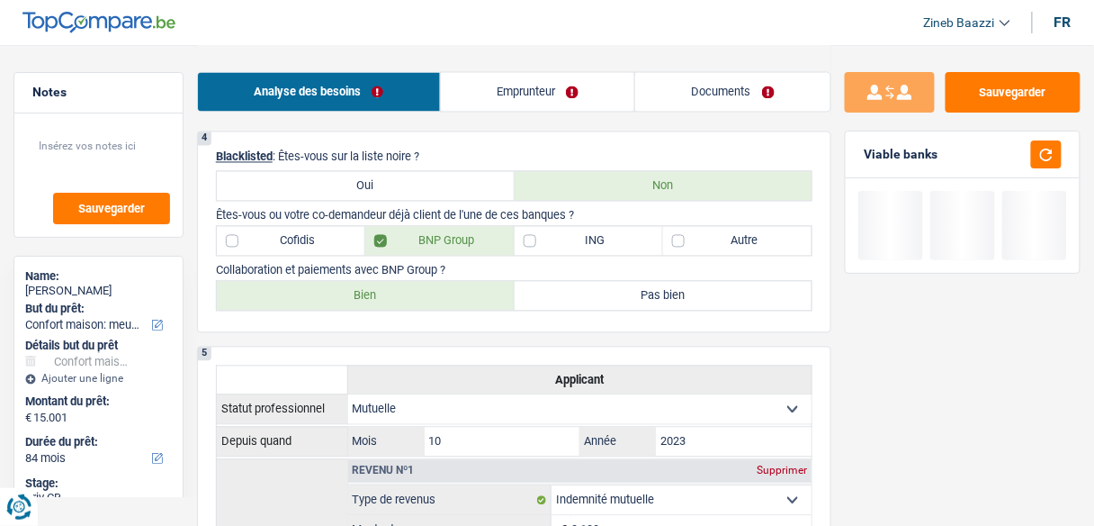
click at [657, 258] on div "4 Blacklisted : Êtes-vous sur la liste noire ? Oui Non Êtes-vous ou votre co-de…" at bounding box center [514, 232] width 634 height 202
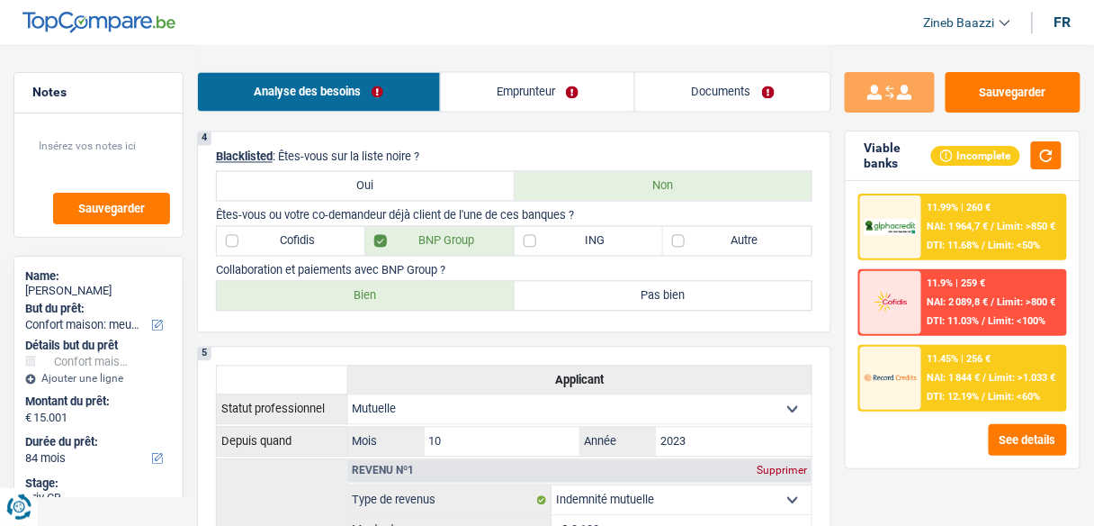
click at [499, 301] on label "Bien" at bounding box center [366, 296] width 298 height 29
click at [499, 301] on input "Bien" at bounding box center [366, 296] width 298 height 29
radio input "true"
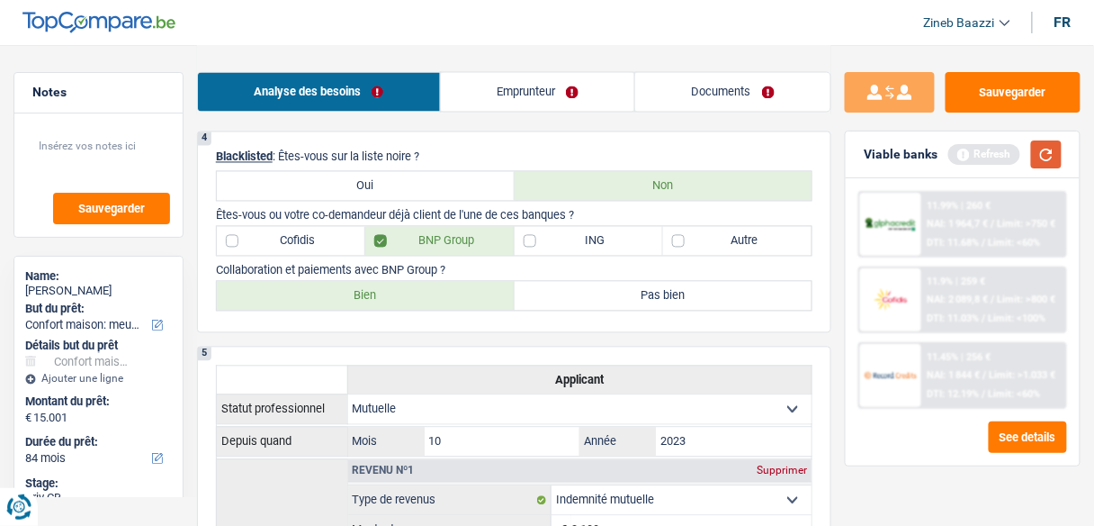
click at [1035, 150] on button "button" at bounding box center [1046, 154] width 31 height 28
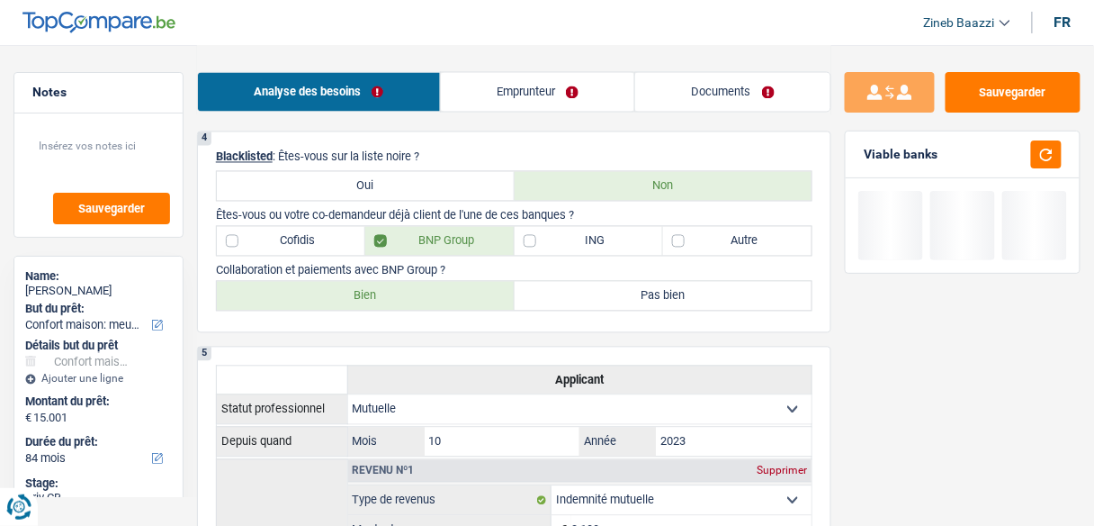
click at [577, 150] on p "Blacklisted : Êtes-vous sur la liste noire ?" at bounding box center [514, 156] width 597 height 13
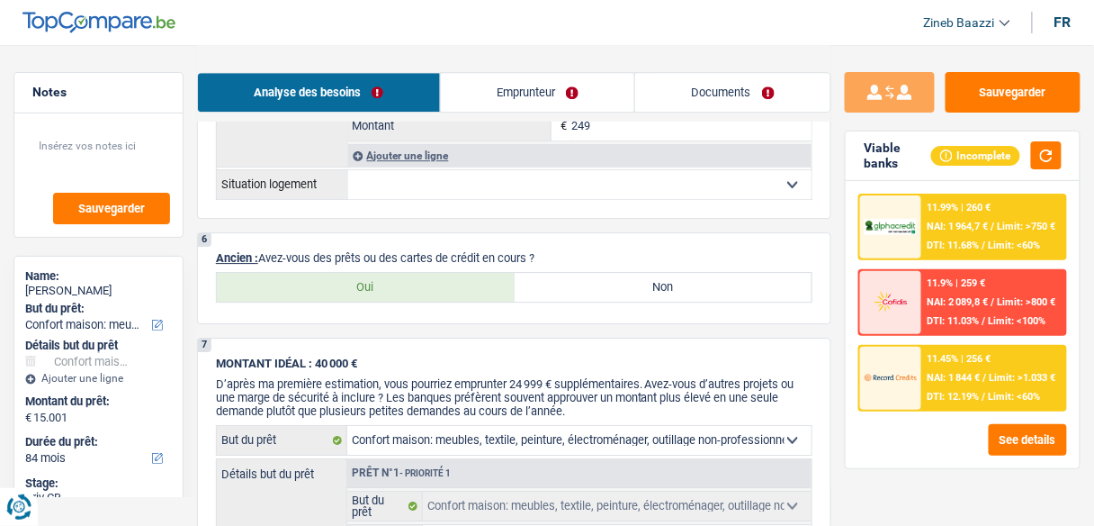
scroll to position [1296, 0]
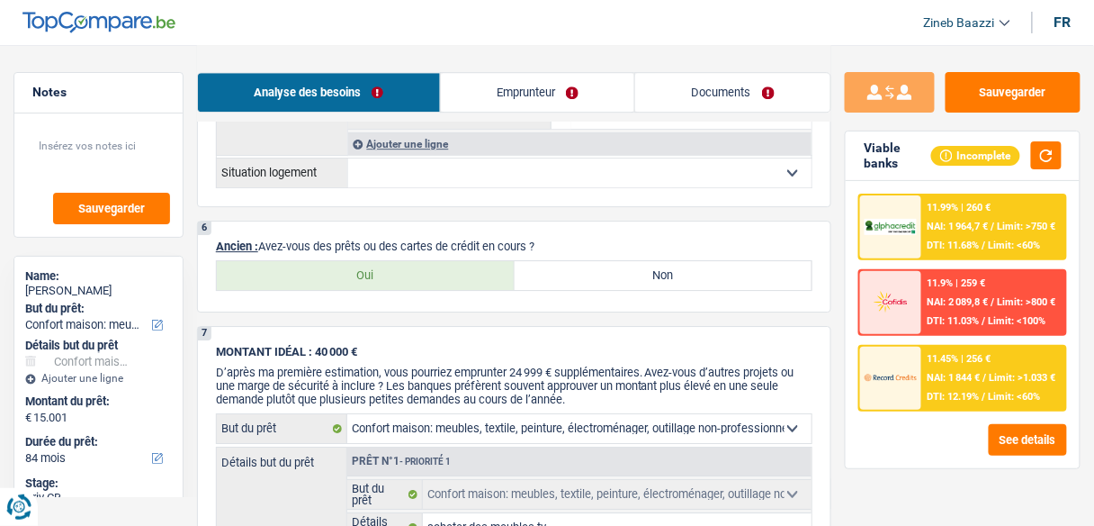
click at [366, 174] on select "Locataire Propriétaire avec prêt hypothécaire Propriétaire sans prêt hypothécai…" at bounding box center [580, 172] width 464 height 29
select select "rents"
click at [348, 158] on select "Locataire Propriétaire avec prêt hypothécaire Propriétaire sans prêt hypothécai…" at bounding box center [580, 172] width 464 height 29
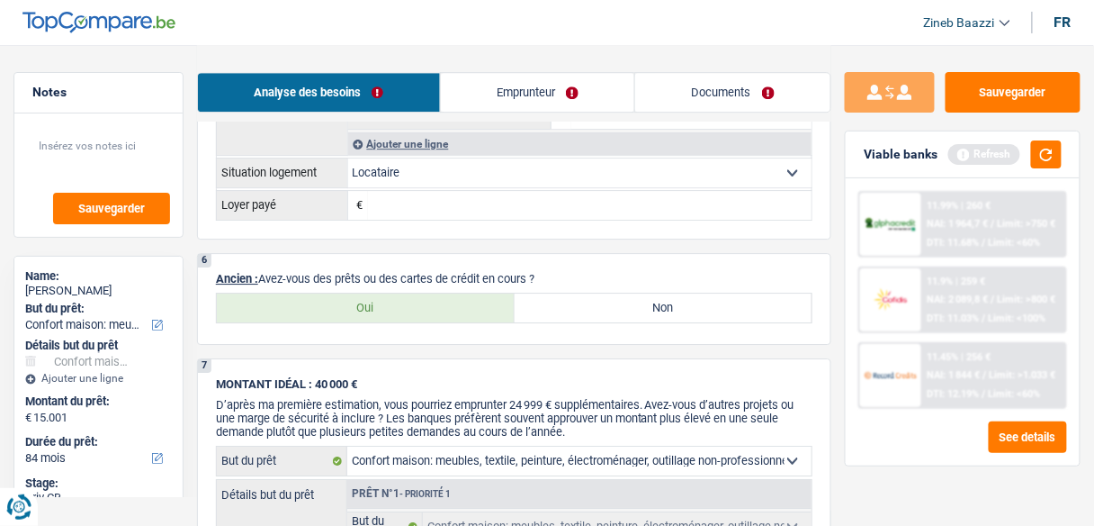
click at [417, 194] on input "Loyer payé" at bounding box center [590, 205] width 445 height 29
click at [1046, 158] on button "button" at bounding box center [1046, 154] width 31 height 28
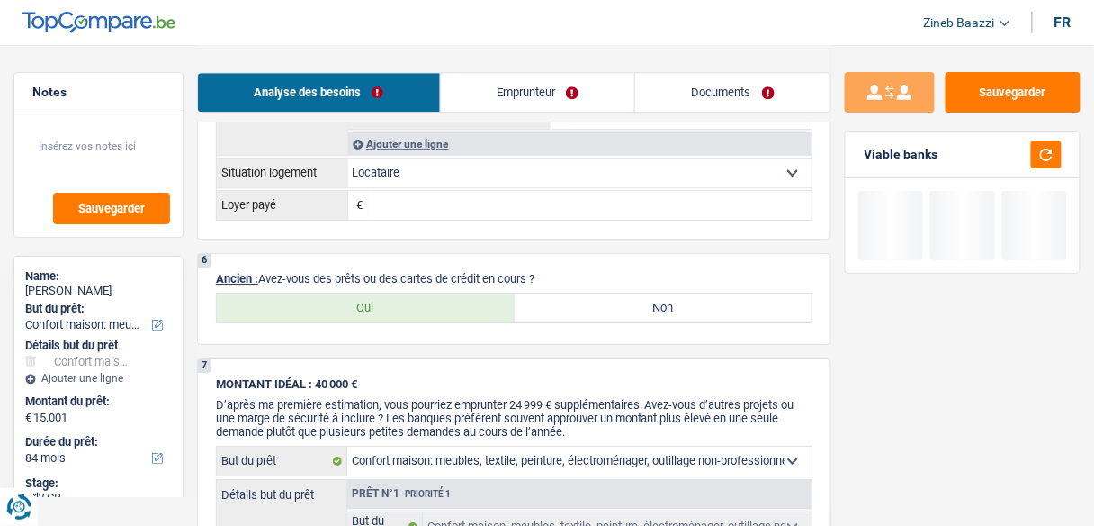
click at [569, 197] on input "Loyer payé" at bounding box center [590, 205] width 445 height 29
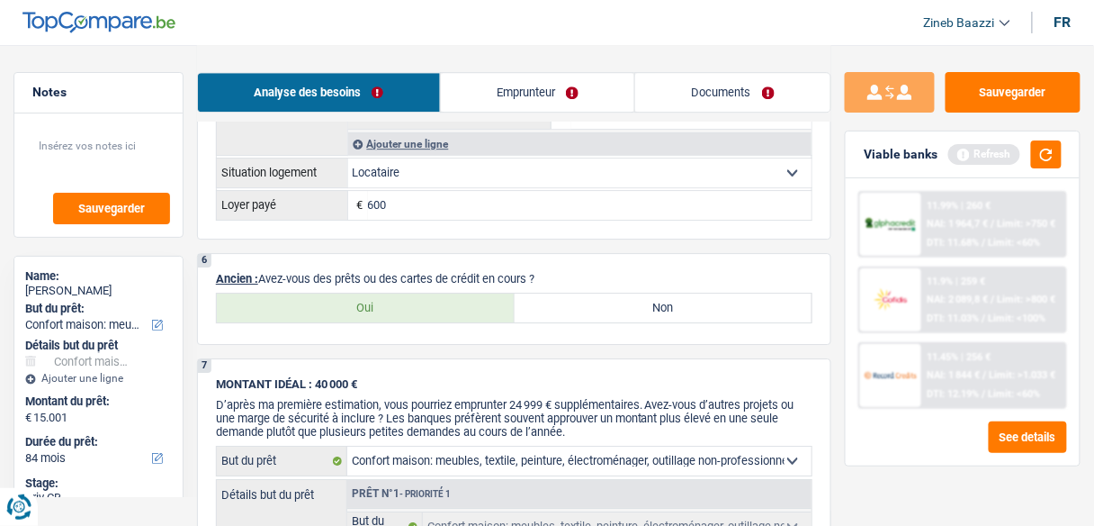
type input "600"
drag, startPoint x: 434, startPoint y: 285, endPoint x: 428, endPoint y: 274, distance: 12.9
click at [419, 278] on div "6 Ancien : Avez-vous des prêts ou des cartes de crédit en cours ? Oui Non Tous …" at bounding box center [514, 299] width 634 height 92
click at [1043, 156] on button "button" at bounding box center [1046, 154] width 31 height 28
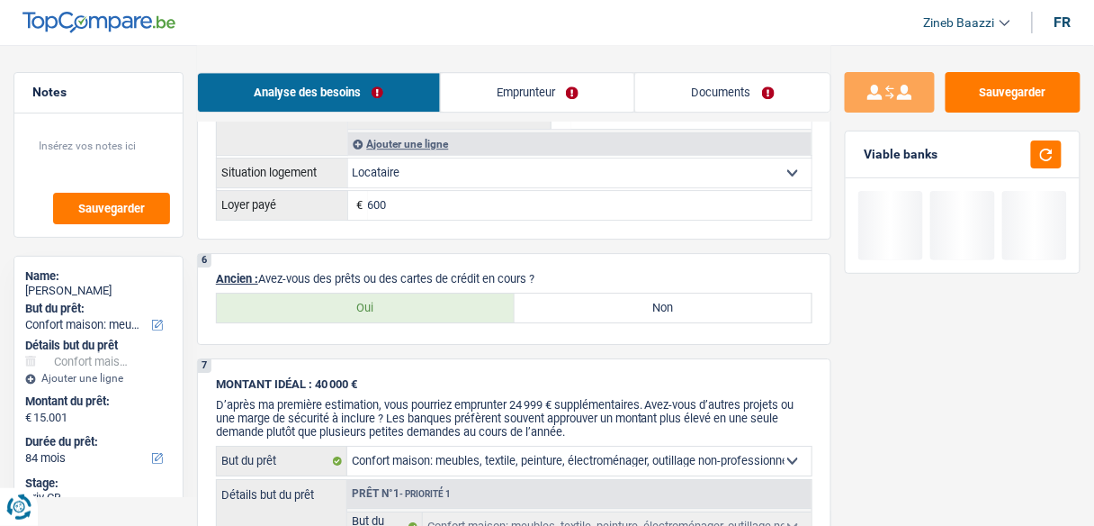
click at [563, 309] on label "Non" at bounding box center [664, 307] width 298 height 29
click at [563, 309] on input "Non" at bounding box center [664, 307] width 298 height 29
radio input "true"
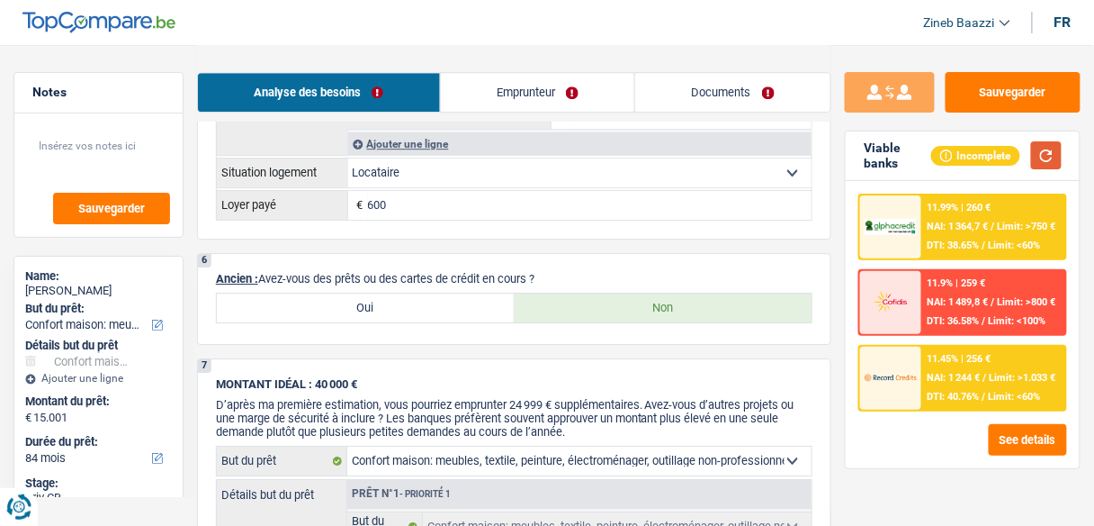
click at [1059, 157] on button "button" at bounding box center [1046, 155] width 31 height 28
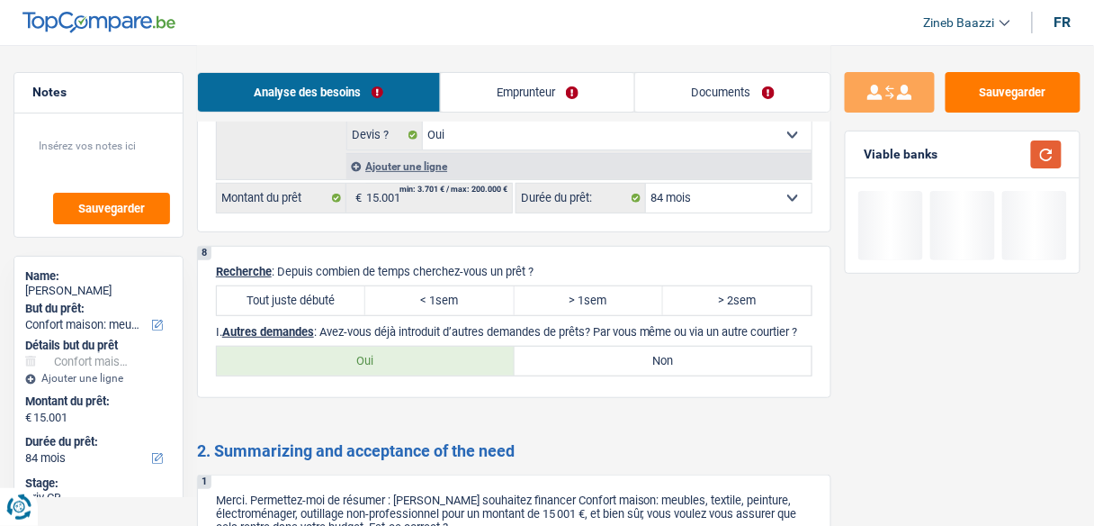
scroll to position [1800, 0]
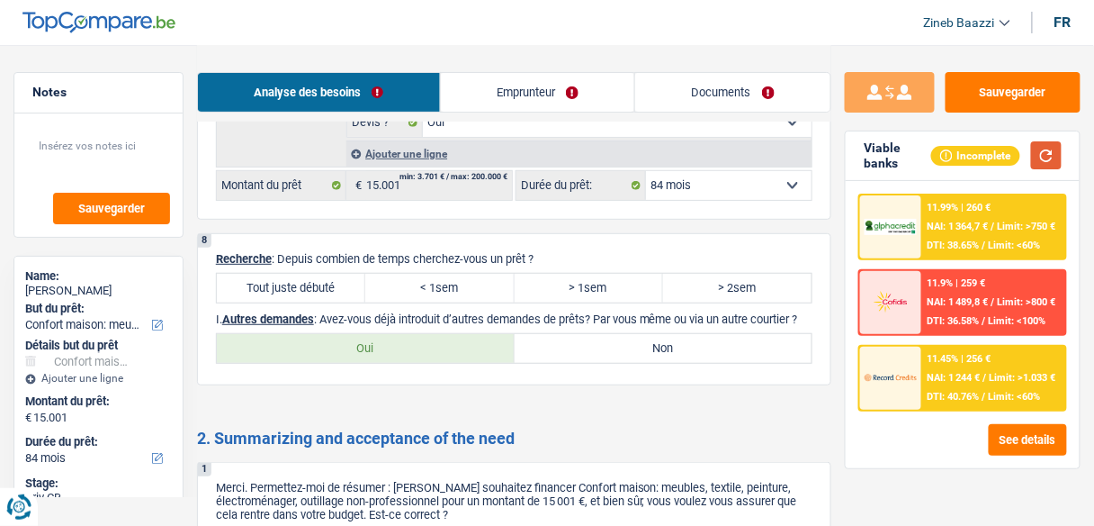
click at [1051, 163] on button "button" at bounding box center [1046, 155] width 31 height 28
click at [463, 292] on div "8 Recherche : Depuis combien de temps cherchez-vous un prêt ? Tout juste débuté…" at bounding box center [514, 309] width 634 height 152
click at [455, 278] on label "< 1sem" at bounding box center [439, 288] width 148 height 29
click at [455, 278] on input "< 1sem" at bounding box center [439, 288] width 148 height 29
radio input "true"
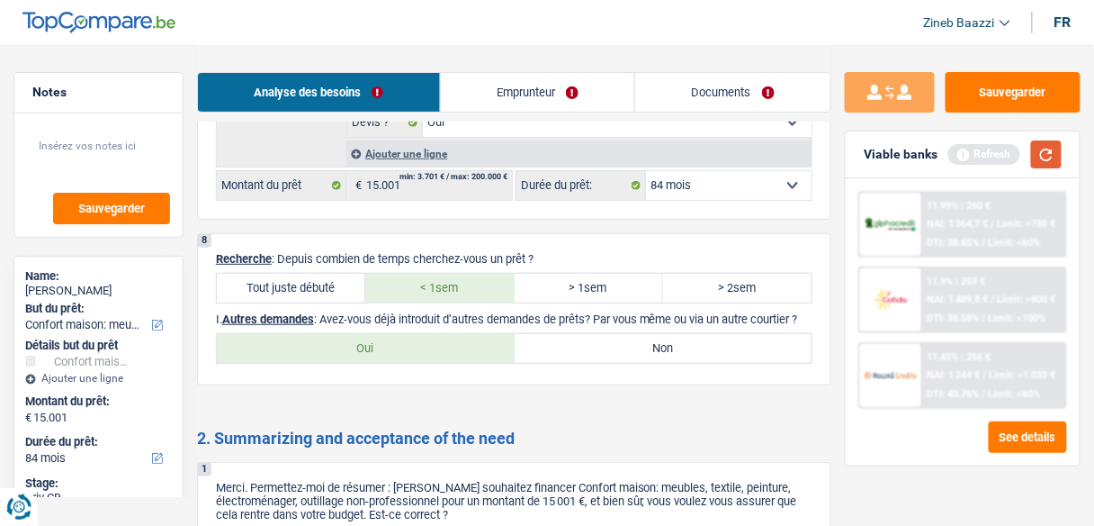
click at [1055, 150] on button "button" at bounding box center [1046, 154] width 31 height 28
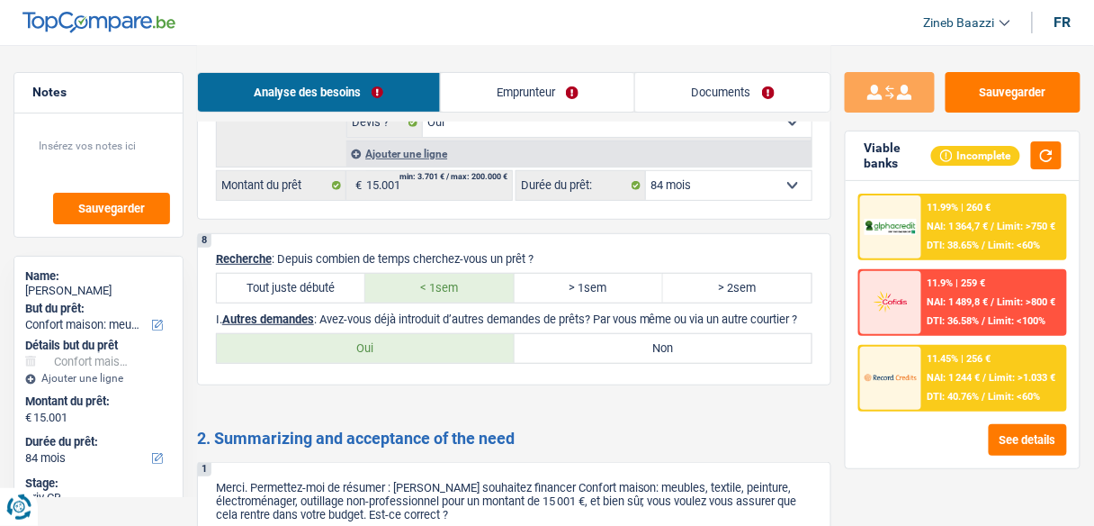
click at [558, 341] on label "Non" at bounding box center [664, 348] width 298 height 29
click at [558, 341] on input "Non" at bounding box center [664, 348] width 298 height 29
radio input "true"
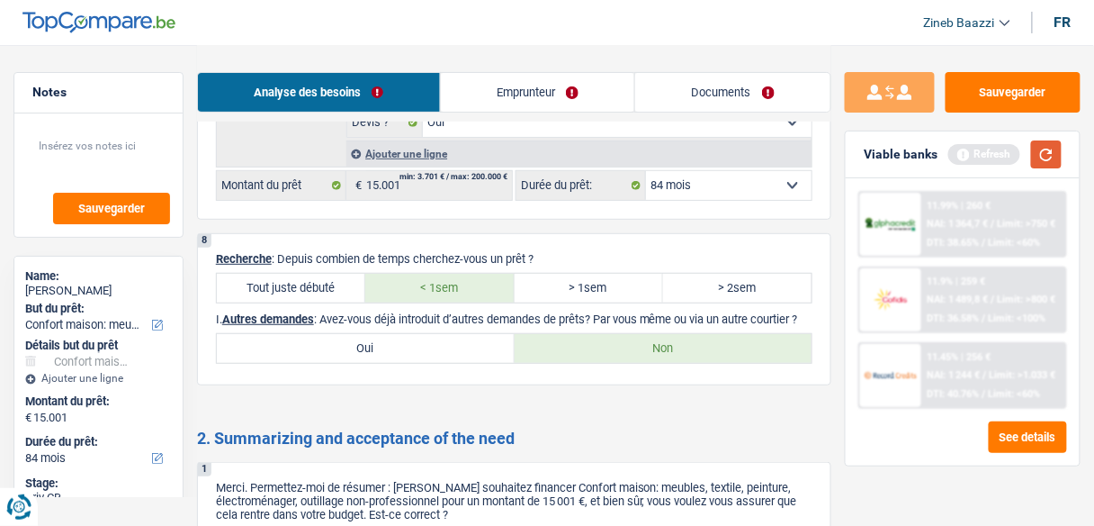
click at [1056, 165] on button "button" at bounding box center [1046, 154] width 31 height 28
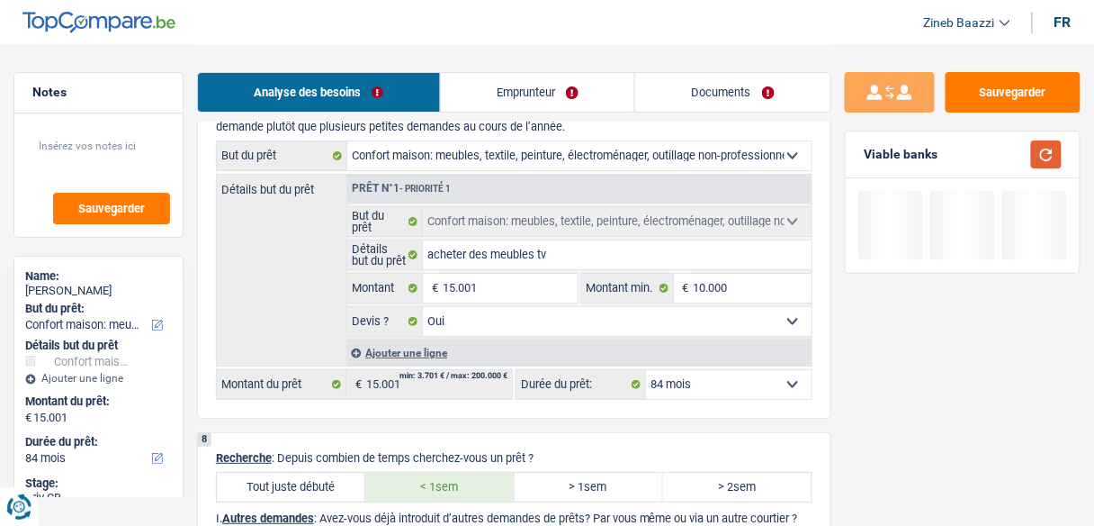
scroll to position [1455, 0]
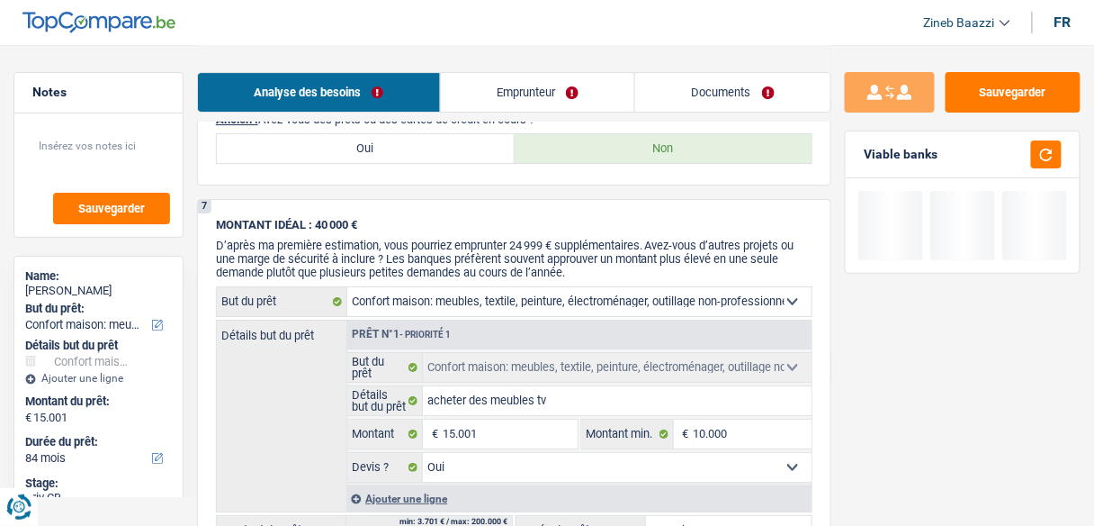
click at [499, 85] on link "Emprunteur" at bounding box center [538, 92] width 194 height 39
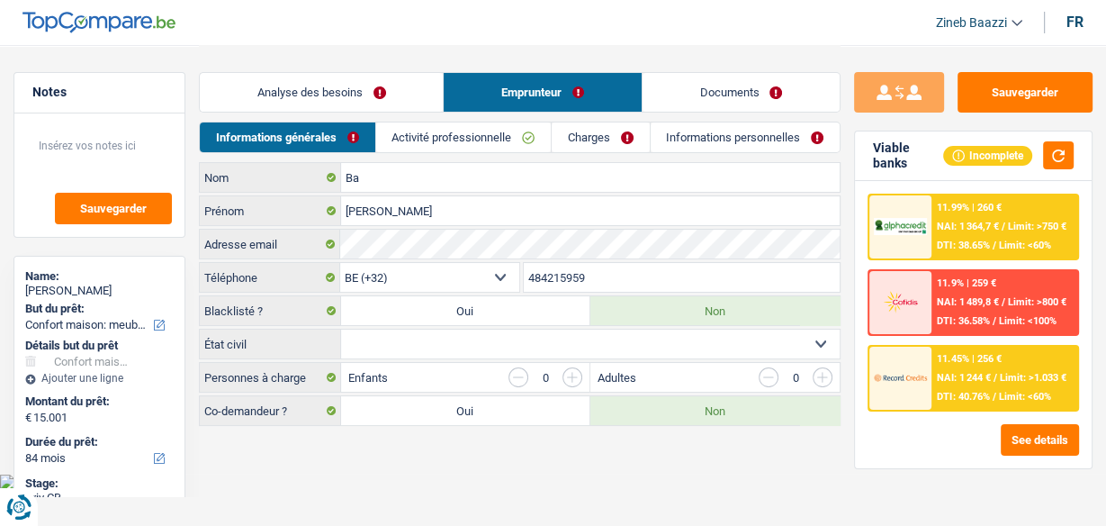
click at [471, 333] on select "Célibataire Marié(e) Cohabitant(e) légal(e) Divorcé(e) Veuf(ve) Séparé (de fait…" at bounding box center [590, 343] width 499 height 29
select select "married"
click at [341, 329] on select "Célibataire Marié(e) Cohabitant(e) légal(e) Divorcé(e) Veuf(ve) Séparé (de fait…" at bounding box center [590, 343] width 499 height 29
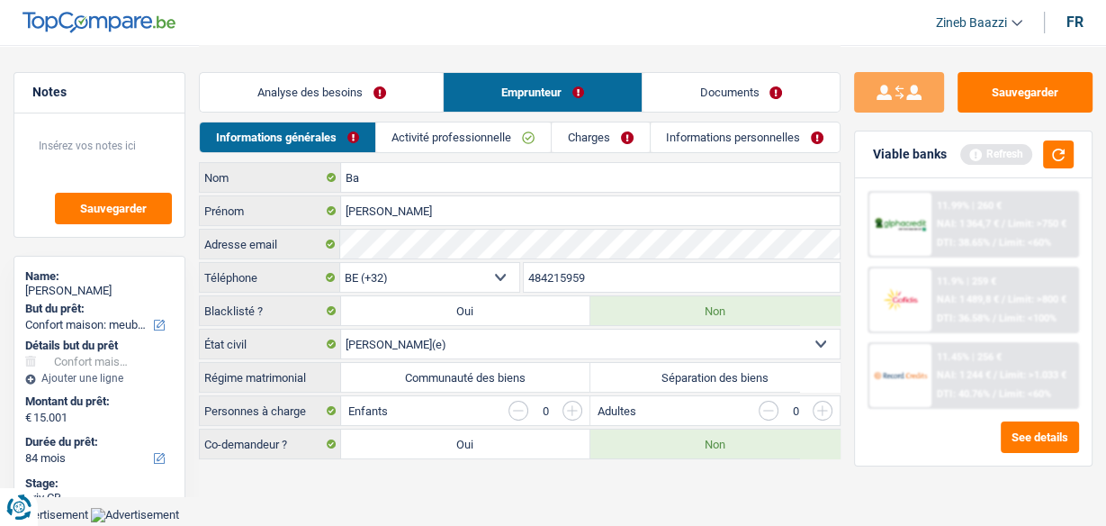
drag, startPoint x: 400, startPoint y: 493, endPoint x: 404, endPoint y: 454, distance: 39.8
click at [400, 493] on main "Notes Sauvegarder Name: [PERSON_NAME] But du prêt: Confort maison: meubles, tex…" at bounding box center [553, 253] width 1106 height 507
click at [1064, 162] on button "button" at bounding box center [1058, 154] width 31 height 28
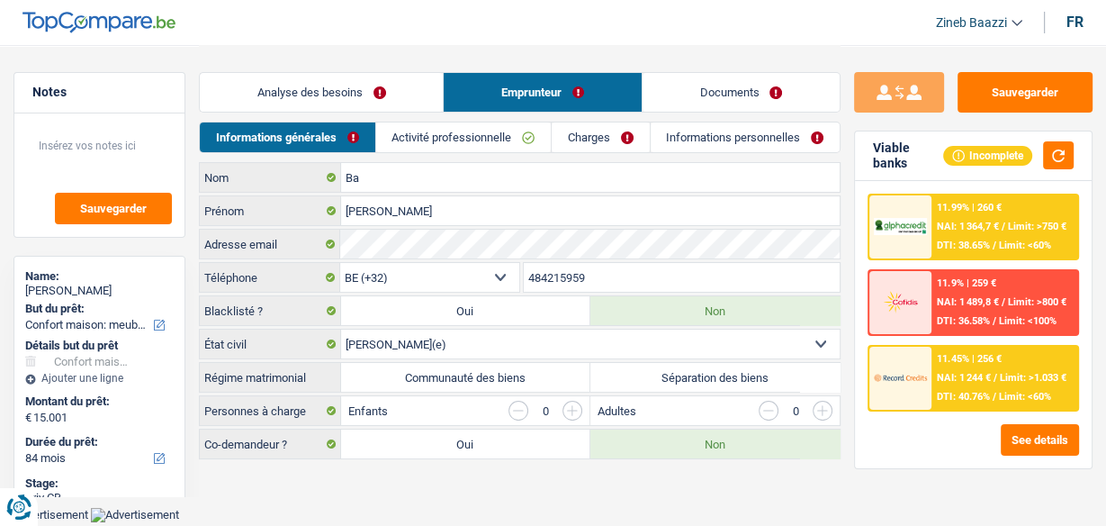
drag, startPoint x: 444, startPoint y: 370, endPoint x: 437, endPoint y: 362, distance: 10.3
click at [437, 363] on label "Communauté des biens" at bounding box center [465, 377] width 249 height 29
click at [455, 387] on label "Communauté des biens" at bounding box center [465, 377] width 249 height 29
click at [455, 387] on input "Communauté des biens" at bounding box center [465, 377] width 249 height 29
radio input "true"
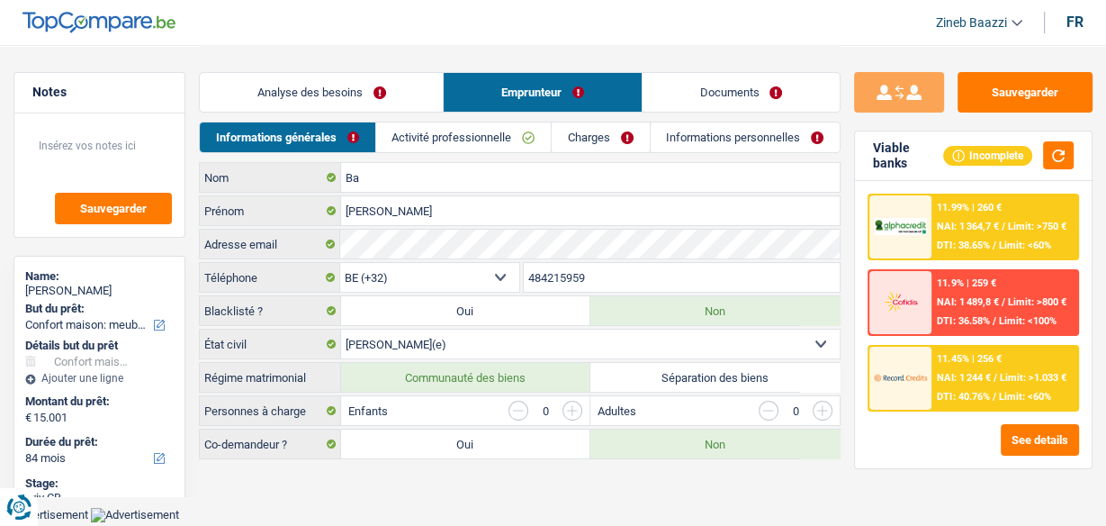
radio input "true"
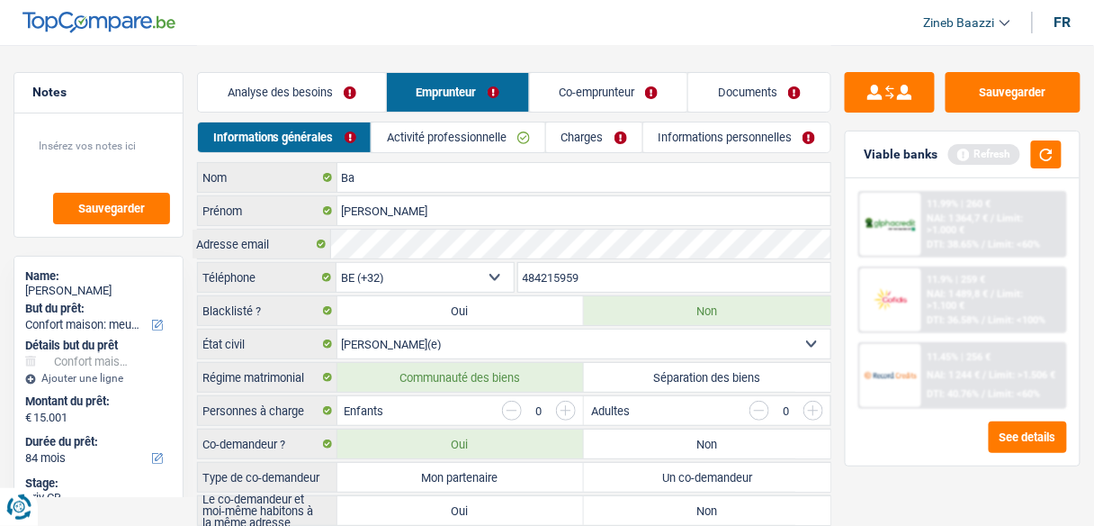
click at [453, 380] on label "Communauté des biens" at bounding box center [460, 377] width 247 height 29
click at [453, 380] on input "Communauté des biens" at bounding box center [460, 377] width 247 height 29
click at [1039, 157] on button "button" at bounding box center [1046, 154] width 31 height 28
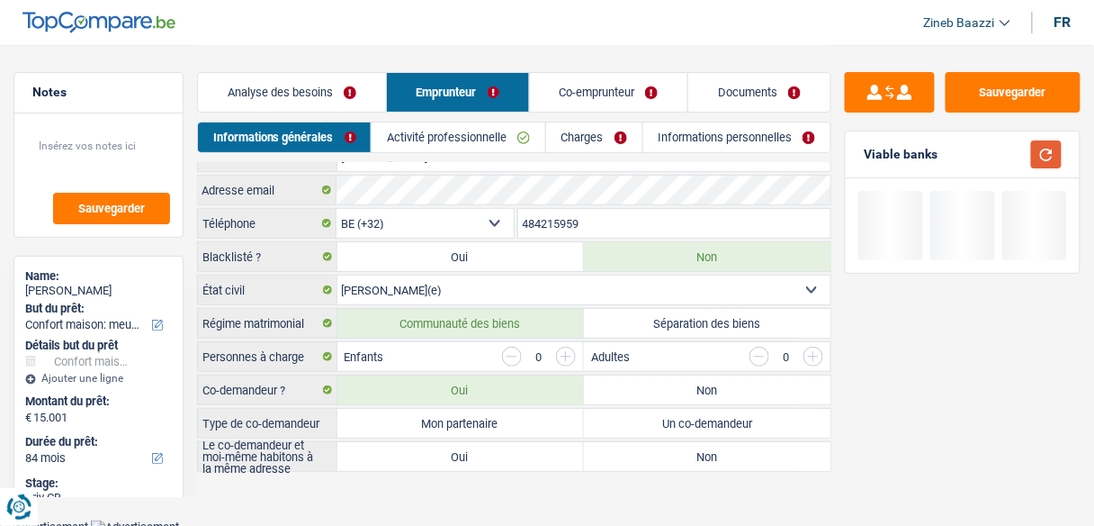
scroll to position [54, 0]
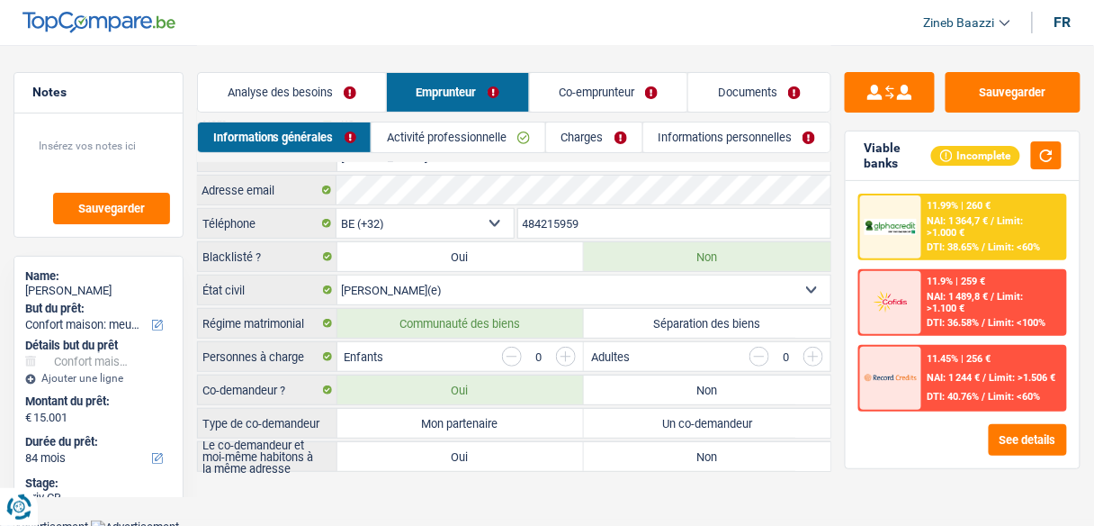
click at [668, 313] on label "Séparation des biens" at bounding box center [707, 323] width 247 height 29
click at [668, 313] on input "Séparation des biens" at bounding box center [707, 323] width 247 height 29
radio input "true"
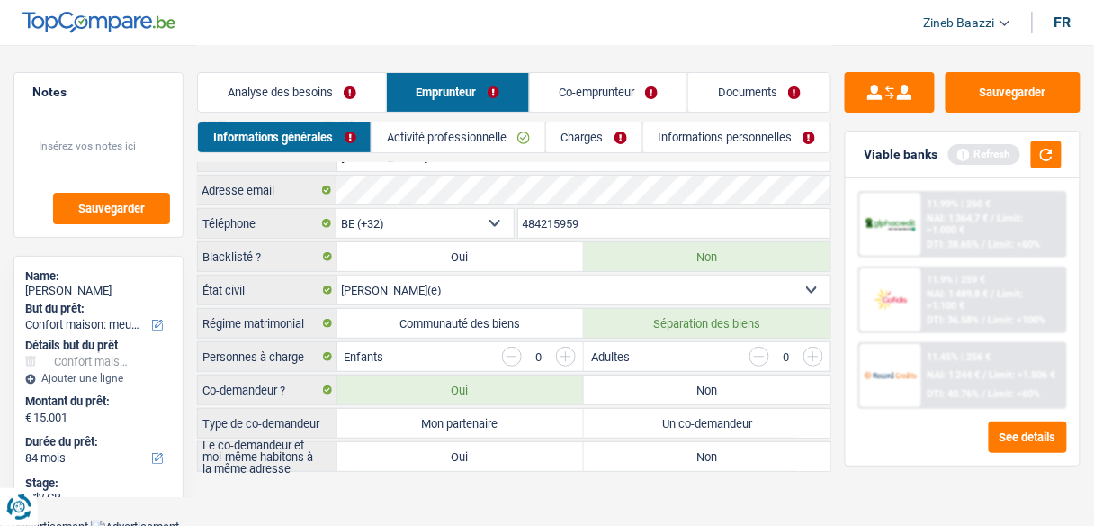
click at [569, 350] on input "button" at bounding box center [566, 356] width 20 height 20
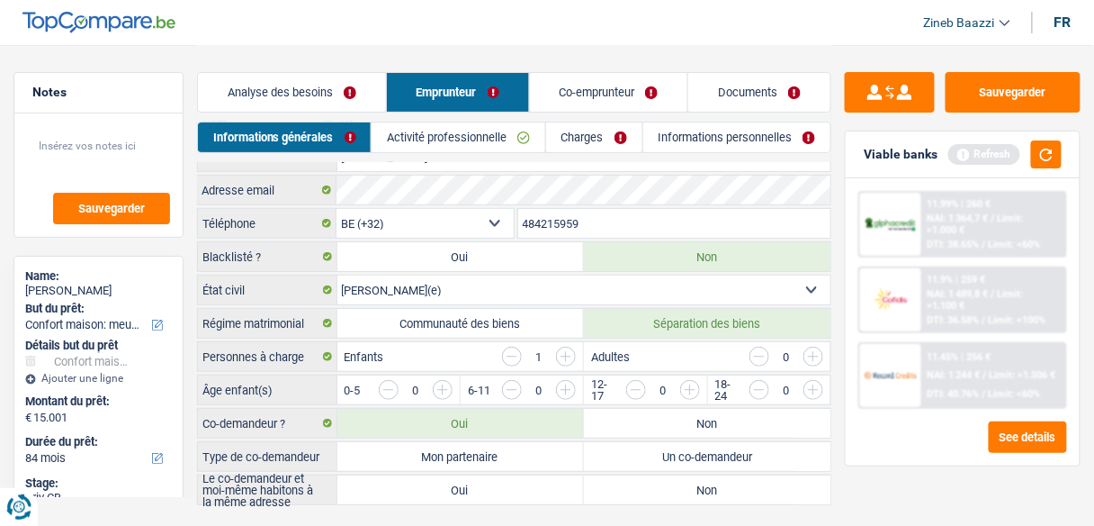
click at [493, 313] on label "Communauté des biens" at bounding box center [460, 323] width 247 height 29
click at [493, 313] on input "Communauté des biens" at bounding box center [460, 323] width 247 height 29
radio input "true"
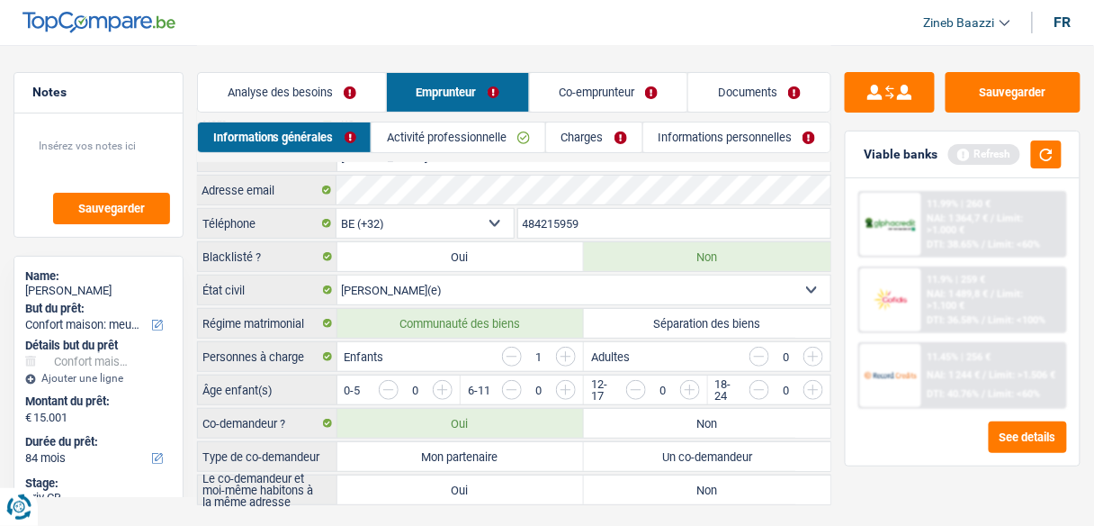
click at [300, 96] on link "Analyse des besoins" at bounding box center [292, 92] width 188 height 39
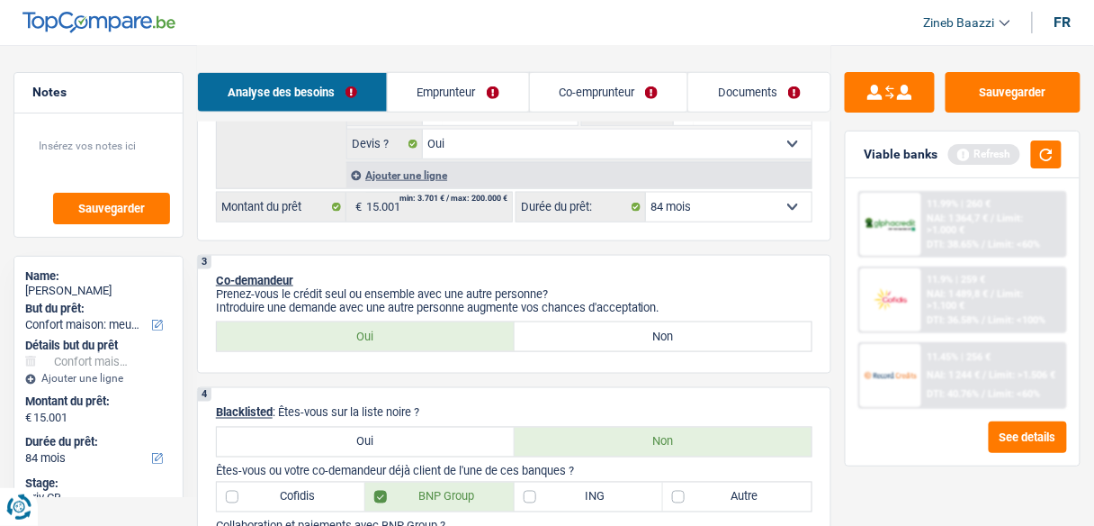
scroll to position [558, 0]
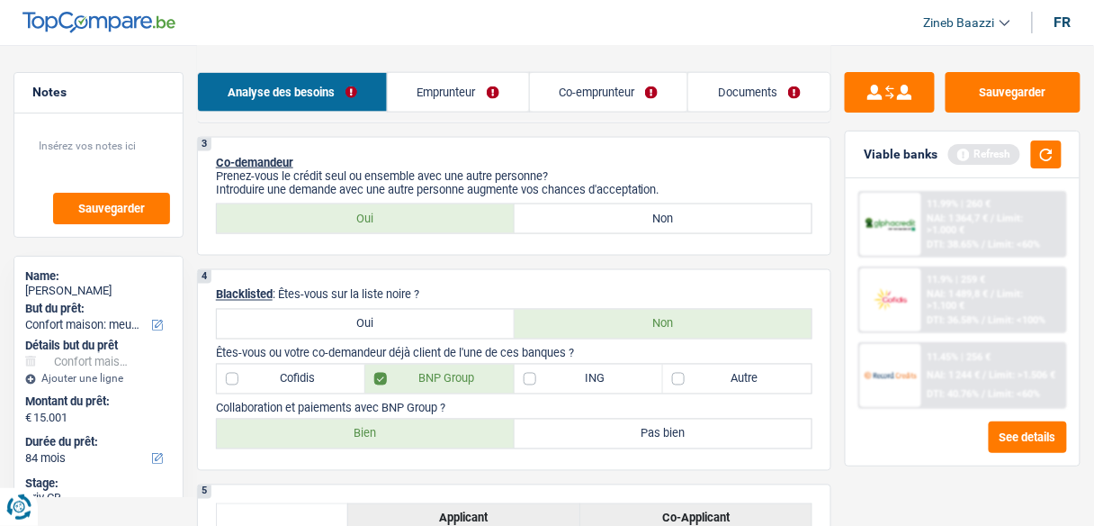
click at [590, 214] on label "Non" at bounding box center [664, 218] width 298 height 29
click at [590, 214] on input "Non" at bounding box center [664, 218] width 298 height 29
radio input "true"
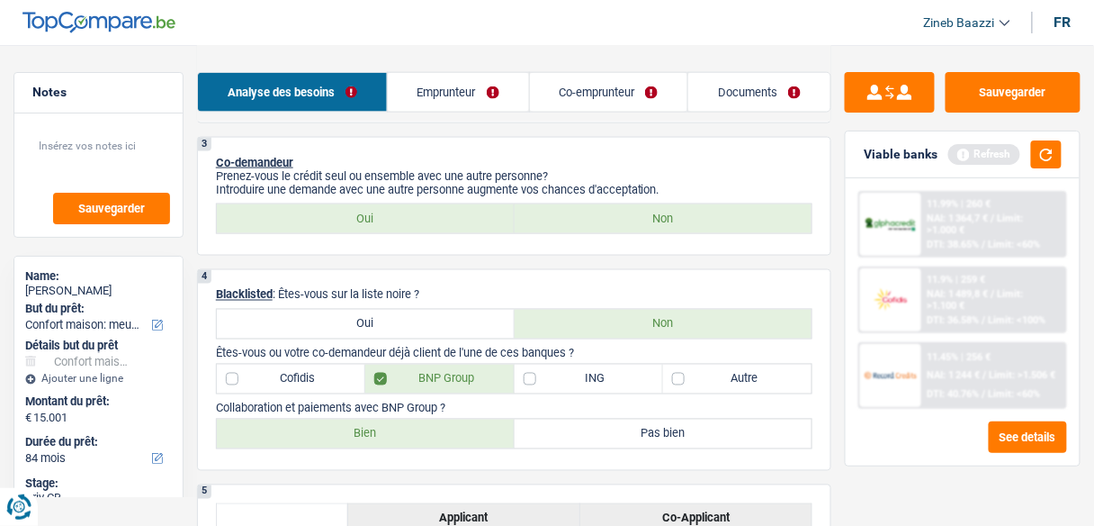
radio input "false"
radio input "true"
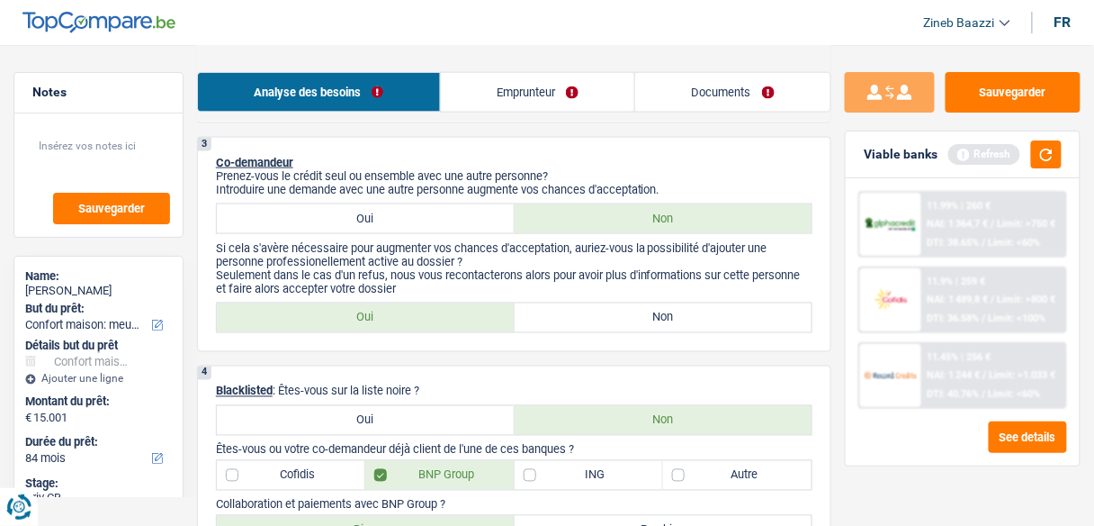
drag, startPoint x: 640, startPoint y: 313, endPoint x: 686, endPoint y: 321, distance: 46.6
click at [639, 313] on label "Non" at bounding box center [664, 317] width 298 height 29
click at [639, 313] on input "Non" at bounding box center [664, 317] width 298 height 29
radio input "true"
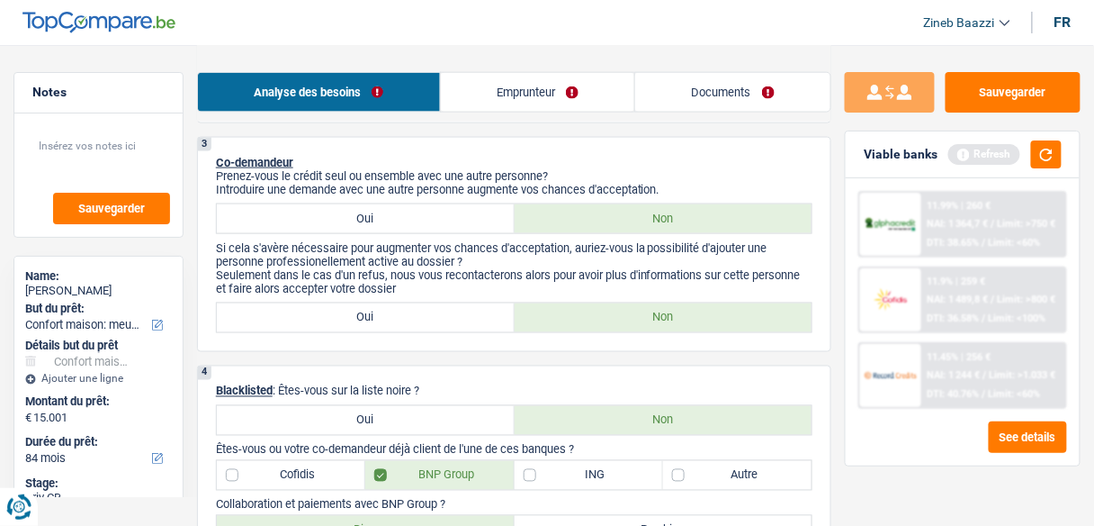
click at [583, 85] on link "Emprunteur" at bounding box center [538, 92] width 194 height 39
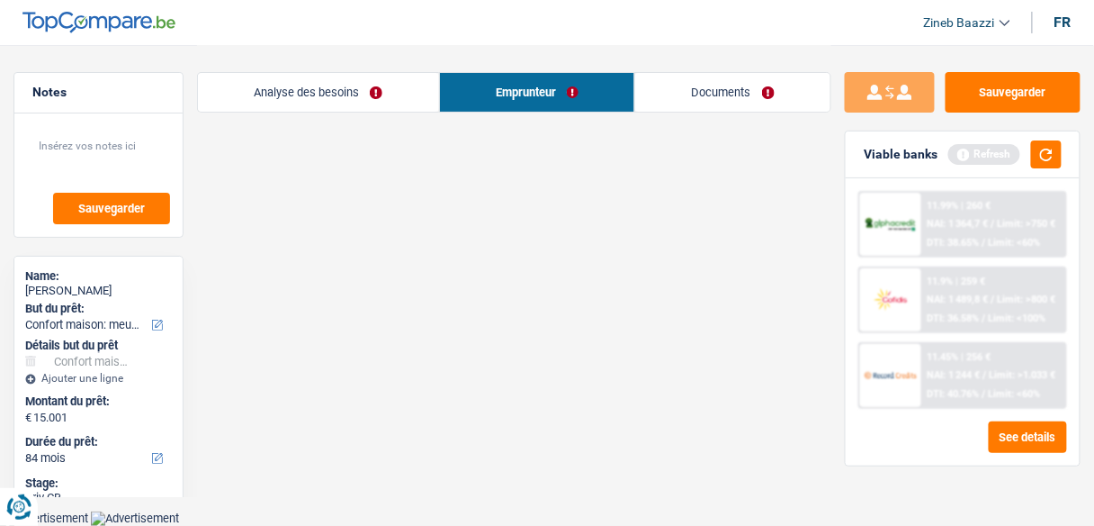
scroll to position [22, 0]
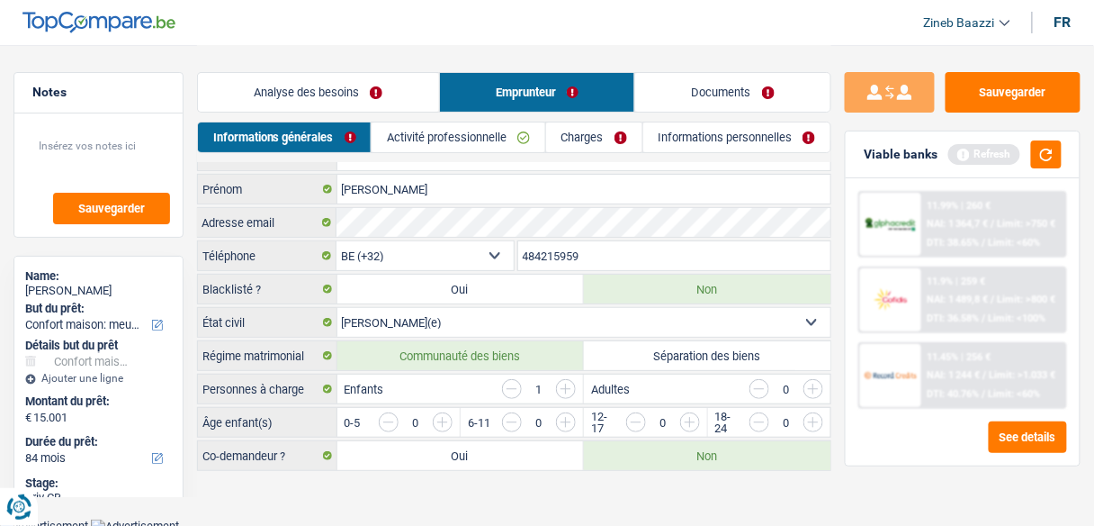
click at [1051, 155] on button "button" at bounding box center [1046, 154] width 31 height 28
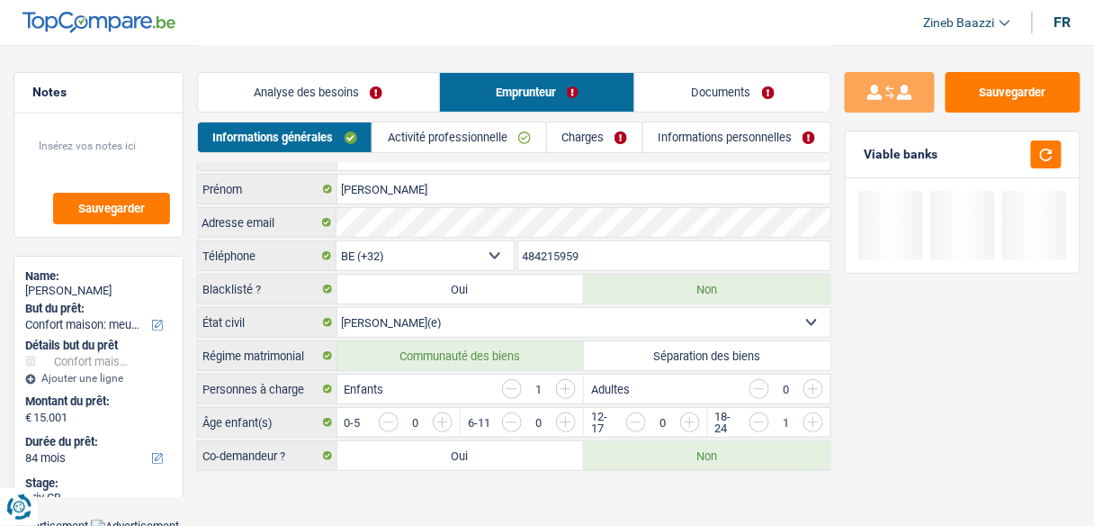
click at [436, 130] on link "Activité professionnelle" at bounding box center [459, 137] width 173 height 30
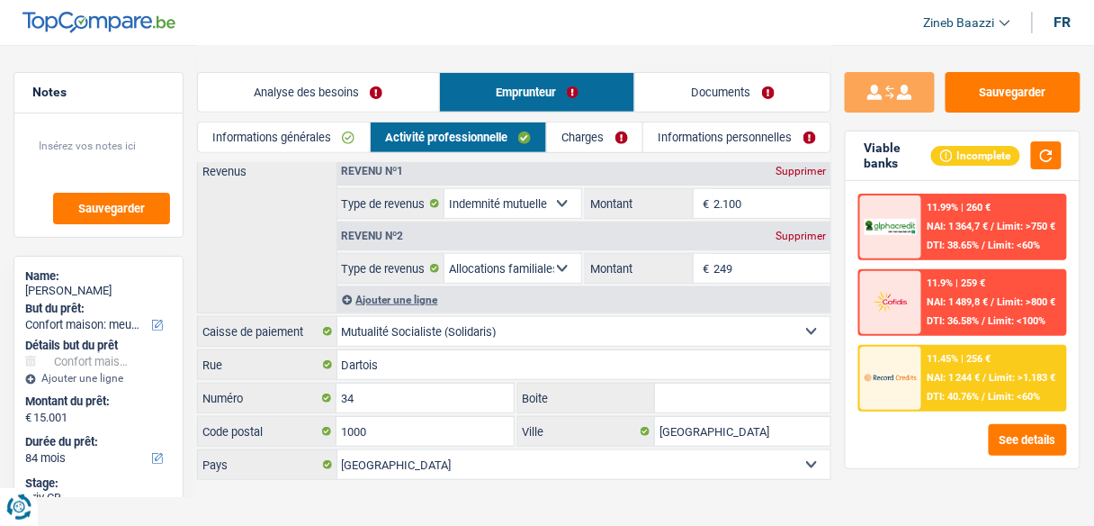
scroll to position [114, 0]
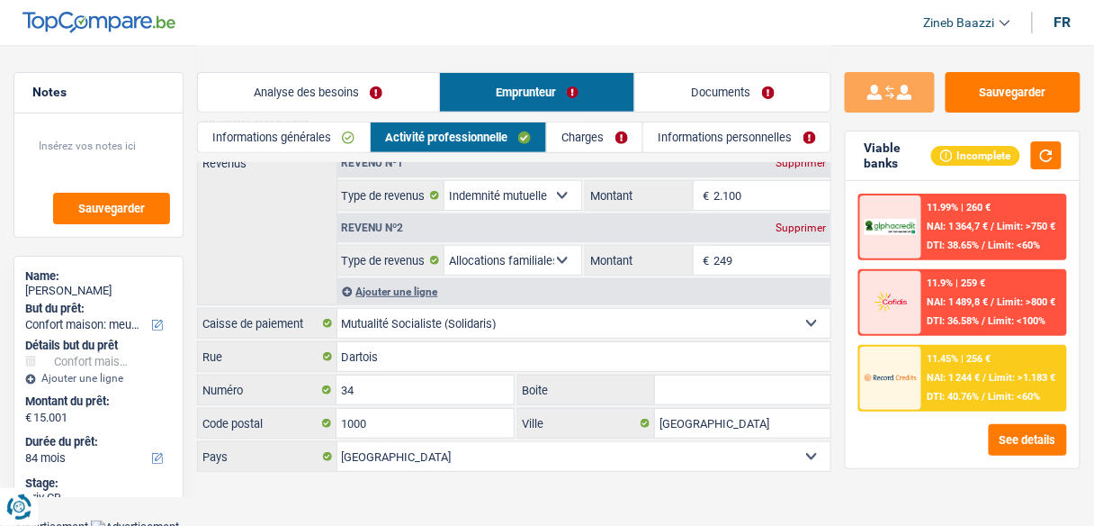
click at [580, 142] on link "Charges" at bounding box center [594, 137] width 95 height 30
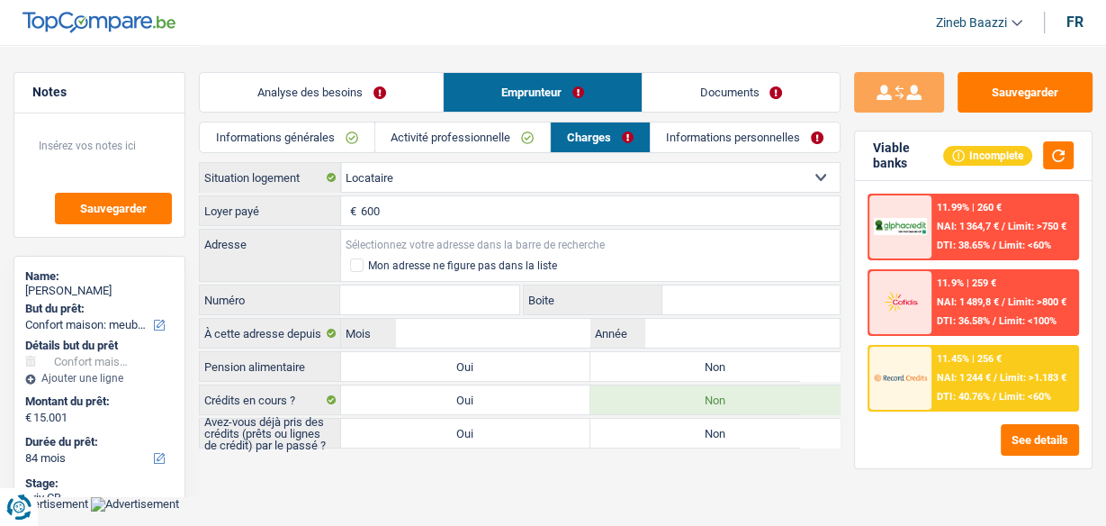
click at [400, 233] on input "Adresse" at bounding box center [590, 243] width 499 height 29
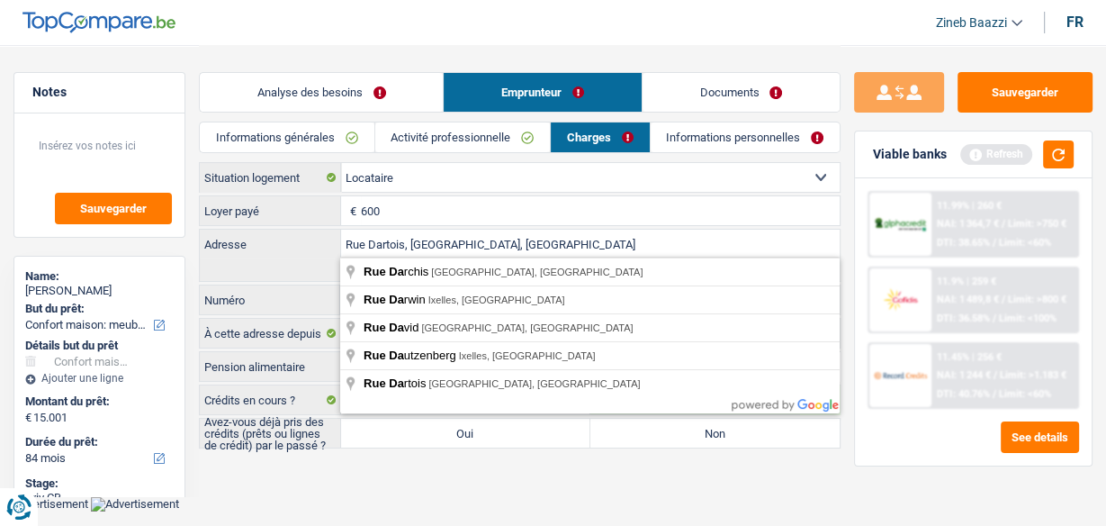
type input "[STREET_ADDRESS]"
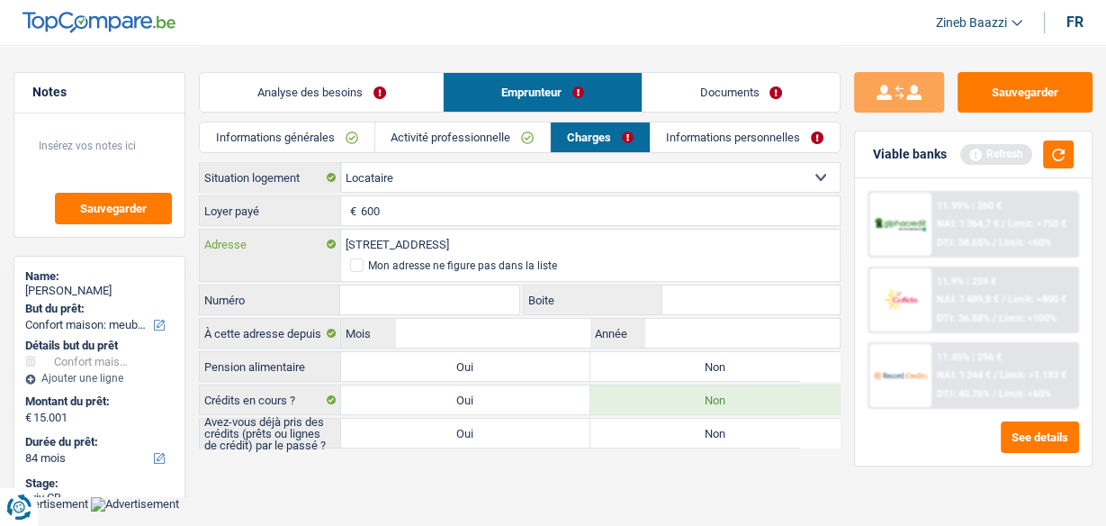
click at [424, 248] on input "[STREET_ADDRESS]" at bounding box center [590, 243] width 499 height 29
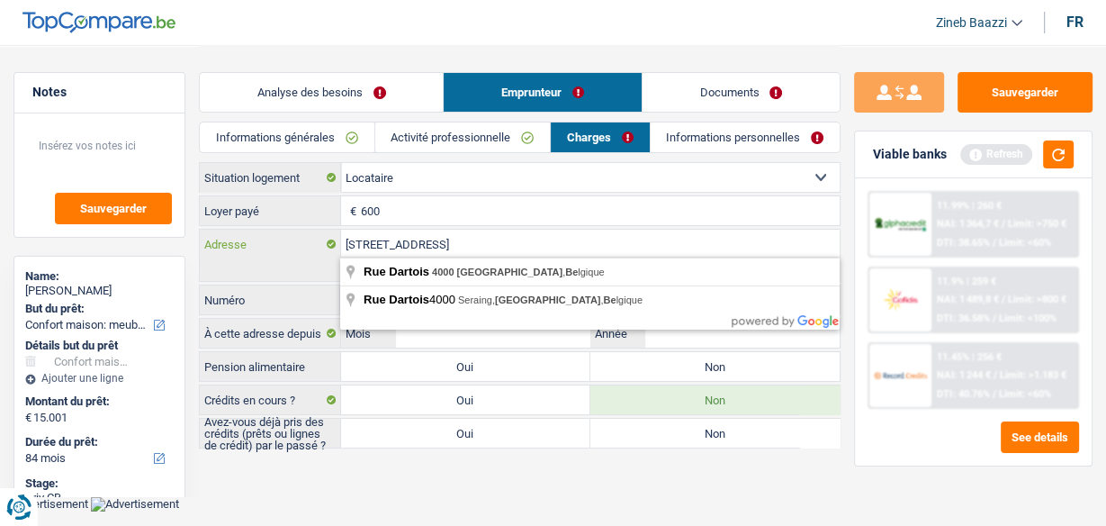
click at [424, 248] on input "[STREET_ADDRESS]" at bounding box center [590, 243] width 499 height 29
click at [501, 330] on input "Mois" at bounding box center [493, 333] width 194 height 29
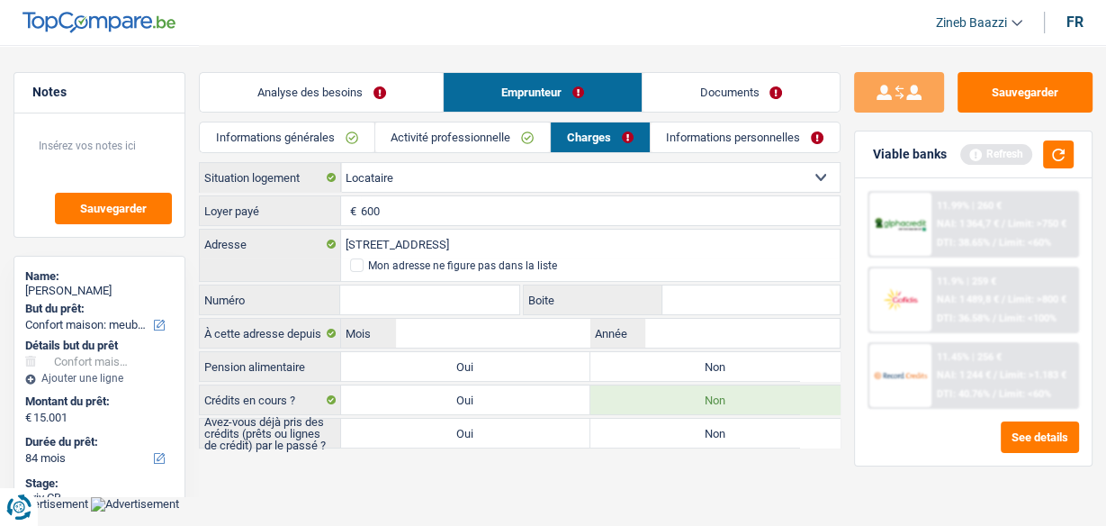
click at [459, 286] on input "Numéro" at bounding box center [429, 299] width 178 height 29
click at [473, 251] on input "[STREET_ADDRESS]" at bounding box center [590, 243] width 499 height 29
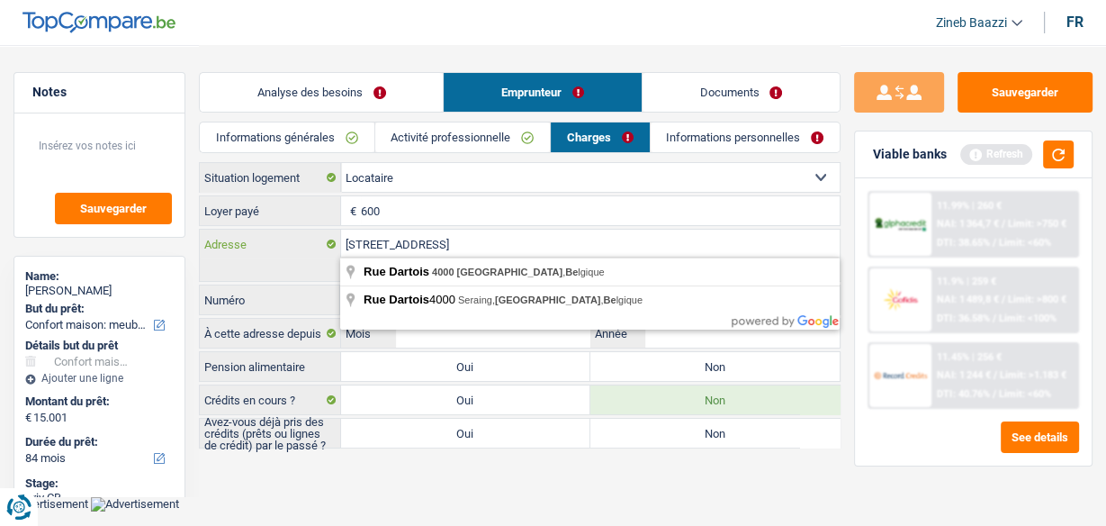
click at [473, 251] on input "[STREET_ADDRESS]" at bounding box center [590, 243] width 499 height 29
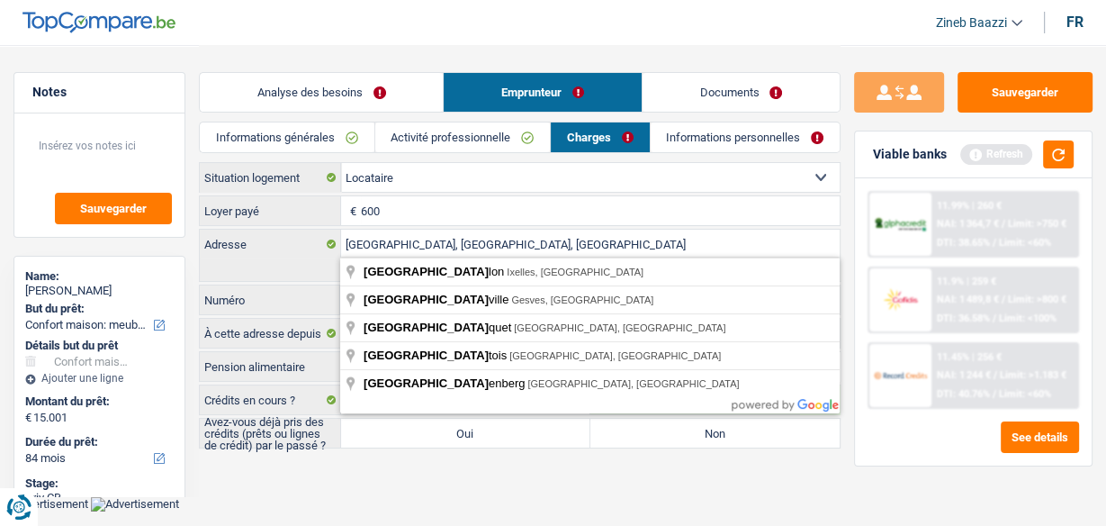
type input "[STREET_ADDRESS]"
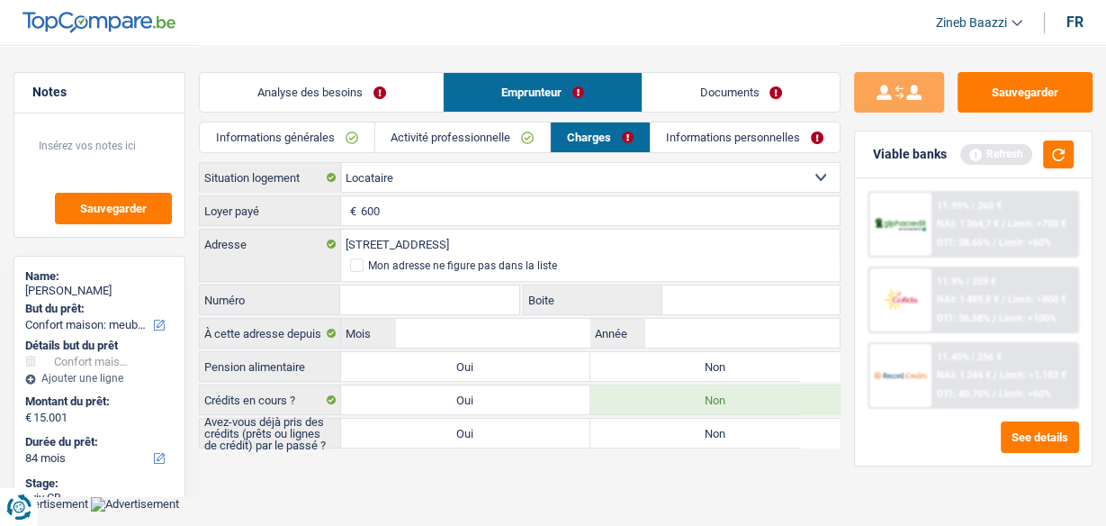
click at [463, 278] on div "Mon adresse ne figure pas dans la liste" at bounding box center [589, 269] width 499 height 22
click at [472, 295] on input "Numéro" at bounding box center [429, 299] width 178 height 29
type input "34"
click at [459, 325] on input "Mois" at bounding box center [493, 333] width 194 height 29
click at [1052, 166] on button "button" at bounding box center [1058, 154] width 31 height 28
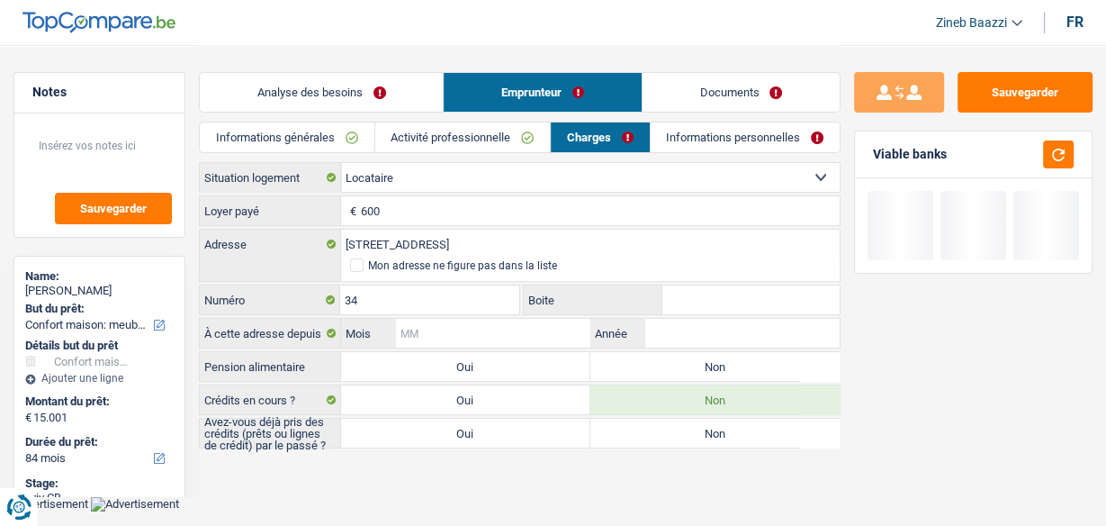
click at [420, 331] on input "Mois" at bounding box center [493, 333] width 194 height 29
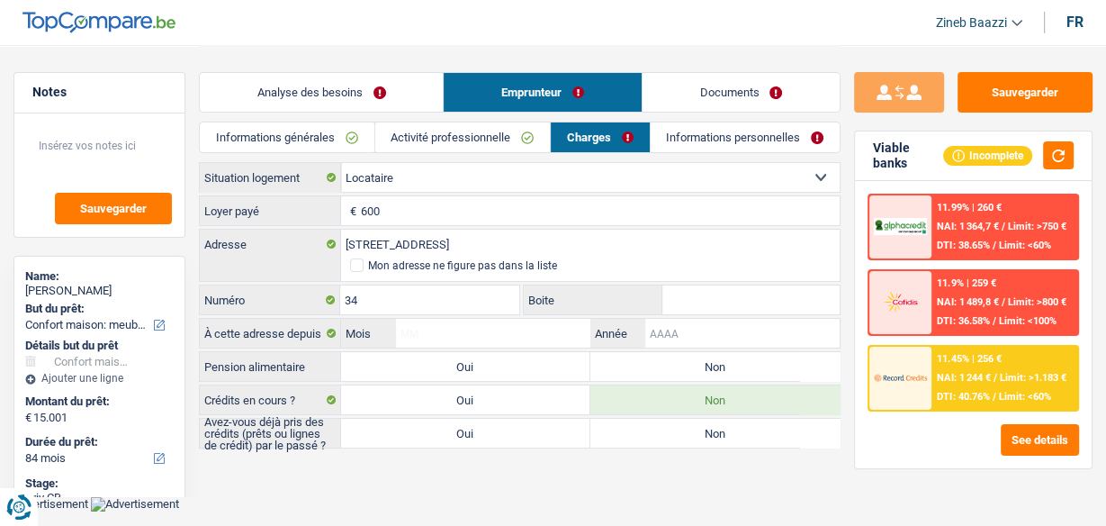
click at [657, 323] on input "Année" at bounding box center [742, 333] width 194 height 29
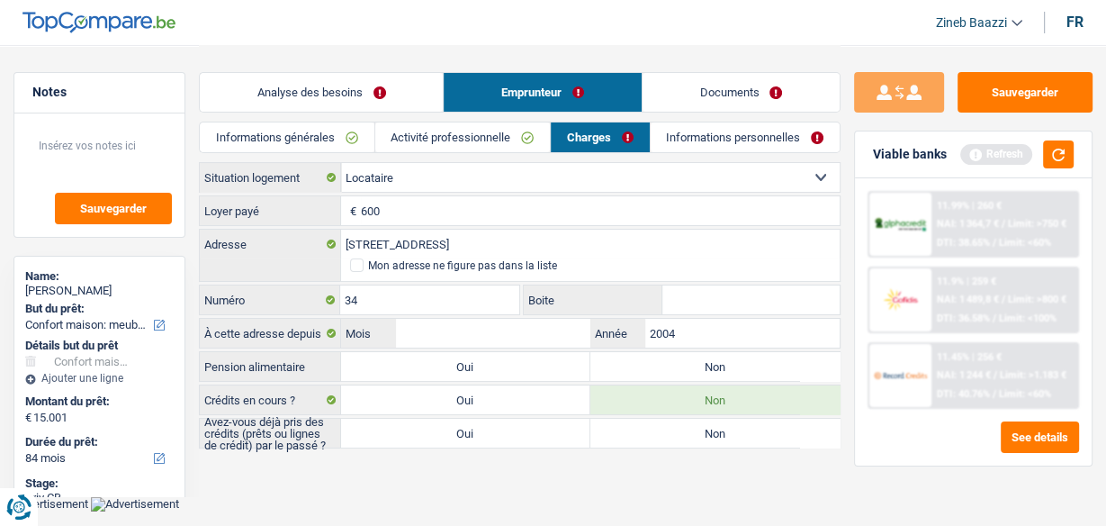
type input "2004"
click at [490, 336] on input "Mois" at bounding box center [493, 333] width 194 height 29
click at [1054, 148] on button "button" at bounding box center [1058, 154] width 31 height 28
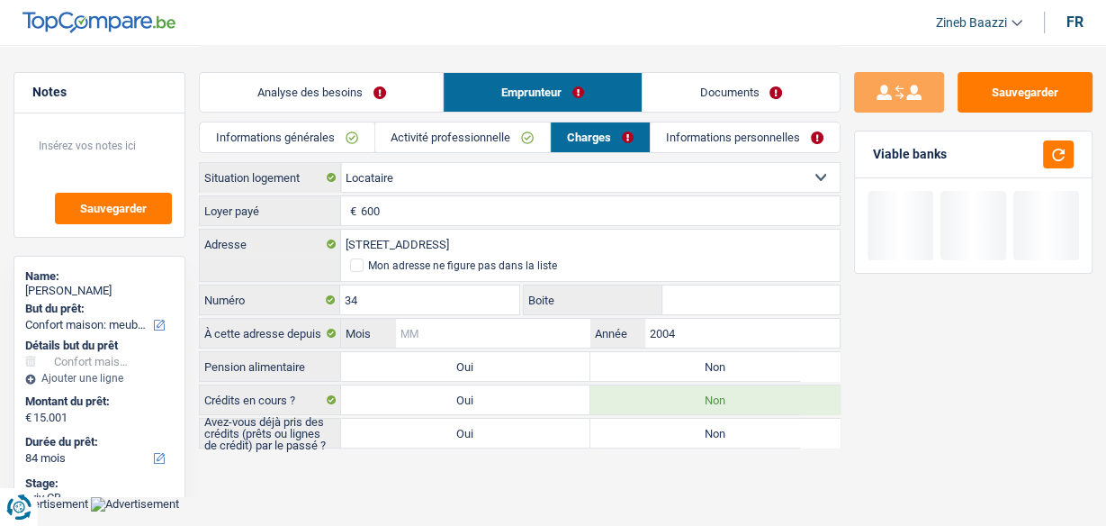
click at [481, 337] on input "Mois" at bounding box center [493, 333] width 194 height 29
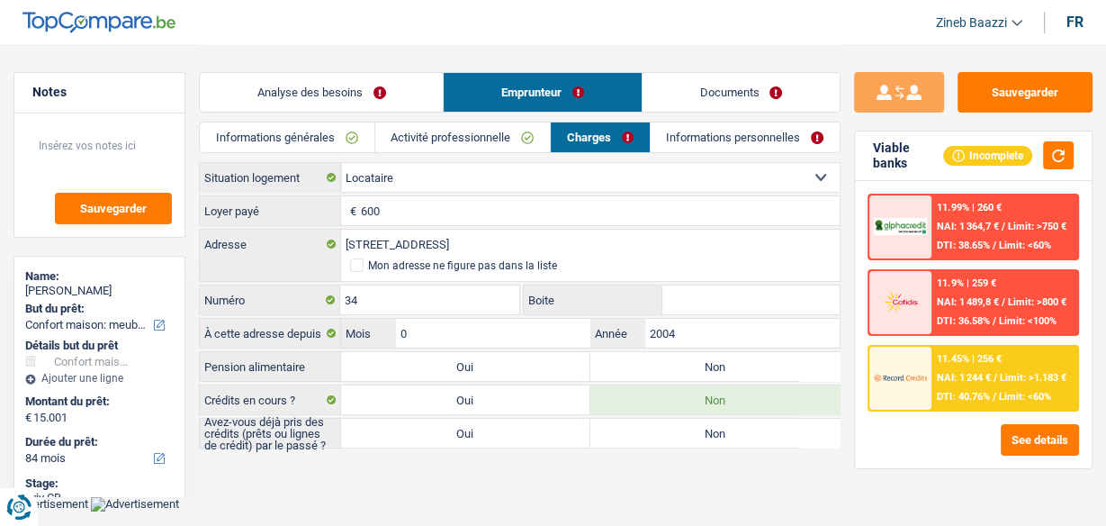
type input "04"
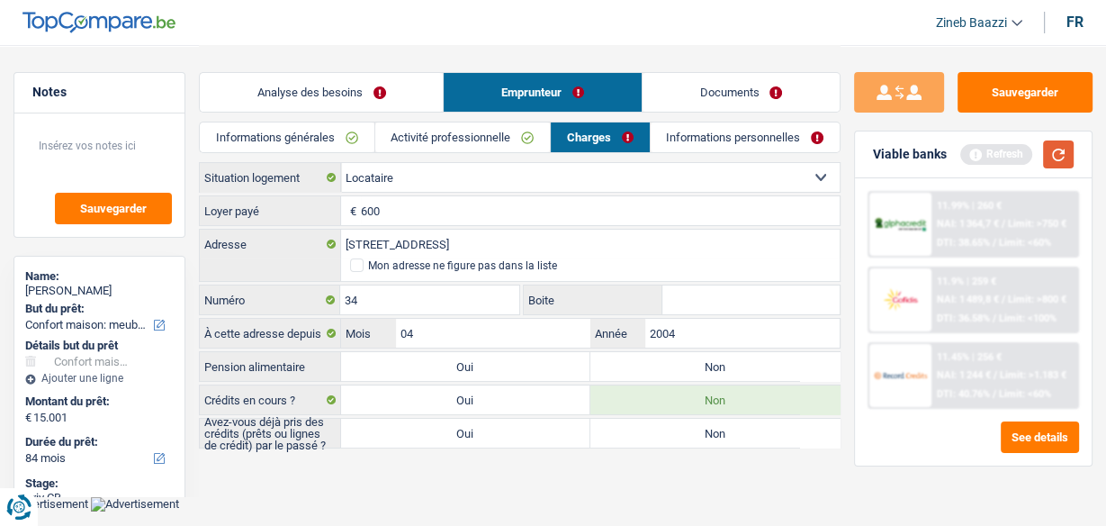
click at [1068, 161] on button "button" at bounding box center [1058, 154] width 31 height 28
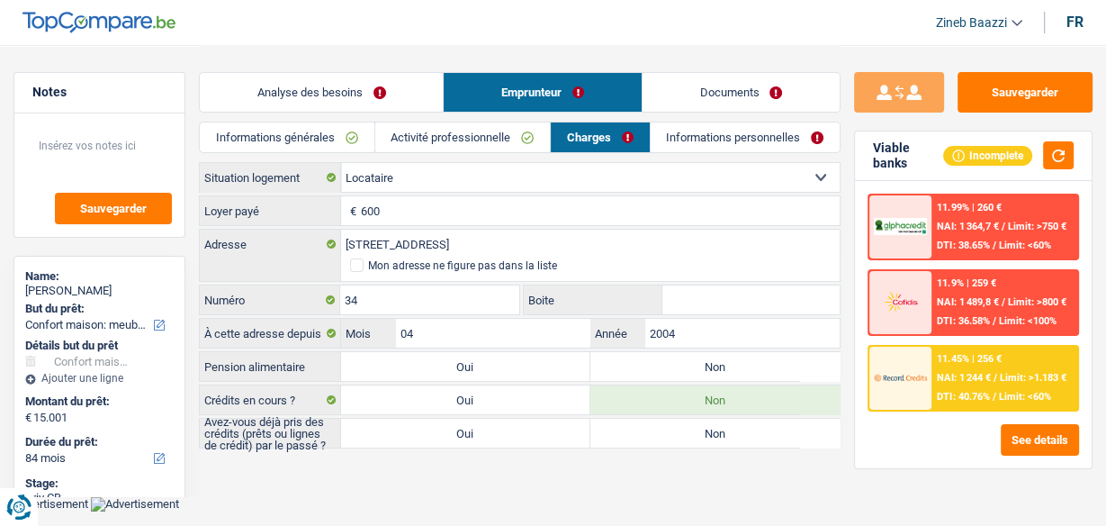
click at [698, 367] on label "Non" at bounding box center [714, 366] width 249 height 29
click at [698, 367] on input "Non" at bounding box center [714, 366] width 249 height 29
radio input "true"
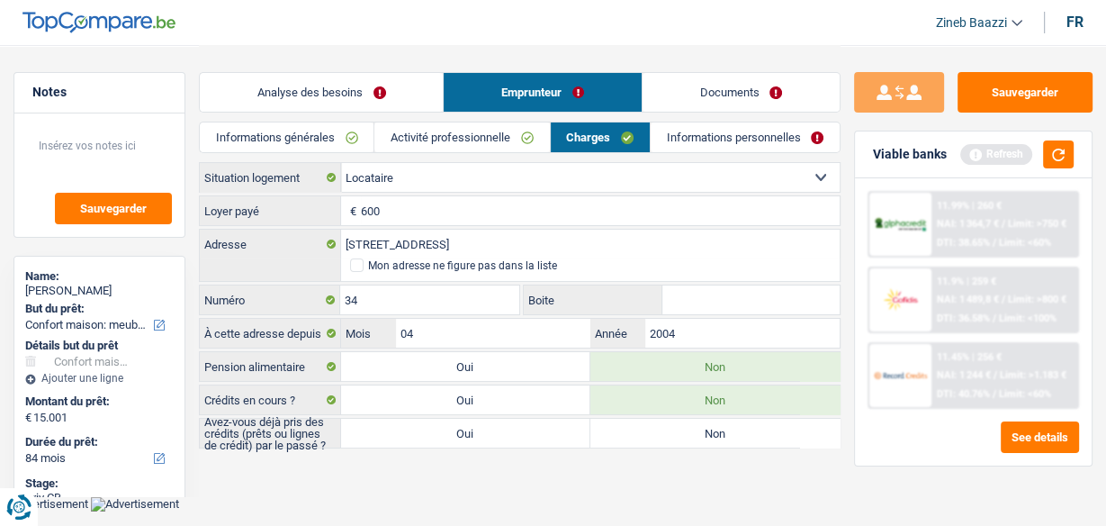
click at [482, 410] on div "Locataire Propriétaire avec prêt hypothécaire Propriétaire sans prêt hypothécai…" at bounding box center [520, 305] width 642 height 286
click at [547, 418] on label "Oui" at bounding box center [465, 432] width 249 height 29
click at [547, 418] on input "Oui" at bounding box center [465, 432] width 249 height 29
radio input "true"
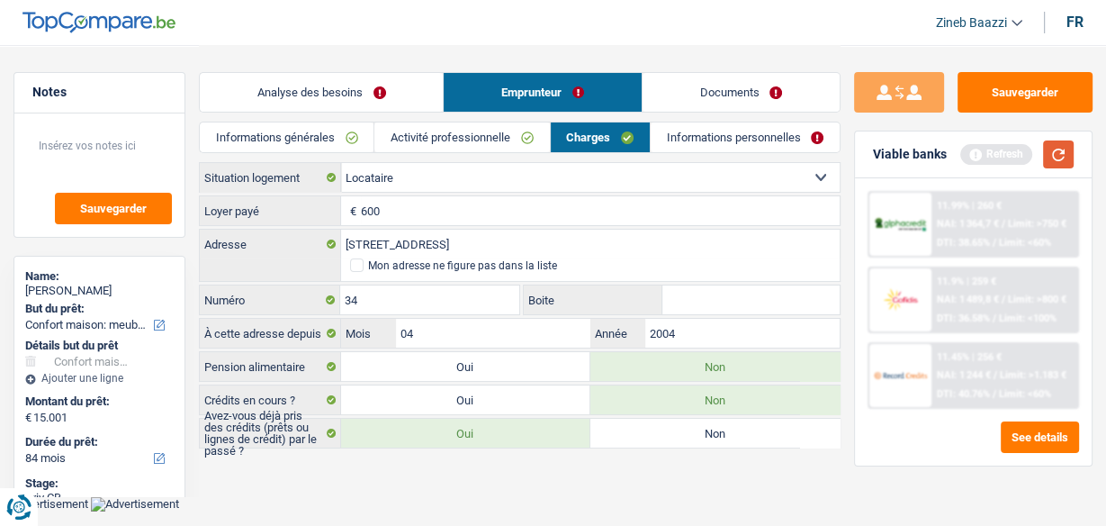
click at [1051, 144] on button "button" at bounding box center [1058, 154] width 31 height 28
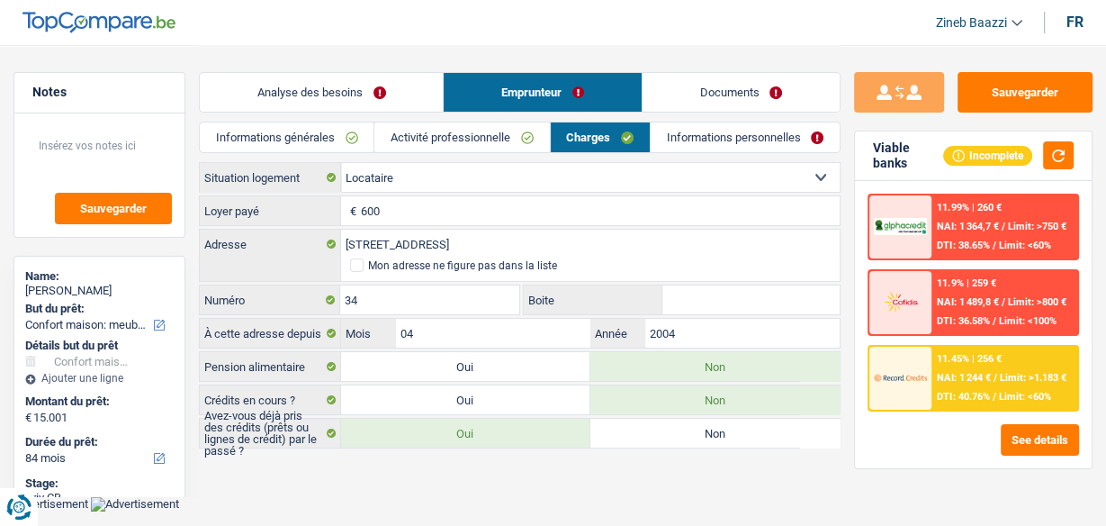
click at [636, 427] on label "Non" at bounding box center [714, 432] width 249 height 29
click at [636, 427] on input "Non" at bounding box center [714, 432] width 249 height 29
radio input "true"
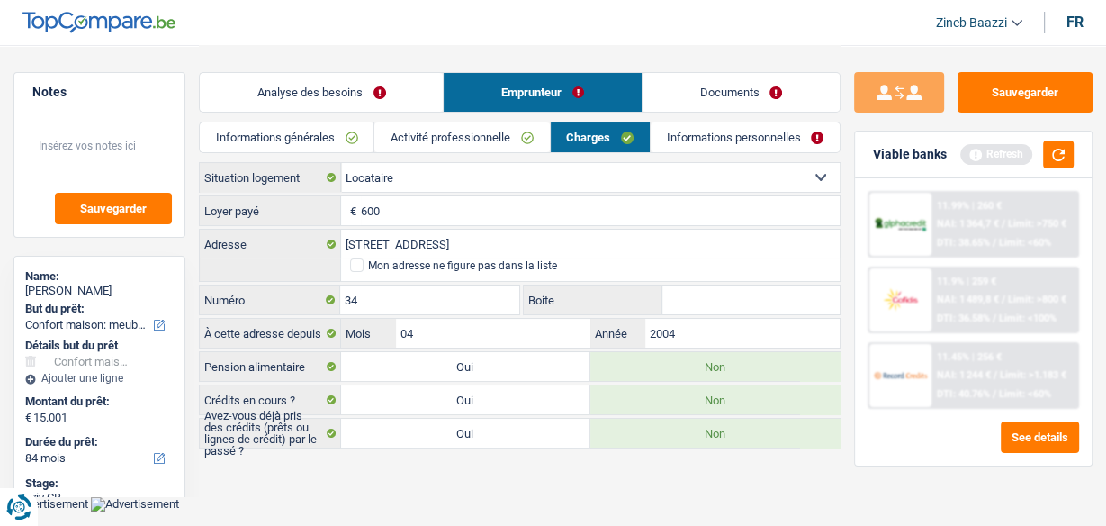
click at [484, 422] on label "Oui" at bounding box center [465, 432] width 249 height 29
click at [484, 422] on input "Oui" at bounding box center [465, 432] width 249 height 29
radio input "true"
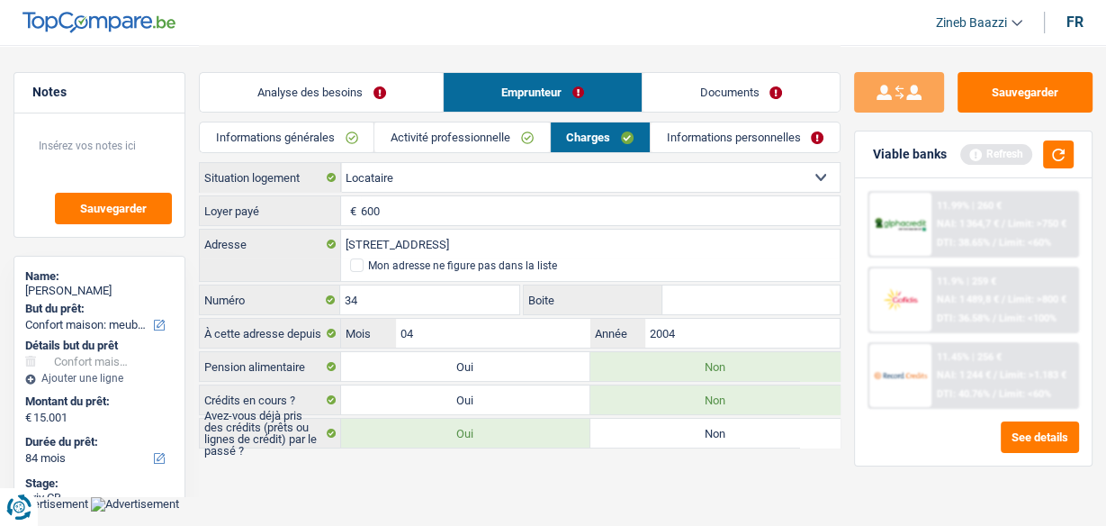
click at [1043, 140] on div "Refresh" at bounding box center [1016, 154] width 113 height 28
click at [1065, 156] on button "button" at bounding box center [1058, 154] width 31 height 28
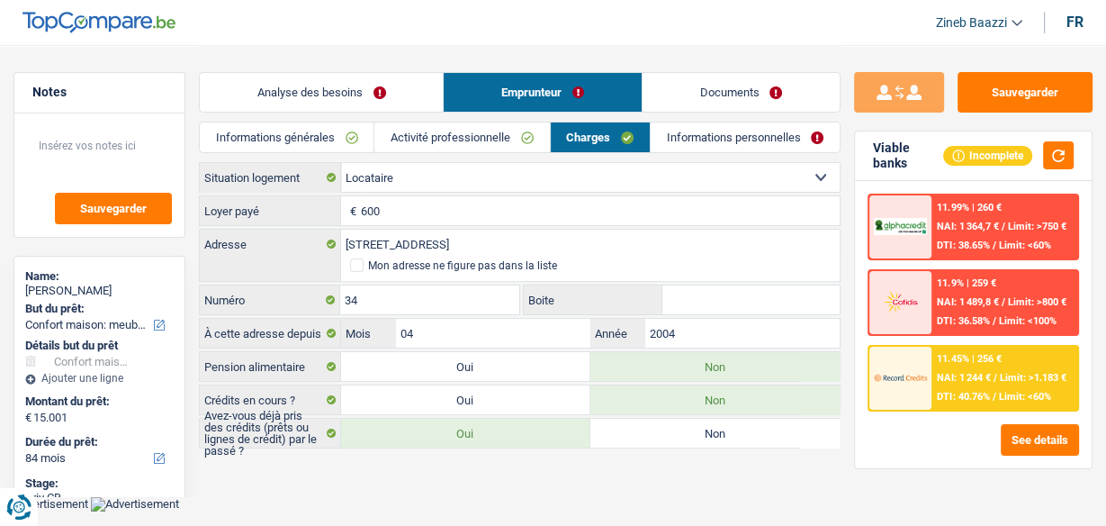
click at [715, 142] on link "Informations personnelles" at bounding box center [745, 137] width 189 height 30
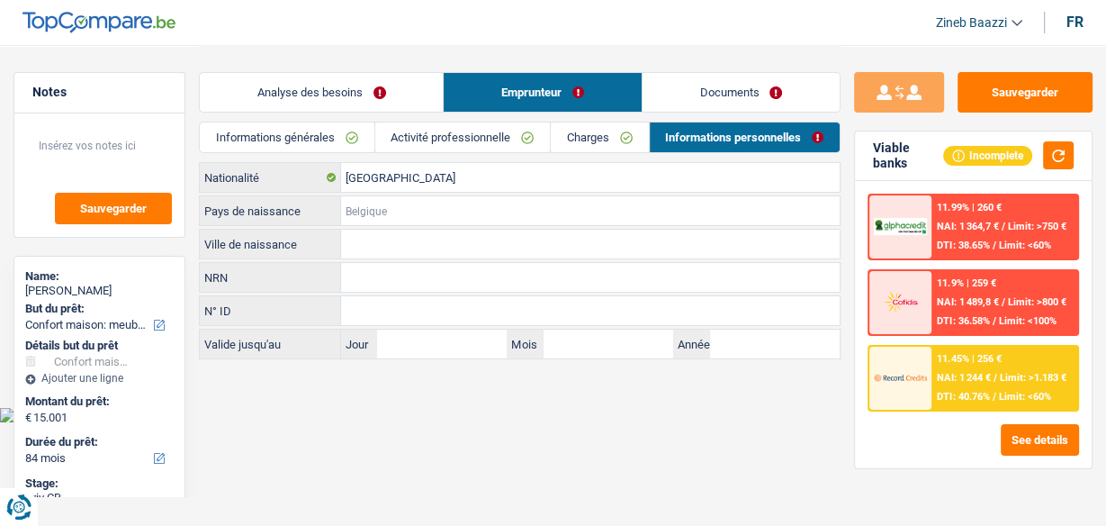
click at [371, 198] on input "Pays de naissance" at bounding box center [590, 210] width 499 height 29
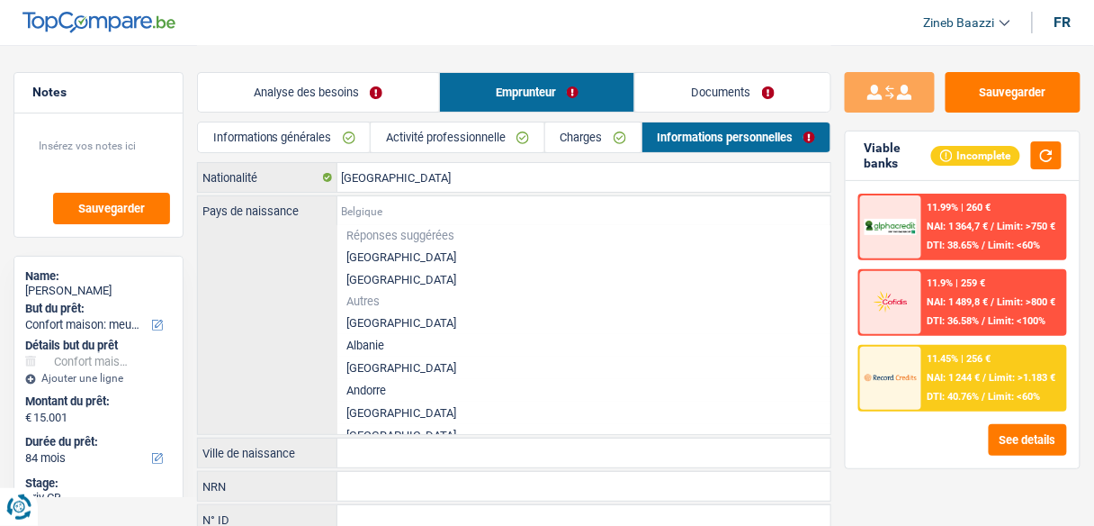
type input "m"
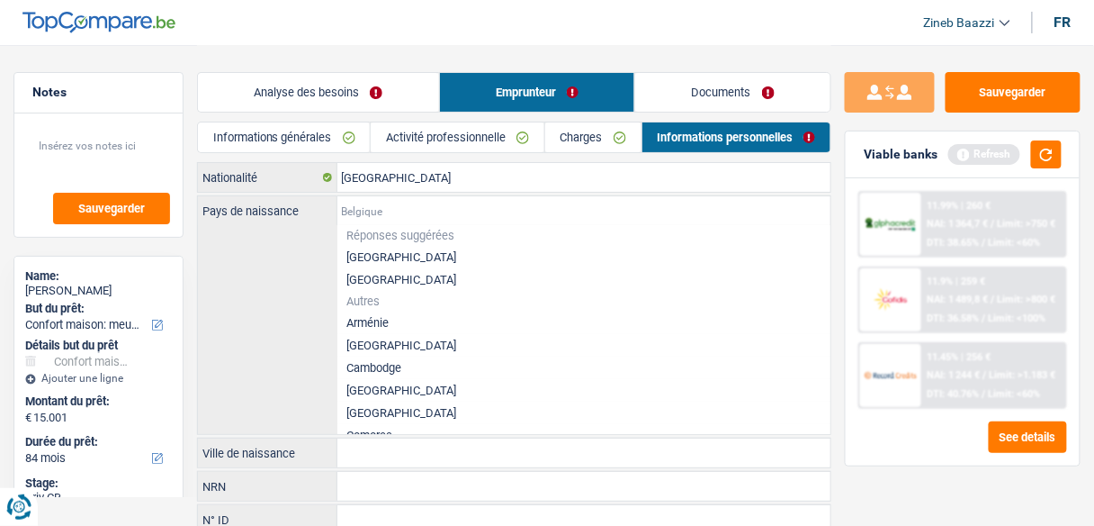
type input "a"
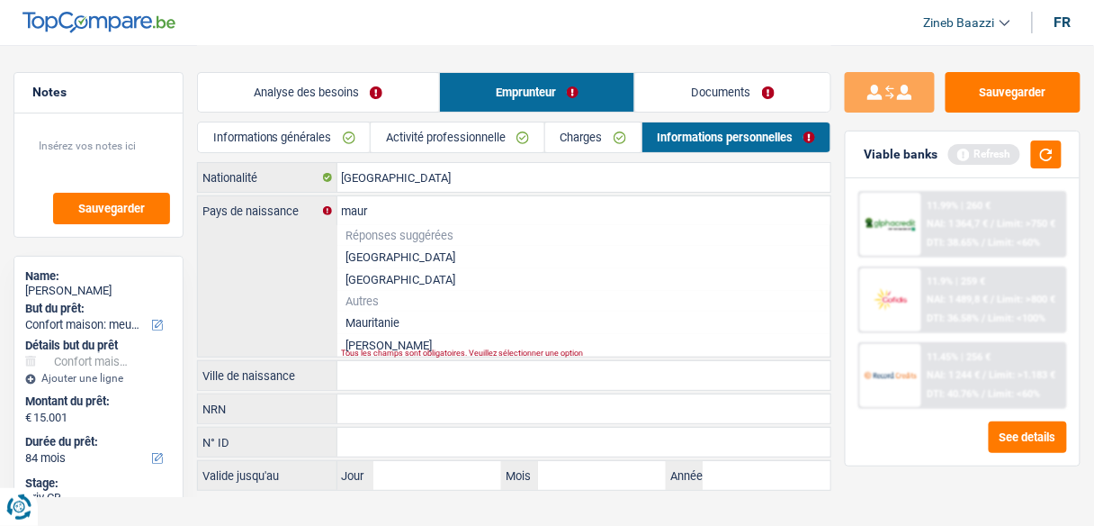
click at [393, 320] on li "Mauritanie" at bounding box center [584, 322] width 494 height 22
type input "Mauritanie"
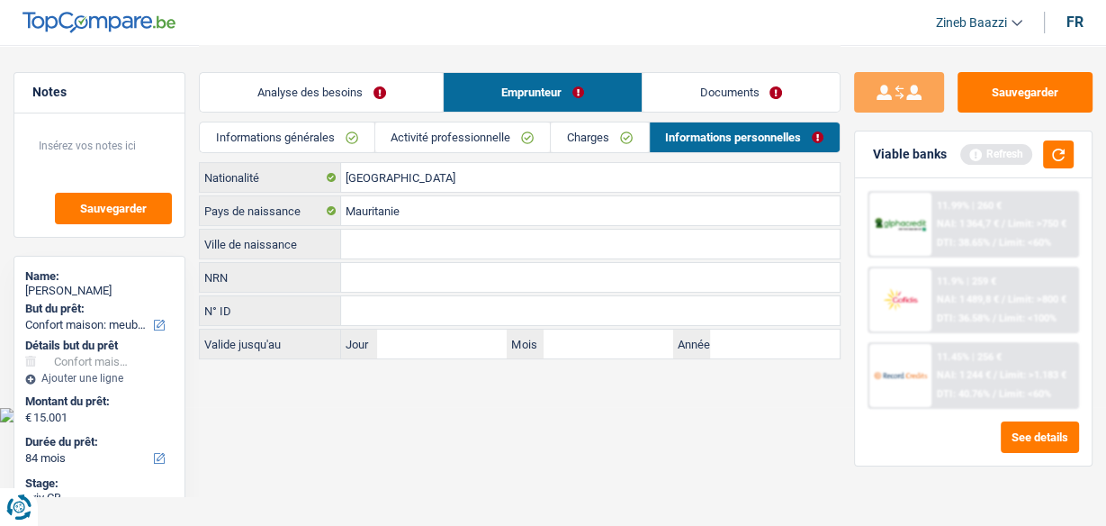
click at [377, 253] on input "Ville de naissance" at bounding box center [590, 243] width 499 height 29
click at [1047, 160] on button "button" at bounding box center [1058, 154] width 31 height 28
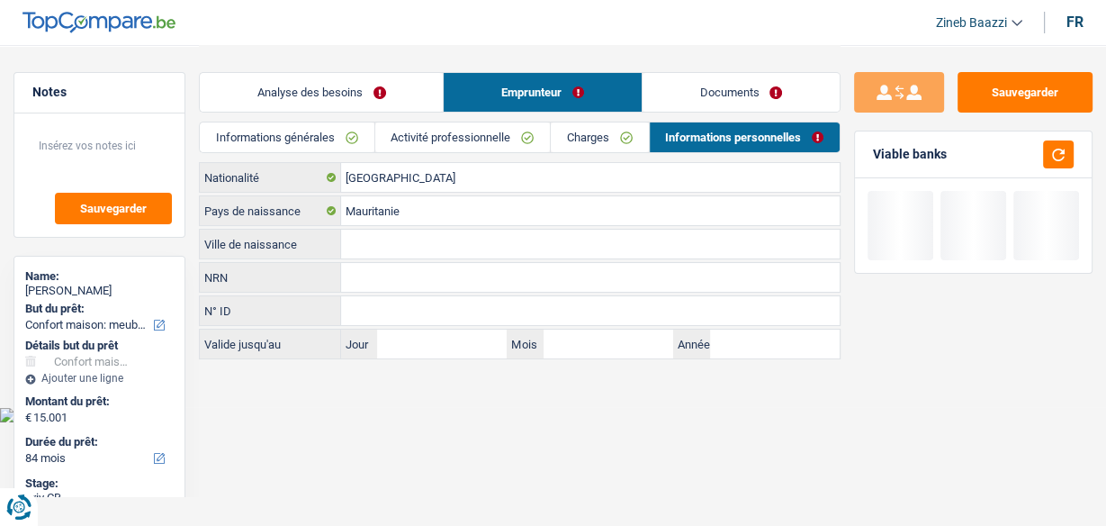
click at [569, 235] on input "Ville de naissance" at bounding box center [590, 243] width 499 height 29
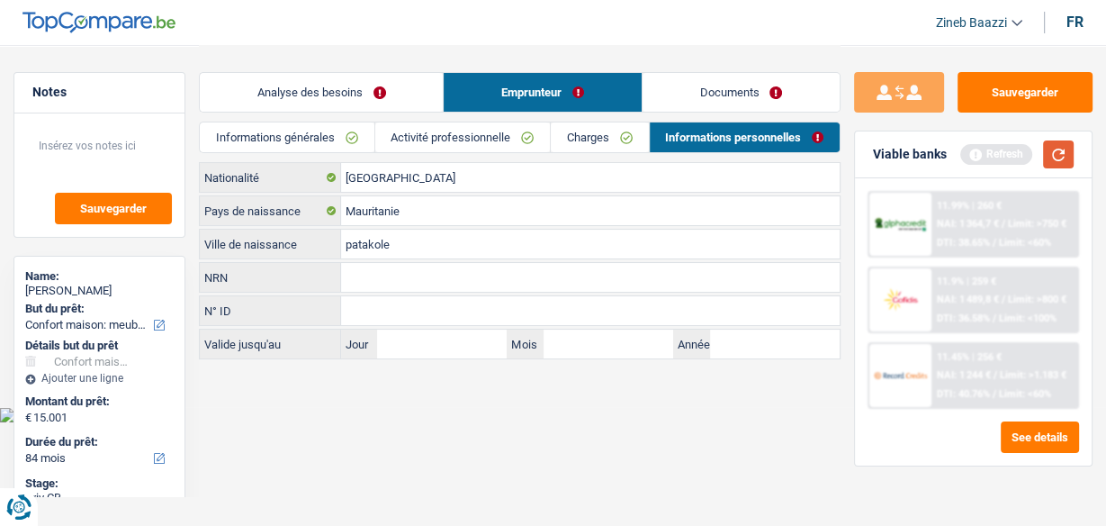
type input "patakole"
click at [1047, 142] on div "Viable banks Refresh" at bounding box center [973, 154] width 237 height 47
click at [1047, 144] on button "button" at bounding box center [1058, 154] width 31 height 28
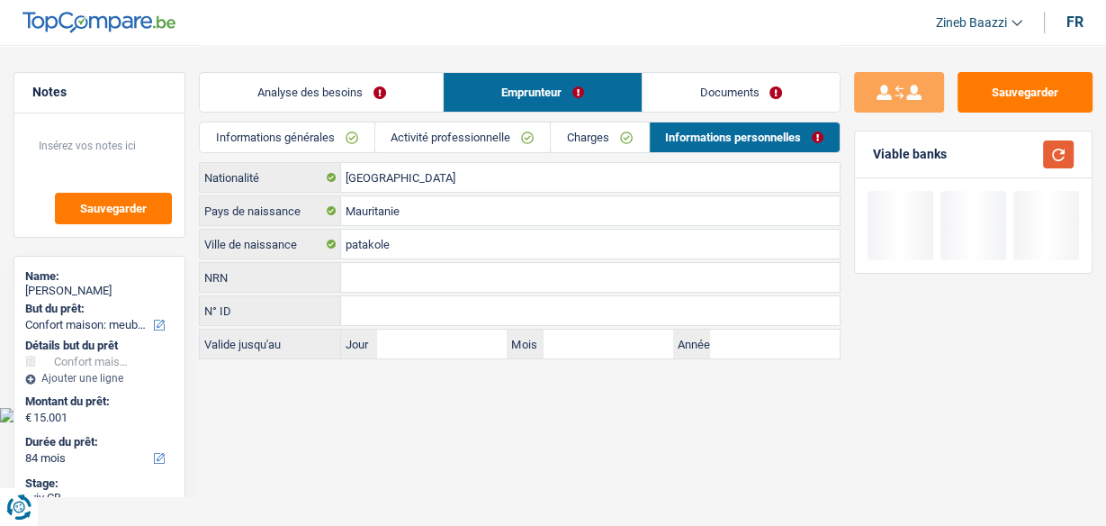
click at [1062, 149] on button "button" at bounding box center [1058, 154] width 31 height 28
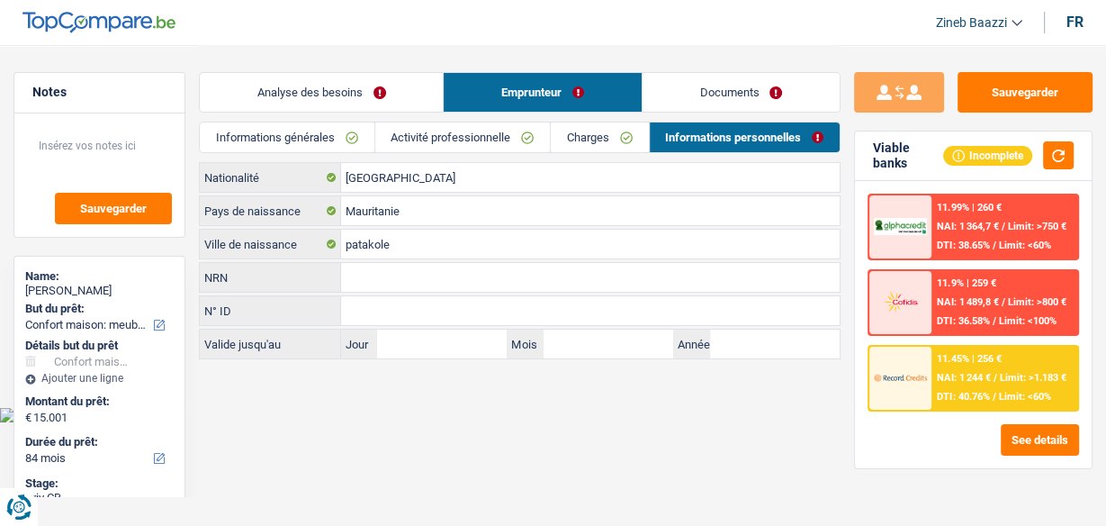
click at [300, 76] on link "Analyse des besoins" at bounding box center [321, 92] width 243 height 39
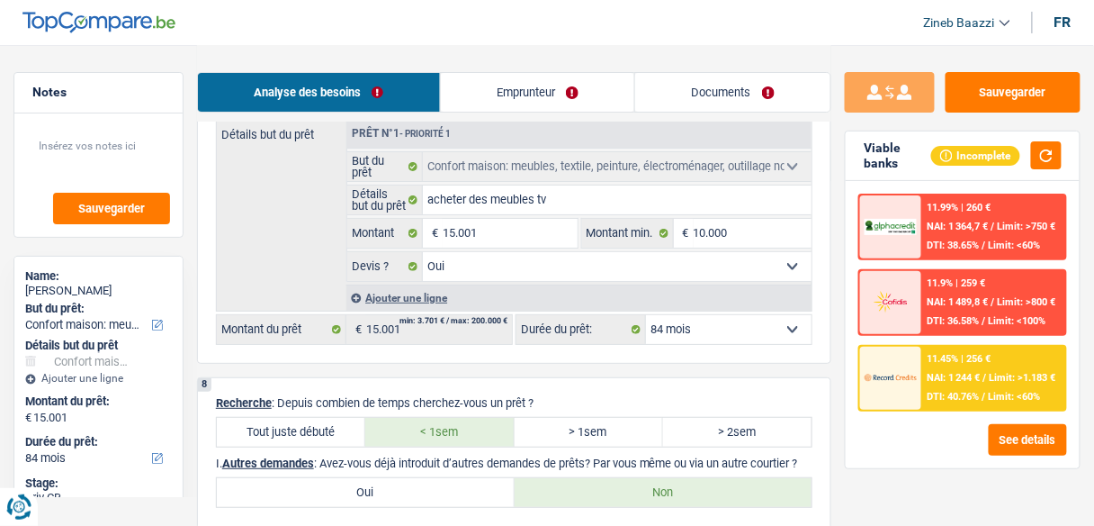
scroll to position [1800, 0]
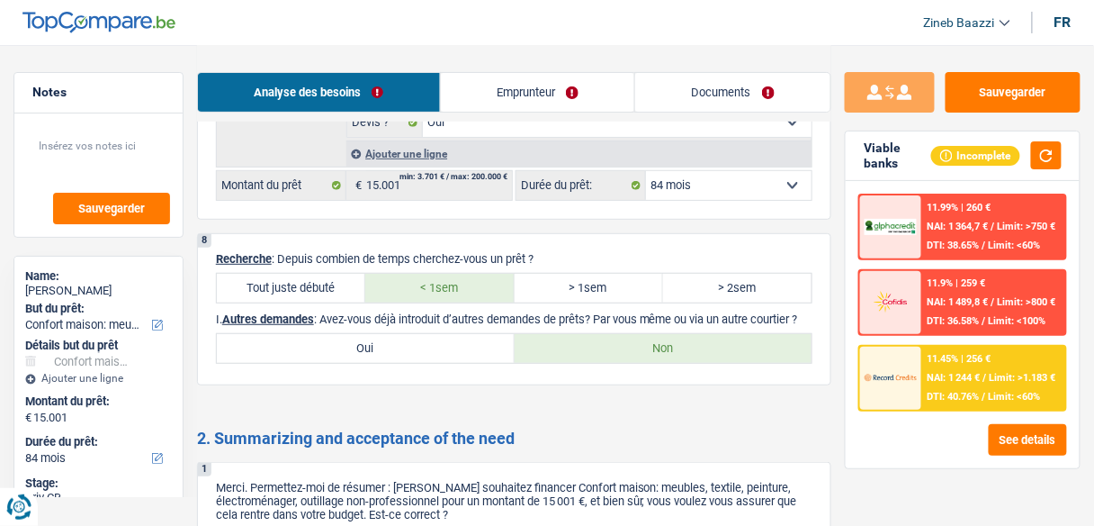
click at [944, 381] on span "NAI: 1 244 €" at bounding box center [954, 378] width 53 height 12
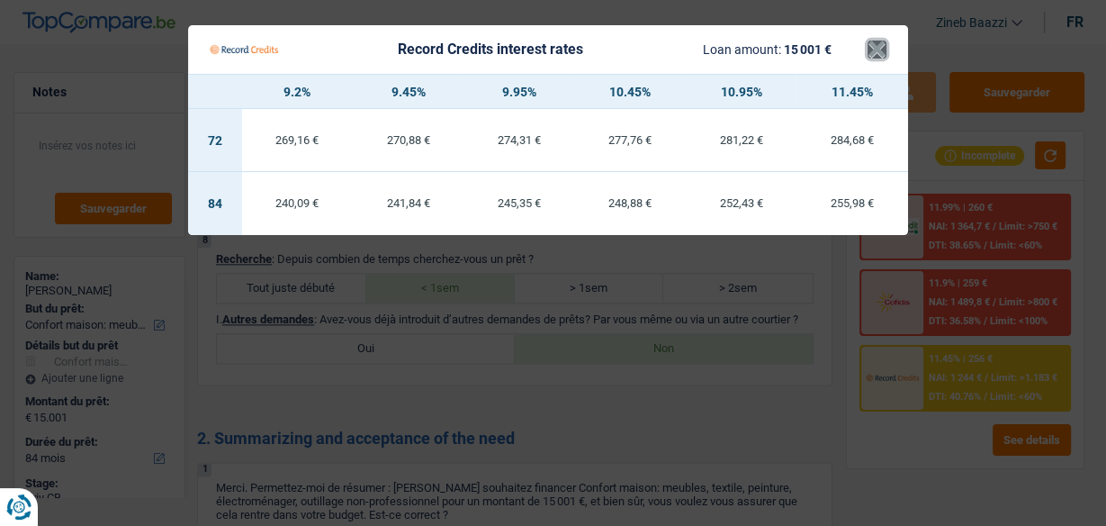
click at [874, 42] on button "×" at bounding box center [876, 49] width 19 height 18
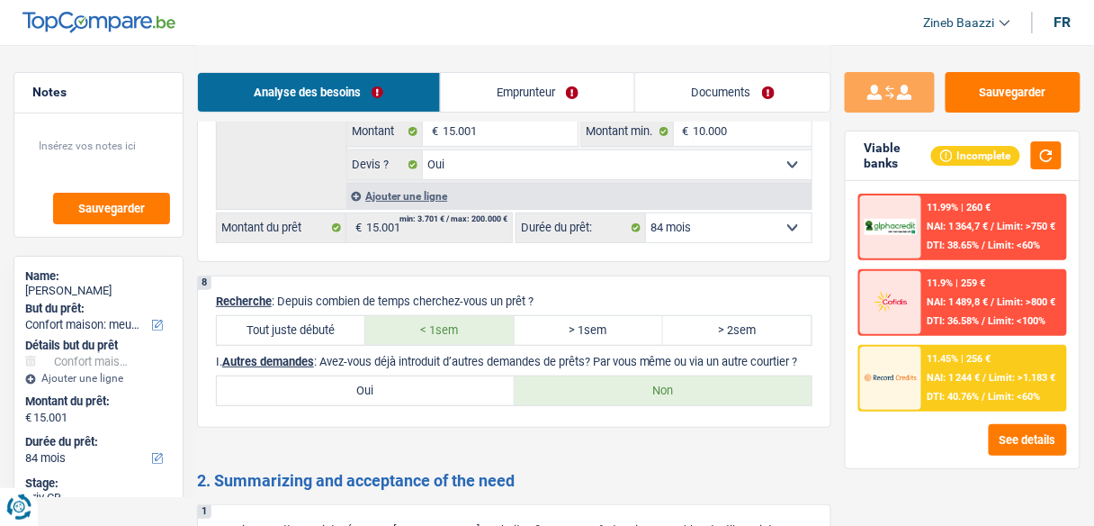
scroll to position [1671, 0]
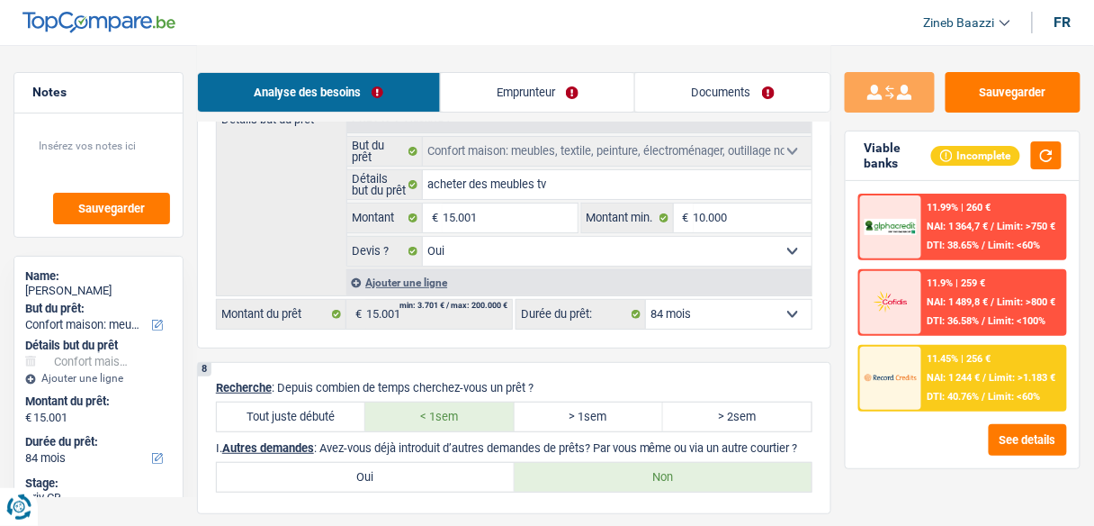
click at [748, 300] on select "12 mois 18 mois 24 mois 30 mois 36 mois 42 mois 48 mois 60 mois 72 mois 84 mois…" at bounding box center [729, 314] width 166 height 29
click at [746, 300] on select "12 mois 18 mois 24 mois 30 mois 36 mois 42 mois 48 mois 60 mois 72 mois 84 mois…" at bounding box center [729, 314] width 166 height 29
click at [1036, 165] on button "button" at bounding box center [1046, 155] width 31 height 28
click at [955, 388] on div "11.45% | 256 € NAI: 1 244 € / Limit: >1.183 € DTI: 40.76% / Limit: <60%" at bounding box center [993, 377] width 143 height 63
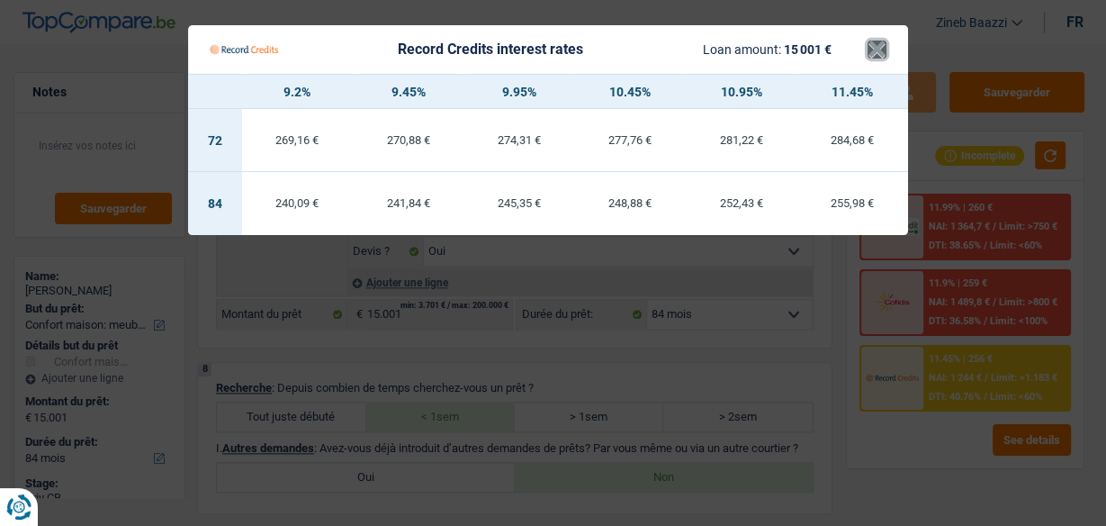
click at [871, 58] on button "×" at bounding box center [876, 49] width 19 height 18
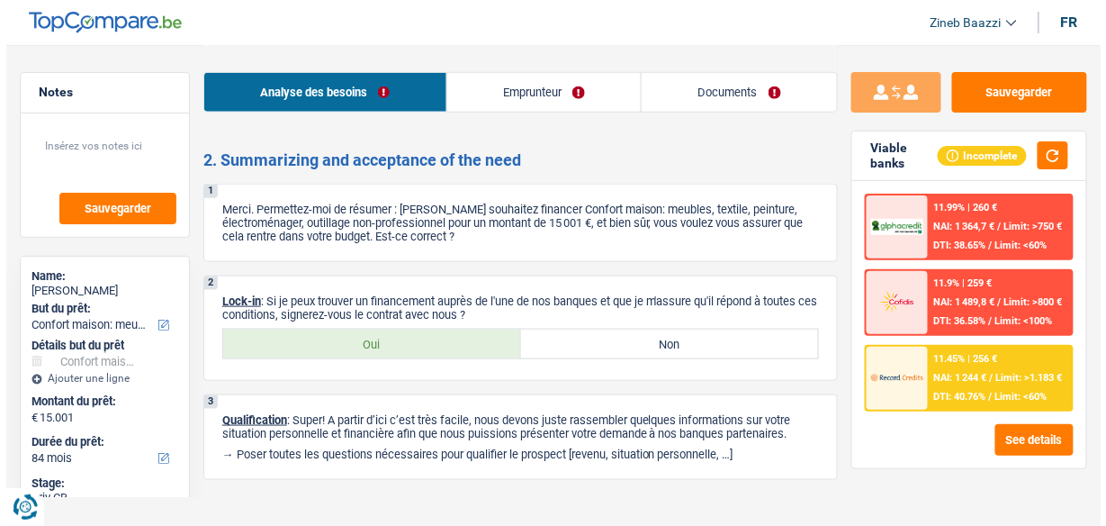
scroll to position [2103, 0]
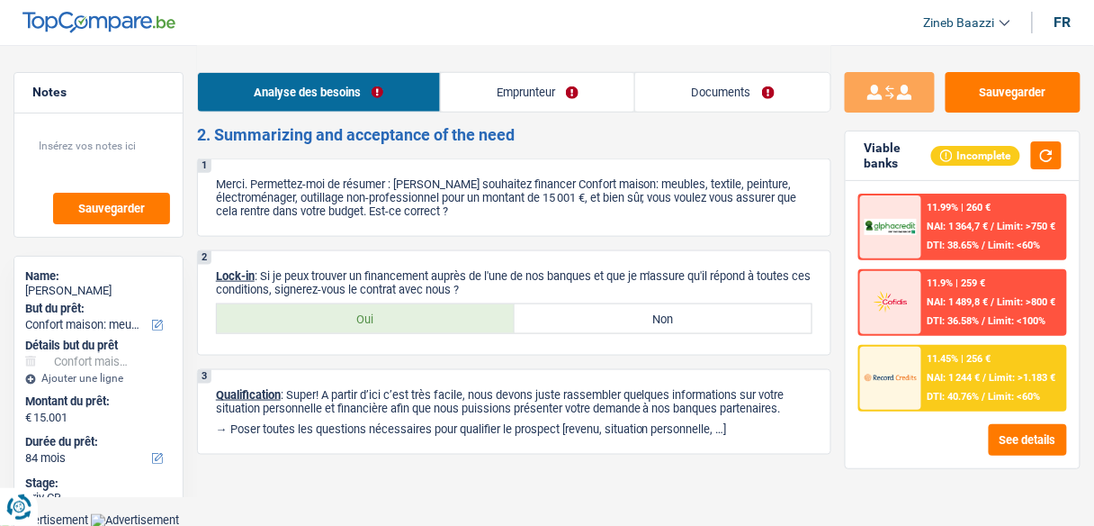
click at [986, 391] on span "/" at bounding box center [985, 397] width 4 height 12
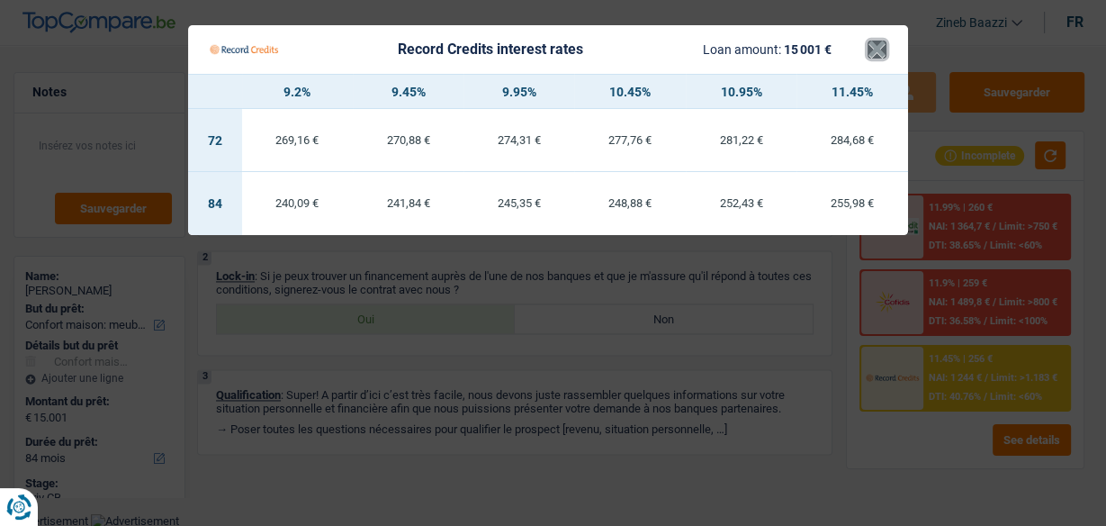
click at [879, 47] on button "×" at bounding box center [876, 49] width 19 height 18
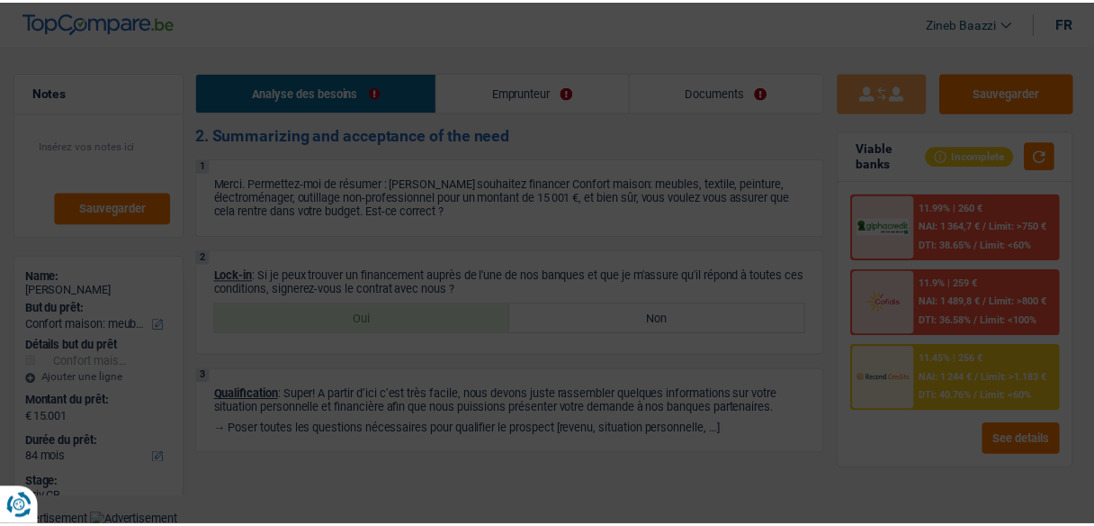
scroll to position [2089, 0]
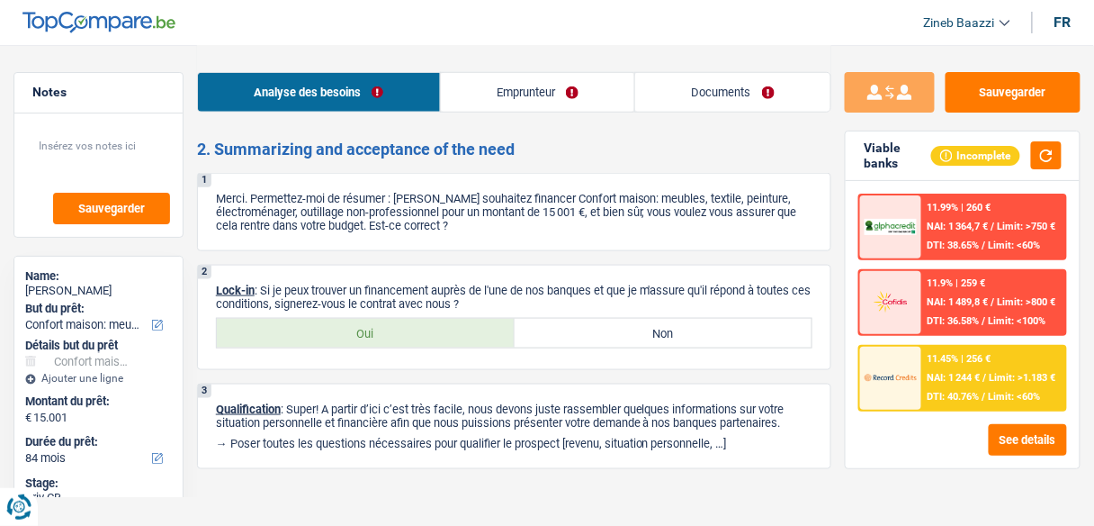
click at [920, 399] on div at bounding box center [890, 377] width 61 height 63
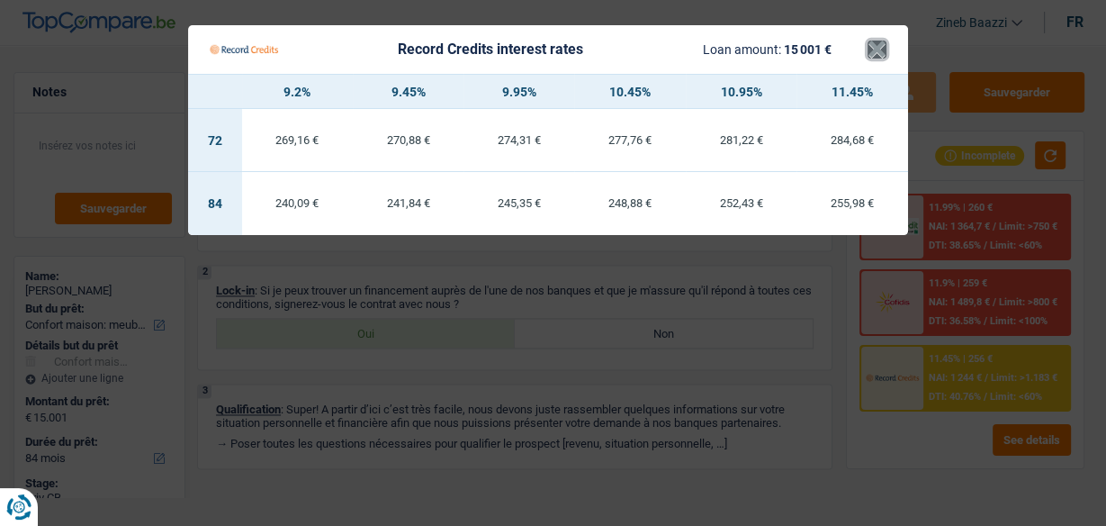
click at [876, 58] on button "×" at bounding box center [876, 49] width 19 height 18
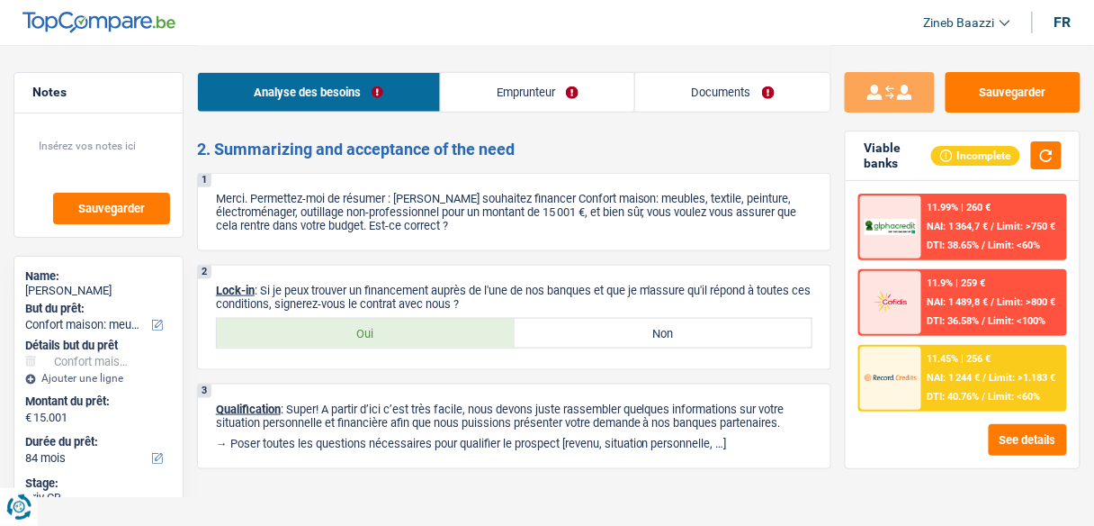
click at [828, 46] on div "Analyse des besoins Emprunteur Documents" at bounding box center [514, 83] width 634 height 76
click at [891, 370] on img at bounding box center [891, 377] width 52 height 26
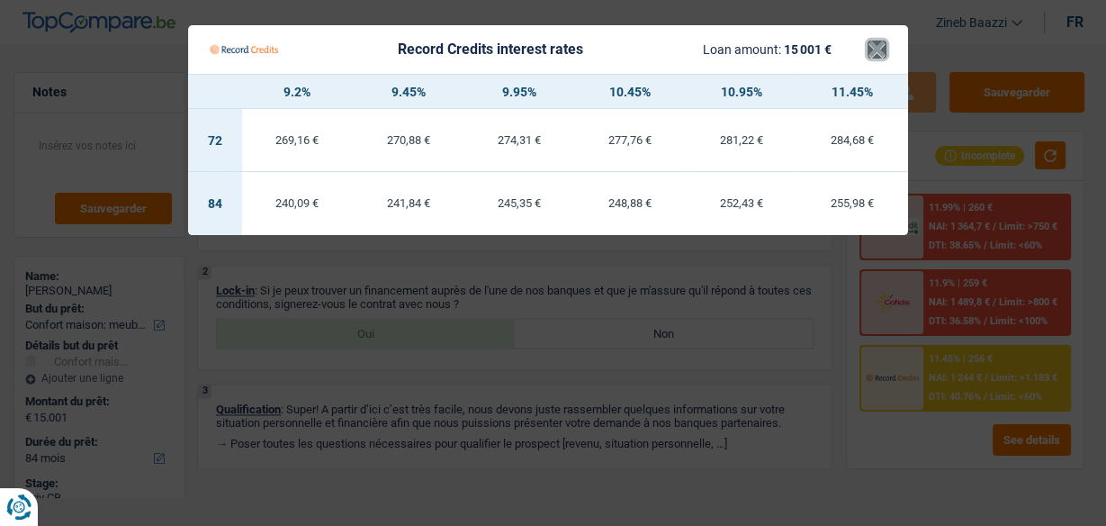
click at [885, 48] on button "×" at bounding box center [876, 49] width 19 height 18
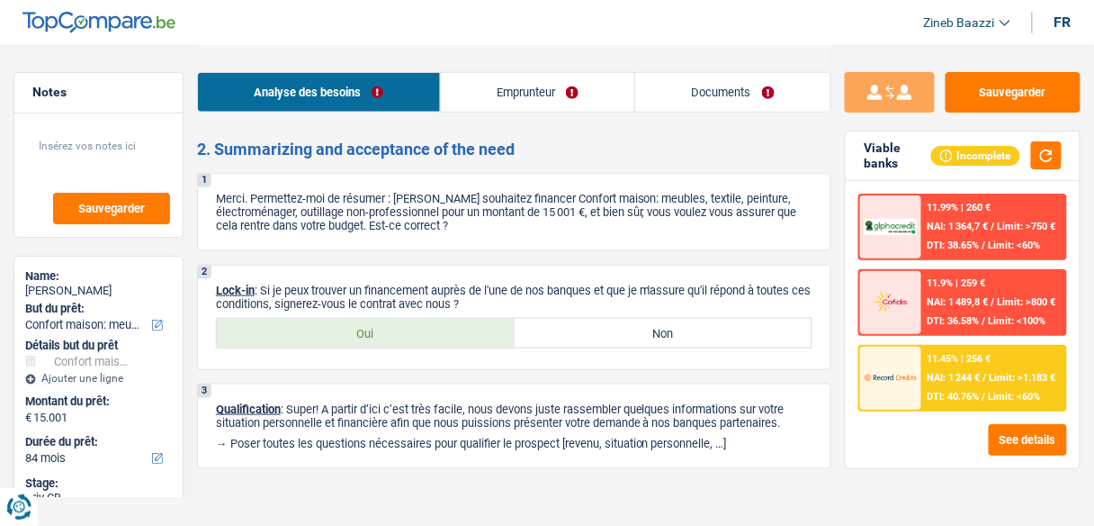
click at [936, 200] on div "11.99% | 260 € NAI: 1 364,7 € / Limit: >750 € DTI: 38.65% / Limit: <60%" at bounding box center [993, 226] width 143 height 63
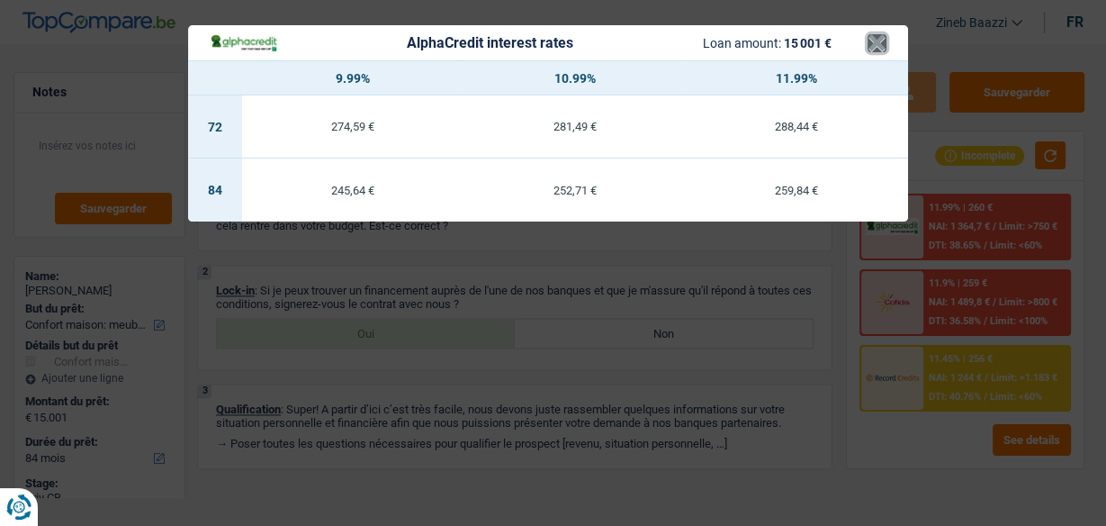
click at [883, 52] on button "×" at bounding box center [876, 43] width 19 height 18
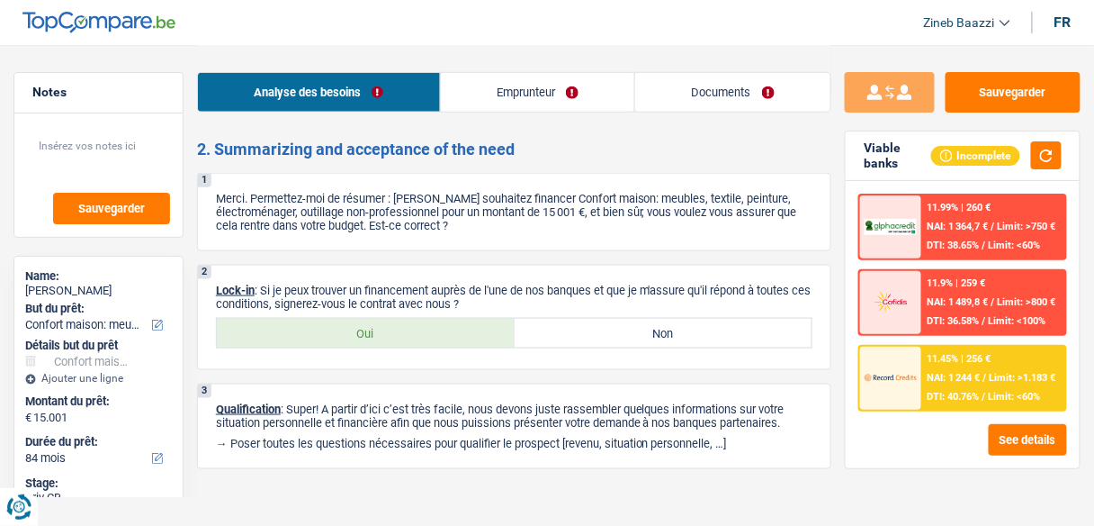
click at [937, 451] on div "See details" at bounding box center [962, 439] width 209 height 31
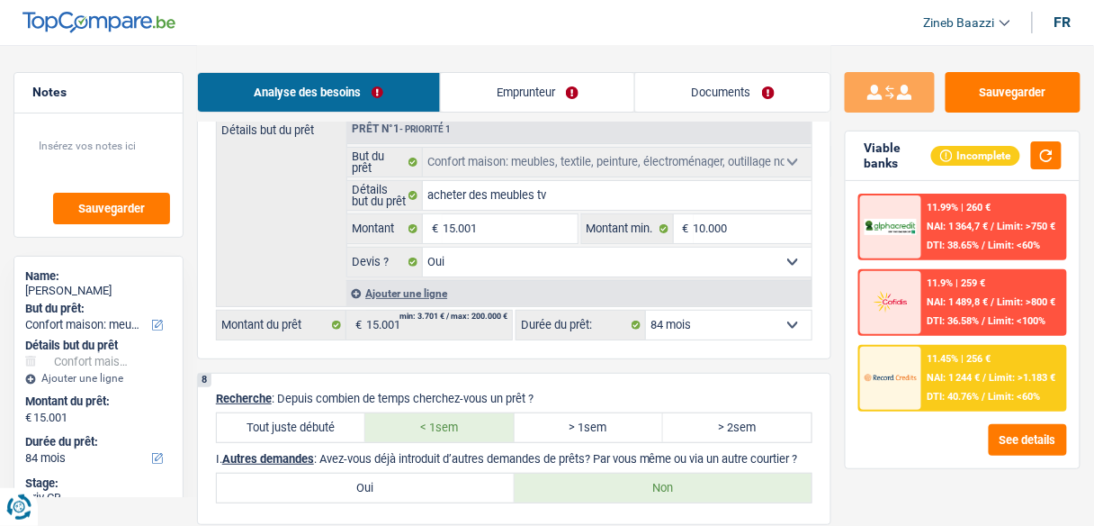
scroll to position [1657, 0]
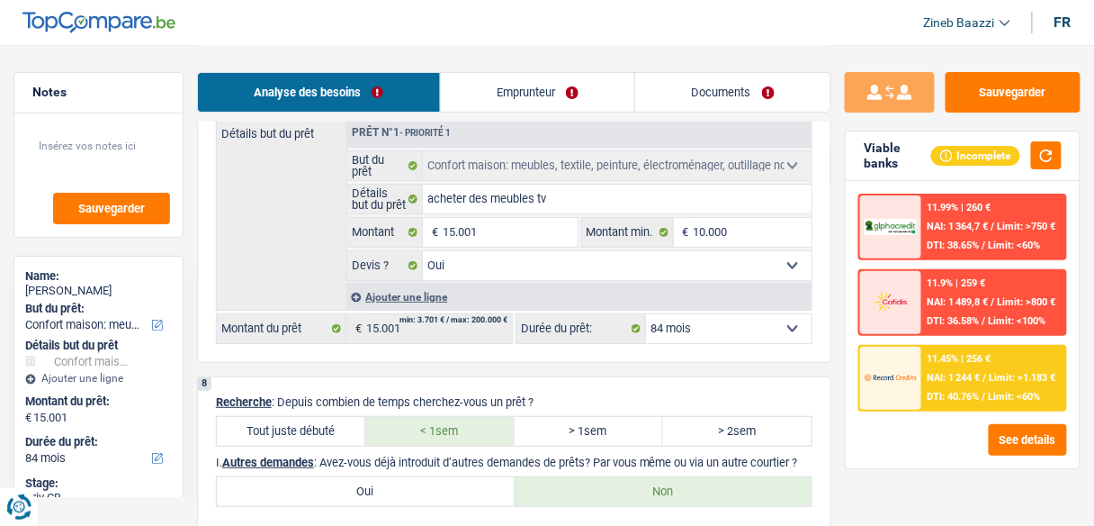
click at [974, 231] on div "11.99% | 260 € NAI: 1 364,7 € / Limit: >750 € DTI: 38.65% / Limit: <60%" at bounding box center [993, 226] width 143 height 63
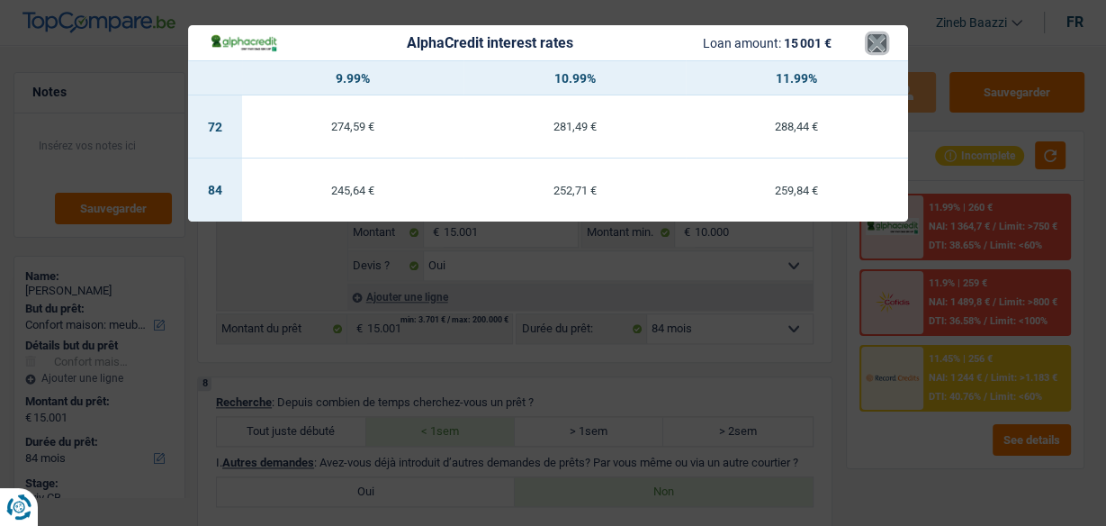
click at [878, 46] on button "×" at bounding box center [876, 43] width 19 height 18
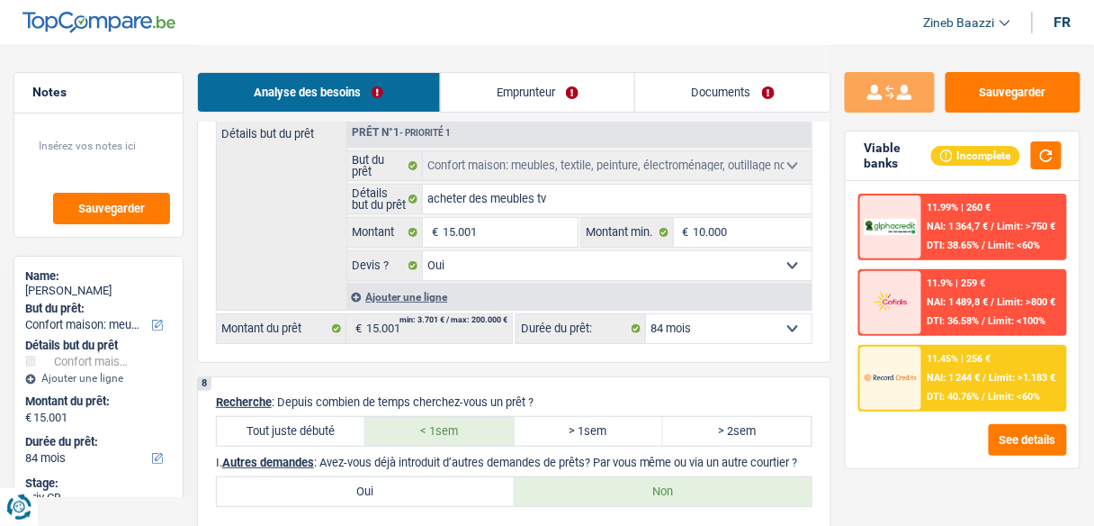
click at [897, 360] on div at bounding box center [890, 377] width 61 height 63
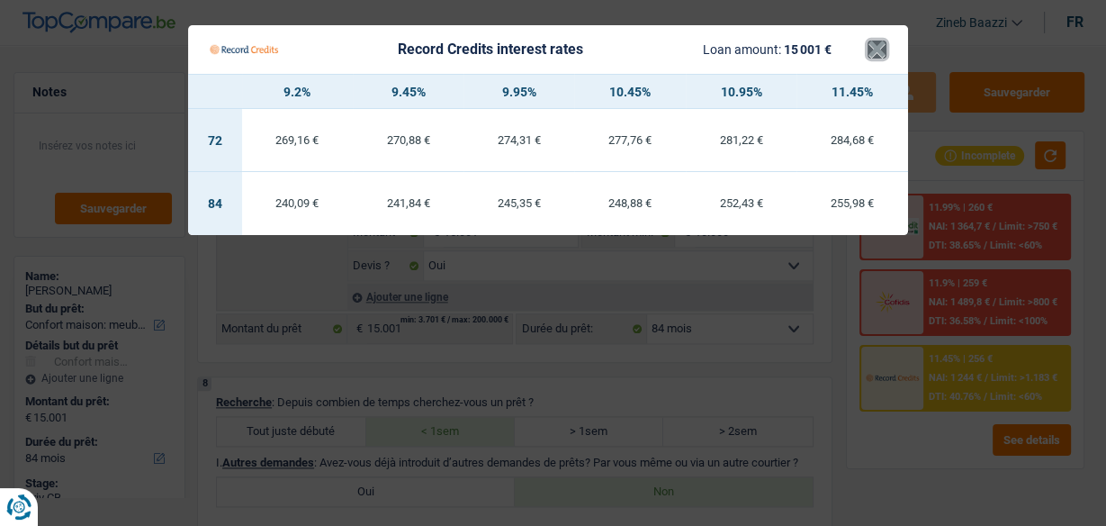
click at [876, 51] on button "×" at bounding box center [876, 49] width 19 height 18
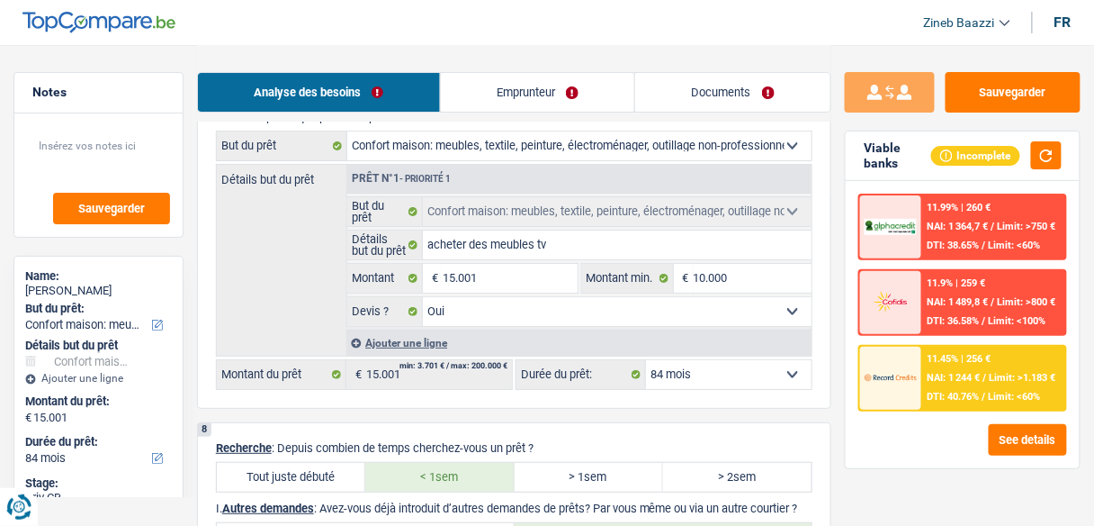
scroll to position [1585, 0]
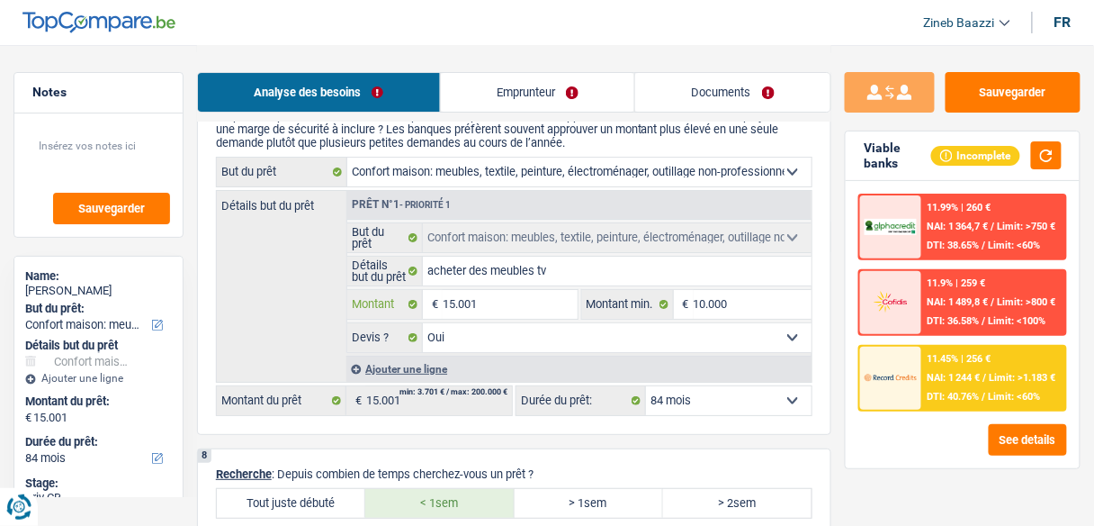
click at [478, 290] on input "15.001" at bounding box center [510, 304] width 134 height 29
click at [466, 292] on input "15.001" at bounding box center [510, 304] width 134 height 29
type input "1"
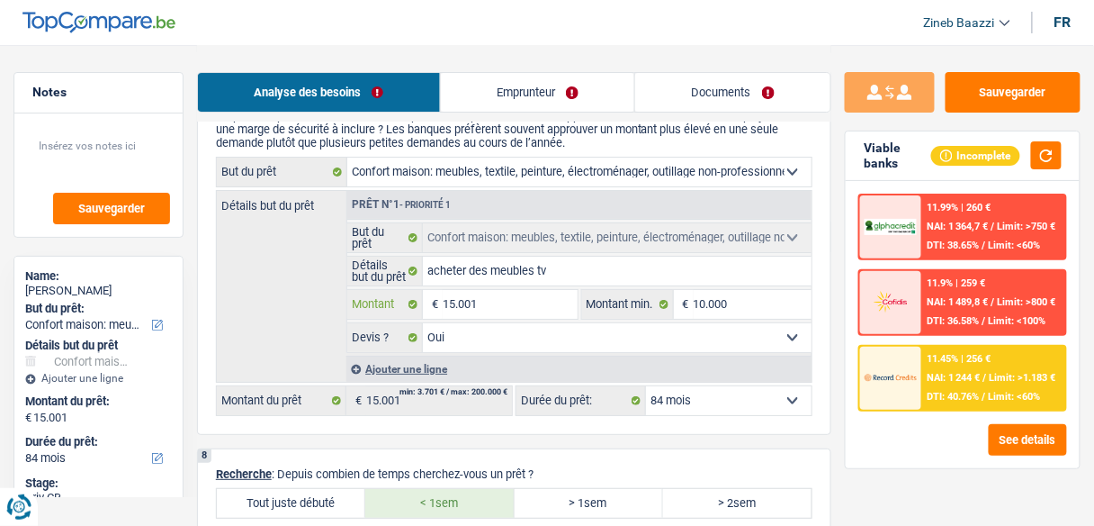
type input "1"
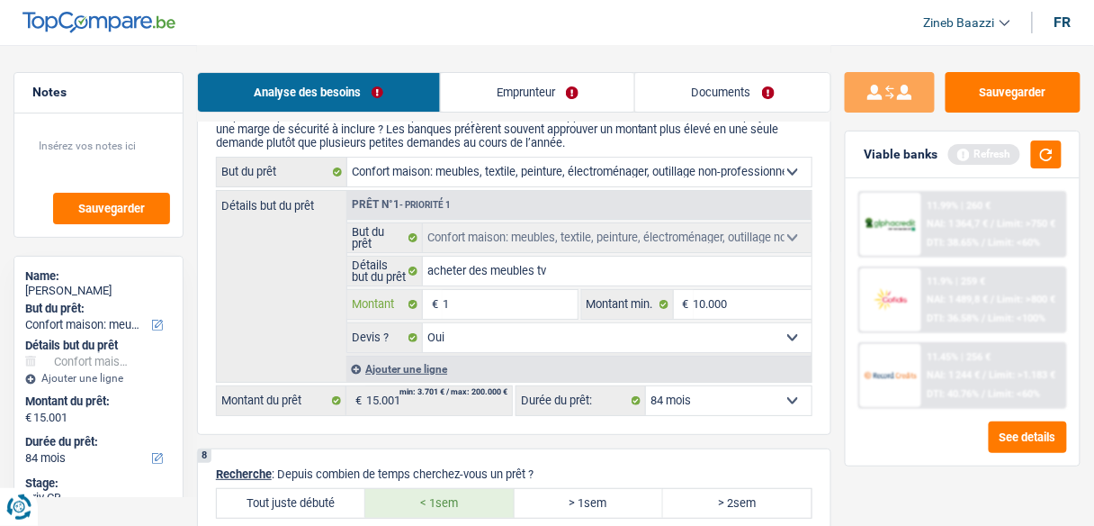
type input "10"
type input "100"
type input "1.000"
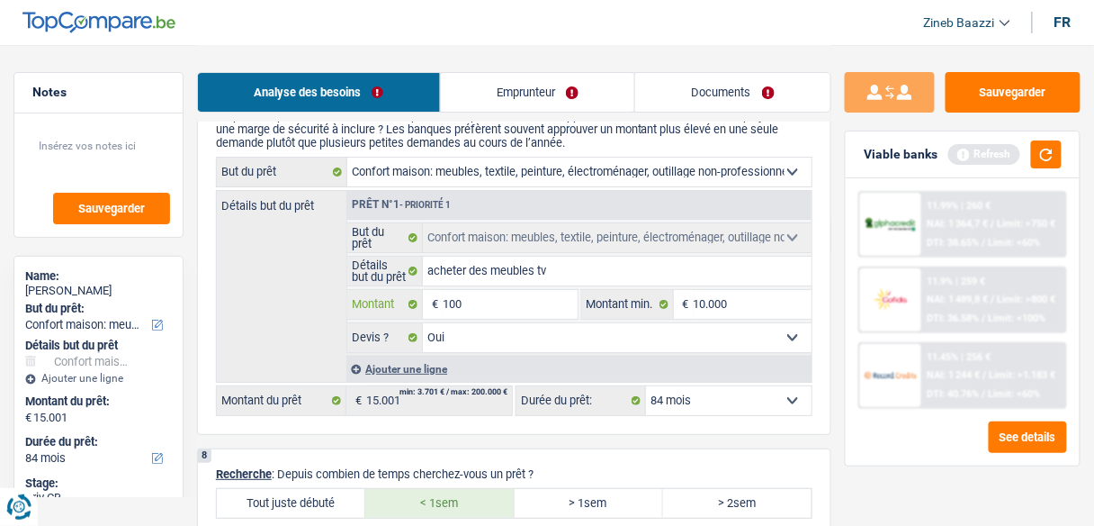
type input "1.000"
type input "10.000"
select select "48"
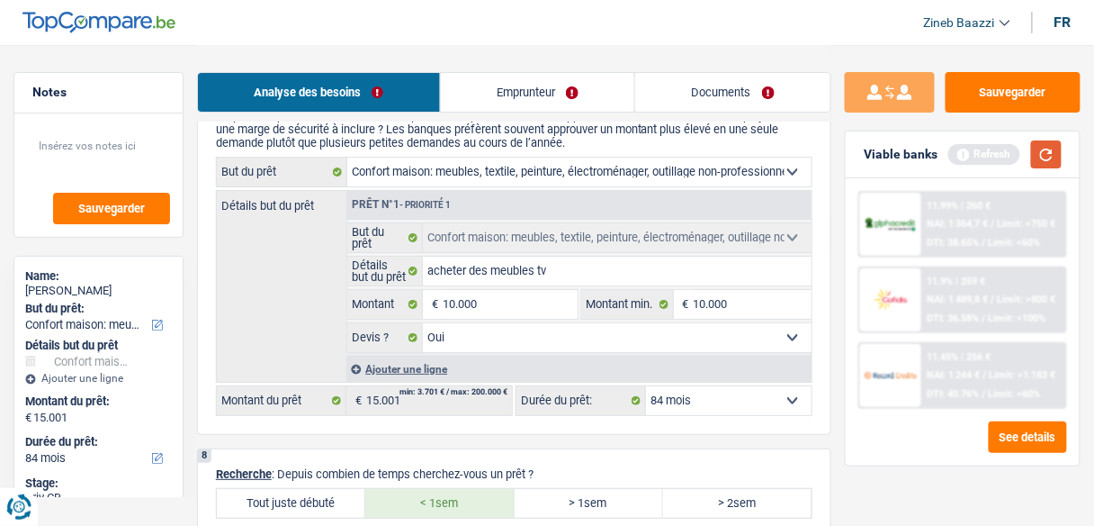
type input "10.000"
select select "48"
type input "10.000"
select select "48"
click at [1051, 140] on button "button" at bounding box center [1046, 154] width 31 height 28
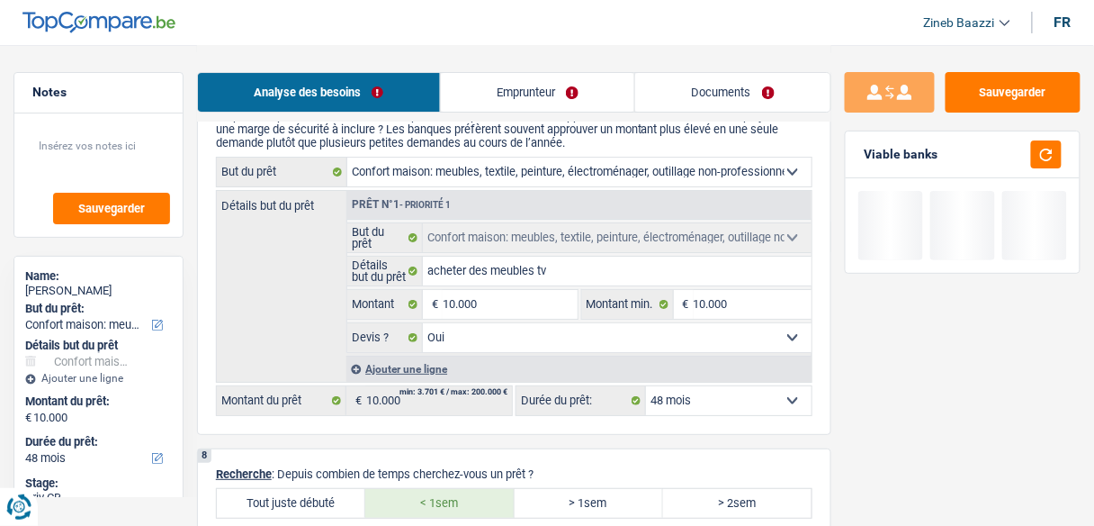
click at [771, 397] on select "12 mois 18 mois 24 mois 30 mois 36 mois 42 mois 48 mois Sélectionner une option" at bounding box center [729, 400] width 166 height 29
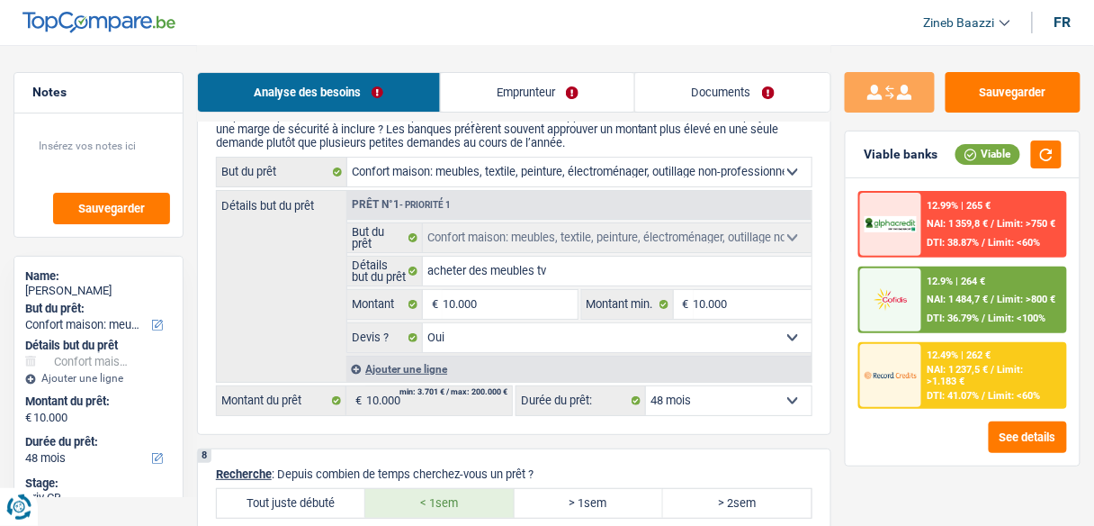
click at [731, 386] on select "12 mois 18 mois 24 mois 30 mois 36 mois 42 mois 48 mois Sélectionner une option" at bounding box center [729, 400] width 166 height 29
click at [712, 386] on select "12 mois 18 mois 24 mois 30 mois 36 mois 42 mois 48 mois Sélectionner une option" at bounding box center [729, 400] width 166 height 29
click at [710, 387] on select "12 mois 18 mois 24 mois 30 mois 36 mois 42 mois 48 mois Sélectionner une option" at bounding box center [729, 400] width 166 height 29
click at [728, 386] on select "12 mois 18 mois 24 mois 30 mois 36 mois 42 mois 48 mois Sélectionner une option" at bounding box center [729, 400] width 166 height 29
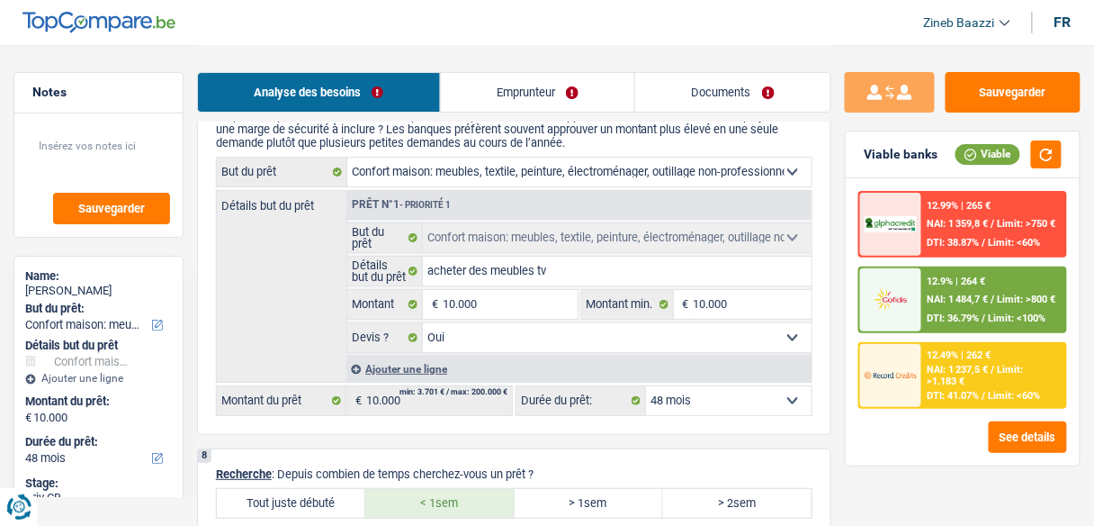
click at [925, 313] on div "12.9% | 264 € NAI: 1 484,7 € / Limit: >800 € DTI: 36.79% / Limit: <100%" at bounding box center [993, 299] width 143 height 63
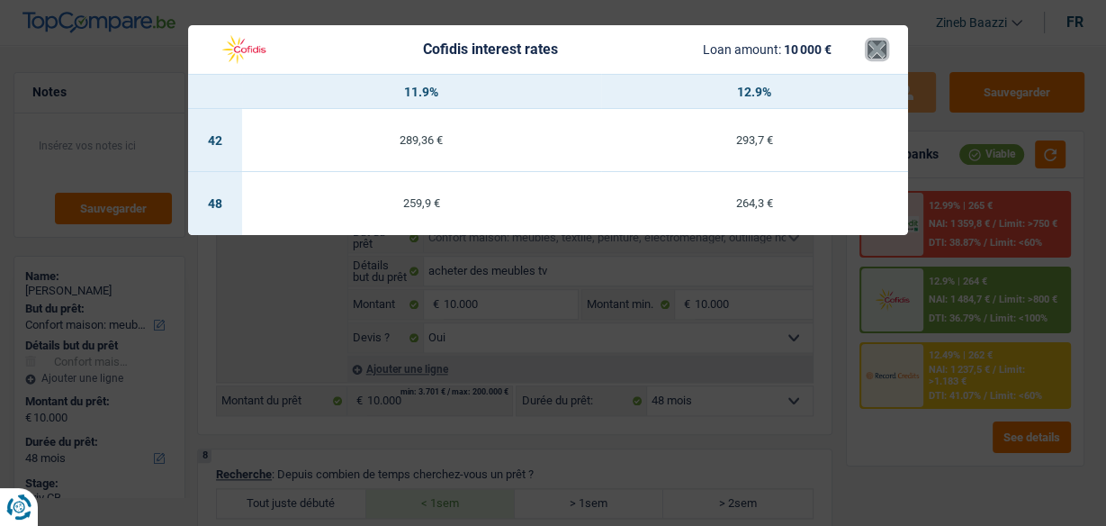
click at [879, 54] on button "×" at bounding box center [876, 49] width 19 height 18
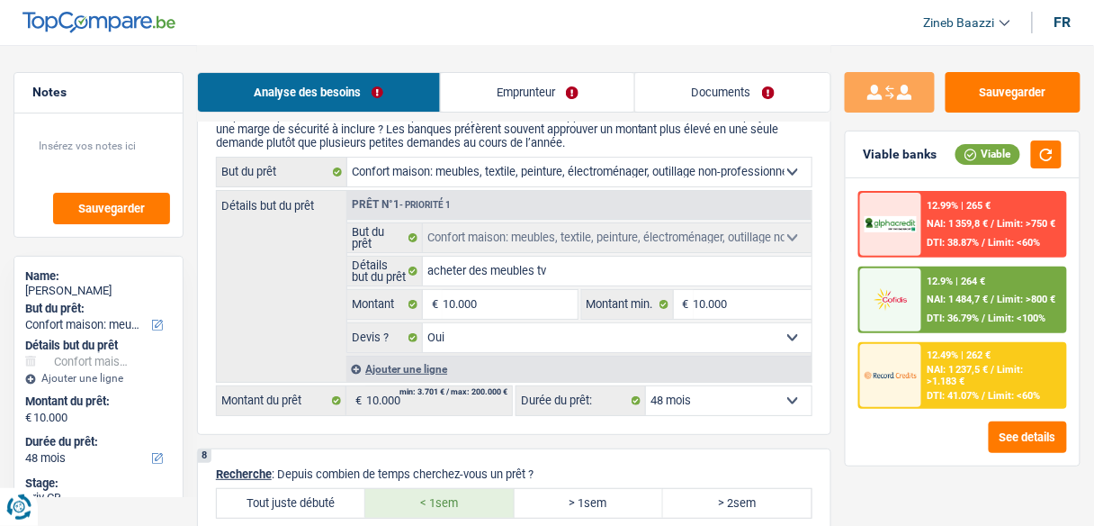
click at [921, 198] on div at bounding box center [890, 224] width 61 height 63
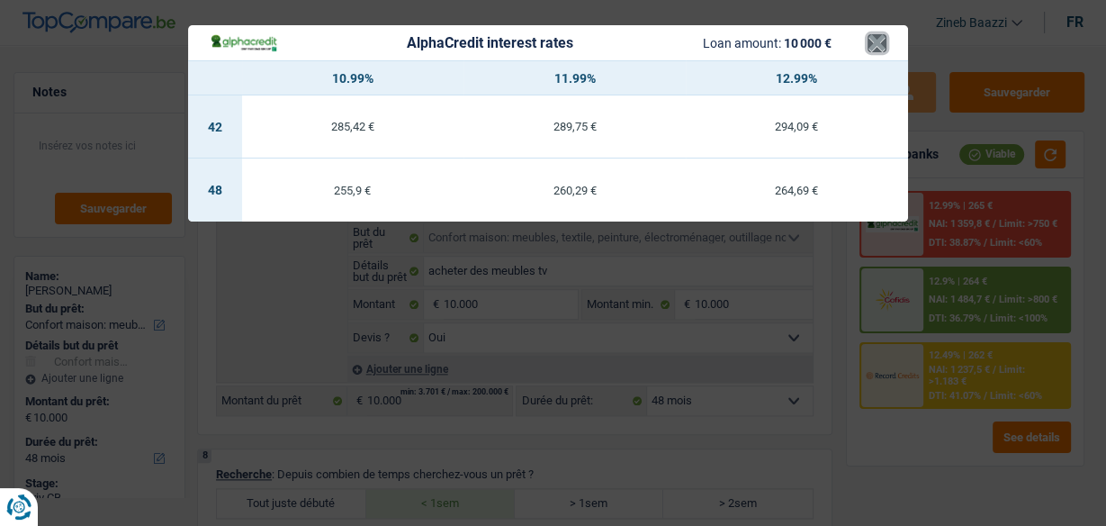
click at [878, 39] on button "×" at bounding box center [876, 43] width 19 height 18
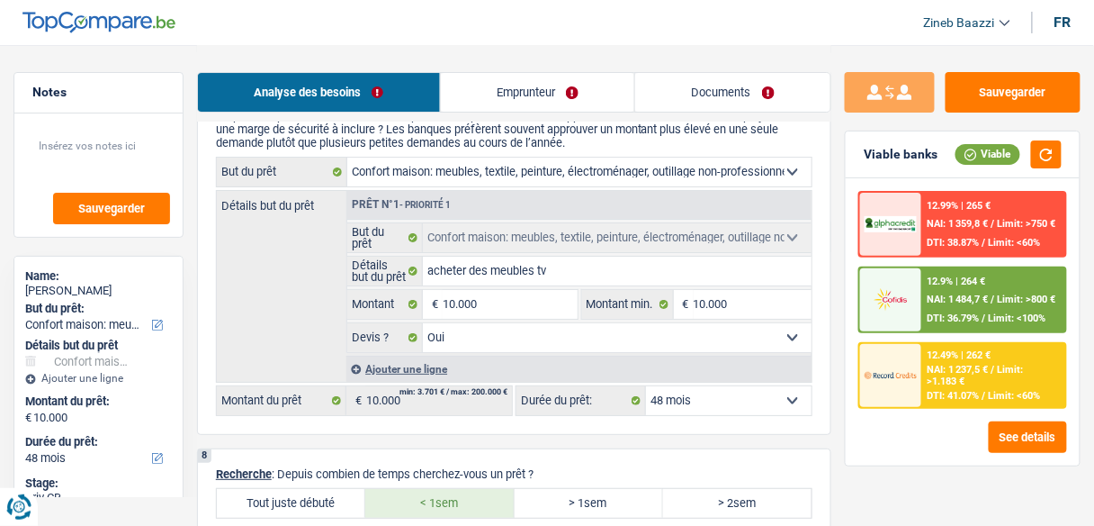
click at [341, 296] on div "Détails but du prêt Prêt n°1 - Priorité 1 Confort maison: meubles, textile, pei…" at bounding box center [514, 286] width 597 height 193
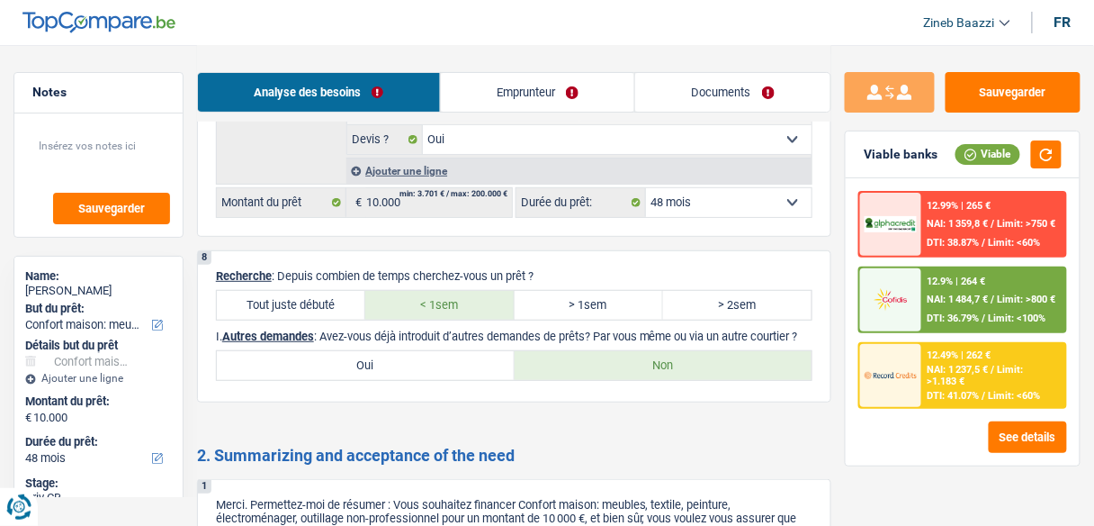
scroll to position [1801, 0]
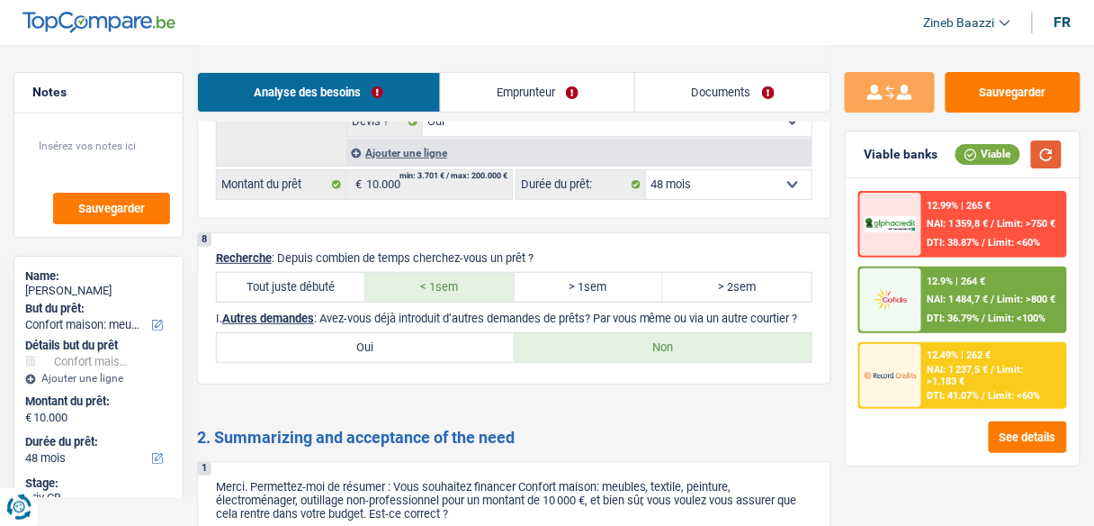
click at [1043, 159] on button "button" at bounding box center [1046, 154] width 31 height 28
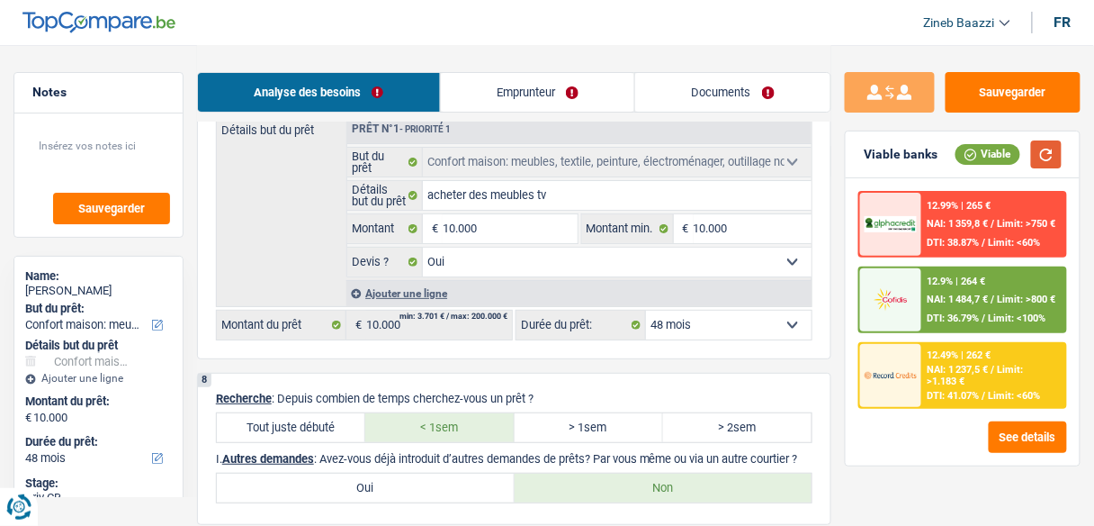
scroll to position [1657, 0]
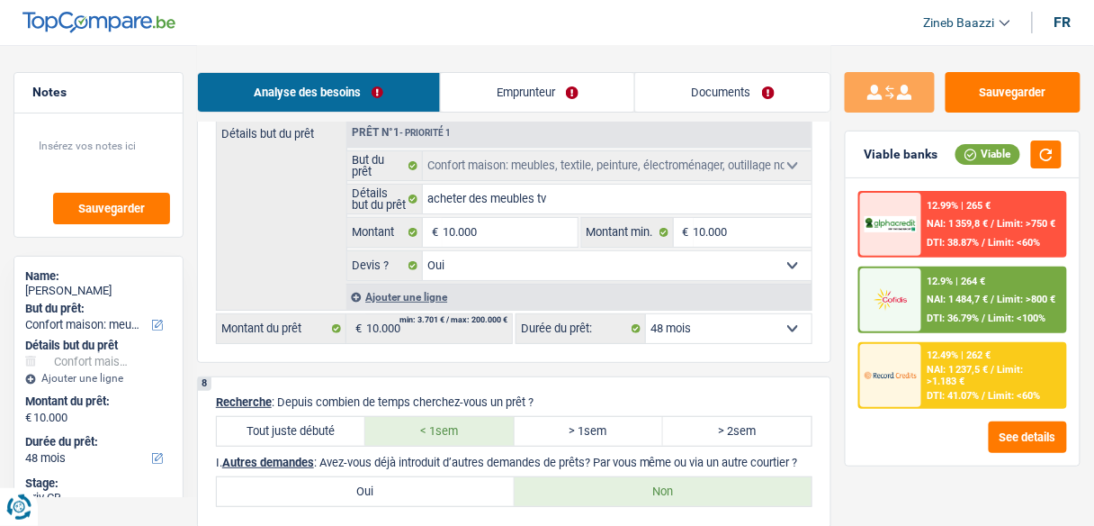
click at [955, 307] on div "12.9% | 264 € NAI: 1 484,7 € / Limit: >800 € DTI: 36.79% / Limit: <100%" at bounding box center [993, 299] width 143 height 63
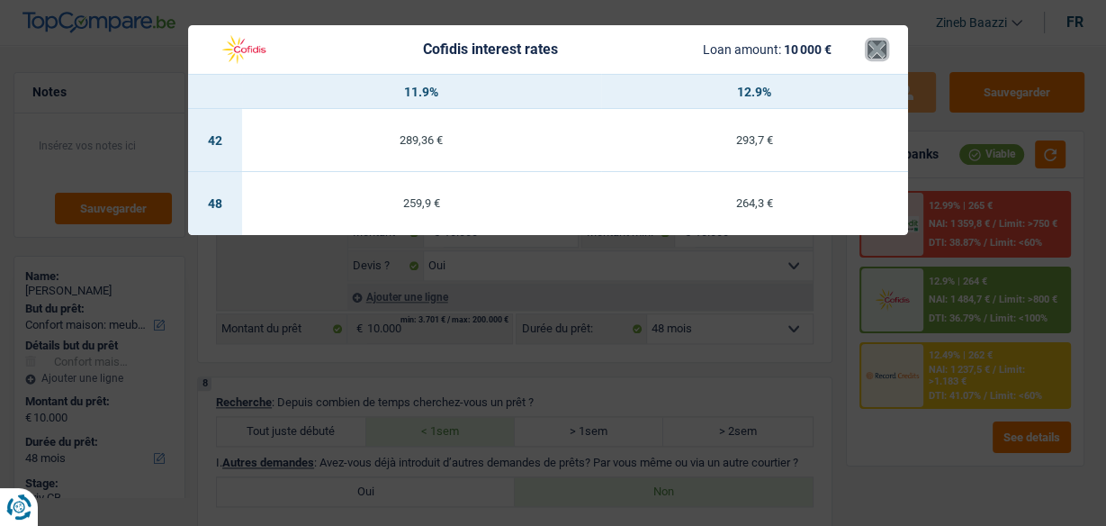
click at [885, 50] on button "×" at bounding box center [876, 49] width 19 height 18
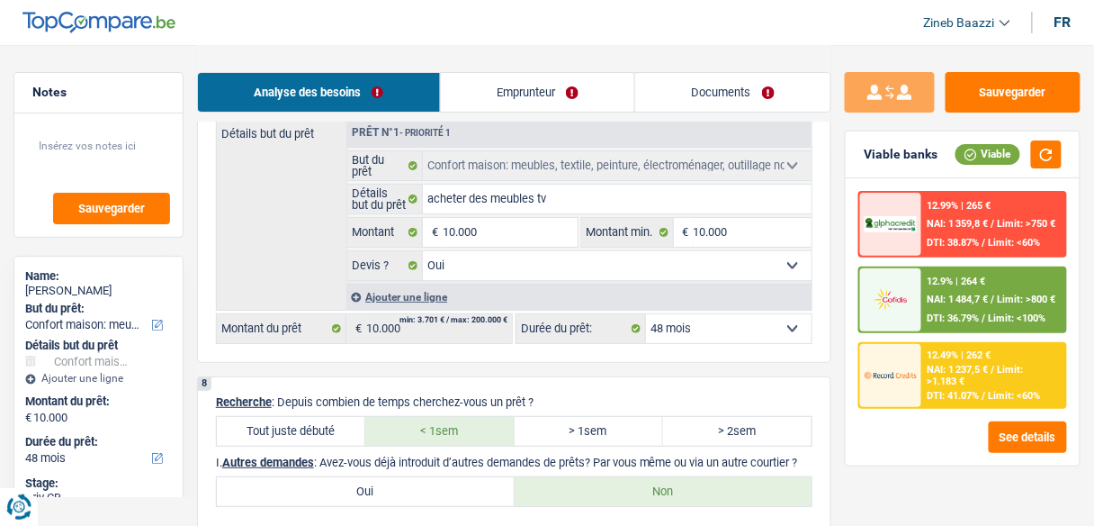
click at [974, 407] on div "12.49% | 262 € NAI: 1 237,5 € / Limit: >1.183 € DTI: 41.07% / Limit: <60%" at bounding box center [962, 375] width 209 height 67
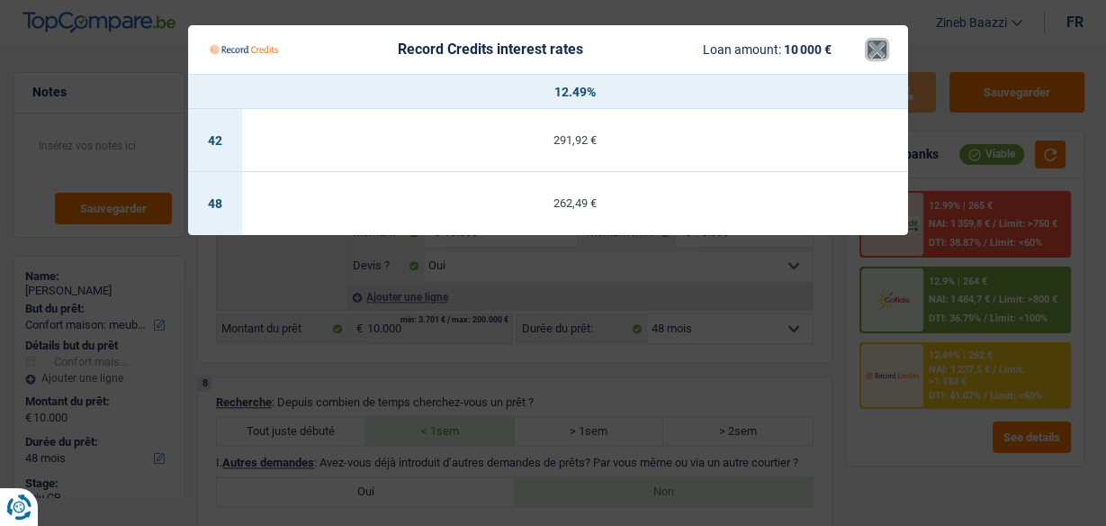
click at [878, 58] on button "×" at bounding box center [876, 49] width 19 height 18
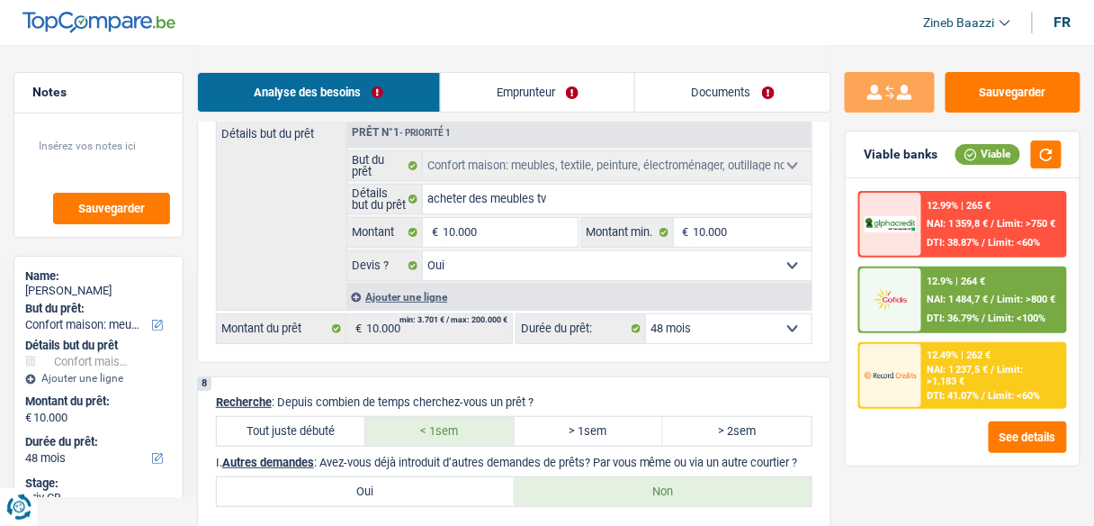
click at [923, 215] on div "12.99% | 265 € NAI: 1 359,8 € / Limit: >750 € DTI: 38.87% / Limit: <60%" at bounding box center [993, 224] width 143 height 63
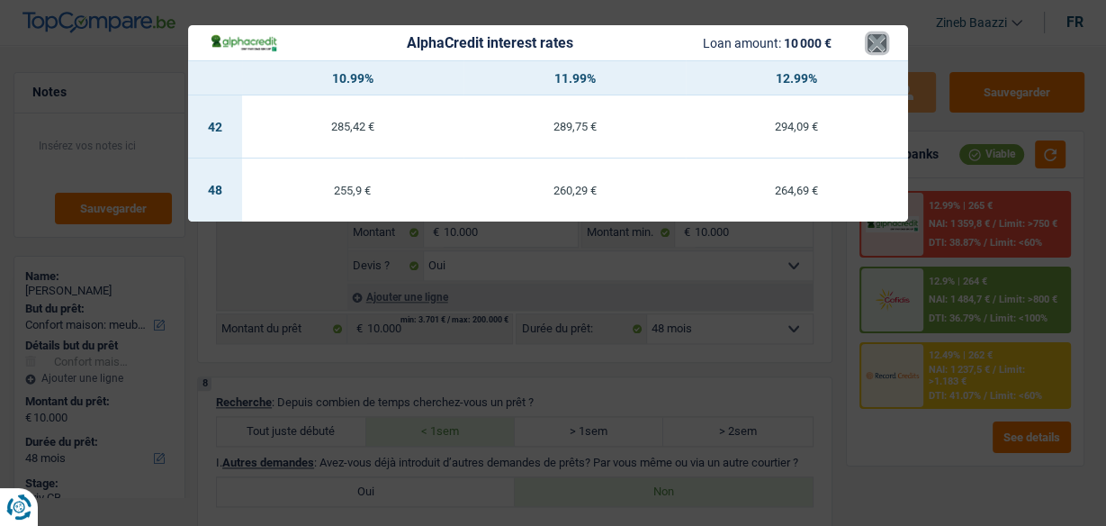
click at [875, 39] on button "×" at bounding box center [876, 43] width 19 height 18
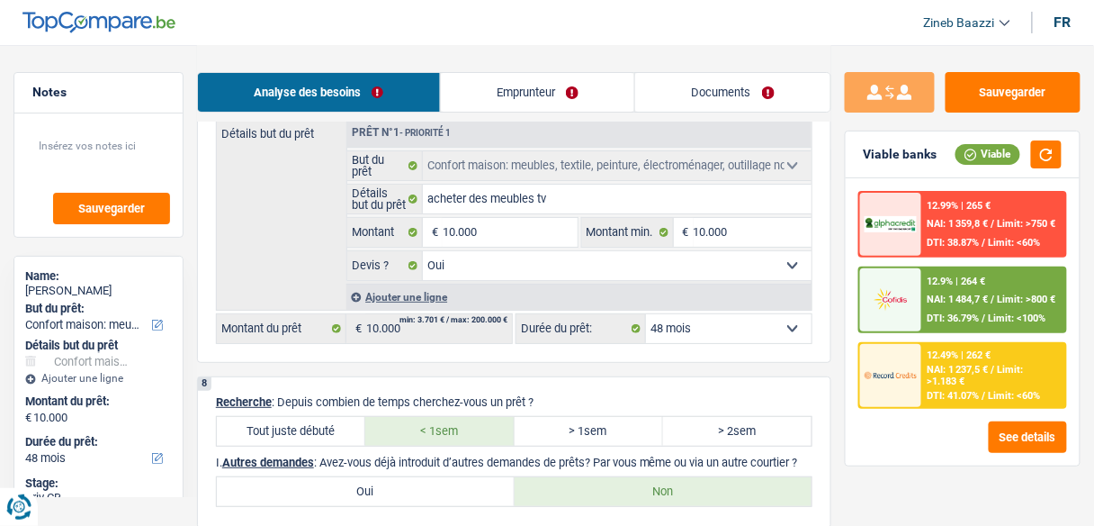
click at [875, 39] on header "Zineb Baazzi Se déconnecter fr" at bounding box center [547, 23] width 1094 height 46
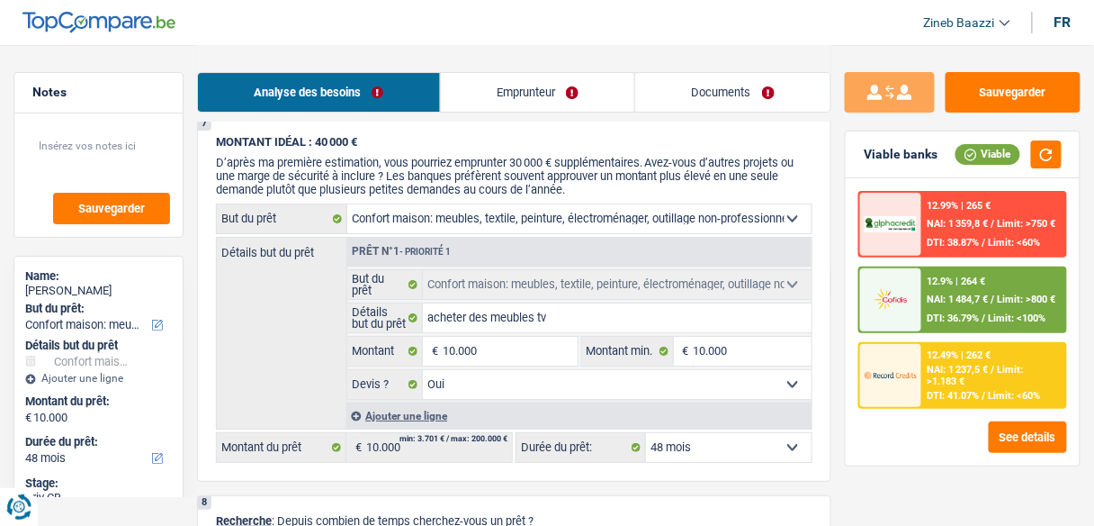
scroll to position [1513, 0]
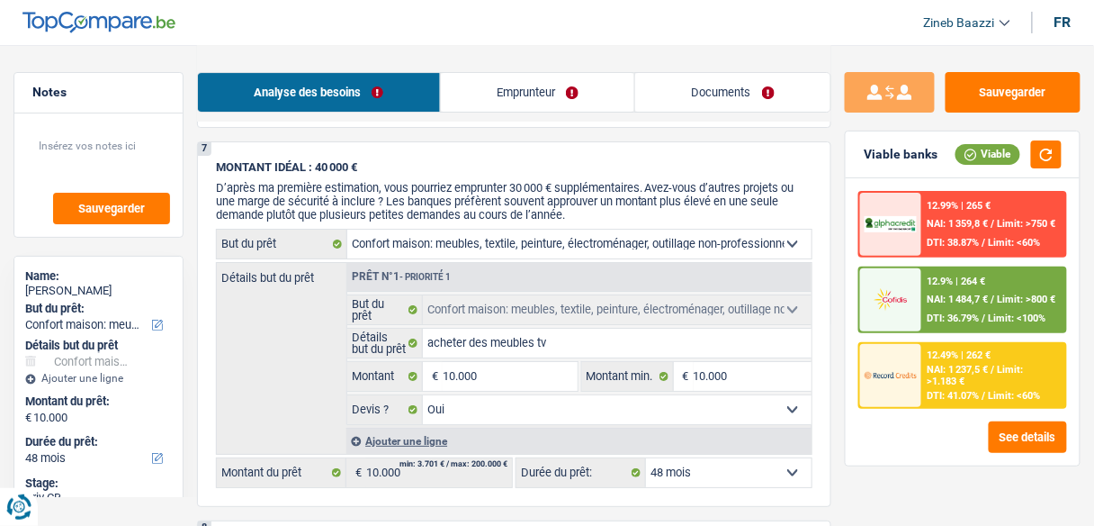
click at [833, 354] on div "Sauvegarder Viable banks Viable 12.99% | 265 € NAI: 1 359,8 € / Limit: >750 € D…" at bounding box center [962, 284] width 263 height 425
click at [834, 355] on div "Sauvegarder Viable banks Viable 12.99% | 265 € NAI: 1 359,8 € / Limit: >750 € D…" at bounding box center [962, 284] width 263 height 425
click at [1048, 161] on button "button" at bounding box center [1046, 154] width 31 height 28
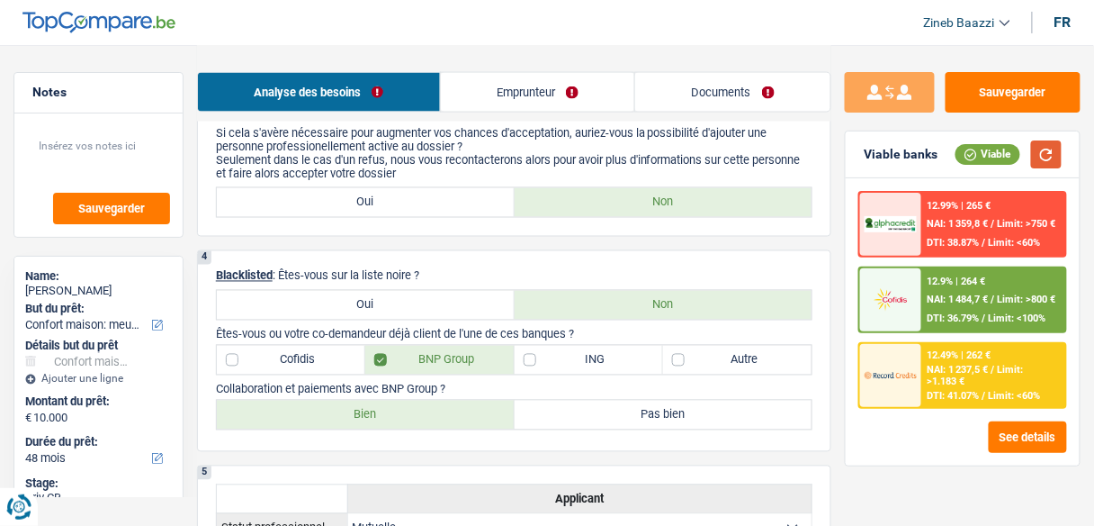
scroll to position [663, 0]
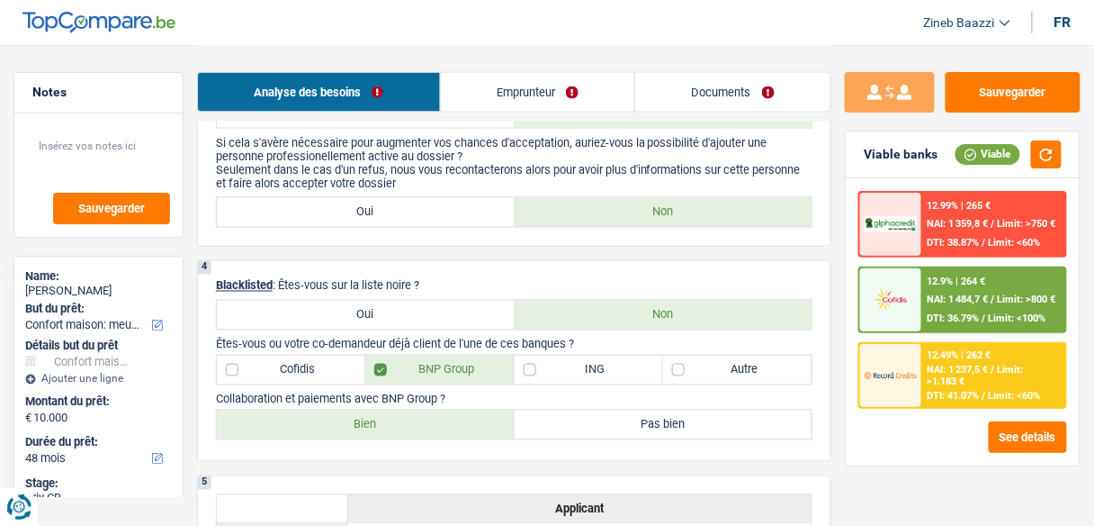
click at [836, 422] on div "Sauvegarder Viable banks Viable 12.99% | 265 € NAI: 1 359,8 € / Limit: >750 € D…" at bounding box center [962, 284] width 263 height 425
click at [828, 382] on div "4 Blacklisted : Êtes-vous sur la liste noire ? Oui Non Êtes-vous ou votre co-de…" at bounding box center [514, 361] width 634 height 202
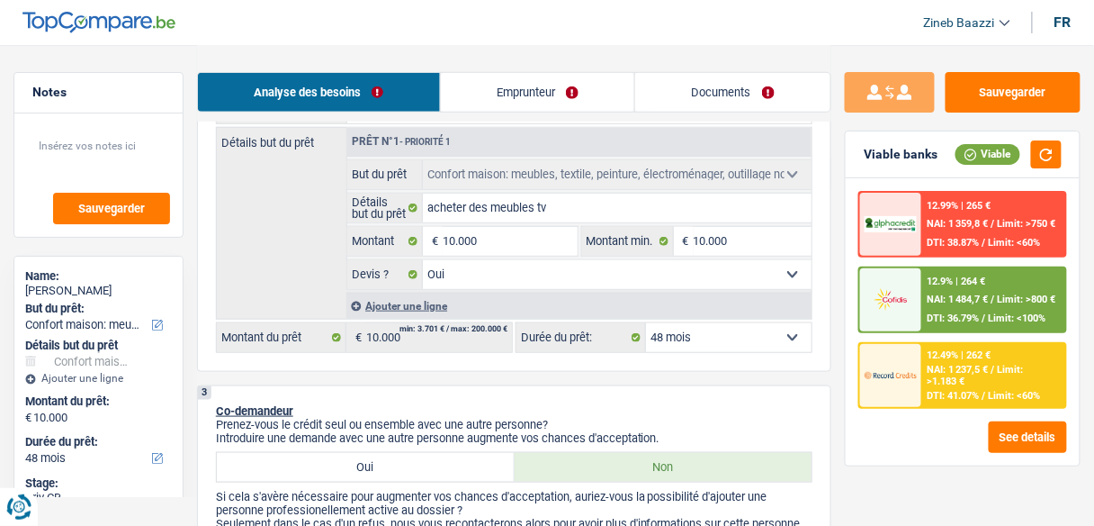
scroll to position [303, 0]
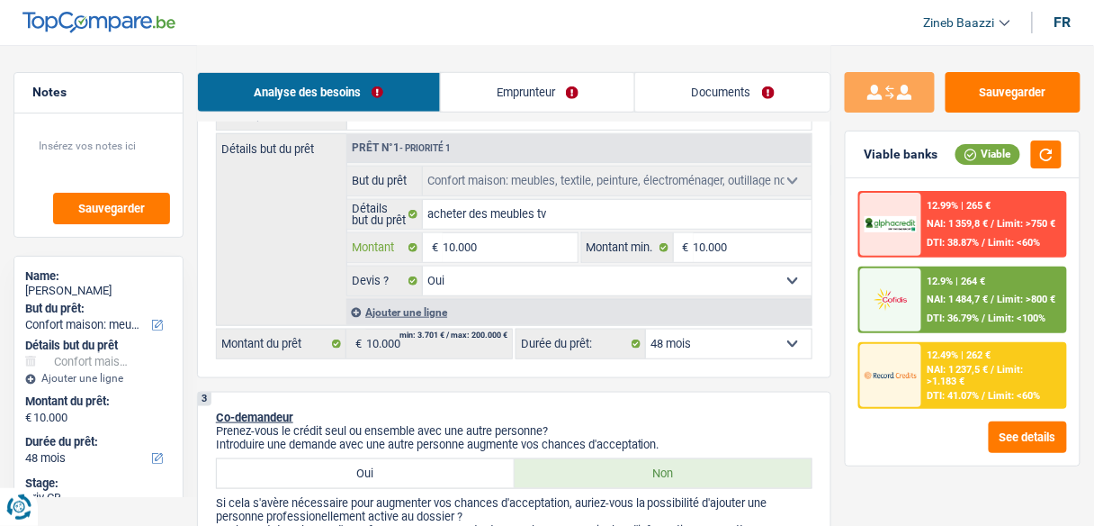
click at [506, 237] on input "10.000" at bounding box center [510, 247] width 134 height 29
type input "1.000"
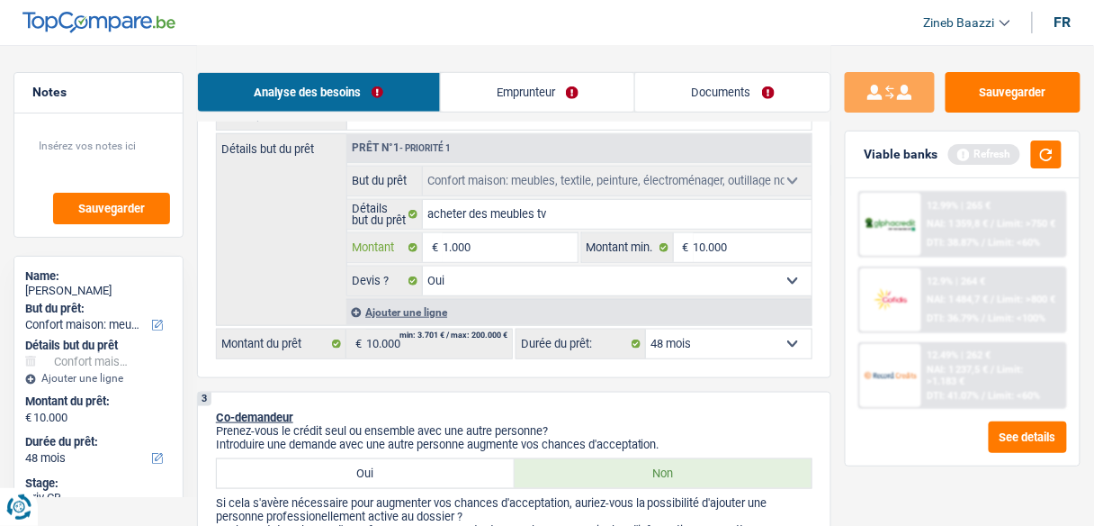
type input "10.001"
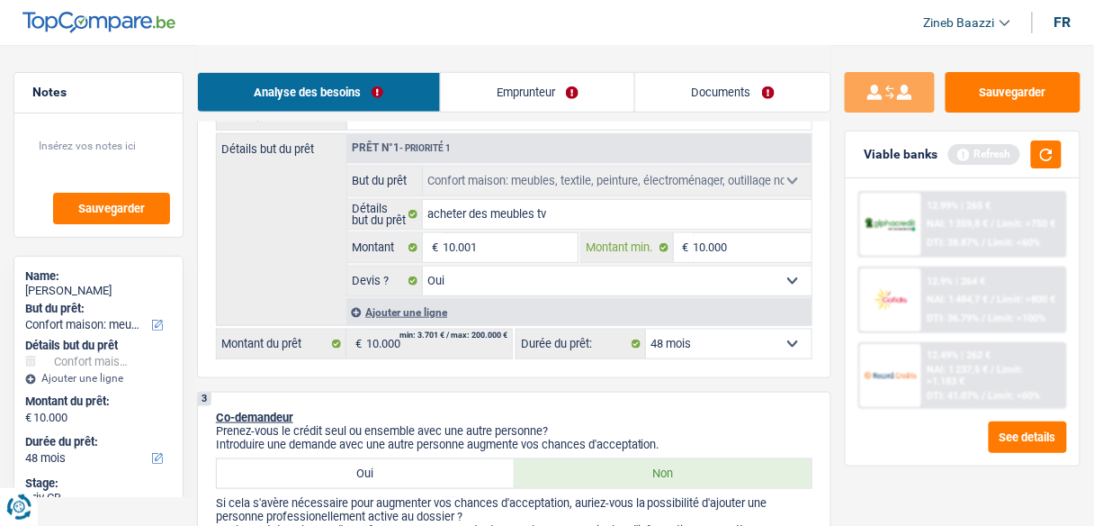
type input "10.001"
click at [753, 247] on input "10.000" at bounding box center [753, 247] width 118 height 29
select select "60"
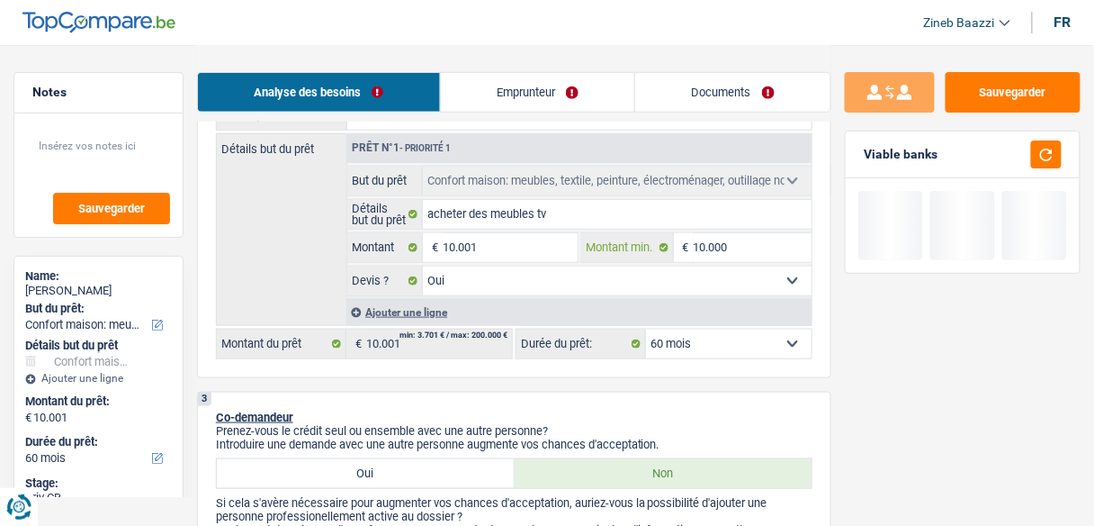
type input "1.000"
type input "10.001"
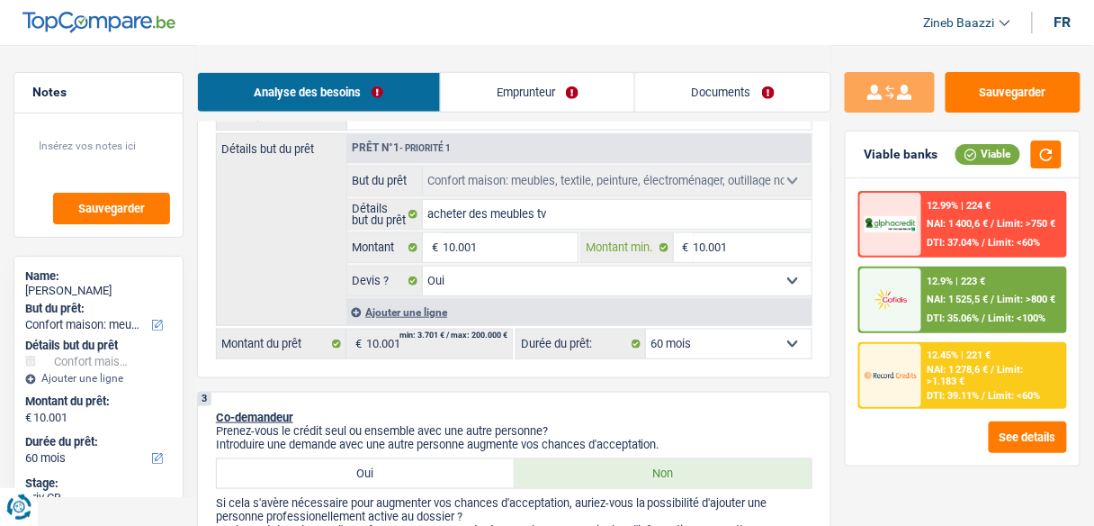
type input "10.001"
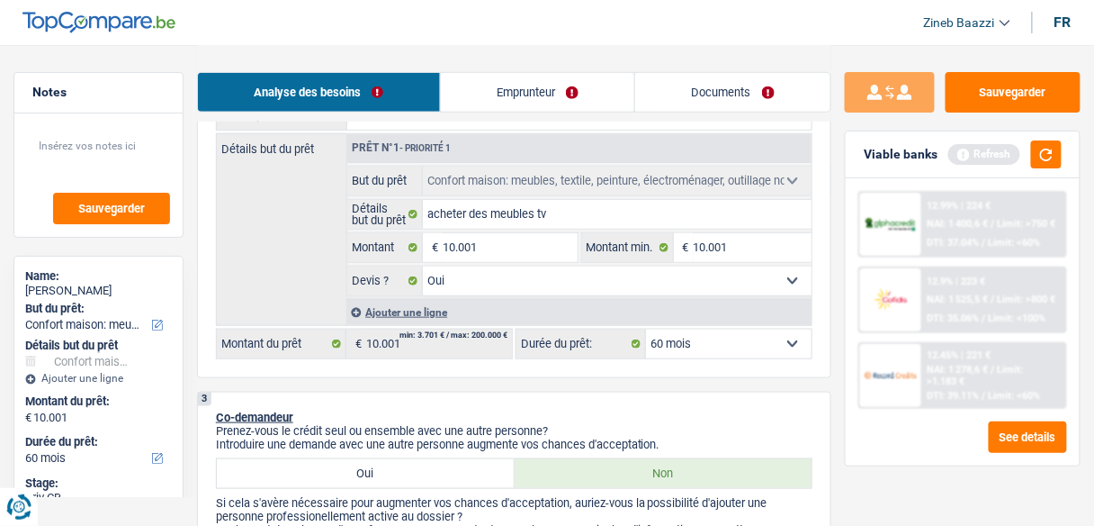
click at [1030, 168] on div "Viable banks Refresh" at bounding box center [963, 154] width 234 height 47
click at [1039, 162] on button "button" at bounding box center [1046, 154] width 31 height 28
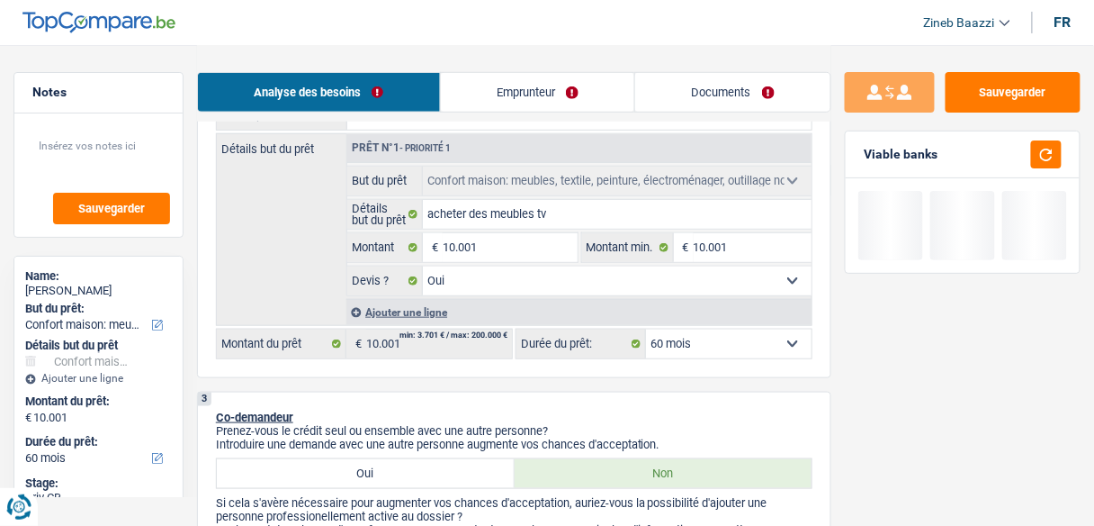
click at [715, 355] on select "12 mois 18 mois 24 mois 30 mois 36 mois 42 mois 48 mois 60 mois Sélectionner un…" at bounding box center [729, 343] width 166 height 29
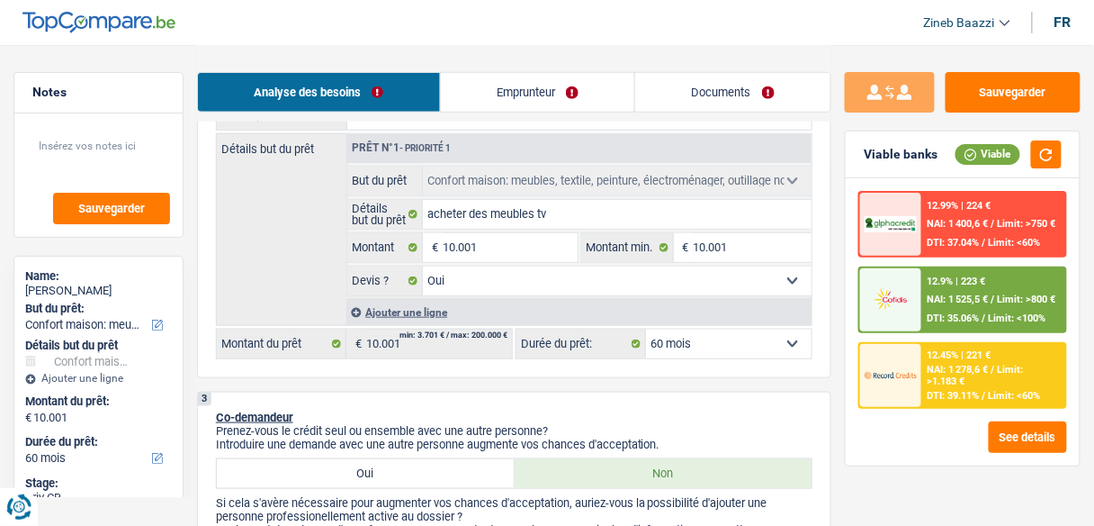
select select "48"
click at [646, 329] on select "12 mois 18 mois 24 mois 30 mois 36 mois 42 mois 48 mois 60 mois Sélectionner un…" at bounding box center [729, 343] width 166 height 29
select select "48"
click at [1044, 160] on button "button" at bounding box center [1046, 154] width 31 height 28
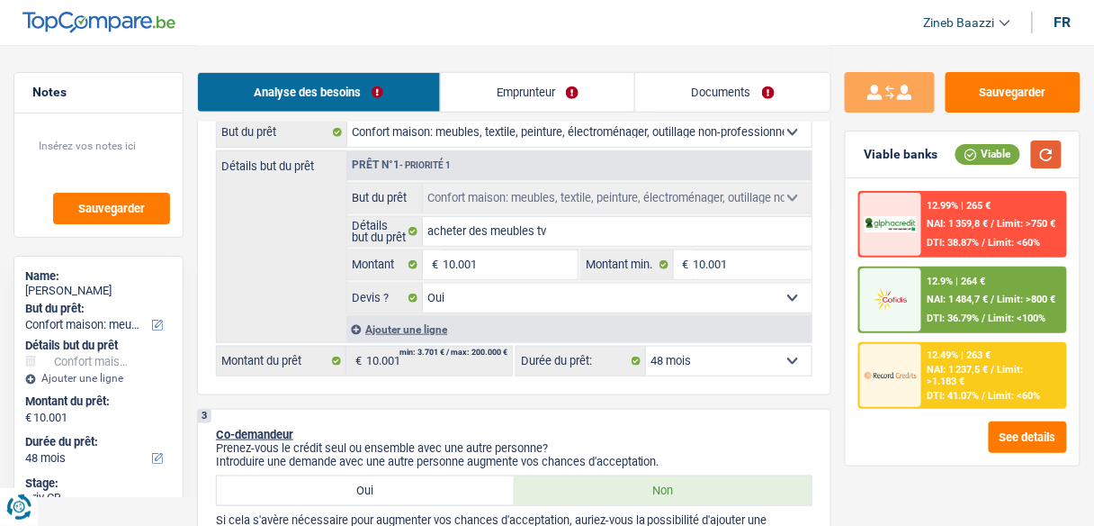
scroll to position [288, 0]
click at [934, 308] on div "12.9% | 264 € NAI: 1 484,7 € / Limit: >800 € DTI: 36.79% / Limit: <100%" at bounding box center [993, 299] width 143 height 63
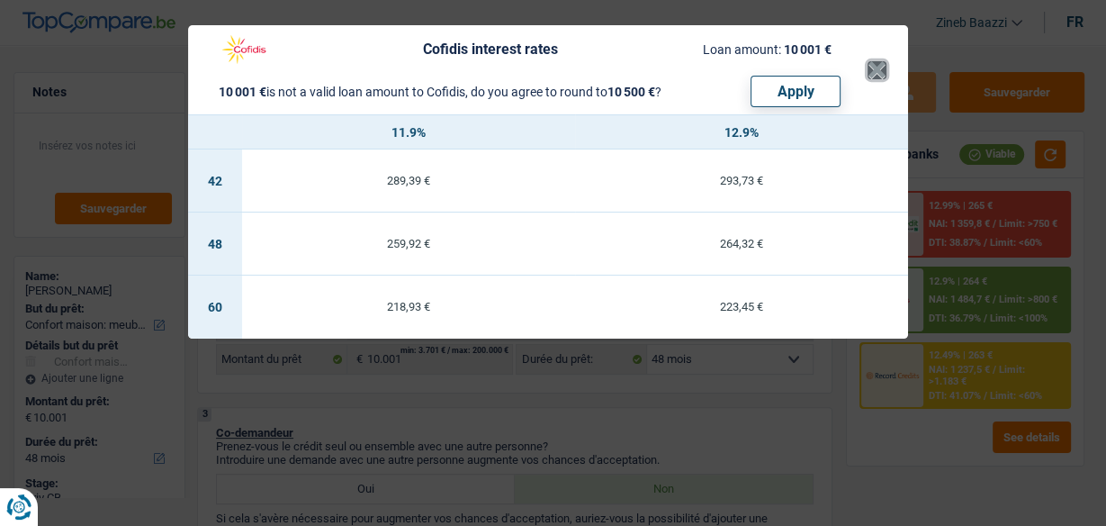
click at [873, 69] on button "×" at bounding box center [876, 70] width 19 height 18
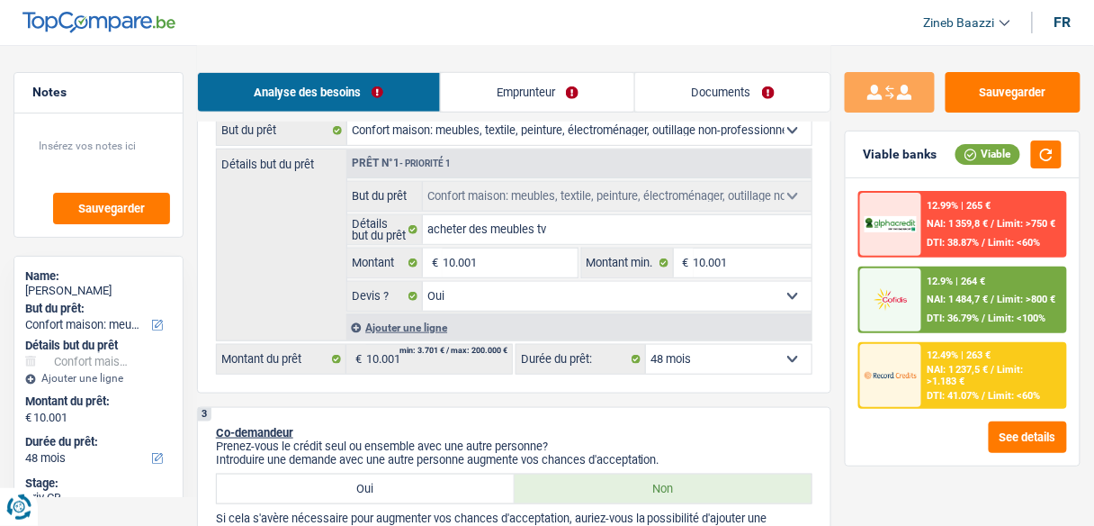
click at [785, 40] on header "Zineb Baazzi Se déconnecter fr" at bounding box center [547, 23] width 1094 height 46
click at [713, 331] on div "Ajouter une ligne" at bounding box center [578, 327] width 465 height 26
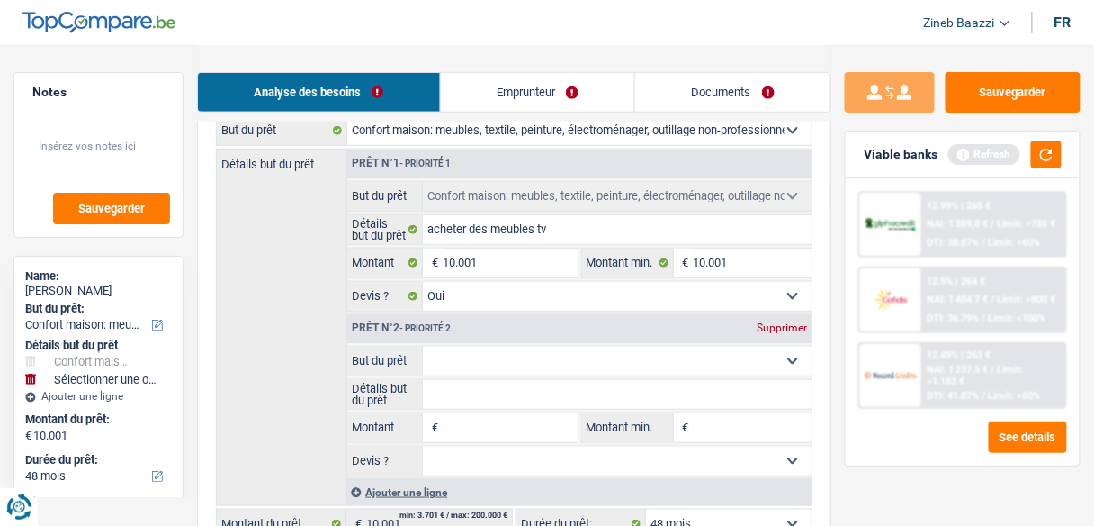
click at [713, 346] on select "Confort maison: meubles, textile, peinture, électroménager, outillage non-profe…" at bounding box center [617, 360] width 389 height 29
click at [232, 313] on div "Détails but du prêt Prêt n°1 - Priorité 1 Confort maison: meubles, textile, pei…" at bounding box center [514, 326] width 597 height 357
click at [763, 317] on div "Prêt n°2 - Priorité 2 Supprimer" at bounding box center [579, 328] width 464 height 29
click at [768, 322] on div "Supprimer" at bounding box center [781, 327] width 59 height 11
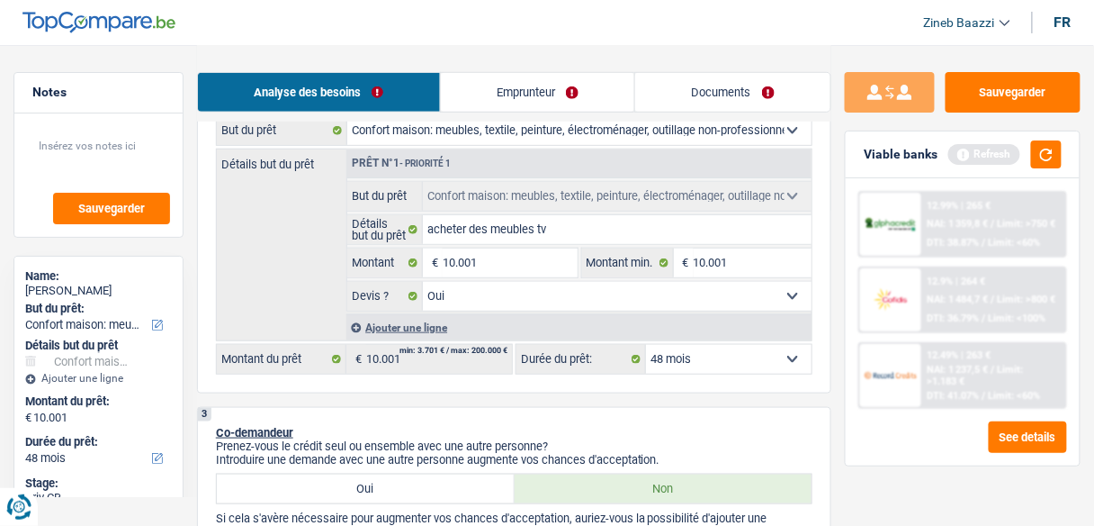
click at [754, 356] on select "12 mois 18 mois 24 mois 30 mois 36 mois 42 mois 48 mois 60 mois Sélectionner un…" at bounding box center [729, 359] width 166 height 29
click at [1054, 153] on button "button" at bounding box center [1046, 154] width 31 height 28
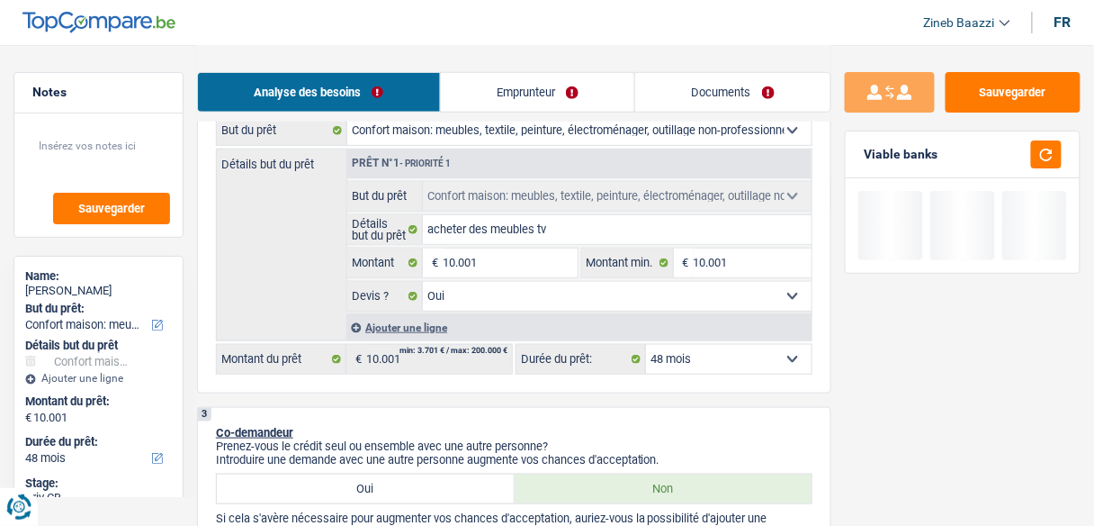
click at [739, 353] on select "12 mois 18 mois 24 mois 30 mois 36 mois 42 mois 48 mois 60 mois Sélectionner un…" at bounding box center [729, 359] width 166 height 29
select select "60"
click at [646, 345] on select "12 mois 18 mois 24 mois 30 mois 36 mois 42 mois 48 mois 60 mois Sélectionner un…" at bounding box center [729, 359] width 166 height 29
select select "60"
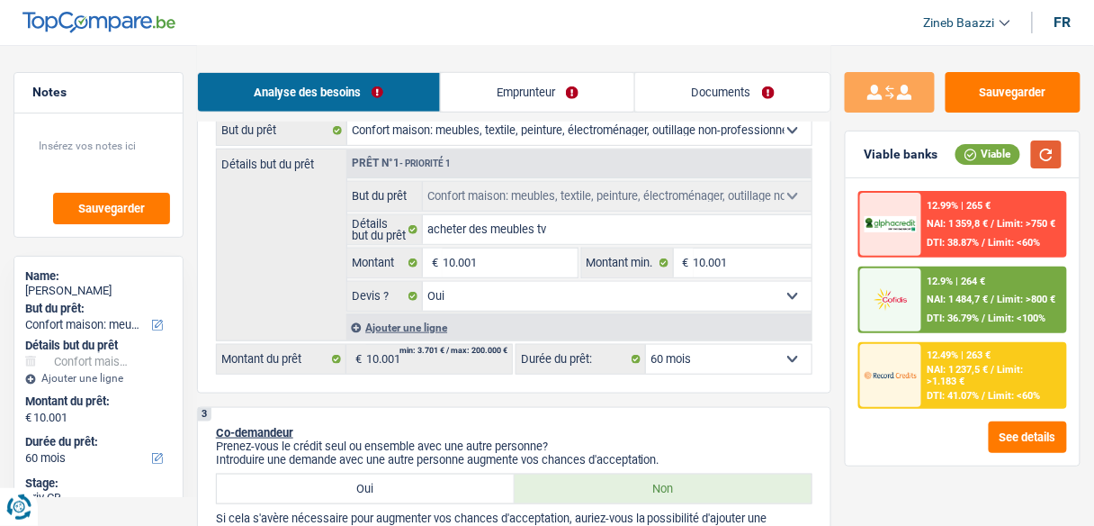
click at [1054, 149] on button "button" at bounding box center [1046, 154] width 31 height 28
click at [940, 312] on span "DTI: 35.06%" at bounding box center [954, 318] width 52 height 12
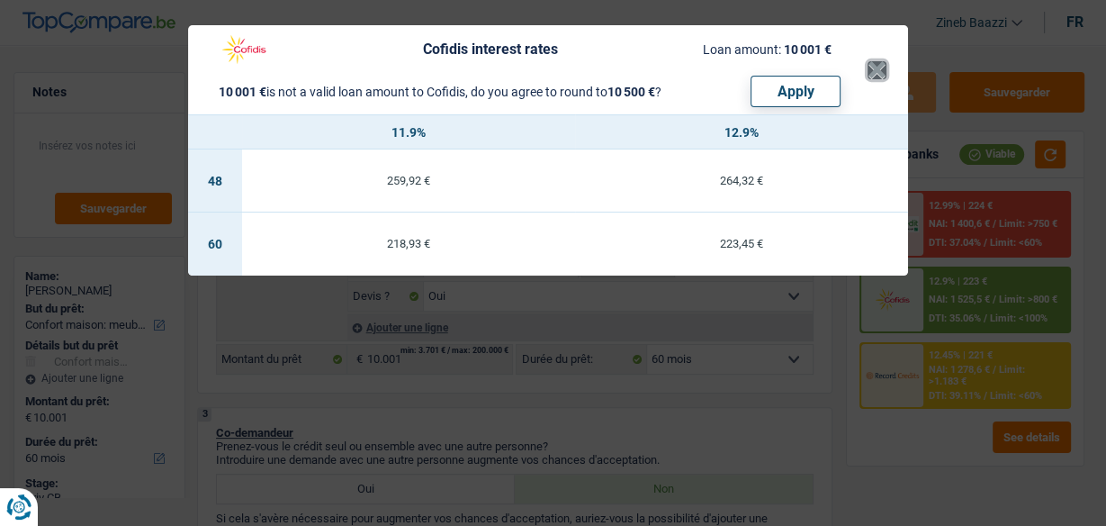
click at [879, 76] on button "×" at bounding box center [876, 70] width 19 height 18
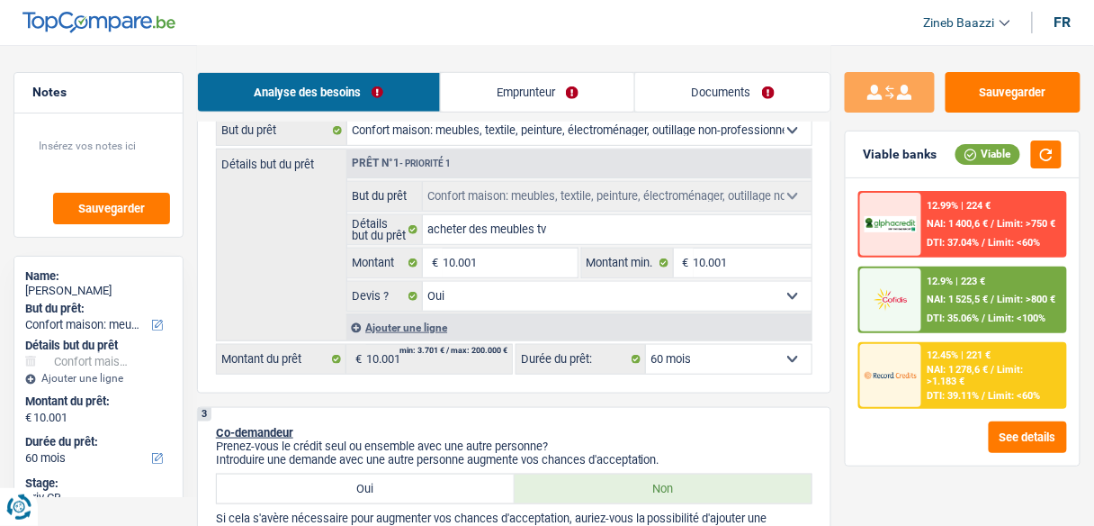
click at [923, 40] on header "Zineb Baazzi Se déconnecter fr" at bounding box center [547, 23] width 1094 height 46
click at [932, 290] on div "12.9% | 223 € NAI: 1 525,5 € / Limit: >800 € DTI: 35.06% / Limit: <100%" at bounding box center [993, 299] width 143 height 63
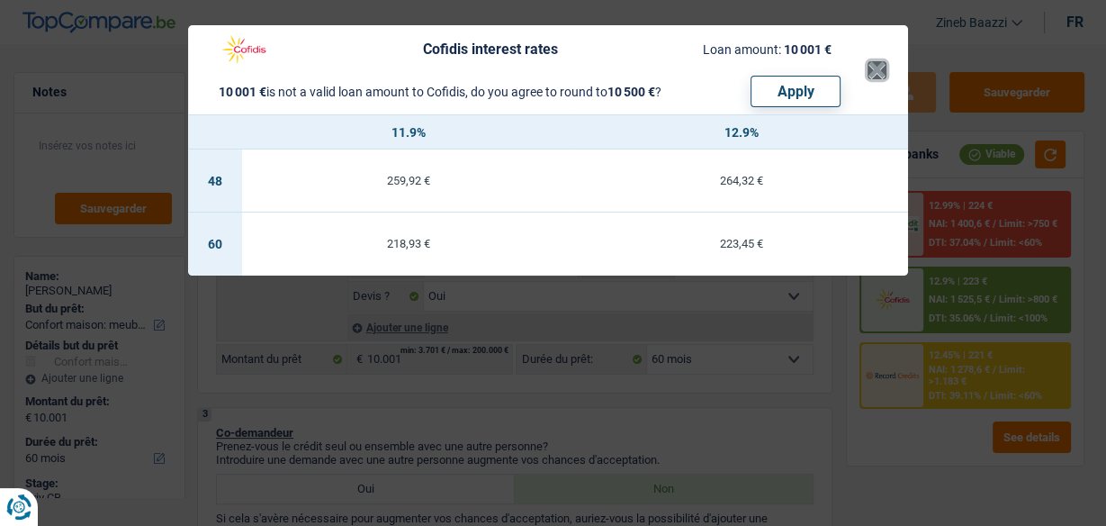
click at [878, 71] on button "×" at bounding box center [876, 70] width 19 height 18
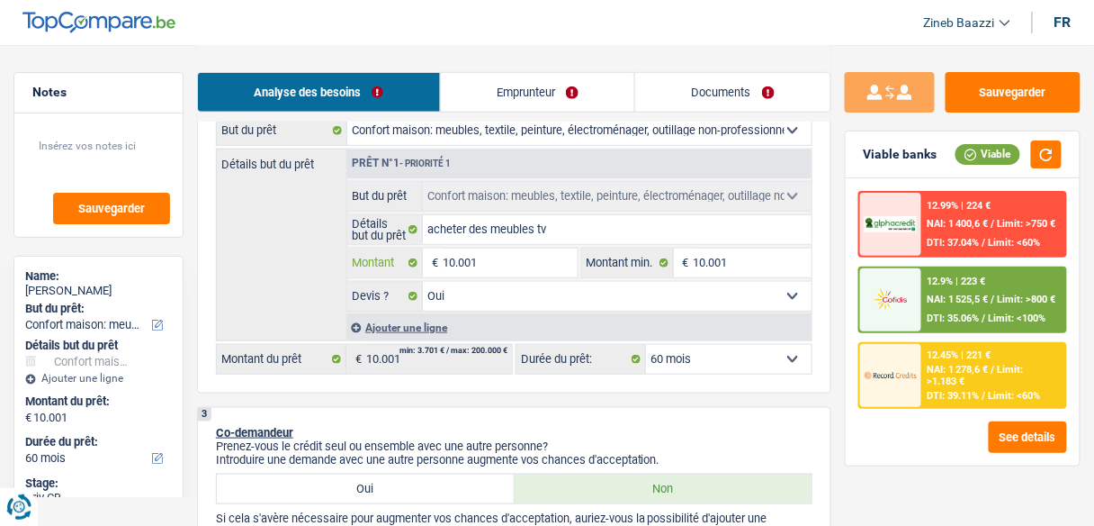
click at [479, 253] on input "10.001" at bounding box center [510, 262] width 134 height 29
click at [459, 264] on input "10.001" at bounding box center [510, 262] width 134 height 29
type input "1.001"
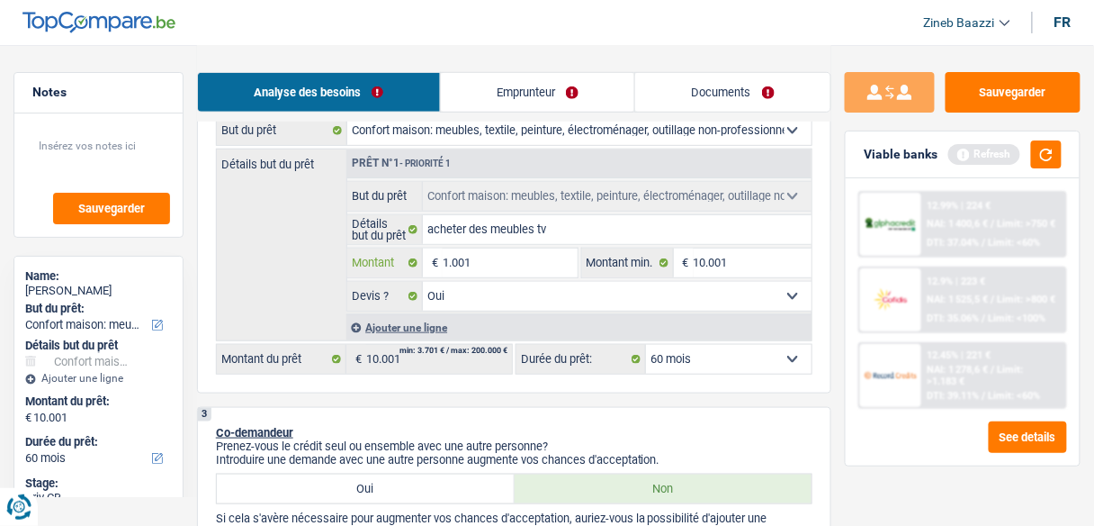
type input "15.001"
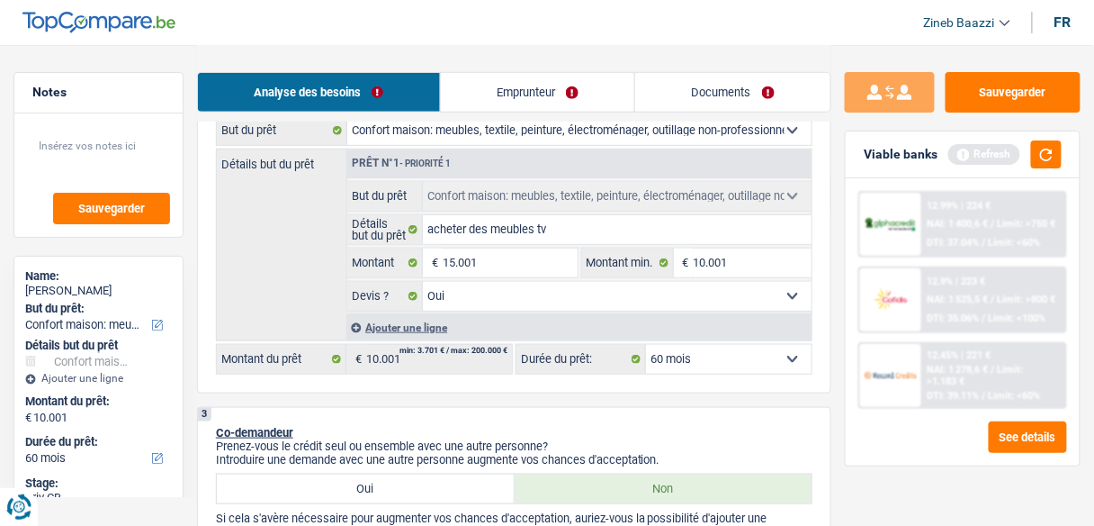
type input "15.001"
select select "84"
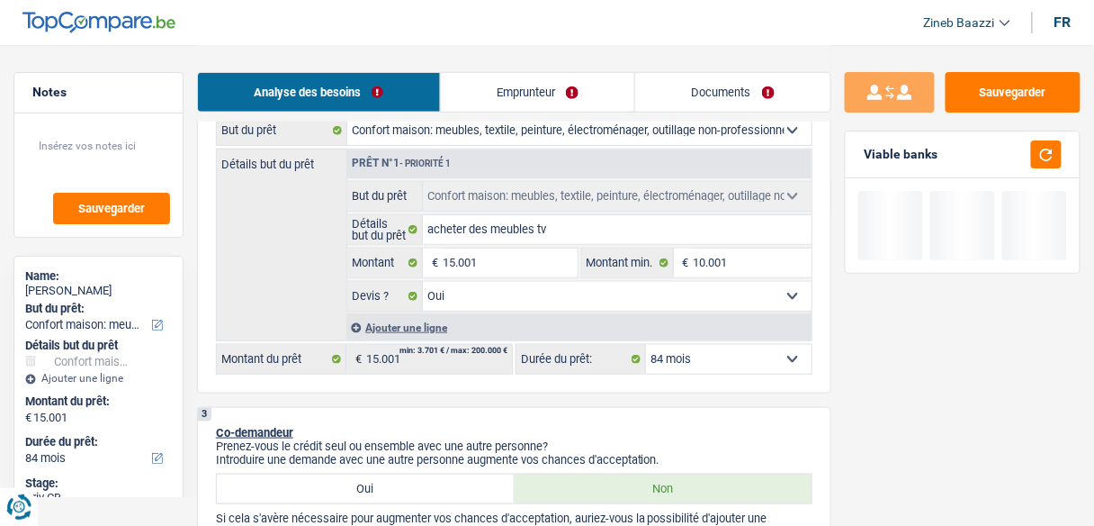
click at [308, 247] on div "Détails but du prêt Prêt n°1 - Priorité 1 Confort maison: meubles, textile, pei…" at bounding box center [514, 244] width 597 height 193
drag, startPoint x: 1061, startPoint y: 149, endPoint x: 933, endPoint y: 209, distance: 140.9
click at [1060, 149] on button "button" at bounding box center [1046, 154] width 31 height 28
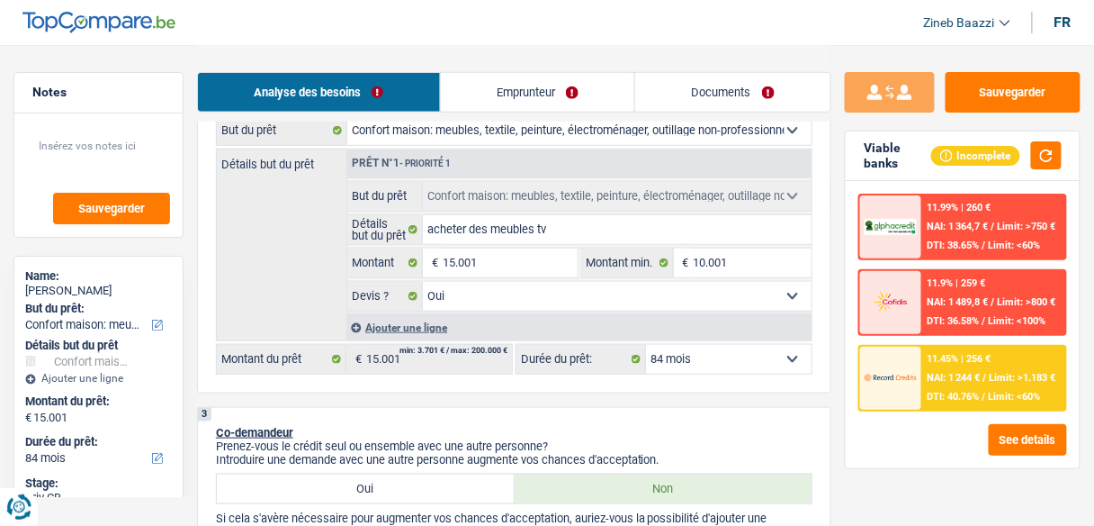
click at [765, 356] on select "12 mois 18 mois 24 mois 30 mois 36 mois 42 mois 48 mois 60 mois 72 mois 84 mois…" at bounding box center [729, 359] width 166 height 29
select select "60"
click at [646, 345] on select "12 mois 18 mois 24 mois 30 mois 36 mois 42 mois 48 mois 60 mois 72 mois 84 mois…" at bounding box center [729, 359] width 166 height 29
select select "60"
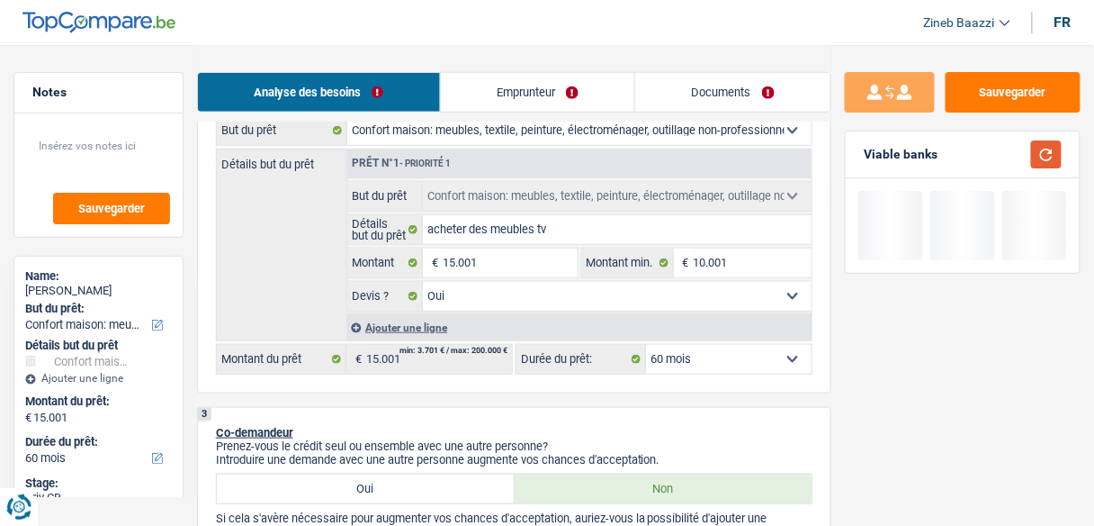
click at [1054, 161] on button "button" at bounding box center [1046, 154] width 31 height 28
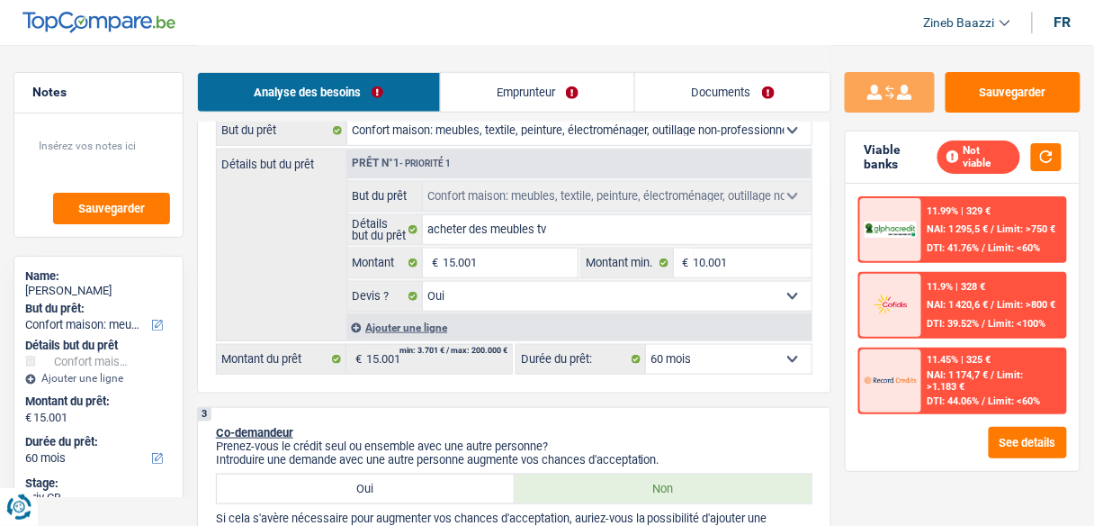
click at [790, 349] on select "12 mois 18 mois 24 mois 30 mois 36 mois 42 mois 48 mois 60 mois 72 mois 84 mois…" at bounding box center [729, 359] width 166 height 29
select select "48"
click at [646, 345] on select "12 mois 18 mois 24 mois 30 mois 36 mois 42 mois 48 mois 60 mois 72 mois 84 mois…" at bounding box center [729, 359] width 166 height 29
select select "48"
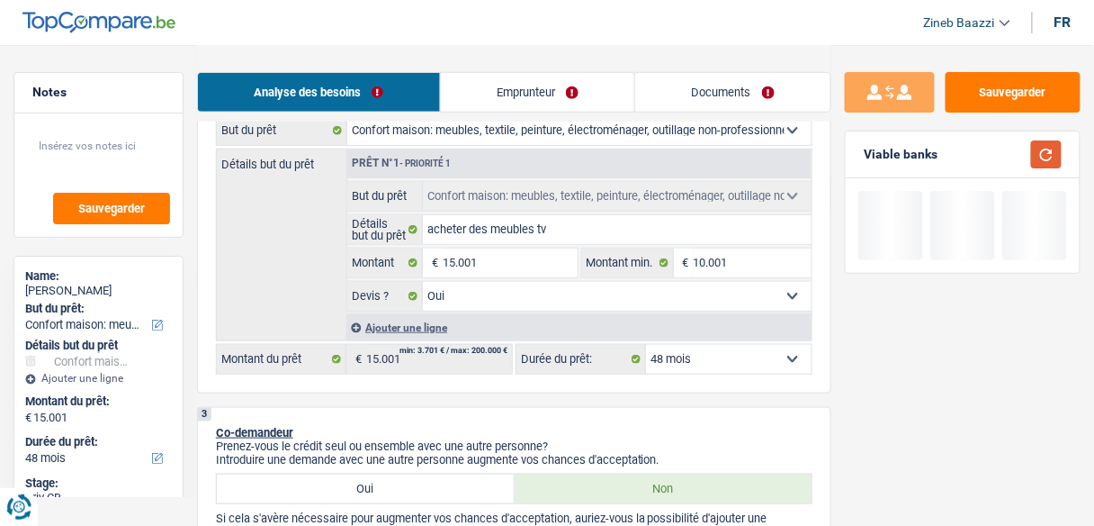
click at [1054, 147] on button "button" at bounding box center [1046, 154] width 31 height 28
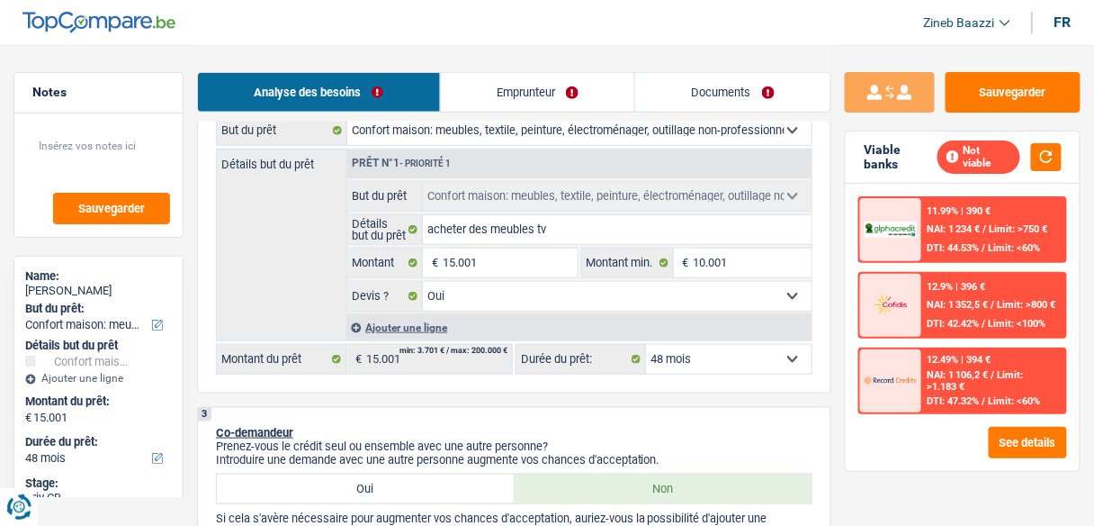
click at [764, 356] on select "12 mois 18 mois 24 mois 30 mois 36 mois 42 mois 48 mois 60 mois 72 mois 84 mois…" at bounding box center [729, 359] width 166 height 29
select select "84"
click at [646, 345] on select "12 mois 18 mois 24 mois 30 mois 36 mois 42 mois 48 mois 60 mois 72 mois 84 mois…" at bounding box center [729, 359] width 166 height 29
select select "84"
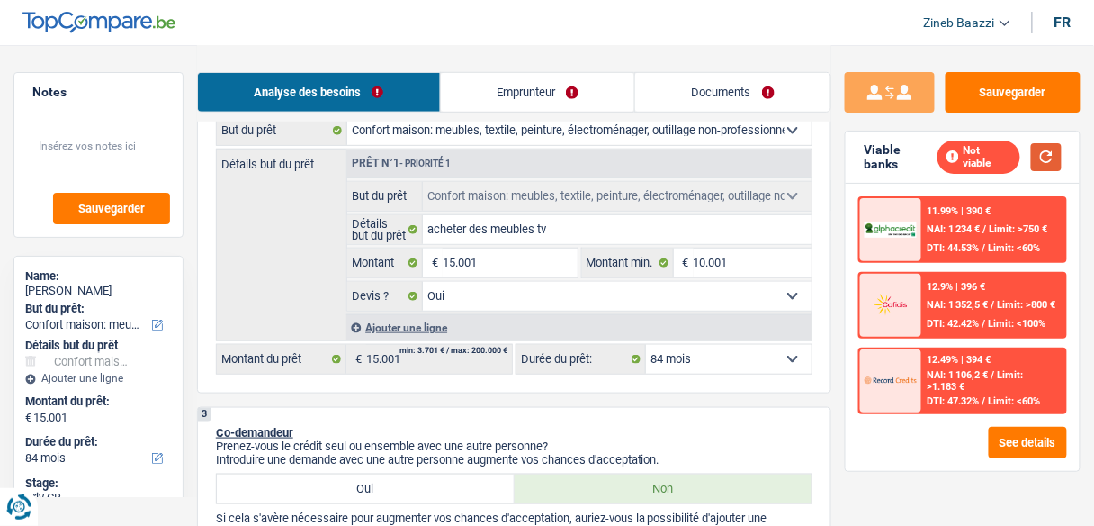
click at [1046, 152] on button "button" at bounding box center [1046, 157] width 31 height 28
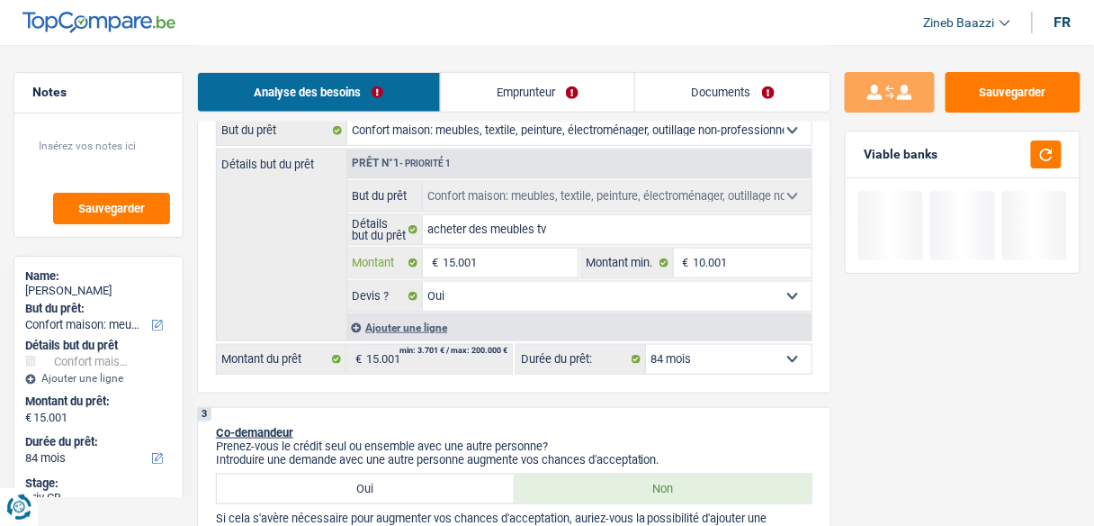
click at [475, 265] on input "15.001" at bounding box center [510, 262] width 134 height 29
click at [454, 267] on input "15.001" at bounding box center [510, 262] width 134 height 29
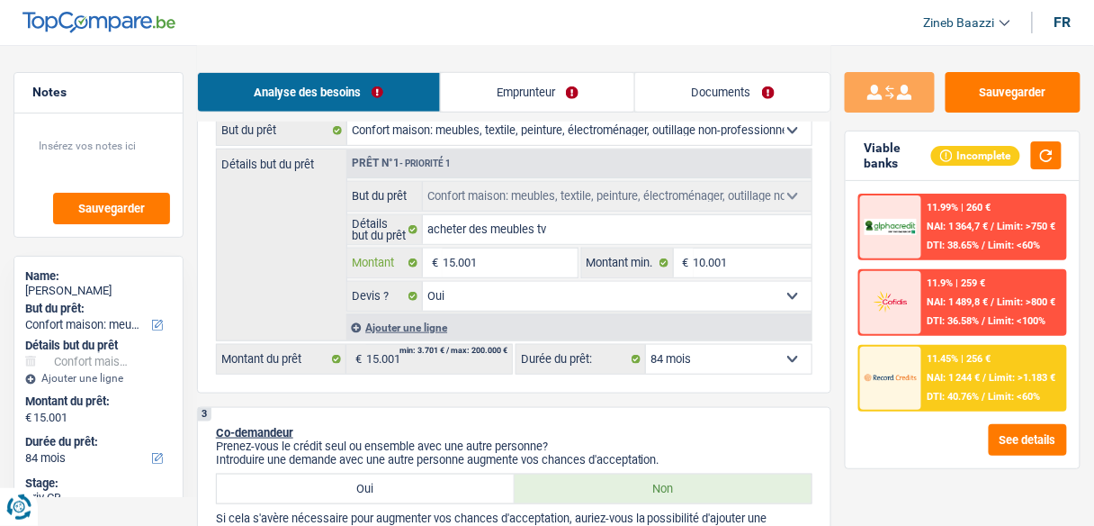
type input "1.001"
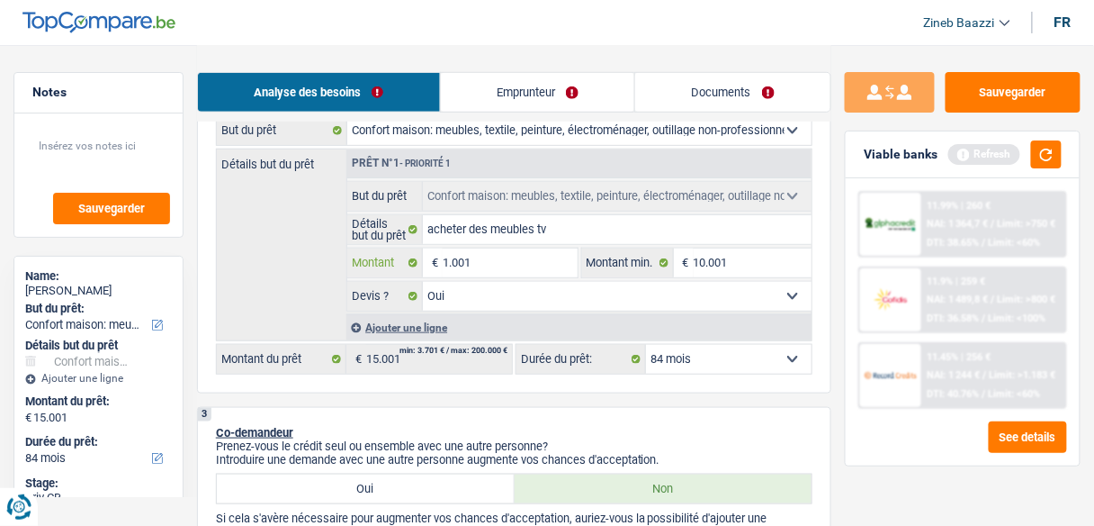
type input "10.001"
select select "60"
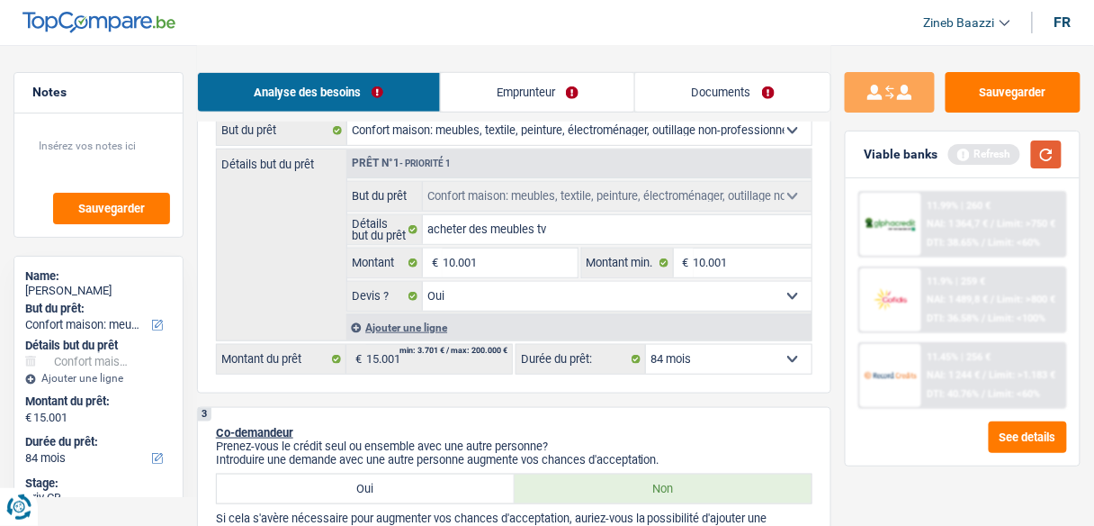
type input "10.001"
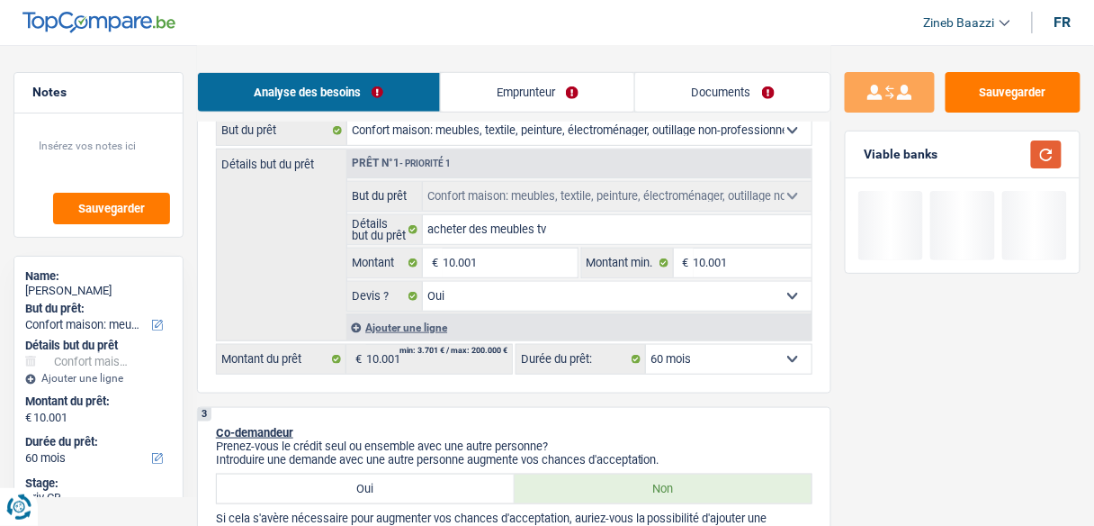
click at [1049, 152] on button "button" at bounding box center [1046, 154] width 31 height 28
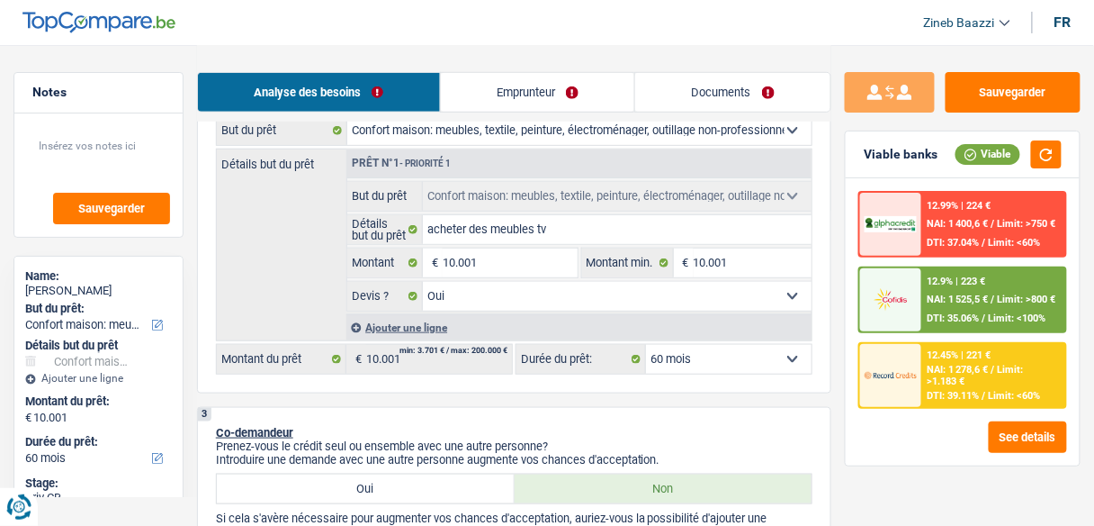
click at [942, 323] on div "12.9% | 223 € NAI: 1 525,5 € / Limit: >800 € DTI: 35.06% / Limit: <100%" at bounding box center [993, 299] width 143 height 63
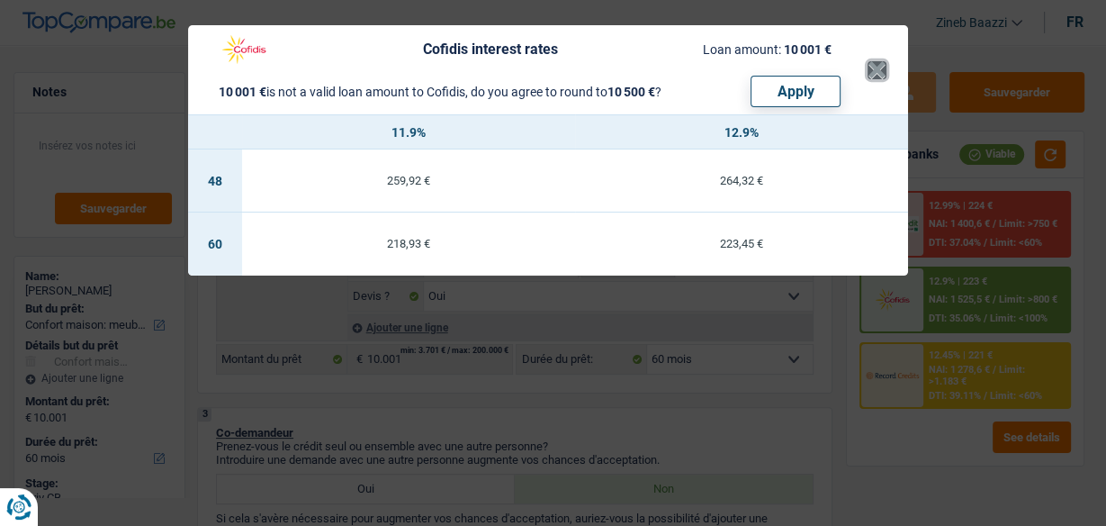
click at [871, 72] on button "×" at bounding box center [876, 70] width 19 height 18
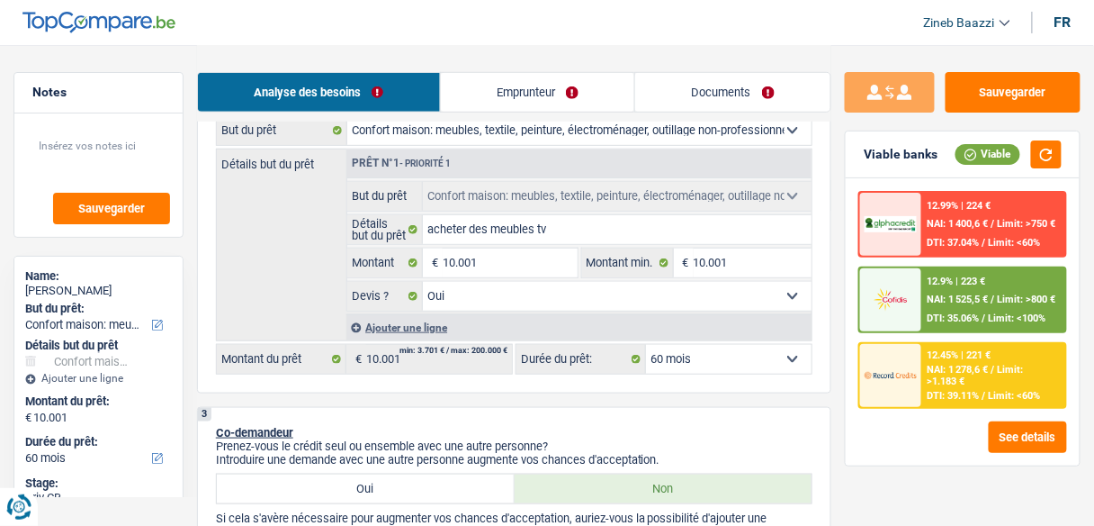
click at [844, 421] on div "Sauvegarder Viable banks Viable 12.99% | 224 € NAI: 1 400,6 € / Limit: >750 € D…" at bounding box center [962, 284] width 263 height 425
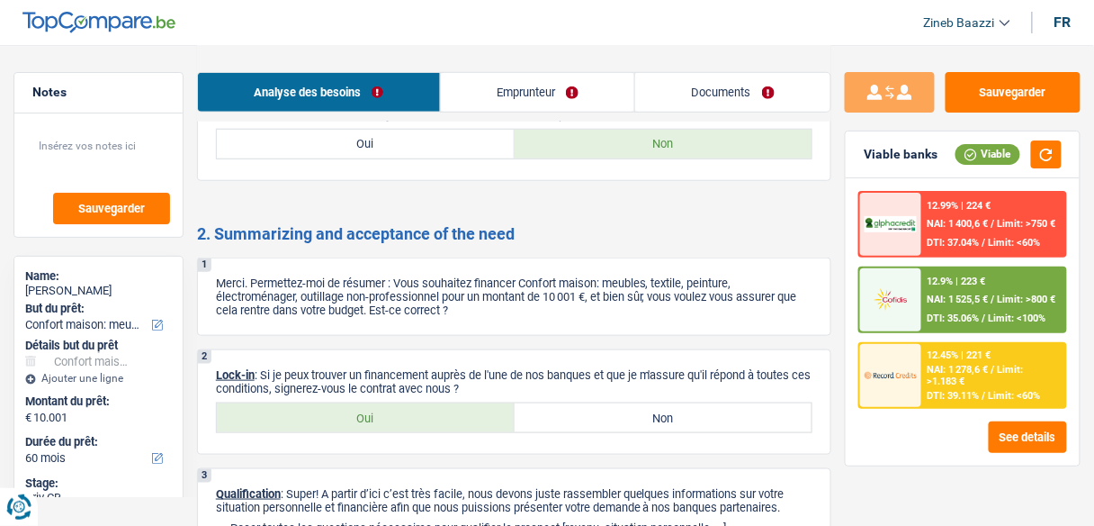
scroll to position [2103, 0]
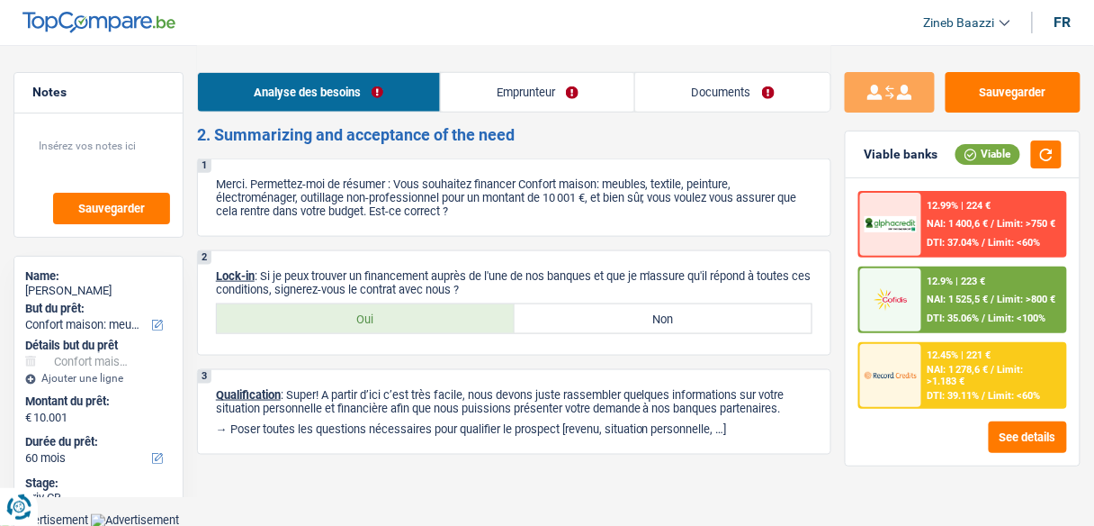
drag, startPoint x: 275, startPoint y: 274, endPoint x: 799, endPoint y: 287, distance: 523.9
click at [799, 287] on p "Lock-in : Si je peux trouver un financement auprès de l'une de nos banques et q…" at bounding box center [514, 282] width 597 height 27
click at [1054, 157] on button "button" at bounding box center [1046, 154] width 31 height 28
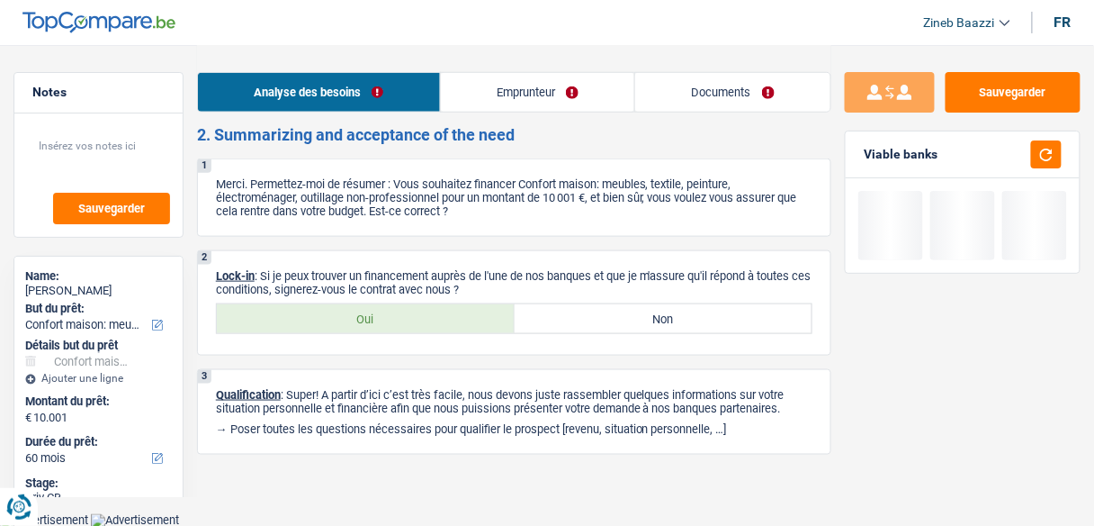
click at [304, 319] on label "Oui" at bounding box center [366, 318] width 298 height 29
click at [304, 319] on input "Oui" at bounding box center [366, 318] width 298 height 29
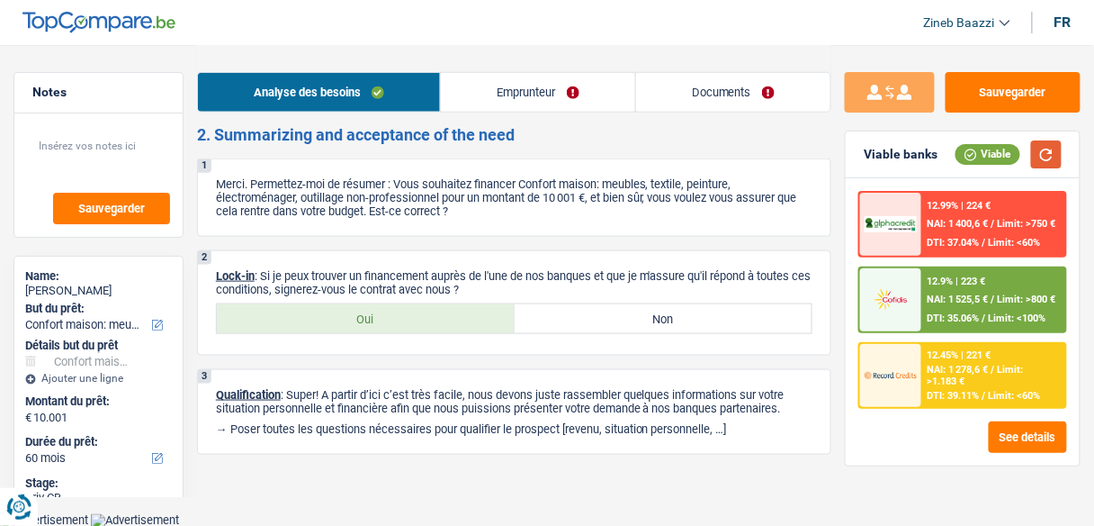
click at [1052, 163] on button "button" at bounding box center [1046, 154] width 31 height 28
drag, startPoint x: 352, startPoint y: 273, endPoint x: 794, endPoint y: 283, distance: 442.0
click at [794, 283] on p "Lock-in : Si je peux trouver un financement auprès de l'une de nos banques et q…" at bounding box center [514, 282] width 597 height 27
click at [712, 63] on div "Analyse des besoins Emprunteur Documents" at bounding box center [514, 83] width 634 height 76
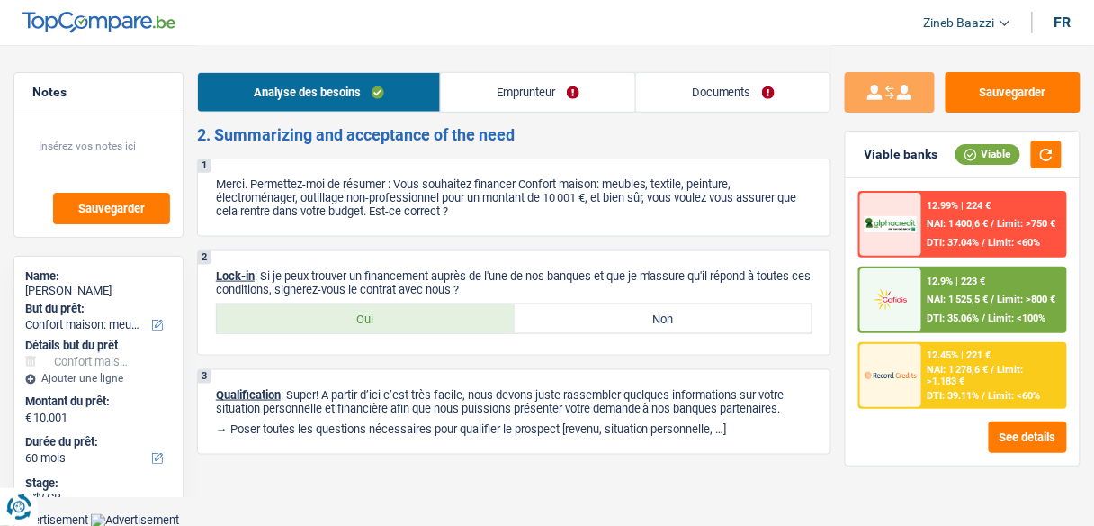
click at [706, 99] on link "Documents" at bounding box center [733, 92] width 194 height 39
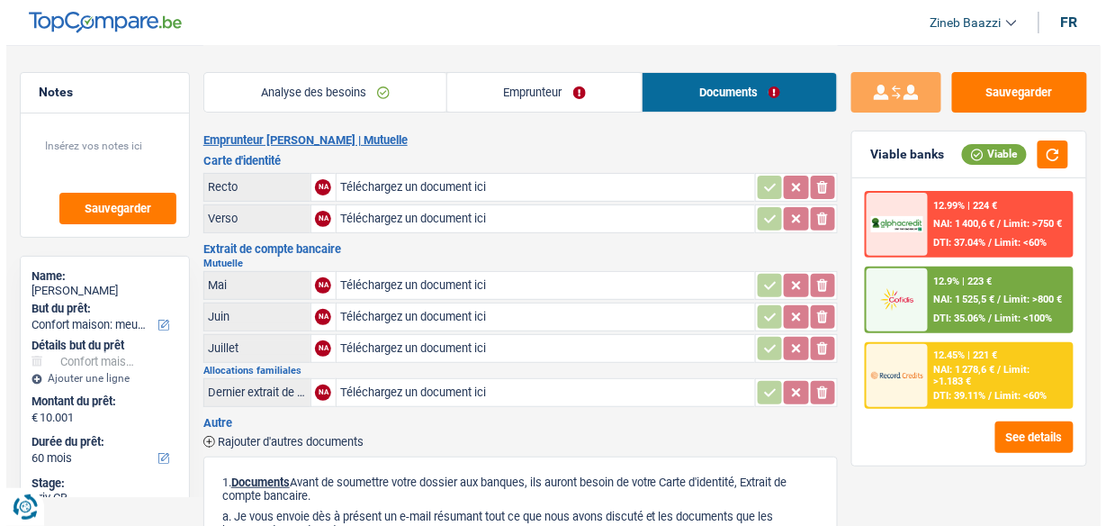
scroll to position [0, 0]
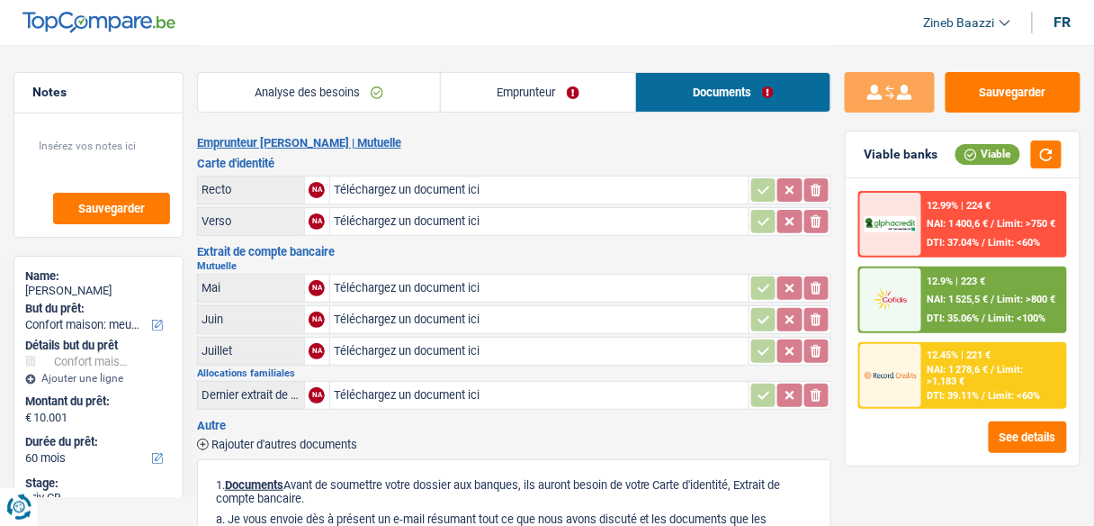
click at [454, 131] on div "Analyse des besoins Emprunteur Documents 1. Introduction & upselling by underst…" at bounding box center [514, 437] width 634 height 784
click at [922, 310] on div "12.9% | 223 € NAI: 1 525,5 € / Limit: >800 € DTI: 35.06% / Limit: <100%" at bounding box center [993, 299] width 143 height 63
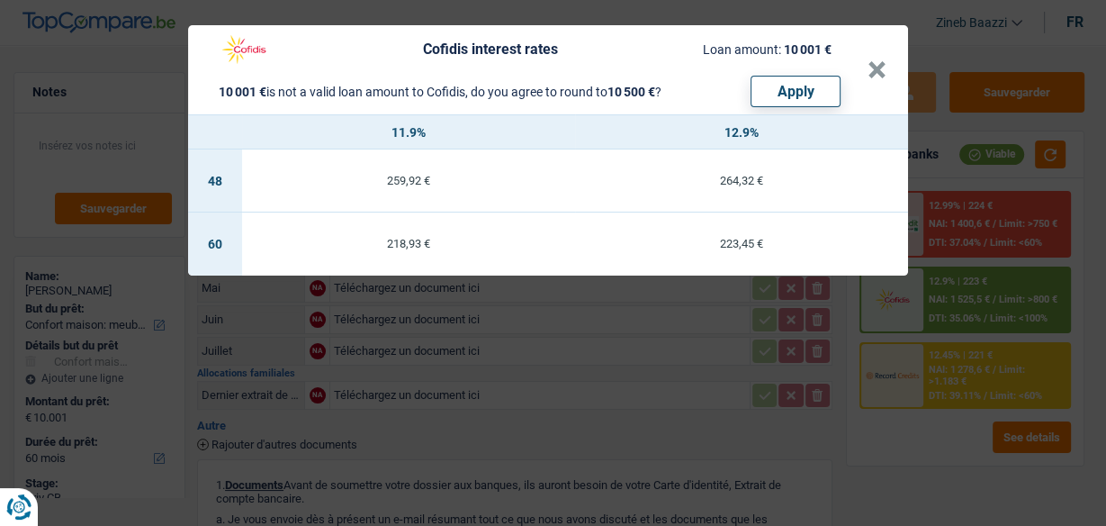
click at [721, 235] on td "223,45 €" at bounding box center [741, 243] width 333 height 63
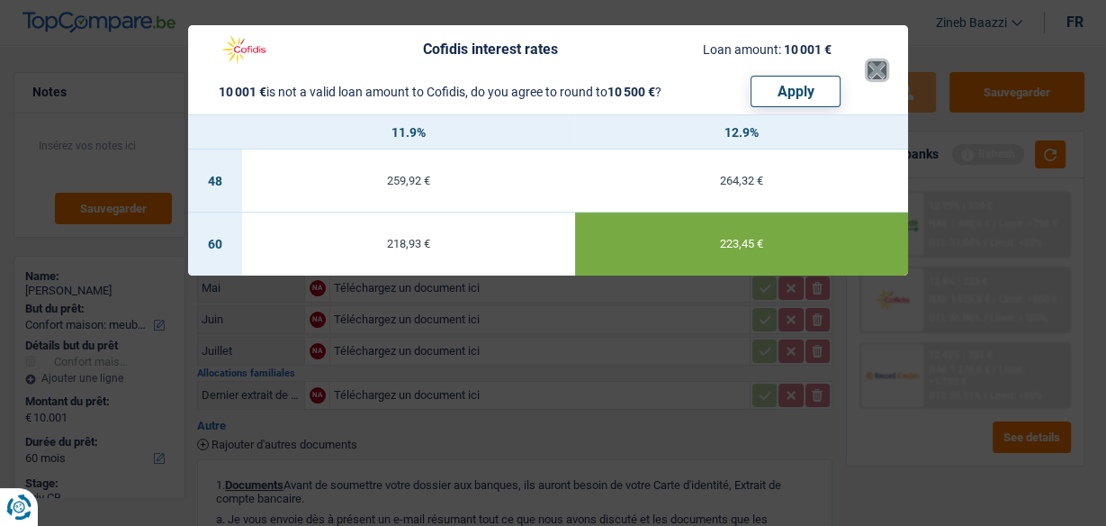
click at [885, 65] on header "Cofidis interest rates Loan amount: 10 001 € 10 001 € is not a valid loan amoun…" at bounding box center [548, 69] width 720 height 89
click at [885, 73] on button "×" at bounding box center [876, 70] width 19 height 18
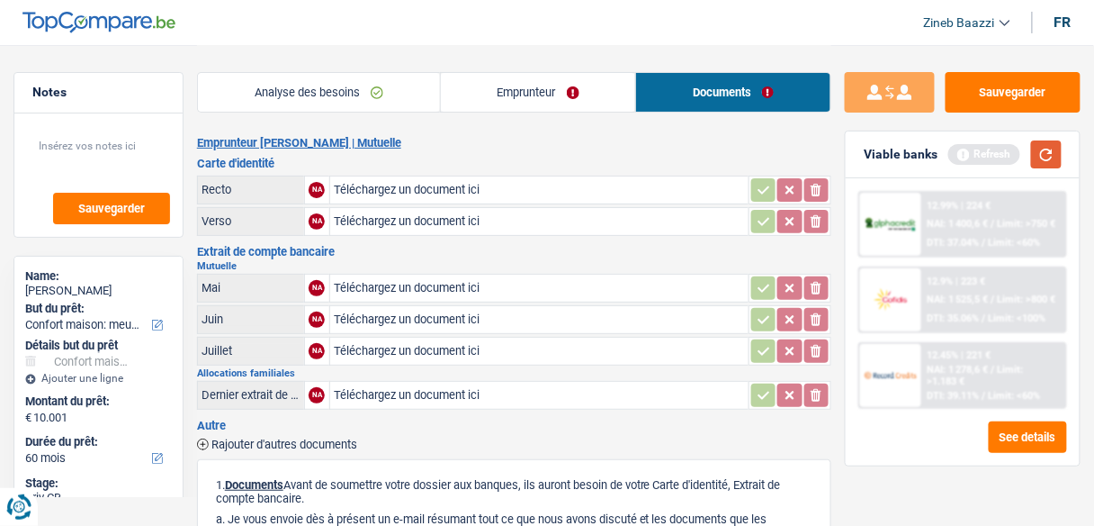
click at [1056, 152] on button "button" at bounding box center [1046, 154] width 31 height 28
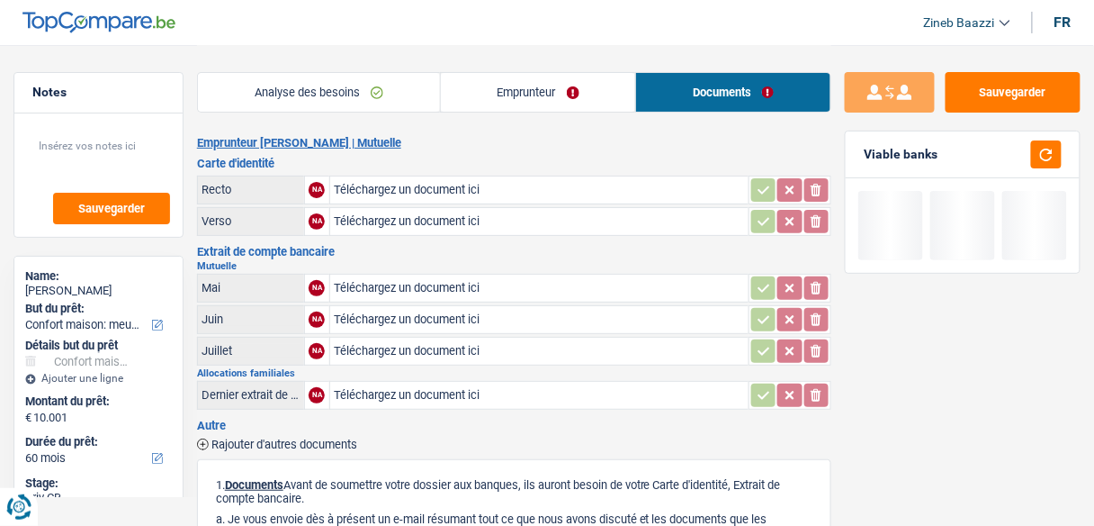
click at [721, 162] on h3 "Carte d'identité" at bounding box center [514, 163] width 634 height 12
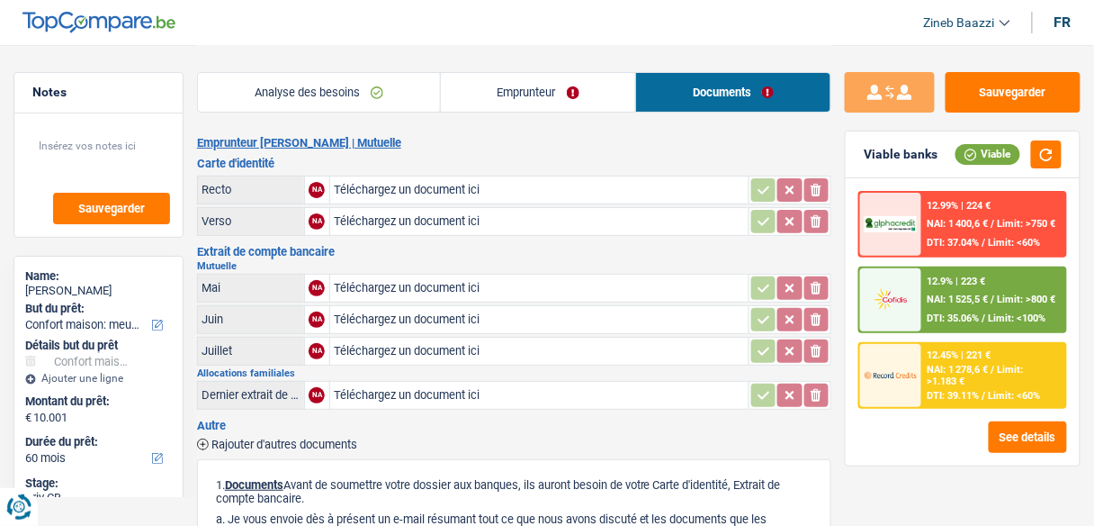
click at [1013, 295] on span "Limit: >800 €" at bounding box center [1027, 299] width 58 height 12
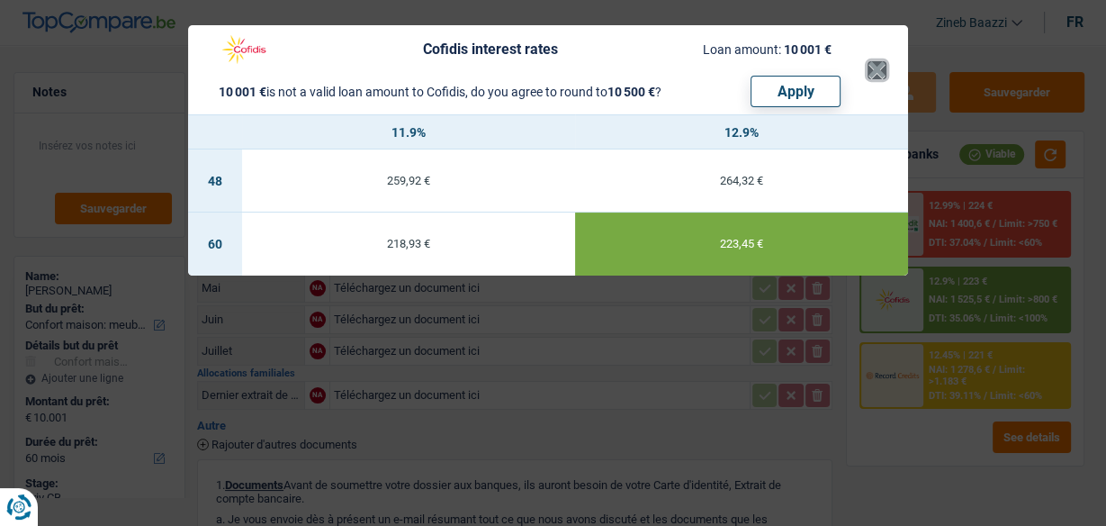
click at [873, 61] on button "×" at bounding box center [876, 70] width 19 height 18
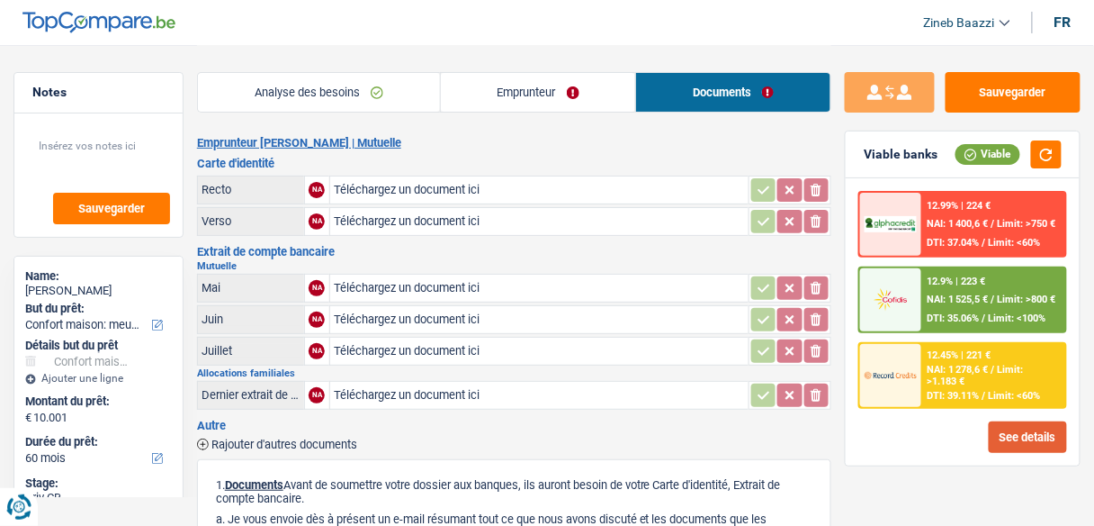
click at [1050, 429] on button "See details" at bounding box center [1028, 436] width 78 height 31
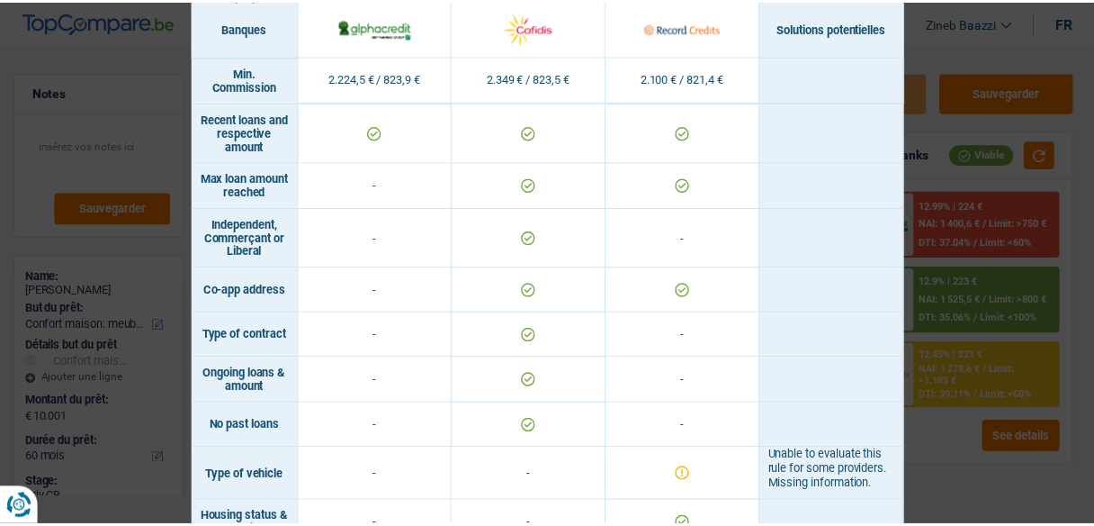
scroll to position [1161, 0]
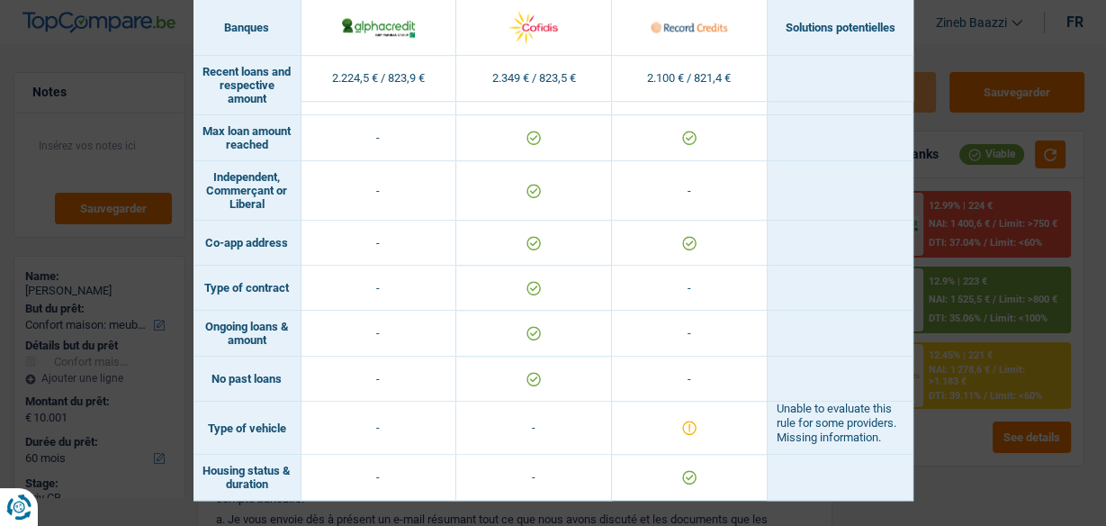
click at [939, 45] on div "Banks conditions × Banques Solutions potentielles Revenus / Charges 2.224,5 € /…" at bounding box center [553, 263] width 1106 height 526
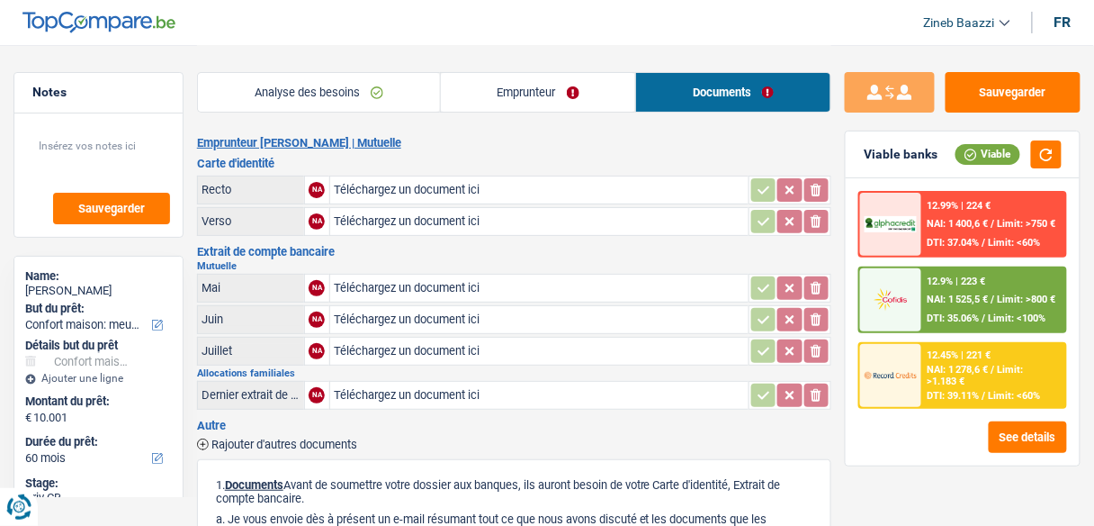
click at [576, 152] on div "Emprunteur [PERSON_NAME] | Mutuelle Carte d'identité Recto NA Téléchargez un do…" at bounding box center [514, 482] width 634 height 693
click at [465, 35] on header "Zineb Baazzi Se déconnecter fr" at bounding box center [547, 23] width 1094 height 46
click at [949, 298] on span "NAI: 1 525,5 €" at bounding box center [958, 299] width 61 height 12
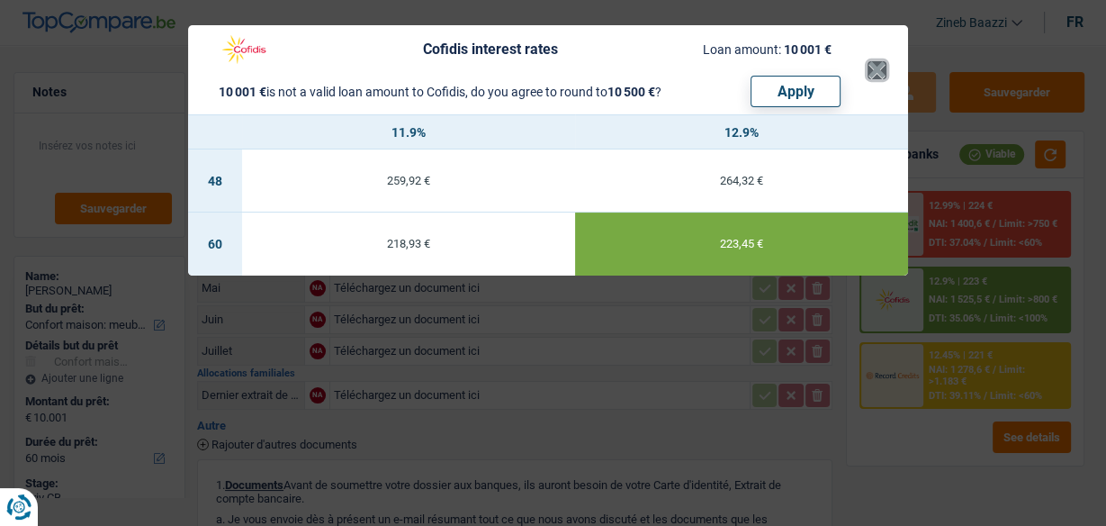
click at [871, 68] on button "×" at bounding box center [876, 70] width 19 height 18
